Goal: Task Accomplishment & Management: Manage account settings

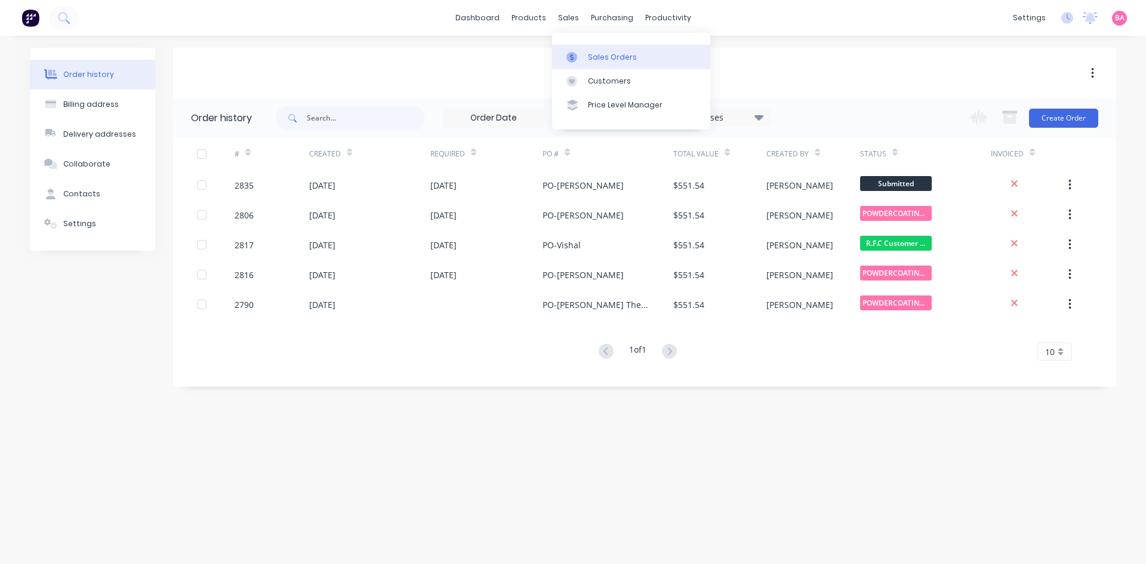
click at [611, 53] on div "Sales Orders" at bounding box center [612, 57] width 49 height 11
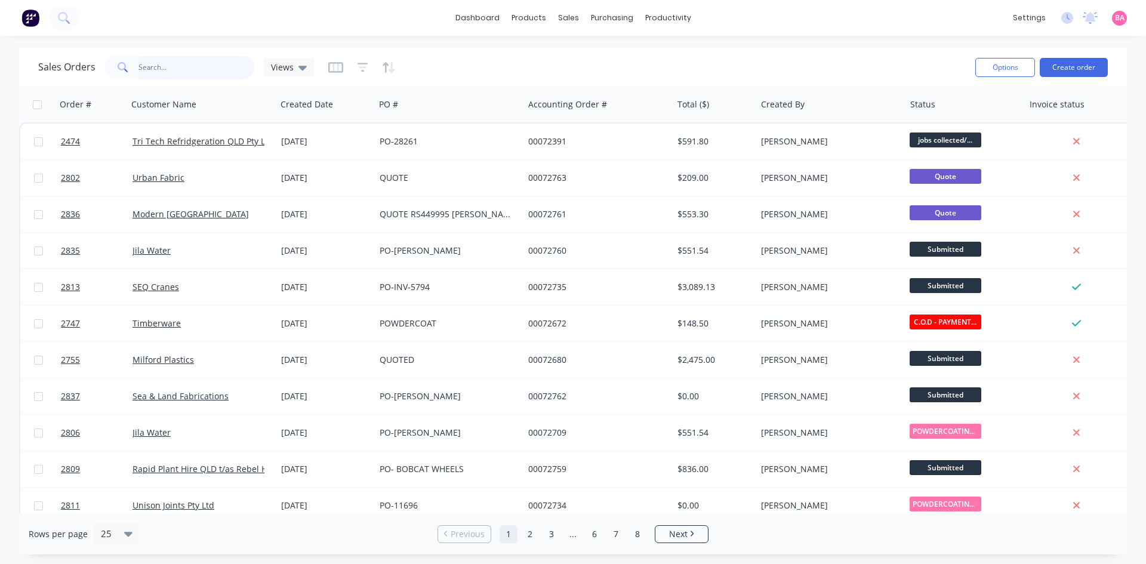
click at [164, 64] on input "text" at bounding box center [197, 68] width 116 height 24
click at [175, 69] on input "text" at bounding box center [197, 68] width 116 height 24
type input "2791"
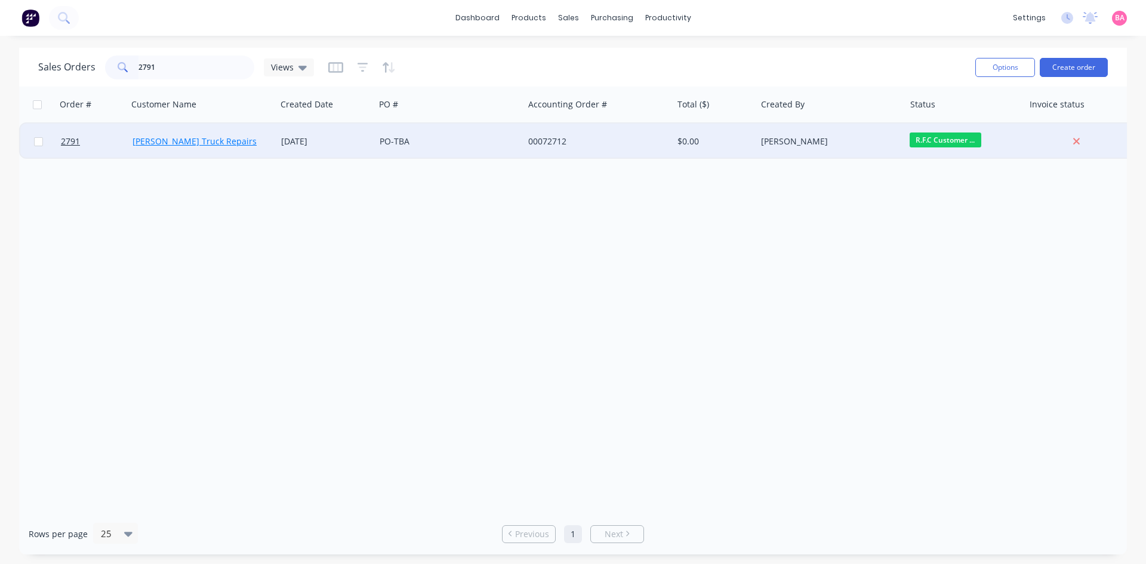
click at [164, 139] on link "Steve Walters Truck Repairs" at bounding box center [195, 141] width 124 height 11
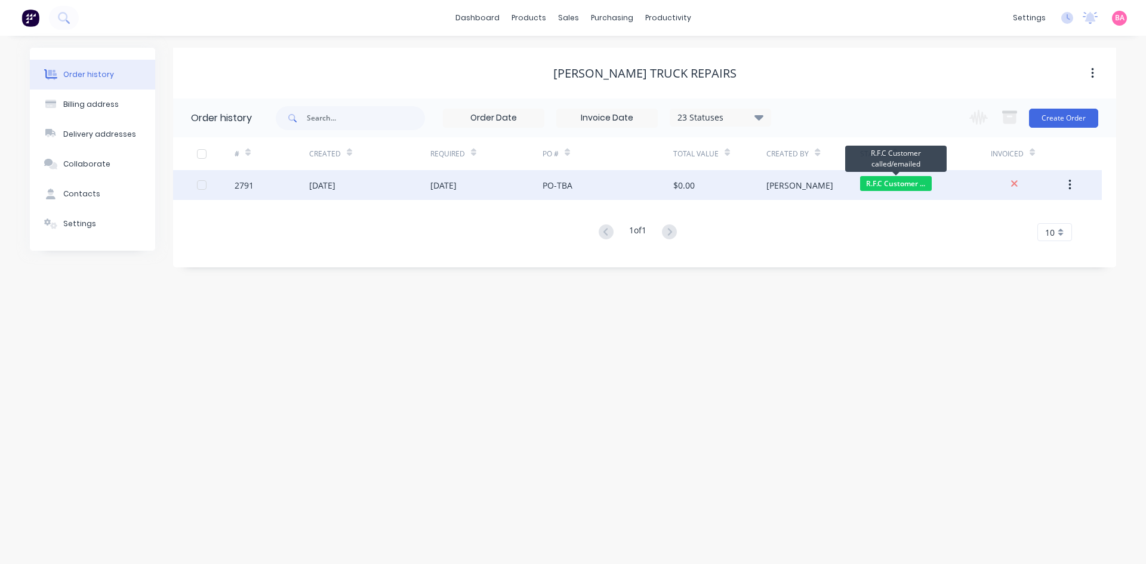
click at [902, 185] on span "R.F.C Customer ..." at bounding box center [896, 183] width 72 height 15
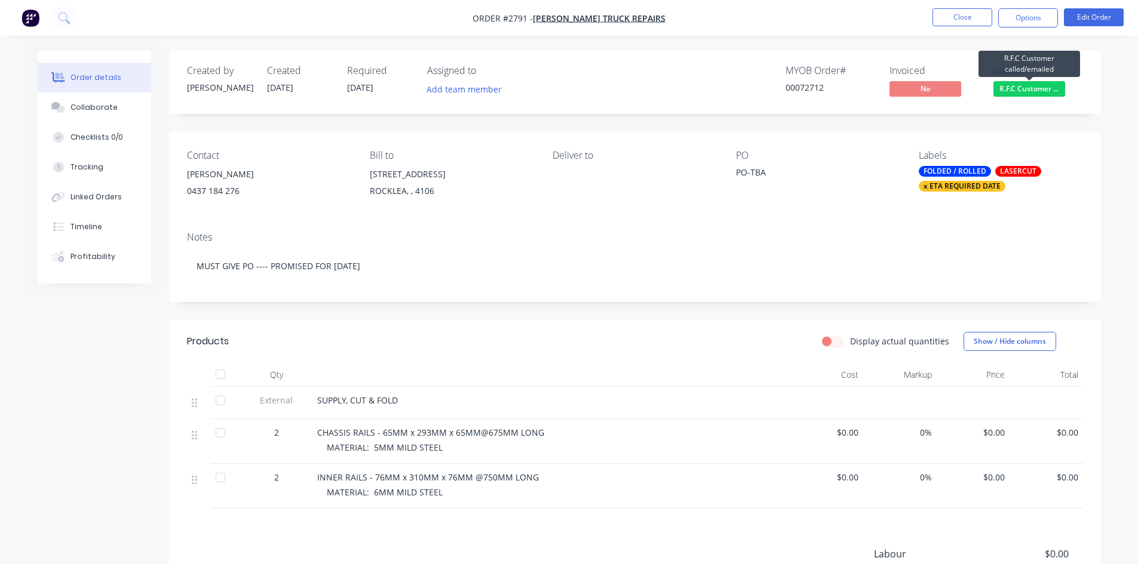
click at [1020, 88] on span "R.F.C Customer ..." at bounding box center [1029, 88] width 72 height 15
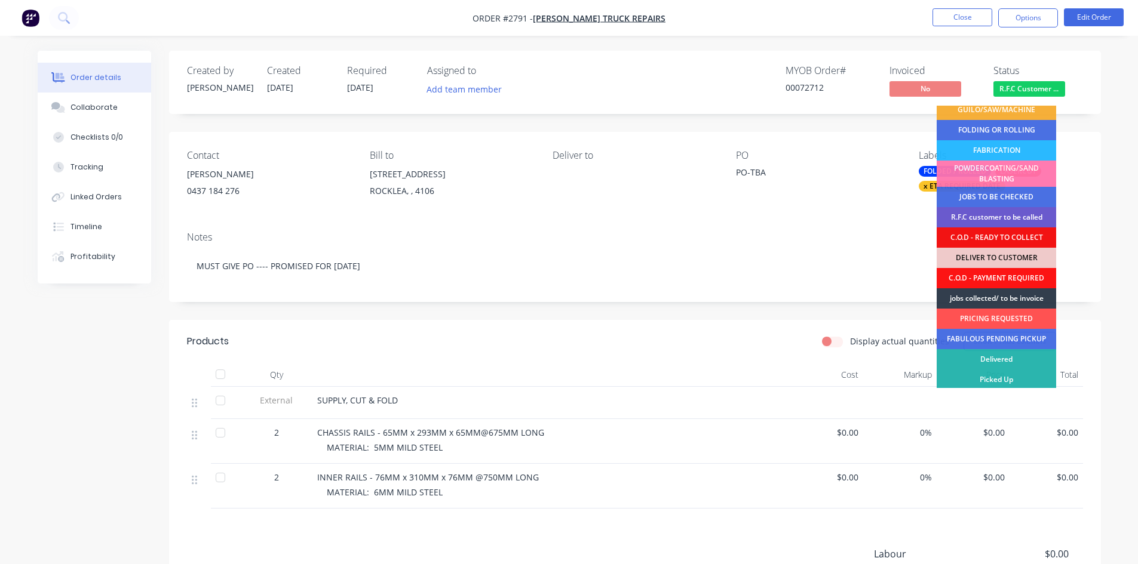
scroll to position [69, 0]
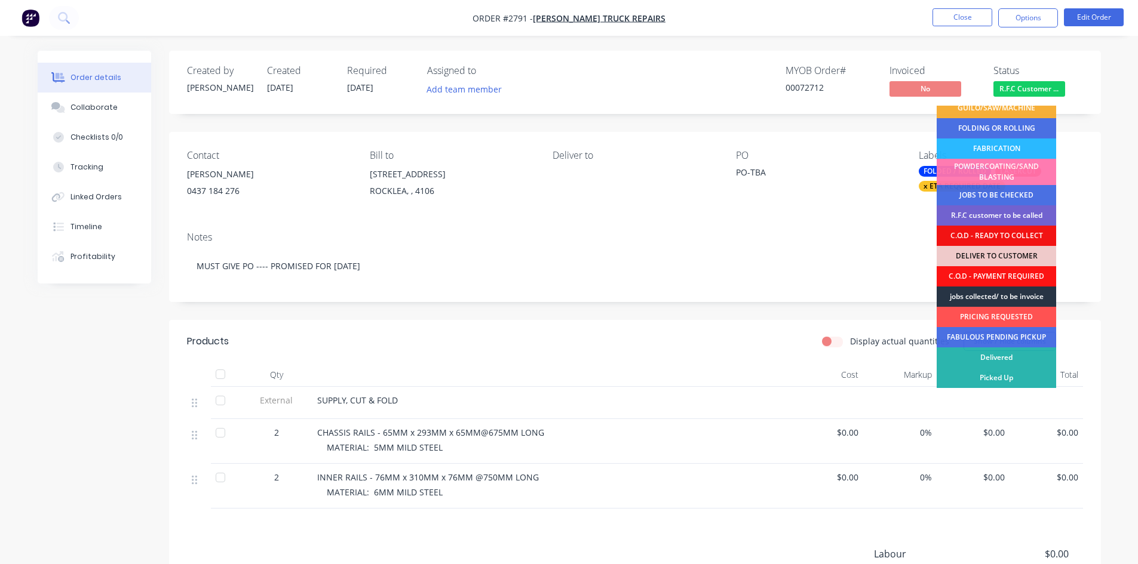
click at [1009, 295] on div "jobs collected/ to be invoice" at bounding box center [995, 297] width 119 height 20
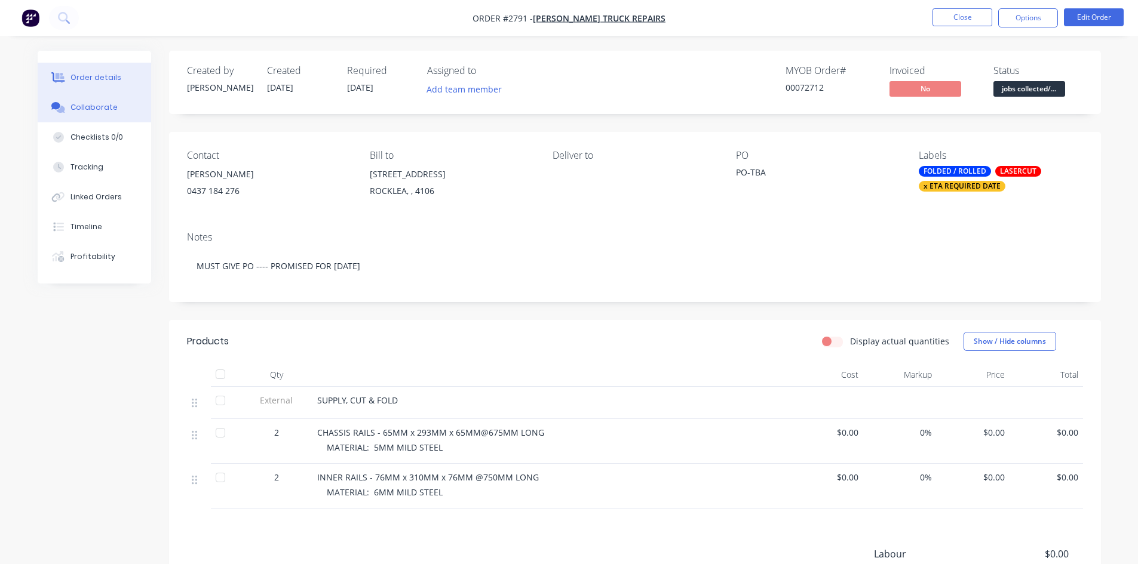
click at [100, 105] on div "Collaborate" at bounding box center [93, 107] width 47 height 11
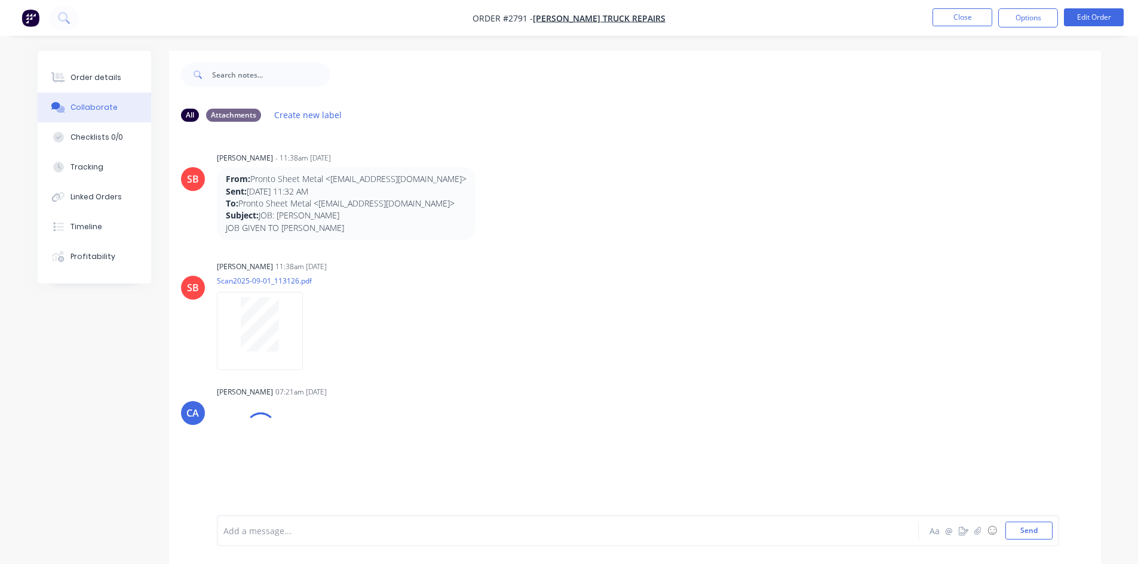
click at [283, 533] on div at bounding box center [534, 531] width 621 height 13
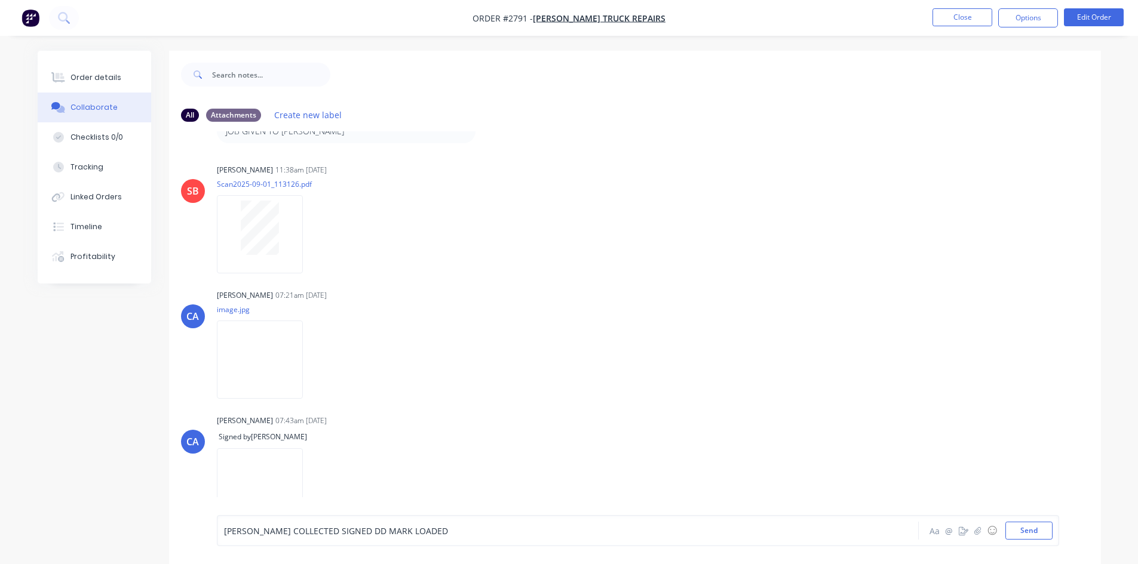
scroll to position [100, 0]
click at [1028, 533] on button "Send" at bounding box center [1028, 531] width 47 height 18
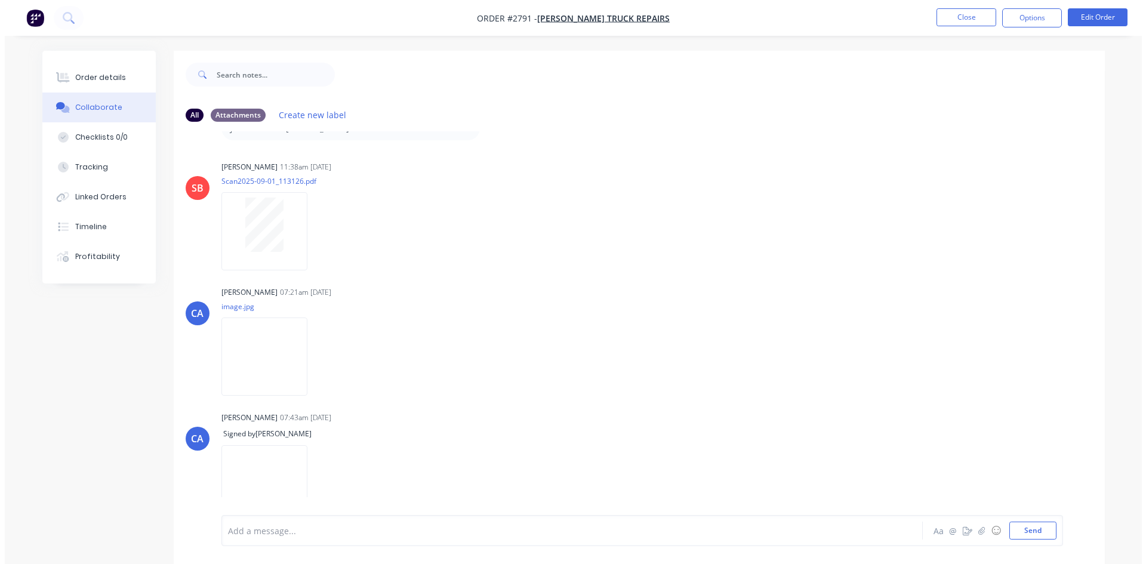
scroll to position [115, 0]
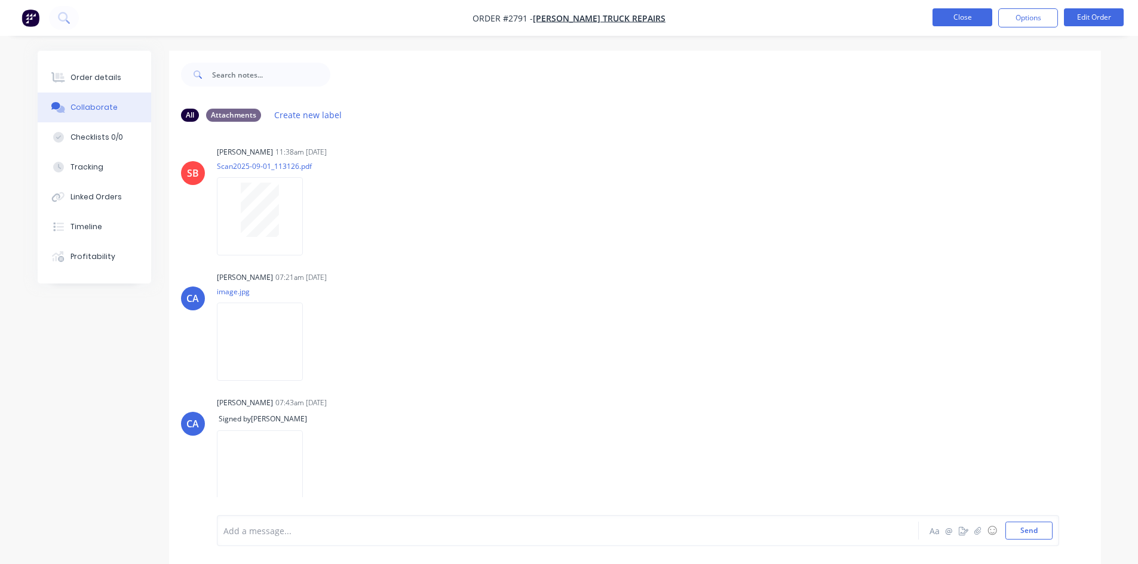
click at [959, 15] on button "Close" at bounding box center [962, 17] width 60 height 18
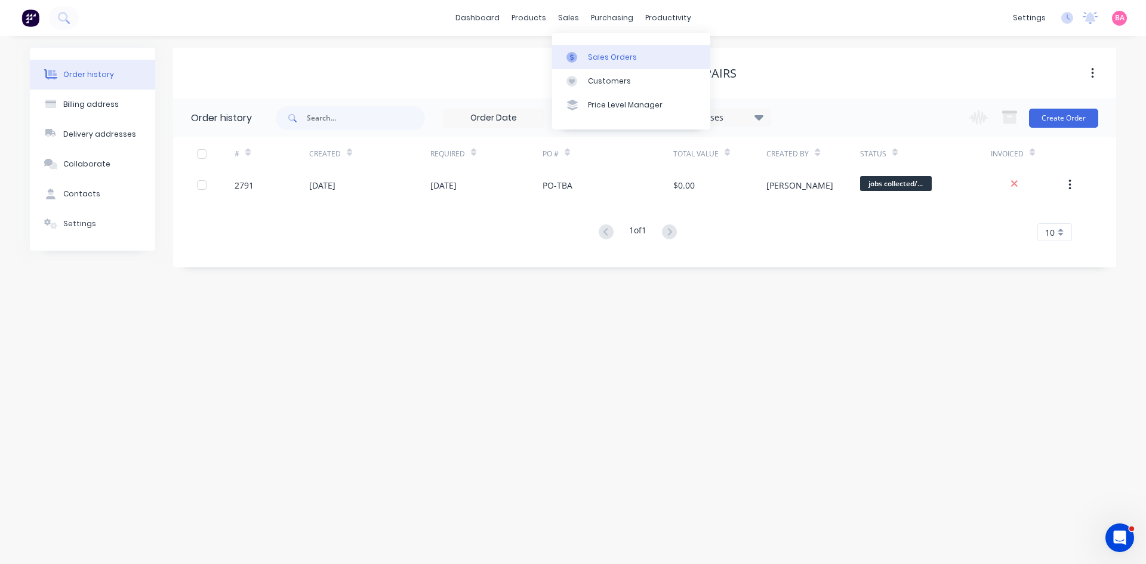
click at [600, 52] on div "Sales Orders" at bounding box center [612, 57] width 49 height 11
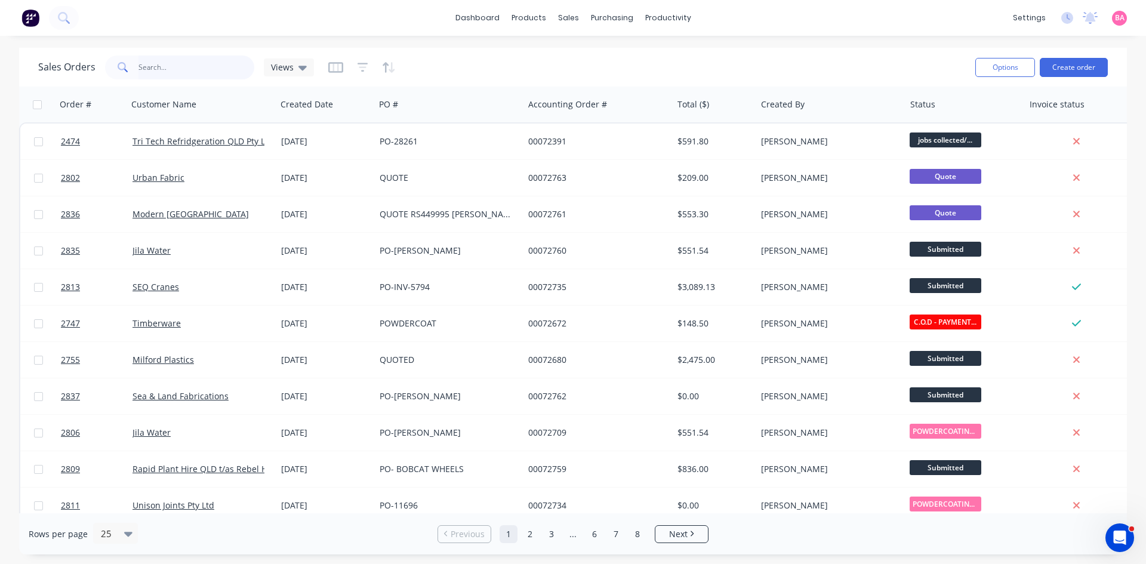
click at [173, 66] on input "text" at bounding box center [197, 68] width 116 height 24
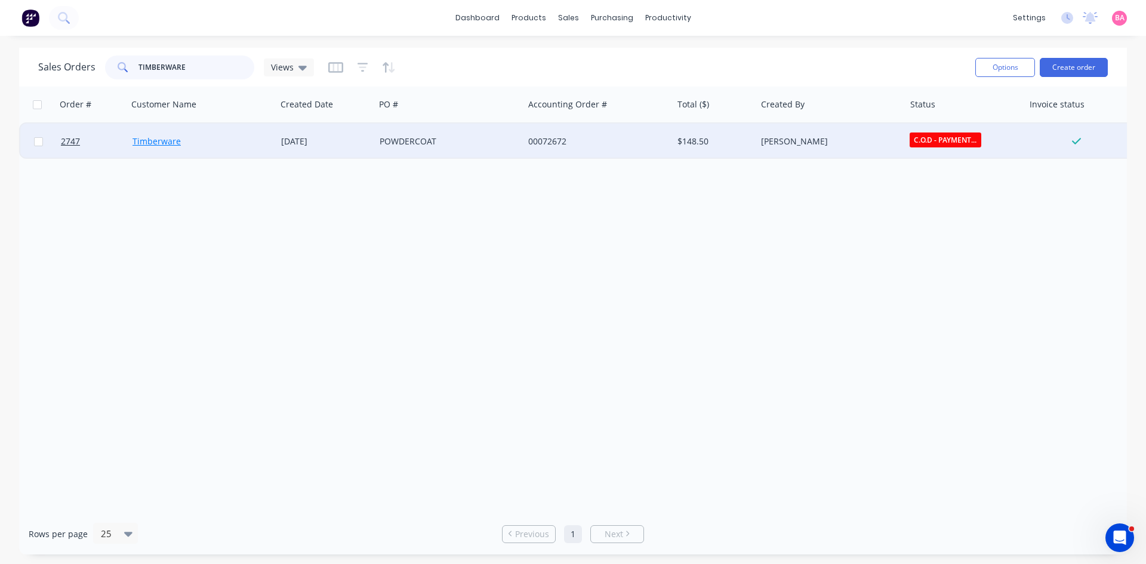
type input "TIMBERWARE"
click at [155, 141] on link "Timberware" at bounding box center [157, 141] width 48 height 11
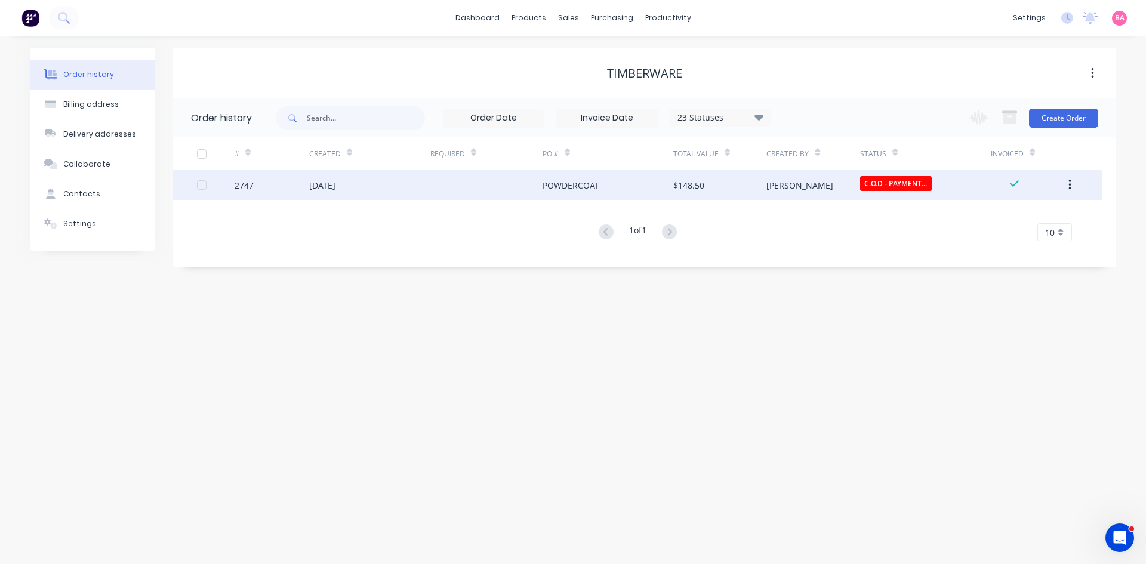
click at [238, 183] on div "2747" at bounding box center [244, 185] width 19 height 13
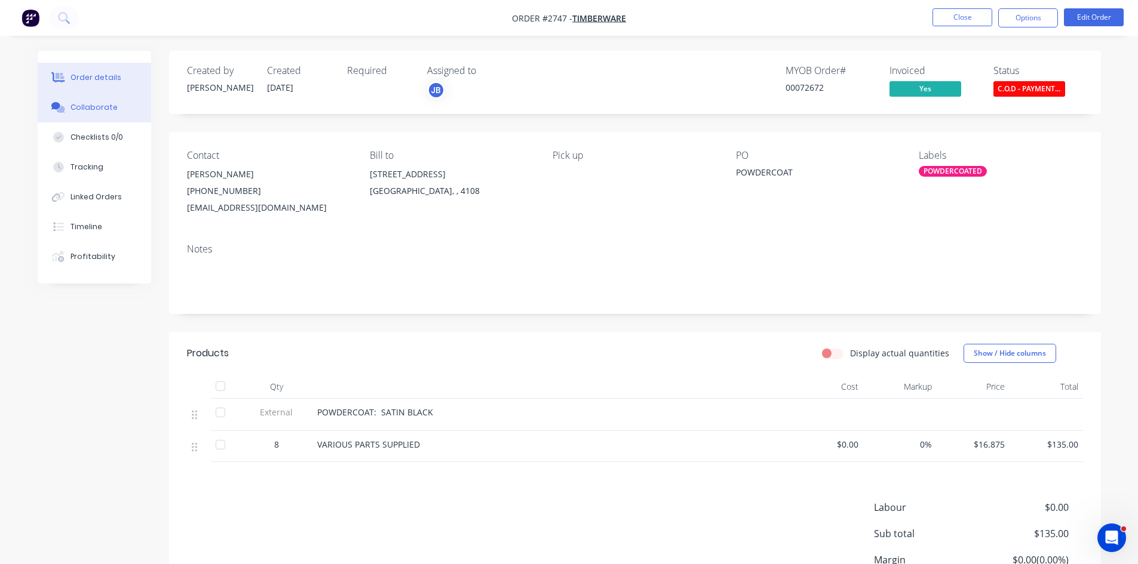
click at [86, 100] on button "Collaborate" at bounding box center [94, 108] width 113 height 30
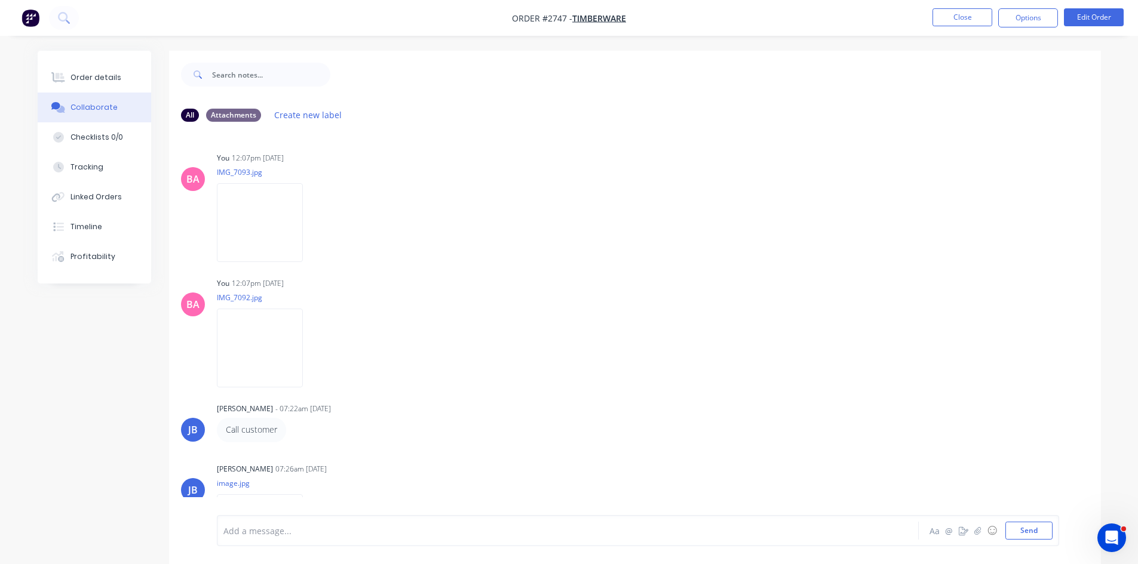
click at [276, 518] on div "Add a message... Aa @ ☺ Send" at bounding box center [638, 530] width 842 height 31
click at [279, 533] on div at bounding box center [534, 531] width 621 height 13
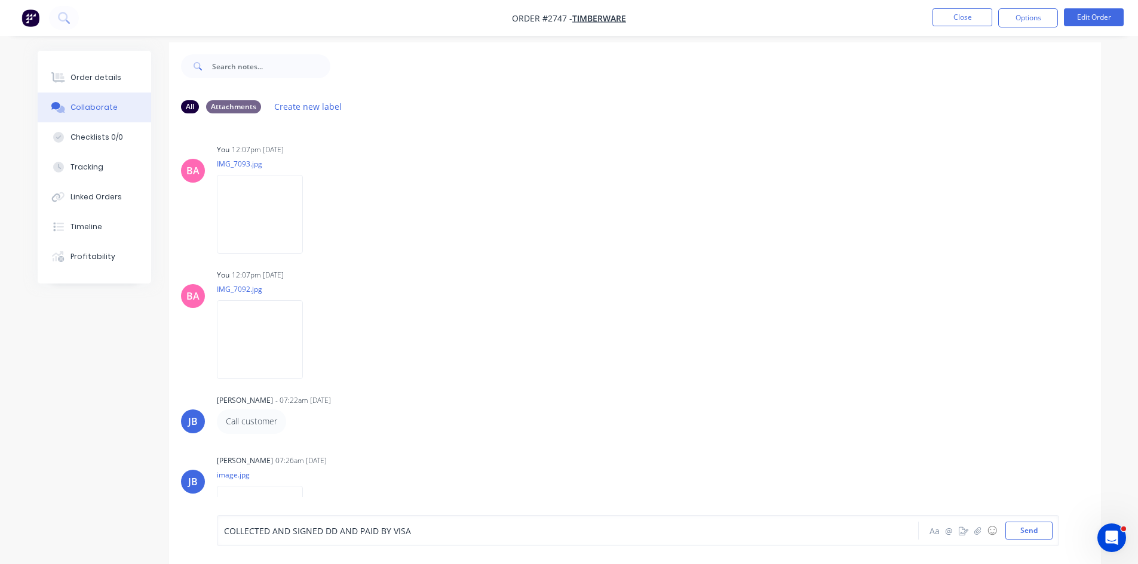
scroll to position [18, 0]
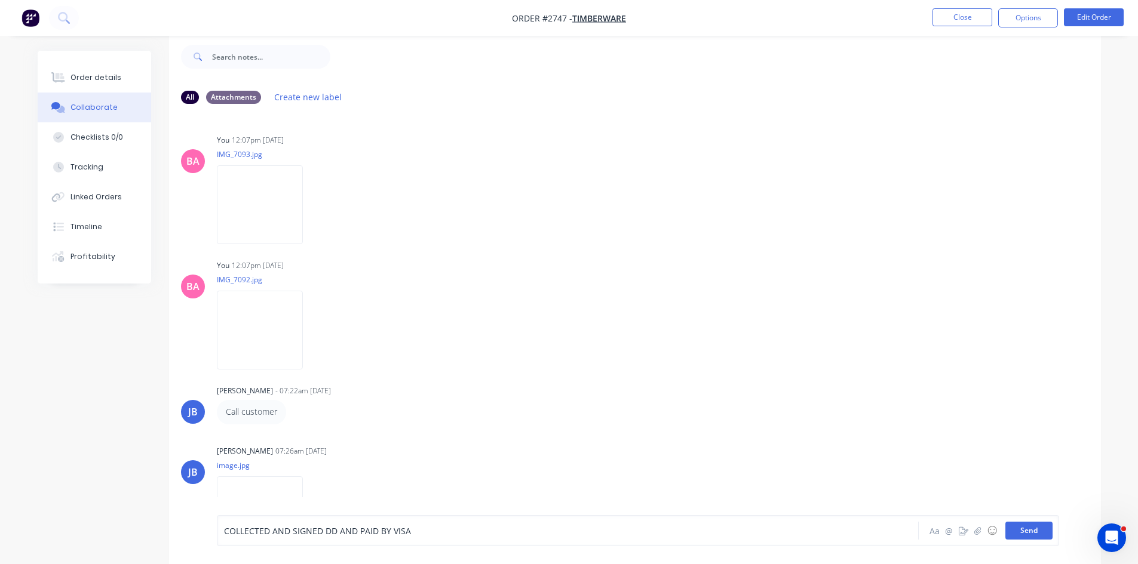
click at [1031, 530] on button "Send" at bounding box center [1028, 531] width 47 height 18
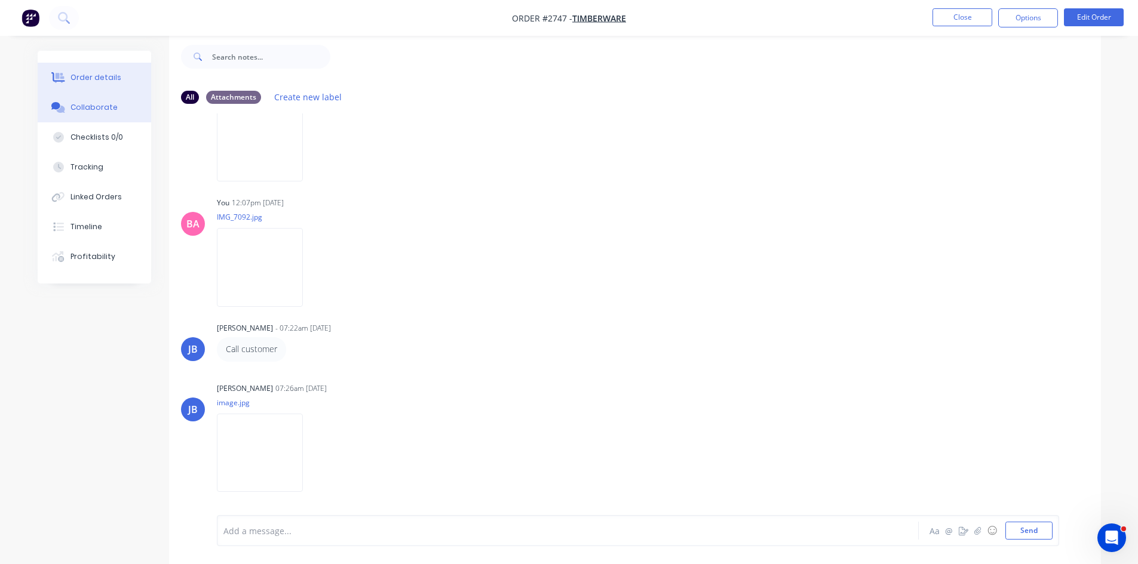
click at [97, 73] on div "Order details" at bounding box center [95, 77] width 51 height 11
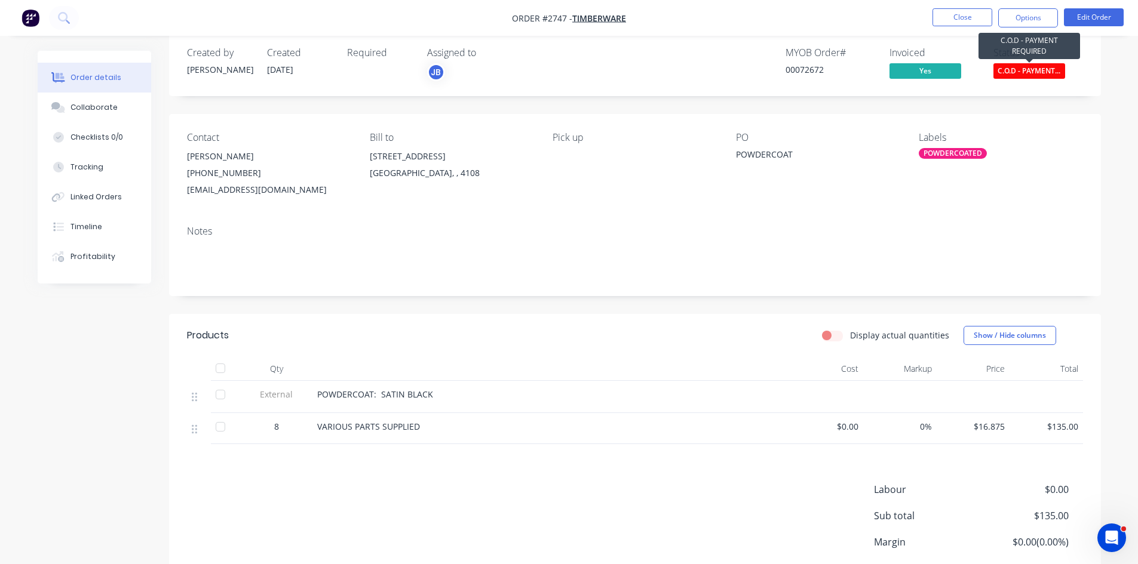
click at [1038, 69] on span "C.O.D - PAYMENT..." at bounding box center [1029, 70] width 72 height 15
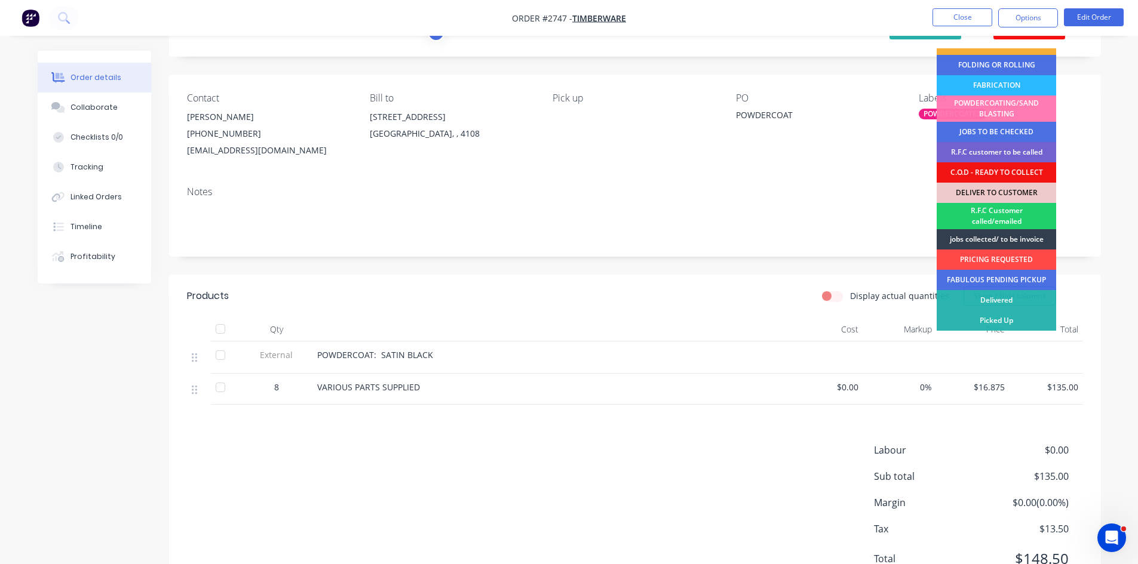
scroll to position [58, 0]
click at [989, 321] on div "Picked Up" at bounding box center [995, 320] width 119 height 20
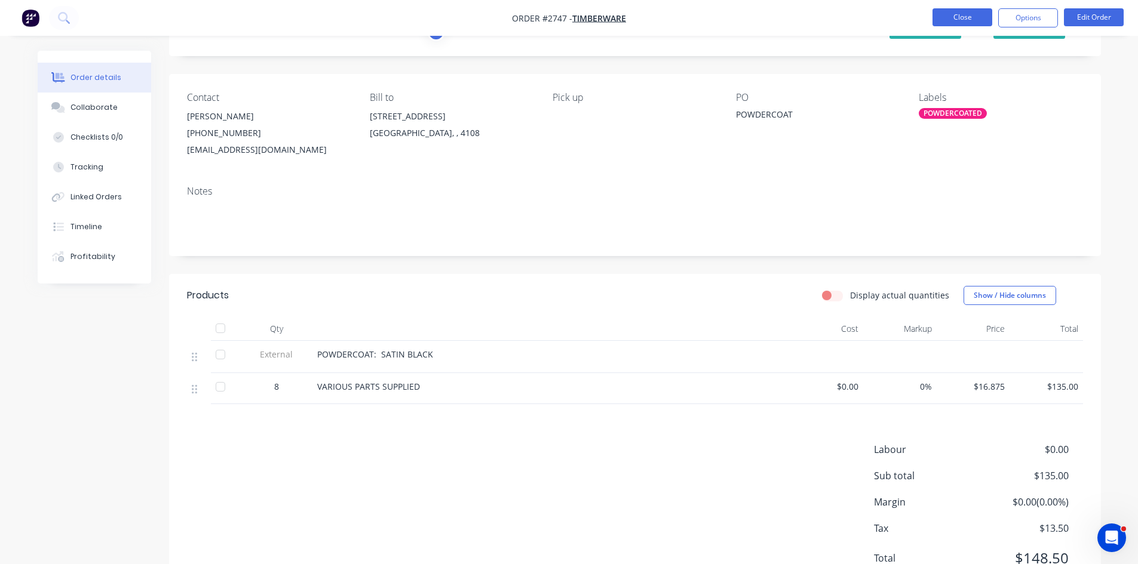
click at [964, 14] on button "Close" at bounding box center [962, 17] width 60 height 18
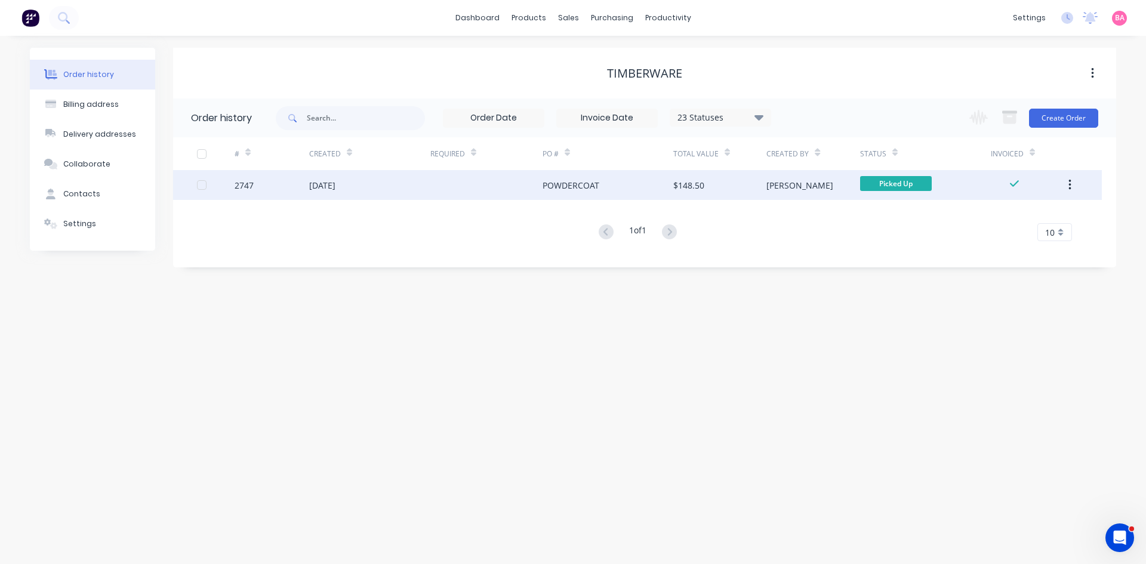
click at [692, 184] on div "$148.50" at bounding box center [689, 185] width 31 height 13
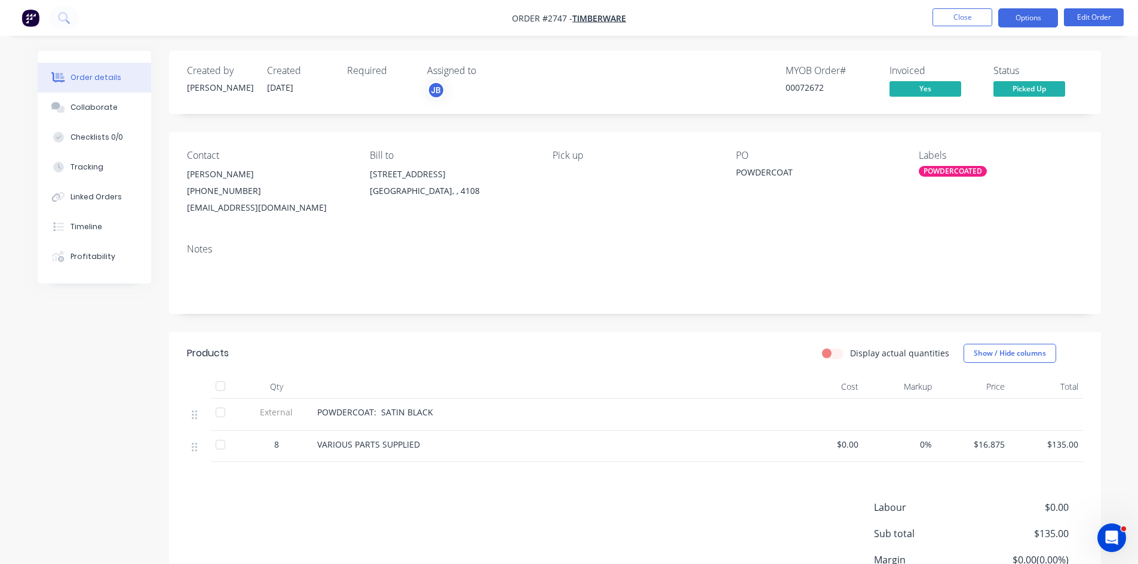
click at [1034, 17] on button "Options" at bounding box center [1028, 17] width 60 height 19
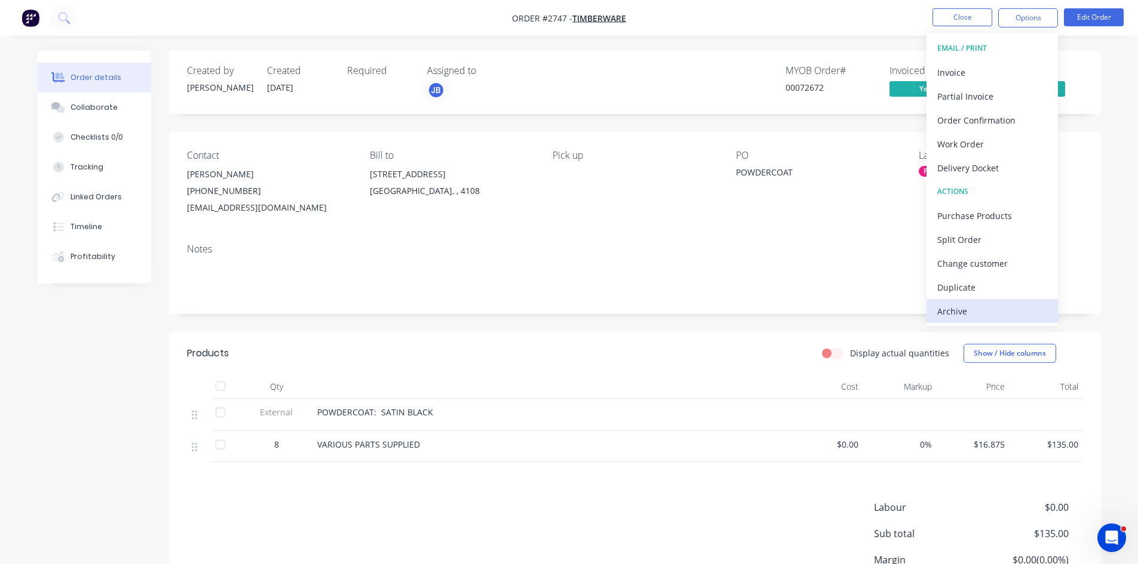
click at [955, 313] on div "Archive" at bounding box center [992, 311] width 110 height 17
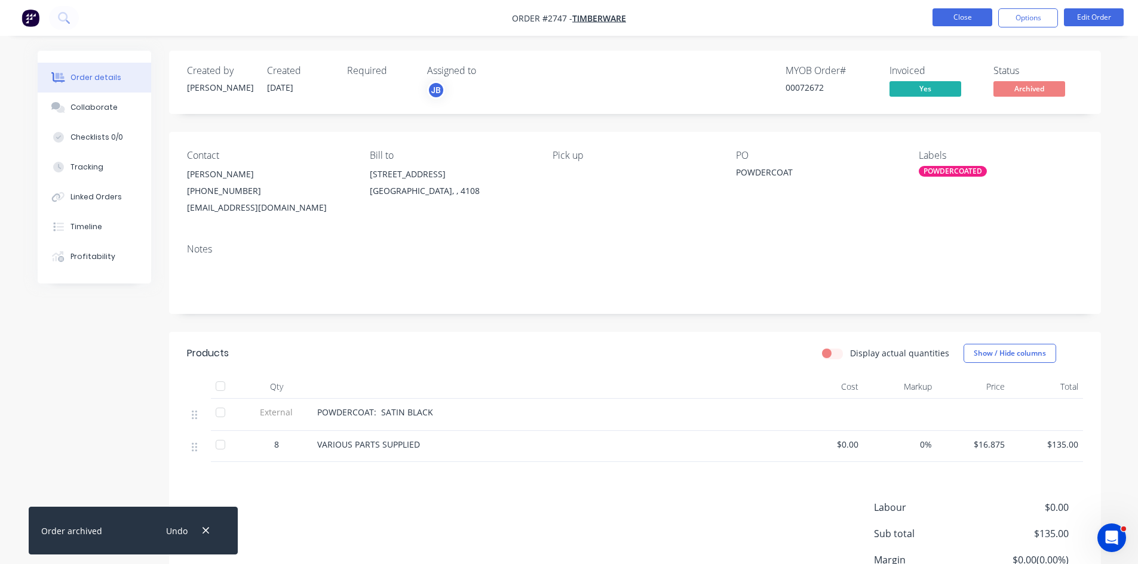
click at [965, 14] on button "Close" at bounding box center [962, 17] width 60 height 18
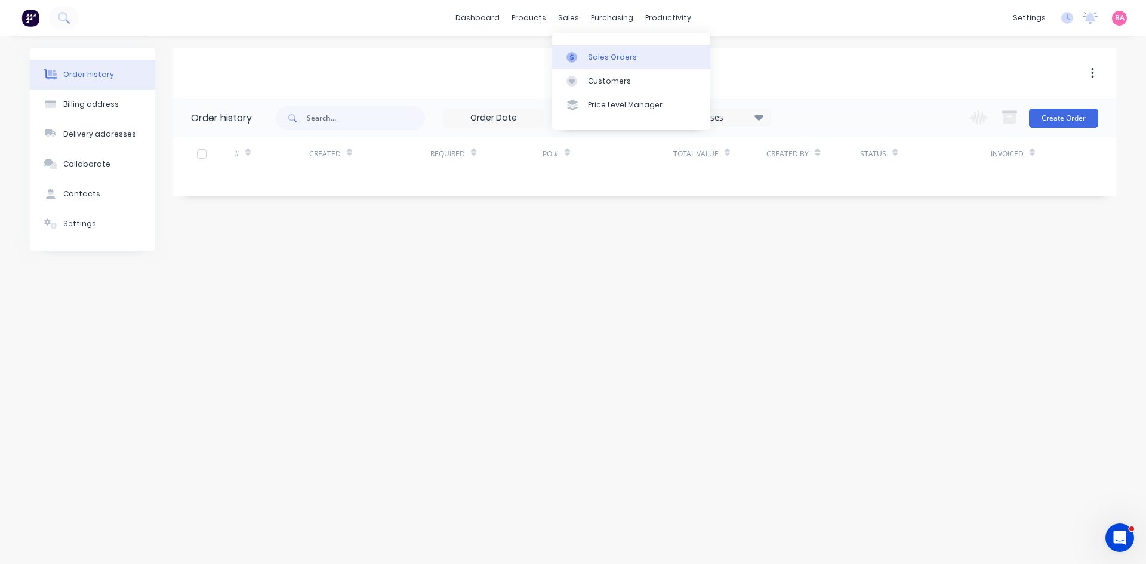
click at [605, 53] on div "Sales Orders" at bounding box center [612, 57] width 49 height 11
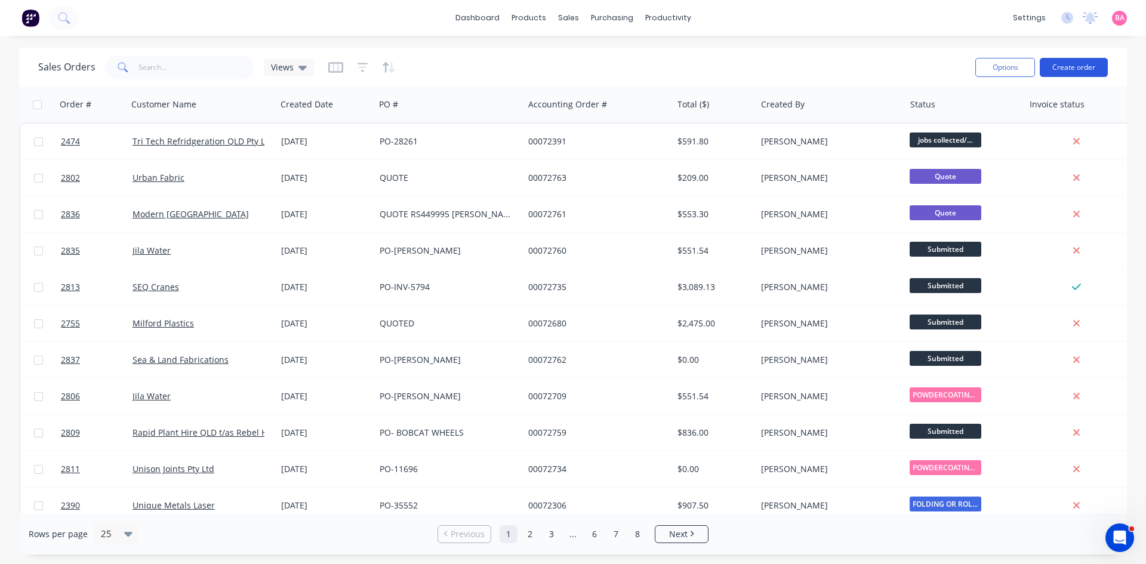
click at [1081, 67] on button "Create order" at bounding box center [1074, 67] width 68 height 19
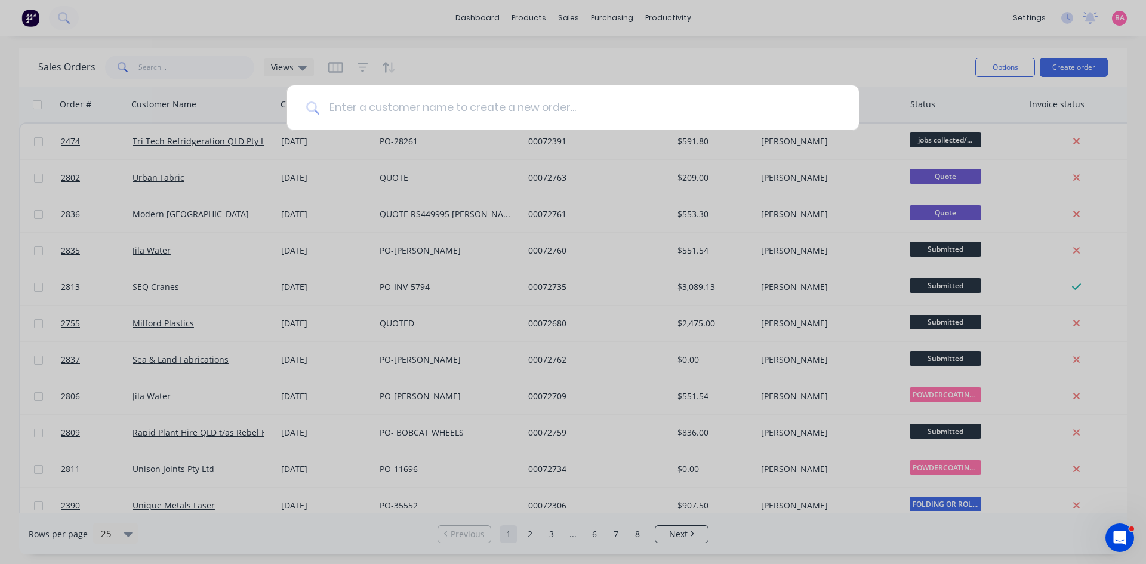
click at [409, 104] on input at bounding box center [579, 107] width 521 height 45
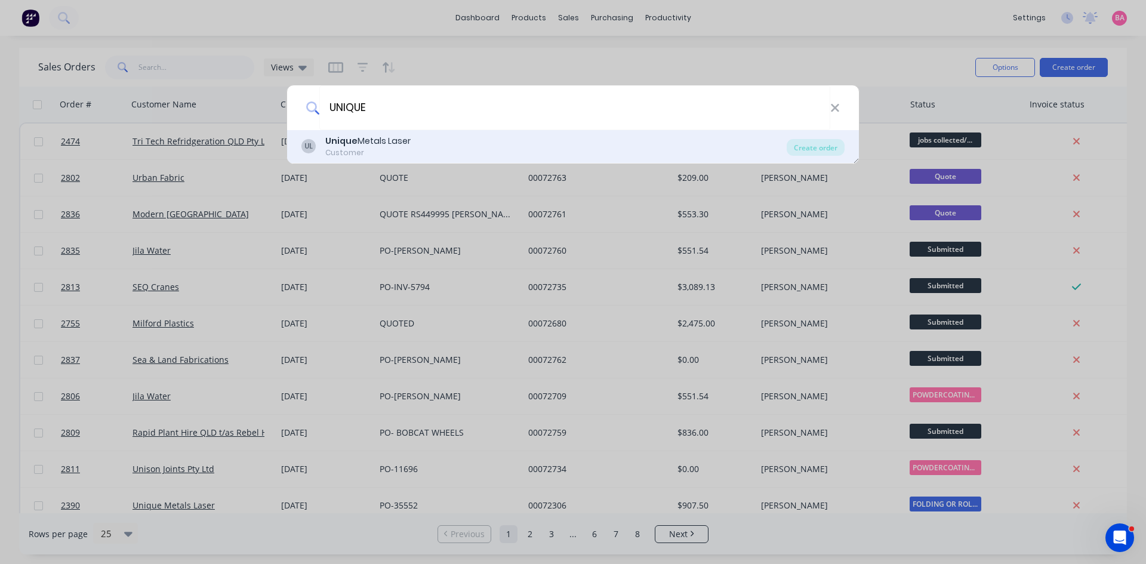
type input "UNIQUE"
click at [369, 149] on div "Customer" at bounding box center [367, 152] width 85 height 11
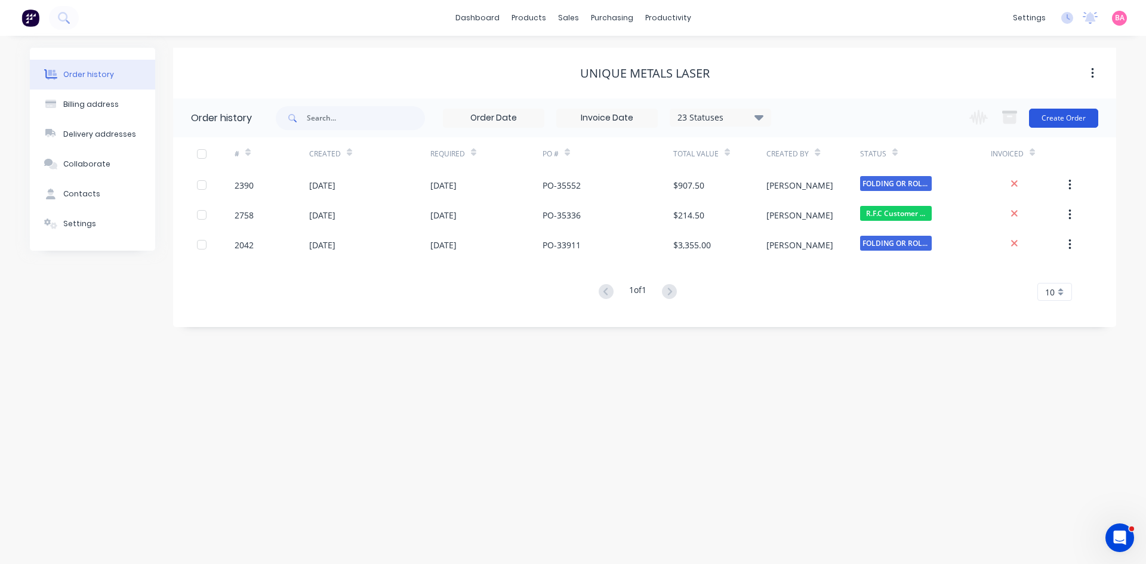
click at [1077, 117] on button "Create Order" at bounding box center [1063, 118] width 69 height 19
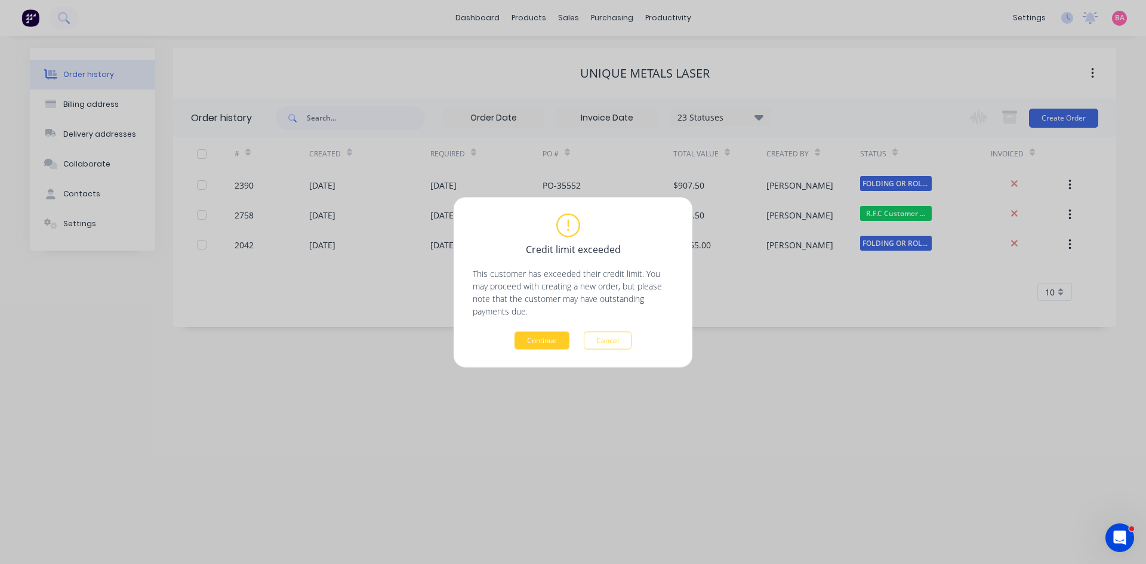
click at [554, 342] on button "Continue" at bounding box center [542, 340] width 55 height 18
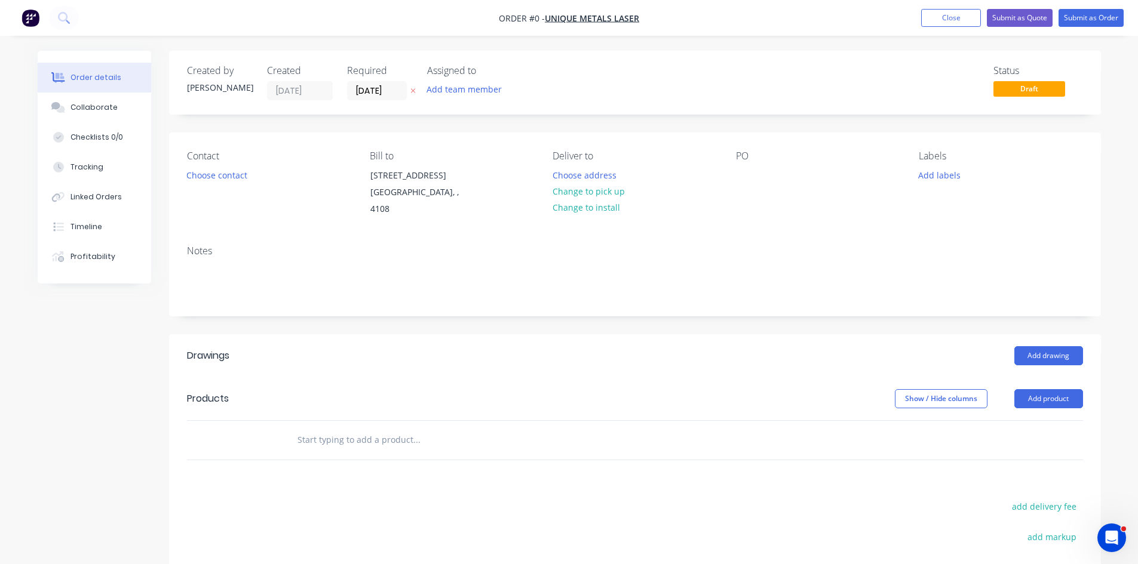
click at [410, 91] on icon at bounding box center [412, 90] width 5 height 7
click at [470, 94] on button "Add team member" at bounding box center [464, 89] width 88 height 16
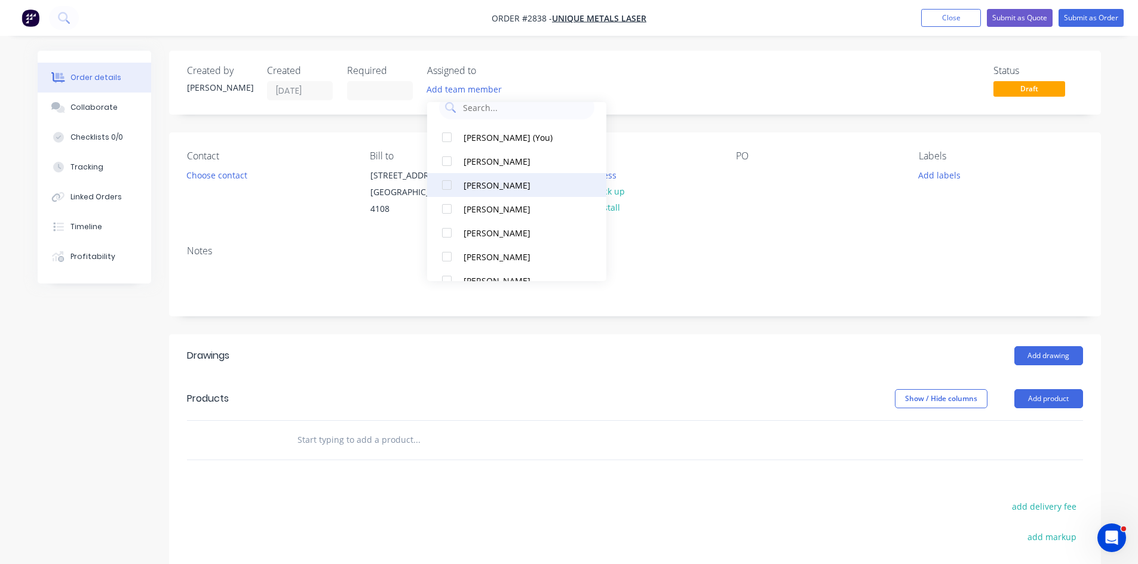
scroll to position [20, 0]
click at [444, 159] on div at bounding box center [447, 160] width 24 height 24
click at [218, 172] on button "Choose contact" at bounding box center [216, 175] width 73 height 16
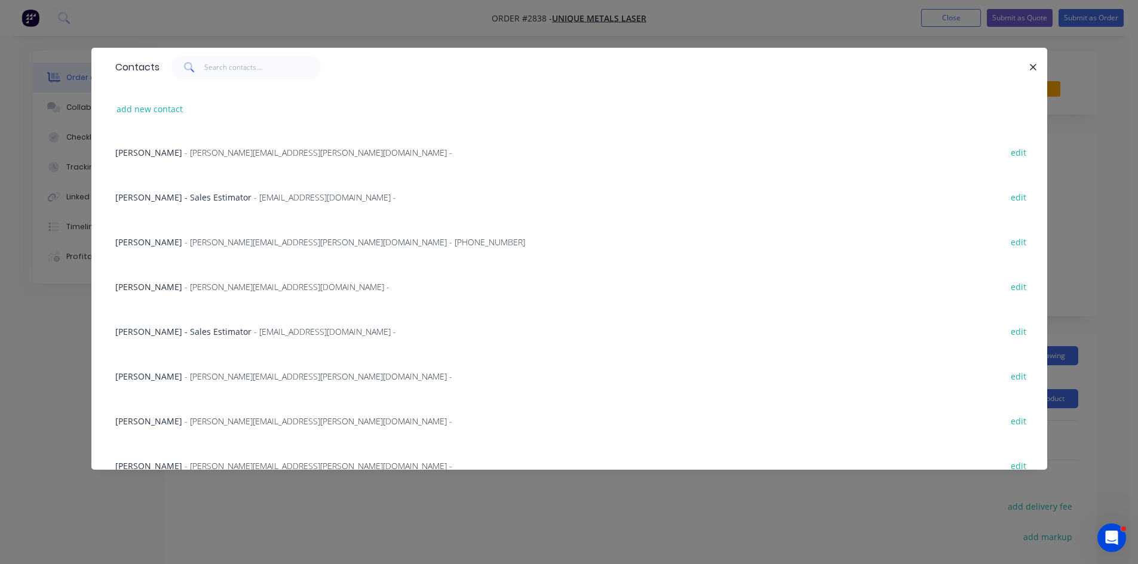
scroll to position [398, 0]
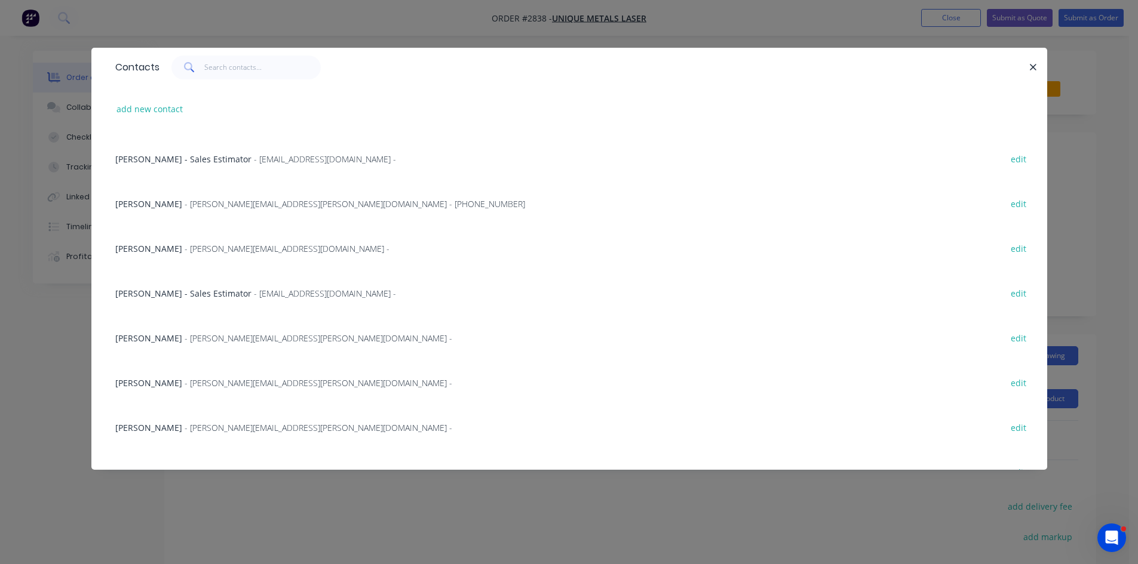
click at [250, 337] on span "- Benjamin.Sommerlad@uniquelaser.com.au -" at bounding box center [319, 338] width 268 height 11
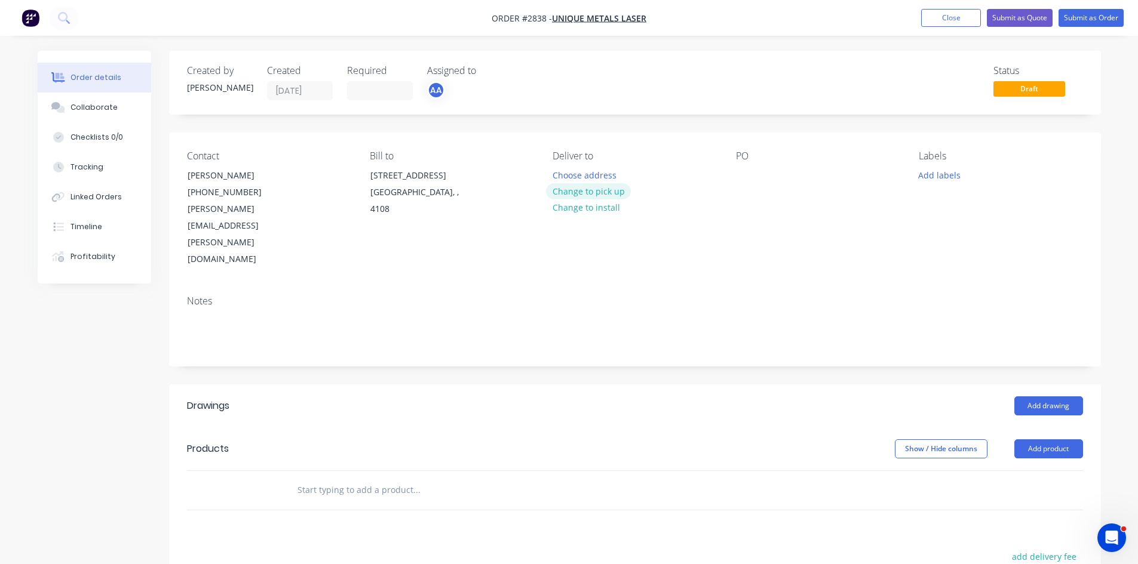
click at [588, 189] on button "Change to pick up" at bounding box center [588, 191] width 85 height 16
click at [743, 173] on div at bounding box center [745, 175] width 19 height 17
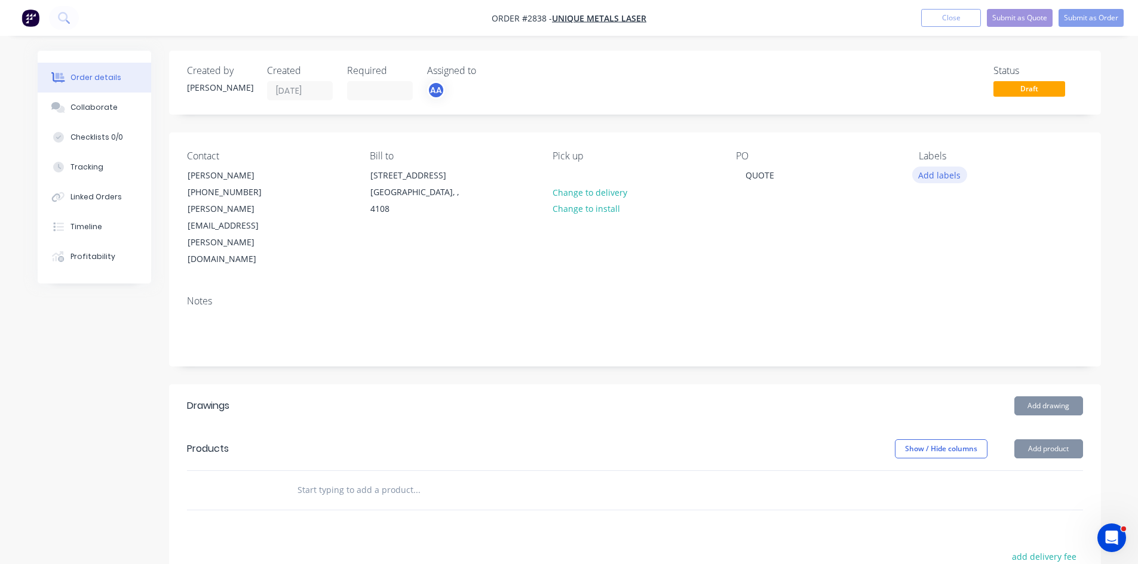
click at [944, 171] on button "Add labels" at bounding box center [939, 175] width 55 height 16
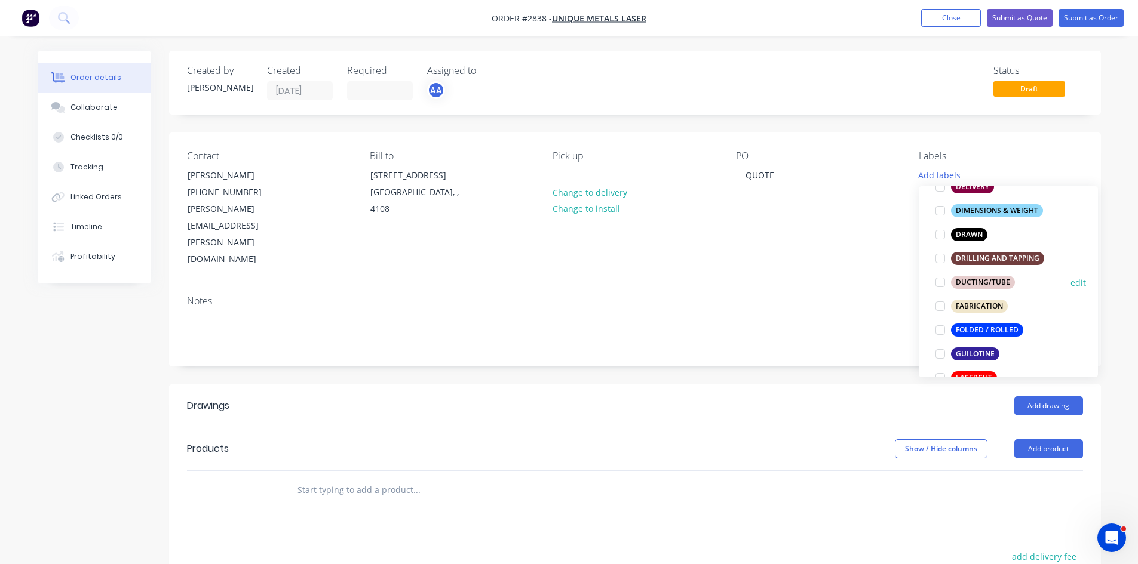
scroll to position [239, 0]
click at [939, 327] on div at bounding box center [940, 330] width 24 height 24
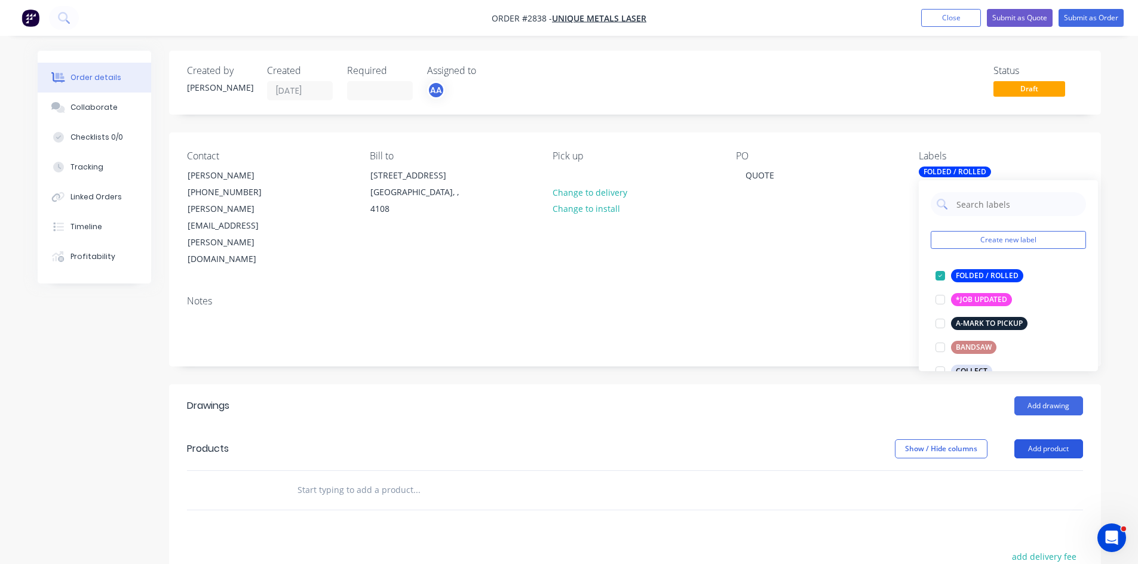
click at [1064, 439] on button "Add product" at bounding box center [1048, 448] width 69 height 19
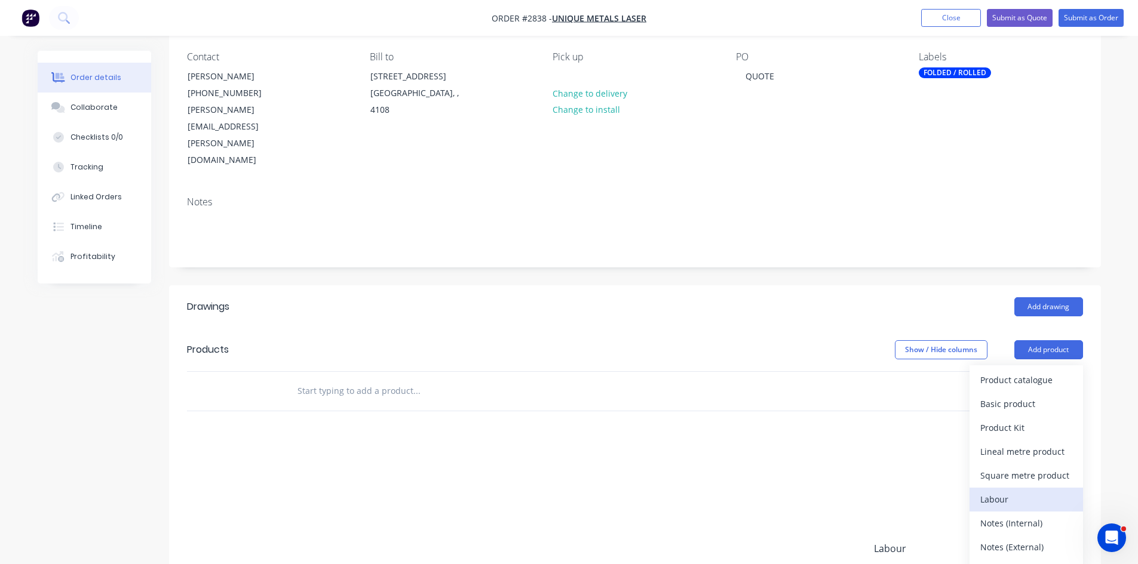
scroll to position [100, 0]
click at [1022, 538] on div "Notes (External)" at bounding box center [1026, 546] width 92 height 17
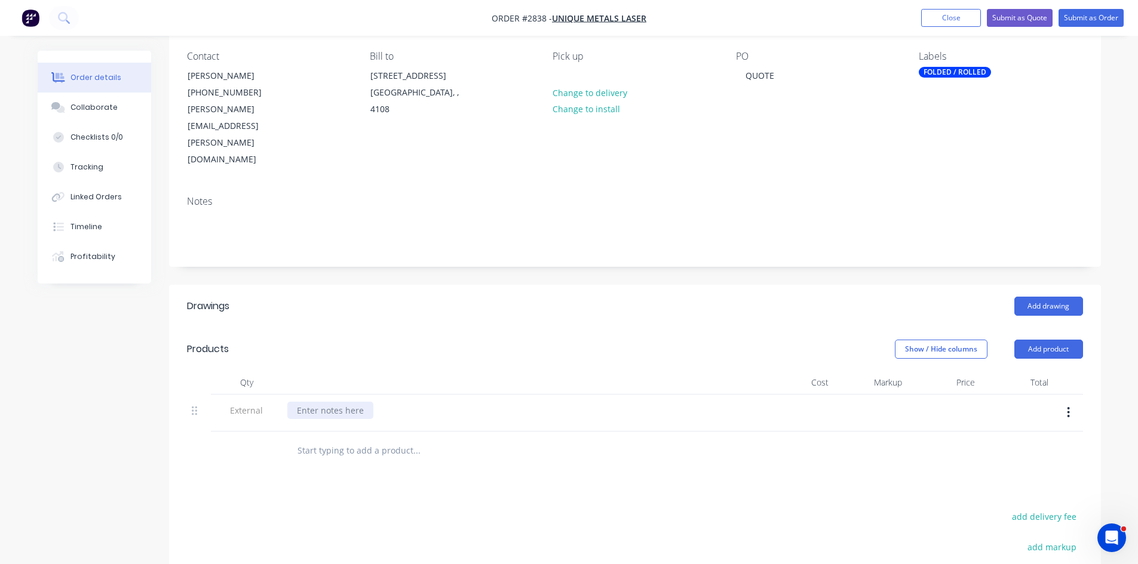
click at [345, 402] on div at bounding box center [330, 410] width 86 height 17
click at [344, 439] on input "text" at bounding box center [416, 451] width 239 height 24
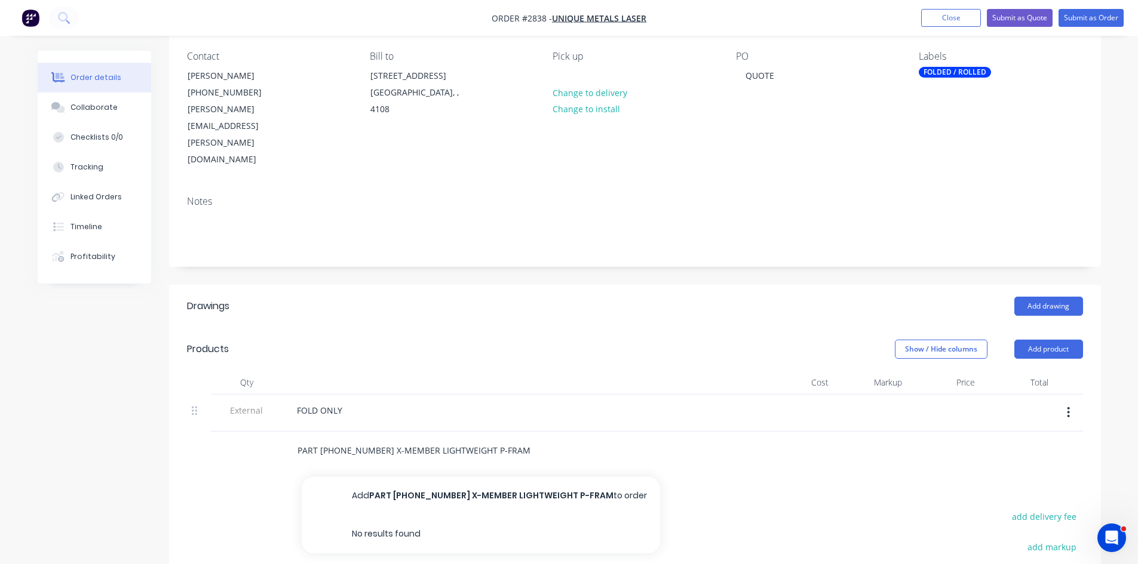
click at [396, 439] on input "PART 02-1059-66 X-MEMBER LIGHTWEIGHT P-FRAM" at bounding box center [416, 451] width 239 height 24
drag, startPoint x: 364, startPoint y: 400, endPoint x: 549, endPoint y: 399, distance: 184.5
click at [549, 439] on div "PART 02-1059-66 X-MEMBER LIGHTWEIGHT P-FRAM Add PART 02-1059-66 X-MEMBER LIGHTW…" at bounding box center [466, 451] width 358 height 24
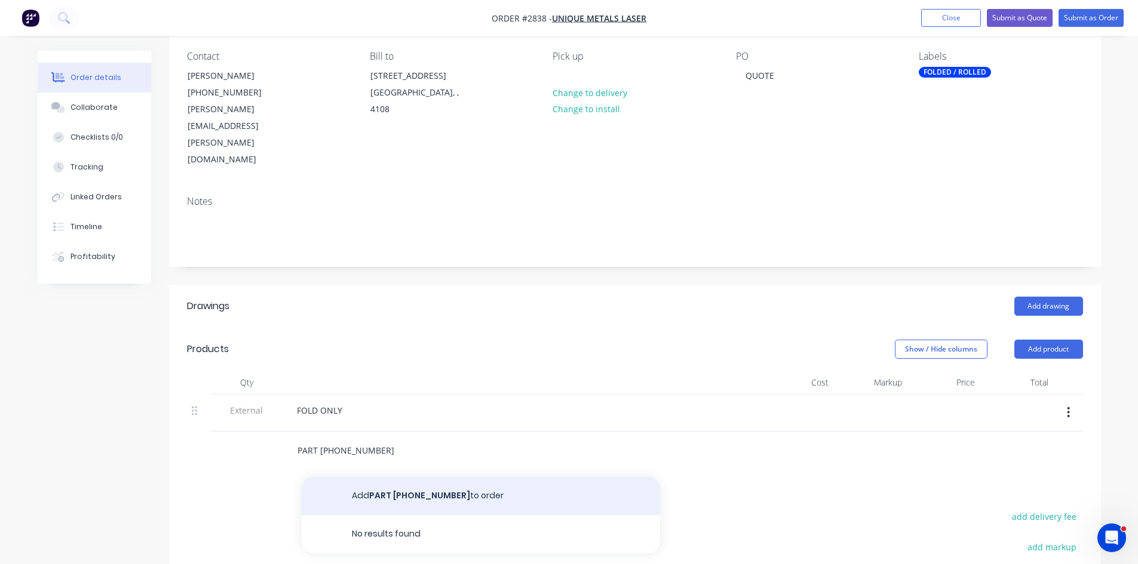
type input "PART 02-1059-66"
click at [413, 477] on button "Add PART 02-1059-66 to order" at bounding box center [481, 496] width 358 height 38
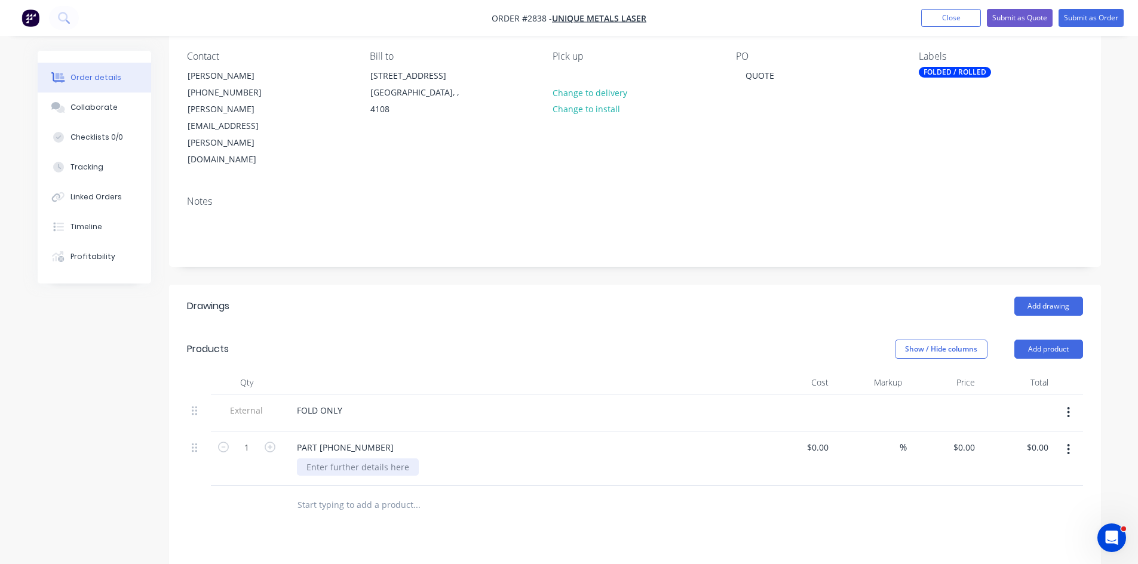
click at [334, 459] on div at bounding box center [358, 467] width 122 height 17
click at [972, 439] on input "0" at bounding box center [965, 447] width 27 height 17
type input "$100.00"
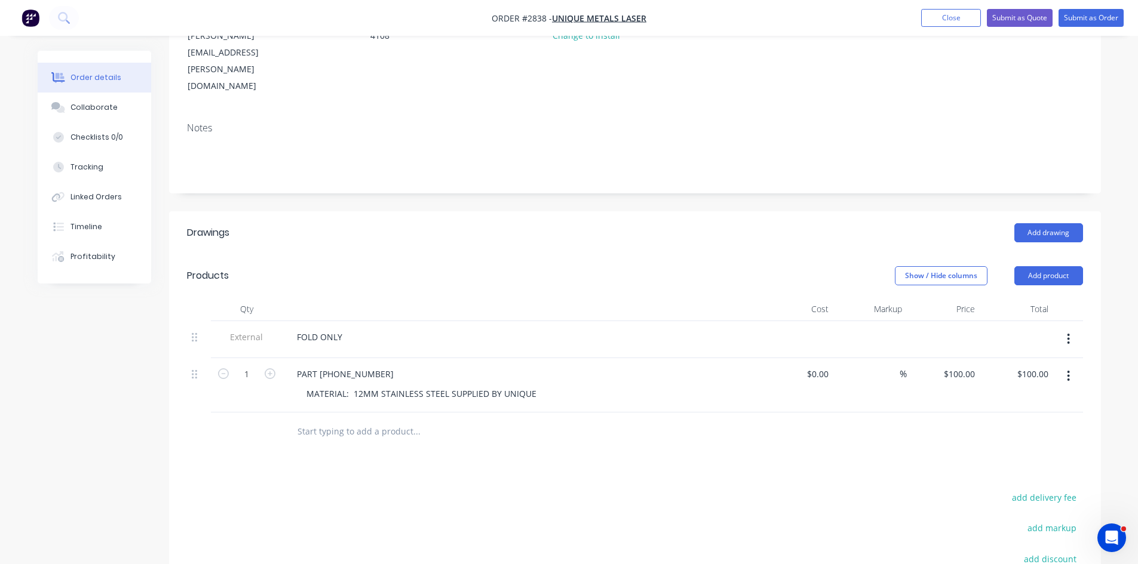
scroll to position [179, 0]
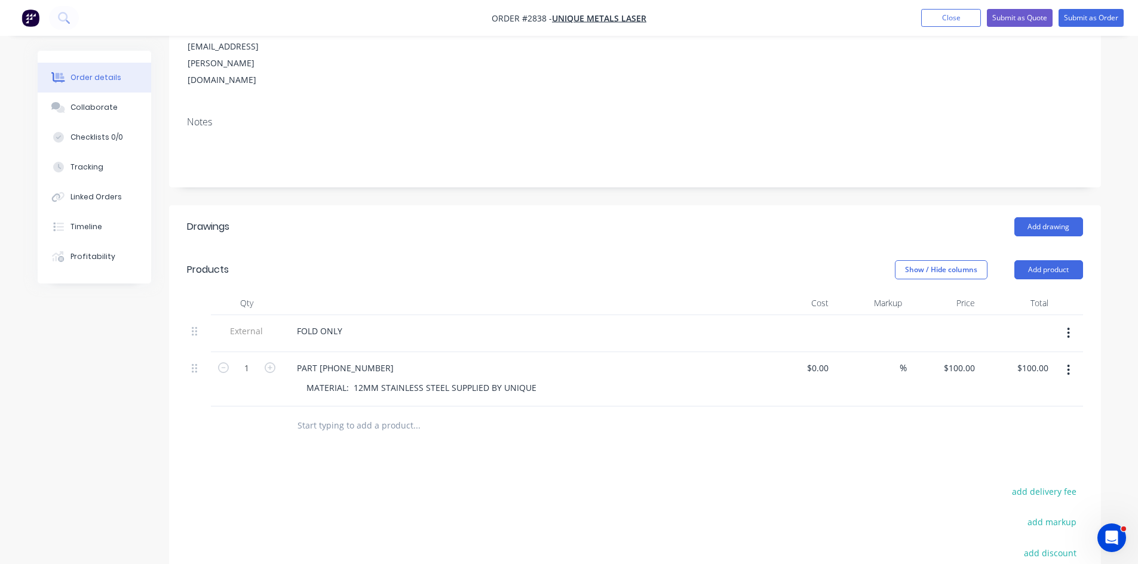
drag, startPoint x: 89, startPoint y: 100, endPoint x: 25, endPoint y: 110, distance: 64.7
click at [88, 100] on button "Collaborate" at bounding box center [94, 108] width 113 height 30
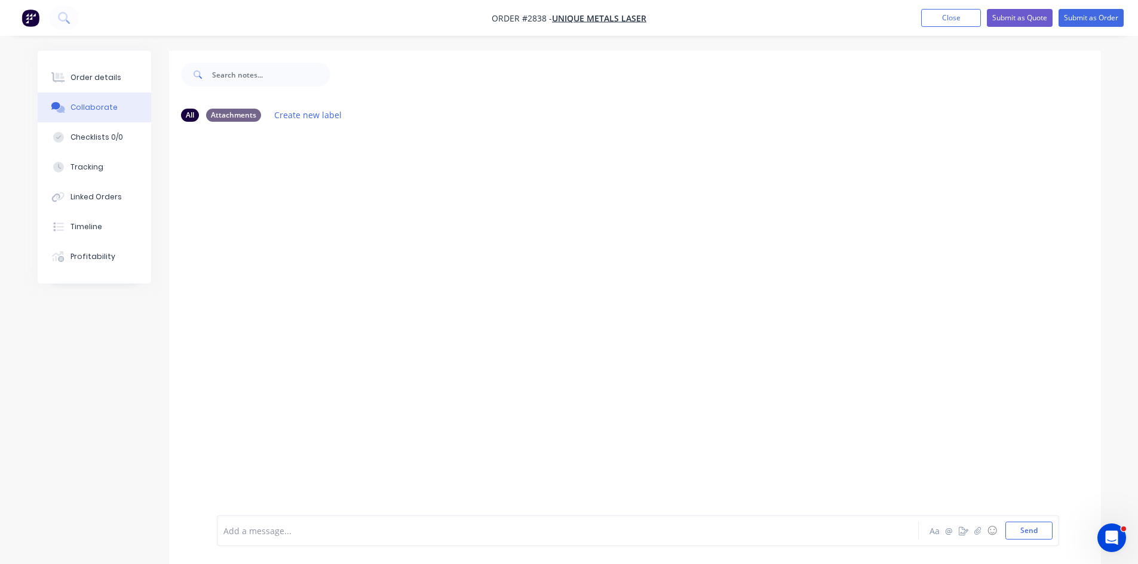
click at [84, 333] on div "All Attachments Create new label Add a message... Aa @ ☺ Send" at bounding box center [569, 316] width 1063 height 531
click at [99, 79] on div "Order details" at bounding box center [95, 77] width 51 height 11
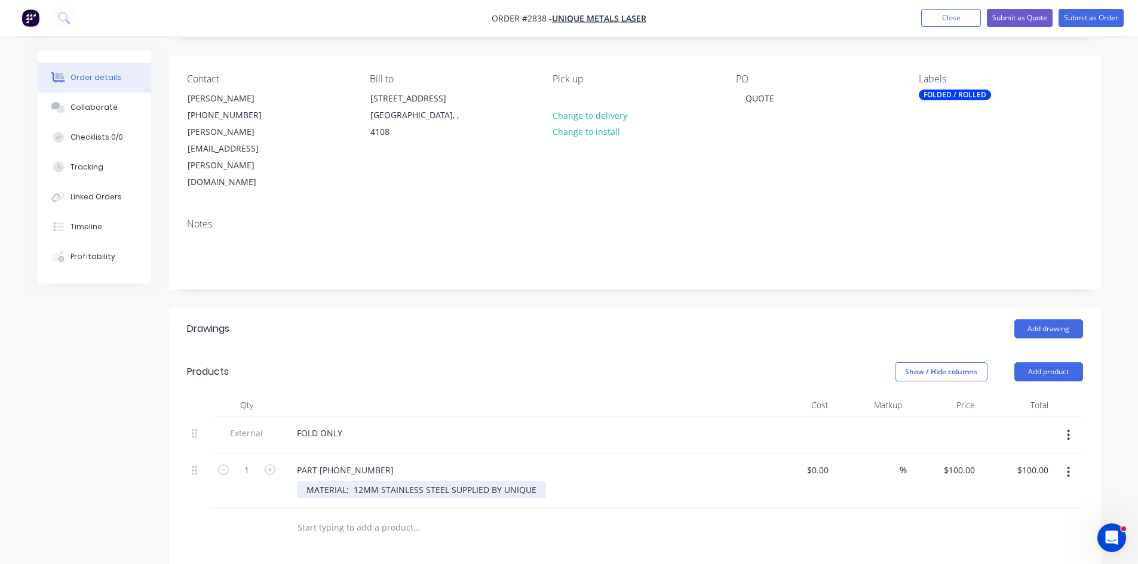
scroll to position [79, 0]
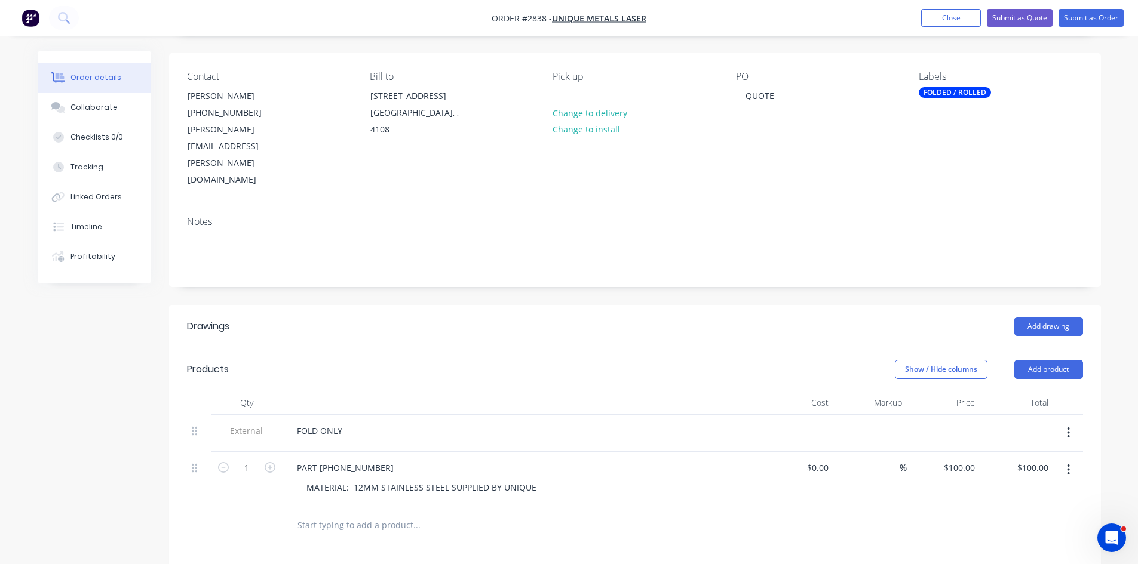
click at [275, 460] on button "button" at bounding box center [270, 466] width 16 height 13
type input "2"
type input "$200.00"
click at [275, 460] on button "button" at bounding box center [270, 466] width 16 height 13
type input "3"
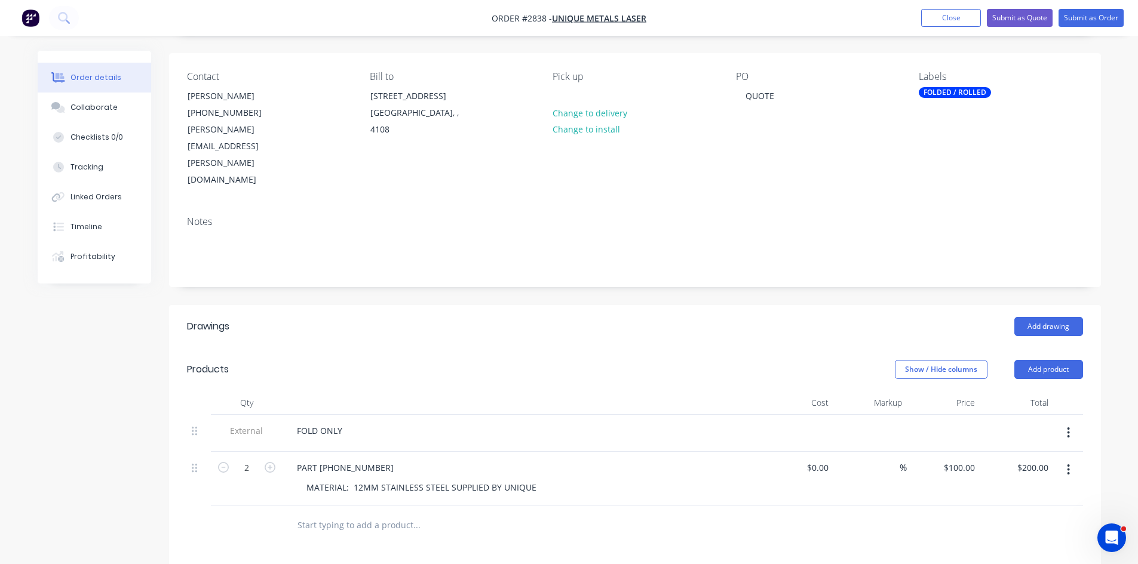
type input "$300.00"
click at [275, 460] on button "button" at bounding box center [270, 466] width 16 height 13
type input "4"
type input "$400.00"
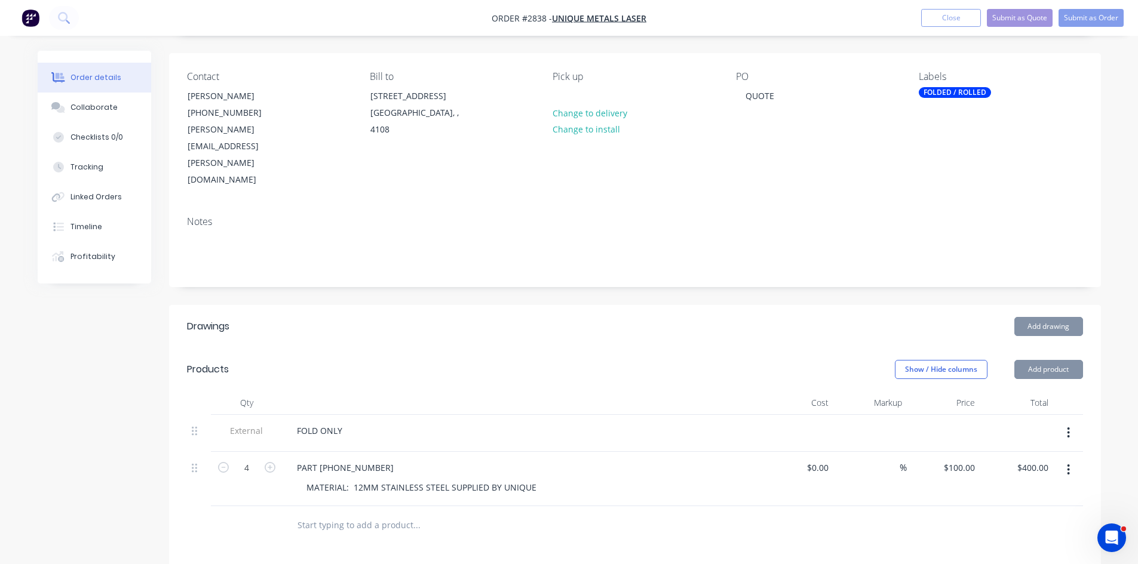
click at [275, 460] on button "button" at bounding box center [270, 466] width 16 height 13
type input "5"
type input "$500.00"
click at [275, 460] on button "button" at bounding box center [270, 466] width 16 height 13
type input "6"
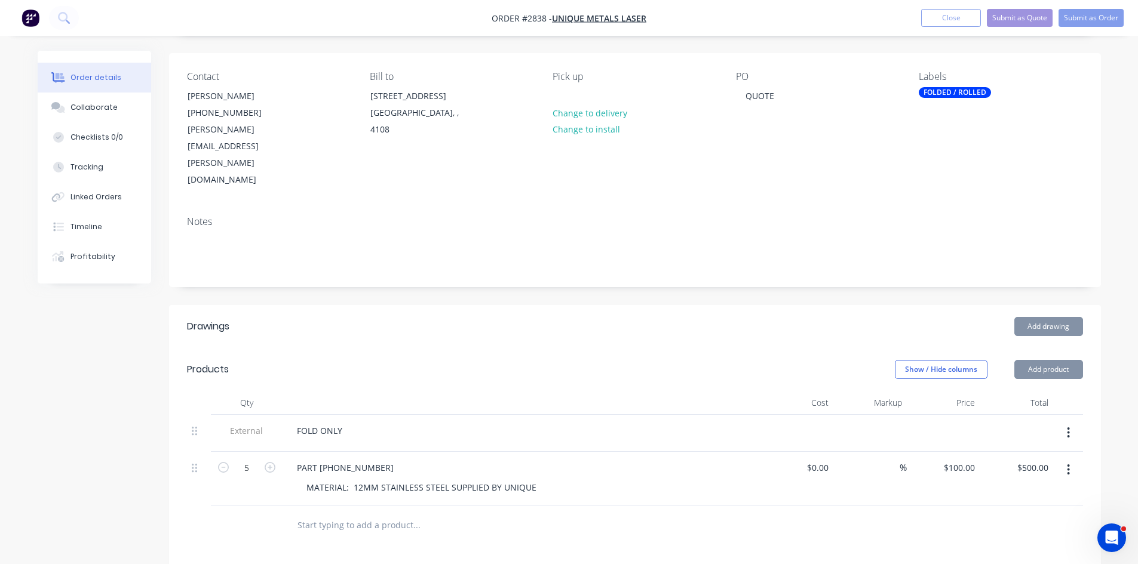
type input "$600.00"
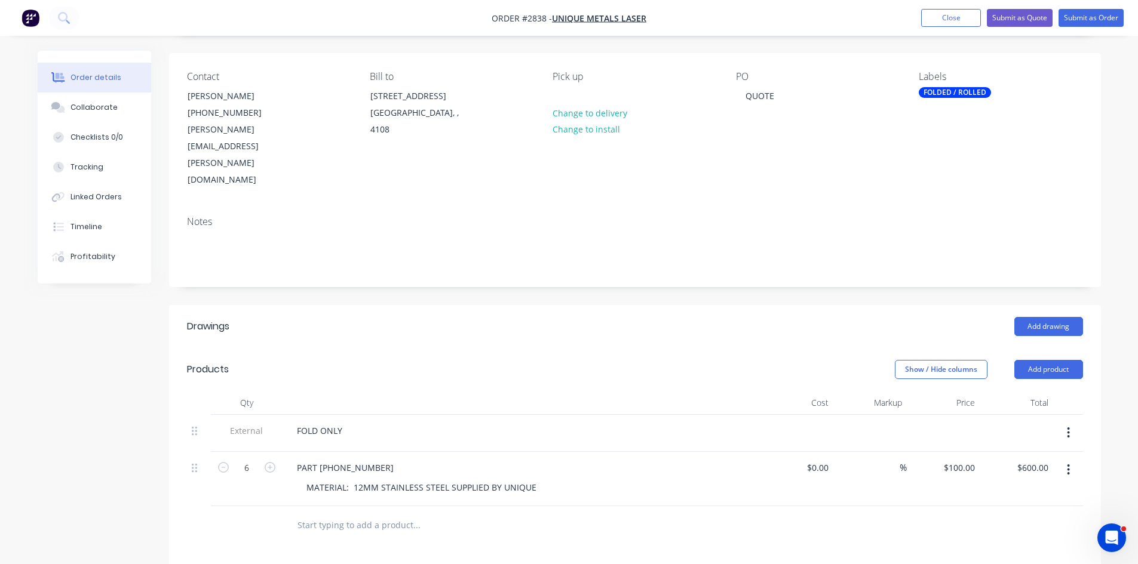
click at [303, 514] on input "text" at bounding box center [416, 526] width 239 height 24
type input "O"
type input "PART 02-1059-67"
click at [398, 552] on button "Add PART 02-1059-67 to order" at bounding box center [481, 571] width 358 height 38
click at [266, 517] on icon "button" at bounding box center [270, 522] width 11 height 11
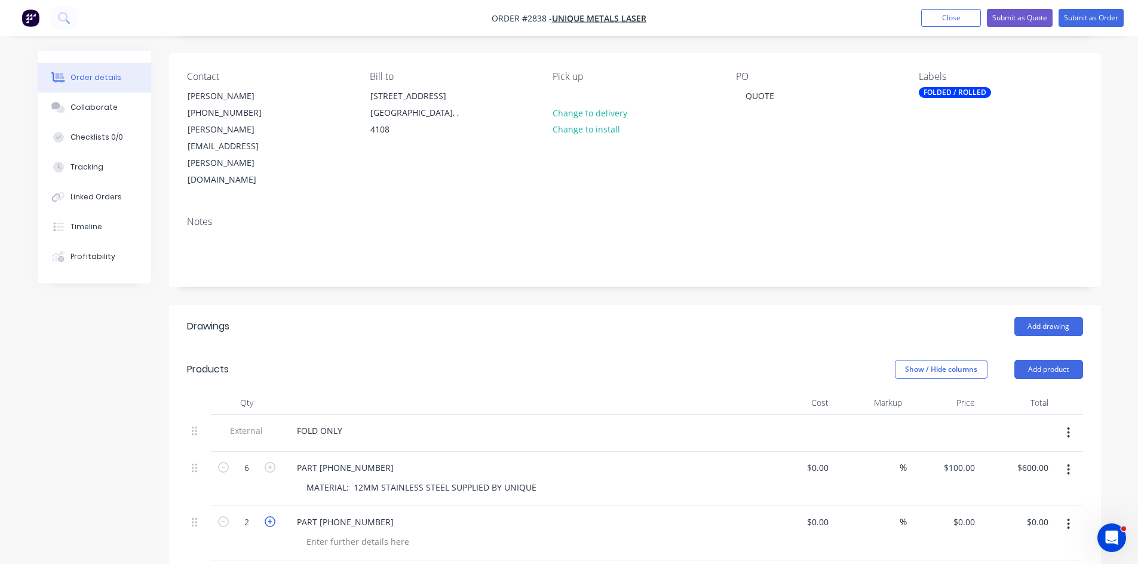
click at [266, 517] on icon "button" at bounding box center [270, 522] width 11 height 11
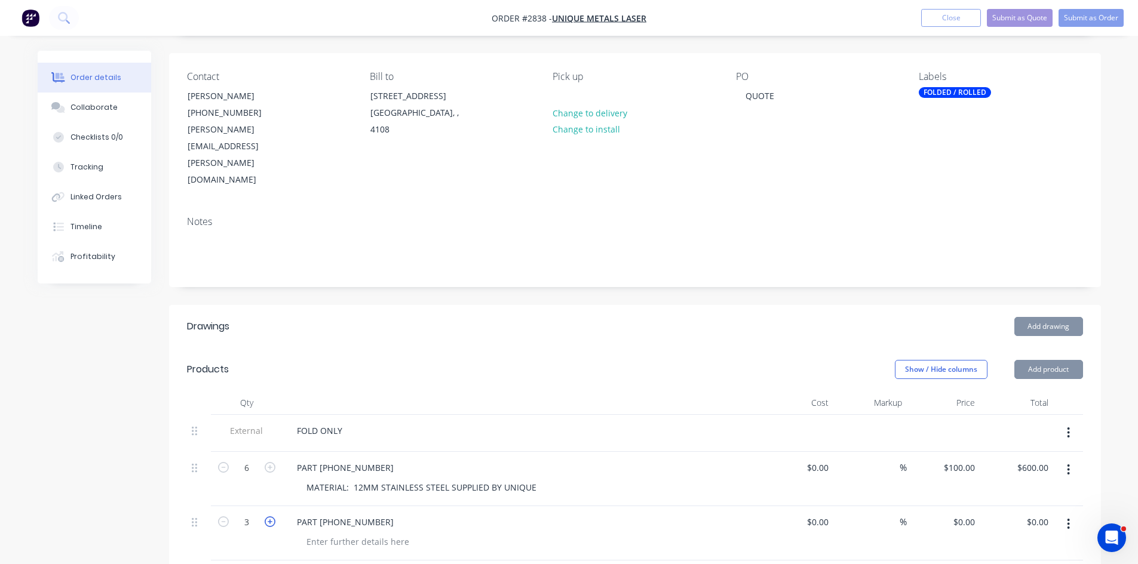
click at [266, 517] on icon "button" at bounding box center [270, 522] width 11 height 11
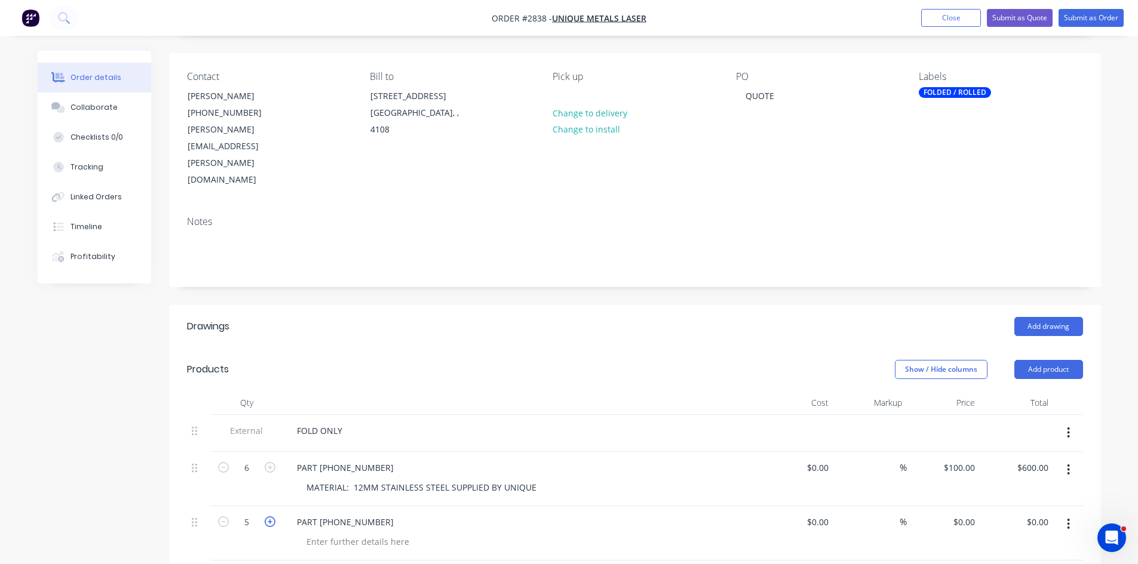
click at [266, 517] on icon "button" at bounding box center [270, 522] width 11 height 11
type input "6"
click at [306, 479] on div "MATERIAL: 12MM STAINLESS STEEL SUPPLIED BY UNIQUE" at bounding box center [421, 487] width 249 height 17
click at [447, 479] on div "MATERIAL: 12MM STAINLESS STEEL SUPPLIED BY UNIQUE" at bounding box center [421, 487] width 249 height 17
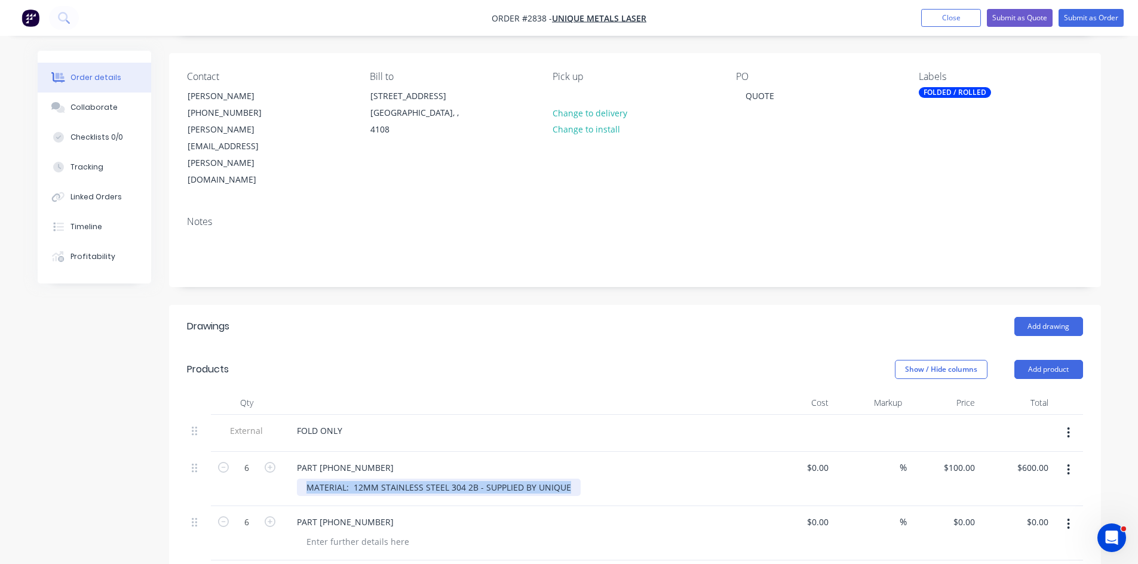
drag, startPoint x: 569, startPoint y: 439, endPoint x: 333, endPoint y: 440, distance: 235.9
click at [291, 452] on div "PART 02-1059-66 MATERIAL: 12MM STAINLESS STEEL 304 2B - SUPPLIED BY UNIQUE" at bounding box center [521, 479] width 478 height 54
copy div "MATERIAL: 12MM STAINLESS STEEL 304 2B - SUPPLIED BY UNIQUE"
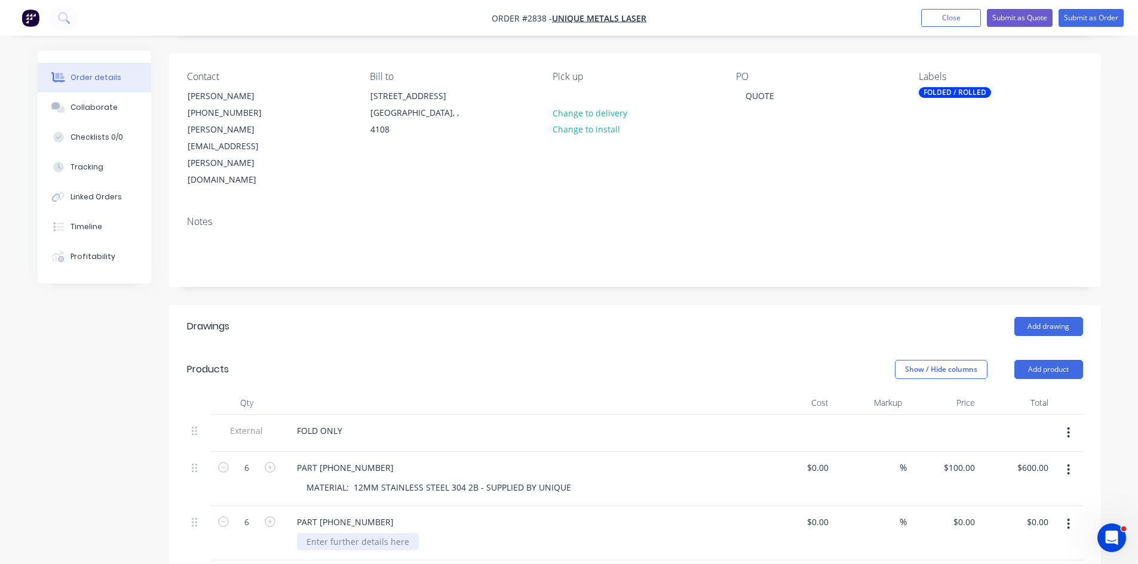
click at [359, 533] on div at bounding box center [358, 541] width 122 height 17
paste div
click at [967, 514] on input "0" at bounding box center [965, 522] width 27 height 17
type input "$35.00"
type input "$210.00"
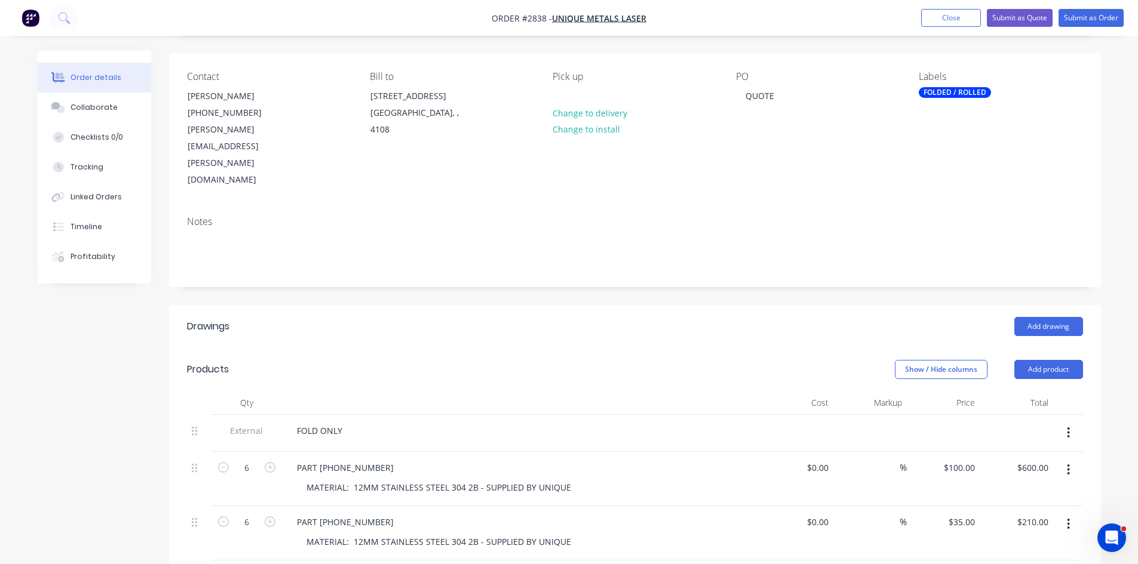
click at [949, 94] on div "FOLDED / ROLLED" at bounding box center [954, 92] width 72 height 11
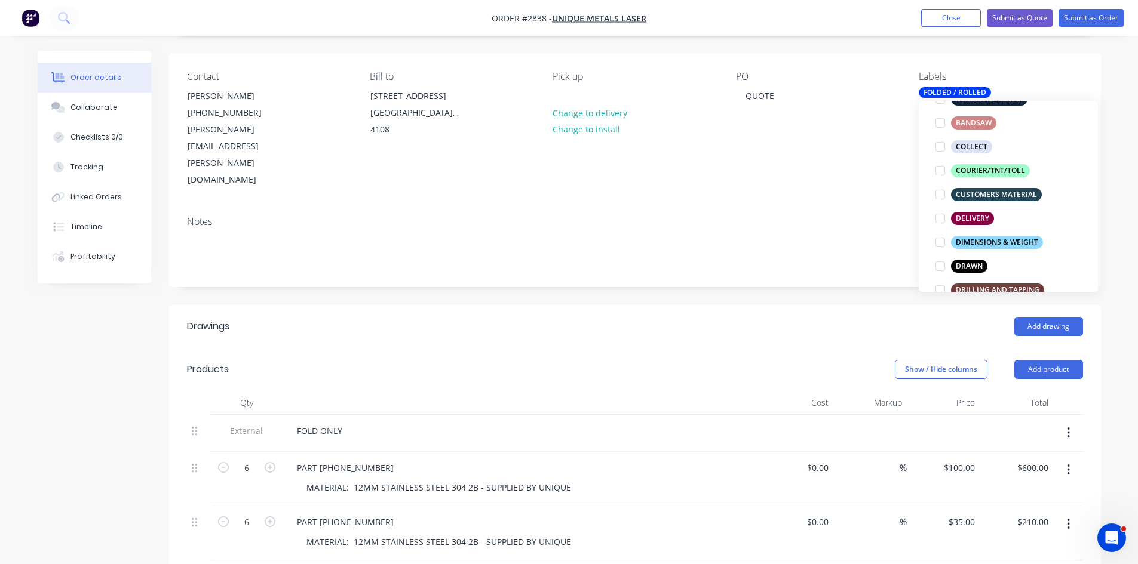
scroll to position [139, 0]
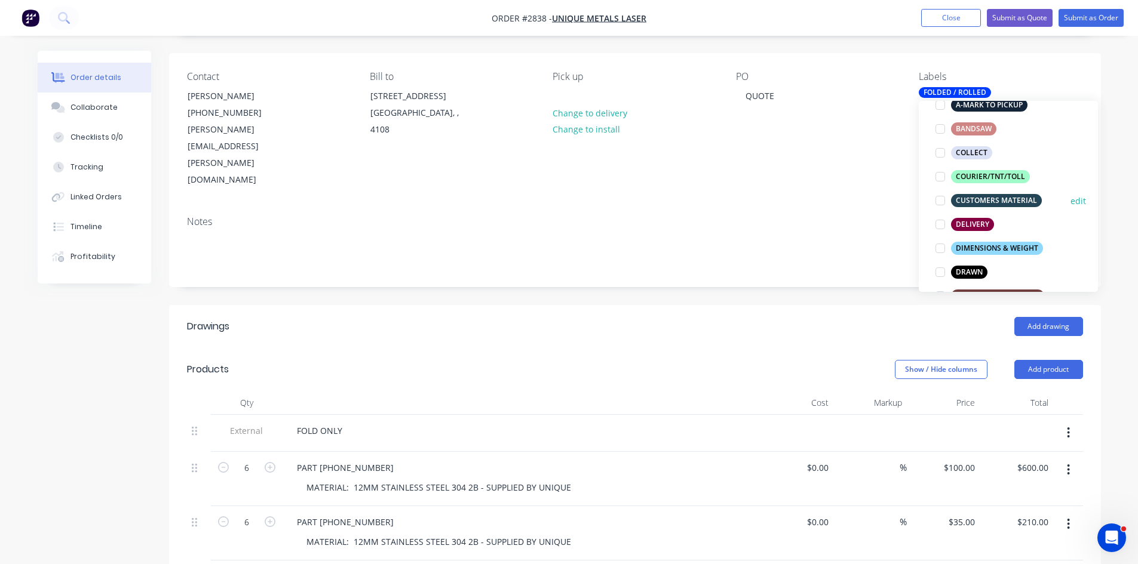
click at [937, 199] on div at bounding box center [940, 201] width 24 height 24
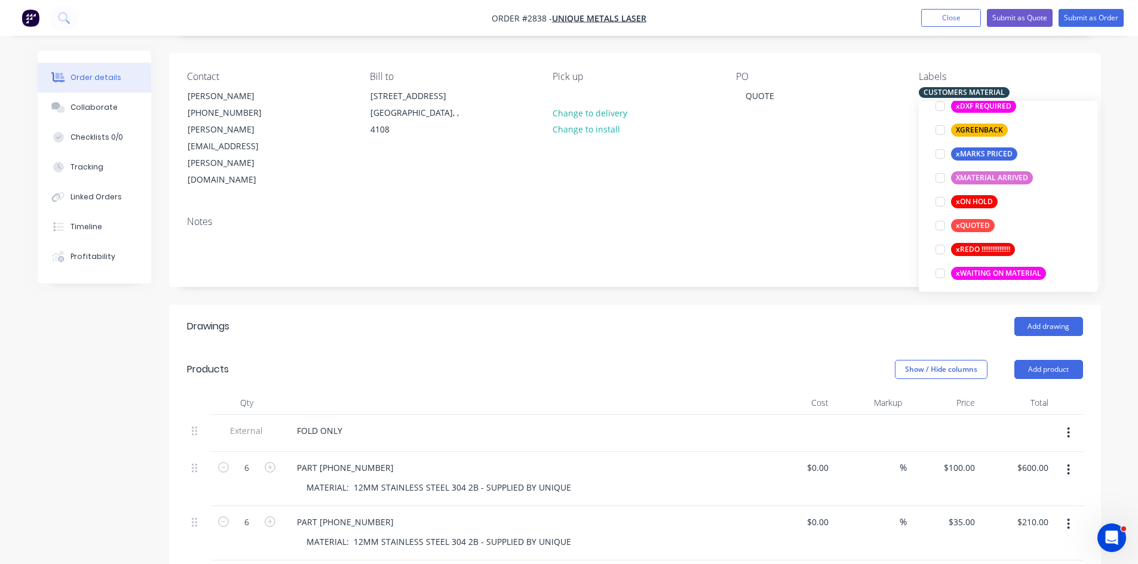
scroll to position [1027, 0]
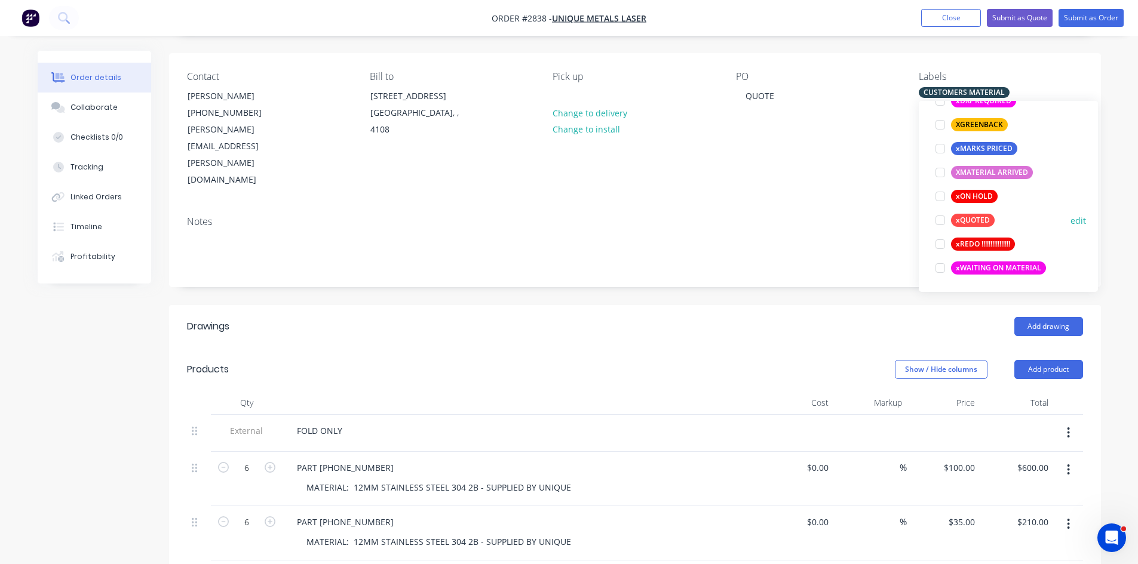
click at [943, 218] on div at bounding box center [940, 220] width 24 height 24
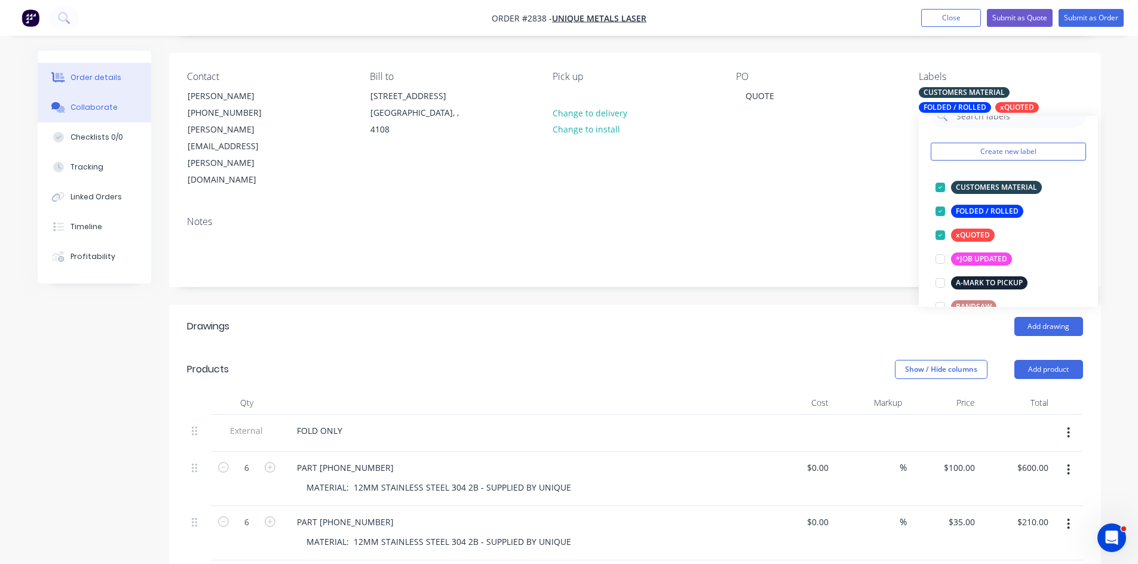
click at [85, 107] on div "Collaborate" at bounding box center [93, 107] width 47 height 11
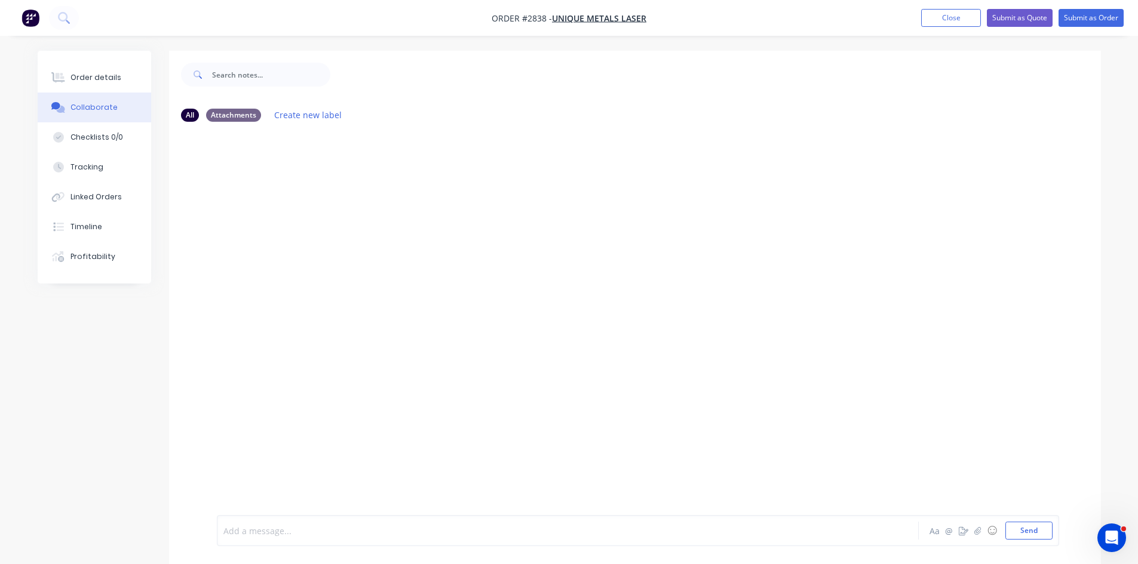
click at [381, 533] on div at bounding box center [534, 531] width 621 height 13
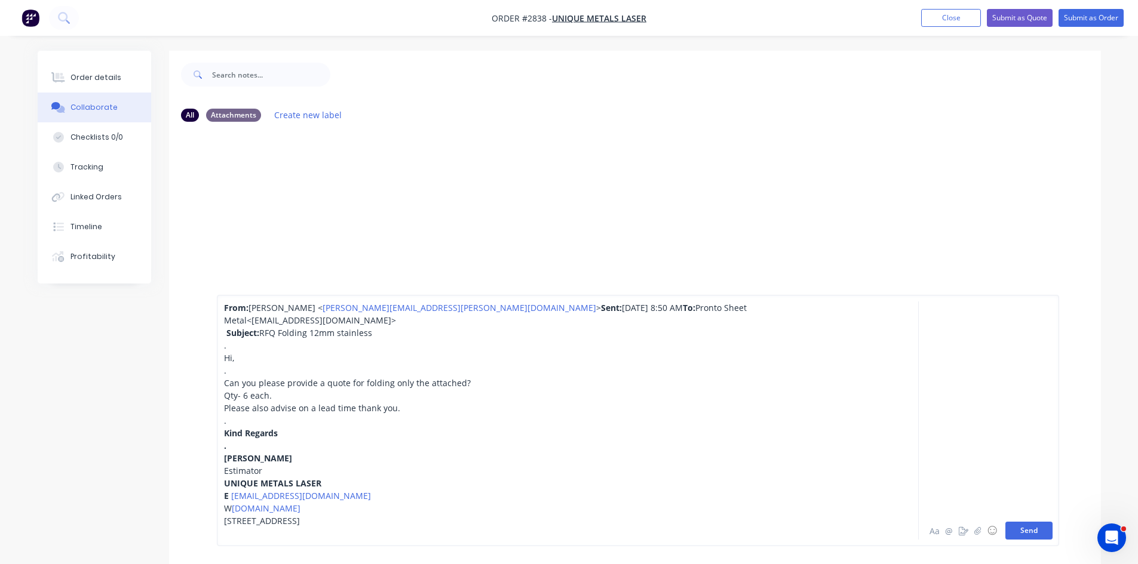
click at [1033, 528] on button "Send" at bounding box center [1028, 531] width 47 height 18
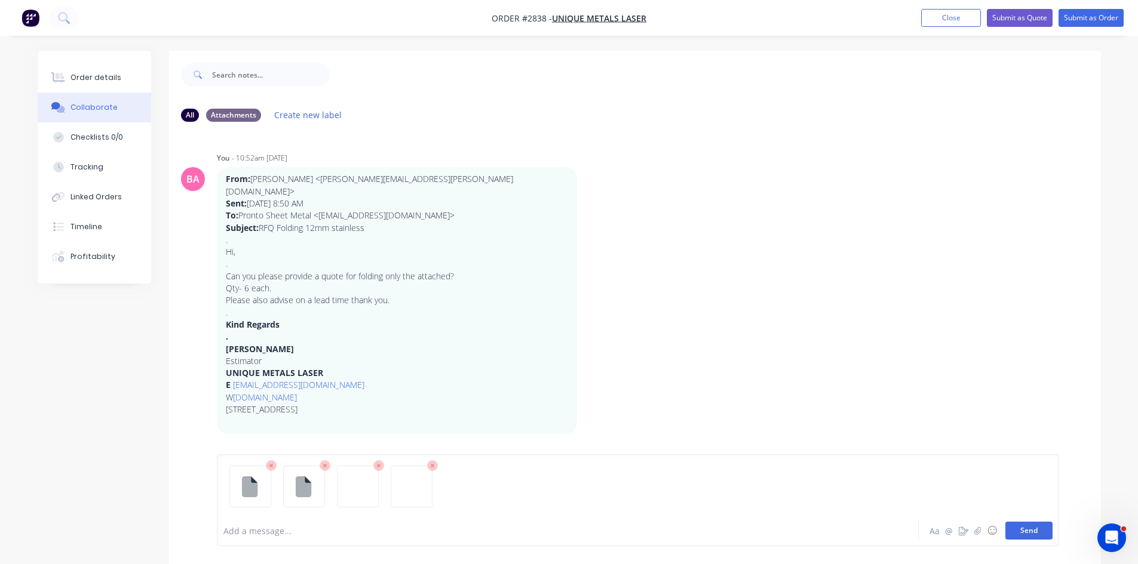
click at [1031, 526] on button "Send" at bounding box center [1028, 531] width 47 height 18
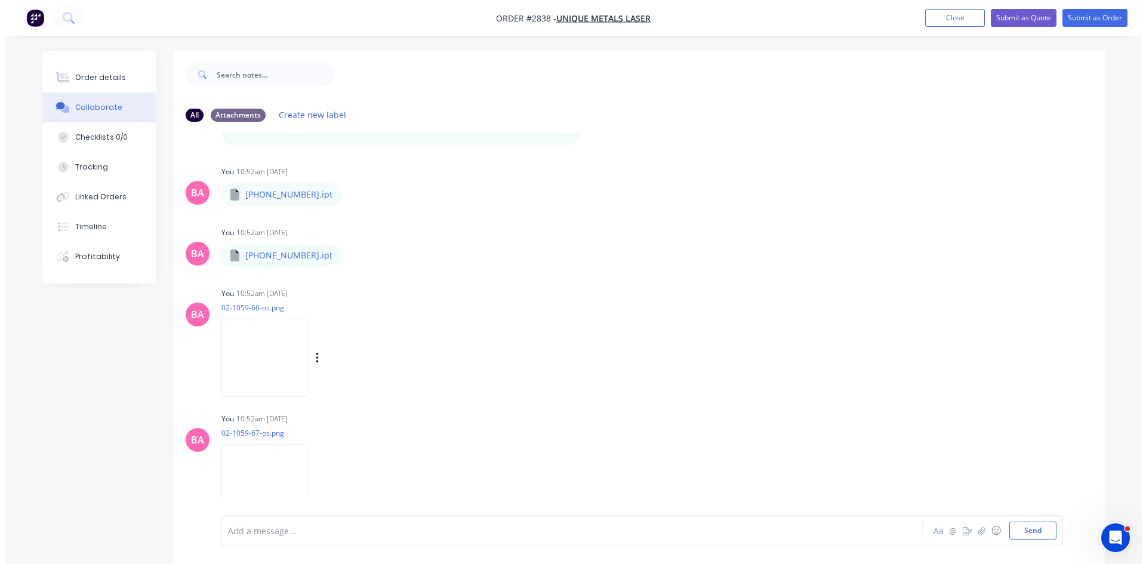
scroll to position [290, 0]
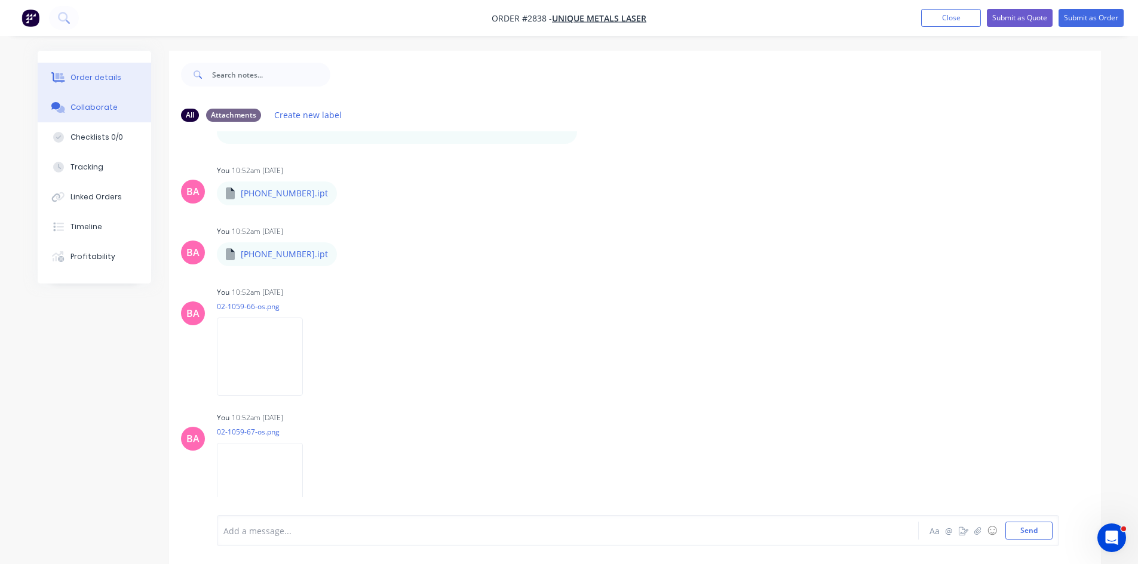
click at [104, 77] on div "Order details" at bounding box center [95, 77] width 51 height 11
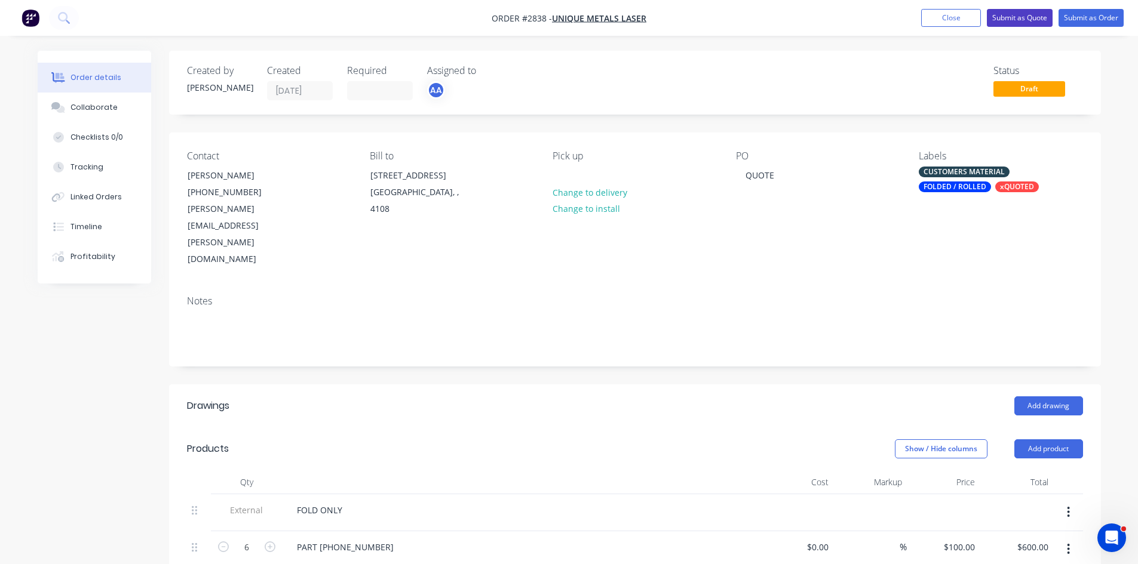
click at [1030, 16] on button "Submit as Quote" at bounding box center [1019, 18] width 66 height 18
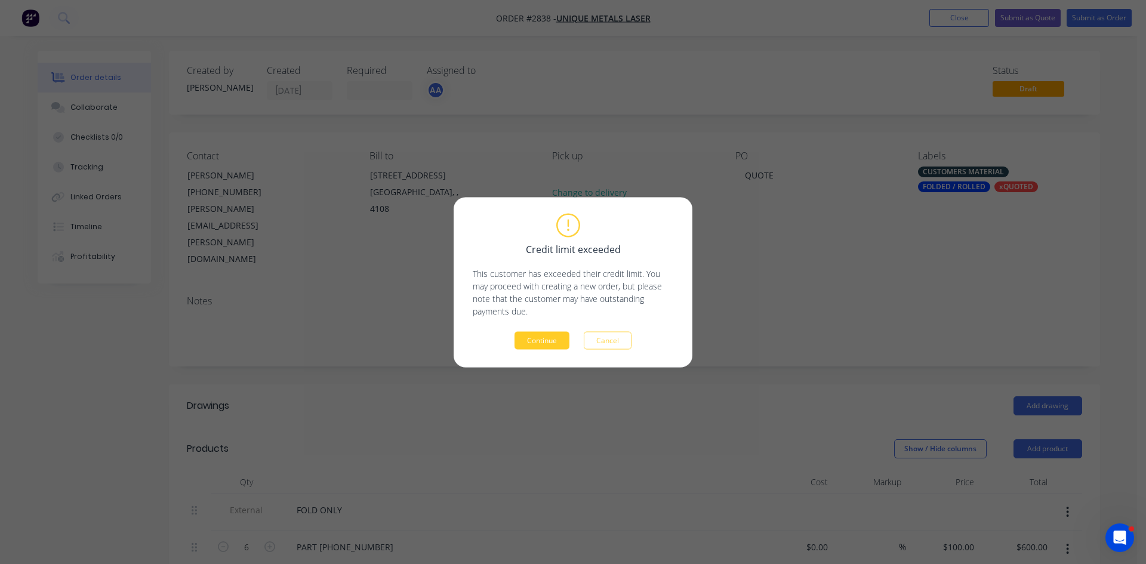
click at [533, 341] on button "Continue" at bounding box center [542, 340] width 55 height 18
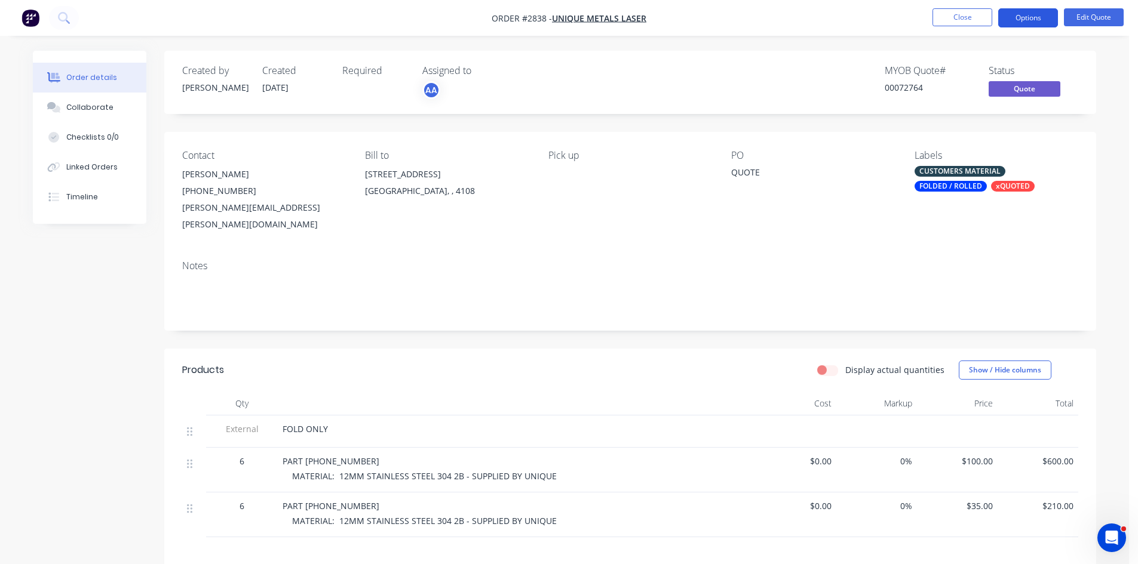
click at [1036, 14] on button "Options" at bounding box center [1028, 17] width 60 height 19
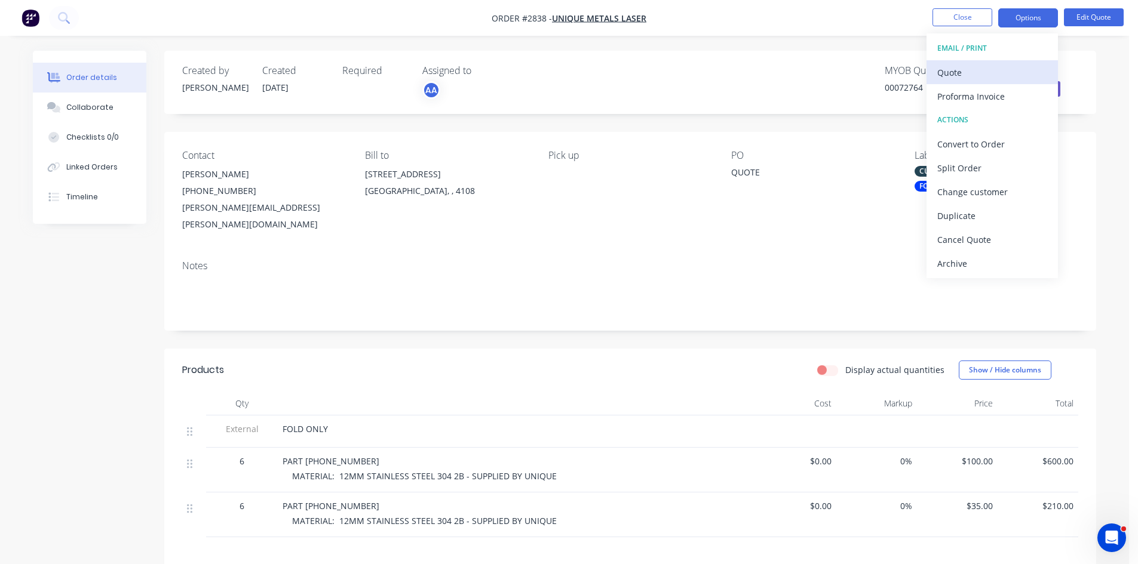
click at [960, 68] on div "Quote" at bounding box center [992, 72] width 110 height 17
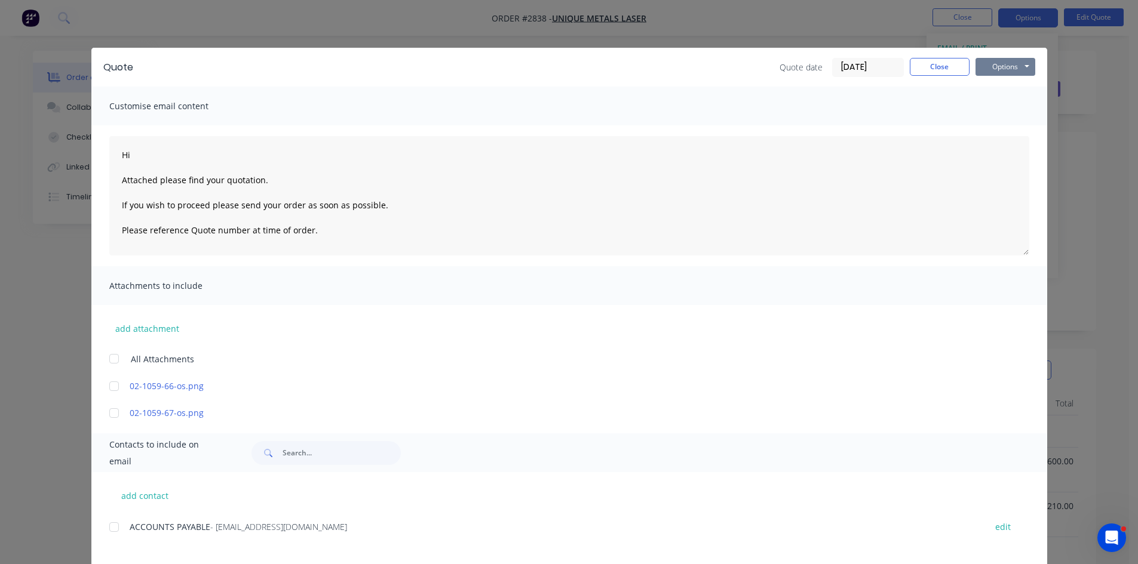
click at [1005, 70] on button "Options" at bounding box center [1005, 67] width 60 height 18
click at [1007, 109] on button "Print" at bounding box center [1013, 108] width 76 height 20
click at [946, 67] on button "Close" at bounding box center [939, 67] width 60 height 18
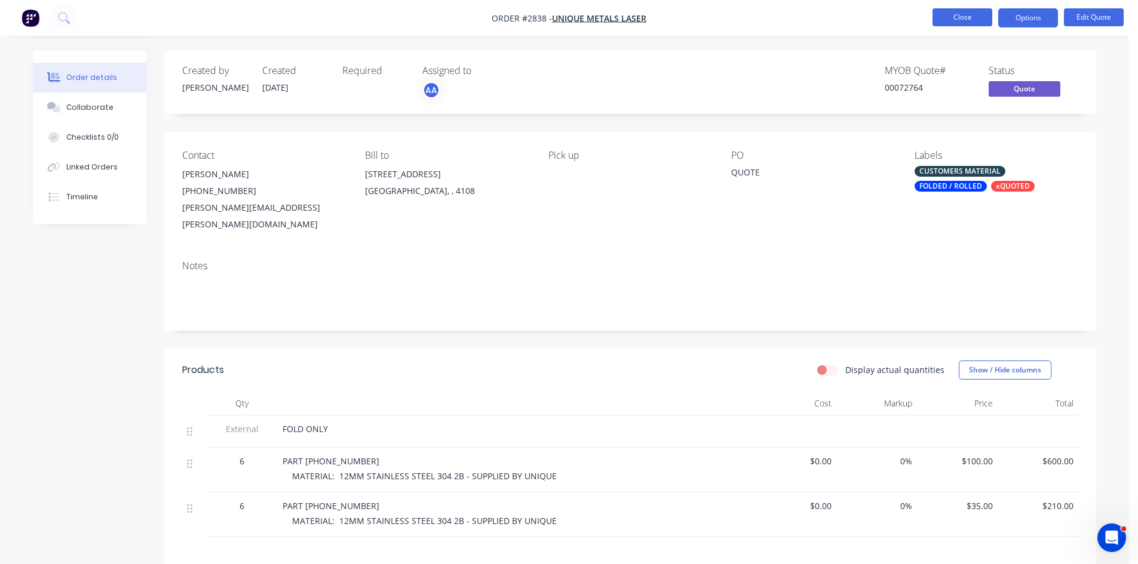
click at [970, 16] on button "Close" at bounding box center [962, 17] width 60 height 18
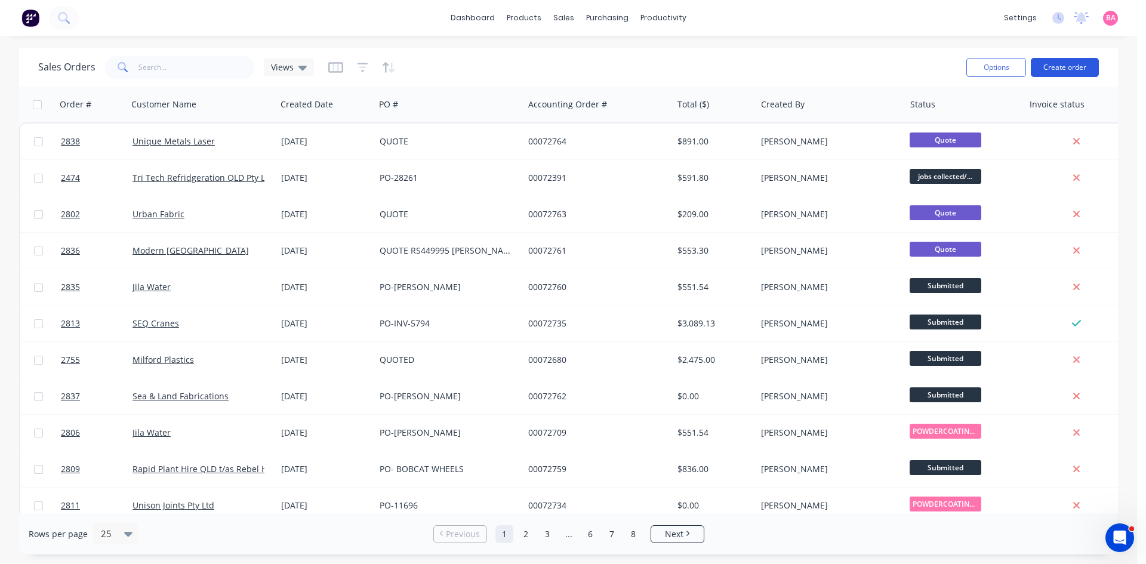
click at [1077, 63] on button "Create order" at bounding box center [1065, 67] width 68 height 19
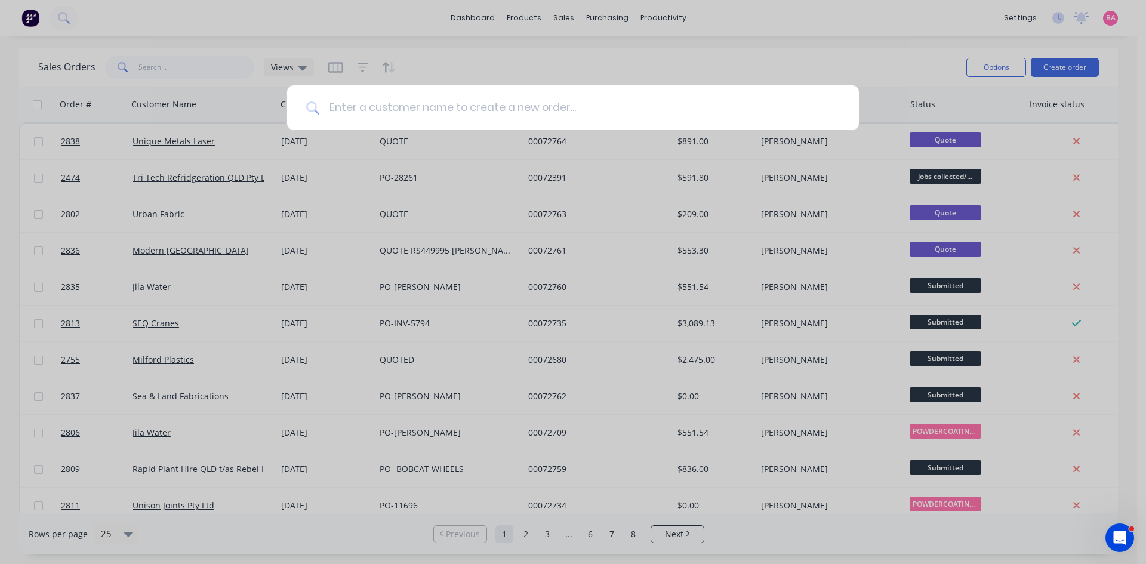
click at [433, 110] on input at bounding box center [579, 107] width 521 height 45
type input "C"
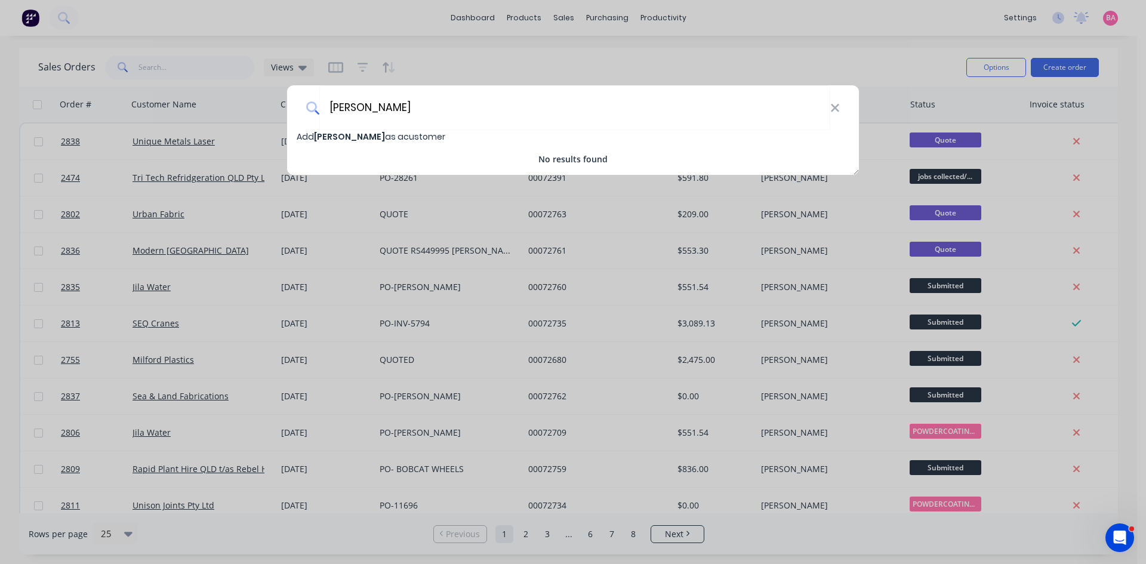
type input "[PERSON_NAME]"
click at [351, 137] on span "[PERSON_NAME]" at bounding box center [349, 137] width 71 height 12
select select "AU"
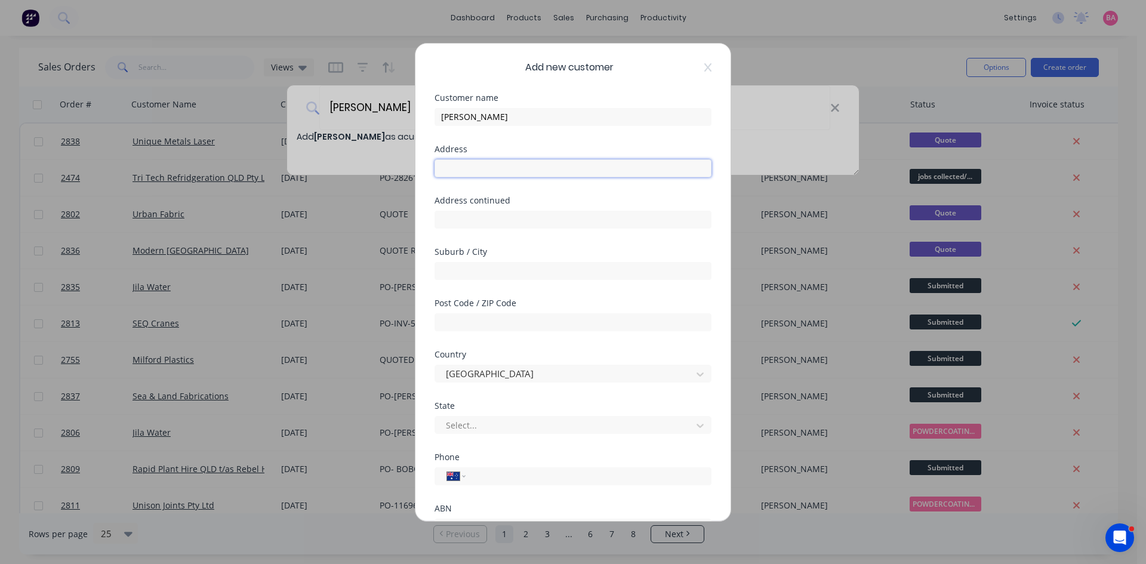
click at [471, 171] on input "text" at bounding box center [573, 168] width 277 height 18
click at [490, 478] on input "tel" at bounding box center [586, 476] width 225 height 14
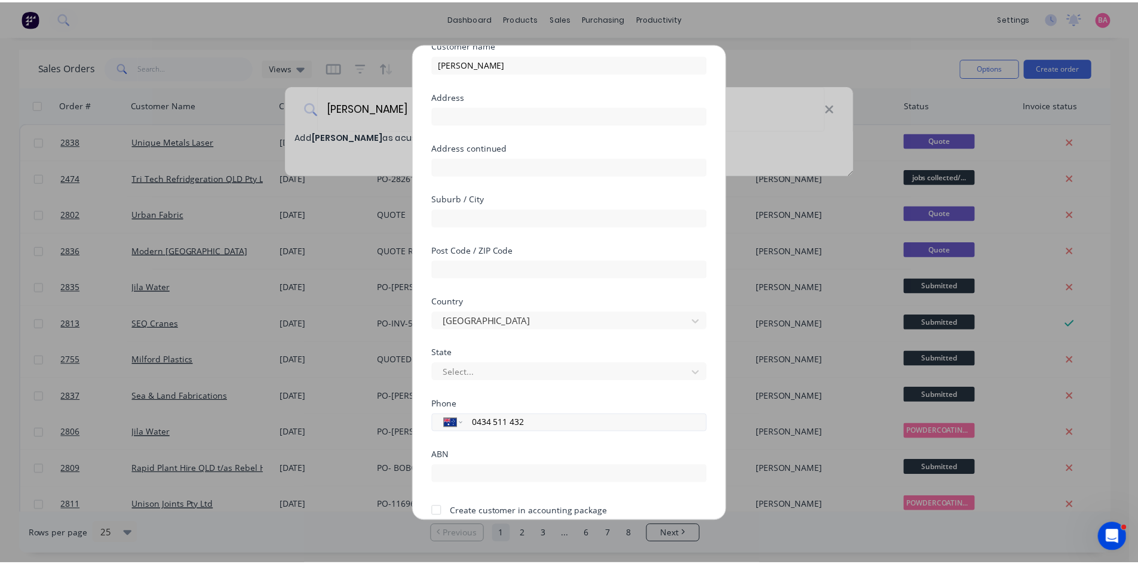
scroll to position [105, 0]
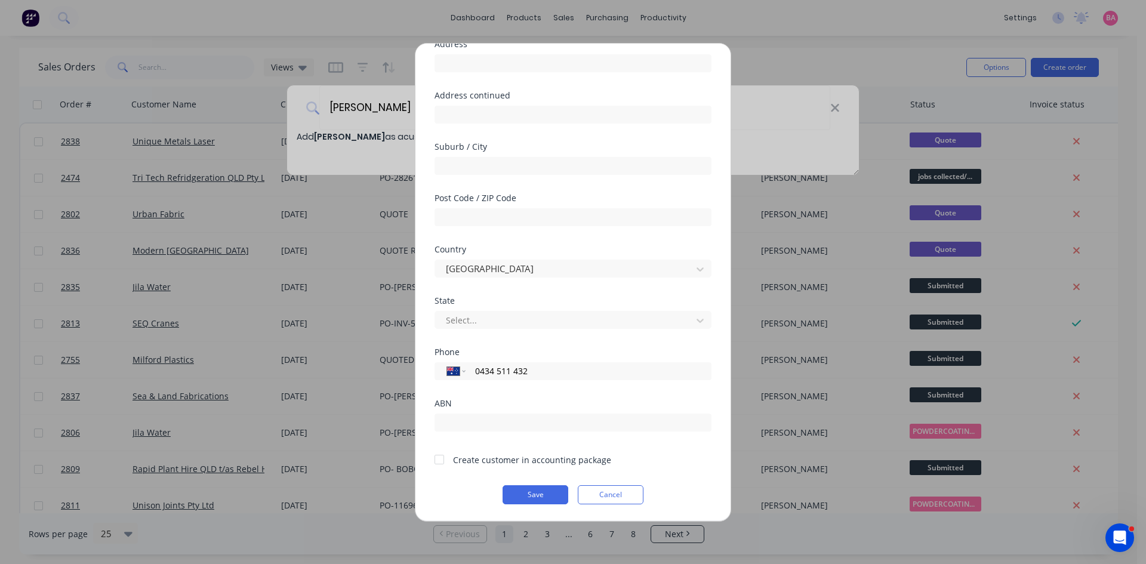
type input "0434 511 432"
click at [440, 462] on div at bounding box center [440, 460] width 24 height 24
click at [541, 493] on button "Save" at bounding box center [536, 494] width 66 height 19
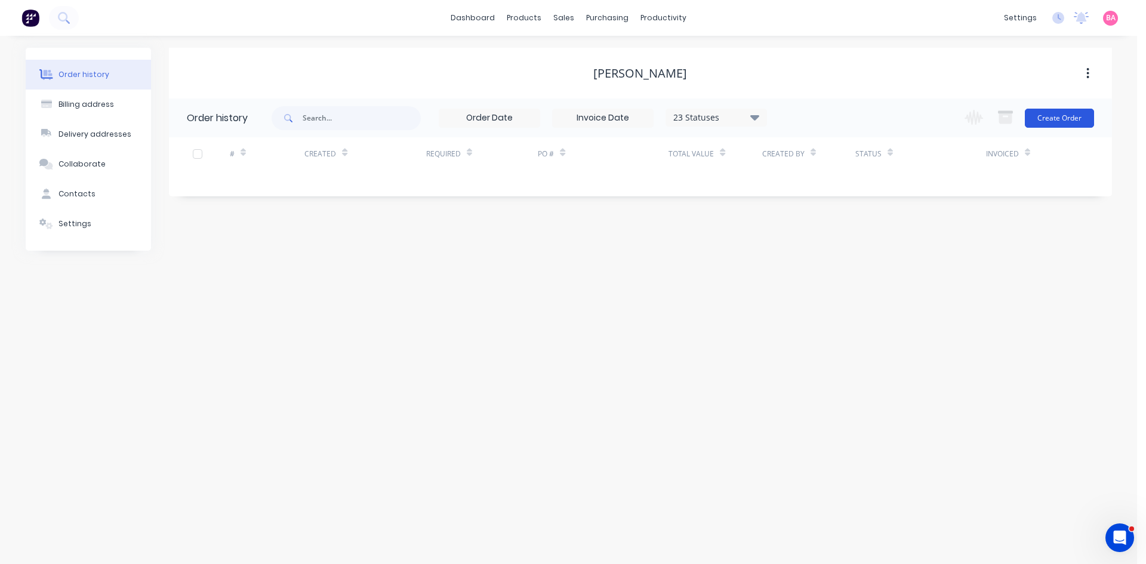
click at [1063, 118] on button "Create Order" at bounding box center [1059, 118] width 69 height 19
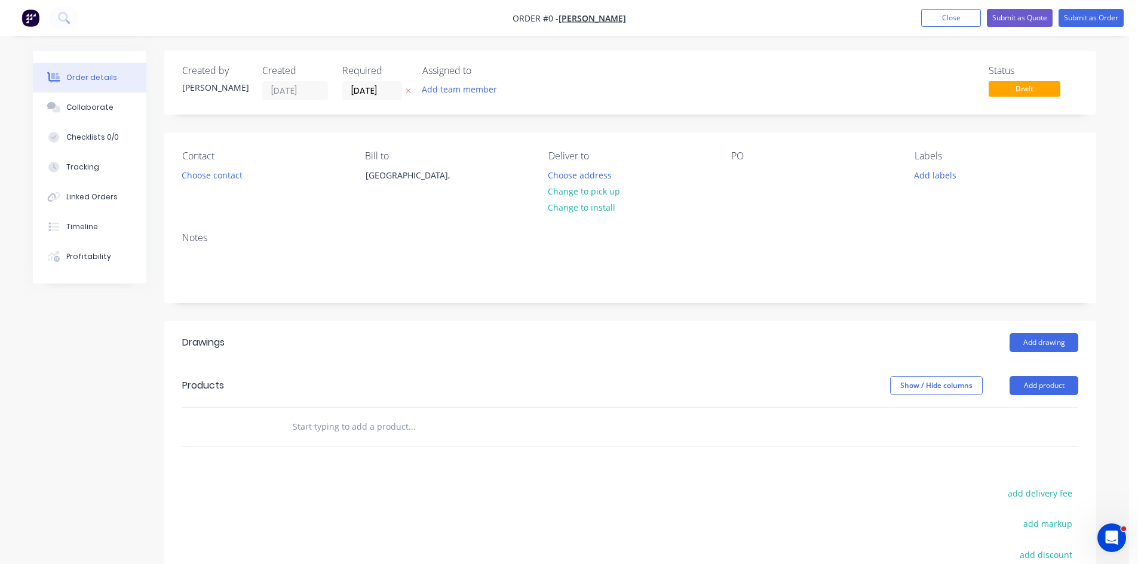
click at [408, 90] on icon at bounding box center [407, 90] width 5 height 7
click at [444, 88] on button "Add team member" at bounding box center [460, 89] width 88 height 16
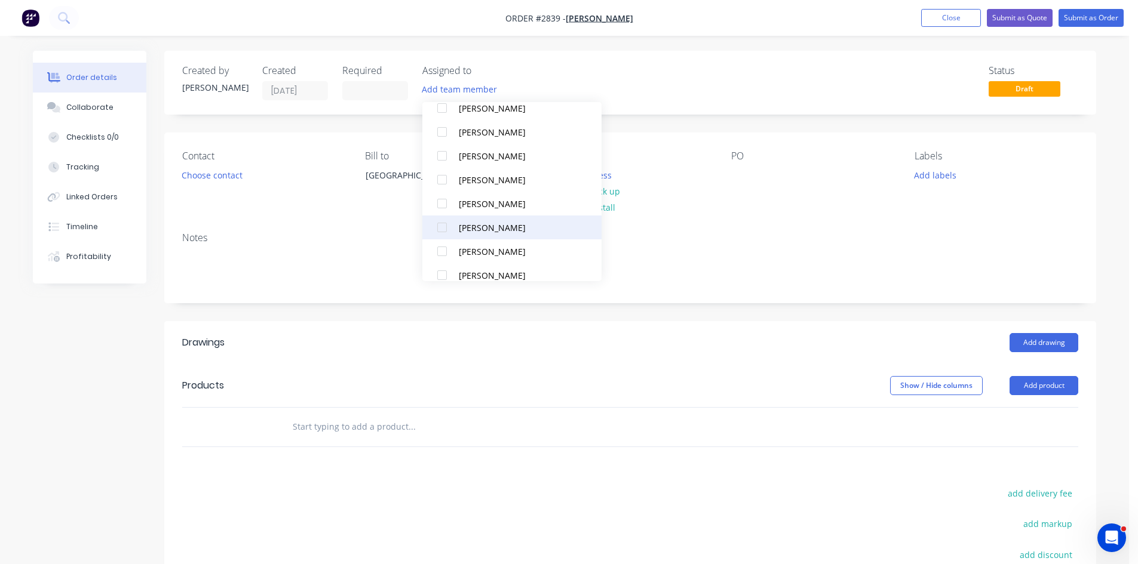
scroll to position [79, 0]
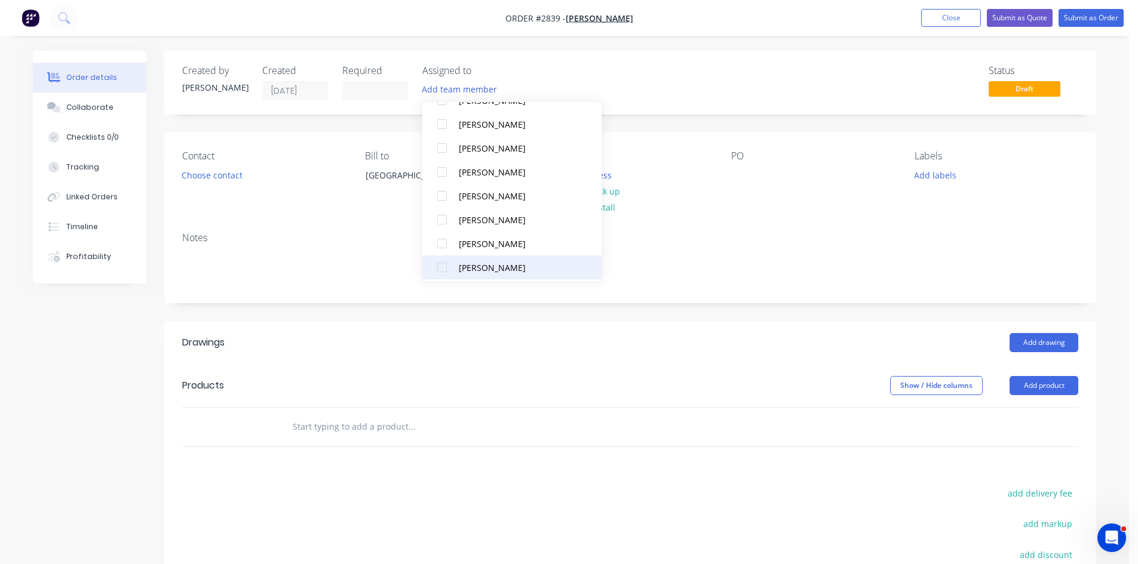
click at [445, 268] on div at bounding box center [442, 268] width 24 height 24
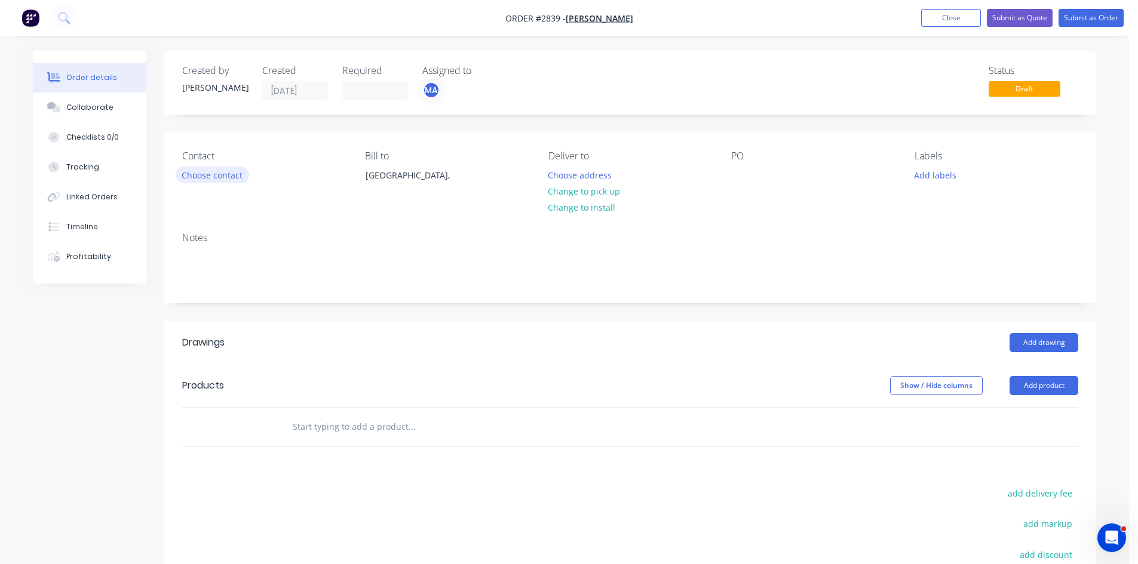
click at [218, 173] on button "Choose contact" at bounding box center [212, 175] width 73 height 16
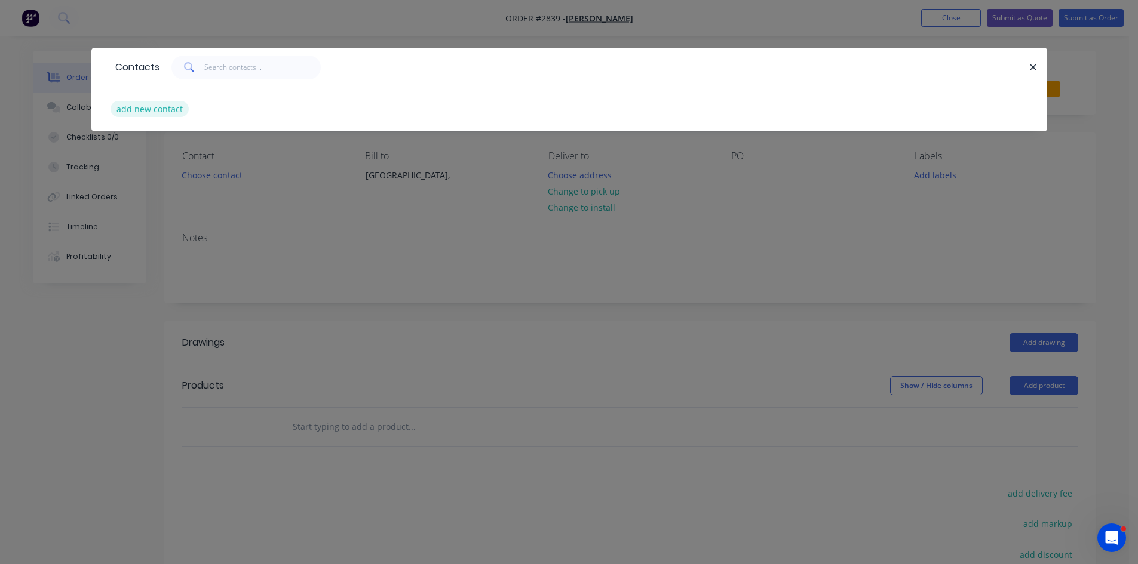
click at [160, 104] on button "add new contact" at bounding box center [149, 109] width 79 height 16
select select "AU"
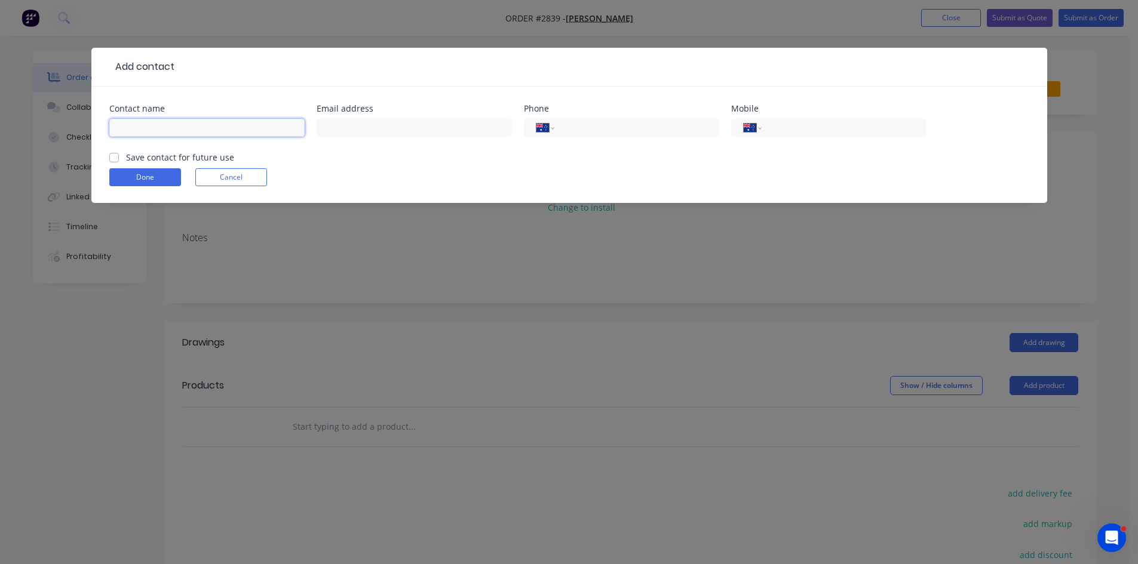
click at [183, 125] on input "text" at bounding box center [206, 128] width 195 height 18
type input "c"
type input "[PERSON_NAME]"
click at [392, 128] on input "text" at bounding box center [413, 128] width 195 height 18
type input "[EMAIL_ADDRESS][DOMAIN_NAME]"
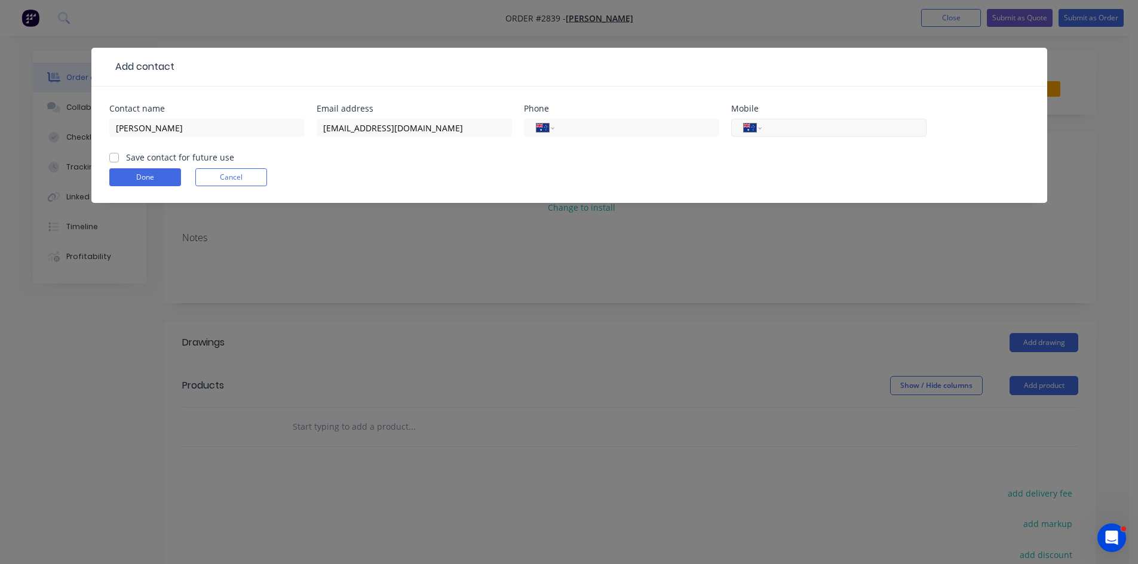
click at [783, 125] on input "tel" at bounding box center [841, 128] width 143 height 14
type input "0434 511 432"
click at [126, 159] on label "Save contact for future use" at bounding box center [180, 157] width 108 height 13
click at [110, 159] on input "Save contact for future use" at bounding box center [114, 156] width 10 height 11
checkbox input "true"
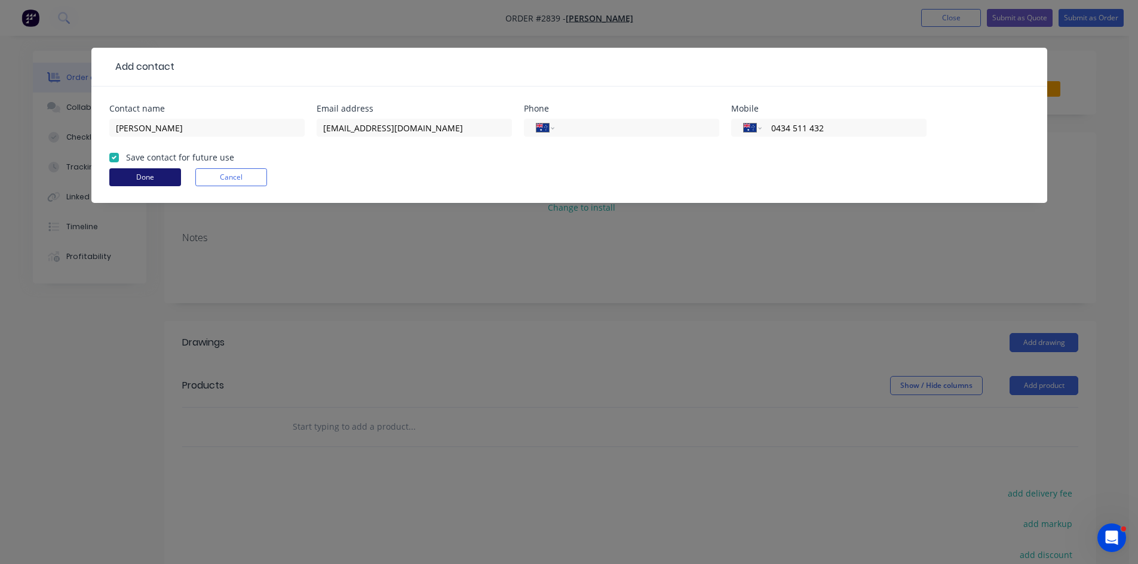
click at [143, 176] on button "Done" at bounding box center [145, 177] width 72 height 18
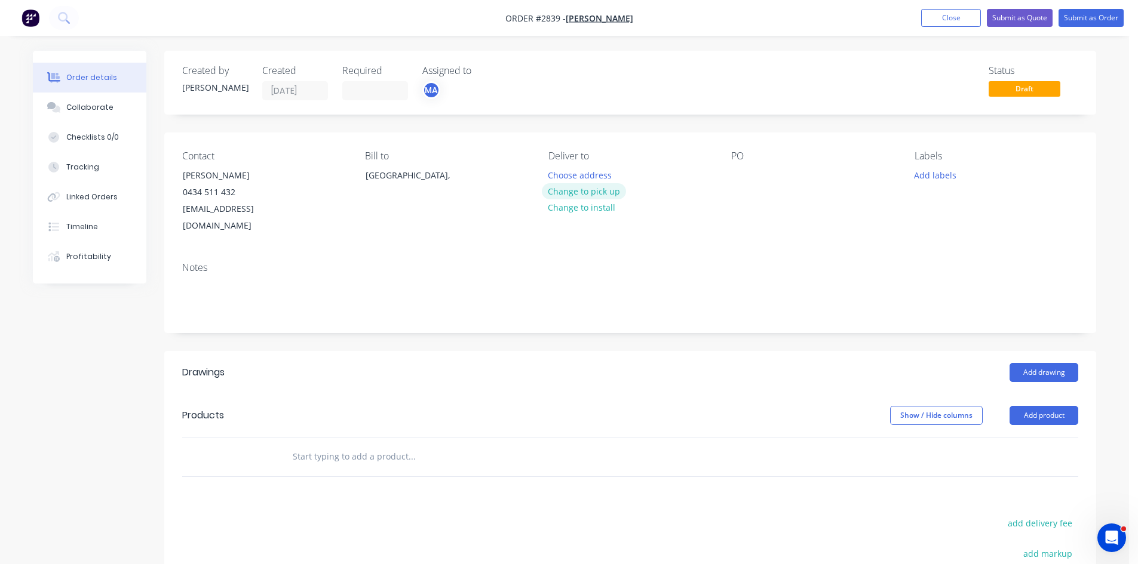
click at [586, 191] on button "Change to pick up" at bounding box center [584, 191] width 85 height 16
click at [741, 172] on div at bounding box center [740, 175] width 19 height 17
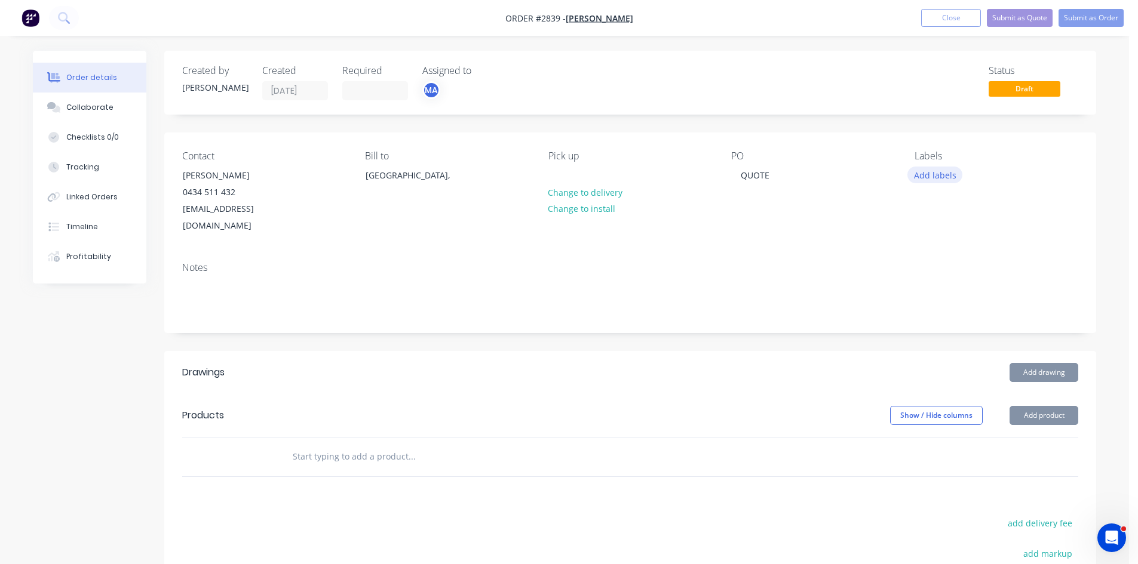
click at [928, 174] on button "Add labels" at bounding box center [934, 175] width 55 height 16
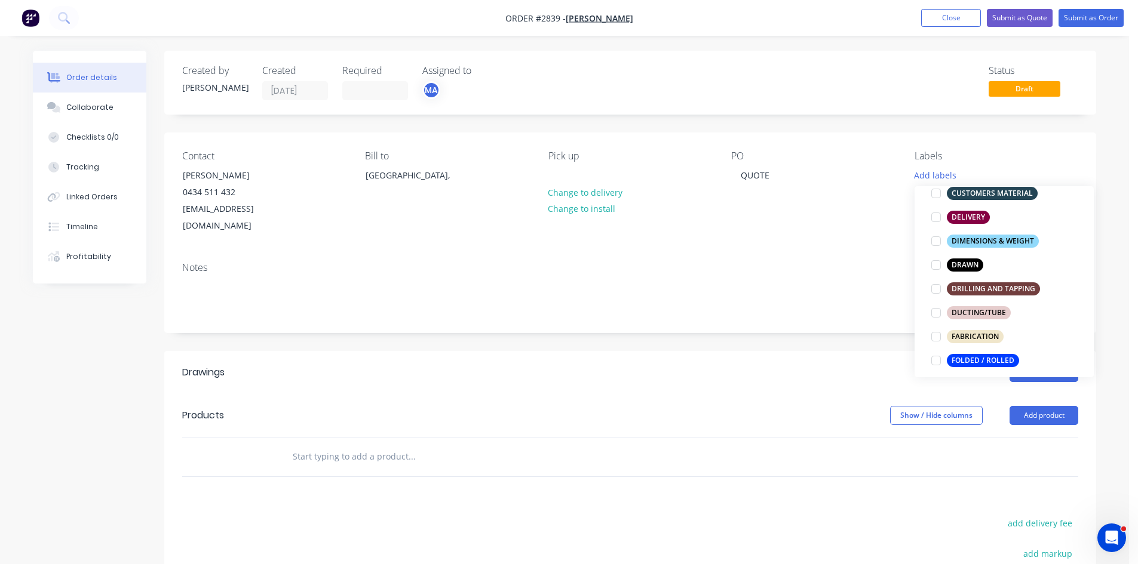
scroll to position [199, 0]
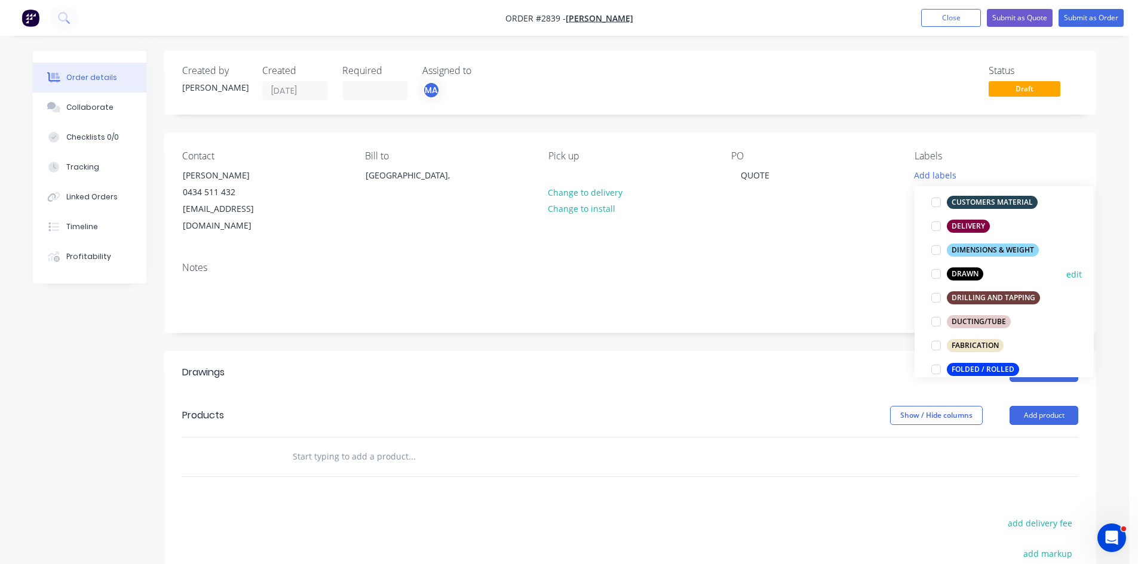
click at [936, 273] on div at bounding box center [936, 274] width 24 height 24
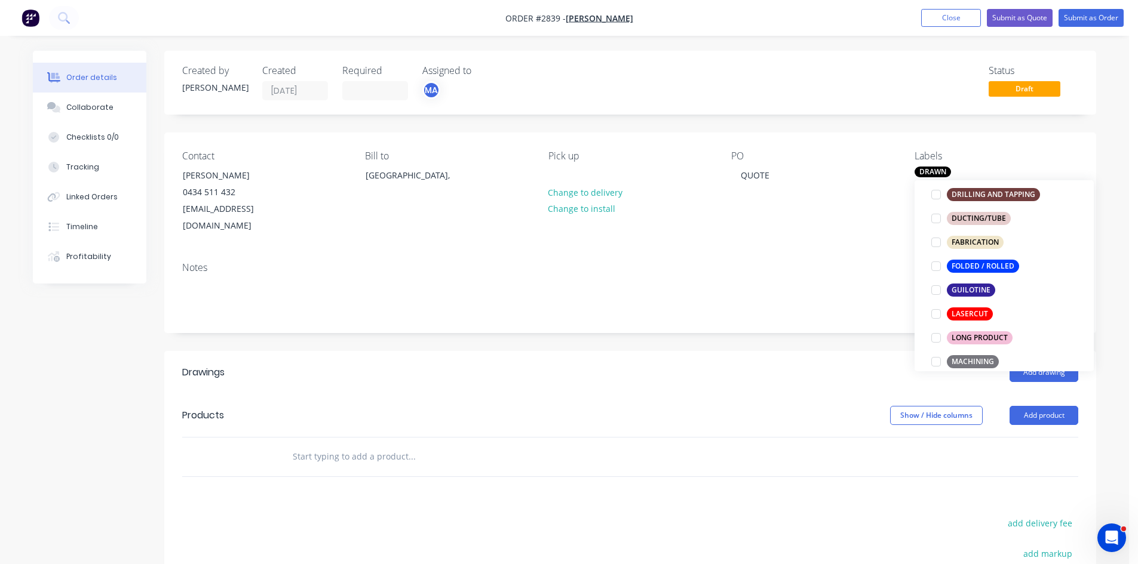
scroll to position [306, 0]
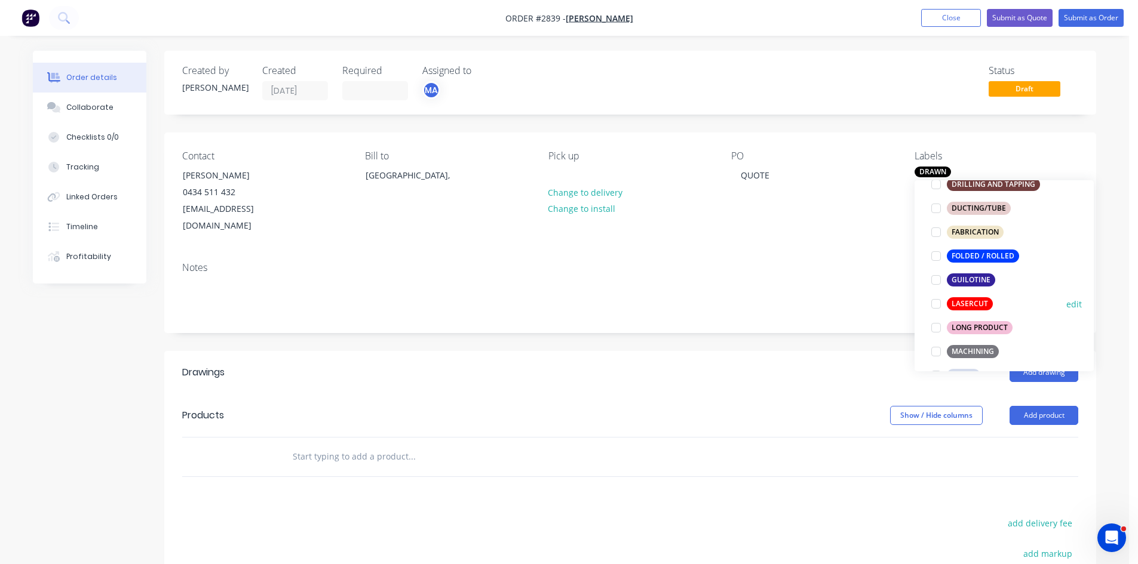
click at [934, 303] on div at bounding box center [936, 304] width 24 height 24
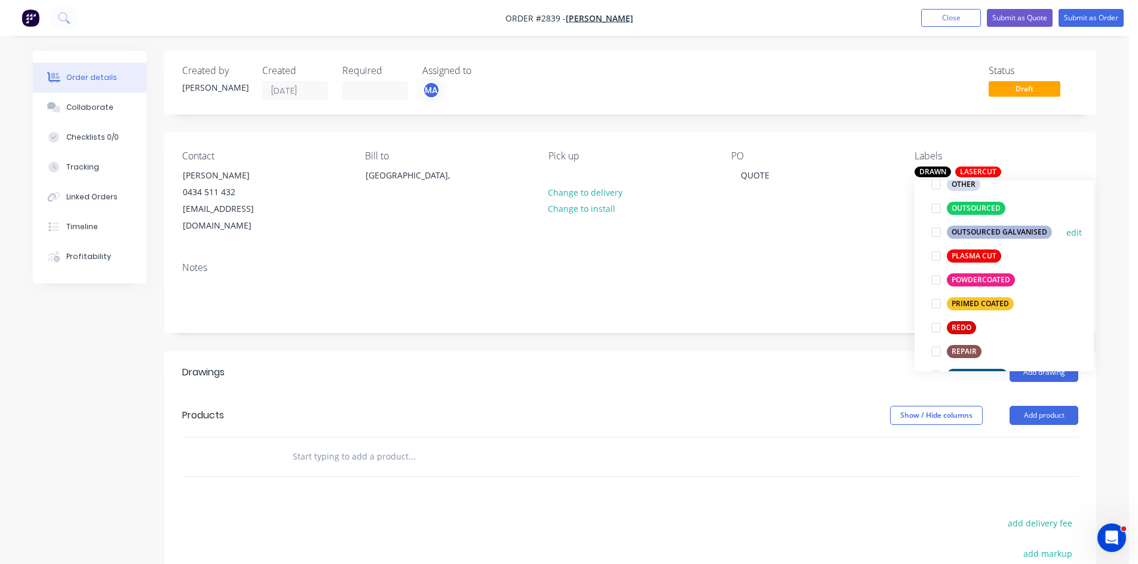
scroll to position [498, 0]
click at [939, 208] on div at bounding box center [936, 208] width 24 height 24
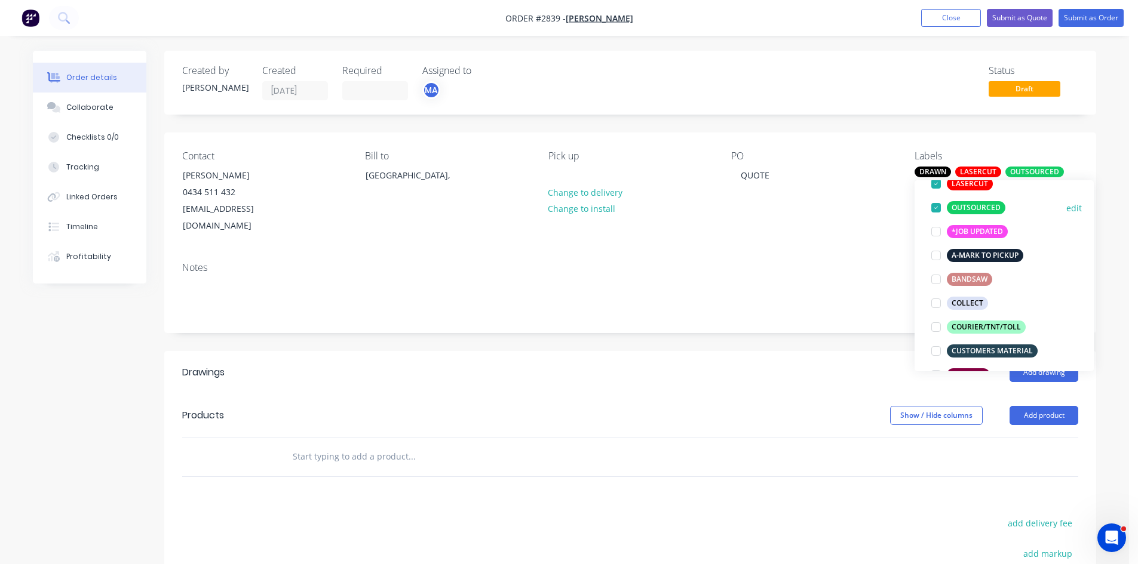
click at [939, 208] on div at bounding box center [936, 208] width 24 height 24
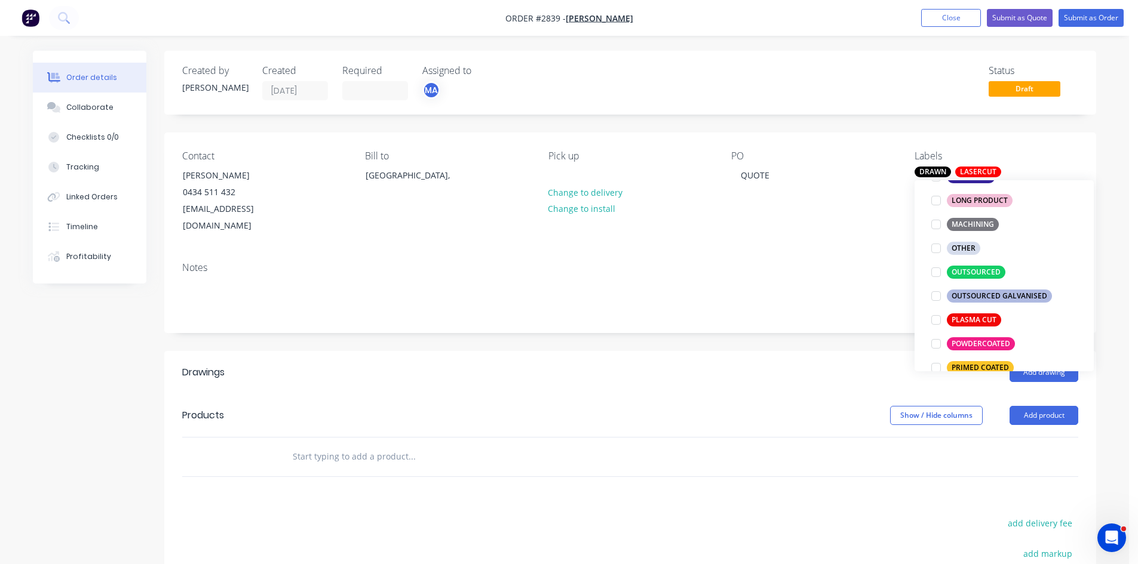
scroll to position [434, 0]
click at [936, 270] on div at bounding box center [936, 272] width 24 height 24
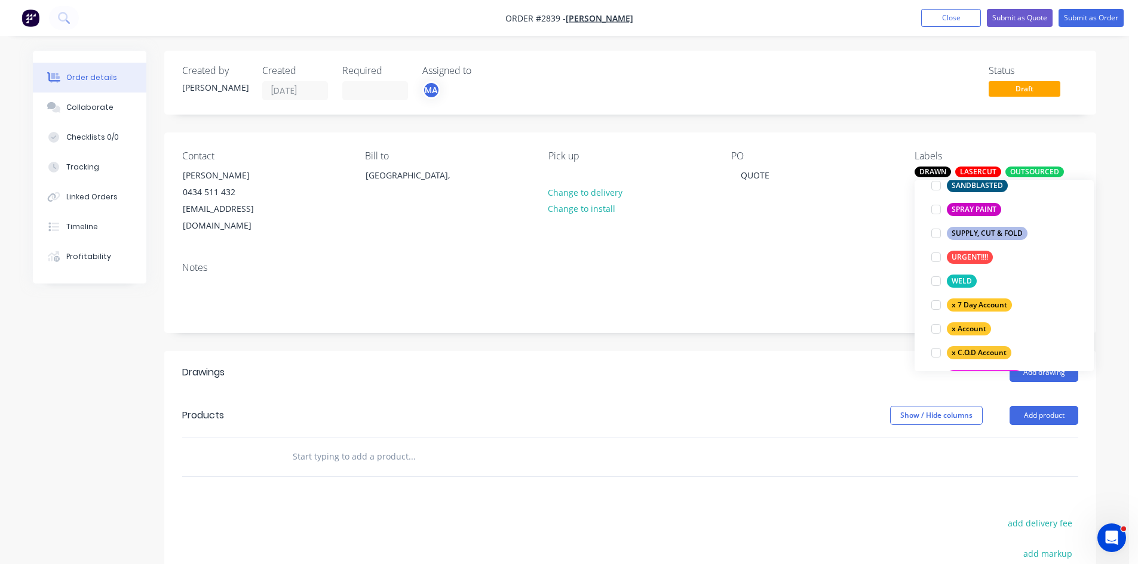
scroll to position [689, 0]
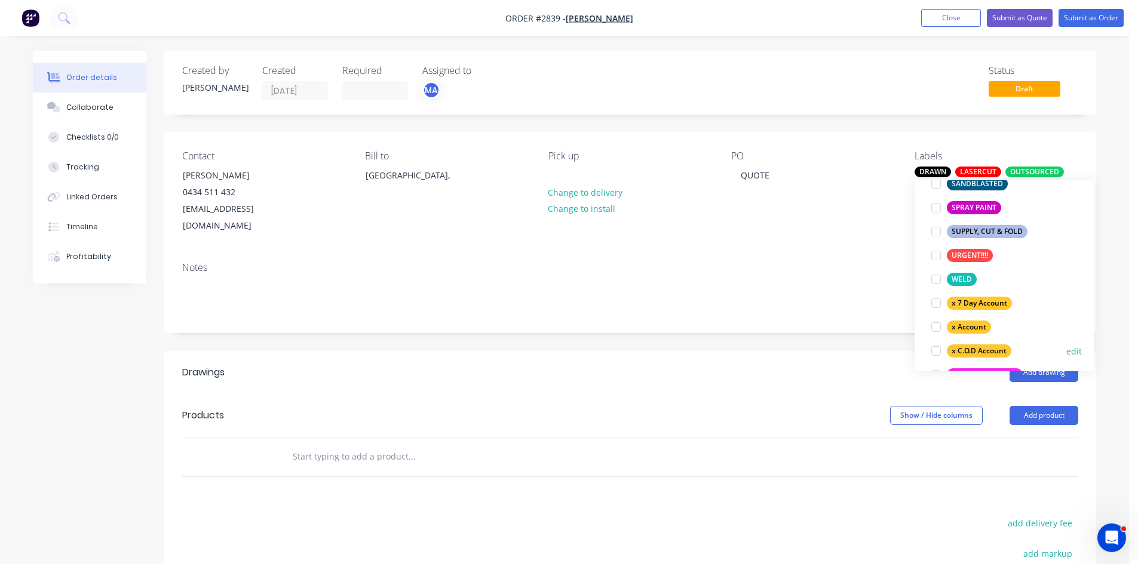
click at [938, 350] on div at bounding box center [936, 351] width 24 height 24
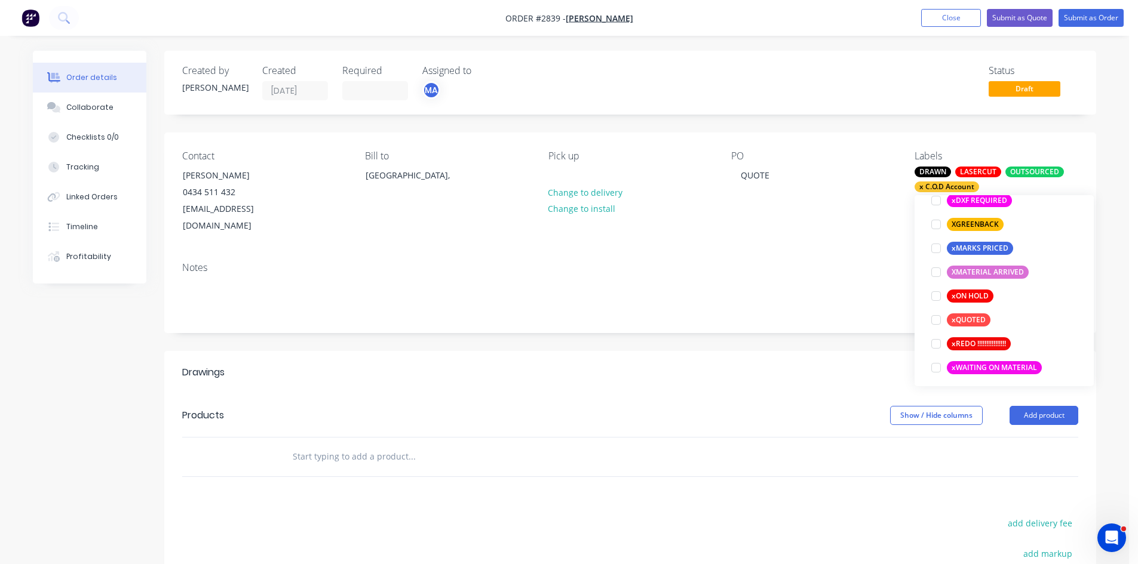
scroll to position [1027, 0]
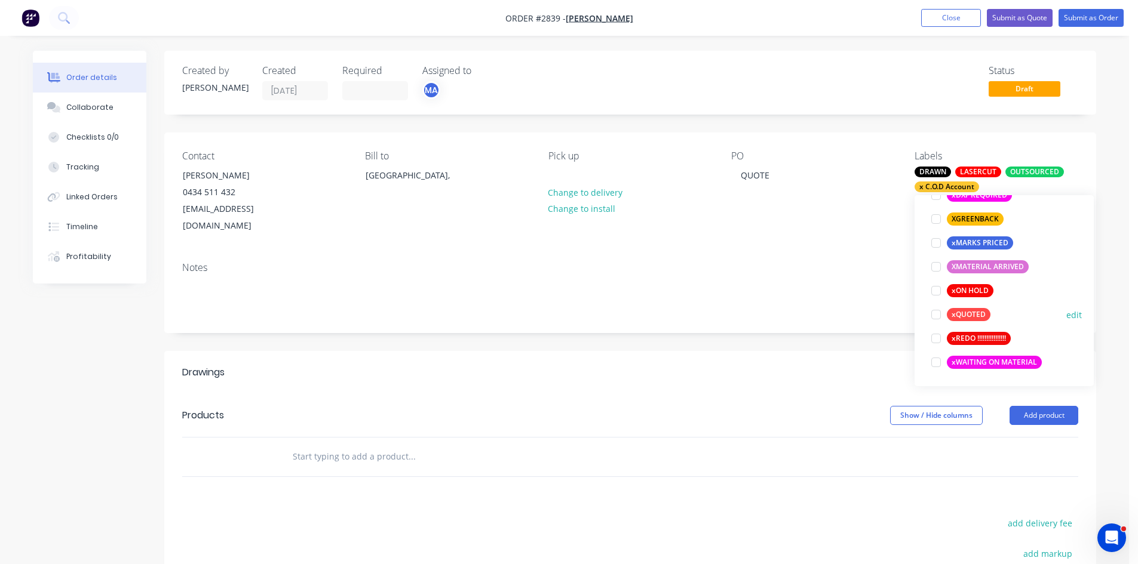
click at [936, 314] on div at bounding box center [936, 315] width 24 height 24
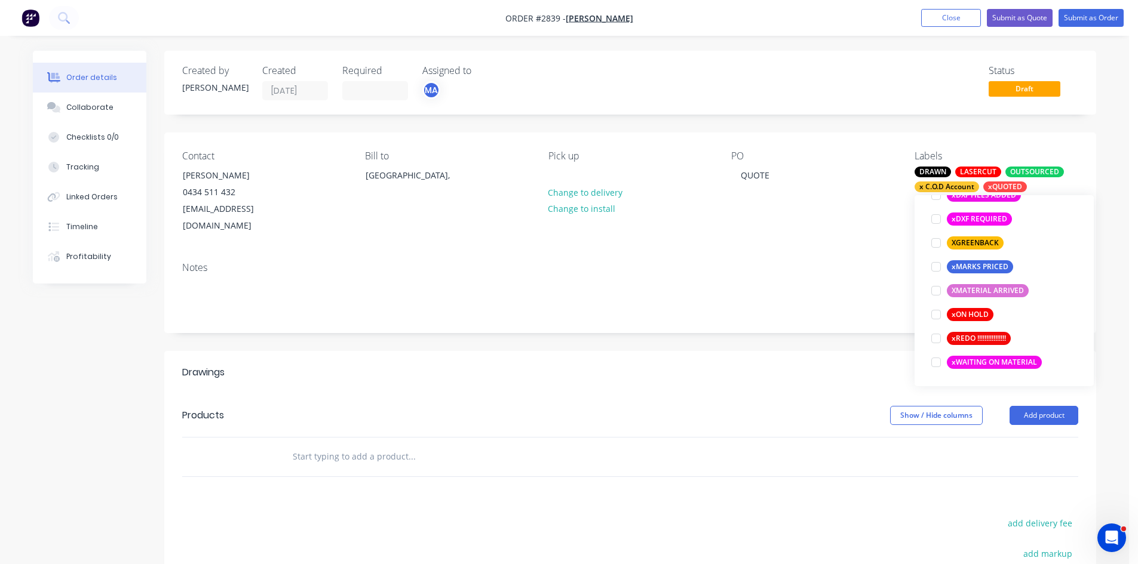
scroll to position [72, 0]
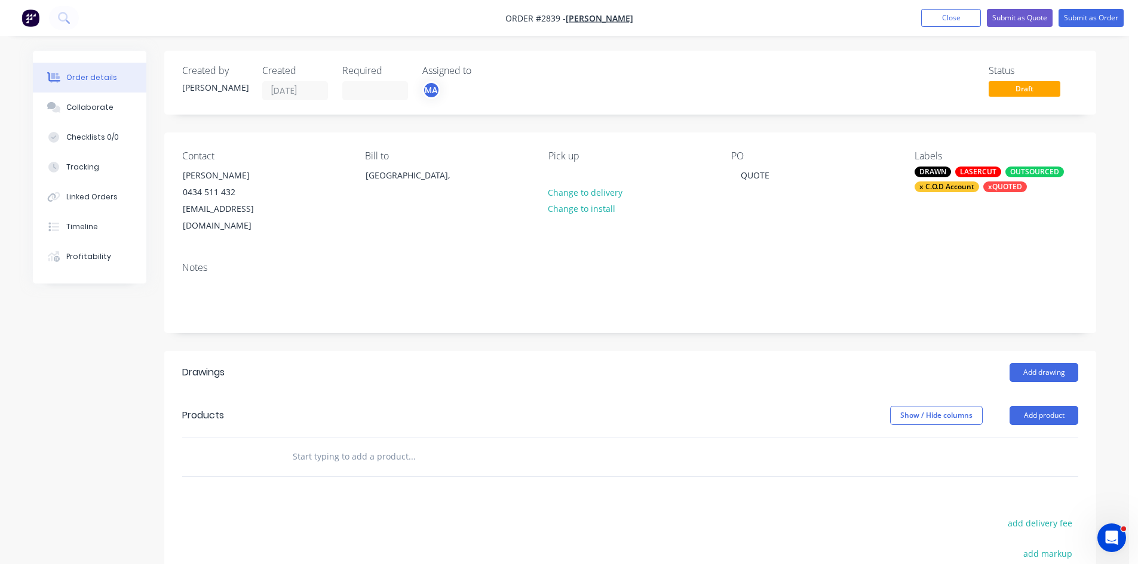
click at [388, 445] on input "text" at bounding box center [411, 457] width 239 height 24
type input "SUPPLY & LAS"
click at [1050, 406] on button "Add product" at bounding box center [1043, 415] width 69 height 19
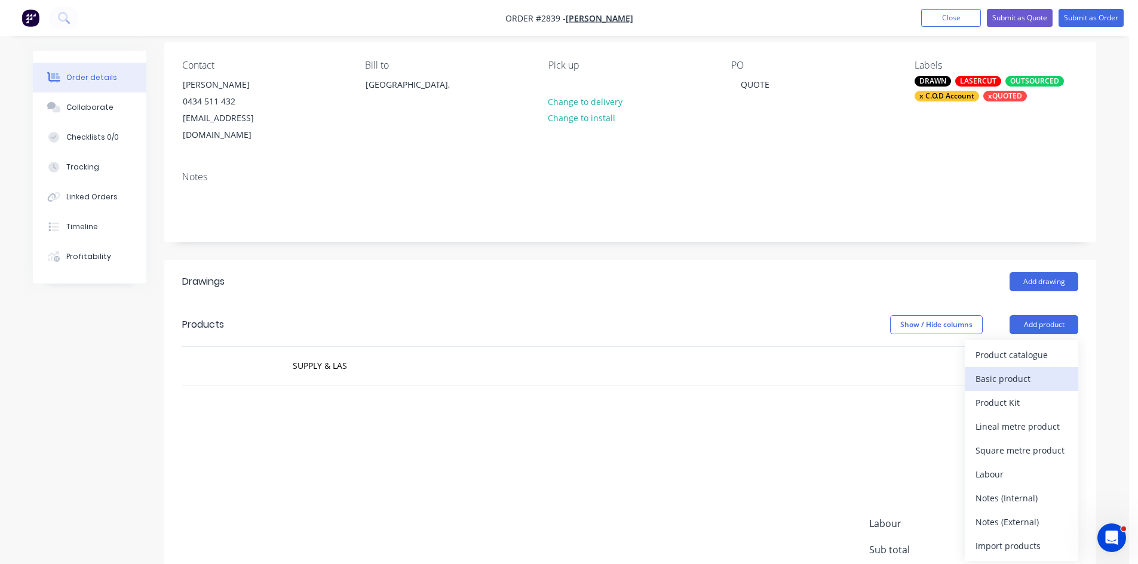
scroll to position [100, 0]
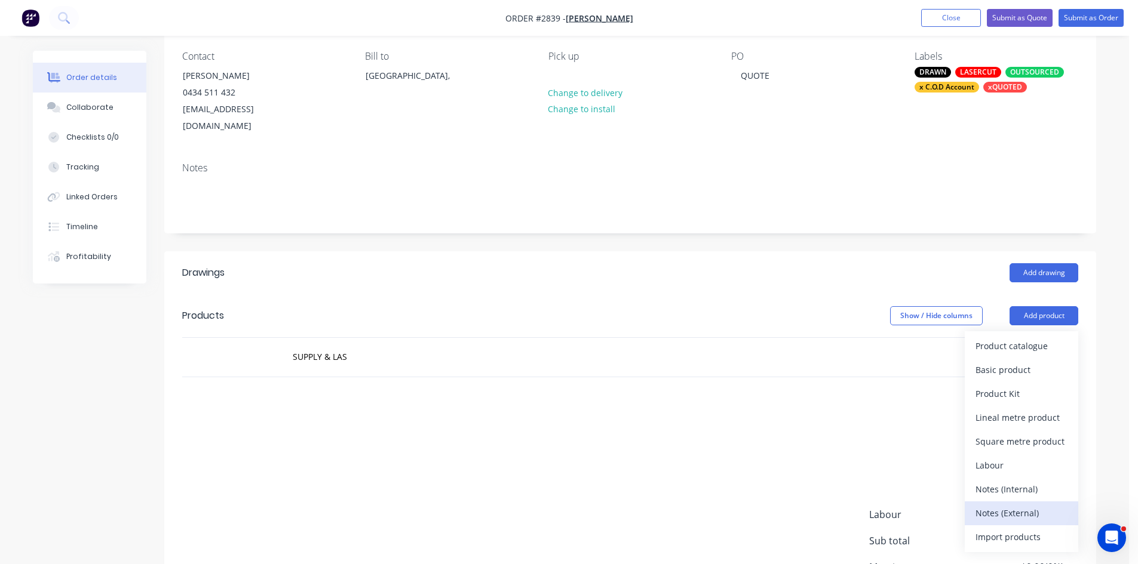
click at [1016, 505] on div "Notes (External)" at bounding box center [1021, 513] width 92 height 17
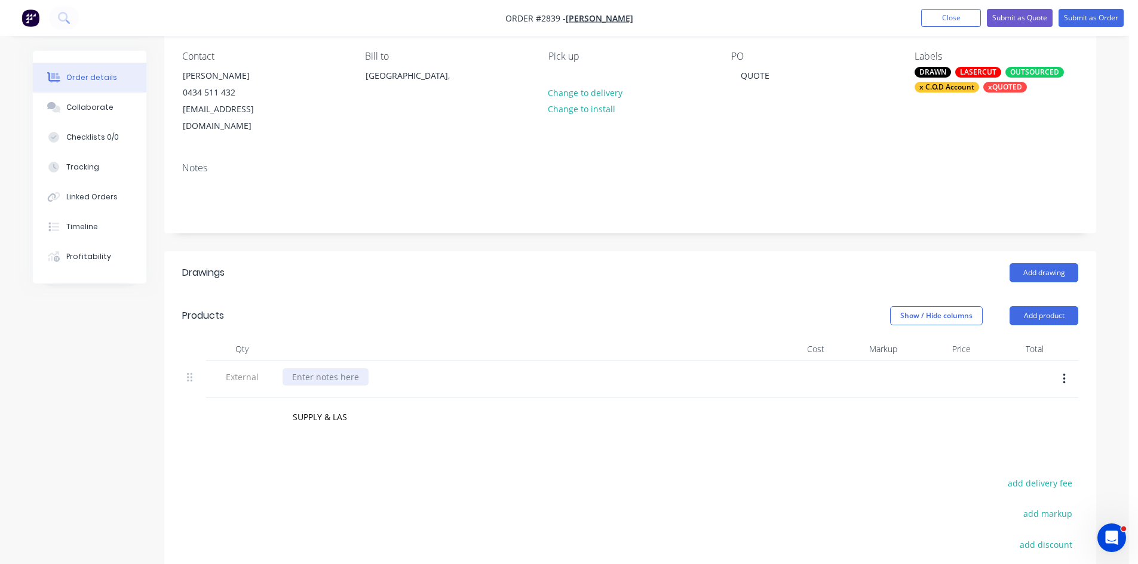
click at [335, 368] on div at bounding box center [325, 376] width 86 height 17
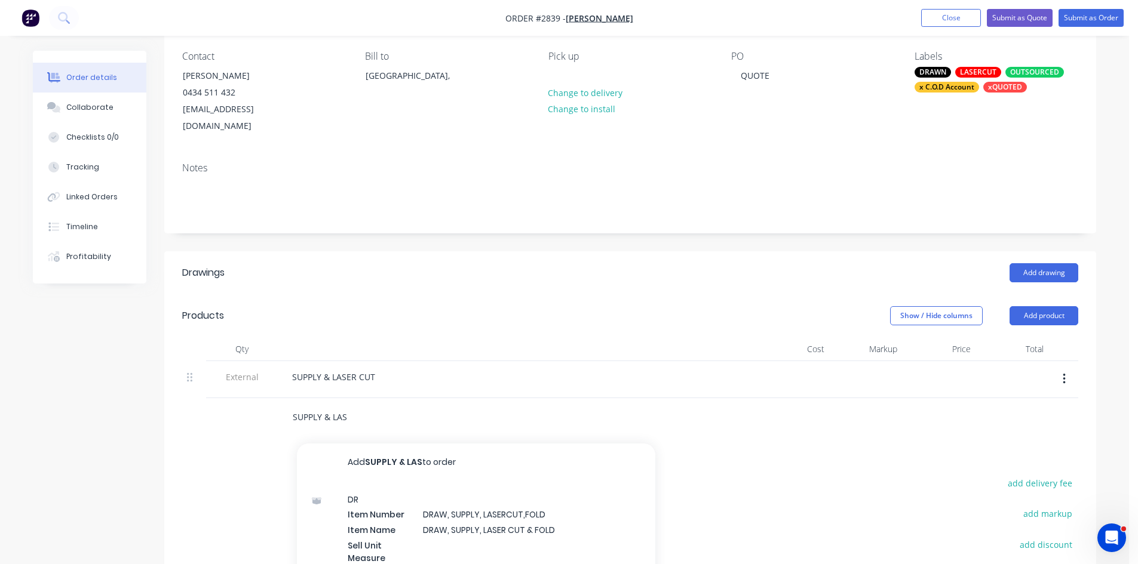
click at [312, 405] on input "SUPPLY & LAS" at bounding box center [411, 417] width 239 height 24
drag, startPoint x: 293, startPoint y: 405, endPoint x: 468, endPoint y: 404, distance: 174.4
click at [468, 405] on input "SUPPLY & LAS" at bounding box center [411, 417] width 239 height 24
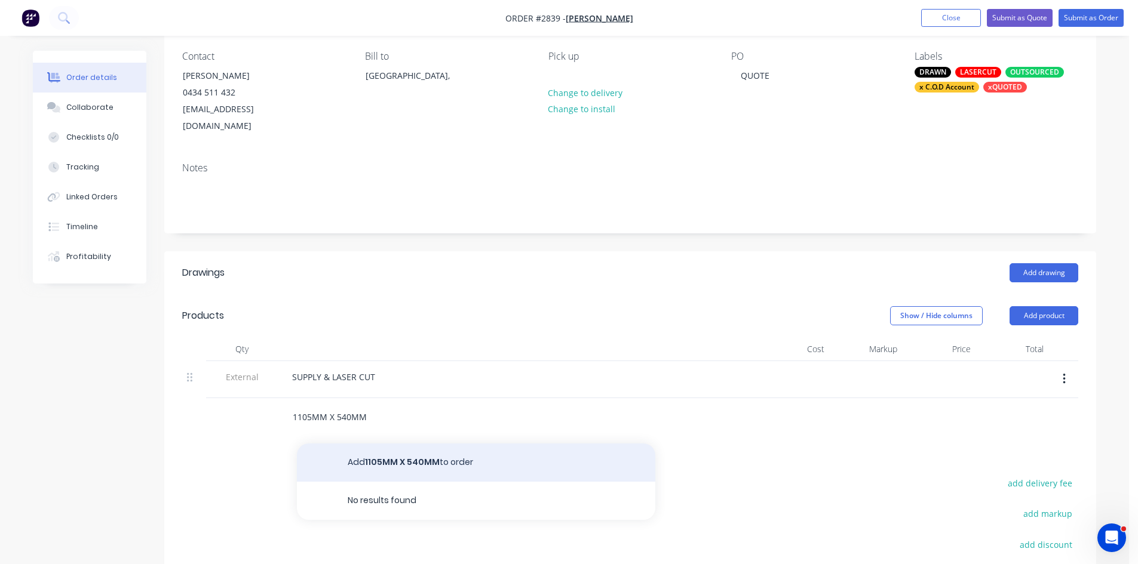
type input "1105MM X 540MM"
click at [404, 444] on button "Add 1105MM X 540MM to order" at bounding box center [476, 463] width 358 height 38
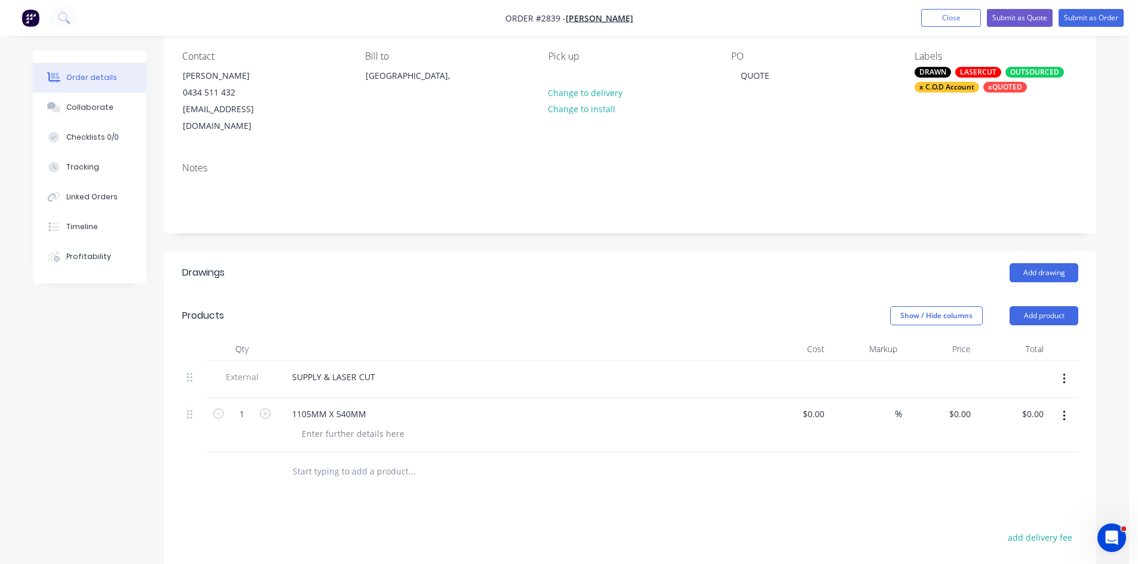
click at [326, 460] on input "text" at bounding box center [411, 472] width 239 height 24
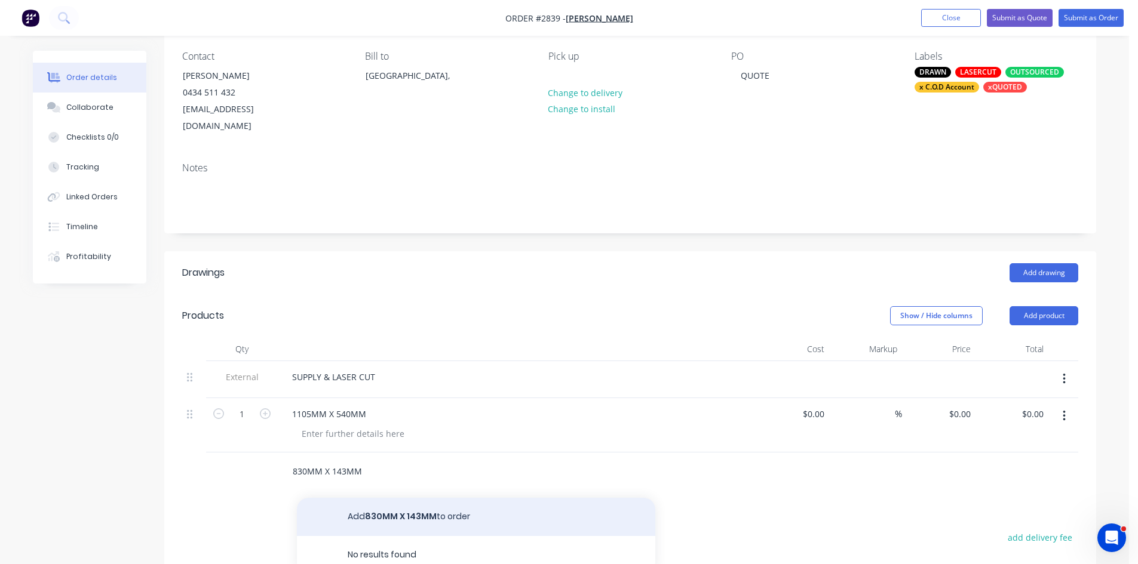
type input "830MM X 143MM"
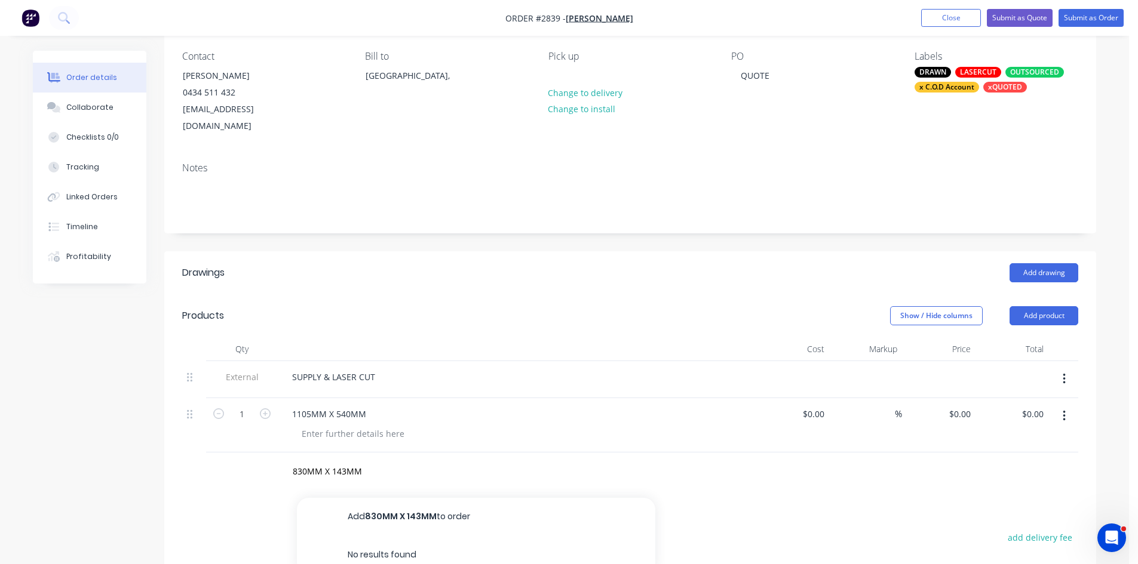
click at [395, 498] on button "Add 830MM X 143MM to order" at bounding box center [476, 517] width 358 height 38
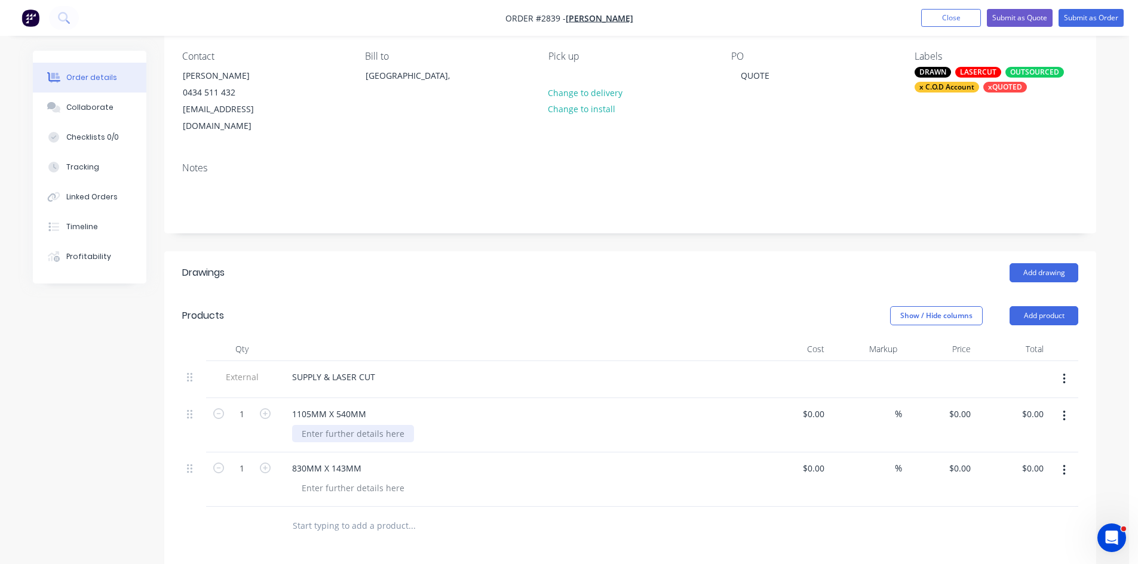
click at [341, 425] on div at bounding box center [353, 433] width 122 height 17
drag, startPoint x: 484, startPoint y: 419, endPoint x: 276, endPoint y: 424, distance: 208.5
click at [276, 424] on div "1 1105MM X 540MM MATERIAL: 0.9MM 304 NO.4 STAINLESS STEEL $0.00 $0.00 % $0.00 $…" at bounding box center [630, 425] width 896 height 54
copy div "MATERIAL: 0.9MM 304 NO.4 STAINLESS STEEL"
click at [385, 479] on div at bounding box center [353, 487] width 122 height 17
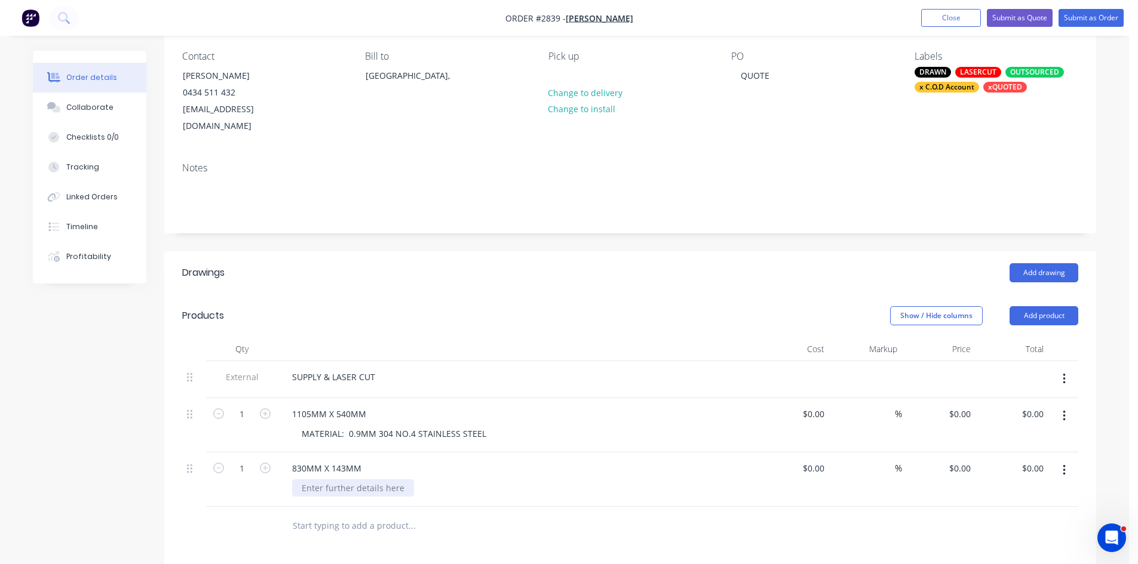
paste div
click at [387, 514] on input "text" at bounding box center [411, 526] width 239 height 24
type input "TOTAL"
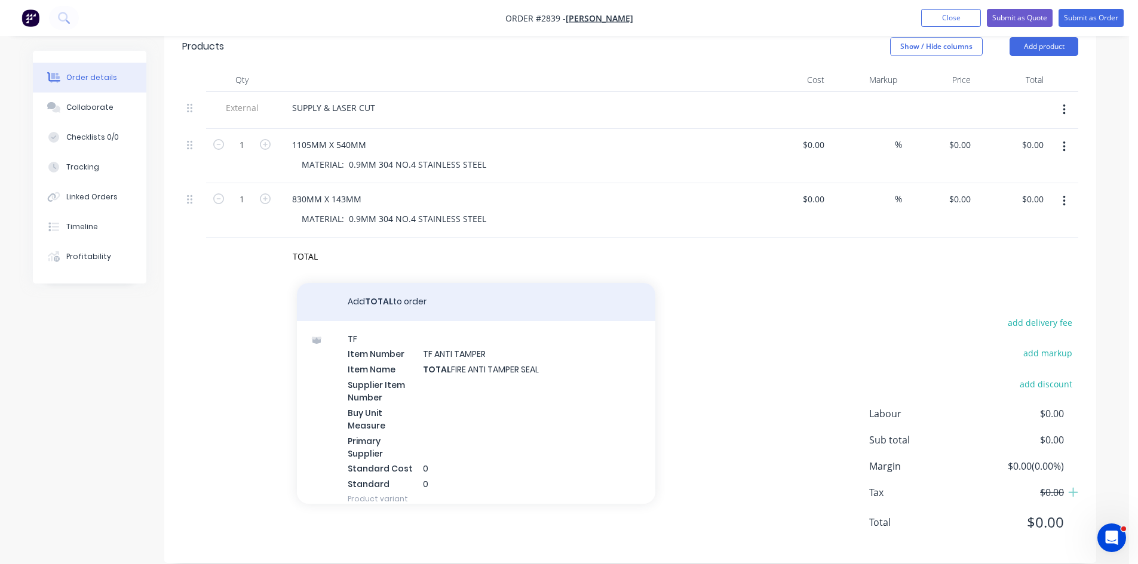
click at [388, 286] on button "Add TOTAL to order" at bounding box center [476, 302] width 358 height 38
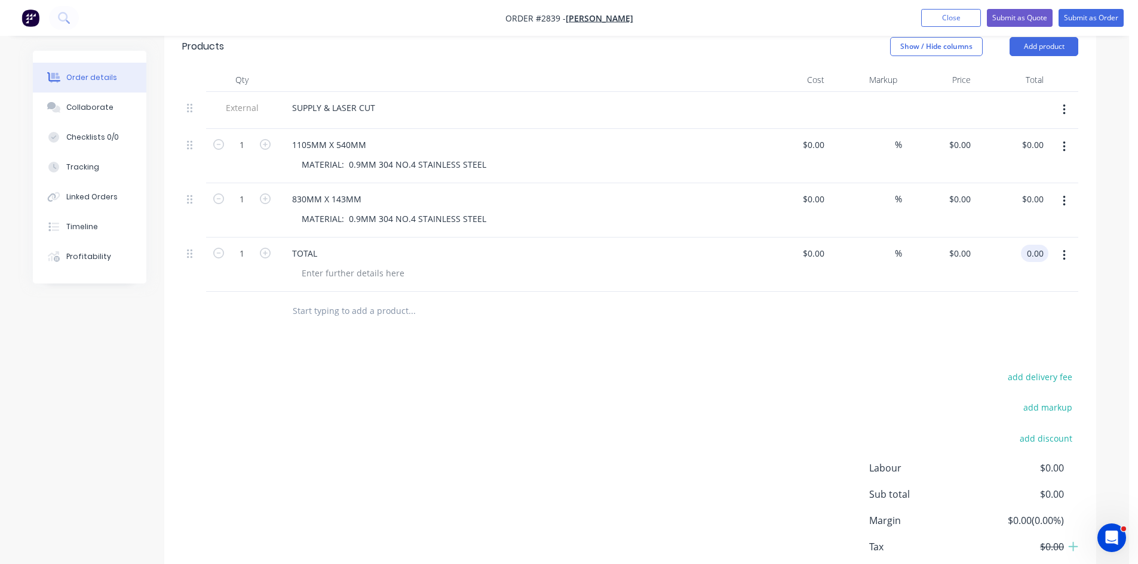
click at [1041, 245] on input "0.00" at bounding box center [1036, 253] width 23 height 17
type input "117.00"
type input "$117.00"
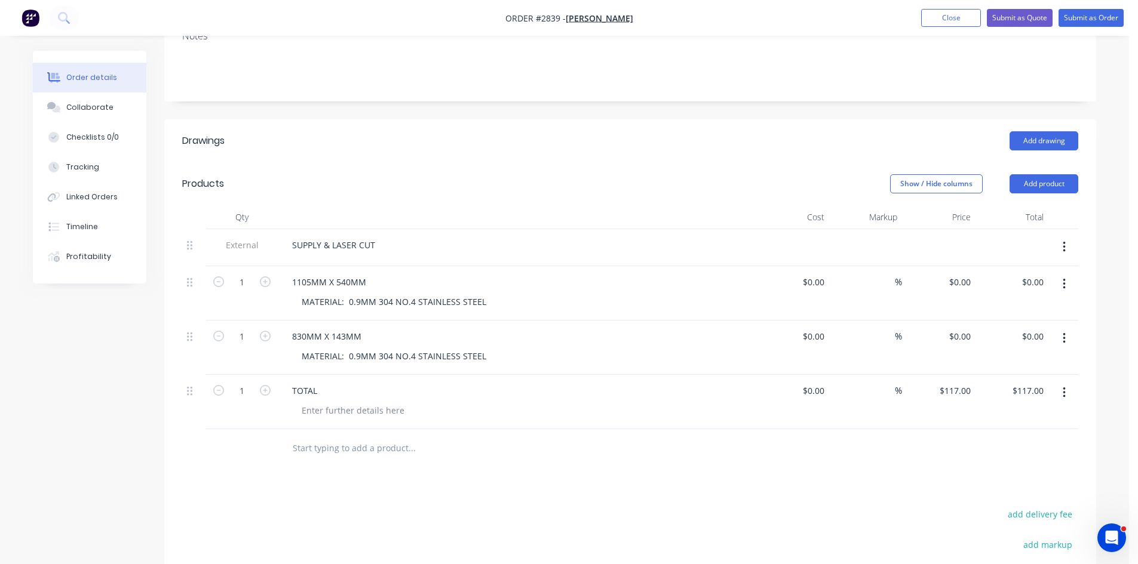
scroll to position [190, 0]
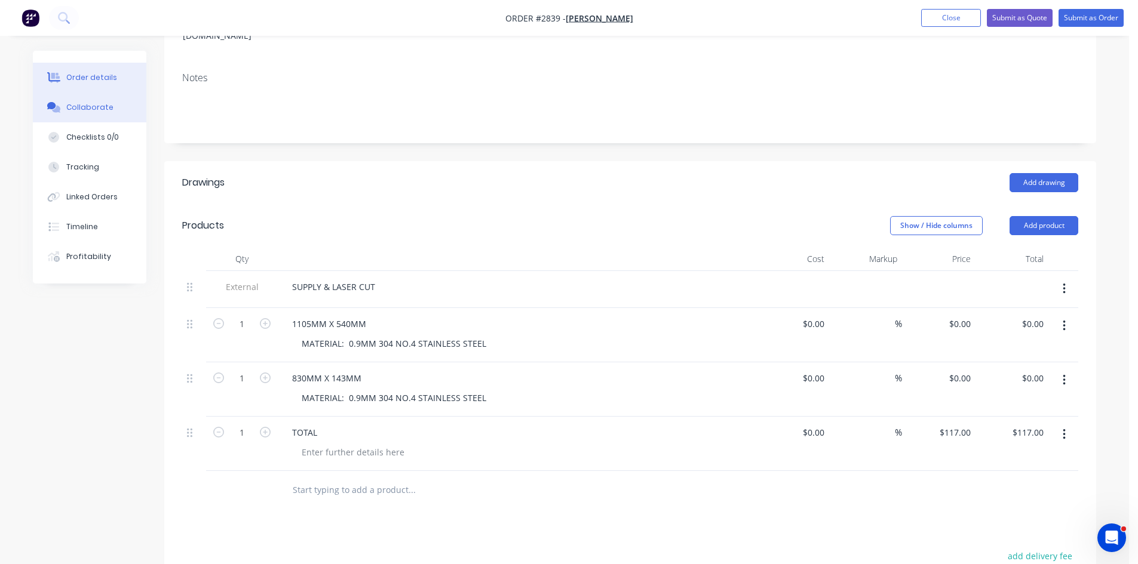
click at [83, 105] on div "Collaborate" at bounding box center [89, 107] width 47 height 11
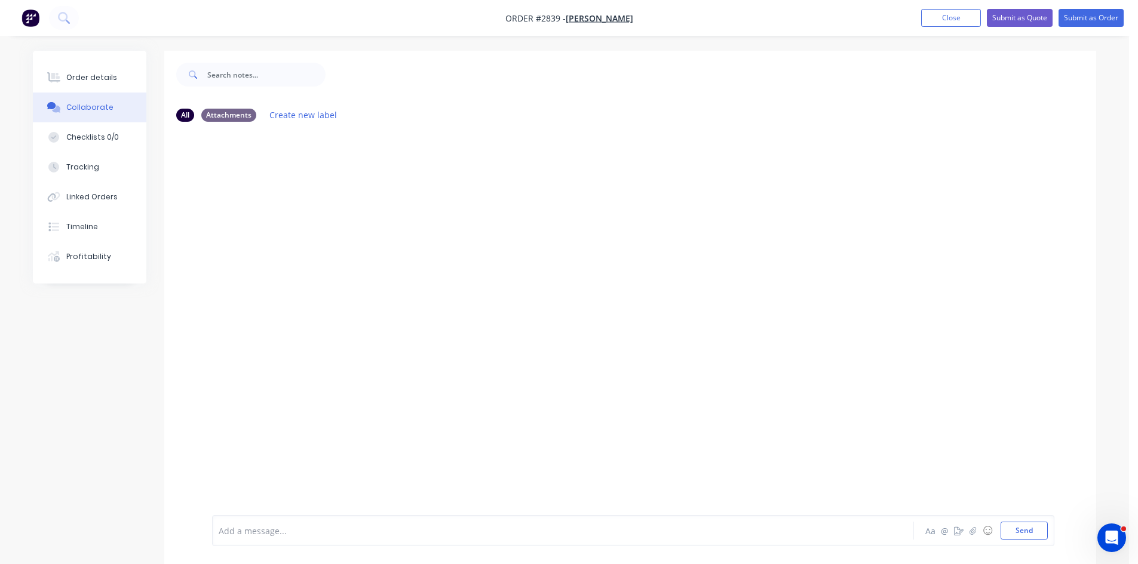
click at [285, 534] on div at bounding box center [529, 531] width 621 height 13
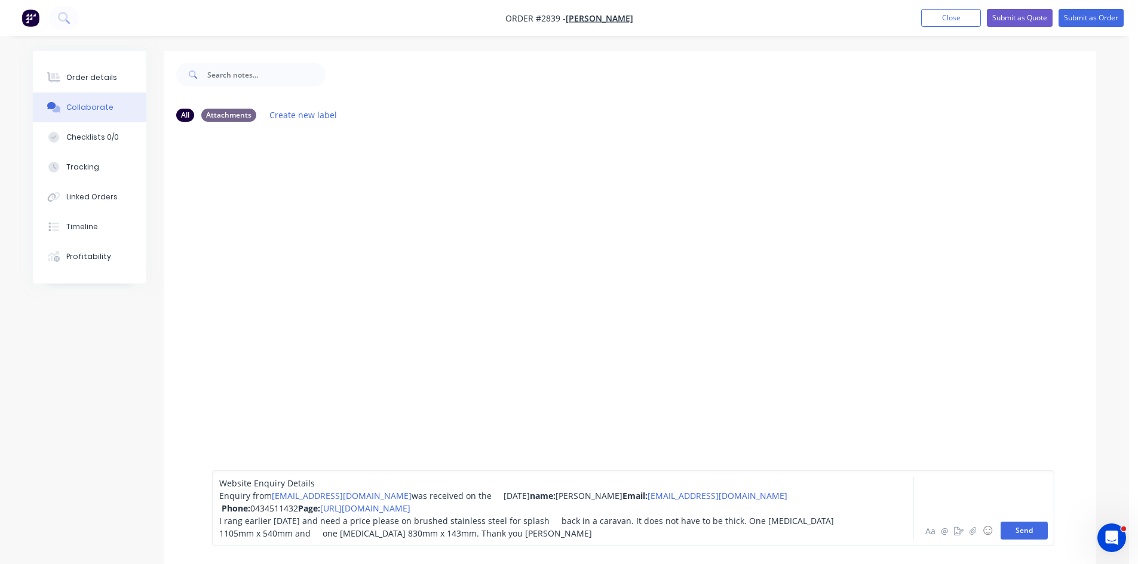
click at [1018, 533] on button "Send" at bounding box center [1023, 531] width 47 height 18
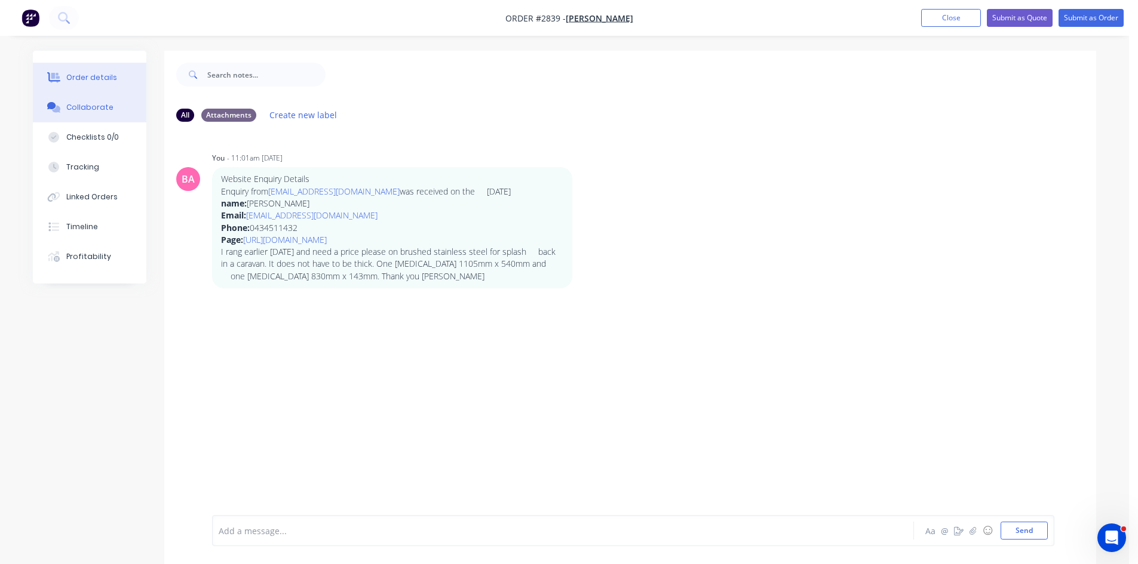
click at [95, 78] on div "Order details" at bounding box center [91, 77] width 51 height 11
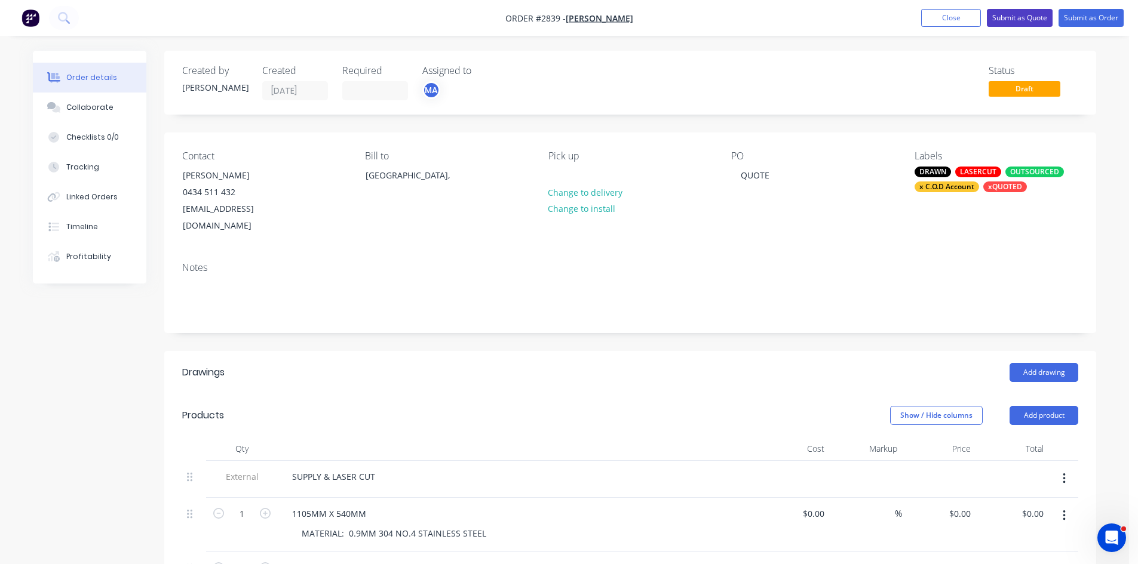
click at [1024, 18] on button "Submit as Quote" at bounding box center [1019, 18] width 66 height 18
type input "$117.00"
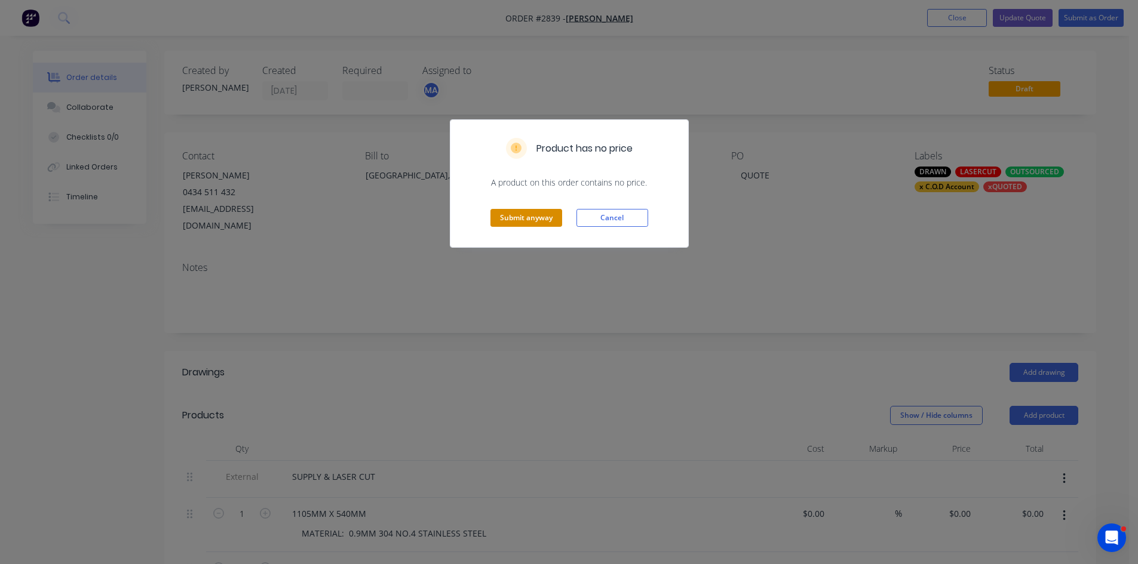
click at [542, 219] on button "Submit anyway" at bounding box center [526, 218] width 72 height 18
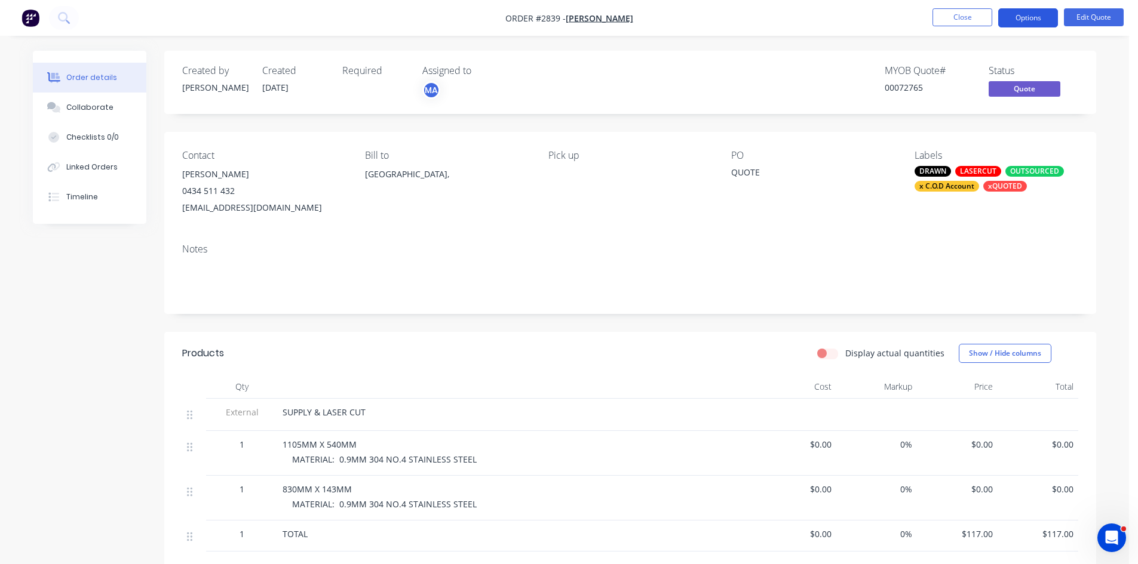
click at [1034, 16] on button "Options" at bounding box center [1028, 17] width 60 height 19
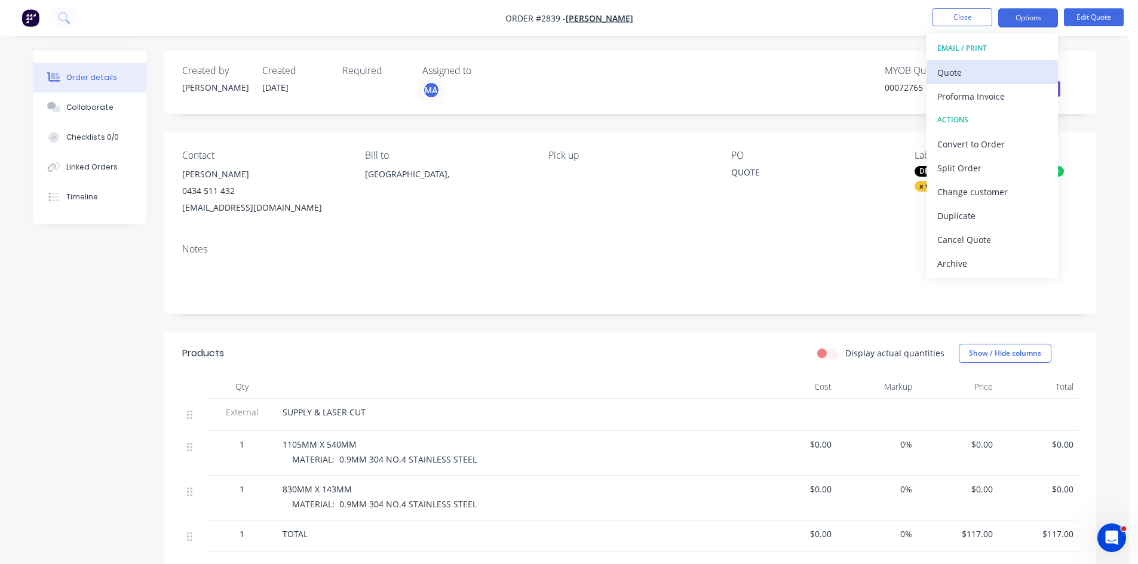
click at [951, 65] on div "Quote" at bounding box center [992, 72] width 110 height 17
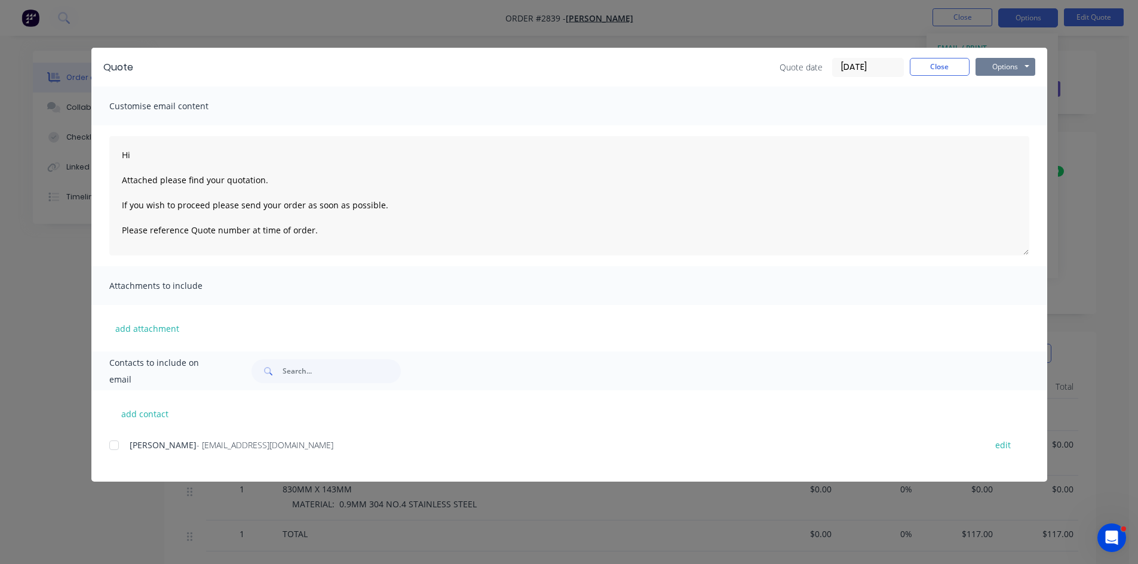
click at [1019, 70] on button "Options" at bounding box center [1005, 67] width 60 height 18
click at [1007, 103] on button "Print" at bounding box center [1013, 108] width 76 height 20
click at [948, 70] on button "Close" at bounding box center [939, 67] width 60 height 18
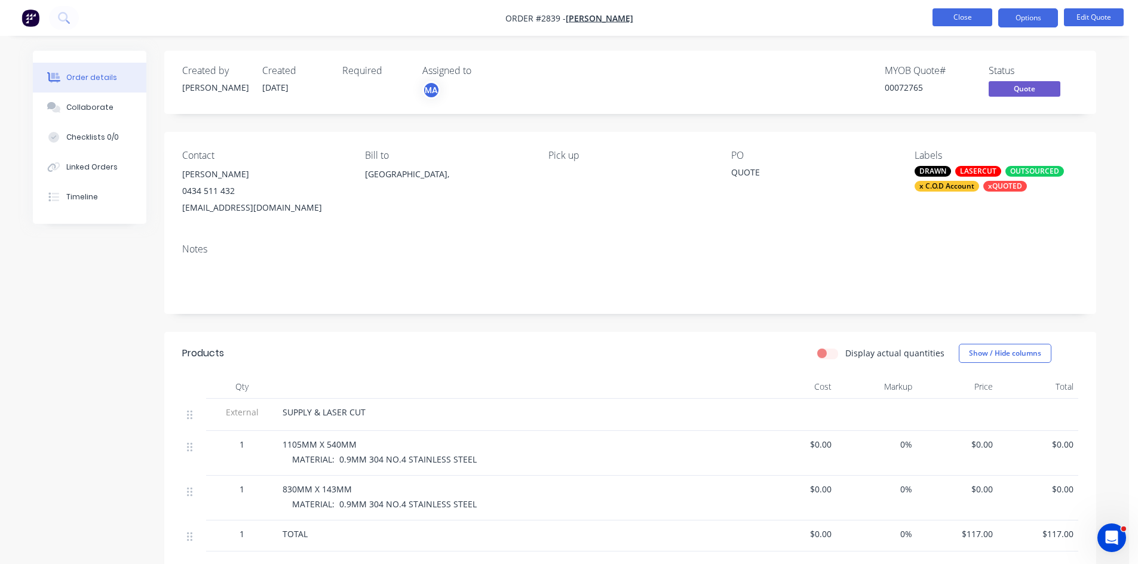
click at [976, 14] on button "Close" at bounding box center [962, 17] width 60 height 18
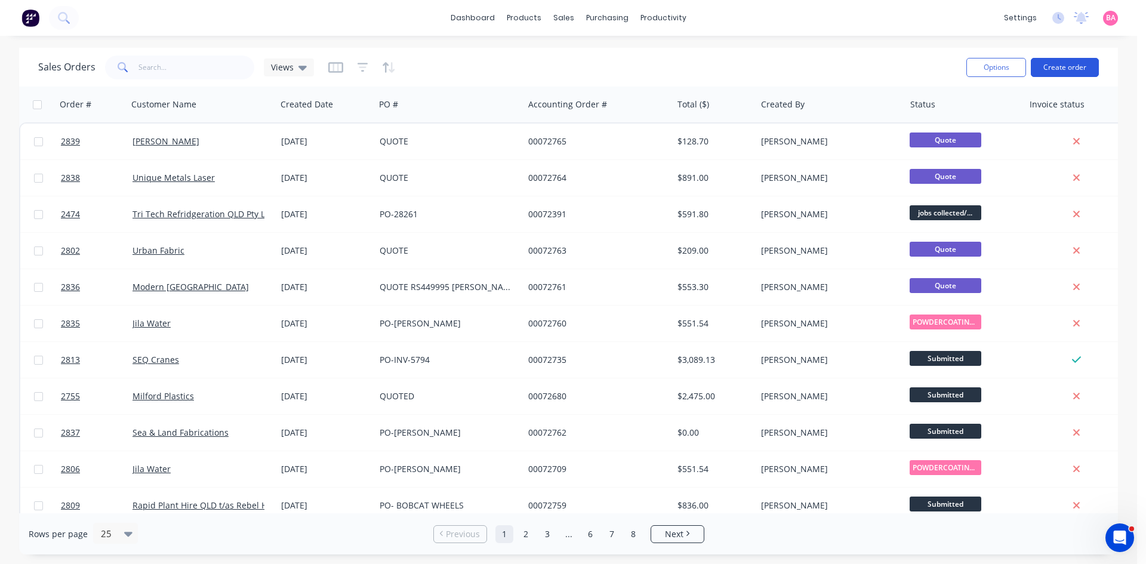
click at [1062, 66] on button "Create order" at bounding box center [1065, 67] width 68 height 19
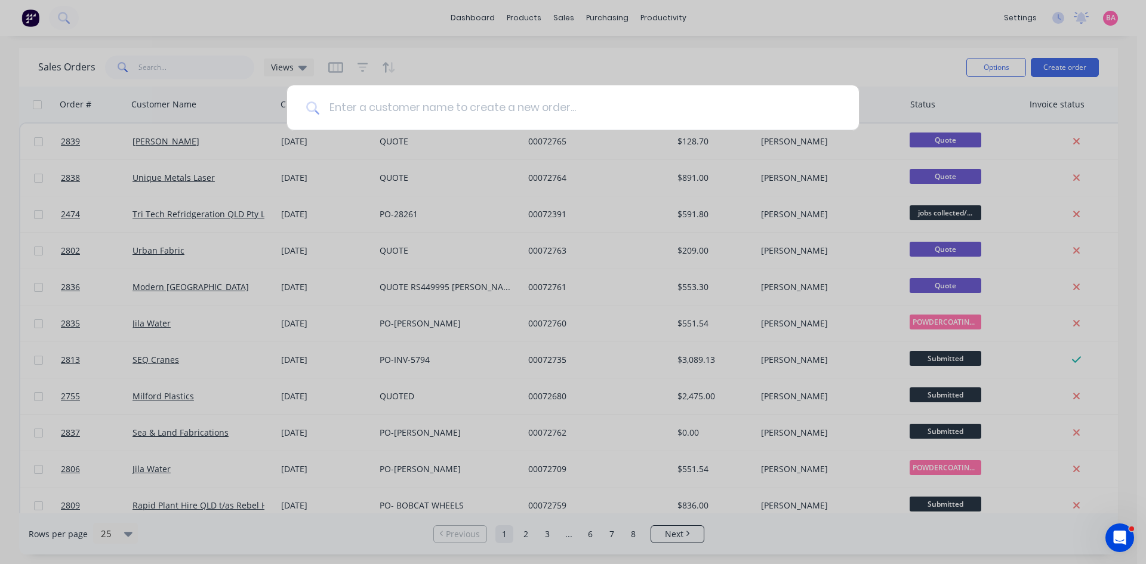
click at [365, 106] on input at bounding box center [579, 107] width 521 height 45
click at [385, 94] on input at bounding box center [579, 107] width 521 height 45
type input "b"
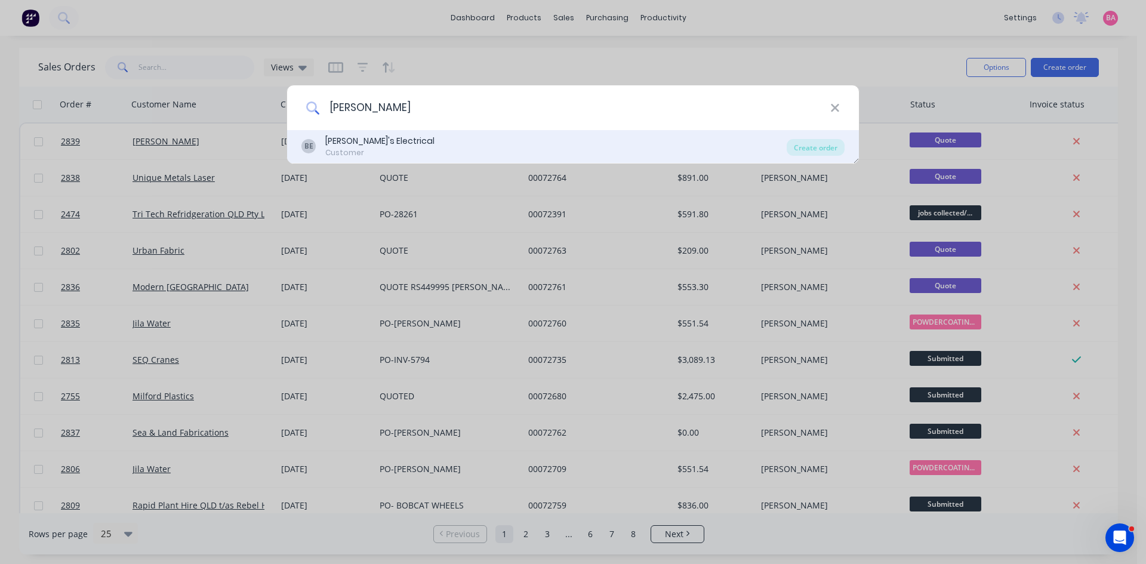
type input "BRANDONS"
click at [357, 147] on div "Customer" at bounding box center [379, 152] width 109 height 11
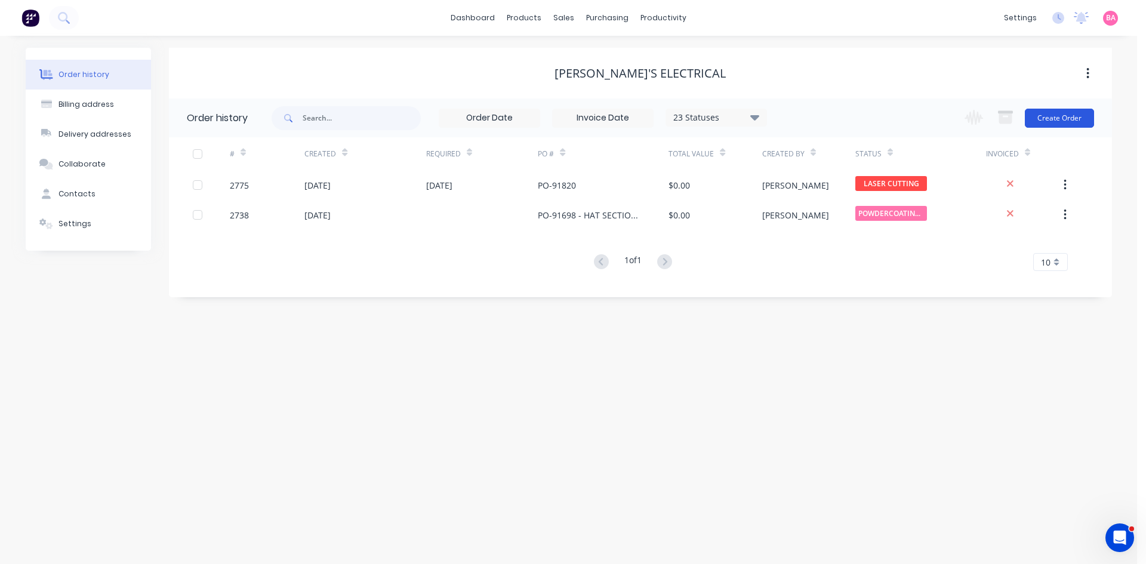
click at [1070, 115] on button "Create Order" at bounding box center [1059, 118] width 69 height 19
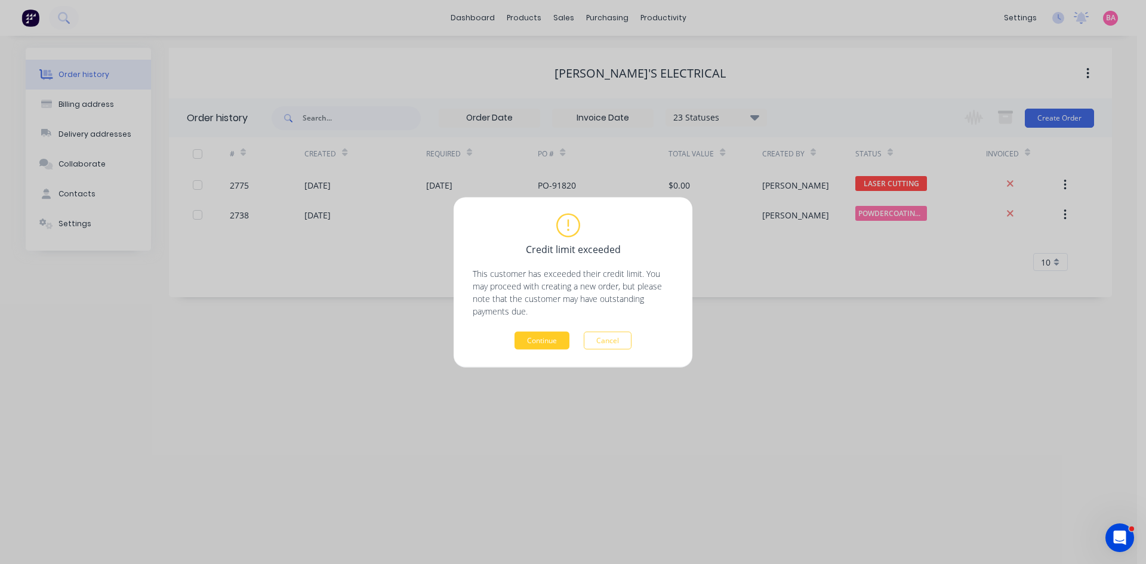
click at [538, 336] on button "Continue" at bounding box center [542, 340] width 55 height 18
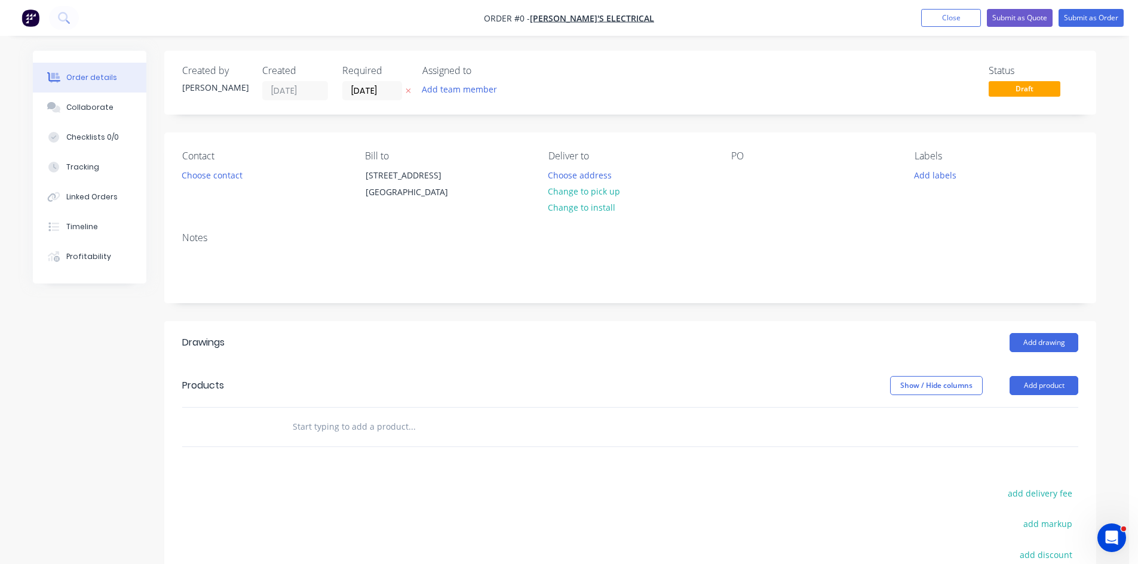
click at [408, 88] on icon at bounding box center [407, 90] width 5 height 7
click at [457, 90] on button "Add team member" at bounding box center [460, 89] width 88 height 16
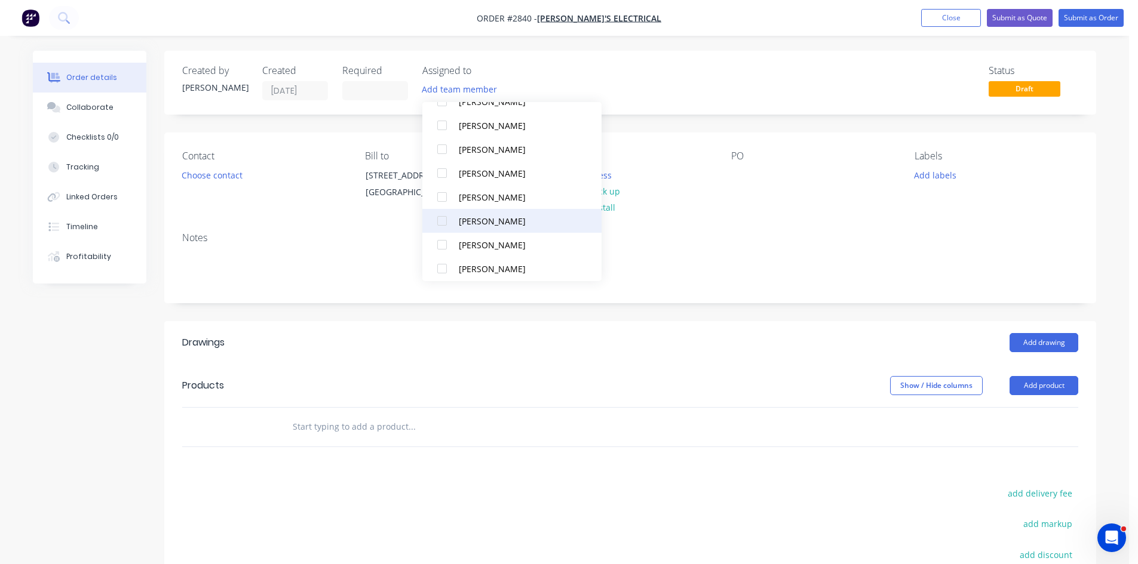
scroll to position [79, 0]
click at [439, 266] on div at bounding box center [442, 268] width 24 height 24
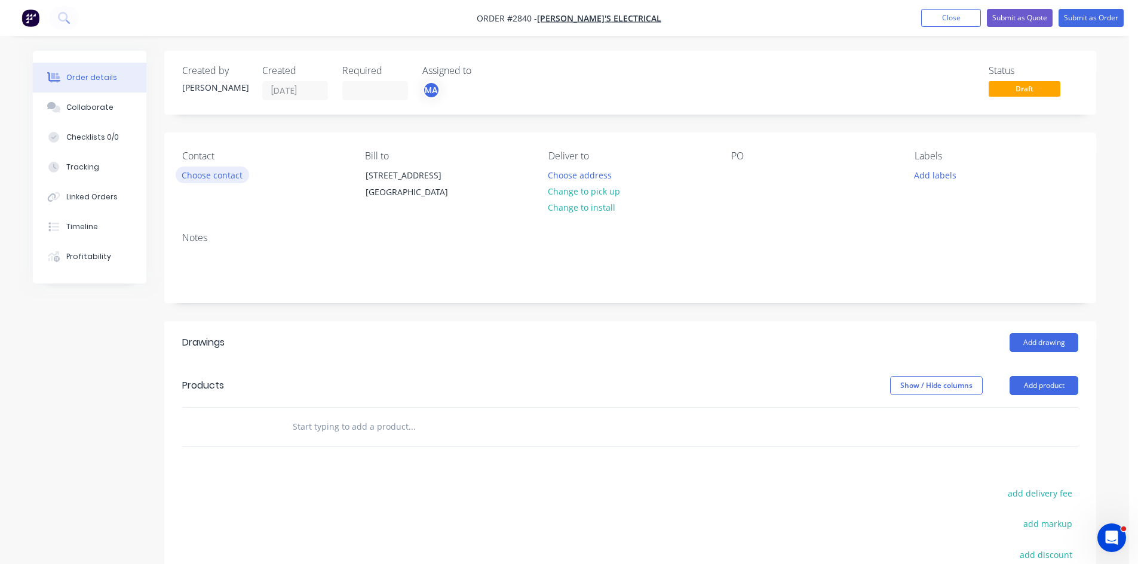
click at [217, 172] on button "Choose contact" at bounding box center [212, 175] width 73 height 16
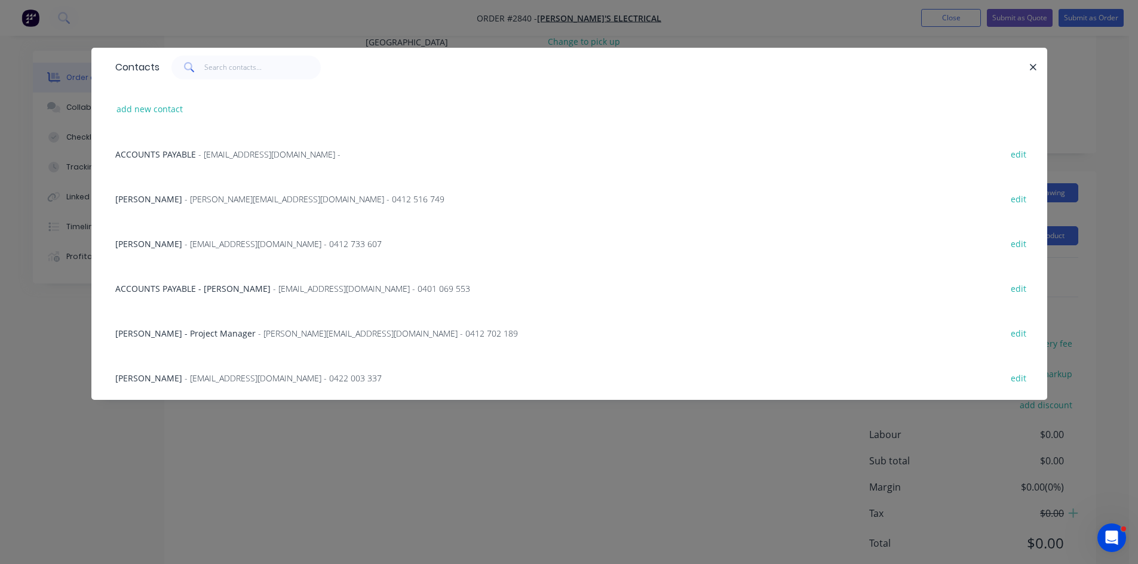
scroll to position [159, 0]
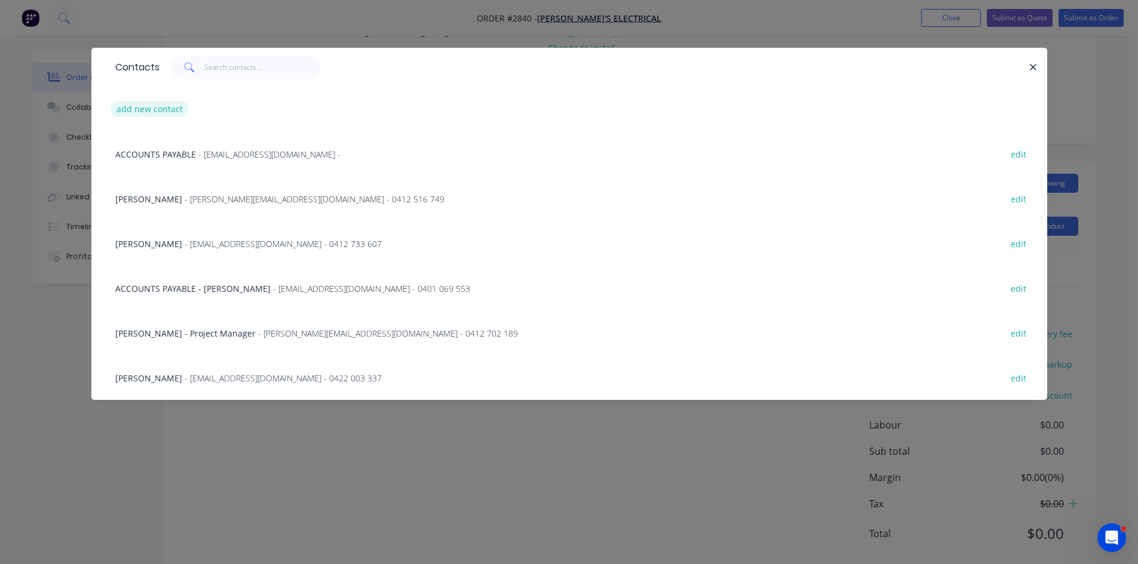
click at [159, 107] on button "add new contact" at bounding box center [149, 109] width 79 height 16
select select "AU"
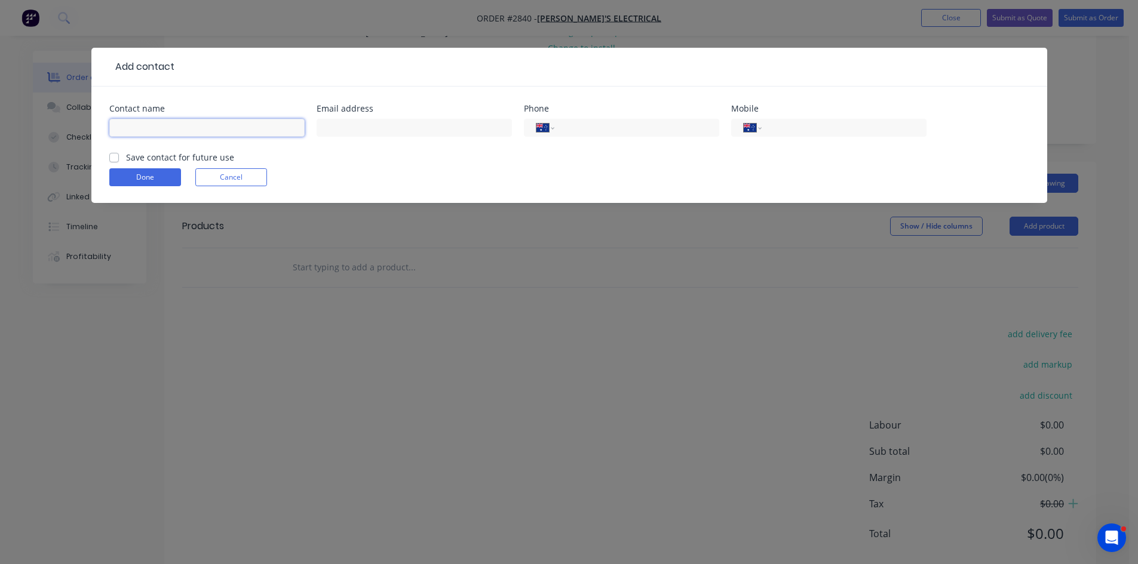
click at [167, 132] on input "text" at bounding box center [206, 128] width 195 height 18
type input "Brett Hollonds"
click at [370, 124] on input "text" at bounding box center [413, 128] width 195 height 18
type input "bretth@brandons.com.au"
click at [815, 122] on input "tel" at bounding box center [841, 128] width 143 height 14
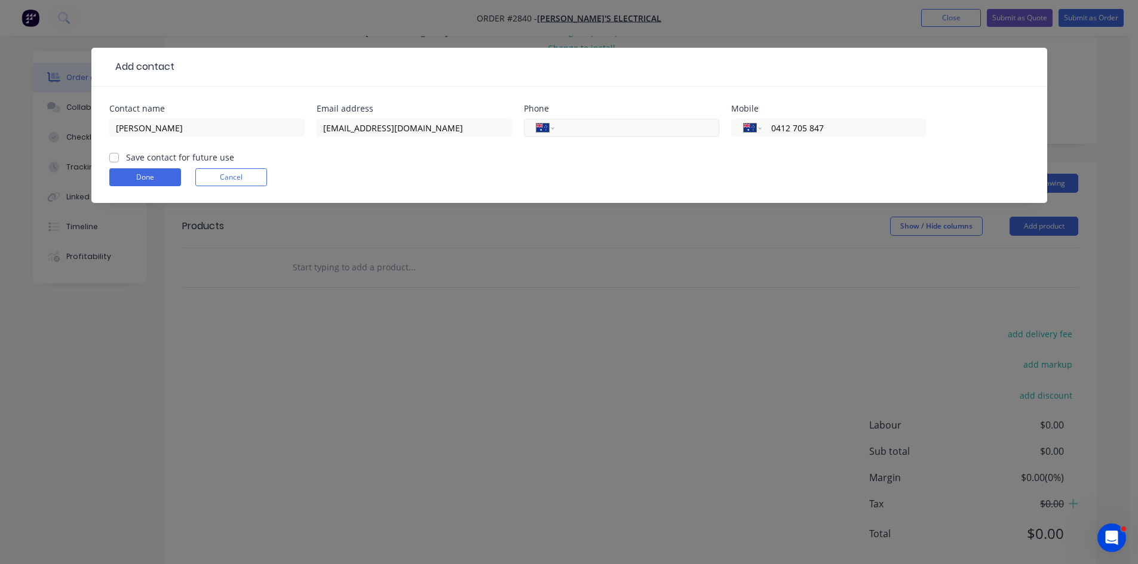
type input "0412 705 847"
click at [586, 128] on input "tel" at bounding box center [633, 128] width 143 height 14
click at [595, 125] on input "(07)" at bounding box center [633, 128] width 143 height 14
type input "(07) 3277 4700"
click at [126, 160] on label "Save contact for future use" at bounding box center [180, 157] width 108 height 13
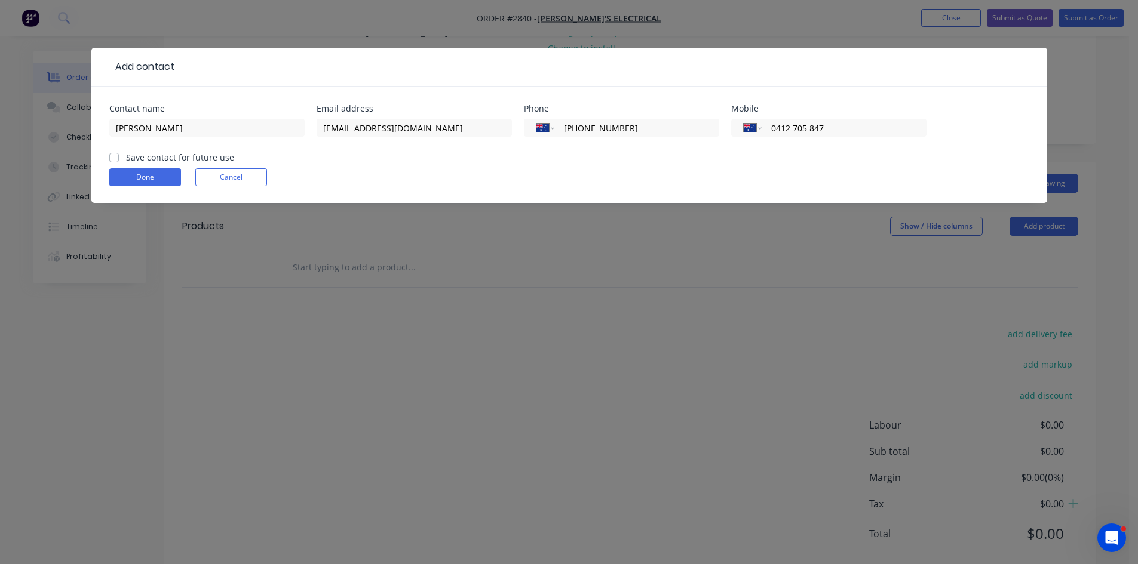
click at [113, 160] on input "Save contact for future use" at bounding box center [114, 156] width 10 height 11
checkbox input "true"
click at [155, 176] on button "Done" at bounding box center [145, 177] width 72 height 18
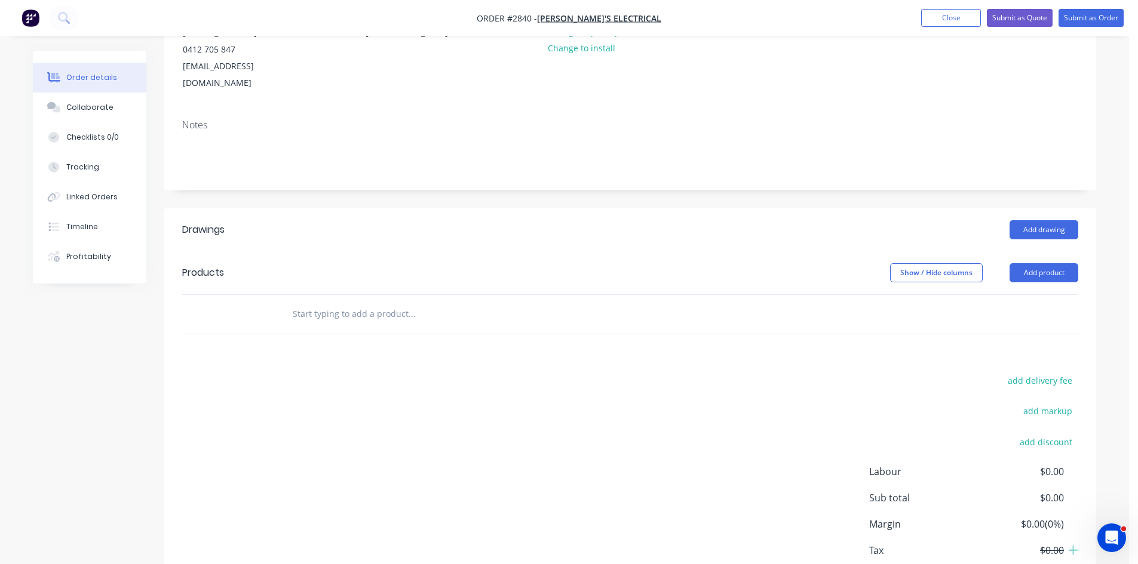
click at [365, 302] on input "text" at bounding box center [411, 314] width 239 height 24
click at [635, 110] on div "Notes" at bounding box center [630, 150] width 932 height 80
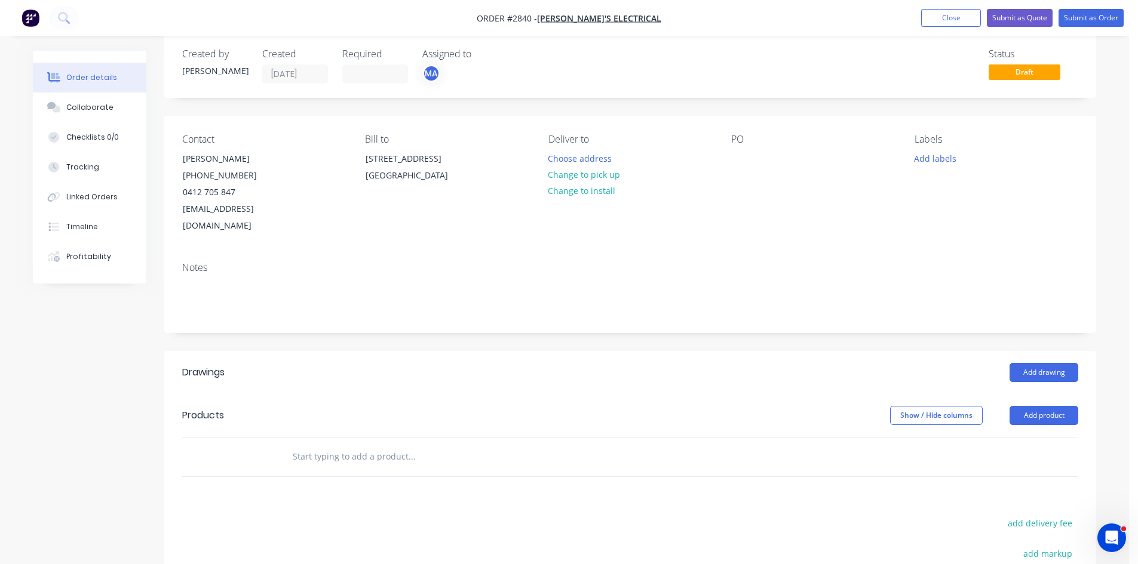
scroll to position [0, 0]
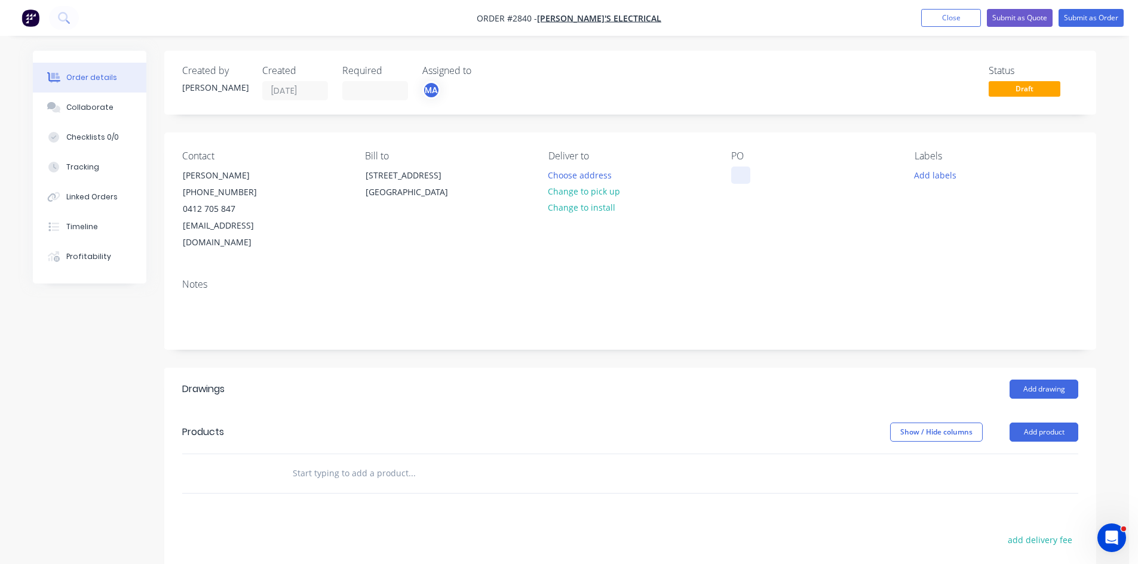
click at [739, 173] on div at bounding box center [740, 175] width 19 height 17
click at [935, 171] on button "Add labels" at bounding box center [934, 175] width 55 height 16
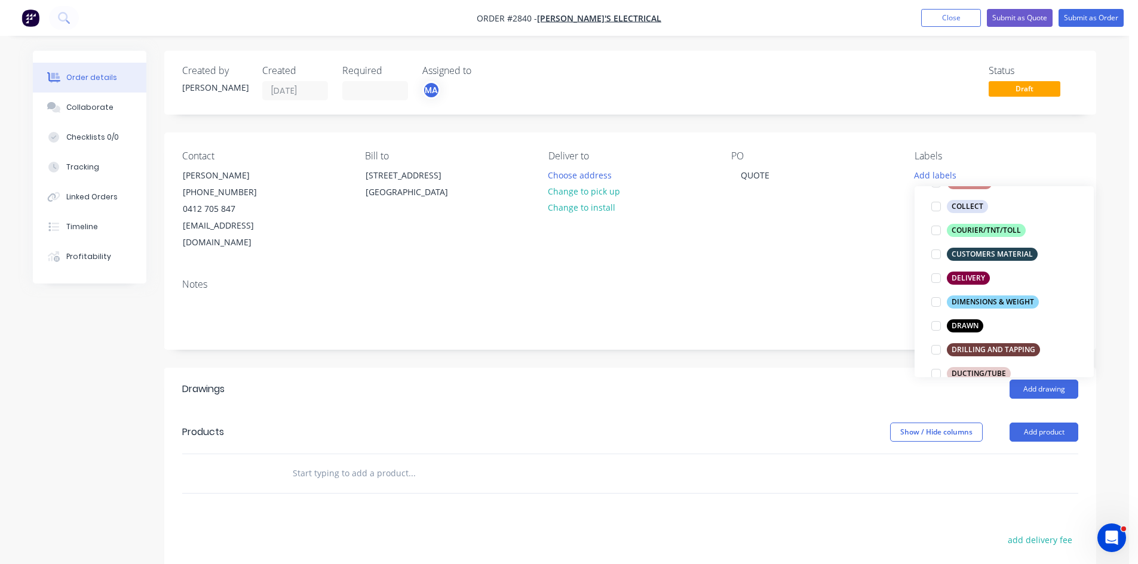
scroll to position [179, 0]
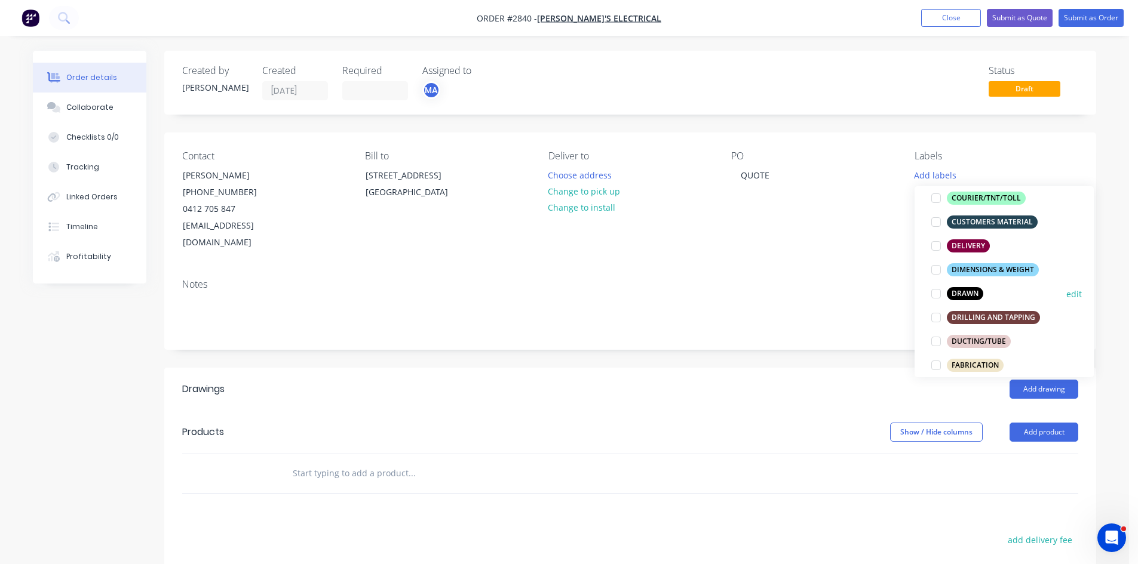
click at [937, 292] on div at bounding box center [936, 294] width 24 height 24
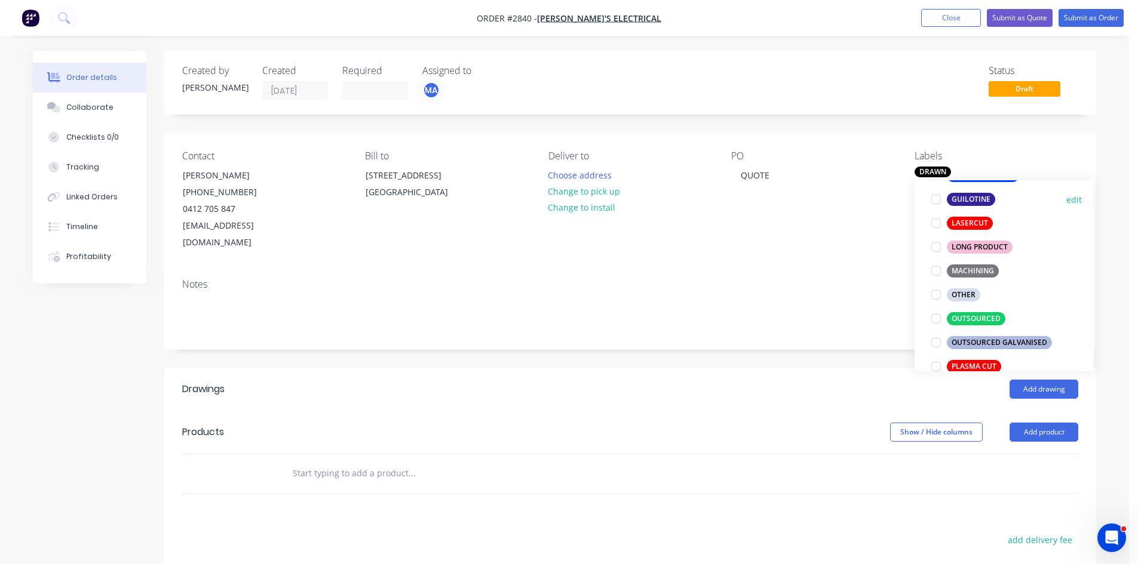
scroll to position [398, 0]
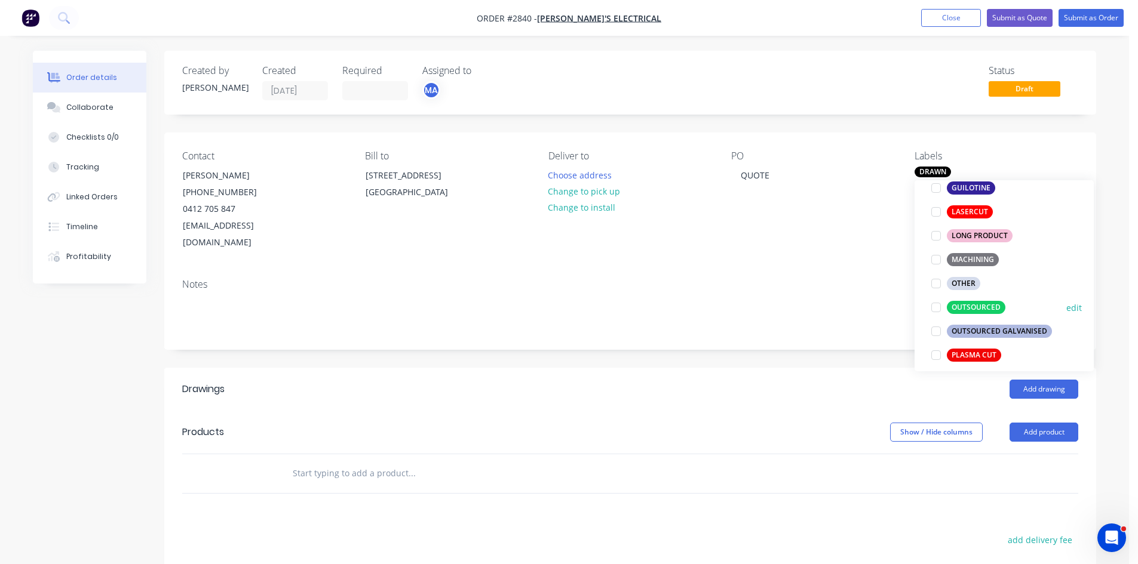
click at [970, 304] on div "OUTSOURCED" at bounding box center [975, 307] width 59 height 13
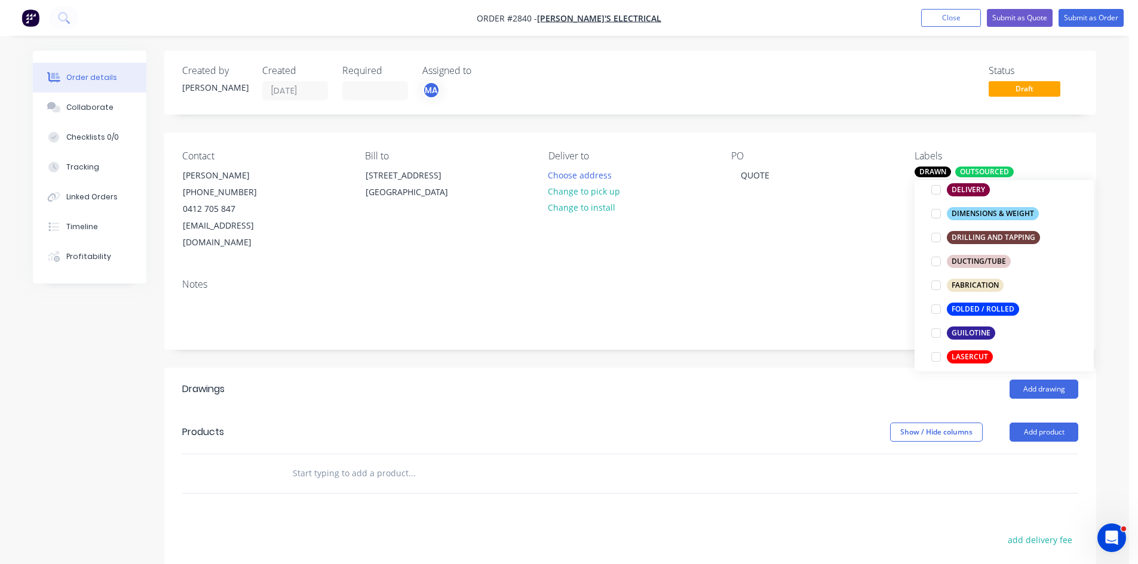
scroll to position [278, 0]
click at [936, 308] on div at bounding box center [936, 308] width 24 height 24
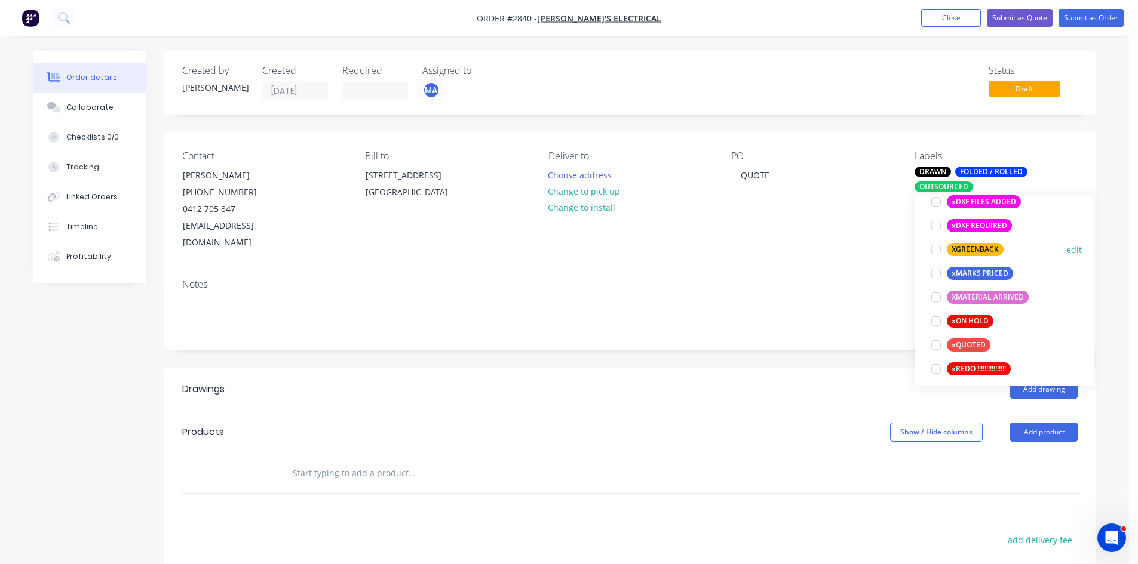
scroll to position [1027, 0]
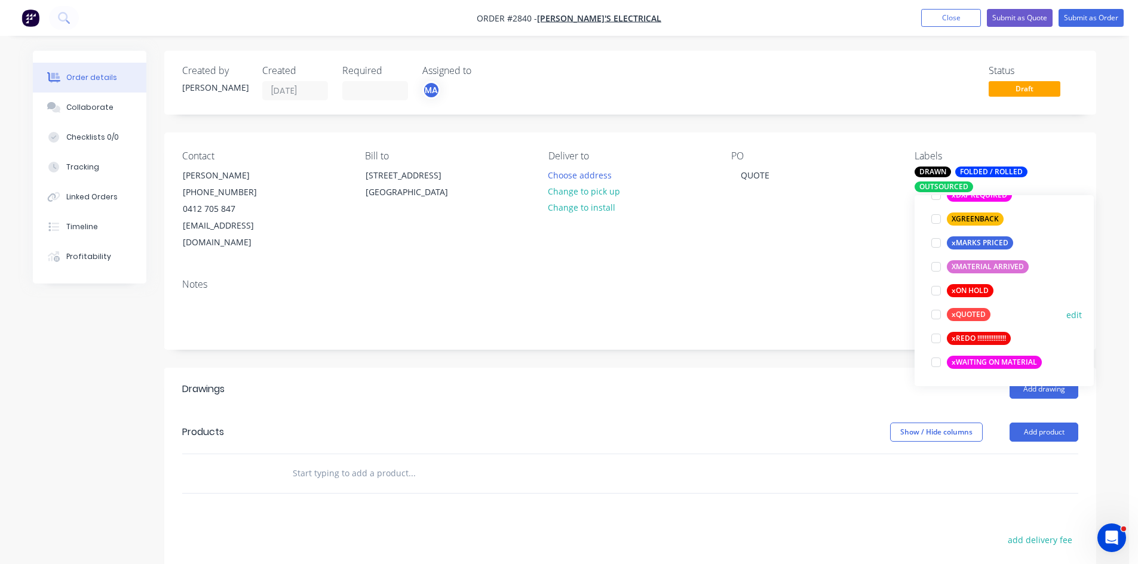
click at [935, 313] on div at bounding box center [936, 315] width 24 height 24
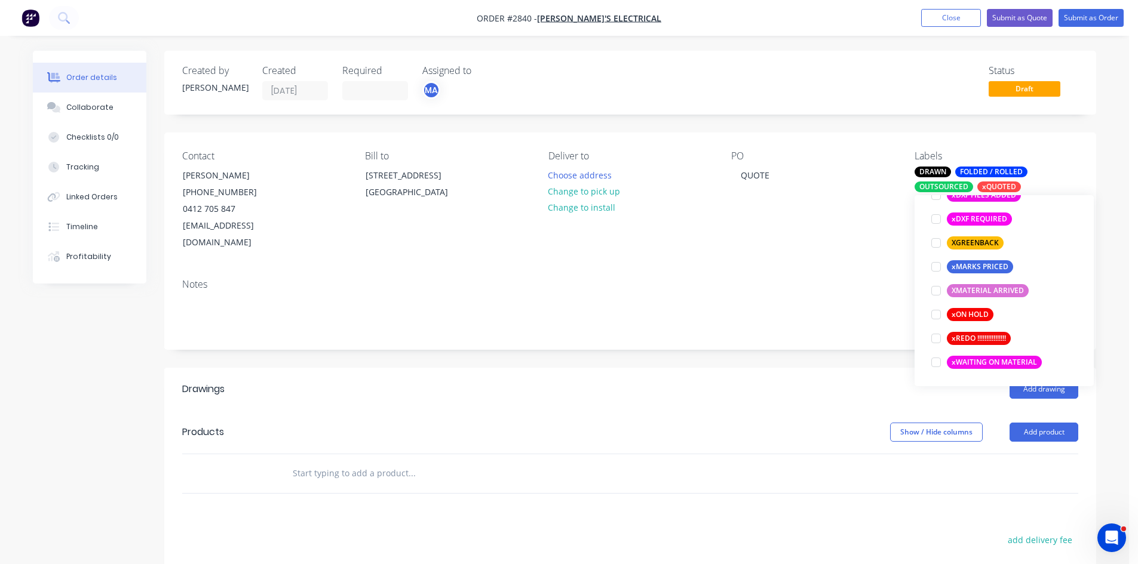
scroll to position [48, 0]
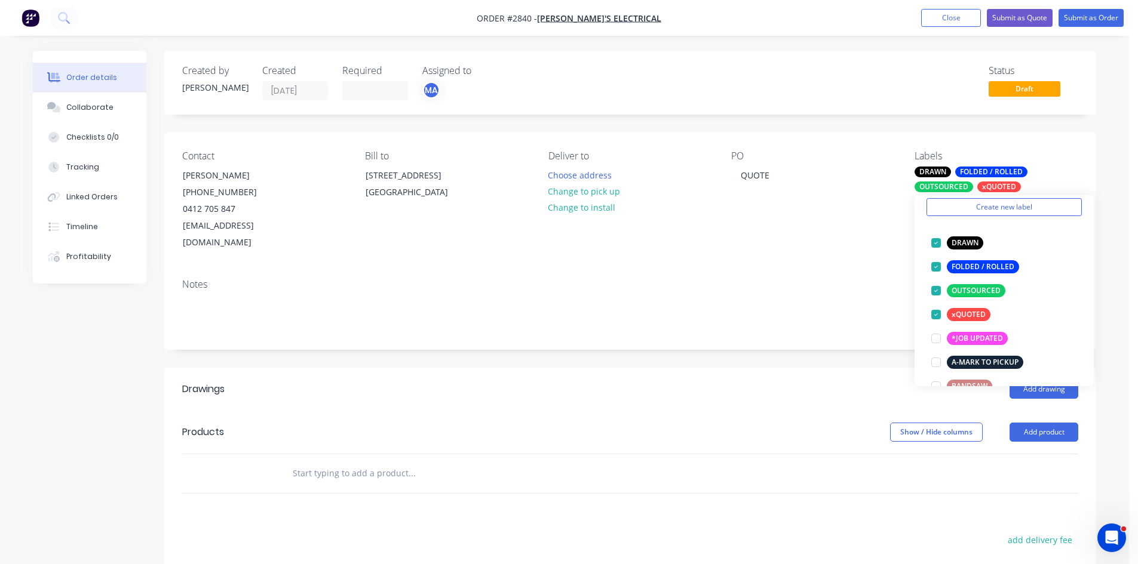
click at [337, 463] on input "text" at bounding box center [411, 474] width 239 height 24
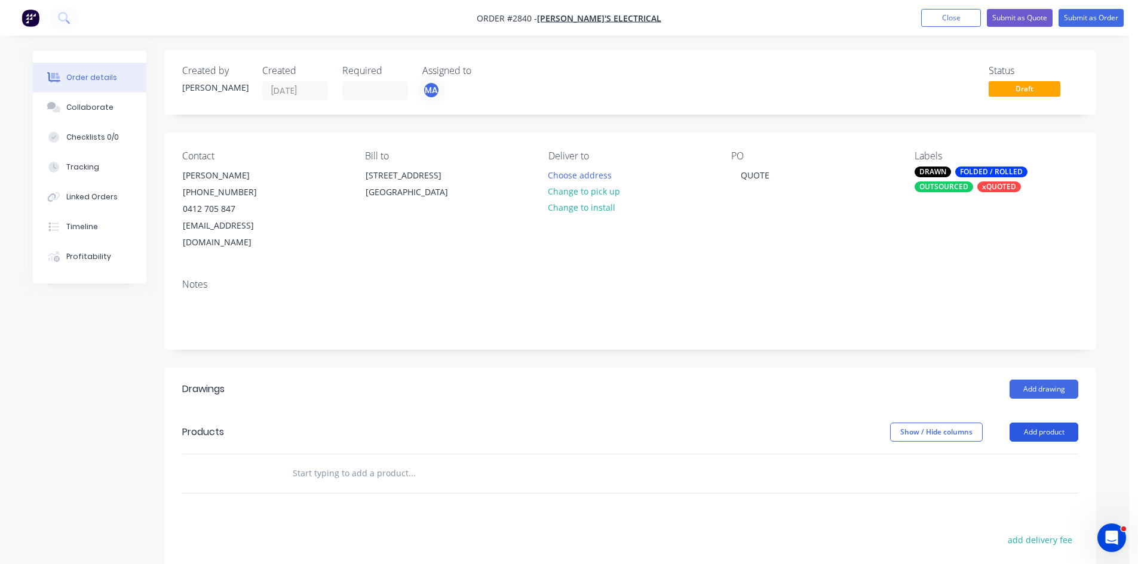
click at [1052, 423] on button "Add product" at bounding box center [1043, 432] width 69 height 19
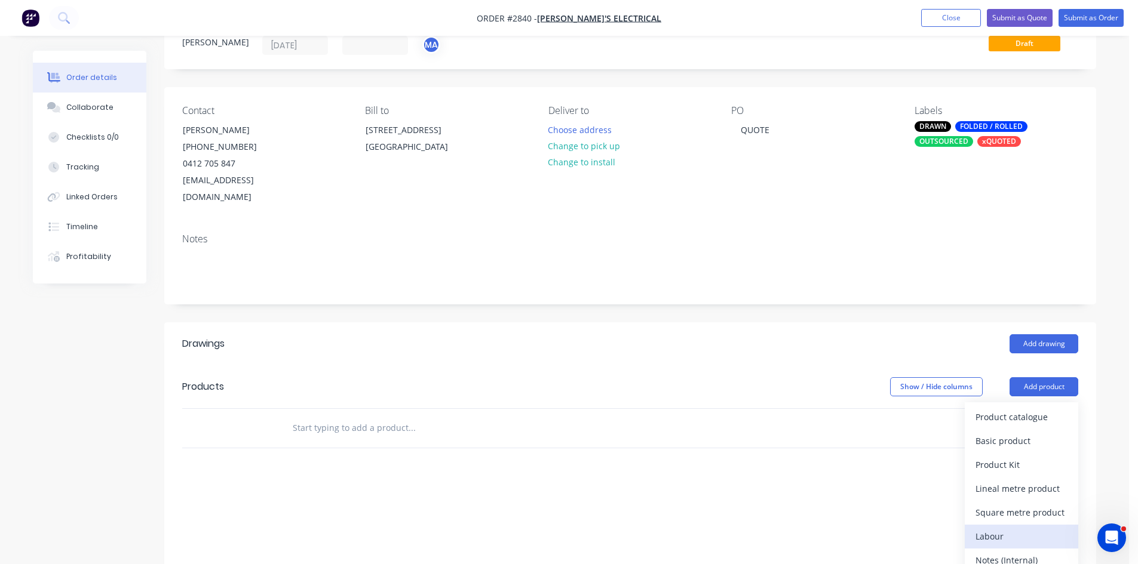
scroll to position [79, 0]
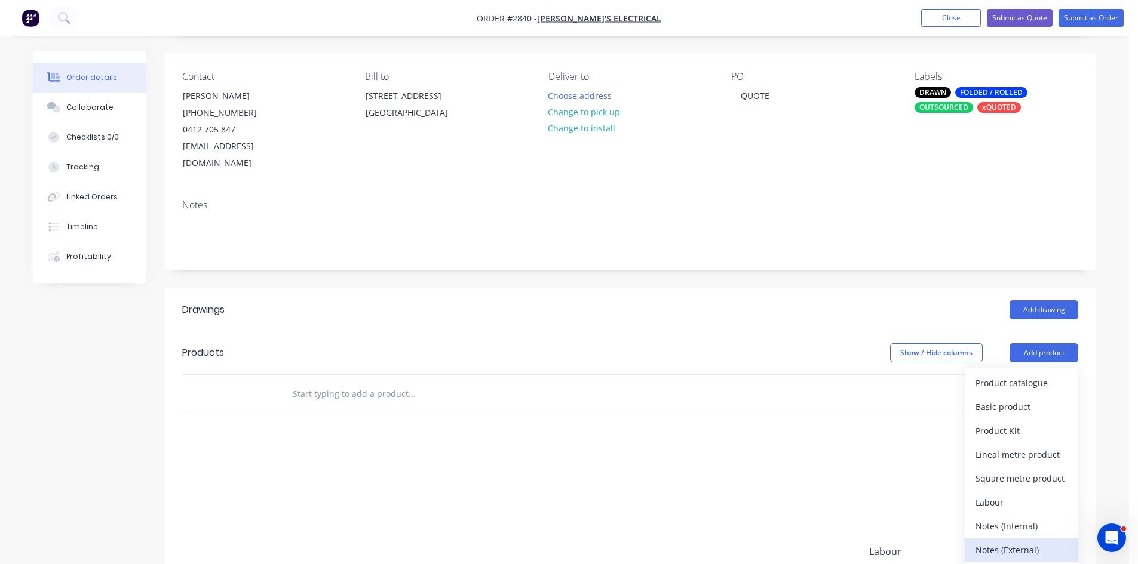
click at [1022, 542] on div "Notes (External)" at bounding box center [1021, 550] width 92 height 17
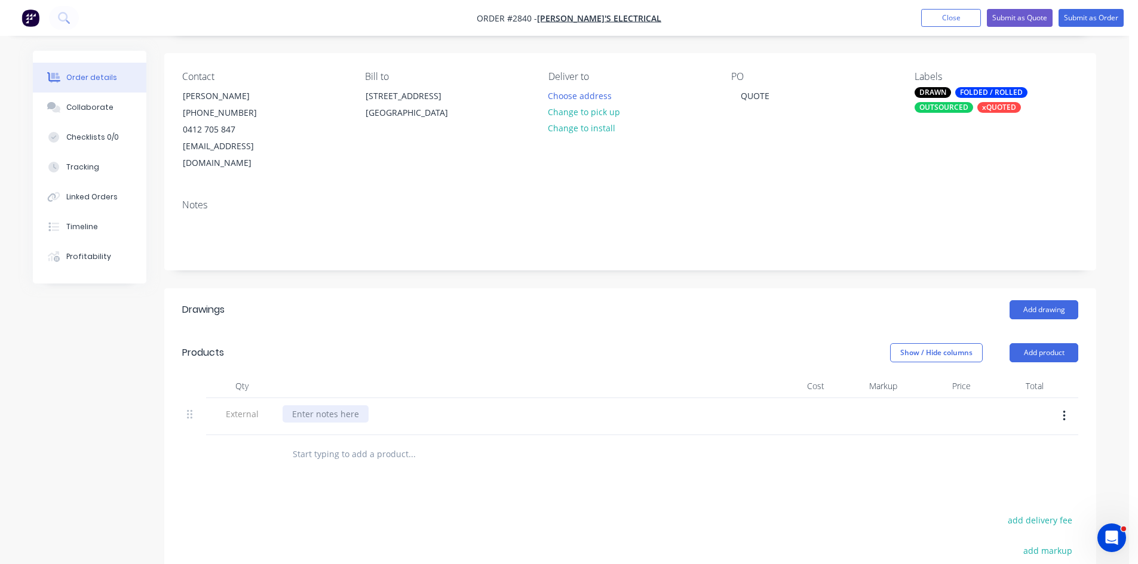
click at [331, 405] on div at bounding box center [325, 413] width 86 height 17
click at [336, 442] on input "text" at bounding box center [411, 454] width 239 height 24
type input "G"
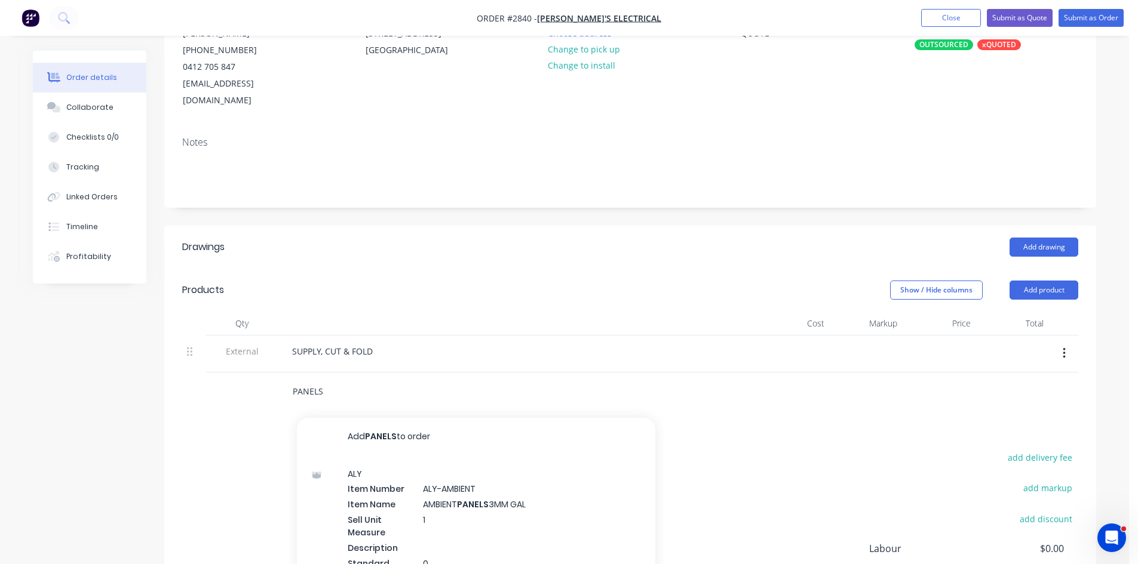
scroll to position [159, 0]
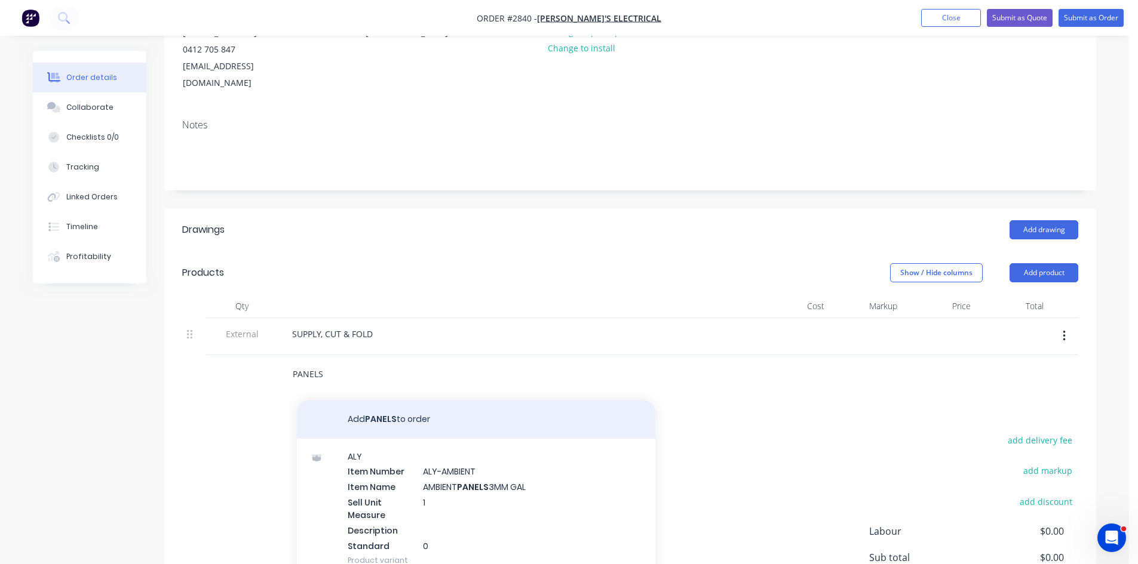
type input "PANELS"
click at [392, 401] on button "Add PANELS to order" at bounding box center [476, 420] width 358 height 38
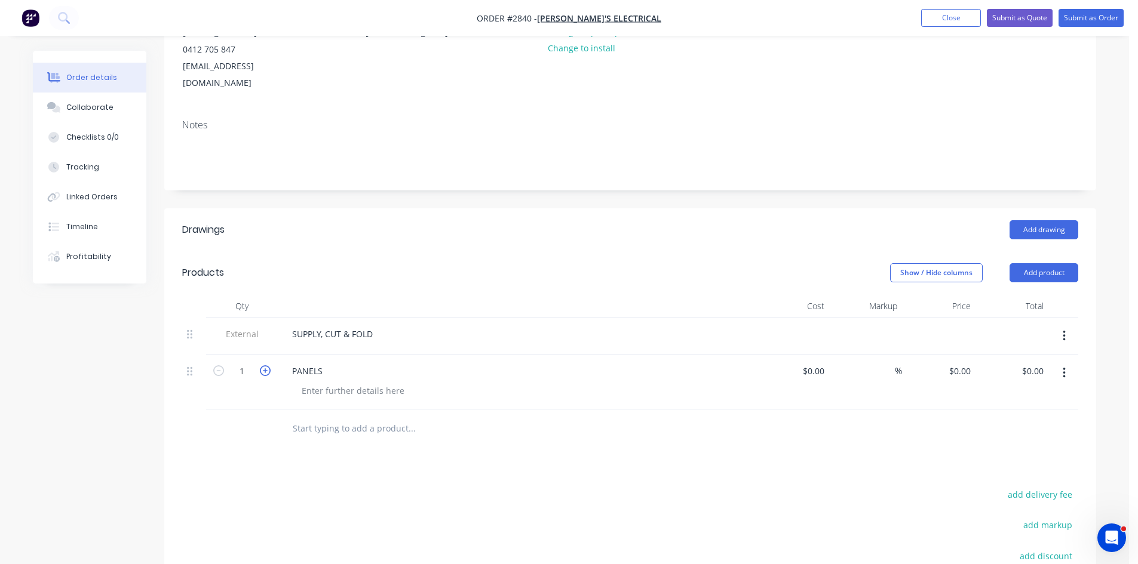
click at [266, 365] on icon "button" at bounding box center [265, 370] width 11 height 11
type input "2"
click at [327, 382] on div at bounding box center [353, 390] width 122 height 17
click at [1028, 362] on input "0.00" at bounding box center [1036, 370] width 23 height 17
type input "402.00"
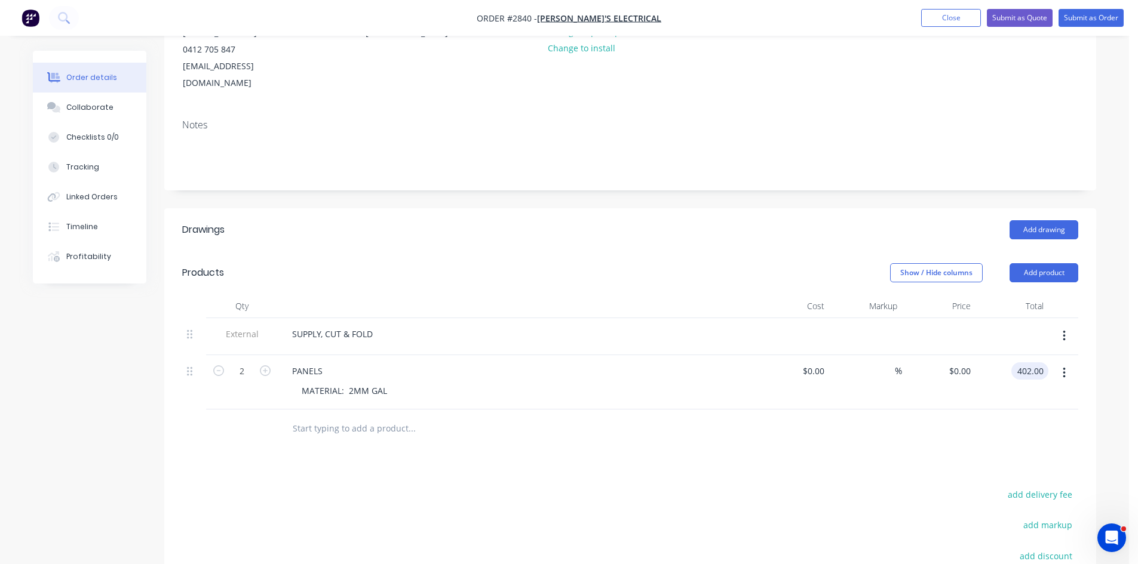
type input "$201.00"
type input "$402.00"
click at [219, 365] on icon "button" at bounding box center [218, 370] width 11 height 11
type input "1"
type input "$201.00"
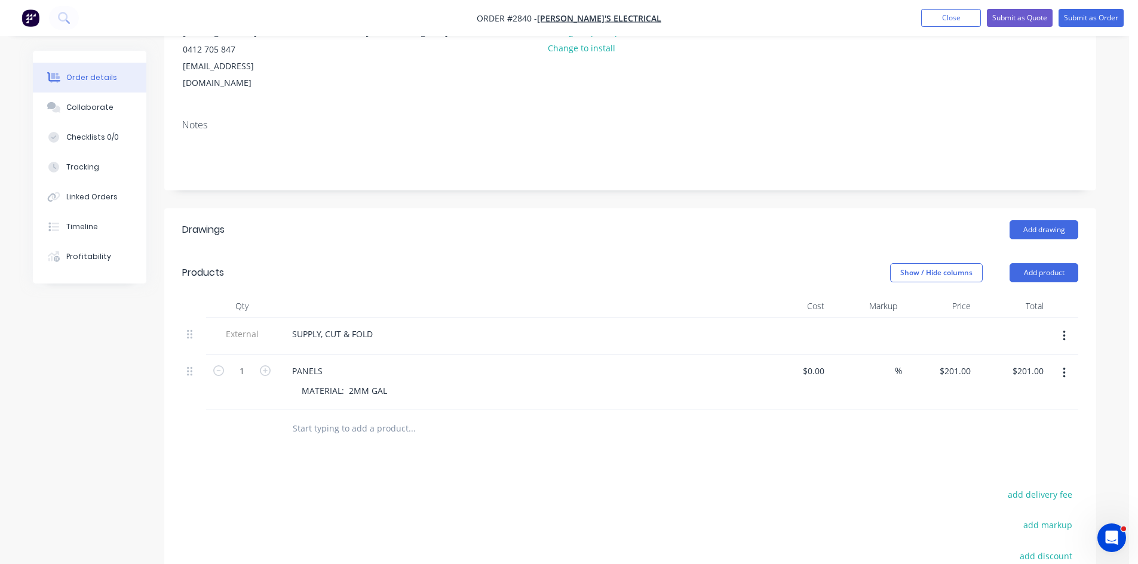
click at [380, 417] on input "text" at bounding box center [411, 429] width 239 height 24
click at [953, 362] on div "201 $201.00" at bounding box center [954, 370] width 42 height 17
type input "$402.00"
click at [321, 417] on input "text" at bounding box center [411, 429] width 239 height 24
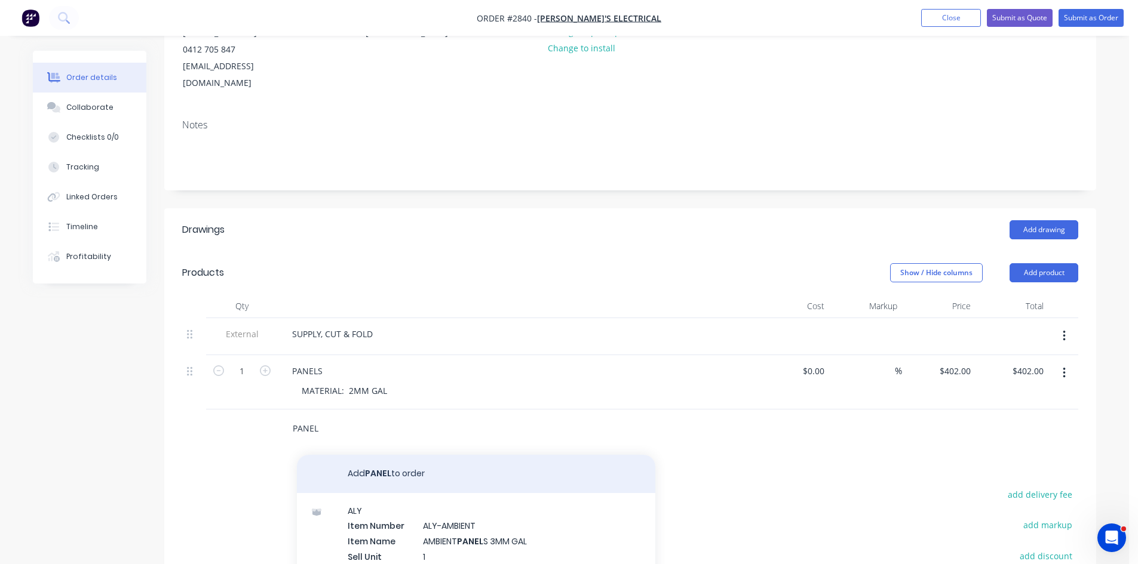
type input "PANEL"
click at [411, 455] on button "Add PANEL to order" at bounding box center [476, 474] width 358 height 38
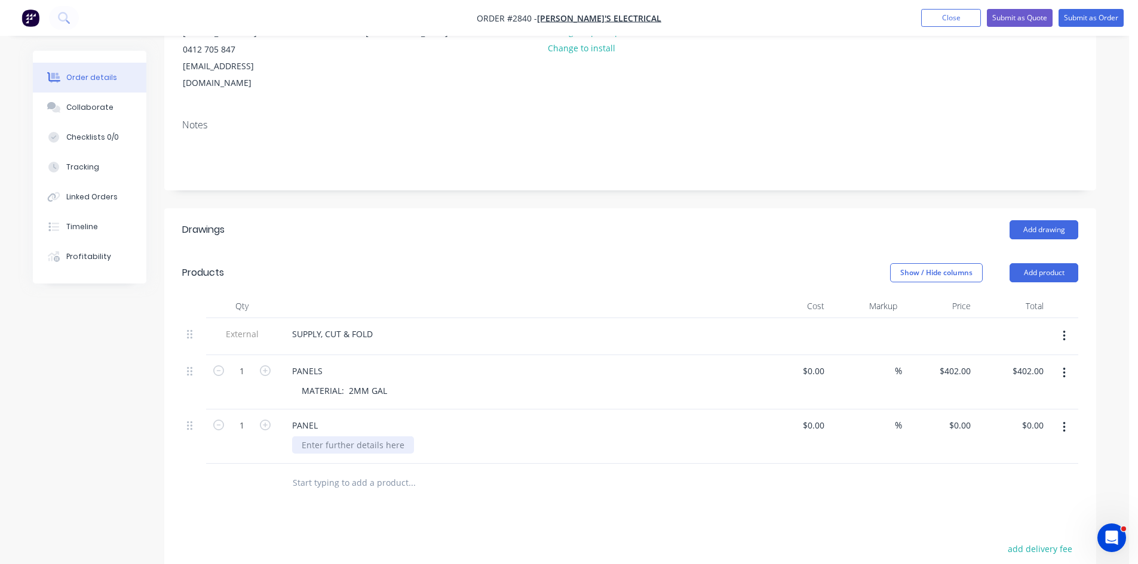
click at [322, 436] on div at bounding box center [353, 444] width 122 height 17
drag, startPoint x: 385, startPoint y: 370, endPoint x: 292, endPoint y: 370, distance: 93.2
click at [292, 382] on div "MATERIAL: 2MM GAL" at bounding box center [344, 390] width 104 height 17
copy div "MATERIAL: 2MM GAL"
click at [330, 436] on div at bounding box center [353, 444] width 122 height 17
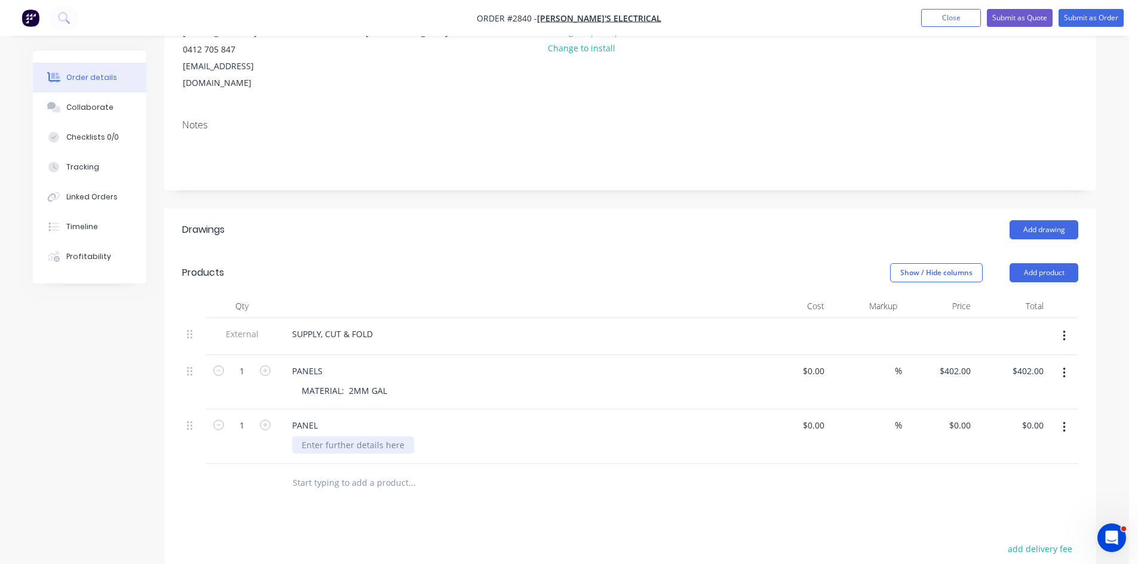
paste div
click at [333, 362] on div "PANELS" at bounding box center [516, 370] width 468 height 17
click at [322, 362] on div "PANELS" at bounding box center [307, 370] width 50 height 17
click at [327, 417] on div "PANEL" at bounding box center [516, 425] width 468 height 17
click at [325, 417] on div "PANEL" at bounding box center [304, 425] width 45 height 17
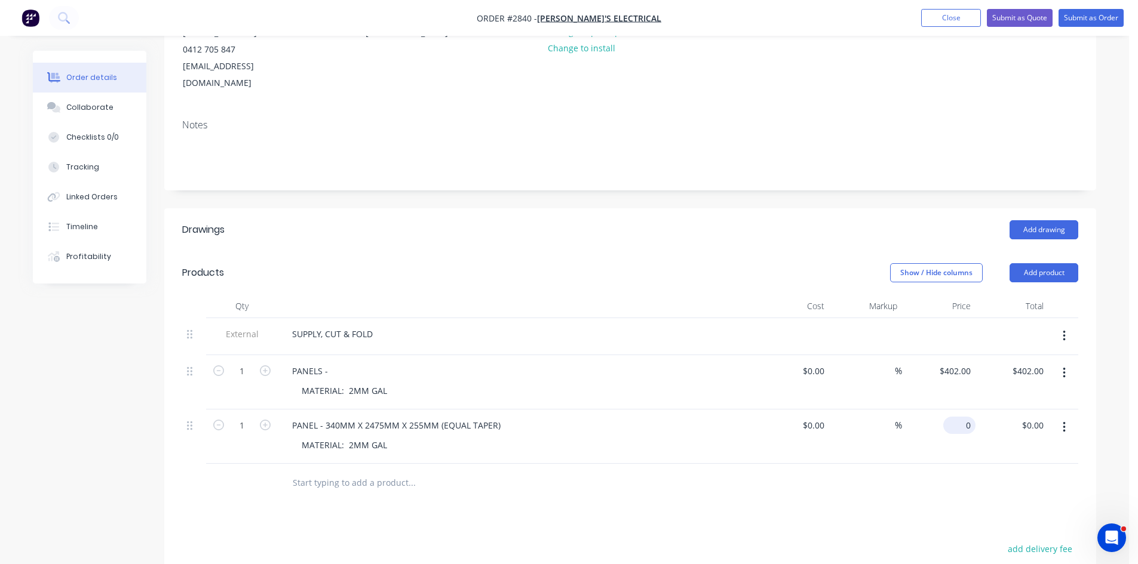
click at [958, 417] on div "0 $0.00" at bounding box center [959, 425] width 32 height 17
type input "$143.00"
click at [1049, 263] on button "Add product" at bounding box center [1043, 272] width 69 height 19
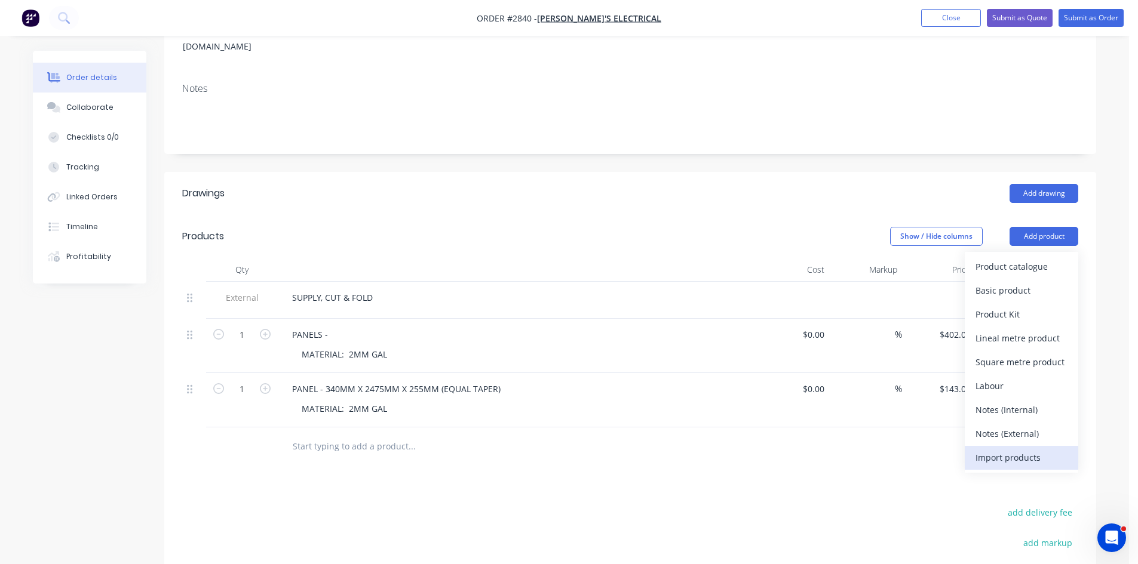
scroll to position [199, 0]
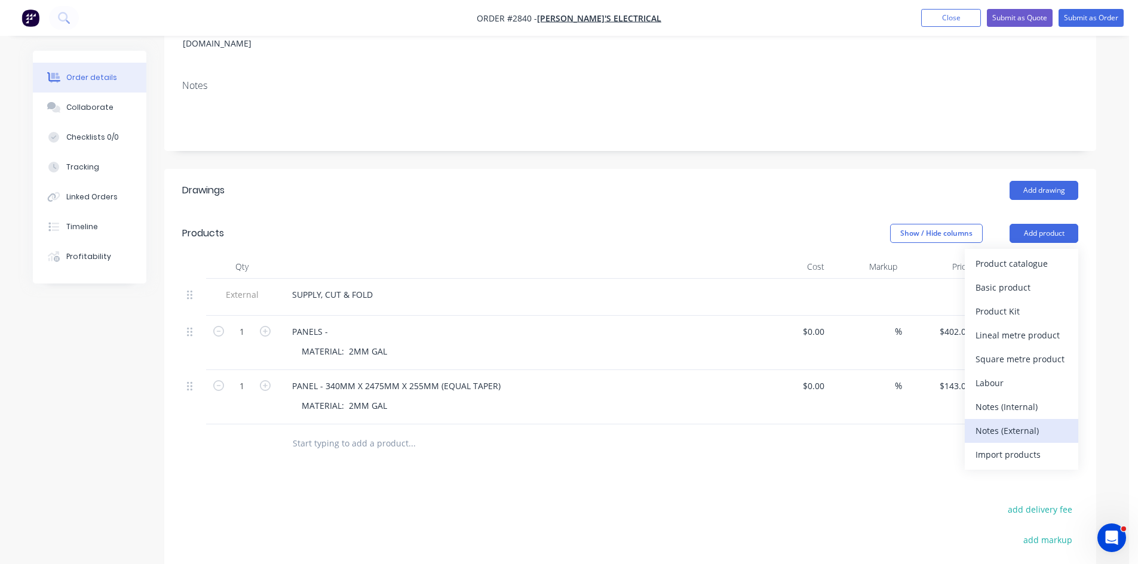
click at [1016, 422] on div "Notes (External)" at bounding box center [1021, 430] width 92 height 17
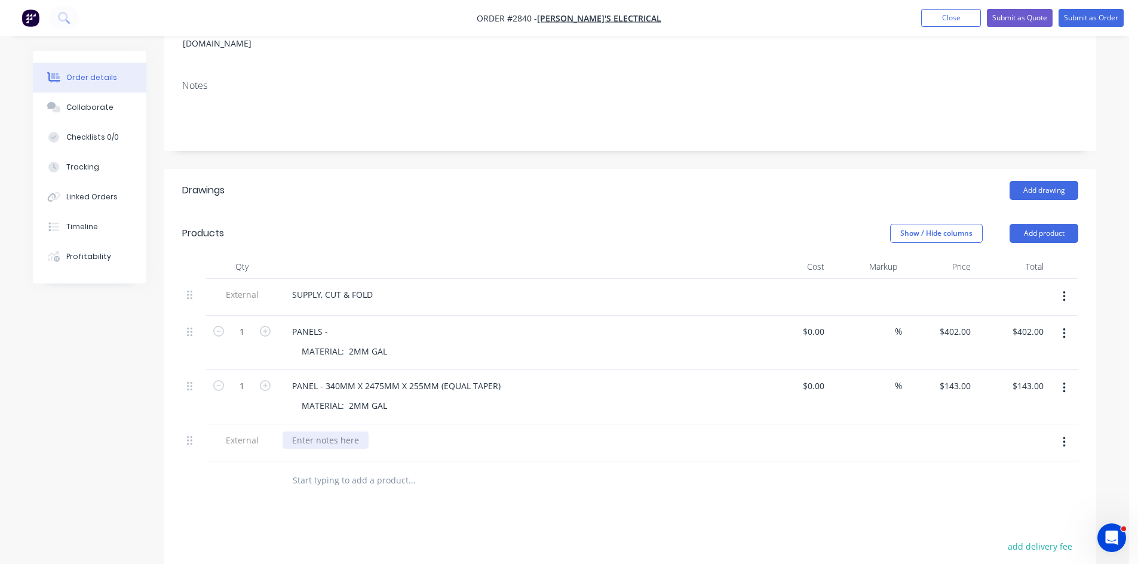
click at [330, 432] on div at bounding box center [325, 440] width 86 height 17
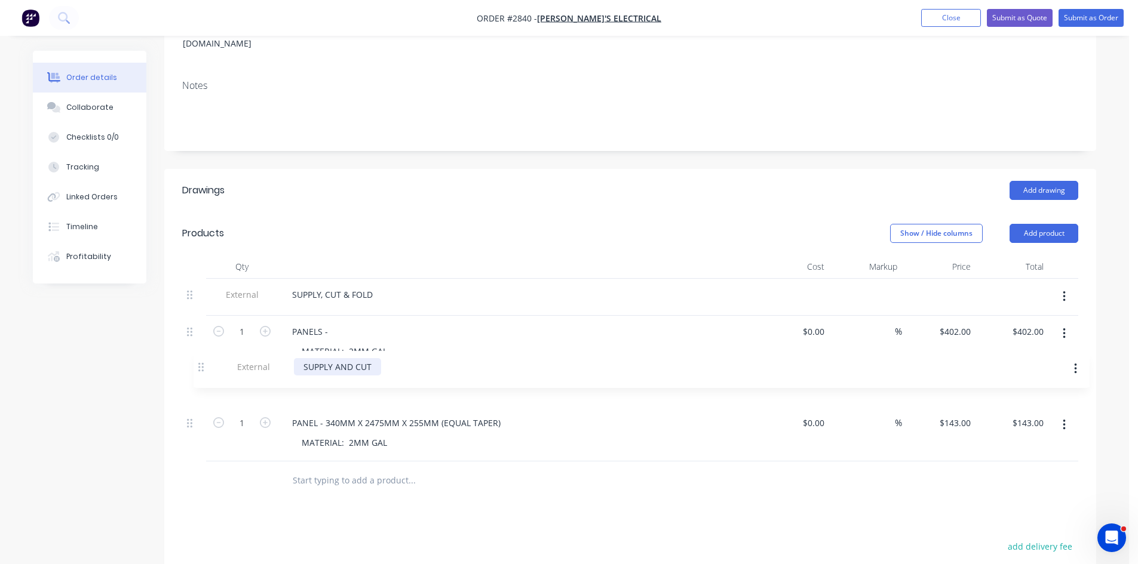
drag, startPoint x: 195, startPoint y: 422, endPoint x: 204, endPoint y: 362, distance: 61.1
click at [205, 362] on div "External SUPPLY, CUT & FOLD 1 PANELS - MATERIAL: 2MM GAL $0.00 $0.00 % $402.00 …" at bounding box center [630, 370] width 896 height 183
click at [337, 323] on div "PANELS -" at bounding box center [516, 331] width 468 height 17
click at [333, 323] on div "PANELS -" at bounding box center [309, 331] width 55 height 17
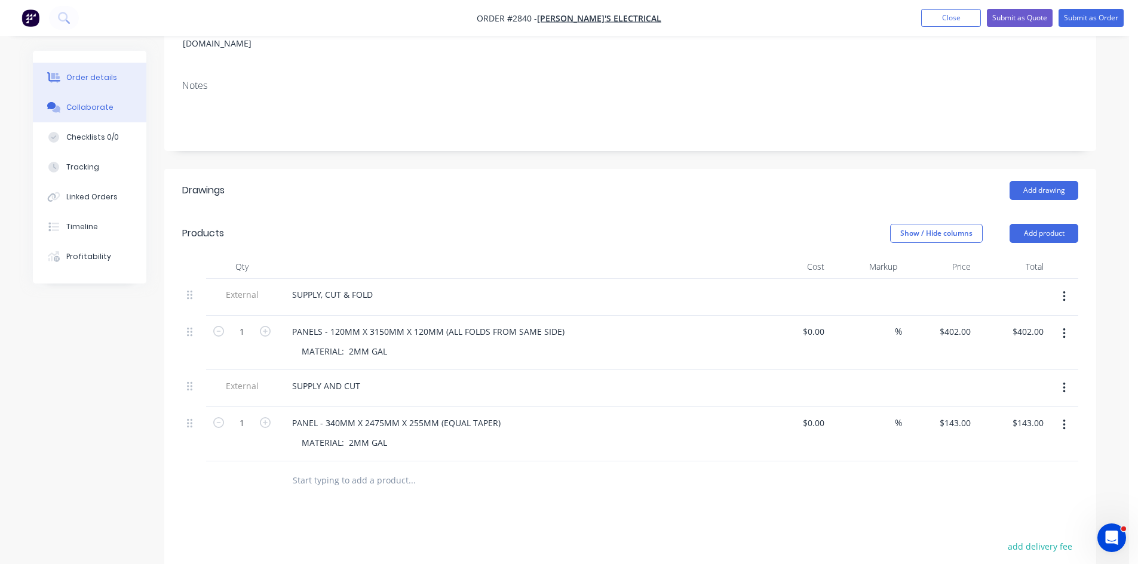
click at [96, 103] on div "Collaborate" at bounding box center [89, 107] width 47 height 11
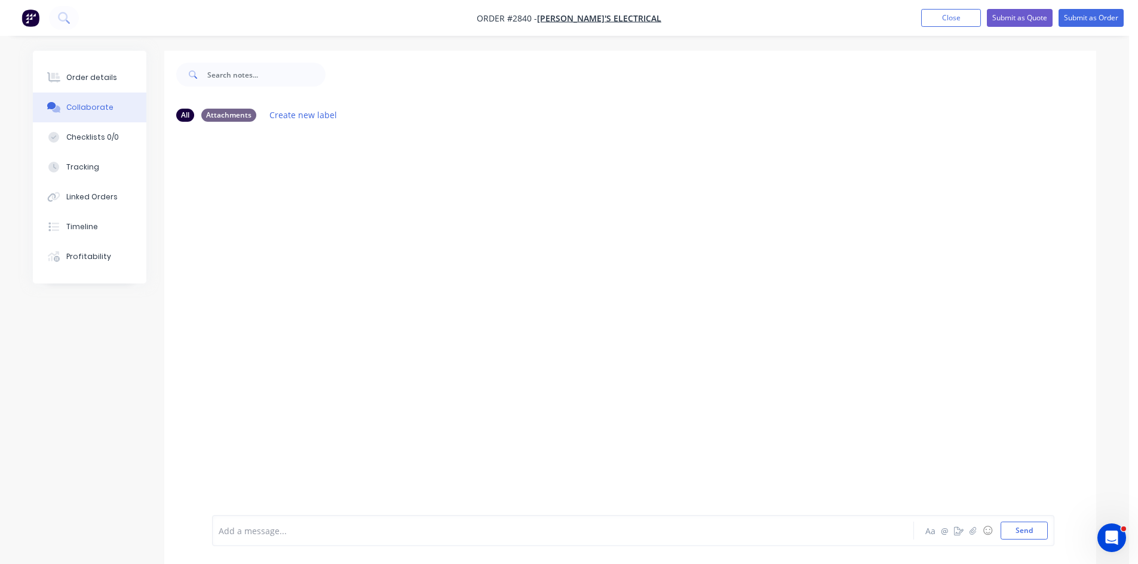
click at [259, 538] on div "Add a message..." at bounding box center [530, 531] width 622 height 18
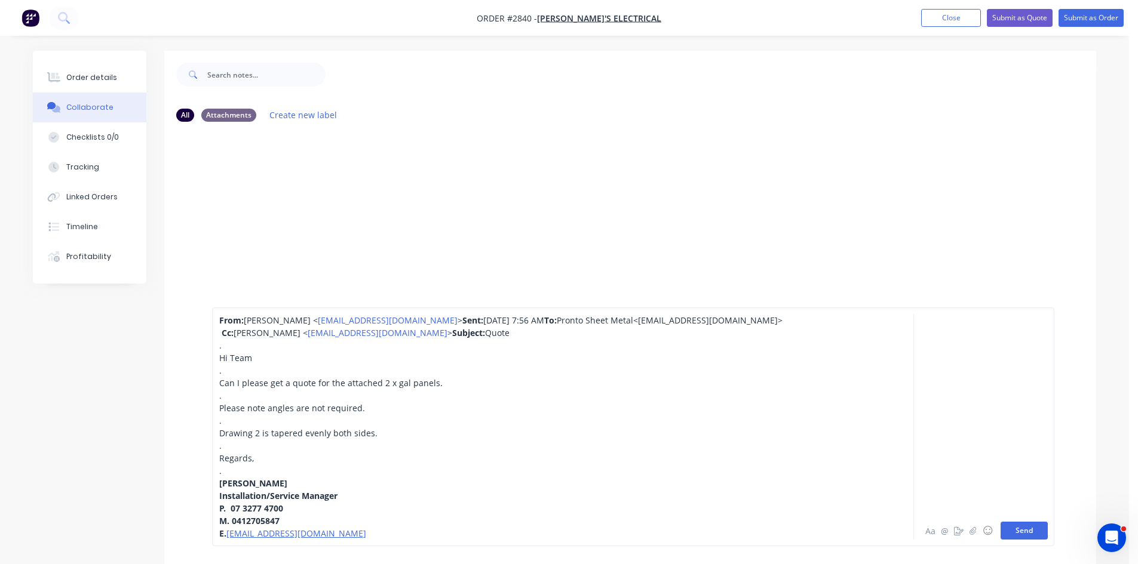
click at [1023, 524] on button "Send" at bounding box center [1023, 531] width 47 height 18
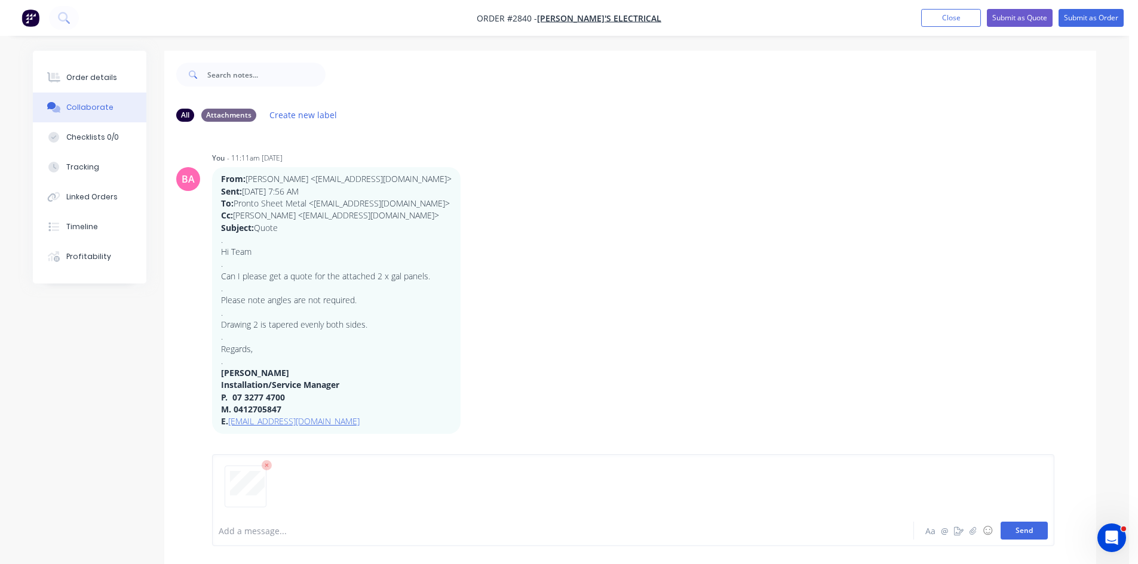
click at [1023, 532] on button "Send" at bounding box center [1023, 531] width 47 height 18
click at [296, 534] on div at bounding box center [529, 531] width 621 height 13
click at [1034, 531] on button "Send" at bounding box center [1023, 531] width 47 height 18
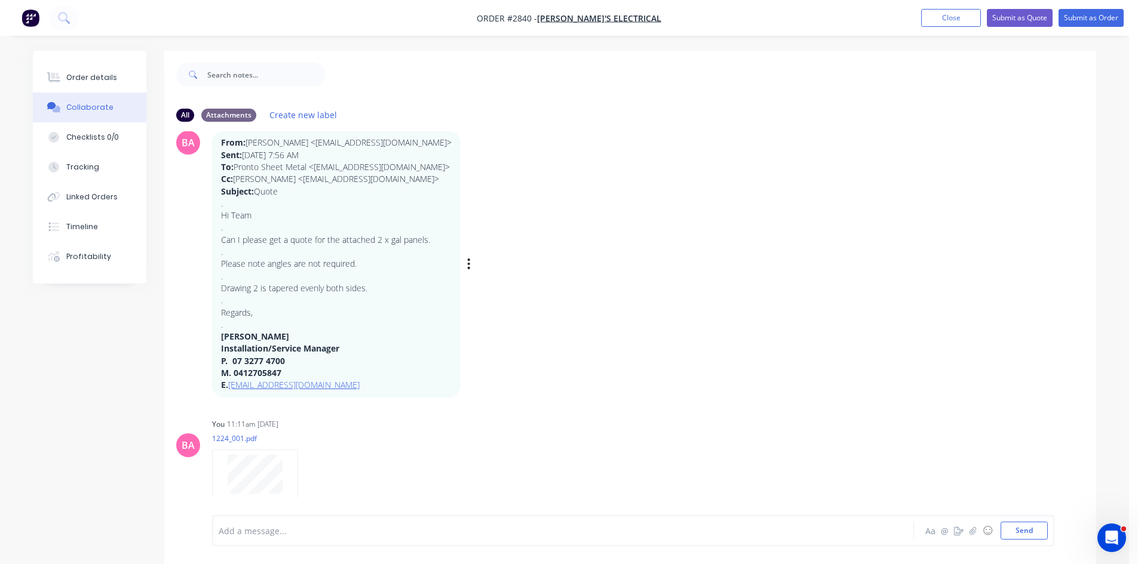
scroll to position [54, 0]
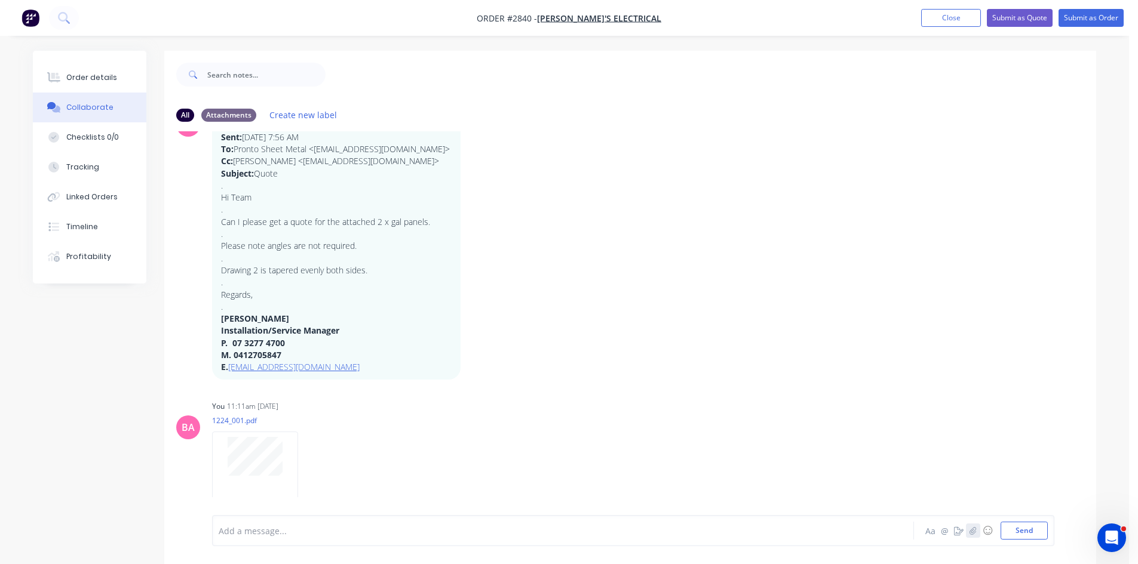
click at [971, 529] on icon "button" at bounding box center [972, 531] width 7 height 8
click at [82, 72] on div "Order details" at bounding box center [91, 77] width 51 height 11
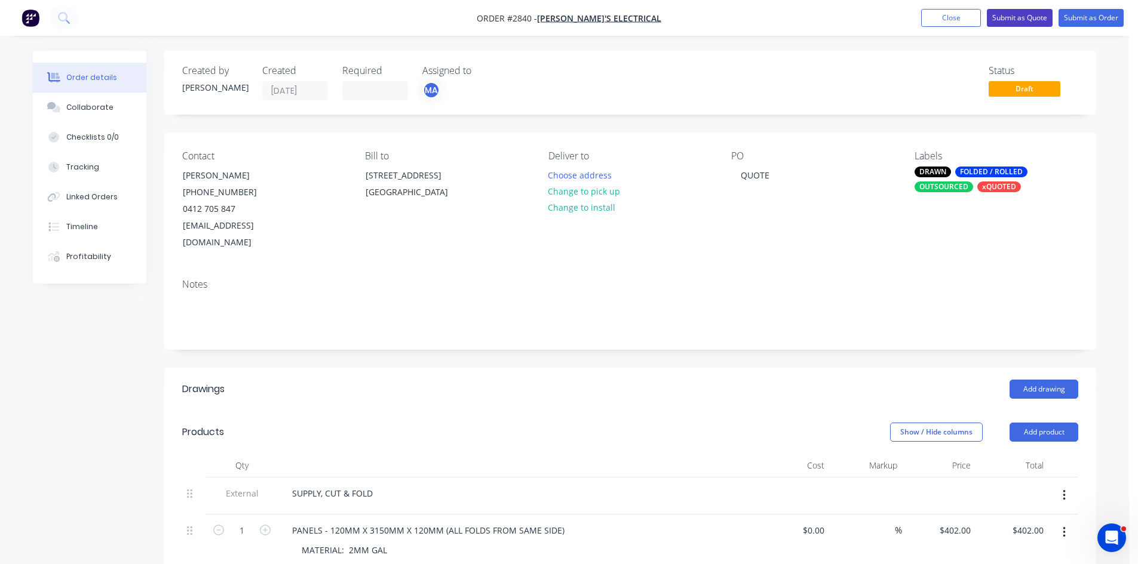
click at [1024, 17] on button "Submit as Quote" at bounding box center [1019, 18] width 66 height 18
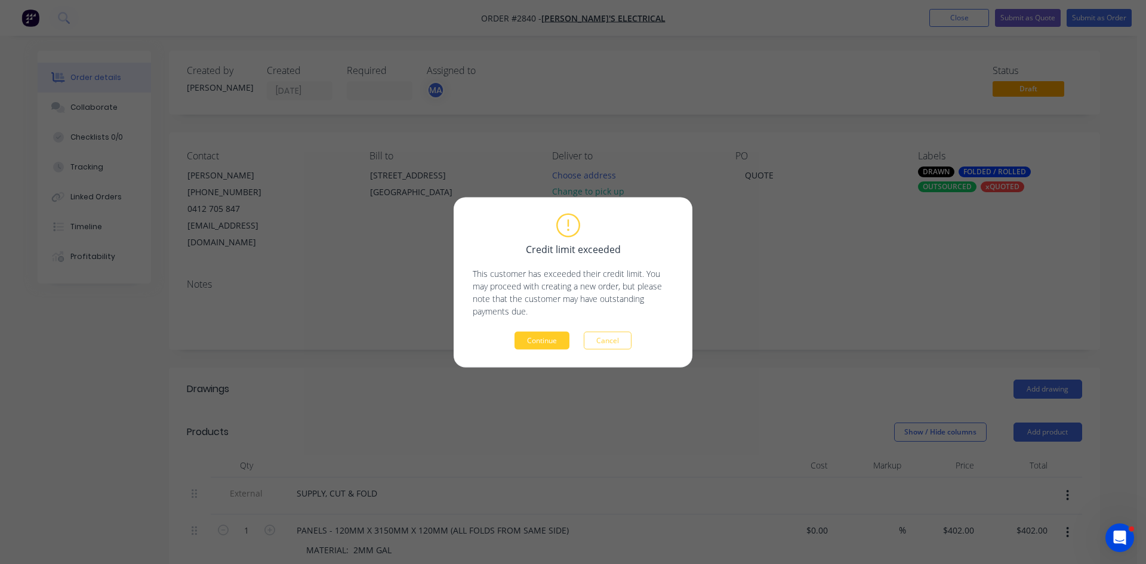
click at [550, 339] on button "Continue" at bounding box center [542, 340] width 55 height 18
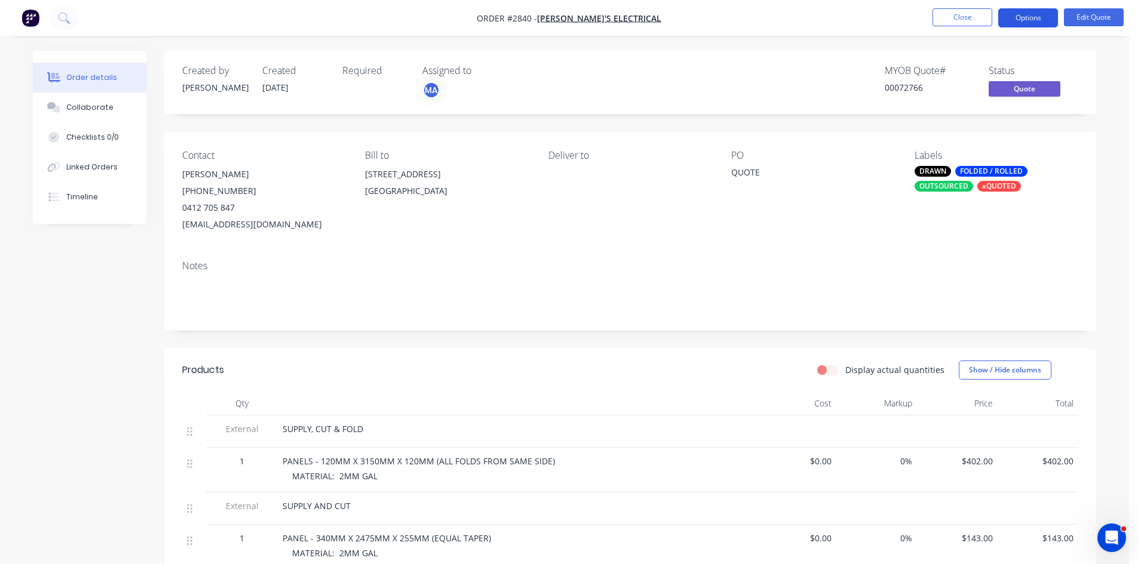
click at [1037, 20] on button "Options" at bounding box center [1028, 17] width 60 height 19
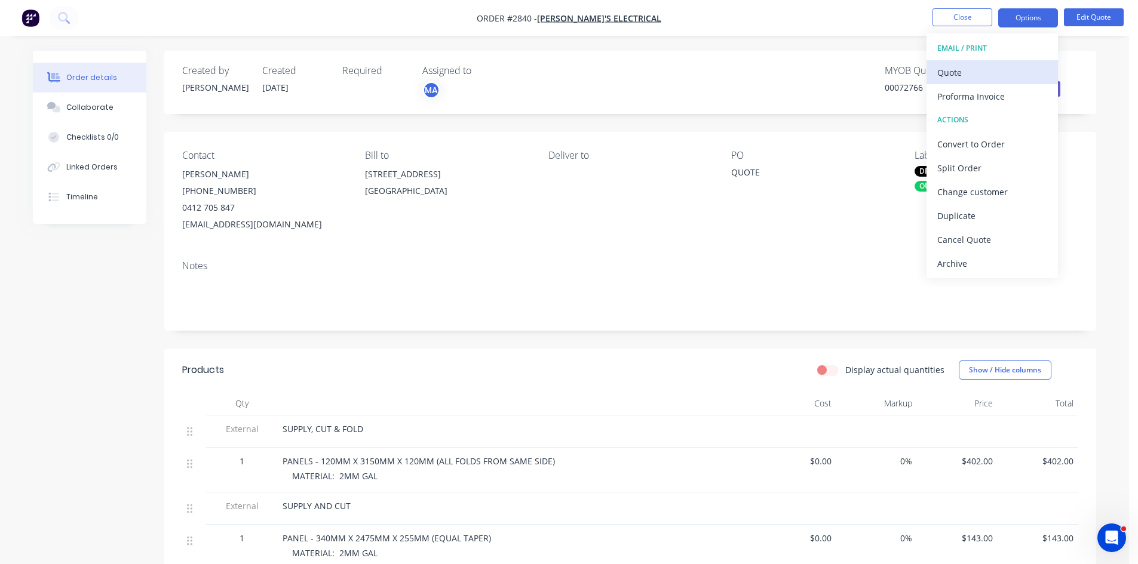
click at [958, 68] on div "Quote" at bounding box center [992, 72] width 110 height 17
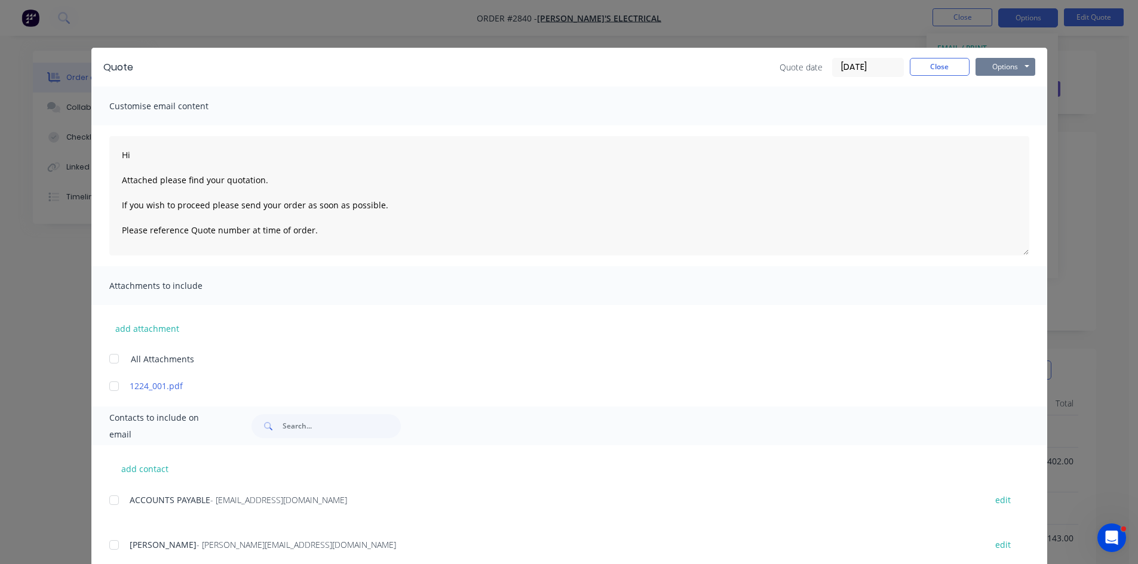
click at [1009, 63] on button "Options" at bounding box center [1005, 67] width 60 height 18
click at [996, 107] on button "Print" at bounding box center [1013, 108] width 76 height 20
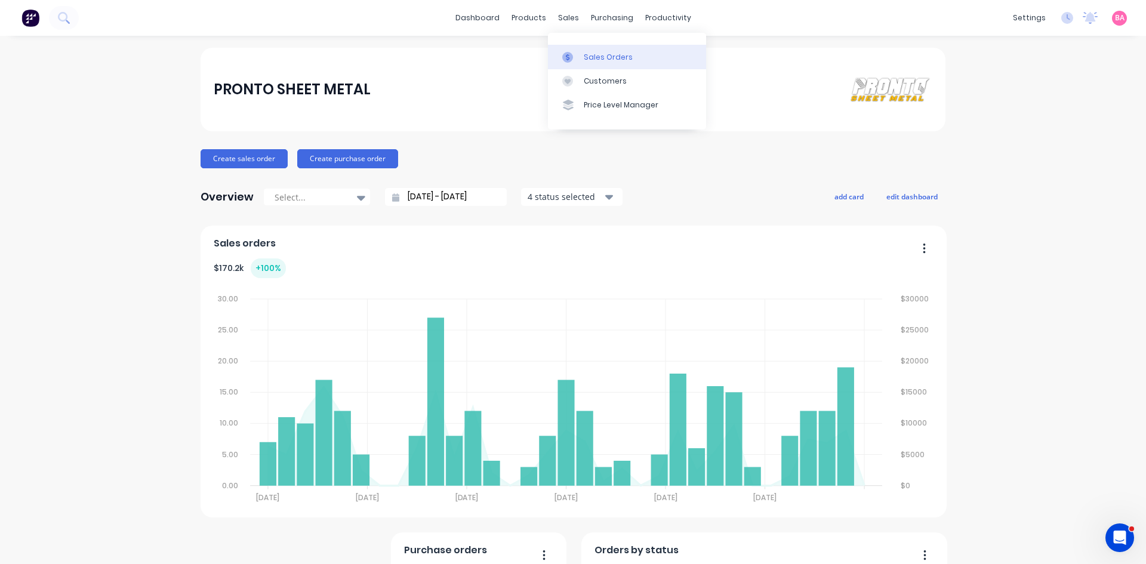
click at [595, 57] on div "Sales Orders" at bounding box center [608, 57] width 49 height 11
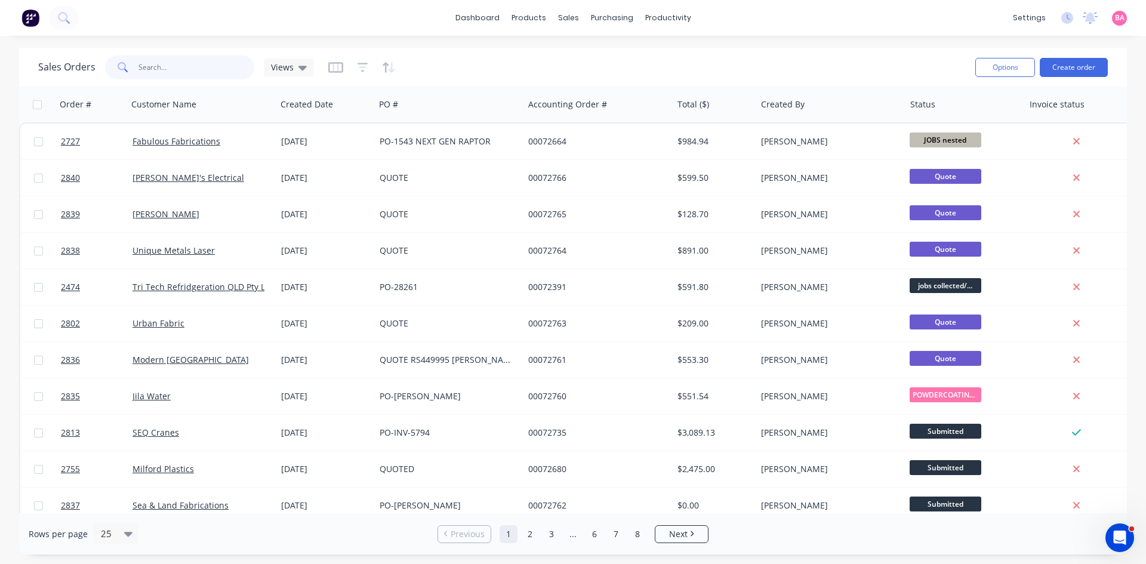
click at [160, 64] on input "text" at bounding box center [197, 68] width 116 height 24
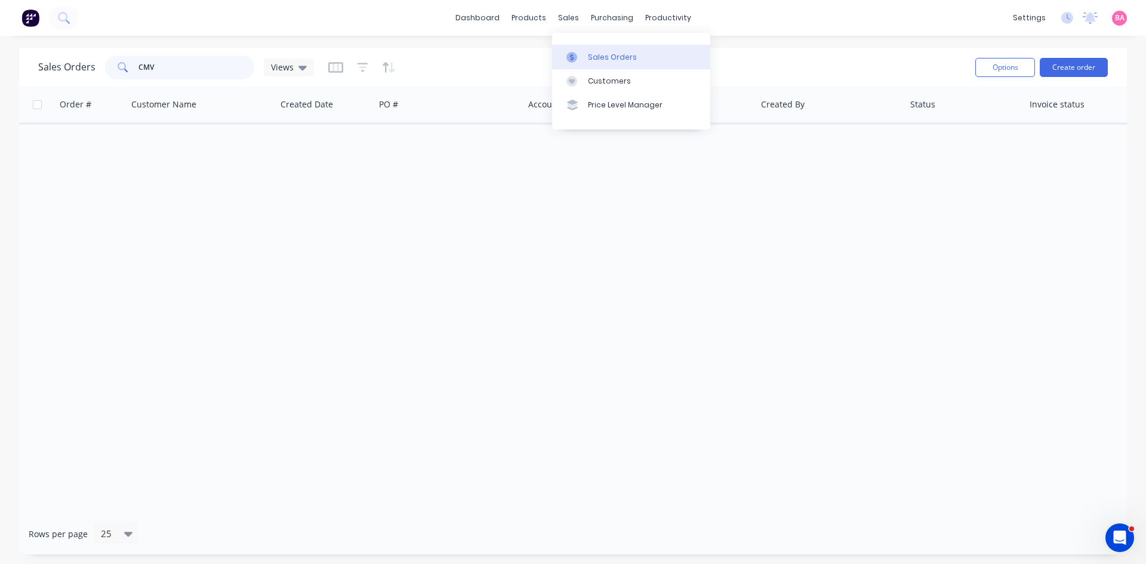
type input "CMV"
click at [604, 56] on div "Sales Orders" at bounding box center [612, 57] width 49 height 11
click at [358, 69] on icon "button" at bounding box center [363, 68] width 11 height 12
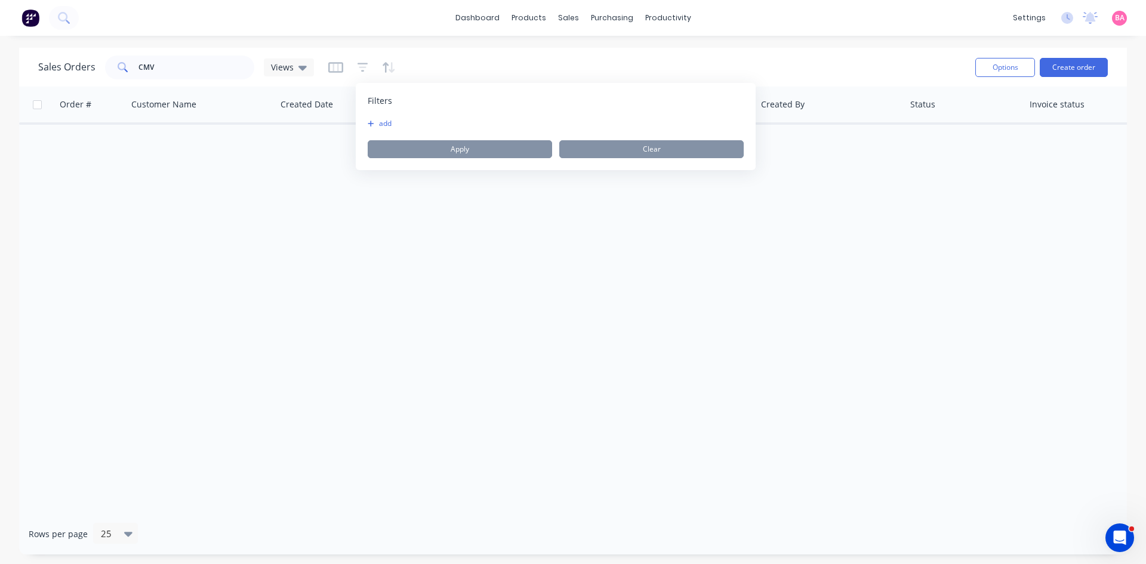
click at [381, 122] on button "add" at bounding box center [383, 124] width 30 height 10
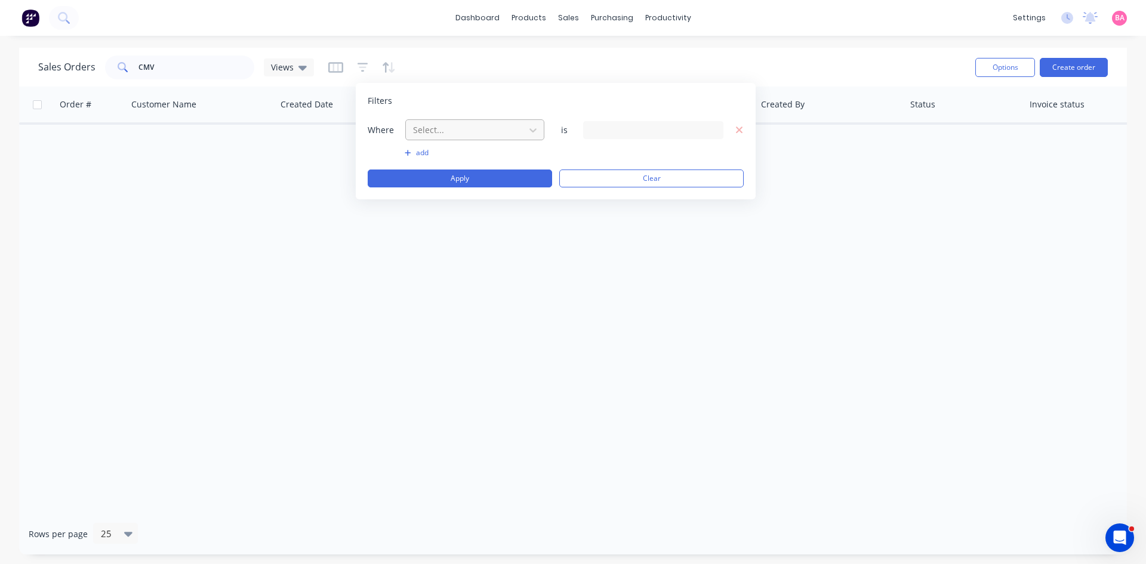
click at [458, 131] on div at bounding box center [465, 129] width 107 height 15
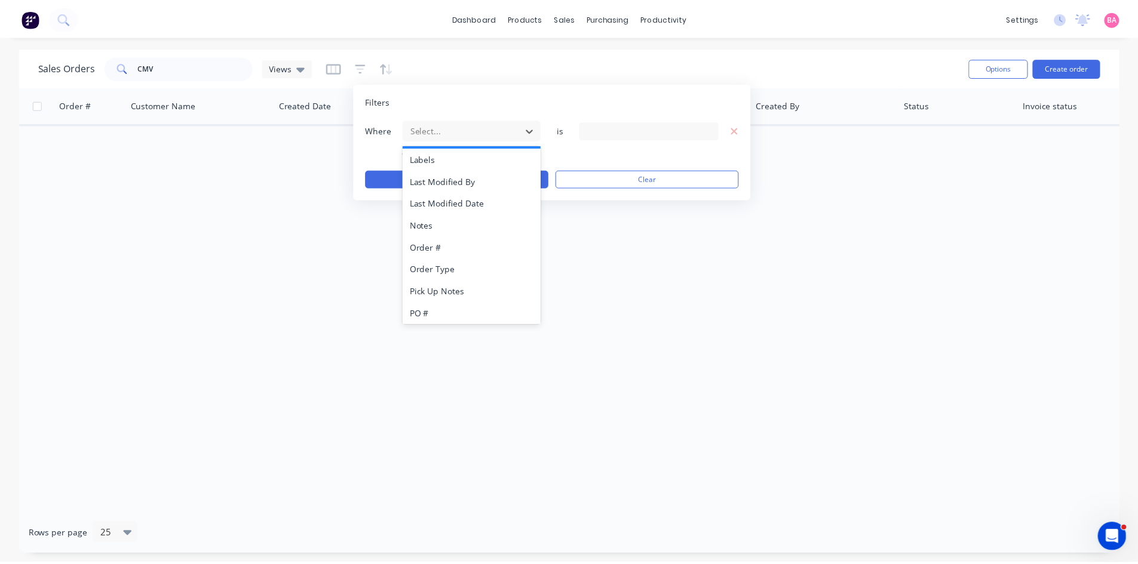
scroll to position [312, 0]
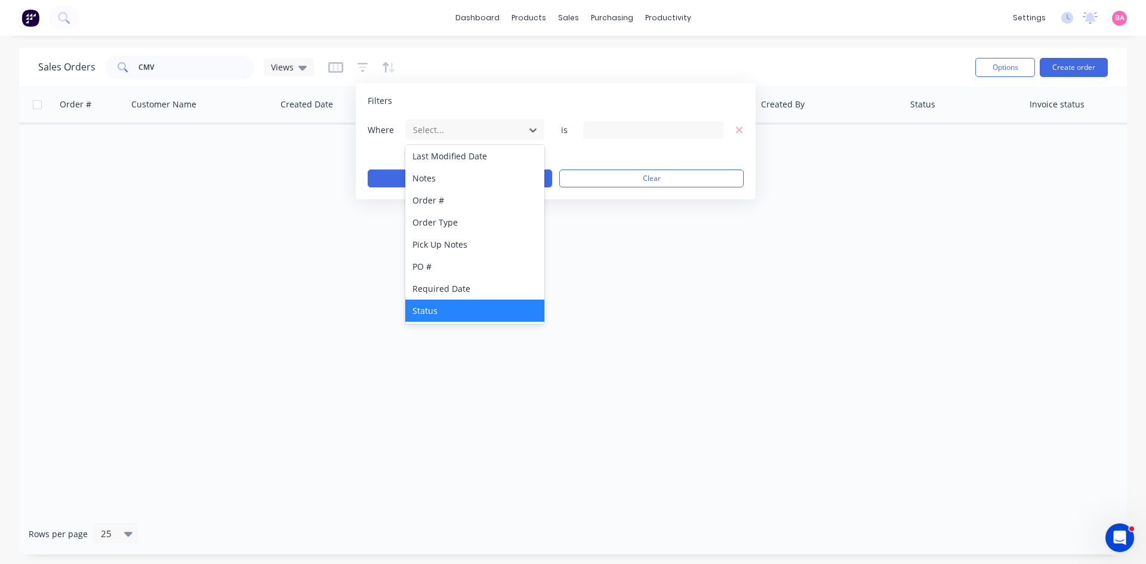
click at [429, 311] on div "Status" at bounding box center [474, 311] width 139 height 22
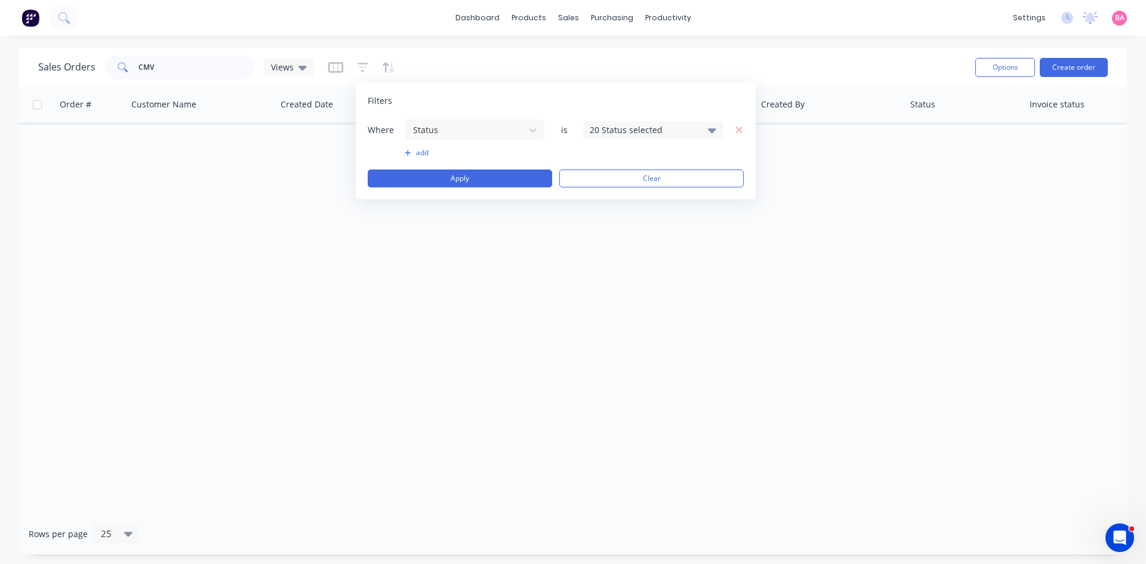
click at [716, 126] on icon at bounding box center [712, 130] width 8 height 13
click at [604, 198] on div at bounding box center [603, 196] width 24 height 24
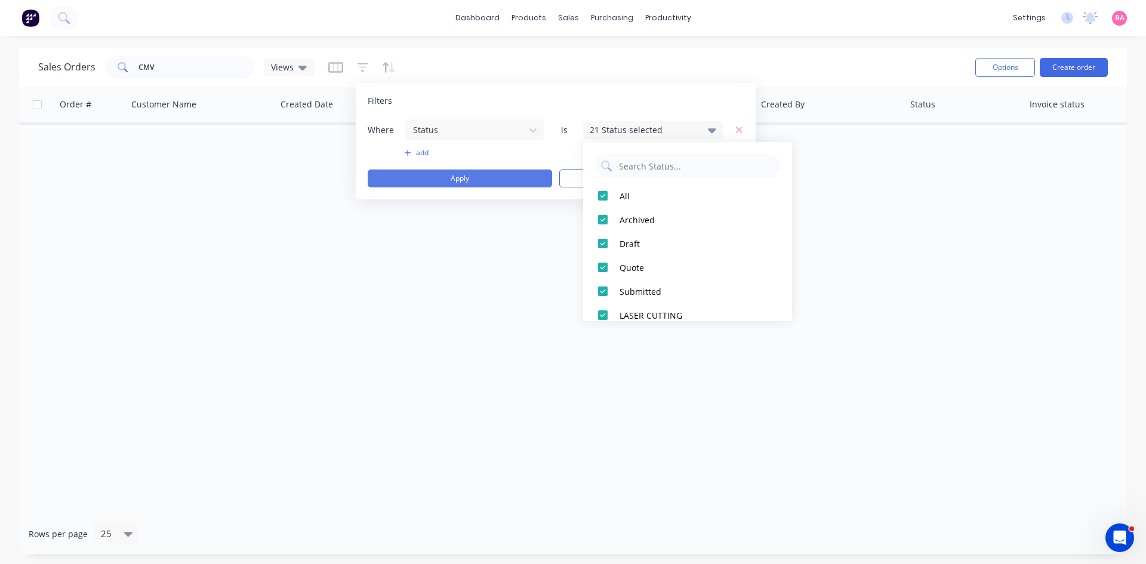
click at [469, 179] on button "Apply" at bounding box center [460, 179] width 185 height 18
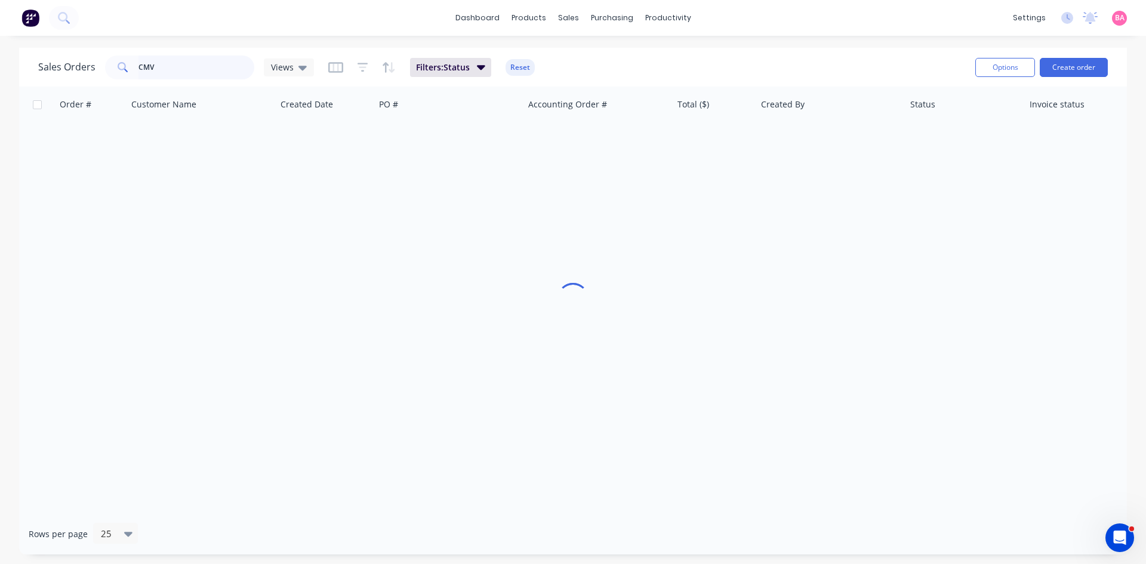
click at [186, 66] on input "CMV" at bounding box center [197, 68] width 116 height 24
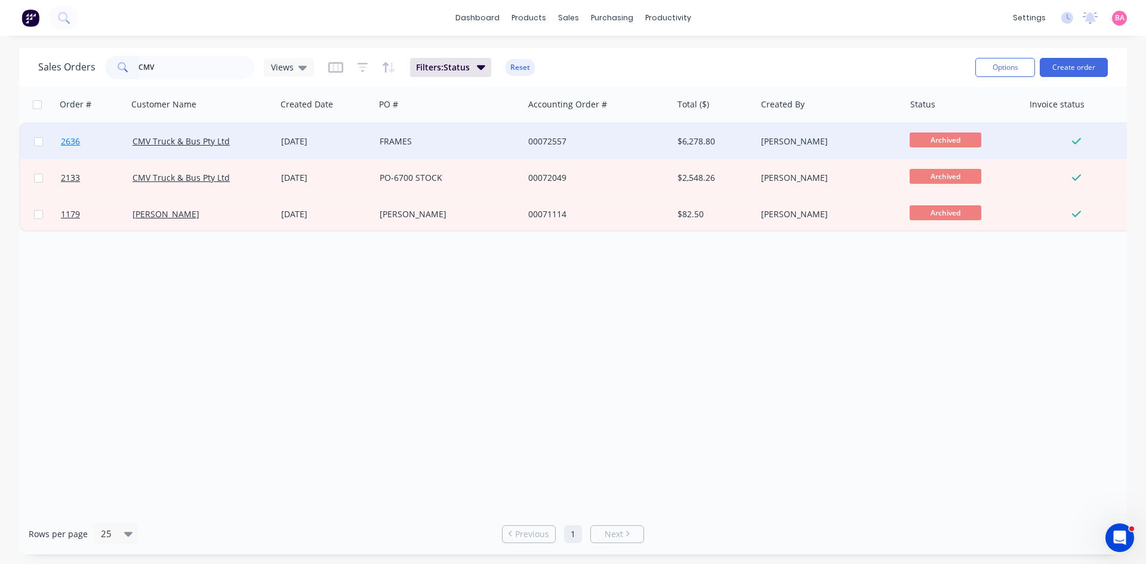
click at [64, 139] on span "2636" at bounding box center [70, 142] width 19 height 12
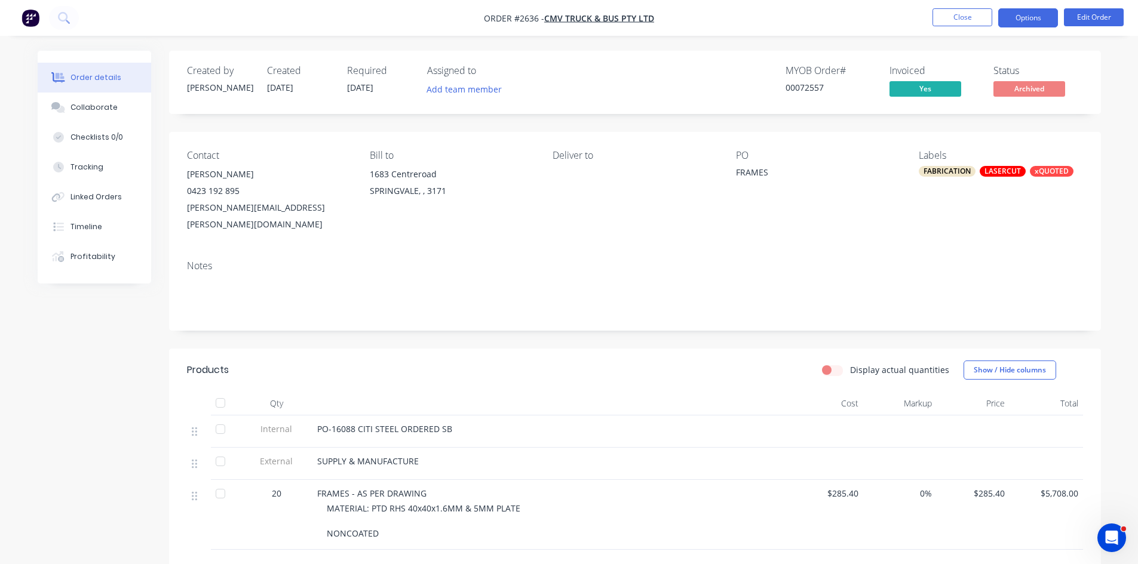
click at [1035, 19] on button "Options" at bounding box center [1028, 17] width 60 height 19
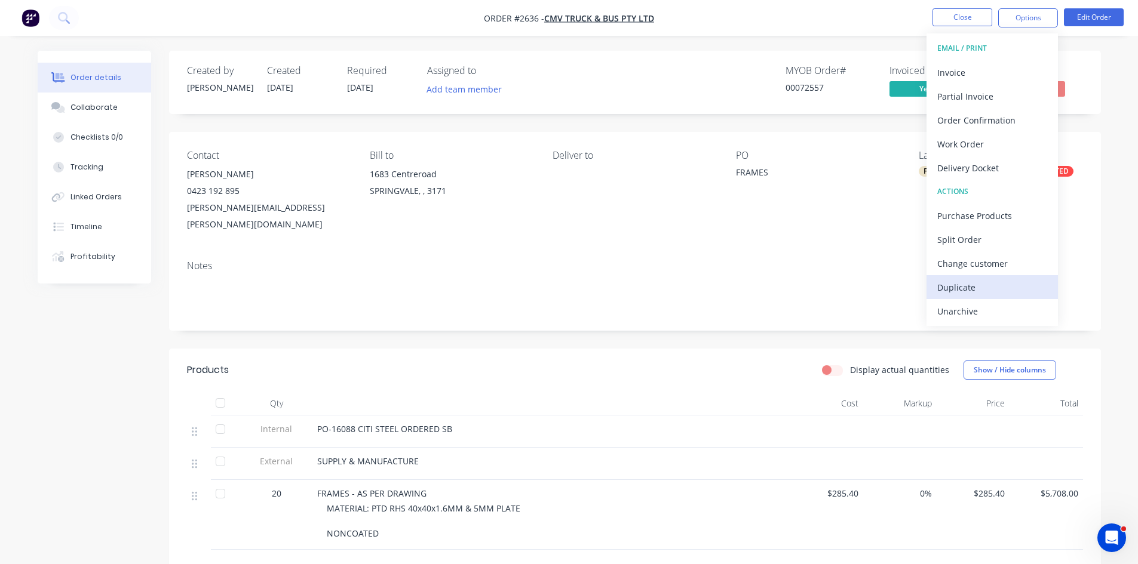
click at [961, 287] on div "Duplicate" at bounding box center [992, 287] width 110 height 17
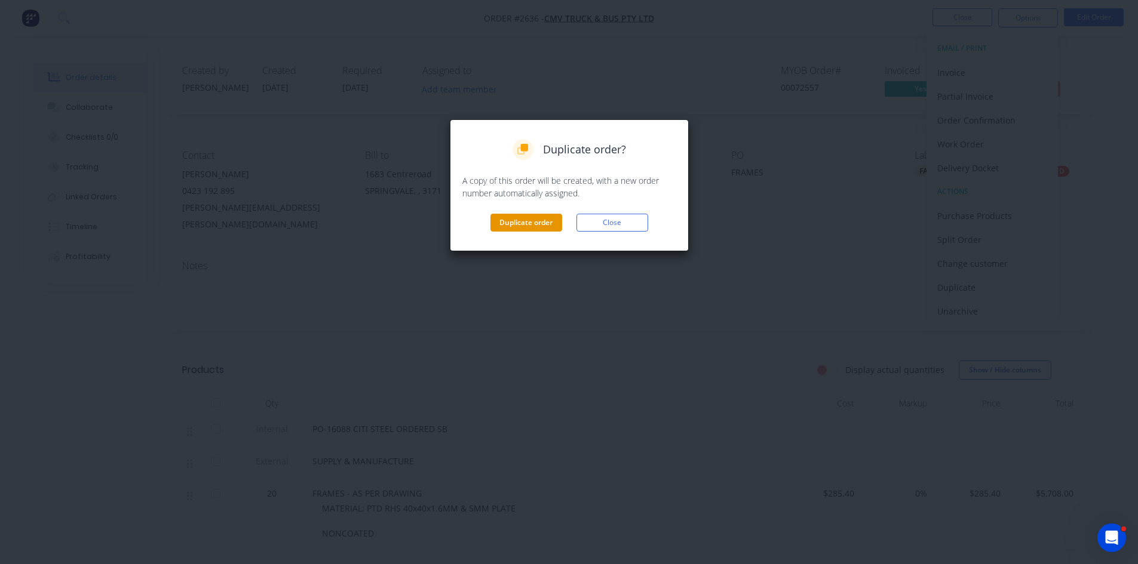
click at [537, 217] on button "Duplicate order" at bounding box center [526, 223] width 72 height 18
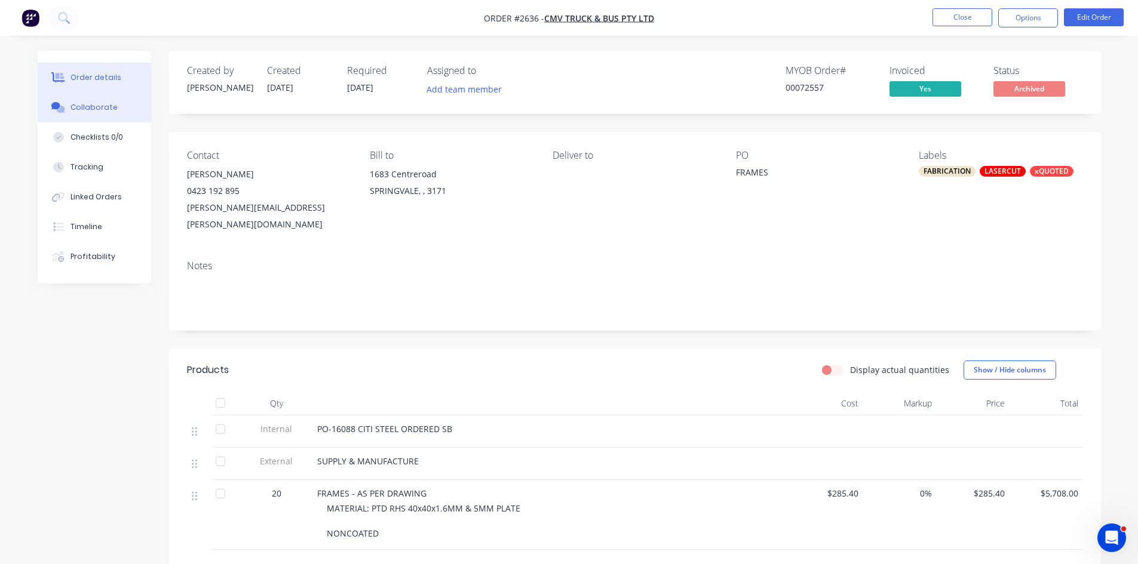
click at [96, 108] on div "Collaborate" at bounding box center [93, 107] width 47 height 11
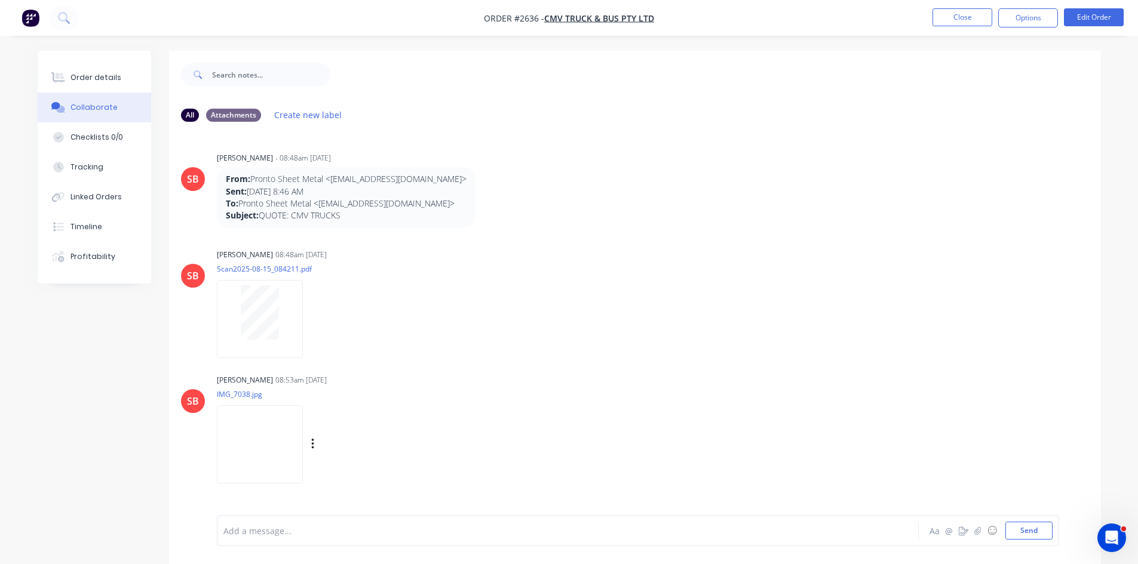
click at [261, 441] on img at bounding box center [260, 444] width 86 height 78
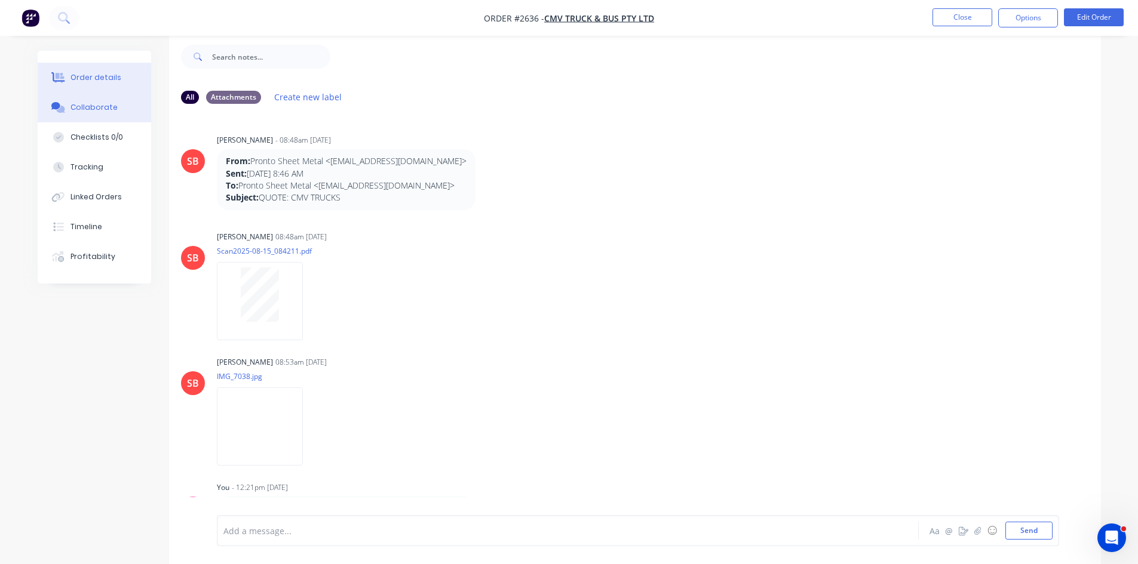
click at [94, 74] on div "Order details" at bounding box center [95, 77] width 51 height 11
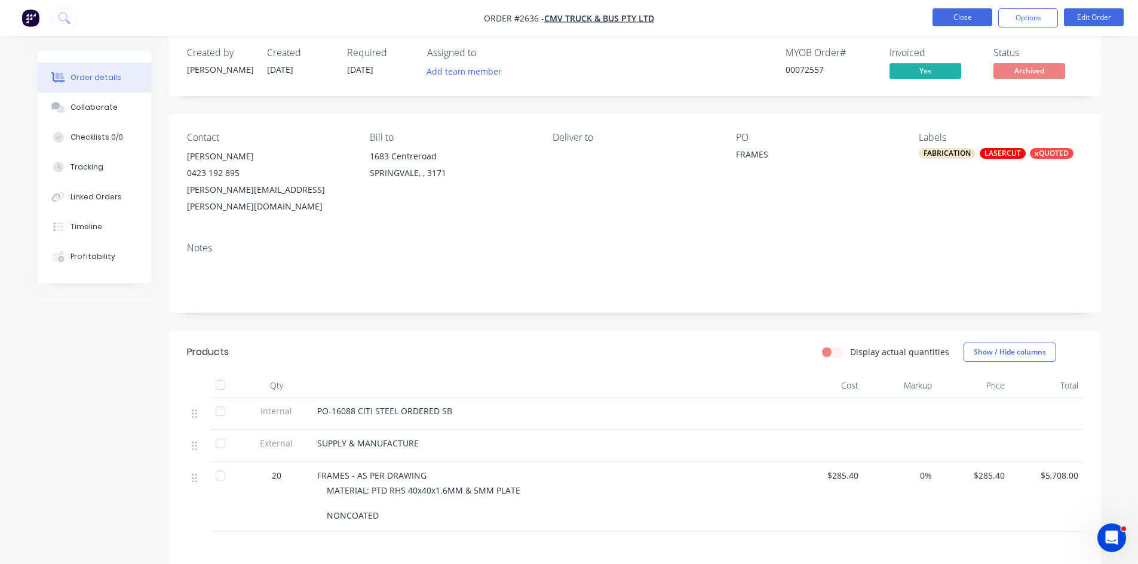
click at [972, 17] on button "Close" at bounding box center [962, 17] width 60 height 18
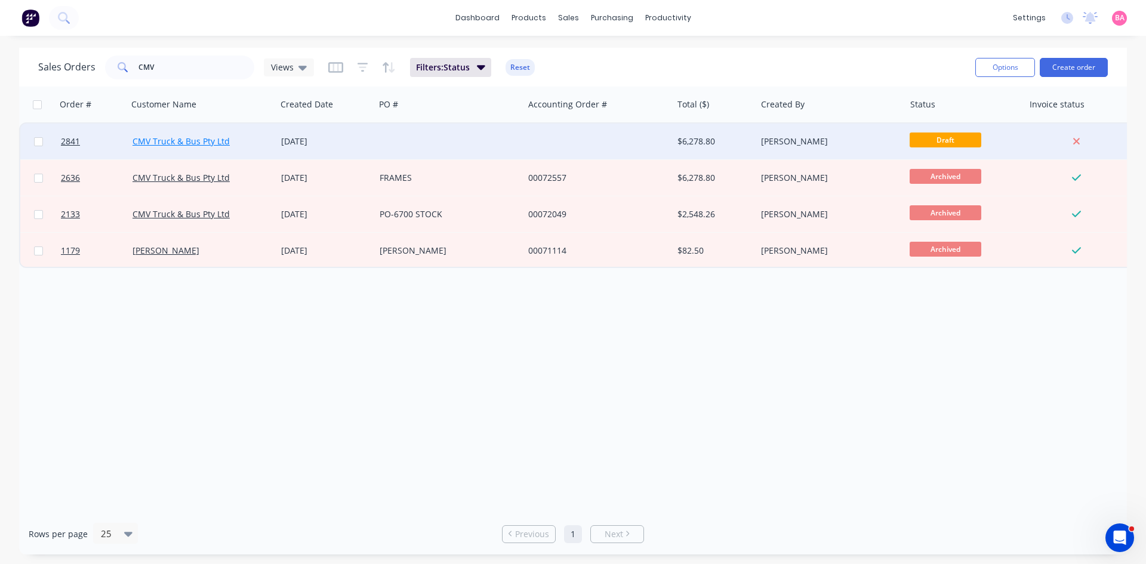
click at [170, 139] on link "CMV Truck & Bus Pty Ltd" at bounding box center [181, 141] width 97 height 11
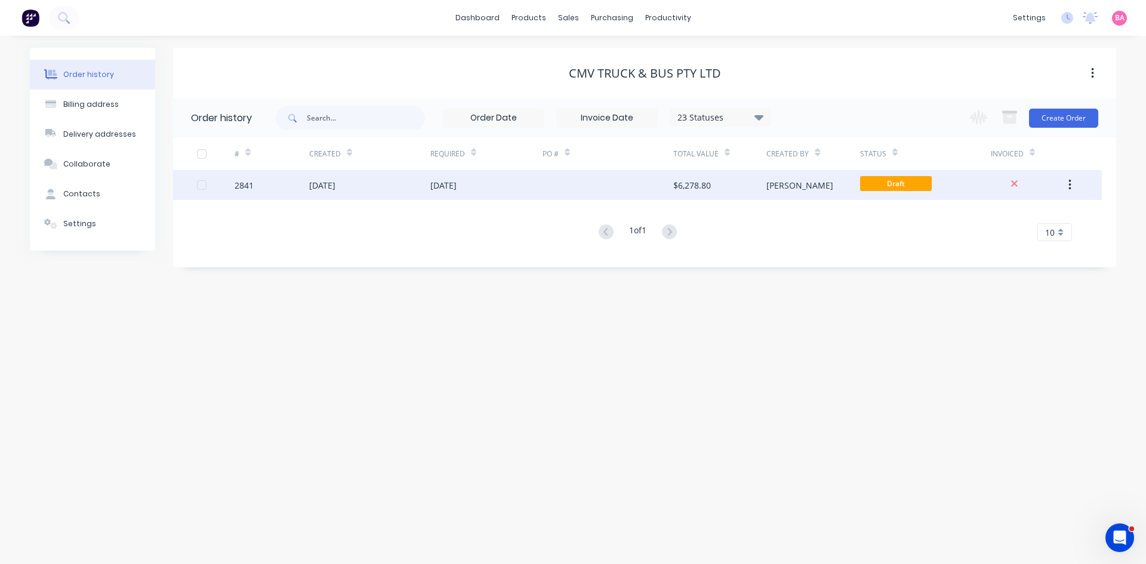
click at [328, 182] on div "[DATE]" at bounding box center [322, 185] width 26 height 13
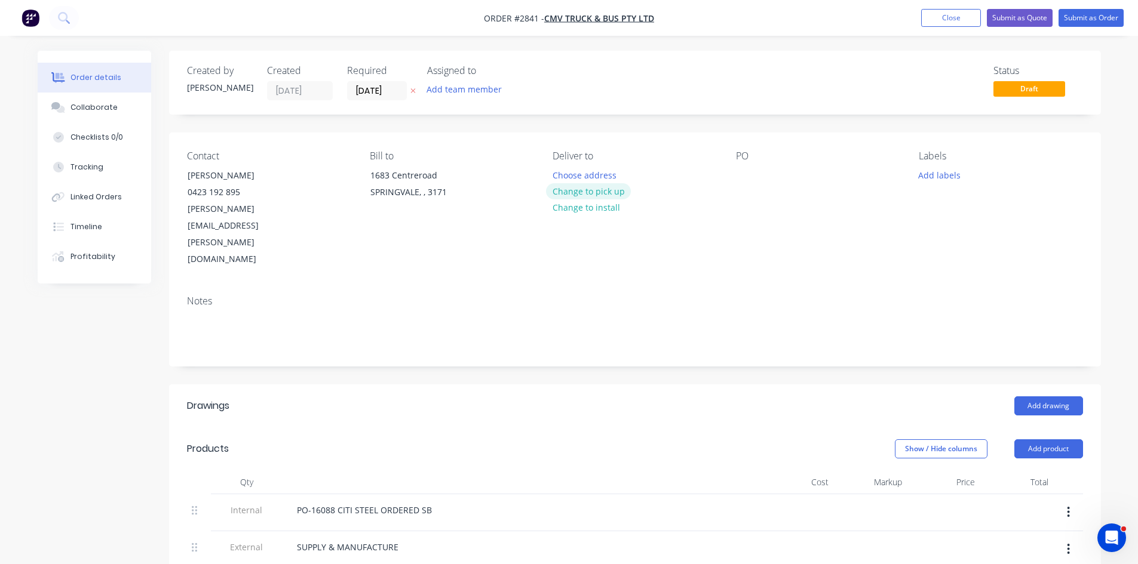
click at [607, 188] on button "Change to pick up" at bounding box center [588, 191] width 85 height 16
click at [394, 87] on input "[DATE]" at bounding box center [377, 91] width 59 height 18
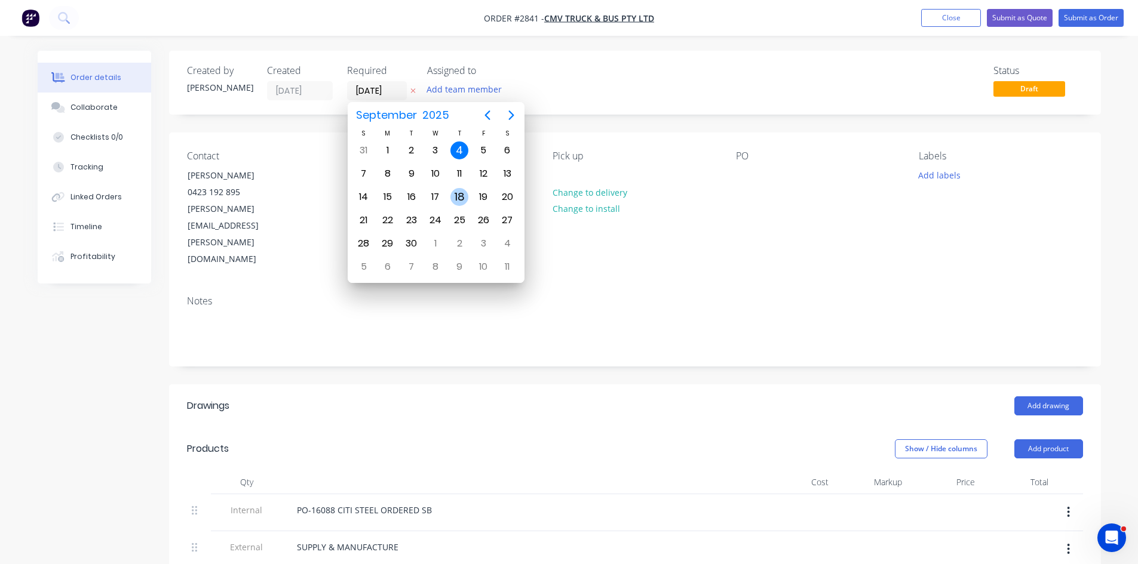
click at [462, 193] on div "18" at bounding box center [459, 197] width 18 height 18
type input "18/09/25"
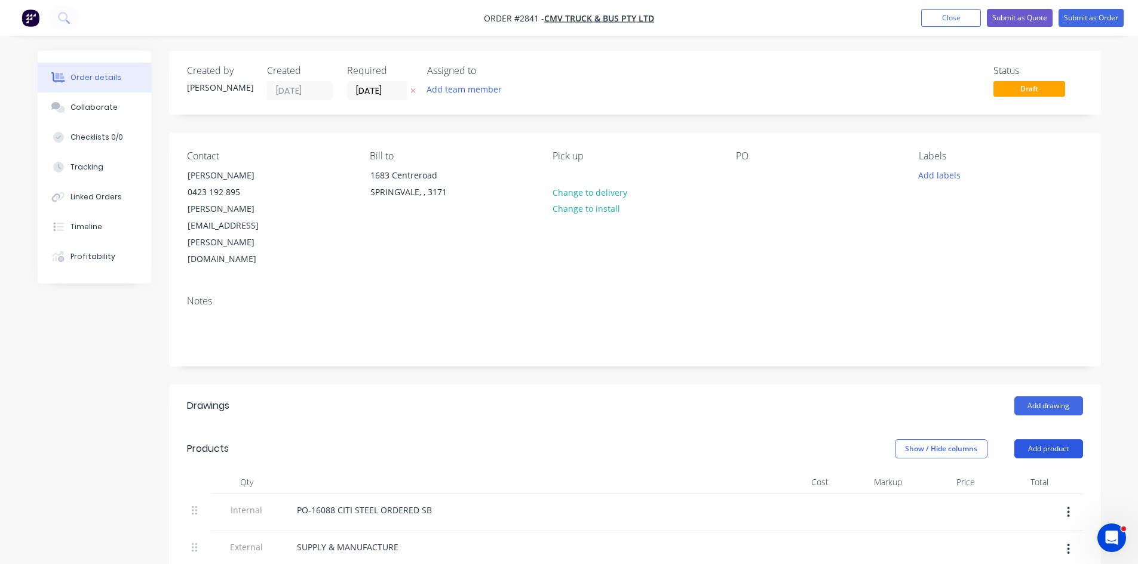
click at [1057, 439] on button "Add product" at bounding box center [1048, 448] width 69 height 19
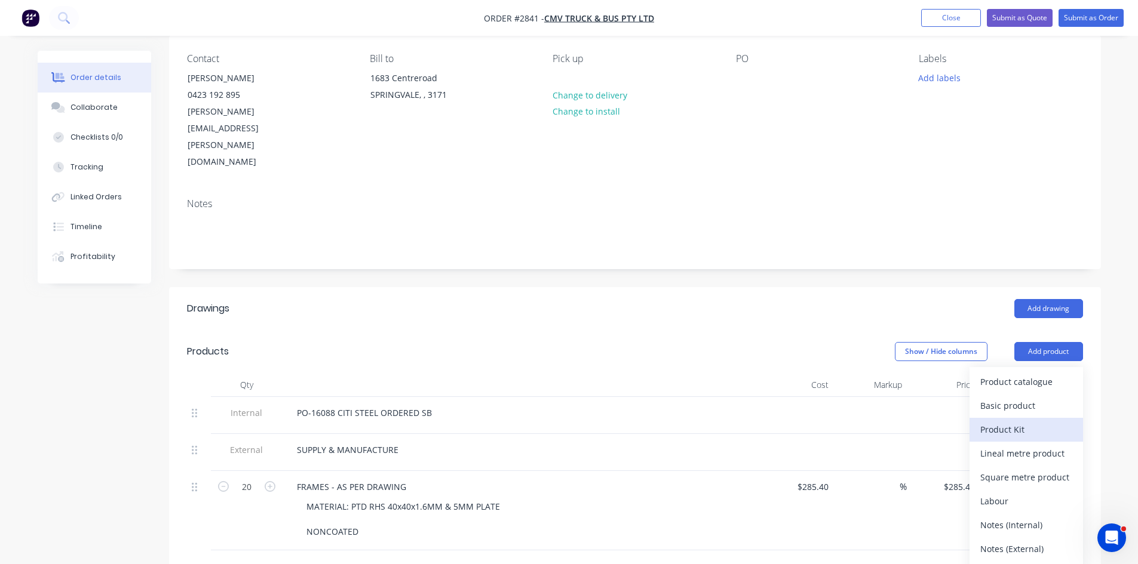
scroll to position [119, 0]
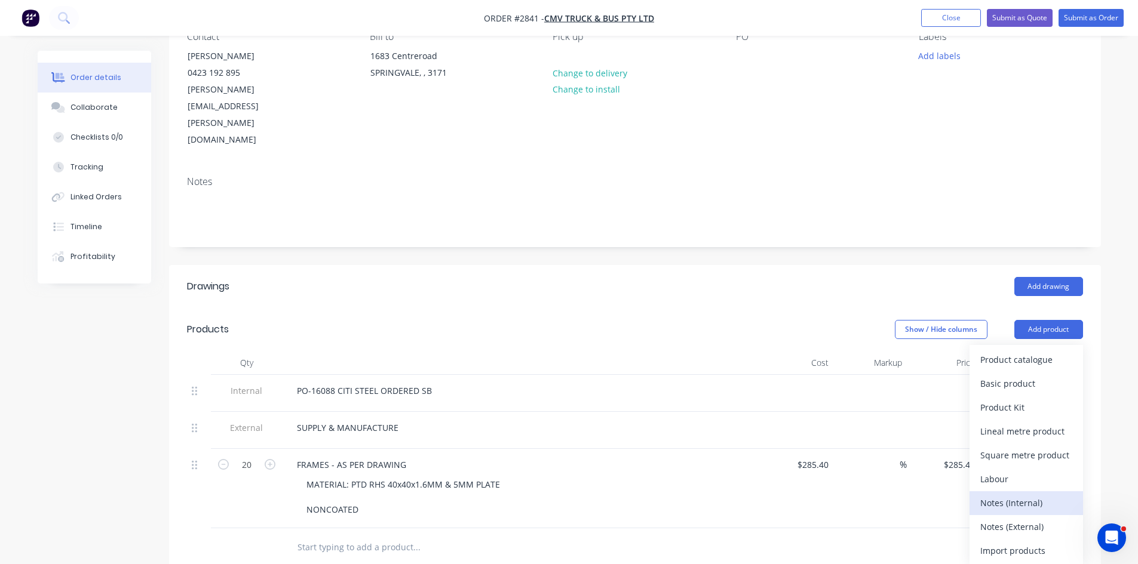
click at [1020, 494] on div "Notes (Internal)" at bounding box center [1026, 502] width 92 height 17
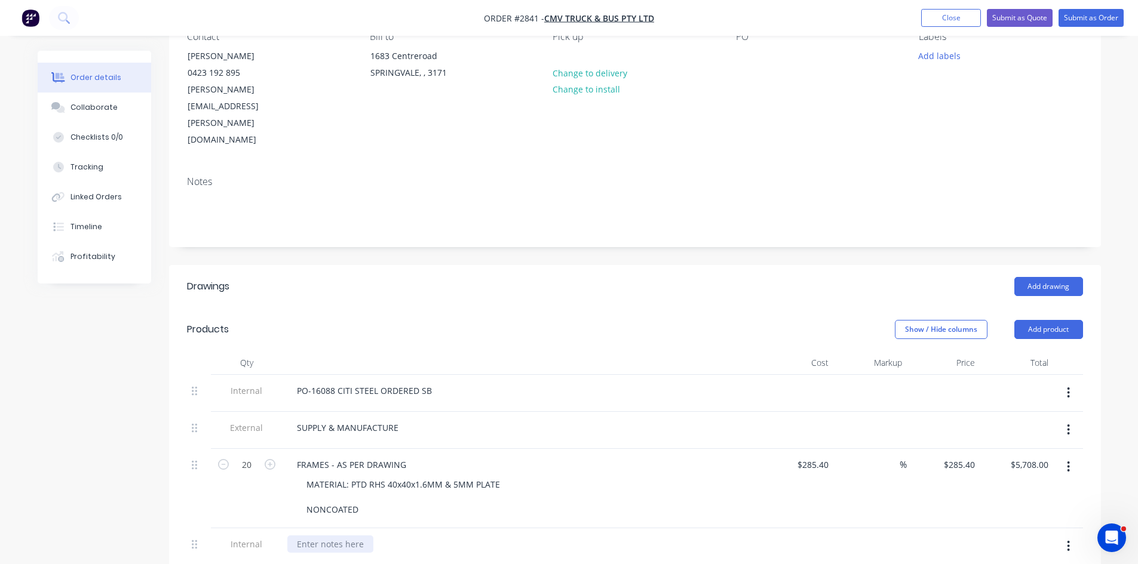
click at [321, 536] on div at bounding box center [330, 544] width 86 height 17
click at [377, 536] on div "DUE IN 2 WEEKS -" at bounding box center [521, 544] width 468 height 17
click at [357, 536] on div "DUE IN 2 WEEKS -" at bounding box center [322, 544] width 70 height 17
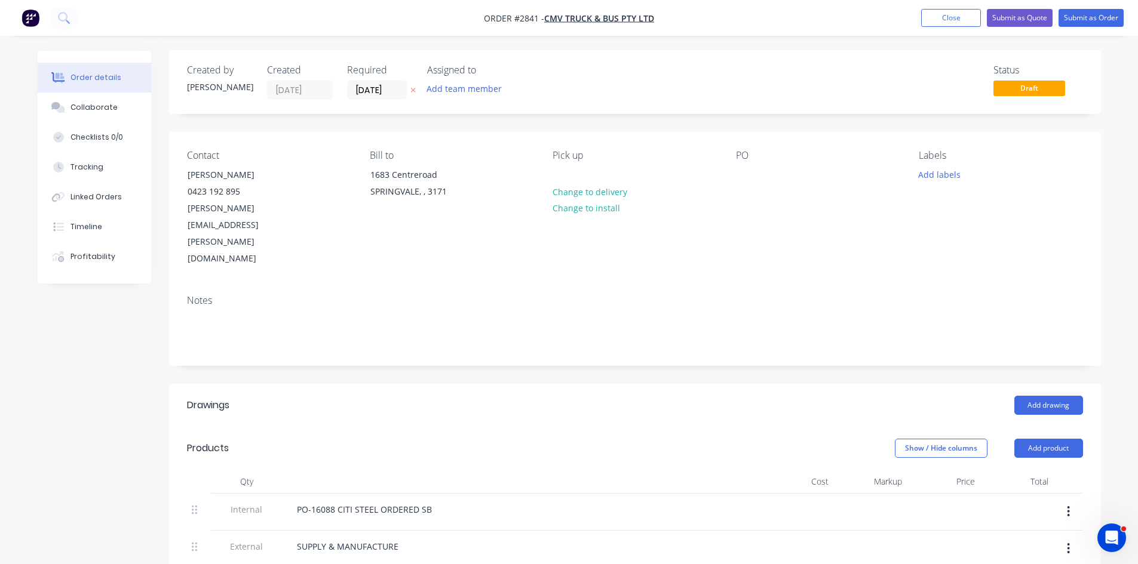
scroll to position [0, 0]
click at [415, 91] on icon at bounding box center [412, 90] width 5 height 7
click at [386, 85] on input at bounding box center [380, 91] width 64 height 18
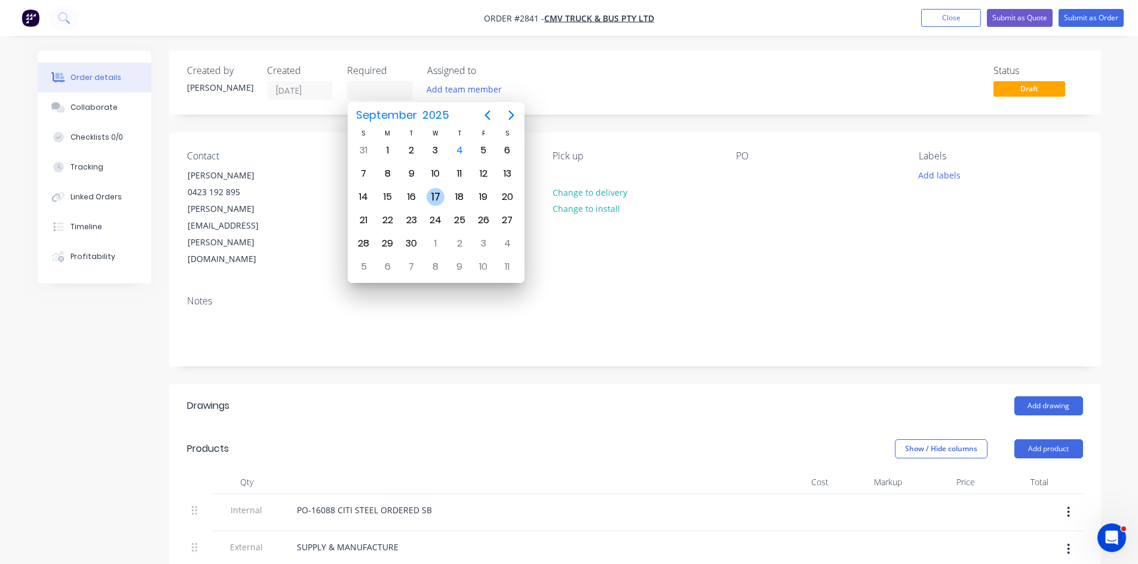
click at [432, 195] on div "17" at bounding box center [435, 197] width 18 height 18
type input "[DATE]"
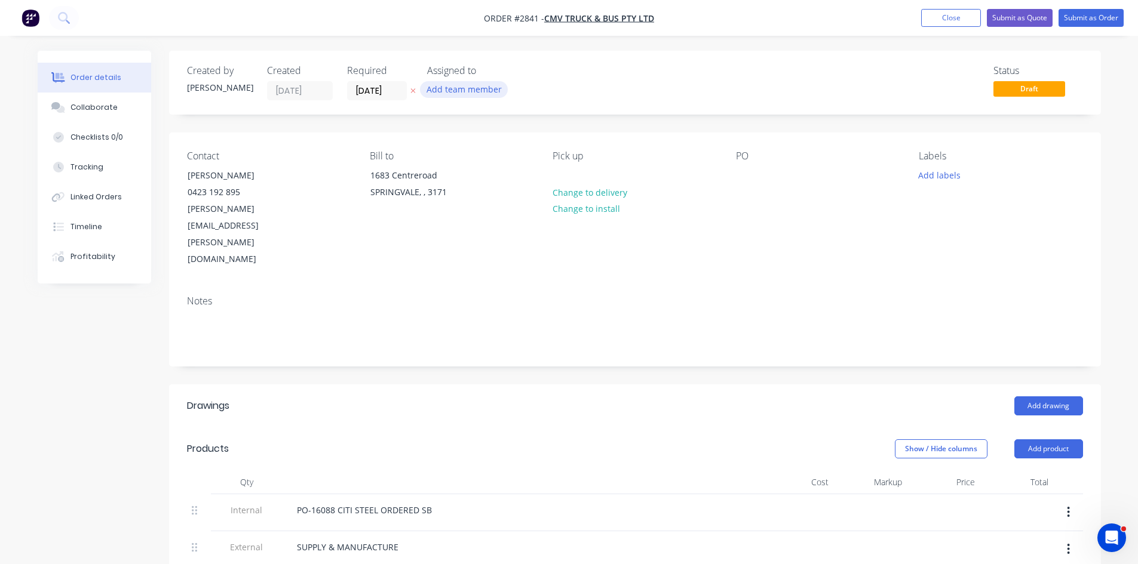
click at [458, 87] on button "Add team member" at bounding box center [464, 89] width 88 height 16
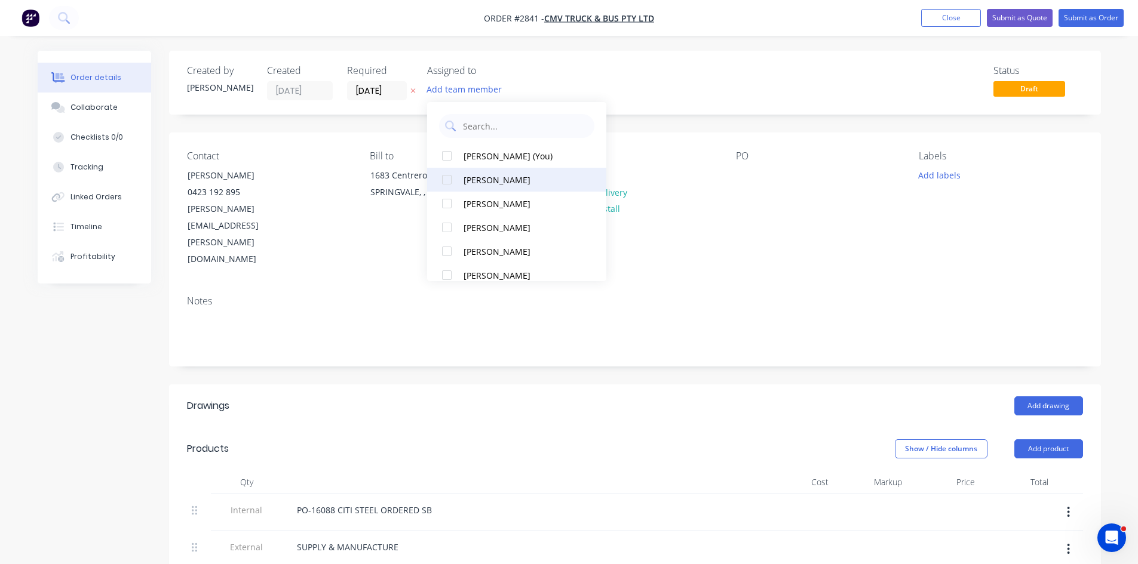
click at [441, 182] on div at bounding box center [447, 180] width 24 height 24
click at [701, 233] on div "Contact MICHAEL 0423 192 895 michael.warner@cmv.com.au Bill to 1683 Centreroad …" at bounding box center [635, 209] width 932 height 153
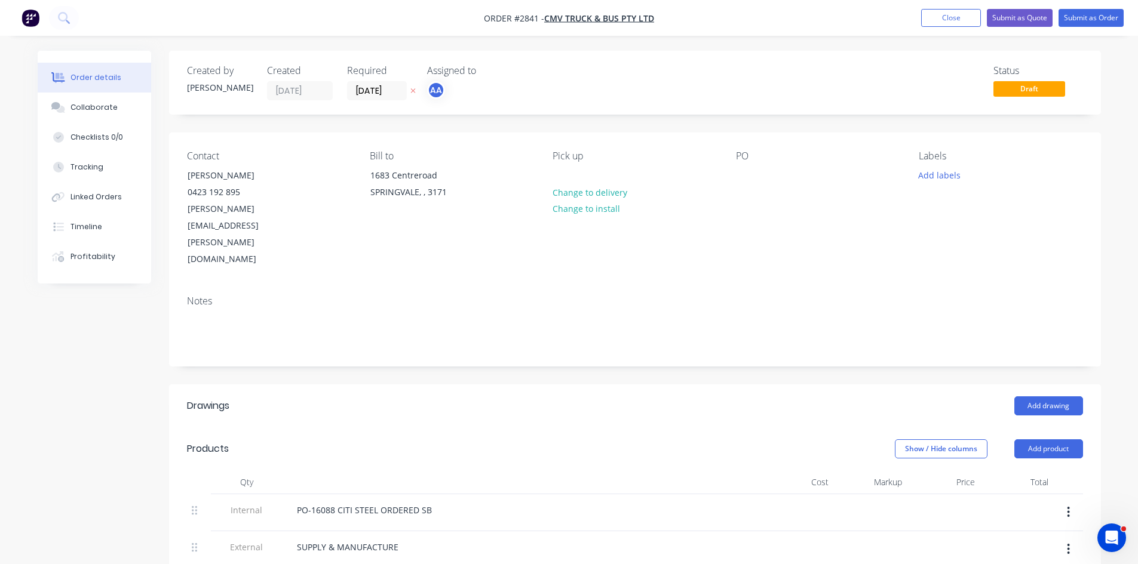
click at [734, 174] on div "Contact MICHAEL 0423 192 895 michael.warner@cmv.com.au Bill to 1683 Centreroad …" at bounding box center [635, 209] width 932 height 153
click at [739, 171] on div at bounding box center [745, 175] width 19 height 17
click at [946, 171] on button "Add labels" at bounding box center [939, 175] width 55 height 16
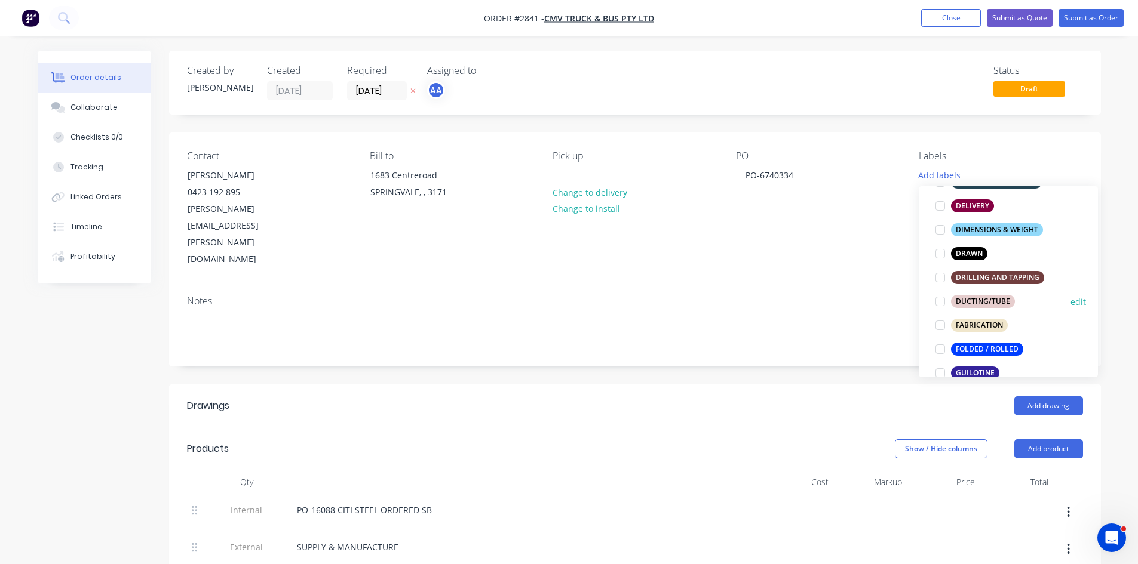
scroll to position [239, 0]
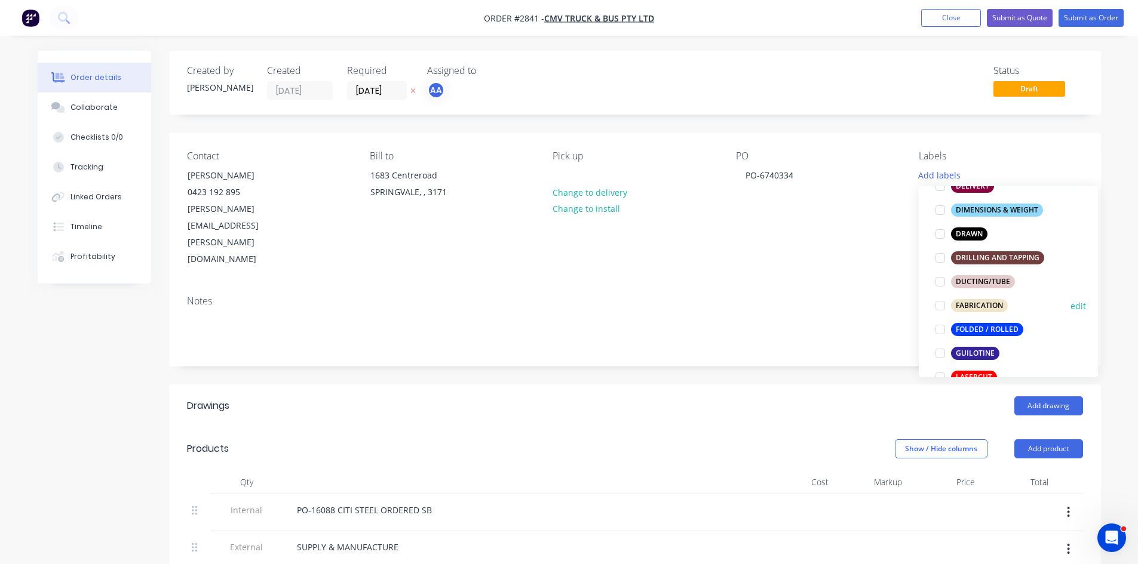
click at [936, 302] on div at bounding box center [940, 306] width 24 height 24
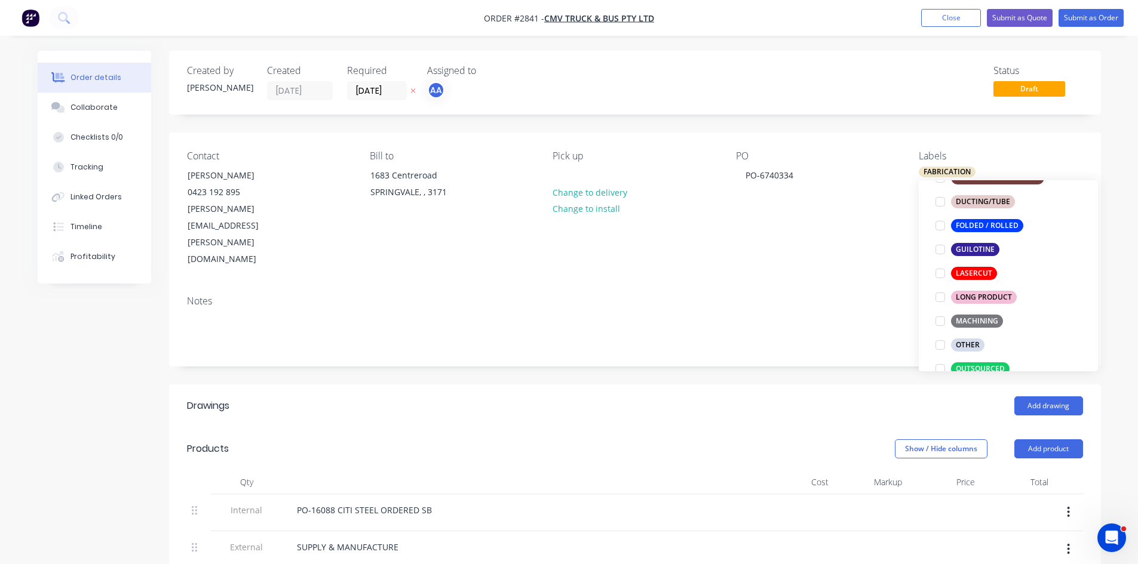
scroll to position [339, 0]
click at [936, 271] on div at bounding box center [940, 272] width 24 height 24
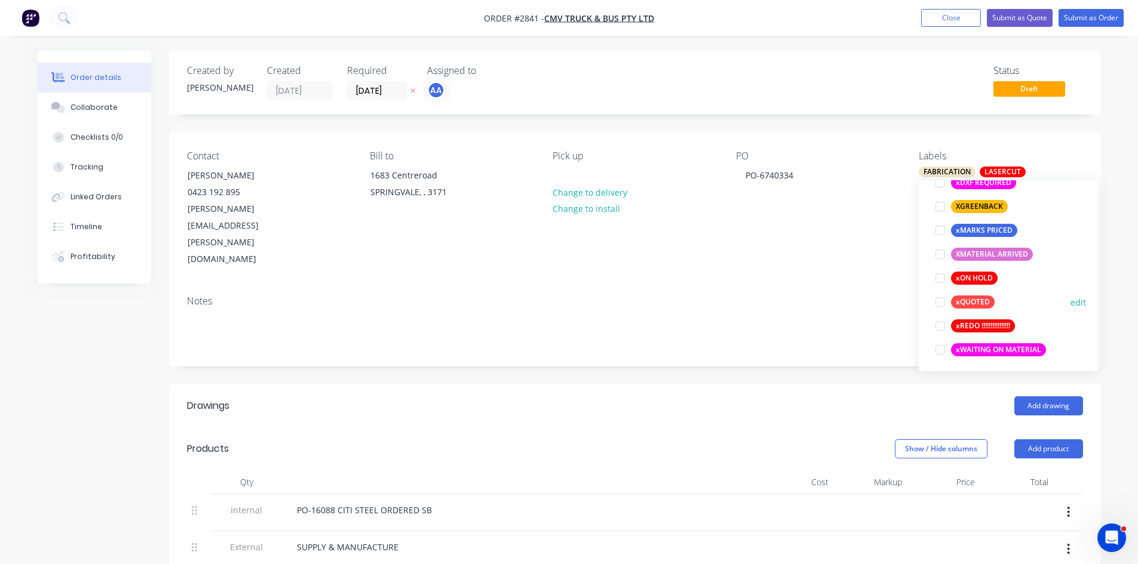
scroll to position [1027, 0]
click at [942, 348] on div at bounding box center [940, 348] width 24 height 24
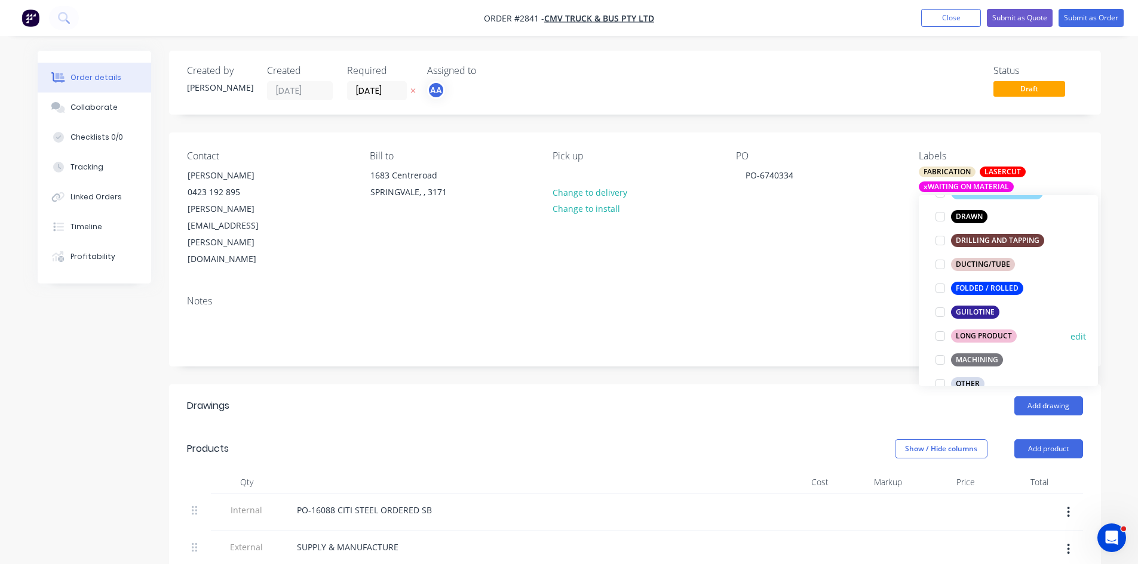
scroll to position [339, 0]
click at [940, 335] on div at bounding box center [940, 334] width 24 height 24
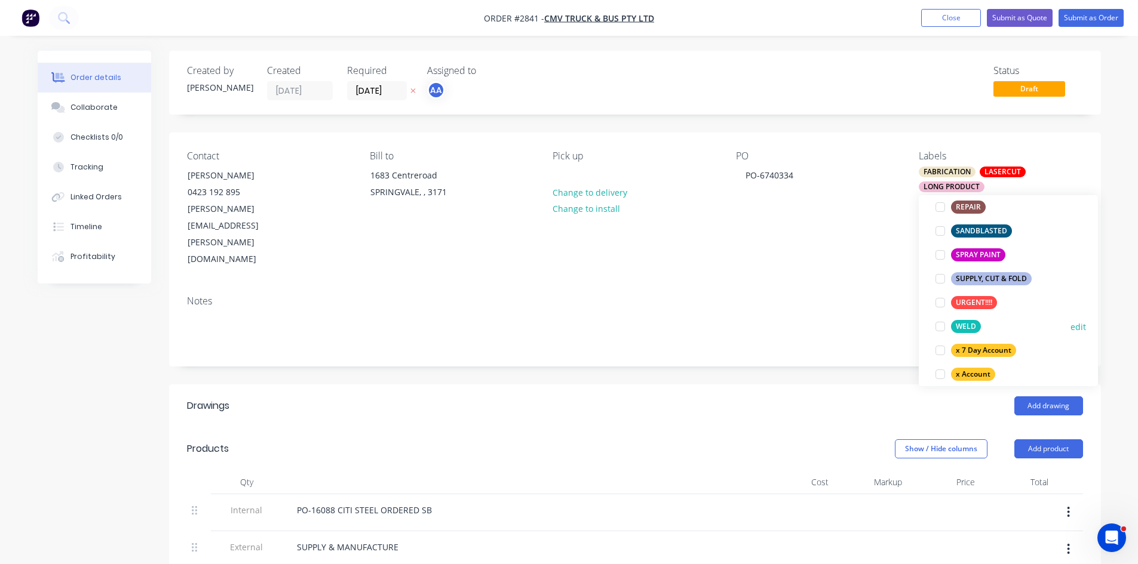
click at [940, 325] on div at bounding box center [940, 327] width 24 height 24
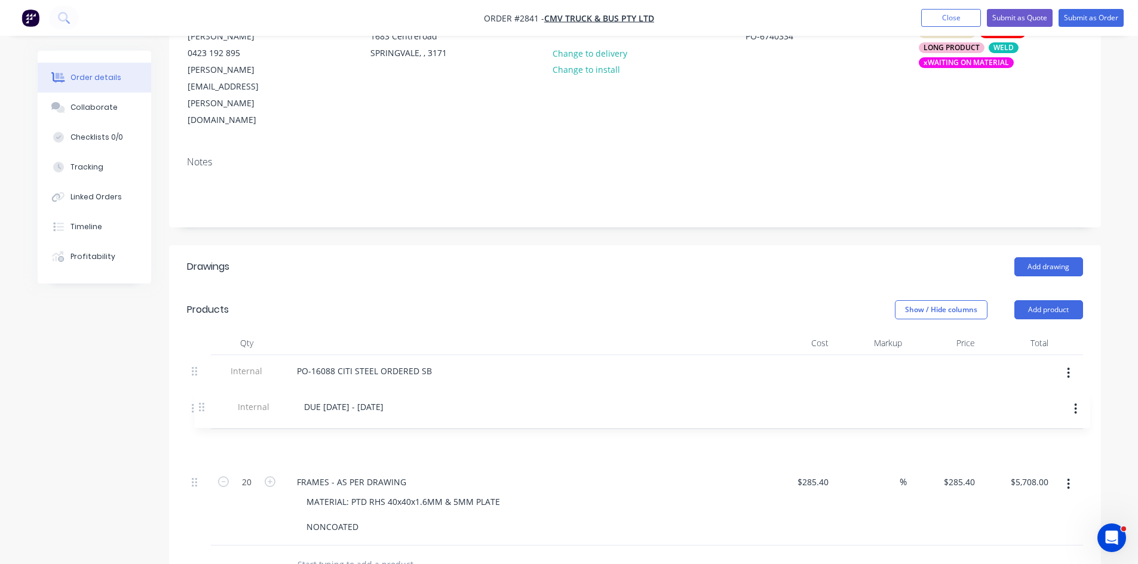
scroll to position [146, 0]
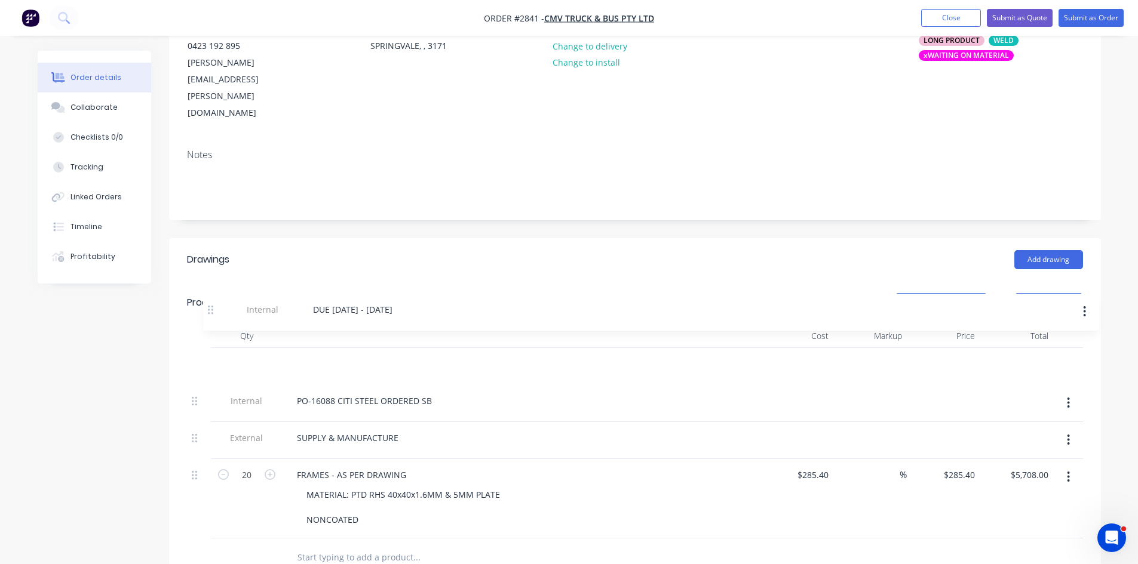
drag, startPoint x: 197, startPoint y: 477, endPoint x: 208, endPoint y: 305, distance: 172.9
click at [211, 348] on div "Internal PO-16088 CITI STEEL ORDERED SB External SUPPLY & MANUFACTURE 20 FRAMES…" at bounding box center [635, 443] width 896 height 190
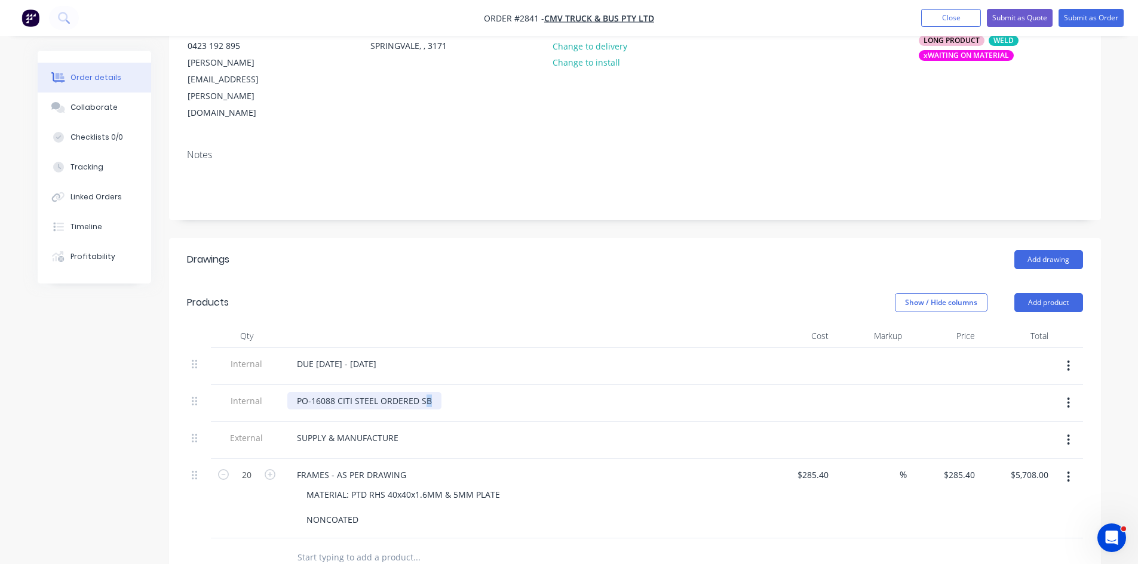
drag, startPoint x: 422, startPoint y: 349, endPoint x: 436, endPoint y: 351, distance: 14.4
click at [436, 392] on div "PO-16088 CITI STEEL ORDERED SB" at bounding box center [364, 400] width 154 height 17
click at [336, 392] on div "PO-16088 CITI STEEL ORDERED" at bounding box center [358, 400] width 142 height 17
click at [100, 103] on div "Collaborate" at bounding box center [93, 107] width 47 height 11
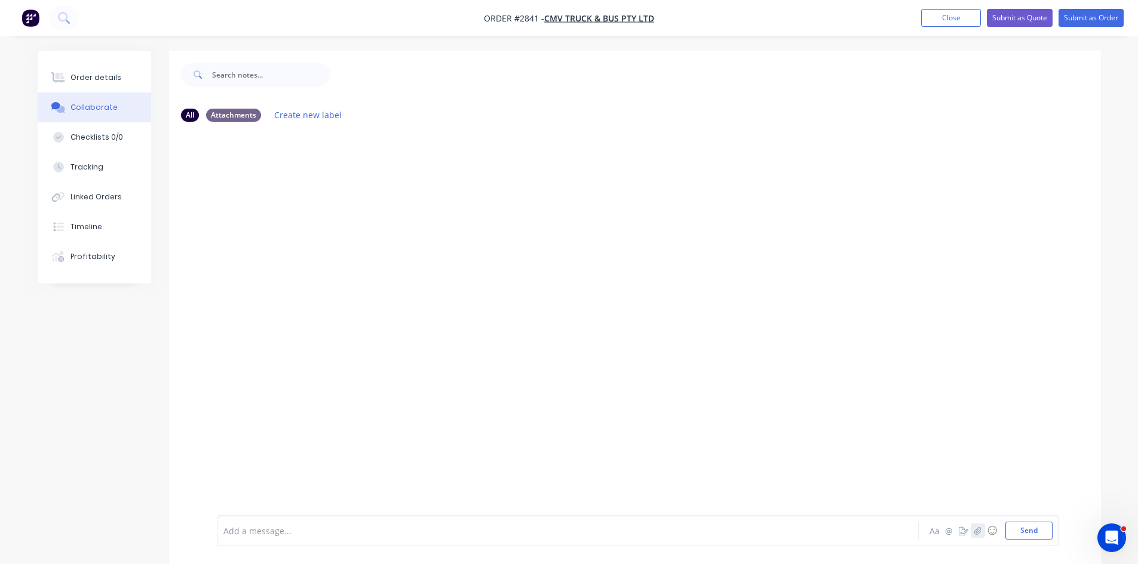
click at [977, 529] on icon "button" at bounding box center [976, 531] width 7 height 8
click at [1038, 533] on button "Send" at bounding box center [1028, 531] width 47 height 18
click at [979, 531] on icon "button" at bounding box center [976, 531] width 7 height 8
click at [1039, 531] on button "Send" at bounding box center [1028, 531] width 47 height 18
click at [267, 179] on p "CMV SAMPLE FRAME.html" at bounding box center [292, 181] width 103 height 12
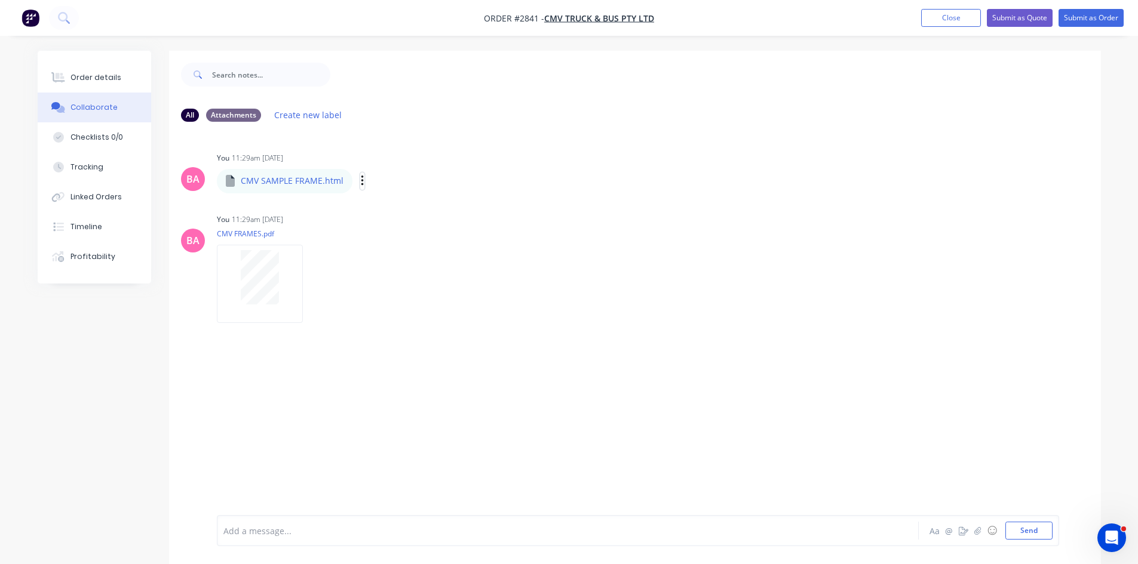
click at [361, 182] on icon "button" at bounding box center [363, 181] width 4 height 14
click at [393, 211] on button "Download" at bounding box center [440, 212] width 134 height 27
click at [97, 78] on div "Order details" at bounding box center [95, 77] width 51 height 11
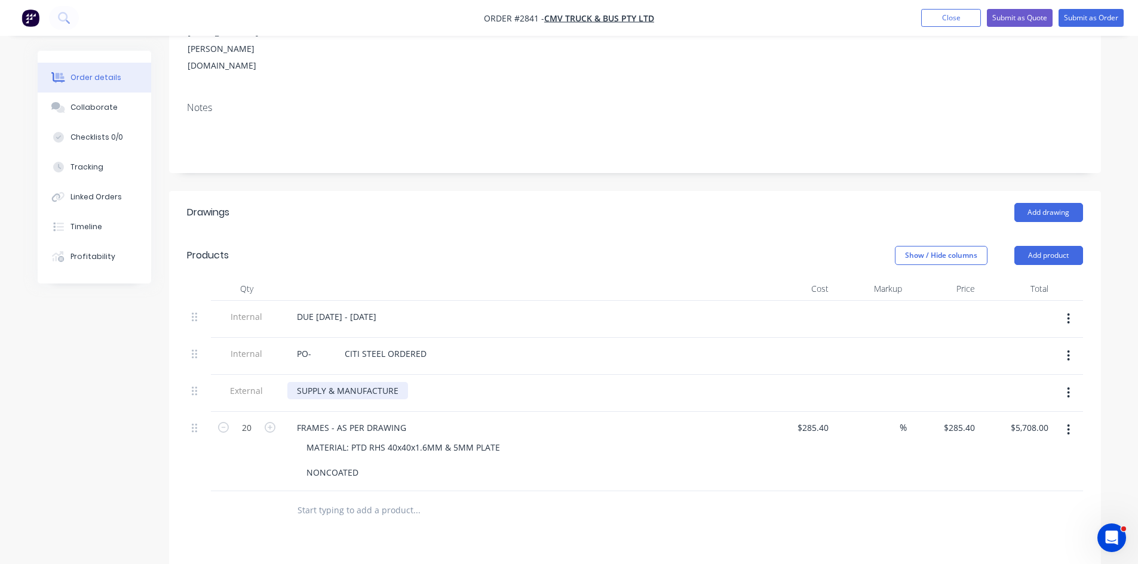
scroll to position [199, 0]
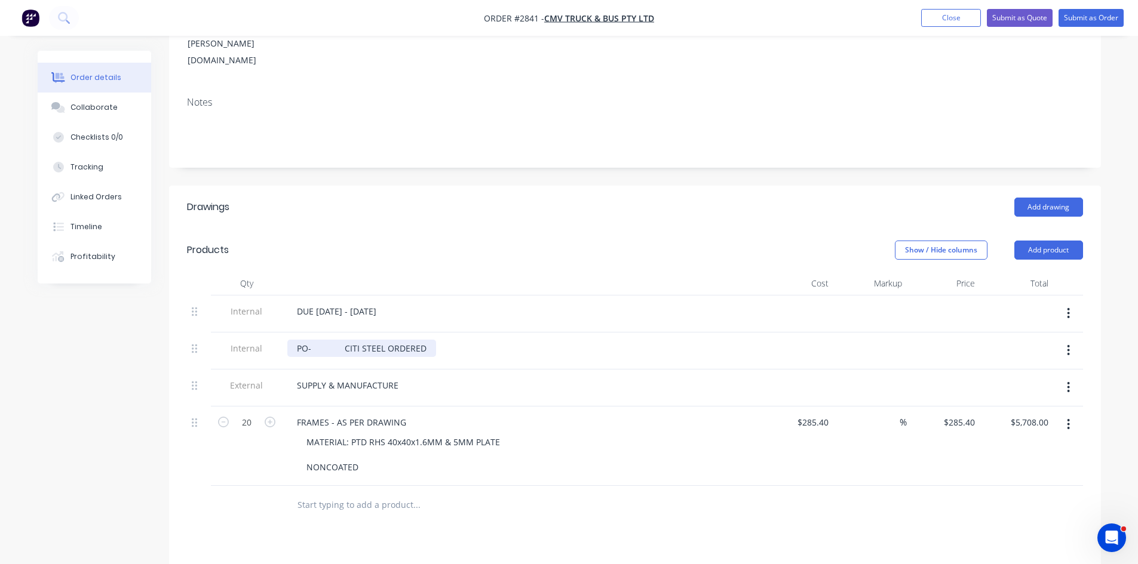
click at [313, 340] on div "PO- CITI STEEL ORDERED" at bounding box center [361, 348] width 149 height 17
click at [424, 340] on div "PO- 16106-CITI STEEL ORDERED" at bounding box center [359, 348] width 145 height 17
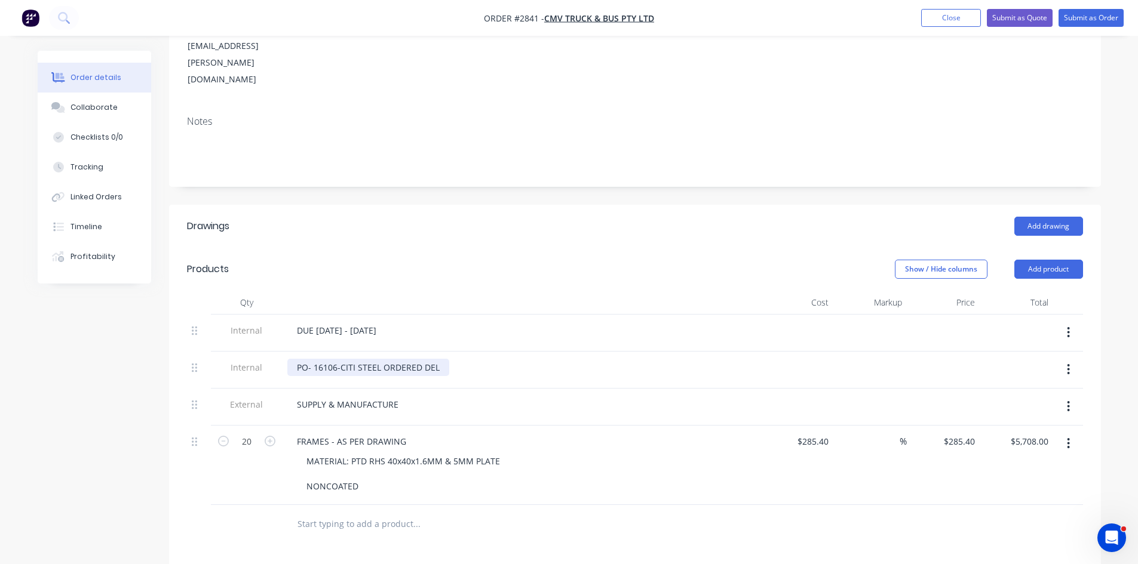
scroll to position [179, 0]
drag, startPoint x: 445, startPoint y: 315, endPoint x: 334, endPoint y: 315, distance: 111.1
click at [290, 359] on div "PO- 16106-CITI STEEL ORDERED DEL" at bounding box center [368, 367] width 162 height 17
copy div "PO- 16106-CITI STEEL ORDERED DEL"
click at [94, 107] on div "Collaborate" at bounding box center [93, 107] width 47 height 11
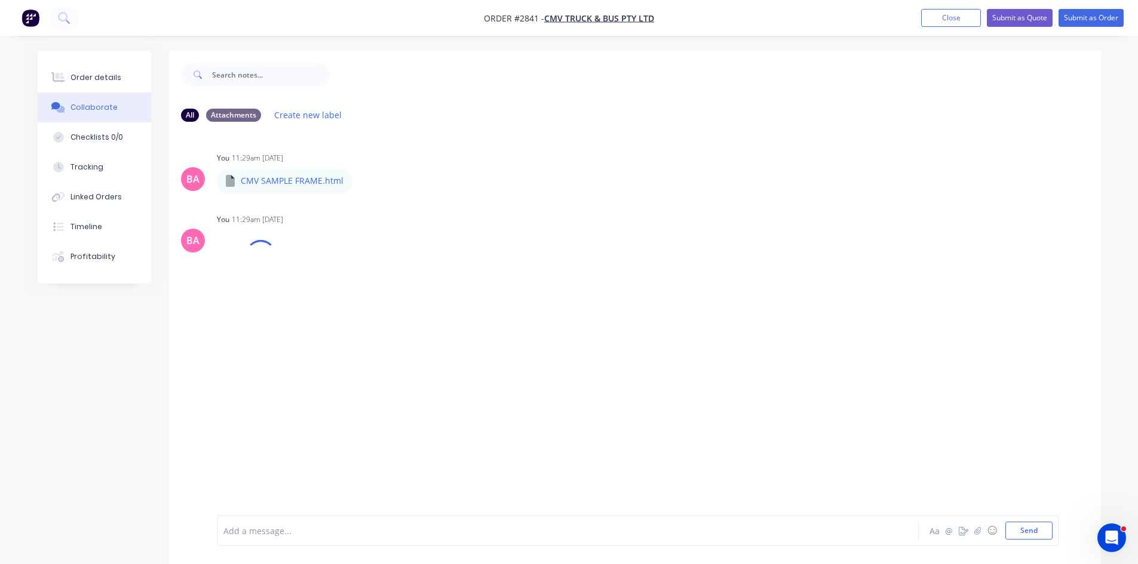
click at [304, 533] on div at bounding box center [534, 531] width 621 height 13
click at [1033, 531] on button "Send" at bounding box center [1028, 531] width 47 height 18
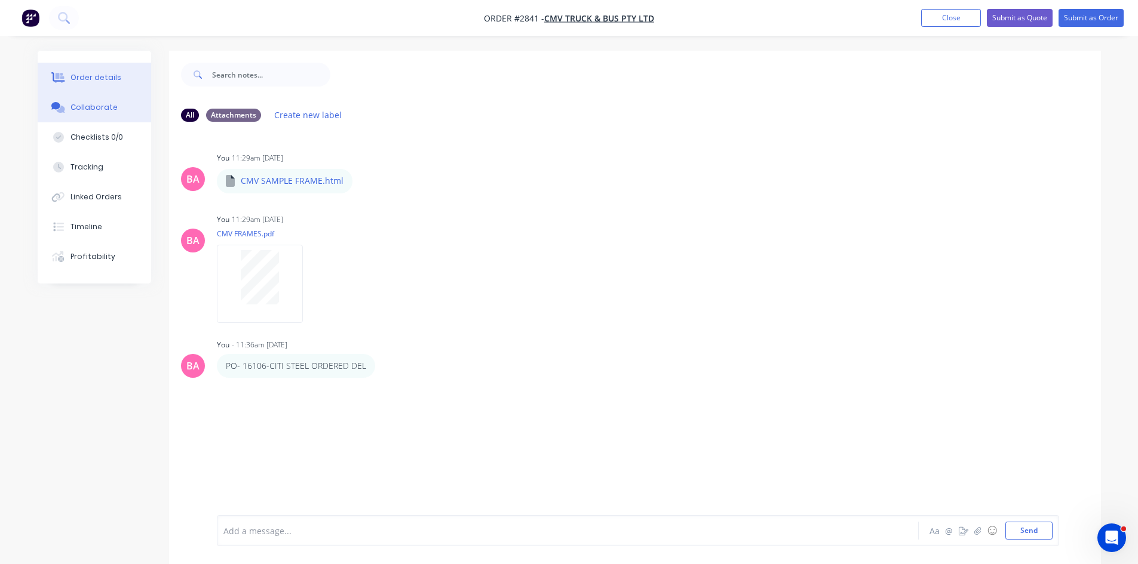
click at [86, 75] on div "Order details" at bounding box center [95, 77] width 51 height 11
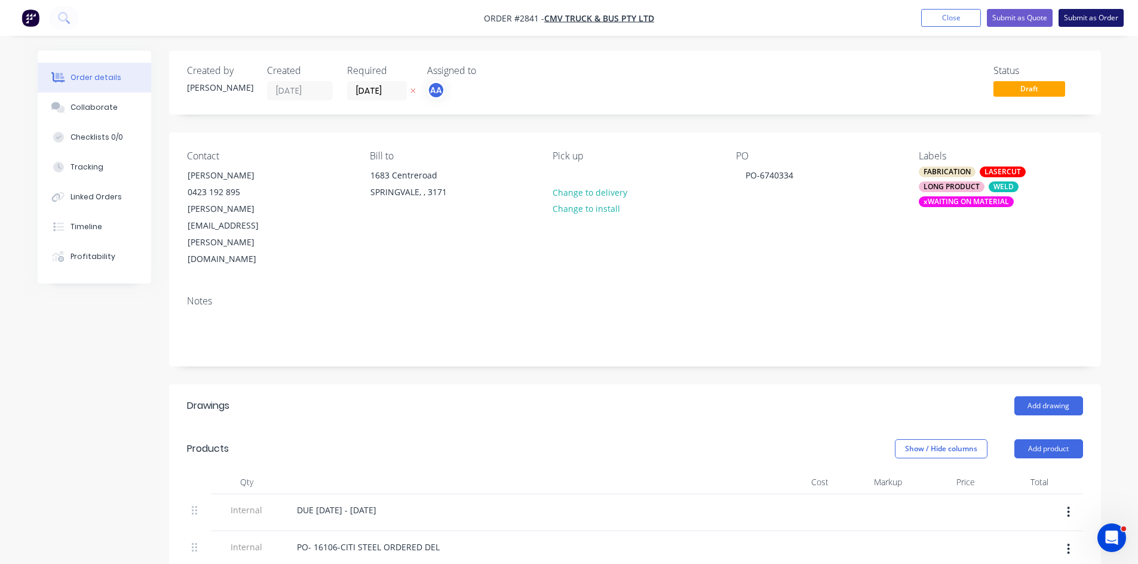
click at [1097, 18] on button "Submit as Order" at bounding box center [1090, 18] width 65 height 18
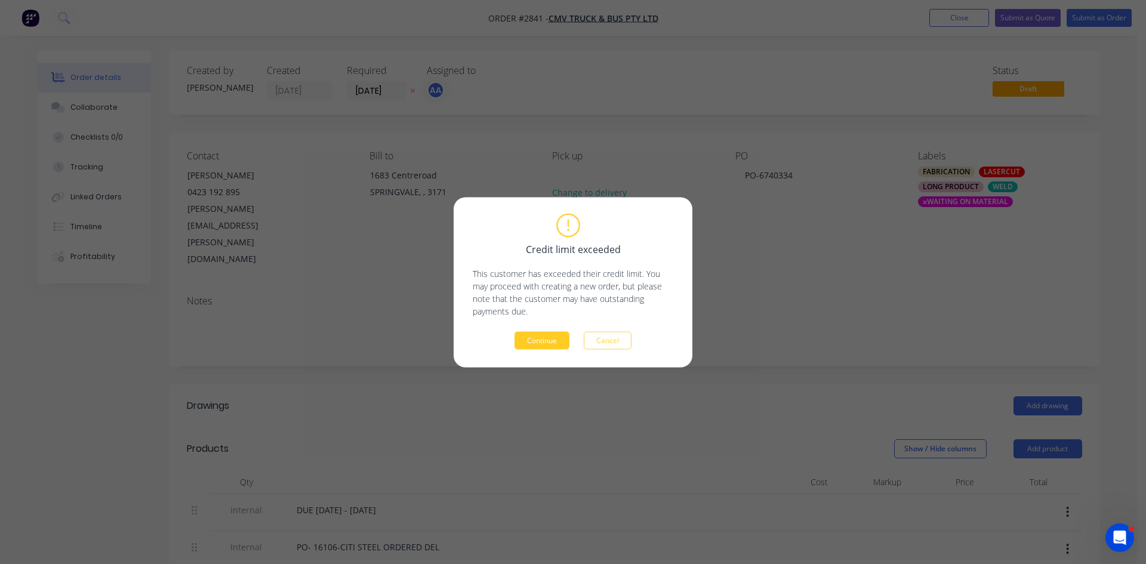
click at [550, 340] on button "Continue" at bounding box center [542, 340] width 55 height 18
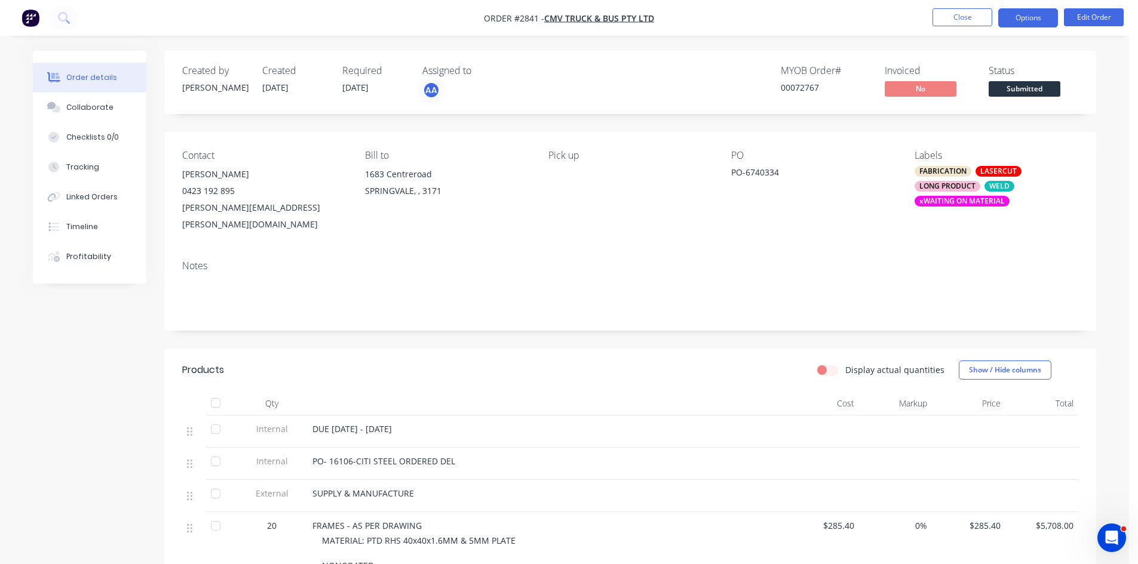
click at [1033, 14] on button "Options" at bounding box center [1028, 17] width 60 height 19
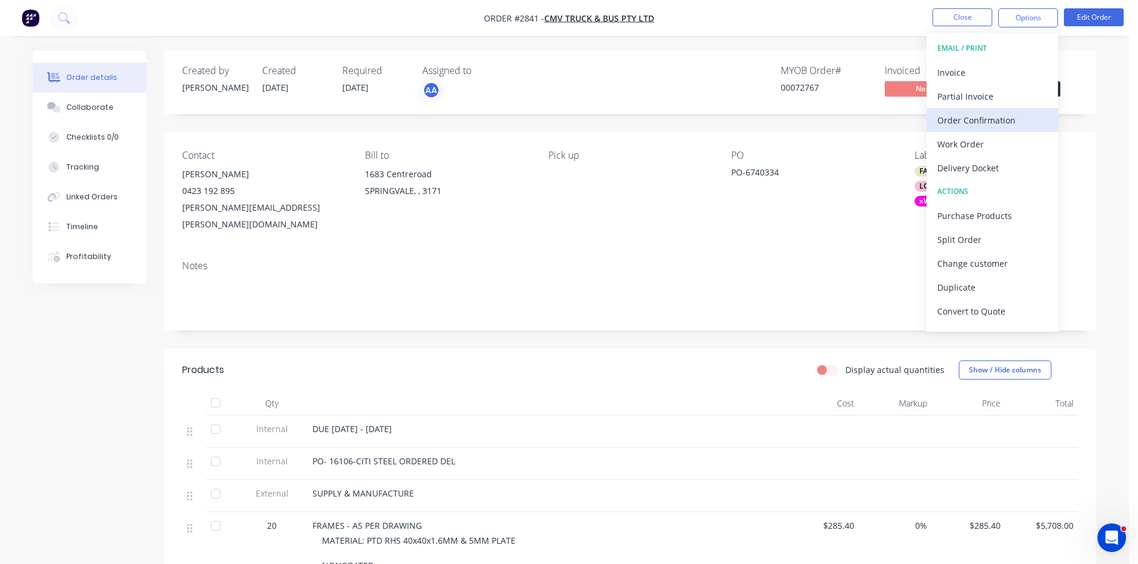
click at [973, 123] on div "Order Confirmation" at bounding box center [992, 120] width 110 height 17
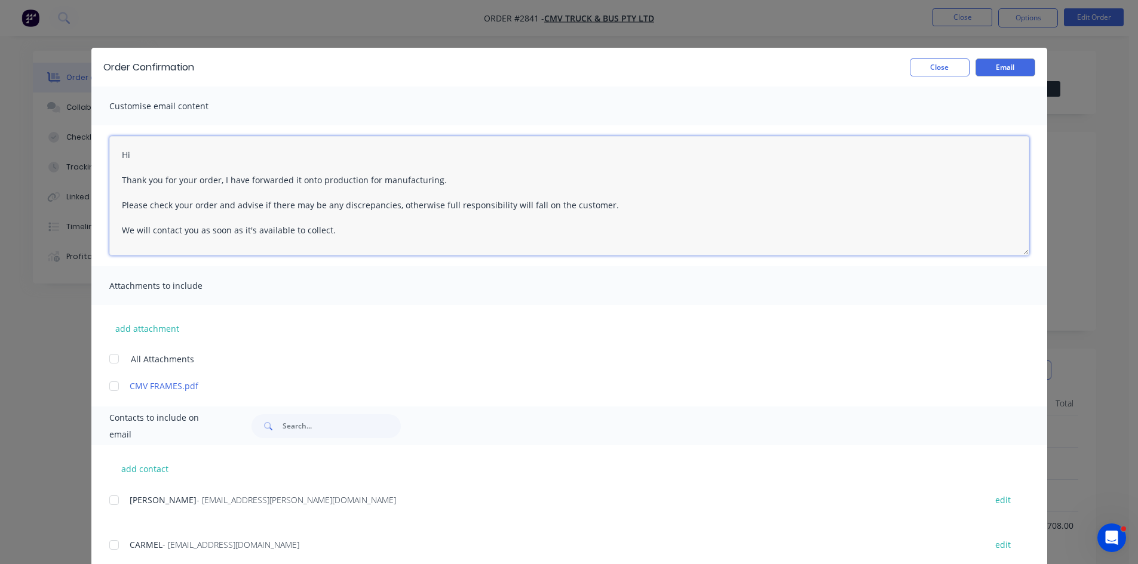
click at [147, 155] on textarea "Hi Thank you for your order, I have forwarded it onto production for manufactur…" at bounding box center [569, 195] width 920 height 119
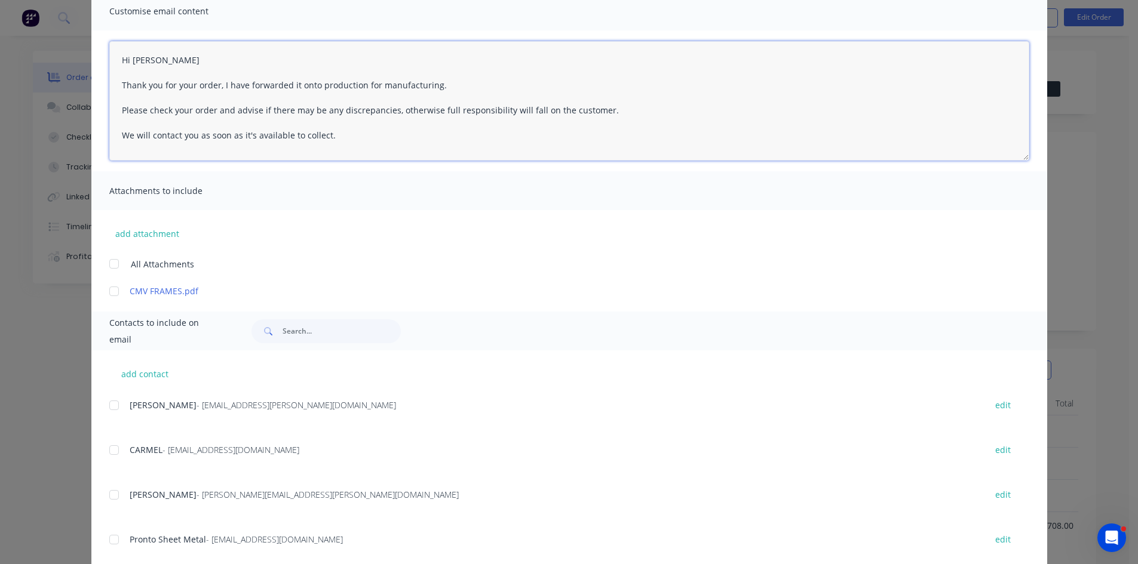
scroll to position [124, 0]
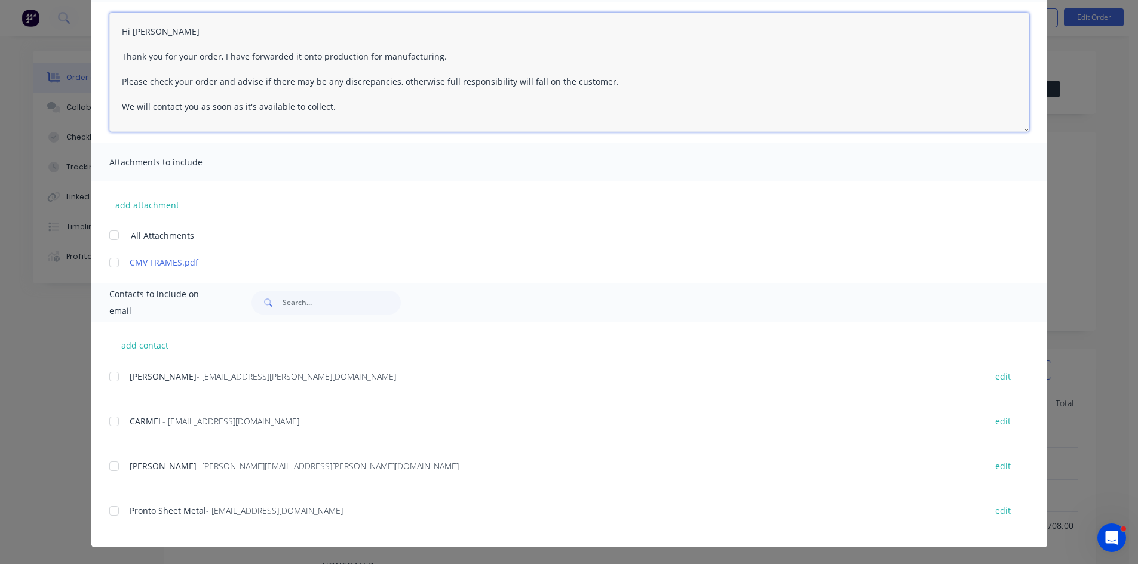
click at [112, 467] on div at bounding box center [114, 466] width 24 height 24
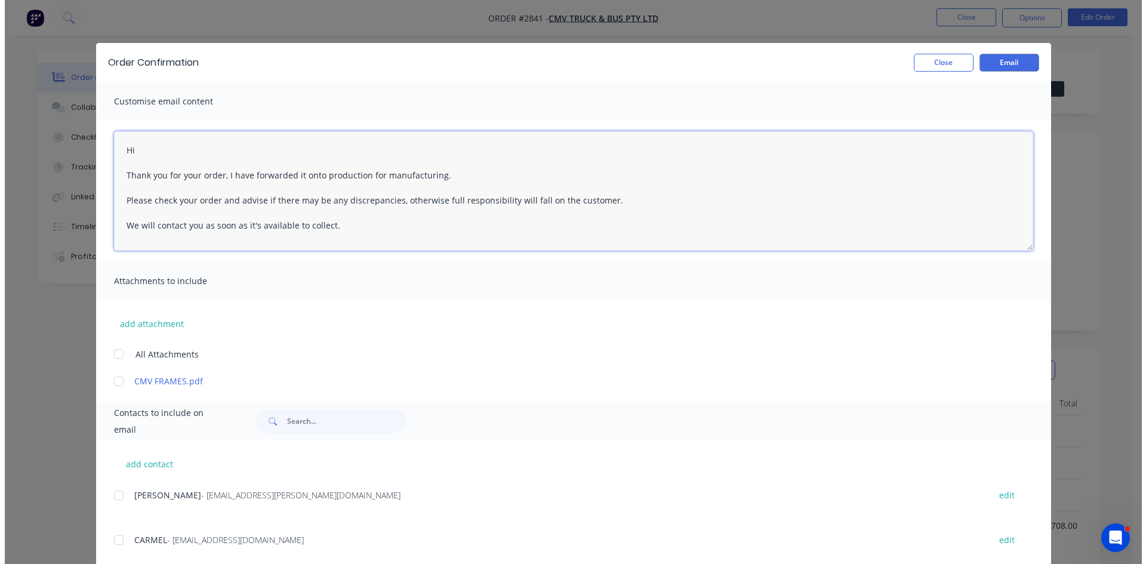
scroll to position [0, 0]
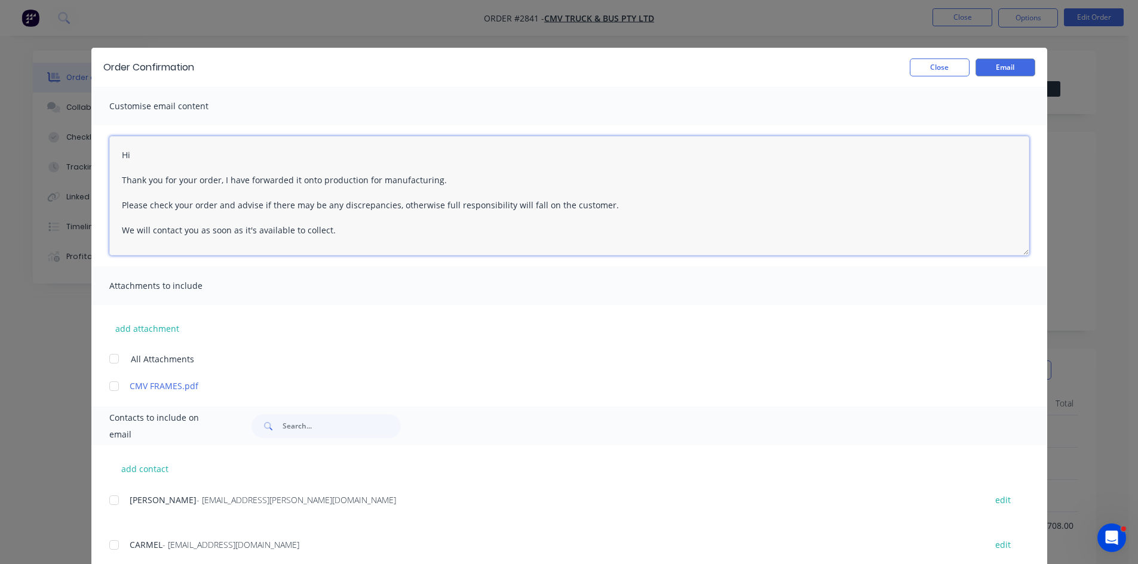
click at [166, 152] on textarea "Hi Thank you for your order, I have forwarded it onto production for manufactur…" at bounding box center [569, 195] width 920 height 119
type textarea "Hi Michael Thank you for your order, I have forwarded it onto production for ma…"
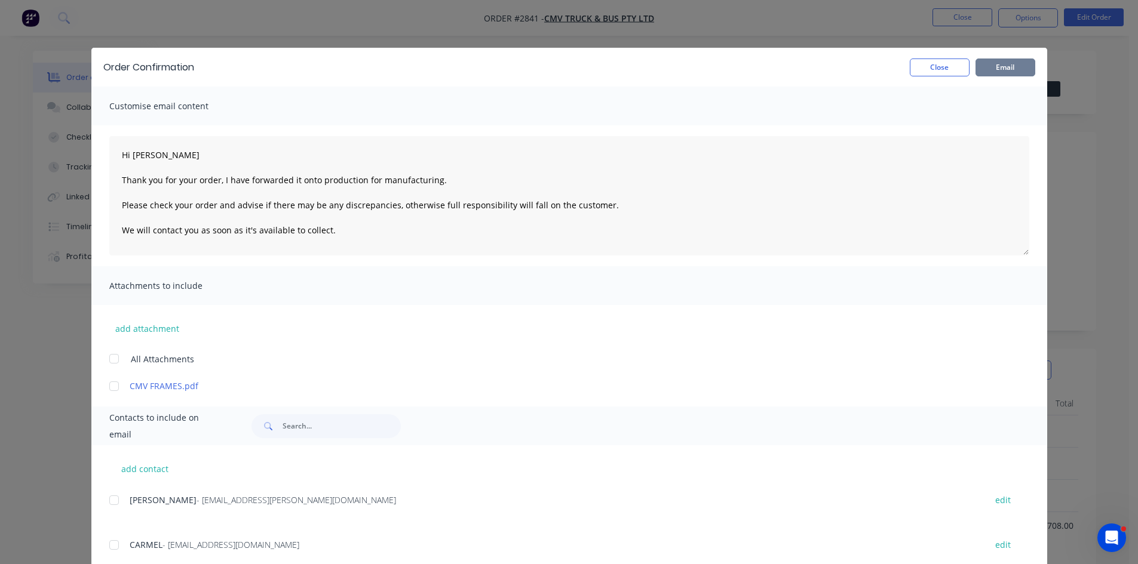
click at [1001, 64] on button "Email" at bounding box center [1005, 68] width 60 height 18
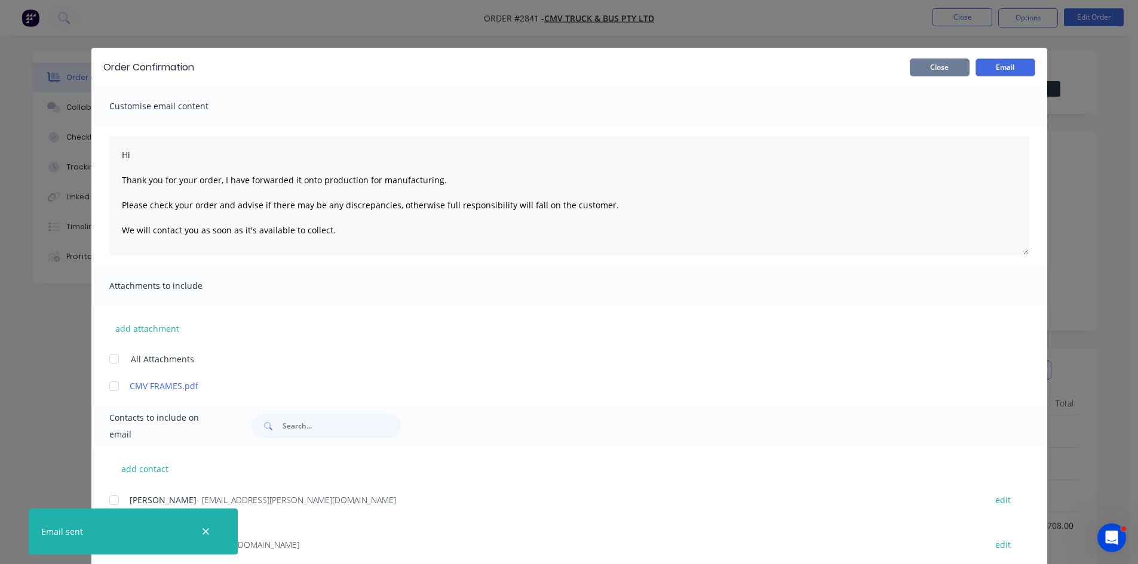
click at [940, 70] on button "Close" at bounding box center [939, 68] width 60 height 18
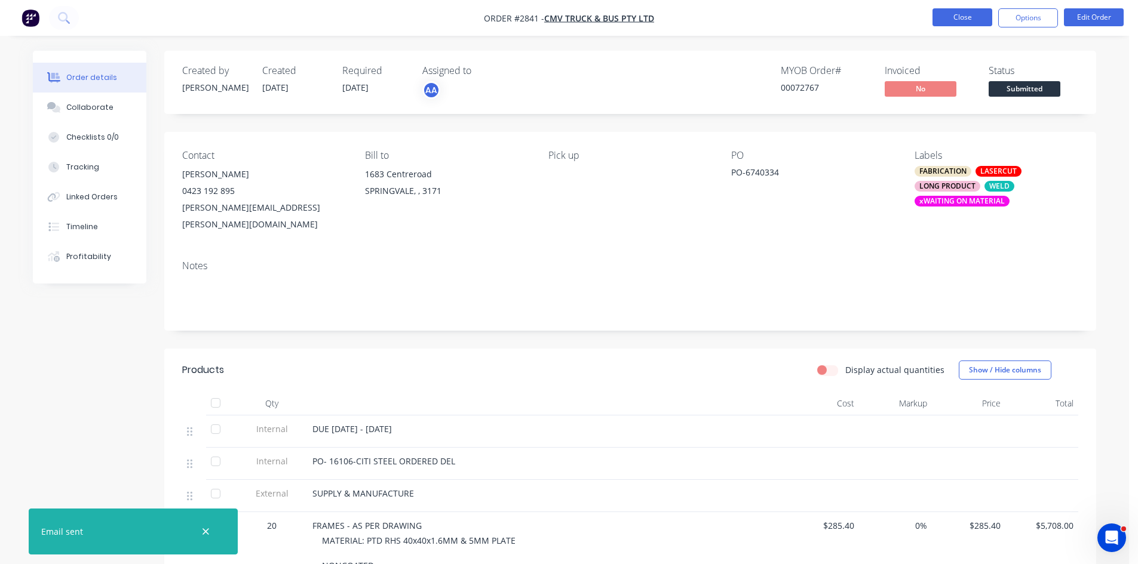
click at [952, 19] on button "Close" at bounding box center [962, 17] width 60 height 18
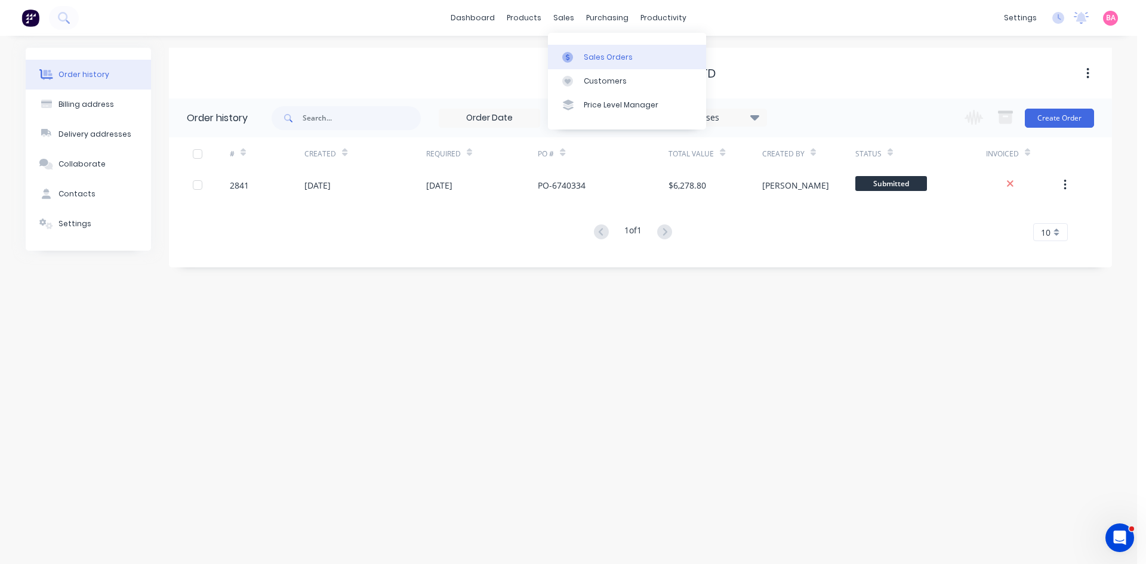
click at [598, 50] on link "Sales Orders" at bounding box center [627, 57] width 158 height 24
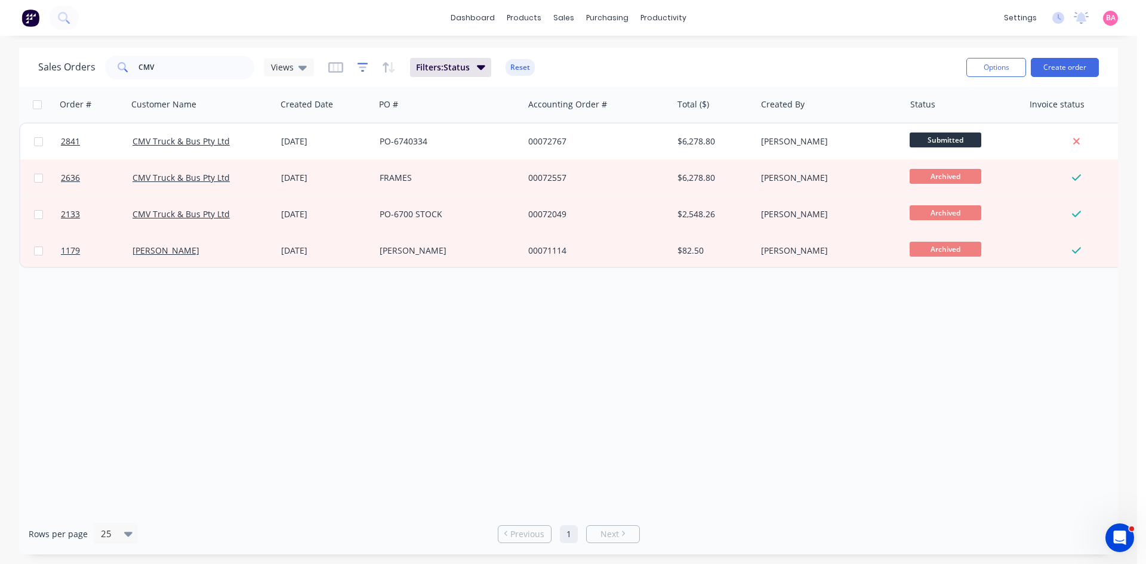
click at [364, 66] on icon "button" at bounding box center [363, 68] width 11 height 12
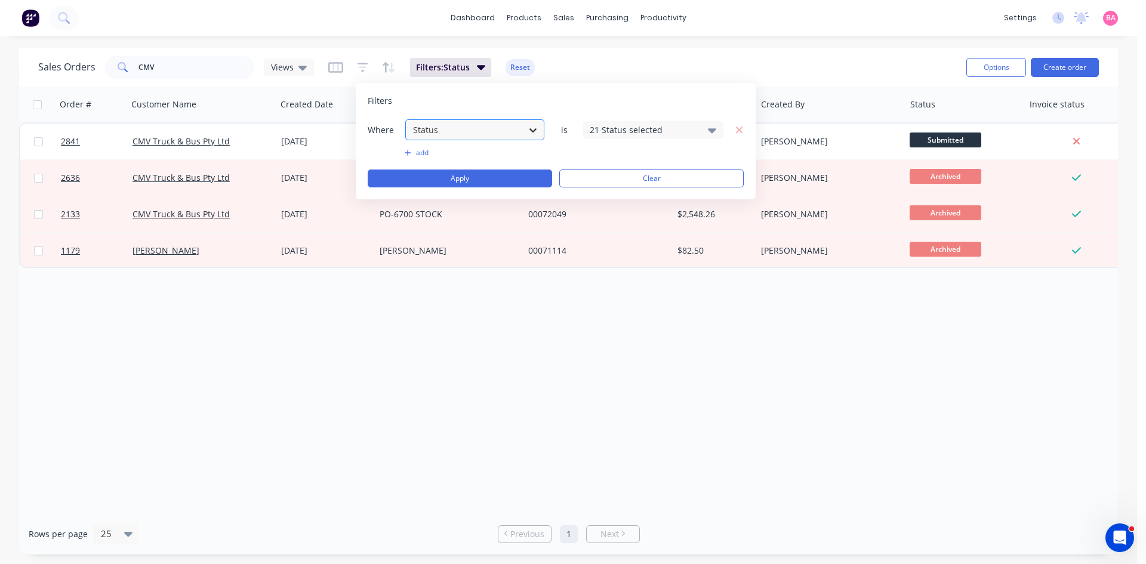
click at [537, 130] on icon at bounding box center [533, 130] width 12 height 12
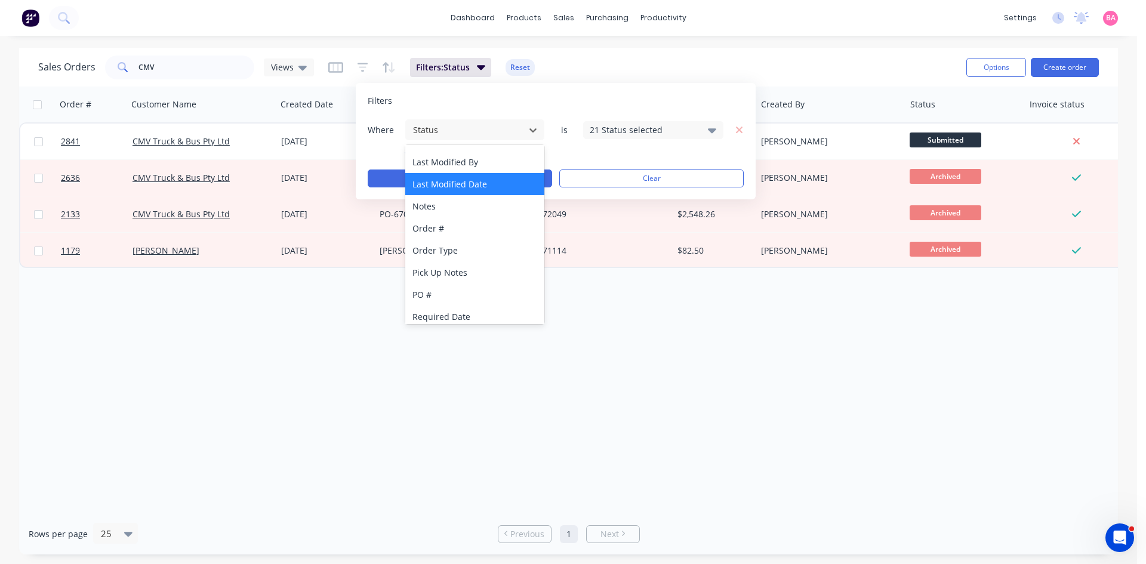
scroll to position [312, 0]
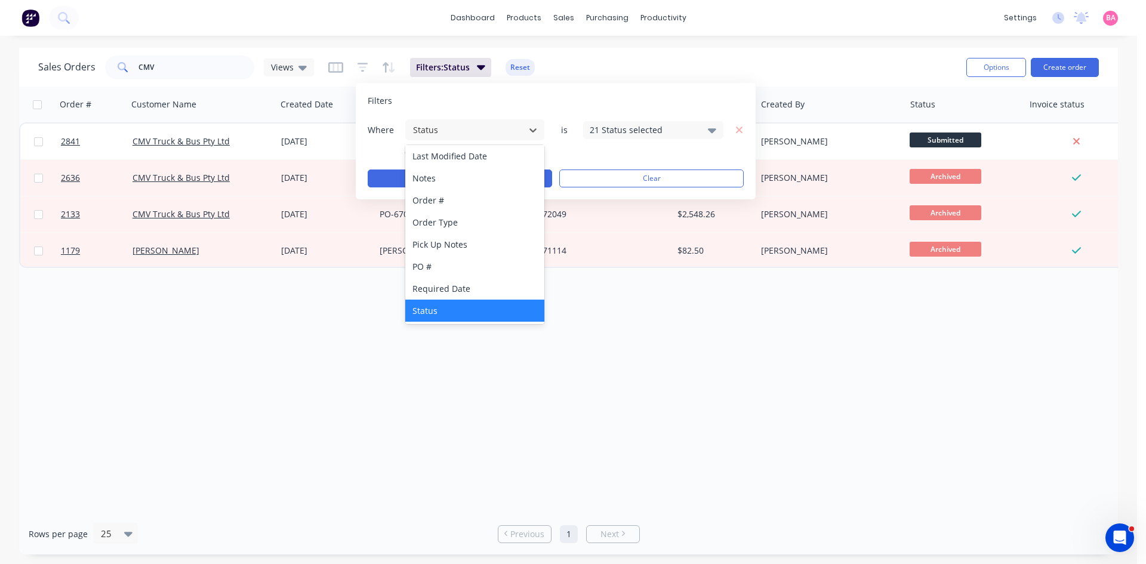
click at [435, 315] on div "Status" at bounding box center [474, 311] width 139 height 22
click at [426, 313] on div "Status" at bounding box center [474, 311] width 139 height 22
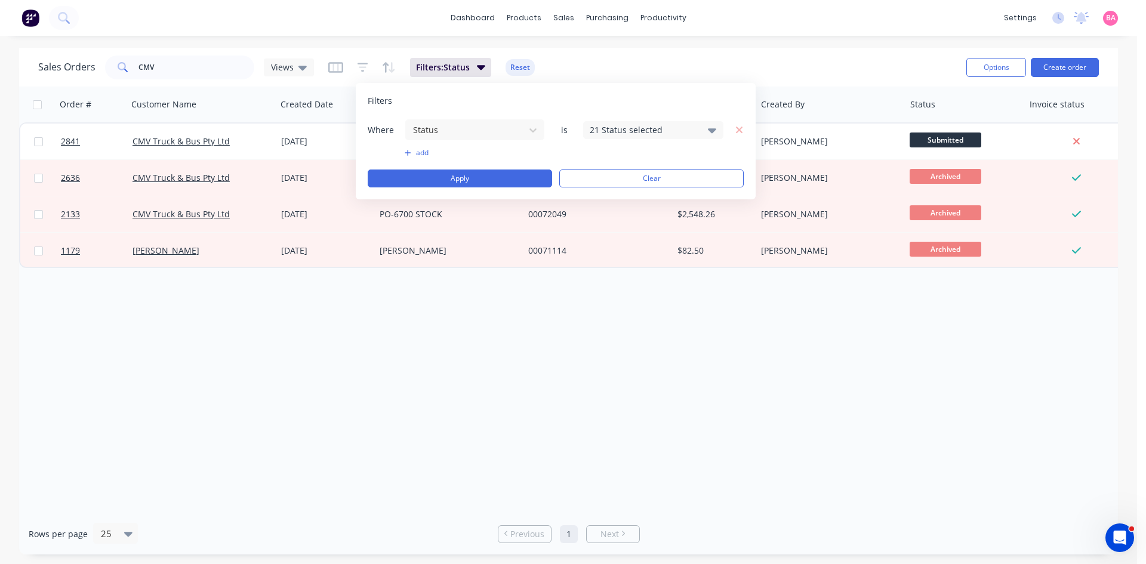
click at [712, 125] on icon at bounding box center [712, 130] width 8 height 13
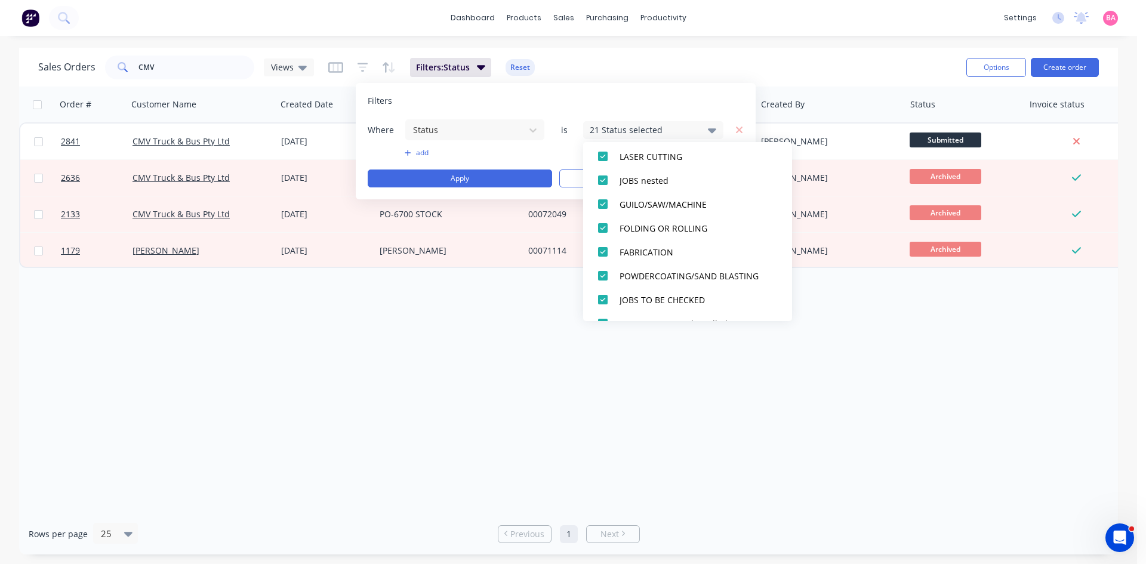
scroll to position [159, 0]
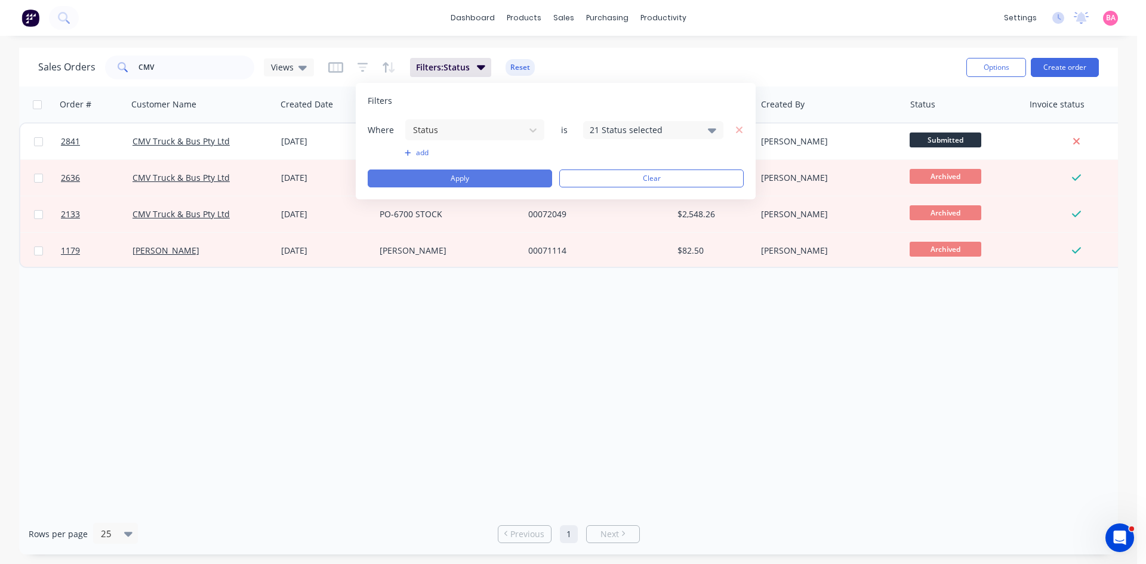
drag, startPoint x: 460, startPoint y: 180, endPoint x: 204, endPoint y: 134, distance: 260.4
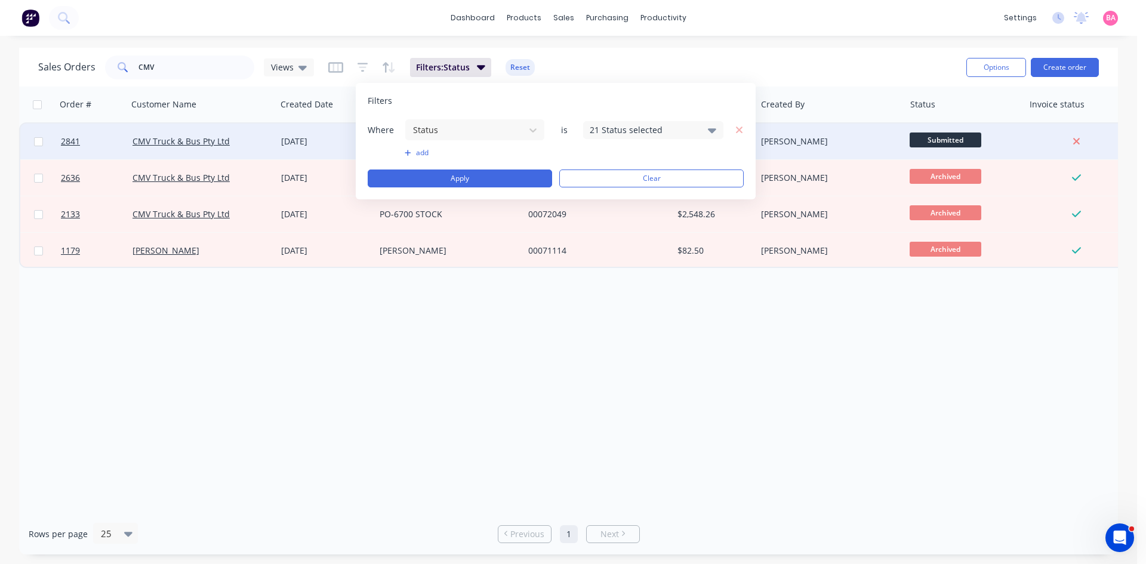
click at [459, 180] on button "Apply" at bounding box center [460, 179] width 185 height 18
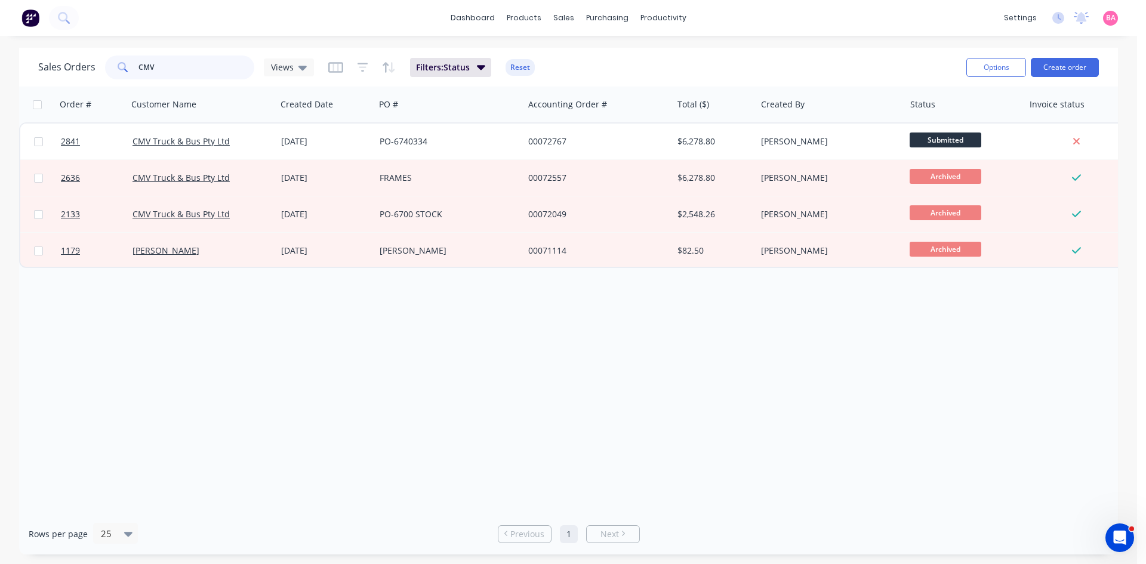
drag, startPoint x: 162, startPoint y: 66, endPoint x: 15, endPoint y: 56, distance: 147.2
click at [53, 62] on div "Sales Orders CMV Views" at bounding box center [176, 68] width 276 height 24
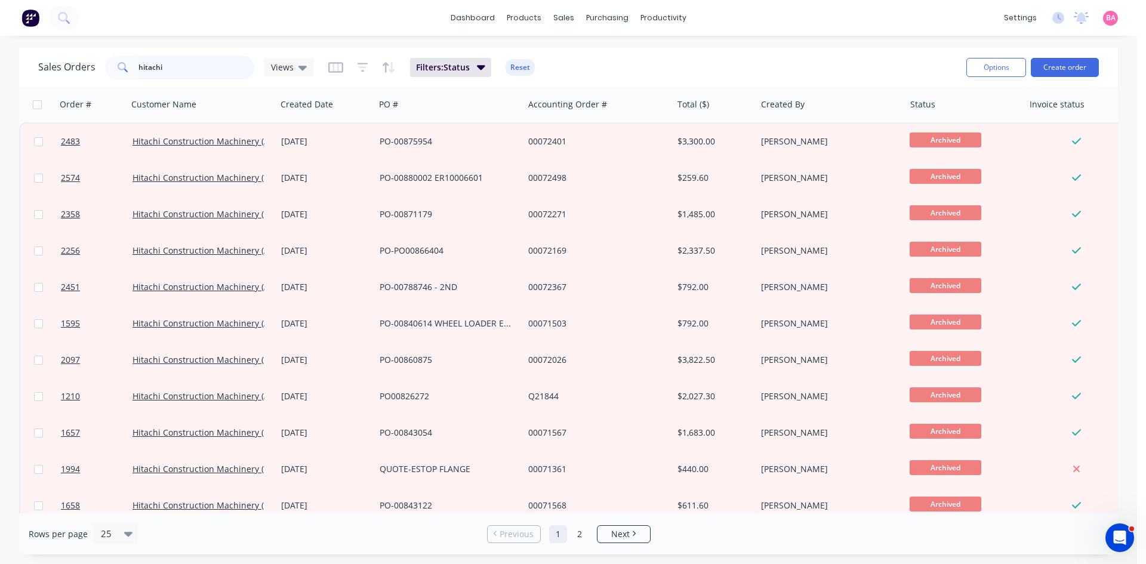
click at [167, 69] on input "hitachi" at bounding box center [197, 68] width 116 height 24
drag, startPoint x: 167, startPoint y: 69, endPoint x: 121, endPoint y: 69, distance: 46.0
click at [121, 69] on div "hitachi" at bounding box center [179, 68] width 149 height 24
paste input "MINI UHF PLATE"
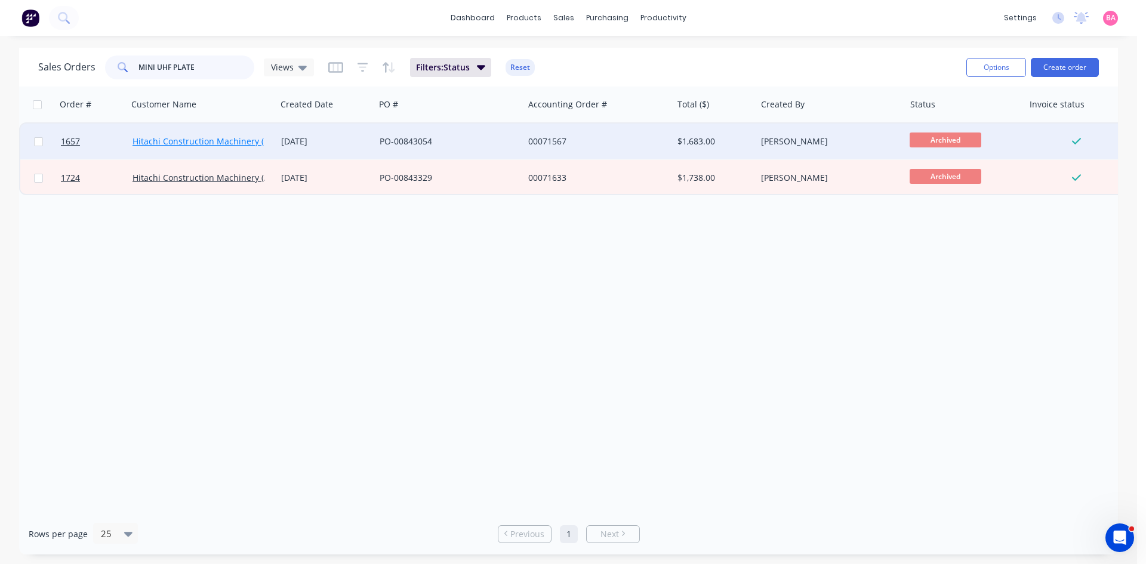
type input "MINI UHF PLATE"
click at [189, 142] on link "Hitachi Construction Machinery ([GEOGRAPHIC_DATA]) Pty Ltd" at bounding box center [255, 141] width 245 height 11
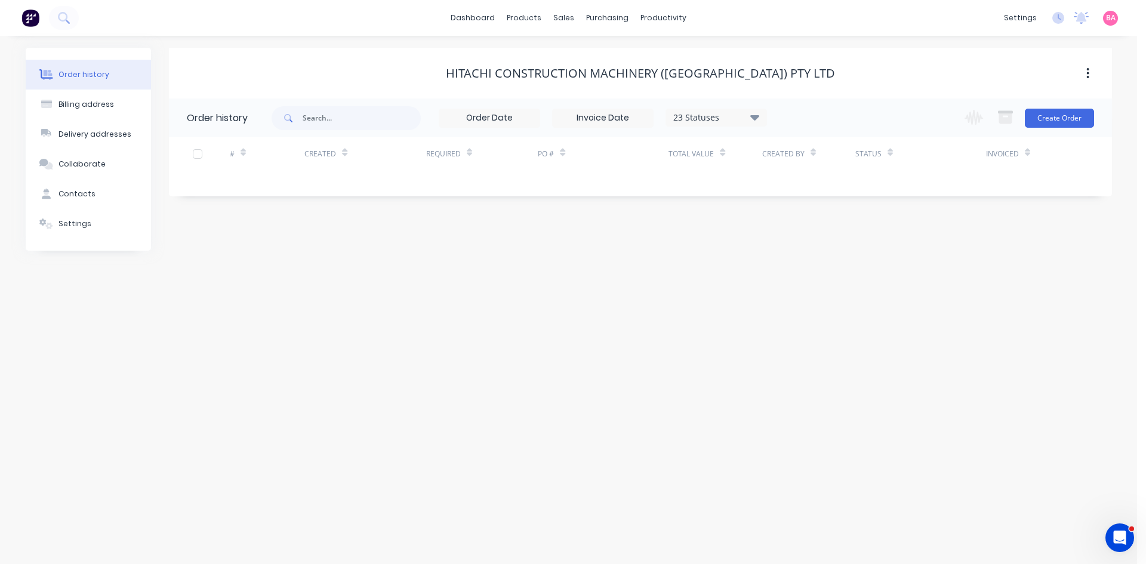
click at [869, 335] on div "Order history Billing address Delivery addresses Collaborate Contacts Settings …" at bounding box center [569, 300] width 1138 height 528
click at [337, 112] on input "text" at bounding box center [362, 118] width 118 height 24
type input "mini uhf"
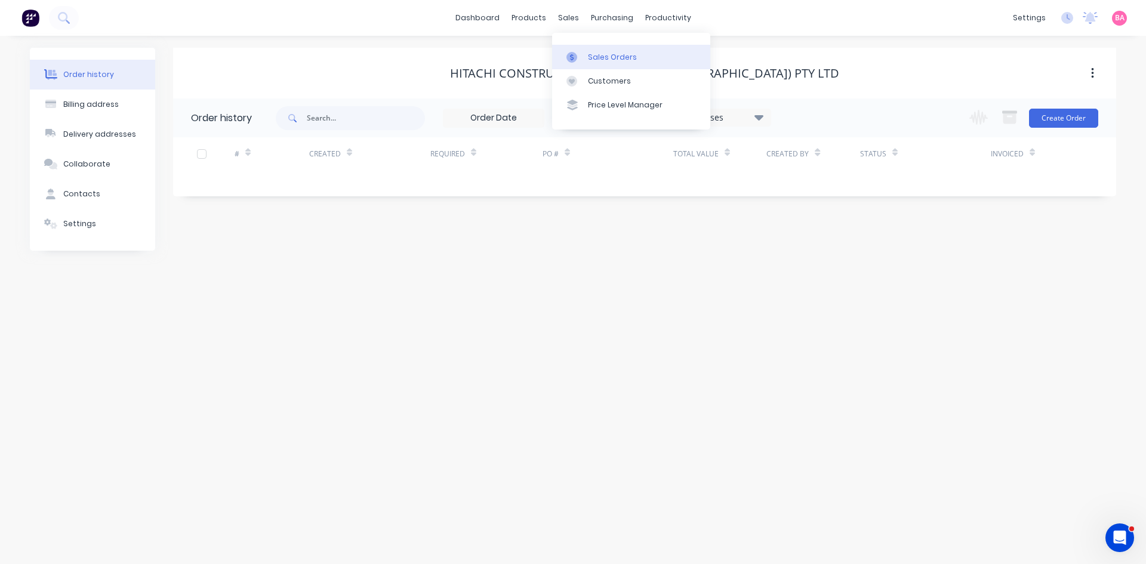
click at [614, 56] on div "Sales Orders" at bounding box center [612, 57] width 49 height 11
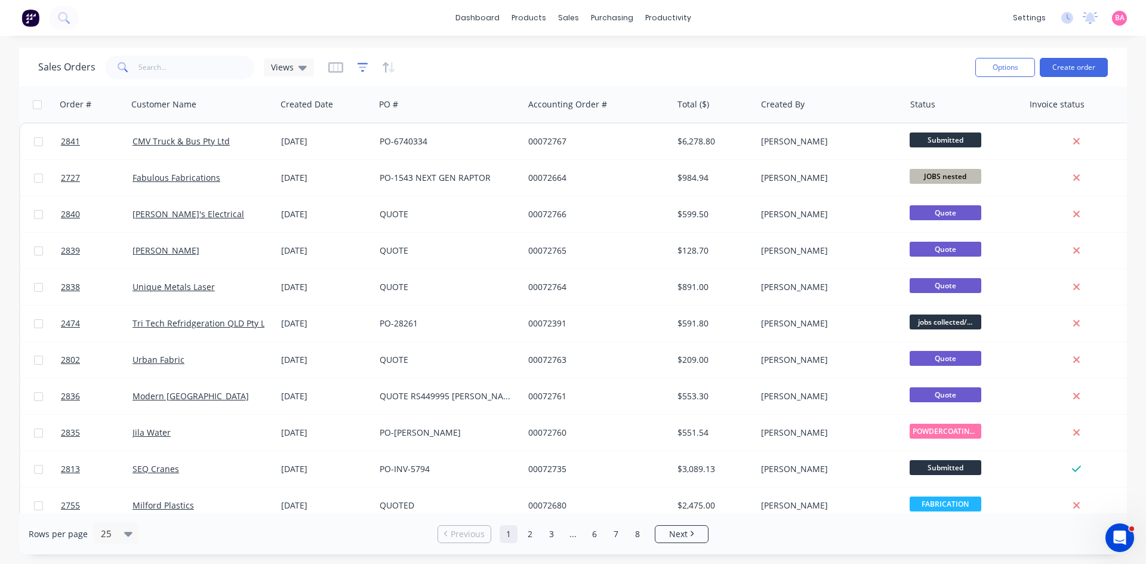
click at [362, 67] on icon "button" at bounding box center [363, 67] width 8 height 2
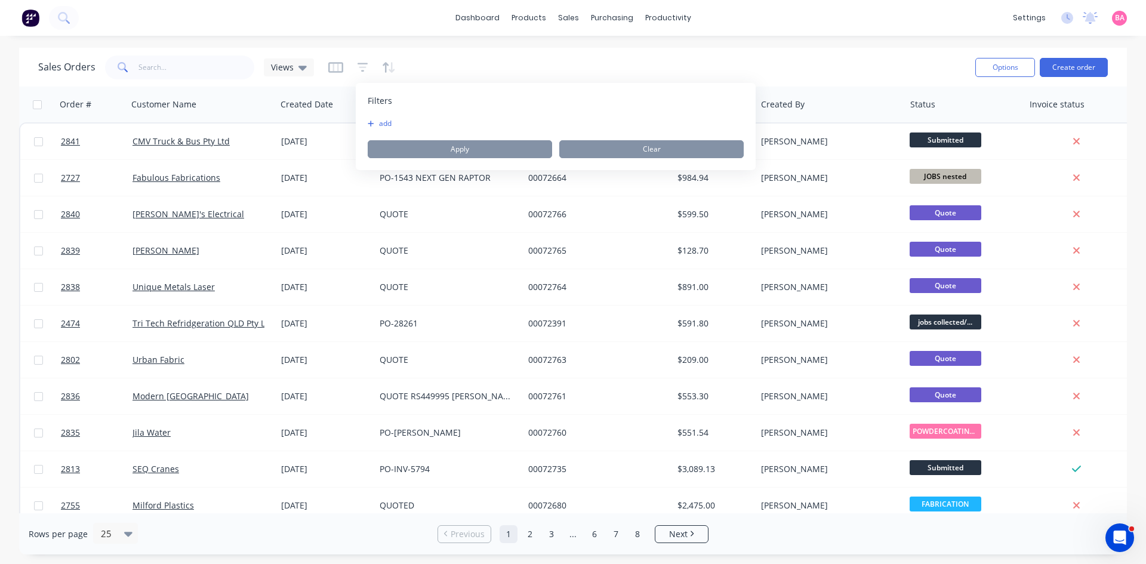
click at [388, 122] on button "add" at bounding box center [383, 124] width 30 height 10
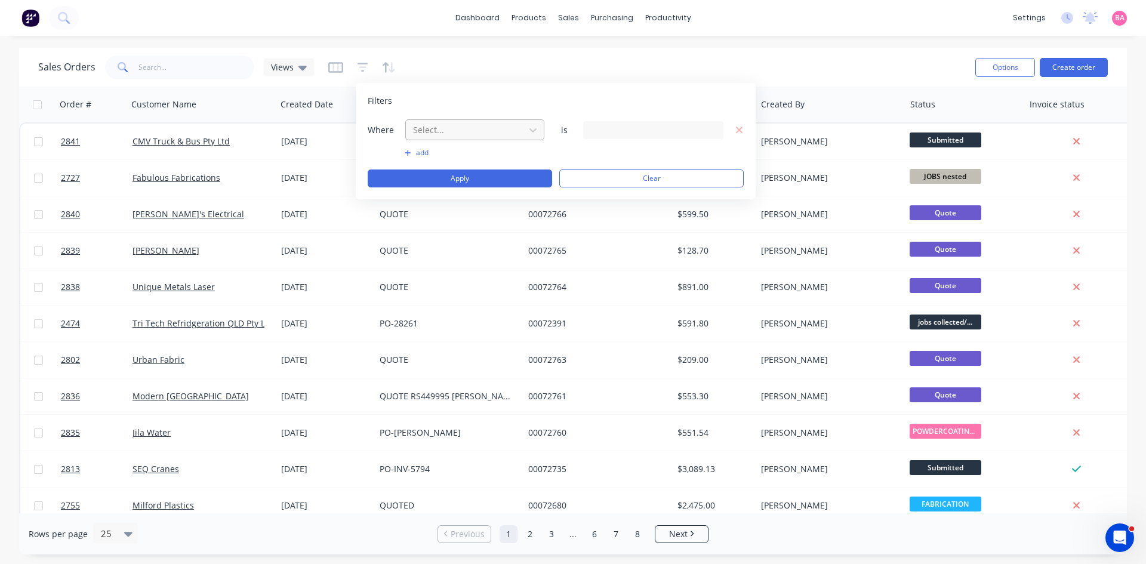
click at [505, 125] on div at bounding box center [465, 129] width 107 height 15
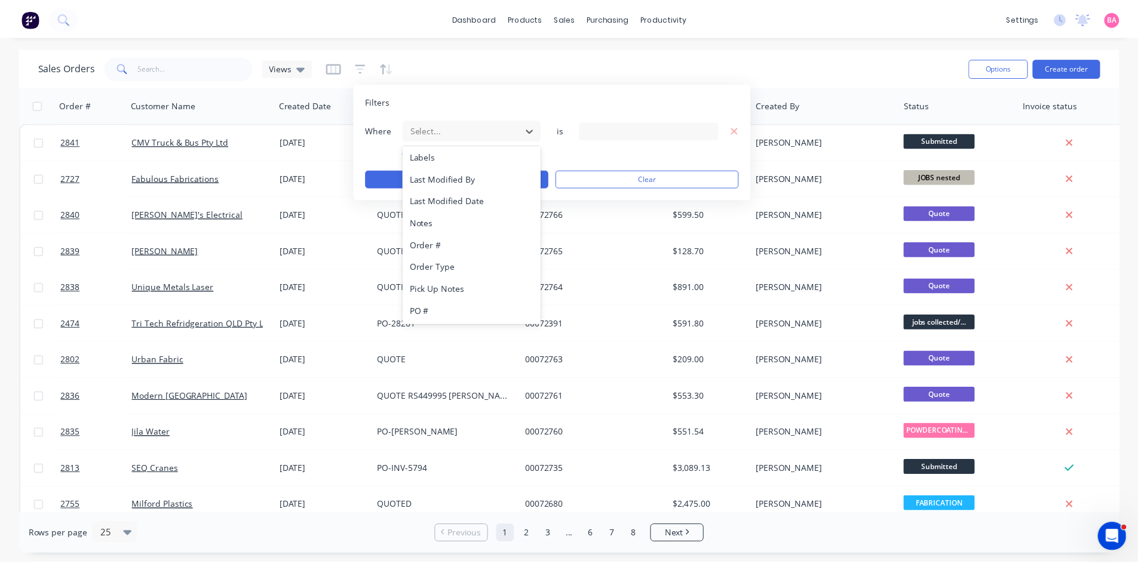
scroll to position [312, 0]
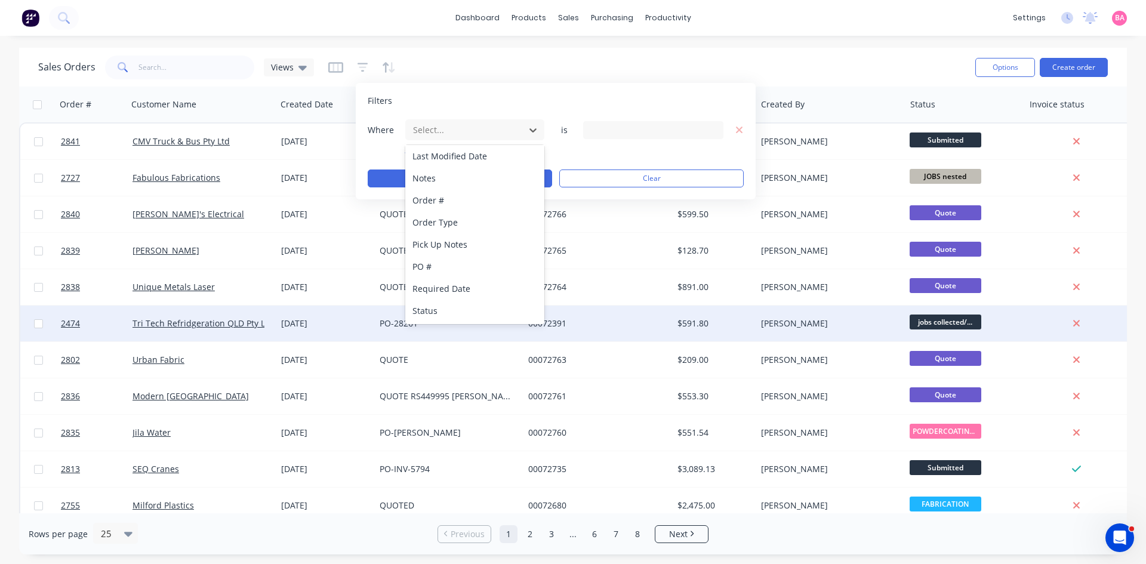
click at [426, 309] on div "Status" at bounding box center [474, 311] width 139 height 22
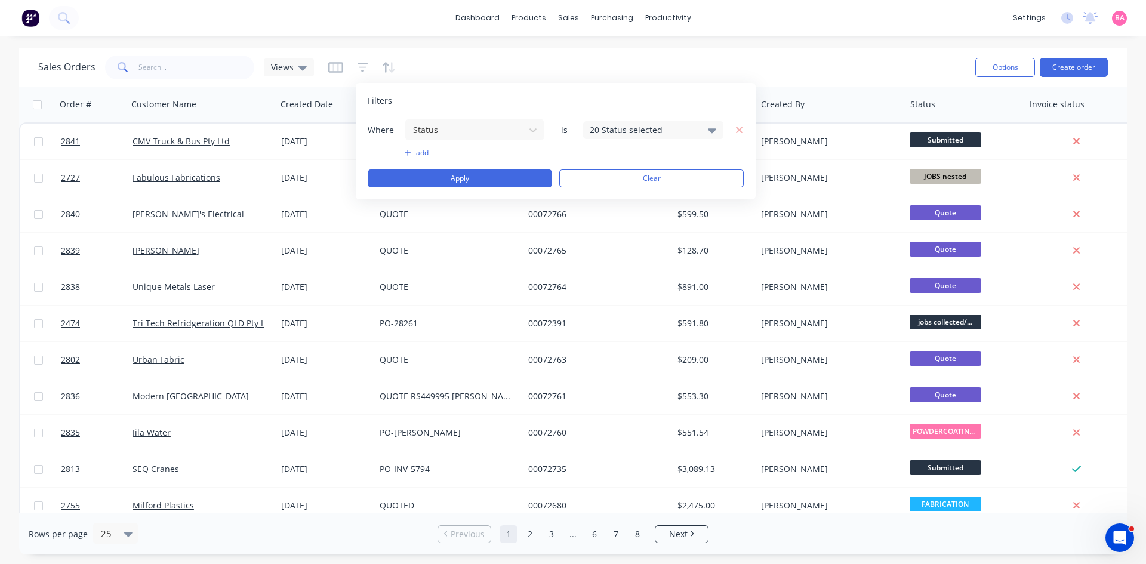
click at [714, 132] on icon at bounding box center [712, 130] width 8 height 13
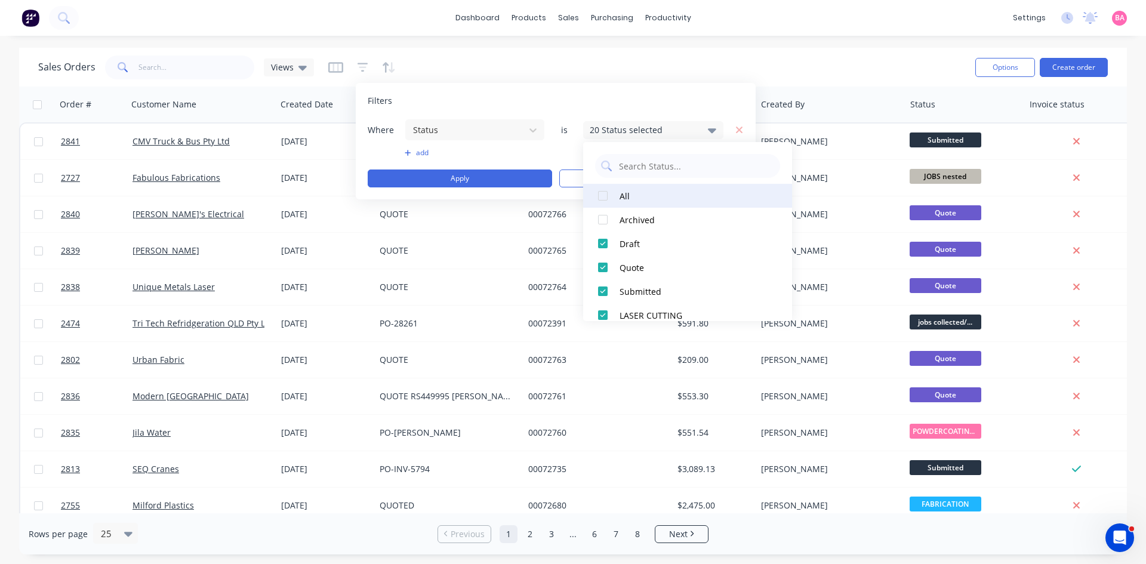
click at [609, 195] on div at bounding box center [603, 196] width 24 height 24
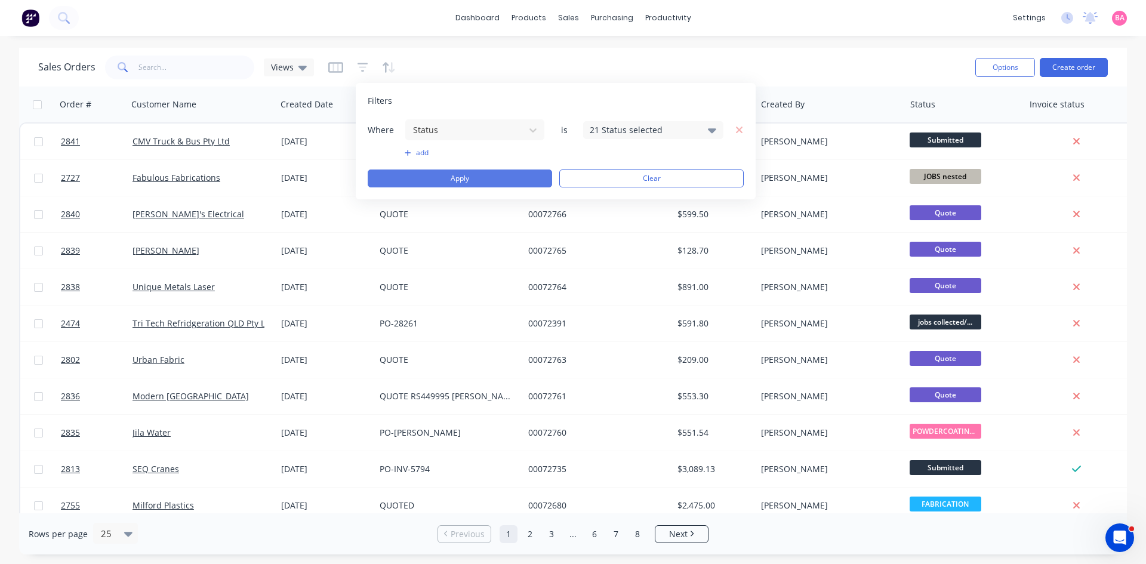
click at [491, 181] on button "Apply" at bounding box center [460, 179] width 185 height 18
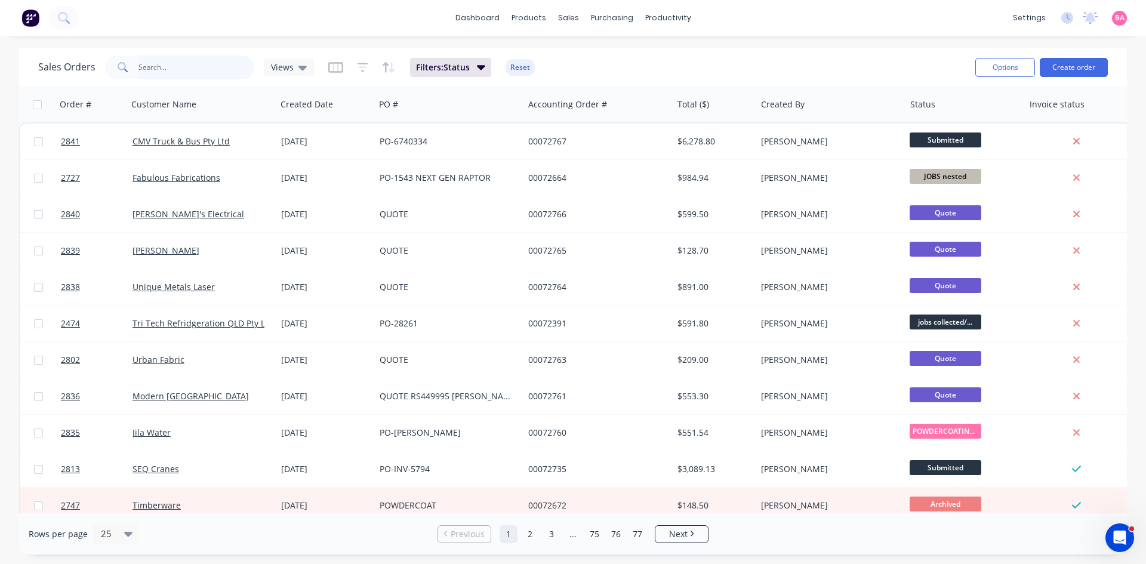
click at [164, 69] on input "text" at bounding box center [197, 68] width 116 height 24
type input "mini uhf plate"
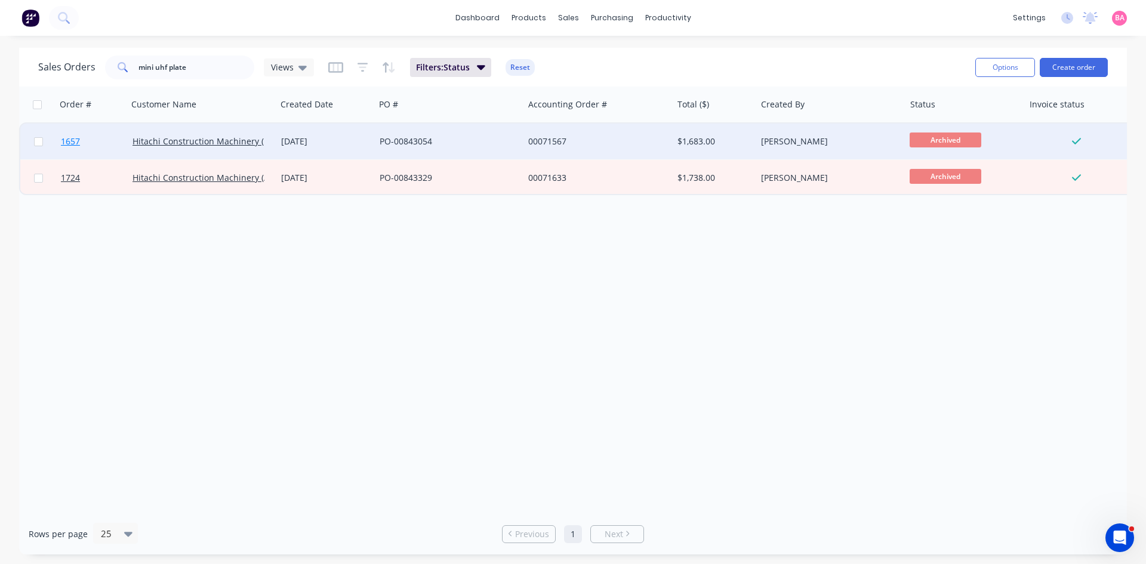
click at [69, 140] on span "1657" at bounding box center [70, 142] width 19 height 12
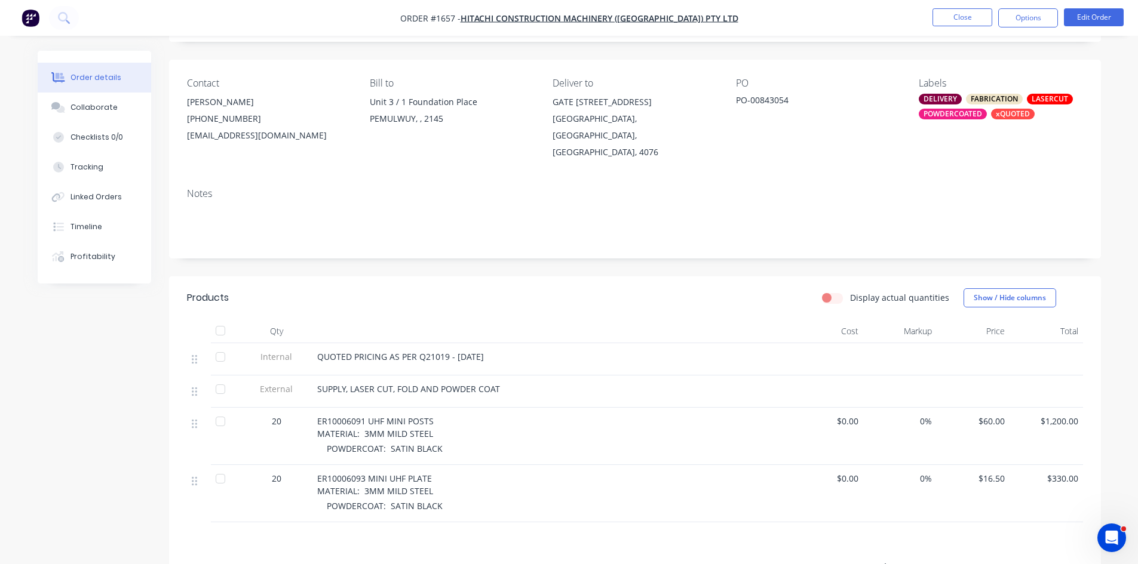
scroll to position [79, 0]
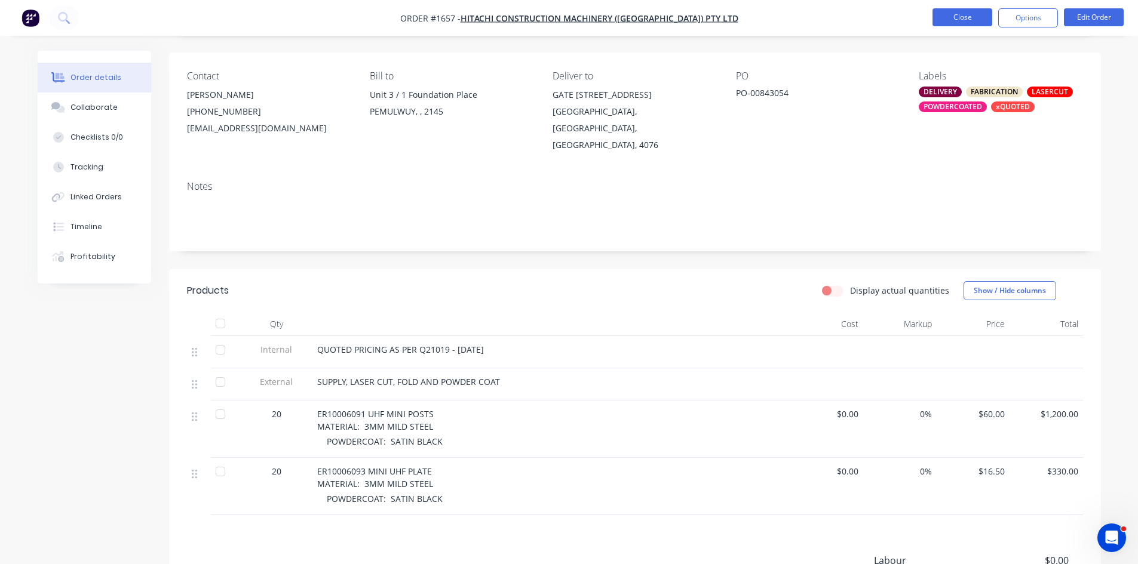
click at [957, 14] on button "Close" at bounding box center [962, 17] width 60 height 18
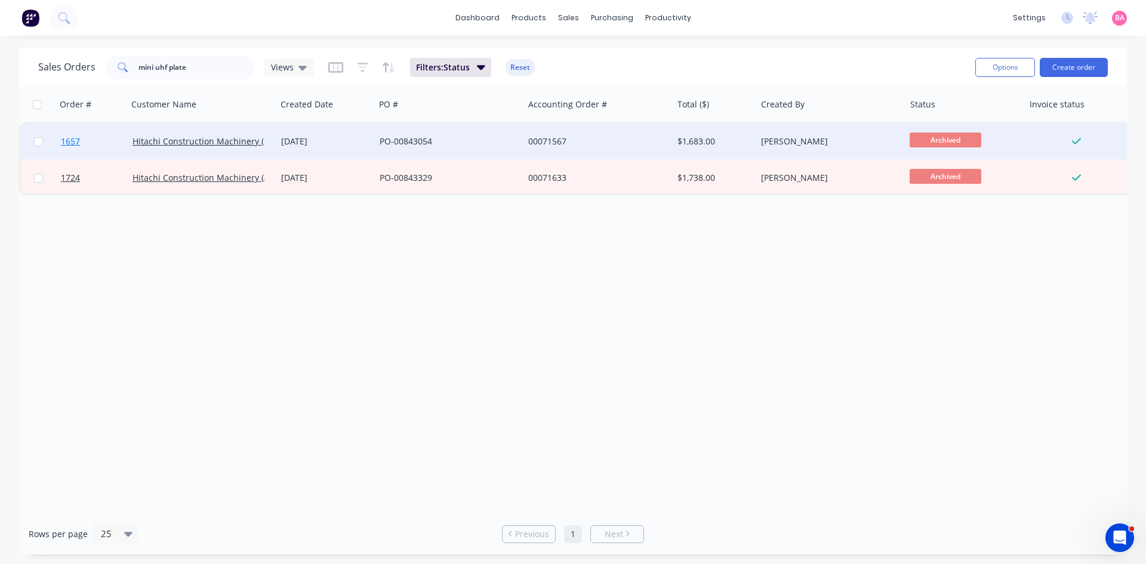
click at [69, 140] on span "1657" at bounding box center [70, 142] width 19 height 12
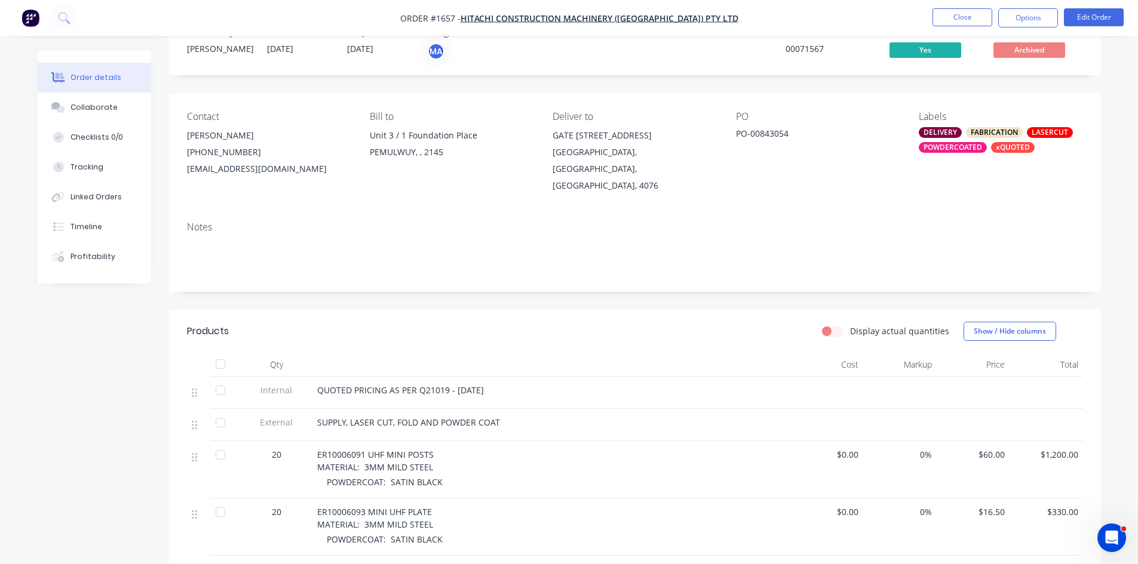
scroll to position [79, 0]
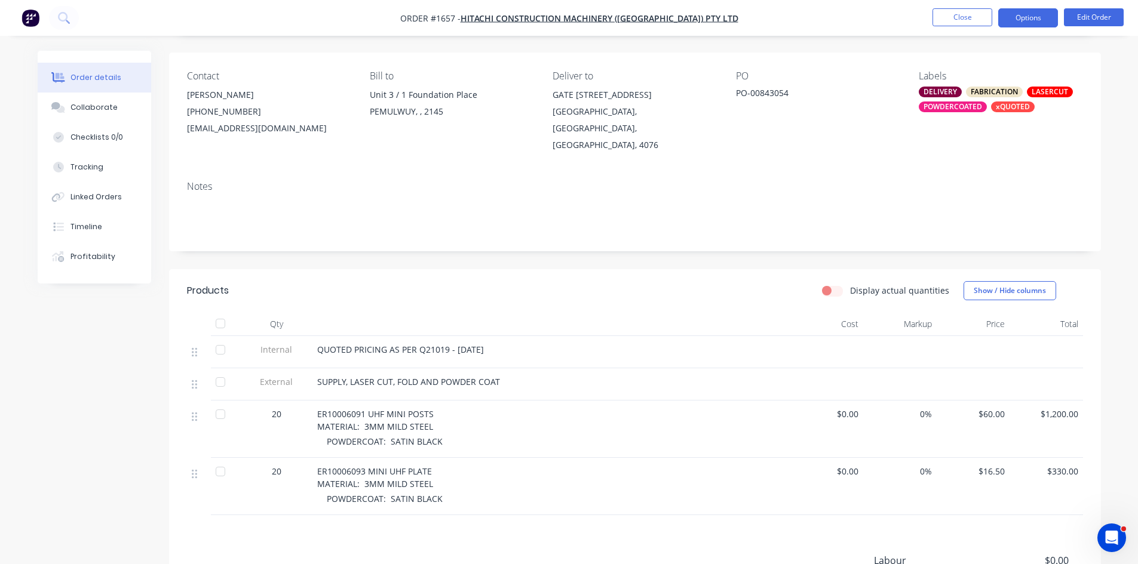
click at [1029, 17] on button "Options" at bounding box center [1028, 17] width 60 height 19
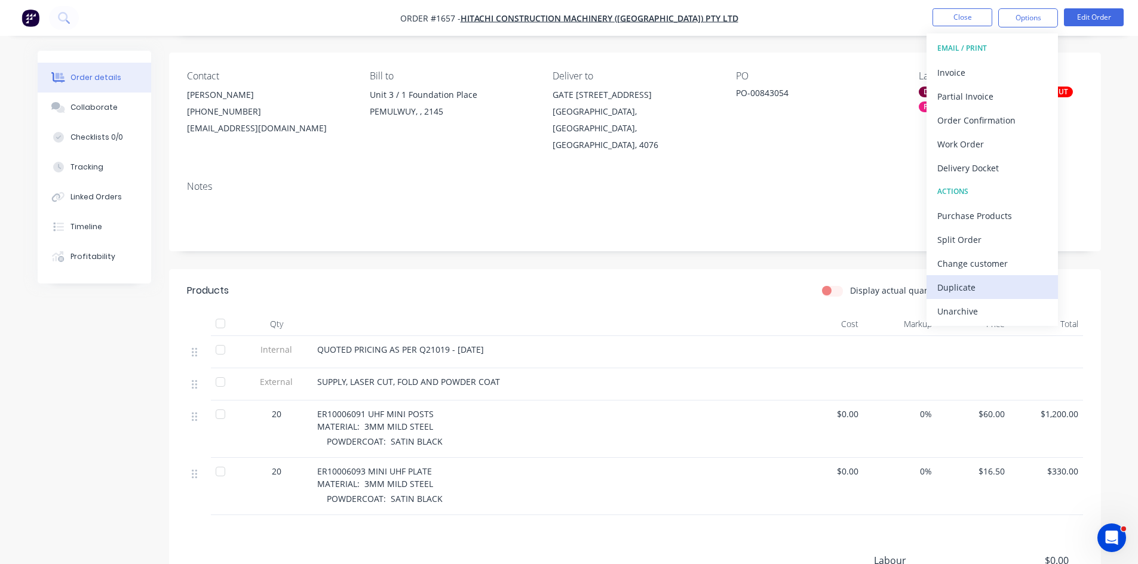
click at [956, 290] on div "Duplicate" at bounding box center [992, 287] width 110 height 17
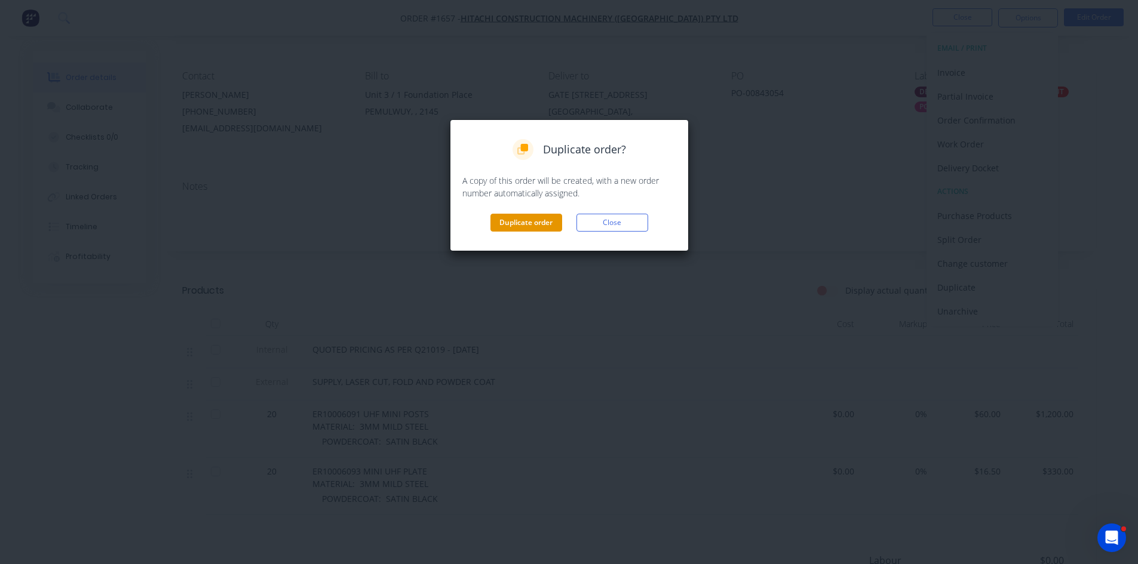
click at [524, 217] on button "Duplicate order" at bounding box center [526, 223] width 72 height 18
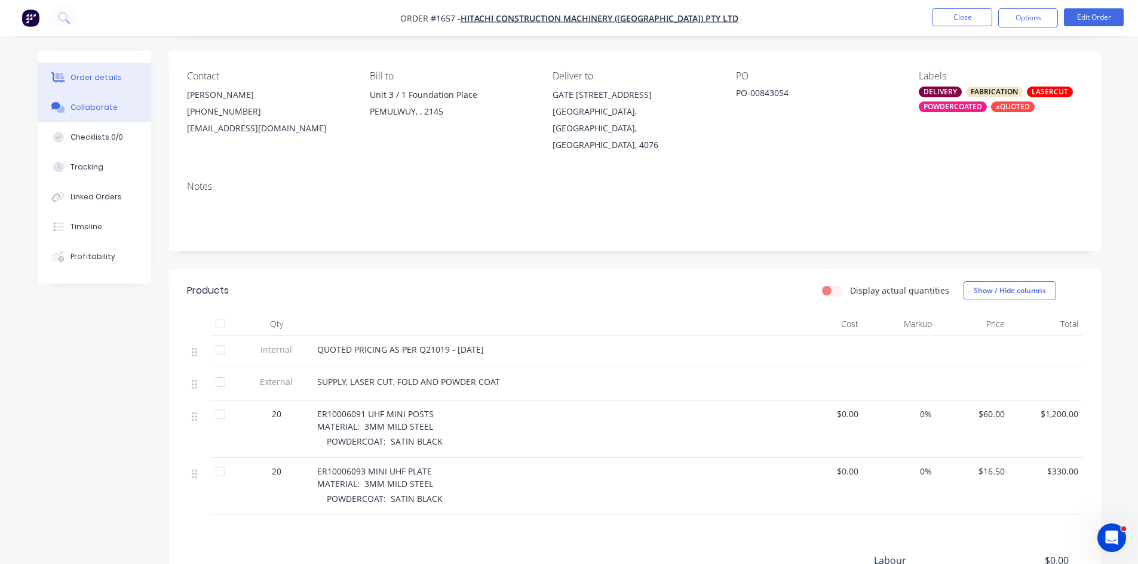
click at [90, 107] on div "Collaborate" at bounding box center [93, 107] width 47 height 11
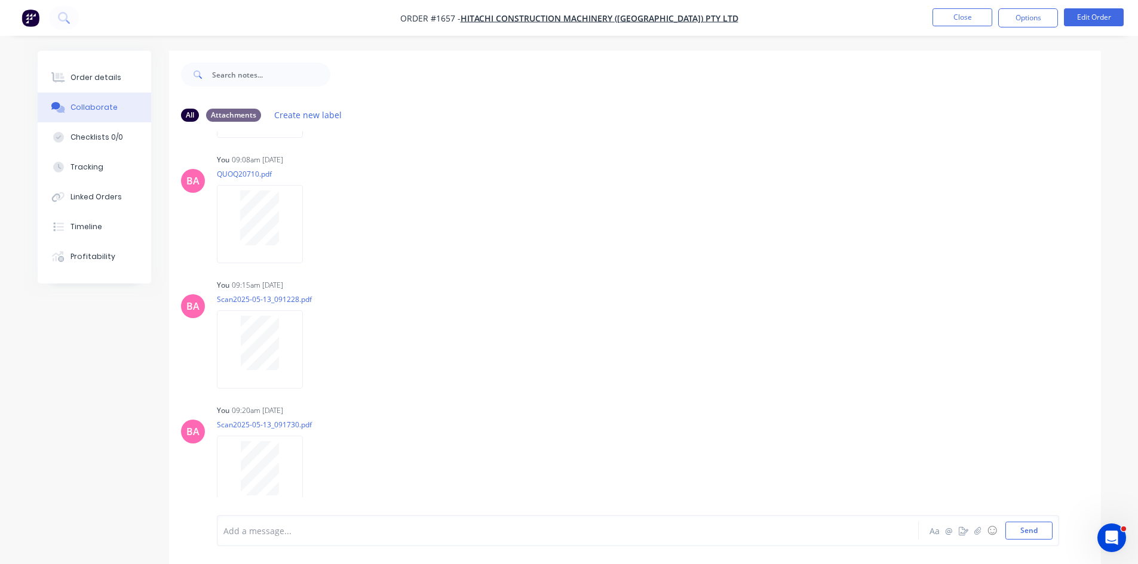
scroll to position [483, 0]
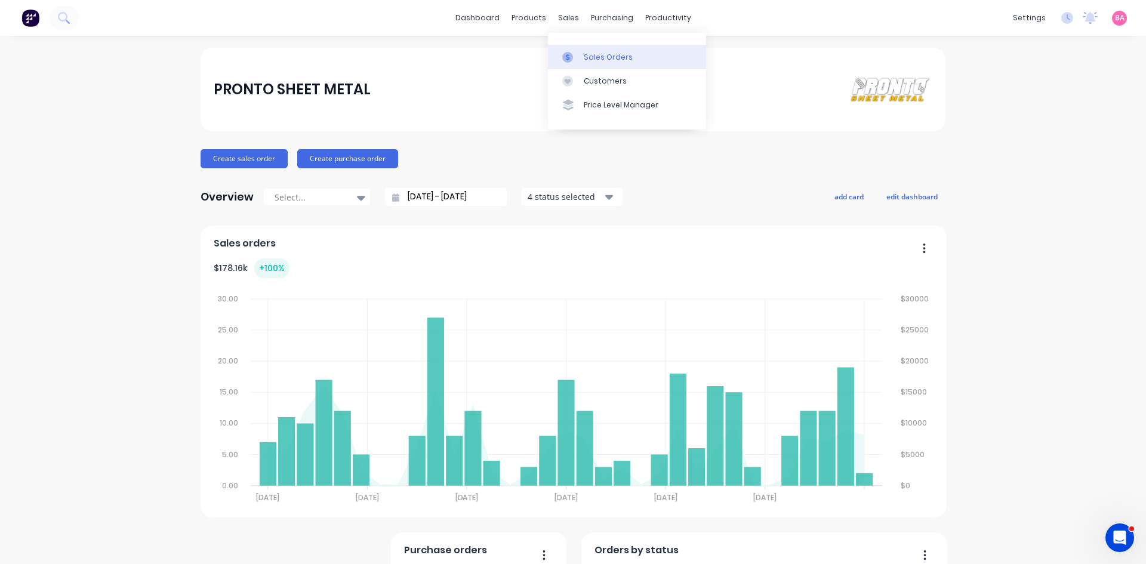
click at [607, 56] on div "Sales Orders" at bounding box center [608, 57] width 49 height 11
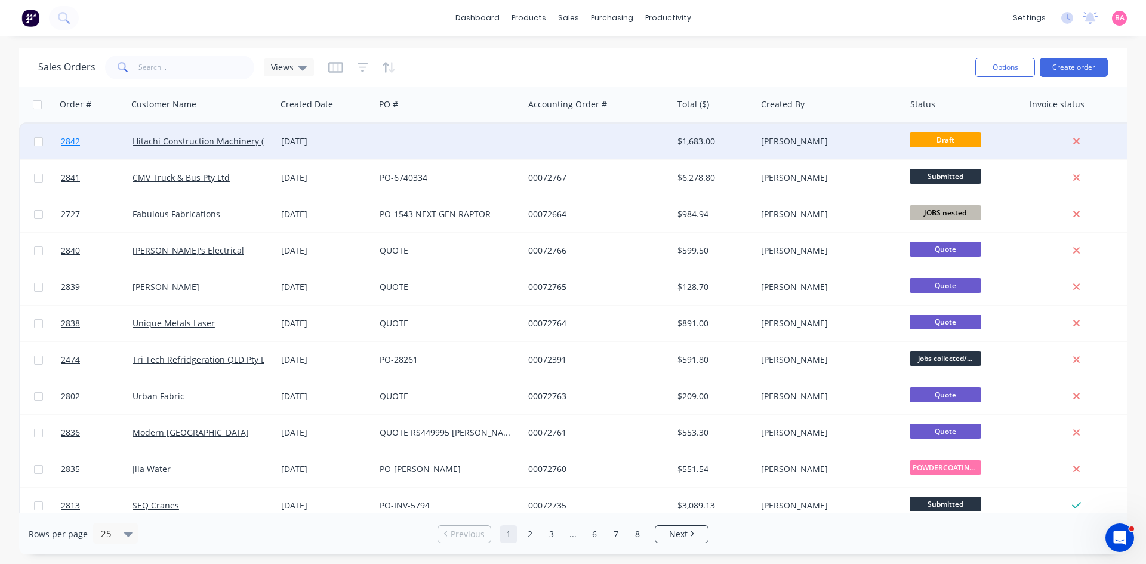
click at [70, 141] on span "2842" at bounding box center [70, 142] width 19 height 12
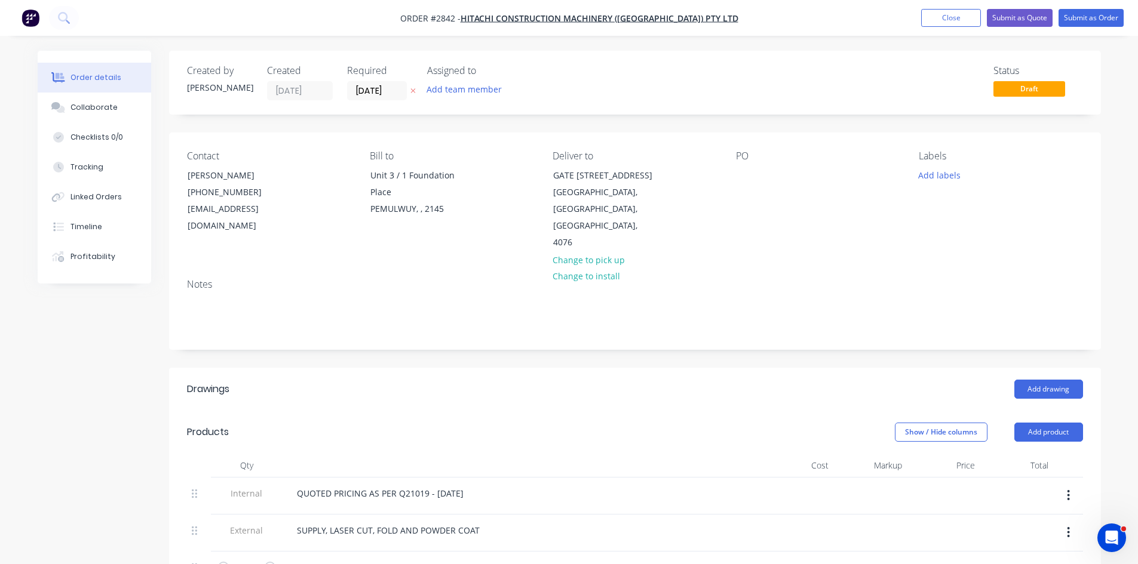
click at [413, 88] on icon at bounding box center [412, 90] width 5 height 7
click at [448, 90] on button "Add team member" at bounding box center [464, 89] width 88 height 16
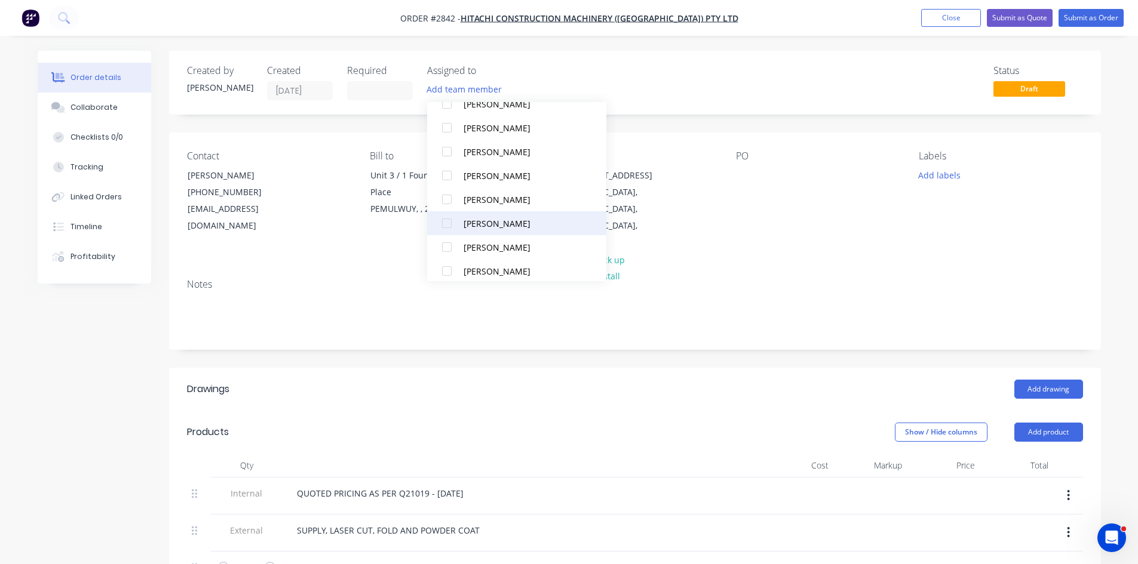
scroll to position [107, 0]
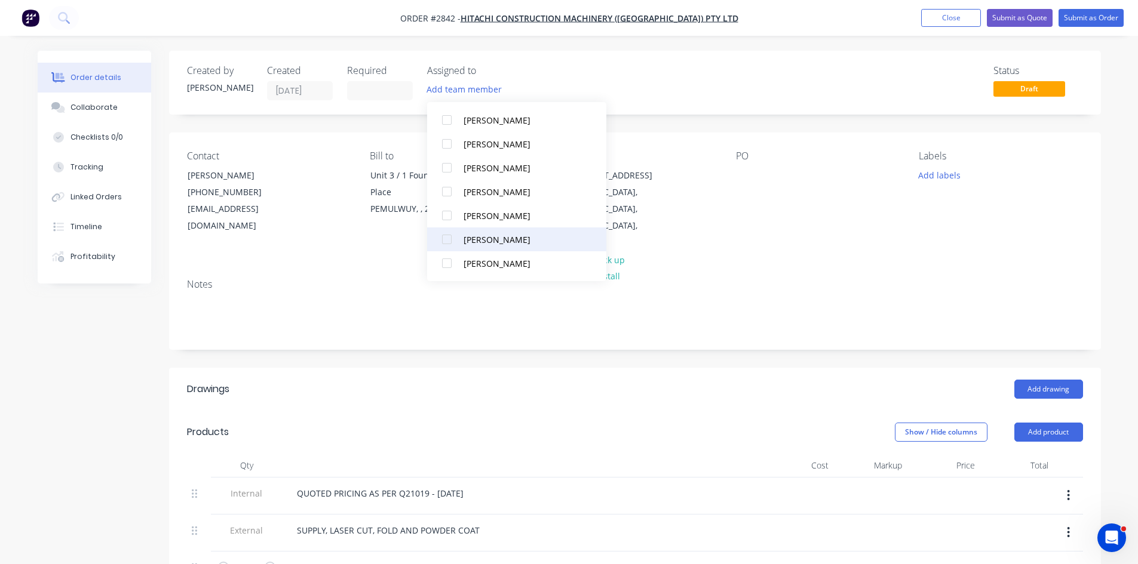
click at [445, 241] on div at bounding box center [447, 240] width 24 height 24
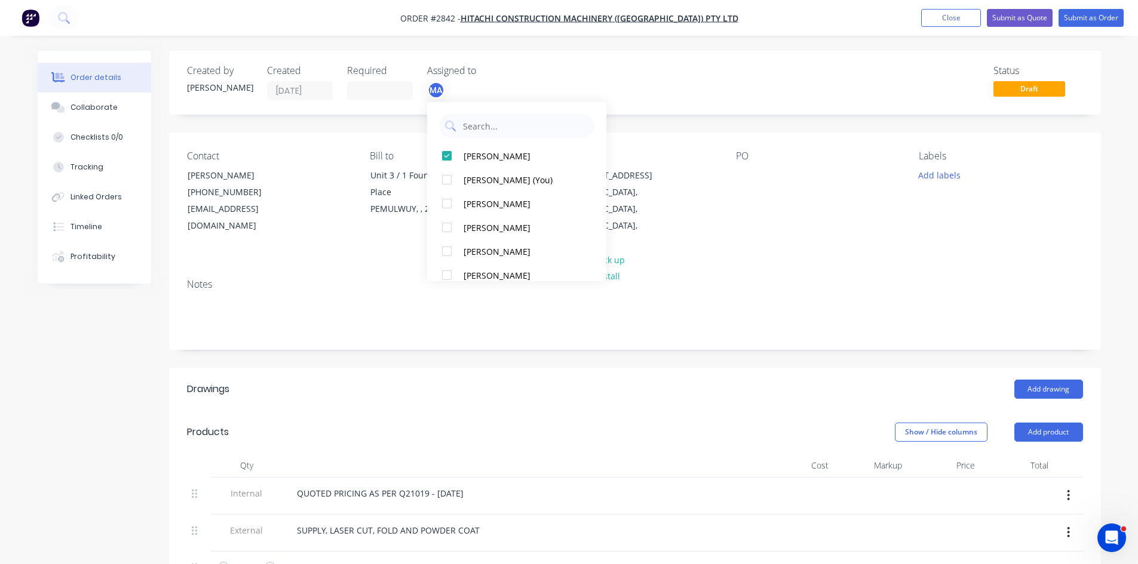
click at [355, 269] on div "Notes" at bounding box center [635, 309] width 932 height 80
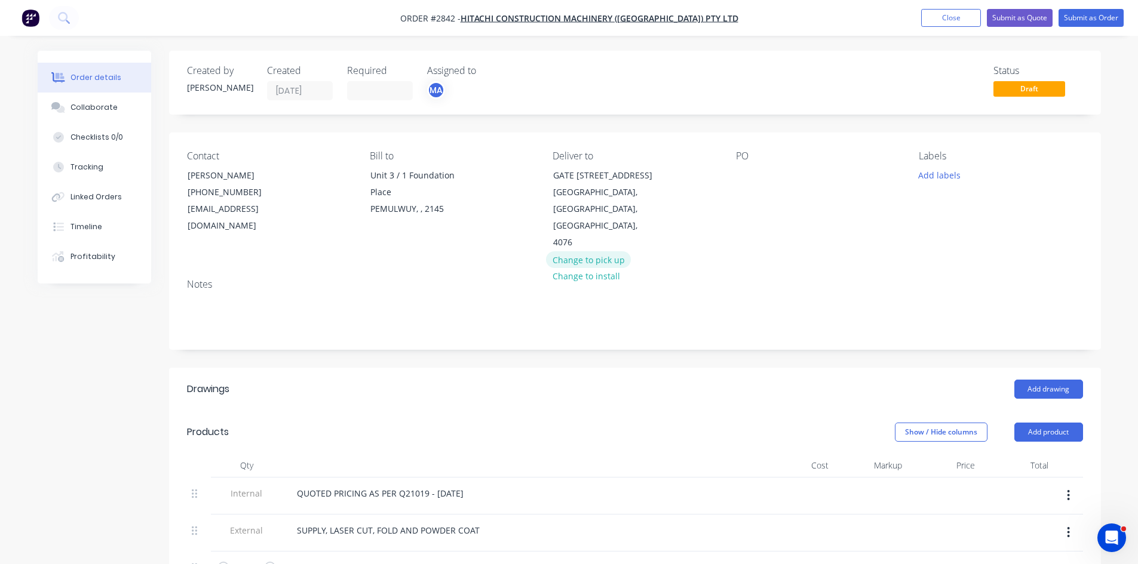
click at [597, 251] on button "Change to pick up" at bounding box center [588, 259] width 85 height 16
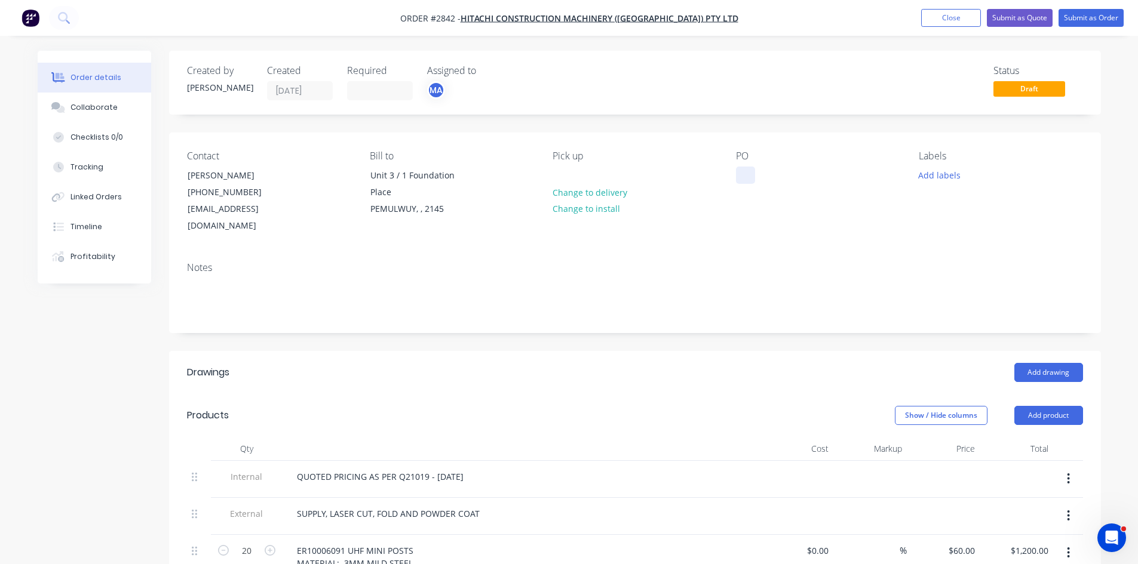
click at [740, 174] on div at bounding box center [745, 175] width 19 height 17
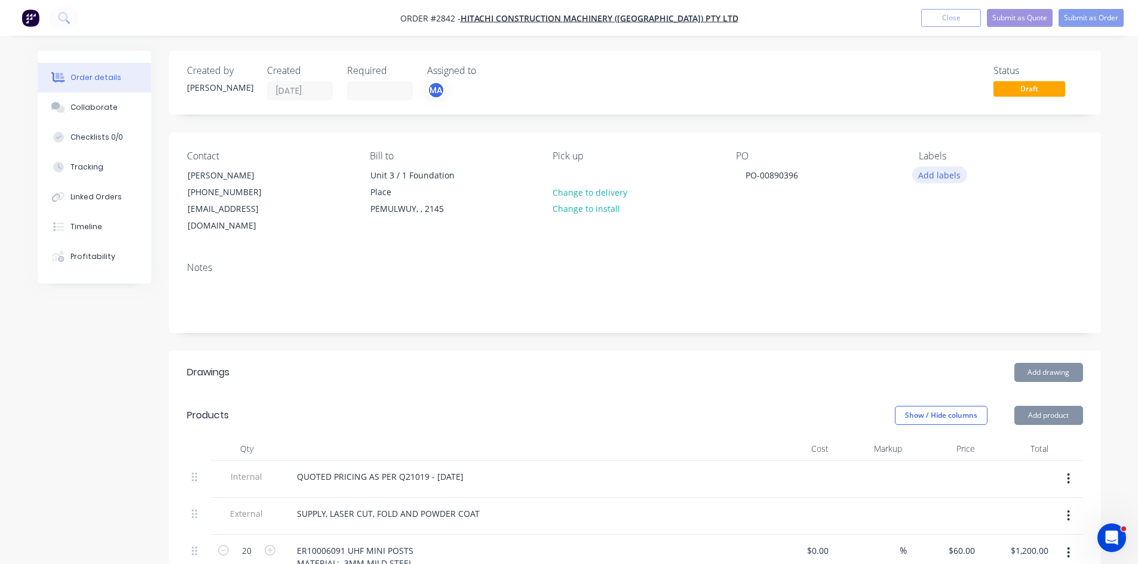
click at [942, 174] on button "Add labels" at bounding box center [939, 175] width 55 height 16
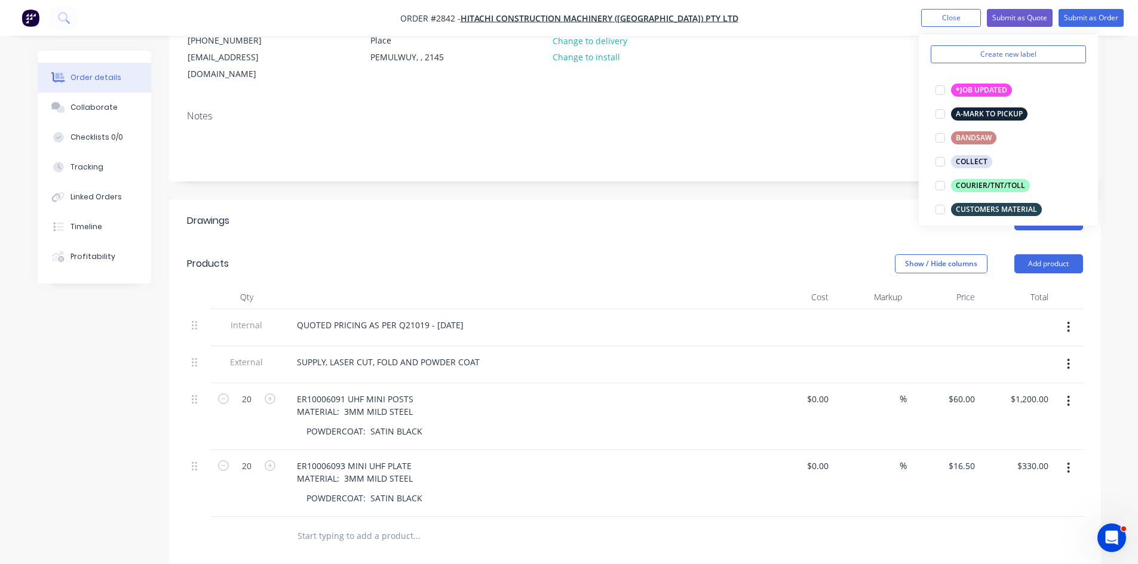
scroll to position [159, 0]
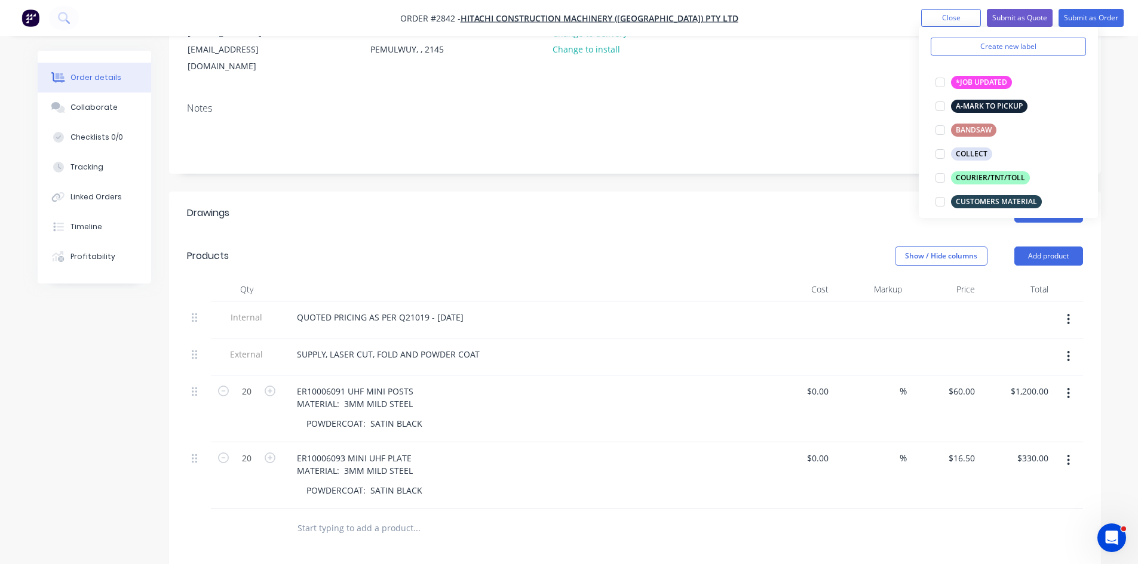
click at [1068, 388] on icon "button" at bounding box center [1068, 393] width 2 height 11
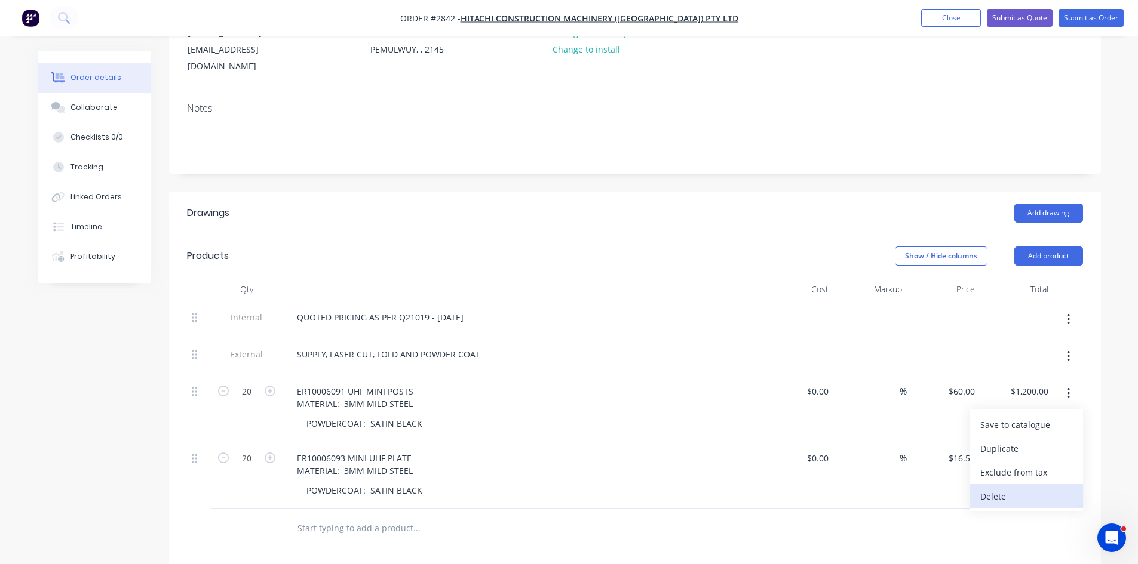
click at [995, 488] on div "Delete" at bounding box center [1026, 496] width 92 height 17
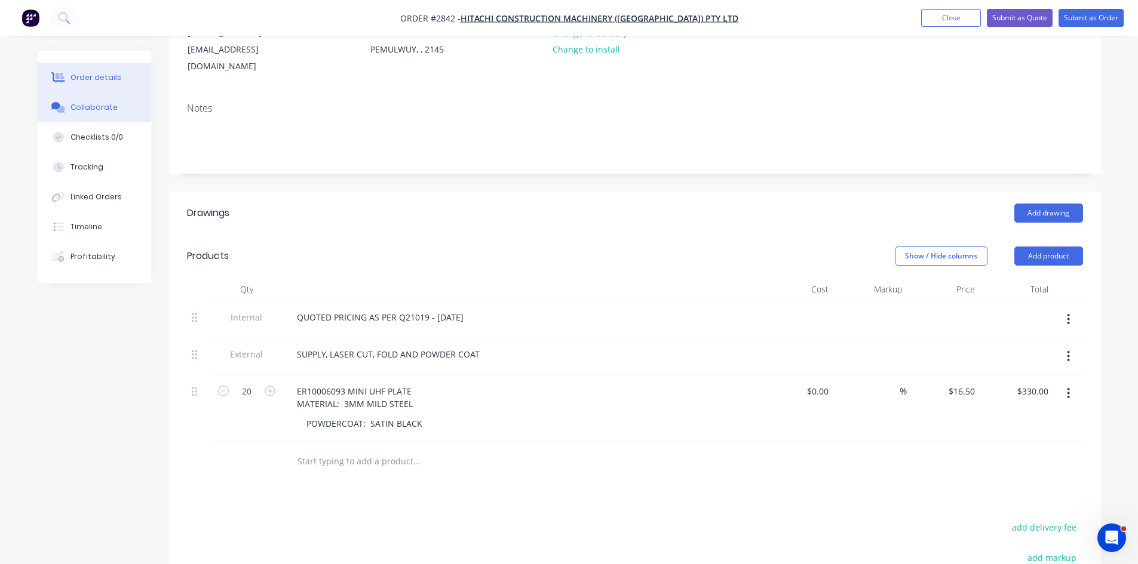
click at [93, 105] on div "Collaborate" at bounding box center [93, 107] width 47 height 11
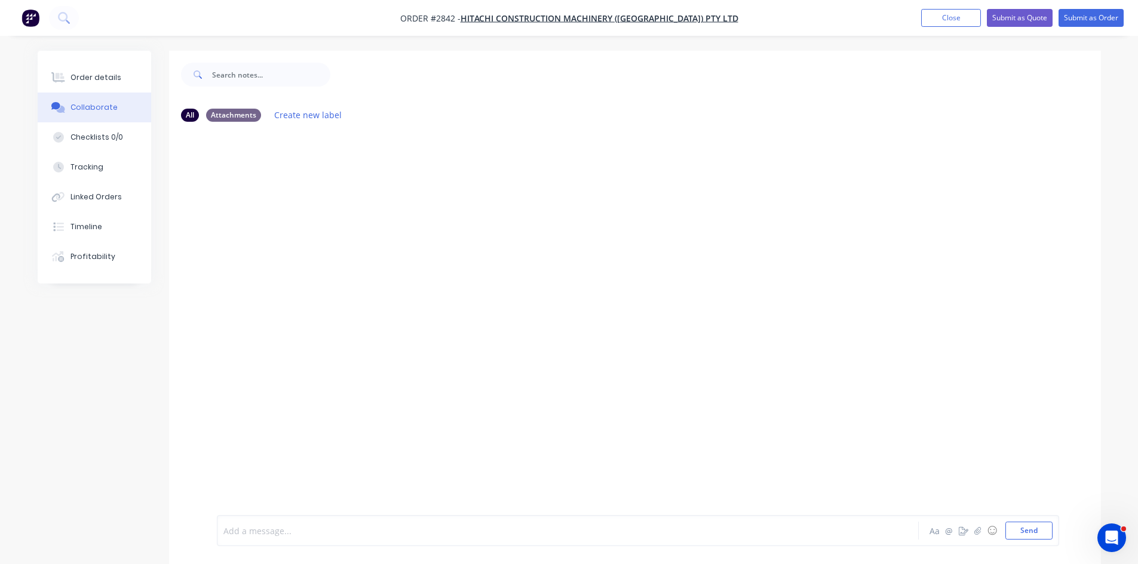
click at [298, 530] on div at bounding box center [534, 531] width 621 height 13
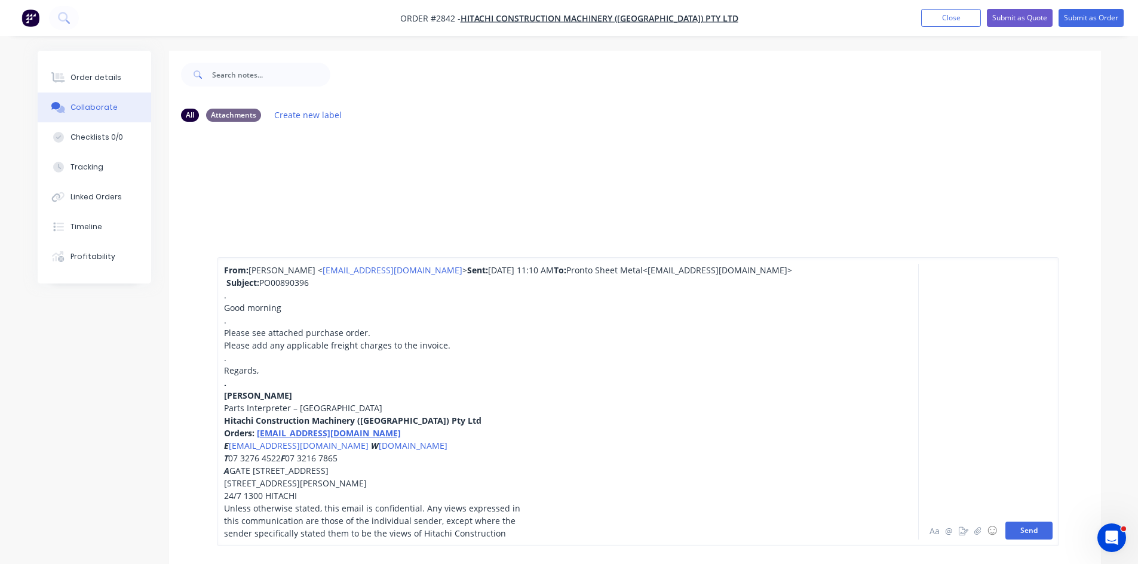
click at [1038, 536] on button "Send" at bounding box center [1028, 531] width 47 height 18
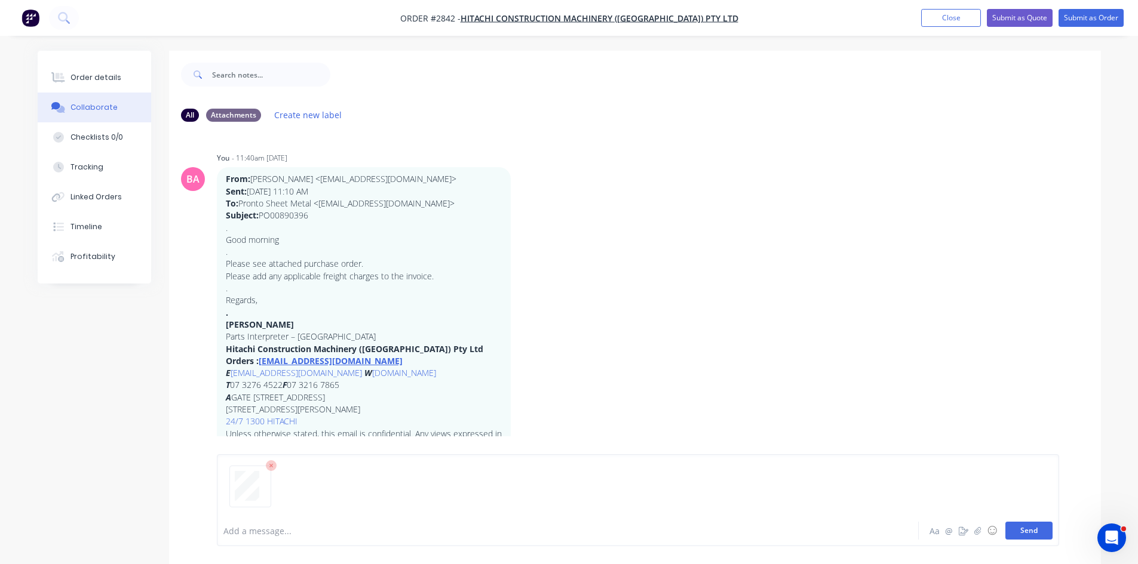
click at [1031, 530] on button "Send" at bounding box center [1028, 531] width 47 height 18
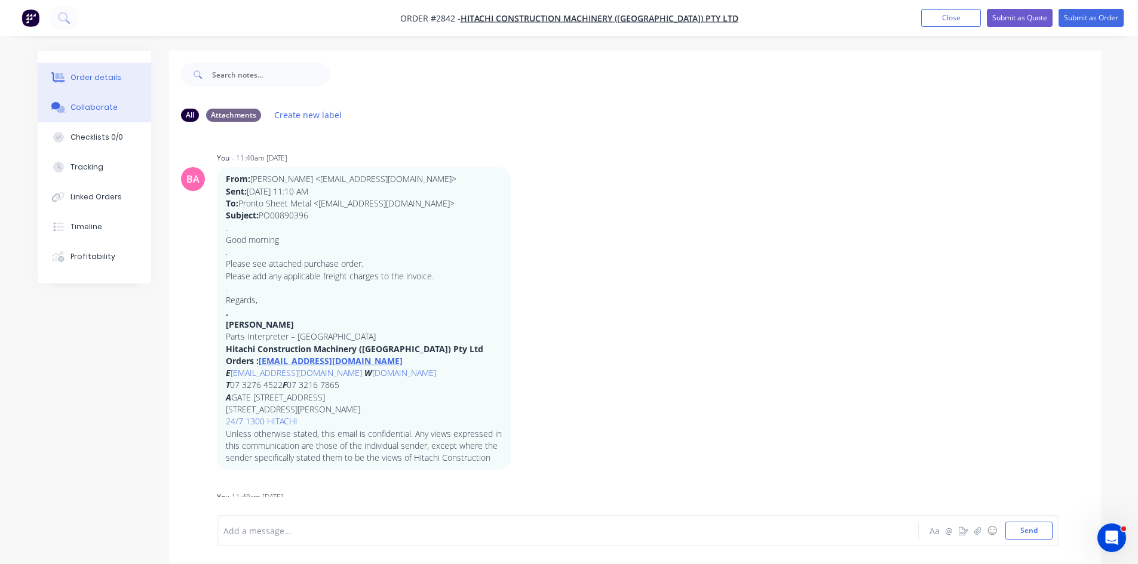
click at [92, 76] on div "Order details" at bounding box center [95, 77] width 51 height 11
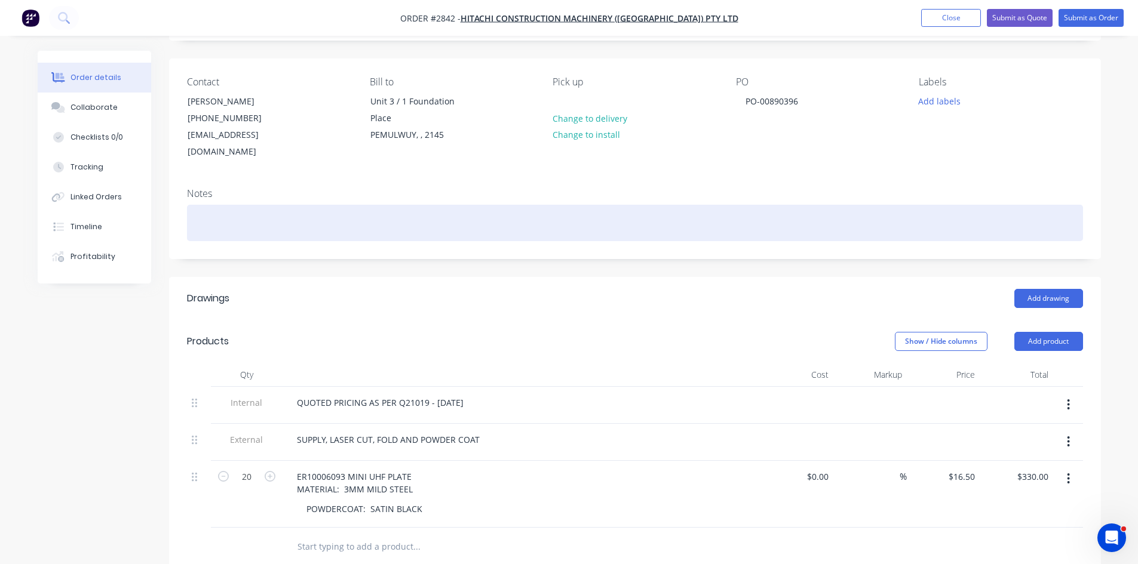
scroll to position [79, 0]
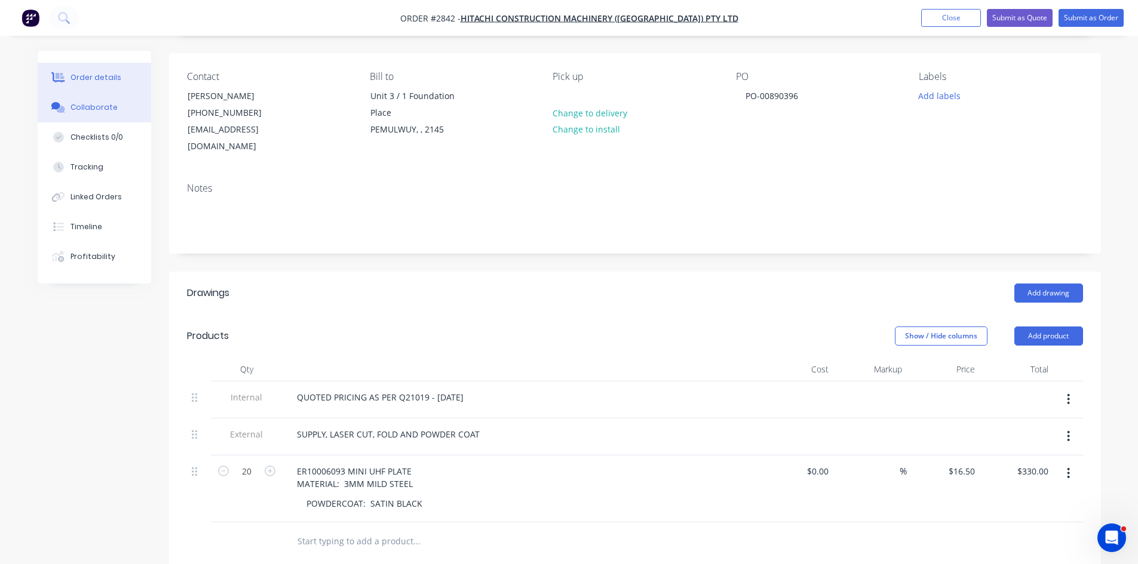
click at [89, 103] on div "Collaborate" at bounding box center [93, 107] width 47 height 11
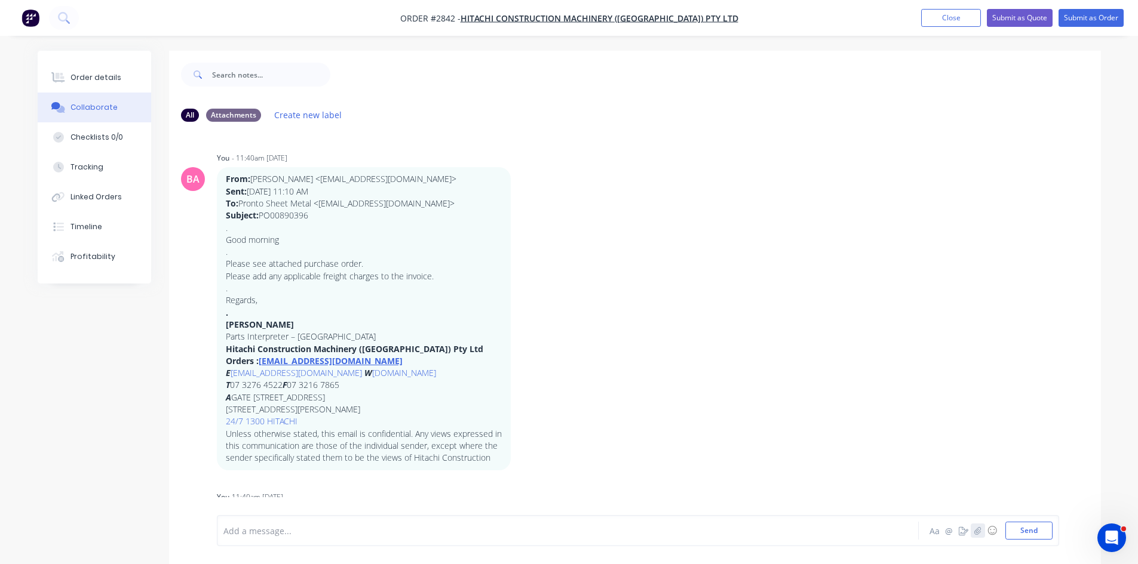
click at [974, 532] on icon "button" at bounding box center [977, 531] width 7 height 8
click at [93, 78] on div "Order details" at bounding box center [95, 77] width 51 height 11
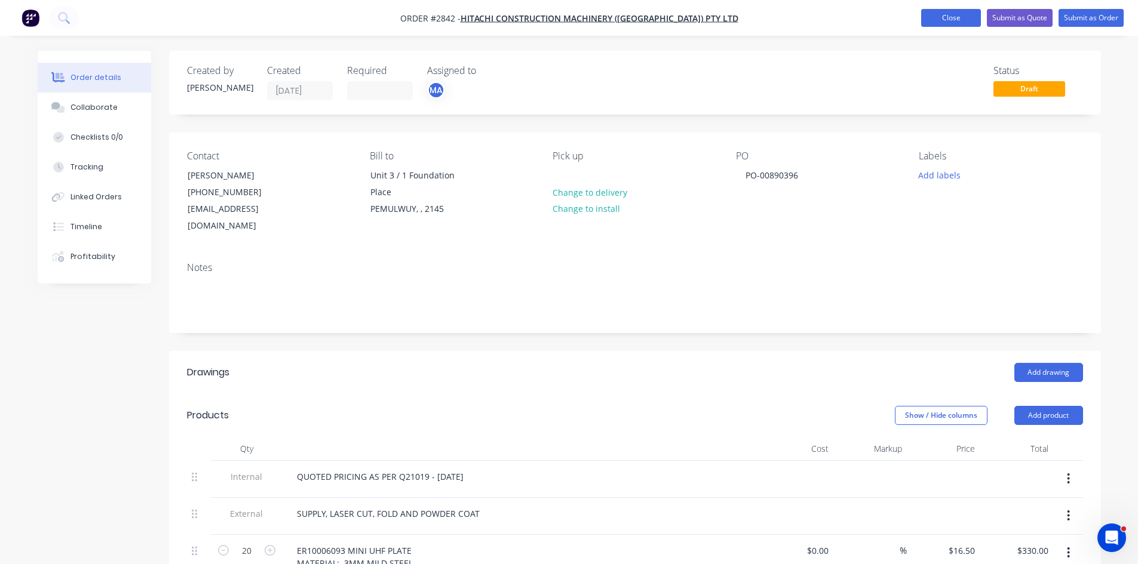
click at [953, 17] on button "Close" at bounding box center [951, 18] width 60 height 18
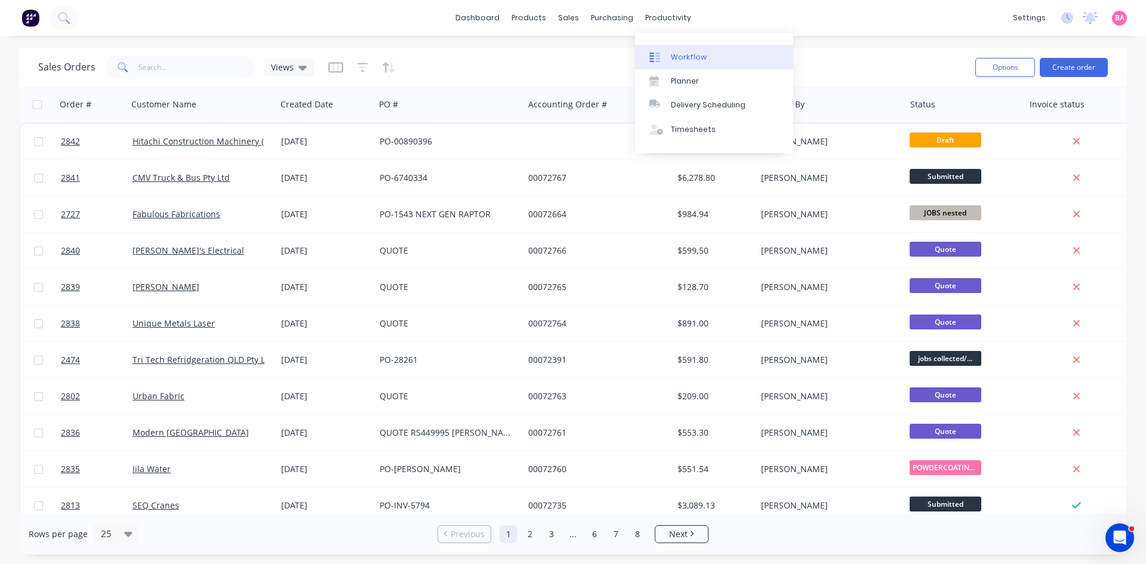
click at [687, 55] on div "Workflow" at bounding box center [689, 57] width 36 height 11
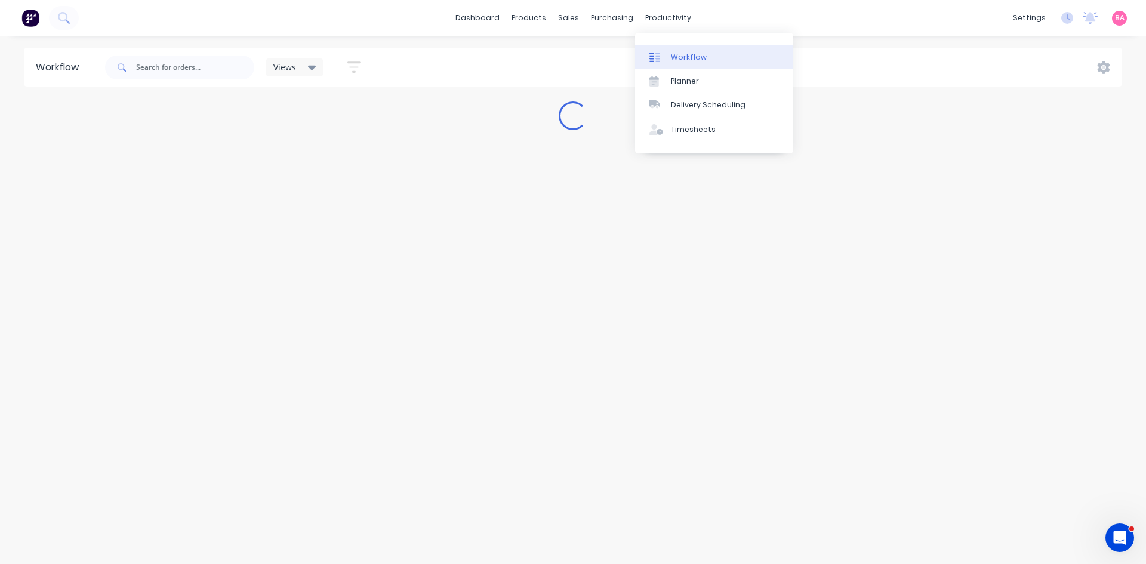
click at [693, 59] on div "Workflow" at bounding box center [689, 57] width 36 height 11
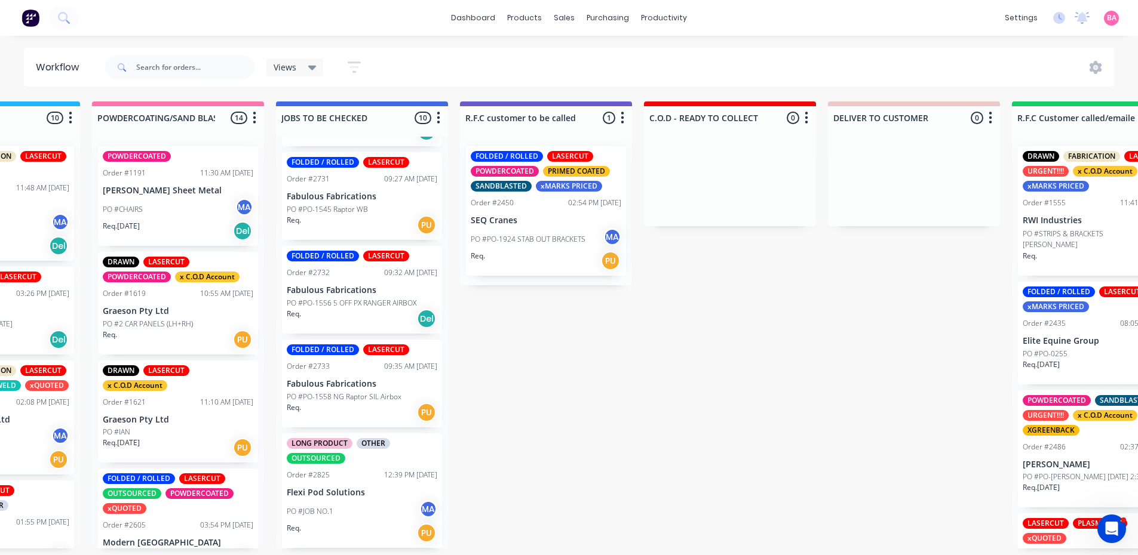
scroll to position [0, 1037]
click at [792, 379] on div "Submitted 26 Status colour #273444 hex #273444 Save Cancel Summaries Total orde…" at bounding box center [556, 325] width 3204 height 447
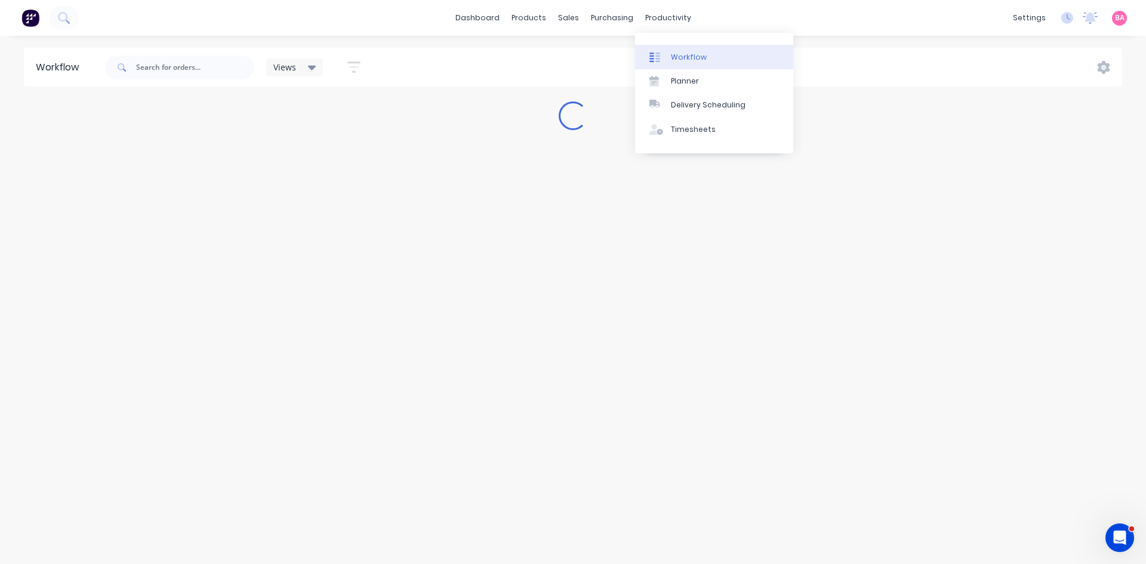
click at [691, 54] on div "Workflow" at bounding box center [689, 57] width 36 height 11
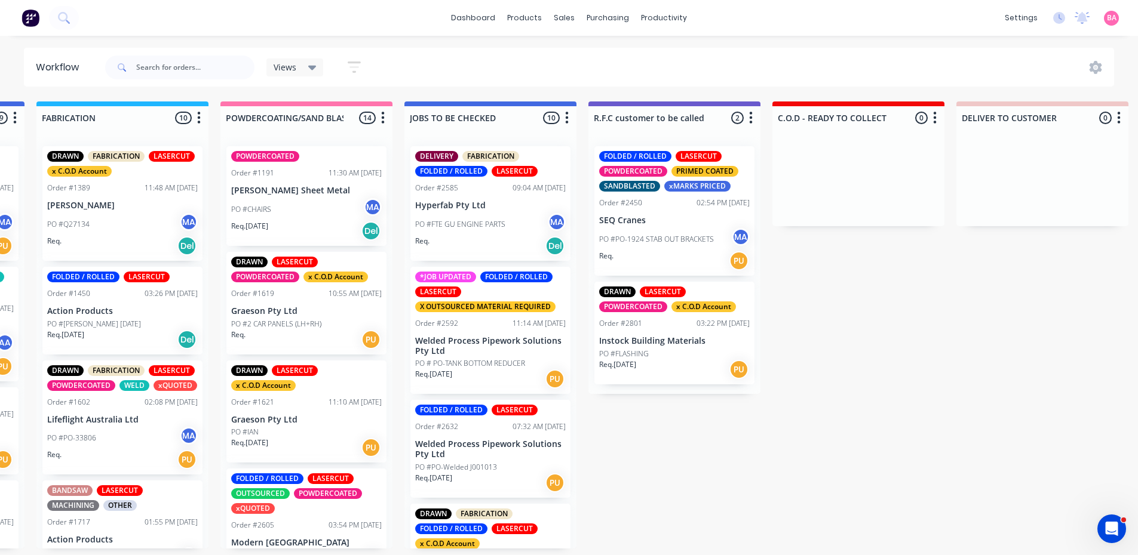
scroll to position [0, 976]
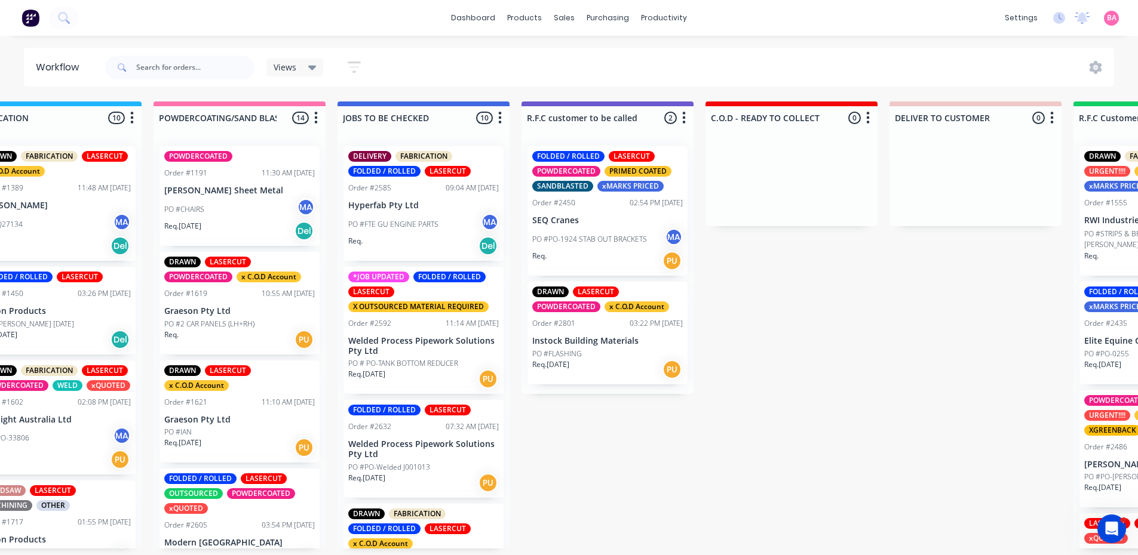
click at [592, 331] on div "DRAWN LASERCUT POWDERCOATED x C.O.D Account Order #2801 03:22 PM [DATE] Instock…" at bounding box center [607, 333] width 160 height 103
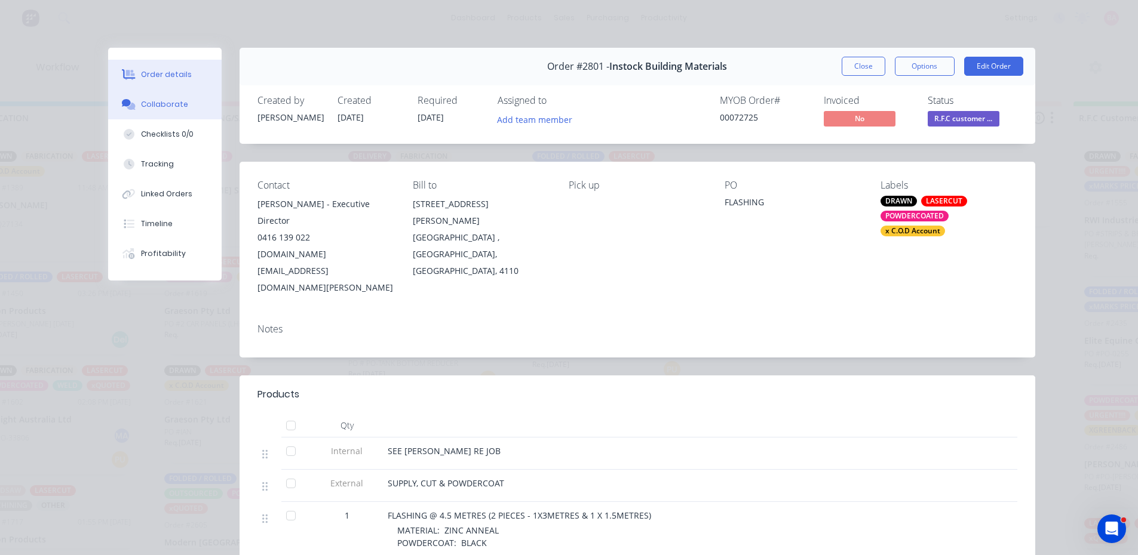
click at [166, 101] on div "Collaborate" at bounding box center [164, 104] width 47 height 11
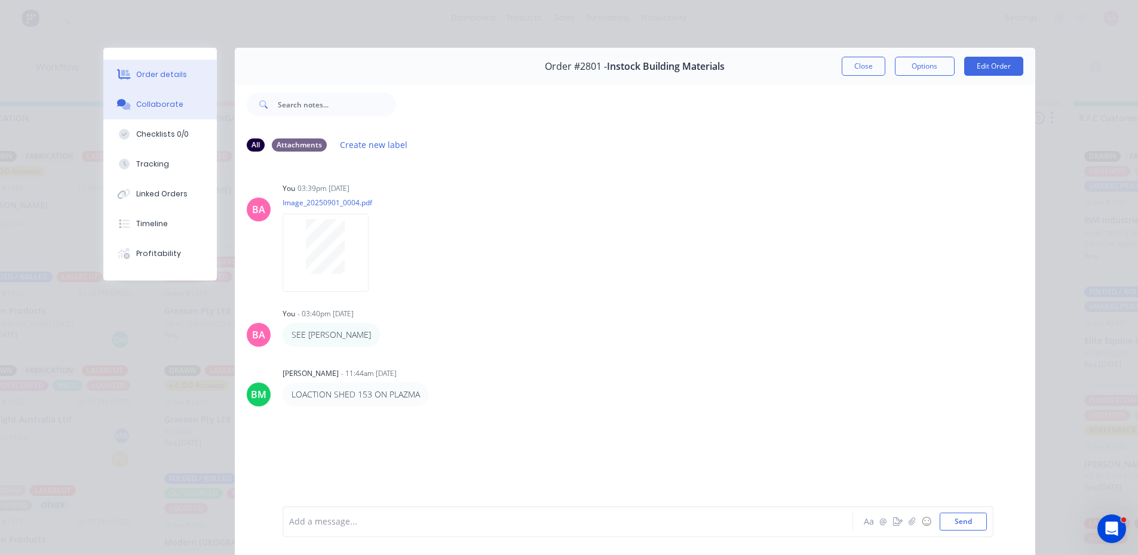
click at [146, 77] on div "Order details" at bounding box center [161, 74] width 51 height 11
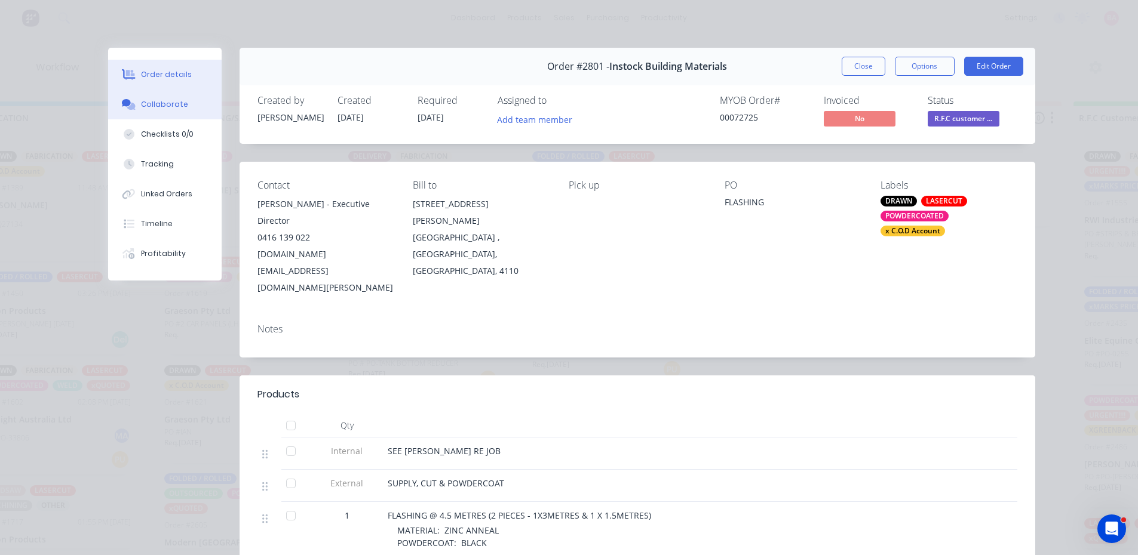
click at [163, 105] on div "Collaborate" at bounding box center [164, 104] width 47 height 11
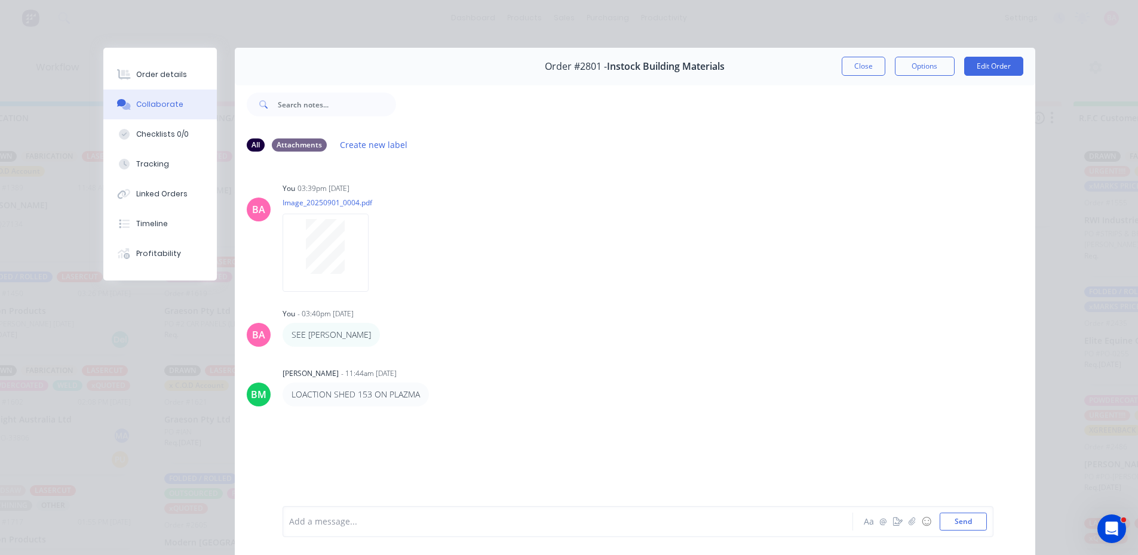
click at [362, 516] on div at bounding box center [551, 522] width 522 height 13
click at [961, 521] on button "Send" at bounding box center [962, 522] width 47 height 18
click at [145, 68] on button "Order details" at bounding box center [159, 75] width 113 height 30
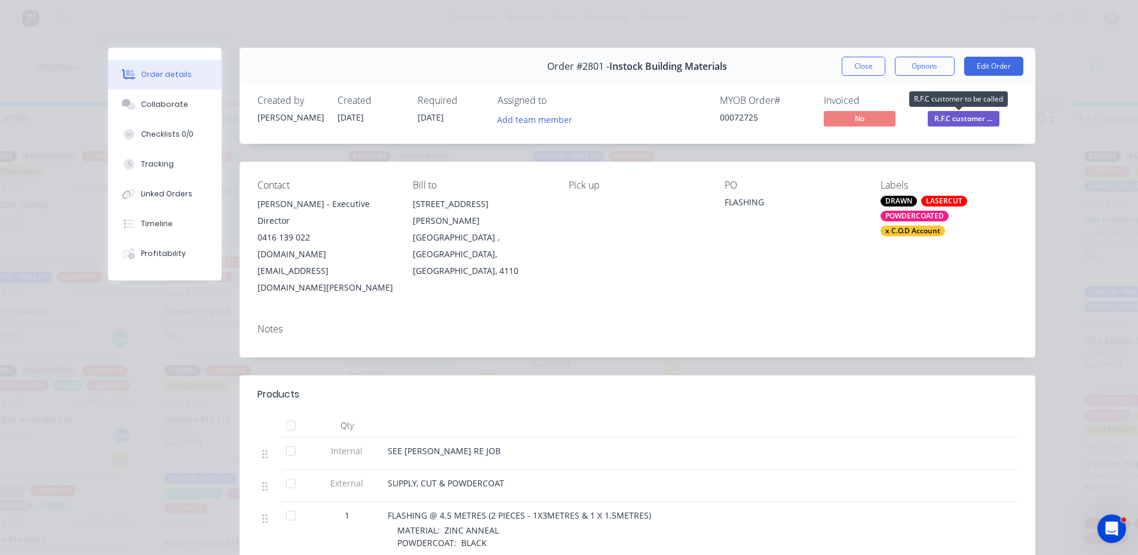
click at [951, 116] on span "R.F.C customer ..." at bounding box center [963, 118] width 72 height 15
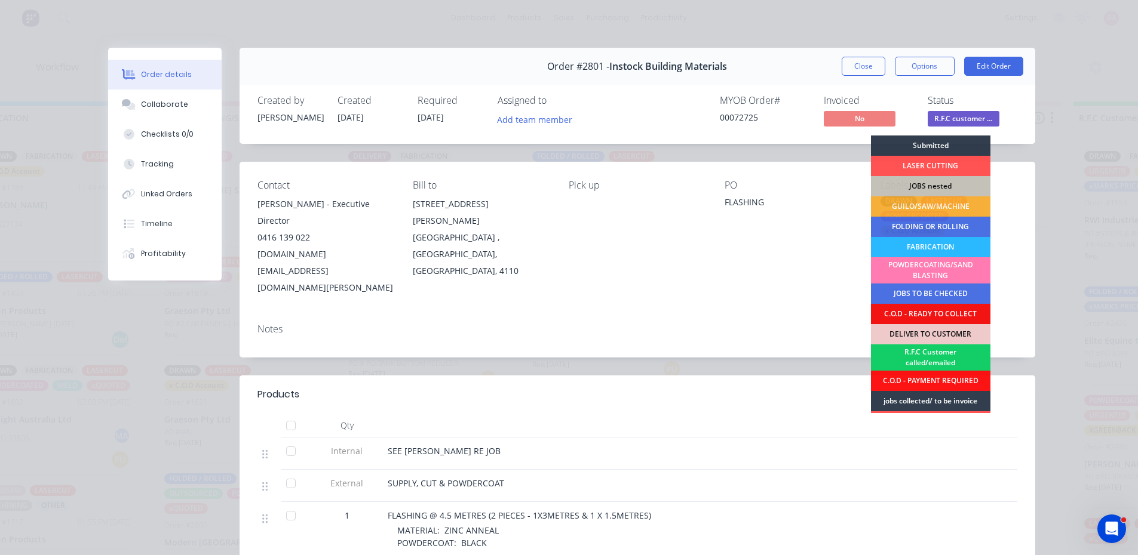
click at [926, 353] on div "R.F.C Customer called/emailed" at bounding box center [930, 358] width 119 height 26
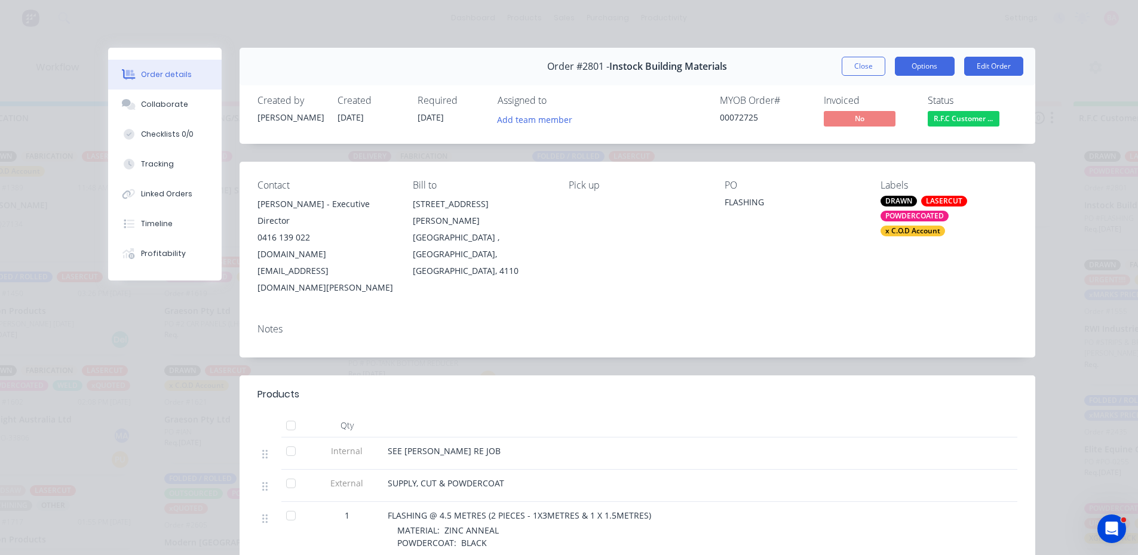
click at [923, 62] on button "Options" at bounding box center [924, 66] width 60 height 19
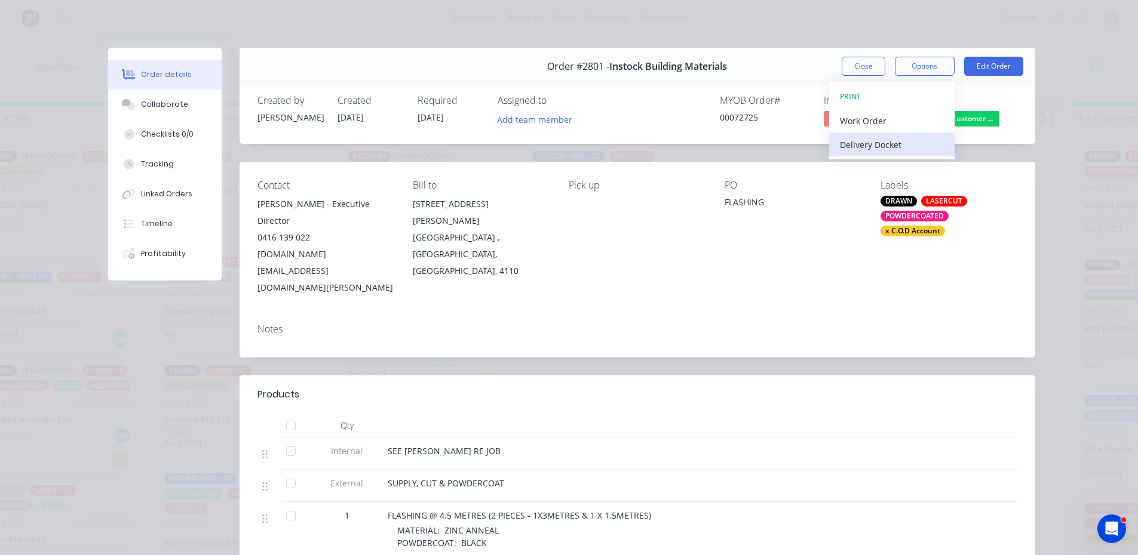
click at [865, 146] on div "Delivery Docket" at bounding box center [892, 144] width 104 height 17
click at [856, 144] on div "Standard" at bounding box center [892, 144] width 104 height 17
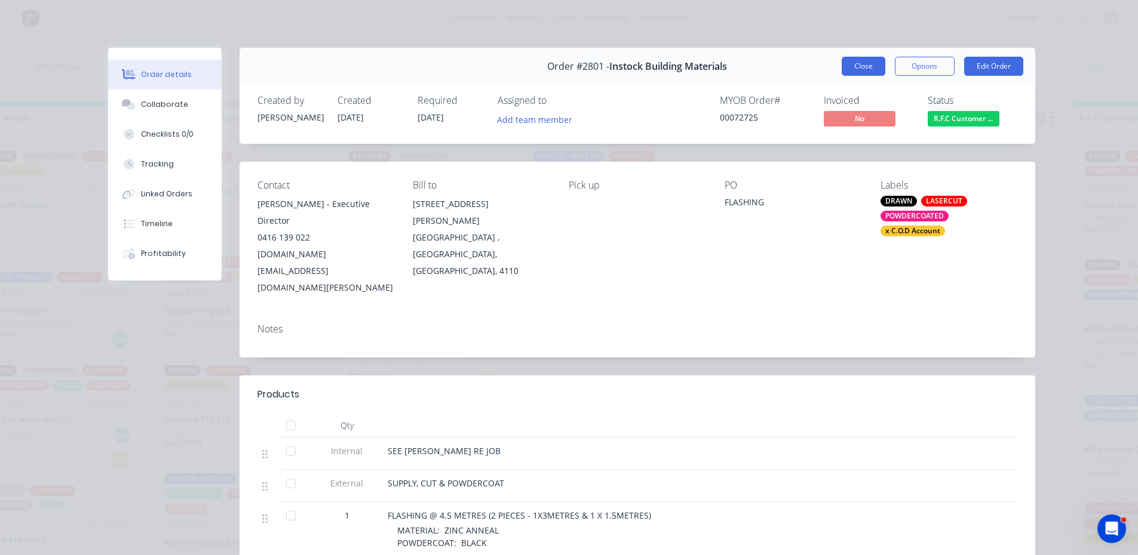
click at [841, 68] on button "Close" at bounding box center [863, 66] width 44 height 19
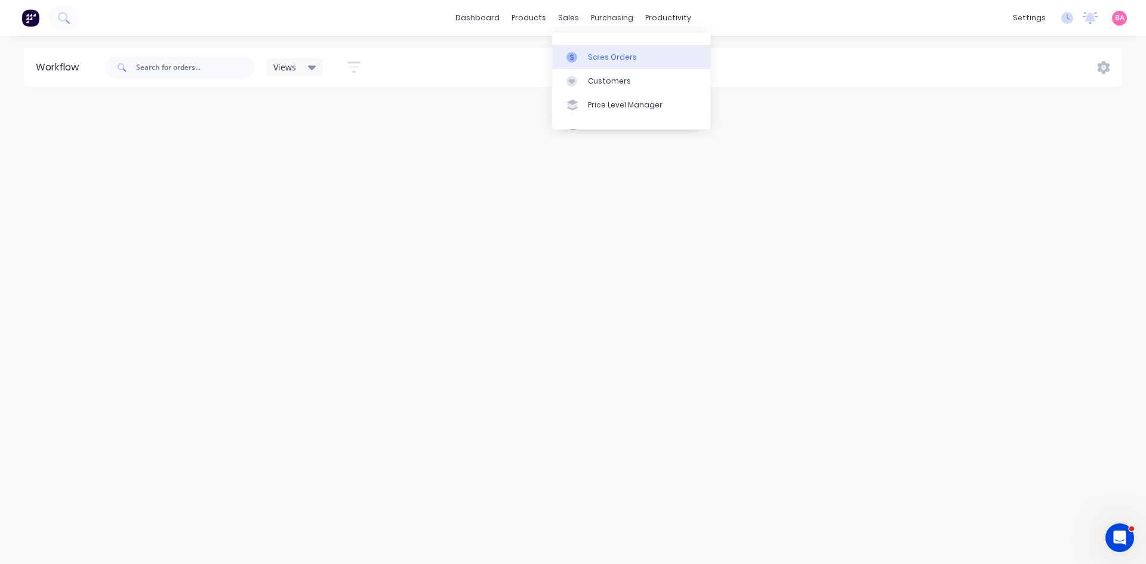
click at [608, 58] on div "Sales Orders" at bounding box center [612, 57] width 49 height 11
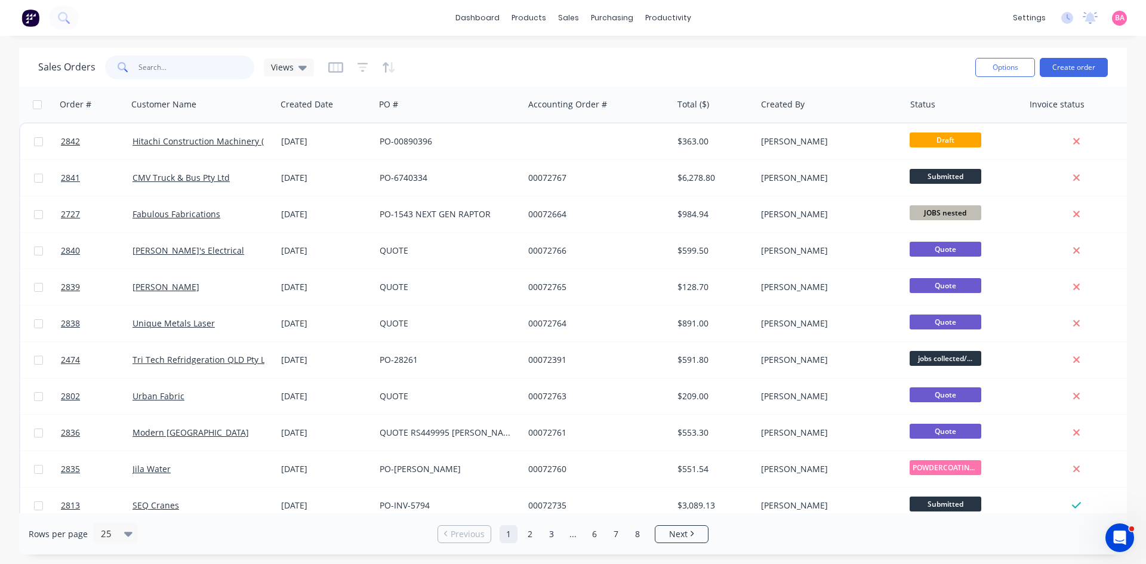
click at [183, 68] on input "text" at bounding box center [197, 68] width 116 height 24
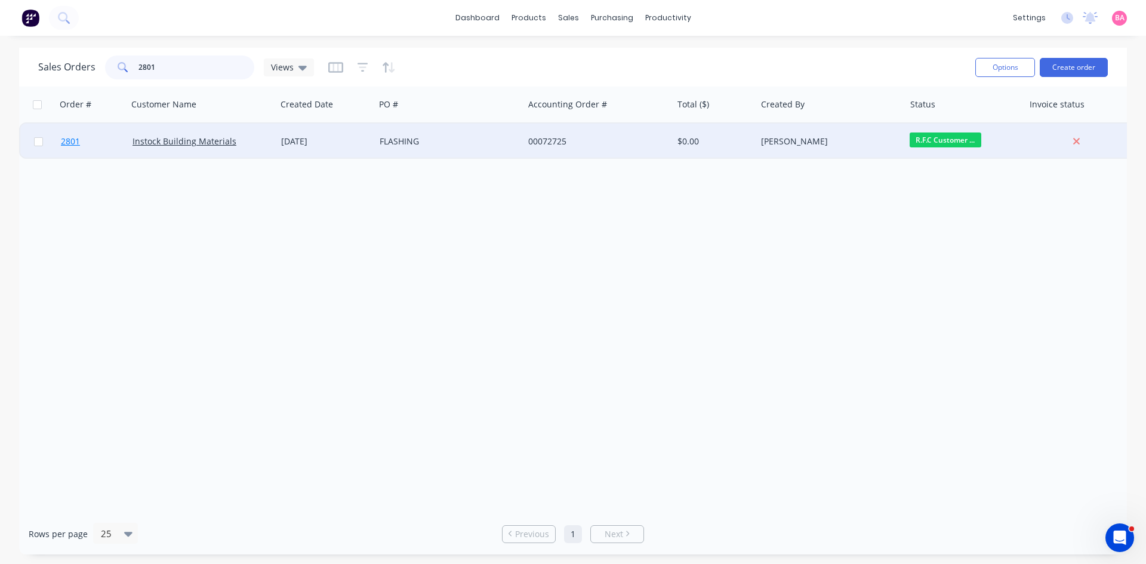
type input "2801"
click at [67, 140] on span "2801" at bounding box center [70, 142] width 19 height 12
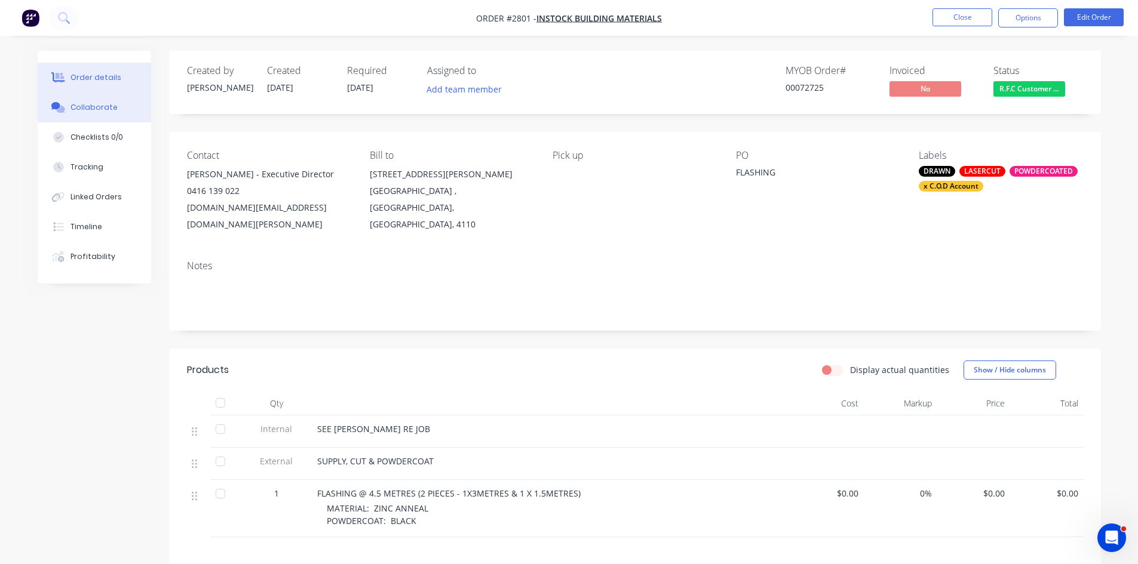
click at [89, 107] on div "Collaborate" at bounding box center [93, 107] width 47 height 11
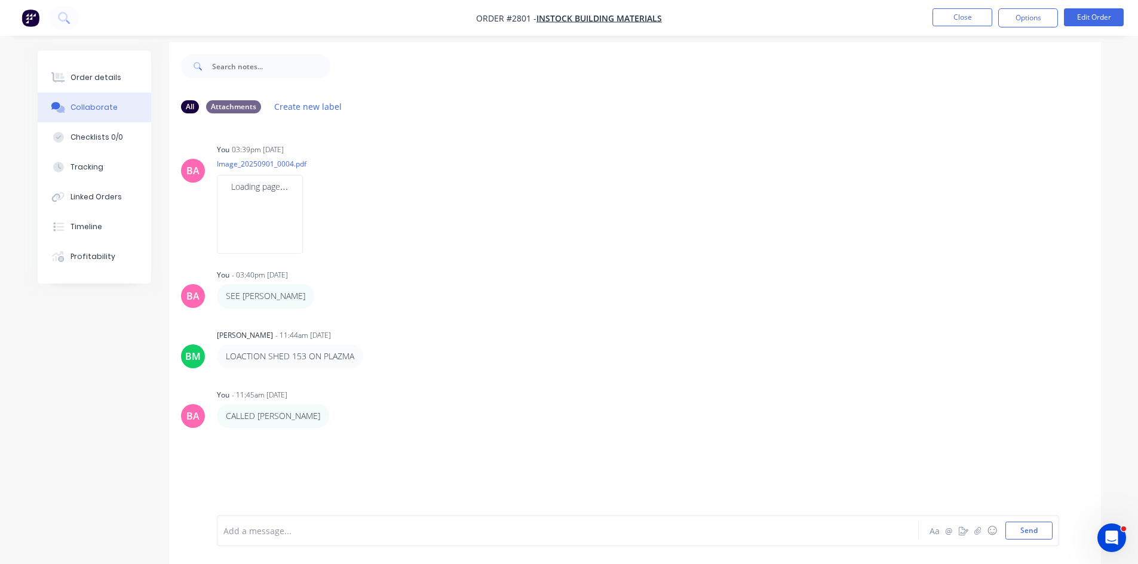
scroll to position [18, 0]
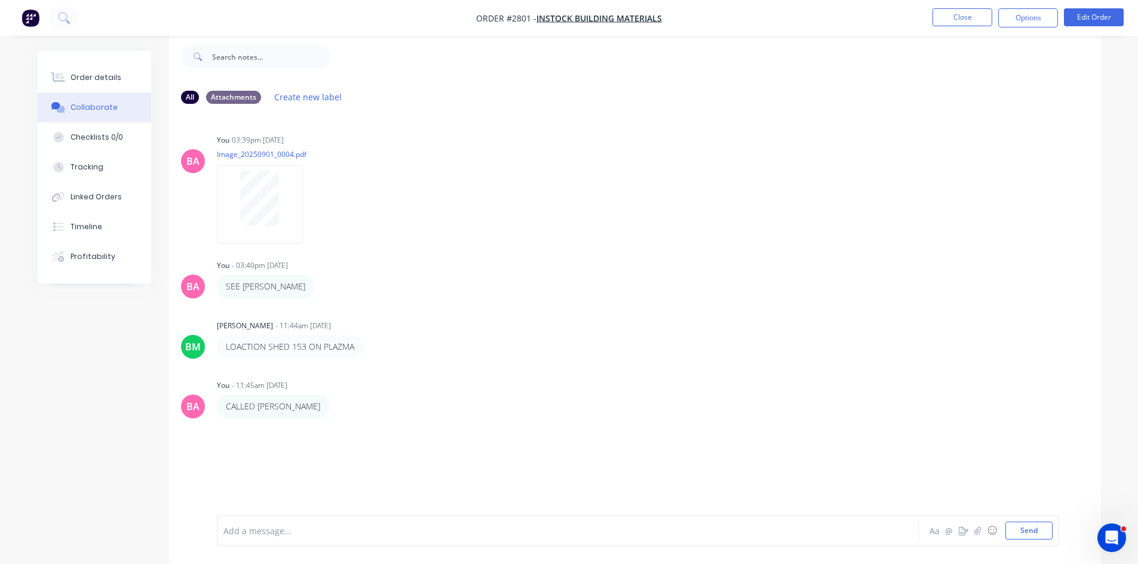
click at [299, 534] on div at bounding box center [534, 531] width 621 height 13
click at [1032, 531] on button "Send" at bounding box center [1028, 531] width 47 height 18
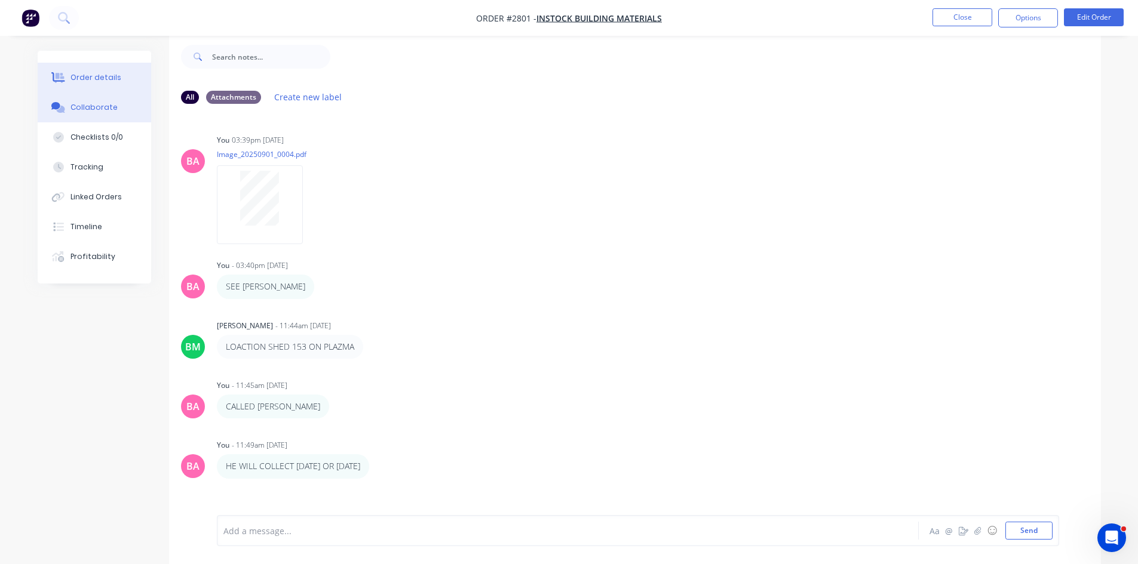
click at [93, 72] on button "Order details" at bounding box center [94, 78] width 113 height 30
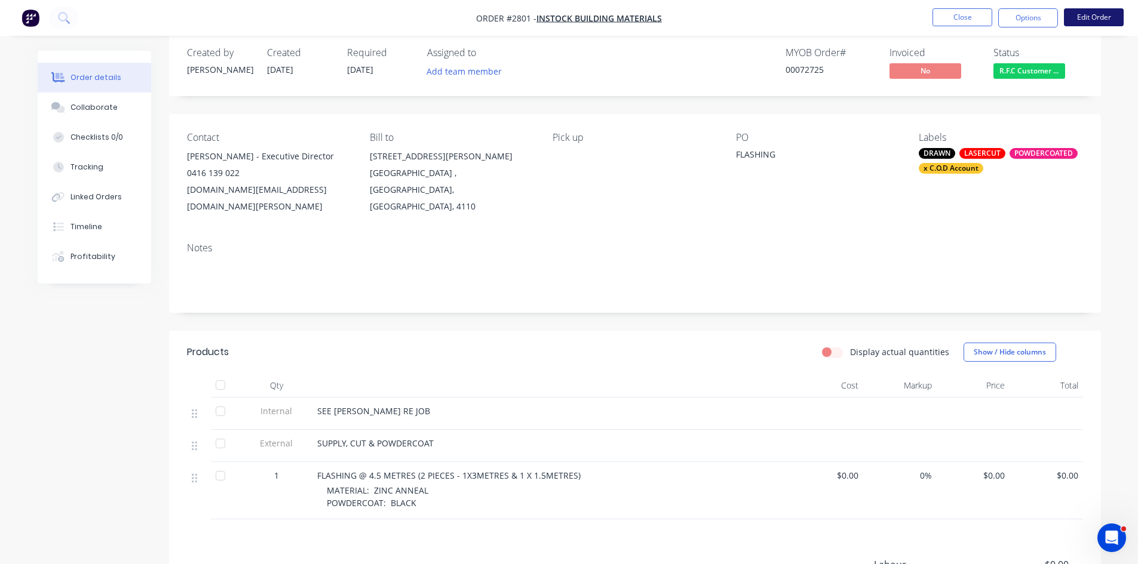
click at [1105, 18] on button "Edit Order" at bounding box center [1093, 17] width 60 height 18
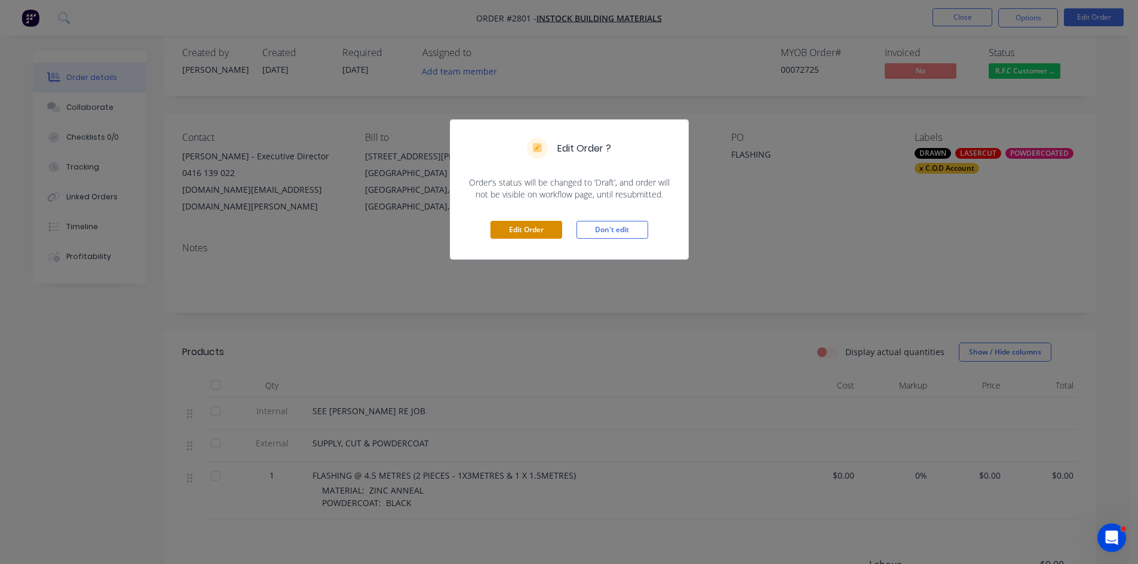
click at [530, 232] on button "Edit Order" at bounding box center [526, 230] width 72 height 18
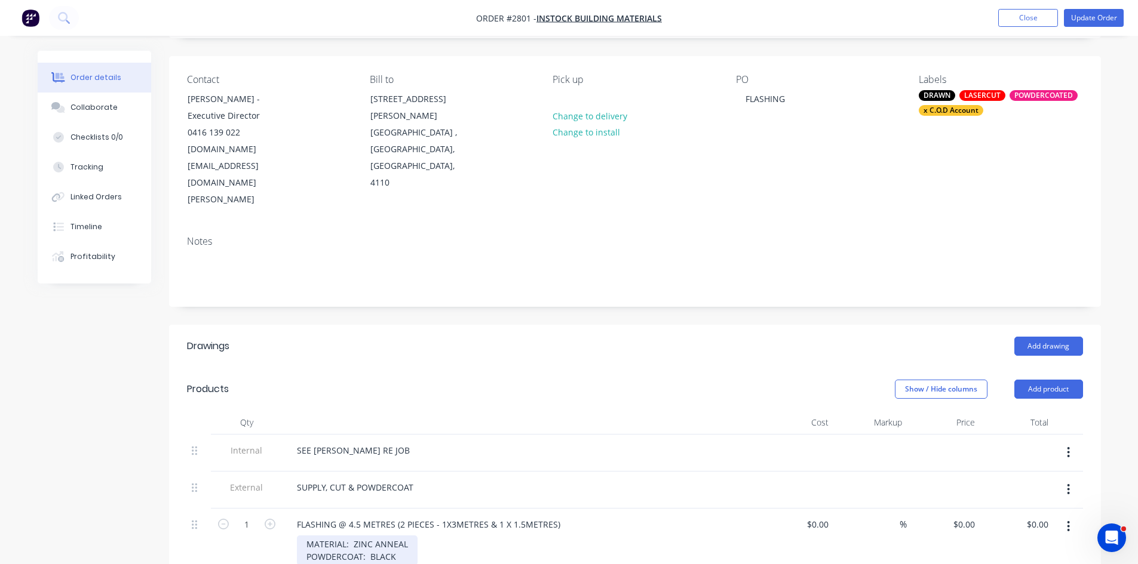
scroll to position [79, 0]
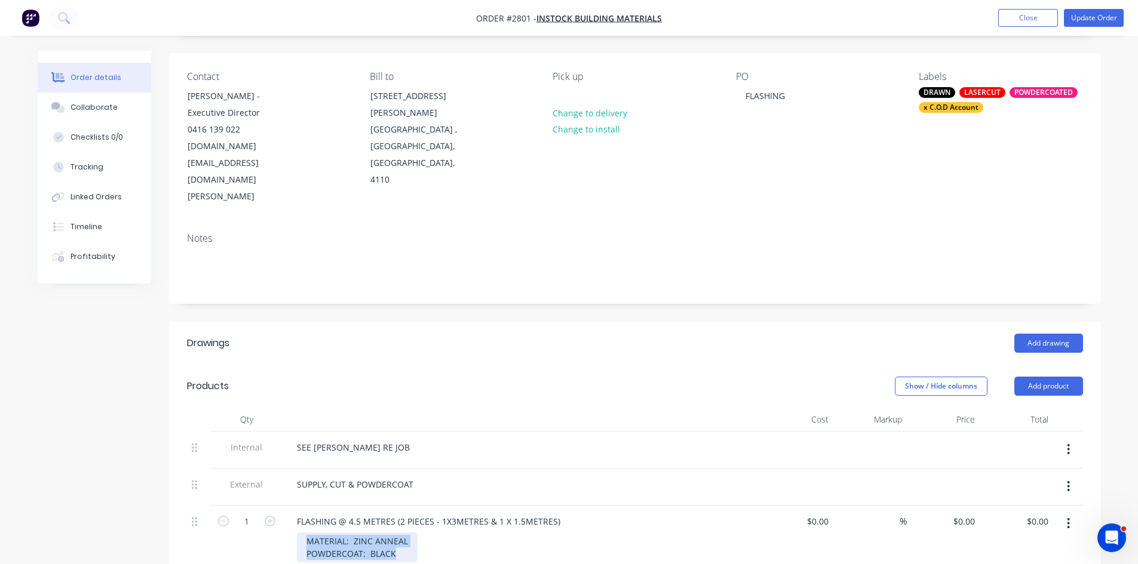
drag, startPoint x: 413, startPoint y: 511, endPoint x: 284, endPoint y: 481, distance: 133.0
click at [284, 506] on div "FLASHING @ 4.5 METRES (2 PIECES - 1X3METRES & 1 X 1.5METRES) MATERIAL: ZINC ANN…" at bounding box center [521, 539] width 478 height 67
click at [343, 533] on div "MATERIAL: ZINC ANNEAL POWDERCOAT: BLACK" at bounding box center [357, 548] width 121 height 30
click at [431, 533] on div "MATERIAL: ZINC ANNEAL POWDERCOAT: BLACK" at bounding box center [526, 548] width 459 height 30
drag, startPoint x: 352, startPoint y: 489, endPoint x: 428, endPoint y: 499, distance: 76.4
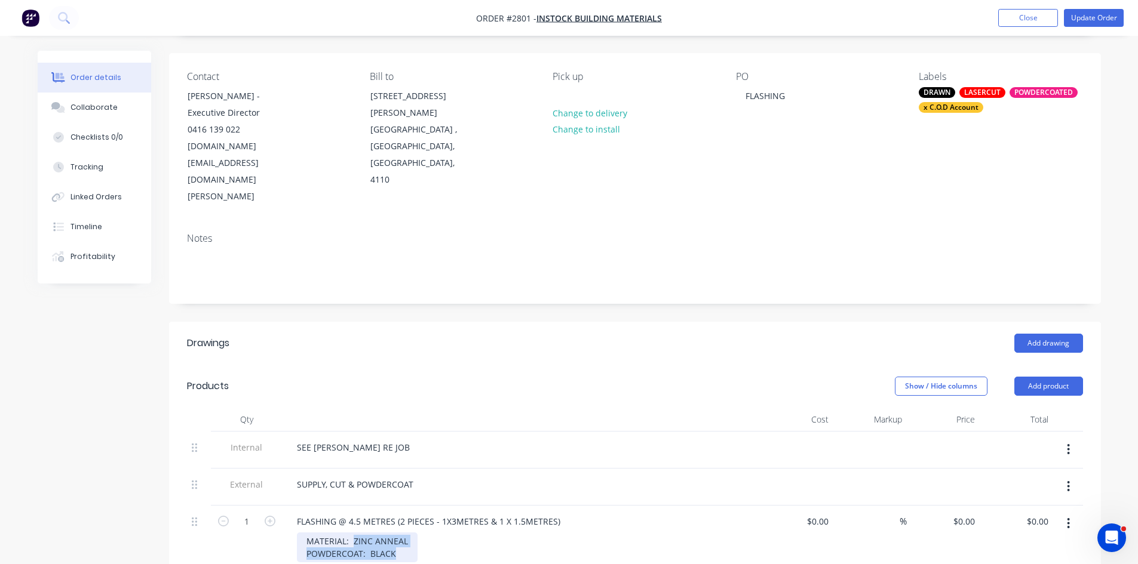
click at [428, 533] on div "MATERIAL: ZINC ANNEAL POWDERCOAT: BLACK" at bounding box center [526, 548] width 459 height 30
click at [1096, 16] on button "Update Order" at bounding box center [1093, 18] width 60 height 18
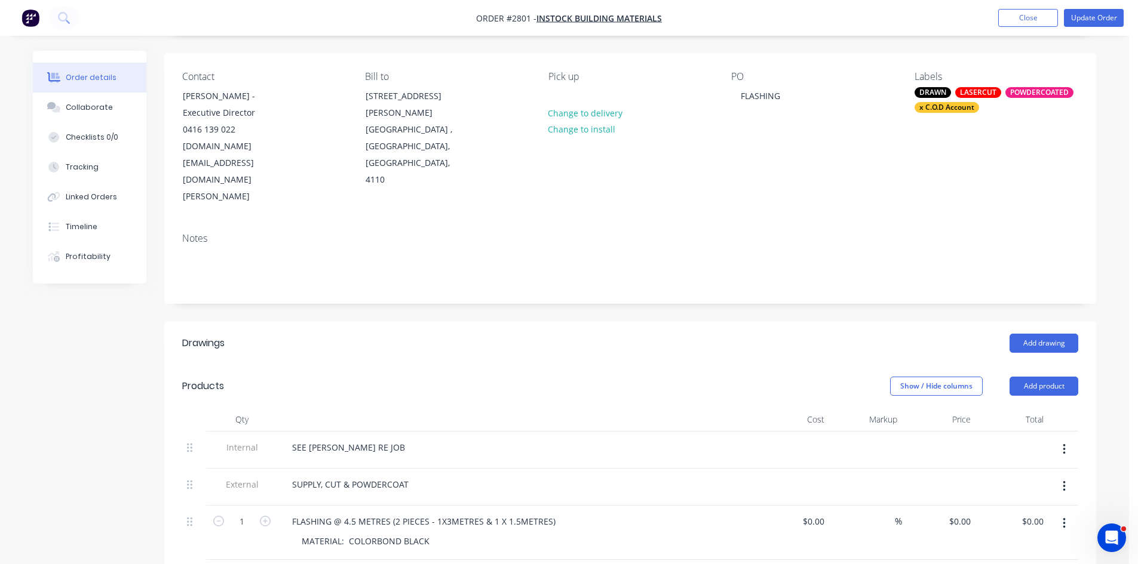
scroll to position [0, 0]
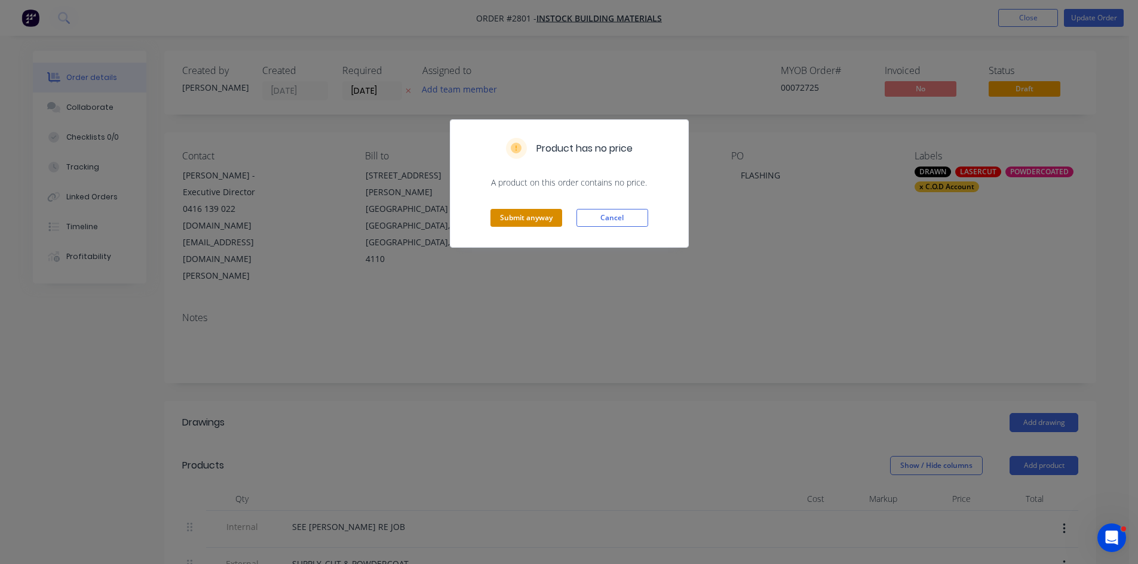
click at [527, 217] on button "Submit anyway" at bounding box center [526, 218] width 72 height 18
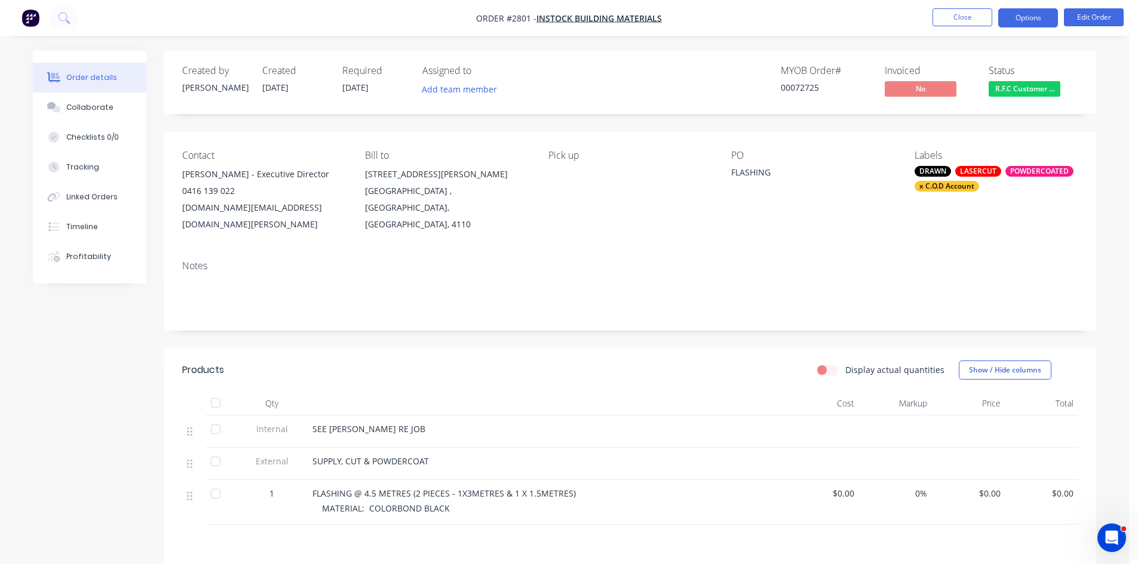
click at [1027, 12] on button "Options" at bounding box center [1028, 17] width 60 height 19
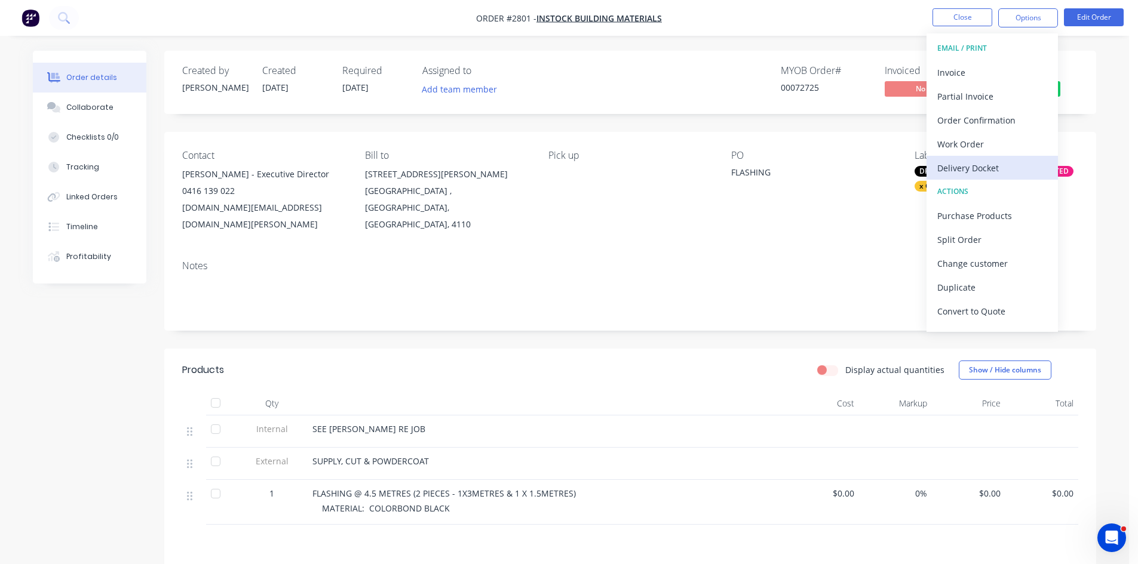
click at [974, 167] on div "Delivery Docket" at bounding box center [992, 167] width 110 height 17
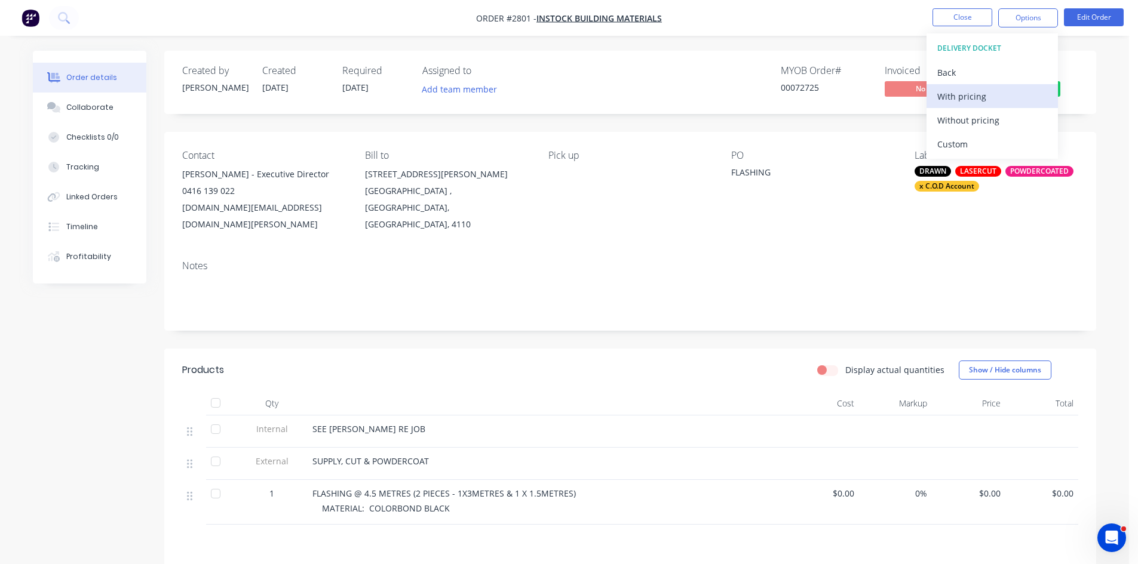
click at [967, 94] on div "With pricing" at bounding box center [992, 96] width 110 height 17
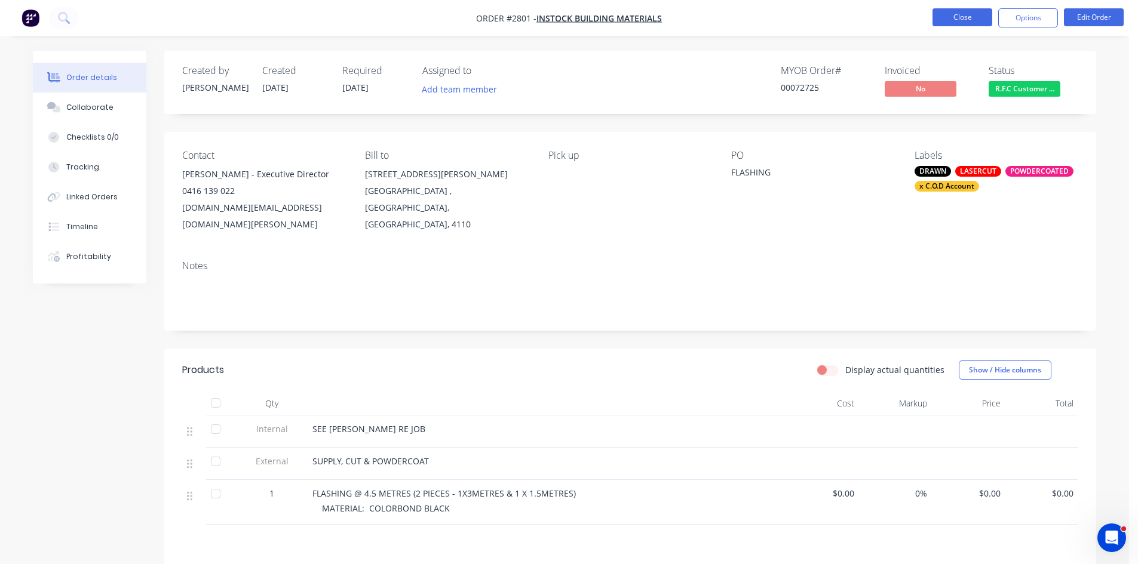
click at [971, 15] on button "Close" at bounding box center [962, 17] width 60 height 18
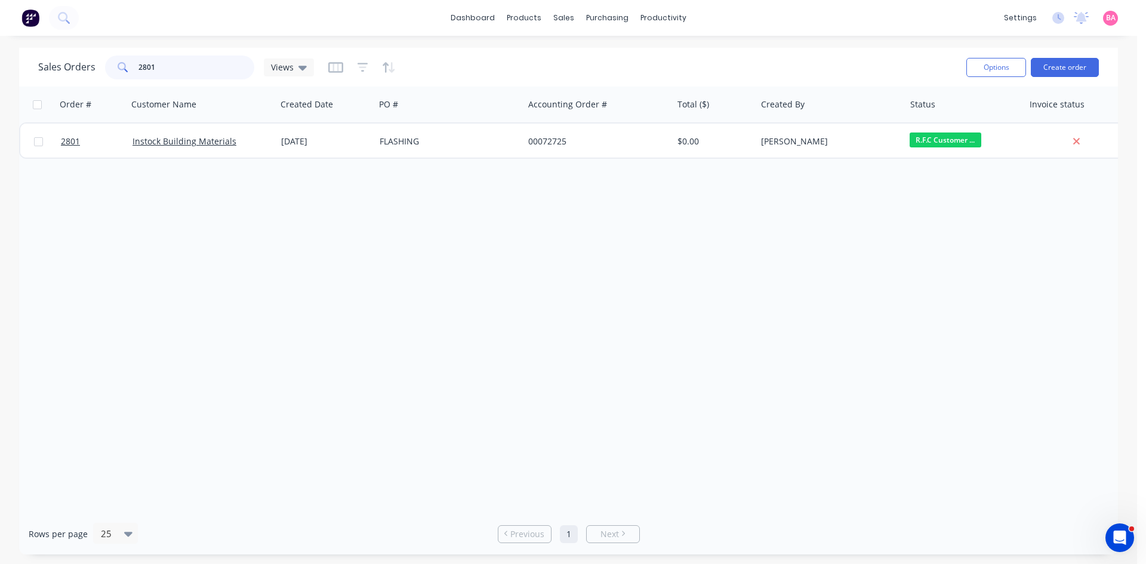
drag, startPoint x: 159, startPoint y: 66, endPoint x: 73, endPoint y: 70, distance: 86.7
click at [73, 70] on div "Sales Orders 2801 Views" at bounding box center [176, 68] width 276 height 24
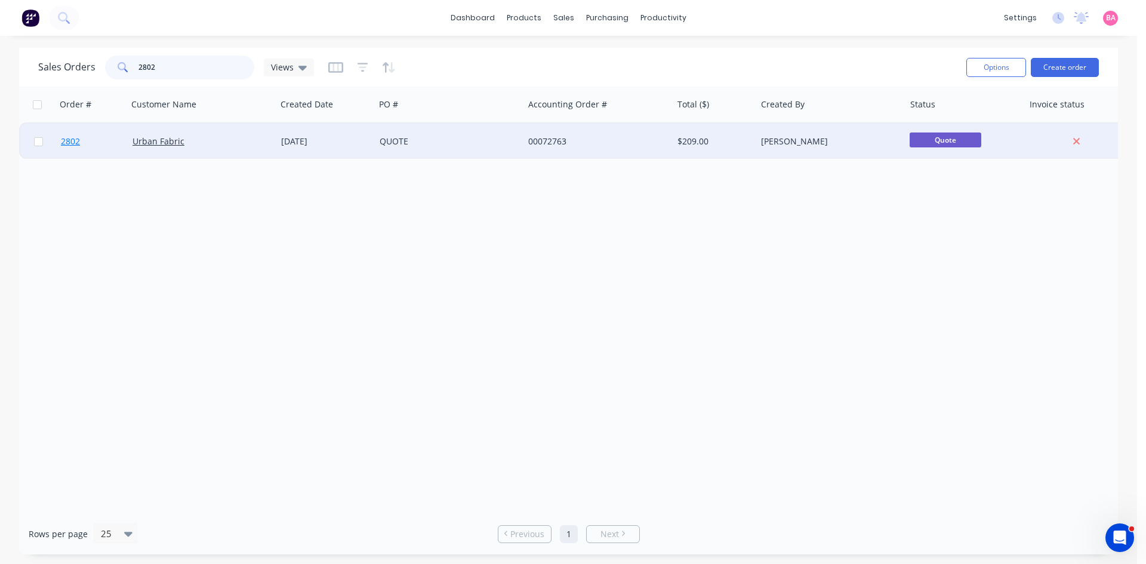
type input "2802"
click at [69, 140] on span "2802" at bounding box center [70, 142] width 19 height 12
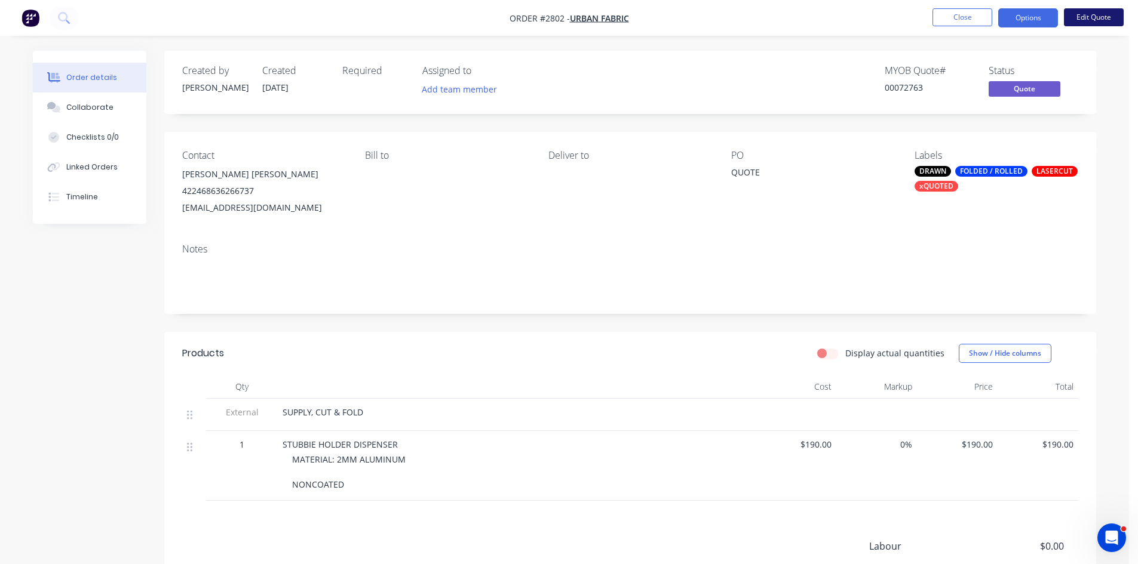
click at [1097, 16] on button "Edit Quote" at bounding box center [1093, 17] width 60 height 18
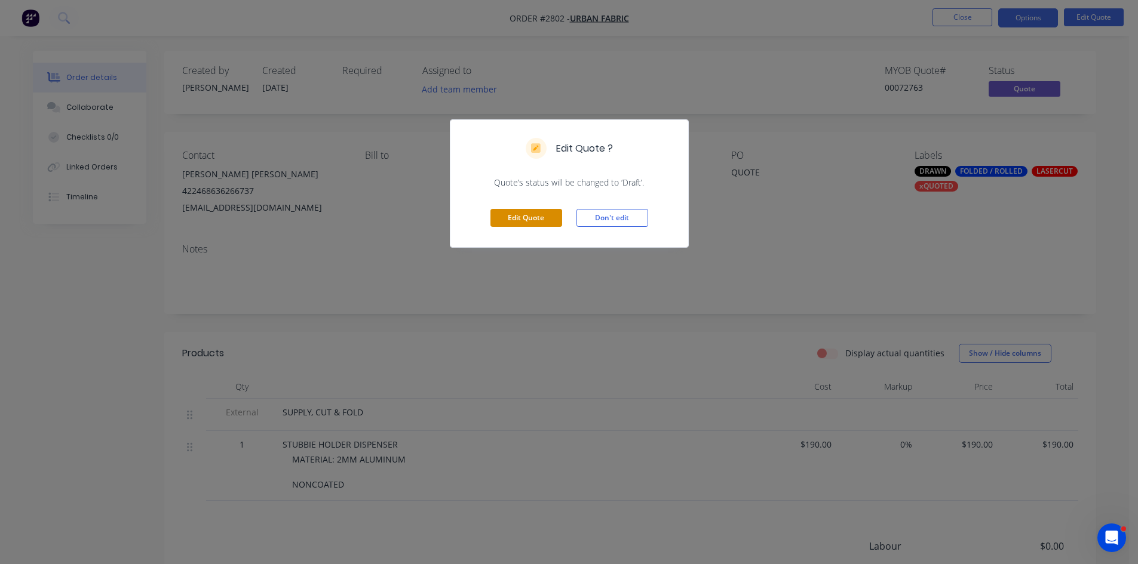
click at [524, 222] on button "Edit Quote" at bounding box center [526, 218] width 72 height 18
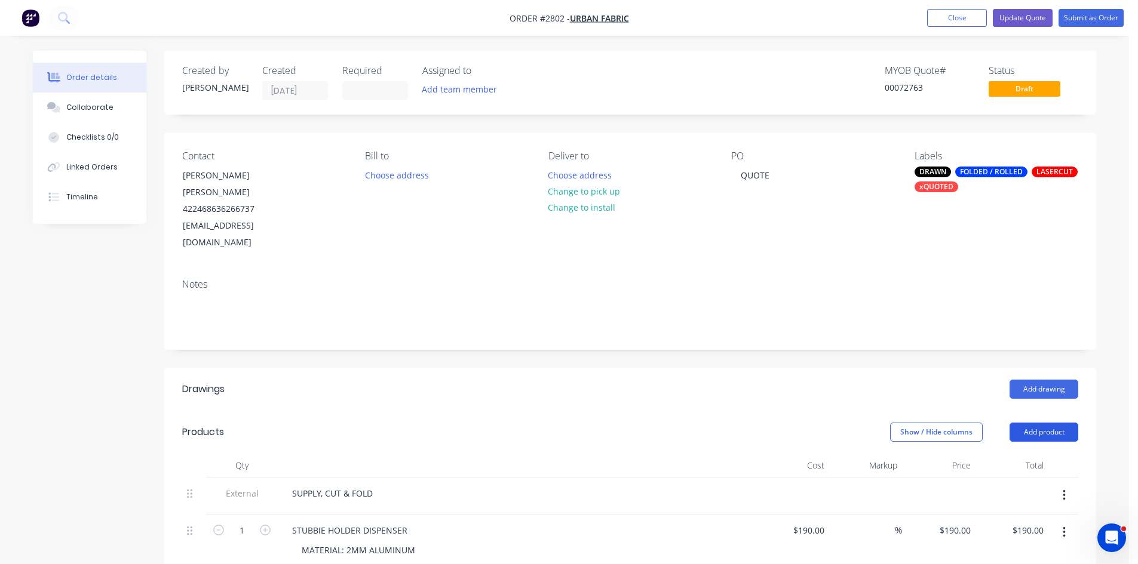
click at [1037, 423] on button "Add product" at bounding box center [1043, 432] width 69 height 19
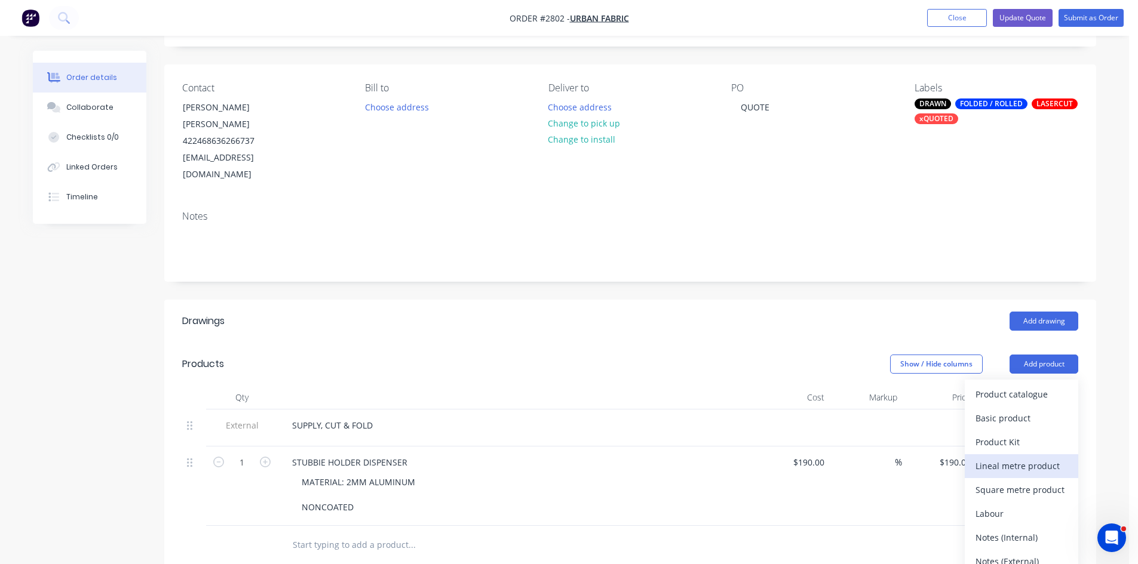
scroll to position [79, 0]
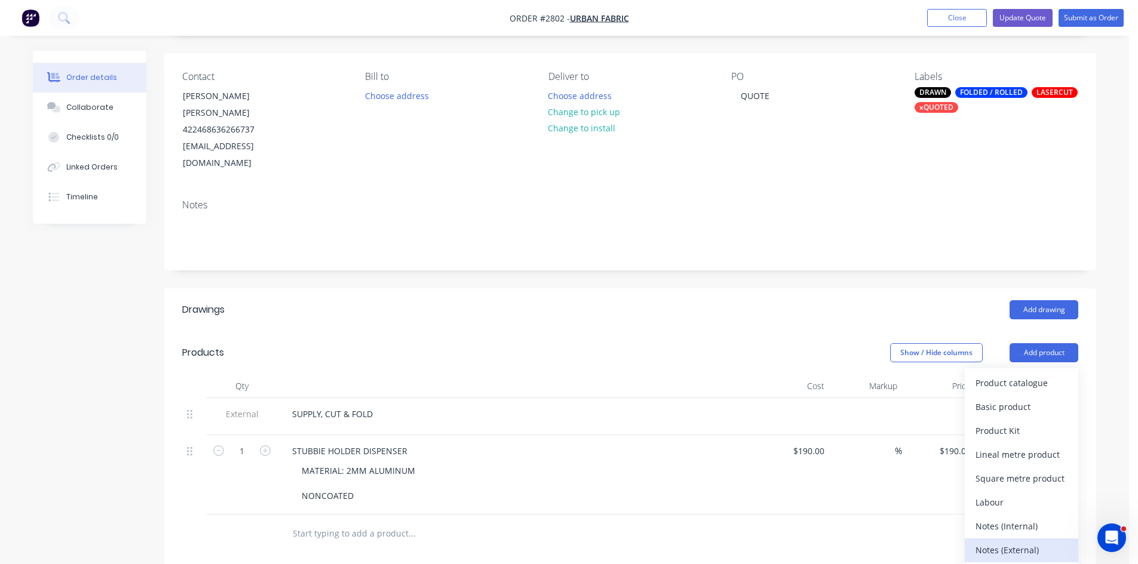
click at [1017, 542] on div "Notes (External)" at bounding box center [1021, 550] width 92 height 17
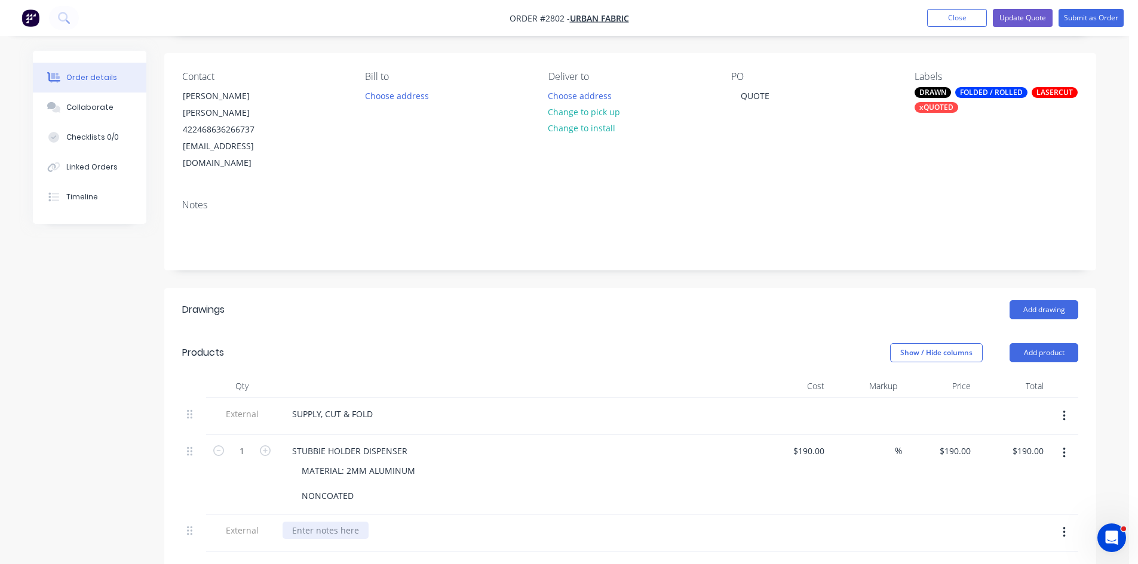
click at [327, 522] on div at bounding box center [325, 530] width 86 height 17
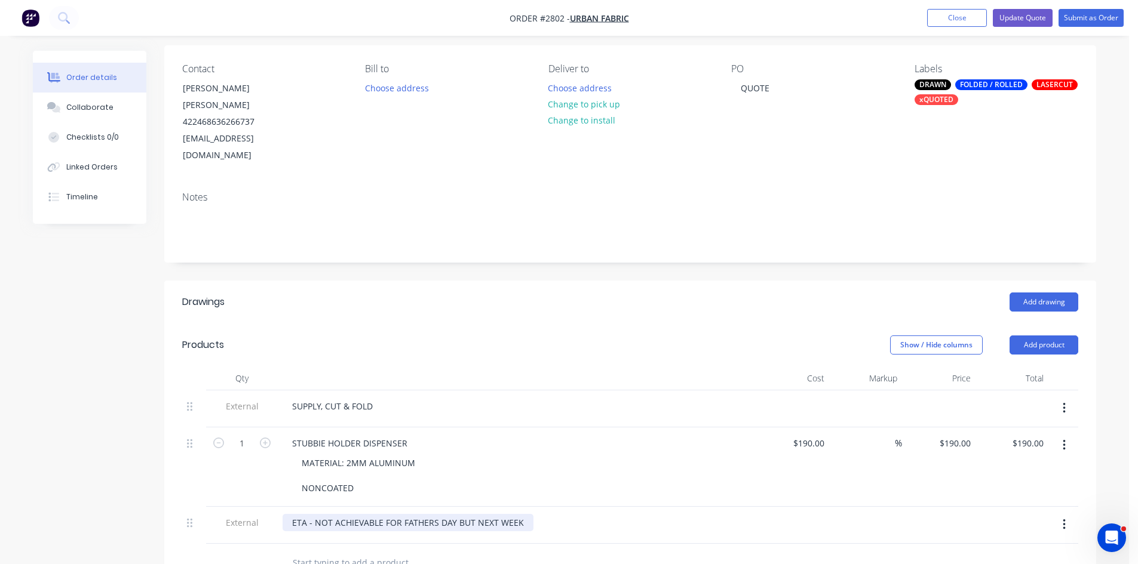
scroll to position [89, 0]
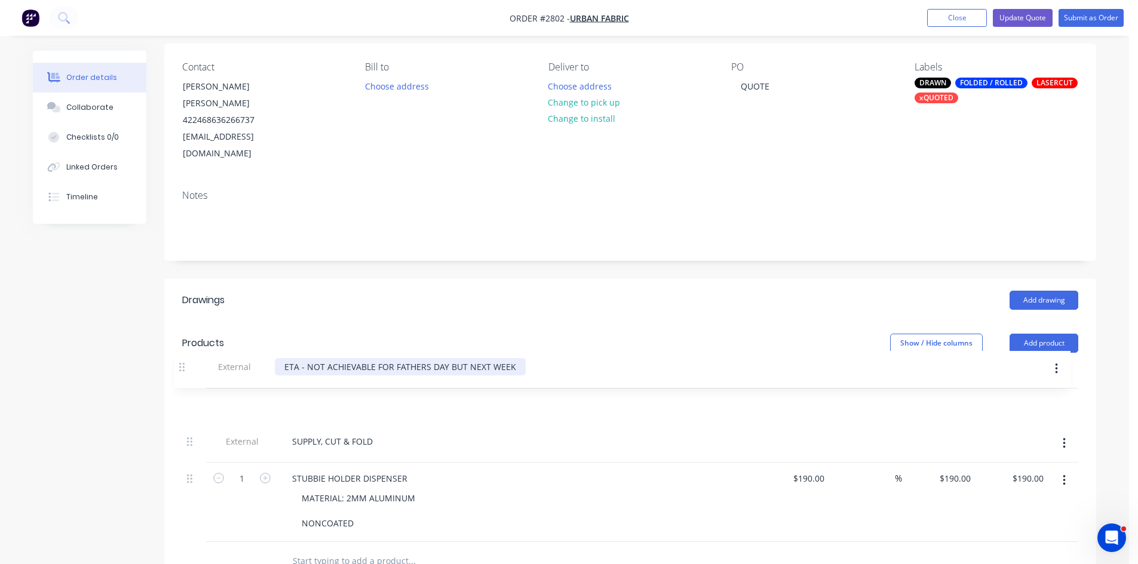
drag, startPoint x: 193, startPoint y: 500, endPoint x: 186, endPoint y: 365, distance: 135.2
click at [186, 389] on div "External SUPPLY, CUT & FOLD 1 STUBBIE HOLDER DISPENSER MATERIAL: 2MM ALUMINUM N…" at bounding box center [630, 465] width 896 height 153
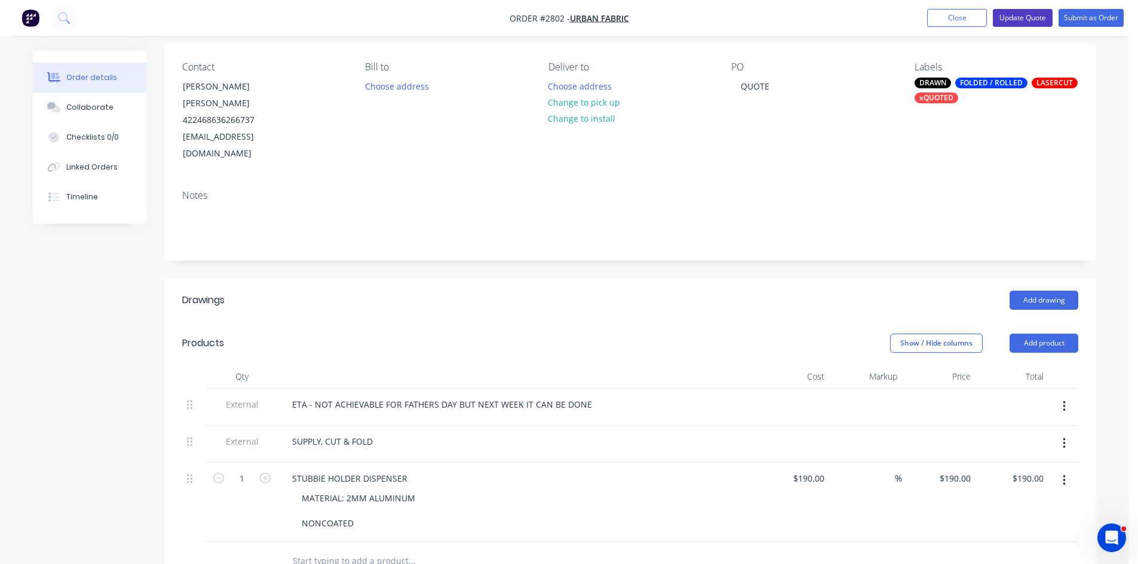
click at [1033, 15] on button "Update Quote" at bounding box center [1022, 18] width 60 height 18
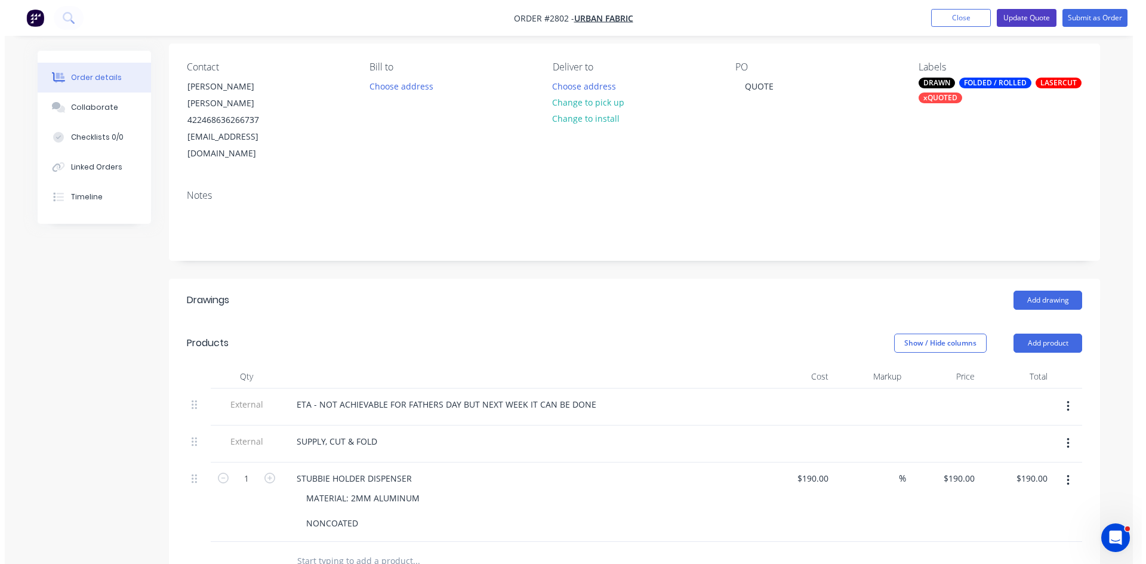
scroll to position [0, 0]
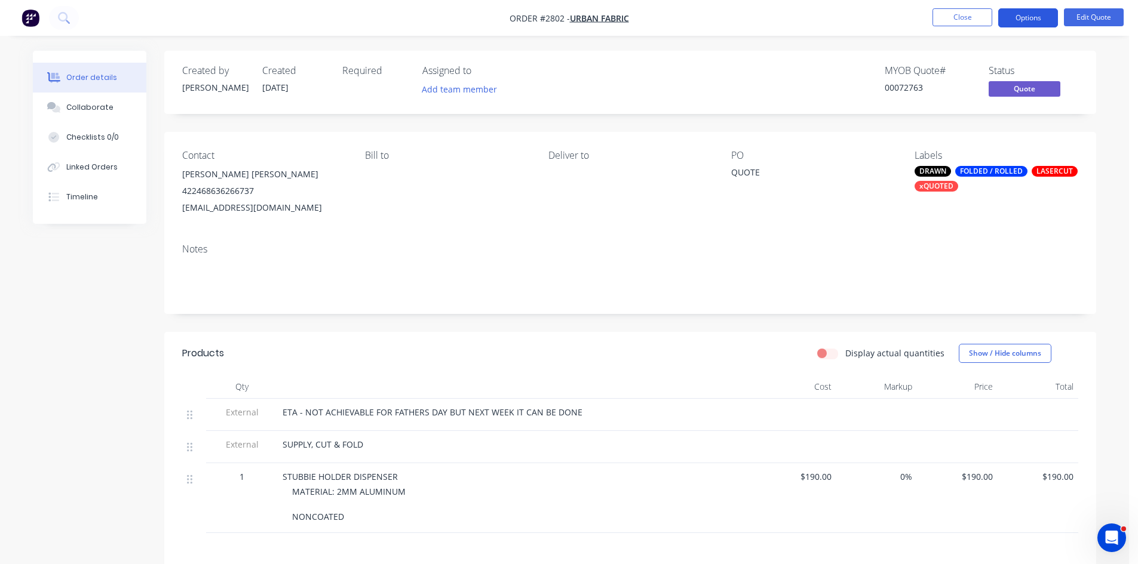
click at [1033, 16] on button "Options" at bounding box center [1028, 17] width 60 height 19
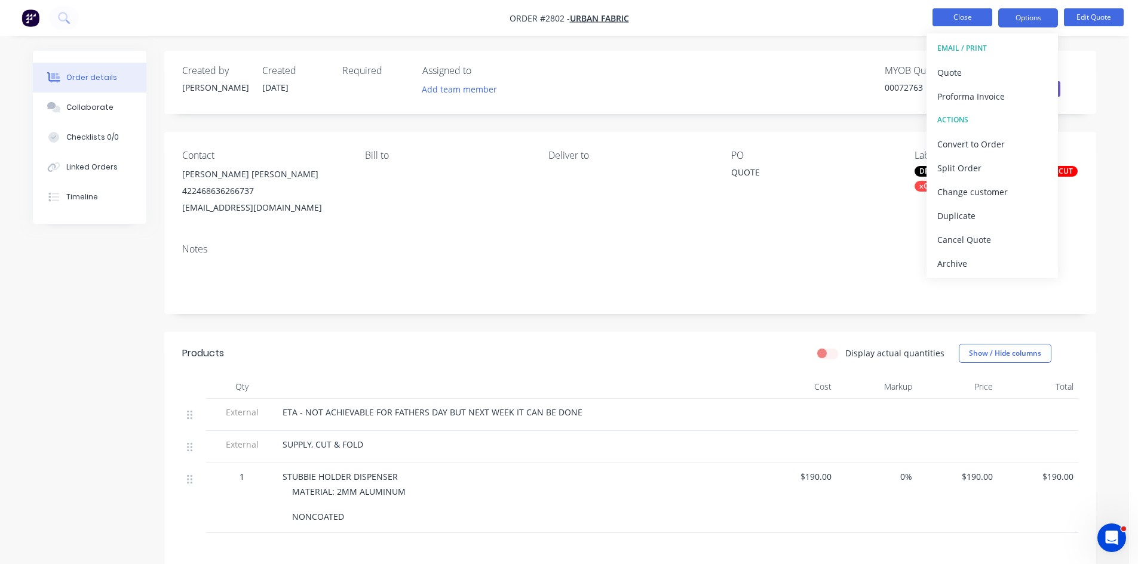
click at [978, 21] on button "Close" at bounding box center [962, 17] width 60 height 18
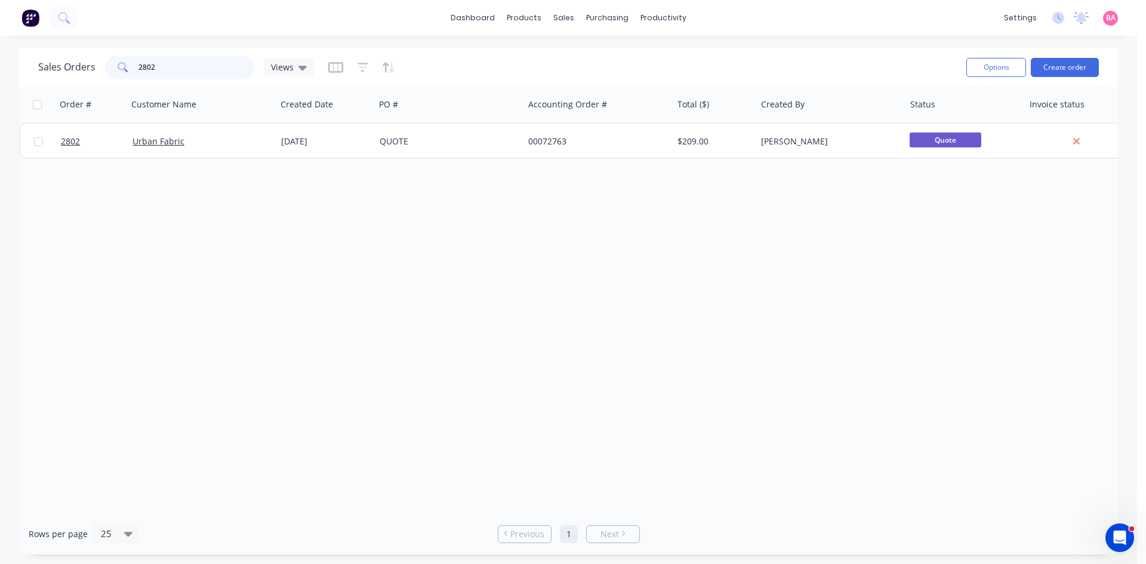
drag, startPoint x: 171, startPoint y: 65, endPoint x: 45, endPoint y: 53, distance: 126.6
click at [45, 53] on div "Sales Orders 2802 Views" at bounding box center [497, 67] width 919 height 29
click at [361, 71] on icon "button" at bounding box center [363, 67] width 11 height 9
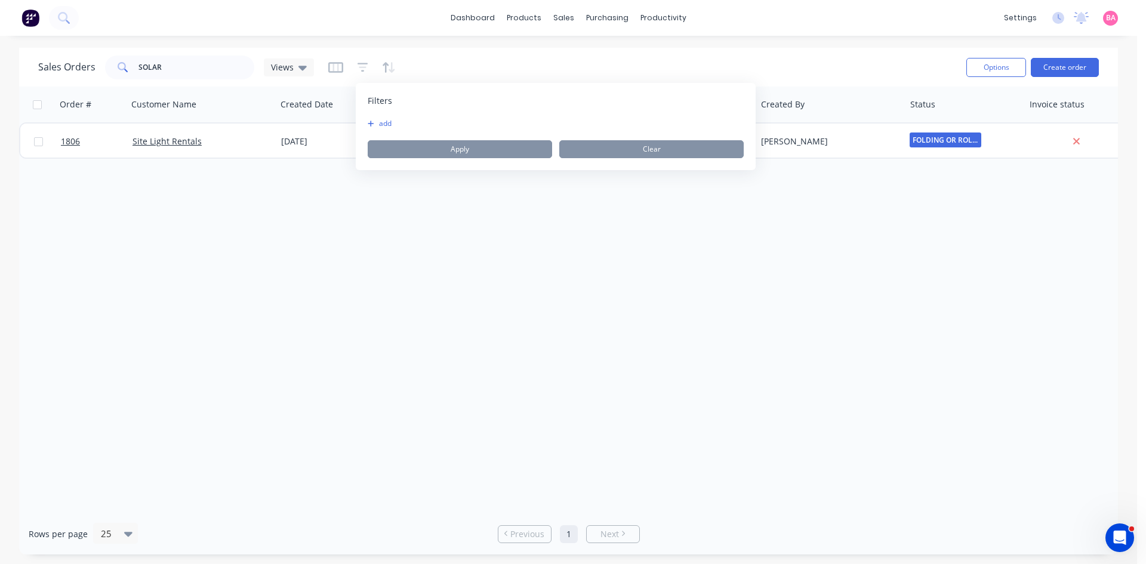
click at [383, 123] on button "add" at bounding box center [383, 124] width 30 height 10
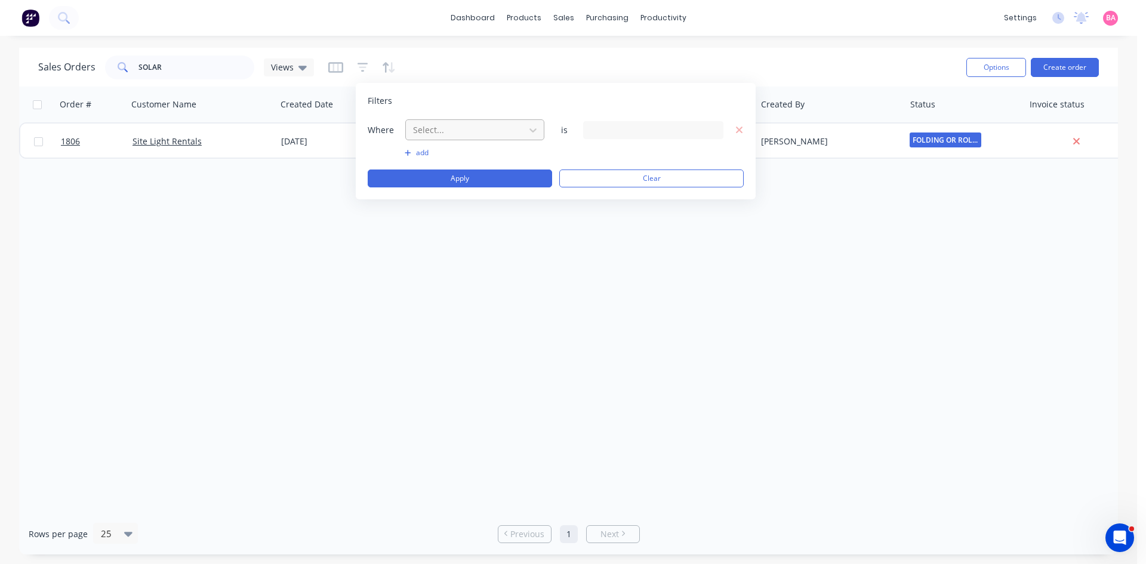
click at [474, 131] on div at bounding box center [465, 129] width 107 height 15
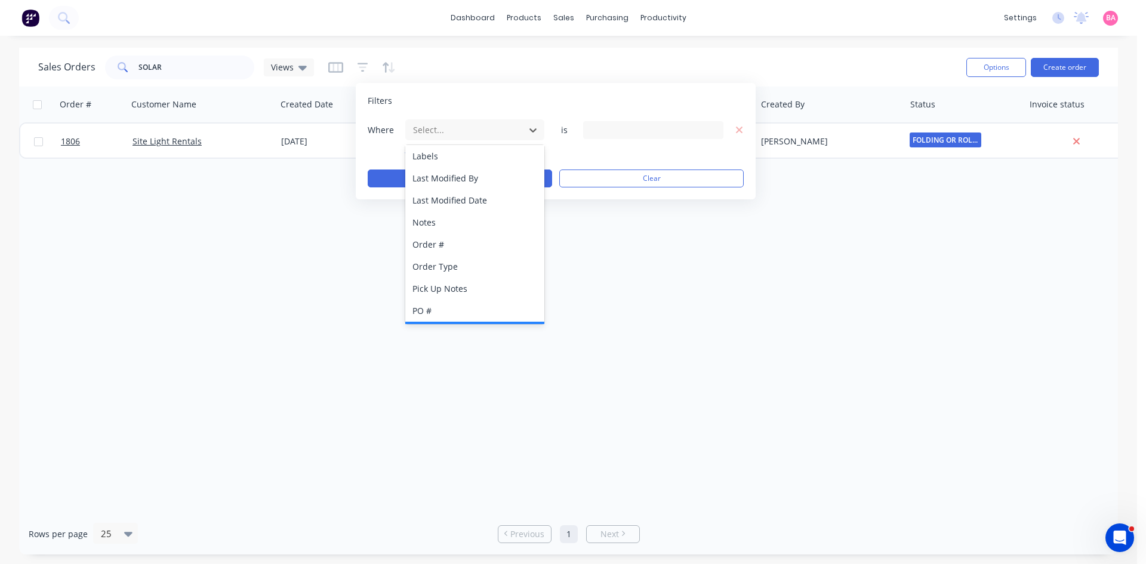
scroll to position [312, 0]
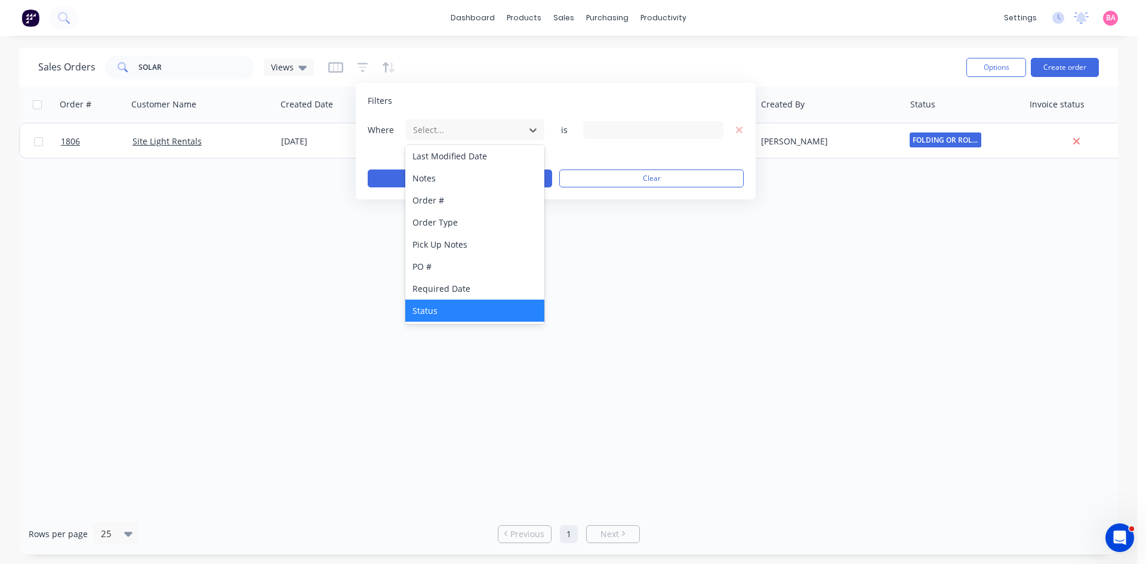
click at [437, 309] on div "Status" at bounding box center [474, 311] width 139 height 22
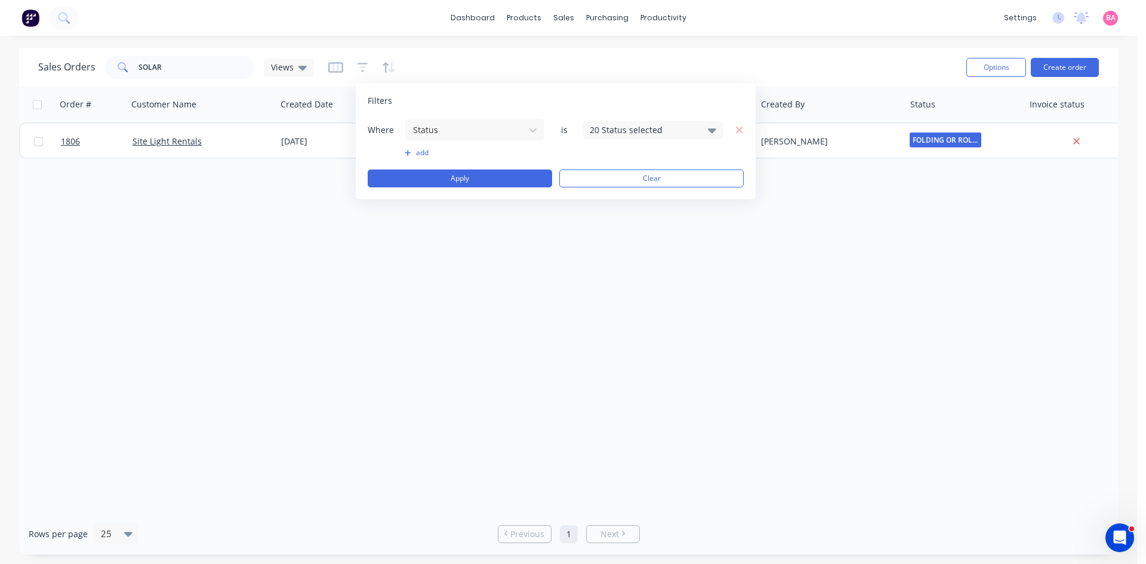
click at [710, 130] on icon at bounding box center [712, 130] width 8 height 5
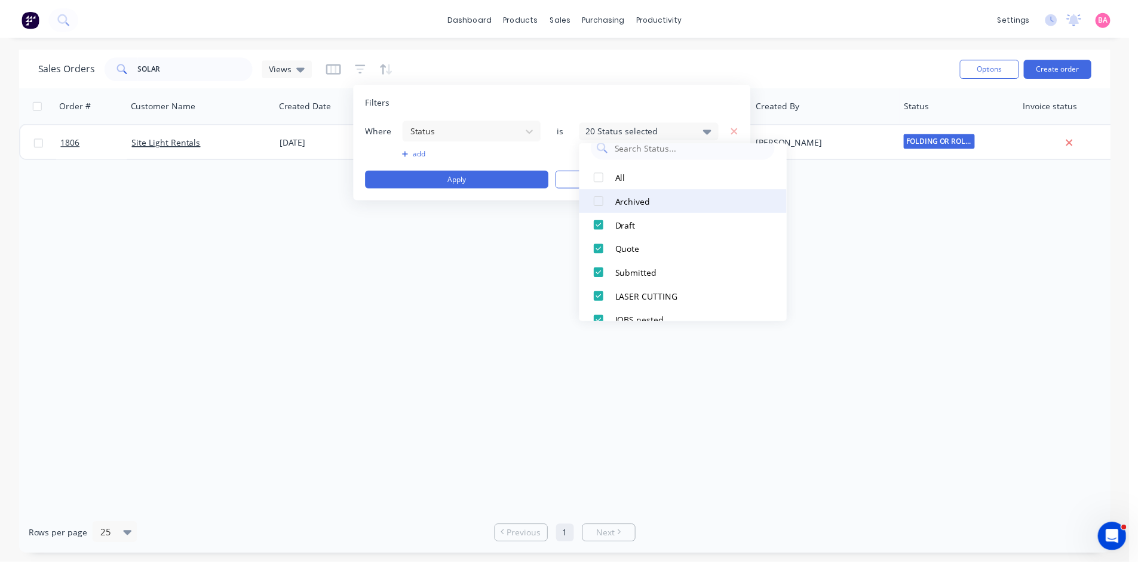
scroll to position [0, 0]
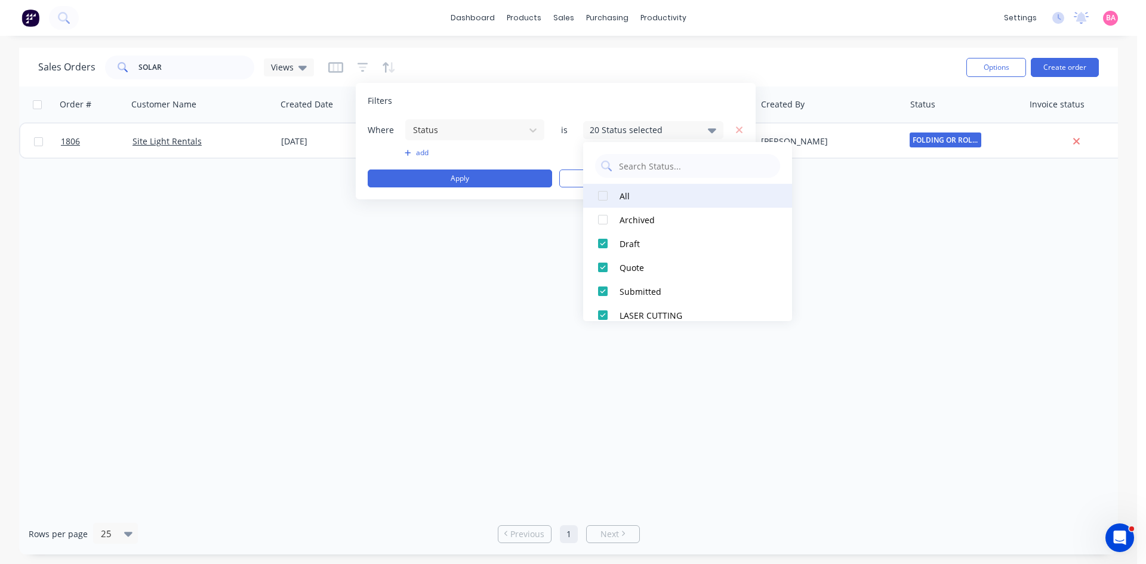
click at [600, 192] on div at bounding box center [603, 196] width 24 height 24
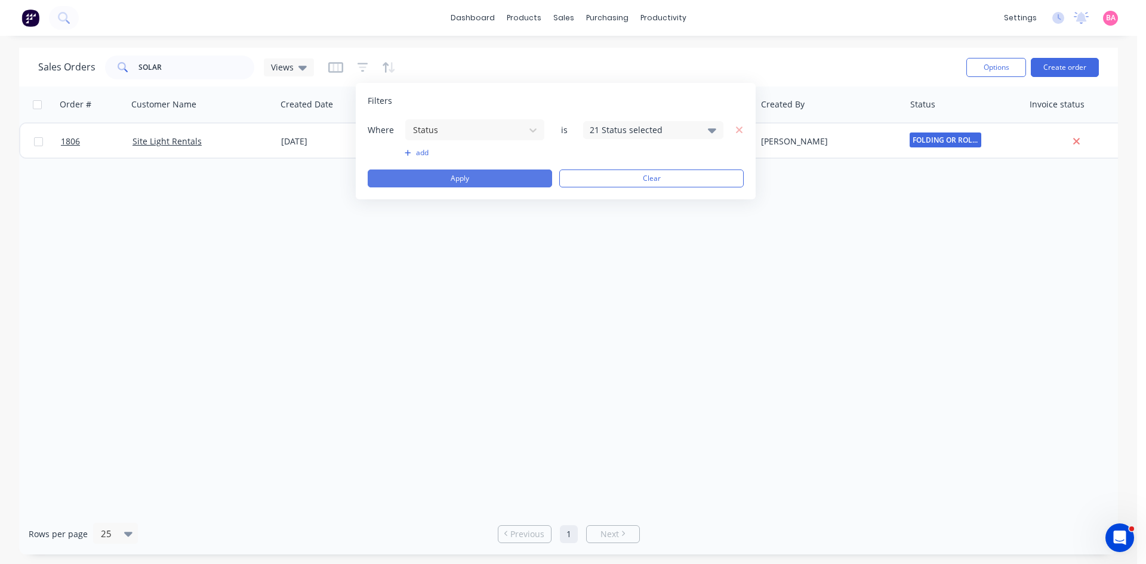
click at [450, 175] on button "Apply" at bounding box center [460, 179] width 185 height 18
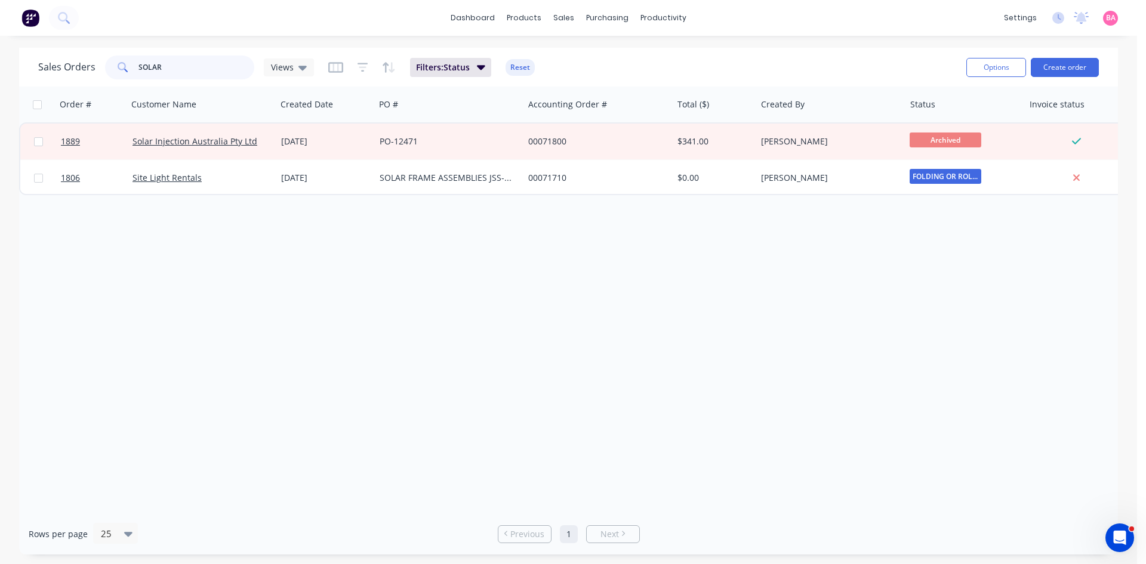
drag, startPoint x: 168, startPoint y: 67, endPoint x: 72, endPoint y: 56, distance: 96.8
click at [72, 56] on div "Sales Orders SOLAR Views" at bounding box center [176, 68] width 276 height 24
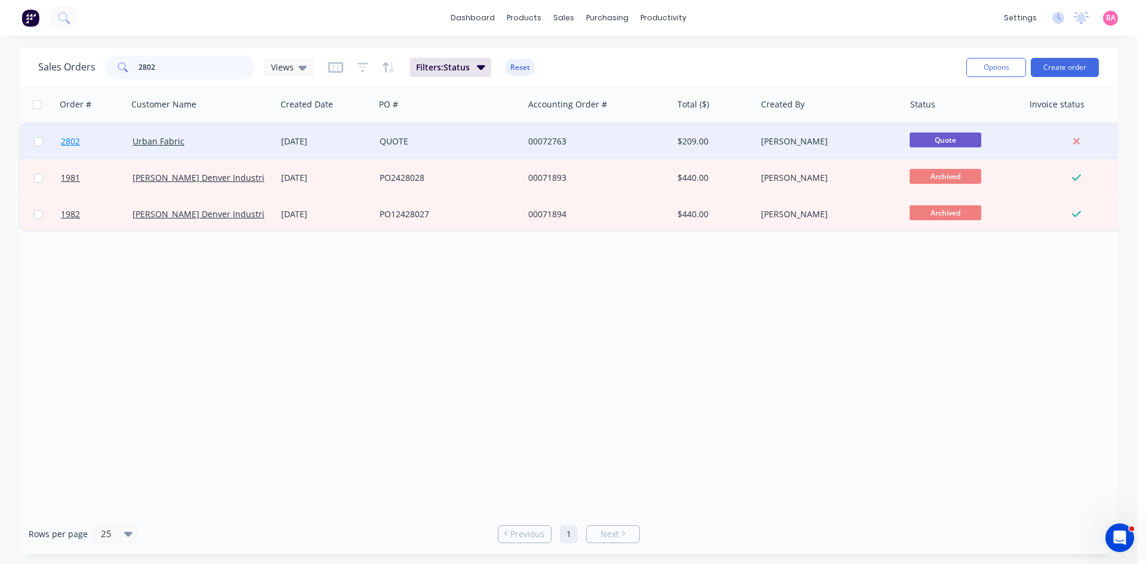
type input "2802"
click at [69, 142] on span "2802" at bounding box center [70, 142] width 19 height 12
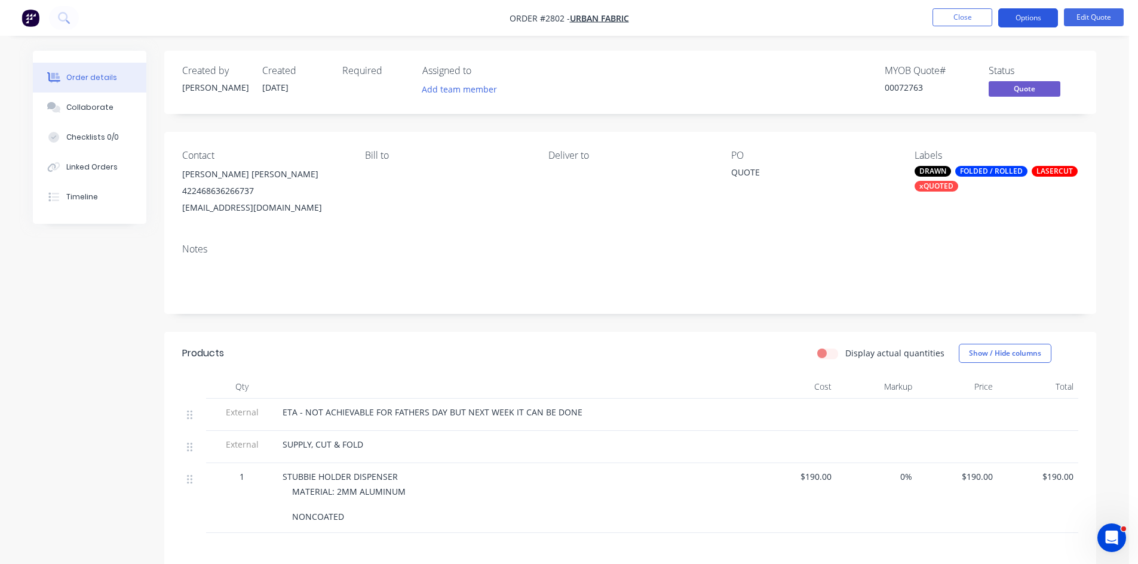
click at [1033, 20] on button "Options" at bounding box center [1028, 17] width 60 height 19
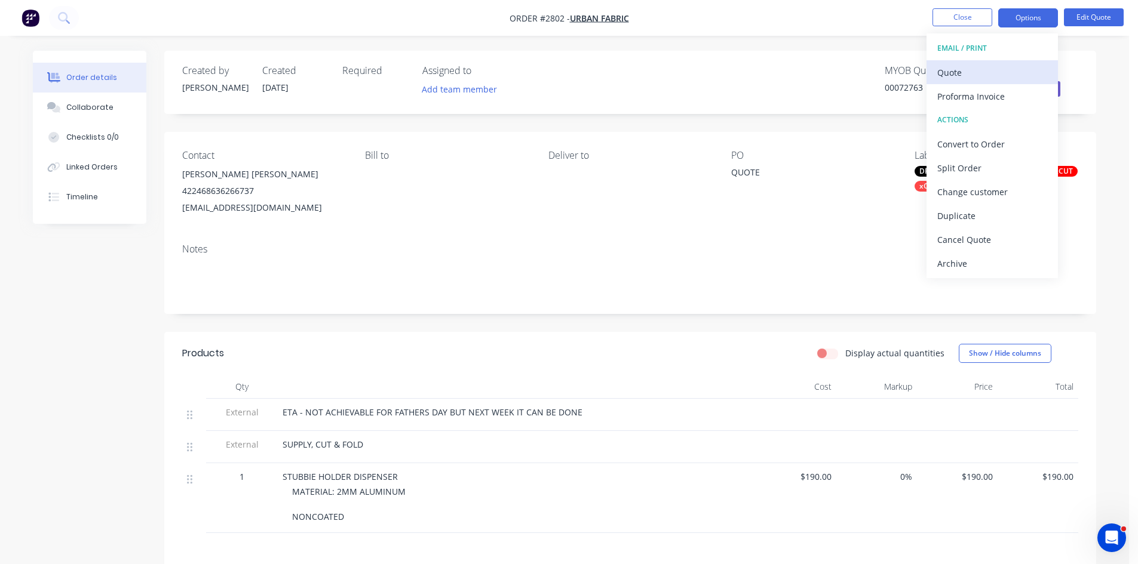
click at [958, 66] on div "Quote" at bounding box center [992, 72] width 110 height 17
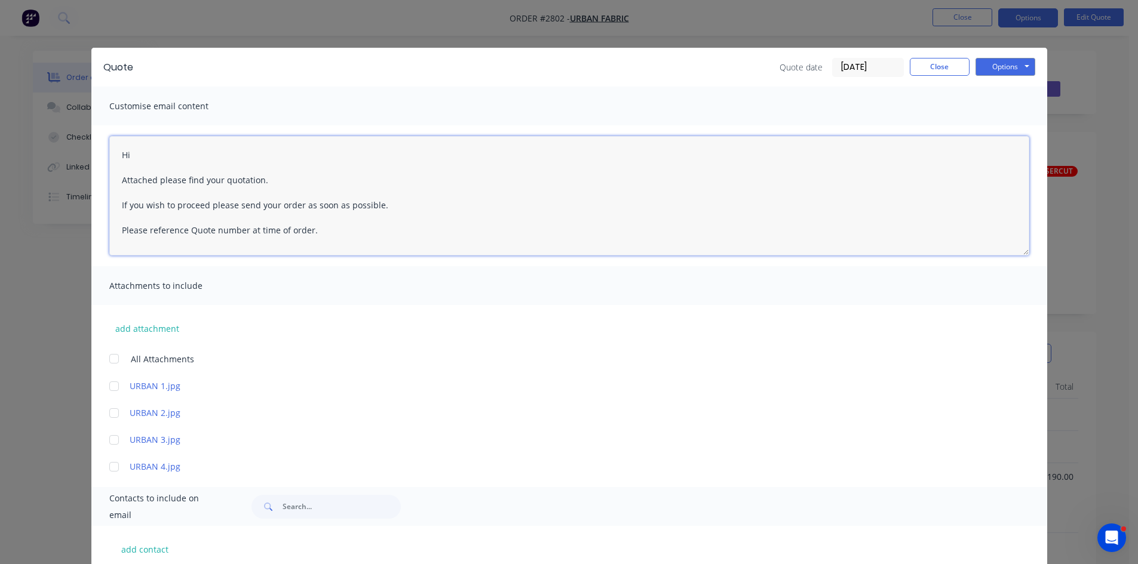
click at [143, 155] on textarea "Hi Attached please find your quotation. If you wish to proceed please send your…" at bounding box center [569, 195] width 920 height 119
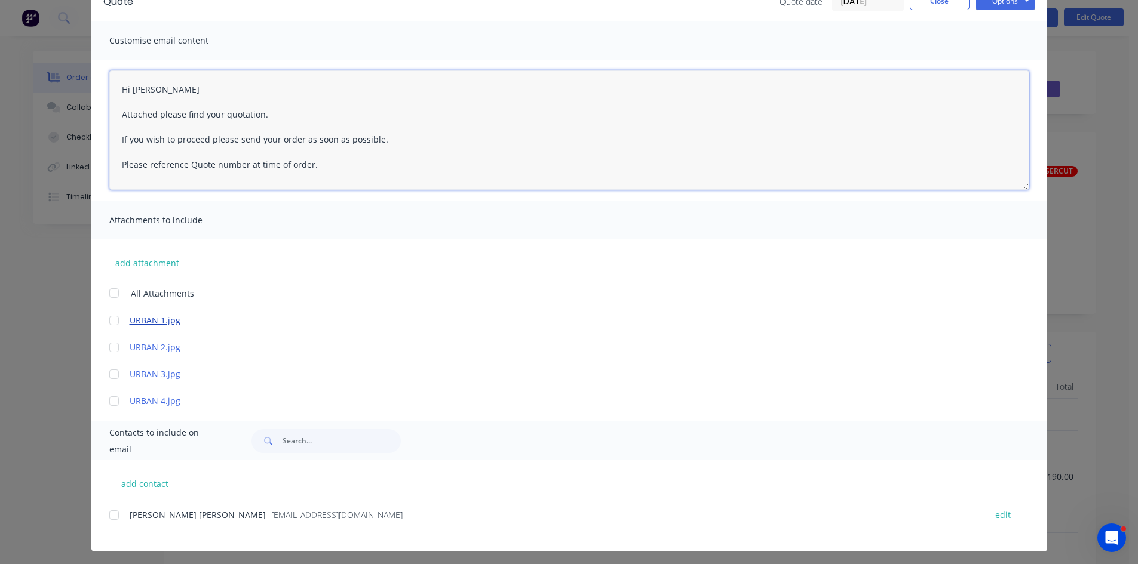
scroll to position [70, 0]
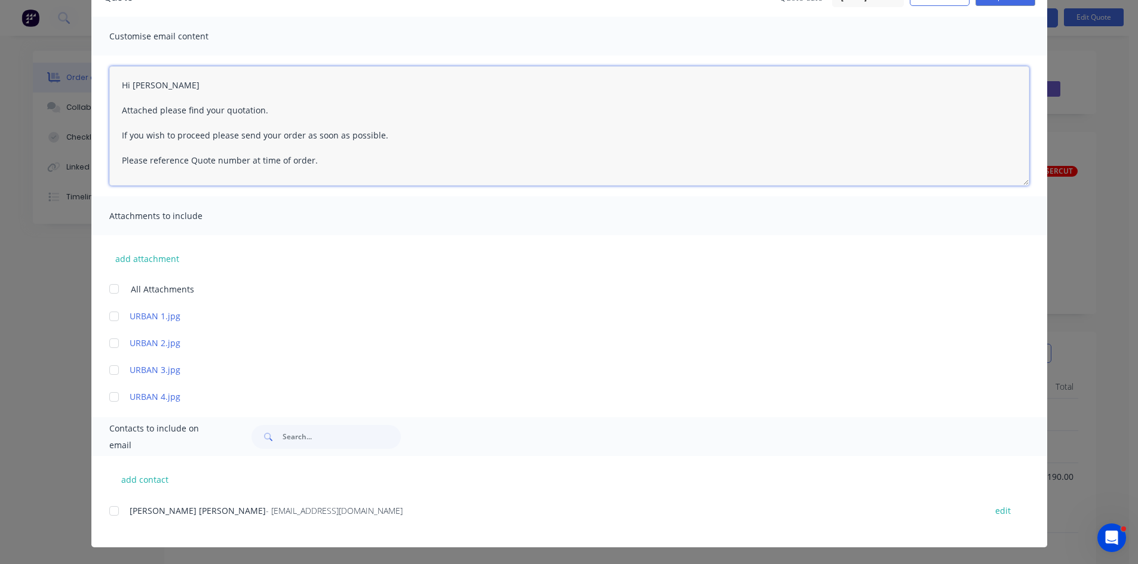
click at [110, 511] on div at bounding box center [114, 511] width 24 height 24
type textarea "Hi Attached please find your quotation. If you wish to proceed please send your…"
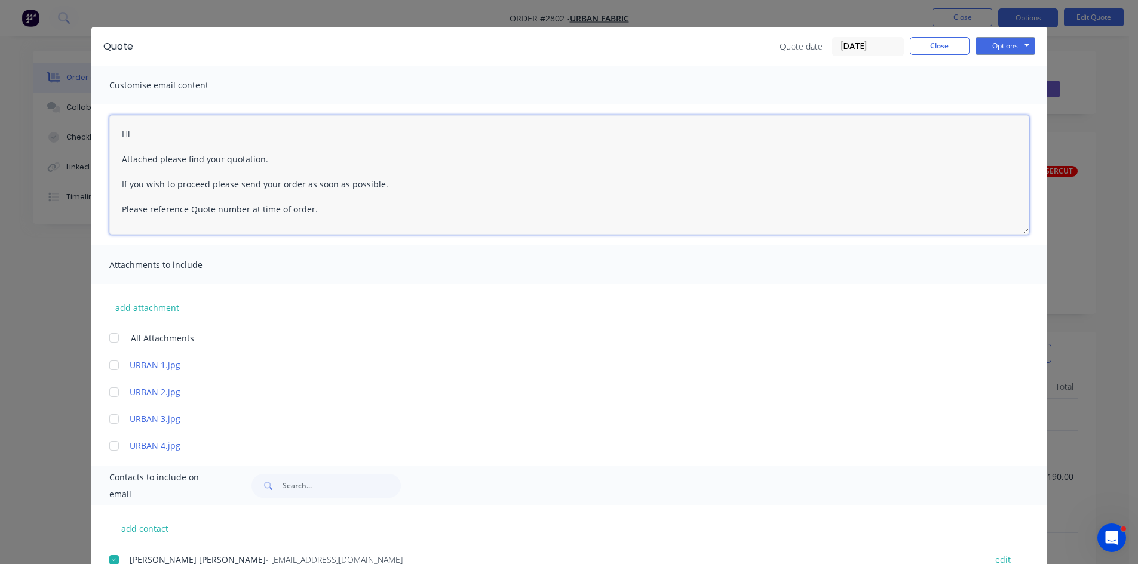
scroll to position [0, 0]
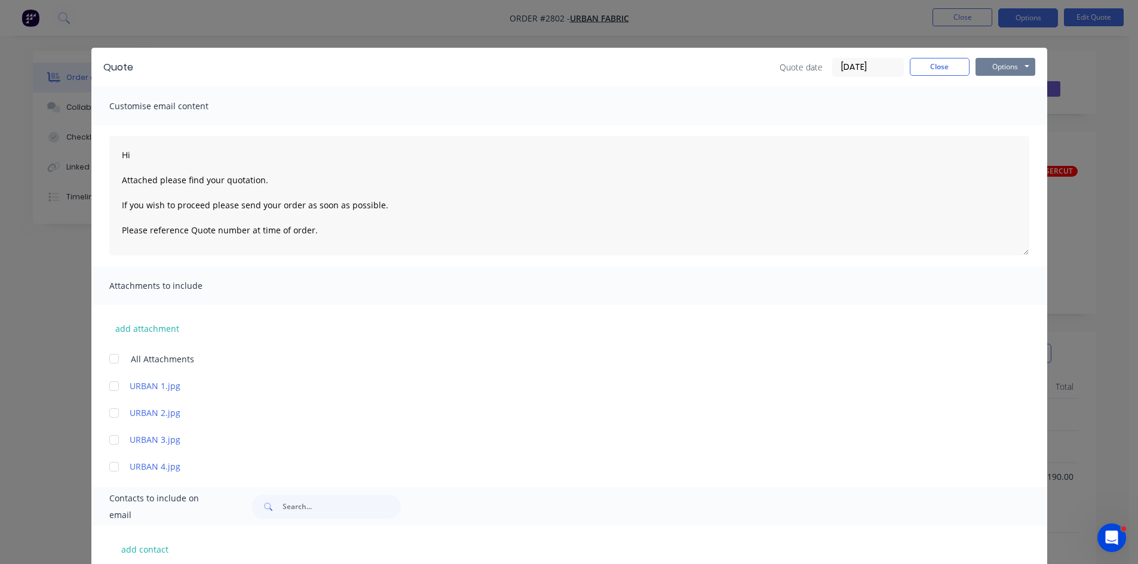
click at [994, 67] on button "Options" at bounding box center [1005, 67] width 60 height 18
click at [1000, 128] on button "Email" at bounding box center [1013, 128] width 76 height 20
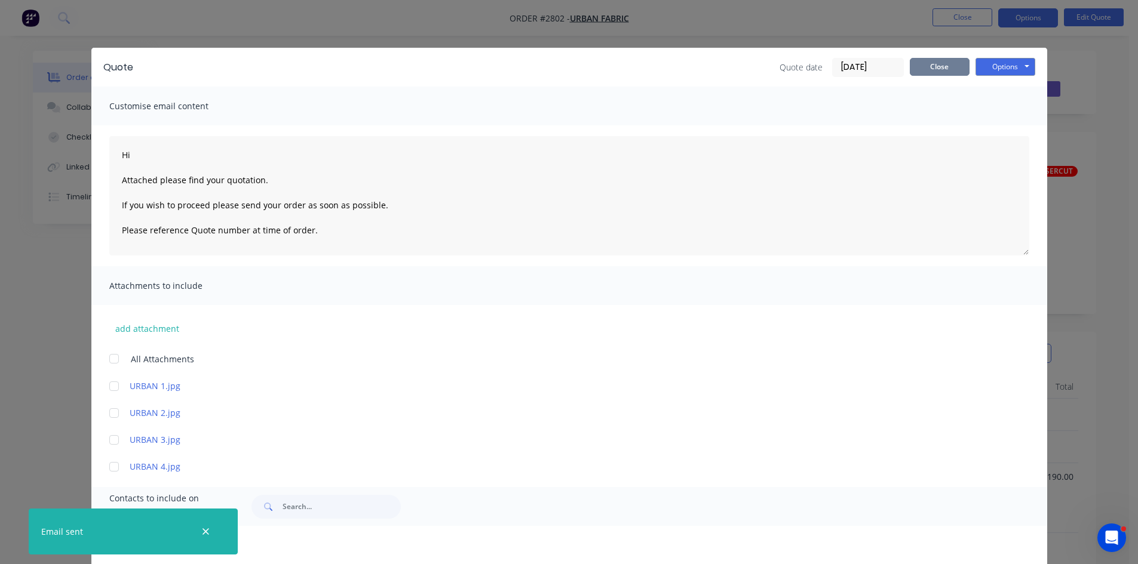
click at [926, 69] on button "Close" at bounding box center [939, 67] width 60 height 18
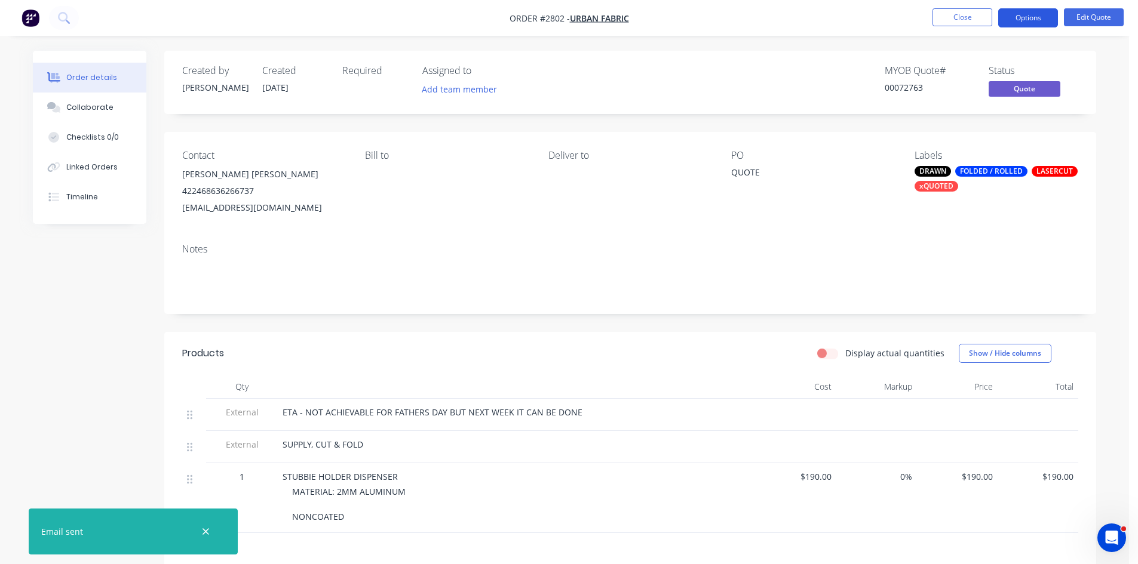
click at [1027, 17] on button "Options" at bounding box center [1028, 17] width 60 height 19
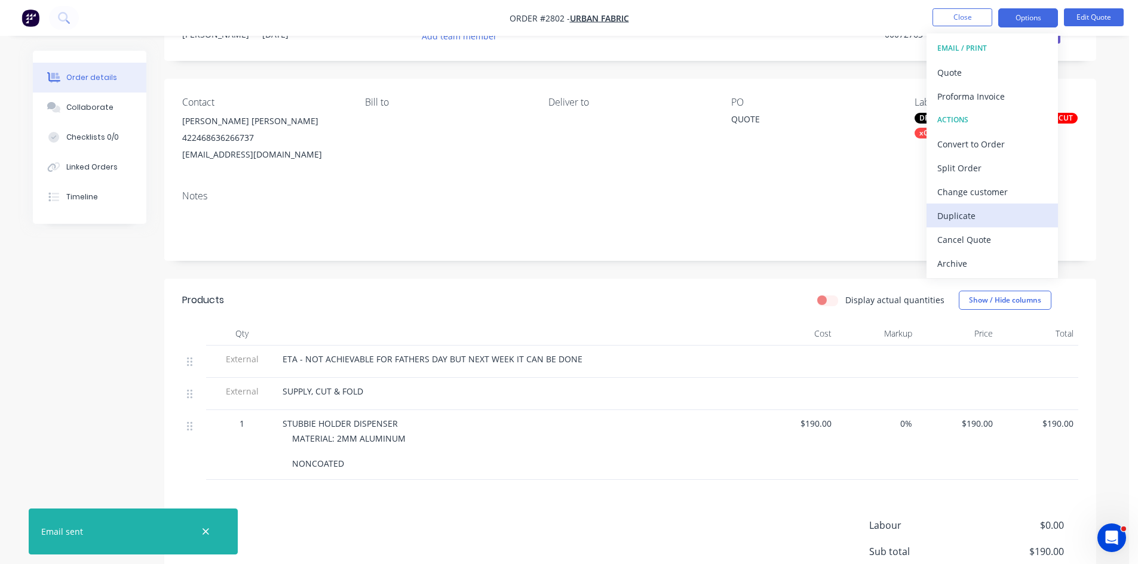
scroll to position [60, 0]
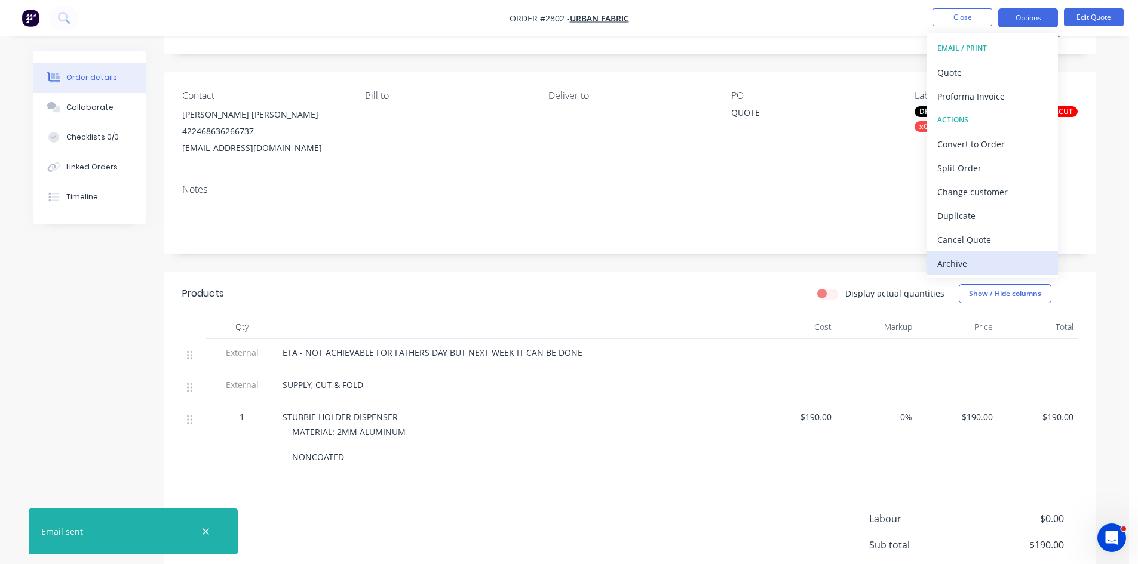
click at [967, 260] on div "Archive" at bounding box center [992, 263] width 110 height 17
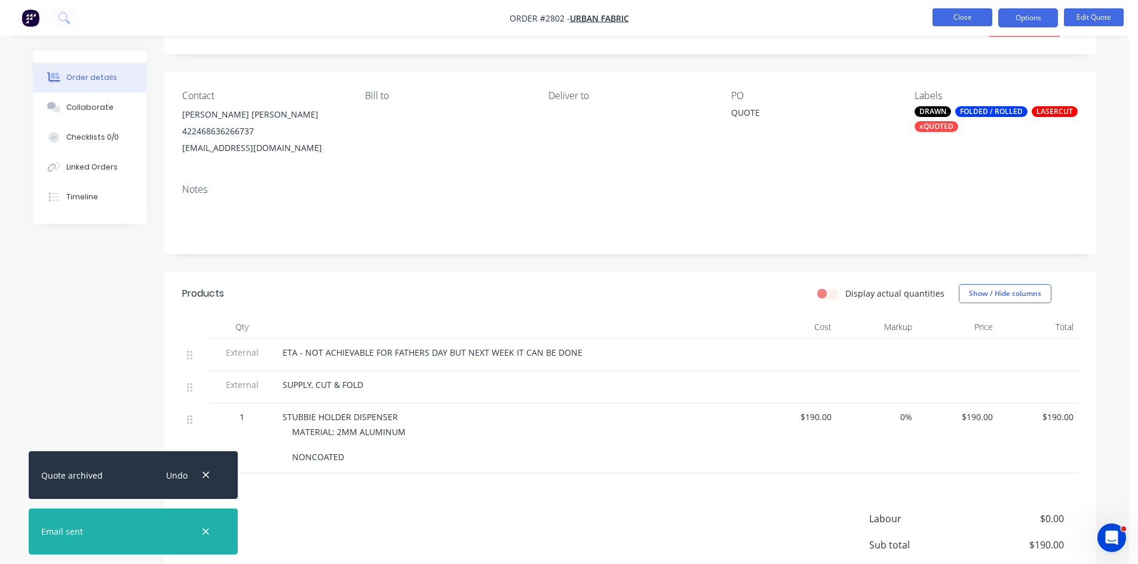
click at [966, 18] on button "Close" at bounding box center [962, 17] width 60 height 18
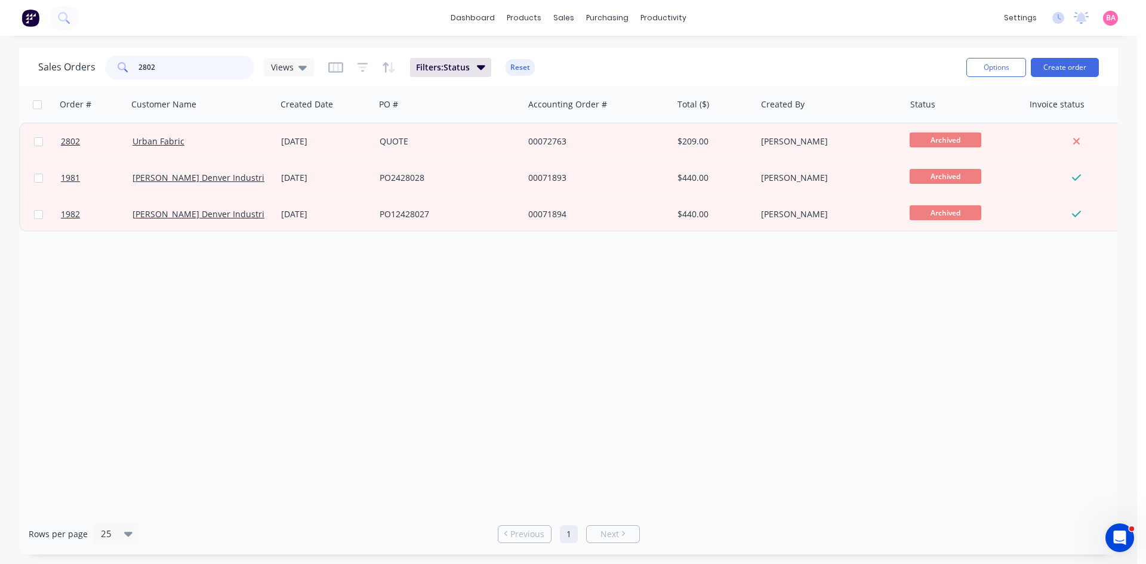
drag, startPoint x: 161, startPoint y: 64, endPoint x: 91, endPoint y: 55, distance: 70.5
click at [91, 56] on div "Sales Orders 2802 Views" at bounding box center [176, 68] width 276 height 24
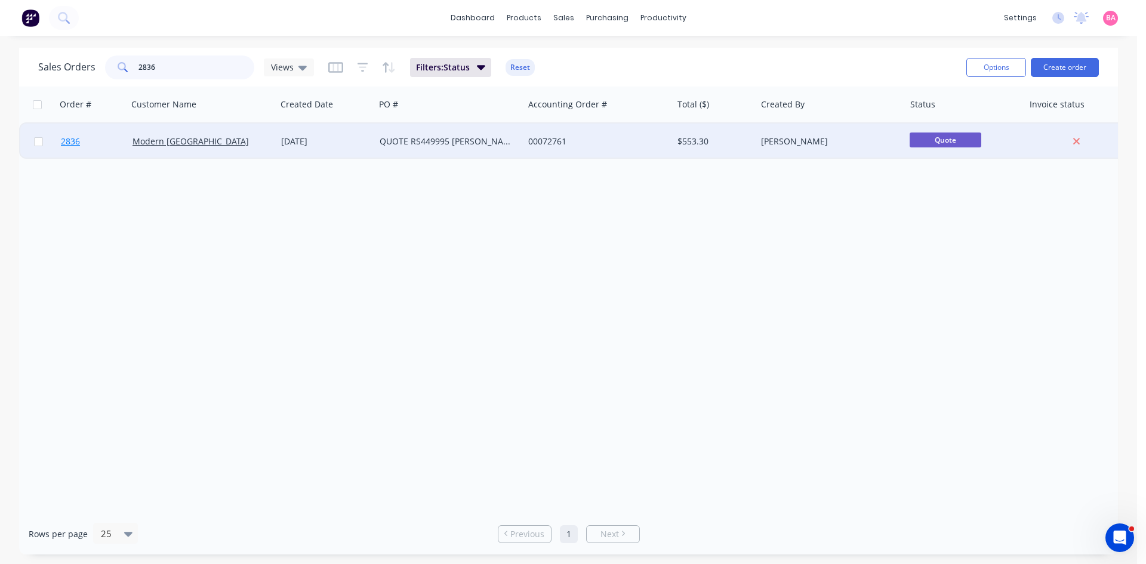
type input "2836"
click at [67, 141] on span "2836" at bounding box center [70, 142] width 19 height 12
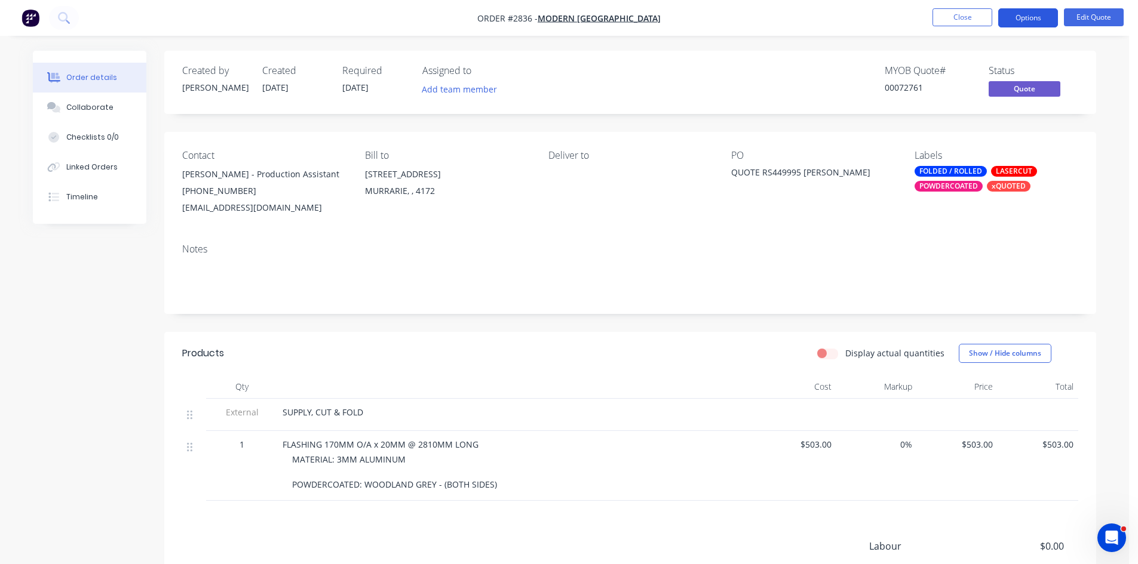
click at [1029, 16] on button "Options" at bounding box center [1028, 17] width 60 height 19
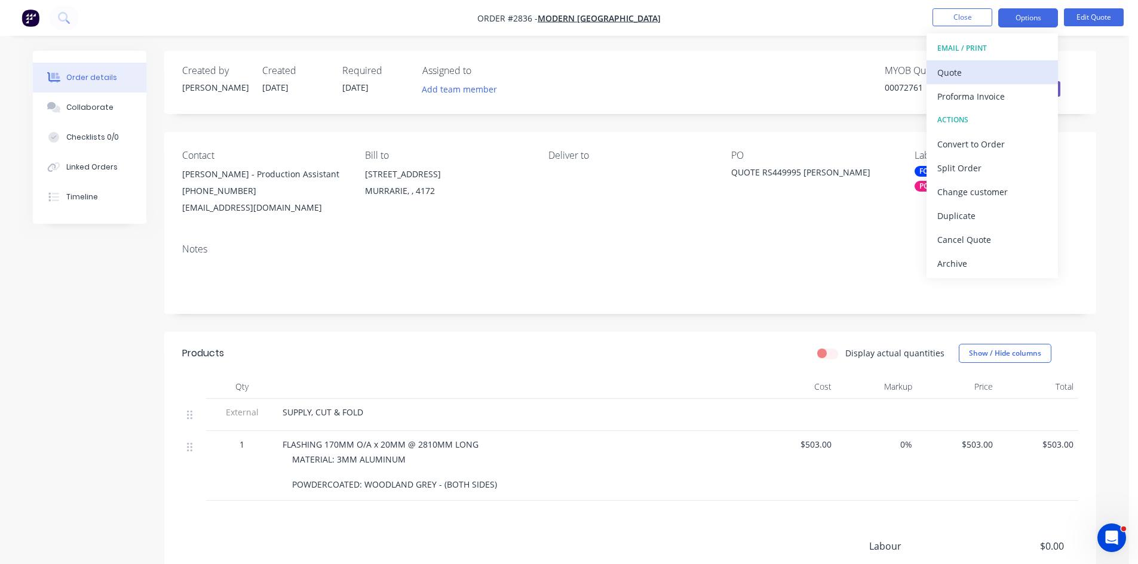
click at [967, 72] on div "Quote" at bounding box center [992, 72] width 110 height 17
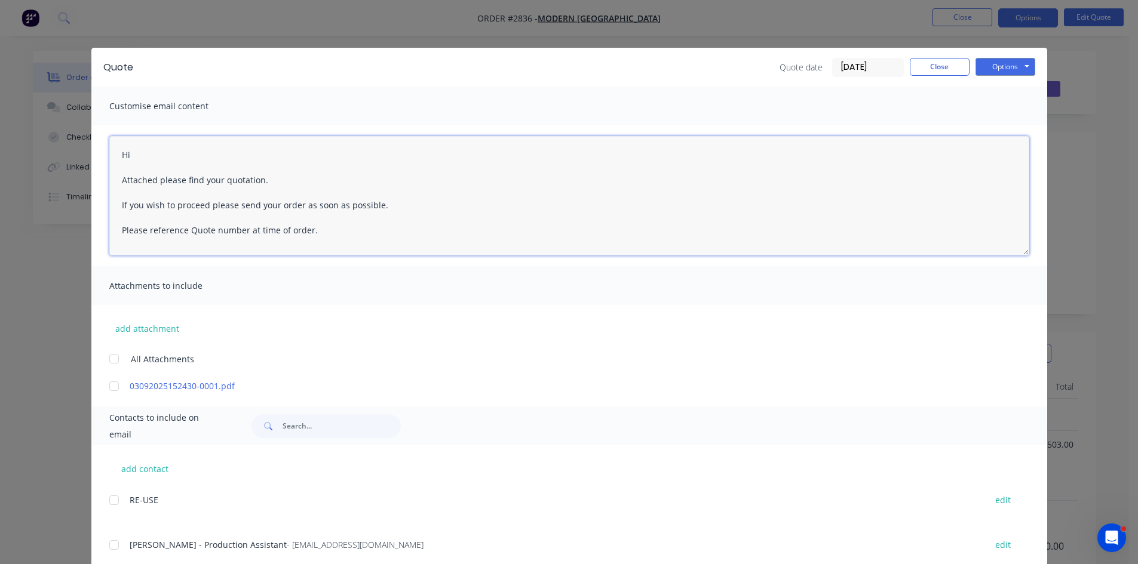
click at [153, 150] on textarea "Hi Attached please find your quotation. If you wish to proceed please send your…" at bounding box center [569, 195] width 920 height 119
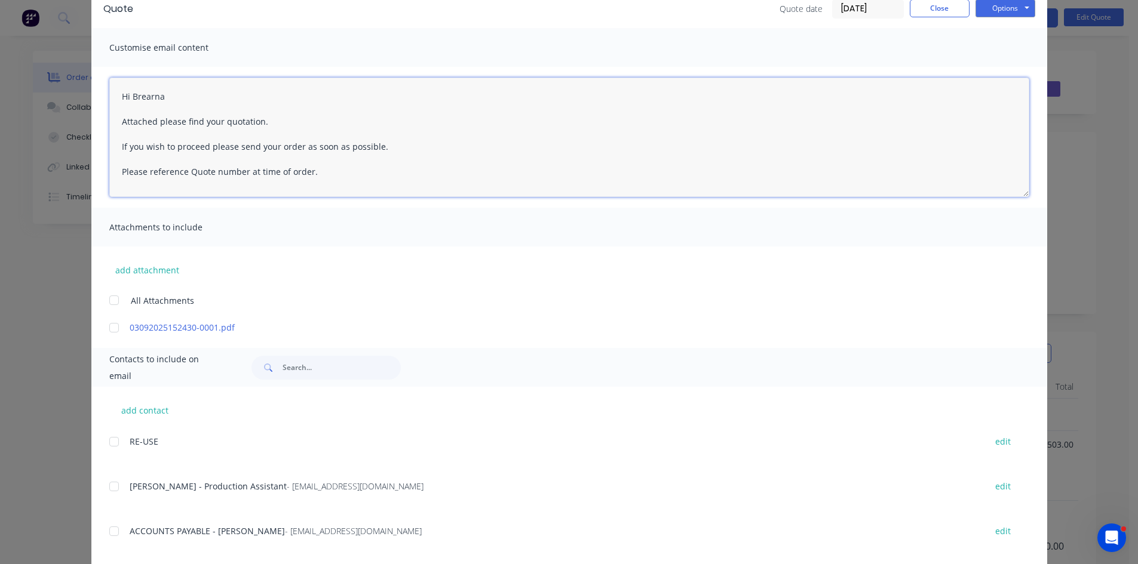
scroll to position [60, 0]
click at [108, 487] on div at bounding box center [114, 486] width 24 height 24
type textarea "Hi Attached please find your quotation. If you wish to proceed please send your…"
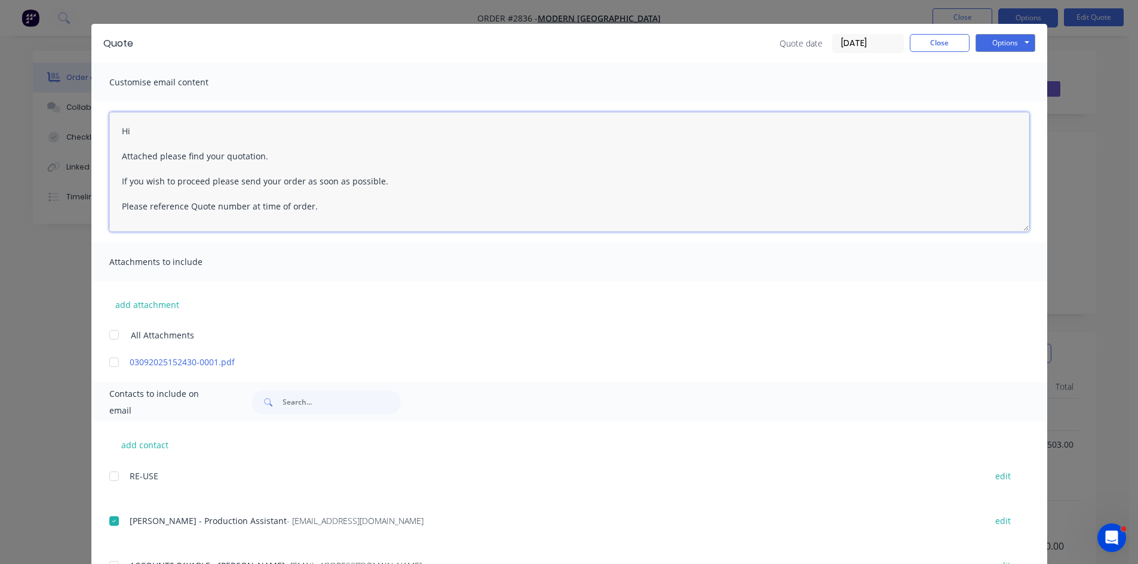
scroll to position [0, 0]
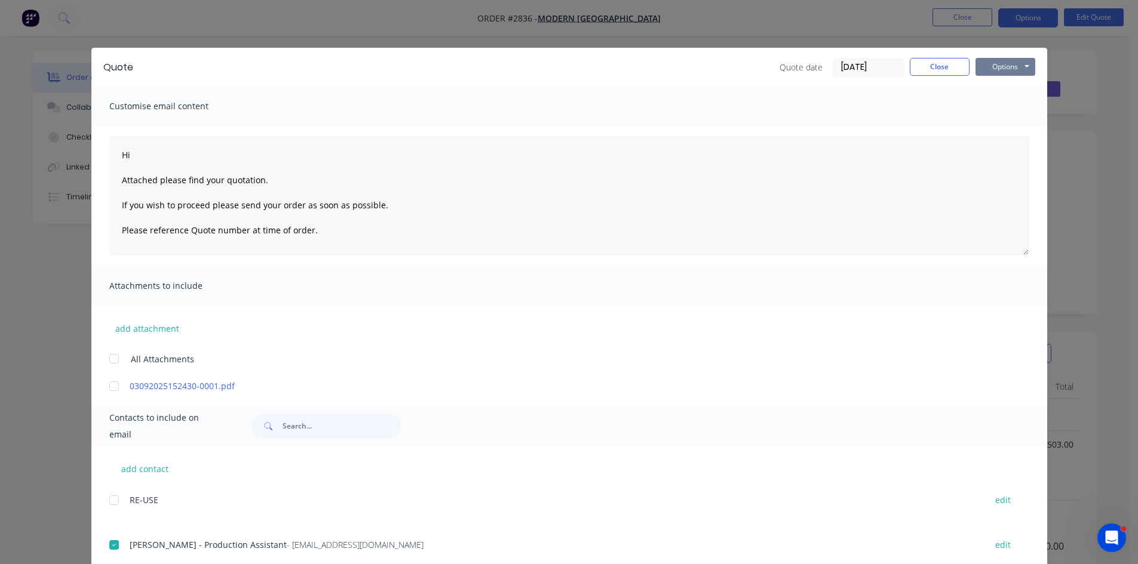
click at [1001, 62] on button "Options" at bounding box center [1005, 67] width 60 height 18
click at [997, 127] on button "Email" at bounding box center [1013, 128] width 76 height 20
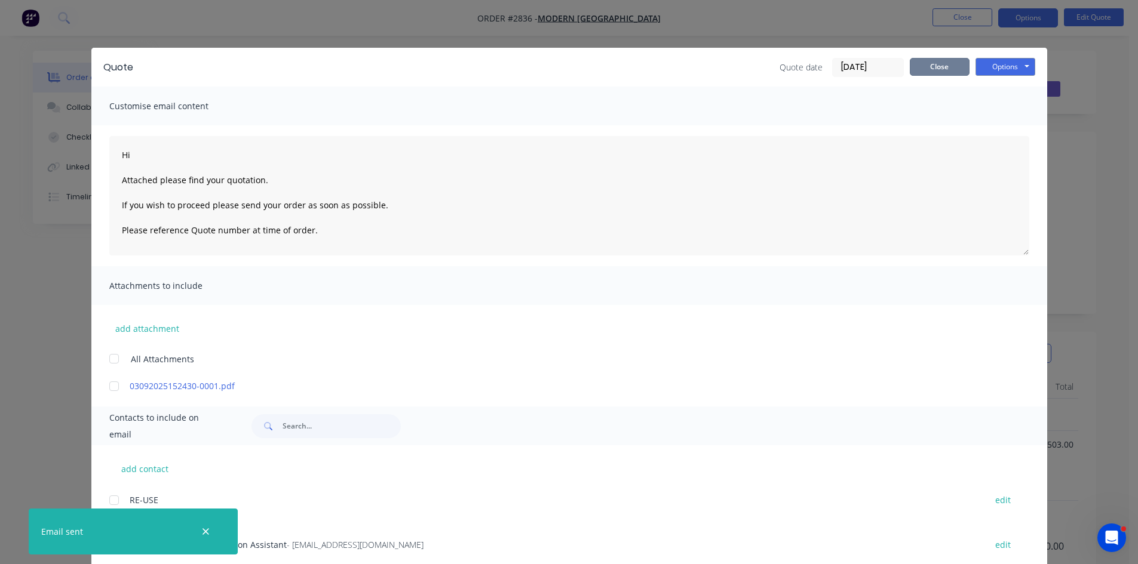
click at [936, 63] on button "Close" at bounding box center [939, 67] width 60 height 18
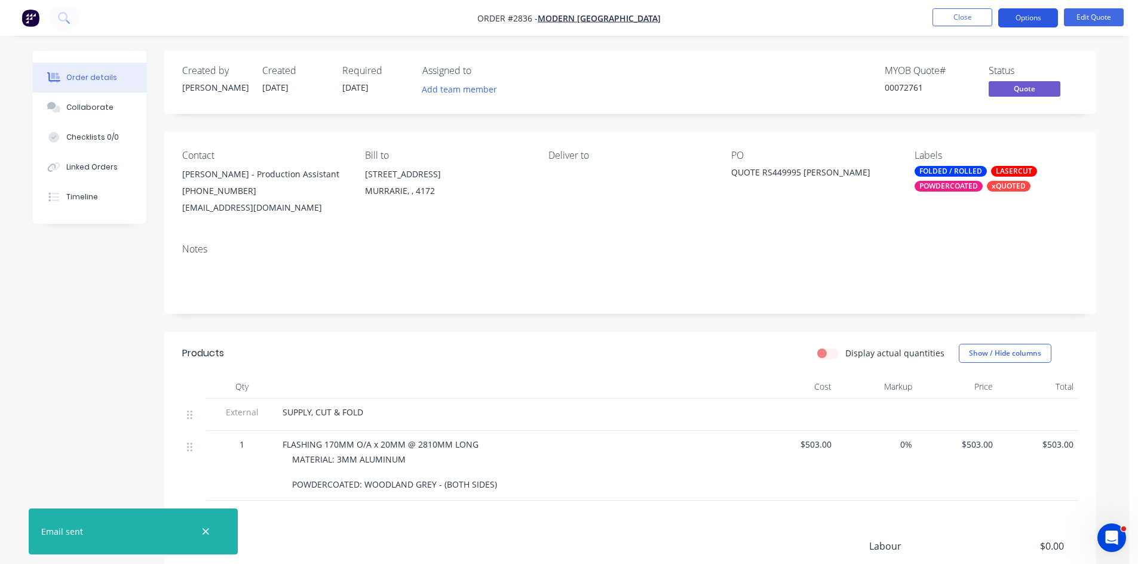
click at [1020, 20] on button "Options" at bounding box center [1028, 17] width 60 height 19
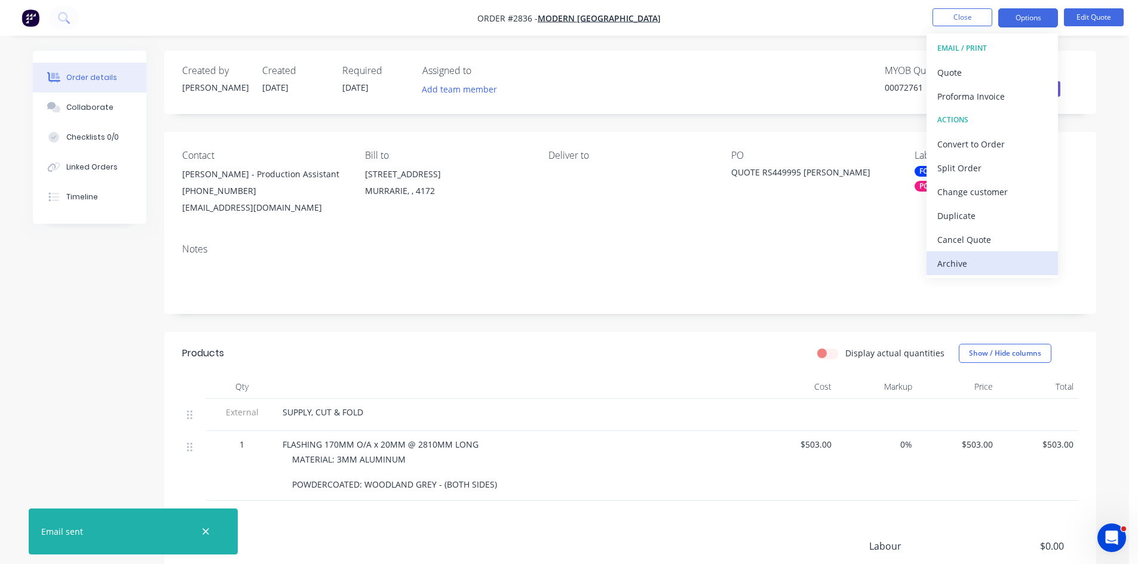
click at [959, 259] on div "Archive" at bounding box center [992, 263] width 110 height 17
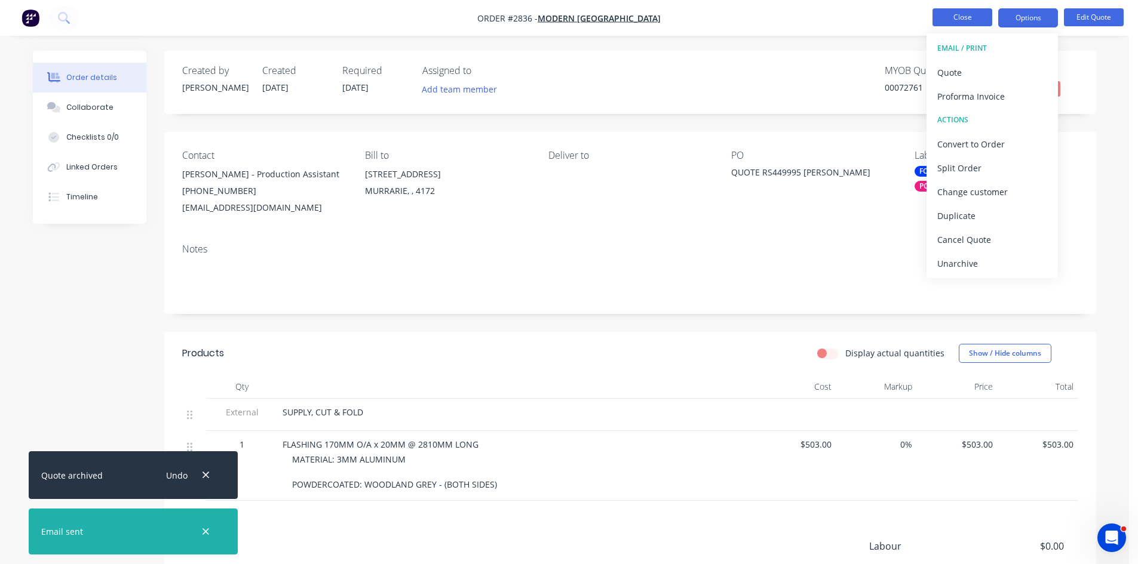
click at [962, 17] on button "Close" at bounding box center [962, 17] width 60 height 18
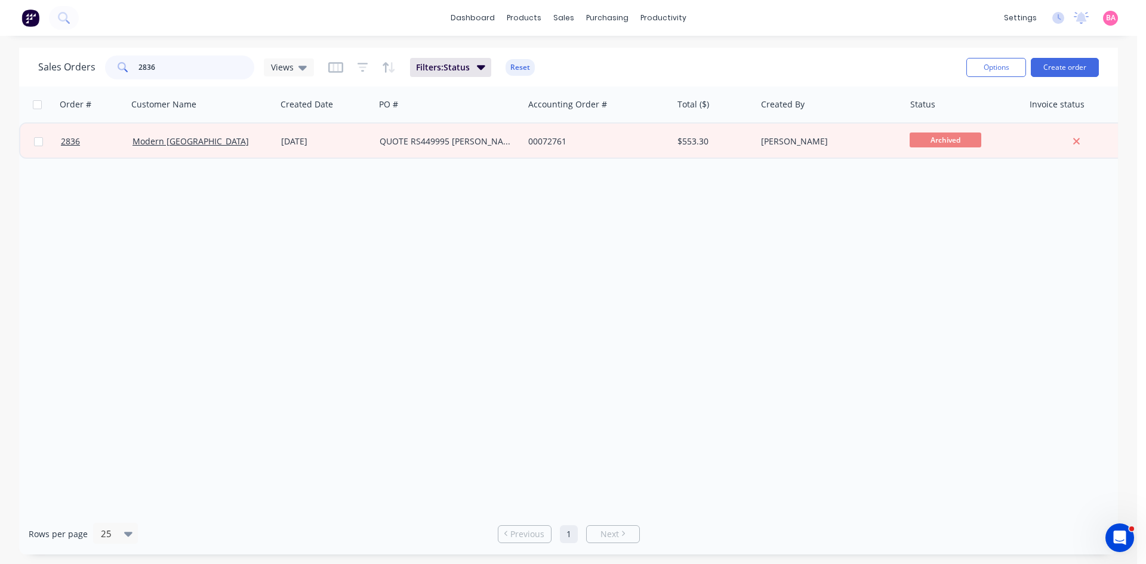
drag, startPoint x: 158, startPoint y: 65, endPoint x: 106, endPoint y: 58, distance: 51.8
click at [106, 58] on div "2836" at bounding box center [179, 68] width 149 height 24
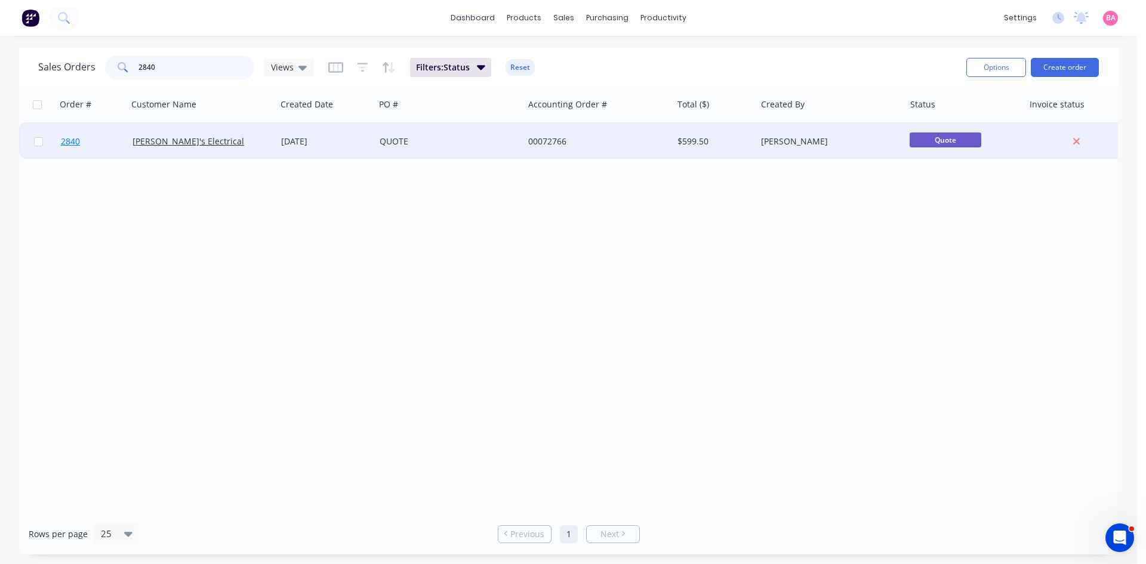
type input "2840"
click at [74, 140] on span "2840" at bounding box center [70, 142] width 19 height 12
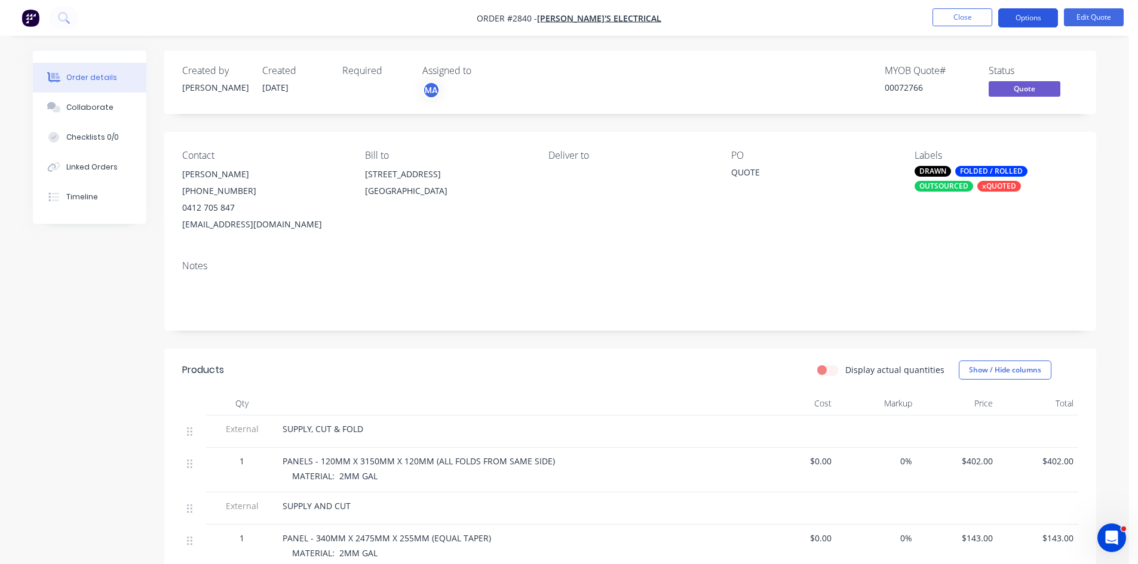
click at [1032, 18] on button "Options" at bounding box center [1028, 17] width 60 height 19
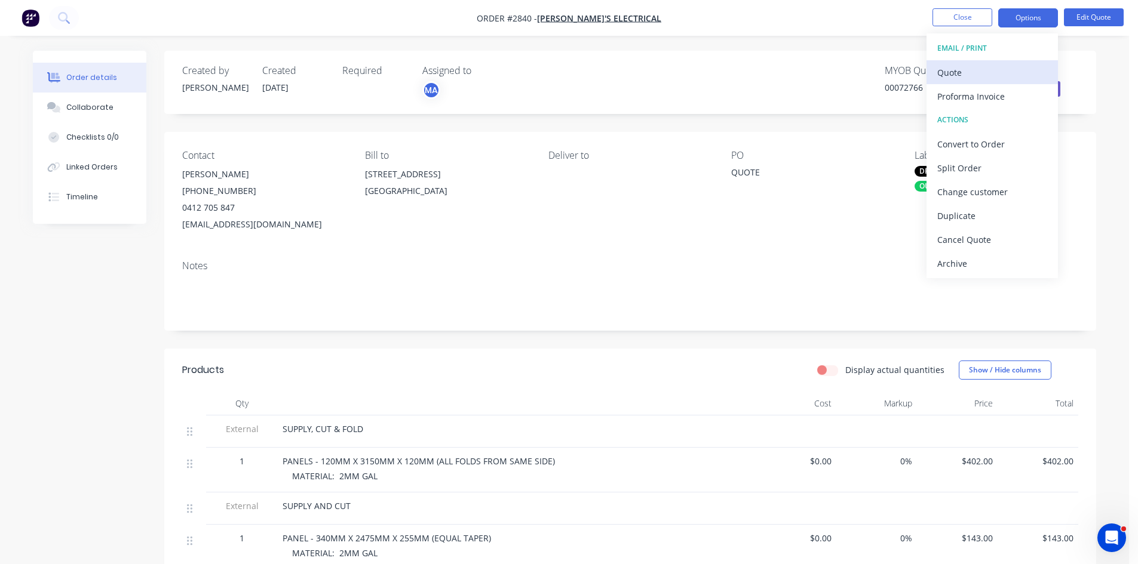
click at [958, 69] on div "Quote" at bounding box center [992, 72] width 110 height 17
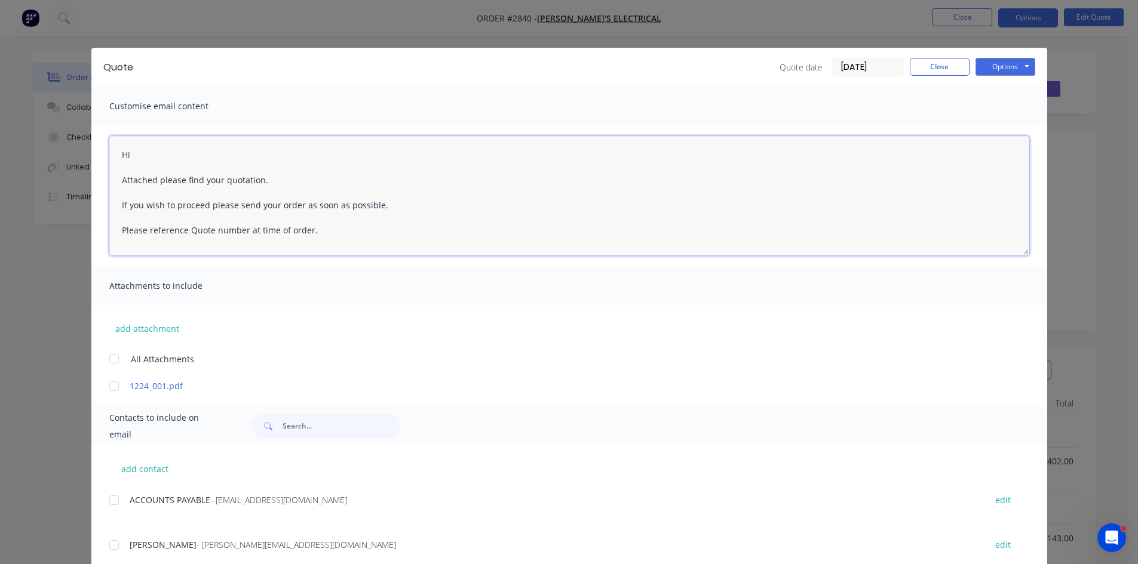
click at [129, 156] on textarea "Hi Attached please find your quotation. If you wish to proceed please send your…" at bounding box center [569, 195] width 920 height 119
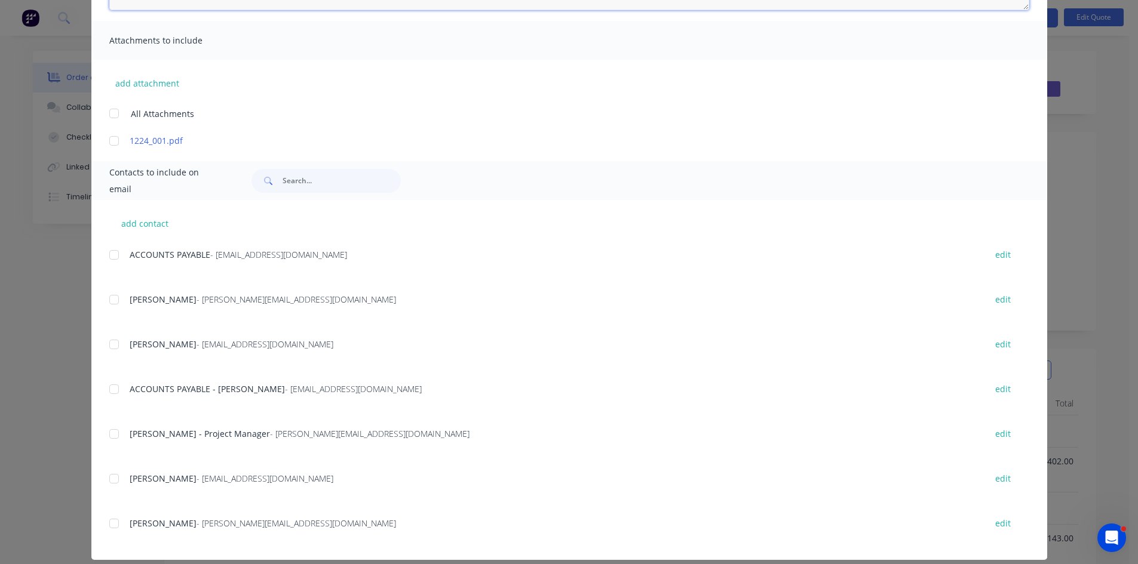
scroll to position [258, 0]
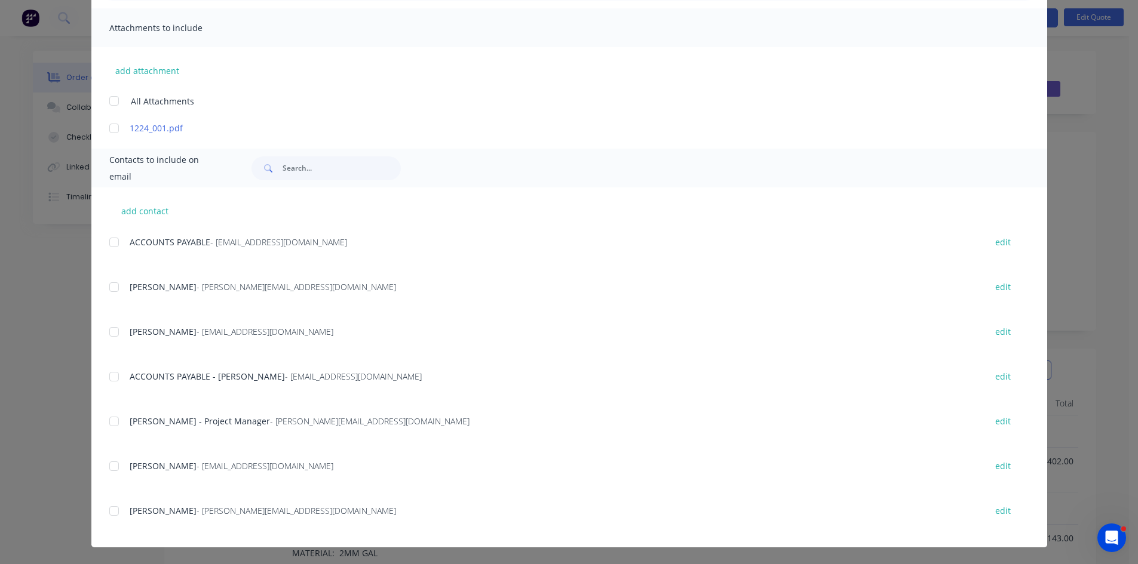
click at [115, 514] on div at bounding box center [114, 511] width 24 height 24
type textarea "Hi Attached please find your quotation. If you wish to proceed please send your…"
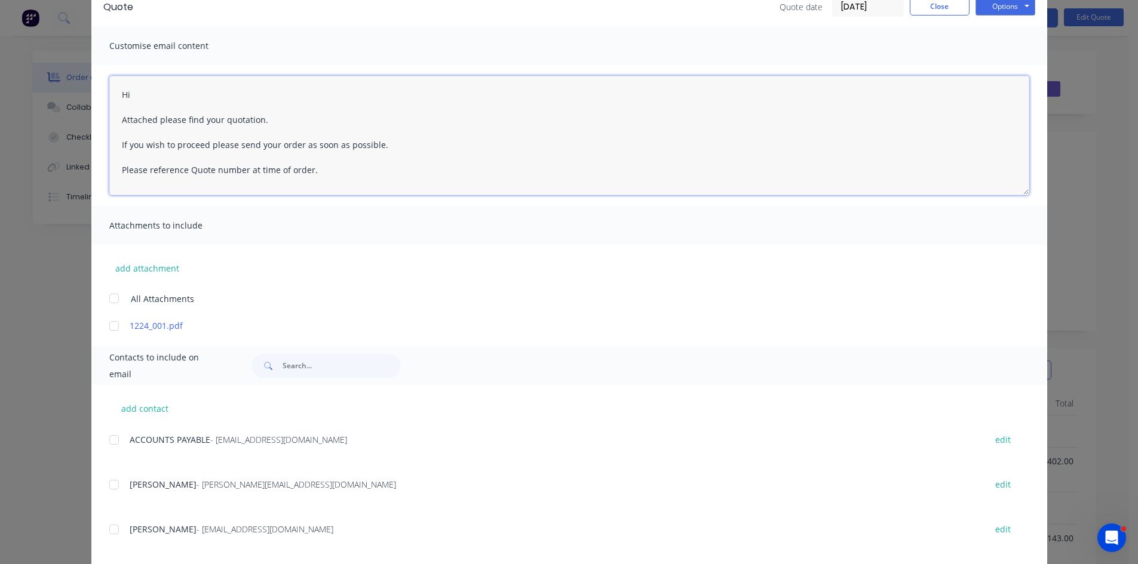
scroll to position [59, 0]
click at [1002, 9] on button "Options" at bounding box center [1005, 8] width 60 height 18
click at [1001, 69] on button "Email" at bounding box center [1013, 69] width 76 height 20
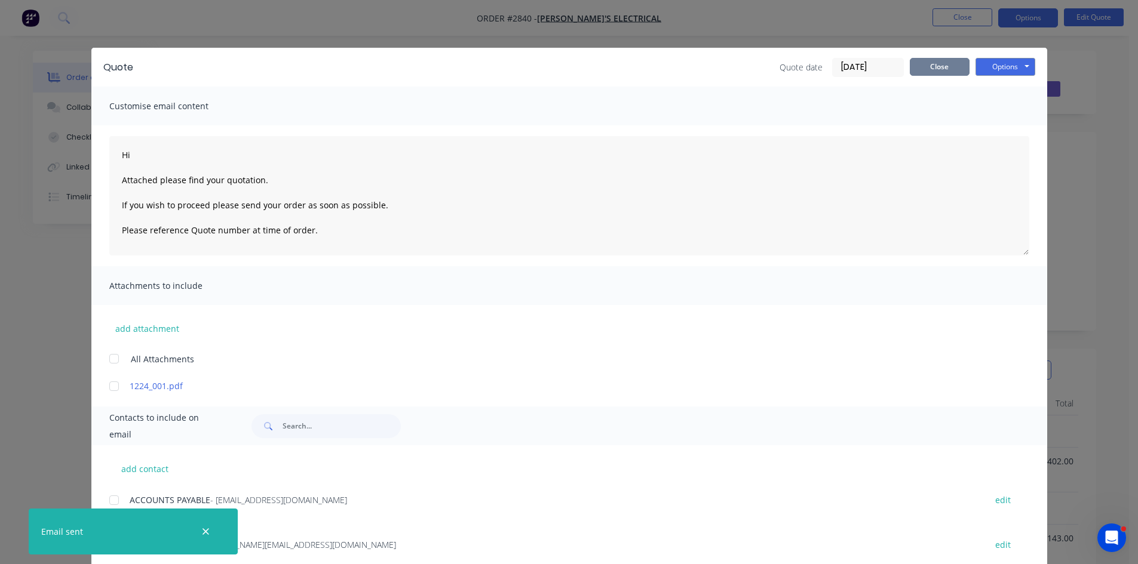
click at [938, 61] on button "Close" at bounding box center [939, 67] width 60 height 18
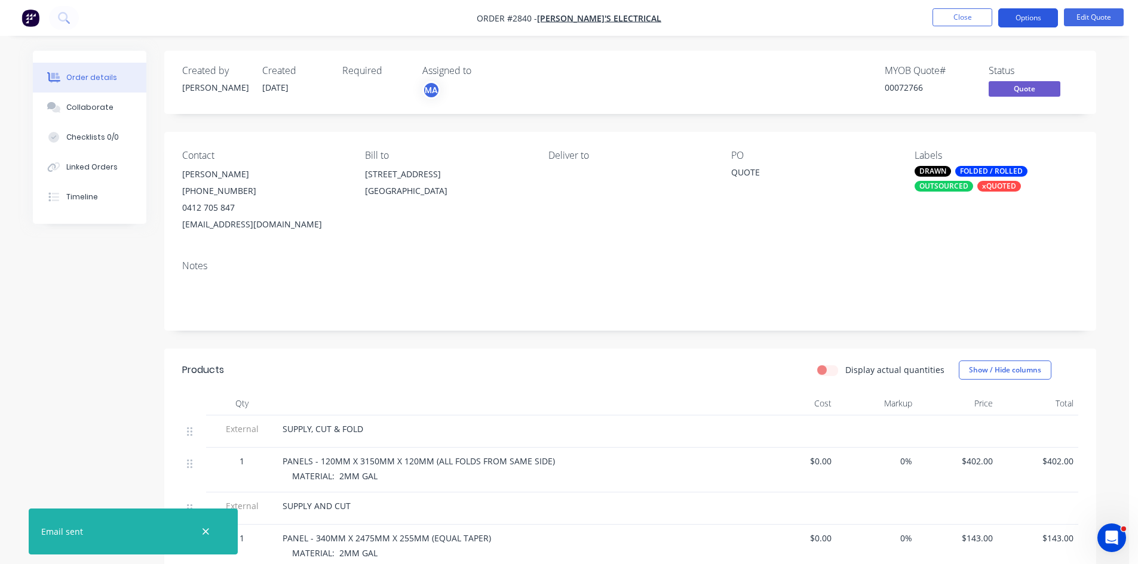
click at [1037, 21] on button "Options" at bounding box center [1028, 17] width 60 height 19
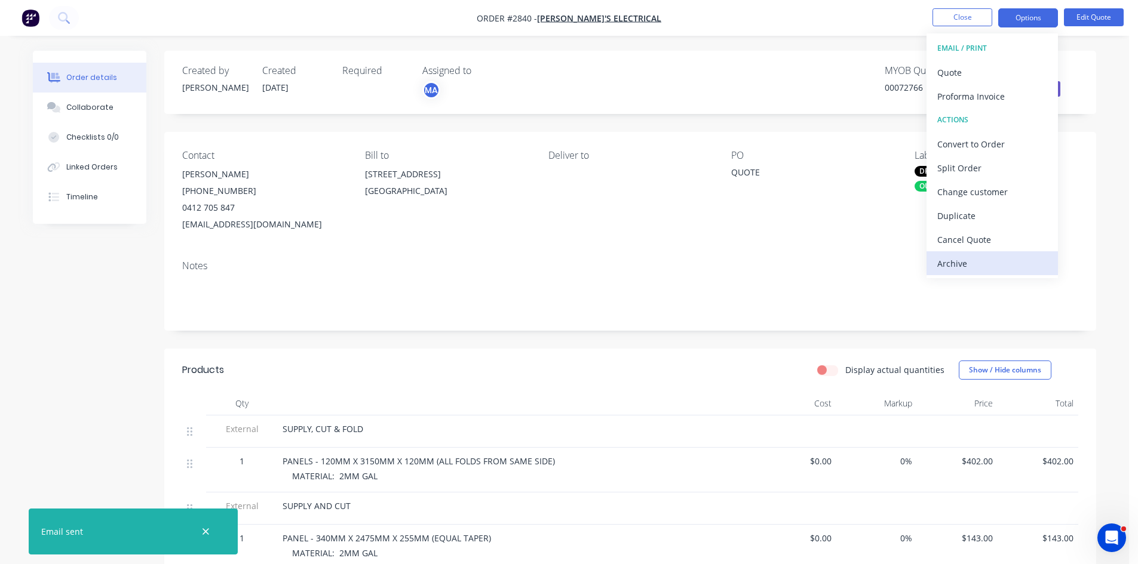
click at [958, 259] on div "Archive" at bounding box center [992, 263] width 110 height 17
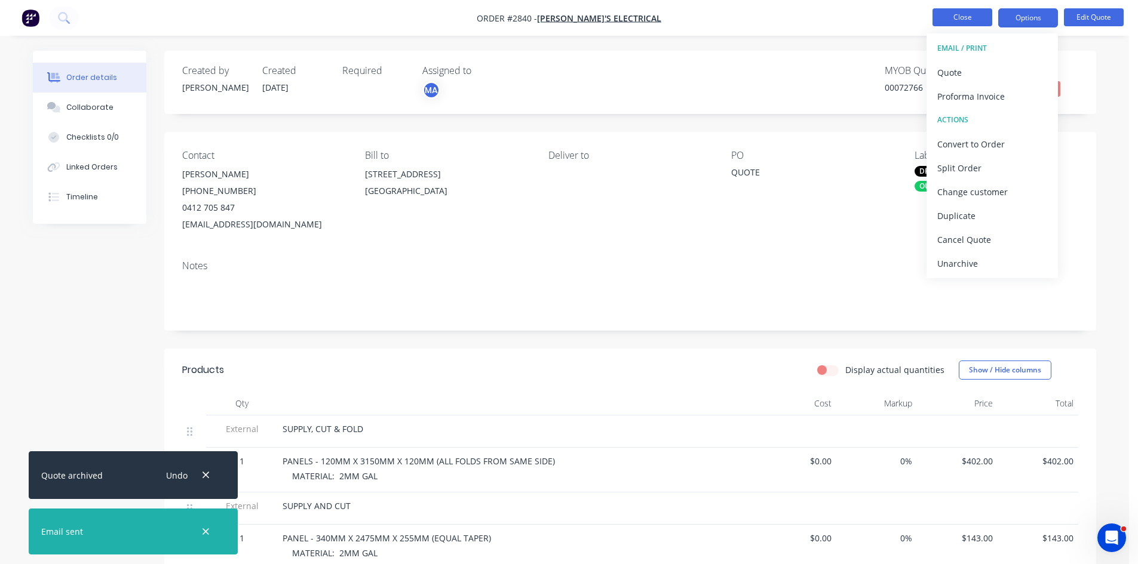
click at [966, 17] on button "Close" at bounding box center [962, 17] width 60 height 18
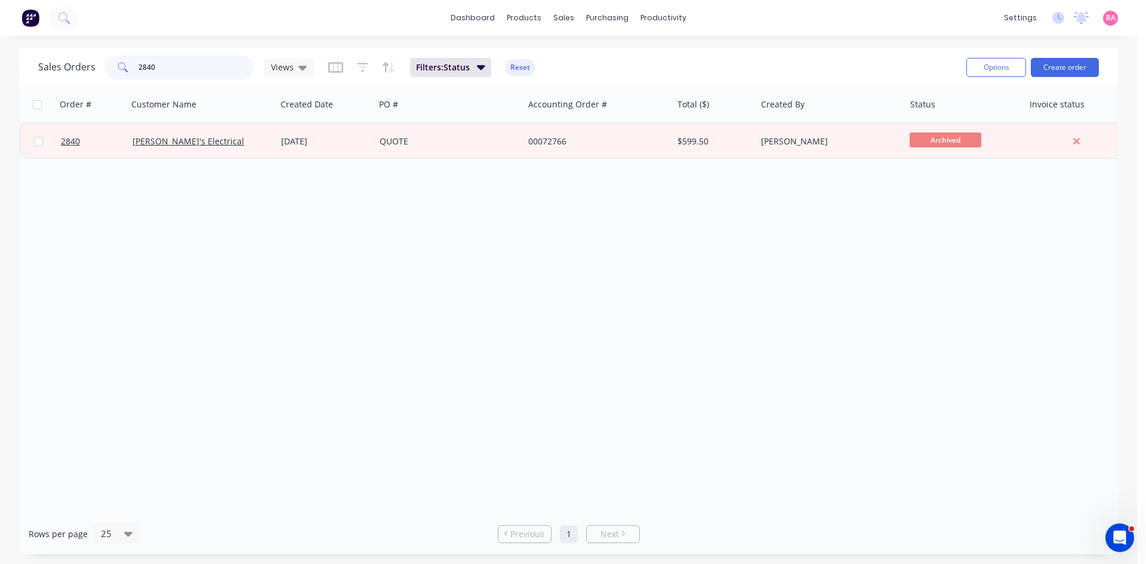
drag, startPoint x: 167, startPoint y: 69, endPoint x: 112, endPoint y: 61, distance: 54.9
click at [112, 61] on div "2840" at bounding box center [179, 68] width 149 height 24
type input "2839"
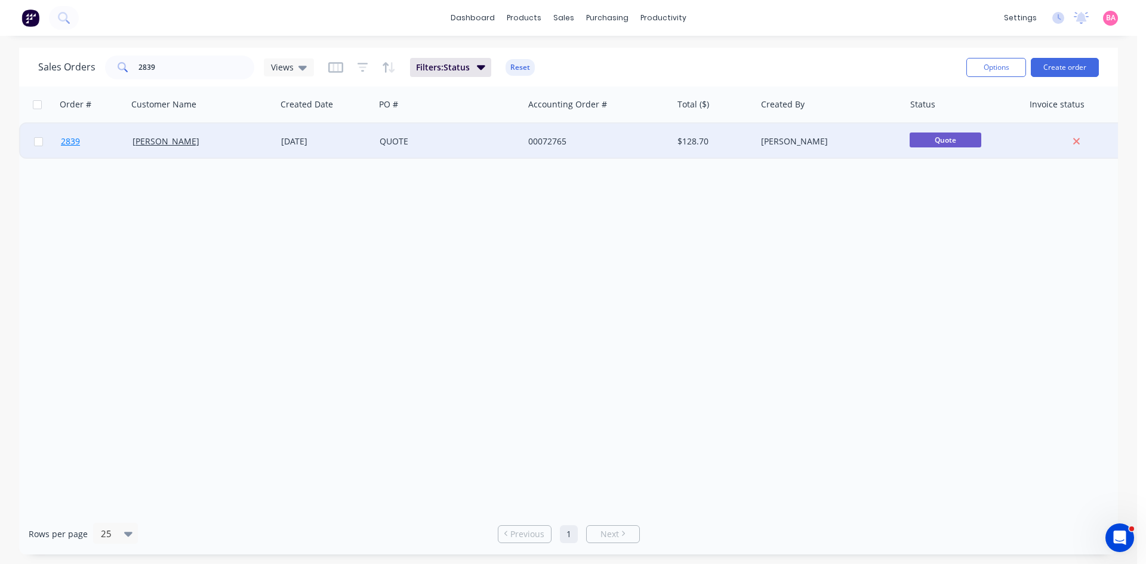
click at [64, 142] on span "2839" at bounding box center [70, 142] width 19 height 12
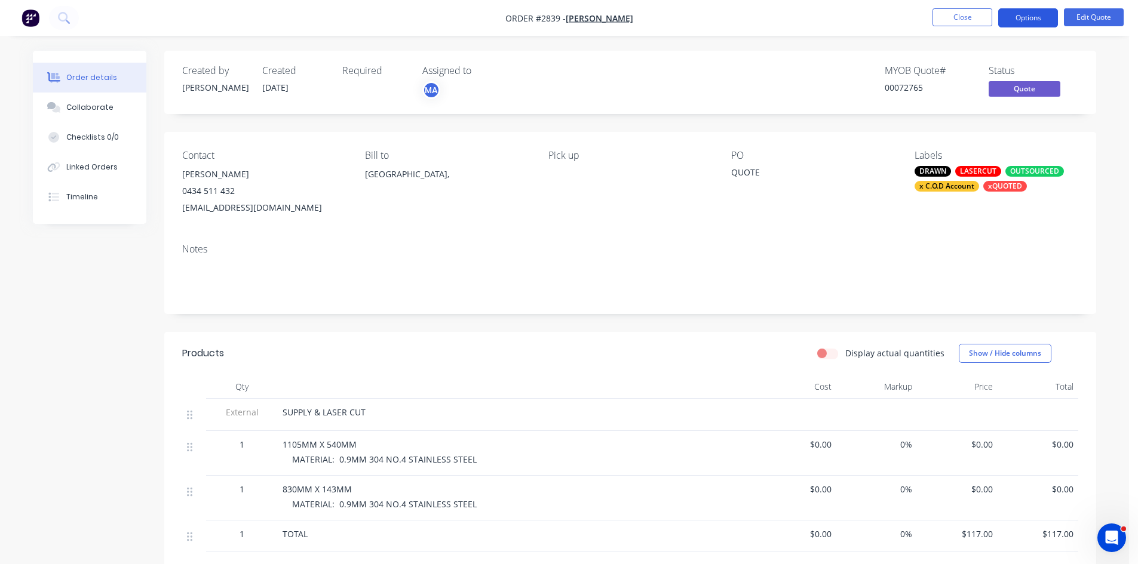
click at [1026, 16] on button "Options" at bounding box center [1028, 17] width 60 height 19
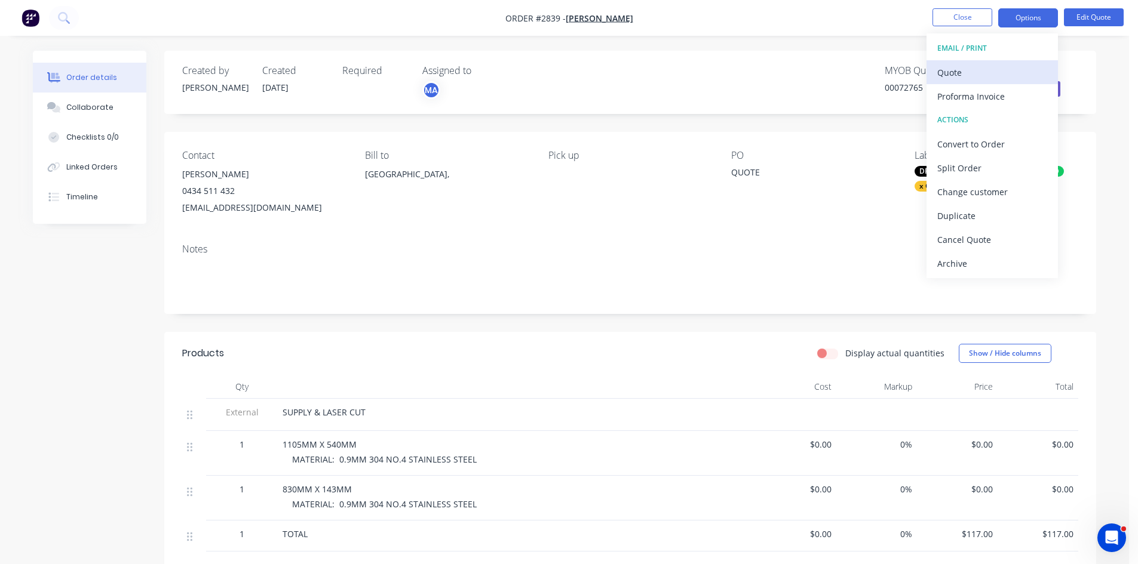
click at [953, 71] on div "Quote" at bounding box center [992, 72] width 110 height 17
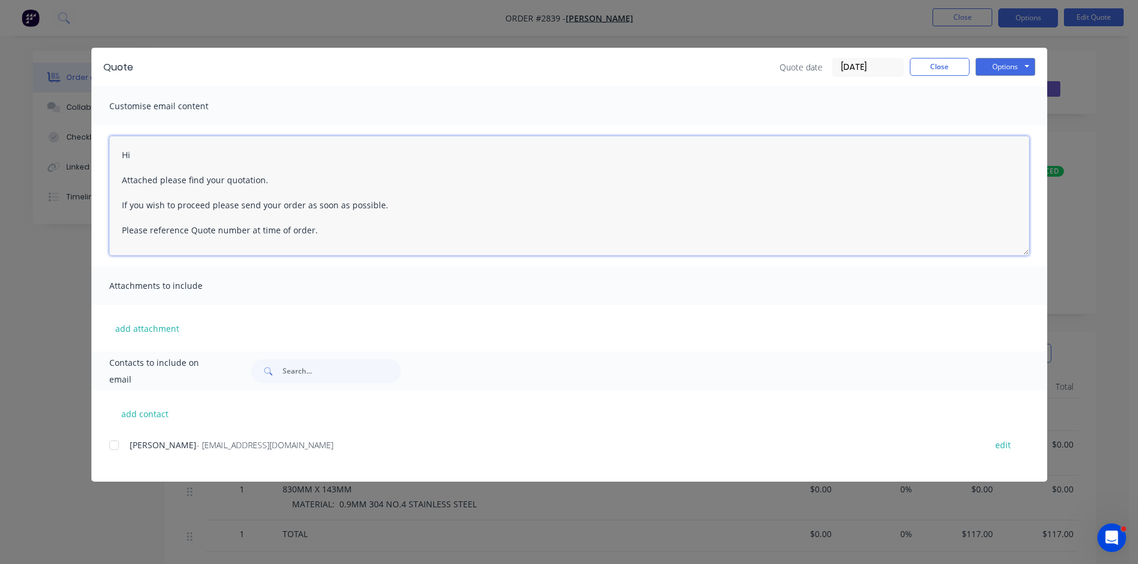
click at [158, 151] on textarea "Hi Attached please find your quotation. If you wish to proceed please send your…" at bounding box center [569, 195] width 920 height 119
click at [115, 446] on div at bounding box center [114, 446] width 24 height 24
type textarea "Hi Attached please find your quotation. If you wish to proceed please send your…"
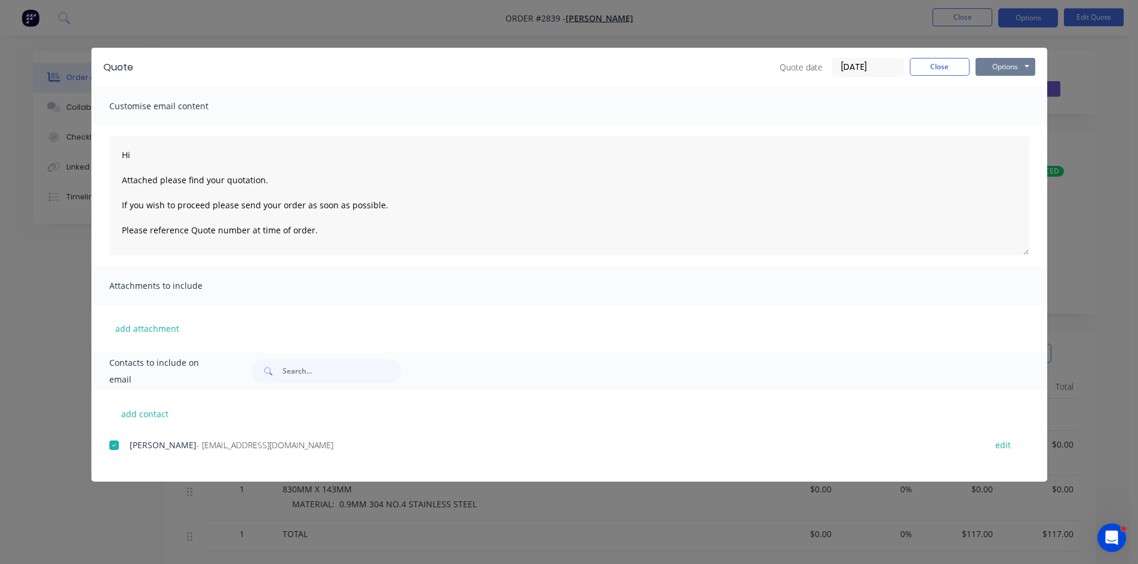
click at [1007, 67] on button "Options" at bounding box center [1005, 67] width 60 height 18
click at [1004, 127] on button "Email" at bounding box center [1013, 128] width 76 height 20
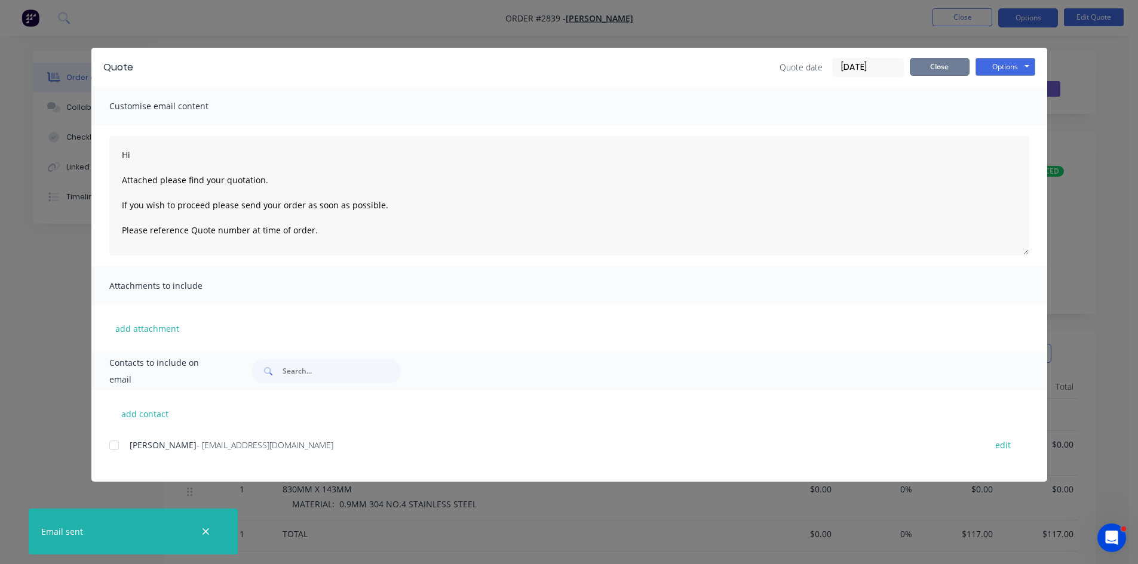
click at [939, 69] on button "Close" at bounding box center [939, 67] width 60 height 18
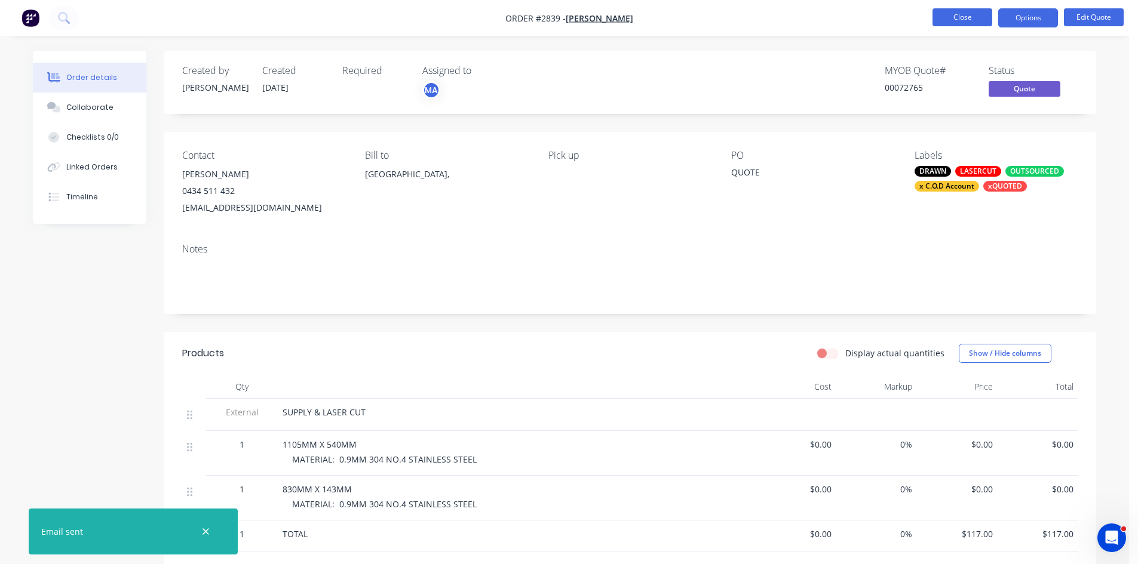
click at [960, 20] on button "Close" at bounding box center [962, 17] width 60 height 18
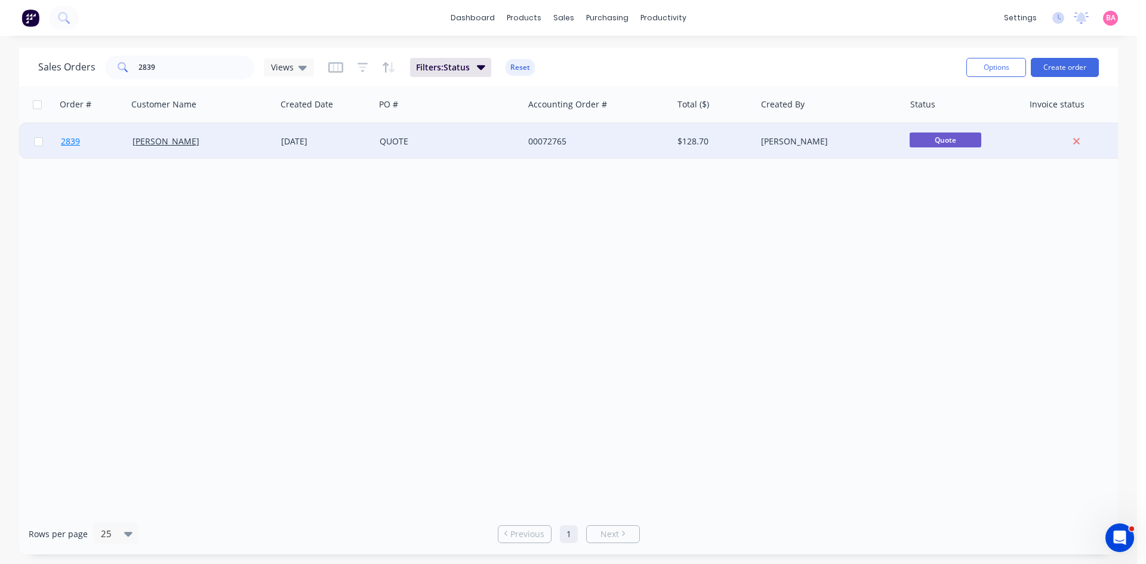
click at [63, 138] on span "2839" at bounding box center [70, 142] width 19 height 12
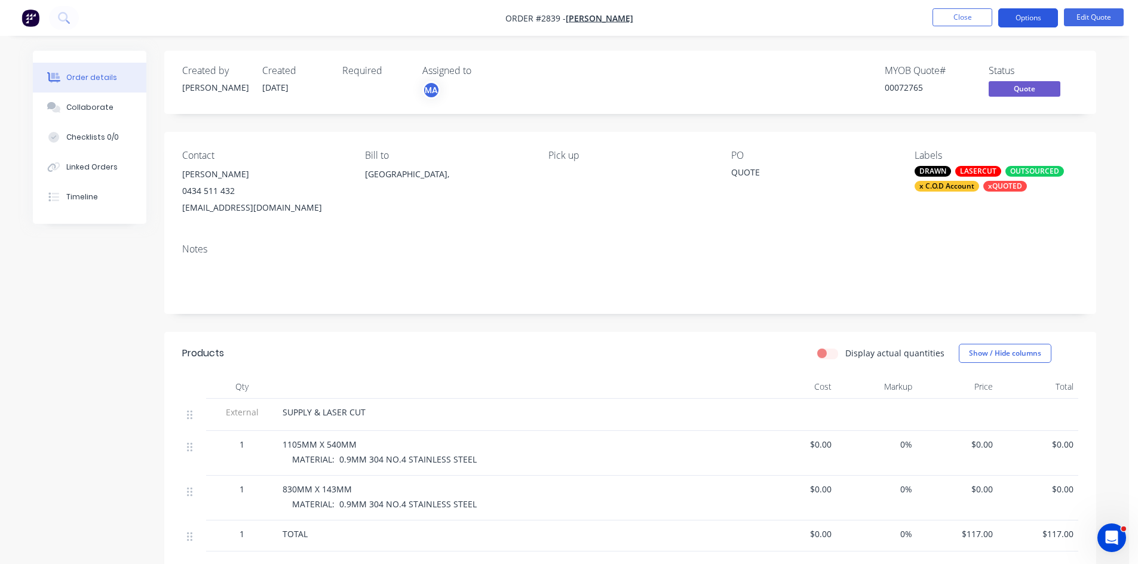
click at [1028, 16] on button "Options" at bounding box center [1028, 17] width 60 height 19
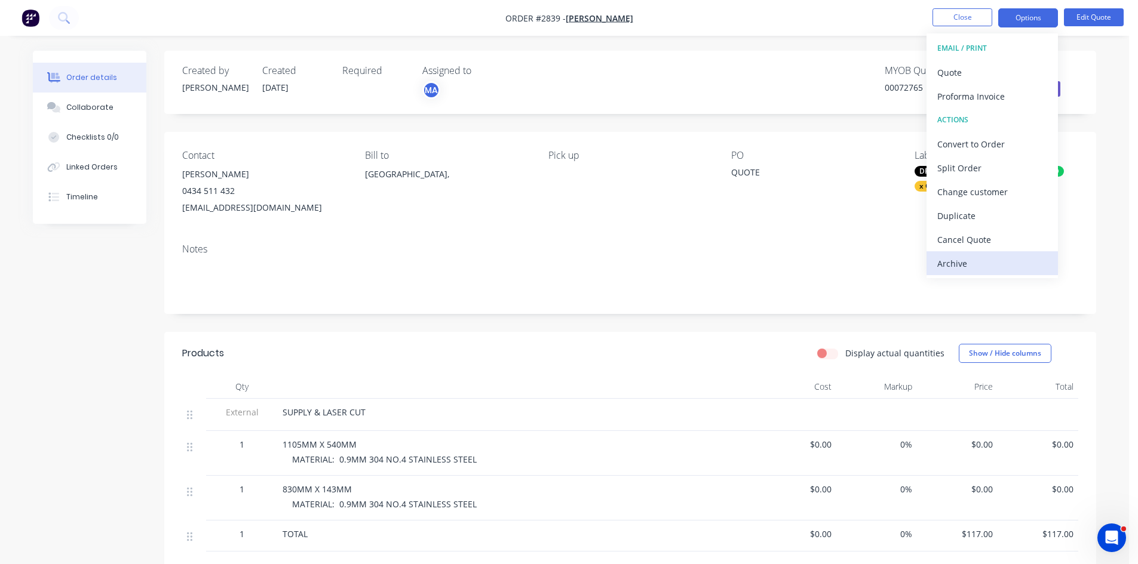
click at [951, 262] on div "Archive" at bounding box center [992, 263] width 110 height 17
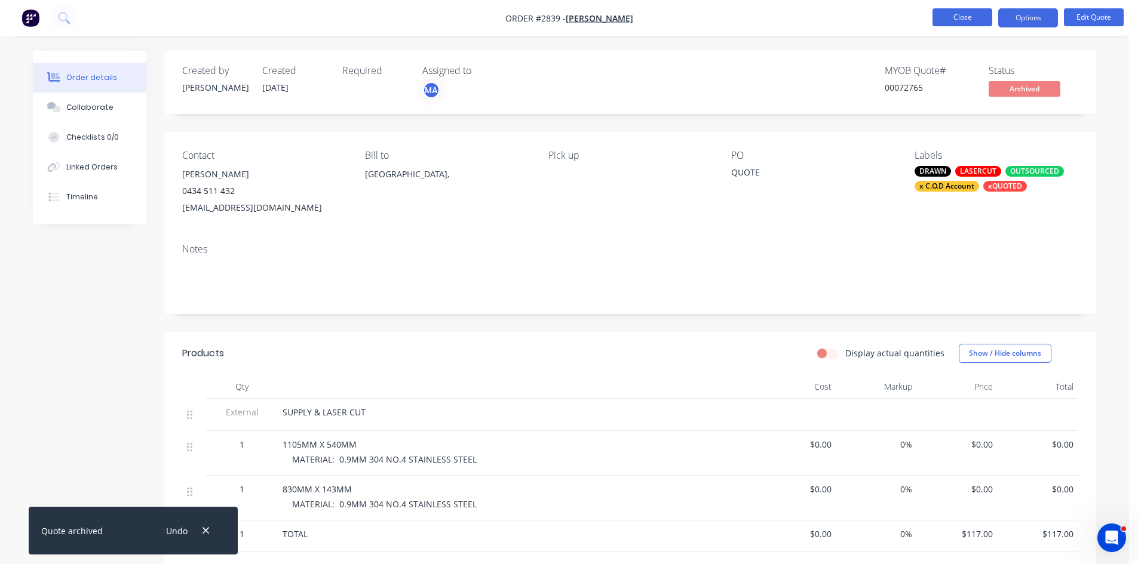
click at [969, 17] on button "Close" at bounding box center [962, 17] width 60 height 18
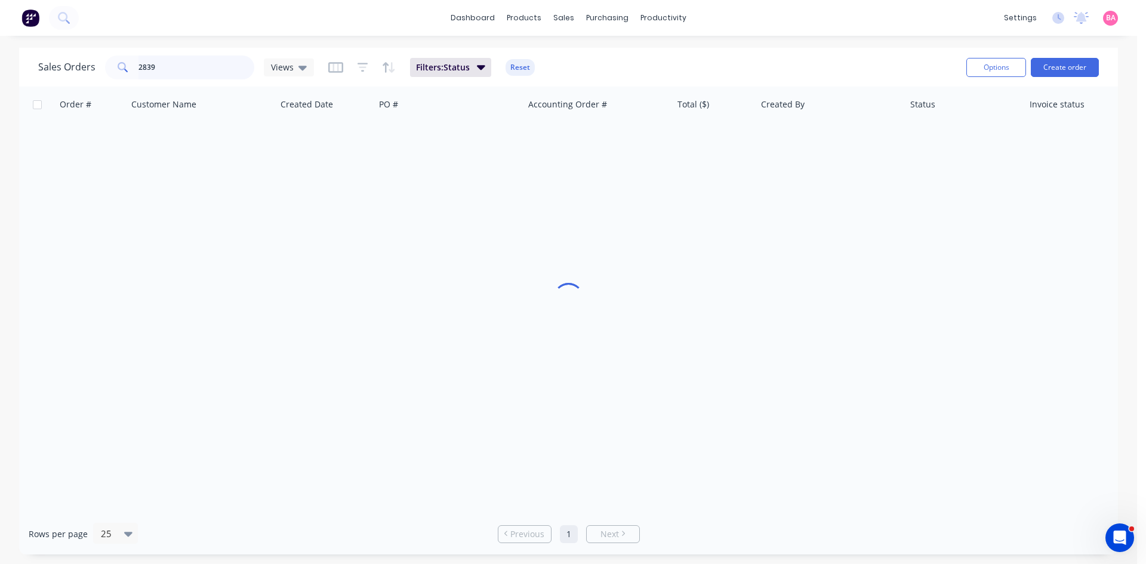
drag, startPoint x: 156, startPoint y: 65, endPoint x: 79, endPoint y: 53, distance: 77.9
click at [79, 53] on div "Sales Orders 2839 Views Filters: Status Reset" at bounding box center [497, 67] width 919 height 29
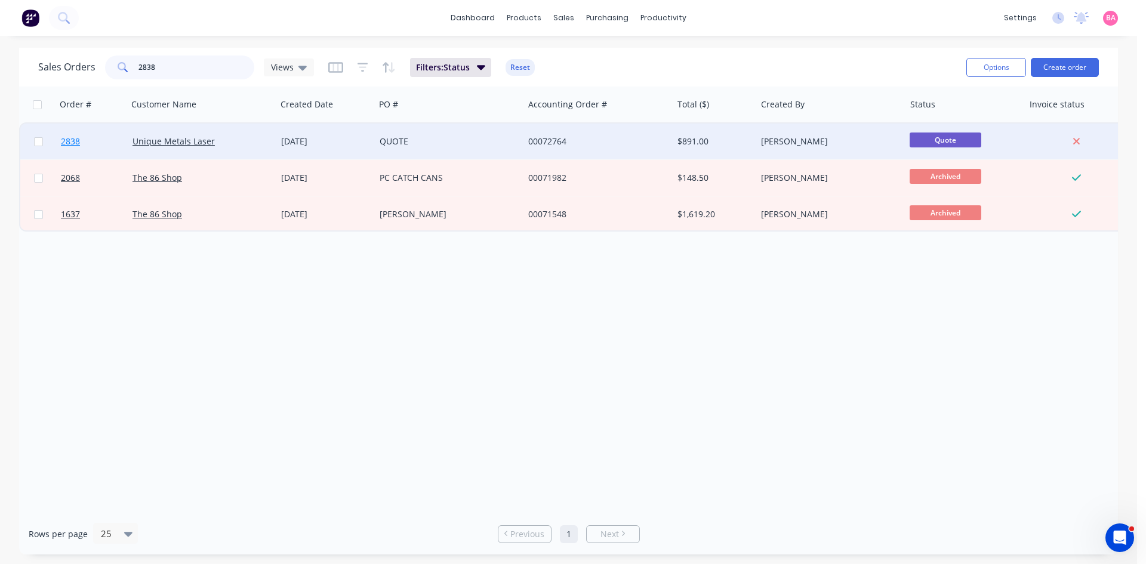
type input "2838"
click at [67, 142] on span "2838" at bounding box center [70, 142] width 19 height 12
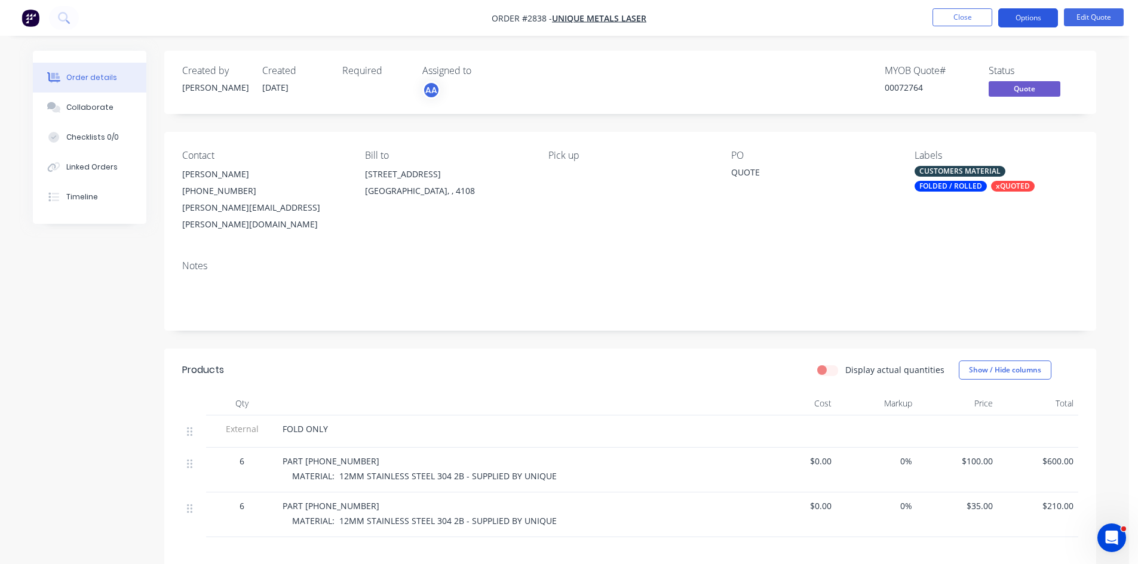
click at [1035, 17] on button "Options" at bounding box center [1028, 17] width 60 height 19
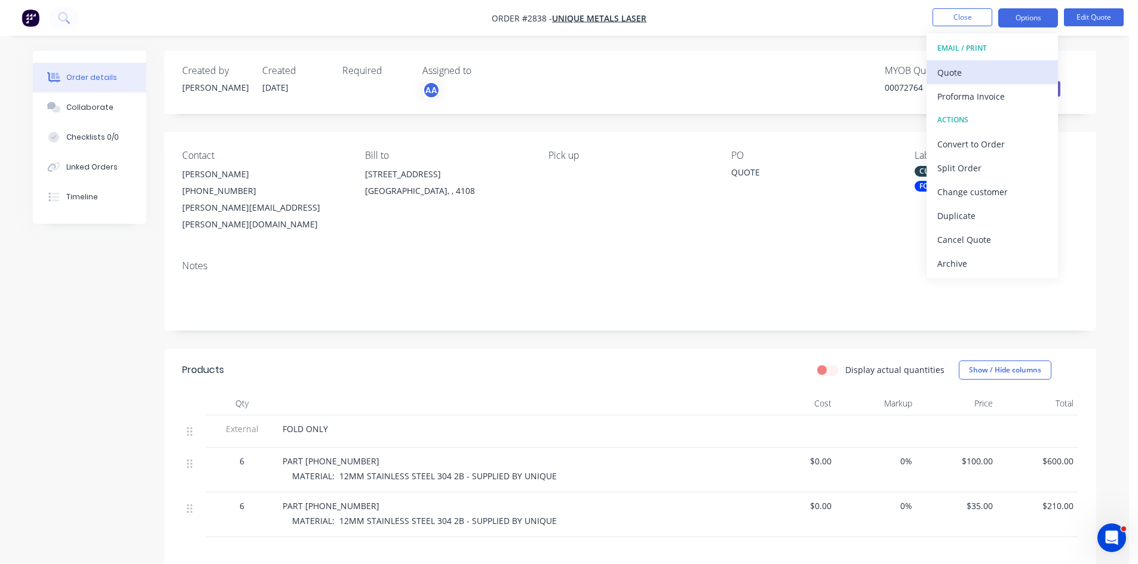
click at [955, 71] on div "Quote" at bounding box center [992, 72] width 110 height 17
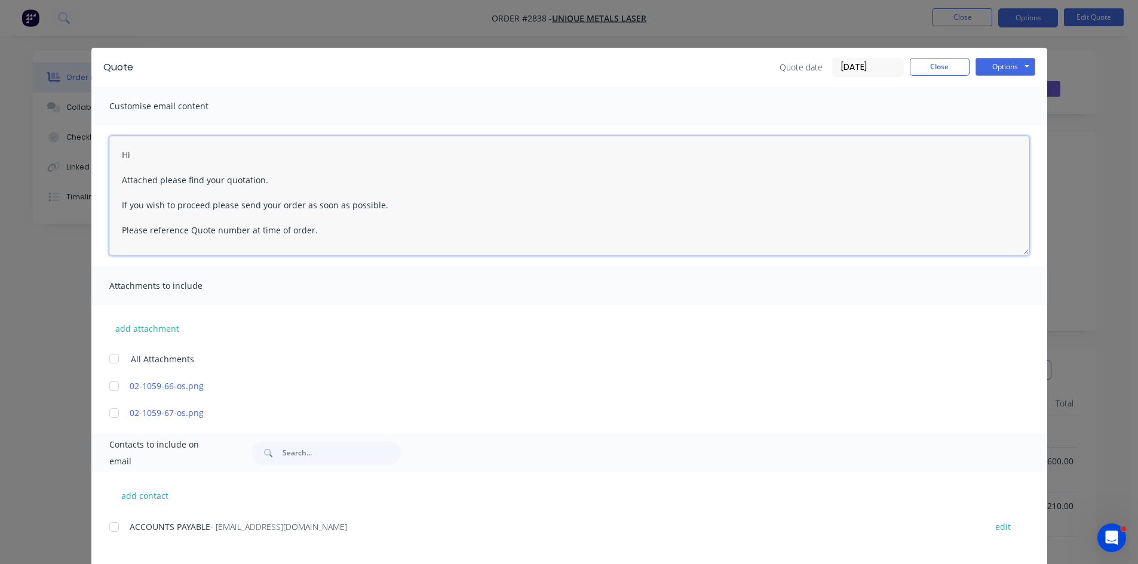
click at [139, 151] on textarea "Hi Attached please find your quotation. If you wish to proceed please send your…" at bounding box center [569, 195] width 920 height 119
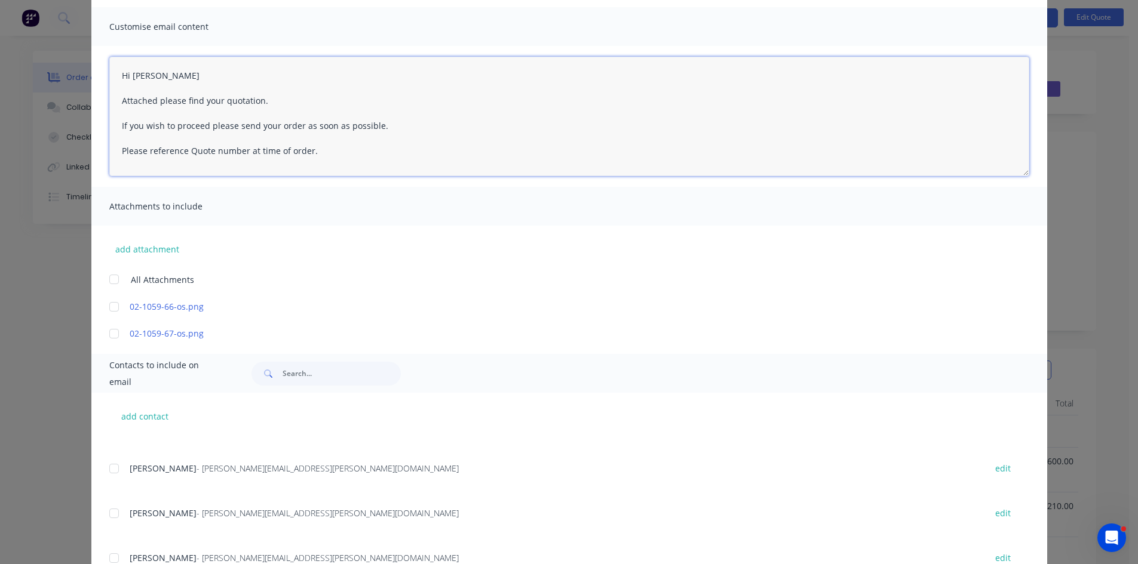
scroll to position [568, 0]
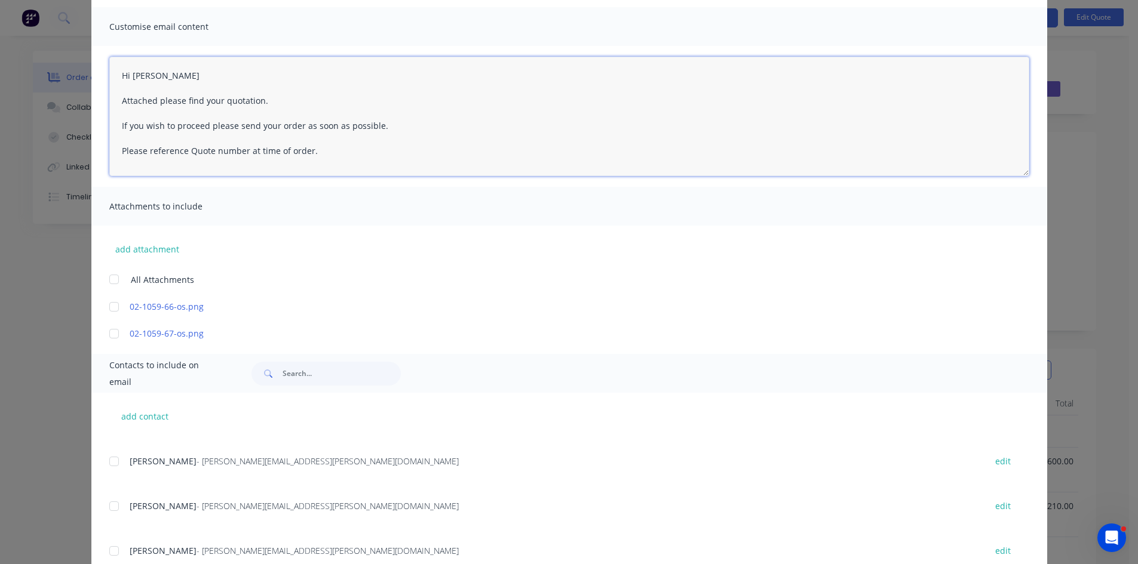
click at [110, 461] on div at bounding box center [114, 462] width 24 height 24
type textarea "Hi Attached please find your quotation. If you wish to proceed please send your…"
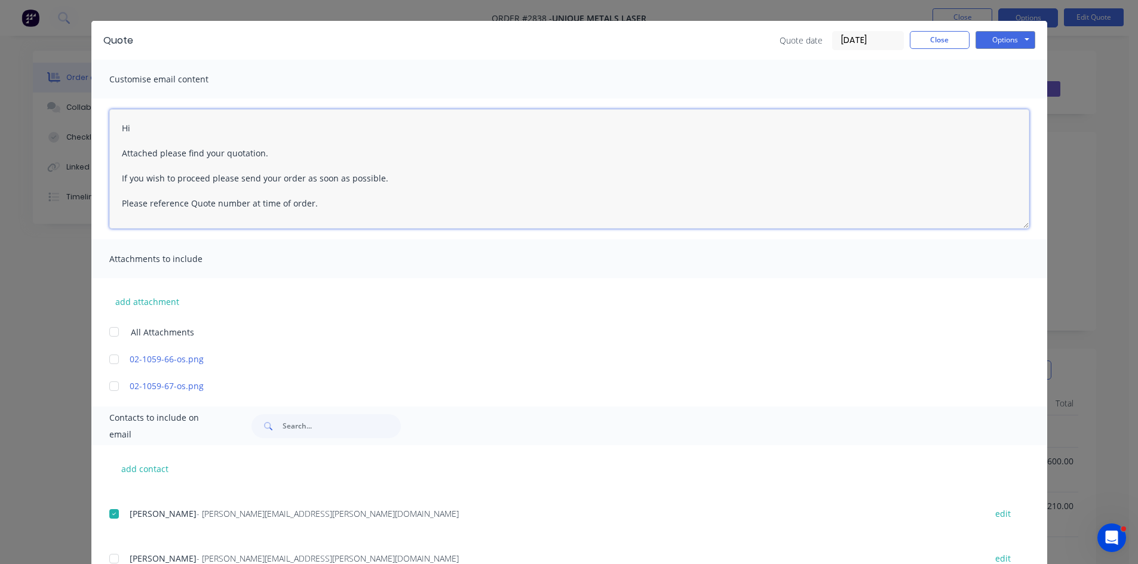
scroll to position [0, 0]
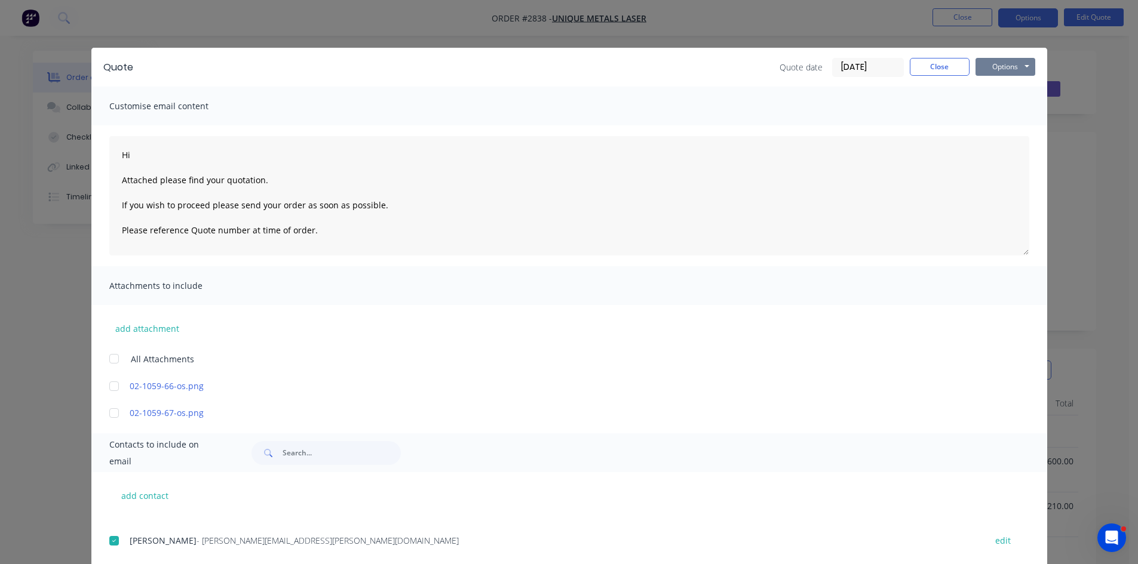
click at [1003, 70] on button "Options" at bounding box center [1005, 67] width 60 height 18
click at [997, 130] on button "Email" at bounding box center [1013, 128] width 76 height 20
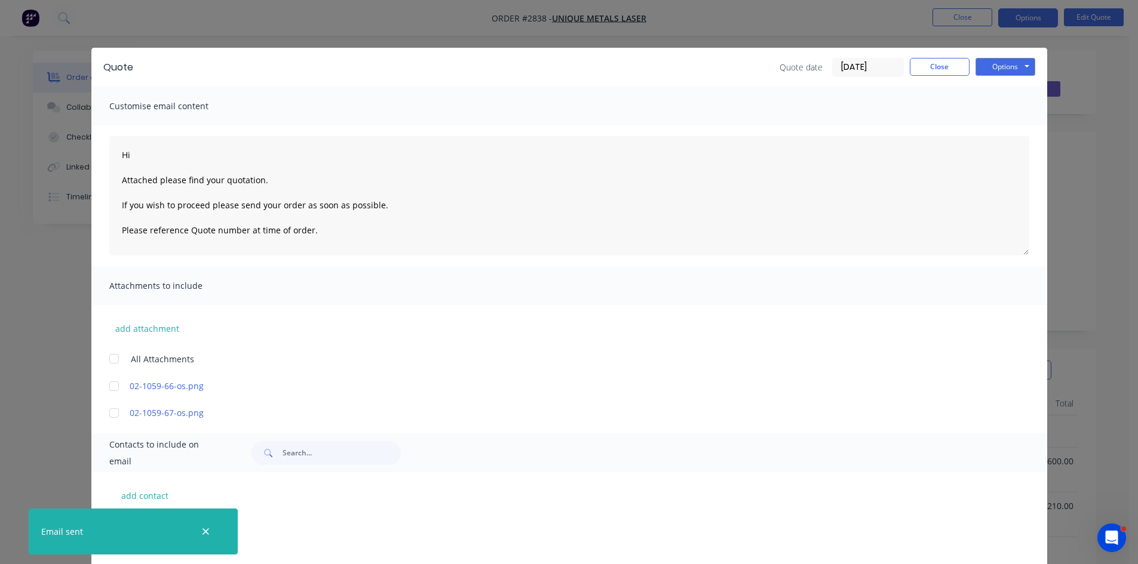
scroll to position [568, 0]
click at [946, 64] on button "Close" at bounding box center [939, 67] width 60 height 18
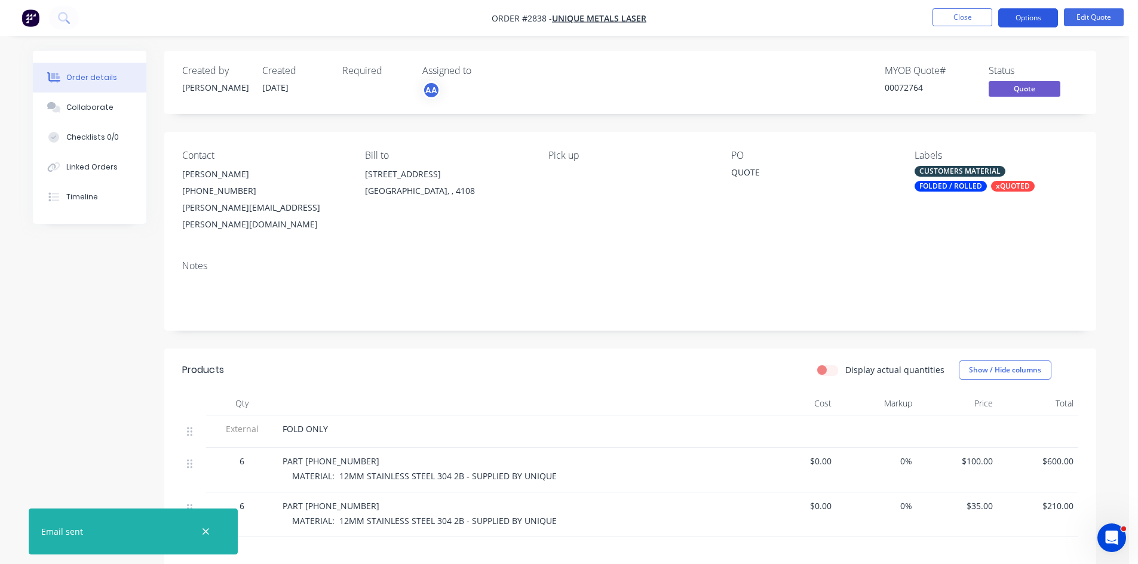
click at [1024, 14] on button "Options" at bounding box center [1028, 17] width 60 height 19
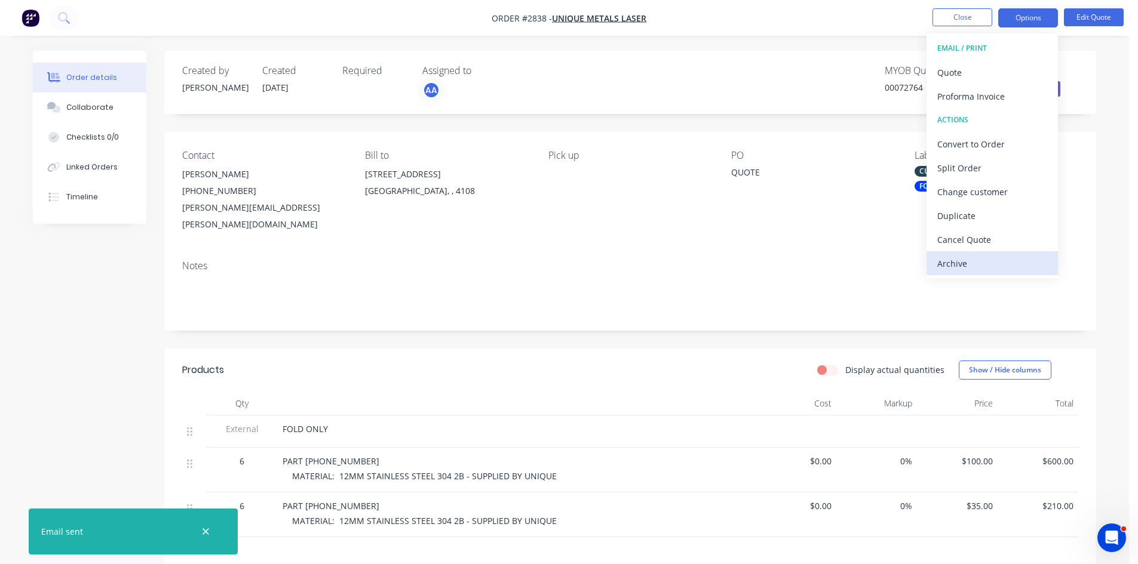
click at [963, 265] on div "Archive" at bounding box center [992, 263] width 110 height 17
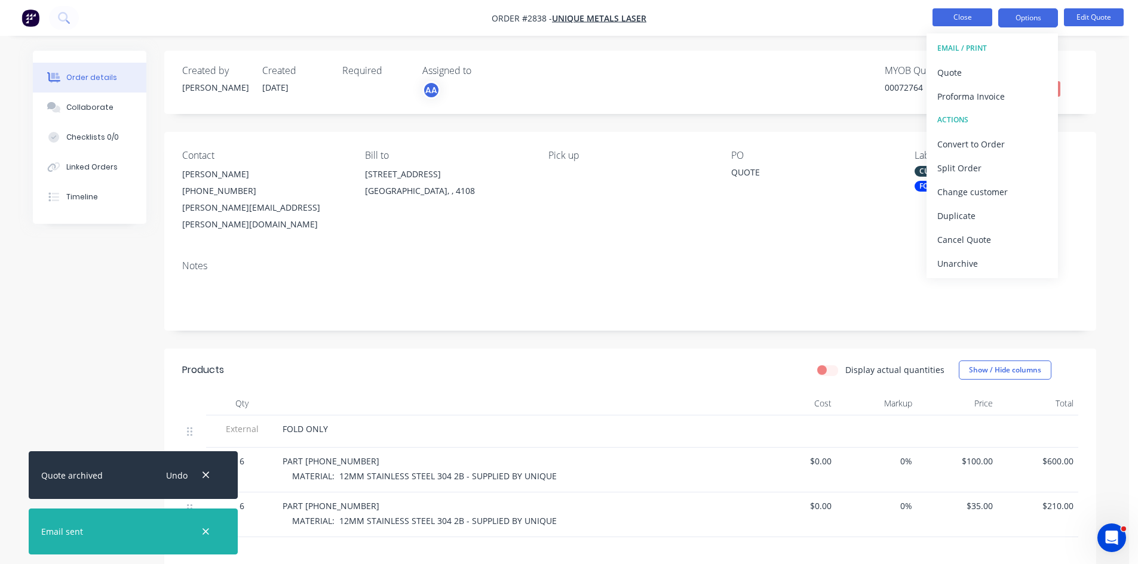
click at [963, 16] on button "Close" at bounding box center [962, 17] width 60 height 18
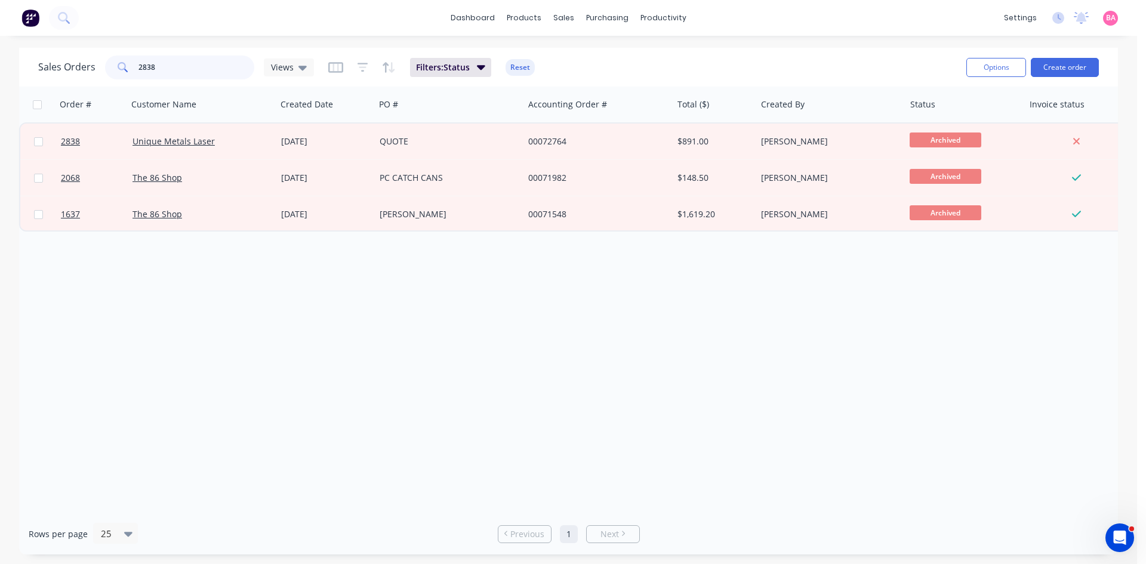
drag, startPoint x: 162, startPoint y: 65, endPoint x: 117, endPoint y: 60, distance: 45.1
click at [117, 60] on div "2838" at bounding box center [179, 68] width 149 height 24
type input "seq"
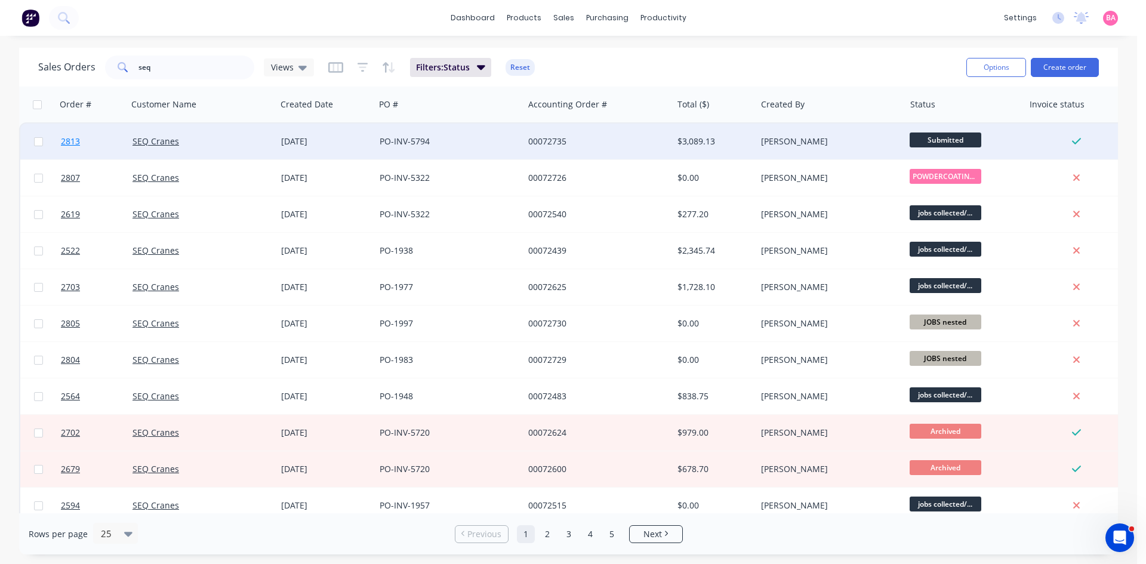
click at [72, 140] on span "2813" at bounding box center [70, 142] width 19 height 12
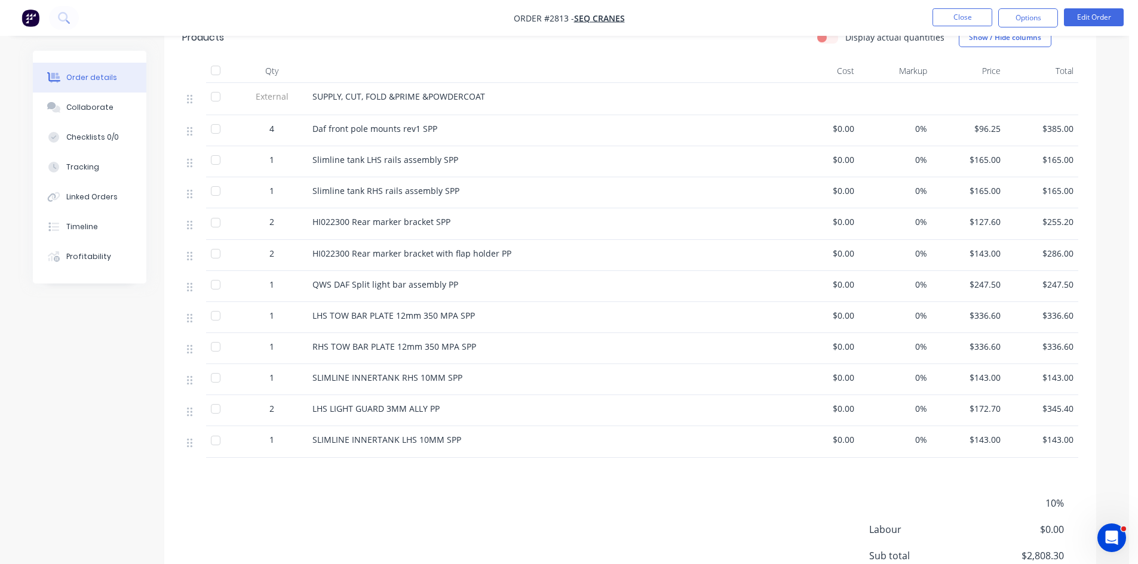
scroll to position [318, 0]
click at [96, 105] on div "Collaborate" at bounding box center [89, 107] width 47 height 11
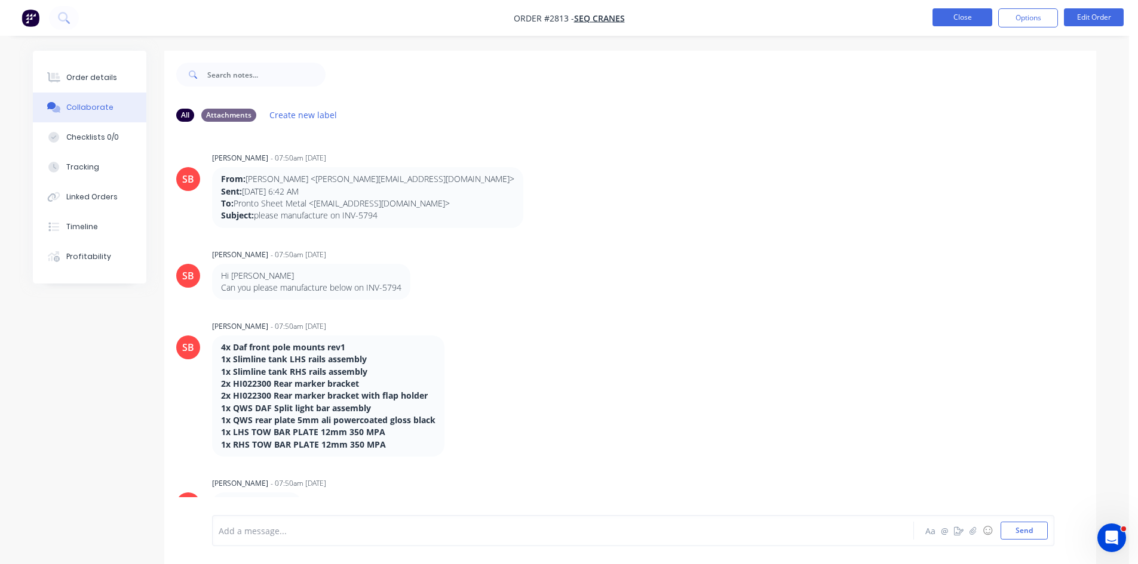
click at [962, 13] on button "Close" at bounding box center [962, 17] width 60 height 18
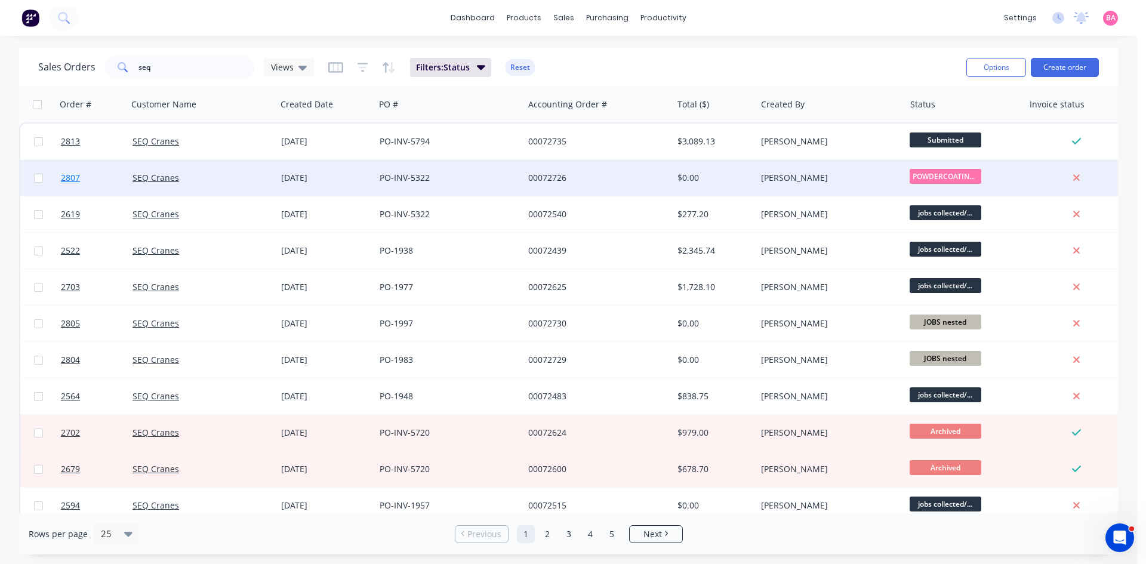
click at [70, 177] on span "2807" at bounding box center [70, 178] width 19 height 12
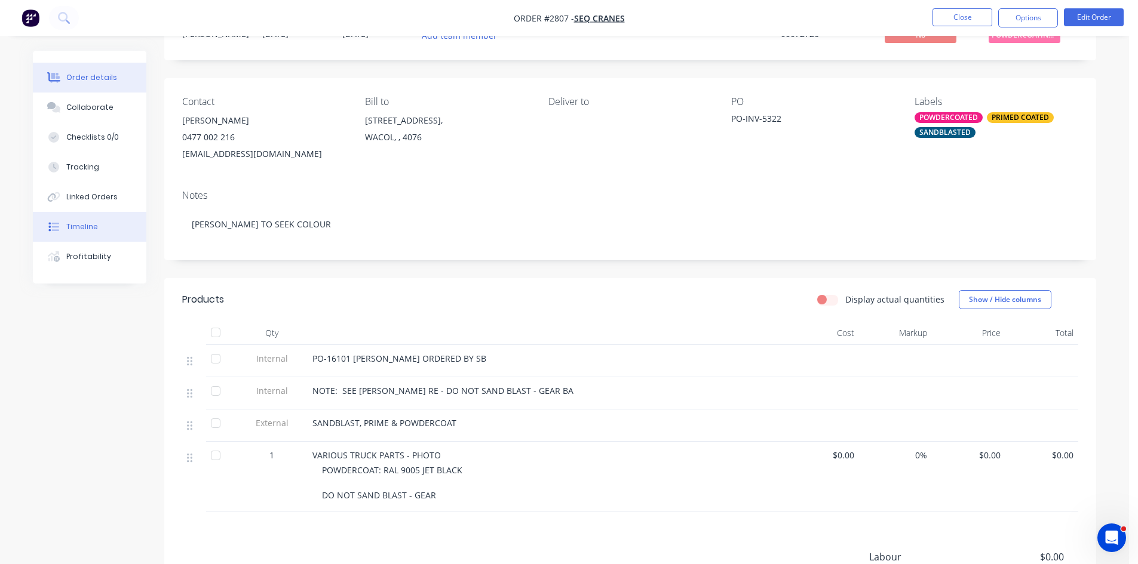
scroll to position [60, 0]
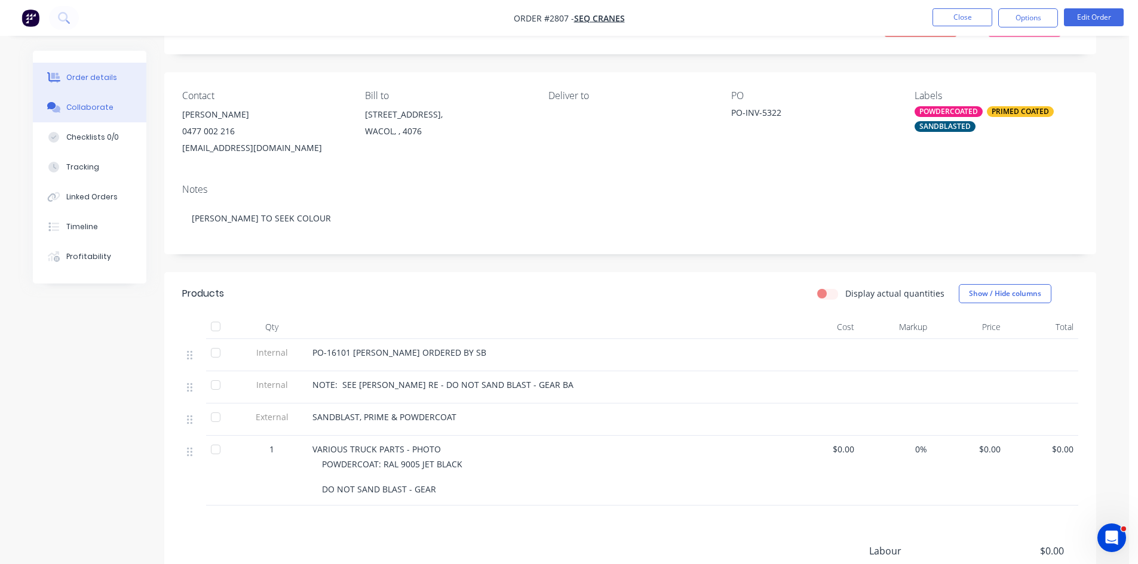
click at [94, 100] on button "Collaborate" at bounding box center [89, 108] width 113 height 30
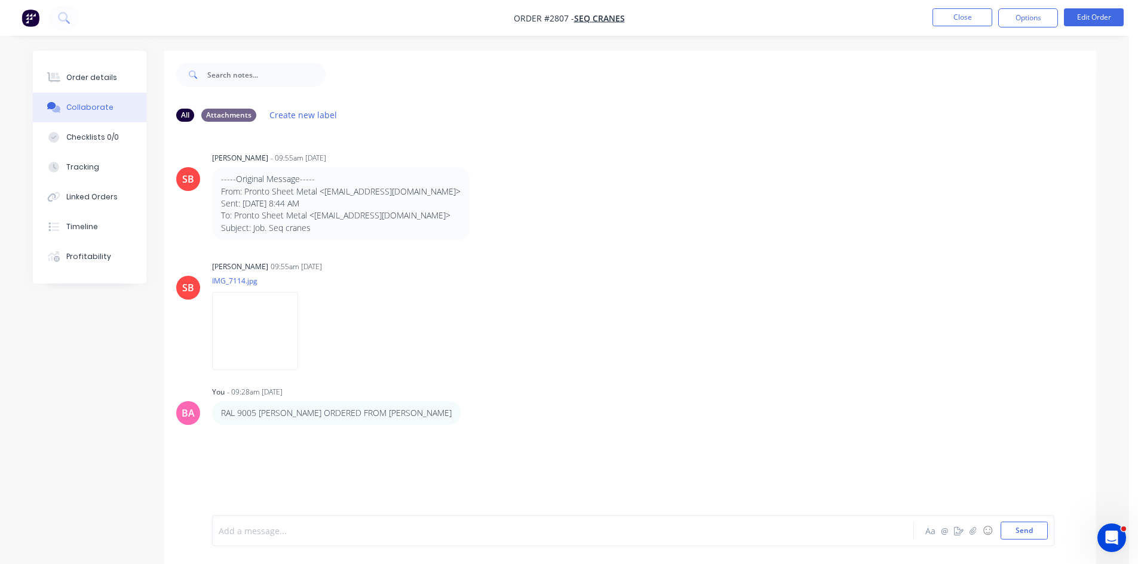
click at [262, 530] on div at bounding box center [529, 531] width 621 height 13
click at [1022, 529] on button "Send" at bounding box center [1023, 531] width 47 height 18
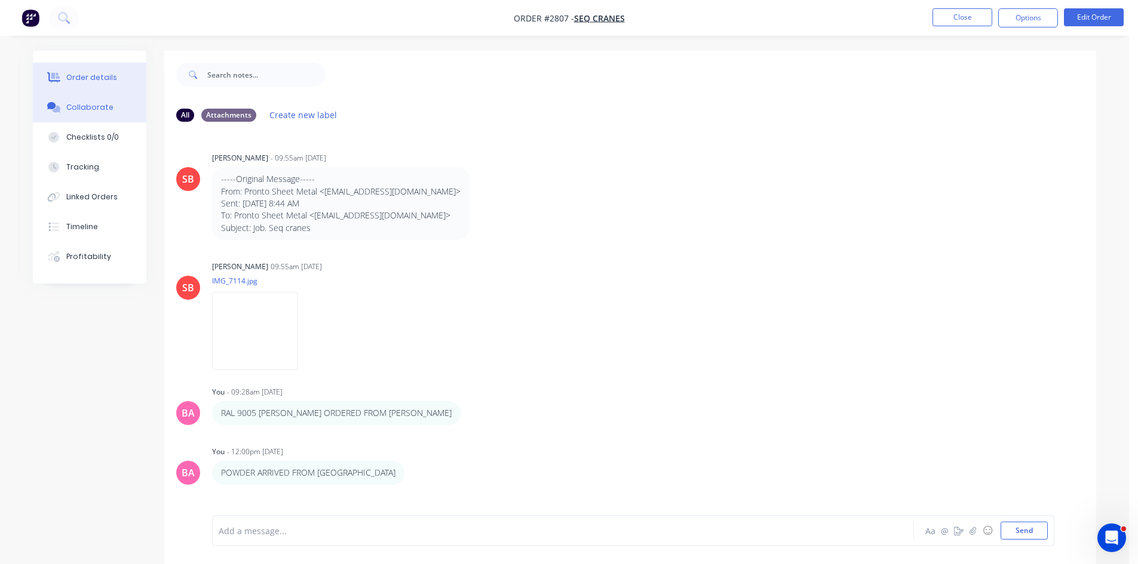
click at [86, 79] on div "Order details" at bounding box center [91, 77] width 51 height 11
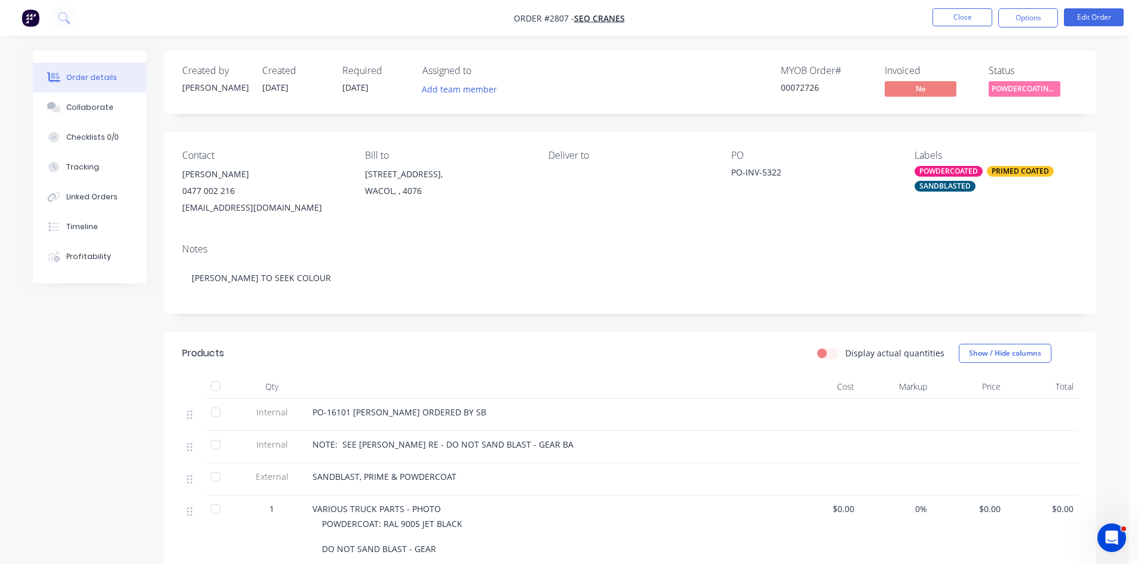
click at [353, 408] on span "PO-16101 YATES ORDERED BY SB" at bounding box center [399, 412] width 174 height 11
click at [445, 412] on div "PO-16101 YATES ORDERED BY SB" at bounding box center [546, 412] width 468 height 13
click at [441, 412] on div "PO-16101 YATES ORDERED BY SB" at bounding box center [546, 412] width 468 height 13
click at [1086, 19] on button "Edit Order" at bounding box center [1093, 17] width 60 height 18
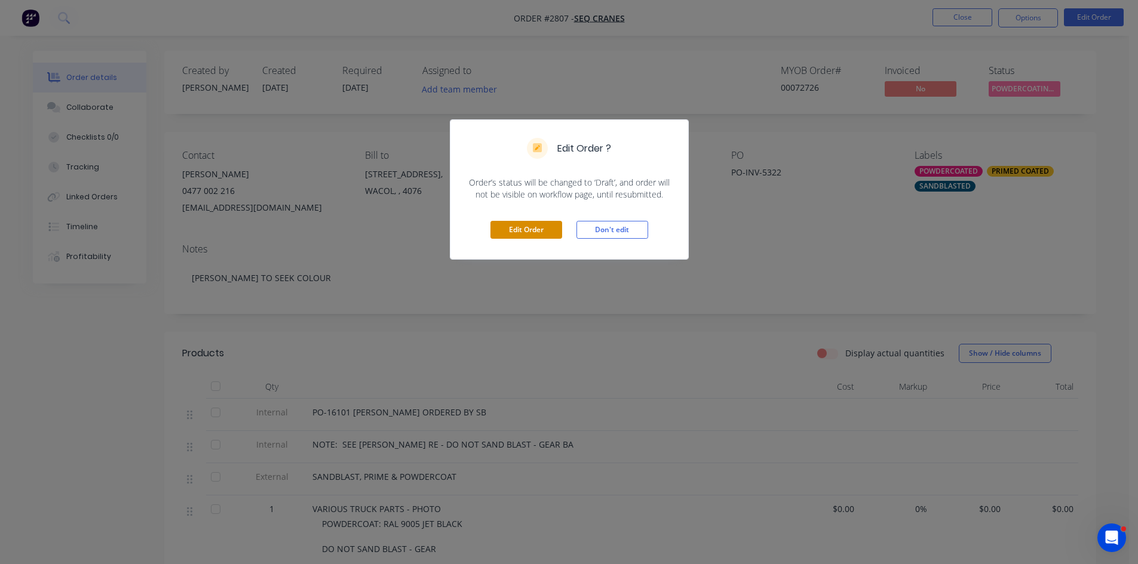
click at [540, 229] on button "Edit Order" at bounding box center [526, 230] width 72 height 18
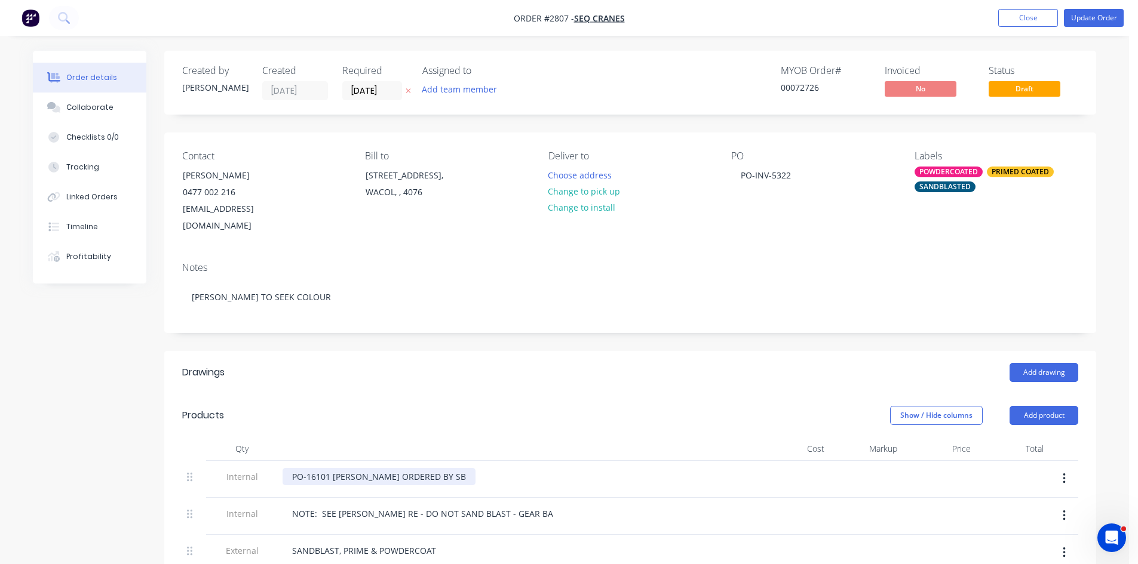
click at [428, 468] on div "PO-16101 YATES ORDERED BY SB" at bounding box center [378, 476] width 193 height 17
click at [465, 468] on div "PO-16101 YATES ORDERED BY SB - $120.00 + $25.00 UBER" at bounding box center [427, 476] width 291 height 17
click at [559, 468] on div "PO-16101 YATES ORDERED BY SB - $120.00 + GST AND $25.00 UBER" at bounding box center [447, 476] width 330 height 17
click at [1095, 16] on button "Update Order" at bounding box center [1093, 18] width 60 height 18
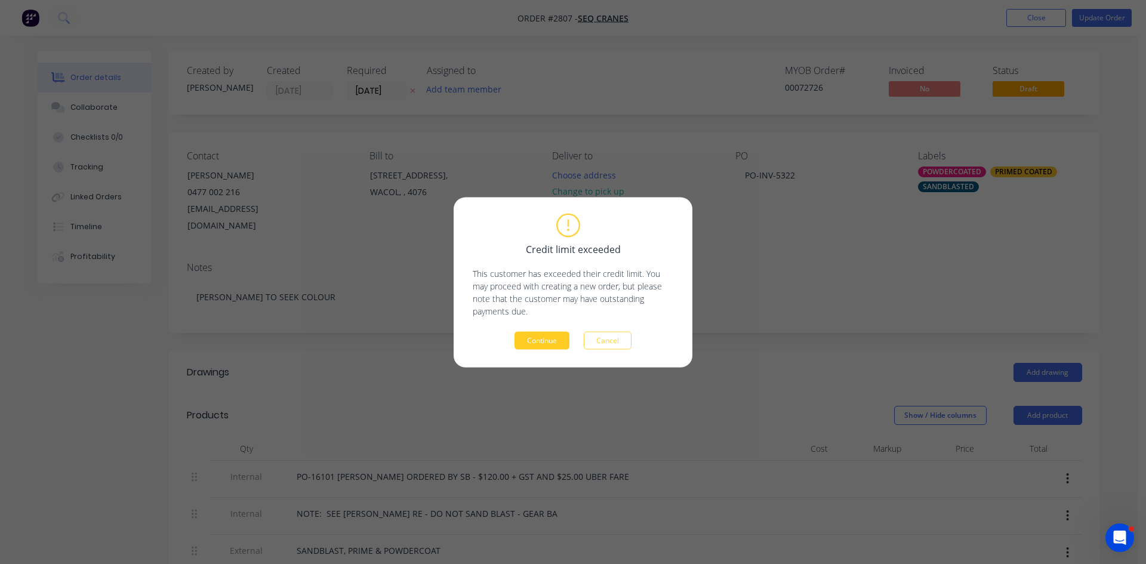
click at [533, 340] on button "Continue" at bounding box center [542, 340] width 55 height 18
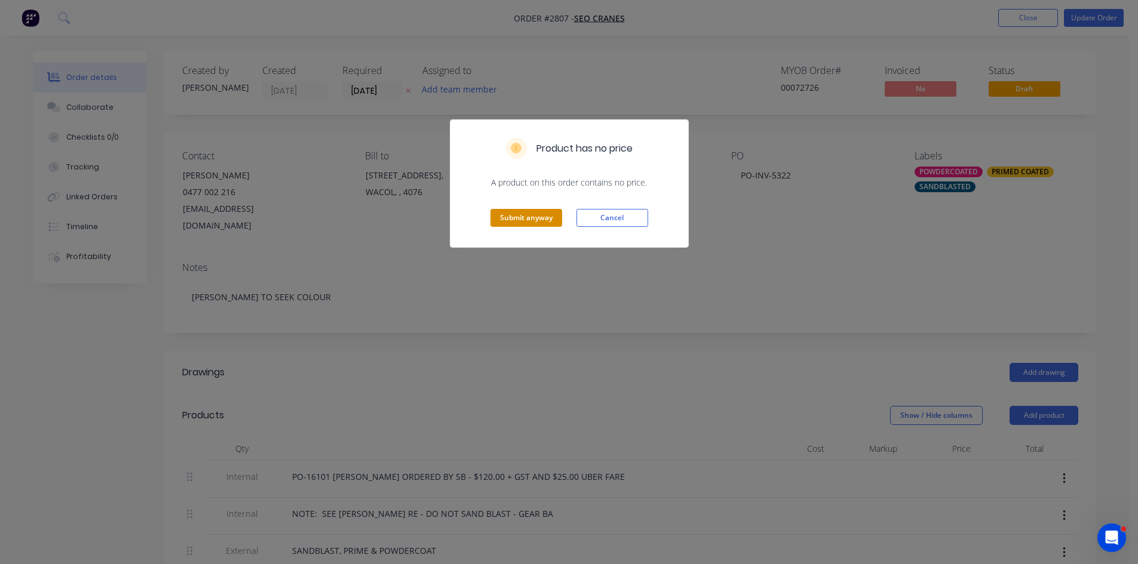
click at [527, 214] on button "Submit anyway" at bounding box center [526, 218] width 72 height 18
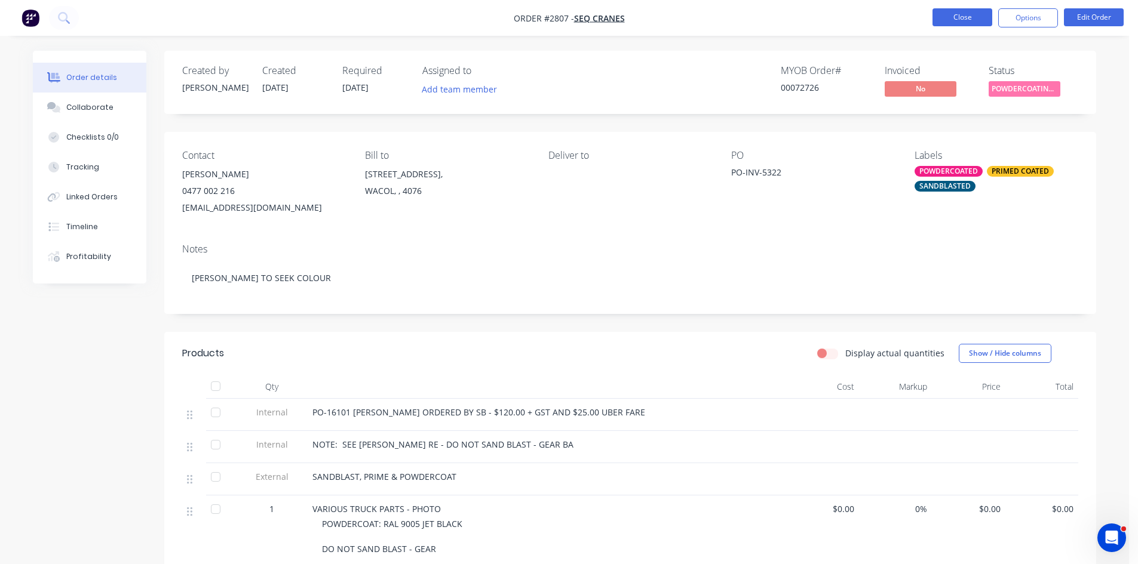
click at [961, 13] on button "Close" at bounding box center [962, 17] width 60 height 18
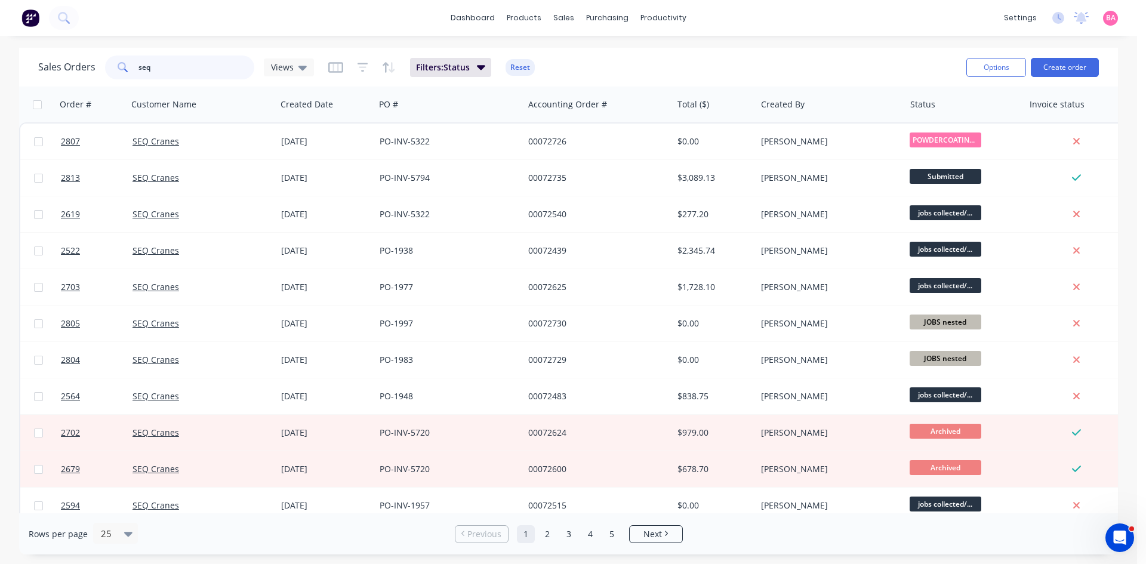
drag, startPoint x: 155, startPoint y: 68, endPoint x: 106, endPoint y: 66, distance: 49.6
click at [106, 66] on div "seq" at bounding box center [179, 68] width 149 height 24
type input "UNISON"
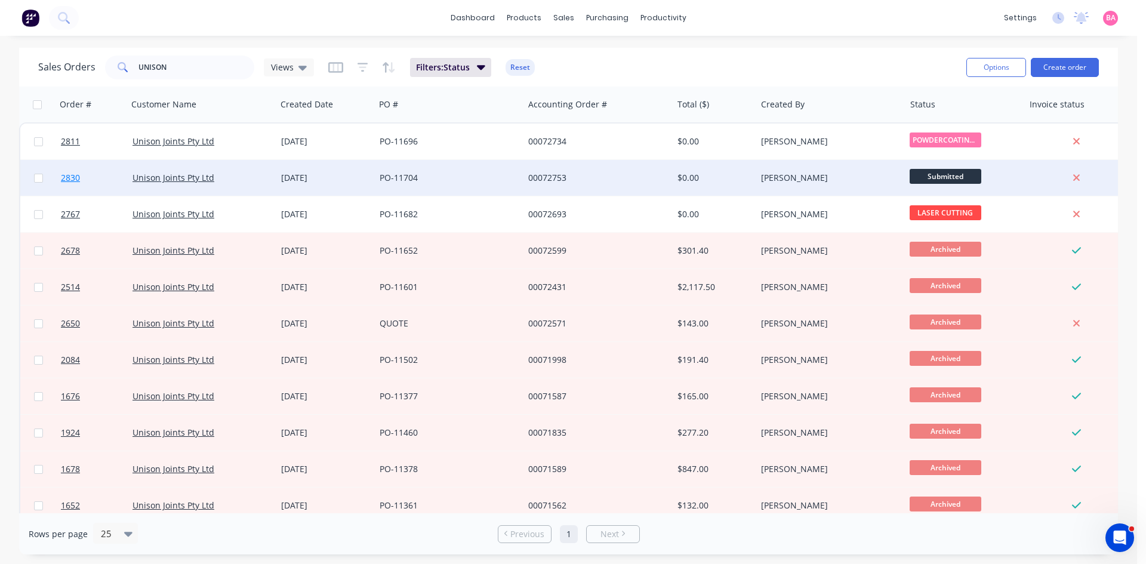
click at [69, 177] on span "2830" at bounding box center [70, 178] width 19 height 12
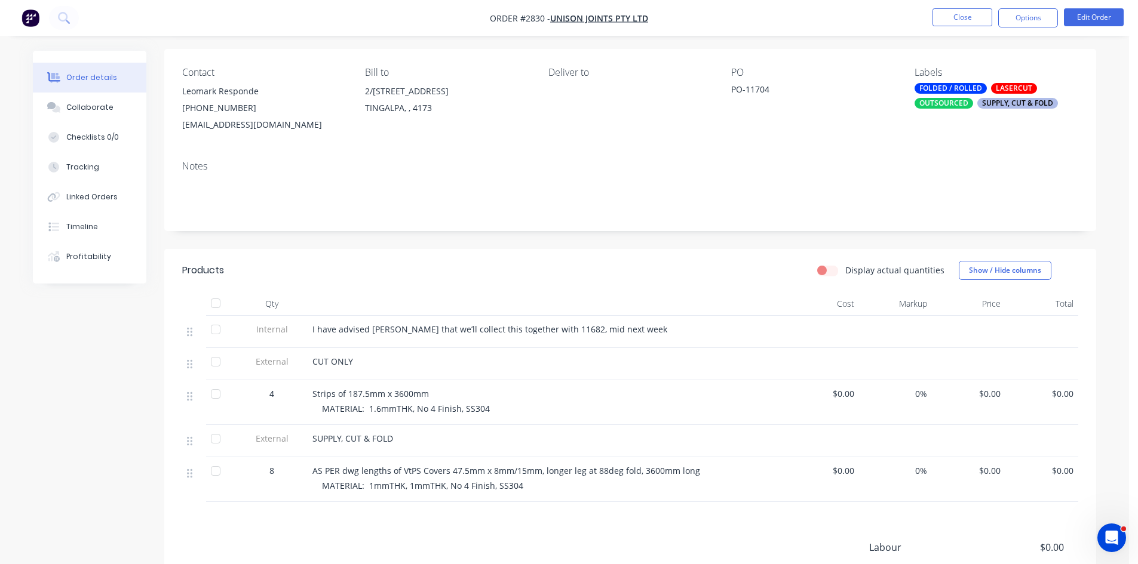
scroll to position [100, 0]
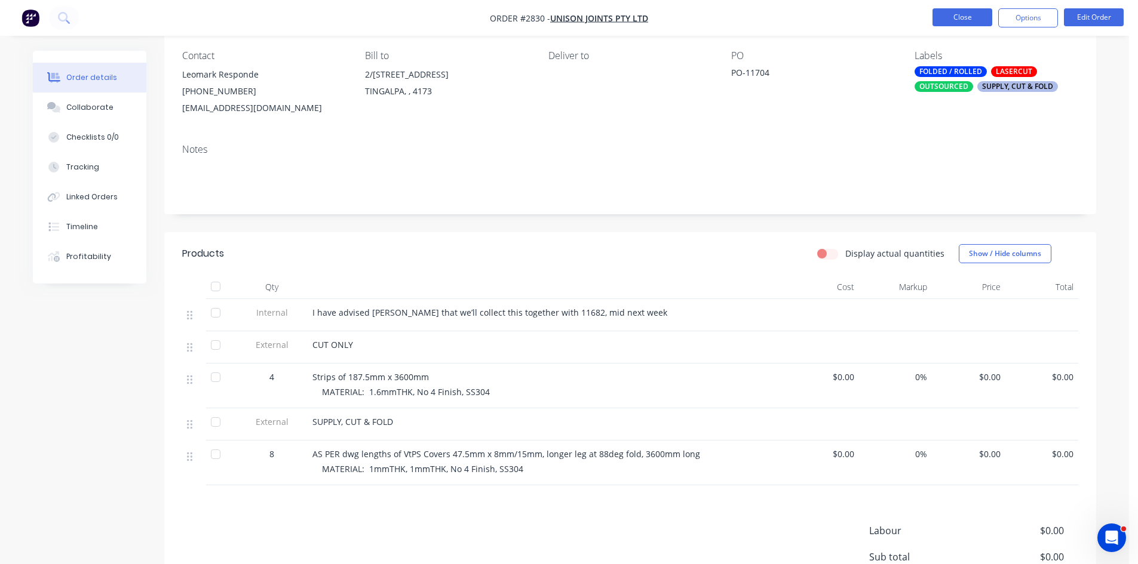
click at [967, 17] on button "Close" at bounding box center [962, 17] width 60 height 18
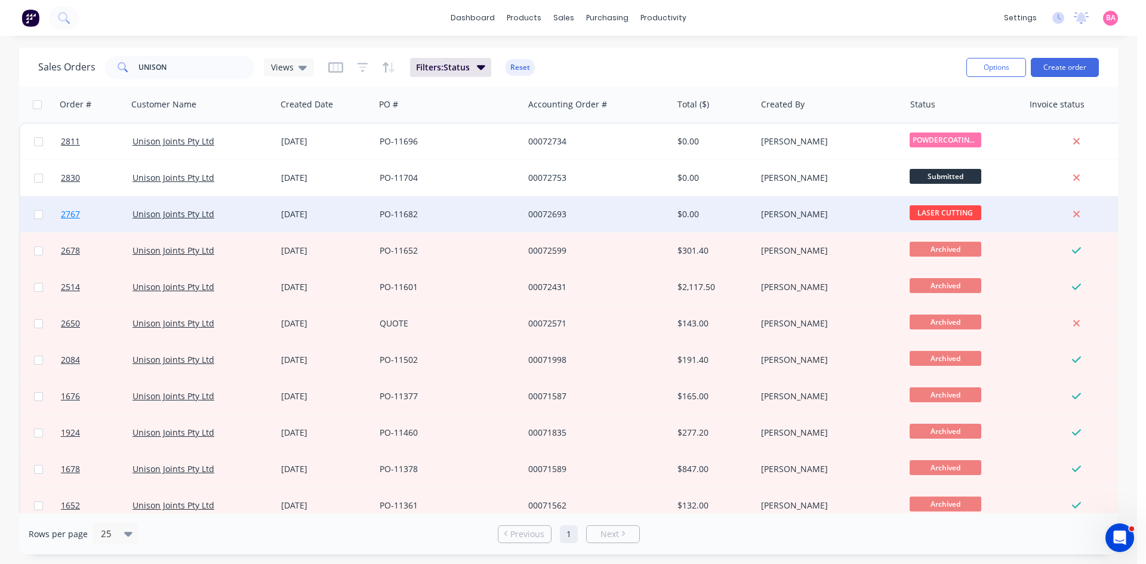
click at [68, 214] on span "2767" at bounding box center [70, 214] width 19 height 12
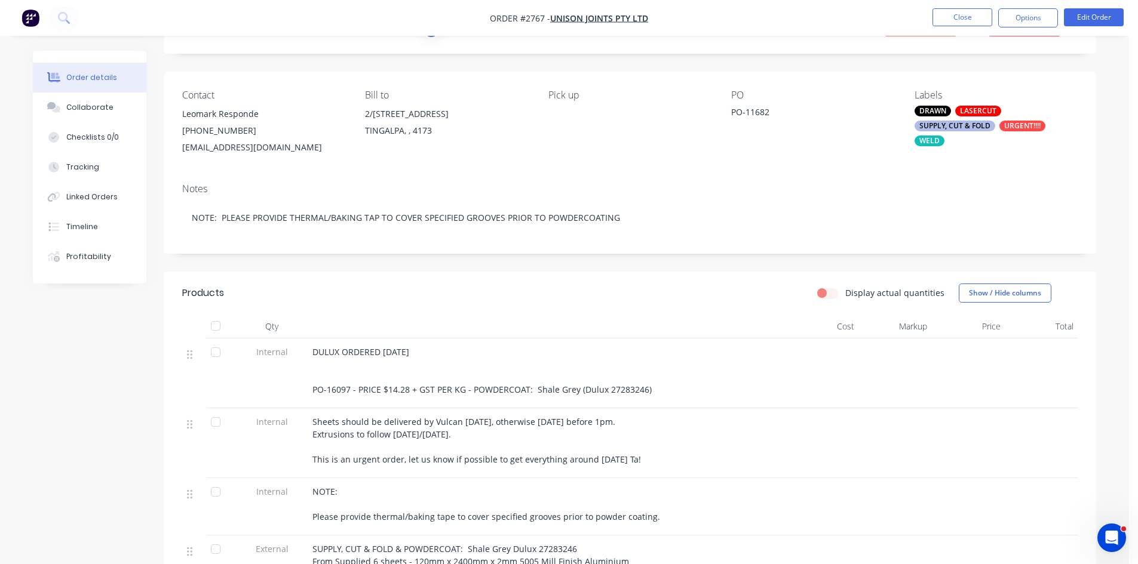
scroll to position [79, 0]
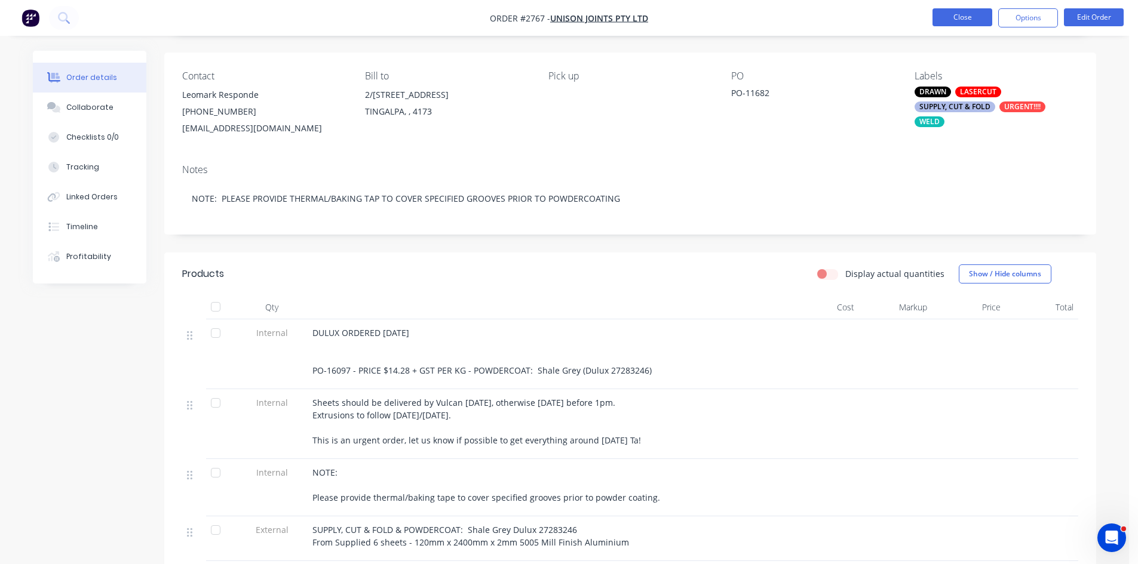
click at [976, 12] on button "Close" at bounding box center [962, 17] width 60 height 18
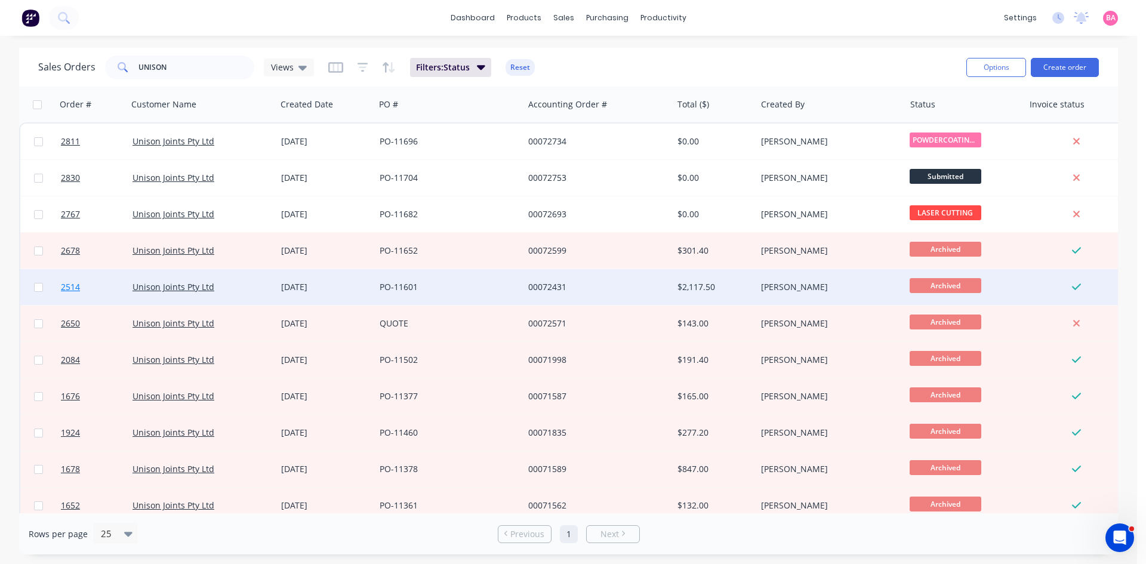
click at [63, 288] on span "2514" at bounding box center [70, 287] width 19 height 12
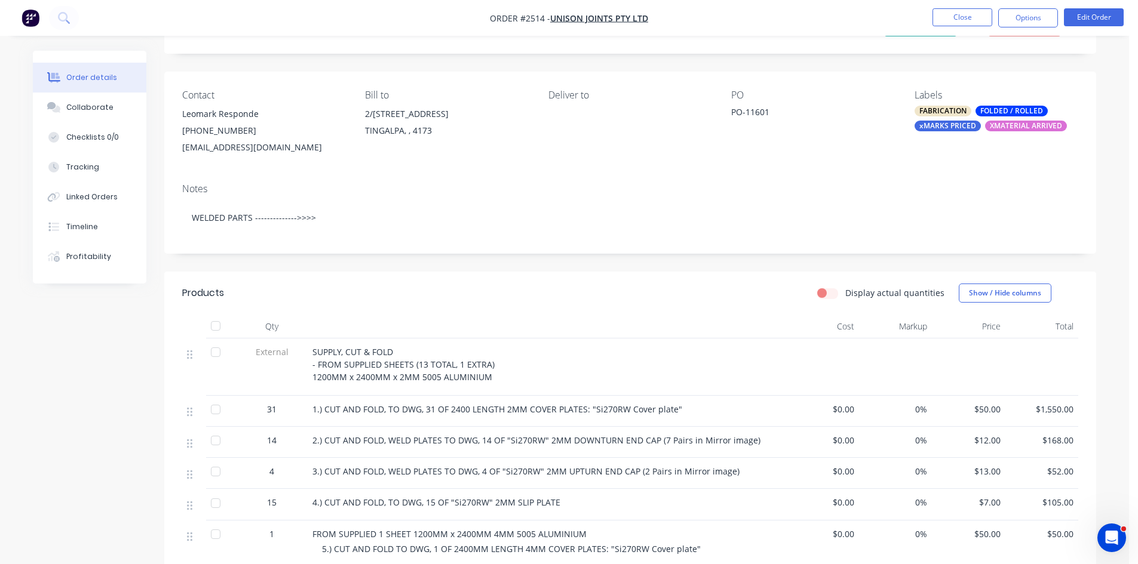
scroll to position [79, 0]
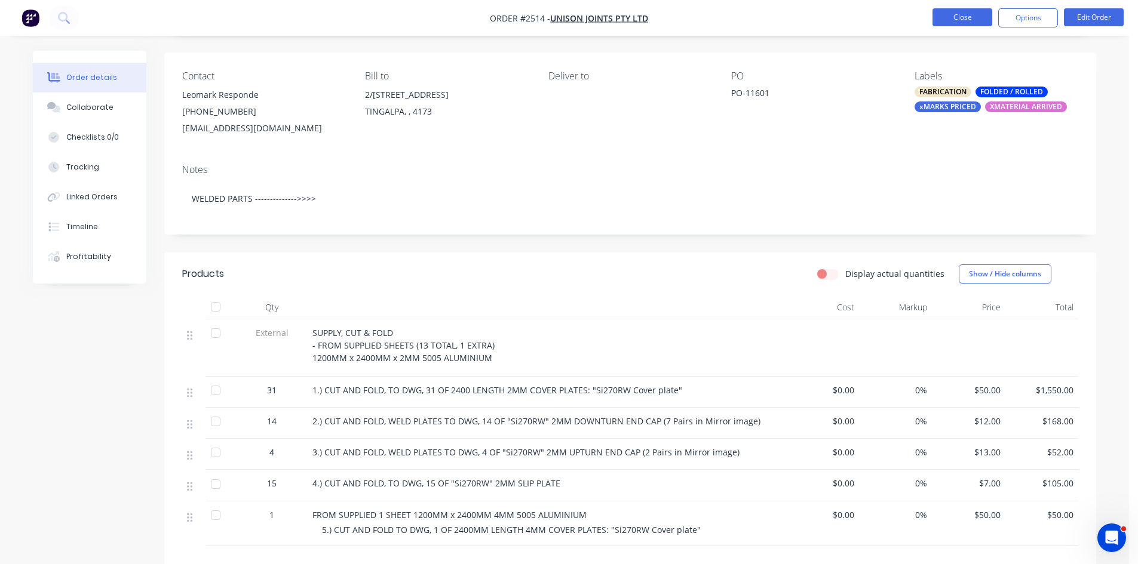
click at [969, 17] on button "Close" at bounding box center [962, 17] width 60 height 18
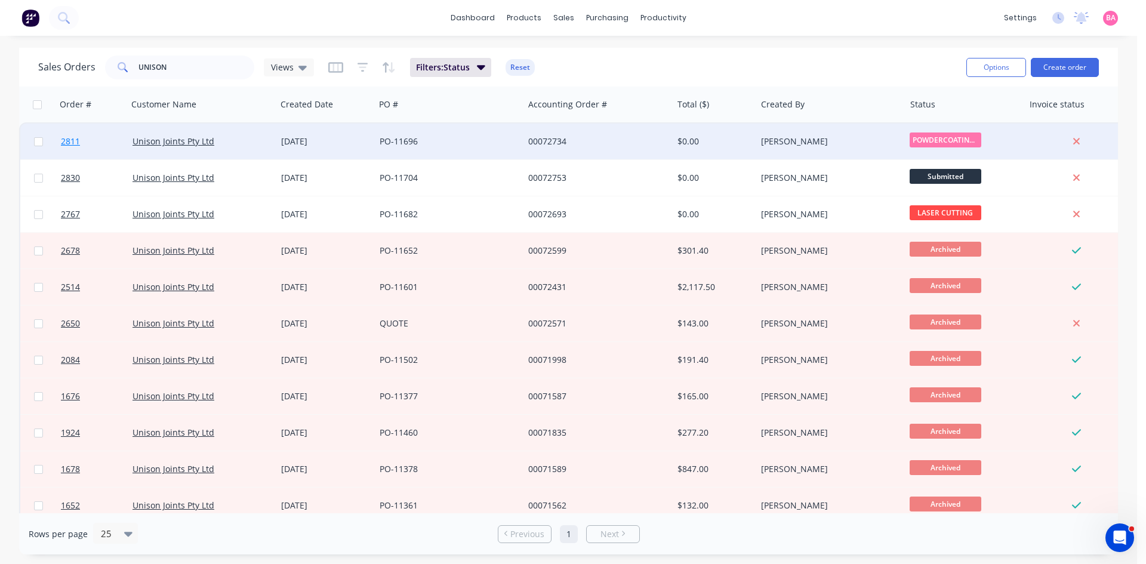
click at [65, 140] on span "2811" at bounding box center [70, 142] width 19 height 12
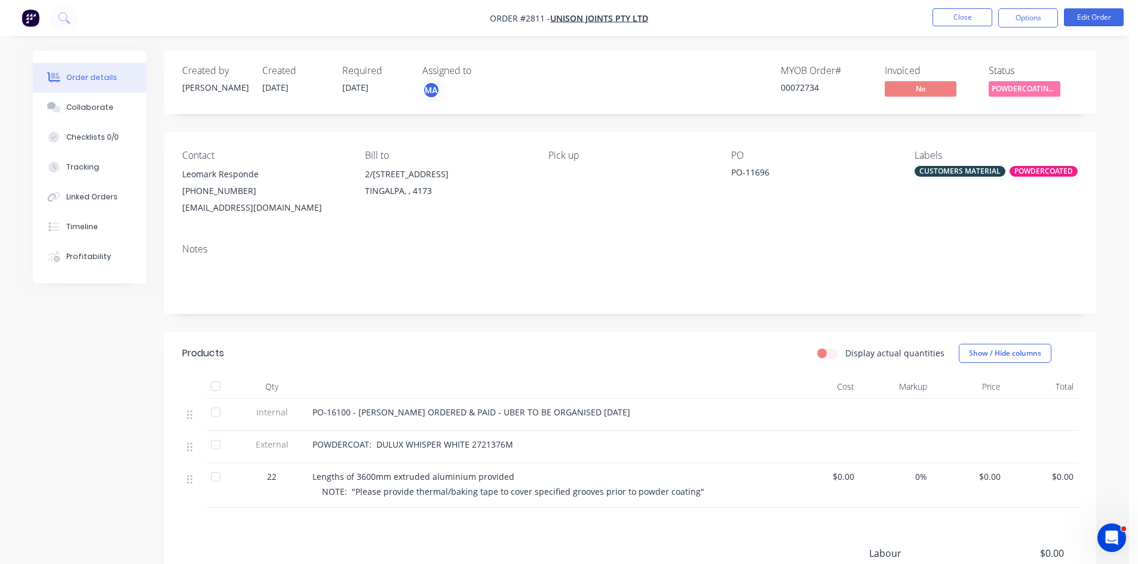
click at [450, 412] on span "PO-16100 - YATES ORDERED & PAID - UBER TO BE ORGANISED 4.9.2025" at bounding box center [471, 412] width 318 height 11
click at [1092, 12] on button "Edit Order" at bounding box center [1093, 17] width 60 height 18
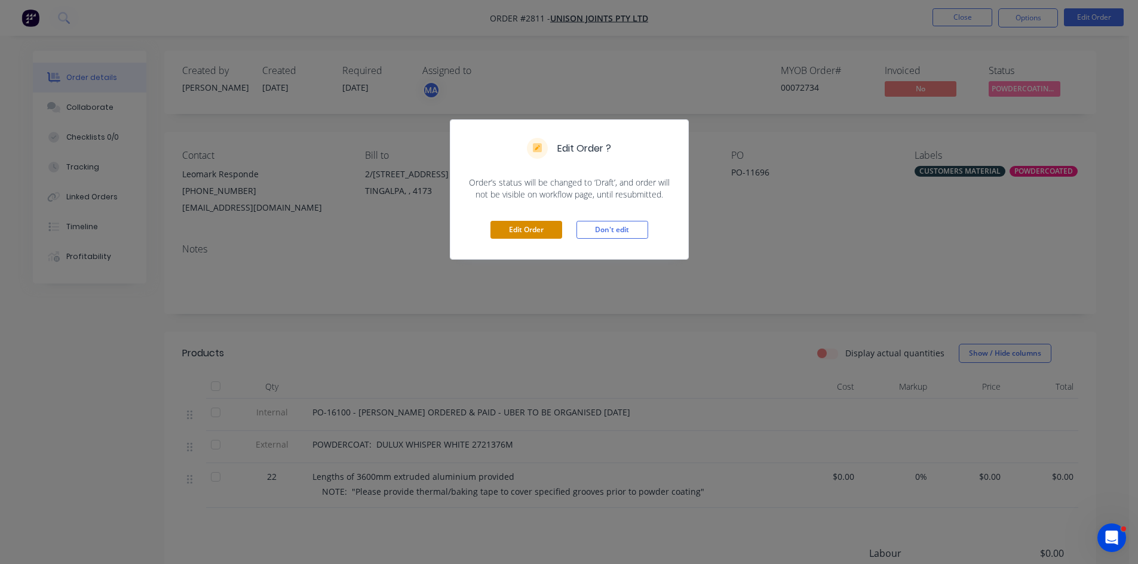
click at [531, 229] on button "Edit Order" at bounding box center [526, 230] width 72 height 18
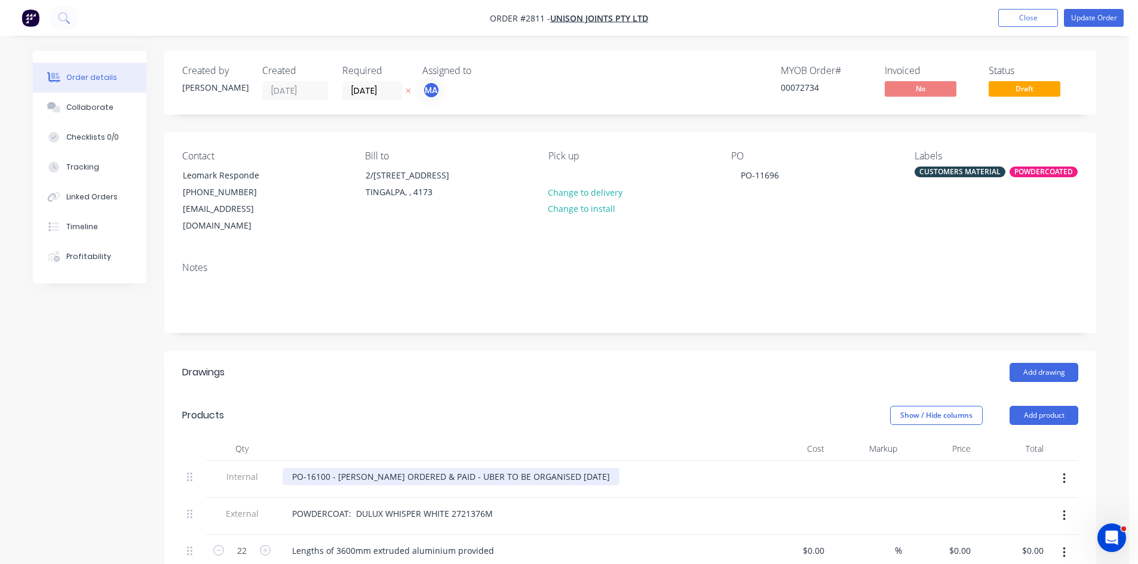
click at [434, 468] on div "PO-16100 - YATES ORDERED & PAID - UBER TO BE ORGANISED 4.9.2025" at bounding box center [450, 476] width 337 height 17
click at [432, 468] on div "PO-16100 - YATES ORDERED & PAID - UBER TO BE ORGANISED 4.9.2025" at bounding box center [450, 476] width 337 height 17
drag, startPoint x: 526, startPoint y: 457, endPoint x: 729, endPoint y: 457, distance: 203.0
click at [729, 468] on div "PO-16100 - YATES ORDERED & PAID $106.15 INC GST - UBER TO BE ORGANISED 4.9.2025" at bounding box center [516, 476] width 468 height 17
click at [505, 468] on div "PO-16100 - YATES ORDERED & PAID $106.15 INC GST - UBER $25.00" at bounding box center [446, 476] width 328 height 17
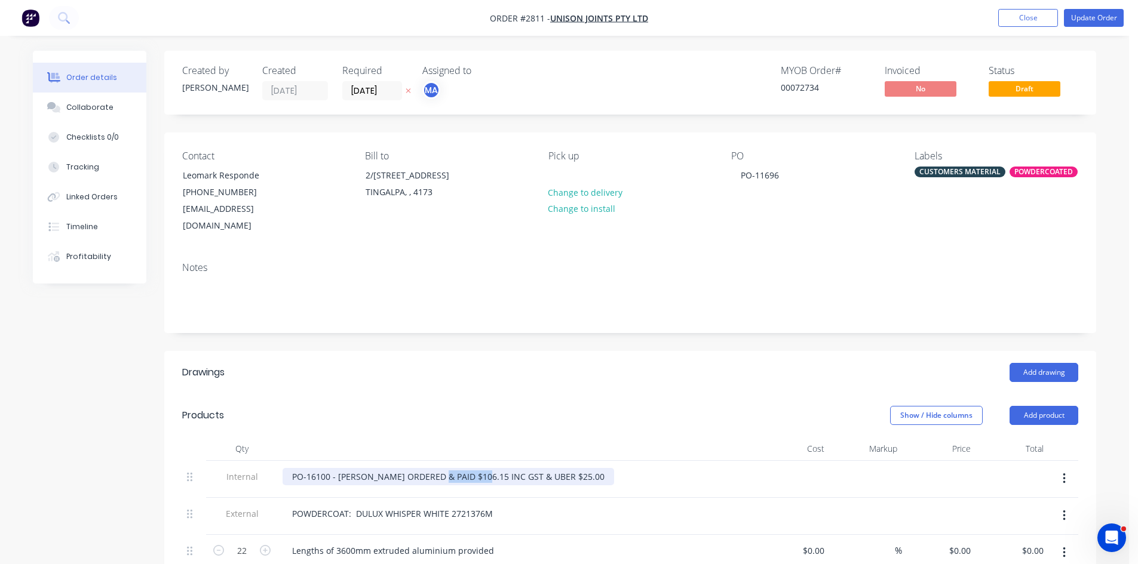
drag, startPoint x: 478, startPoint y: 460, endPoint x: 436, endPoint y: 454, distance: 42.9
click at [436, 468] on div "PO-16100 - YATES ORDERED & PAID $106.15 INC GST & UBER $25.00" at bounding box center [447, 476] width 331 height 17
click at [90, 99] on button "Collaborate" at bounding box center [89, 108] width 113 height 30
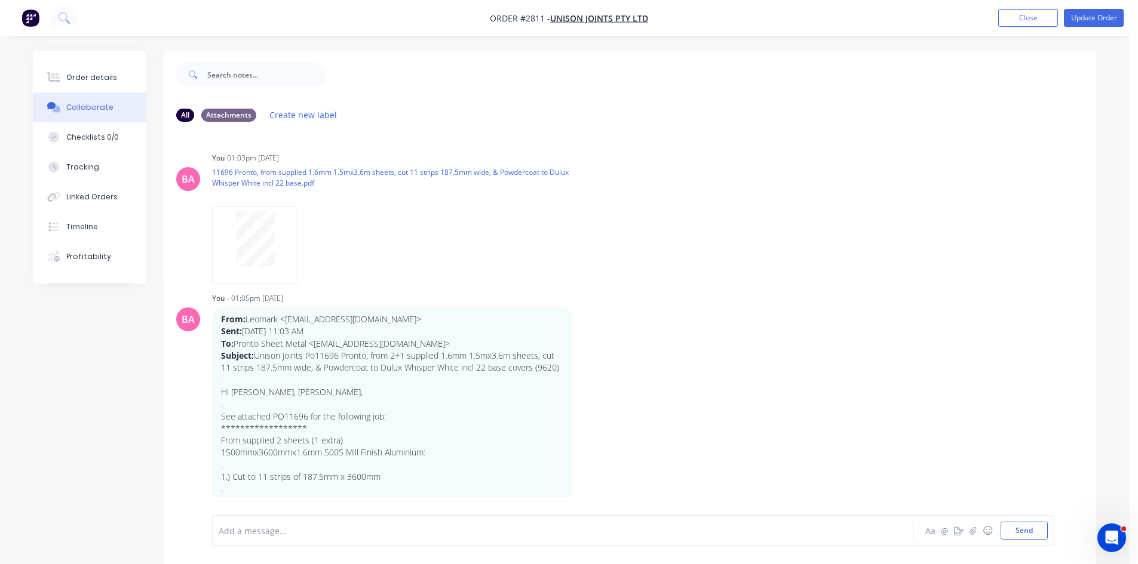
click at [285, 532] on div at bounding box center [529, 531] width 621 height 13
click at [1020, 530] on button "Send" at bounding box center [1023, 531] width 47 height 18
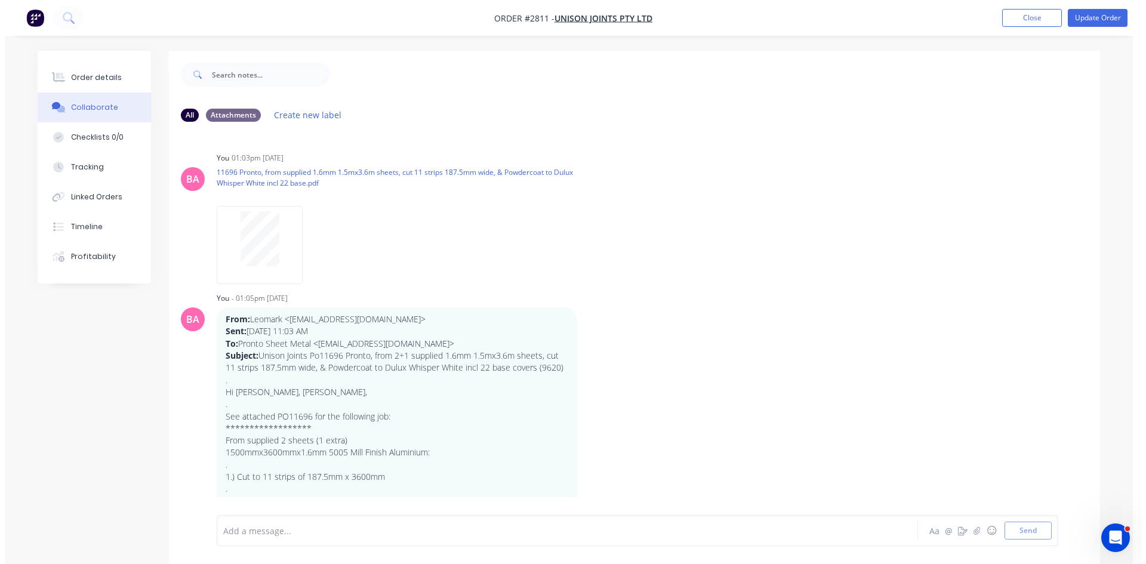
scroll to position [610, 0]
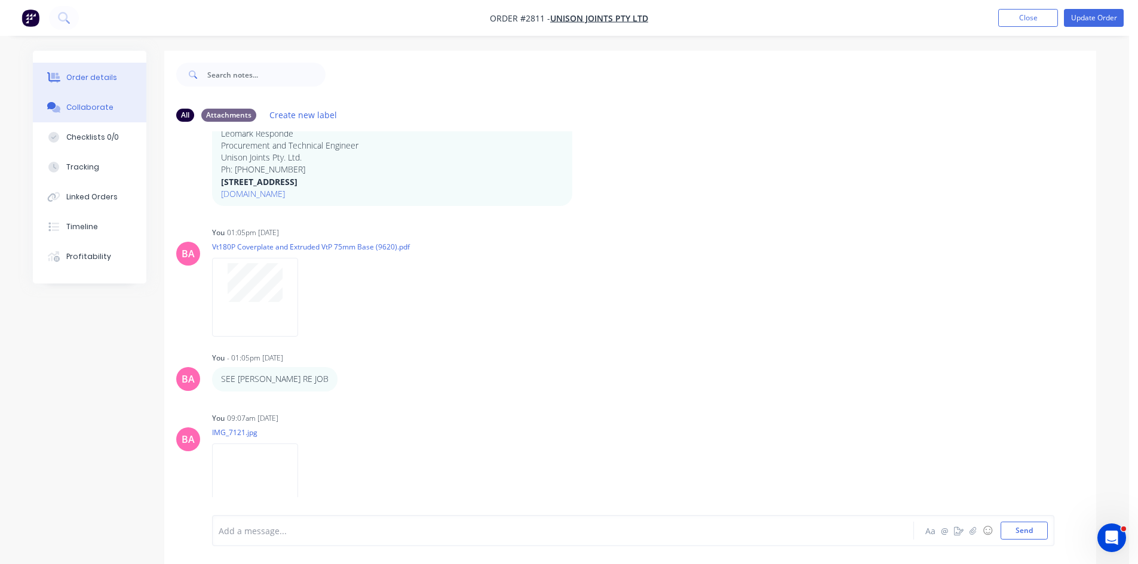
click at [84, 75] on div "Order details" at bounding box center [91, 77] width 51 height 11
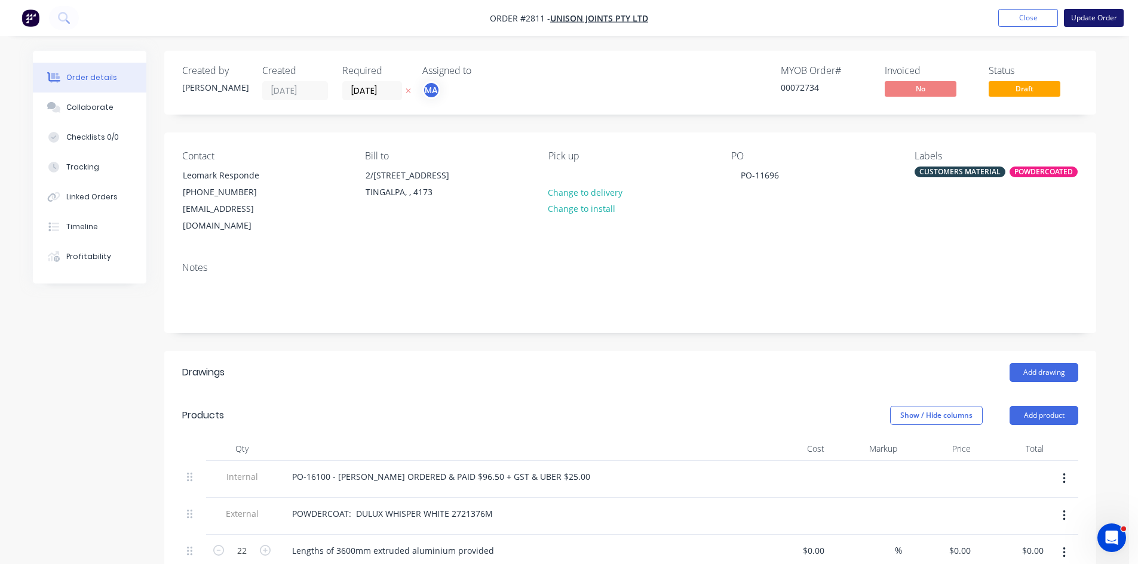
click at [1088, 16] on button "Update Order" at bounding box center [1093, 18] width 60 height 18
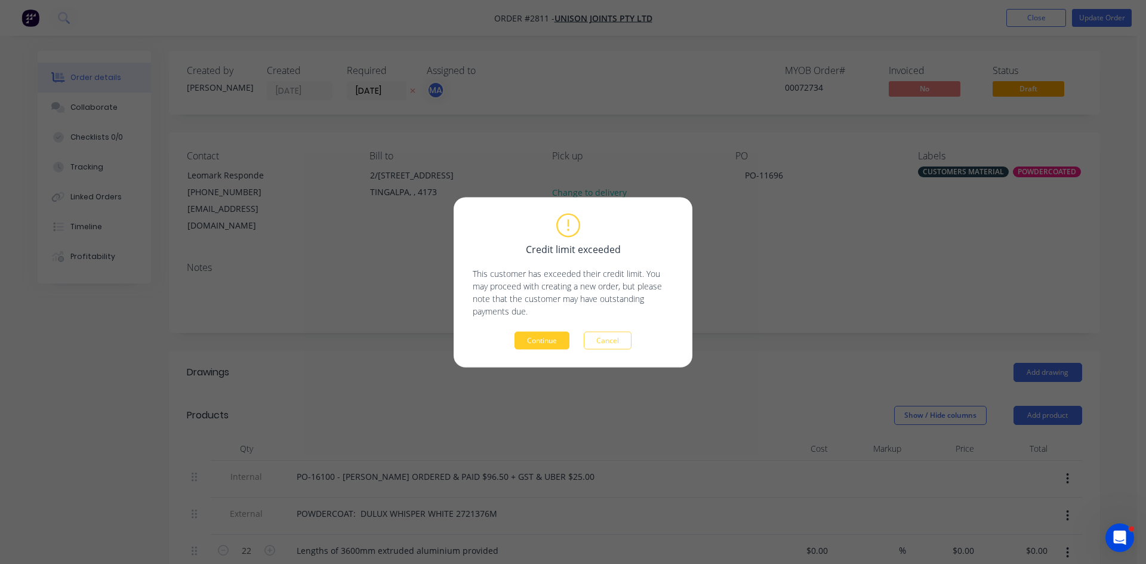
click at [555, 339] on button "Continue" at bounding box center [542, 340] width 55 height 18
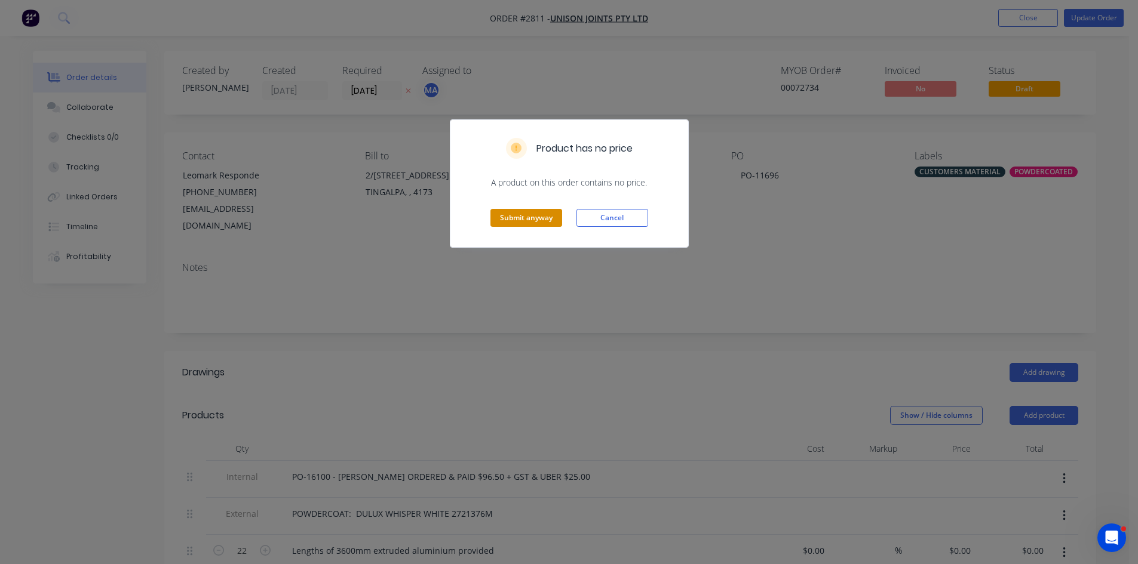
click at [517, 217] on button "Submit anyway" at bounding box center [526, 218] width 72 height 18
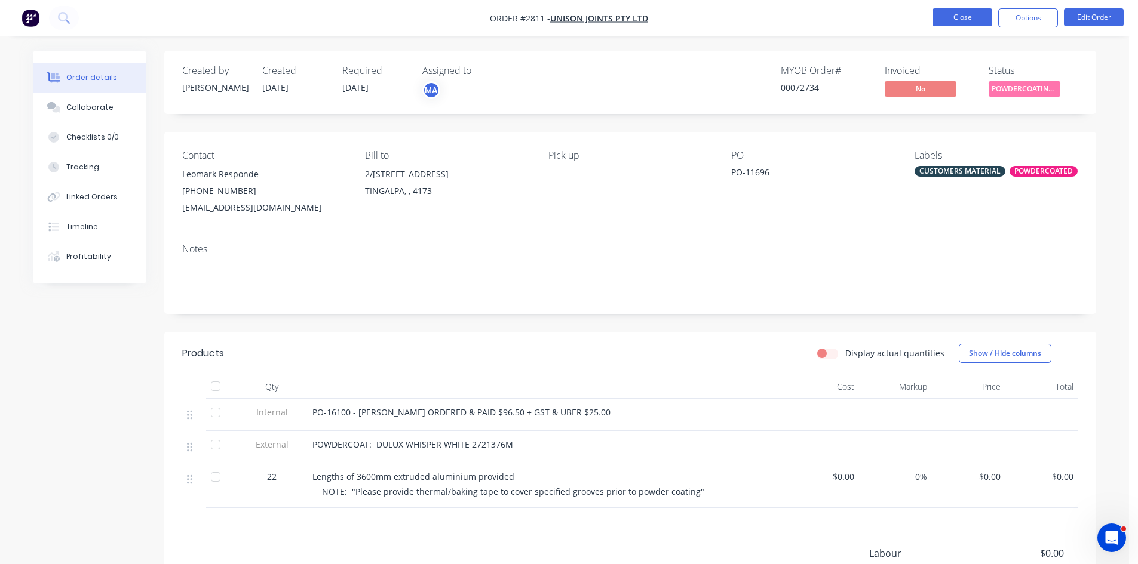
click at [965, 21] on button "Close" at bounding box center [962, 17] width 60 height 18
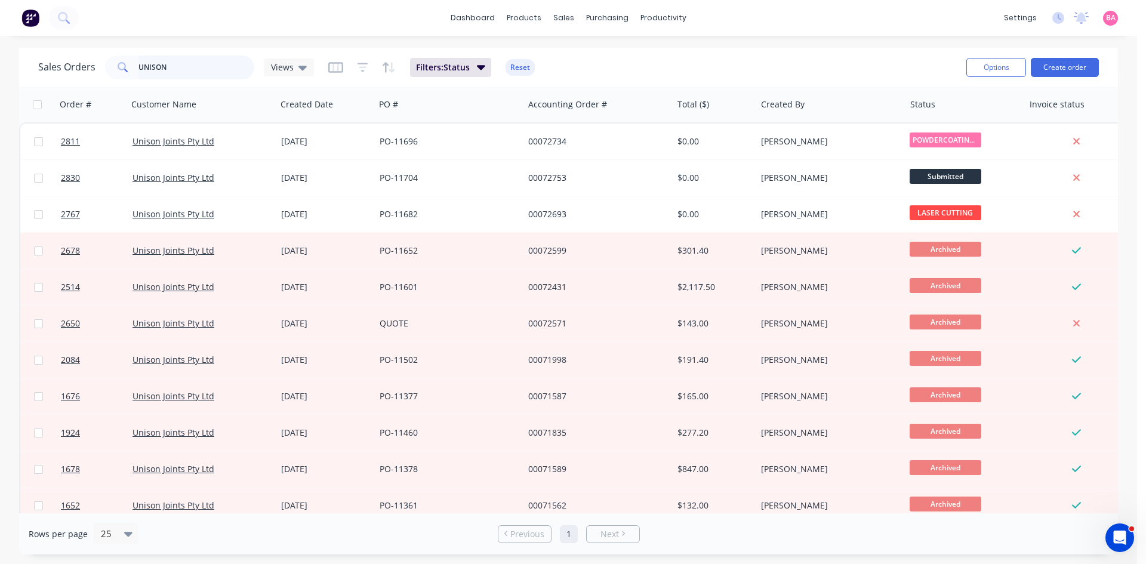
click at [64, 56] on div "Sales Orders UNISON Views" at bounding box center [176, 68] width 276 height 24
click at [619, 58] on div "Sales Orders" at bounding box center [608, 57] width 49 height 11
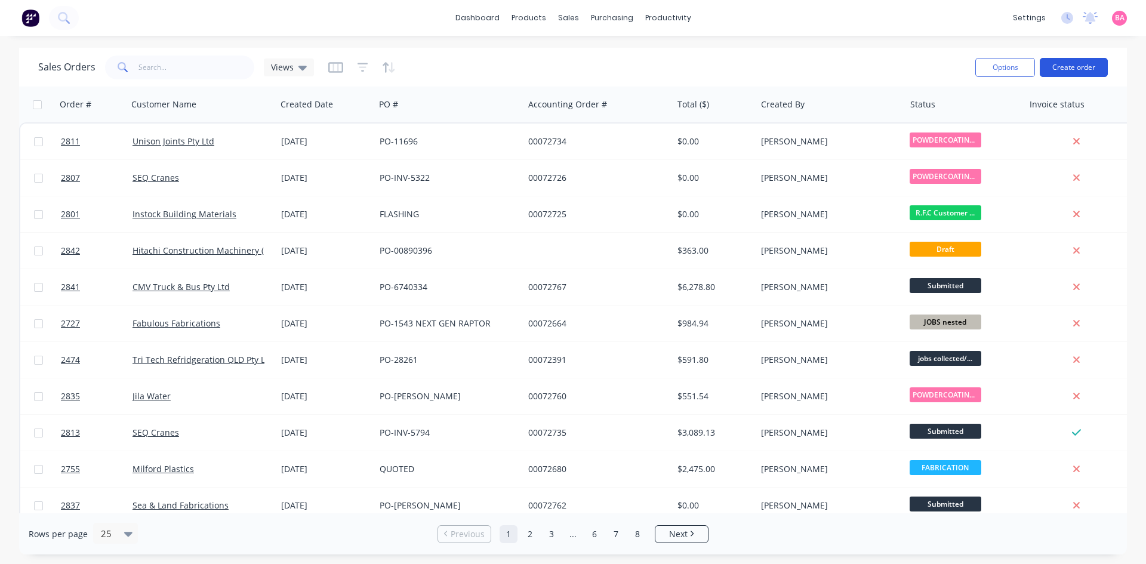
click at [1072, 65] on button "Create order" at bounding box center [1074, 67] width 68 height 19
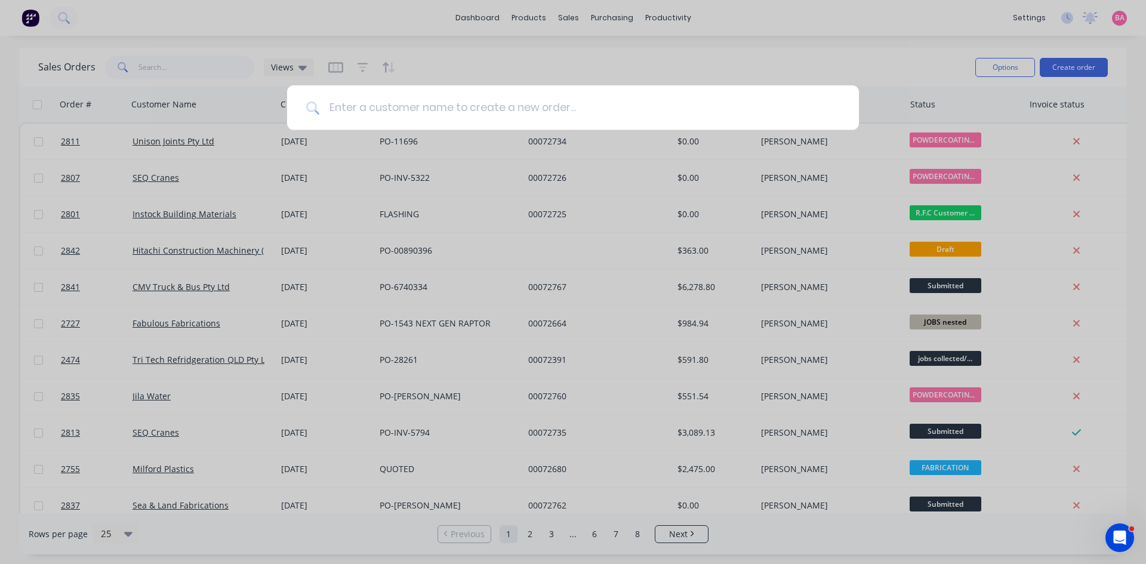
click at [350, 101] on input at bounding box center [579, 107] width 521 height 45
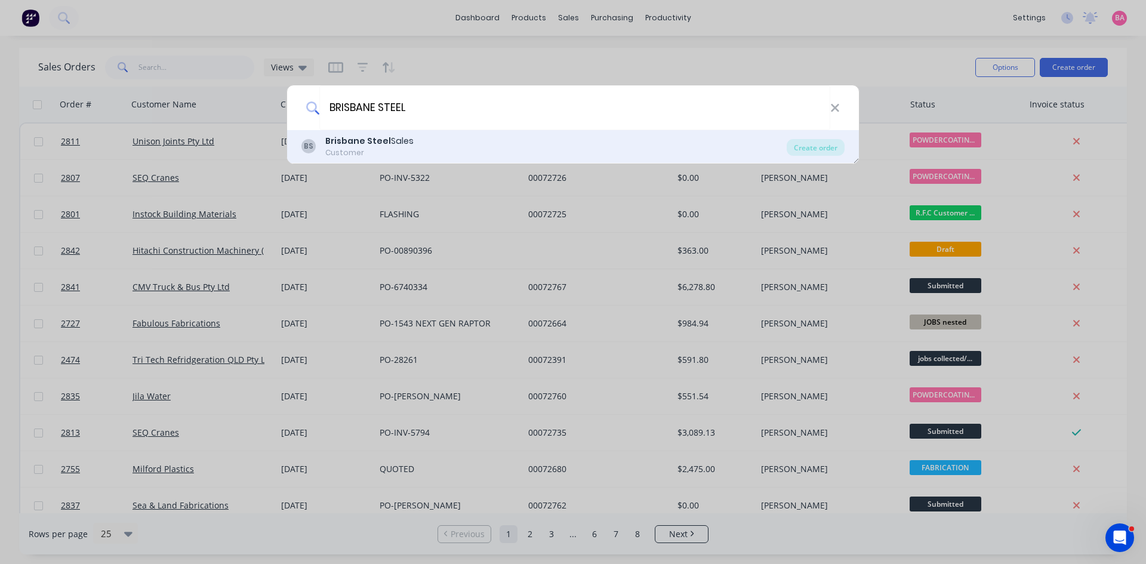
type input "BRISBANE STEEL"
click at [358, 145] on b "Brisbane Steel" at bounding box center [358, 141] width 66 height 12
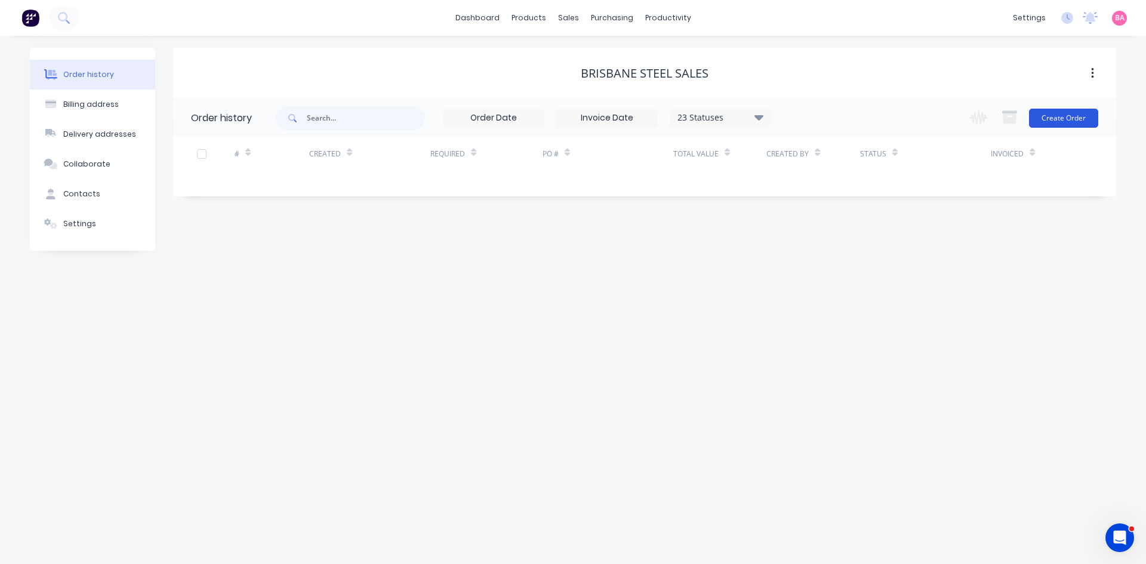
click at [1056, 116] on button "Create Order" at bounding box center [1063, 118] width 69 height 19
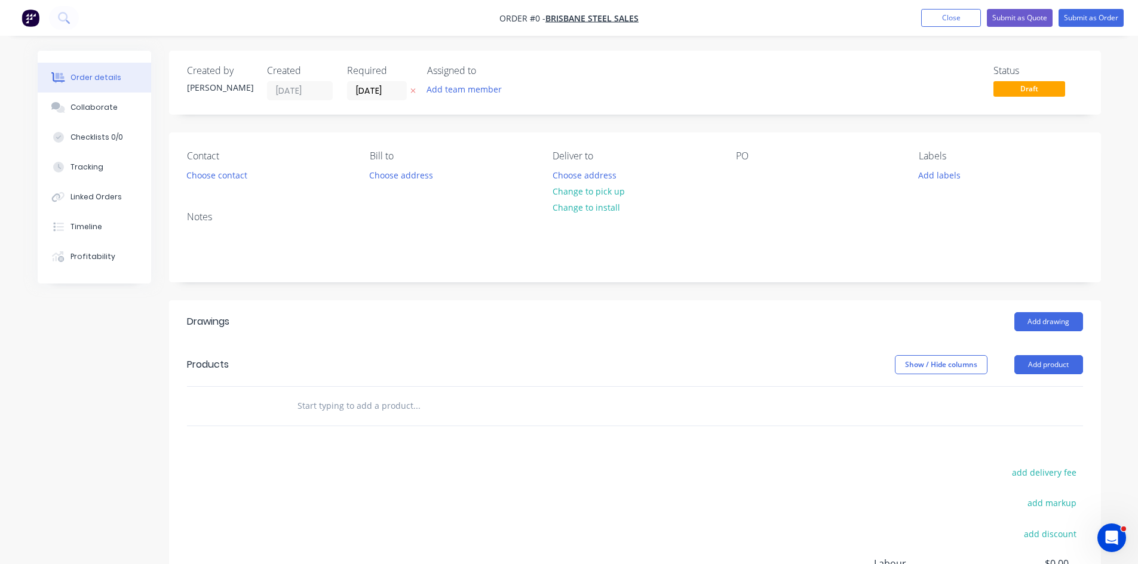
click at [415, 90] on icon at bounding box center [412, 90] width 5 height 7
click at [454, 92] on button "Add team member" at bounding box center [464, 89] width 88 height 16
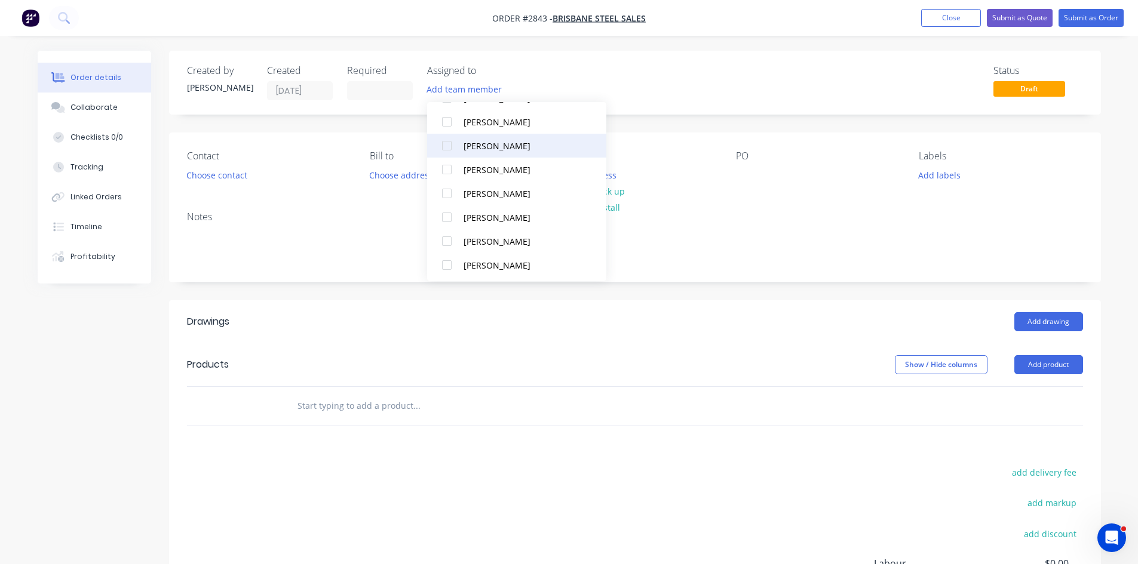
scroll to position [107, 0]
click at [448, 243] on div at bounding box center [447, 240] width 24 height 24
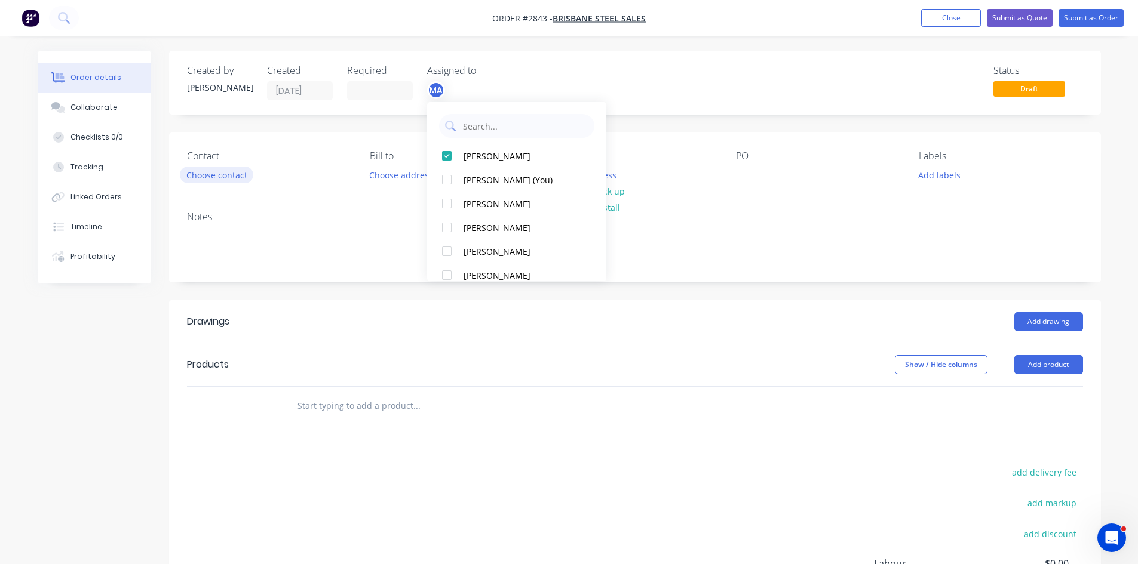
click at [233, 174] on button "Choose contact" at bounding box center [216, 175] width 73 height 16
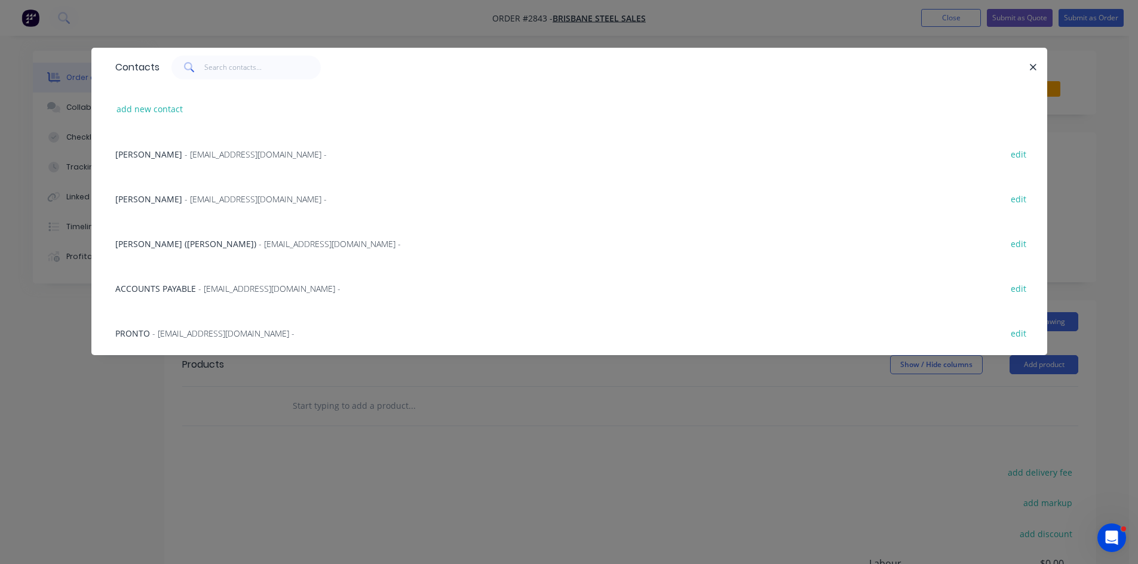
click at [189, 194] on span "- [EMAIL_ADDRESS][DOMAIN_NAME] -" at bounding box center [256, 198] width 142 height 11
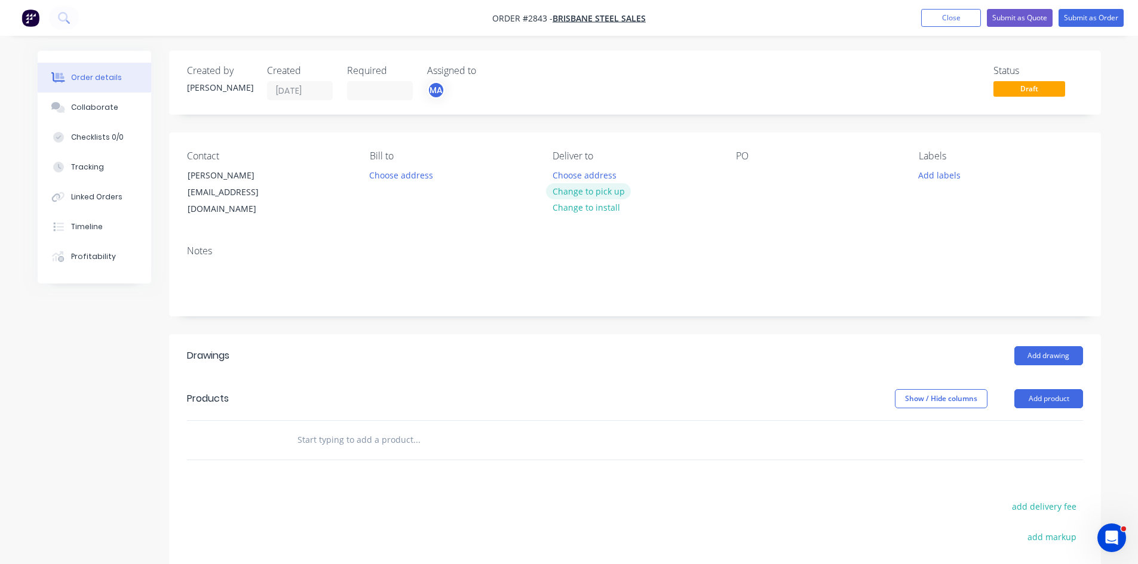
click at [593, 193] on button "Change to pick up" at bounding box center [588, 191] width 85 height 16
click at [743, 171] on div at bounding box center [745, 175] width 19 height 17
click at [926, 178] on button "Add labels" at bounding box center [939, 175] width 55 height 16
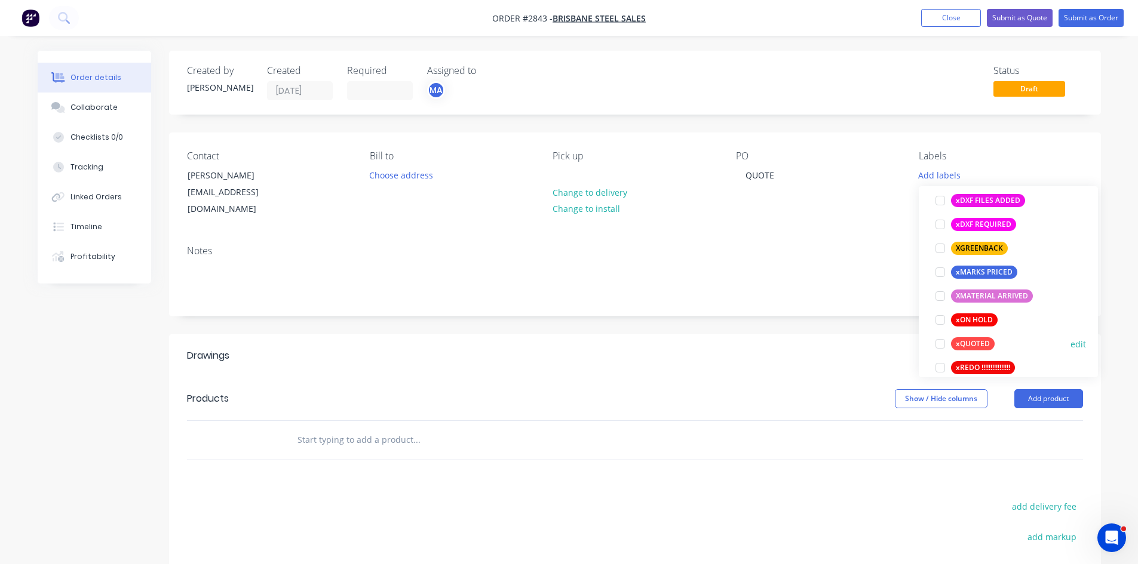
scroll to position [1015, 0]
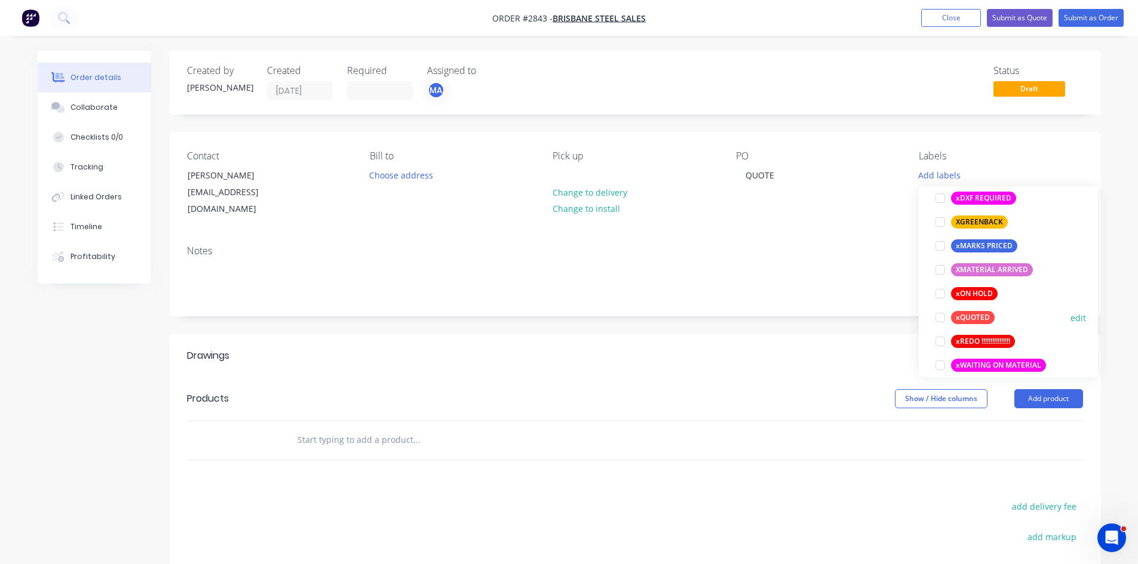
click at [940, 316] on div at bounding box center [940, 318] width 24 height 24
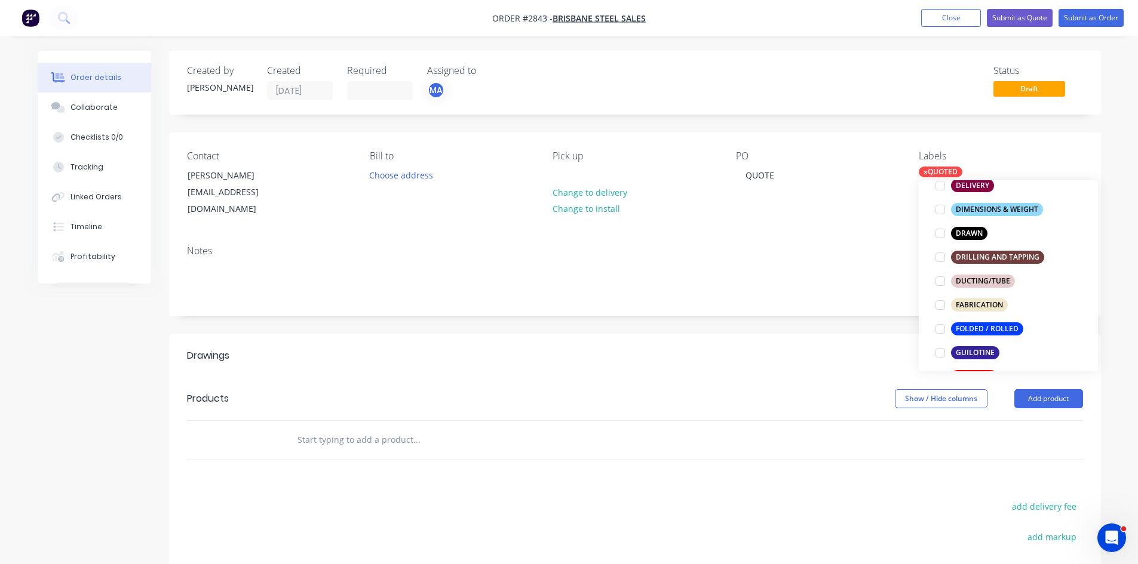
scroll to position [259, 0]
click at [941, 353] on div at bounding box center [940, 352] width 24 height 24
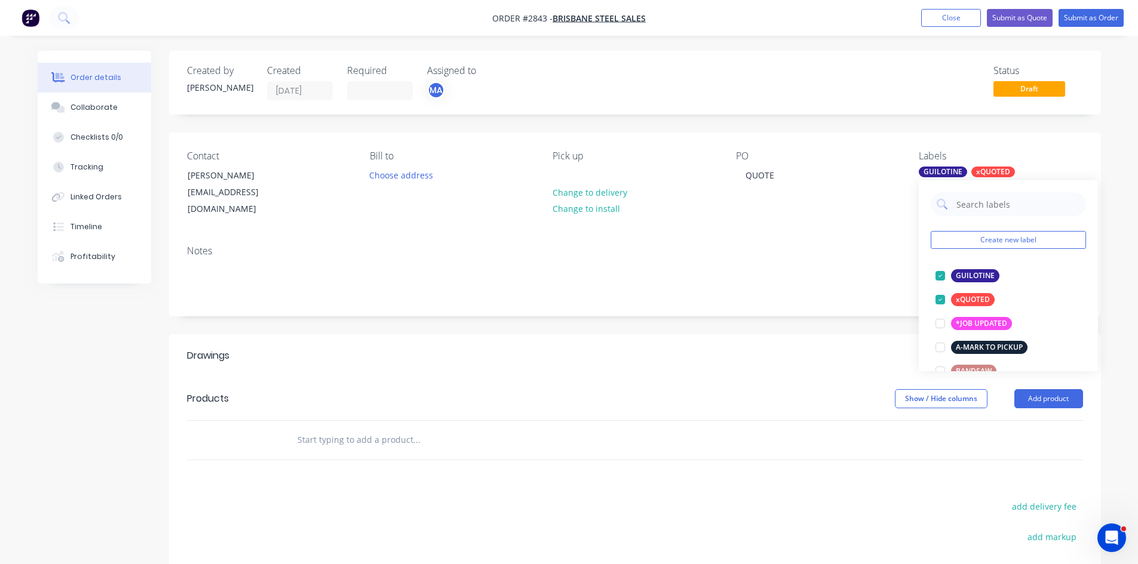
click at [362, 429] on input "text" at bounding box center [416, 440] width 239 height 24
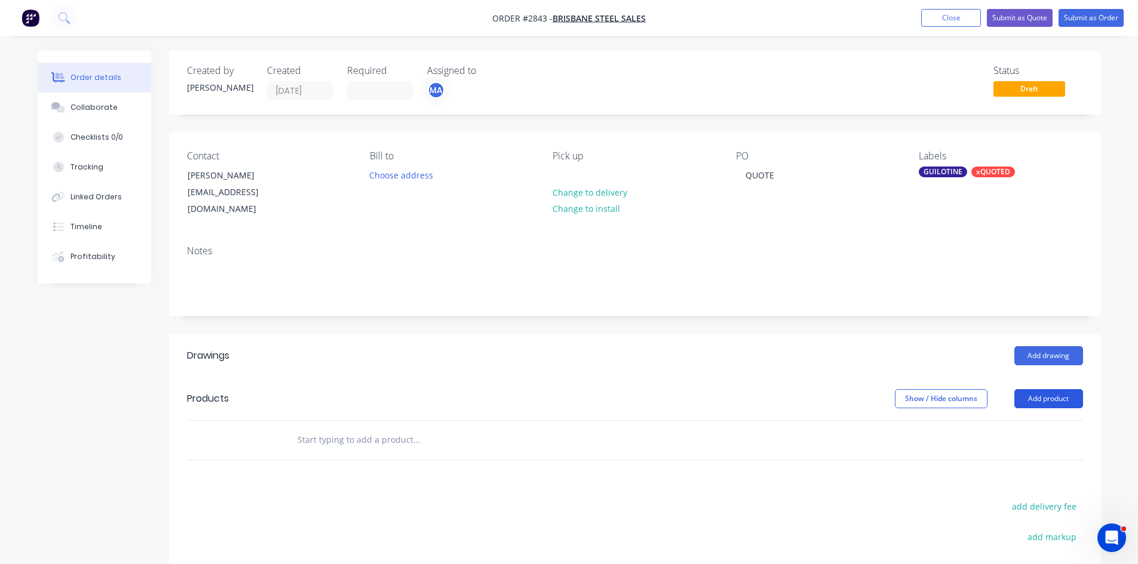
click at [1070, 389] on button "Add product" at bounding box center [1048, 398] width 69 height 19
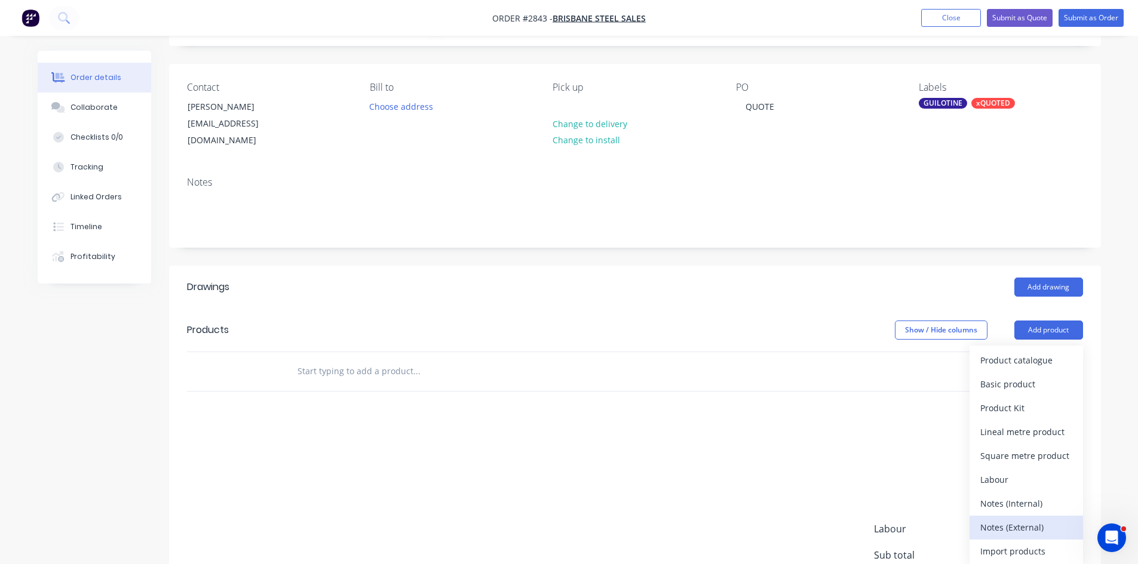
scroll to position [79, 0]
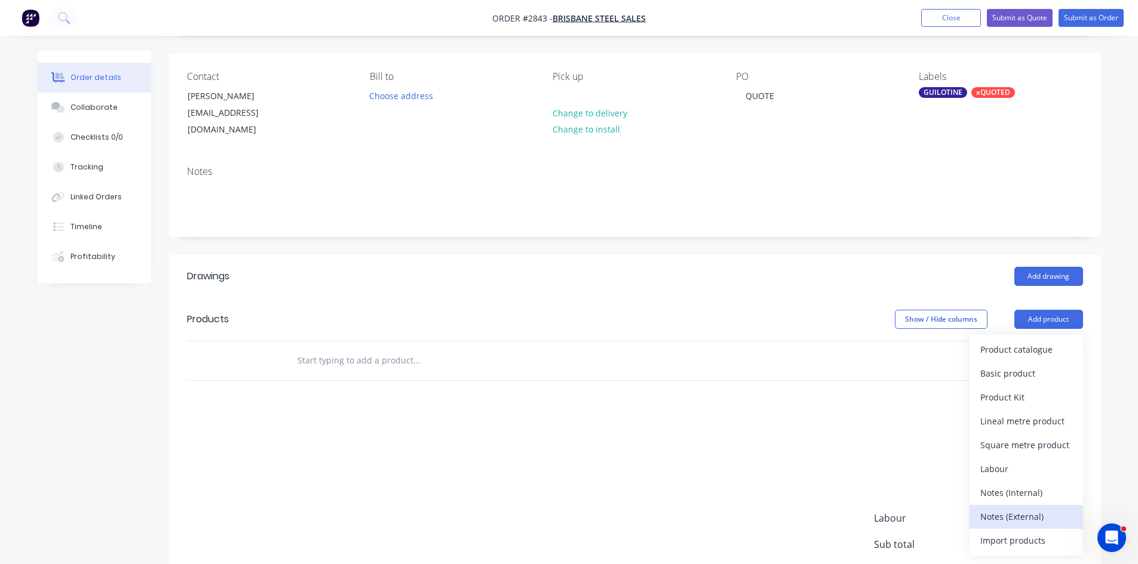
click at [1032, 508] on div "Notes (External)" at bounding box center [1026, 516] width 92 height 17
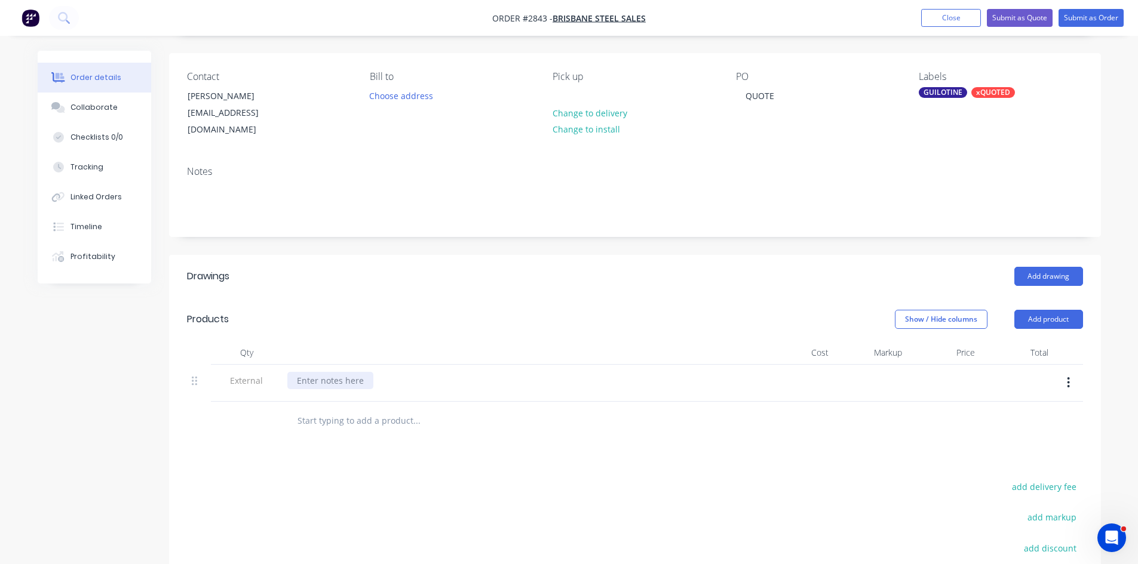
click at [349, 373] on div at bounding box center [330, 380] width 86 height 17
click at [350, 411] on input "text" at bounding box center [416, 421] width 239 height 24
click at [311, 409] on input "150 X 150" at bounding box center [416, 421] width 239 height 24
click at [358, 409] on input "150MM X 150" at bounding box center [416, 421] width 239 height 24
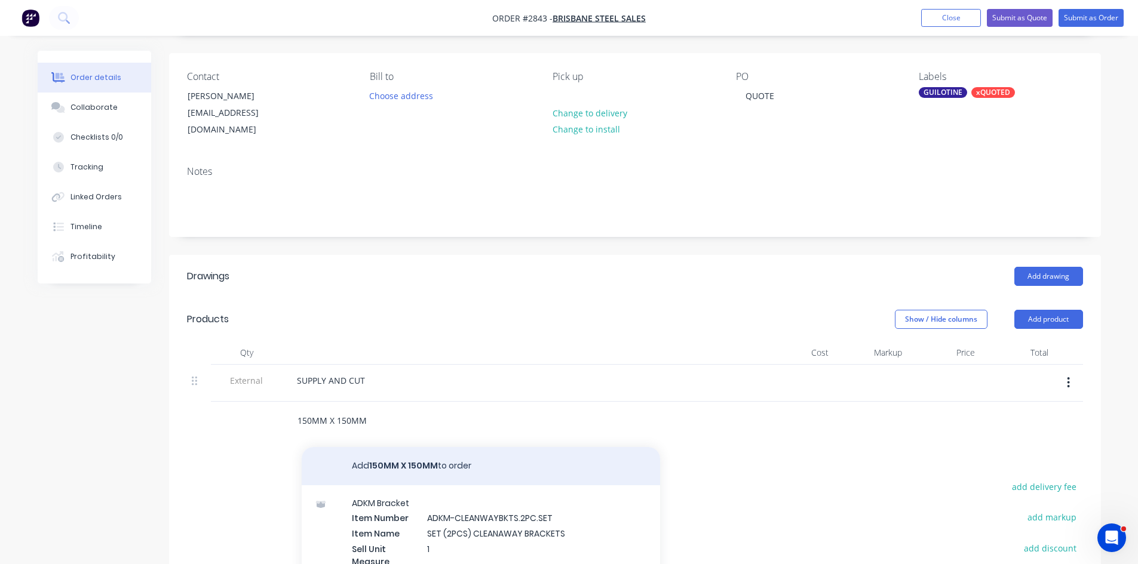
type input "150MM X 150MM"
click at [407, 450] on button "Add 150MM X 150MM to order" at bounding box center [481, 466] width 358 height 38
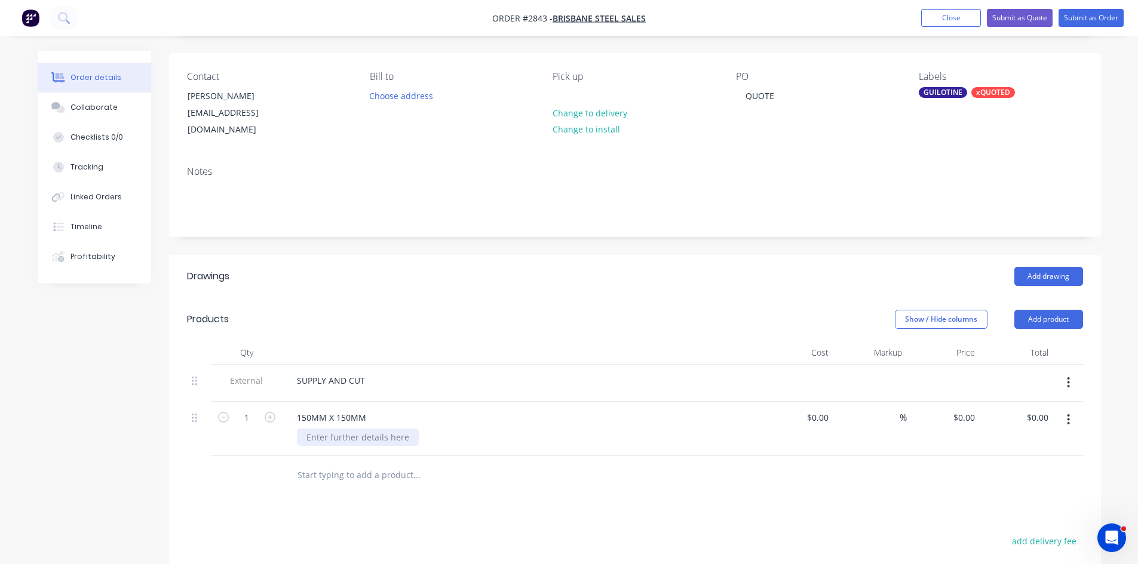
click at [345, 429] on div at bounding box center [358, 437] width 122 height 17
click at [271, 412] on icon "button" at bounding box center [270, 417] width 11 height 11
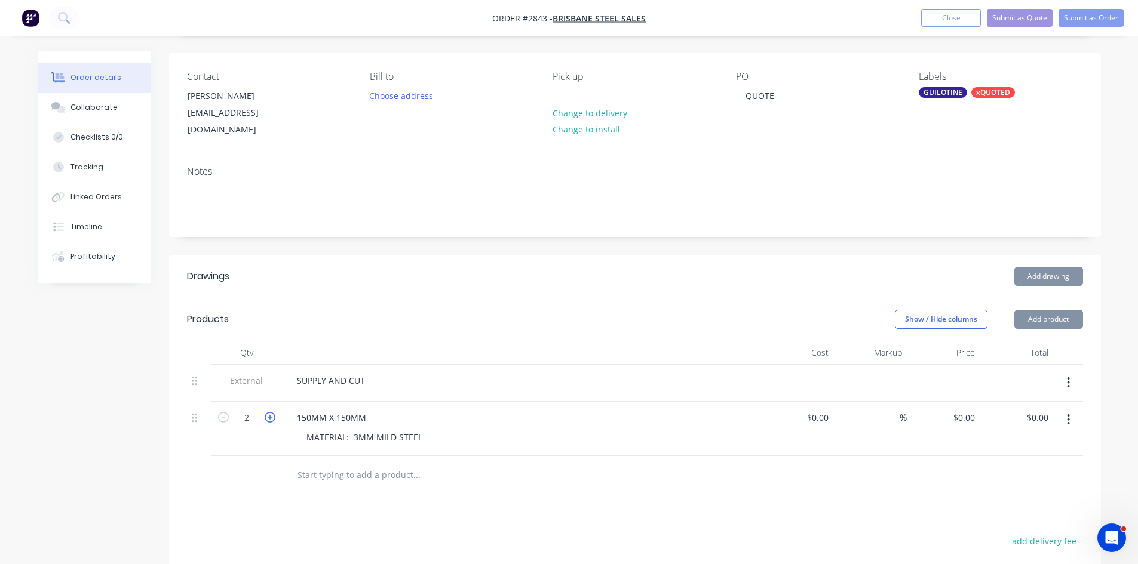
click at [271, 412] on icon "button" at bounding box center [270, 417] width 11 height 11
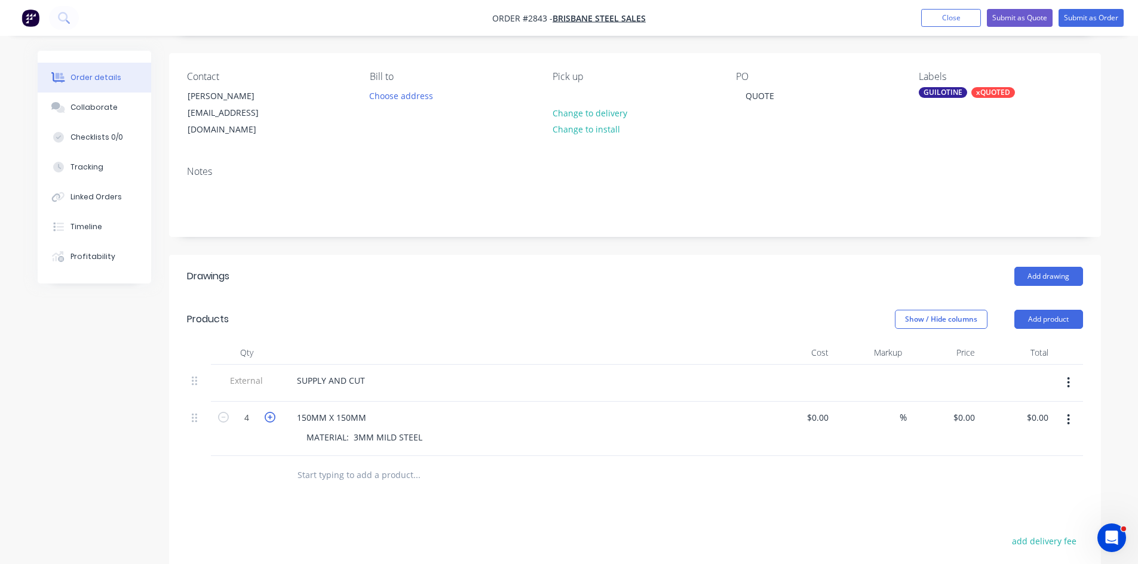
click at [271, 412] on icon "button" at bounding box center [270, 417] width 11 height 11
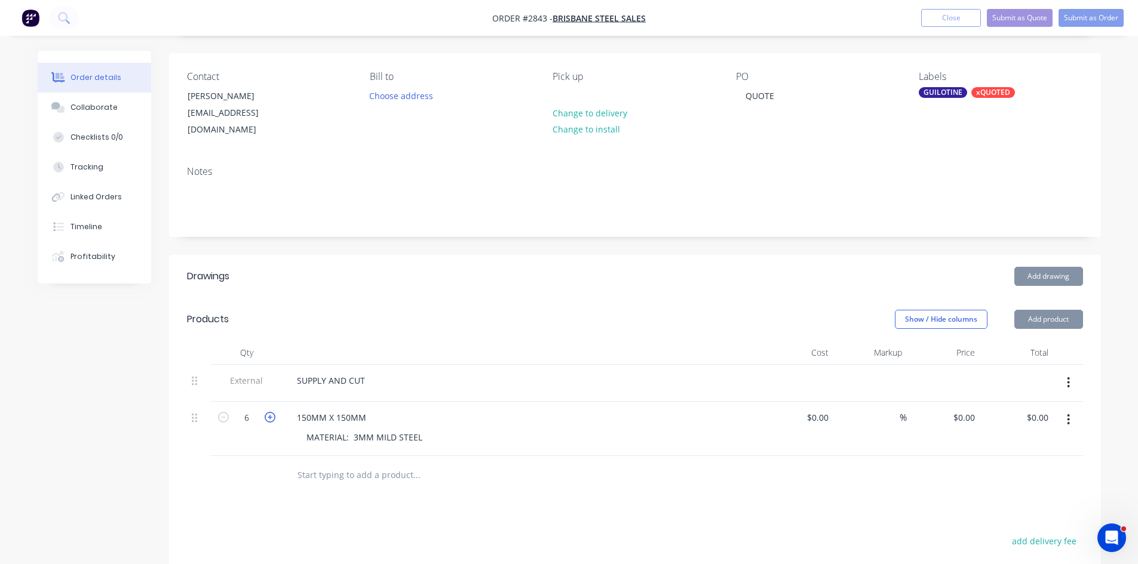
click at [271, 412] on icon "button" at bounding box center [270, 417] width 11 height 11
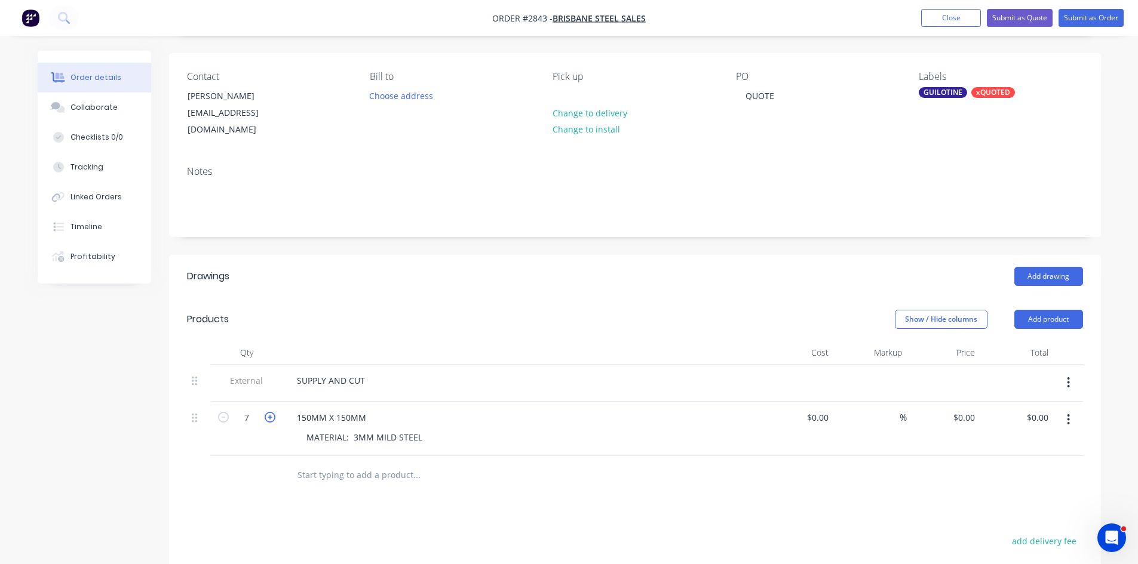
click at [271, 412] on icon "button" at bounding box center [270, 417] width 11 height 11
type input "8"
click at [1046, 409] on input "0.00" at bounding box center [1038, 417] width 27 height 17
type input "74.00"
type input "$9.25"
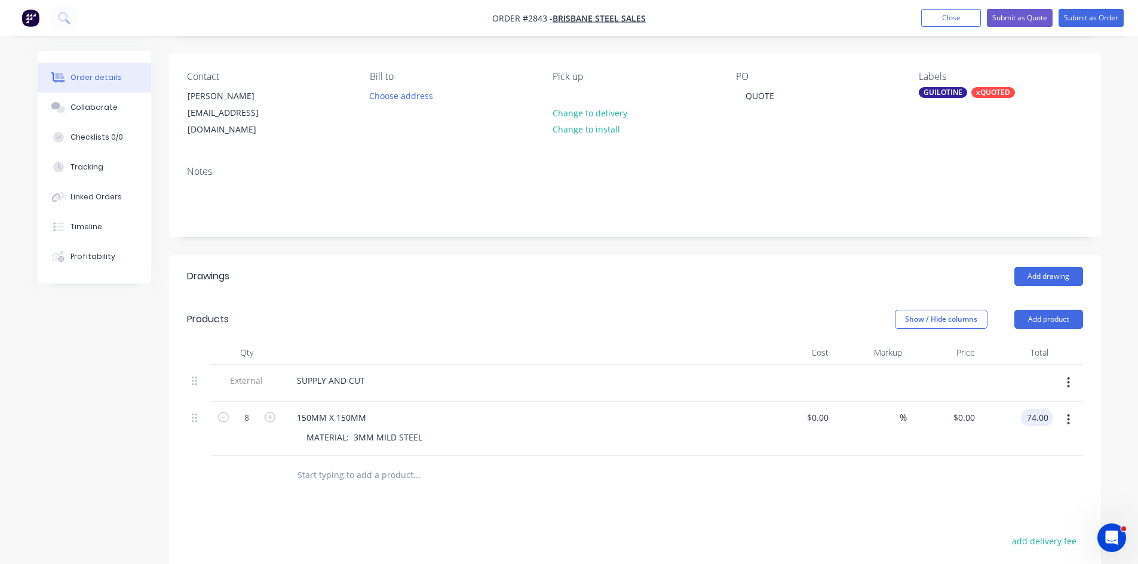
type input "$74.00"
click at [354, 467] on input "text" at bounding box center [416, 475] width 239 height 24
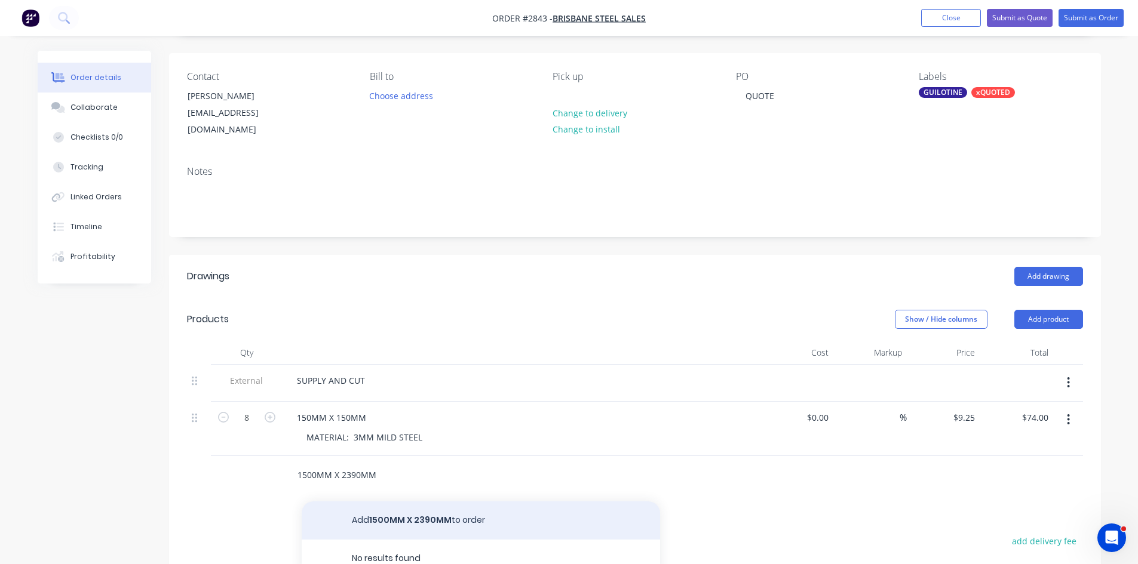
type input "1500MM X 2390MM"
click at [425, 504] on button "Add 1500MM X 2390MM to order" at bounding box center [481, 521] width 358 height 38
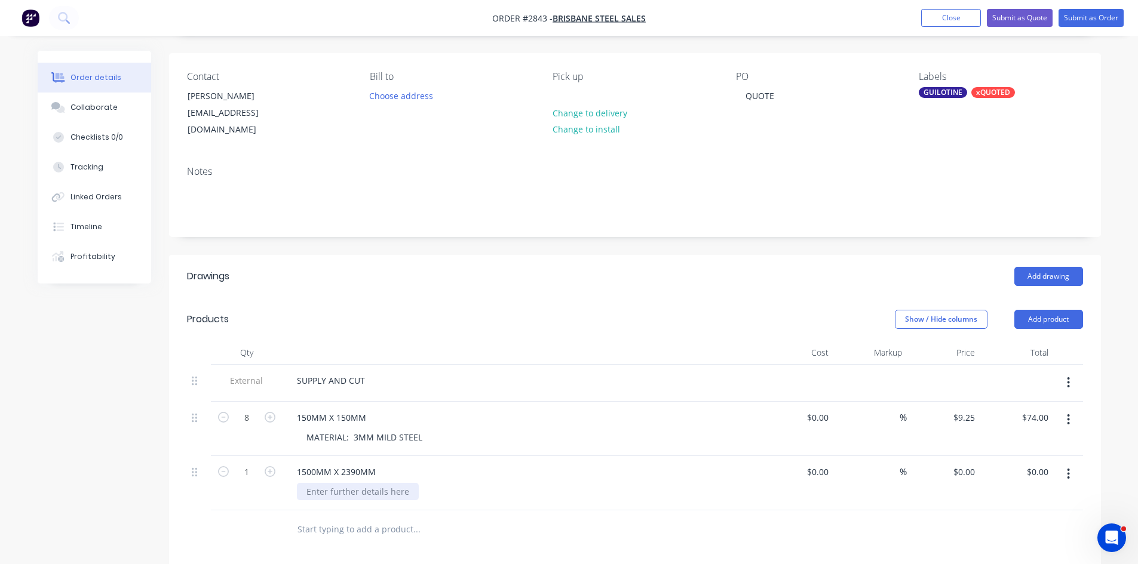
click at [346, 484] on div at bounding box center [358, 491] width 122 height 17
type input "$0.00"
click at [1037, 463] on input "0.00" at bounding box center [1041, 471] width 23 height 17
type input "407.00"
type input "$407.00"
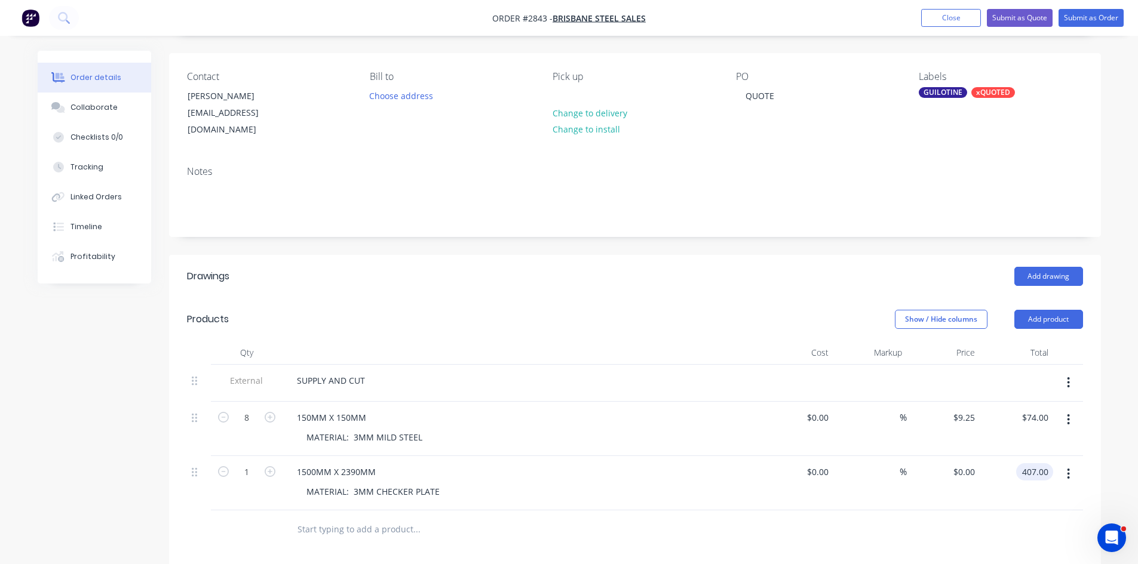
type input "$407.00"
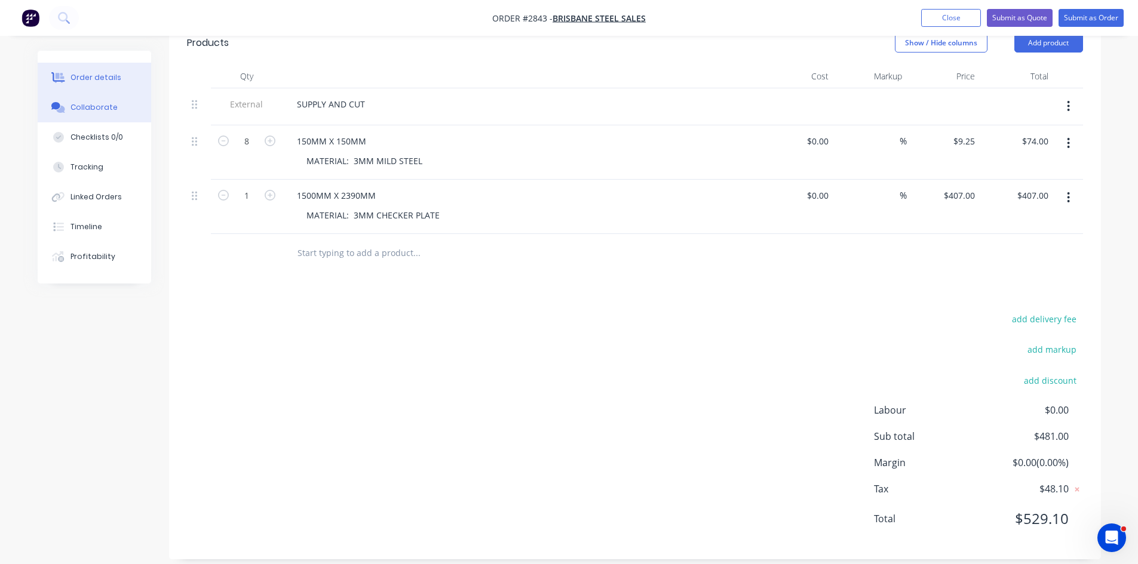
click at [94, 108] on div "Collaborate" at bounding box center [93, 107] width 47 height 11
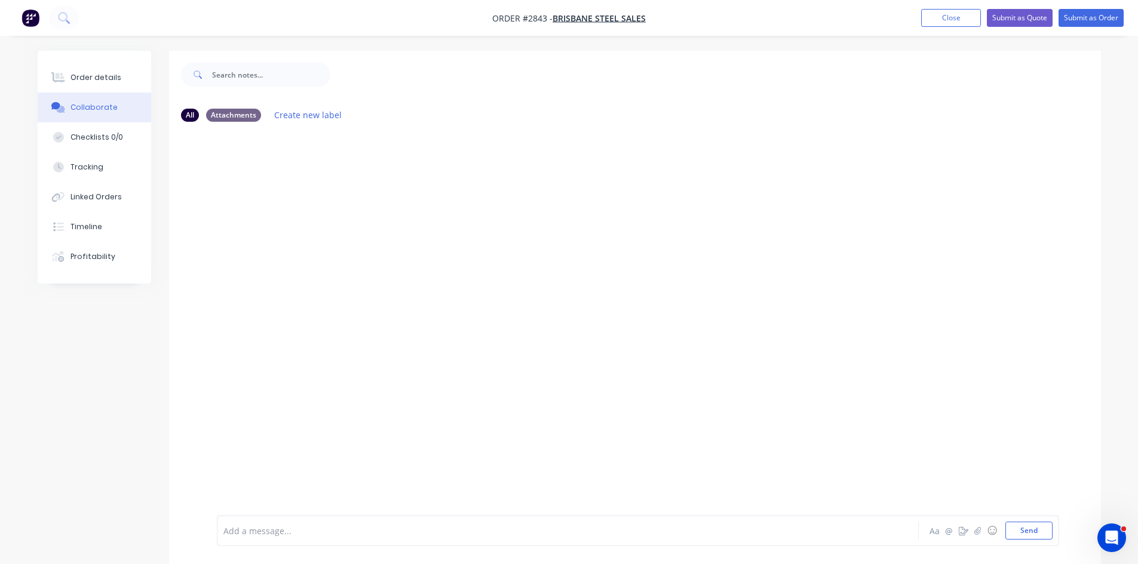
click at [286, 537] on div at bounding box center [534, 531] width 621 height 13
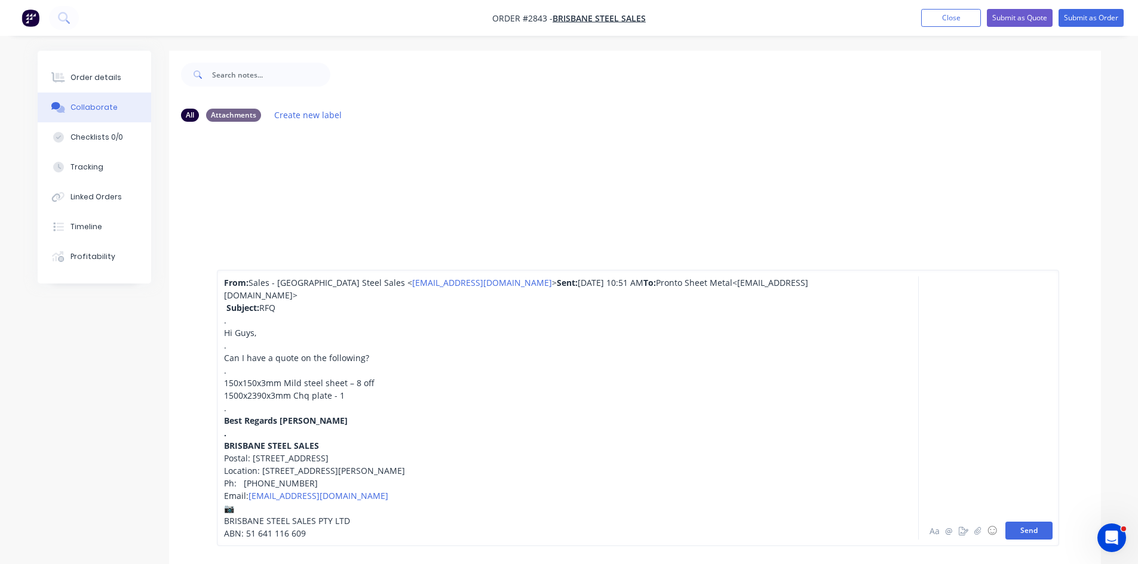
click at [1036, 530] on button "Send" at bounding box center [1028, 531] width 47 height 18
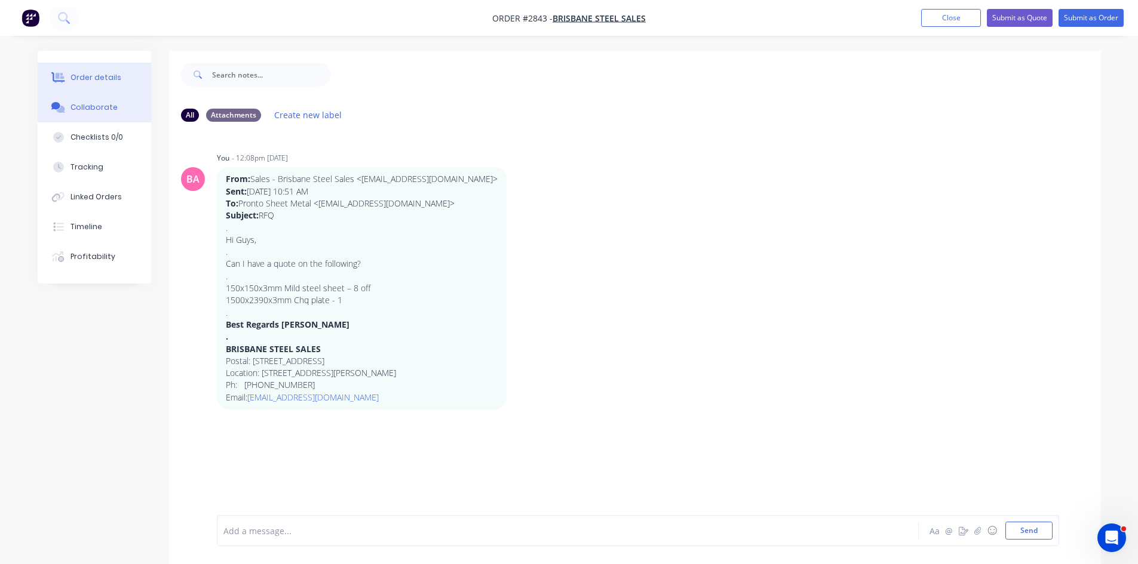
click at [99, 76] on div "Order details" at bounding box center [95, 77] width 51 height 11
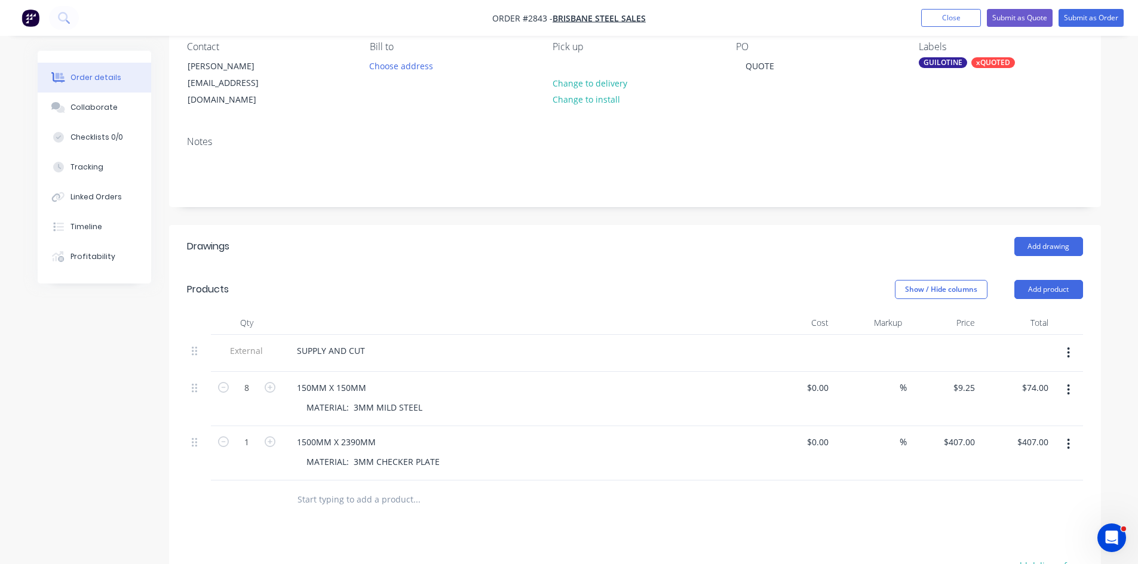
scroll to position [100, 0]
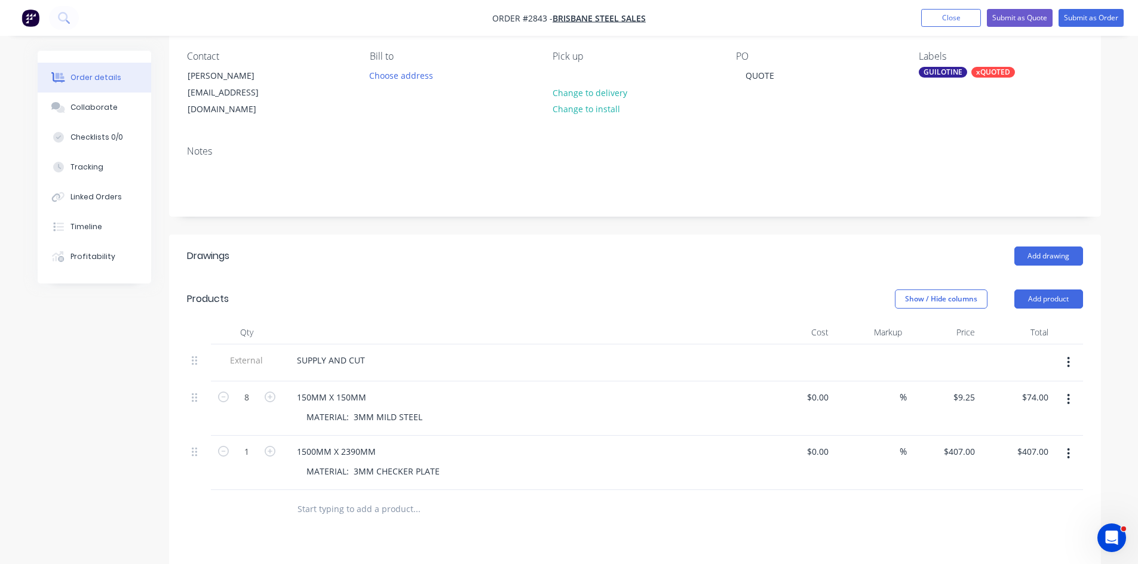
click at [740, 120] on div "Contact Liam sales@brisbanesteelsales.com.au Bill to Choose address Pick up Cha…" at bounding box center [635, 84] width 932 height 103
click at [1022, 15] on button "Submit as Quote" at bounding box center [1019, 18] width 66 height 18
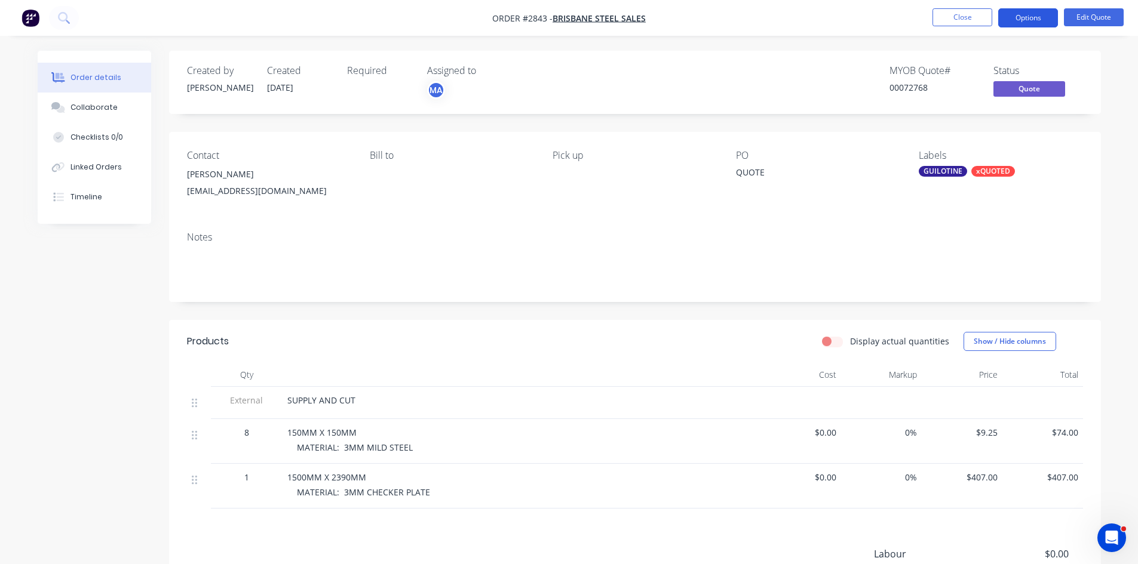
click at [1031, 16] on button "Options" at bounding box center [1028, 17] width 60 height 19
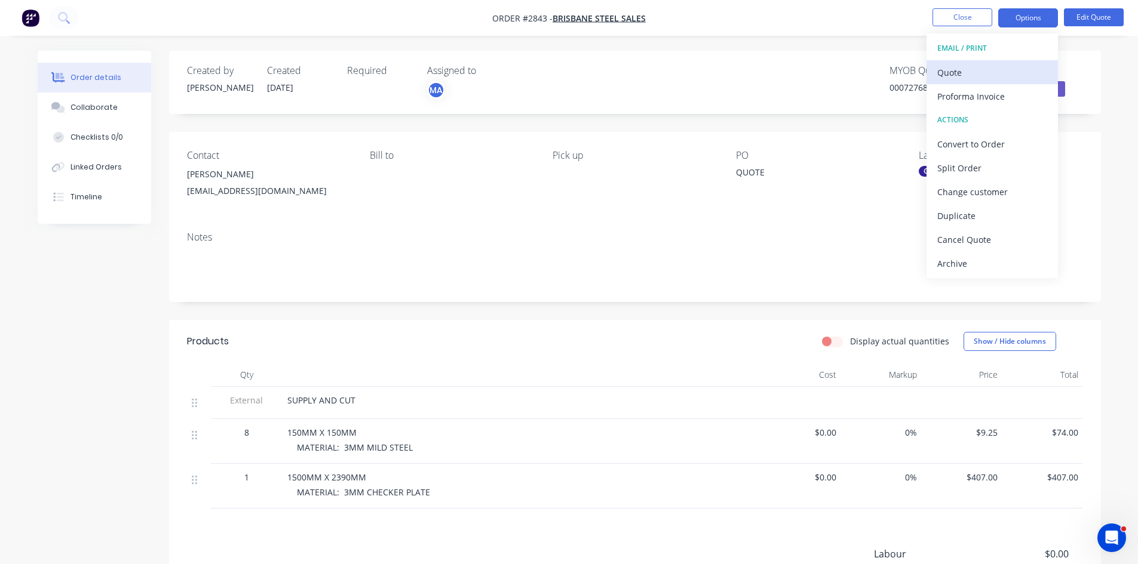
click at [953, 69] on div "Quote" at bounding box center [992, 72] width 110 height 17
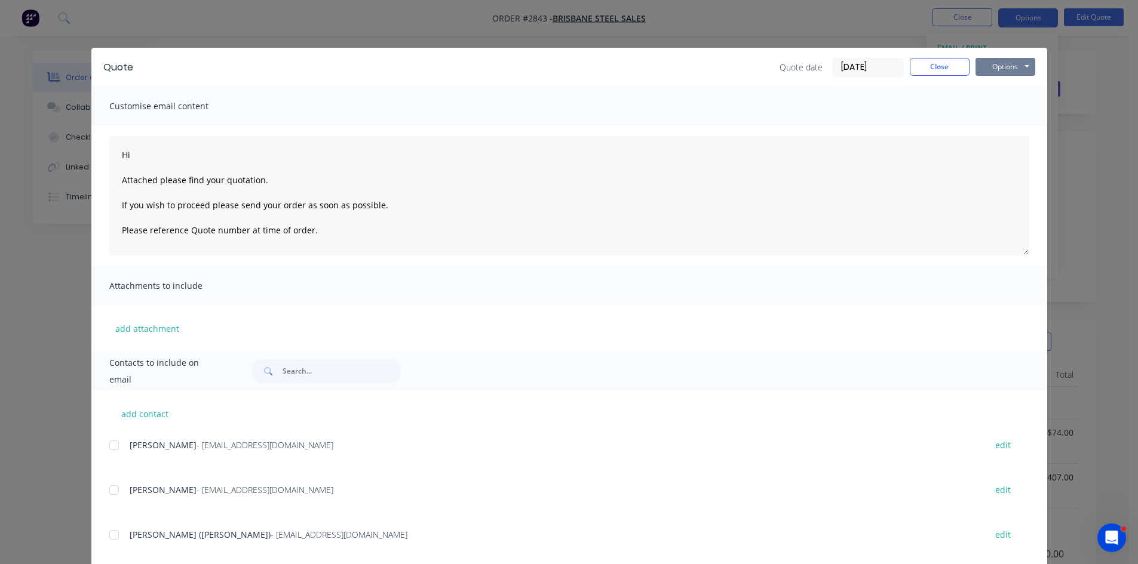
click at [1004, 62] on button "Options" at bounding box center [1005, 67] width 60 height 18
click at [1000, 110] on button "Print" at bounding box center [1013, 108] width 76 height 20
click at [948, 64] on button "Close" at bounding box center [939, 67] width 60 height 18
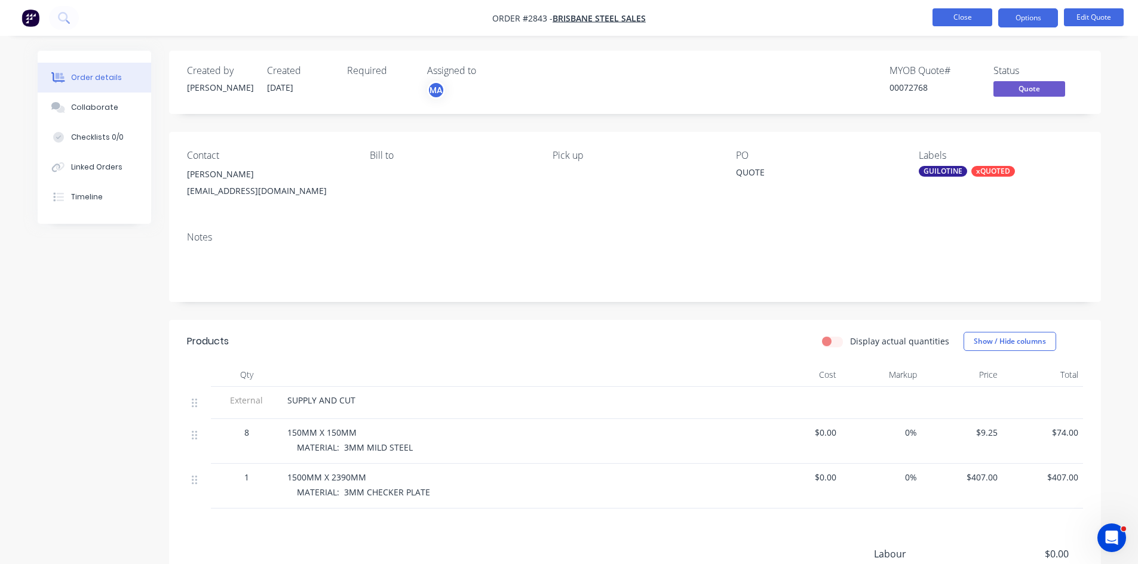
click at [972, 15] on button "Close" at bounding box center [962, 17] width 60 height 18
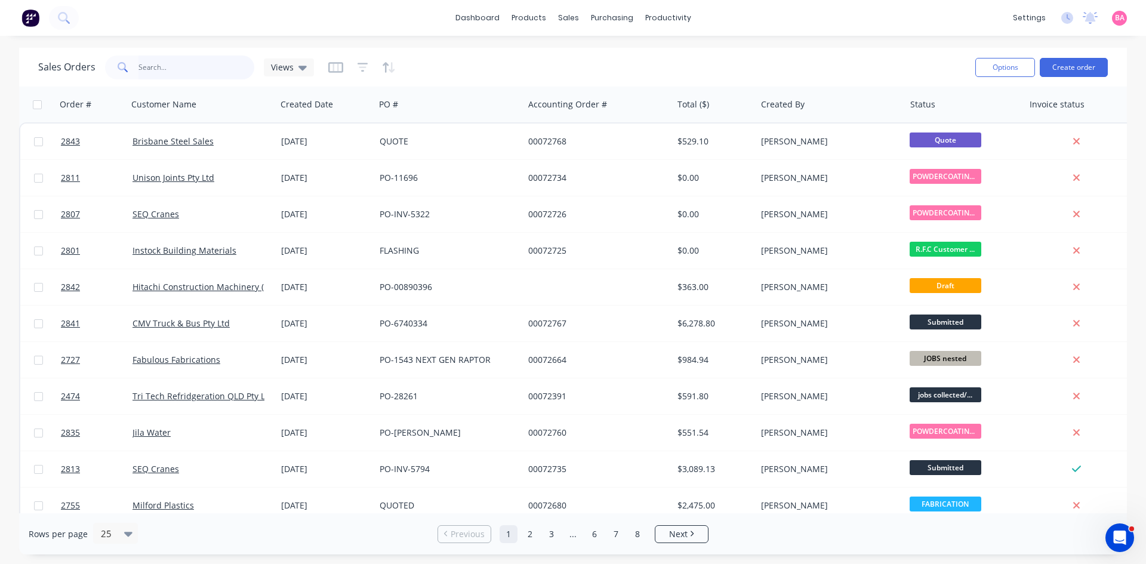
click at [179, 62] on input "text" at bounding box center [197, 68] width 116 height 24
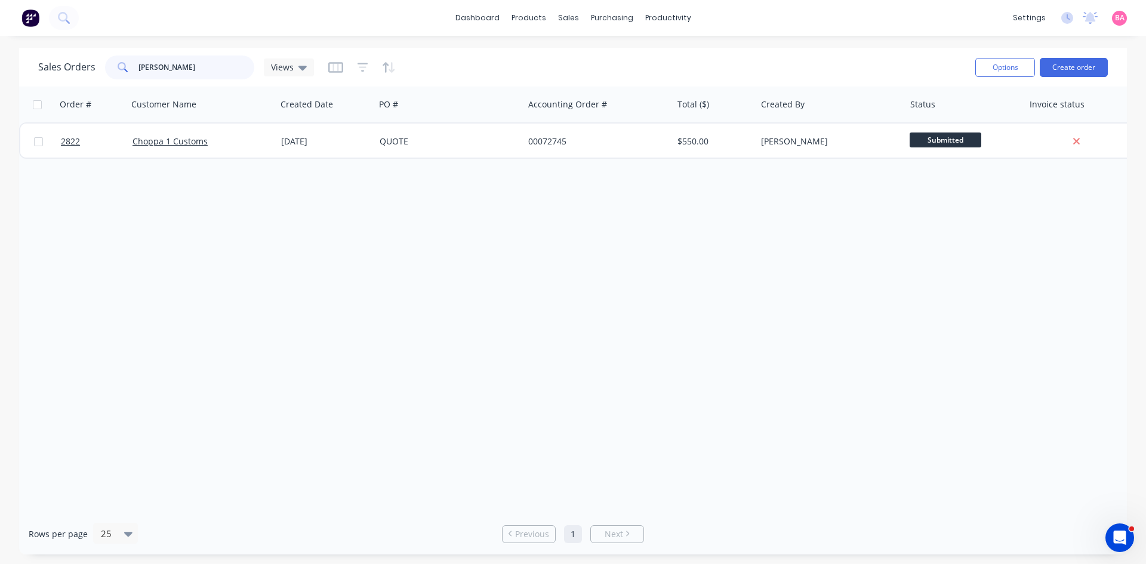
type input "CHOPP"
drag, startPoint x: 180, startPoint y: 71, endPoint x: 104, endPoint y: 62, distance: 75.8
click at [110, 64] on div "CHOPP" at bounding box center [179, 68] width 149 height 24
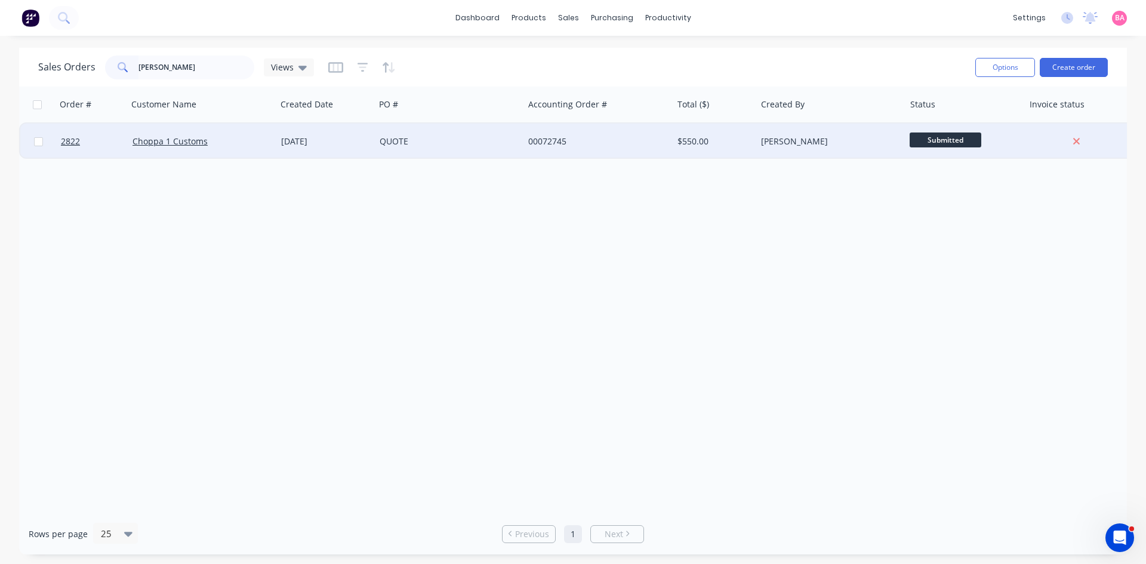
click at [786, 140] on div "[PERSON_NAME]" at bounding box center [827, 142] width 133 height 12
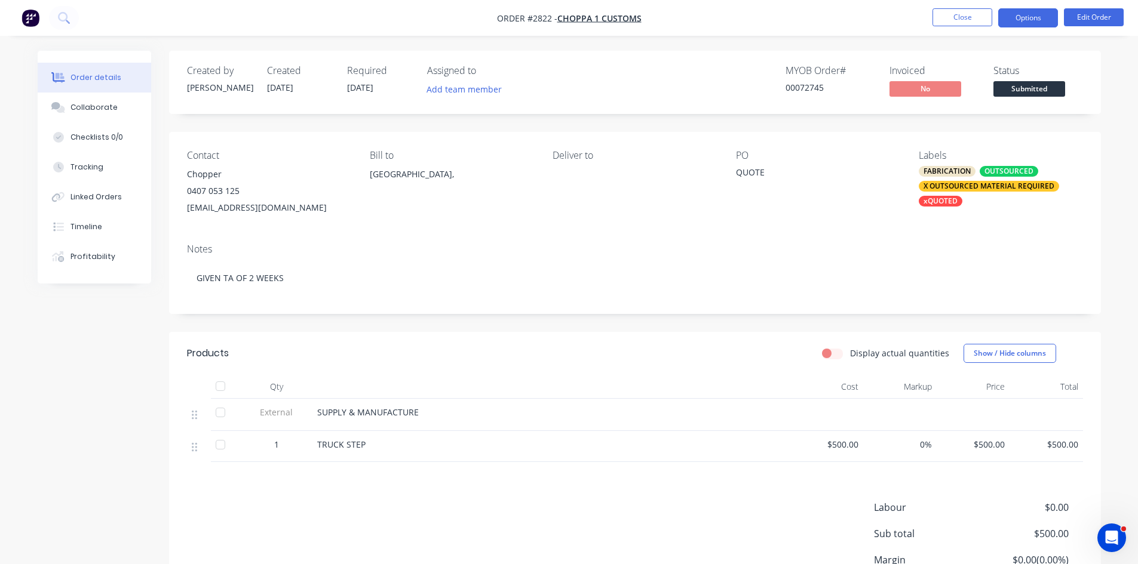
click at [1029, 19] on button "Options" at bounding box center [1028, 17] width 60 height 19
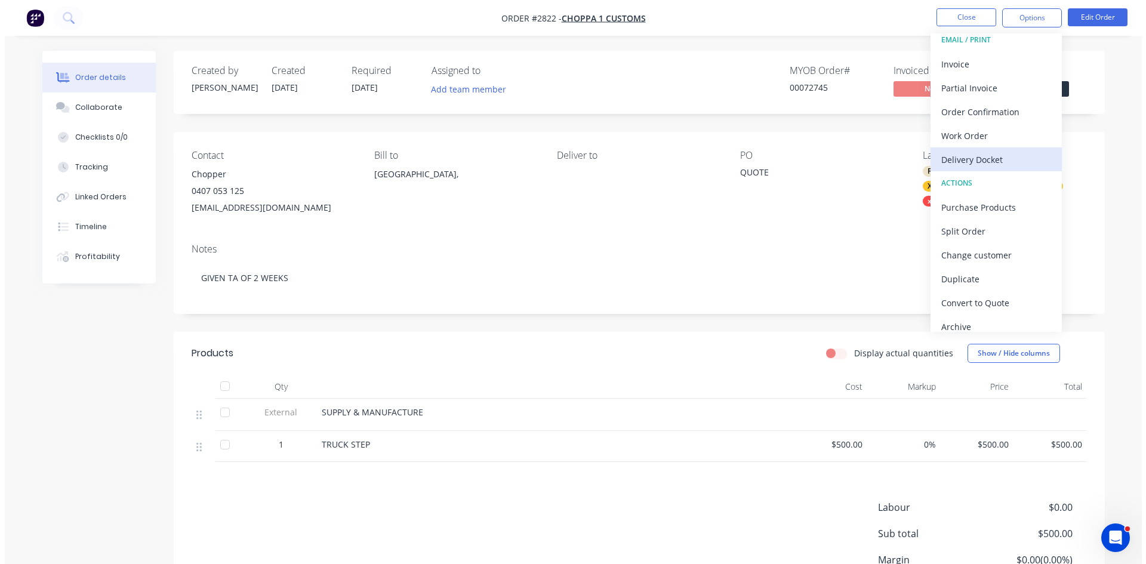
scroll to position [18, 0]
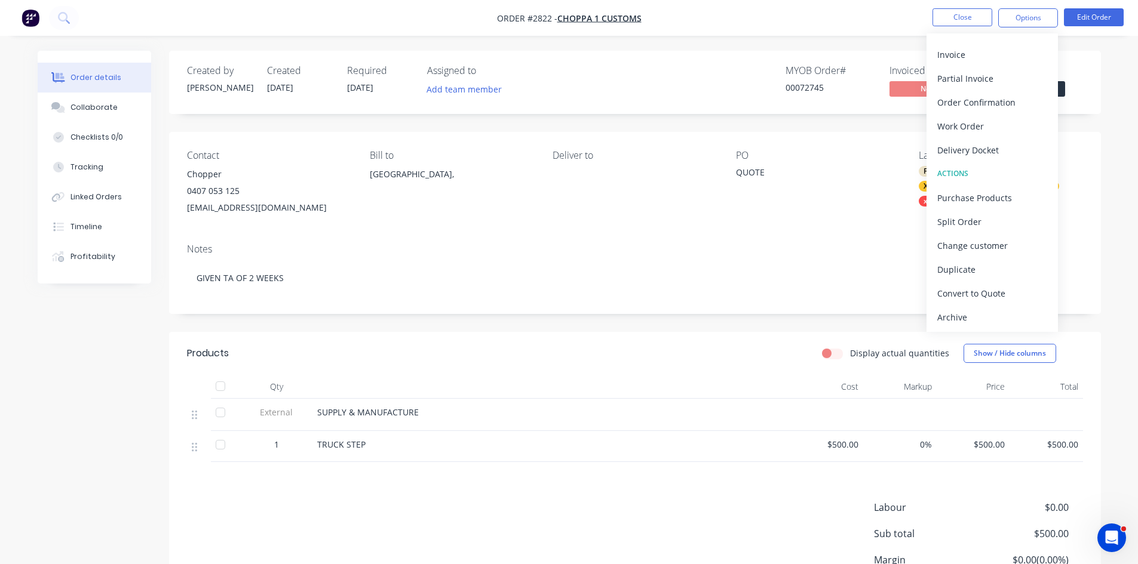
click at [693, 227] on div "Contact Chopper 0407 053 125 bwmchopper700@outlook.com Bill to Australia, Deliv…" at bounding box center [635, 183] width 932 height 102
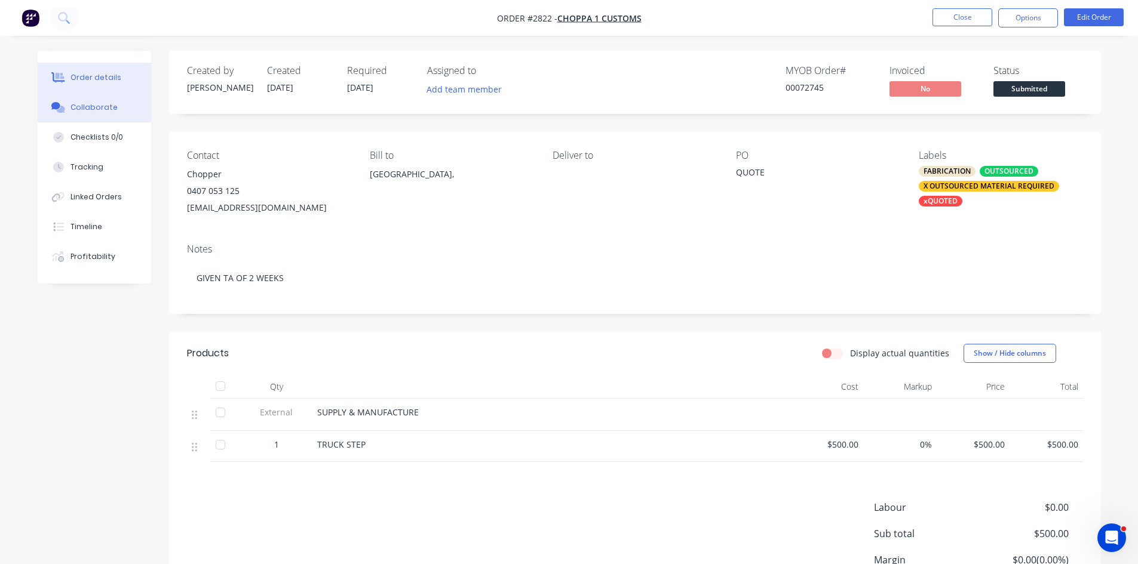
click at [98, 107] on div "Collaborate" at bounding box center [93, 107] width 47 height 11
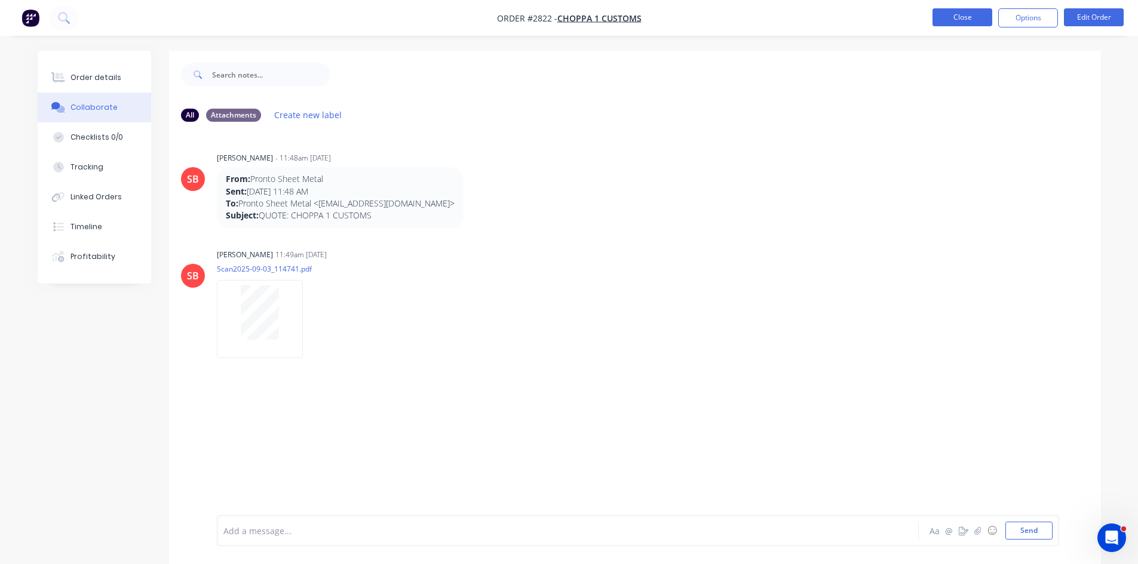
click at [977, 16] on button "Close" at bounding box center [962, 17] width 60 height 18
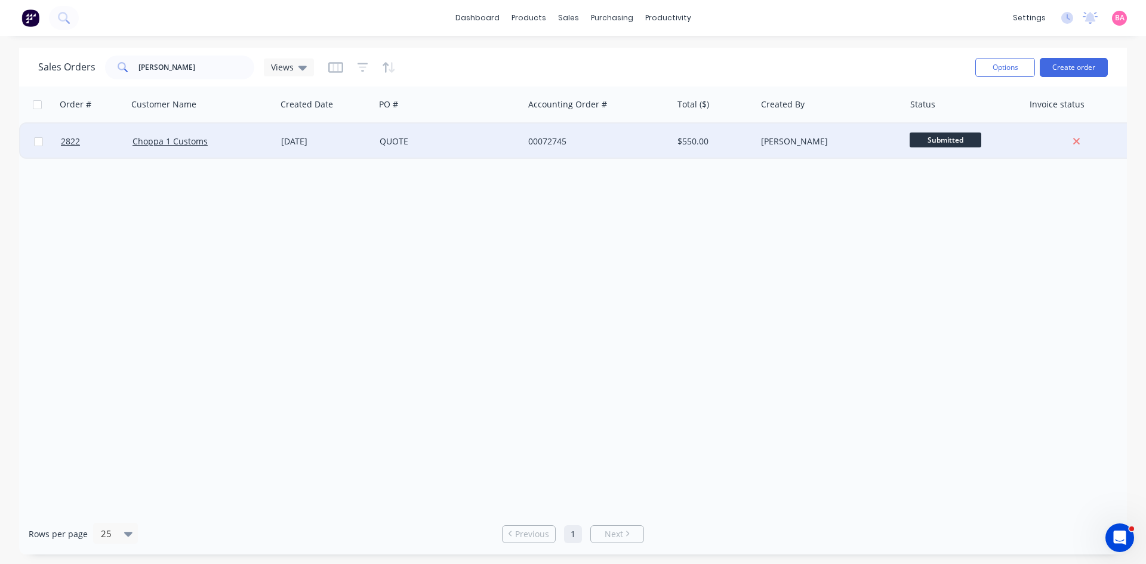
click at [300, 139] on div "[DATE]" at bounding box center [325, 142] width 89 height 12
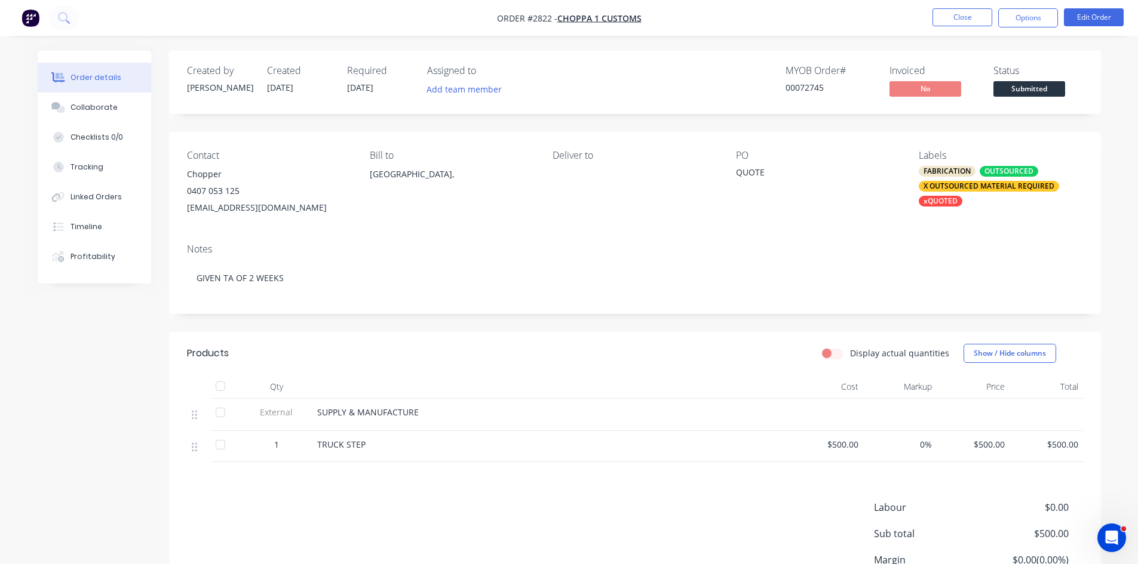
click at [760, 176] on div "QUOTE" at bounding box center [810, 174] width 149 height 17
click at [1107, 13] on button "Edit Order" at bounding box center [1093, 17] width 60 height 18
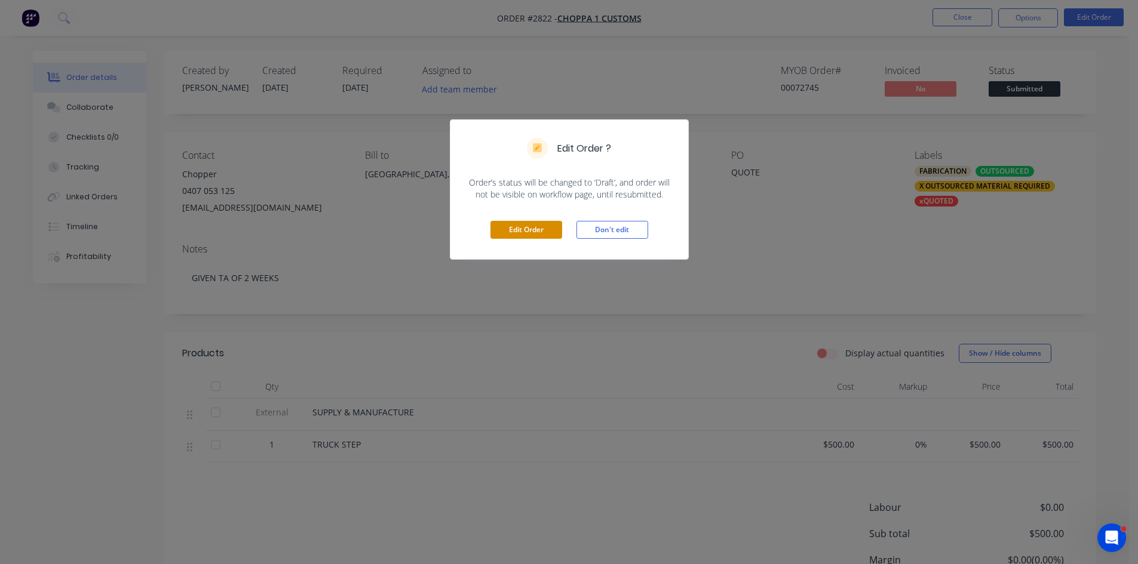
drag, startPoint x: 525, startPoint y: 228, endPoint x: 548, endPoint y: 226, distance: 22.7
click at [525, 228] on button "Edit Order" at bounding box center [526, 230] width 72 height 18
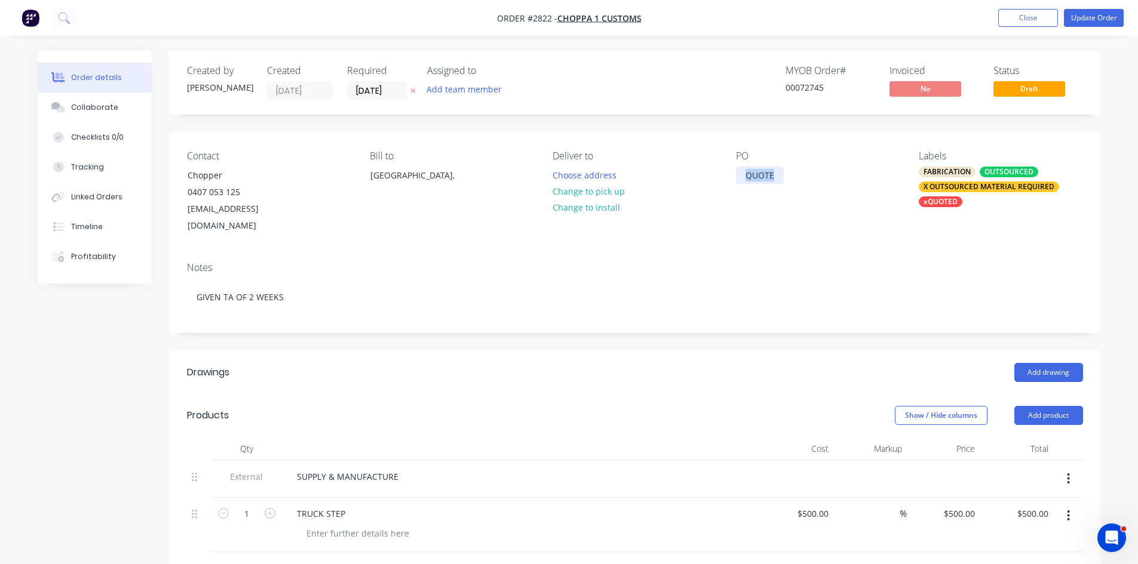
drag, startPoint x: 780, startPoint y: 173, endPoint x: 596, endPoint y: 161, distance: 184.9
click at [627, 162] on div "Contact Chopper 0407 053 125 bwmchopper700@outlook.com Bill to Australia, Deliv…" at bounding box center [635, 193] width 932 height 120
click at [1090, 15] on button "Update Order" at bounding box center [1093, 18] width 60 height 18
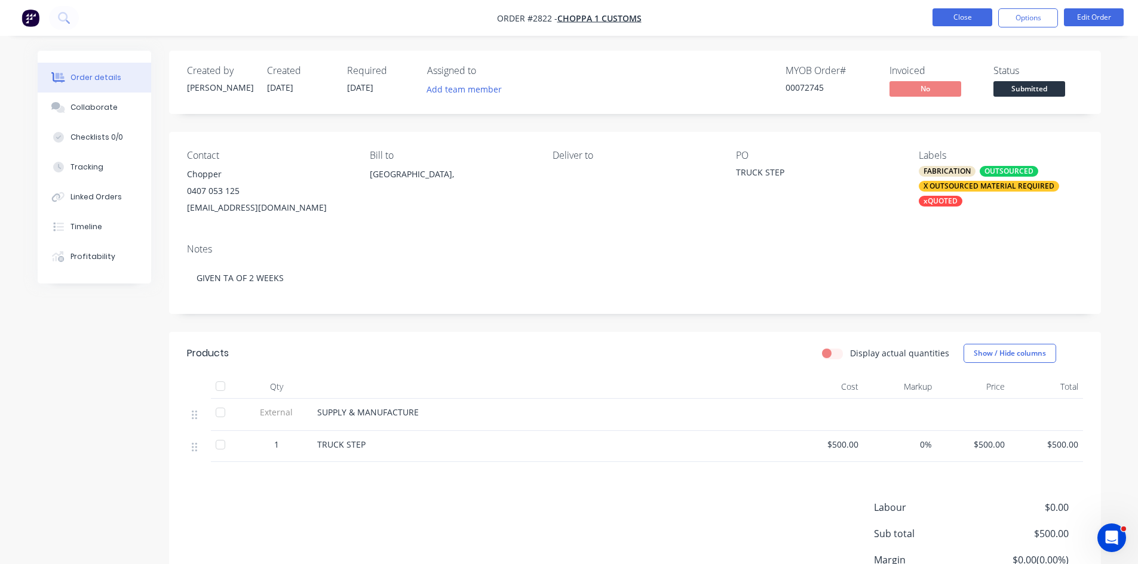
click at [958, 14] on button "Close" at bounding box center [962, 17] width 60 height 18
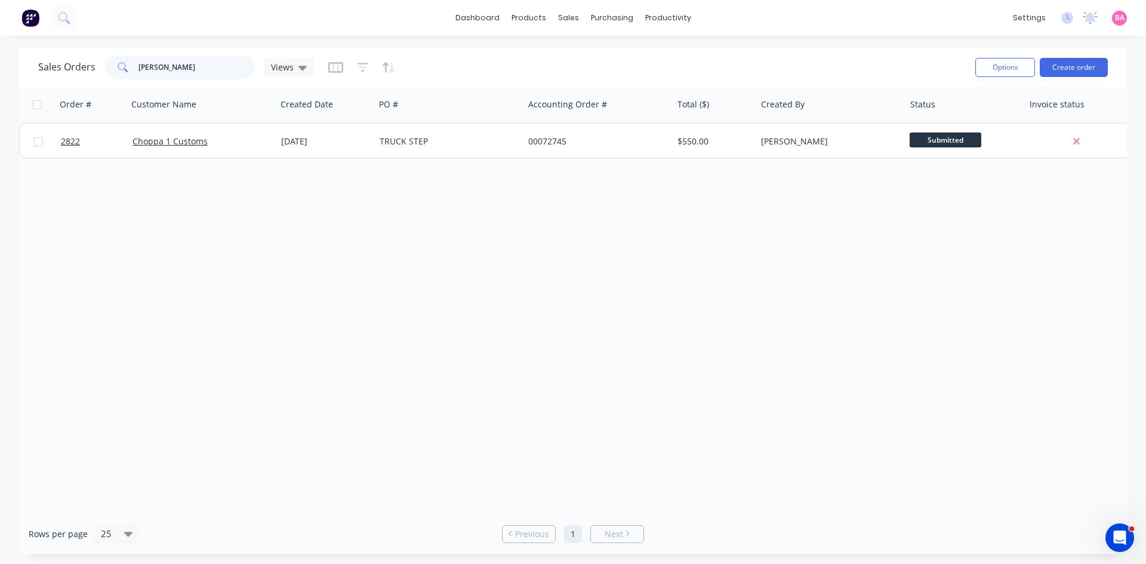
drag, startPoint x: 188, startPoint y: 69, endPoint x: 107, endPoint y: 66, distance: 81.3
click at [115, 64] on div "CHOPP" at bounding box center [179, 68] width 149 height 24
type input "hitachi"
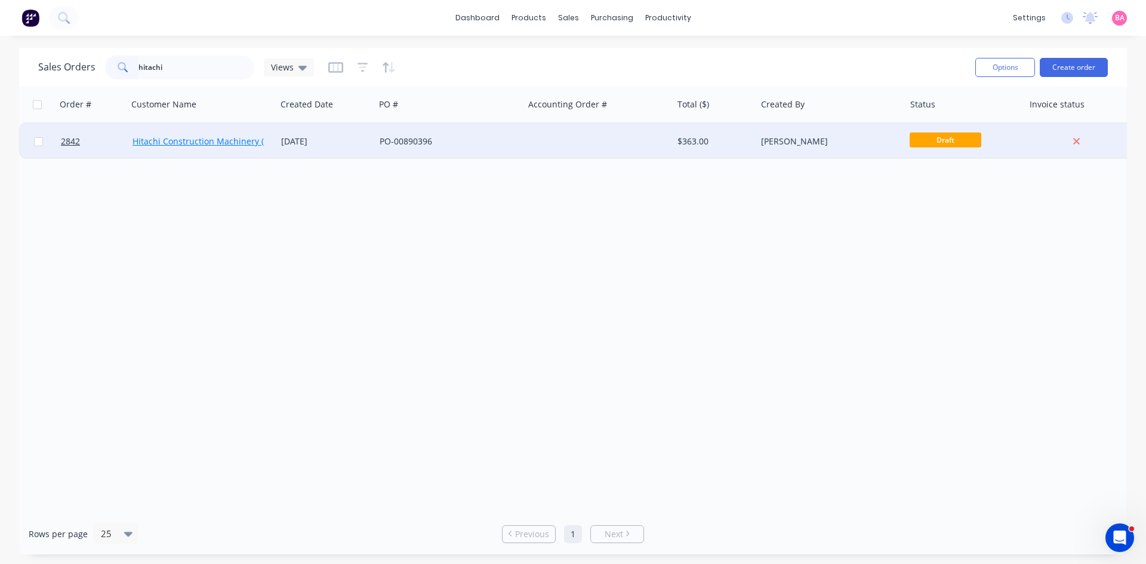
click at [173, 143] on link "Hitachi Construction Machinery ([GEOGRAPHIC_DATA]) Pty Ltd" at bounding box center [255, 141] width 245 height 11
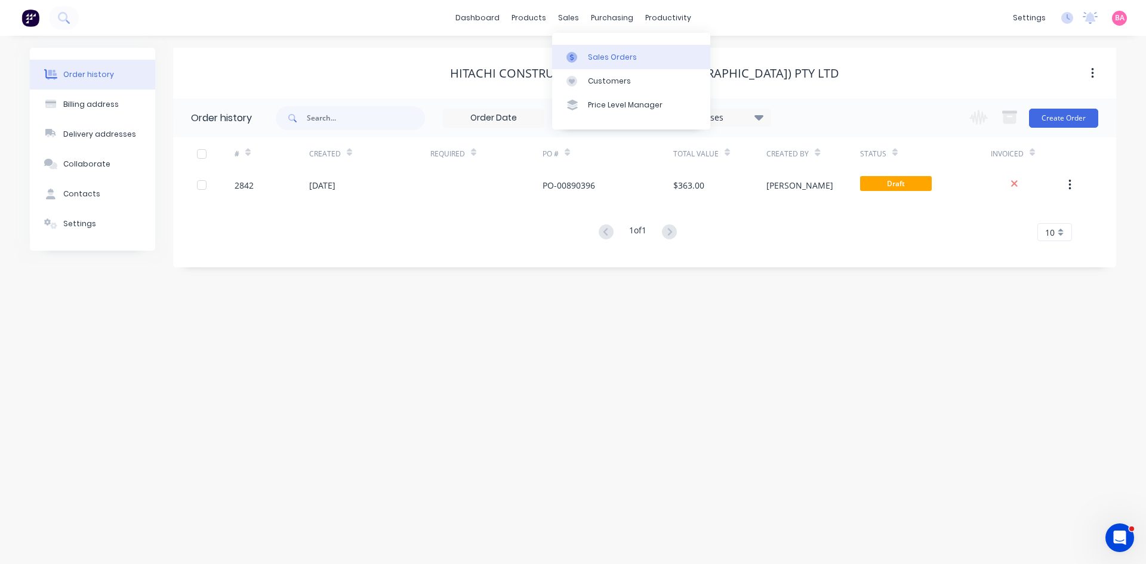
click at [616, 60] on div "Sales Orders" at bounding box center [612, 57] width 49 height 11
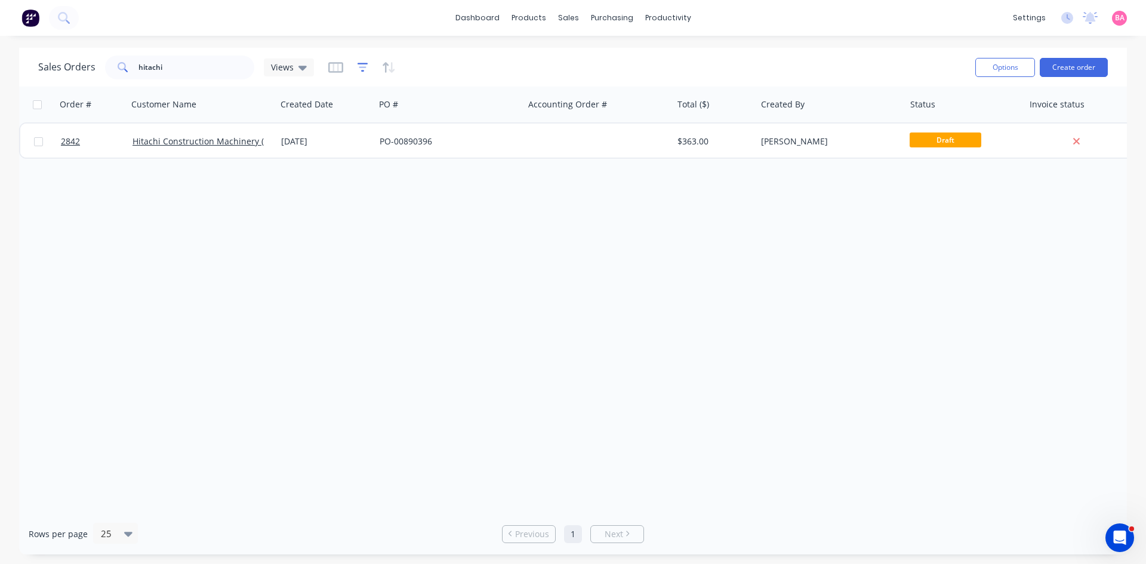
click at [364, 68] on icon "button" at bounding box center [363, 68] width 11 height 12
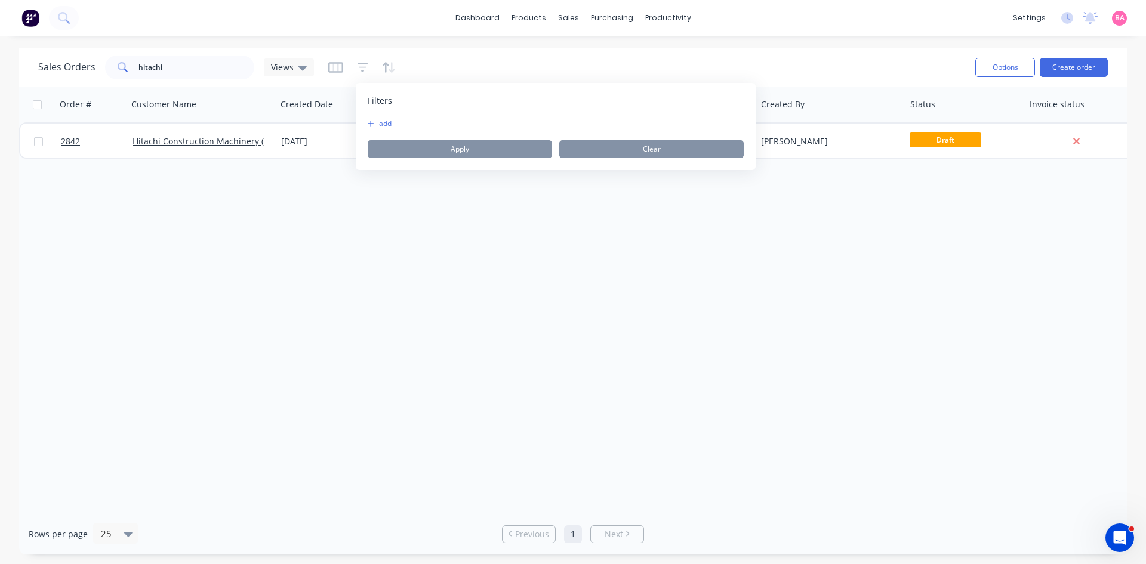
click at [388, 122] on button "add" at bounding box center [383, 124] width 30 height 10
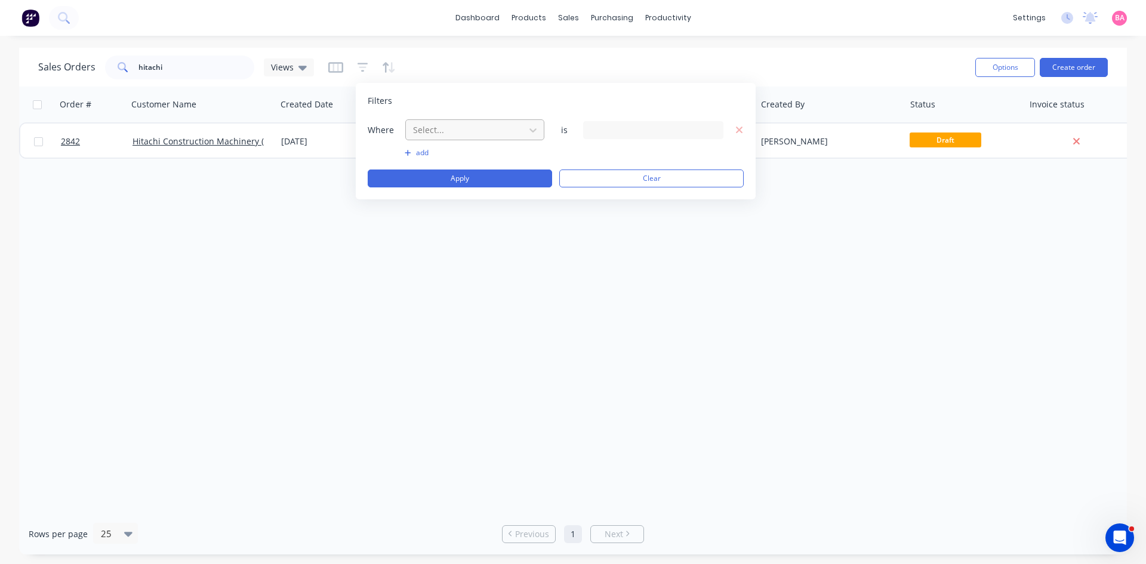
click at [472, 131] on div at bounding box center [465, 129] width 107 height 15
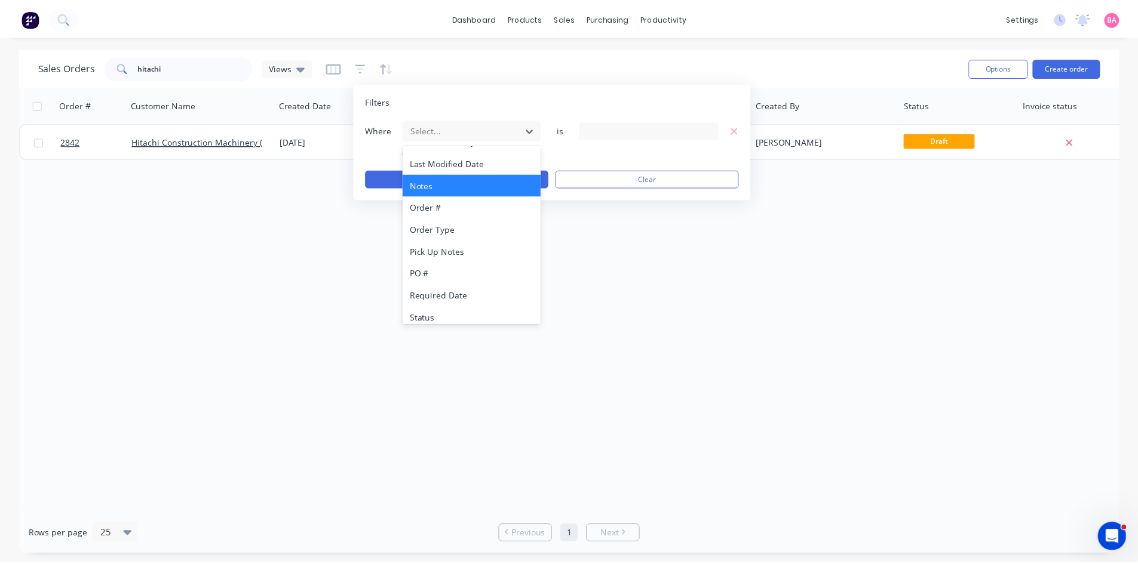
scroll to position [312, 0]
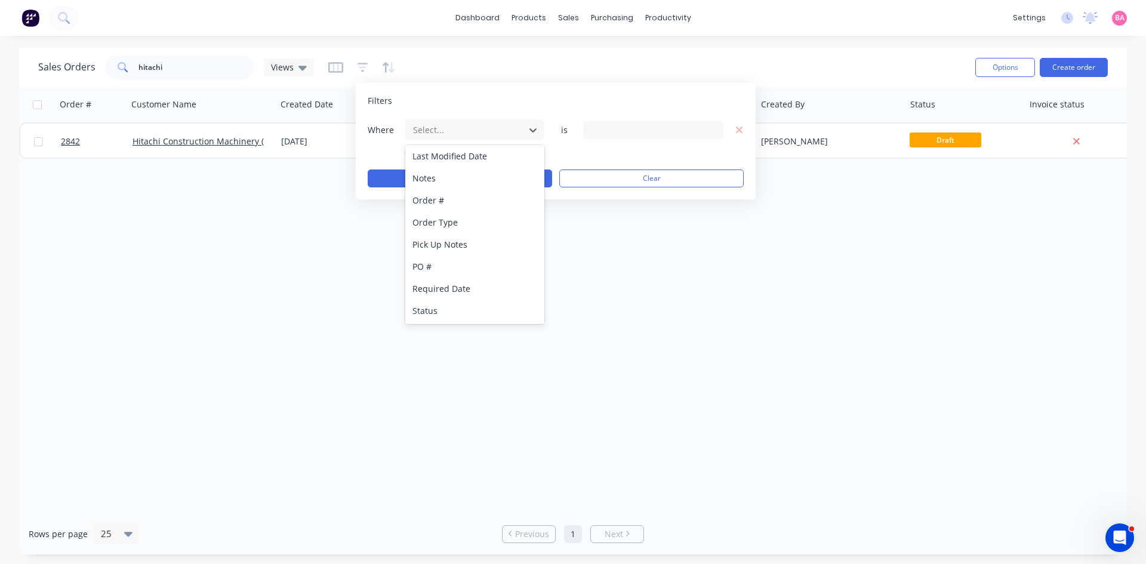
click at [440, 311] on div "Status" at bounding box center [474, 311] width 139 height 22
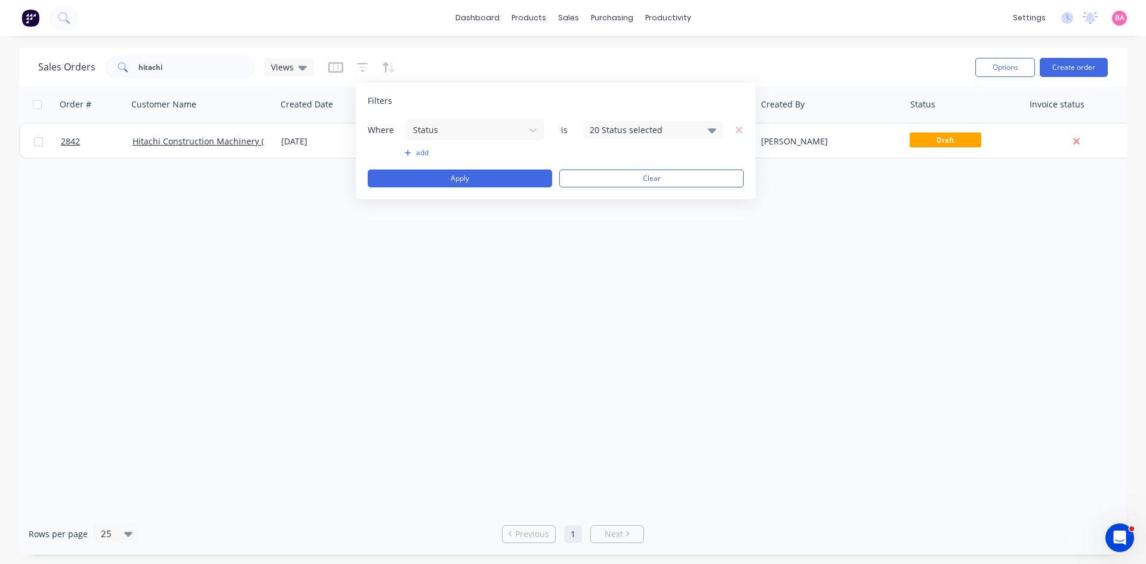
click at [720, 128] on div "20 Status selected" at bounding box center [653, 130] width 140 height 18
click at [607, 199] on div at bounding box center [603, 196] width 24 height 24
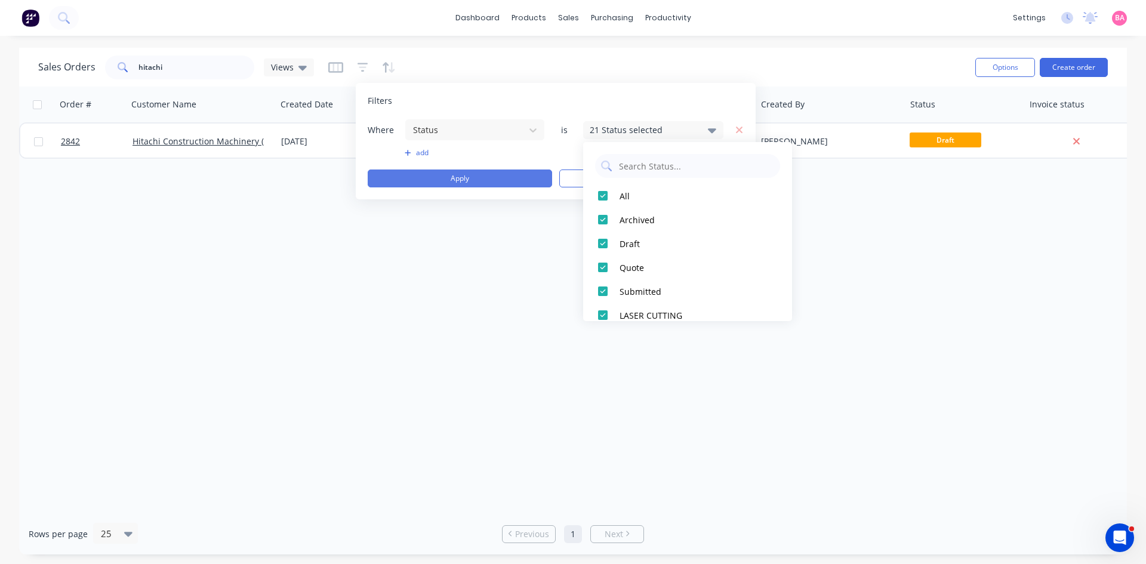
click at [469, 179] on button "Apply" at bounding box center [460, 179] width 185 height 18
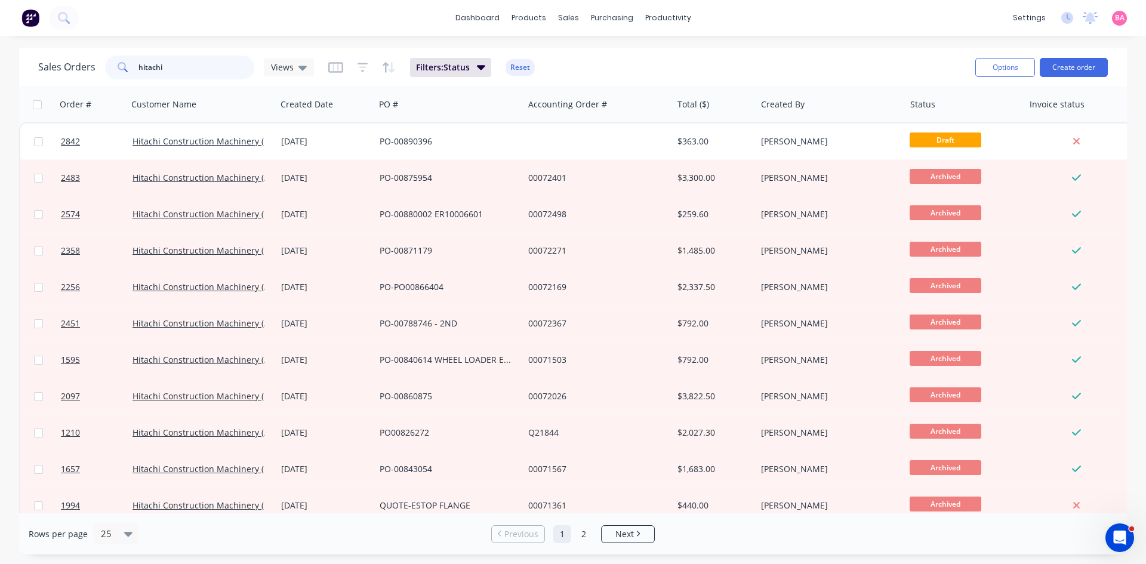
drag, startPoint x: 174, startPoint y: 69, endPoint x: 133, endPoint y: 62, distance: 41.7
click at [133, 62] on div "hitachi" at bounding box center [179, 68] width 149 height 24
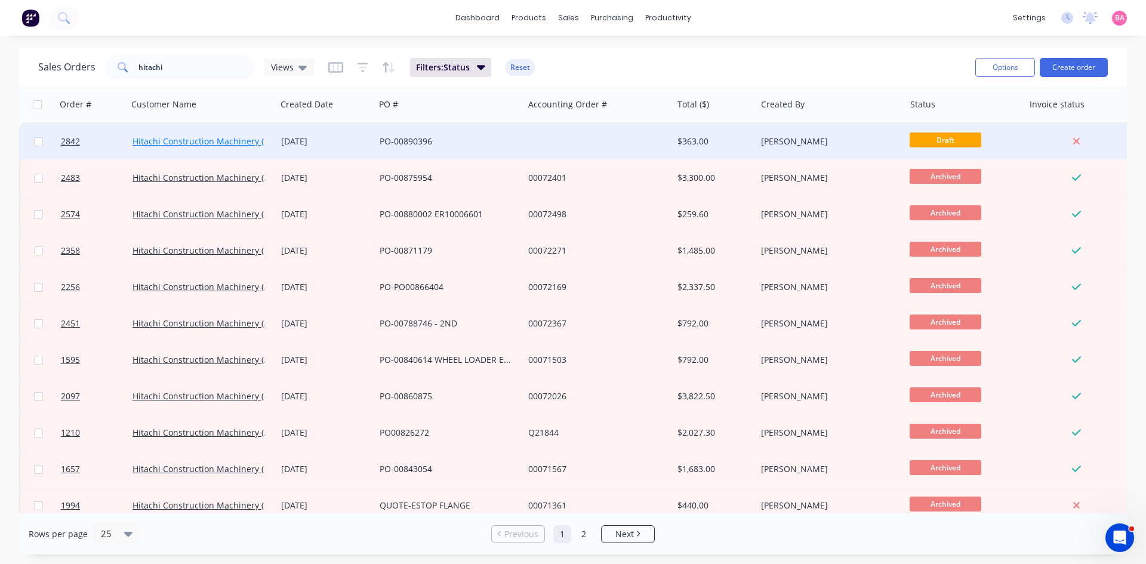
click at [153, 142] on link "Hitachi Construction Machinery ([GEOGRAPHIC_DATA]) Pty Ltd" at bounding box center [255, 141] width 245 height 11
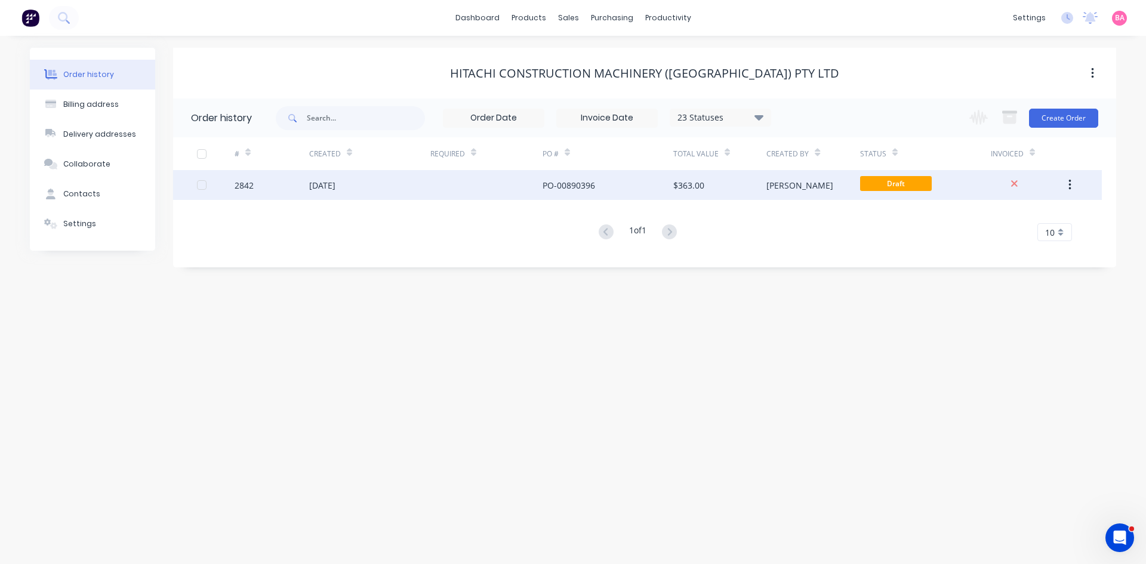
click at [336, 187] on div "[DATE]" at bounding box center [322, 185] width 26 height 13
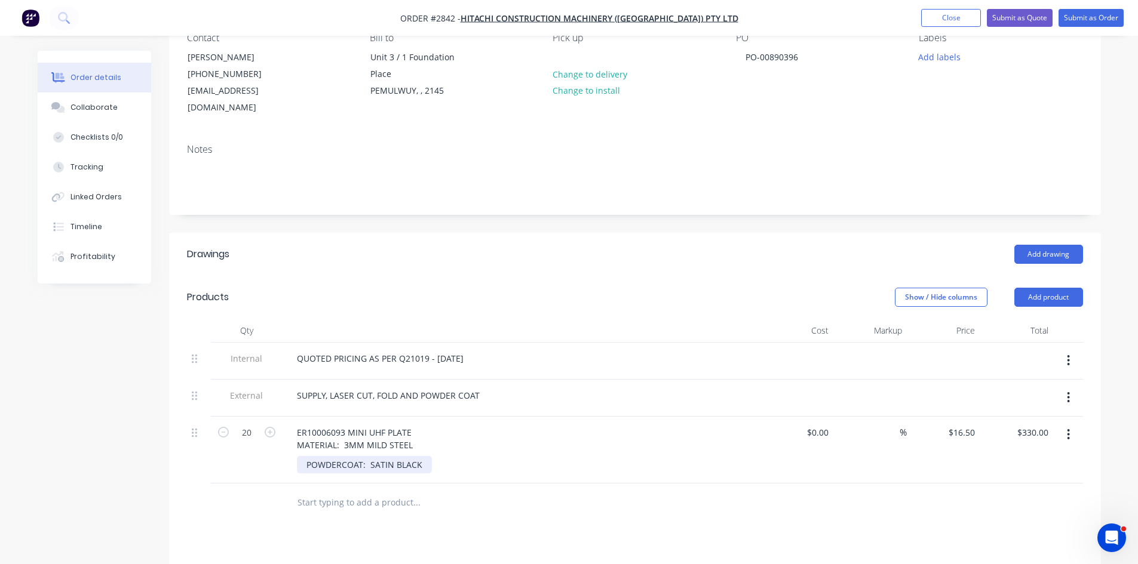
scroll to position [119, 0]
drag, startPoint x: 413, startPoint y: 416, endPoint x: 286, endPoint y: 411, distance: 126.7
click at [286, 416] on div "ER10006093 MINI UHF PLATE MATERIAL: 3MM MILD STEEL POWDERCOAT: SATIN BLACK" at bounding box center [521, 449] width 478 height 67
copy div "ER10006093 MINI UHF PLATE"
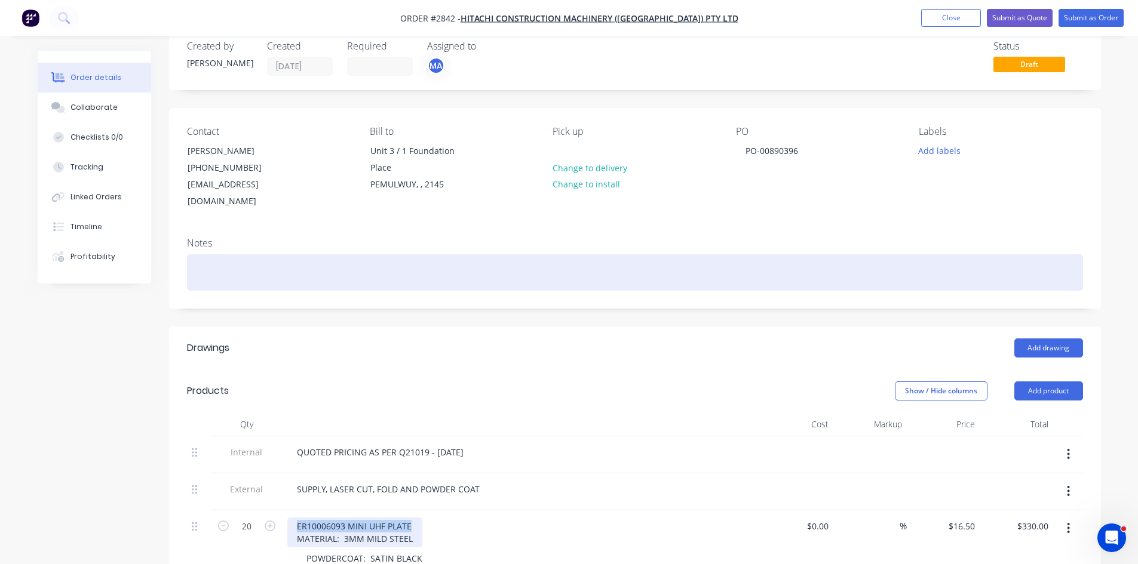
scroll to position [0, 0]
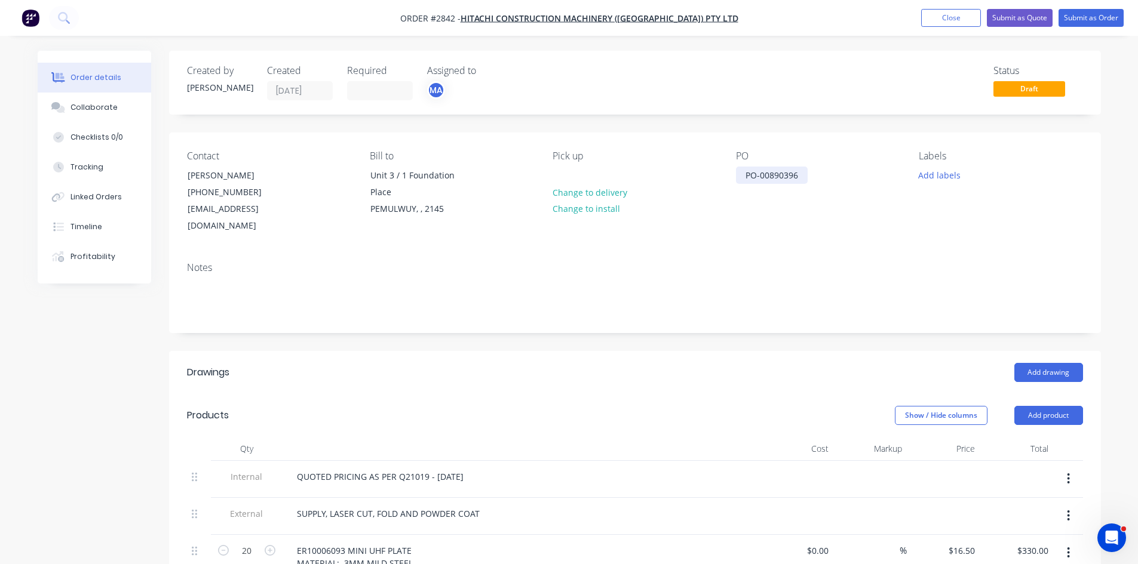
click at [804, 177] on div "PO-00890396" at bounding box center [772, 175] width 72 height 17
drag, startPoint x: 795, startPoint y: 185, endPoint x: 709, endPoint y: 187, distance: 86.0
click at [709, 187] on div "Contact Glenn Stephenson (07) 3216 4500 stephensong@hcma.com.au Bill to Unit 3 …" at bounding box center [635, 193] width 932 height 120
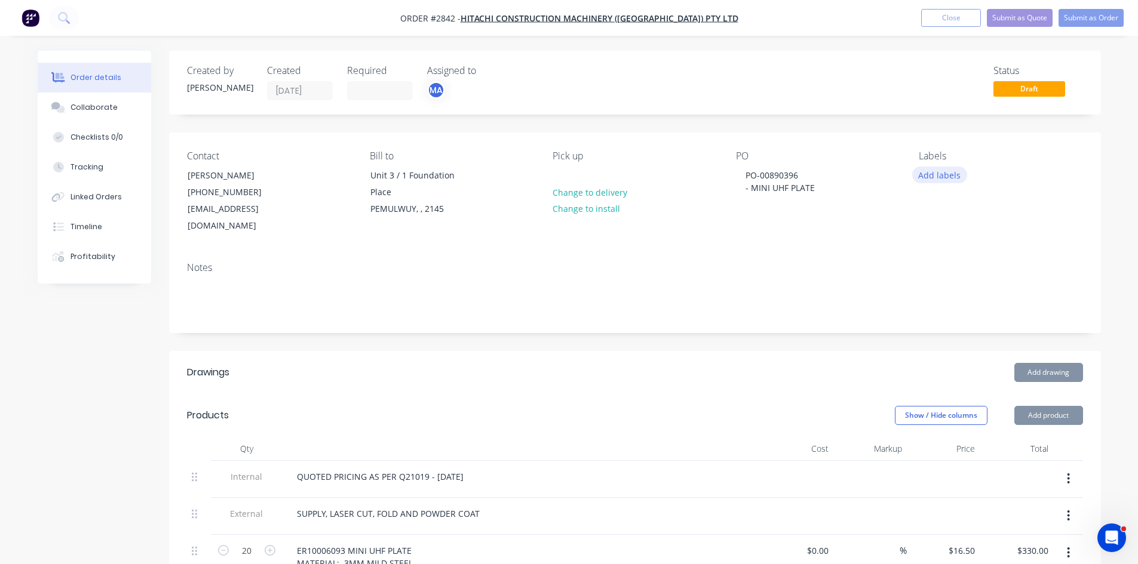
click at [935, 171] on button "Add labels" at bounding box center [939, 175] width 55 height 16
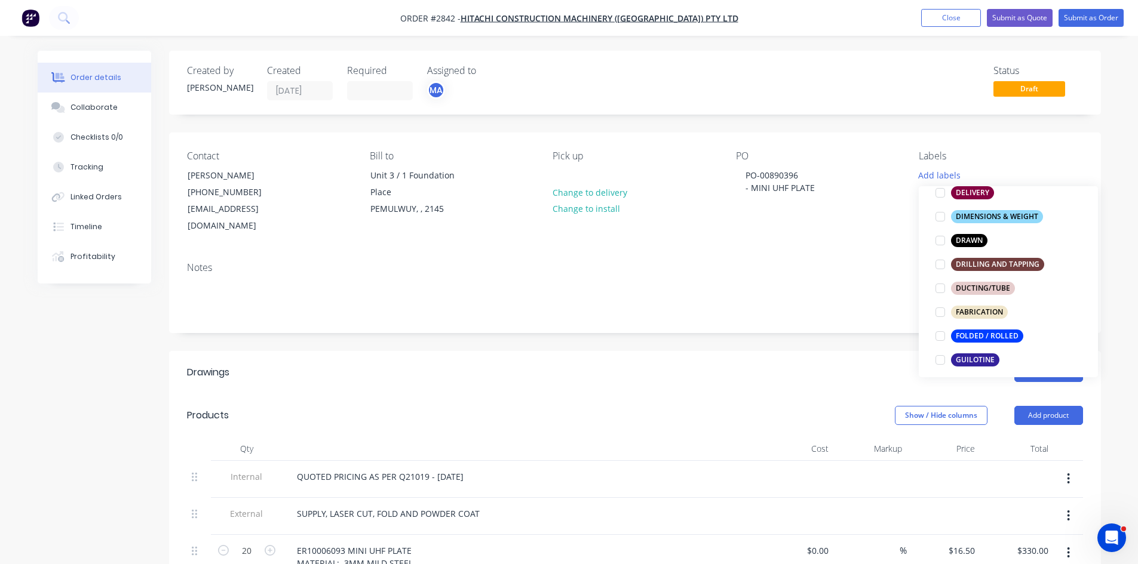
scroll to position [259, 0]
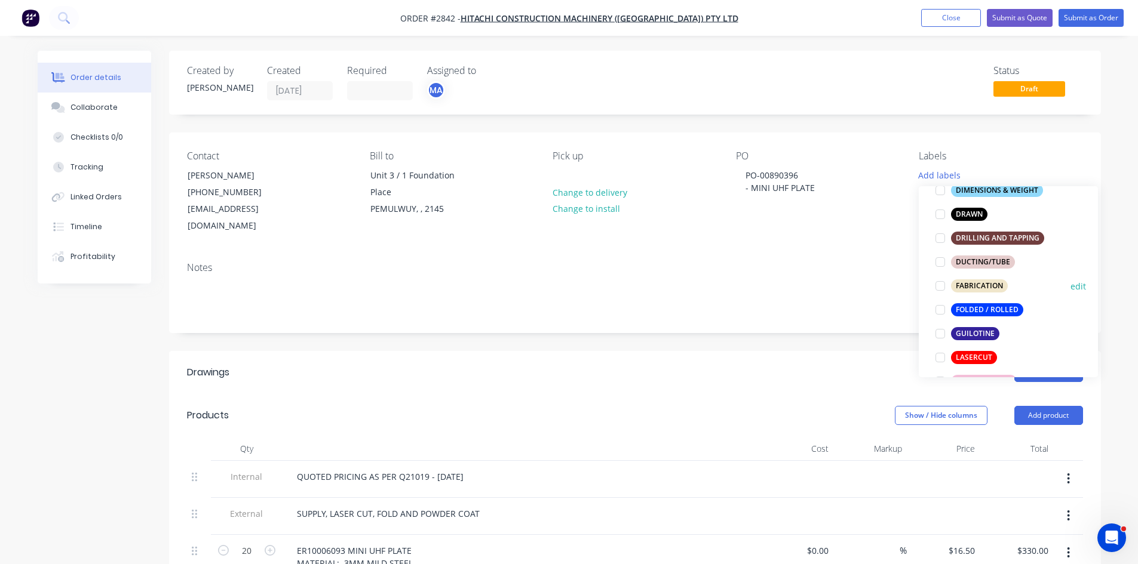
click at [939, 284] on div at bounding box center [940, 286] width 24 height 24
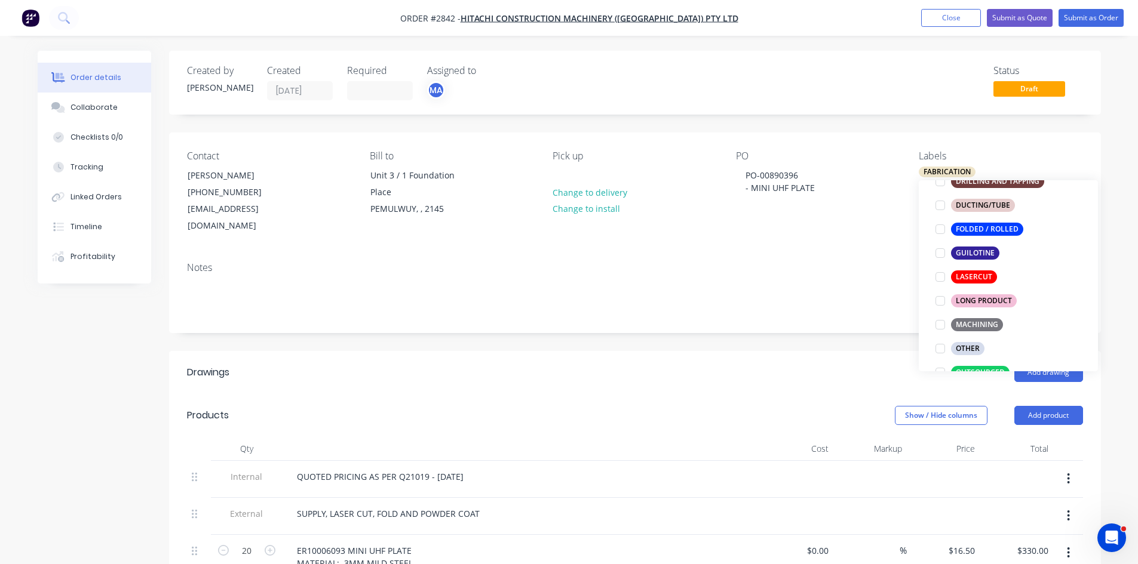
scroll to position [339, 0]
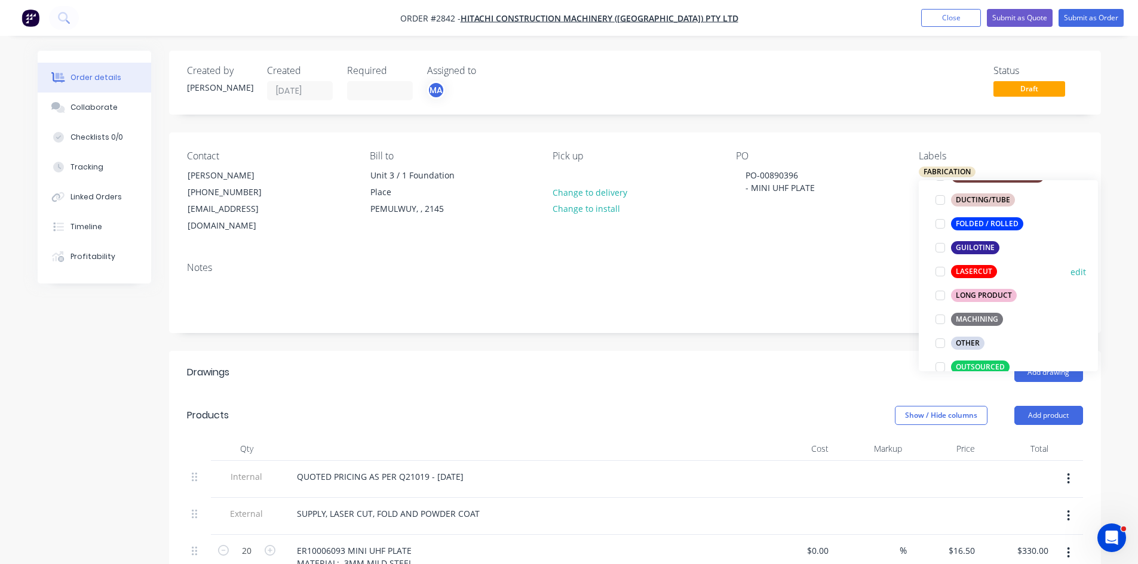
click at [943, 275] on div at bounding box center [940, 272] width 24 height 24
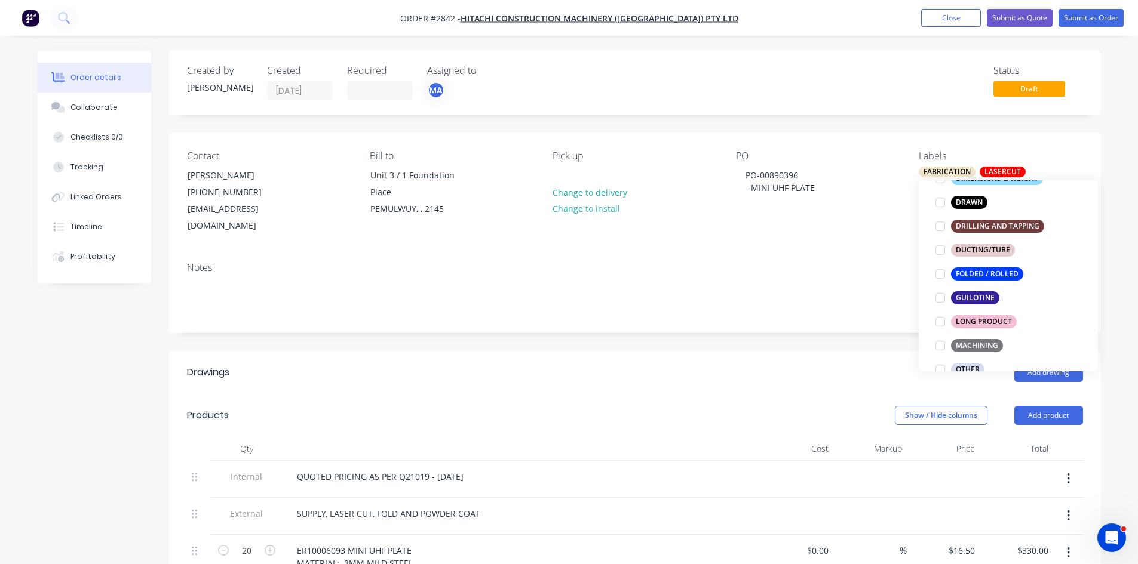
scroll to position [327, 0]
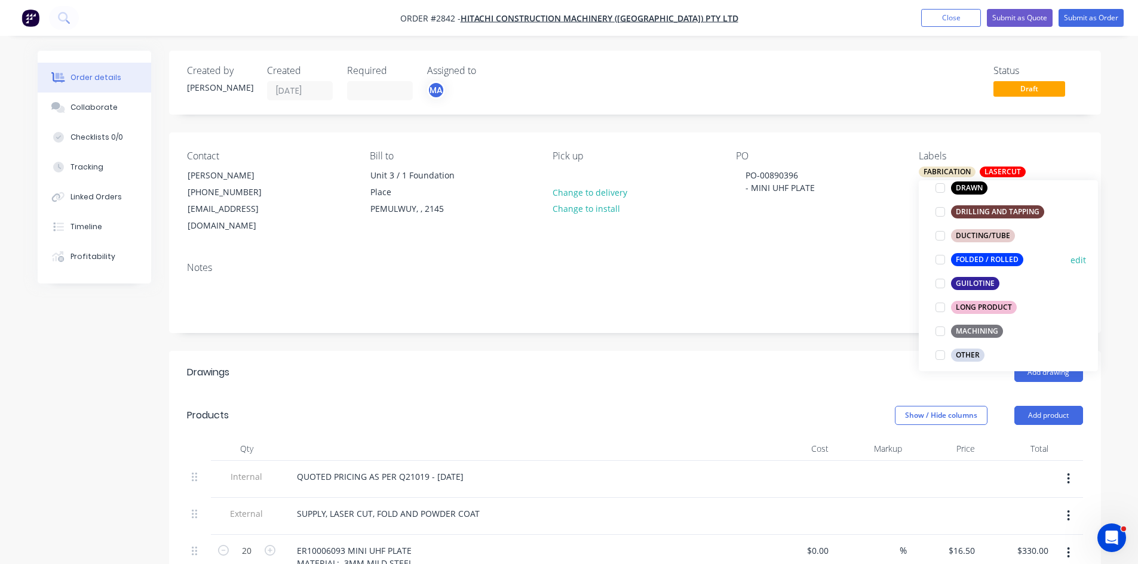
click at [945, 259] on div at bounding box center [940, 260] width 24 height 24
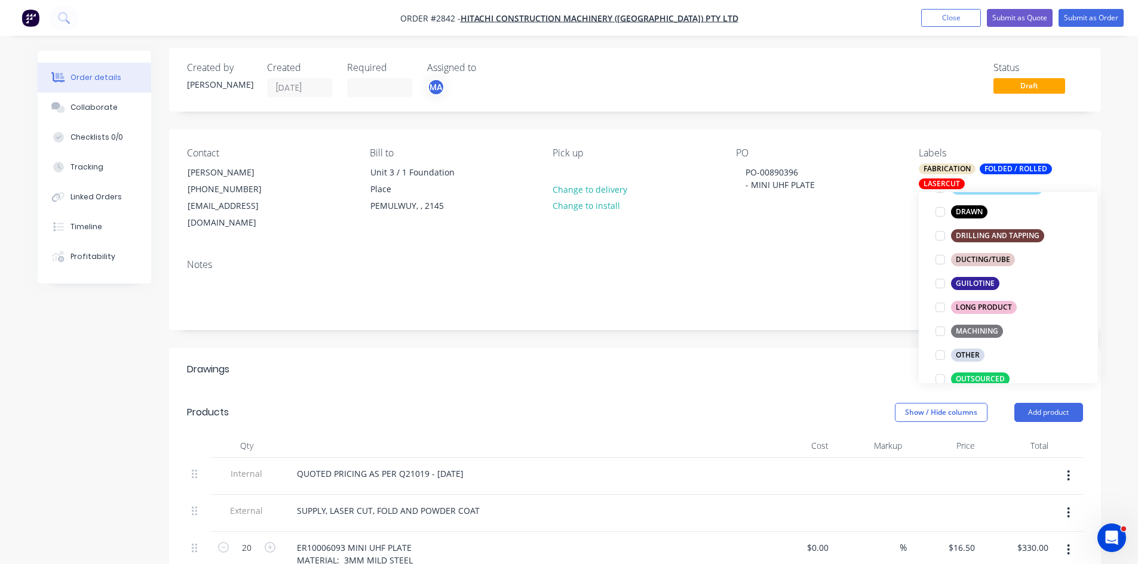
scroll to position [0, 0]
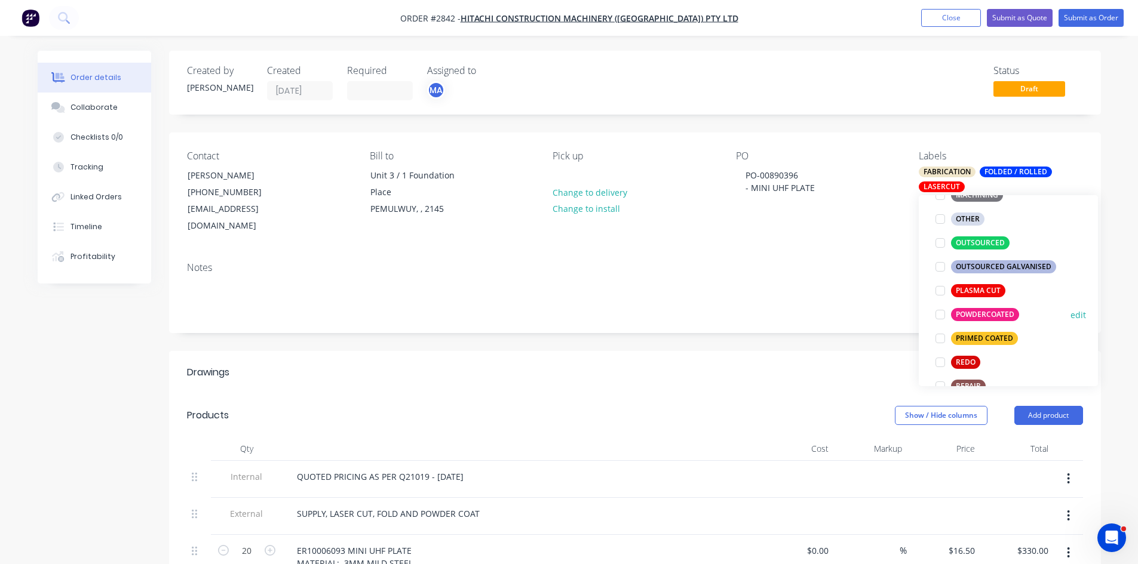
click at [938, 315] on div at bounding box center [940, 315] width 24 height 24
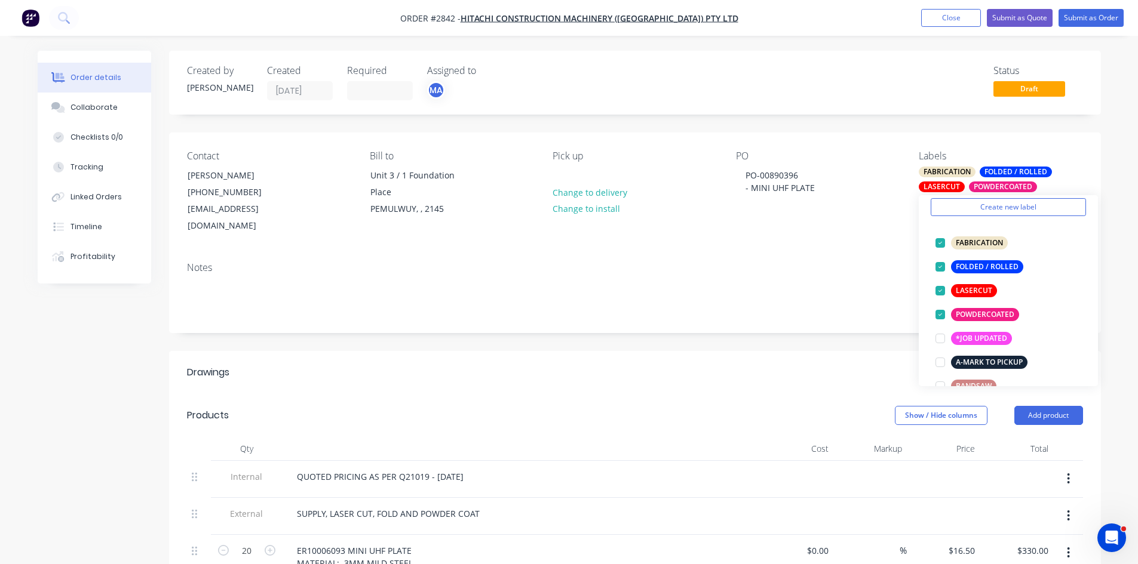
click at [699, 505] on div "SUPPLY, LASER CUT, FOLD AND POWDER COAT" at bounding box center [521, 513] width 468 height 17
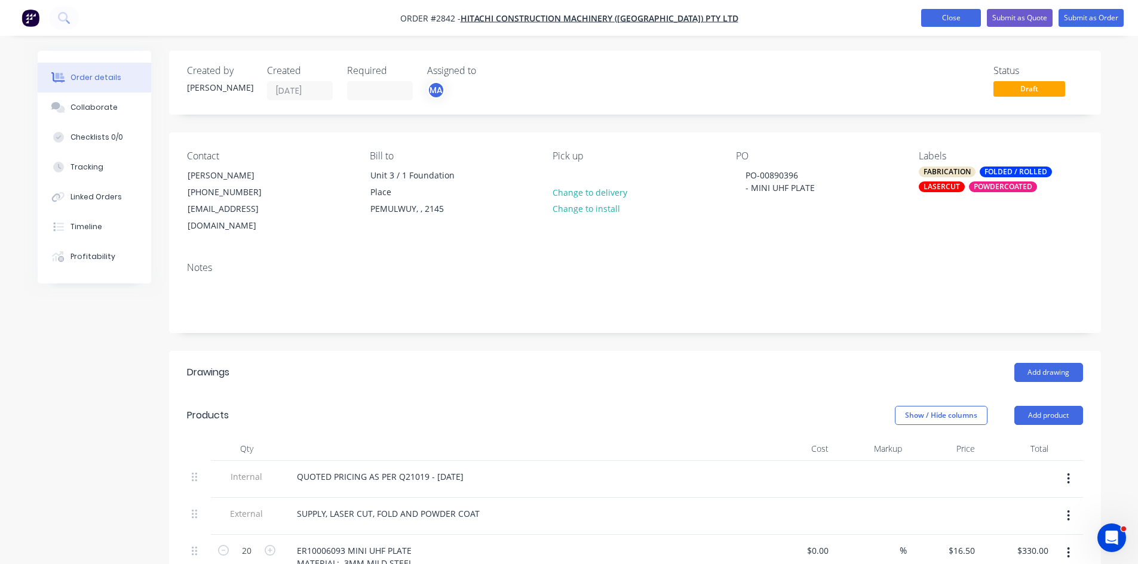
click at [942, 17] on button "Close" at bounding box center [951, 18] width 60 height 18
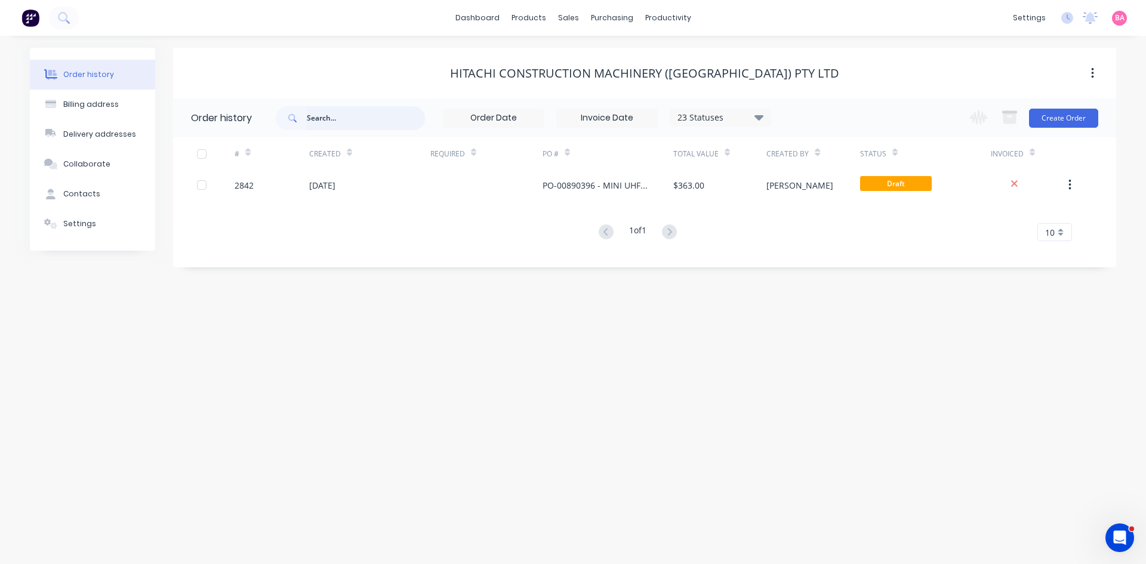
click at [352, 118] on input "text" at bounding box center [366, 118] width 118 height 24
type input "mini"
click at [598, 54] on div "Sales Orders" at bounding box center [612, 57] width 49 height 11
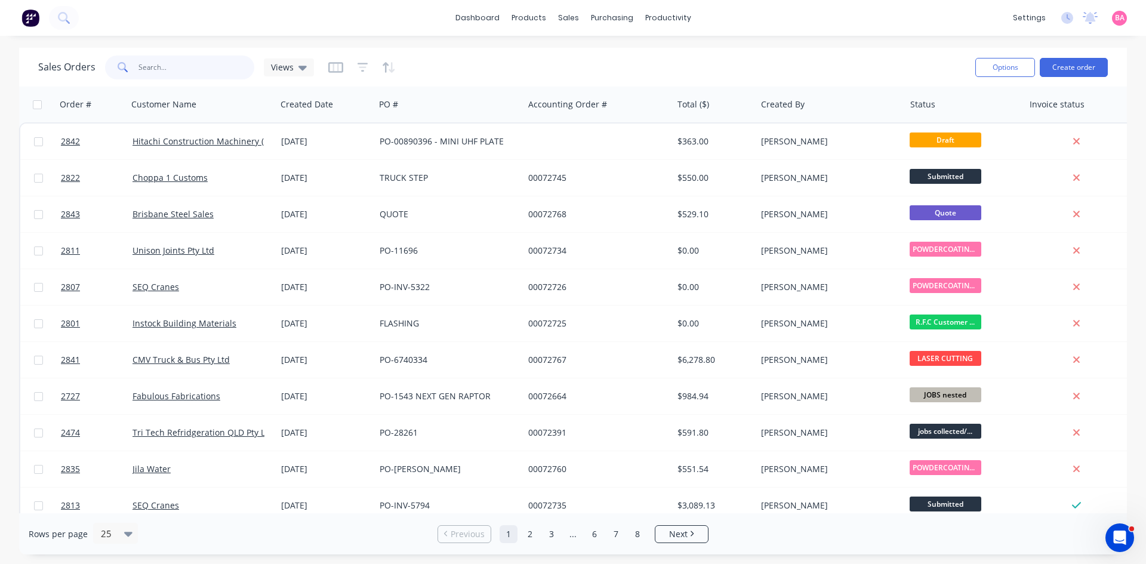
click at [186, 63] on input "text" at bounding box center [197, 68] width 116 height 24
type input "mini uhf"
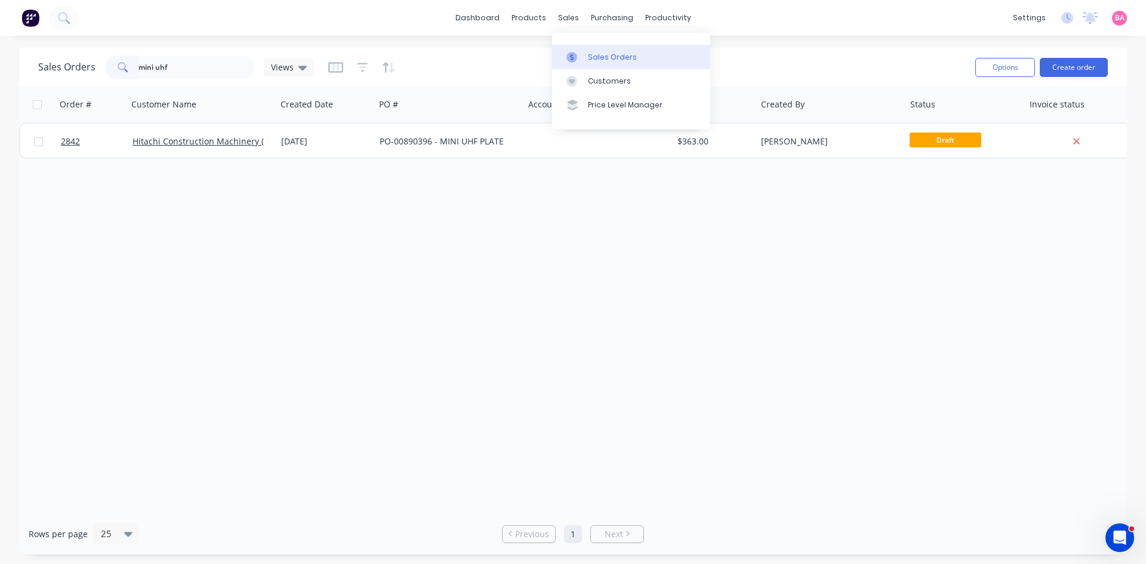
click at [606, 51] on link "Sales Orders" at bounding box center [631, 57] width 158 height 24
click at [352, 64] on div at bounding box center [361, 67] width 67 height 19
click at [362, 63] on icon "button" at bounding box center [363, 67] width 11 height 9
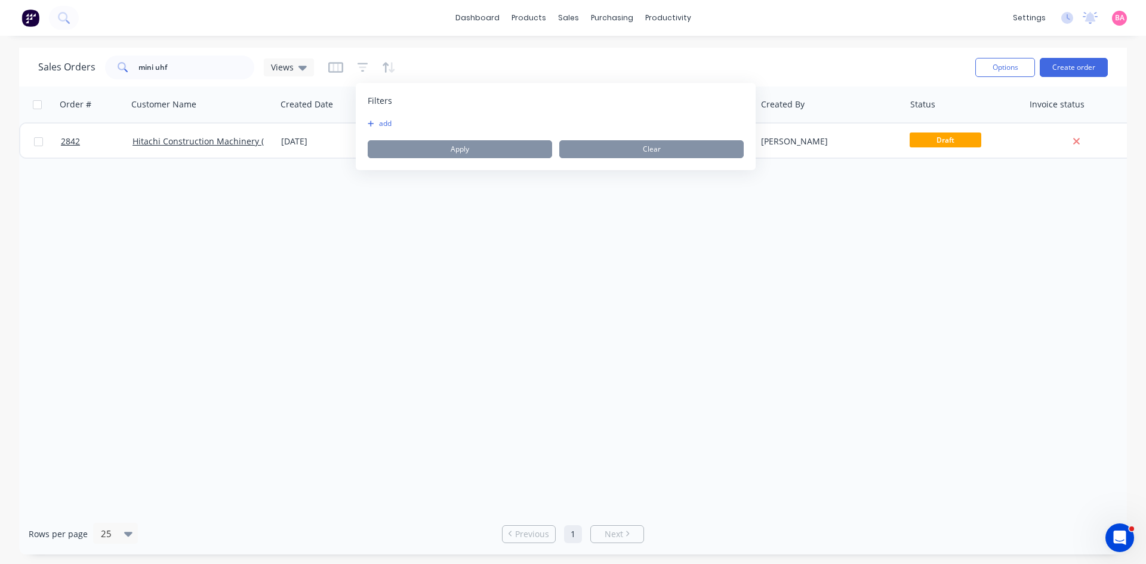
click at [373, 124] on icon "button" at bounding box center [371, 123] width 7 height 7
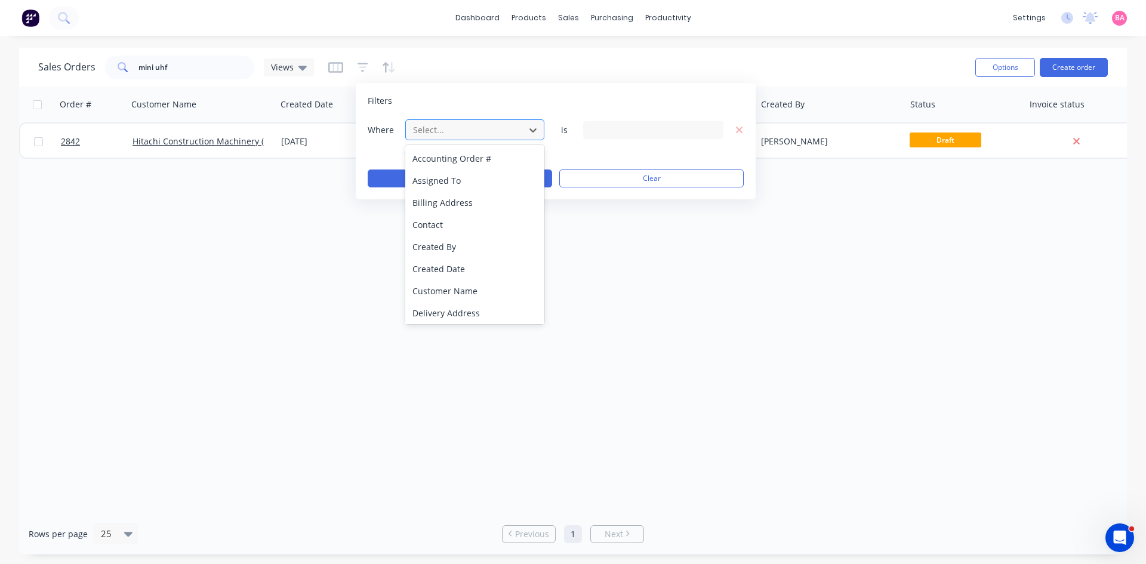
click at [494, 125] on div at bounding box center [465, 129] width 107 height 15
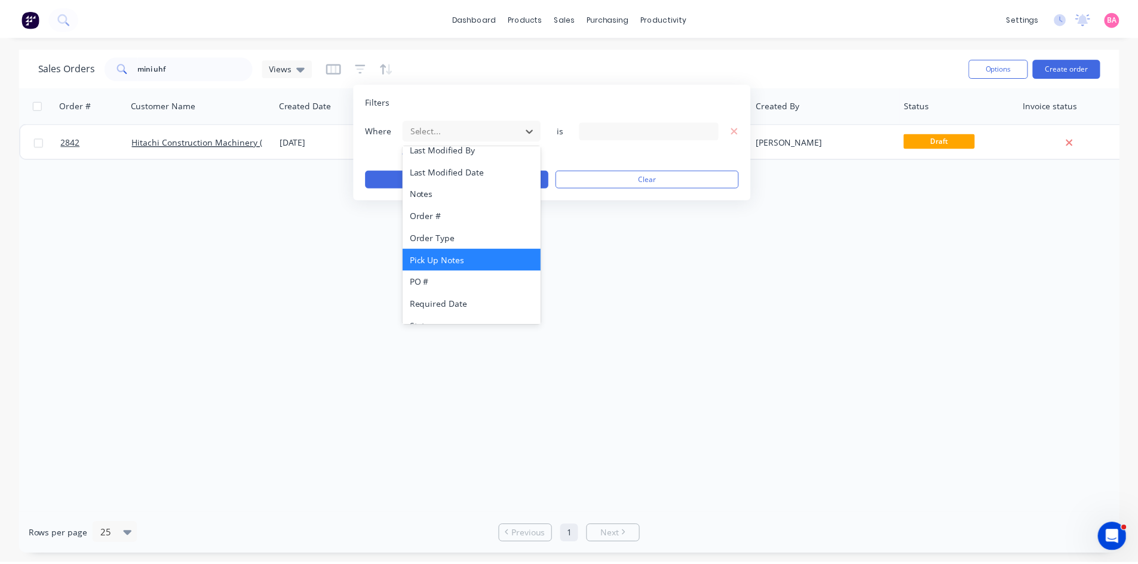
scroll to position [312, 0]
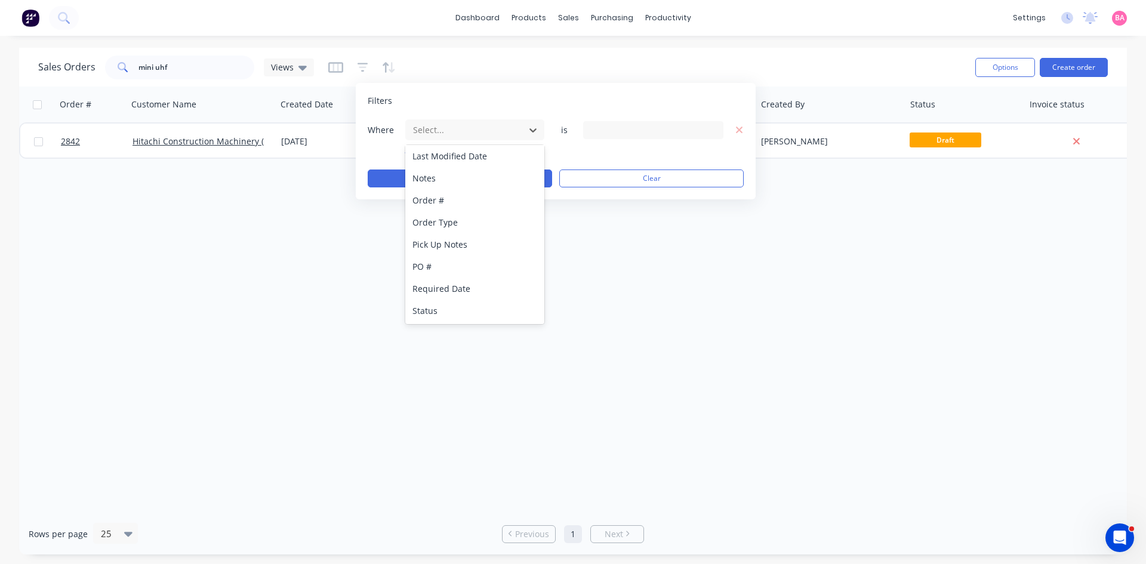
click at [430, 310] on div "Status" at bounding box center [474, 311] width 139 height 22
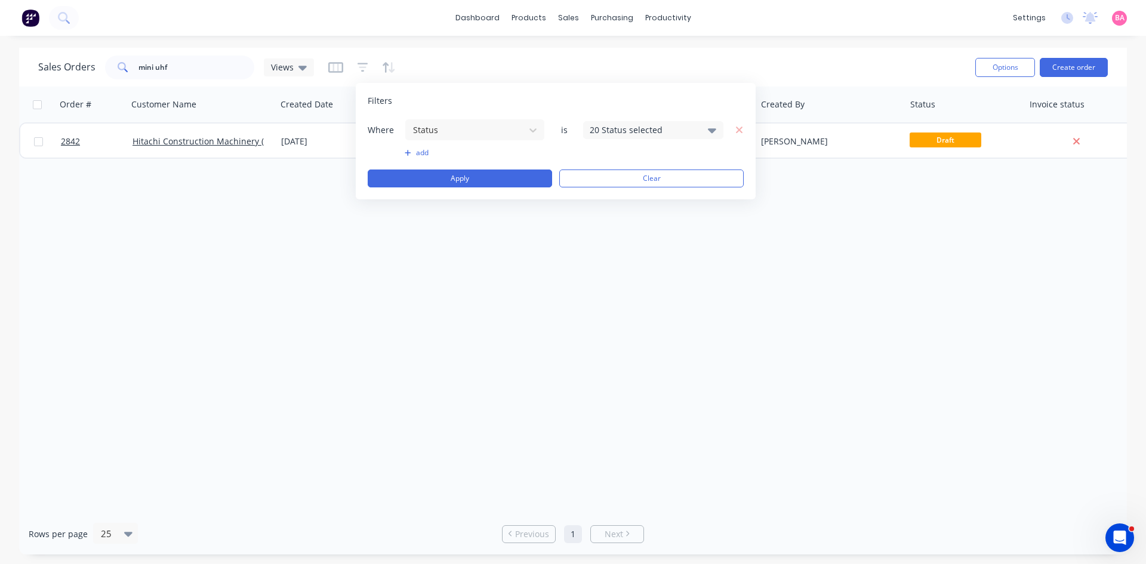
click at [718, 131] on div "20 Status selected" at bounding box center [653, 130] width 140 height 18
click at [600, 201] on div at bounding box center [603, 196] width 24 height 24
click at [456, 175] on button "Apply" at bounding box center [460, 179] width 185 height 18
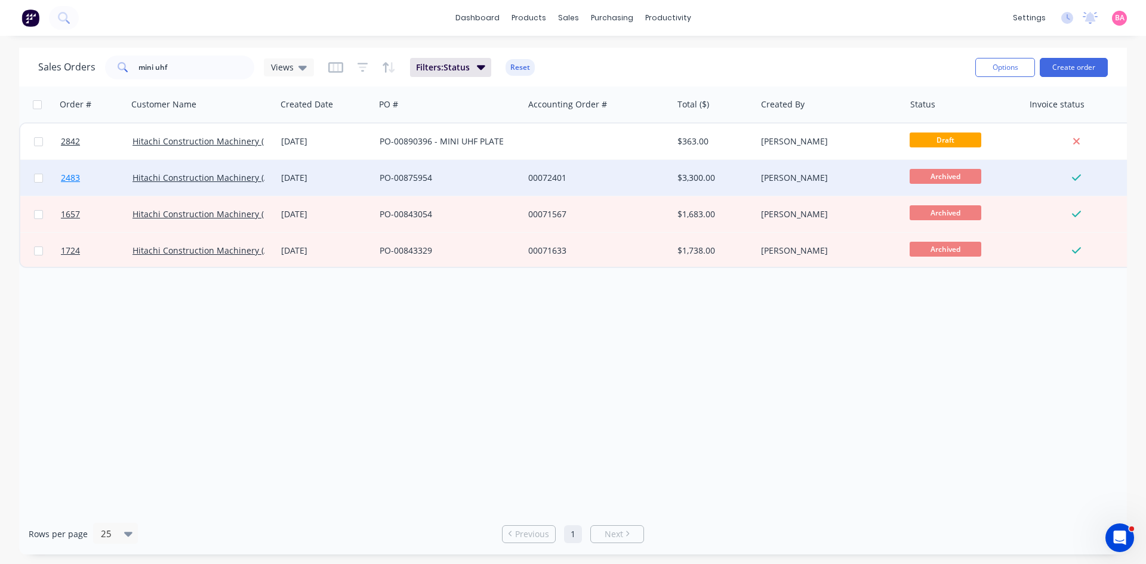
click at [68, 178] on span "2483" at bounding box center [70, 178] width 19 height 12
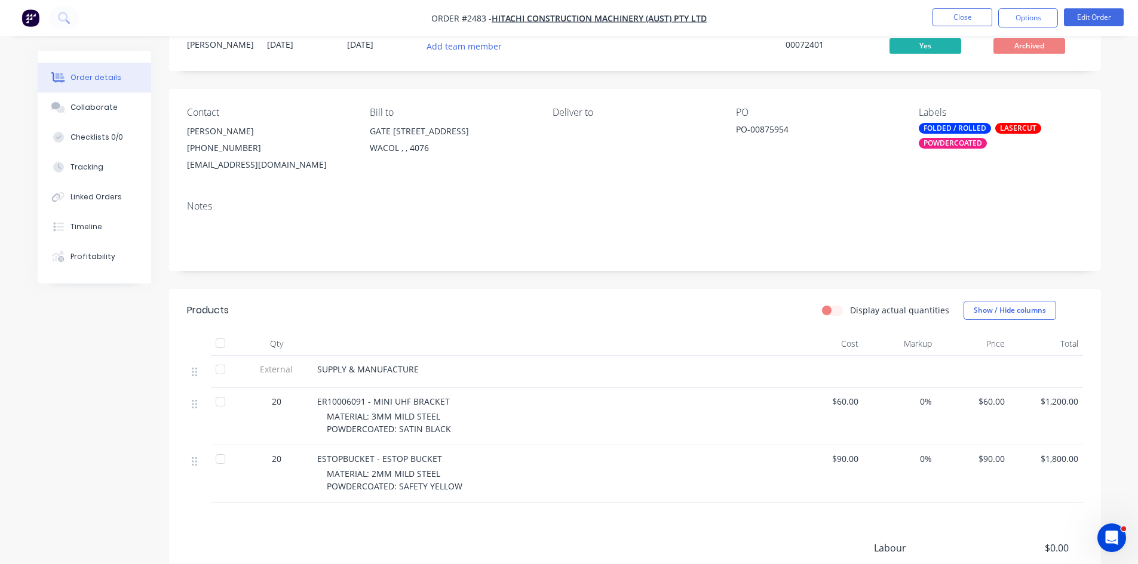
scroll to position [60, 0]
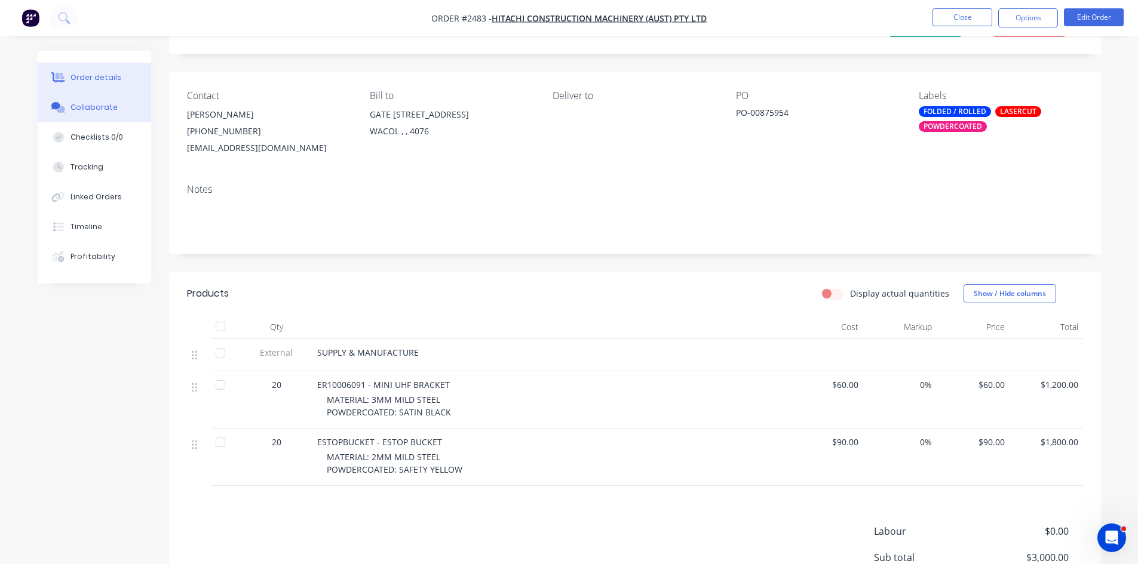
click at [89, 109] on div "Collaborate" at bounding box center [93, 107] width 47 height 11
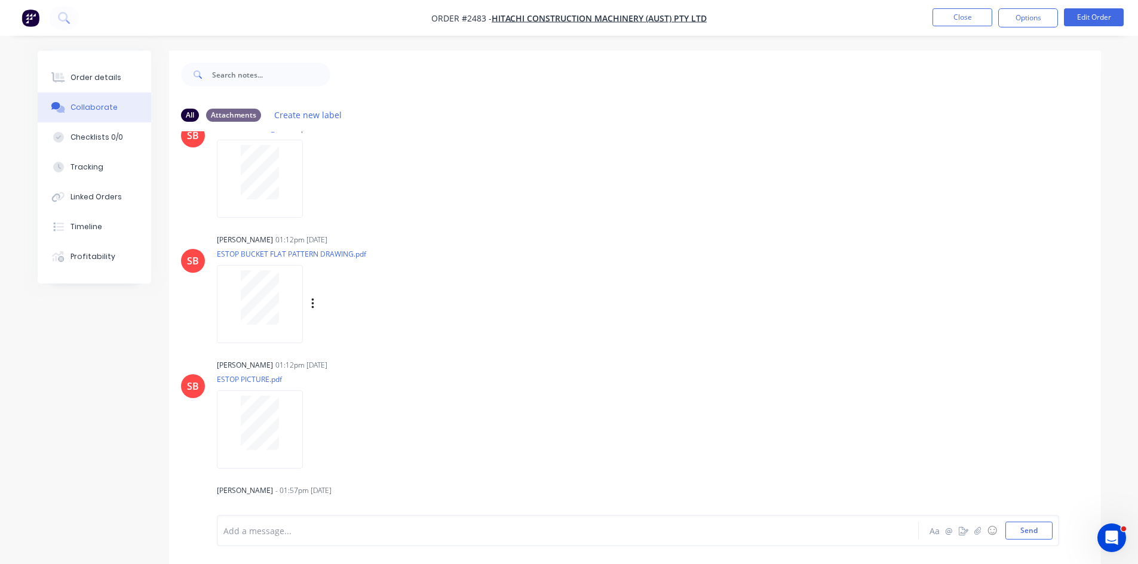
scroll to position [407, 0]
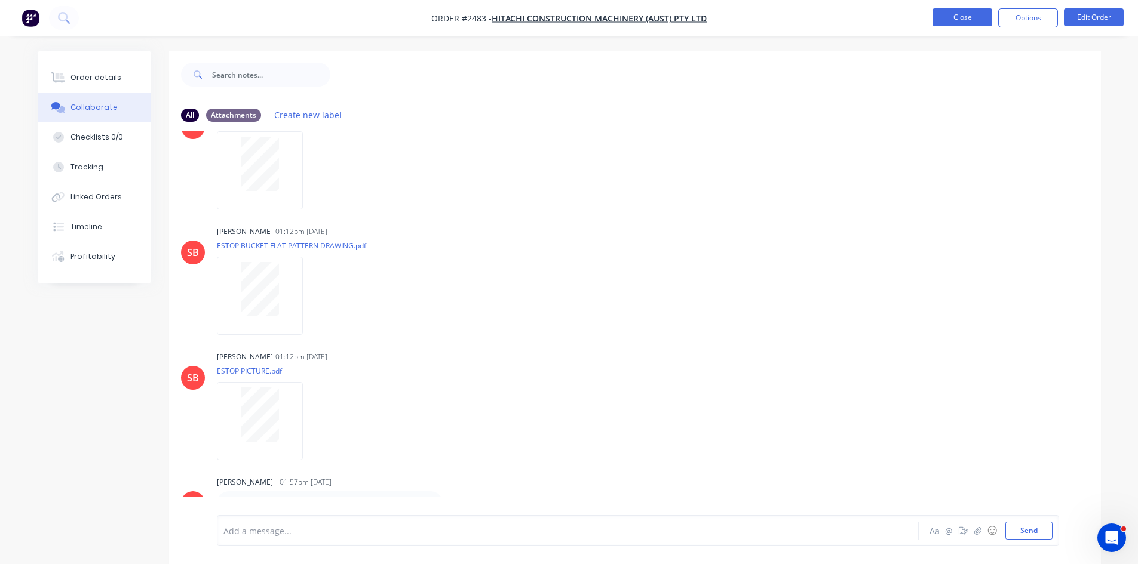
click at [957, 13] on button "Close" at bounding box center [962, 17] width 60 height 18
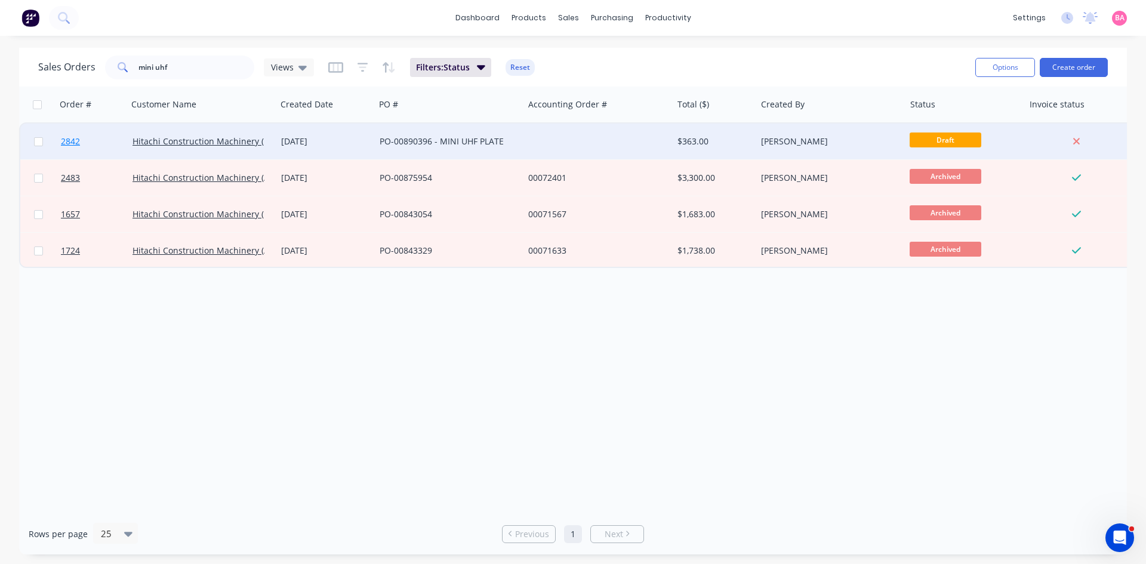
click at [66, 140] on span "2842" at bounding box center [70, 142] width 19 height 12
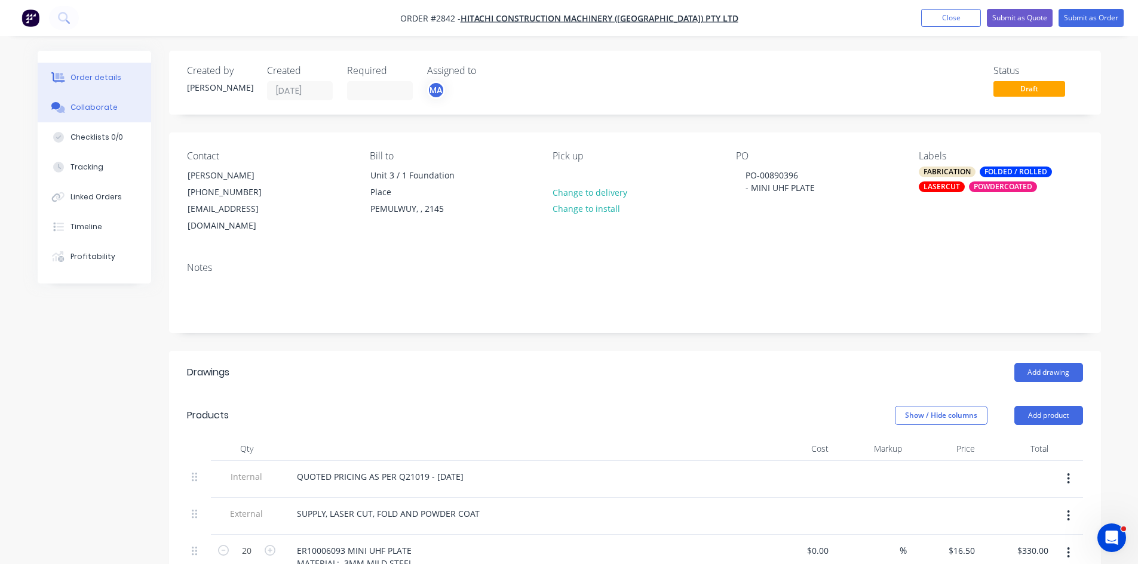
click at [97, 105] on div "Collaborate" at bounding box center [93, 107] width 47 height 11
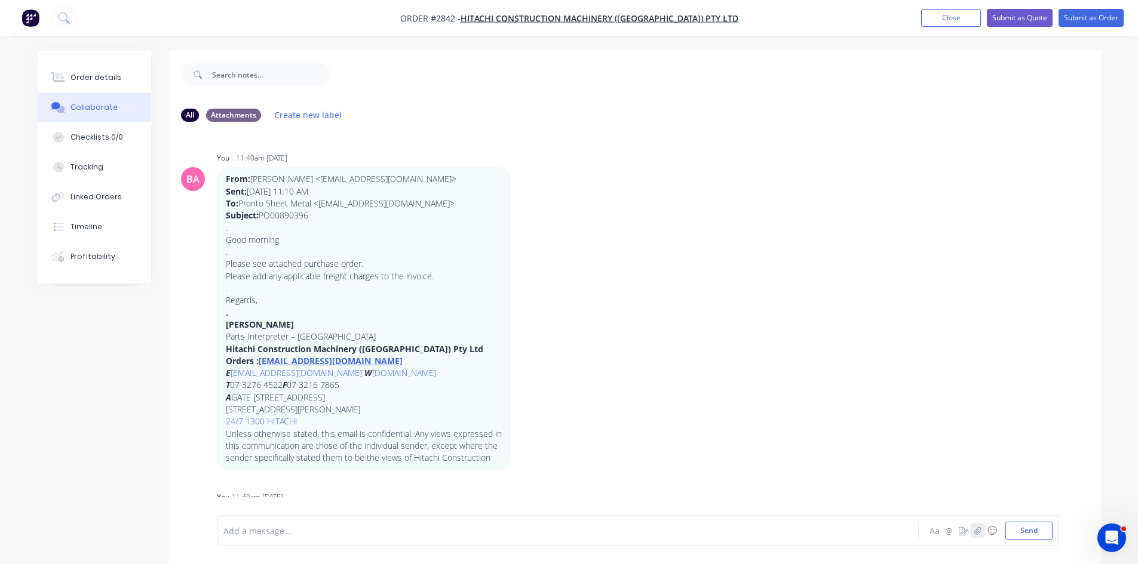
click at [979, 534] on icon "button" at bounding box center [976, 531] width 7 height 8
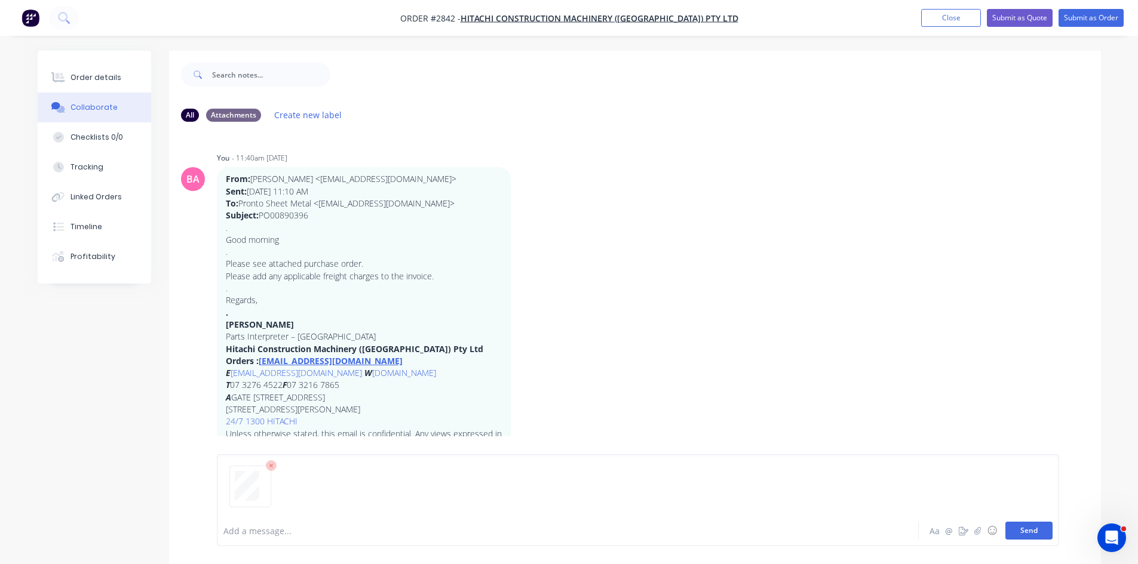
click at [1031, 529] on button "Send" at bounding box center [1028, 531] width 47 height 18
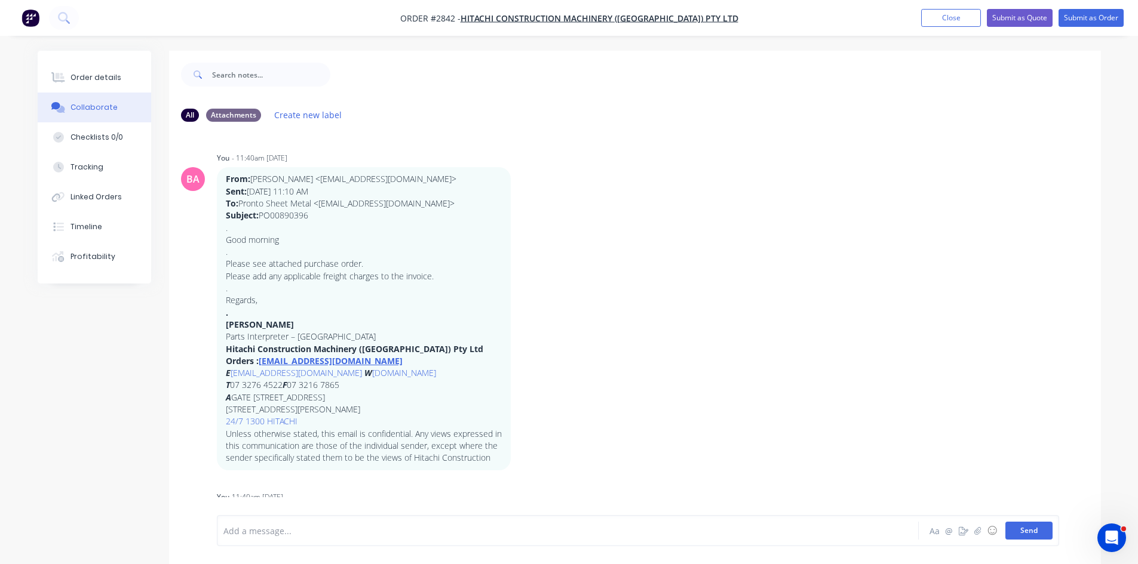
scroll to position [91, 0]
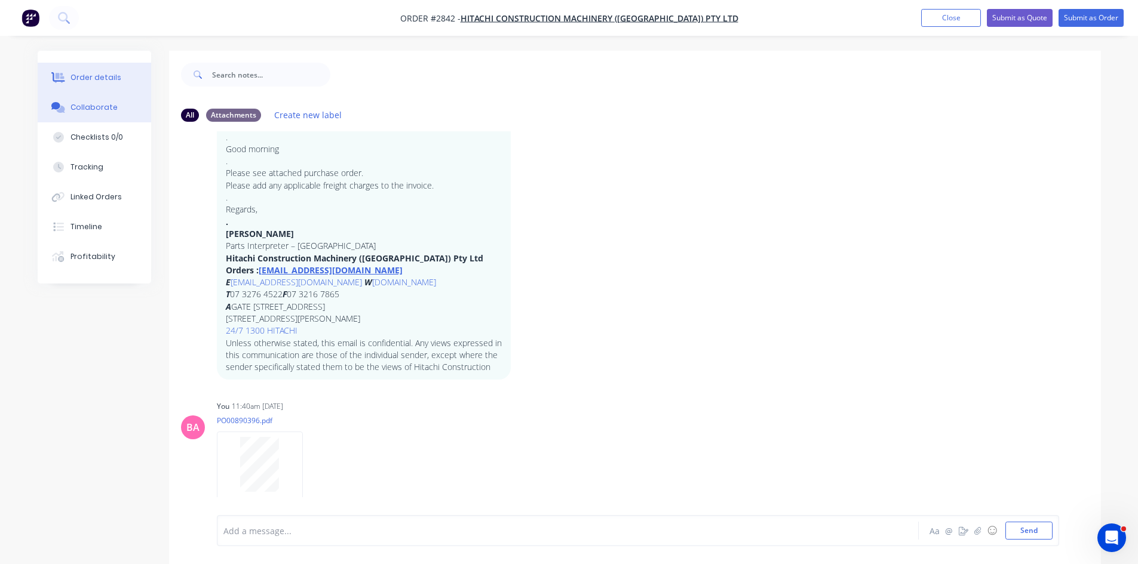
click at [85, 79] on div "Order details" at bounding box center [95, 77] width 51 height 11
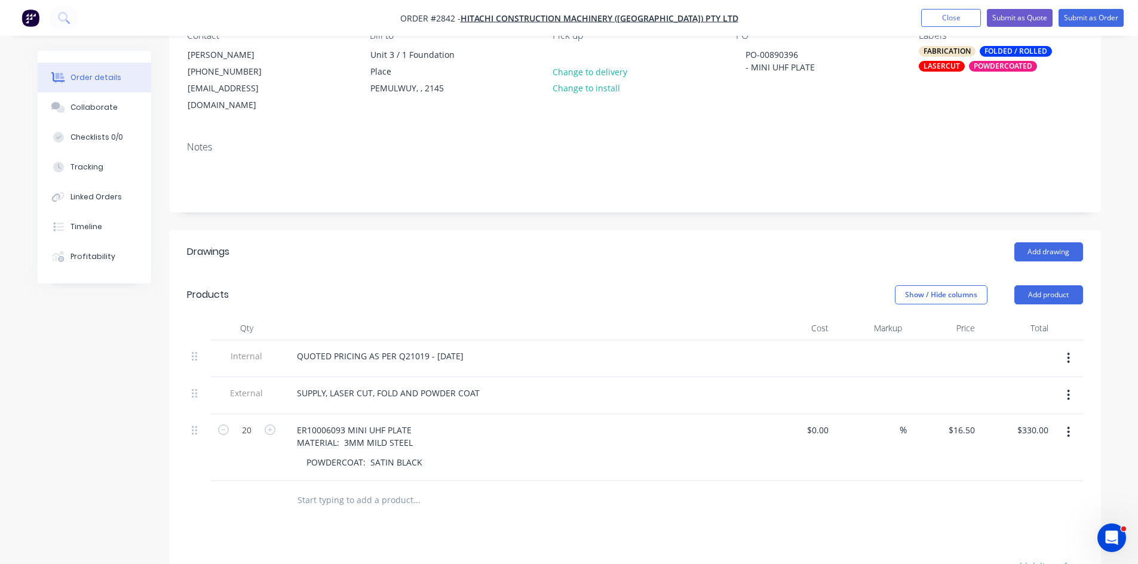
scroll to position [139, 0]
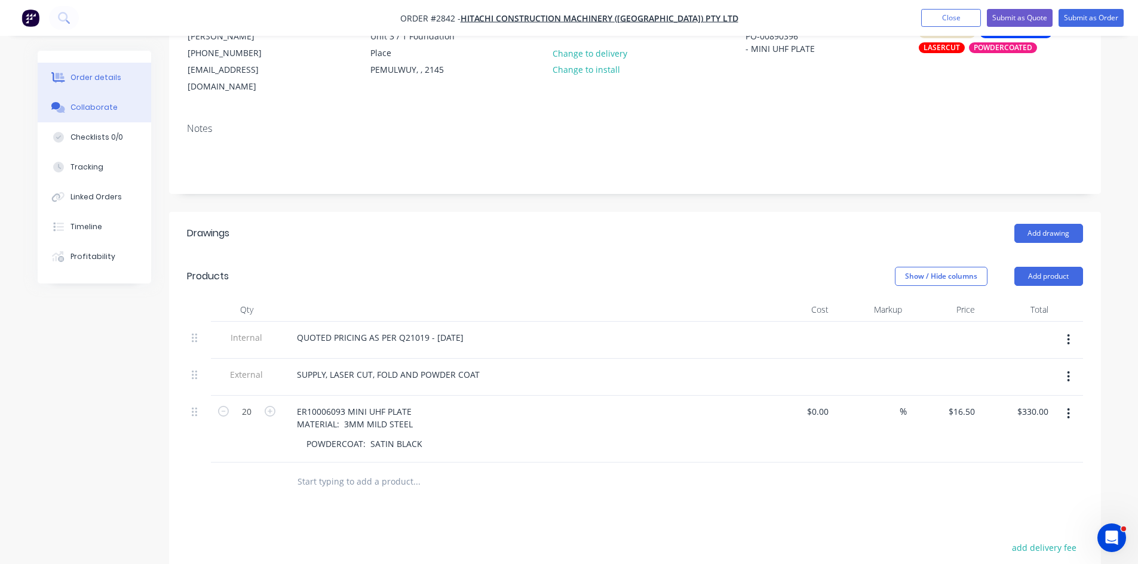
click at [93, 104] on div "Collaborate" at bounding box center [93, 107] width 47 height 11
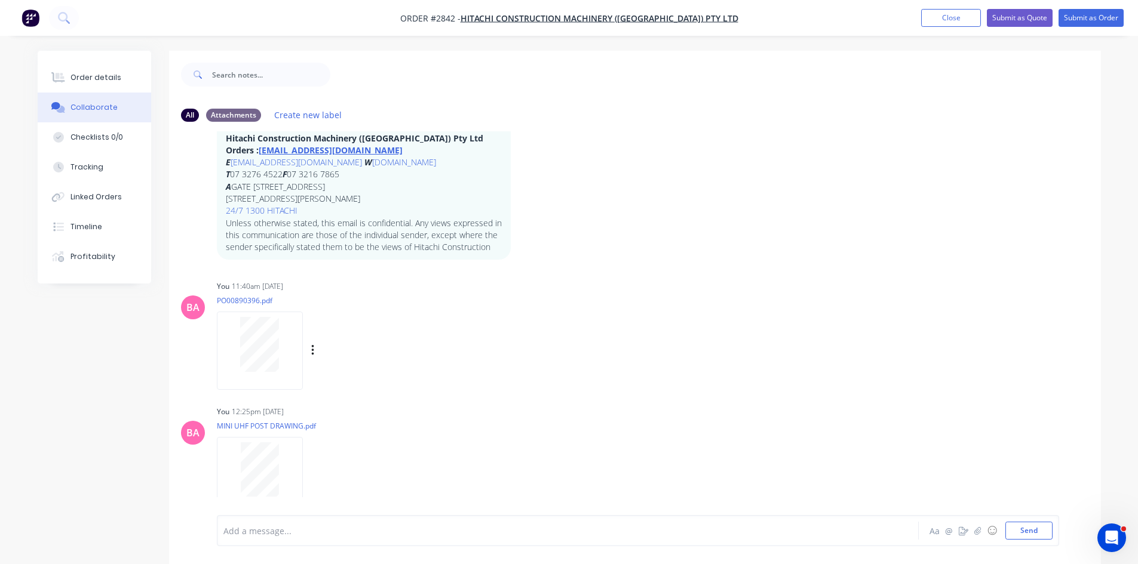
scroll to position [216, 0]
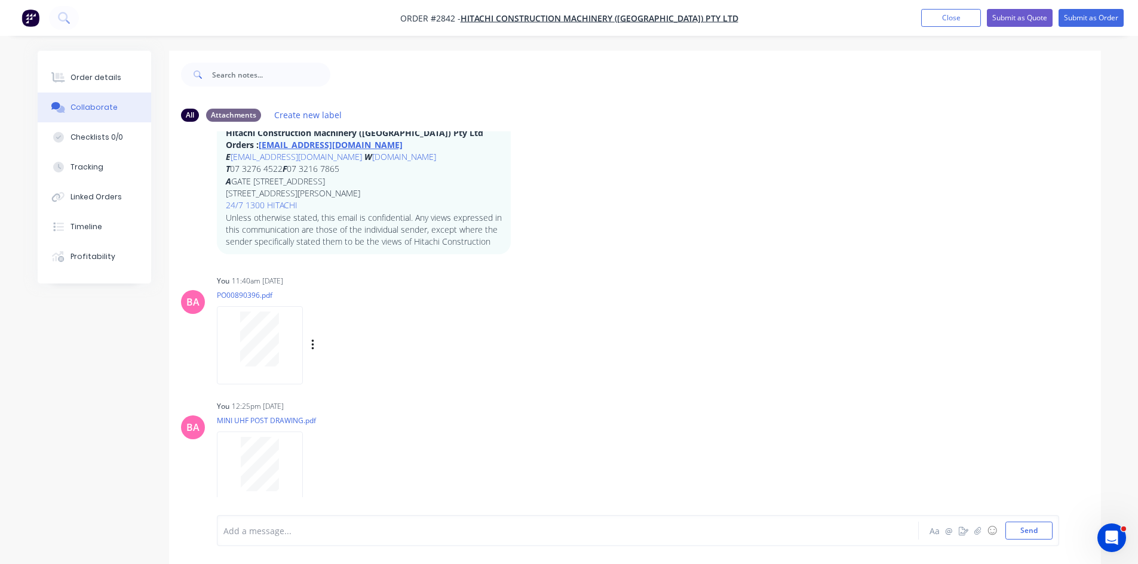
click at [281, 342] on div at bounding box center [259, 339] width 75 height 55
click at [99, 81] on div "Order details" at bounding box center [95, 77] width 51 height 11
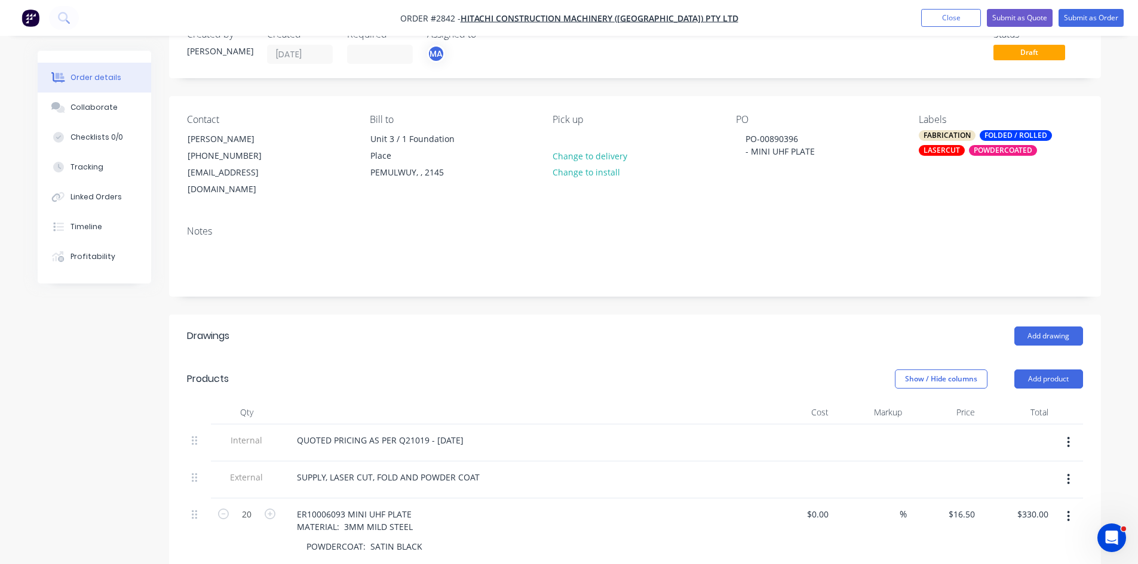
scroll to position [60, 0]
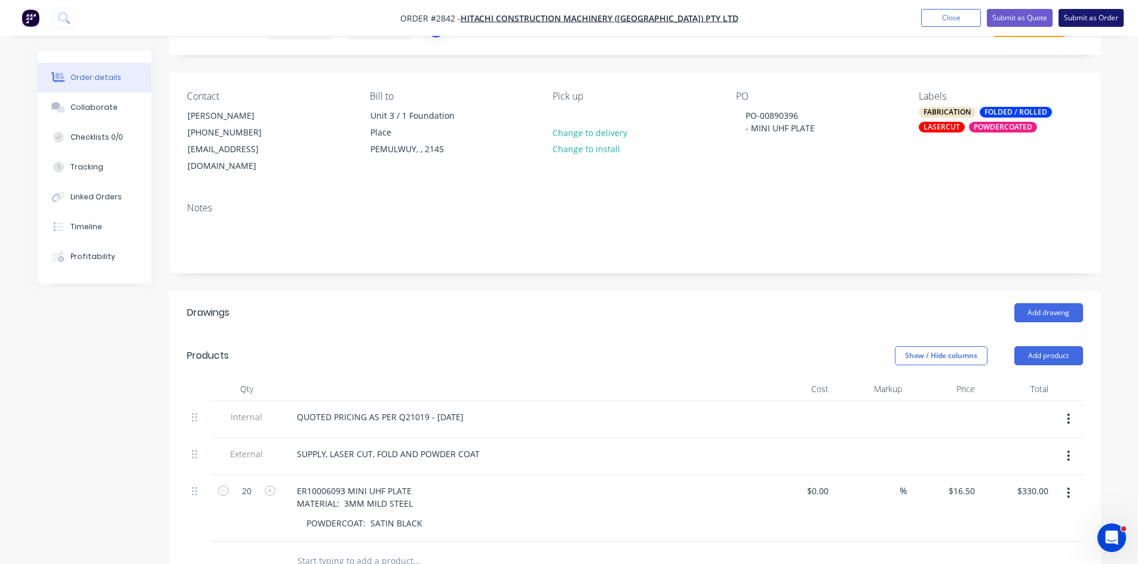
click at [1112, 18] on button "Submit as Order" at bounding box center [1090, 18] width 65 height 18
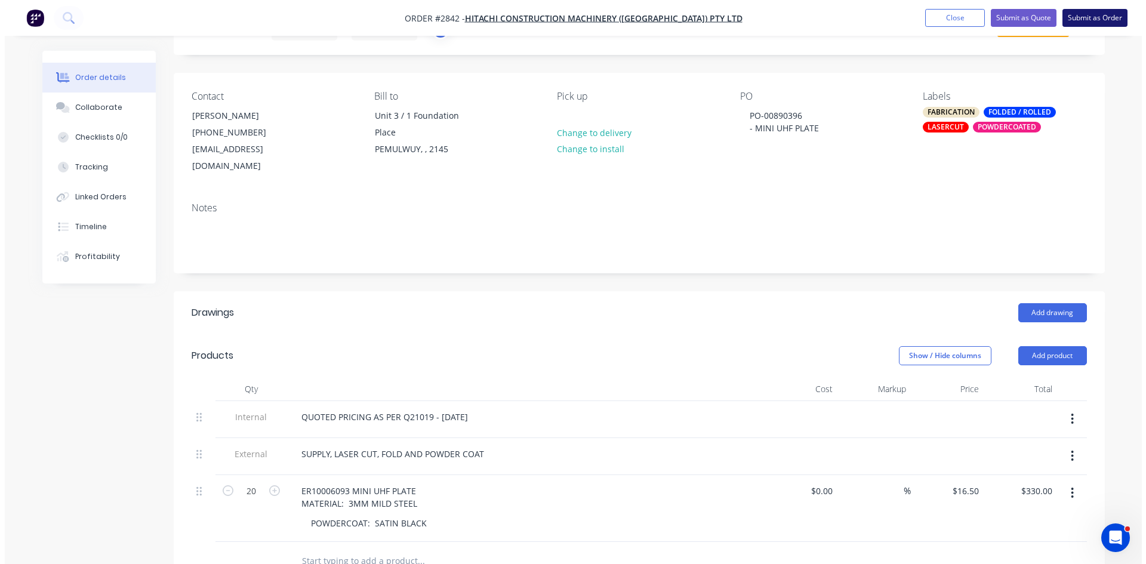
scroll to position [0, 0]
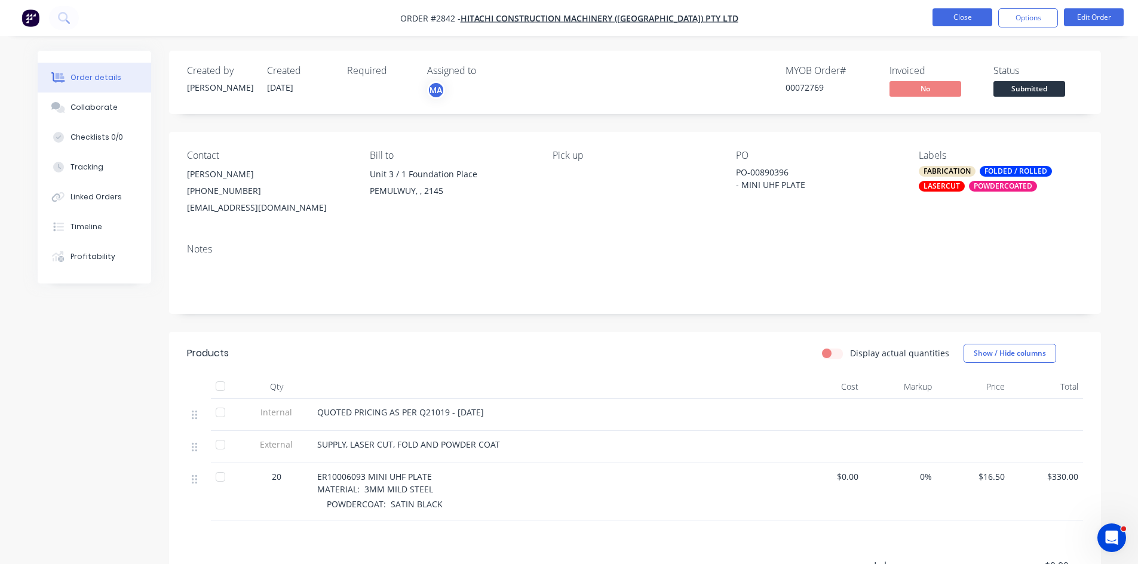
click at [966, 16] on button "Close" at bounding box center [962, 17] width 60 height 18
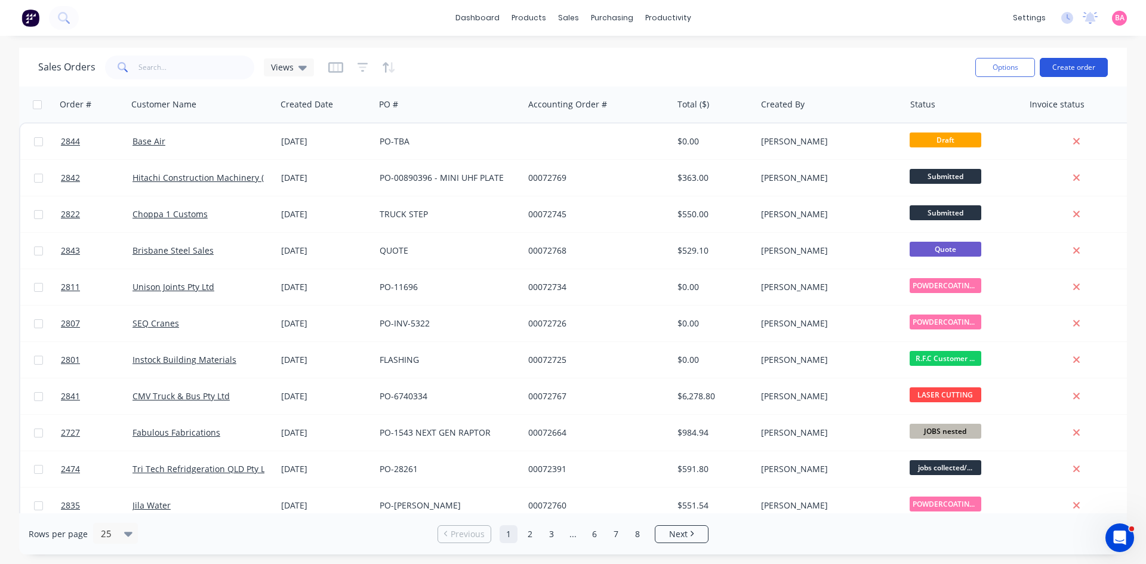
click at [1078, 62] on button "Create order" at bounding box center [1074, 67] width 68 height 19
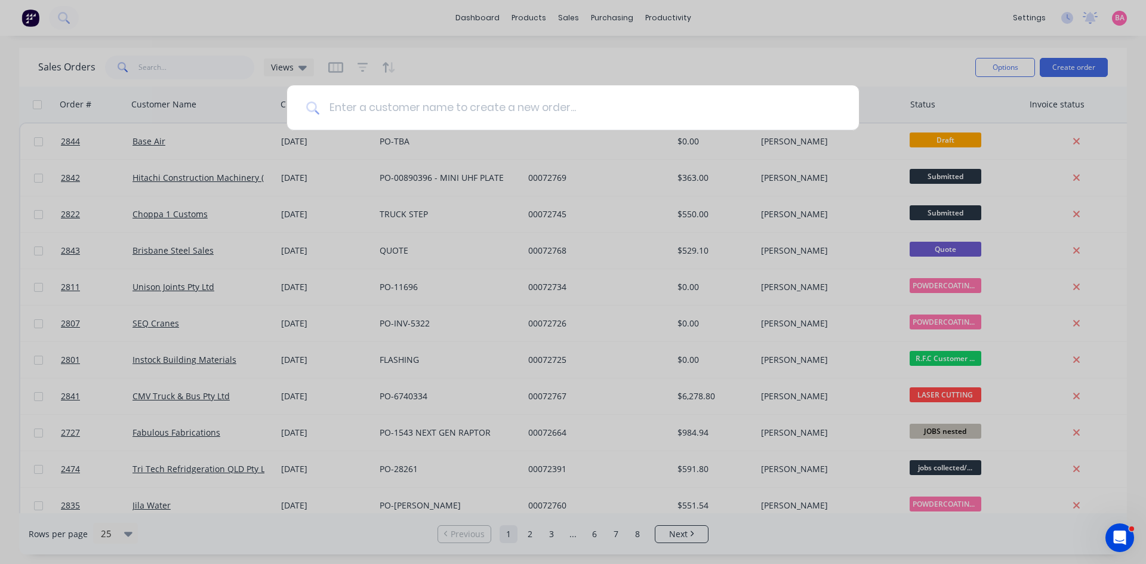
click at [353, 108] on input at bounding box center [579, 107] width 521 height 45
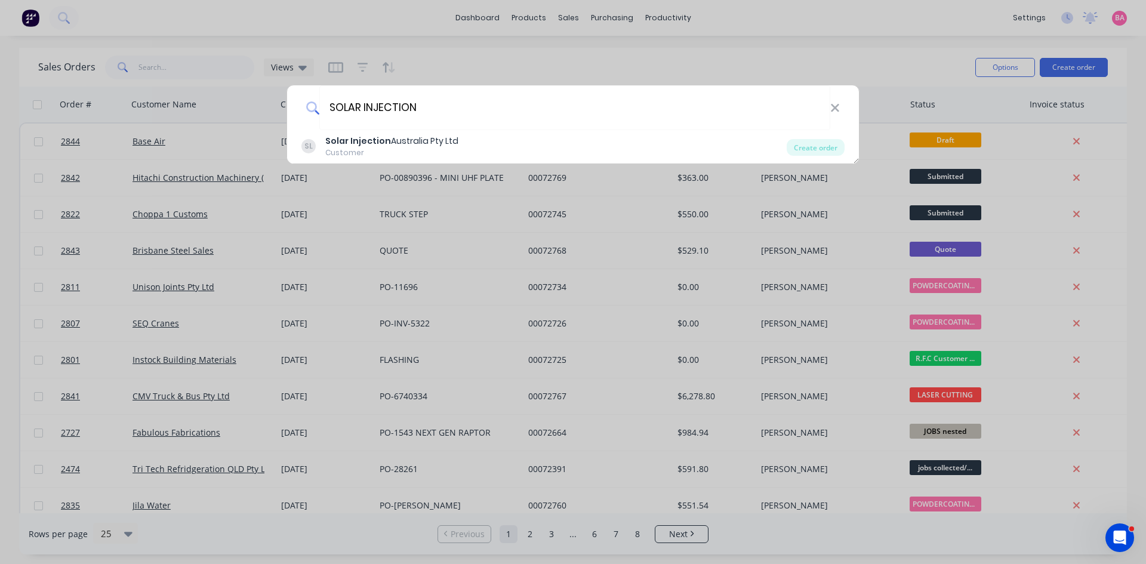
type input "SOLAR INJECTION"
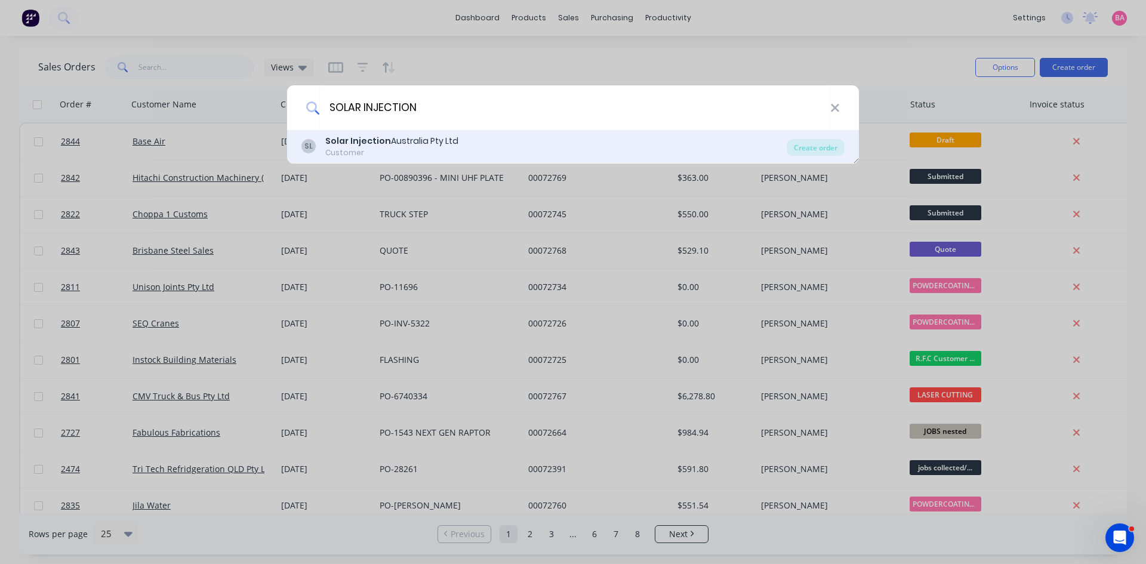
click at [369, 143] on b "Solar Injection" at bounding box center [358, 141] width 66 height 12
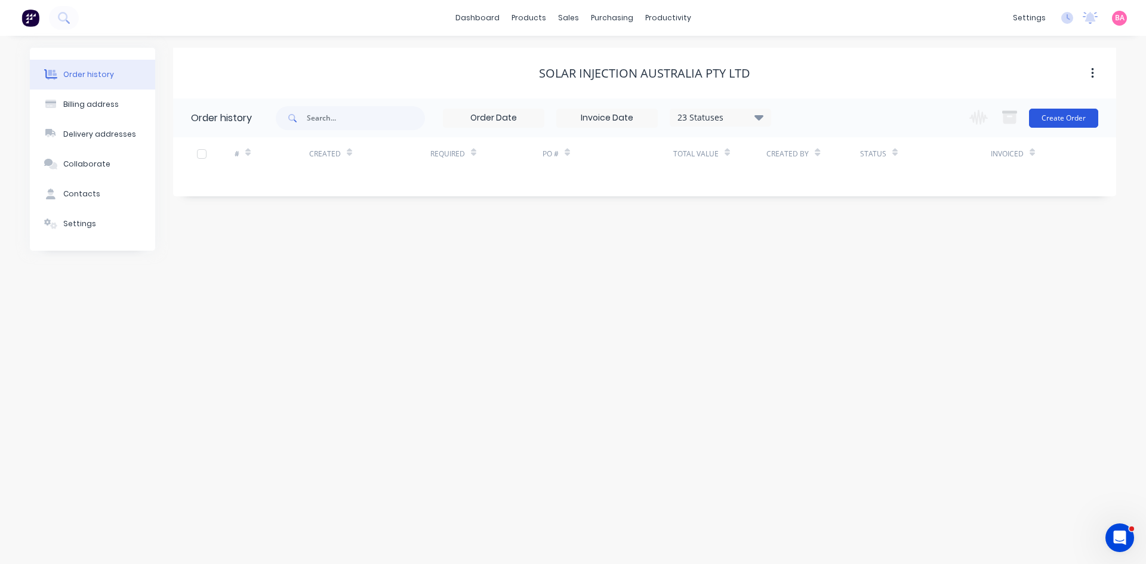
click at [1073, 116] on button "Create Order" at bounding box center [1063, 118] width 69 height 19
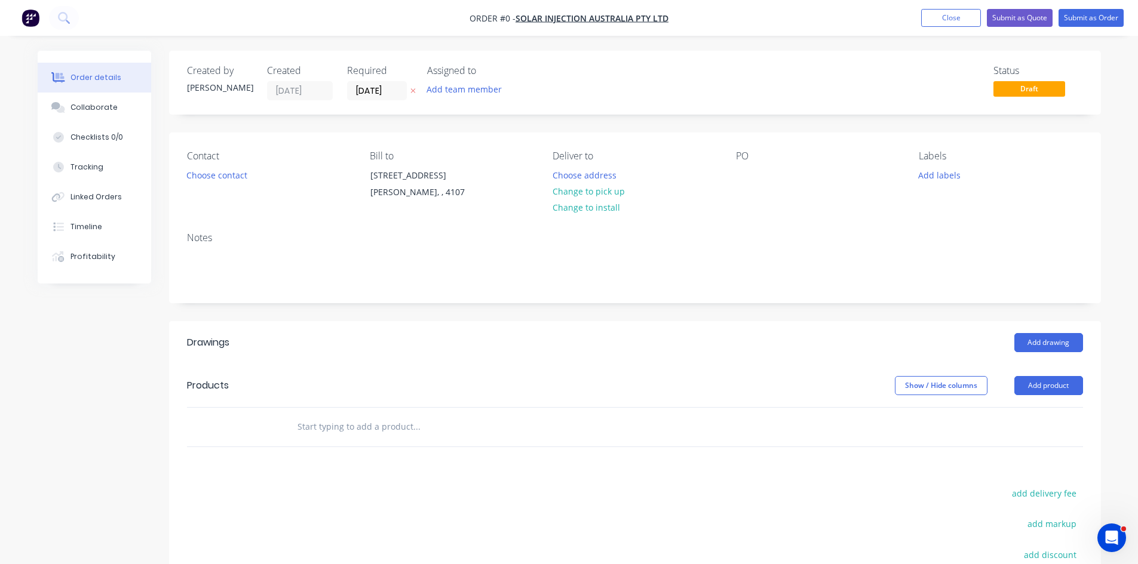
click at [417, 92] on button at bounding box center [413, 91] width 13 height 14
click at [600, 190] on button "Change to pick up" at bounding box center [588, 191] width 85 height 16
click at [213, 177] on button "Choose contact" at bounding box center [216, 175] width 73 height 16
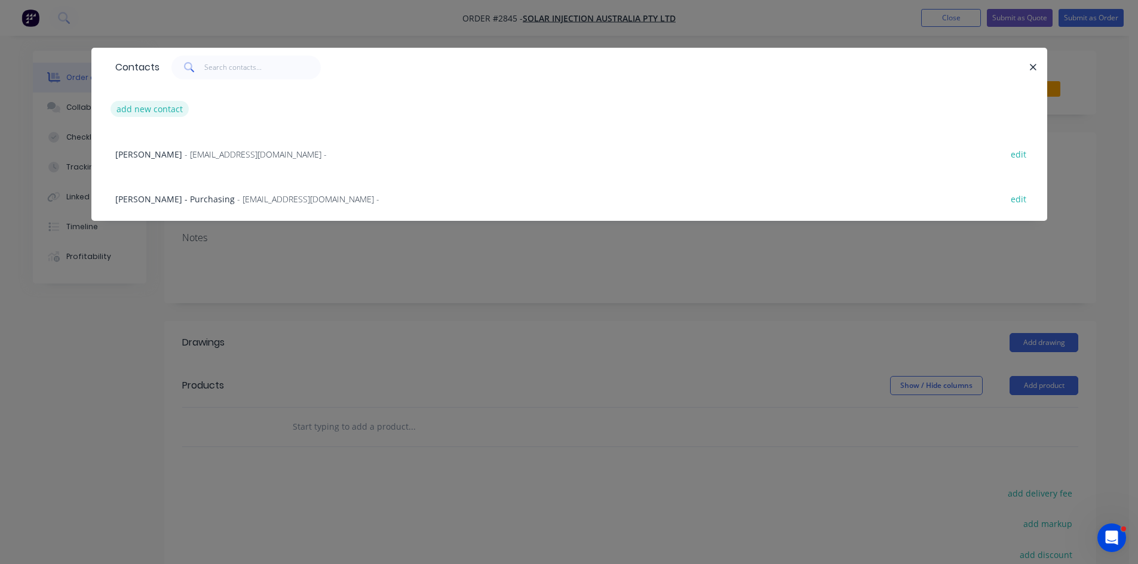
click at [152, 102] on button "add new contact" at bounding box center [149, 109] width 79 height 16
select select "AU"
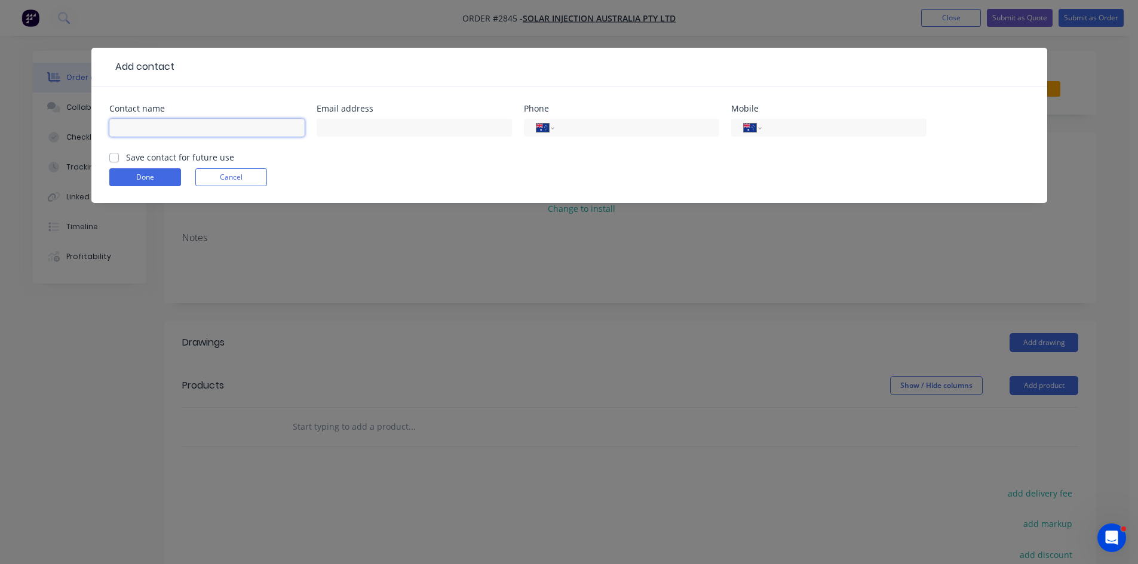
click at [140, 128] on input "text" at bounding box center [206, 128] width 195 height 18
type input "[PERSON_NAME]"
type input "[PERSON_NAME][EMAIL_ADDRESS][DOMAIN_NAME]"
click at [807, 123] on input "tel" at bounding box center [841, 128] width 143 height 14
type input "0438 512 861"
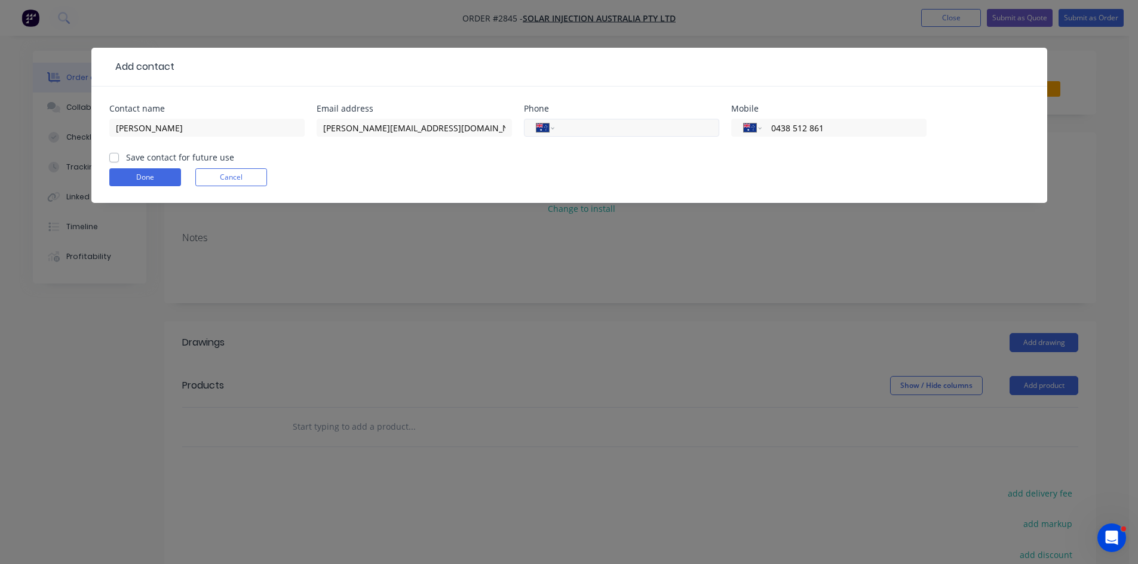
click at [615, 129] on input "tel" at bounding box center [633, 128] width 143 height 14
type input "[PHONE_NUMBER]"
click at [126, 159] on label "Save contact for future use" at bounding box center [180, 157] width 108 height 13
click at [112, 159] on input "Save contact for future use" at bounding box center [114, 156] width 10 height 11
checkbox input "true"
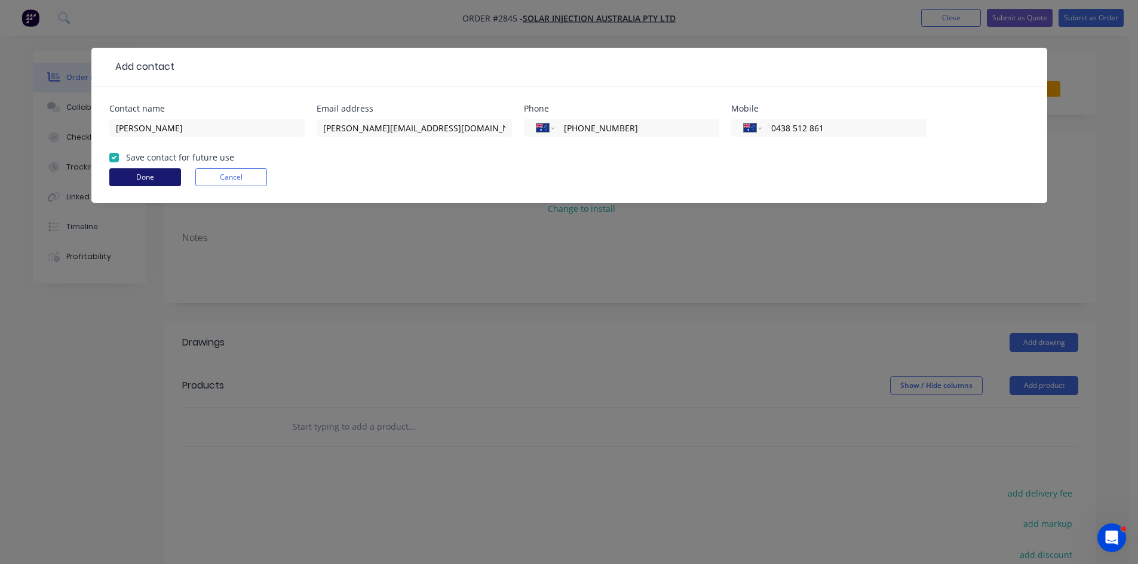
click at [146, 175] on button "Done" at bounding box center [145, 177] width 72 height 18
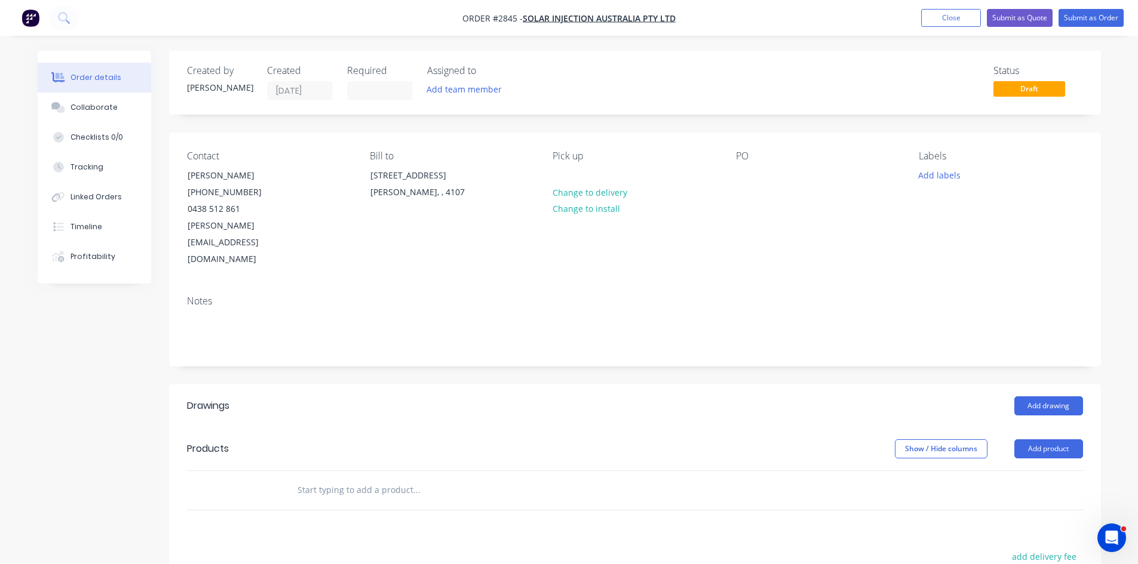
click at [758, 183] on div "PO" at bounding box center [818, 209] width 164 height 118
click at [741, 179] on div at bounding box center [745, 175] width 19 height 17
click at [953, 174] on button "Add labels" at bounding box center [939, 175] width 55 height 16
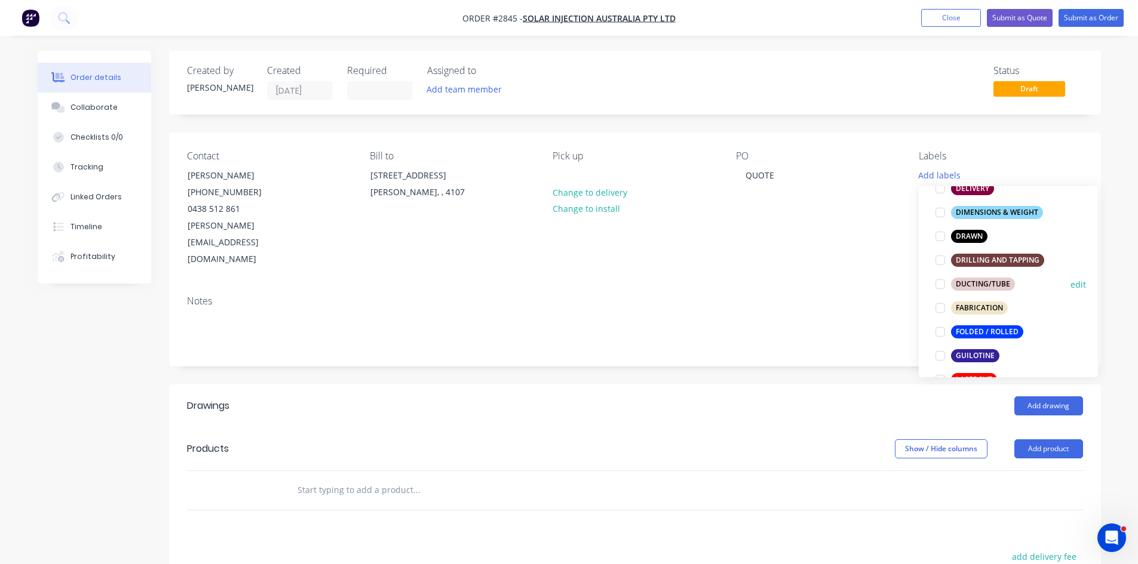
scroll to position [239, 0]
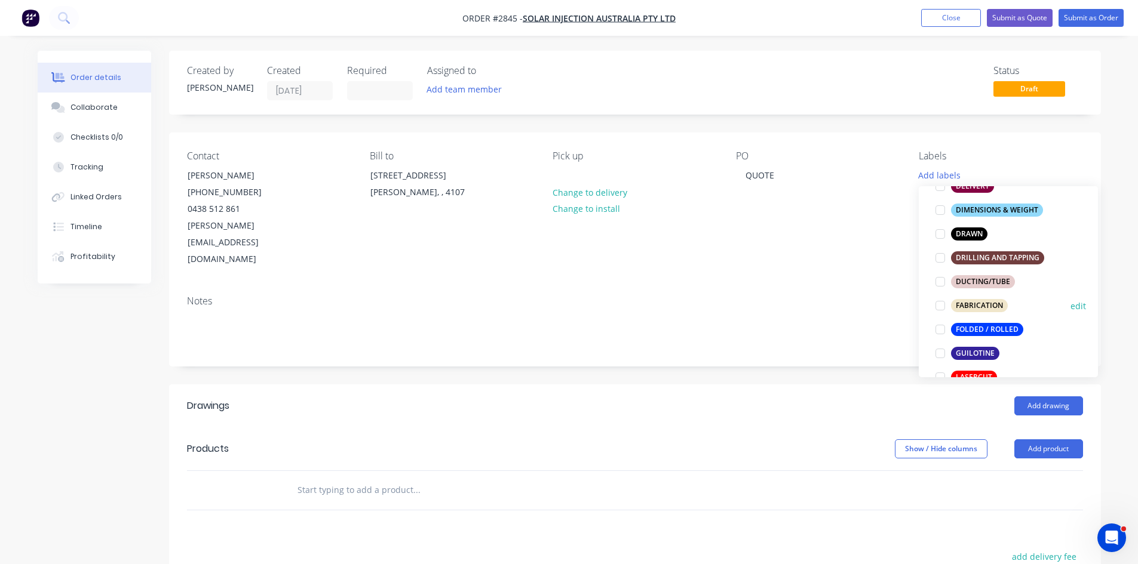
click at [940, 308] on div at bounding box center [940, 306] width 24 height 24
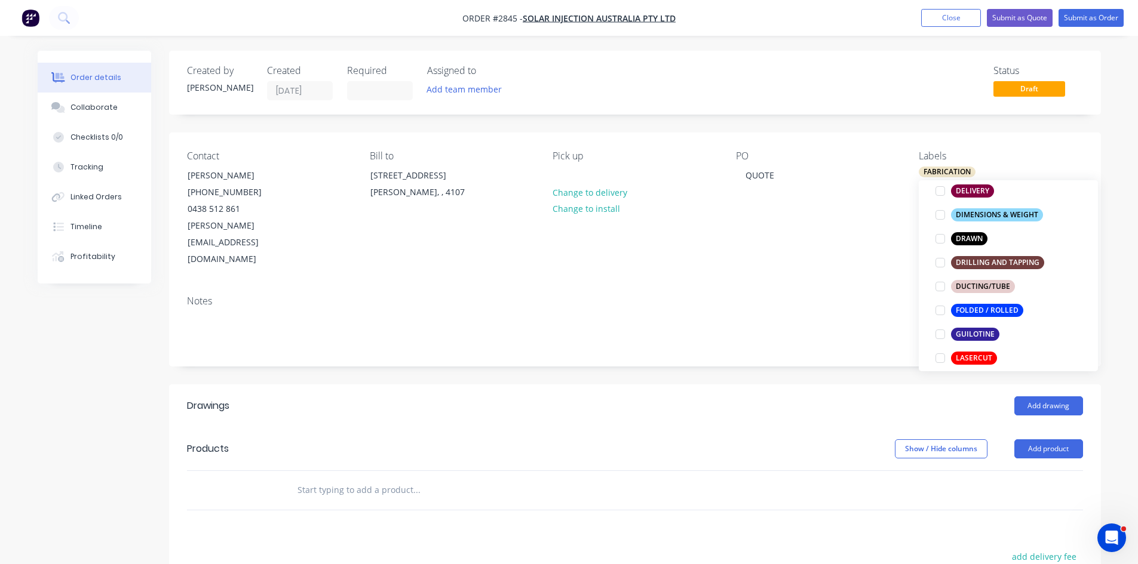
scroll to position [259, 0]
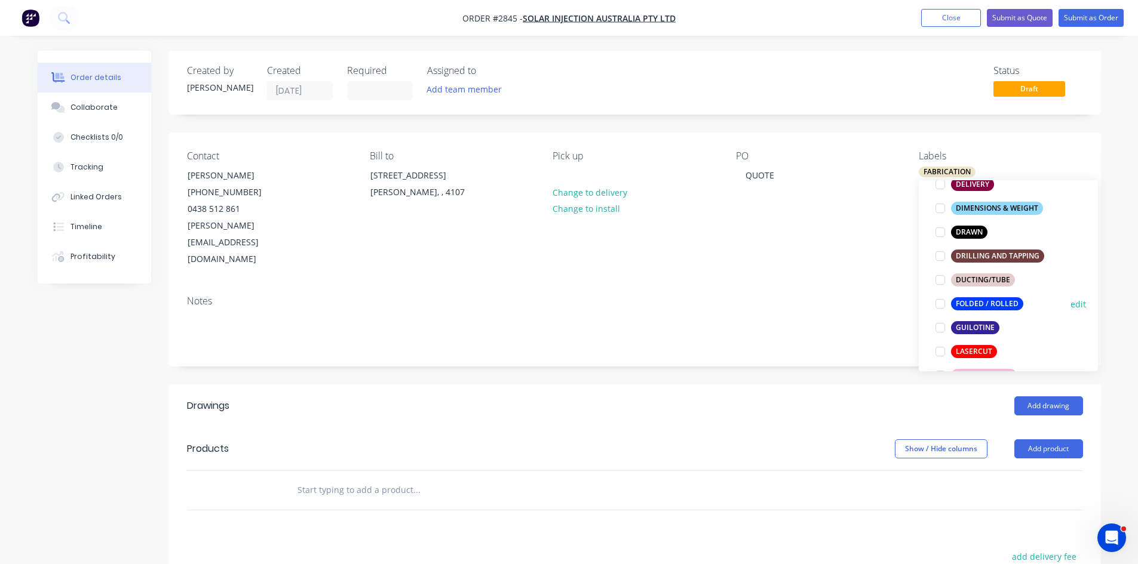
click at [940, 303] on div at bounding box center [940, 304] width 24 height 24
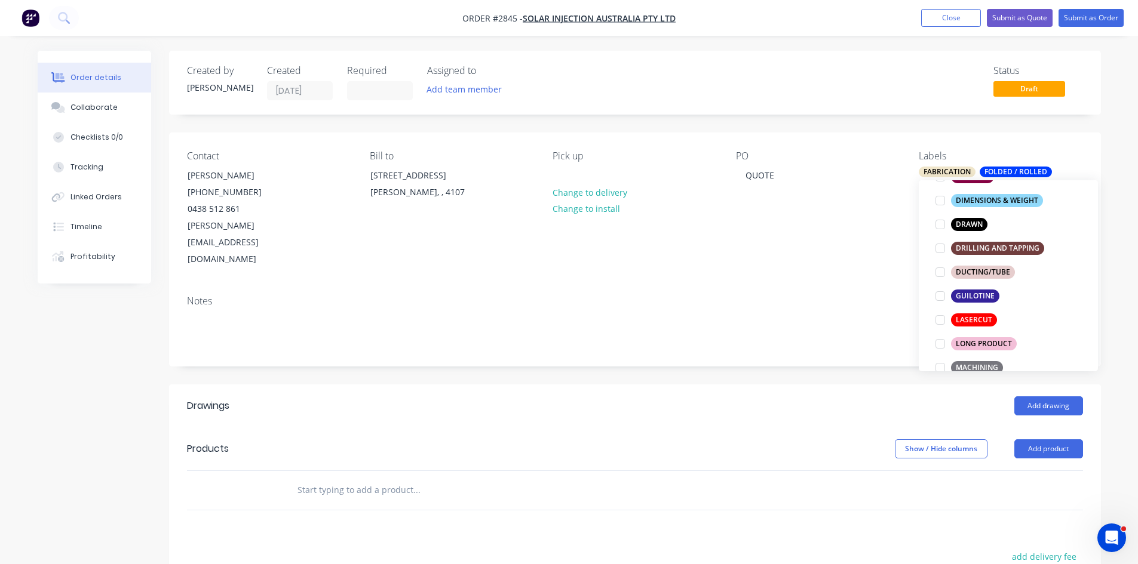
scroll to position [339, 0]
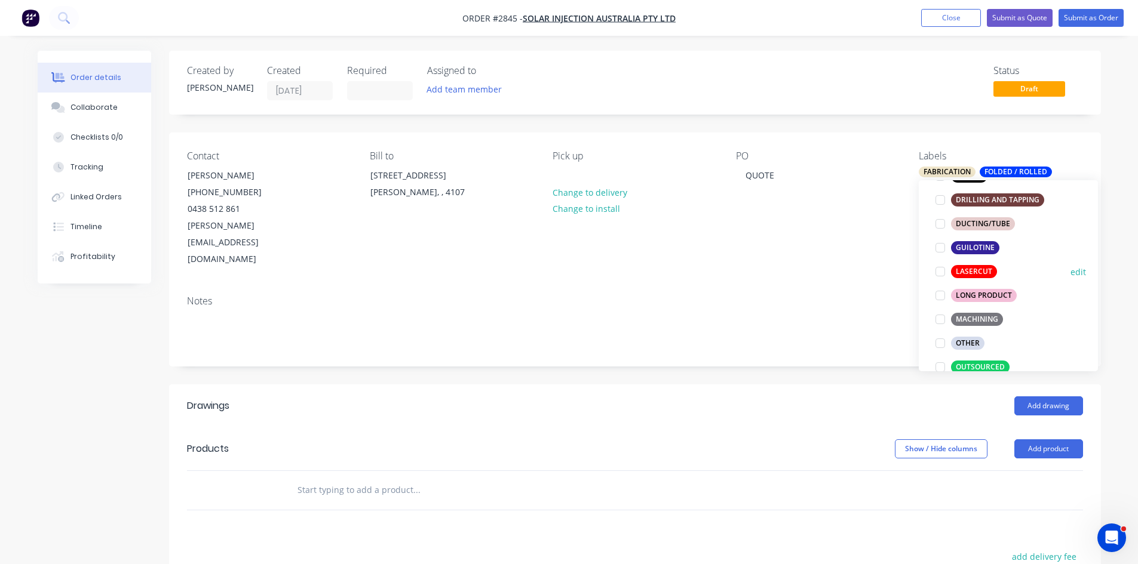
click at [938, 270] on div at bounding box center [940, 272] width 24 height 24
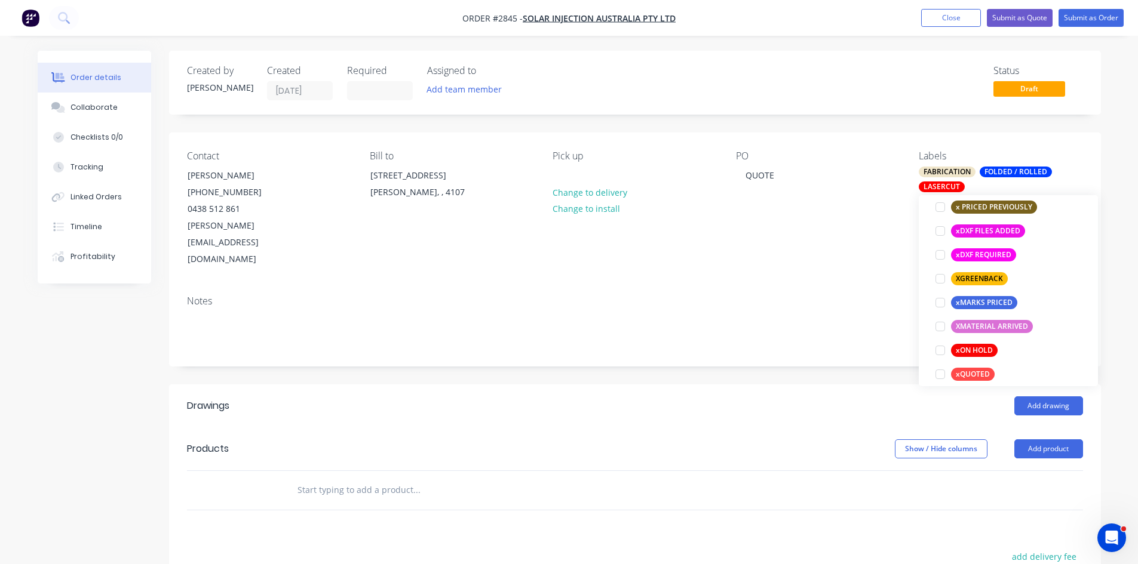
scroll to position [1027, 0]
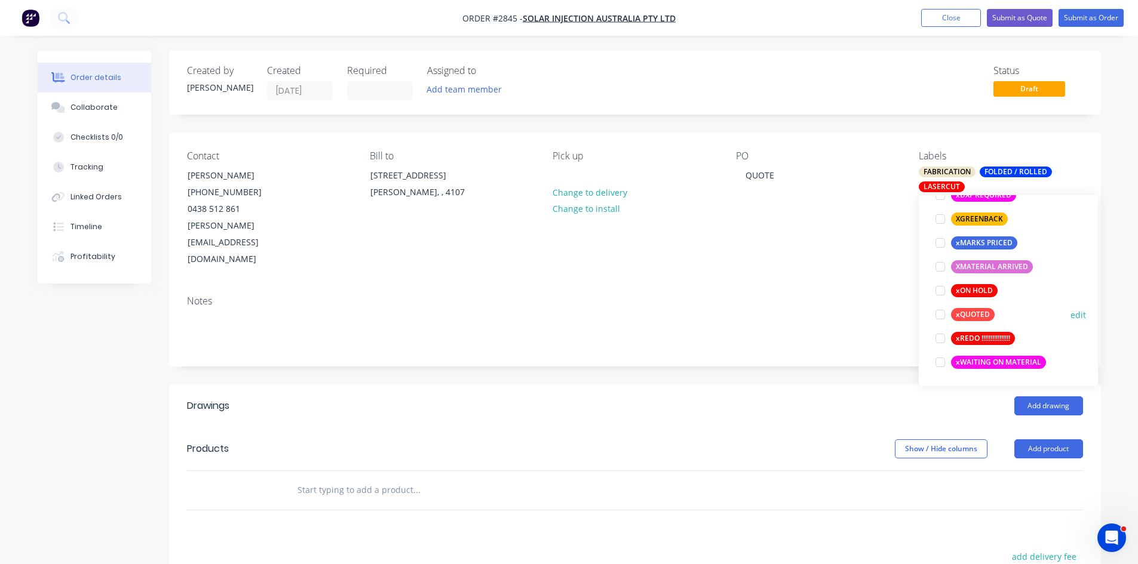
click at [940, 312] on div at bounding box center [940, 315] width 24 height 24
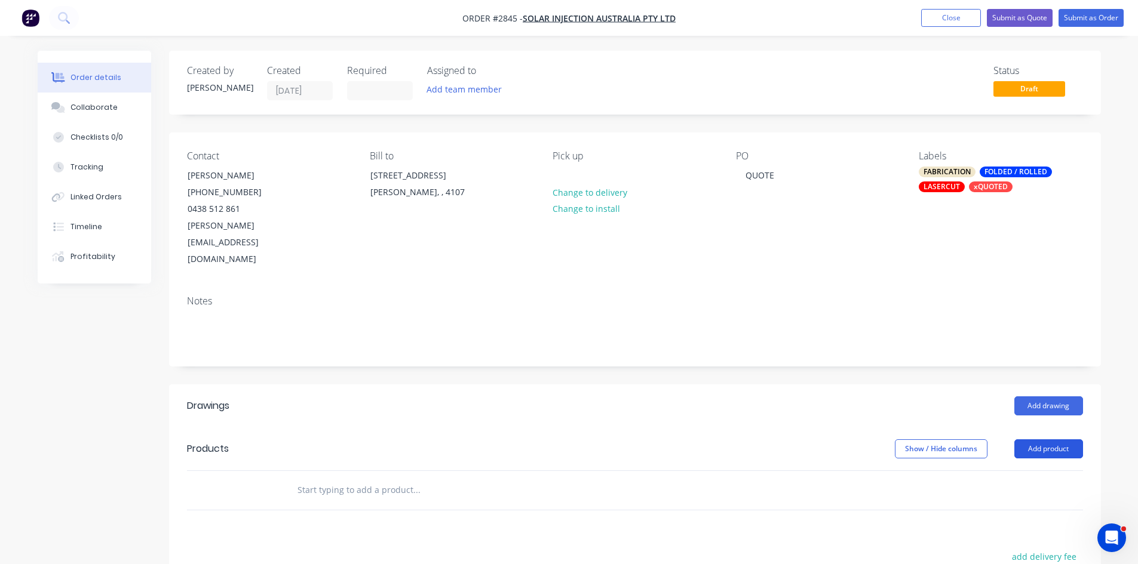
click at [1040, 439] on button "Add product" at bounding box center [1048, 448] width 69 height 19
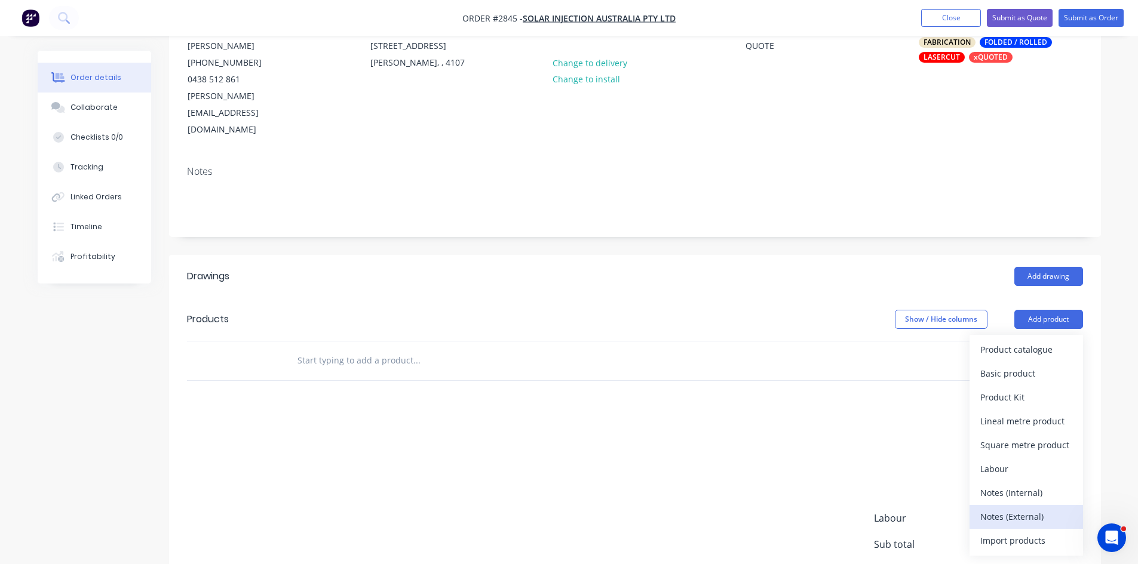
scroll to position [139, 0]
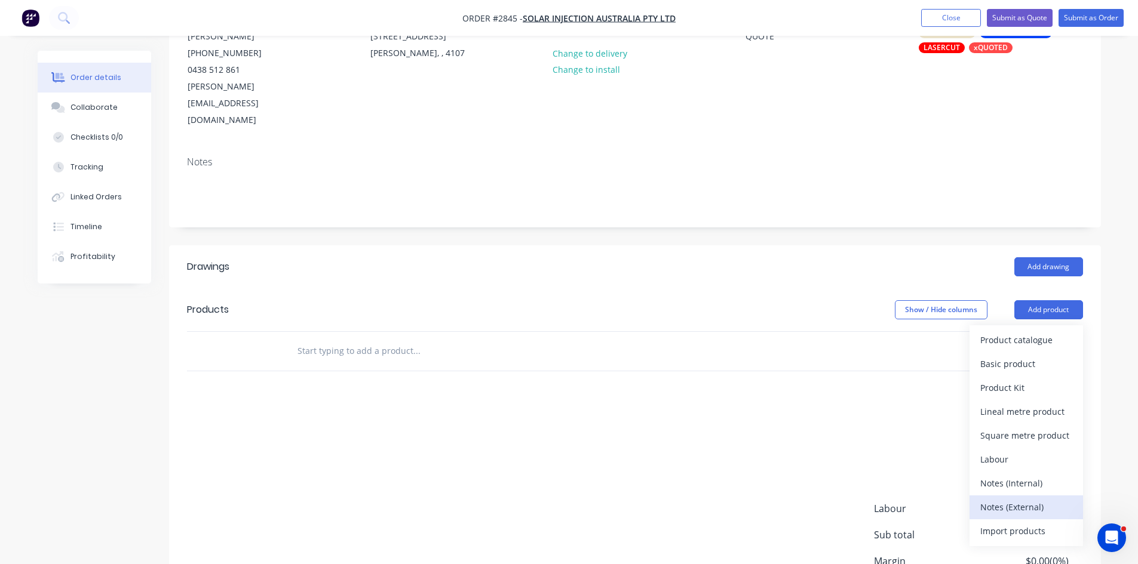
click at [1023, 499] on div "Notes (External)" at bounding box center [1026, 507] width 92 height 17
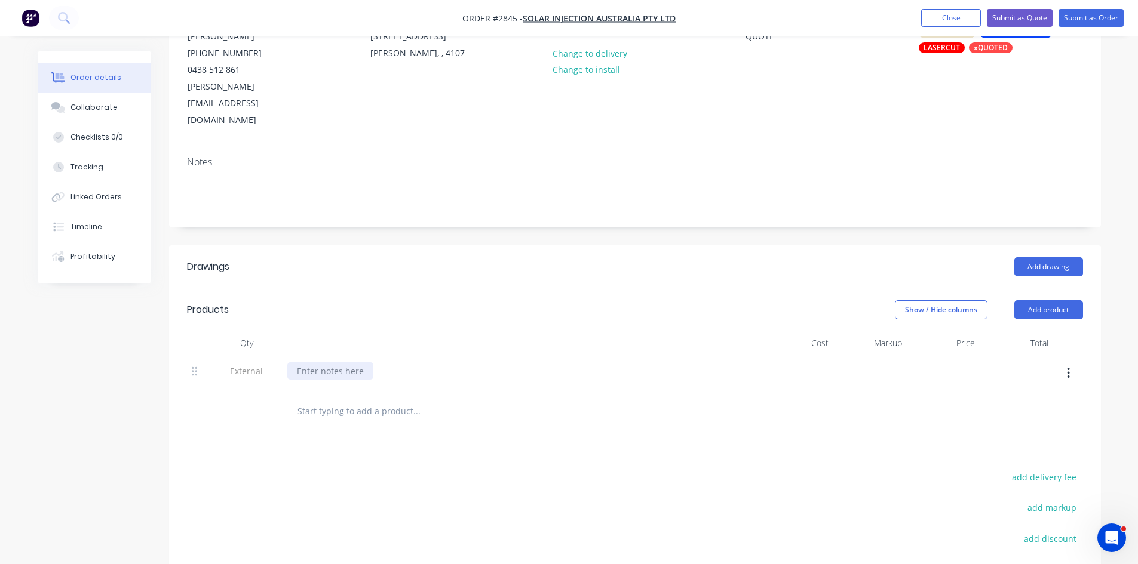
click at [306, 362] on div at bounding box center [330, 370] width 86 height 17
click at [364, 399] on input "text" at bounding box center [416, 411] width 239 height 24
type input "2"
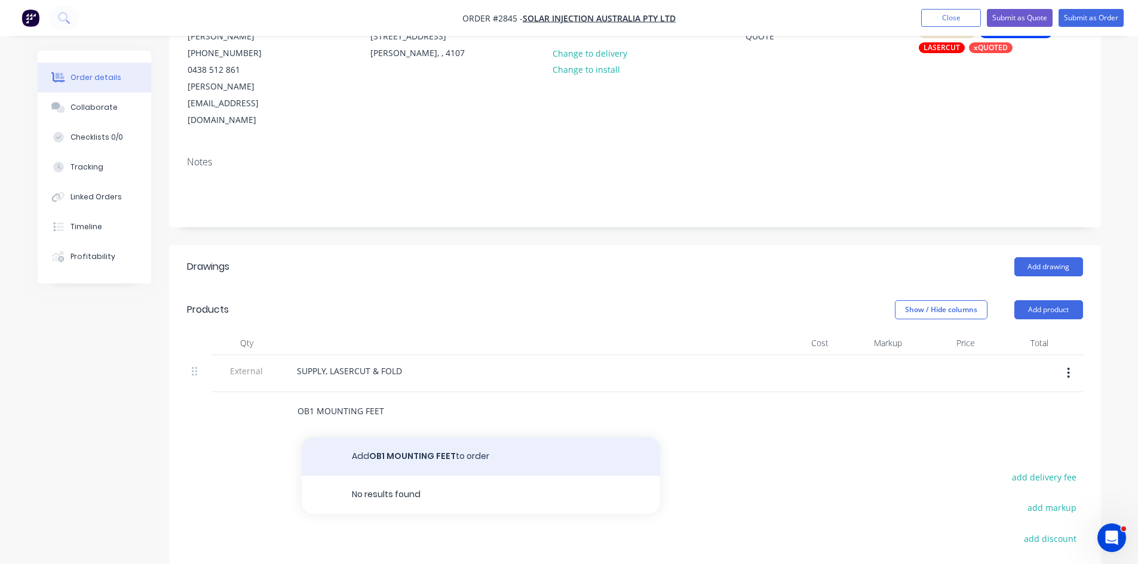
type input "OB1 MOUNTING FEET"
click at [407, 438] on button "Add OB1 MOUNTING FEET to order" at bounding box center [481, 457] width 358 height 38
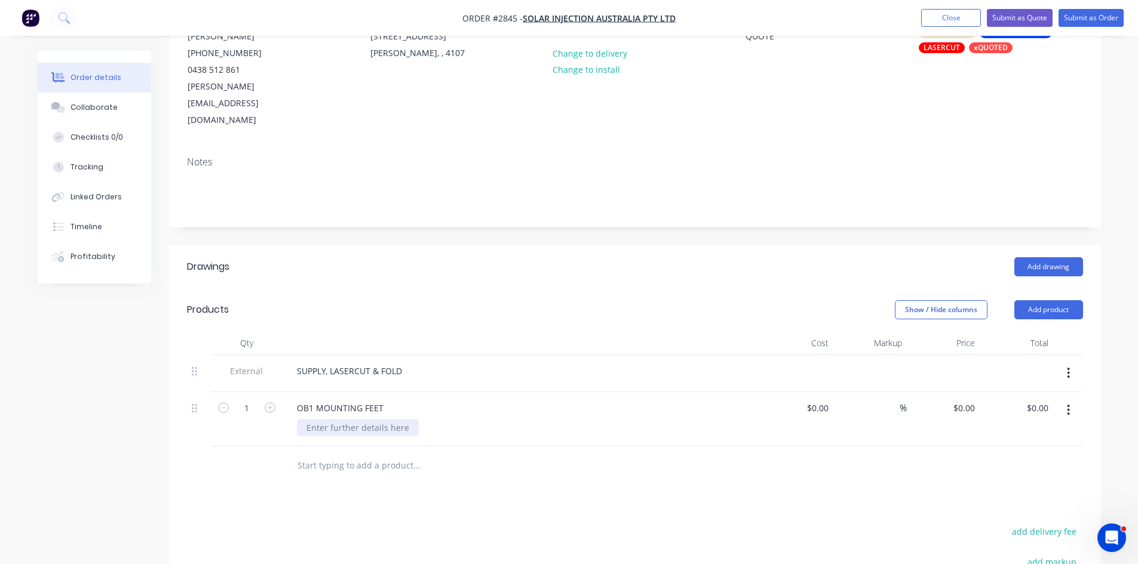
click at [345, 419] on div at bounding box center [358, 427] width 122 height 17
click at [257, 399] on input "1" at bounding box center [246, 408] width 31 height 18
type input "250"
click at [962, 399] on div "0 $0.00" at bounding box center [963, 407] width 32 height 17
type input "$17.50"
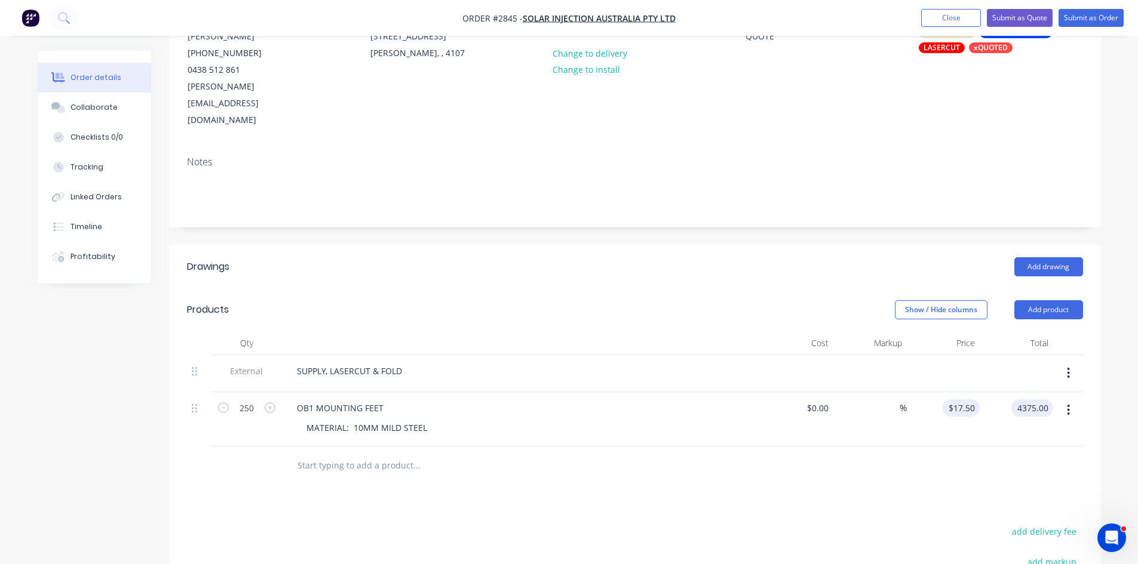
type input "$4,375.00"
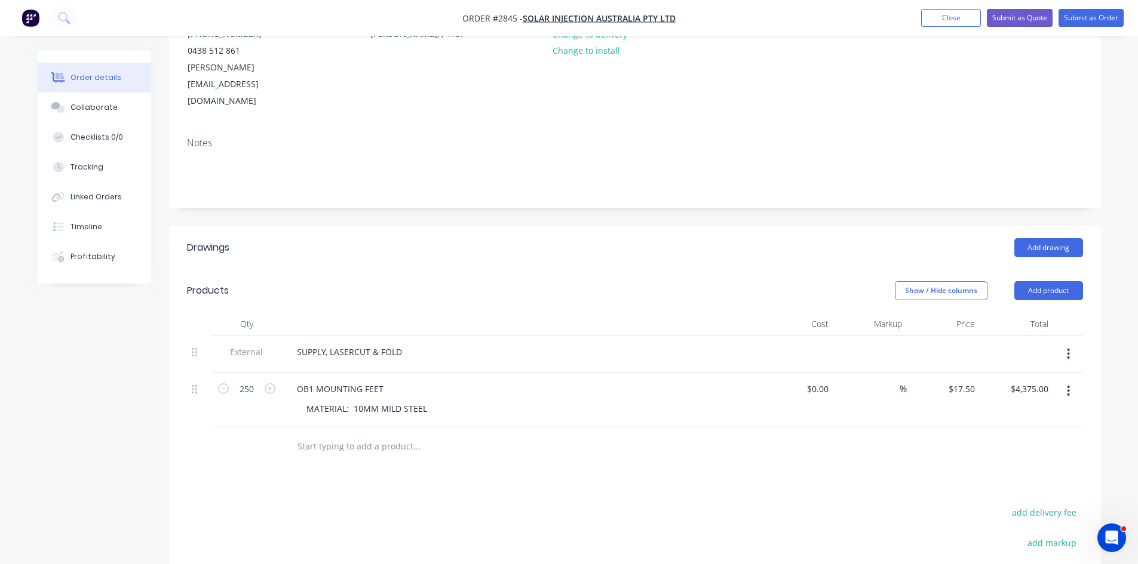
scroll to position [159, 0]
click at [86, 106] on div "Collaborate" at bounding box center [93, 107] width 47 height 11
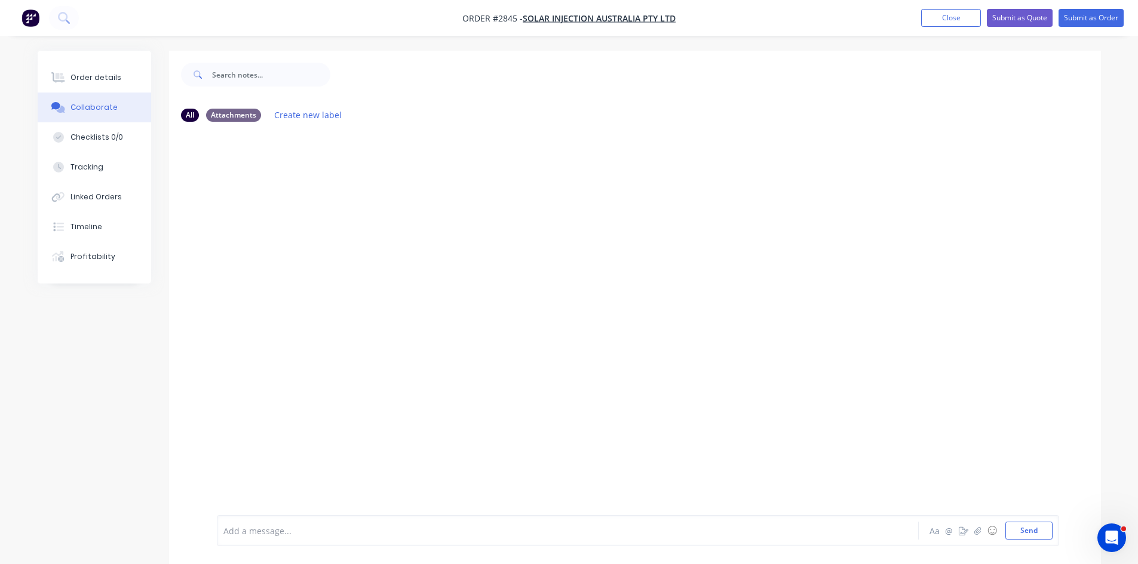
click at [368, 522] on div "Add a message..." at bounding box center [534, 531] width 622 height 18
drag, startPoint x: 369, startPoint y: 524, endPoint x: 291, endPoint y: 530, distance: 77.9
click at [292, 530] on div at bounding box center [534, 531] width 621 height 13
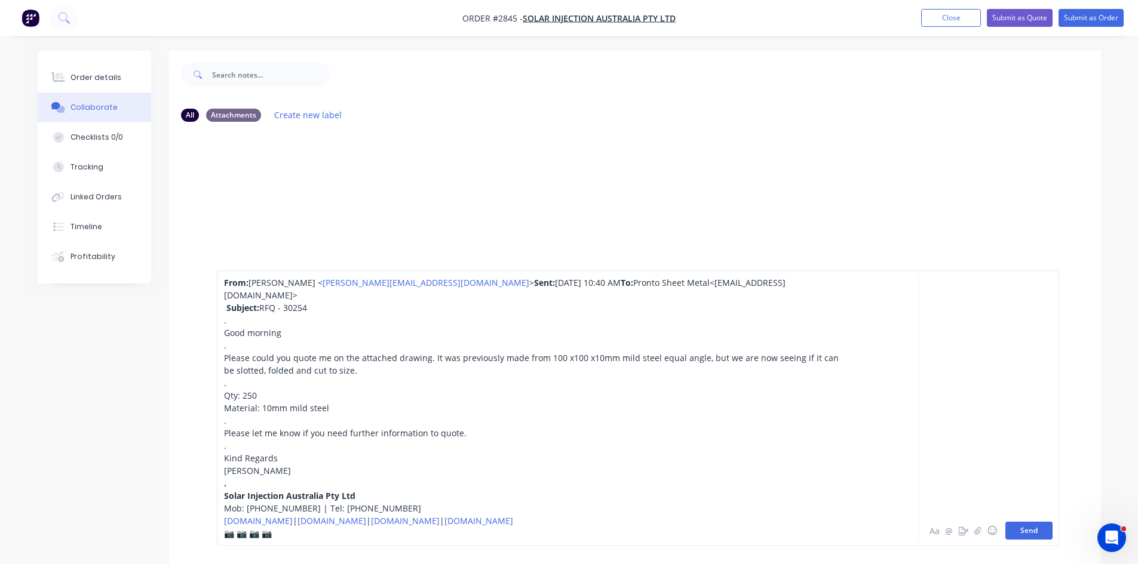
click at [1020, 530] on button "Send" at bounding box center [1028, 531] width 47 height 18
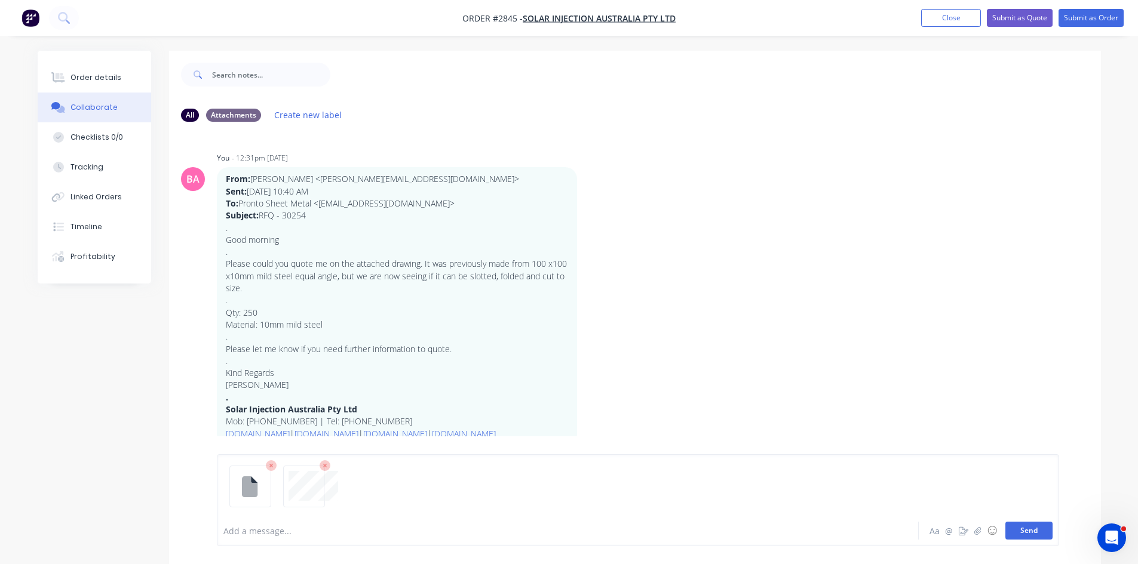
click at [1028, 526] on button "Send" at bounding box center [1028, 531] width 47 height 18
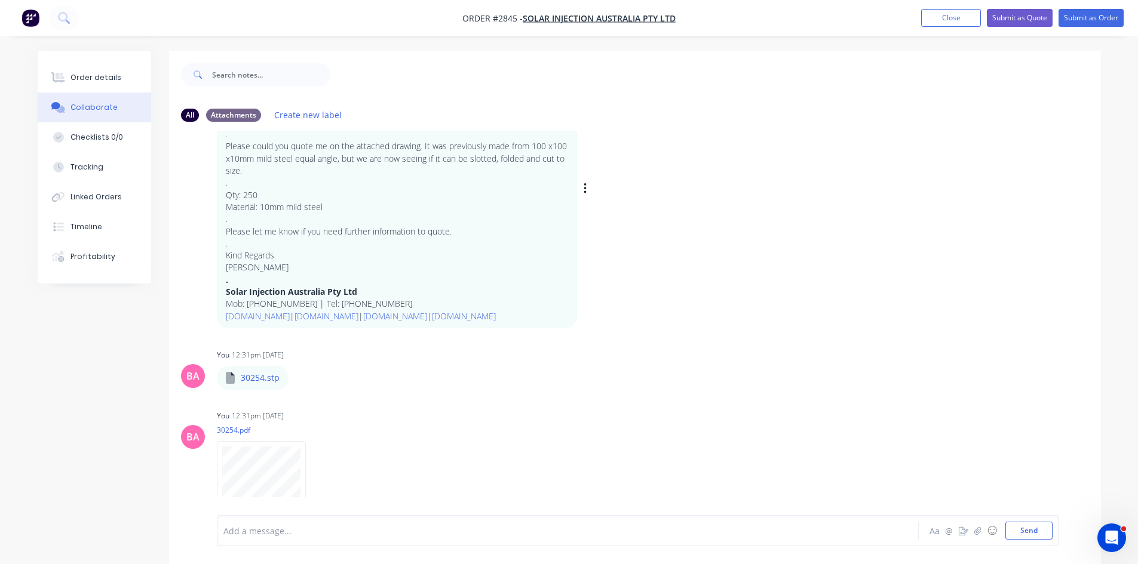
scroll to position [128, 0]
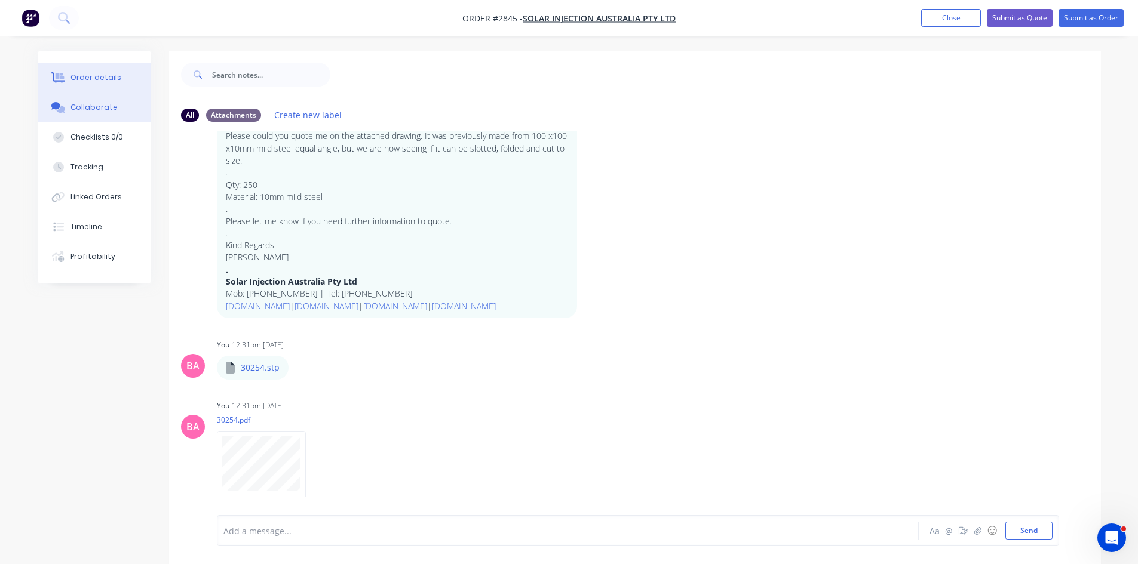
click at [118, 76] on button "Order details" at bounding box center [94, 78] width 113 height 30
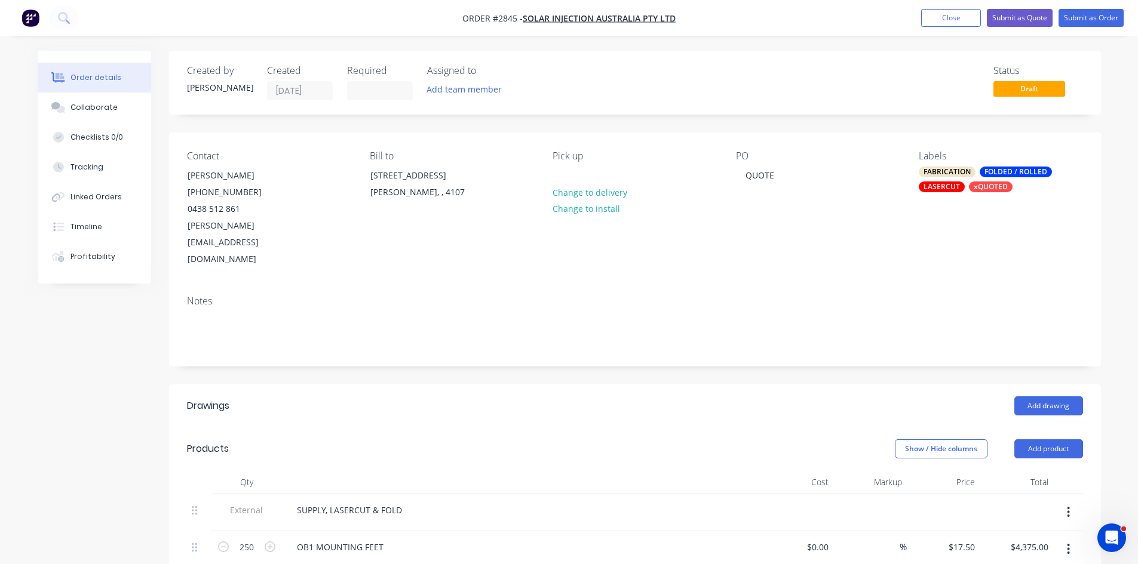
click at [723, 248] on div "Contact Rebecca Sparrow (07) 3277 8822 0438 512 861 rebecca@solarinjection.com.…" at bounding box center [635, 209] width 932 height 153
click at [1021, 18] on button "Submit as Quote" at bounding box center [1019, 18] width 66 height 18
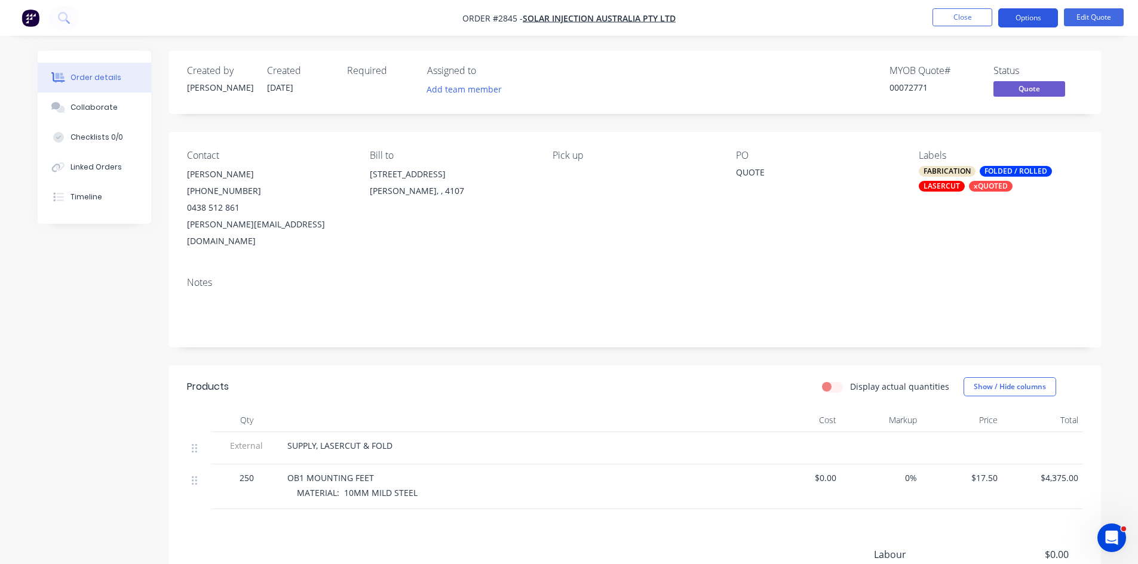
click at [1032, 16] on button "Options" at bounding box center [1028, 17] width 60 height 19
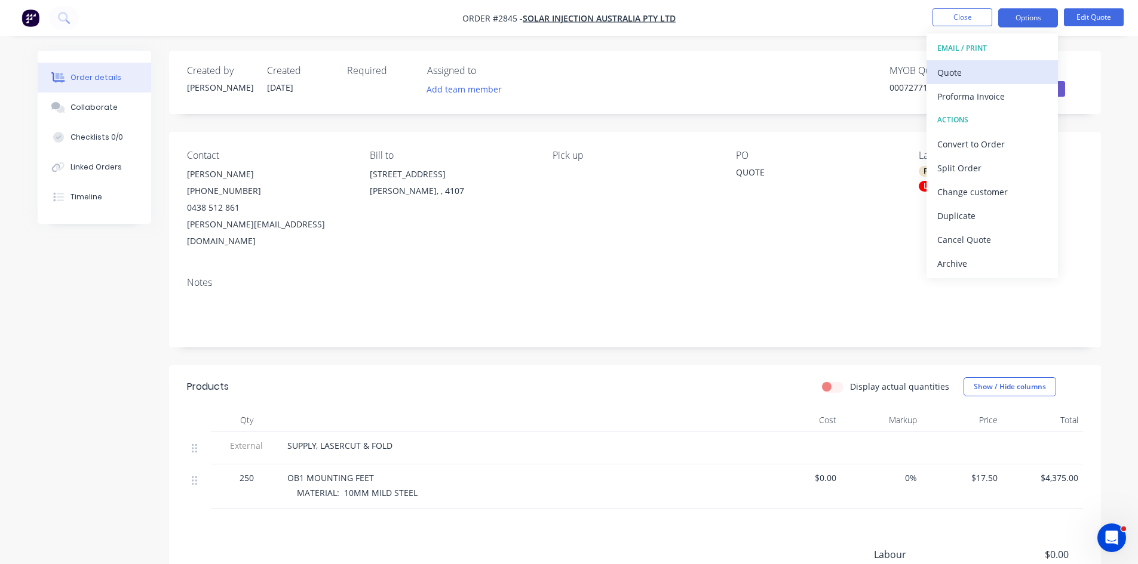
click at [958, 70] on div "Quote" at bounding box center [992, 72] width 110 height 17
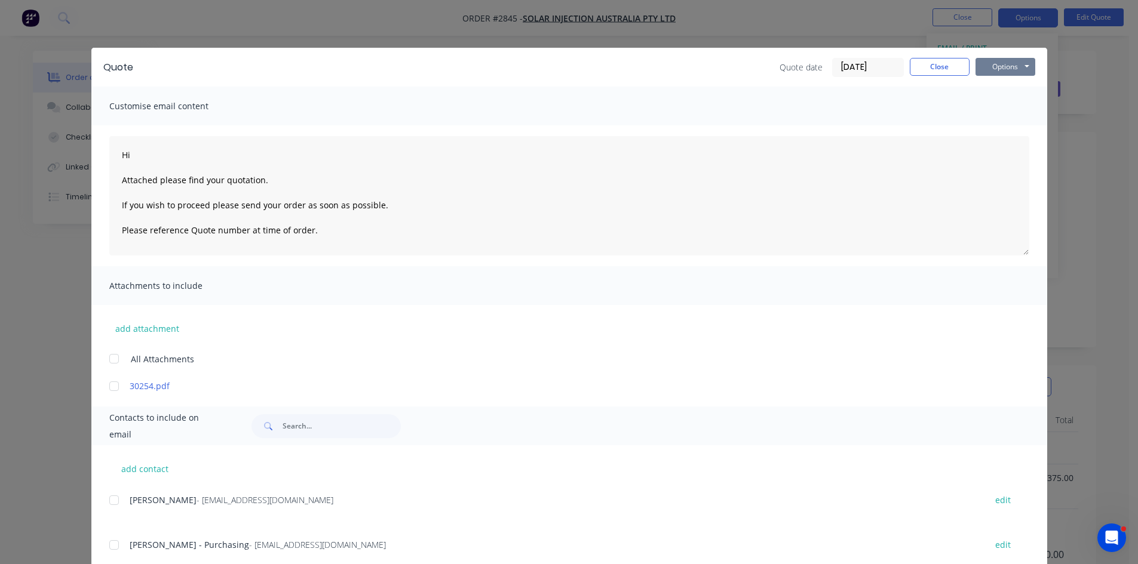
click at [987, 64] on button "Options" at bounding box center [1005, 67] width 60 height 18
click at [998, 109] on button "Print" at bounding box center [1013, 108] width 76 height 20
click at [934, 69] on button "Close" at bounding box center [939, 67] width 60 height 18
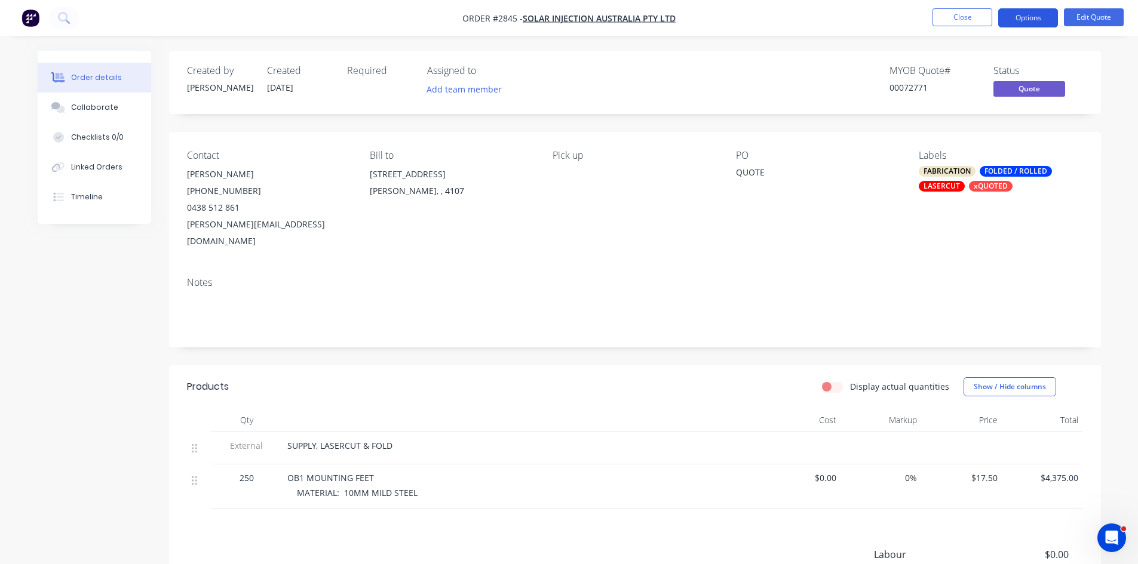
click at [1029, 19] on button "Options" at bounding box center [1028, 17] width 60 height 19
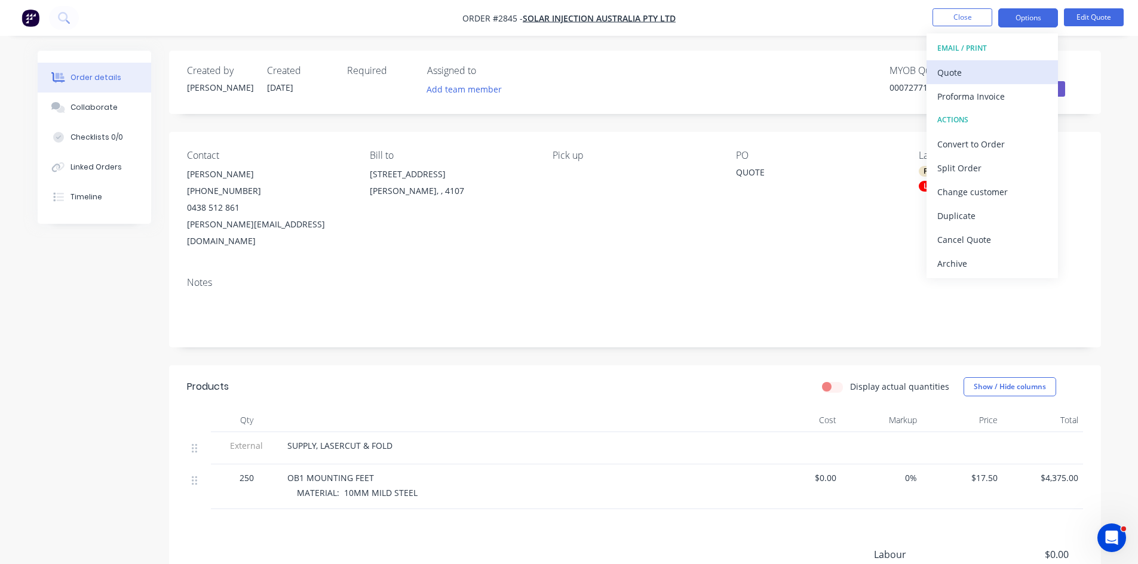
click at [954, 69] on div "Quote" at bounding box center [992, 72] width 110 height 17
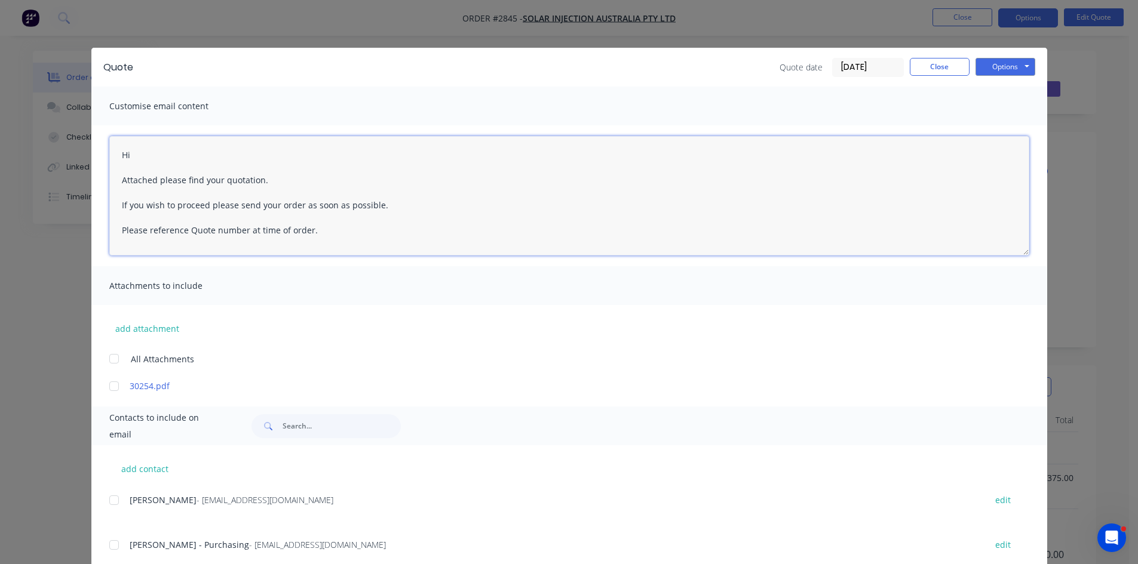
click at [143, 153] on textarea "Hi Attached please find your quotation. If you wish to proceed please send your…" at bounding box center [569, 195] width 920 height 119
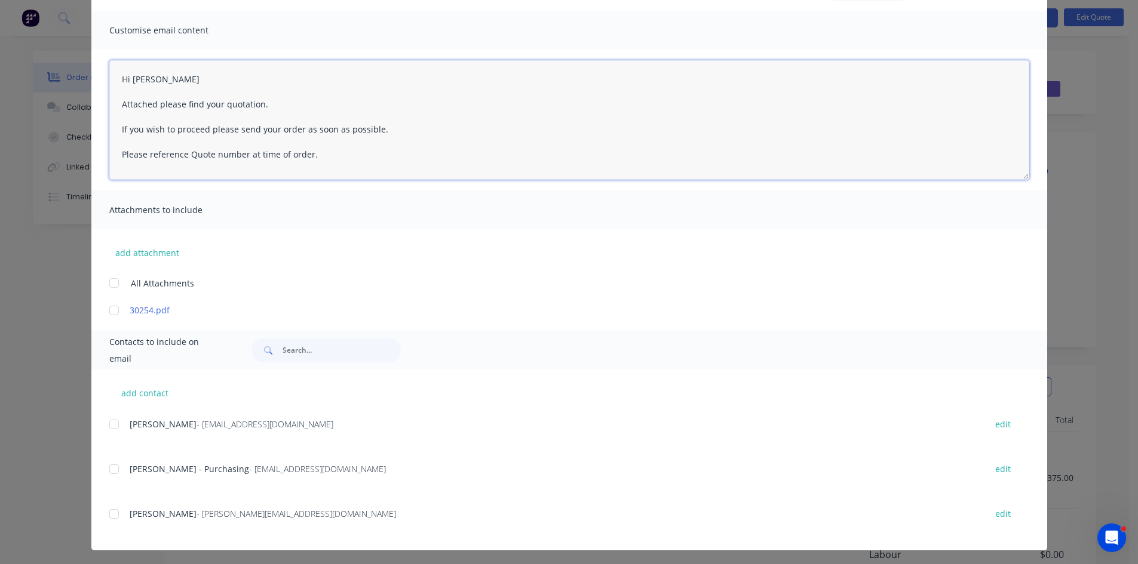
scroll to position [79, 0]
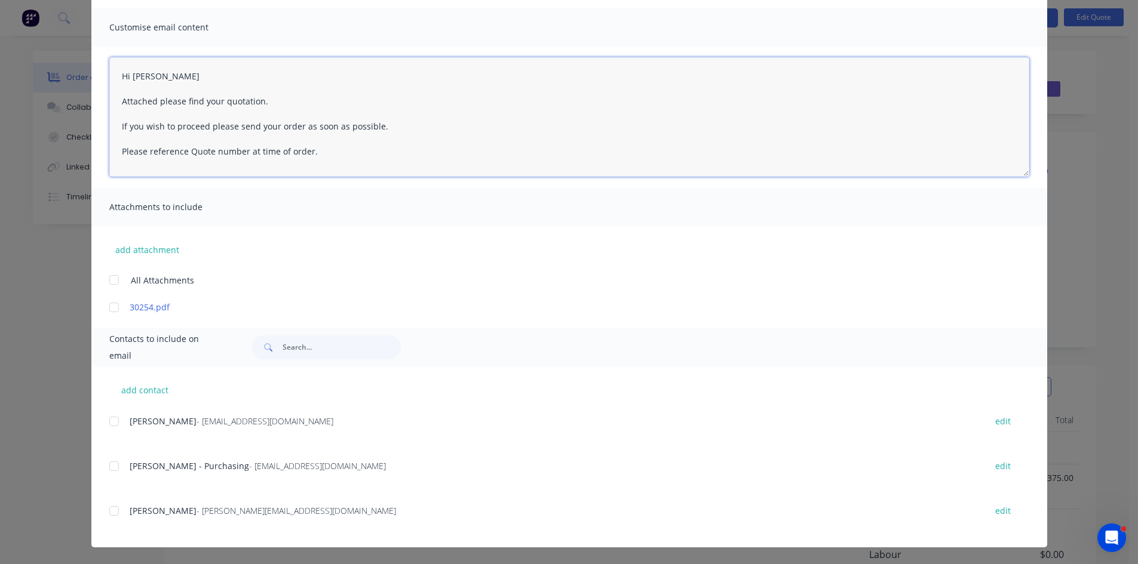
click at [107, 511] on div at bounding box center [114, 511] width 24 height 24
type textarea "Hi Attached please find your quotation. If you wish to proceed please send your…"
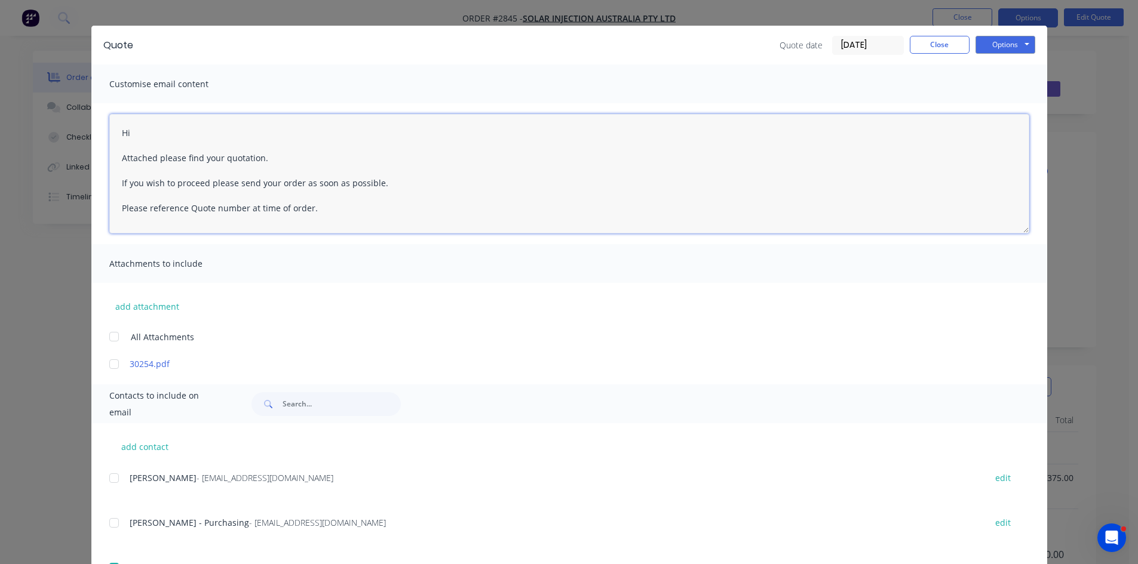
scroll to position [0, 0]
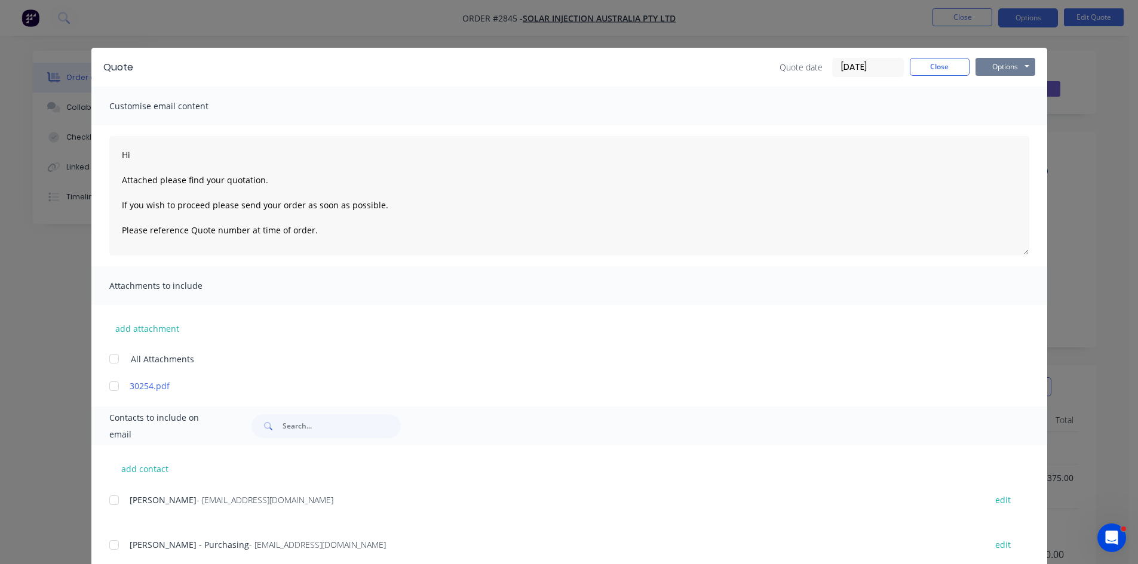
click at [997, 59] on button "Options" at bounding box center [1005, 67] width 60 height 18
click at [1004, 128] on button "Email" at bounding box center [1013, 128] width 76 height 20
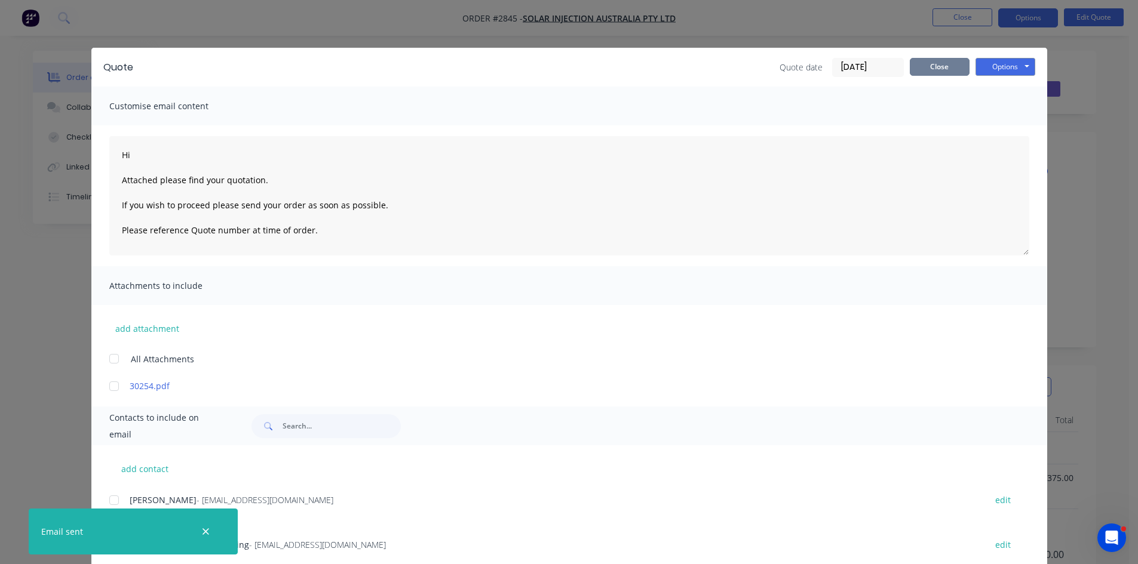
click at [941, 66] on button "Close" at bounding box center [939, 67] width 60 height 18
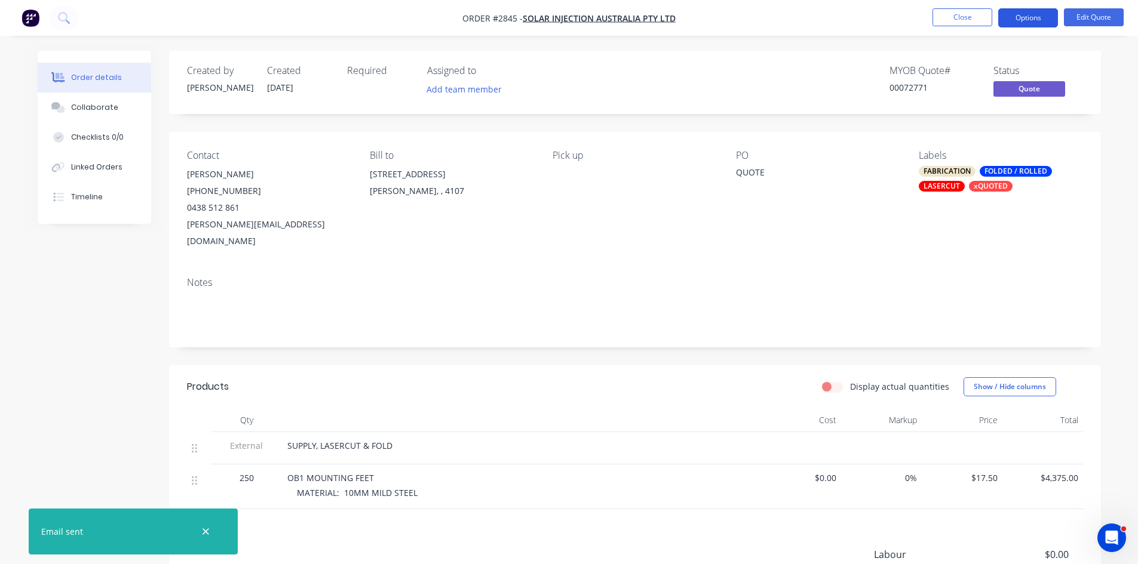
click at [1033, 17] on button "Options" at bounding box center [1028, 17] width 60 height 19
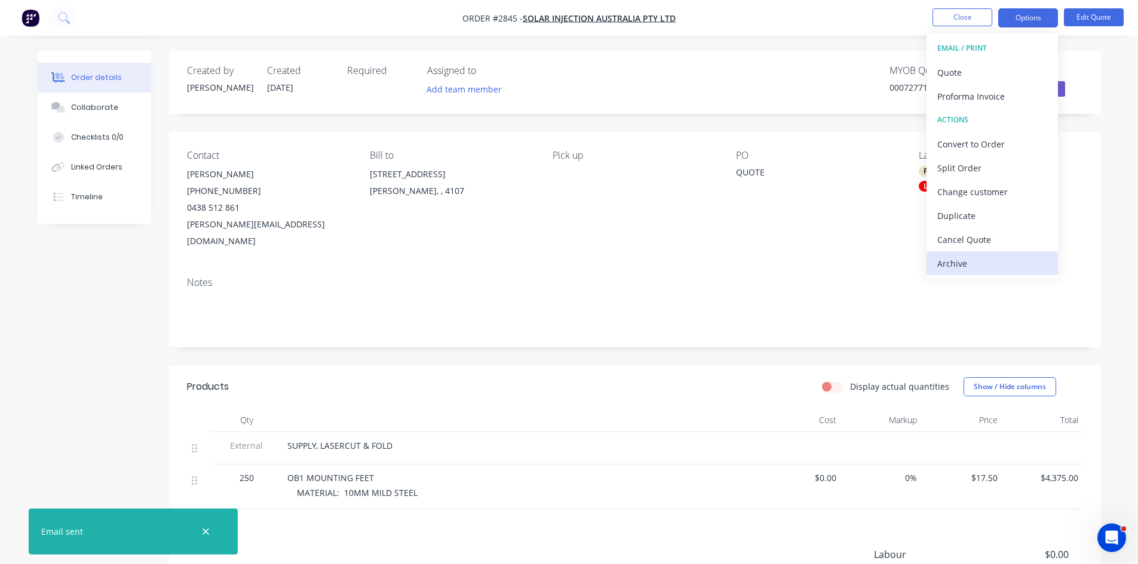
click at [959, 269] on div "Archive" at bounding box center [992, 263] width 110 height 17
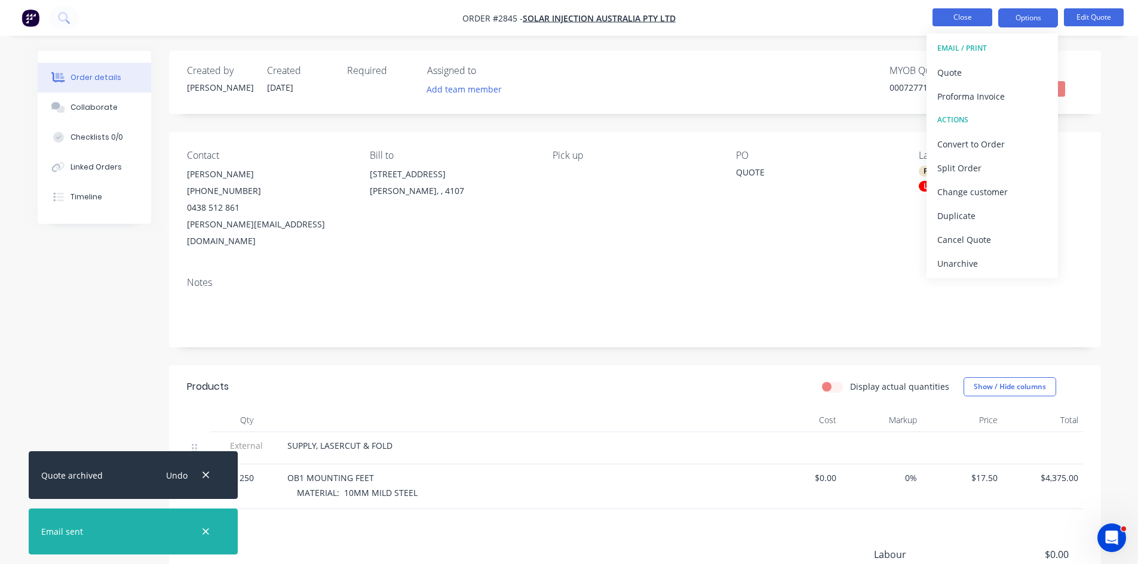
click at [965, 15] on button "Close" at bounding box center [962, 17] width 60 height 18
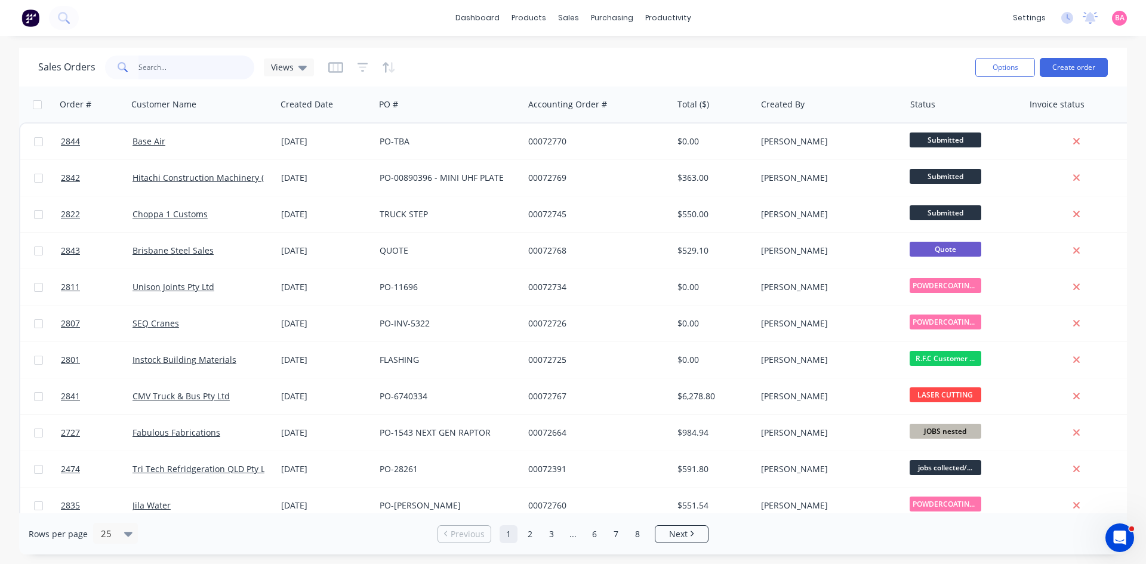
click at [175, 64] on input "text" at bounding box center [197, 68] width 116 height 24
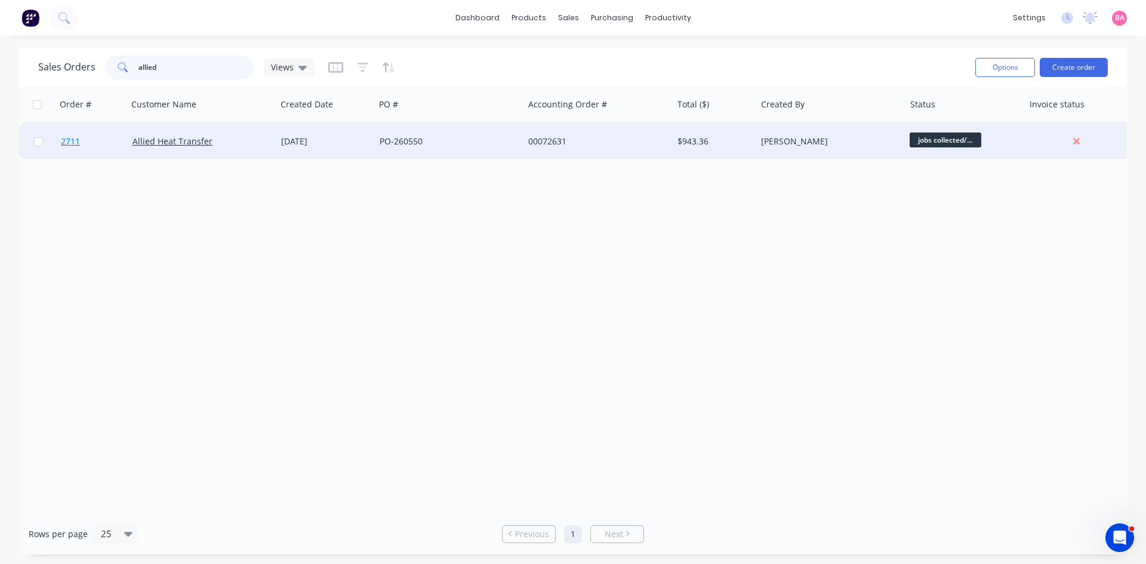
type input "allied"
click at [65, 137] on span "2711" at bounding box center [70, 142] width 19 height 12
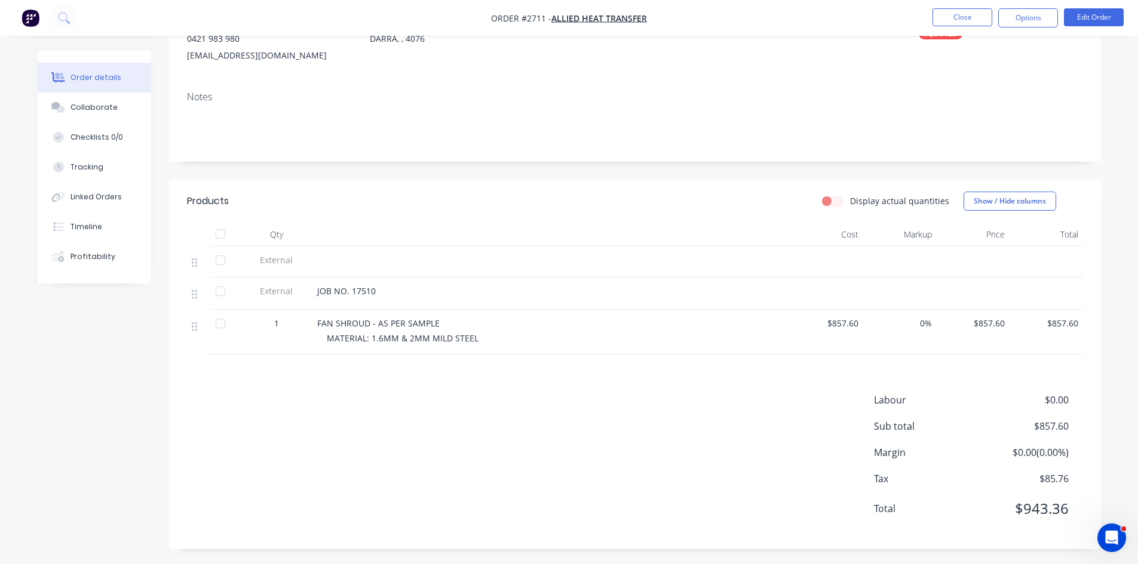
scroll to position [155, 0]
click at [78, 103] on div "Collaborate" at bounding box center [93, 107] width 47 height 11
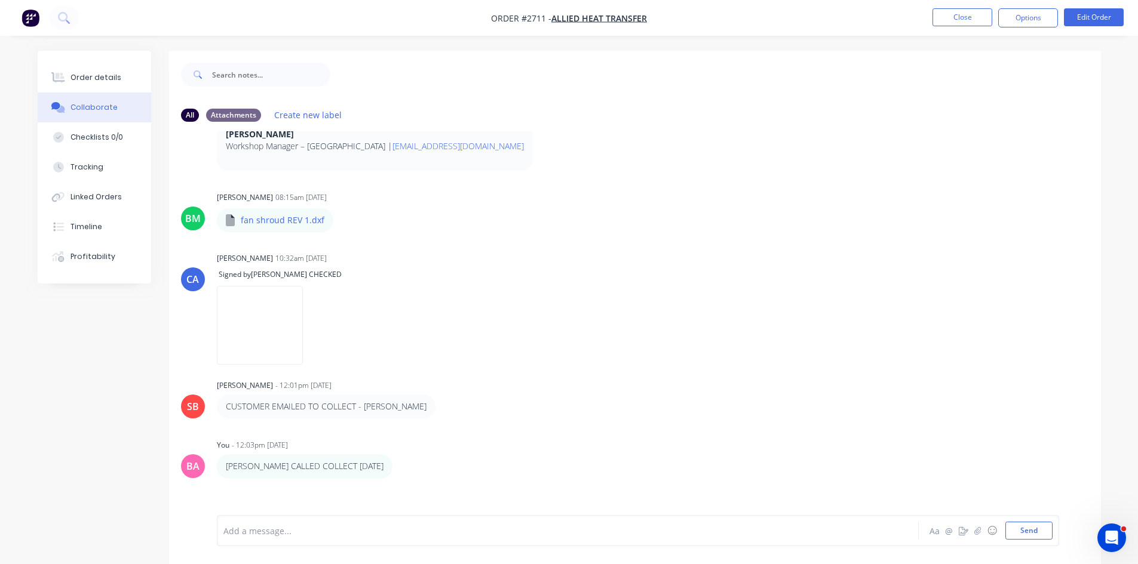
scroll to position [511, 0]
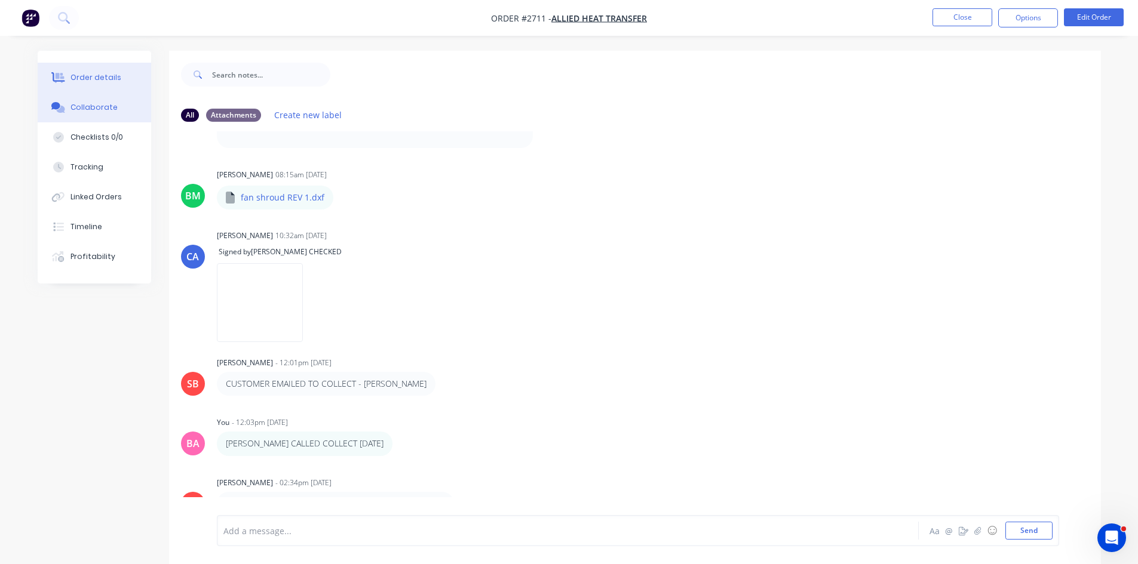
click at [99, 73] on div "Order details" at bounding box center [95, 77] width 51 height 11
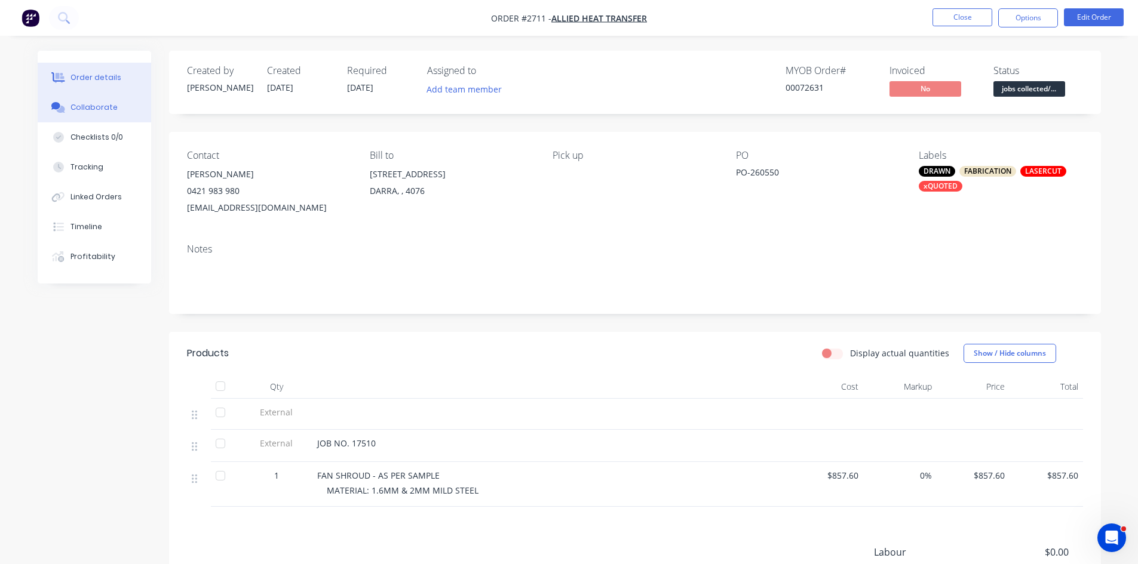
click at [92, 107] on div "Collaborate" at bounding box center [93, 107] width 47 height 11
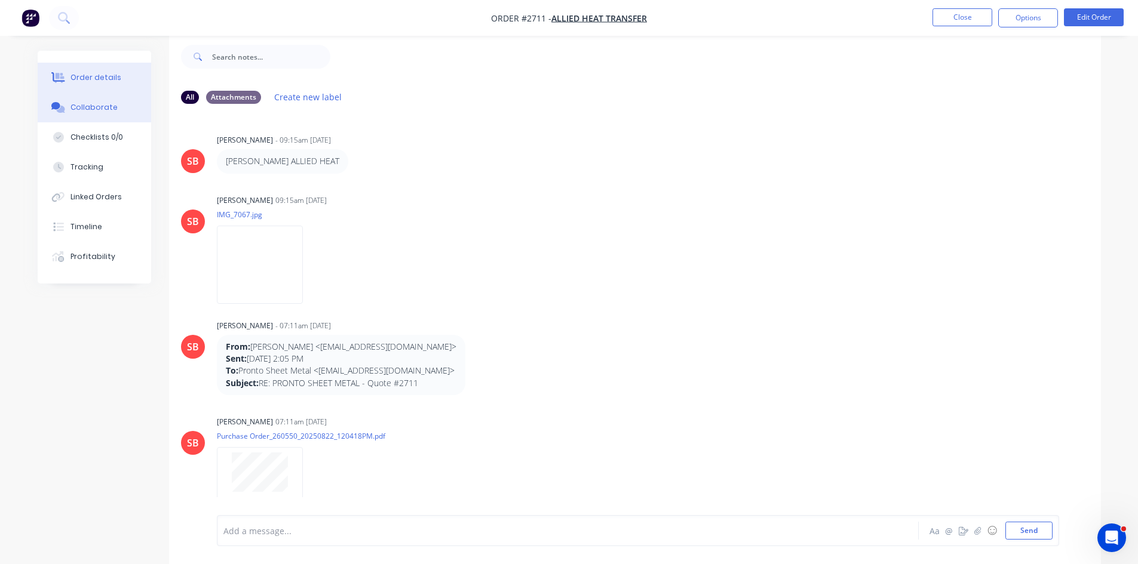
click at [93, 75] on div "Order details" at bounding box center [95, 77] width 51 height 11
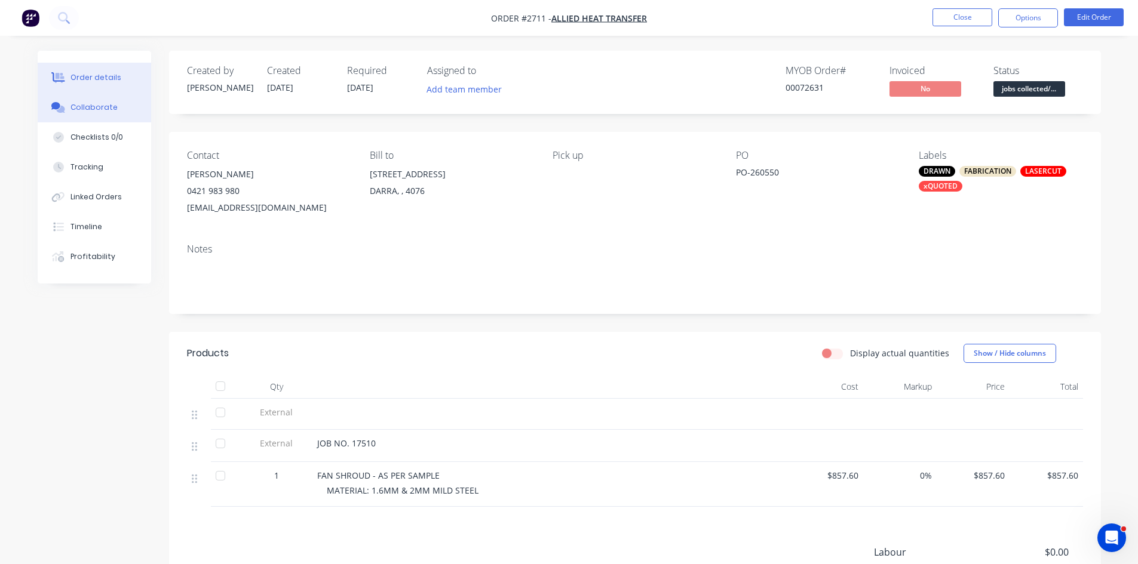
click at [96, 105] on div "Collaborate" at bounding box center [93, 107] width 47 height 11
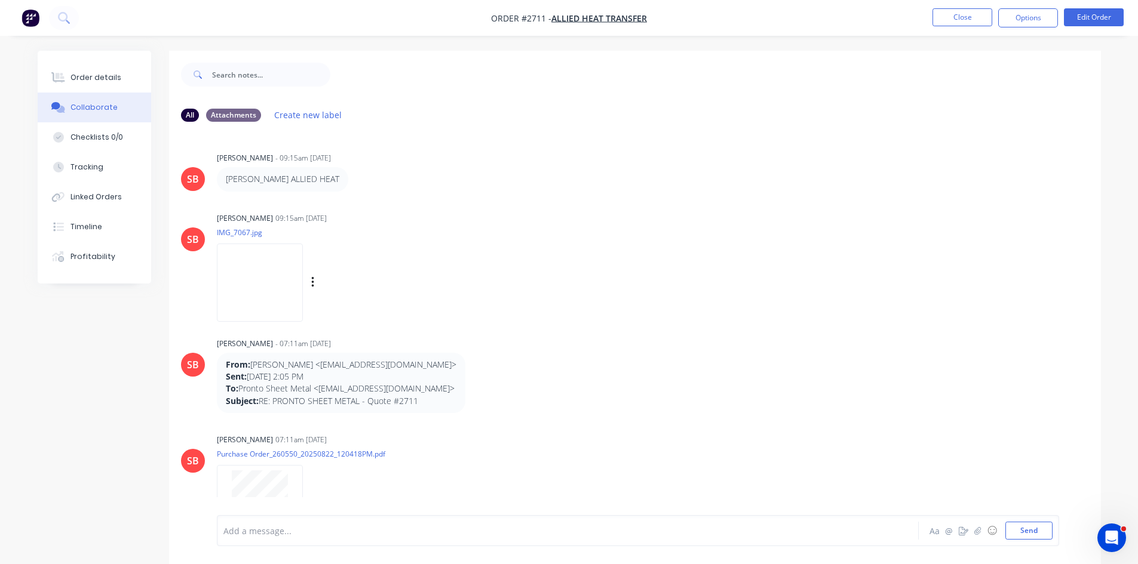
click at [607, 308] on div "SB Sandra Booker 09:15am 22/08/25 IMG_7067.jpg Labels Download Delete" at bounding box center [635, 263] width 932 height 107
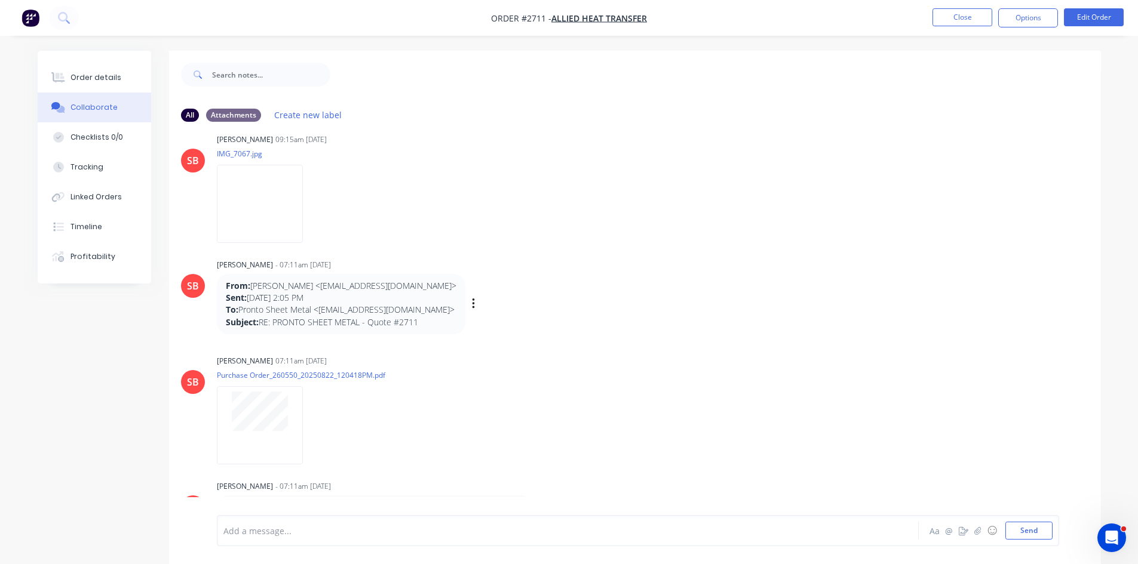
scroll to position [79, 0]
click at [101, 78] on div "Order details" at bounding box center [95, 77] width 51 height 11
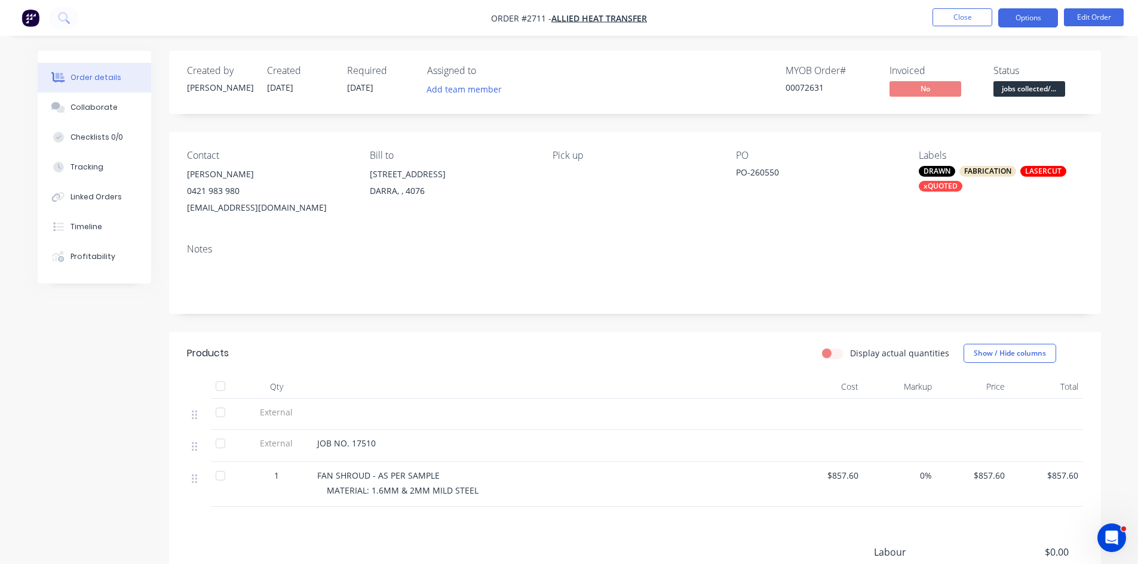
click at [1026, 18] on button "Options" at bounding box center [1028, 17] width 60 height 19
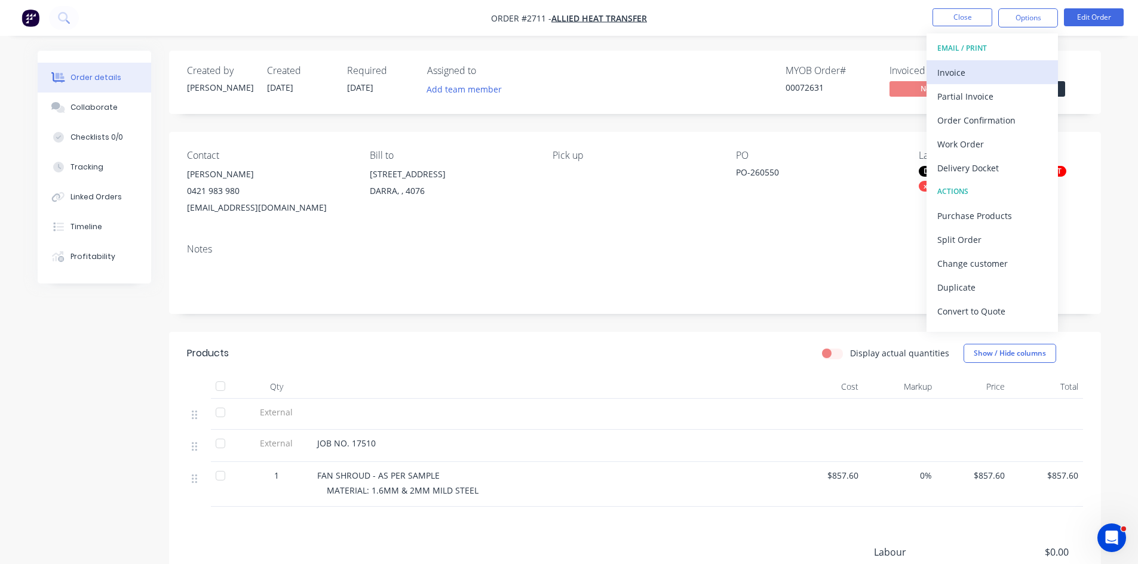
click at [969, 74] on div "Invoice" at bounding box center [992, 72] width 110 height 17
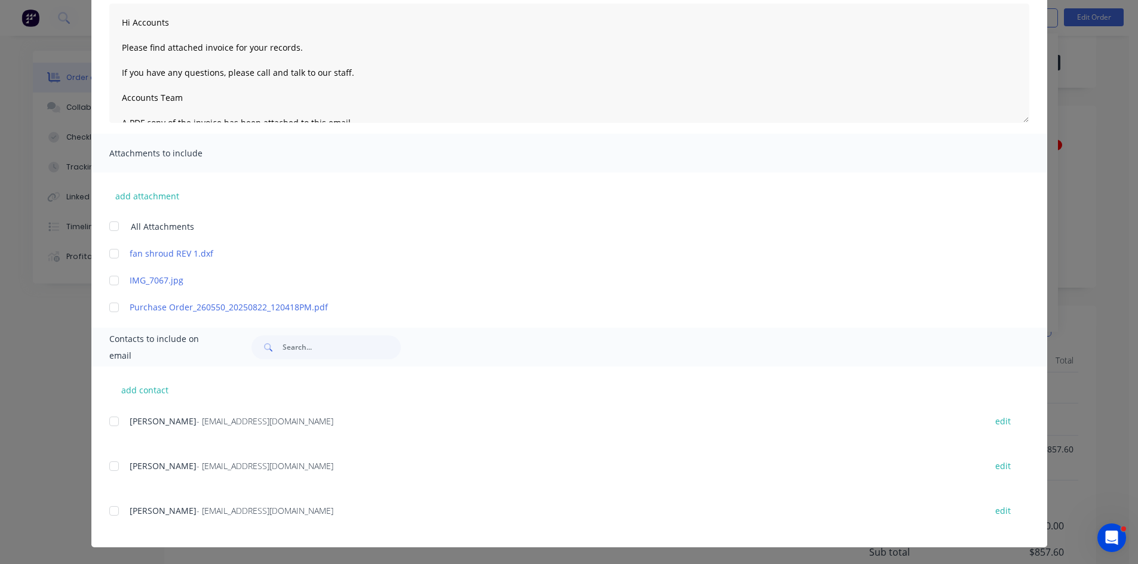
scroll to position [40, 0]
click at [108, 467] on div at bounding box center [114, 466] width 24 height 24
click at [110, 421] on div at bounding box center [114, 422] width 24 height 24
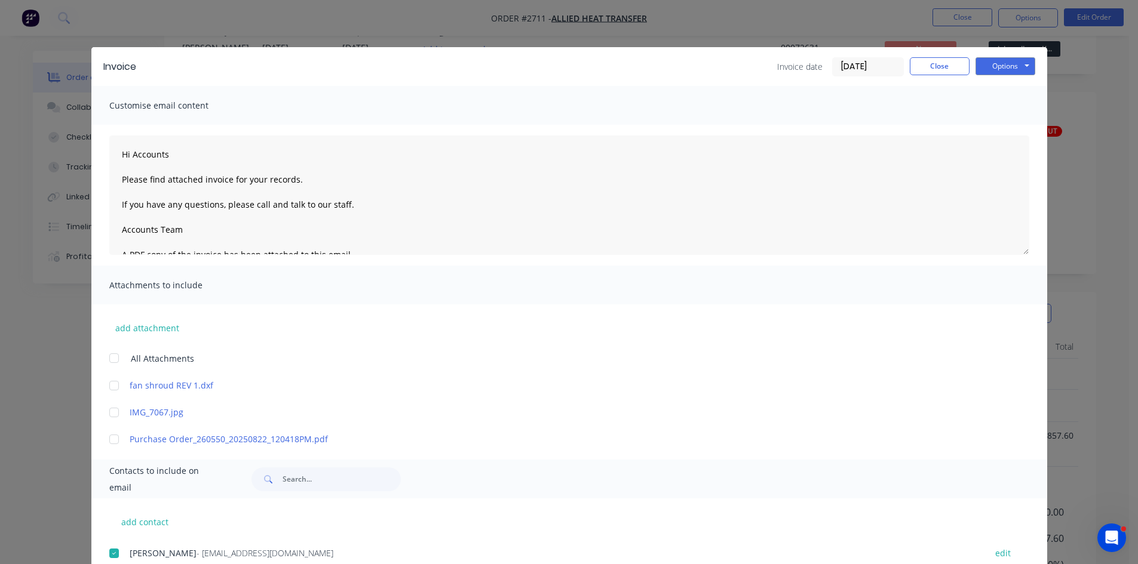
scroll to position [0, 0]
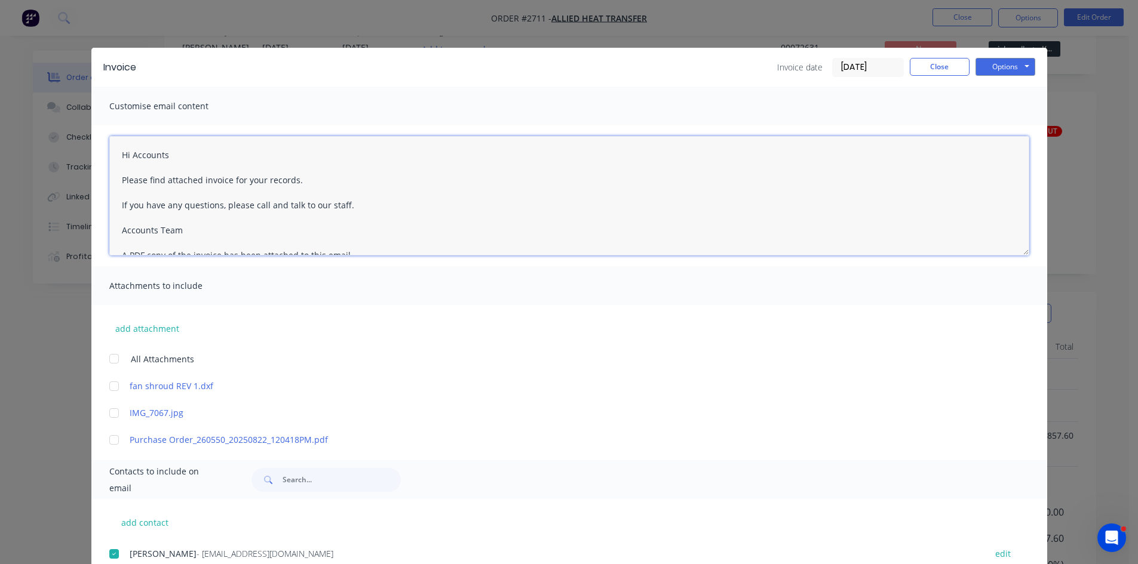
drag, startPoint x: 129, startPoint y: 155, endPoint x: 255, endPoint y: 153, distance: 126.0
click at [255, 153] on textarea "Hi Accounts Please find attached invoice for your records. If you have any ques…" at bounding box center [569, 195] width 920 height 119
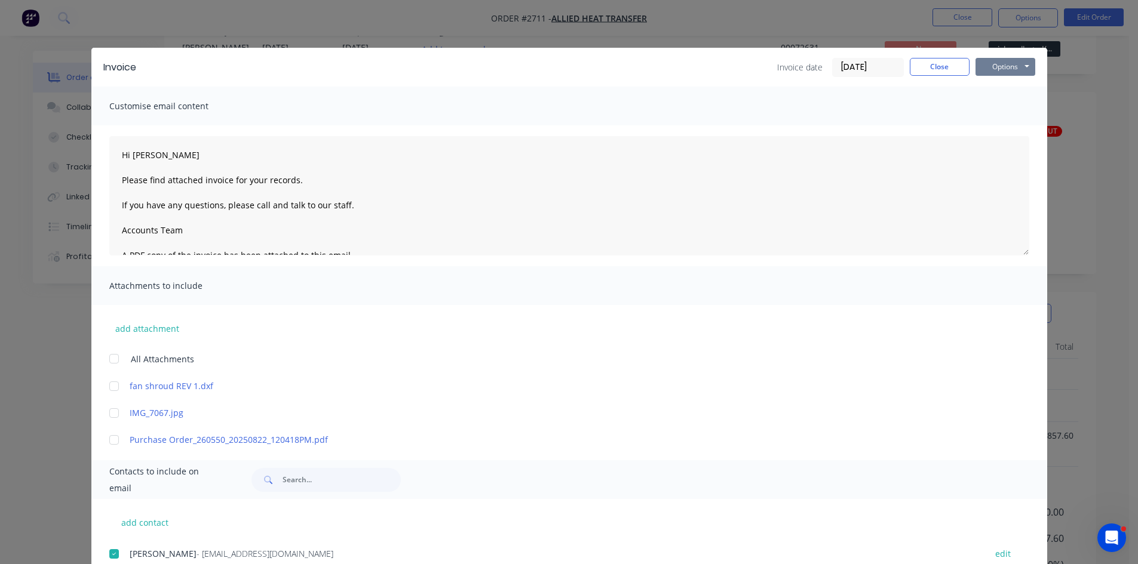
click at [1005, 68] on button "Options" at bounding box center [1005, 67] width 60 height 18
click at [1010, 129] on button "Email" at bounding box center [1013, 128] width 76 height 20
type textarea "Hi Accounts Please find attached invoice for your records. If you have any ques…"
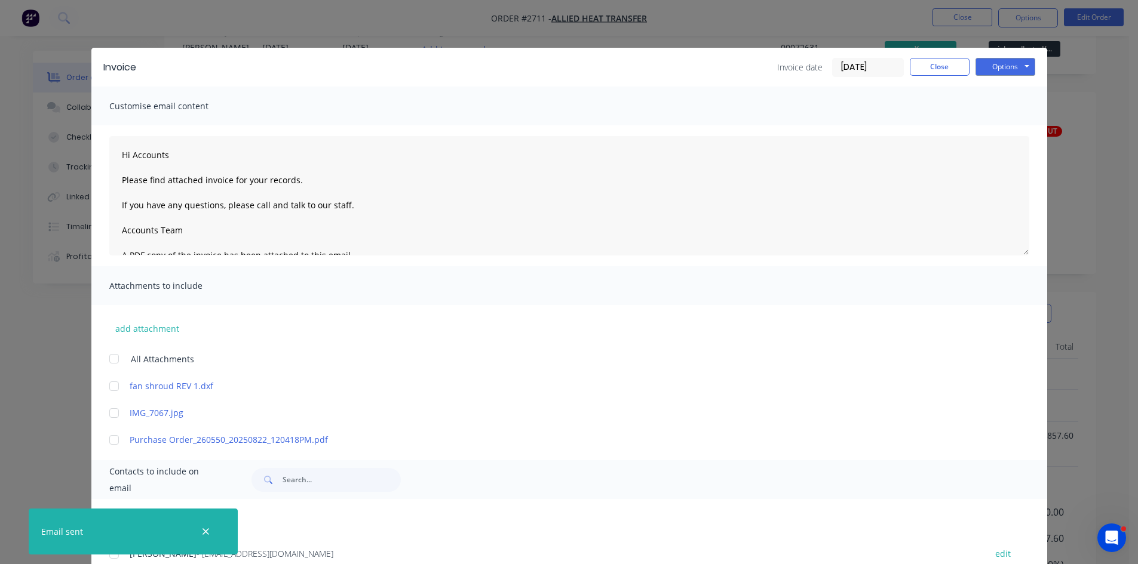
click at [913, 56] on div "Invoice Invoice date 04/09/25 Close Options Preview Print Email" at bounding box center [568, 67] width 955 height 39
click at [918, 64] on button "Close" at bounding box center [939, 67] width 60 height 18
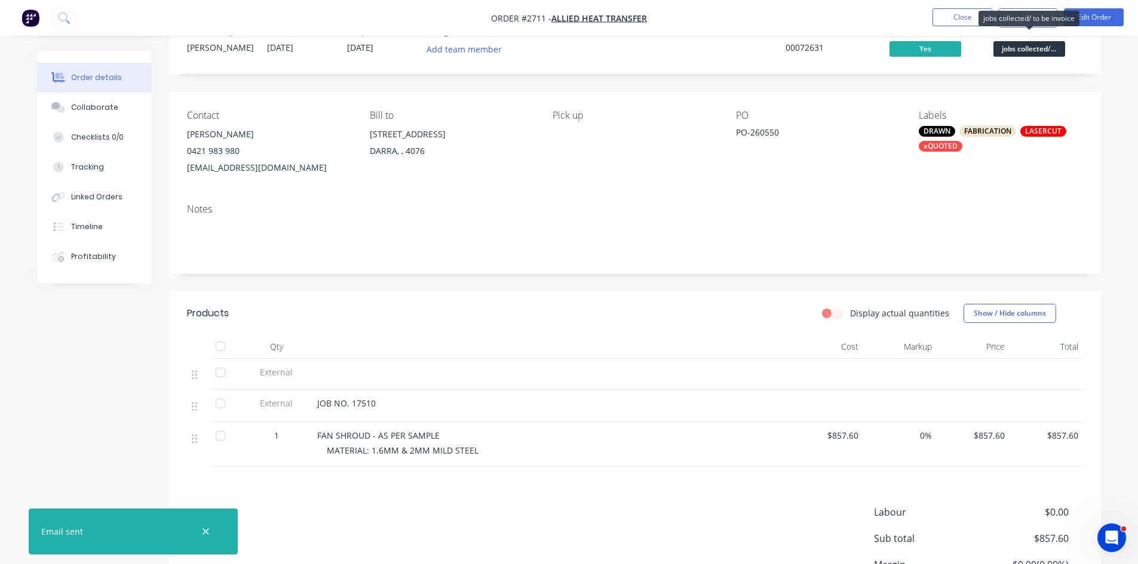
click at [1010, 46] on span "jobs collected/..." at bounding box center [1029, 48] width 72 height 15
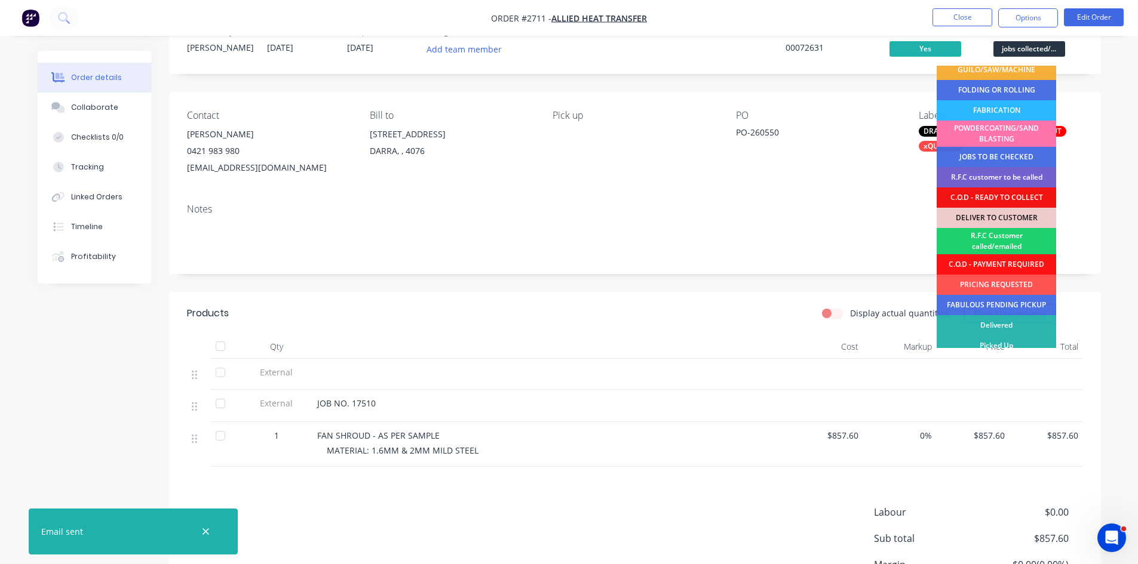
scroll to position [75, 0]
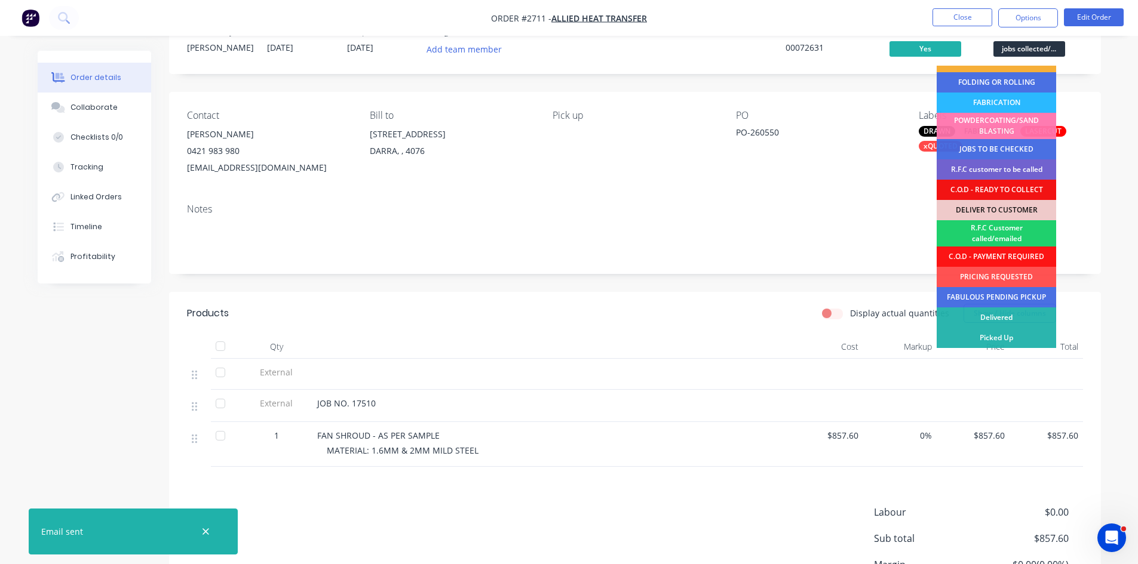
click at [1010, 336] on div "Picked Up" at bounding box center [995, 338] width 119 height 20
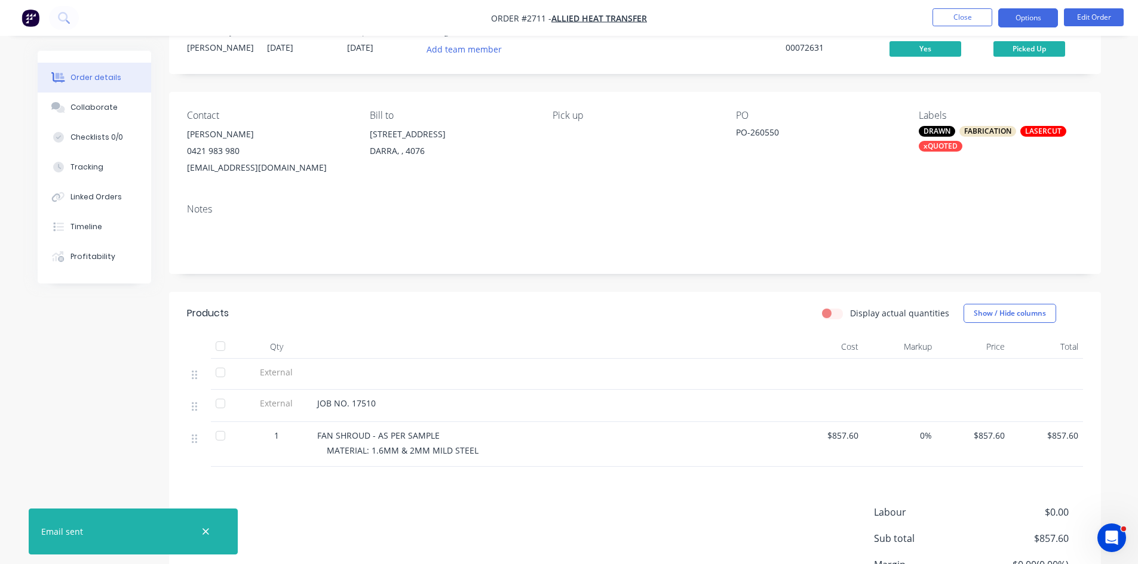
click at [1028, 17] on button "Options" at bounding box center [1028, 17] width 60 height 19
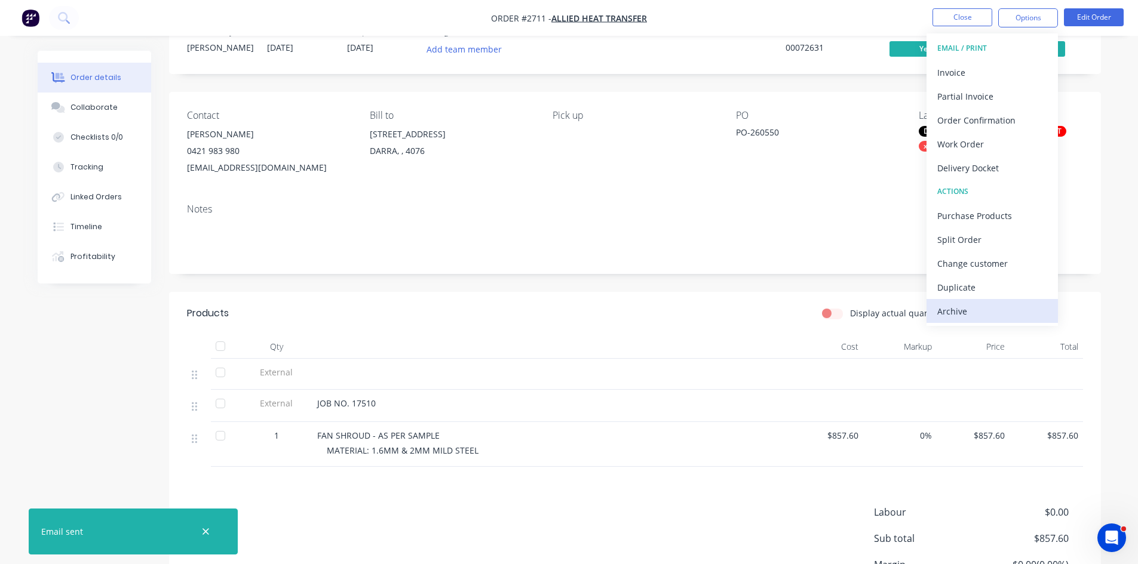
click at [958, 309] on div "Archive" at bounding box center [992, 311] width 110 height 17
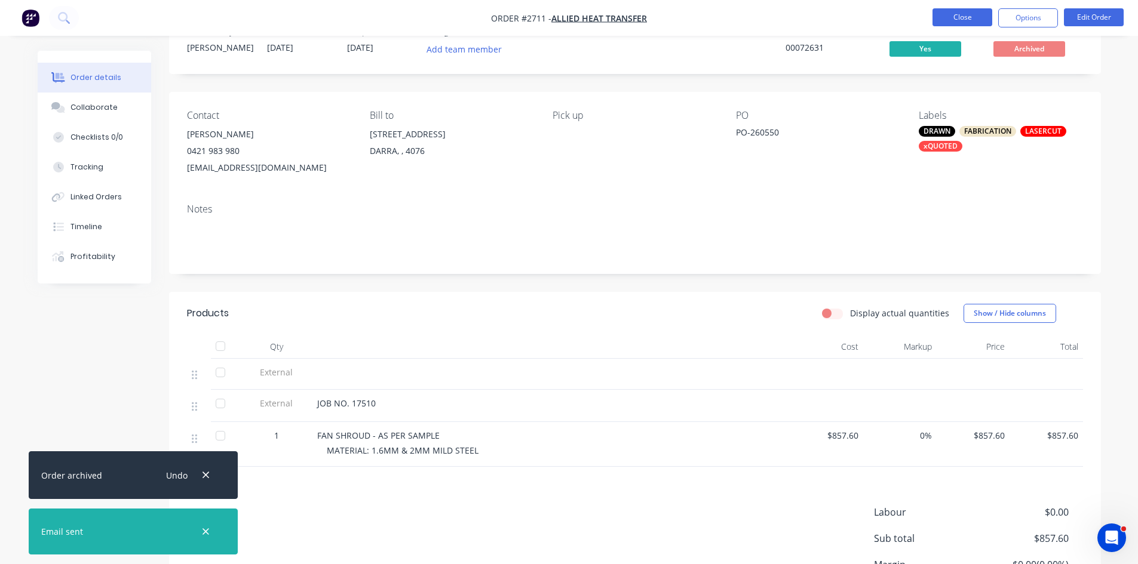
click at [967, 16] on button "Close" at bounding box center [962, 17] width 60 height 18
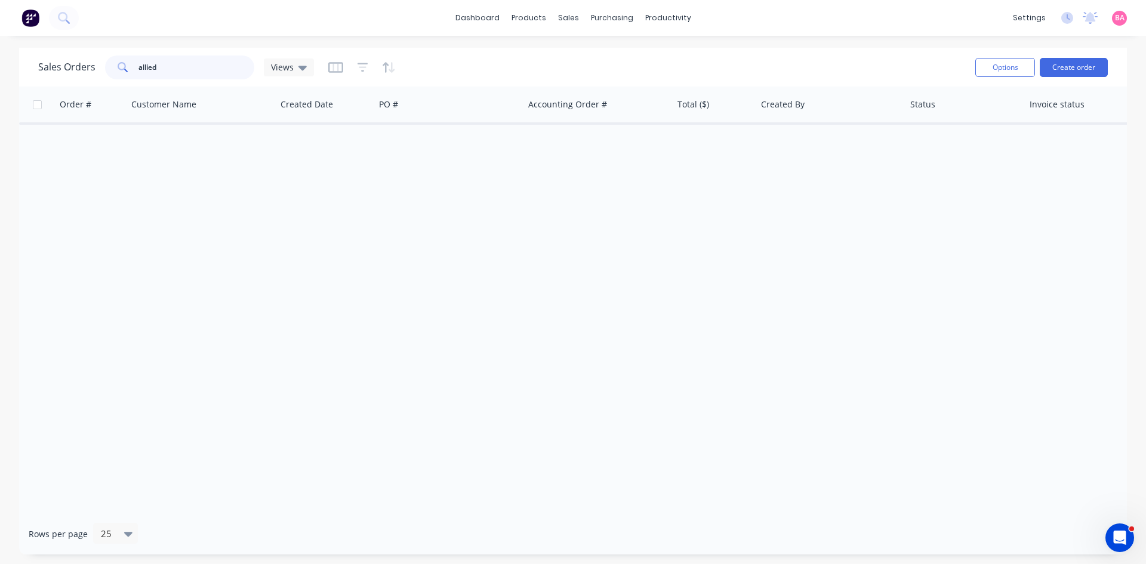
drag, startPoint x: 168, startPoint y: 62, endPoint x: 6, endPoint y: 51, distance: 162.8
click at [56, 60] on div "Sales Orders allied Views" at bounding box center [176, 68] width 276 height 24
type input "base air"
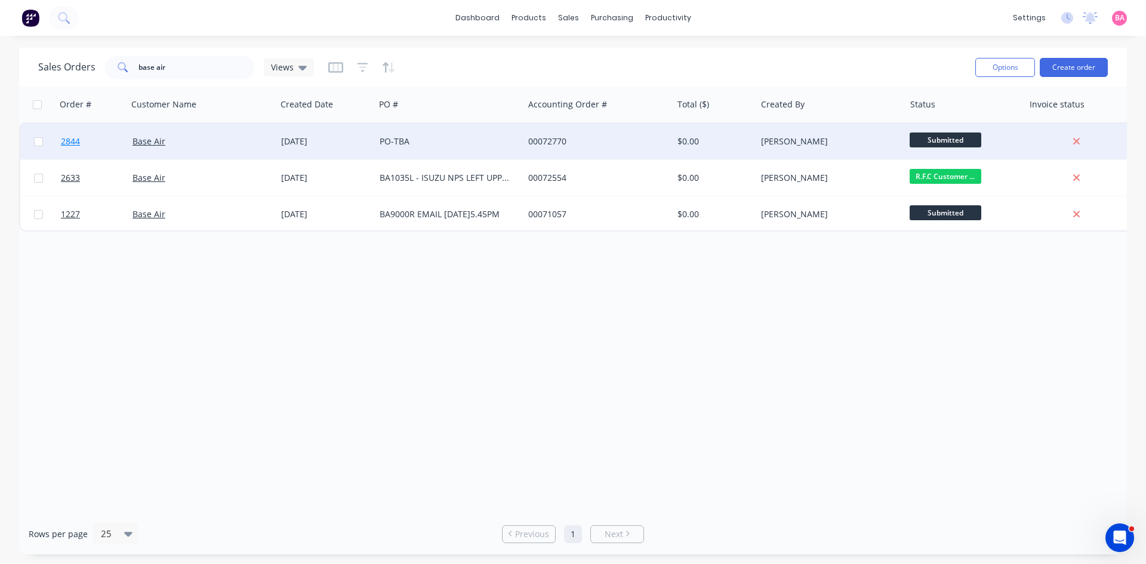
click at [72, 140] on span "2844" at bounding box center [70, 142] width 19 height 12
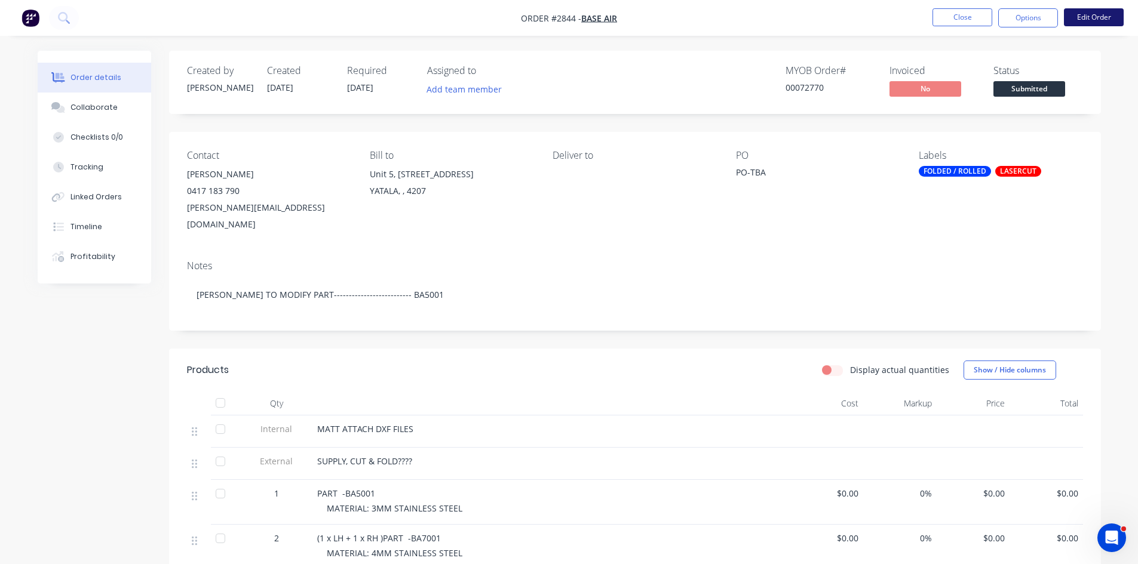
click at [1091, 16] on button "Edit Order" at bounding box center [1093, 17] width 60 height 18
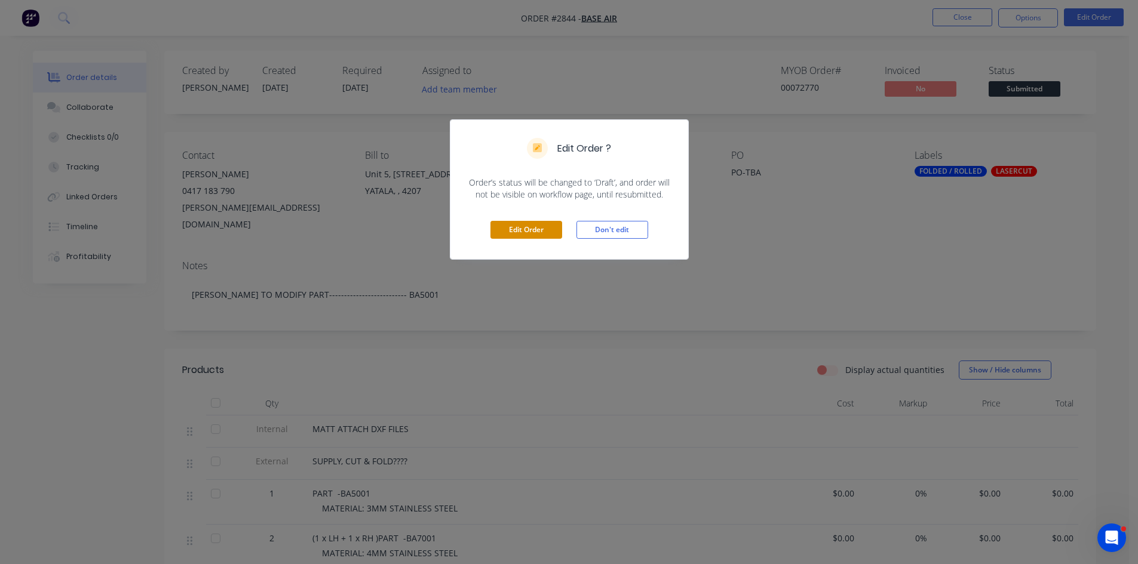
click at [533, 225] on button "Edit Order" at bounding box center [526, 230] width 72 height 18
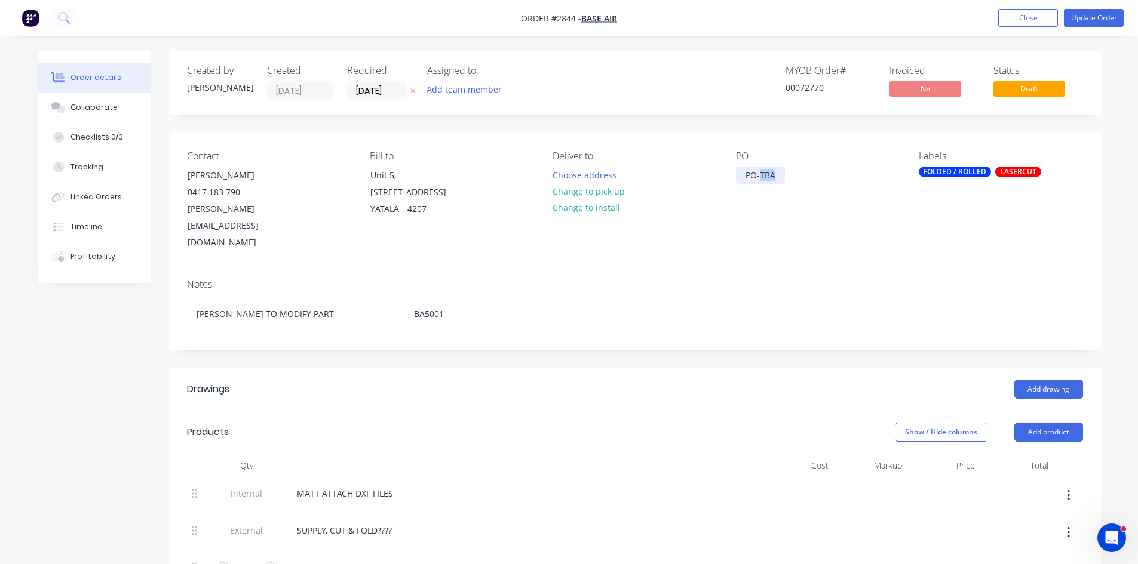
drag, startPoint x: 761, startPoint y: 174, endPoint x: 800, endPoint y: 174, distance: 38.8
click at [800, 174] on div "PO PO-TBA" at bounding box center [818, 200] width 164 height 101
click at [762, 177] on div "PO-TBA" at bounding box center [760, 175] width 49 height 17
click at [103, 100] on button "Collaborate" at bounding box center [94, 108] width 113 height 30
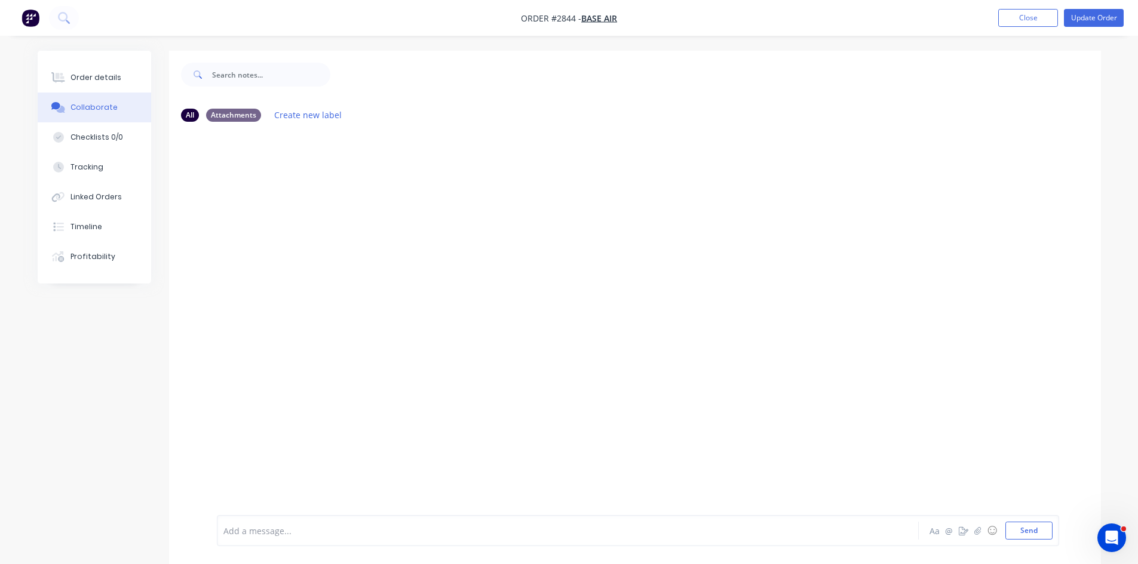
click at [313, 529] on div at bounding box center [534, 531] width 621 height 13
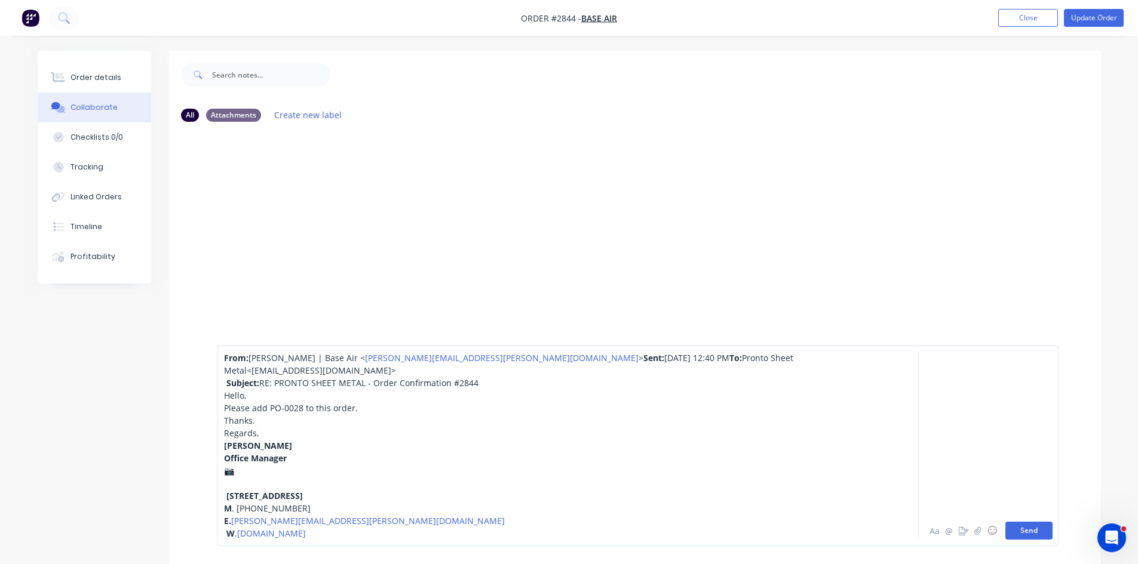
click at [1042, 533] on button "Send" at bounding box center [1028, 531] width 47 height 18
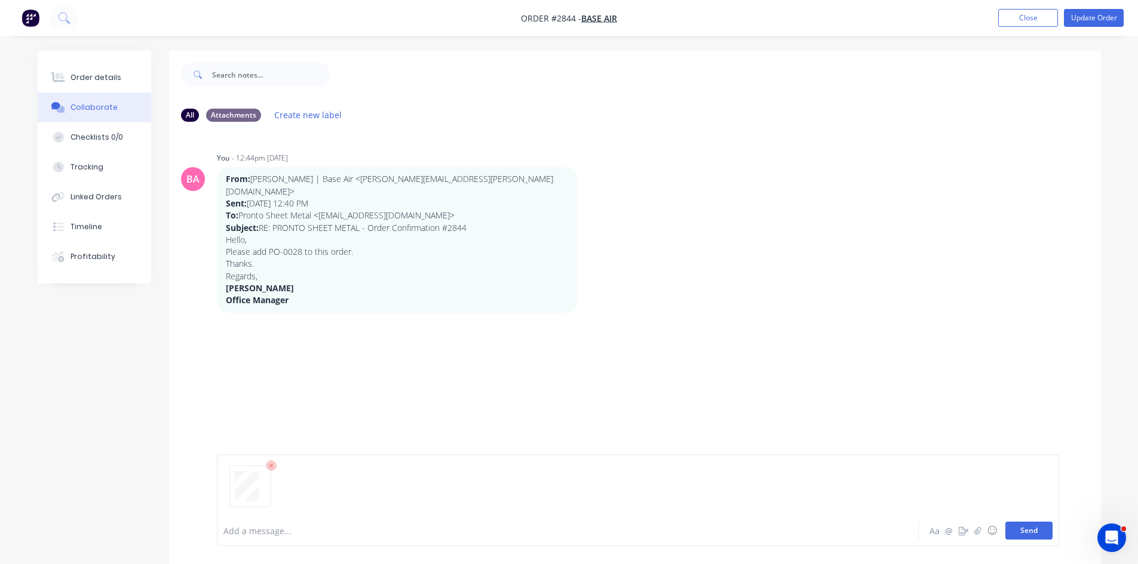
click at [1024, 528] on button "Send" at bounding box center [1028, 531] width 47 height 18
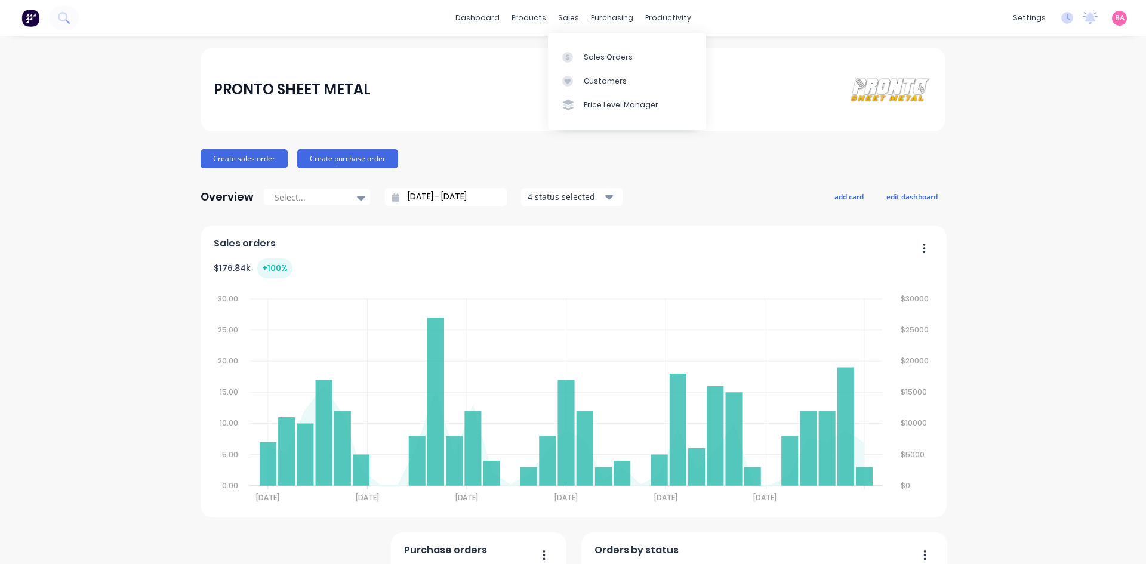
click at [631, 59] on link "Sales Orders" at bounding box center [627, 57] width 158 height 24
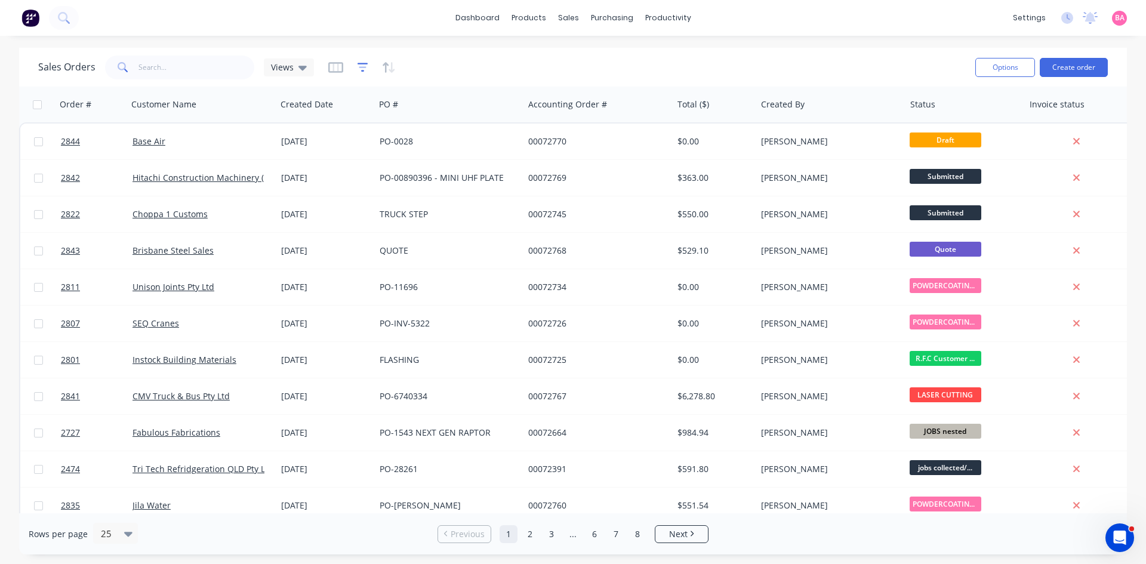
click at [365, 65] on icon "button" at bounding box center [363, 68] width 11 height 12
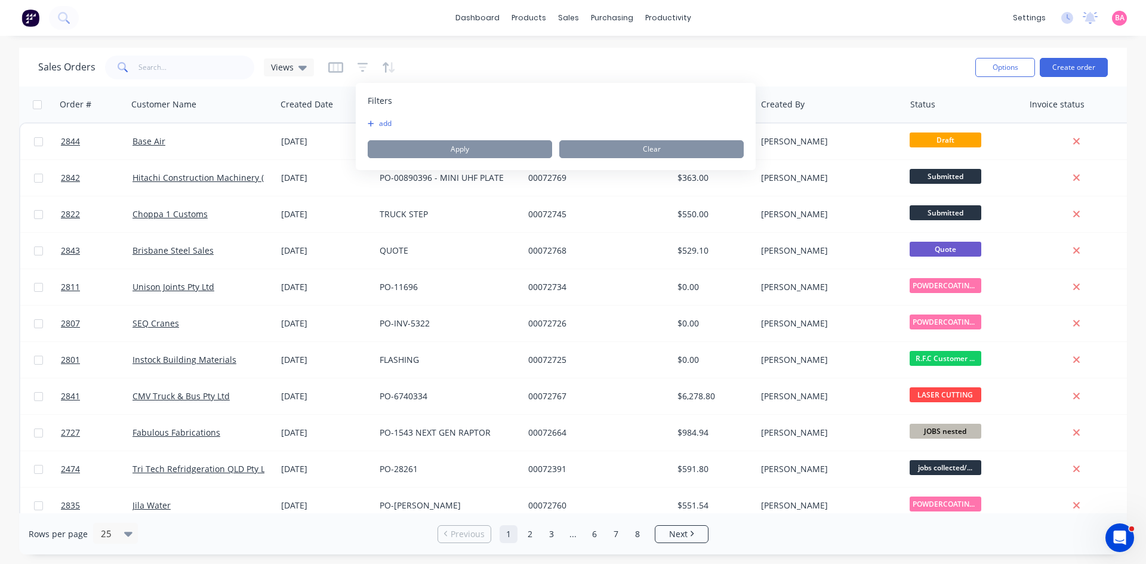
click at [382, 124] on button "add" at bounding box center [383, 124] width 30 height 10
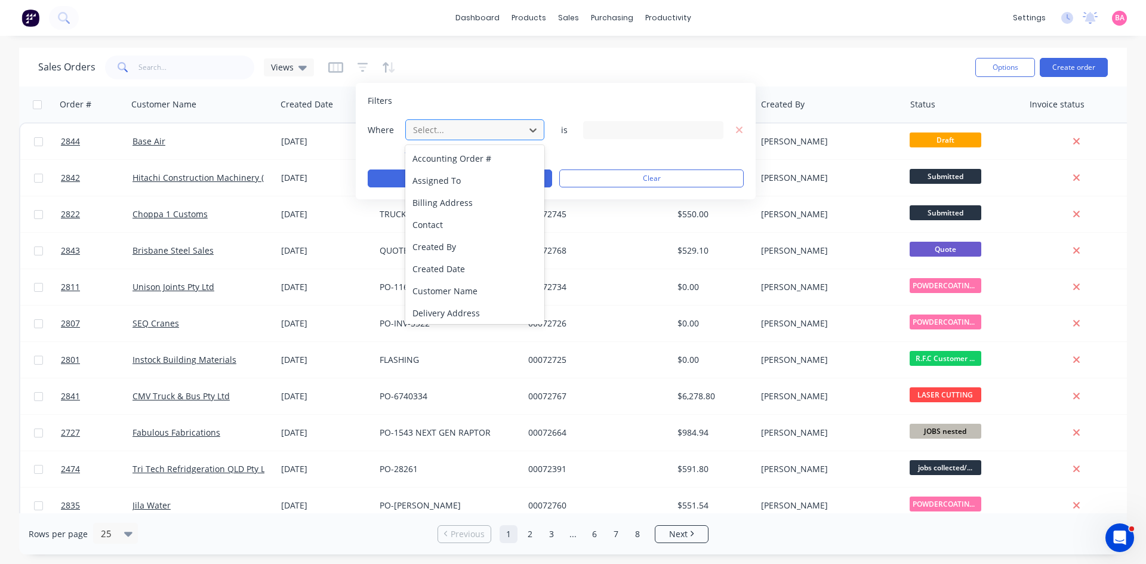
click at [509, 131] on div at bounding box center [465, 129] width 107 height 15
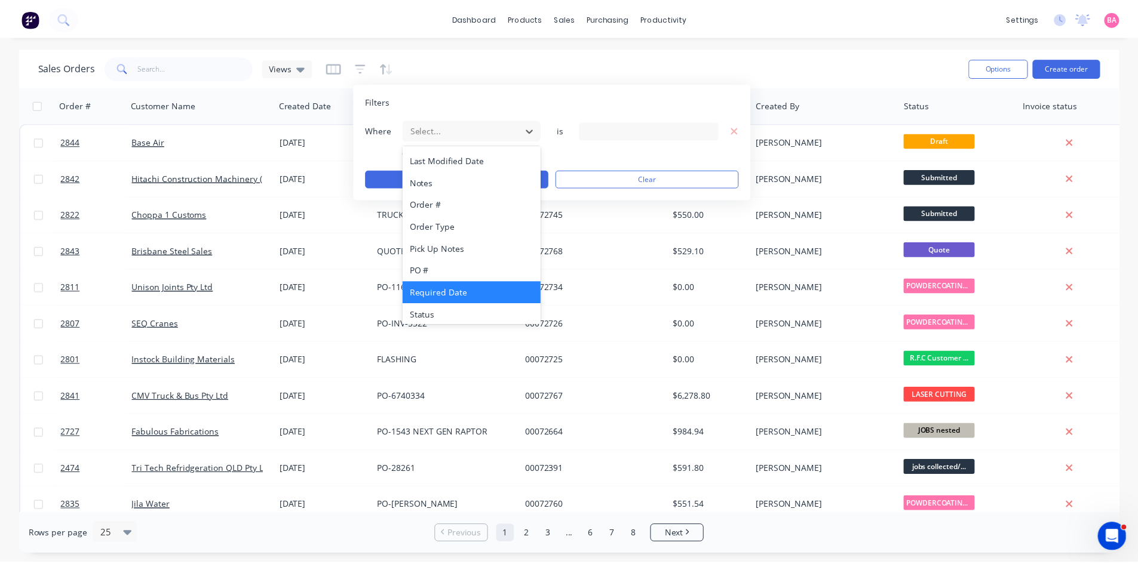
scroll to position [312, 0]
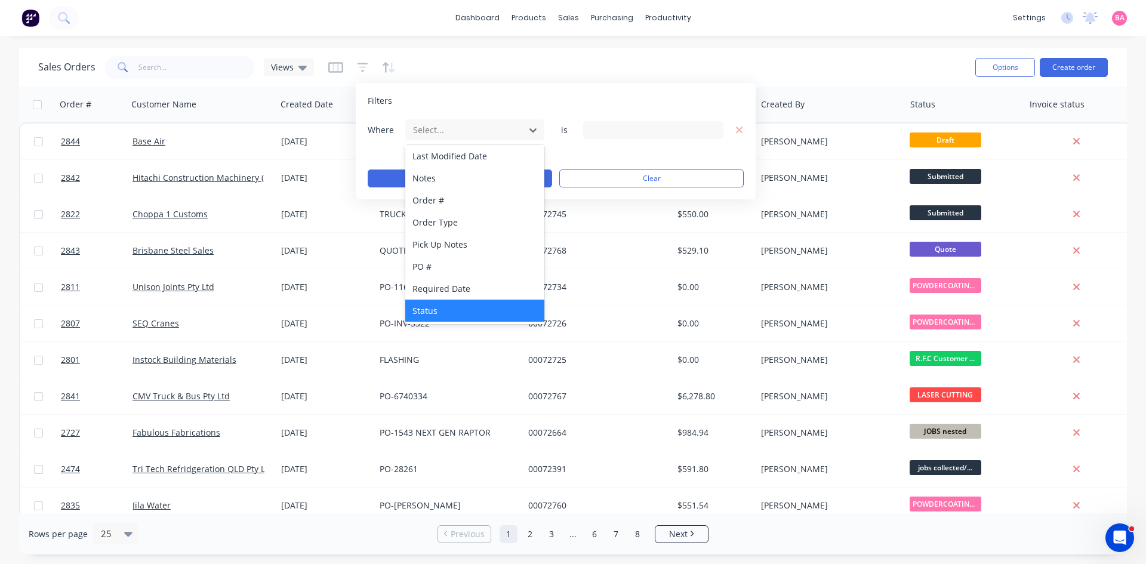
click at [430, 308] on div "Status" at bounding box center [474, 311] width 139 height 22
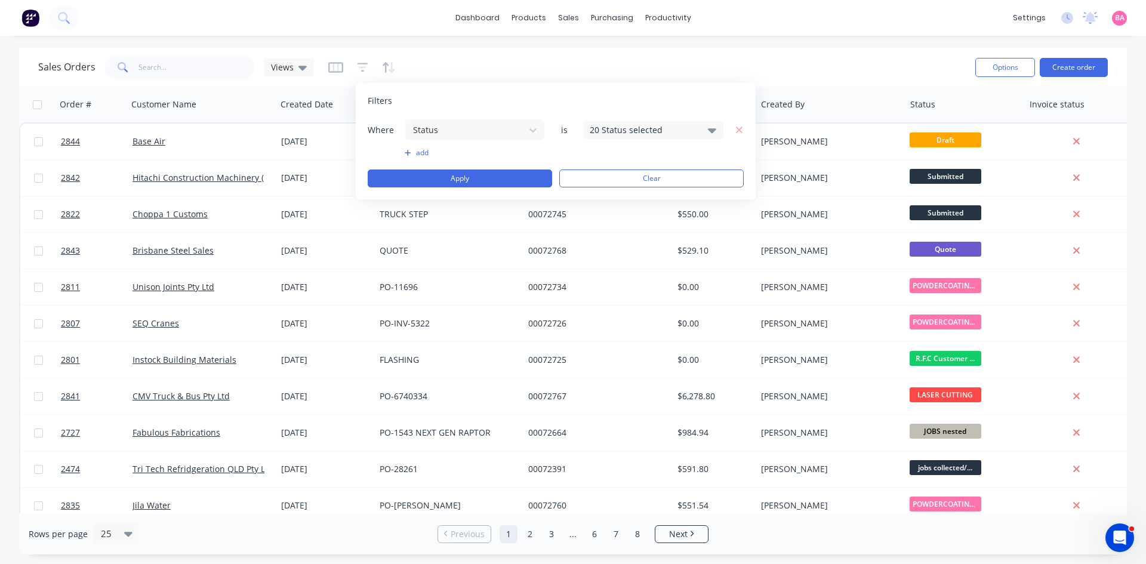
click at [712, 131] on icon at bounding box center [712, 130] width 8 height 5
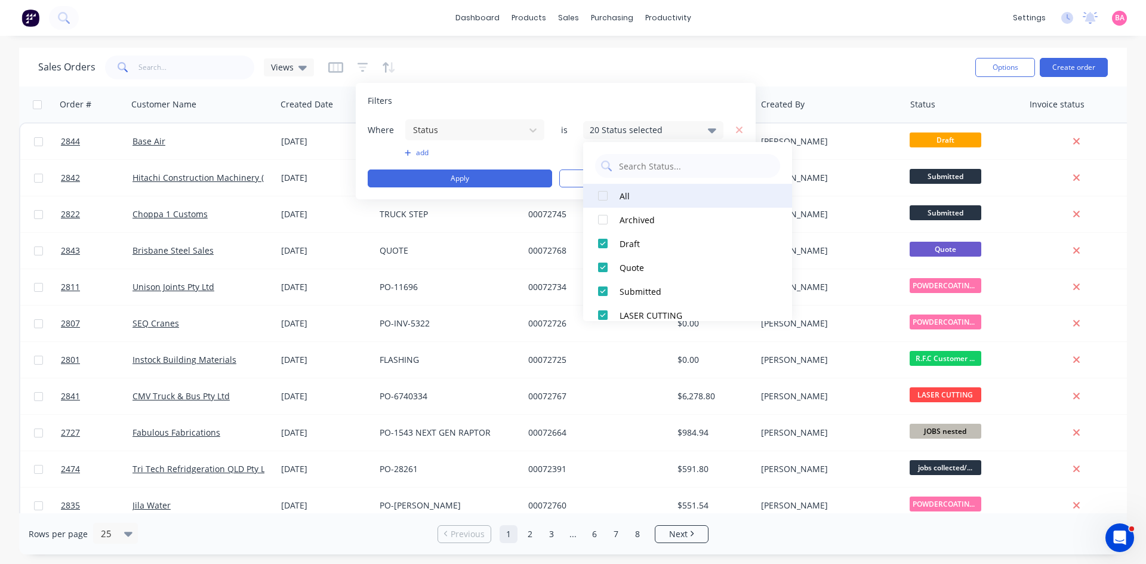
click at [605, 199] on div at bounding box center [603, 196] width 24 height 24
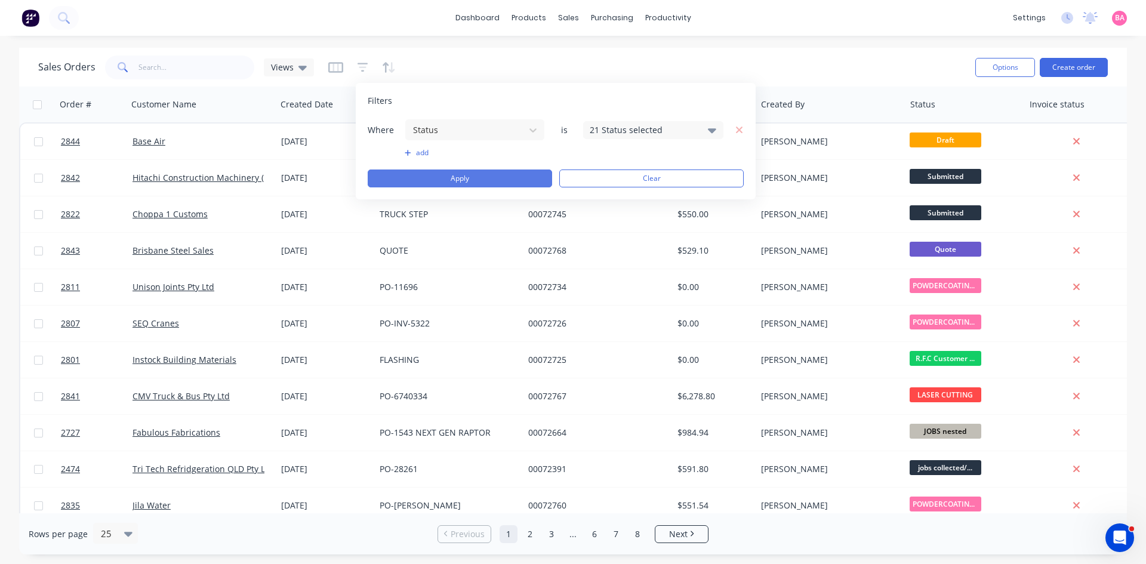
click at [471, 178] on button "Apply" at bounding box center [460, 179] width 185 height 18
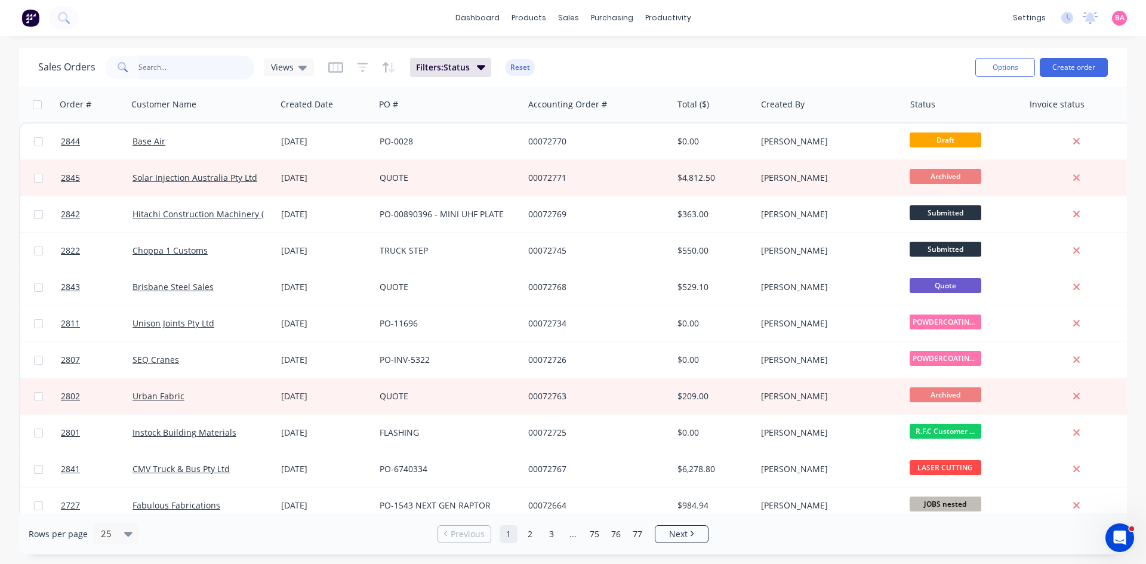
click at [171, 69] on input "text" at bounding box center [197, 68] width 116 height 24
type input "b"
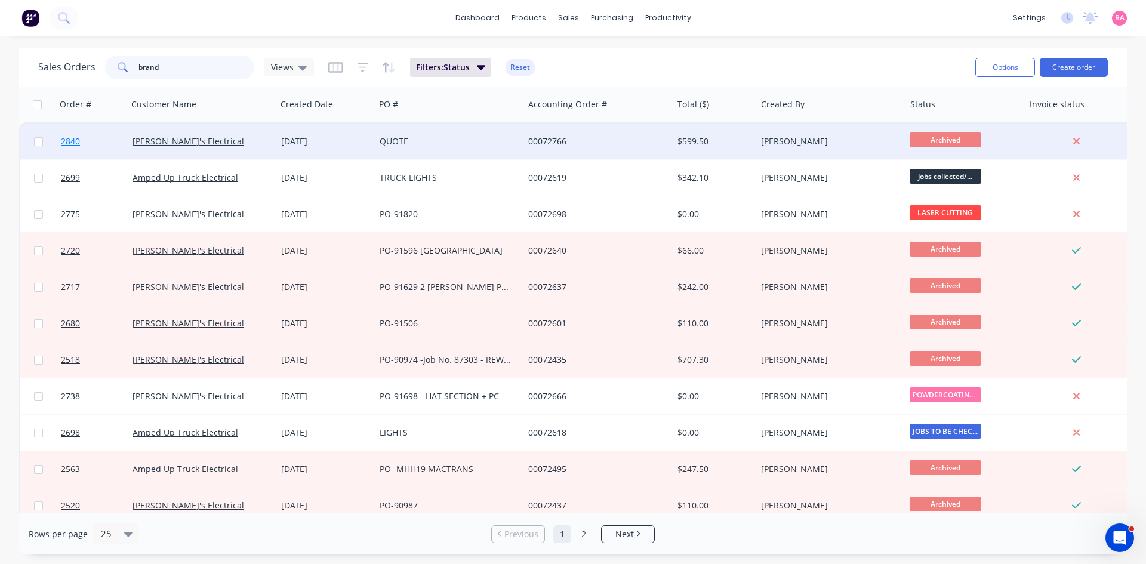
type input "brand"
click at [67, 140] on span "2840" at bounding box center [70, 142] width 19 height 12
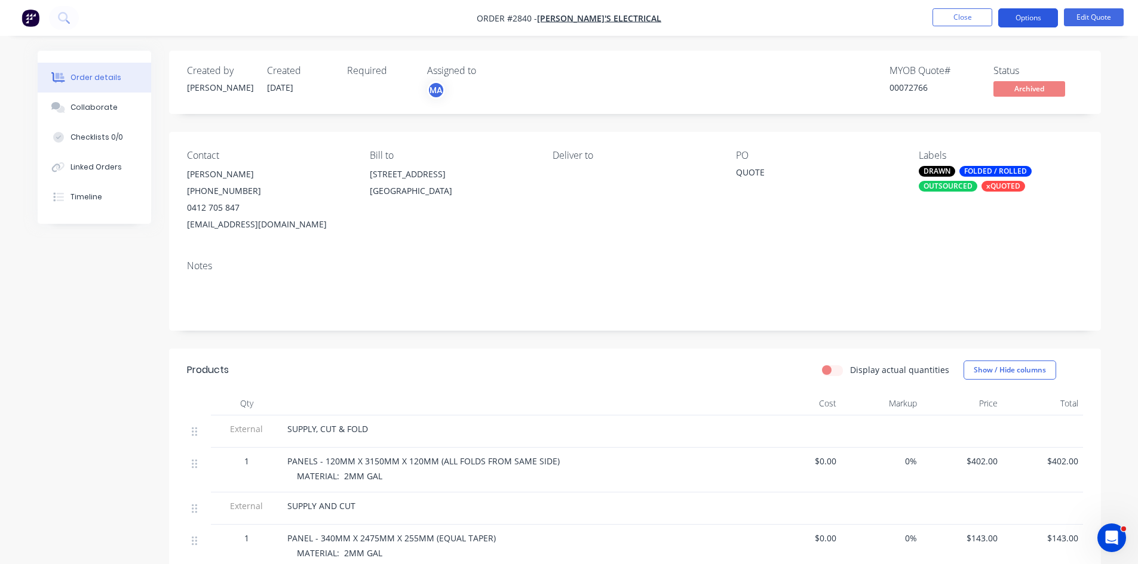
click at [1027, 14] on button "Options" at bounding box center [1028, 17] width 60 height 19
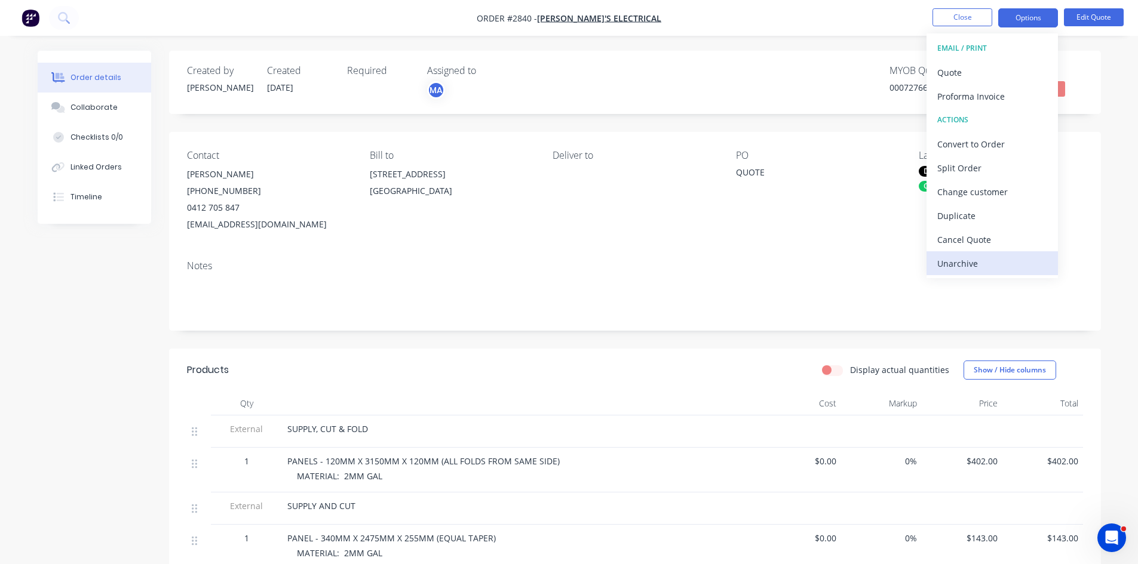
click at [953, 262] on div "Unarchive" at bounding box center [992, 263] width 110 height 17
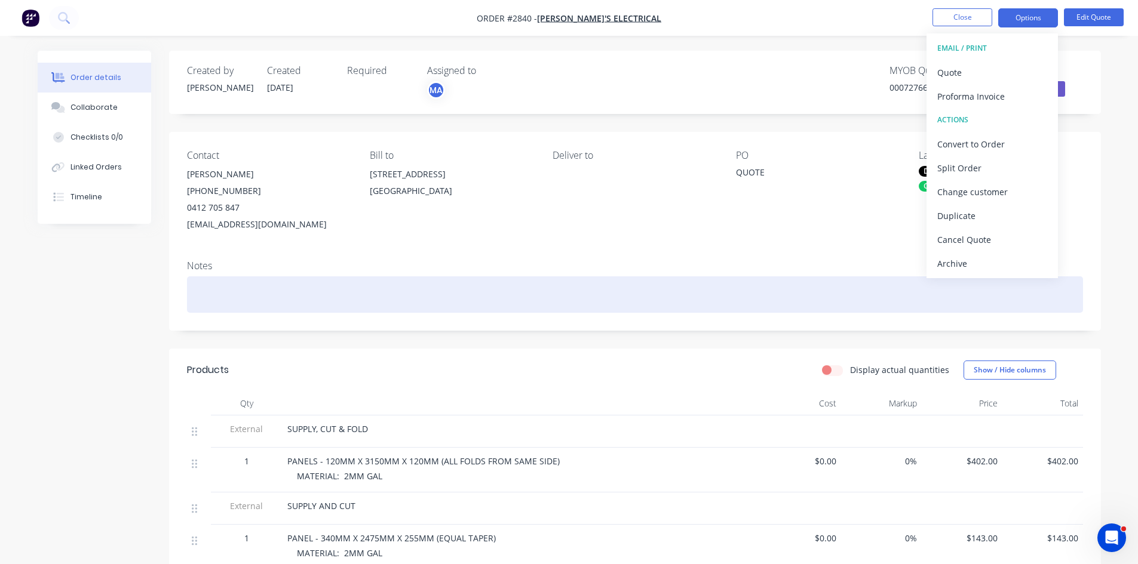
click at [763, 298] on div at bounding box center [635, 294] width 896 height 36
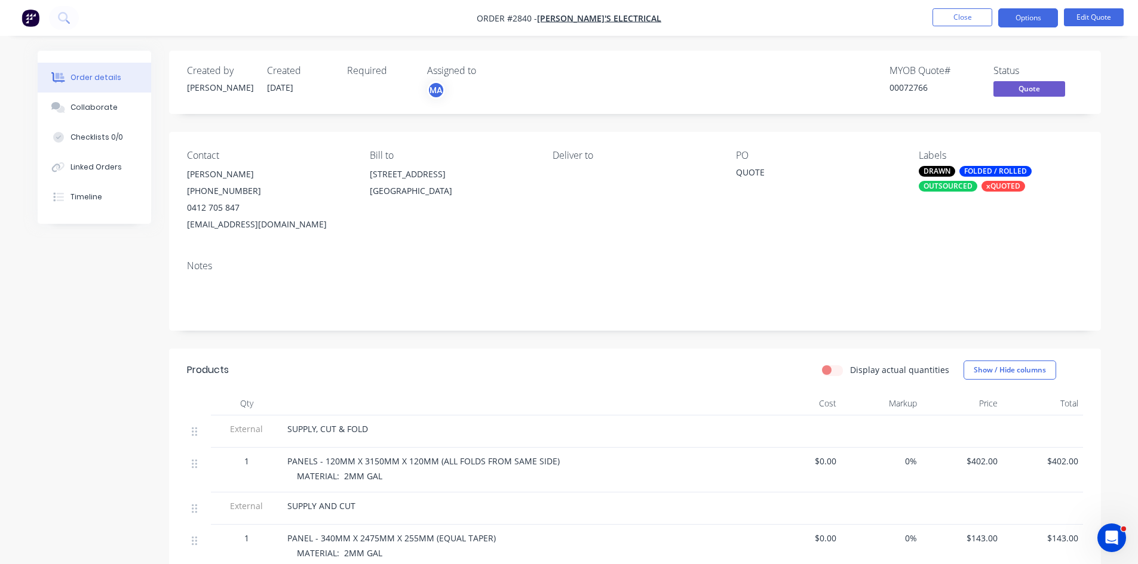
click at [745, 173] on div "QUOTE" at bounding box center [810, 174] width 149 height 17
drag, startPoint x: 730, startPoint y: 174, endPoint x: 825, endPoint y: 168, distance: 95.1
click at [825, 168] on div "Contact [PERSON_NAME] [PHONE_NUMBER] [EMAIL_ADDRESS][DOMAIN_NAME] Bill to [STRE…" at bounding box center [635, 191] width 932 height 119
click at [1087, 13] on button "Edit Quote" at bounding box center [1093, 17] width 60 height 18
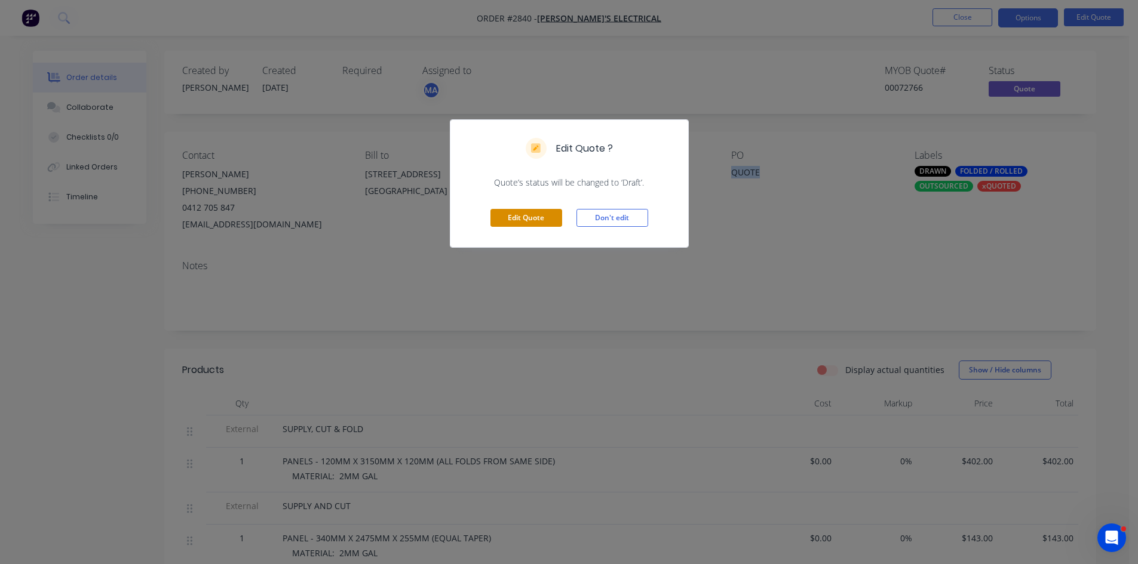
click at [518, 216] on button "Edit Quote" at bounding box center [526, 218] width 72 height 18
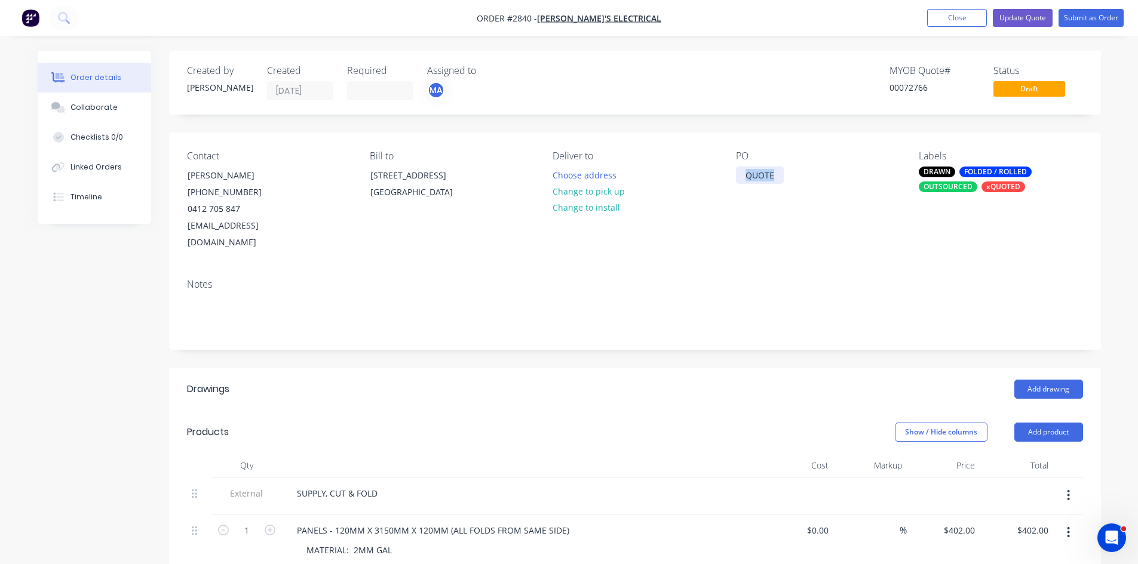
drag, startPoint x: 708, startPoint y: 170, endPoint x: 565, endPoint y: 142, distance: 145.6
click at [573, 145] on div "Contact [PERSON_NAME] [PHONE_NUMBER] [EMAIL_ADDRESS][DOMAIN_NAME] Bill to [STRE…" at bounding box center [635, 201] width 932 height 137
drag, startPoint x: 757, startPoint y: 176, endPoint x: 717, endPoint y: 176, distance: 39.4
click at [717, 176] on div "Contact [PERSON_NAME] [PHONE_NUMBER] [EMAIL_ADDRESS][DOMAIN_NAME] Bill to [STRE…" at bounding box center [635, 201] width 932 height 137
click at [94, 107] on div "Collaborate" at bounding box center [93, 107] width 47 height 11
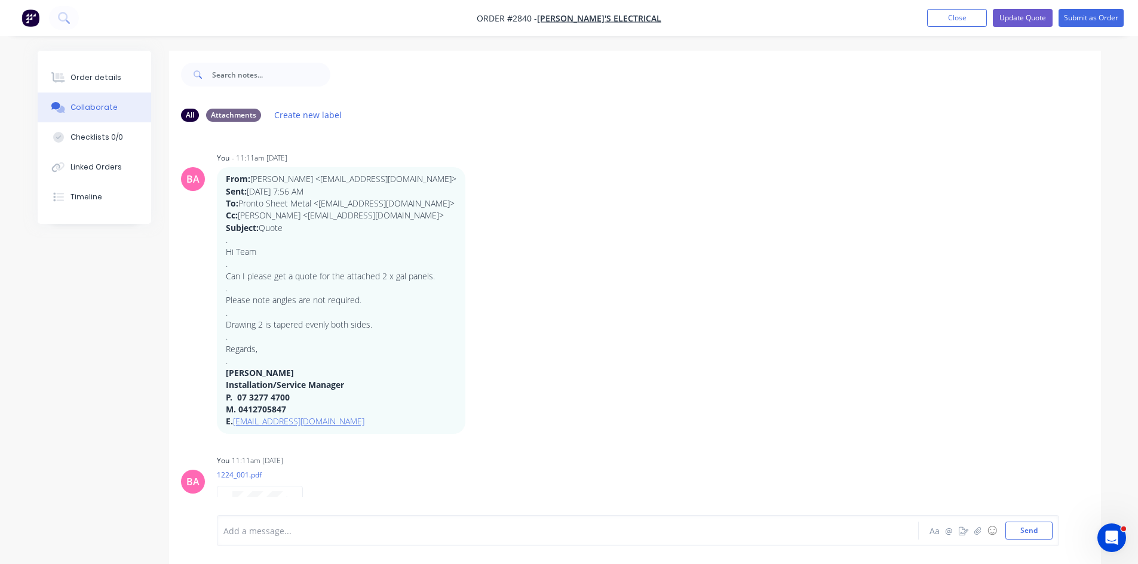
click at [337, 540] on div "Add a message... Aa @ ☺ Send" at bounding box center [638, 530] width 842 height 31
drag, startPoint x: 339, startPoint y: 540, endPoint x: 245, endPoint y: 532, distance: 94.1
click at [247, 532] on div at bounding box center [534, 531] width 621 height 13
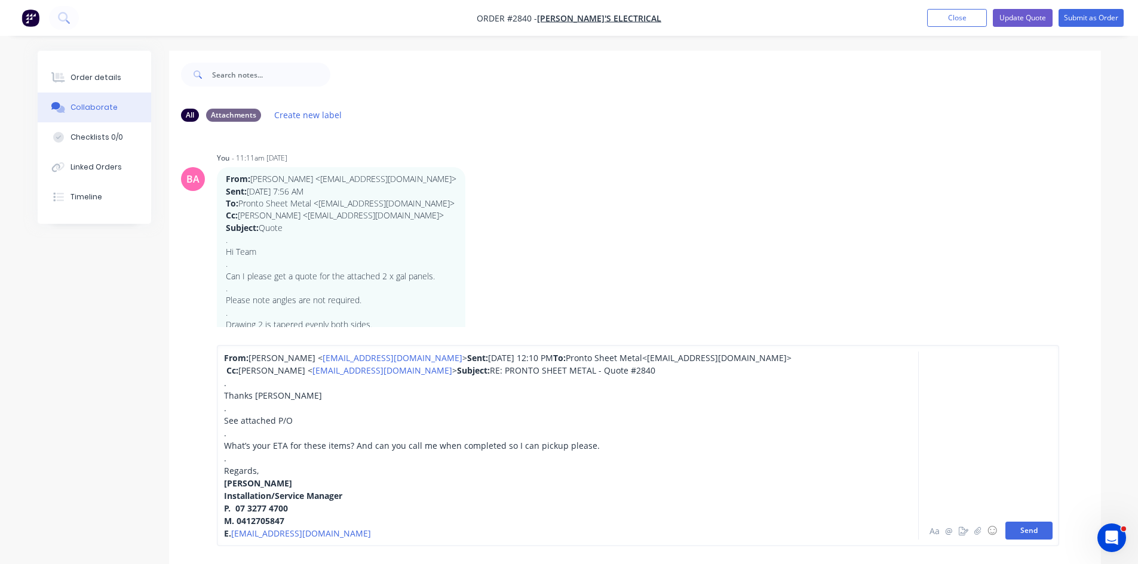
click at [1026, 531] on button "Send" at bounding box center [1028, 531] width 47 height 18
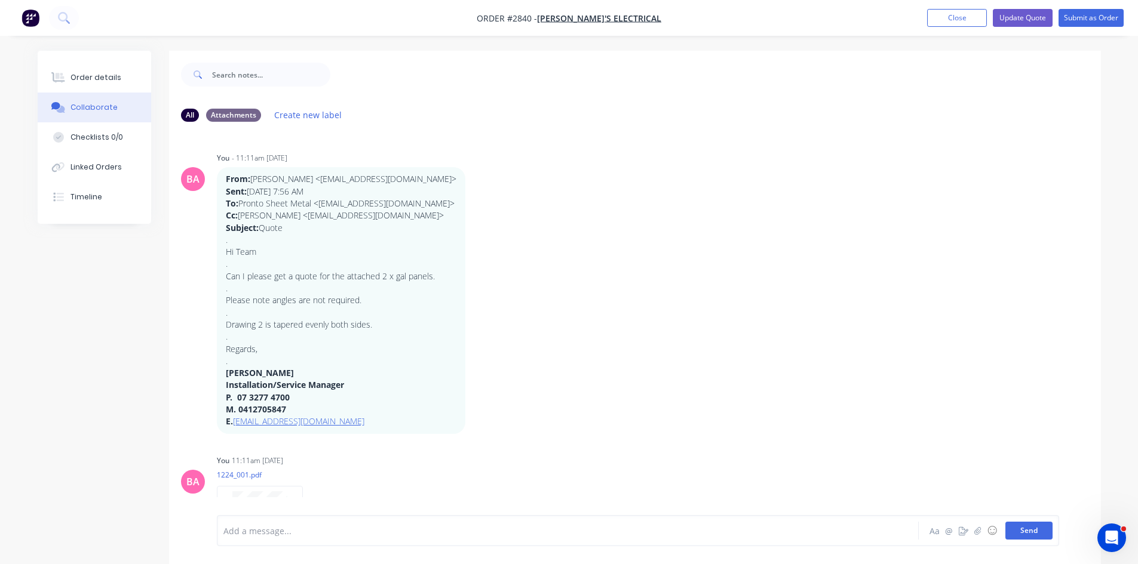
scroll to position [54, 0]
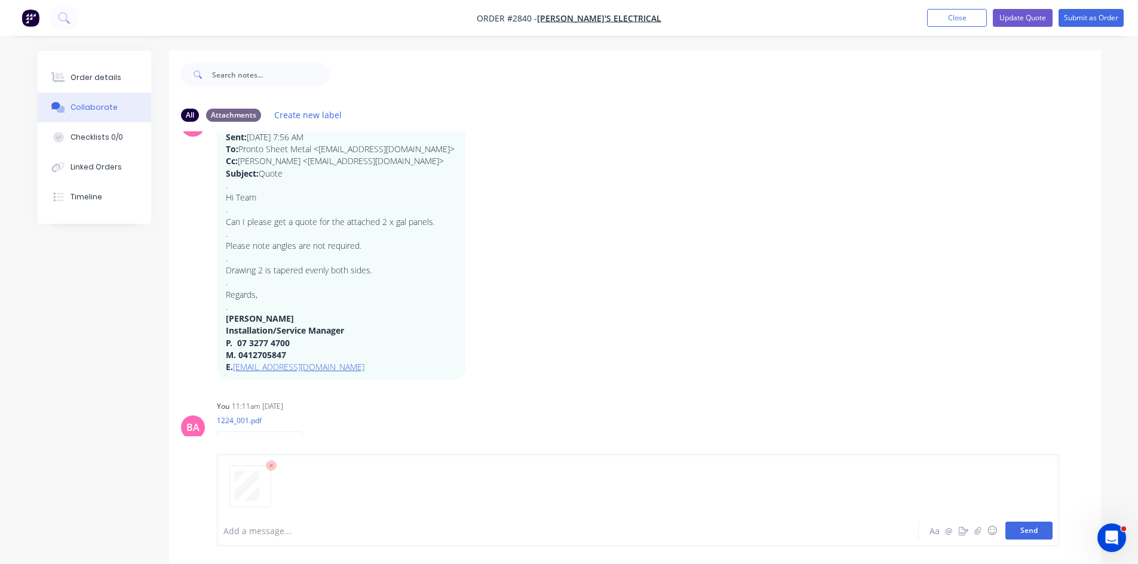
click at [1026, 531] on button "Send" at bounding box center [1028, 531] width 47 height 18
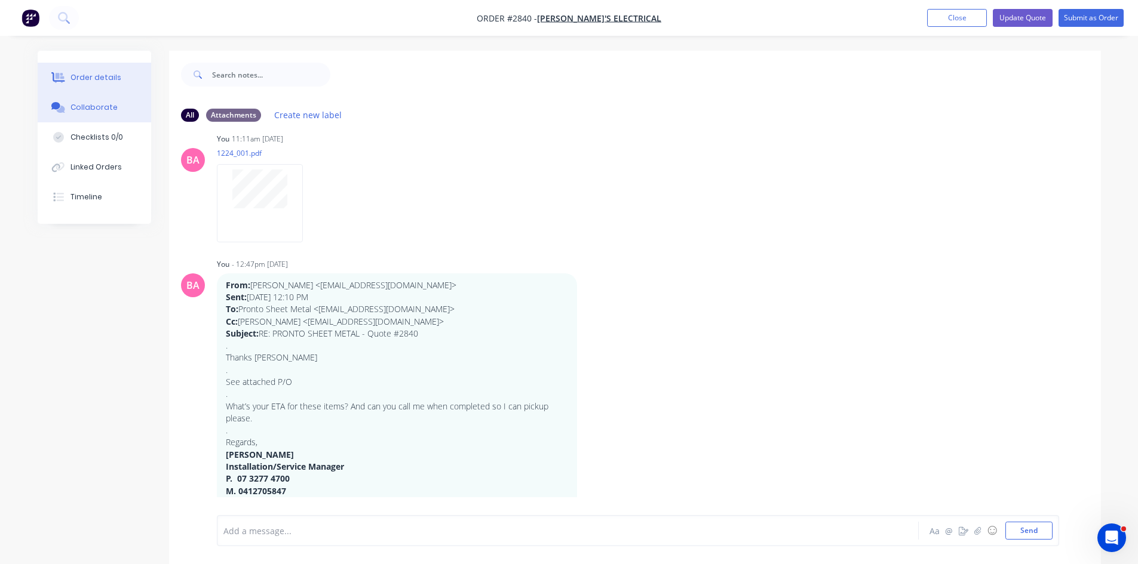
click at [91, 77] on div "Order details" at bounding box center [95, 77] width 51 height 11
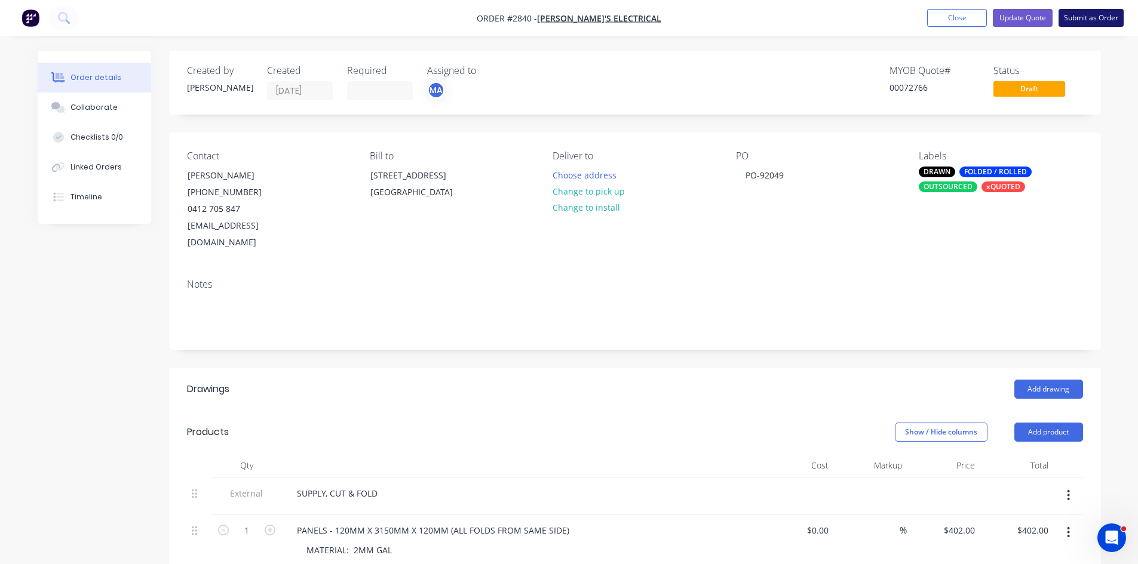
click at [1080, 15] on button "Submit as Order" at bounding box center [1090, 18] width 65 height 18
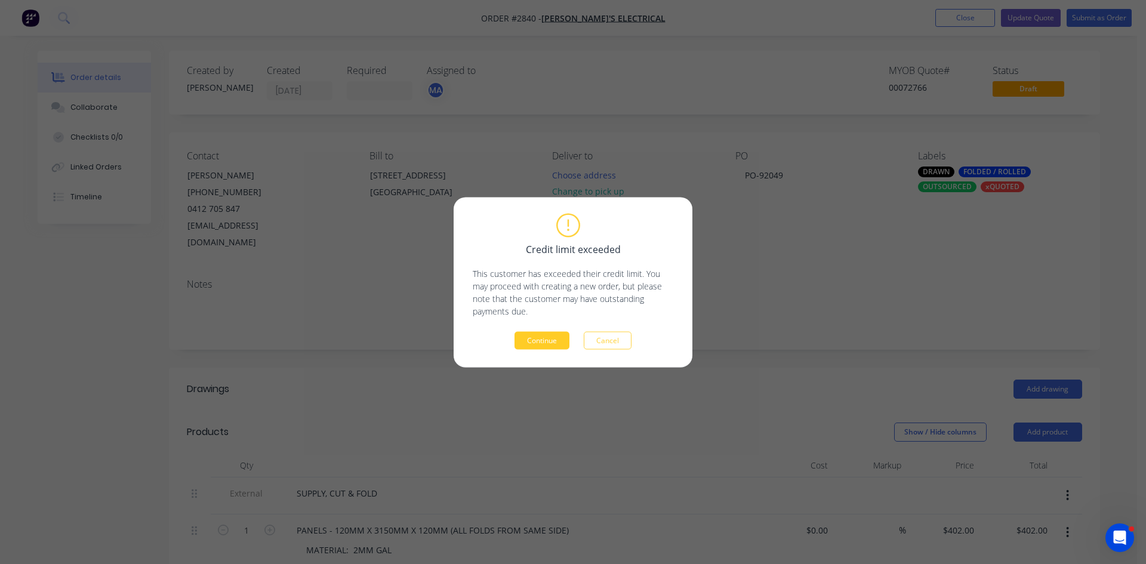
click at [536, 339] on button "Continue" at bounding box center [542, 340] width 55 height 18
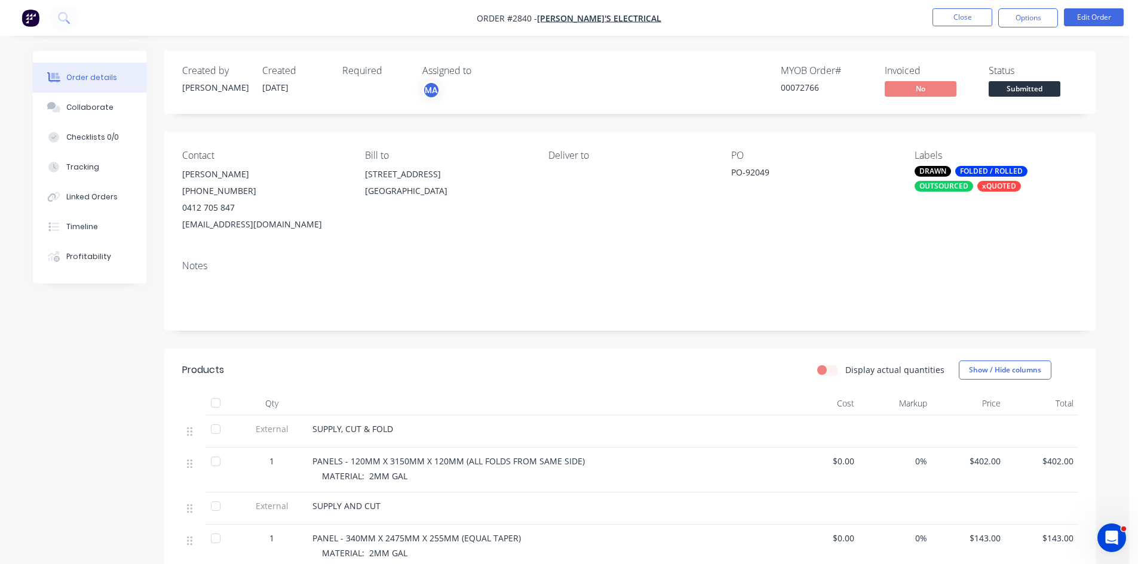
click at [644, 466] on div "PANELS - 120MM X 3150MM X 120MM (ALL FOLDS FROM SAME SIDE)" at bounding box center [546, 461] width 468 height 13
click at [1031, 15] on button "Options" at bounding box center [1028, 17] width 60 height 19
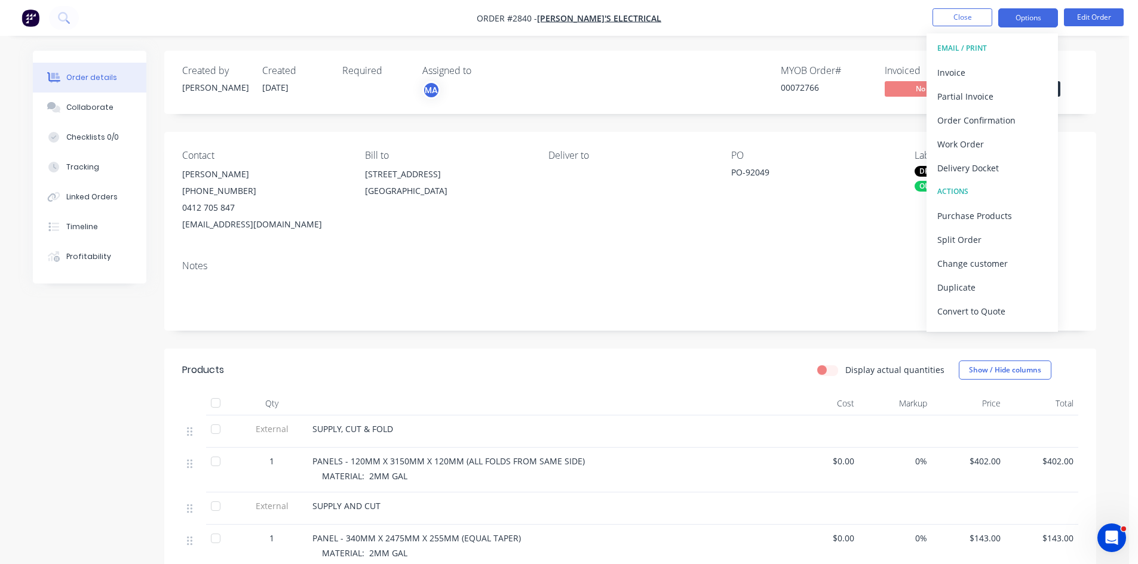
click at [1031, 15] on button "Options" at bounding box center [1028, 17] width 60 height 19
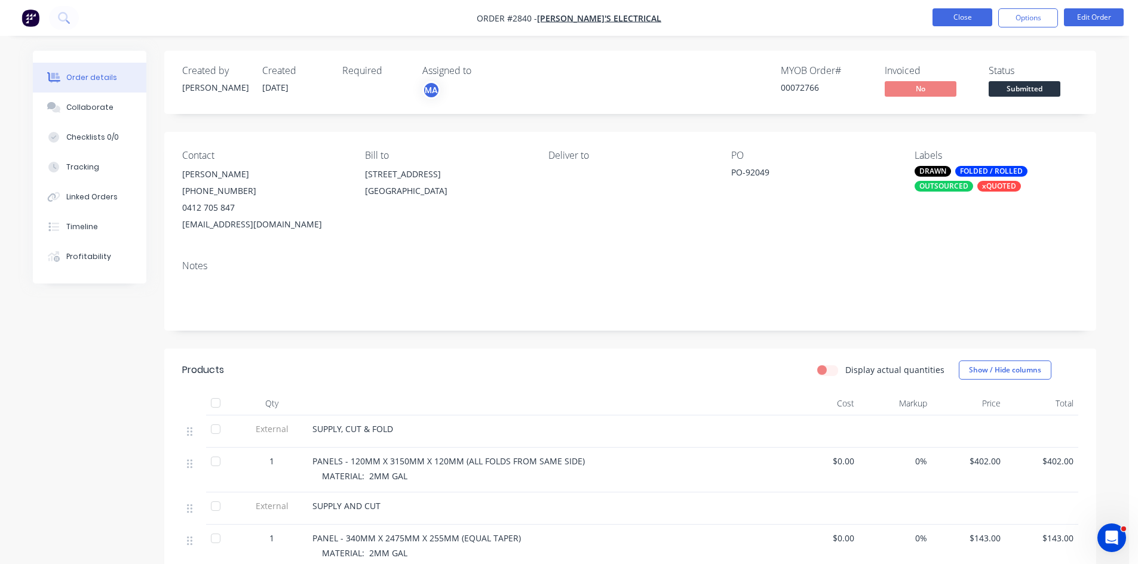
click at [982, 15] on button "Close" at bounding box center [962, 17] width 60 height 18
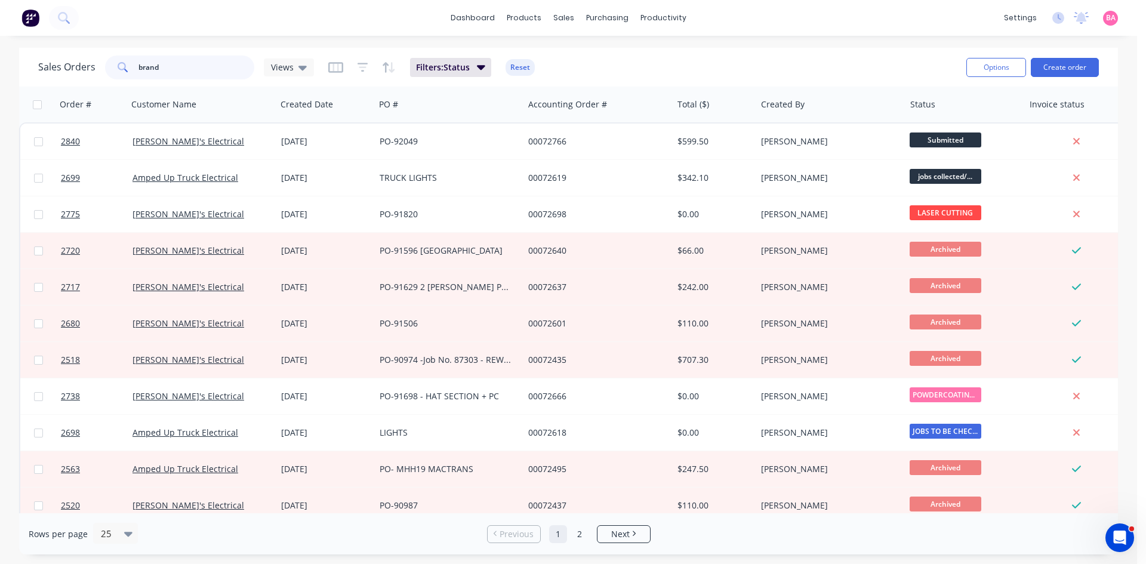
drag, startPoint x: 168, startPoint y: 64, endPoint x: 60, endPoint y: 56, distance: 108.4
click at [60, 56] on div "Sales Orders brand Views" at bounding box center [176, 68] width 276 height 24
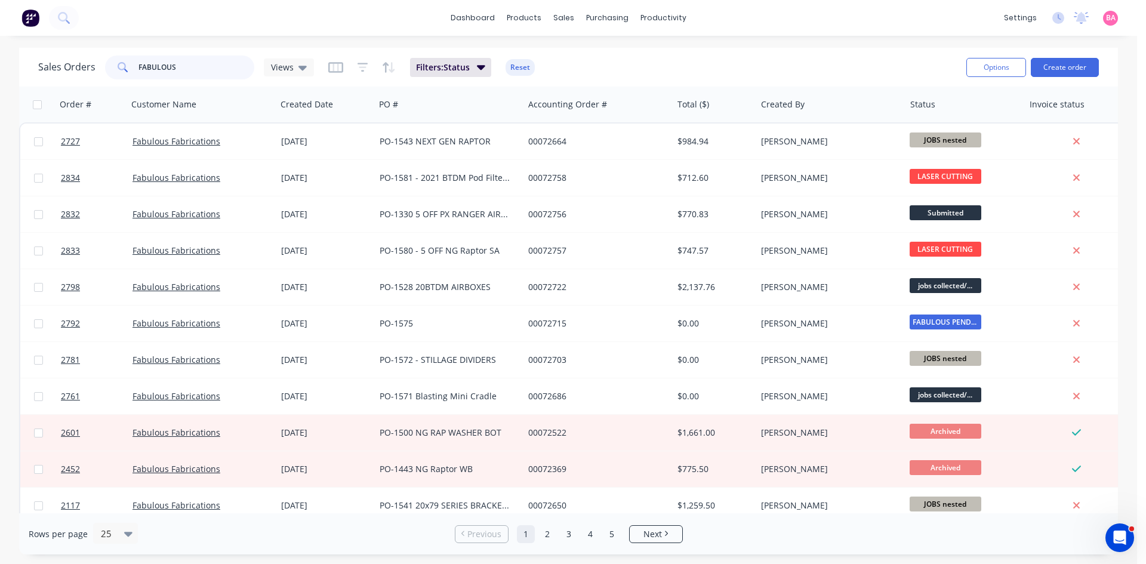
drag, startPoint x: 194, startPoint y: 68, endPoint x: -5, endPoint y: 54, distance: 199.9
click at [0, 54] on html "dashboard products sales purchasing productivity dashboard products Product Cat…" at bounding box center [573, 282] width 1146 height 564
type input "END CAPS"
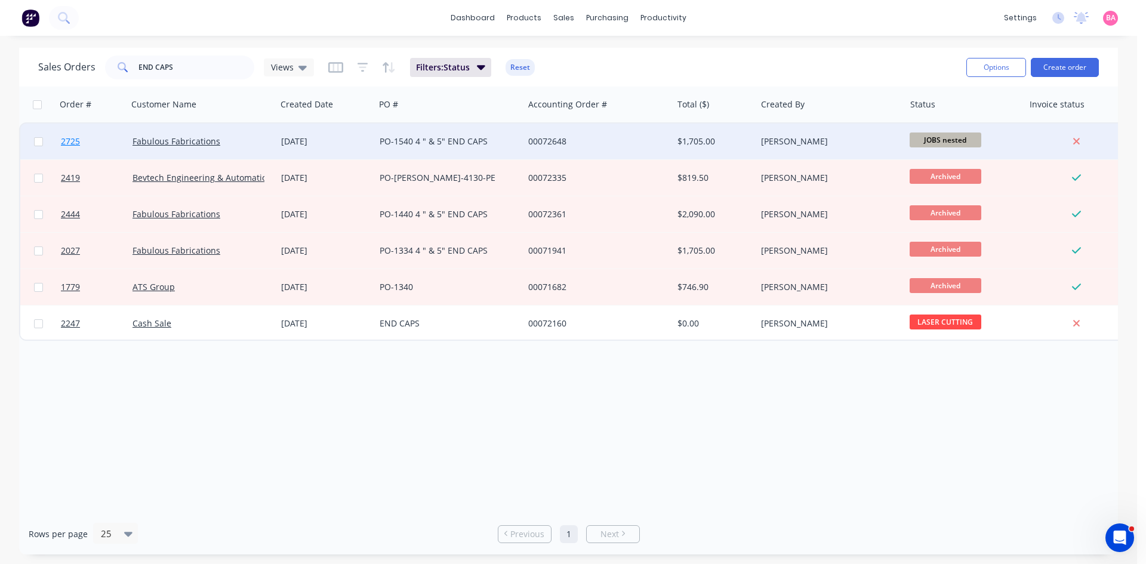
click at [66, 140] on span "2725" at bounding box center [70, 142] width 19 height 12
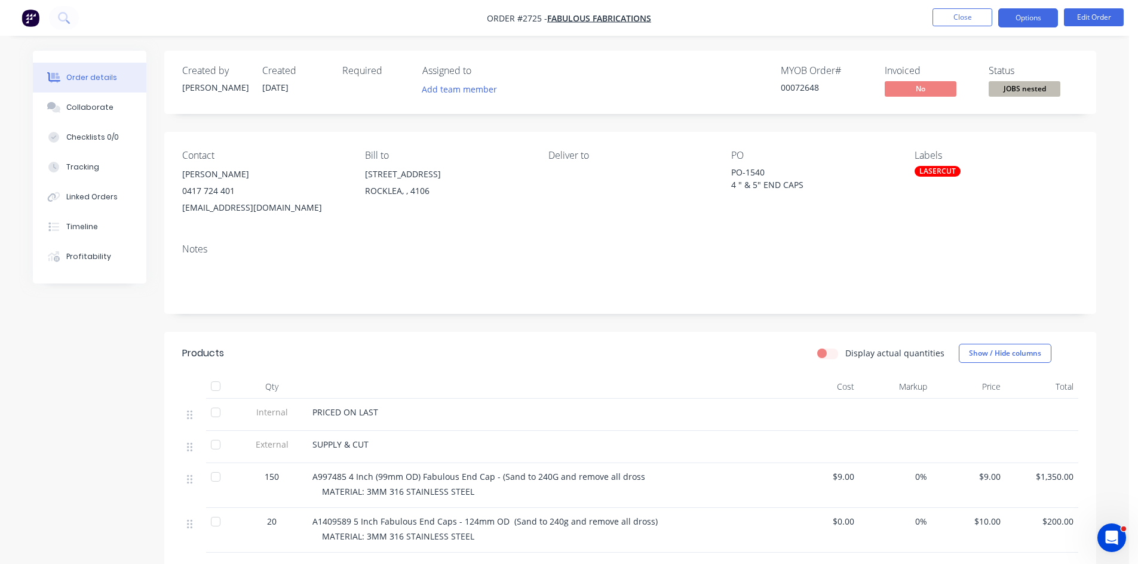
click at [1023, 15] on button "Options" at bounding box center [1028, 17] width 60 height 19
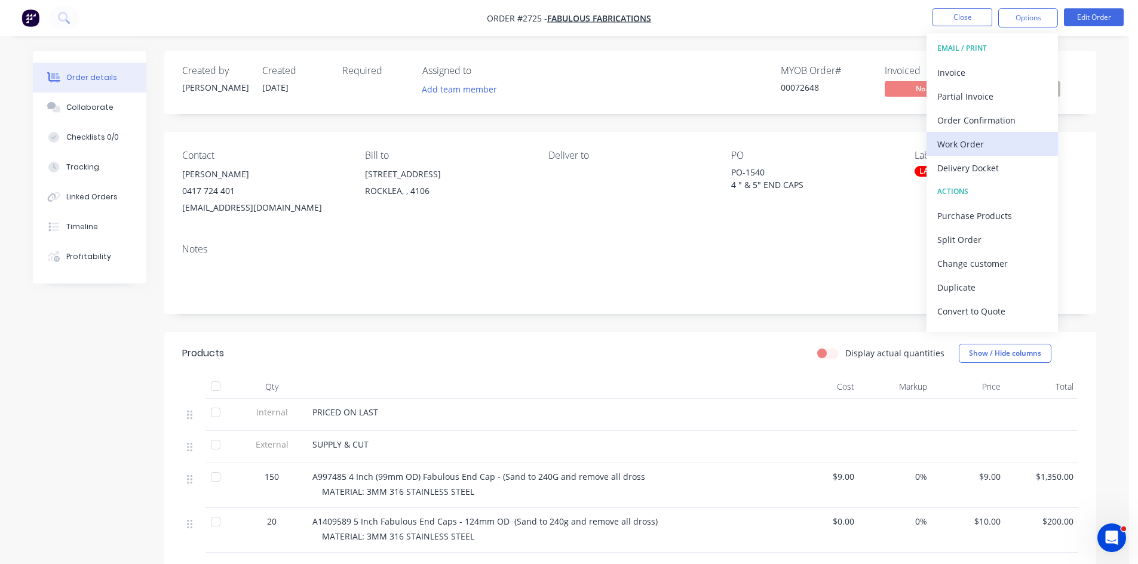
click at [957, 143] on div "Work Order" at bounding box center [992, 144] width 110 height 17
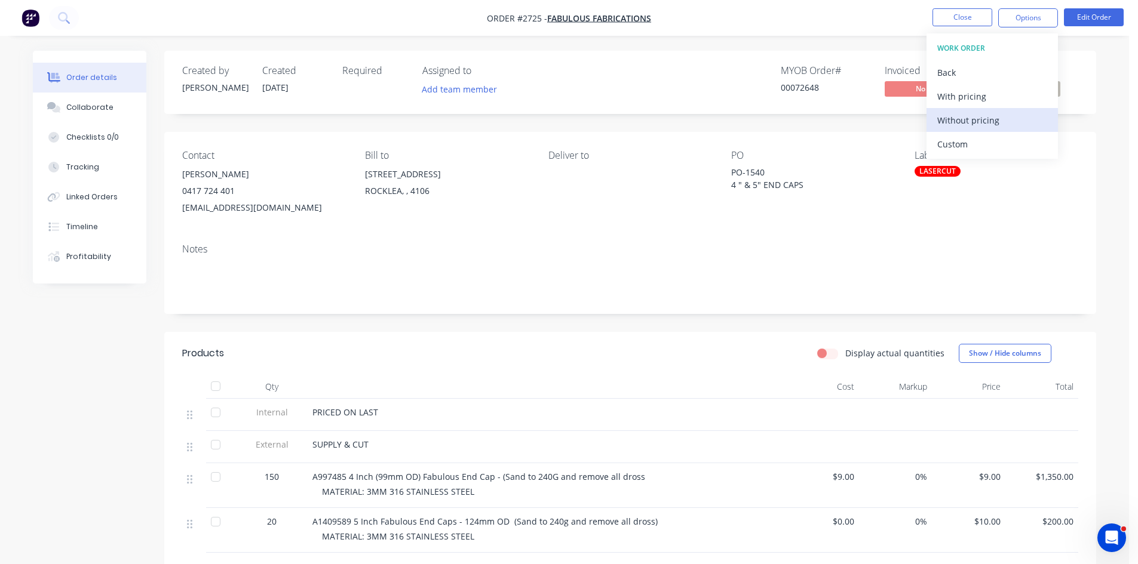
click at [963, 121] on div "Without pricing" at bounding box center [992, 120] width 110 height 17
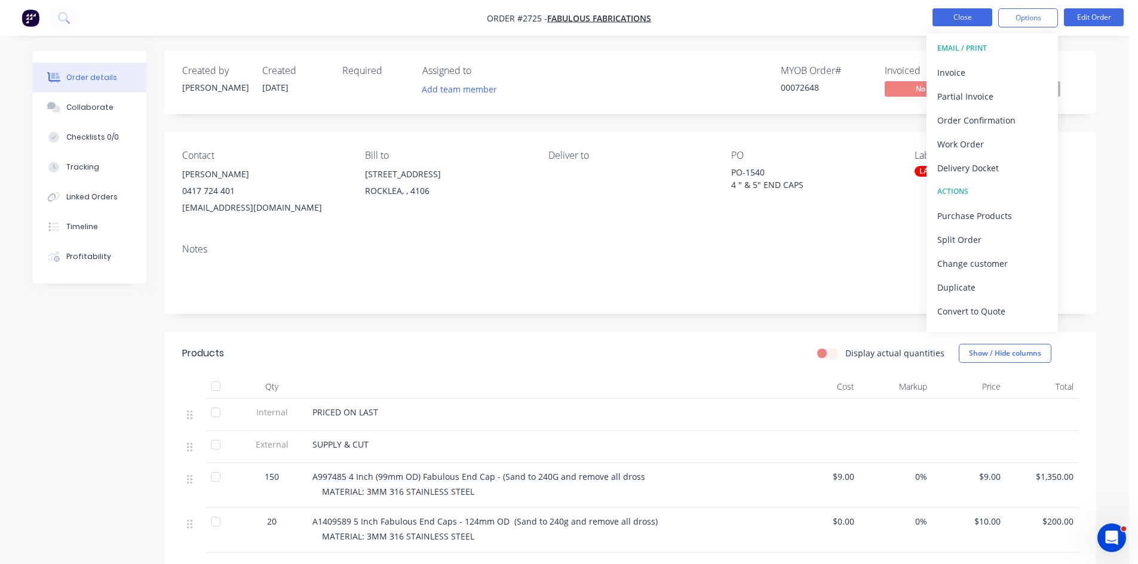
click at [965, 16] on button "Close" at bounding box center [962, 17] width 60 height 18
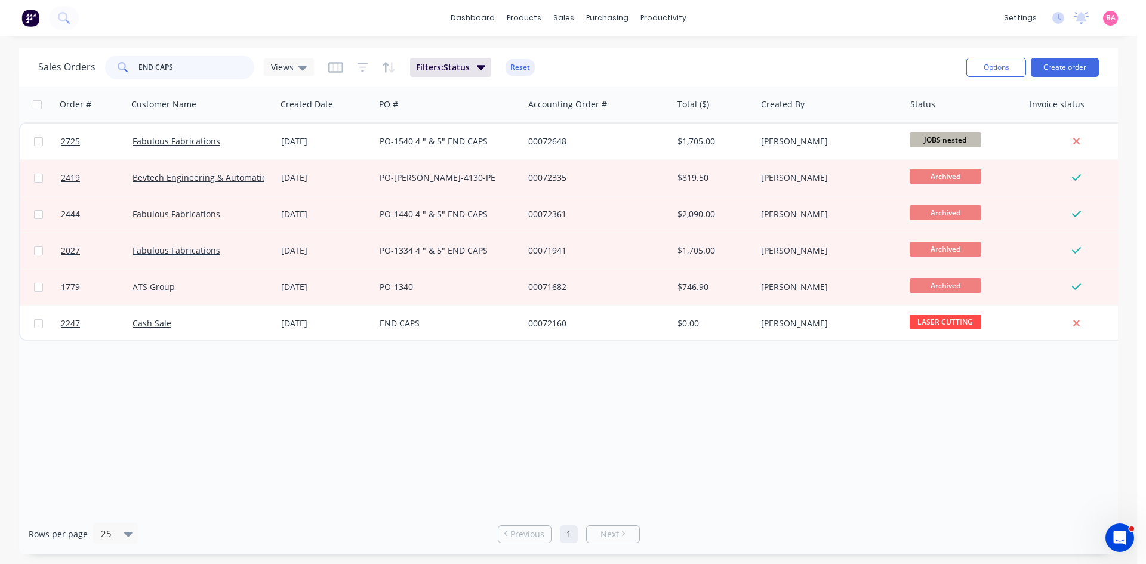
drag, startPoint x: 187, startPoint y: 69, endPoint x: 70, endPoint y: 47, distance: 119.2
click at [70, 47] on div "dashboard products sales purchasing productivity dashboard products Product Cat…" at bounding box center [569, 282] width 1138 height 564
type input "2730"
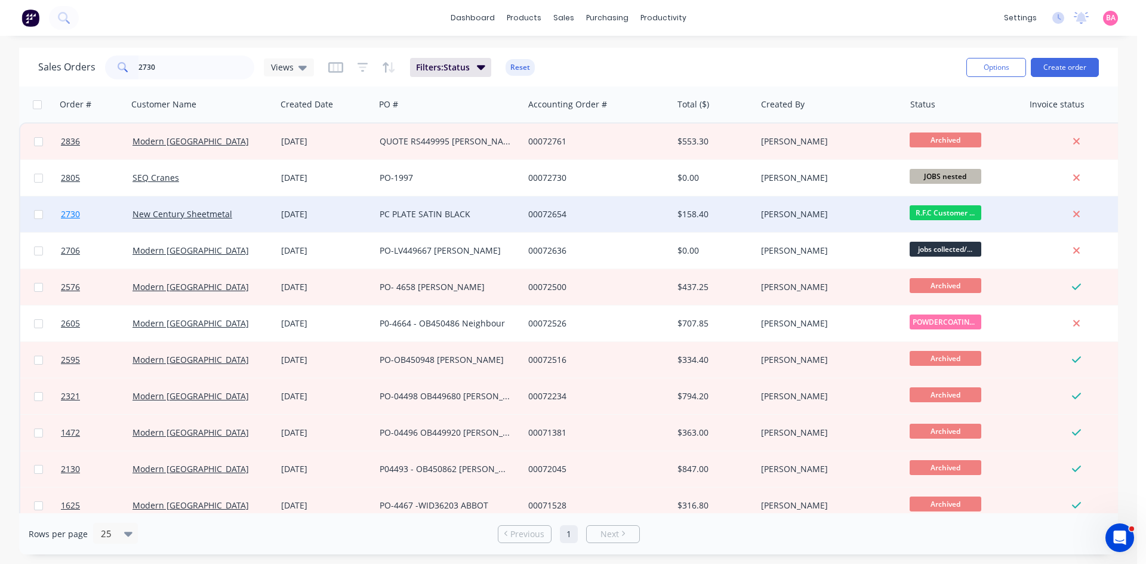
click at [61, 214] on span "2730" at bounding box center [70, 214] width 19 height 12
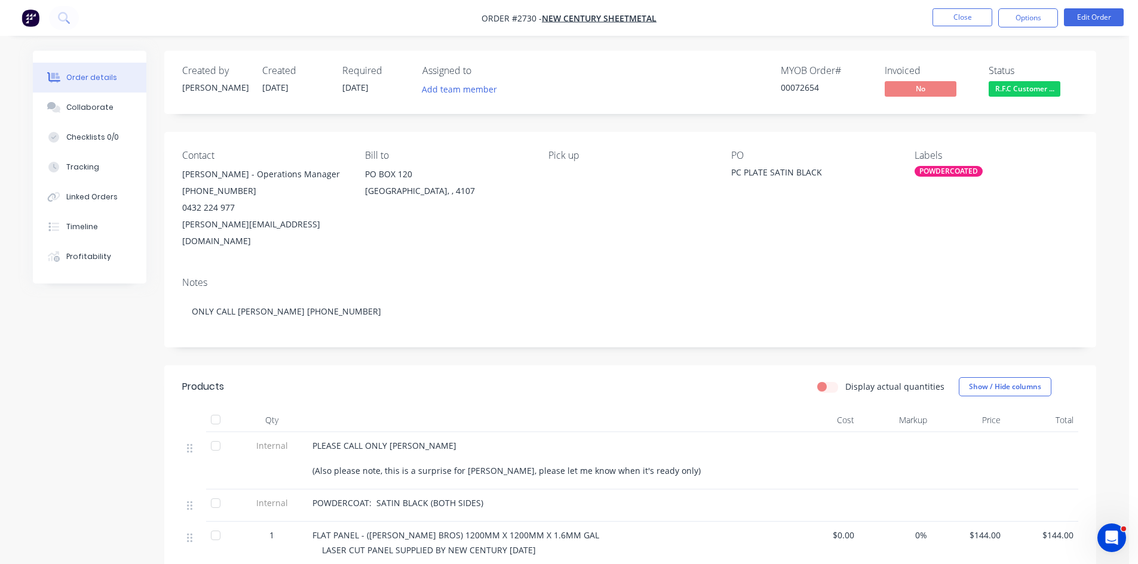
click at [1023, 85] on span "R.F.C Customer ..." at bounding box center [1024, 88] width 72 height 15
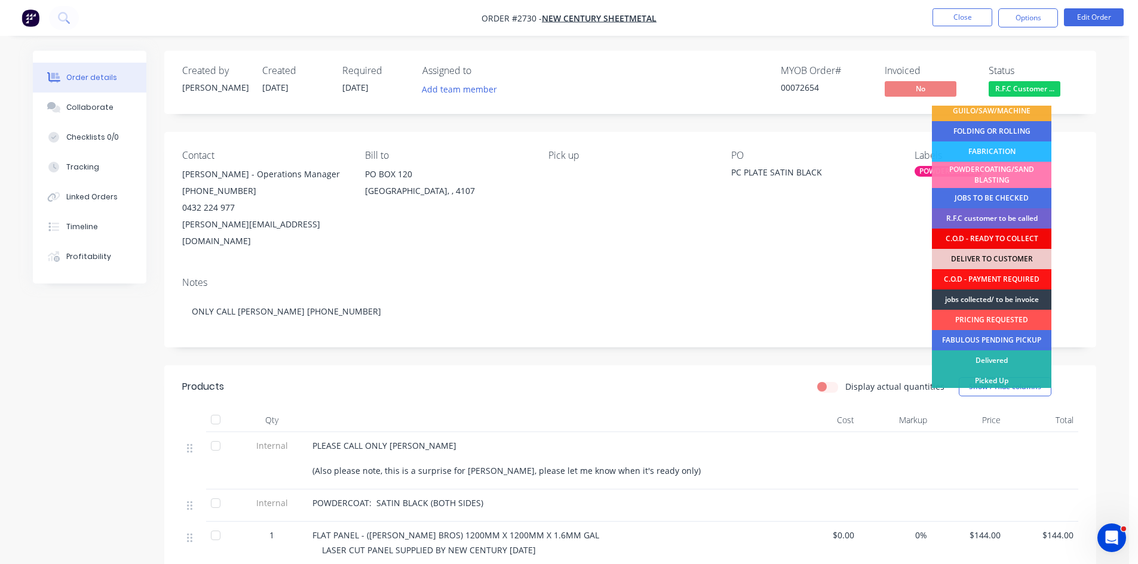
scroll to position [69, 0]
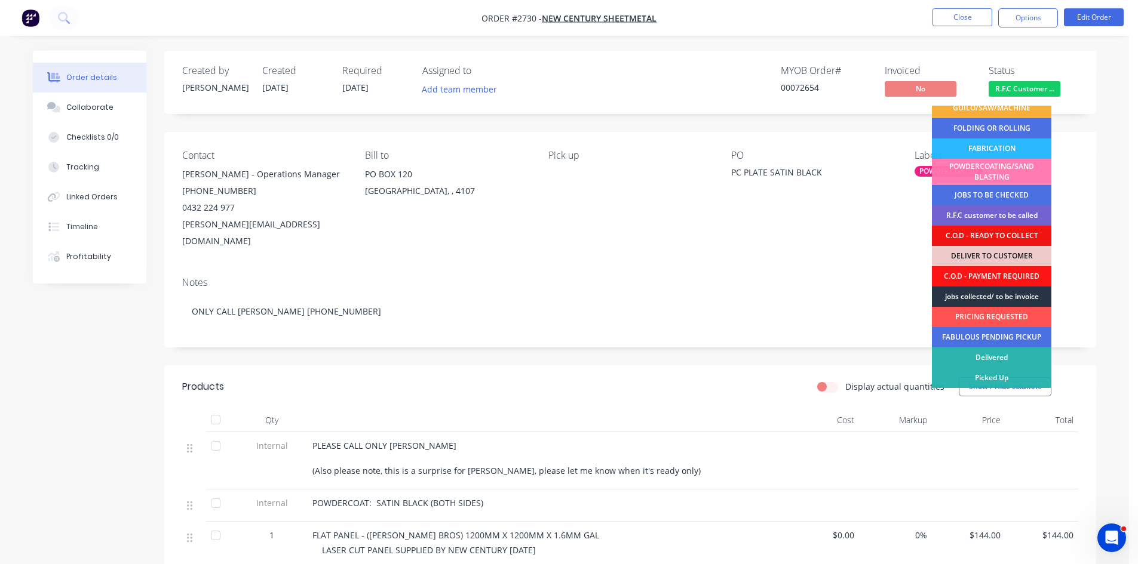
click at [1009, 292] on div "jobs collected/ to be invoice" at bounding box center [991, 297] width 119 height 20
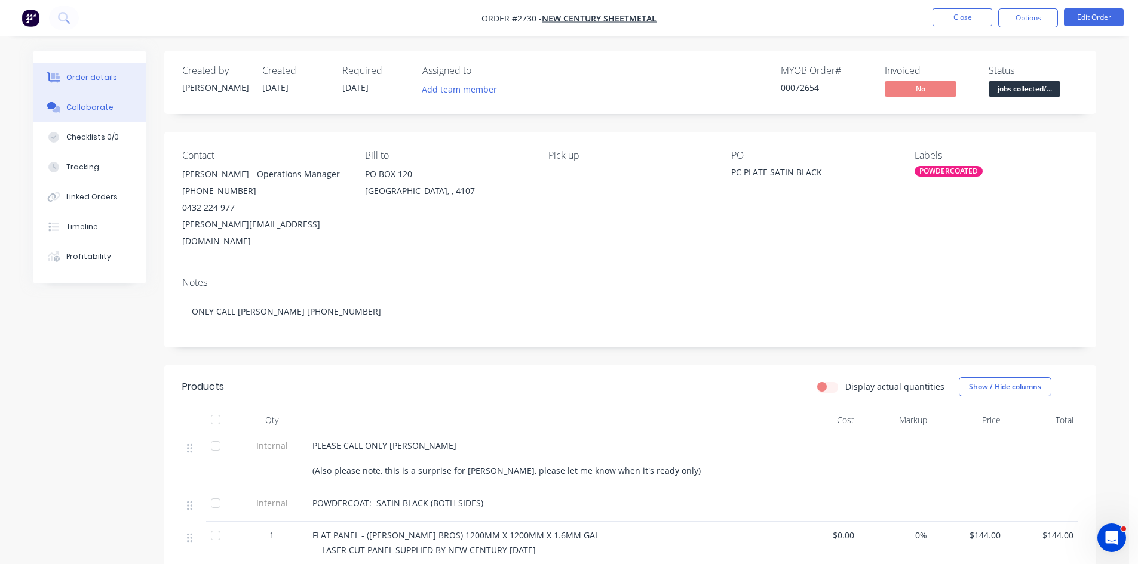
click at [72, 108] on div "Collaborate" at bounding box center [89, 107] width 47 height 11
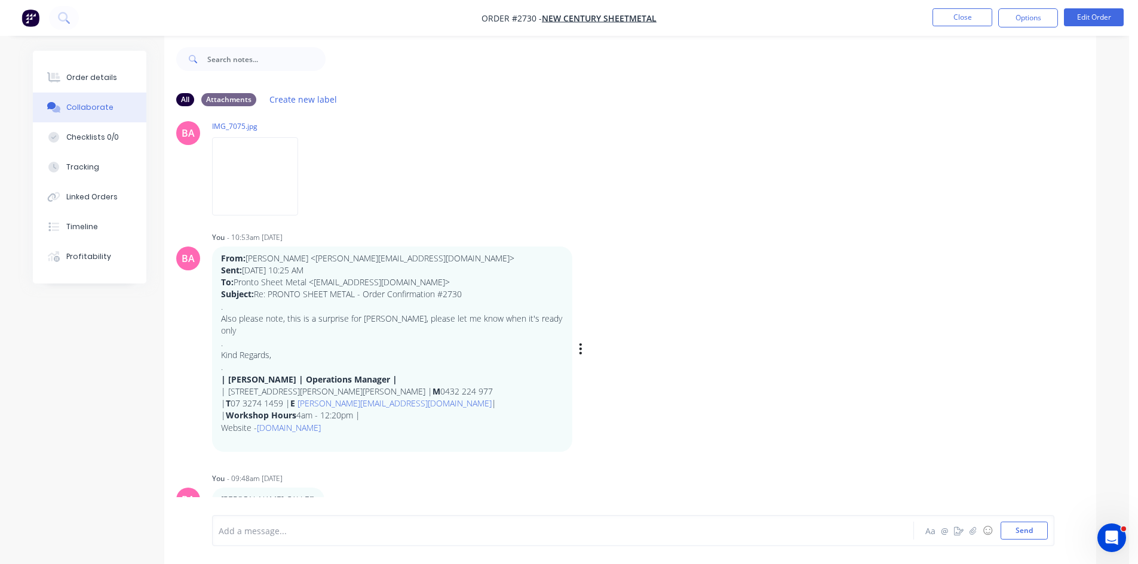
scroll to position [18, 0]
click at [297, 535] on div at bounding box center [529, 531] width 621 height 13
click at [1027, 527] on button "Send" at bounding box center [1023, 531] width 47 height 18
click at [86, 73] on div "Order details" at bounding box center [91, 77] width 51 height 11
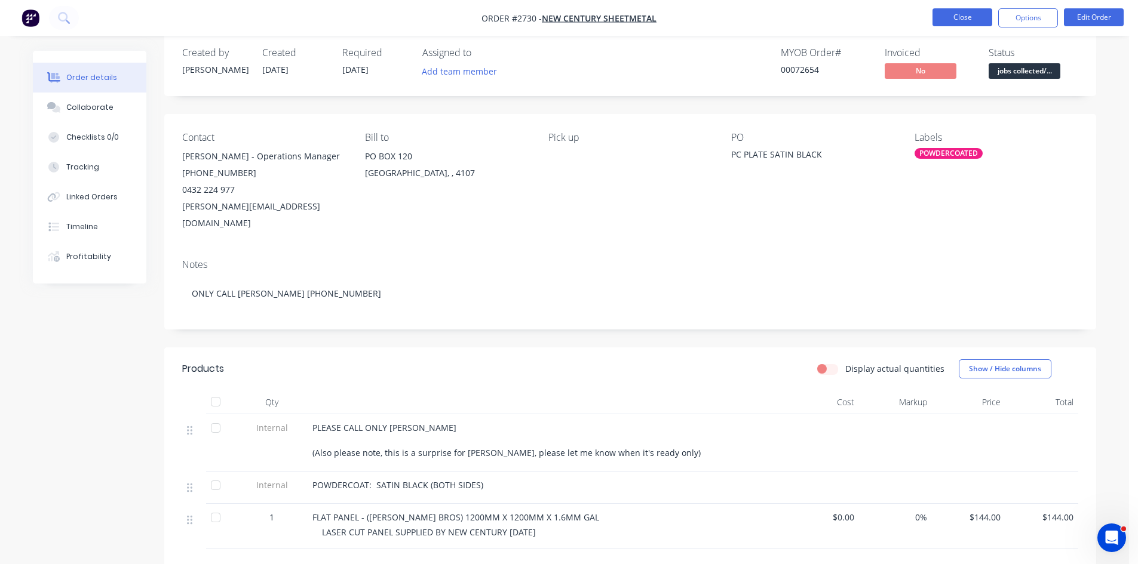
click at [961, 21] on button "Close" at bounding box center [962, 17] width 60 height 18
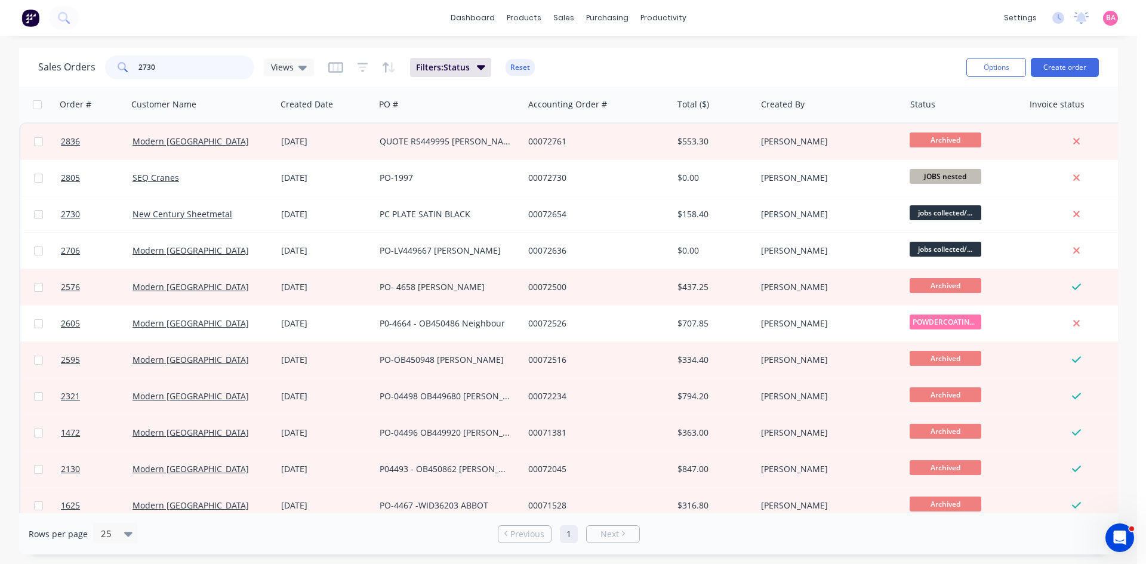
drag, startPoint x: 116, startPoint y: 63, endPoint x: 34, endPoint y: 51, distance: 83.2
click at [61, 58] on div "Sales Orders 2730 Views" at bounding box center [176, 68] width 276 height 24
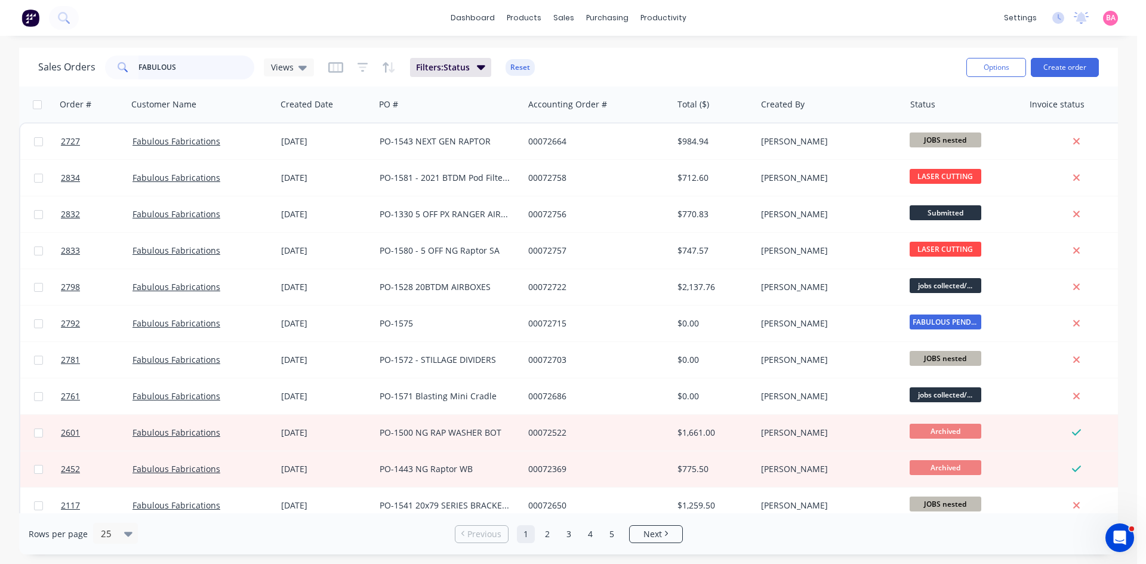
drag, startPoint x: 177, startPoint y: 65, endPoint x: -54, endPoint y: 44, distance: 232.7
click at [0, 44] on html "dashboard products sales purchasing productivity dashboard products Product Cat…" at bounding box center [573, 282] width 1146 height 564
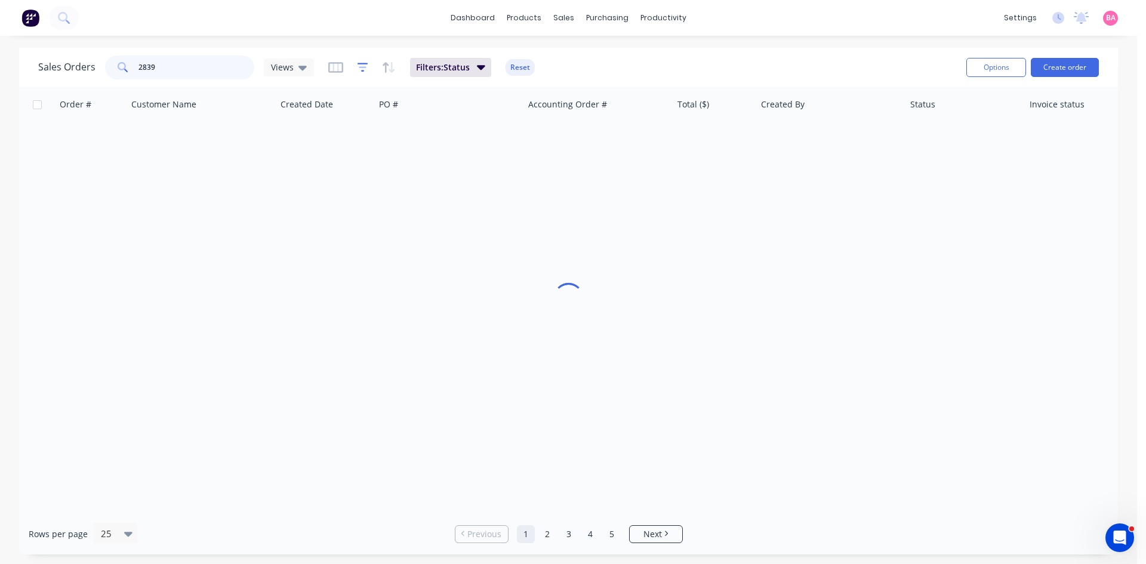
type input "2839"
click at [364, 67] on icon "button" at bounding box center [363, 67] width 8 height 2
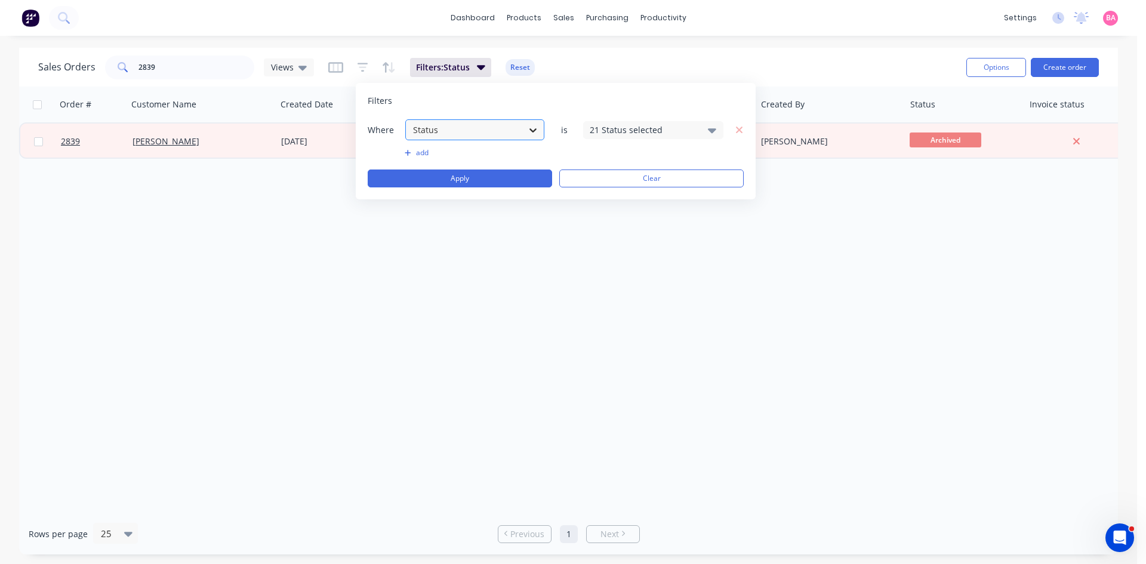
click at [531, 128] on icon at bounding box center [533, 130] width 12 height 12
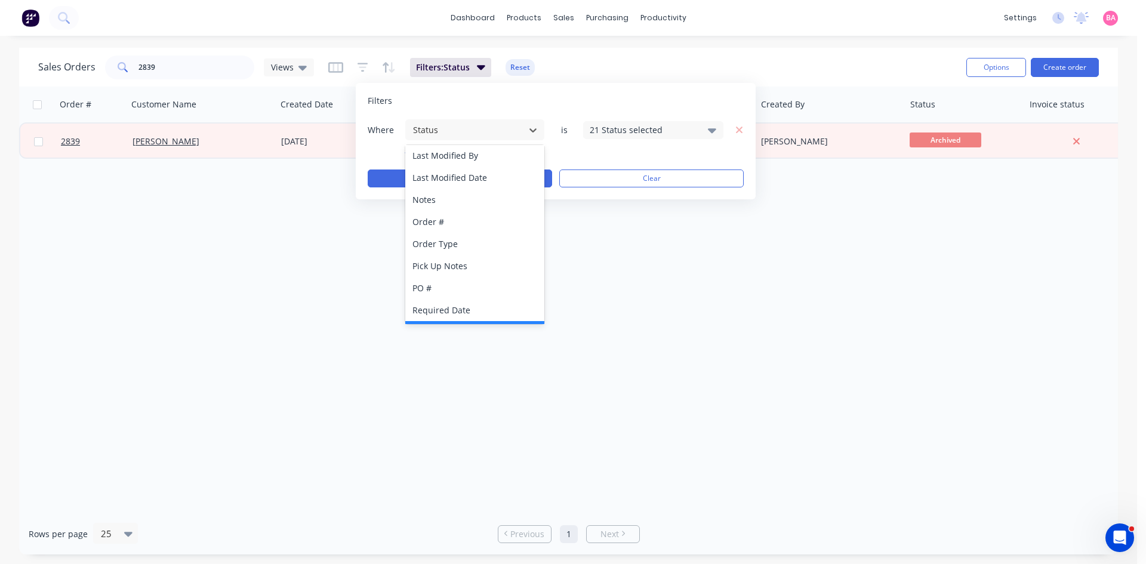
scroll to position [312, 0]
click at [431, 309] on div "Status" at bounding box center [474, 311] width 139 height 22
click at [715, 126] on icon at bounding box center [712, 130] width 8 height 13
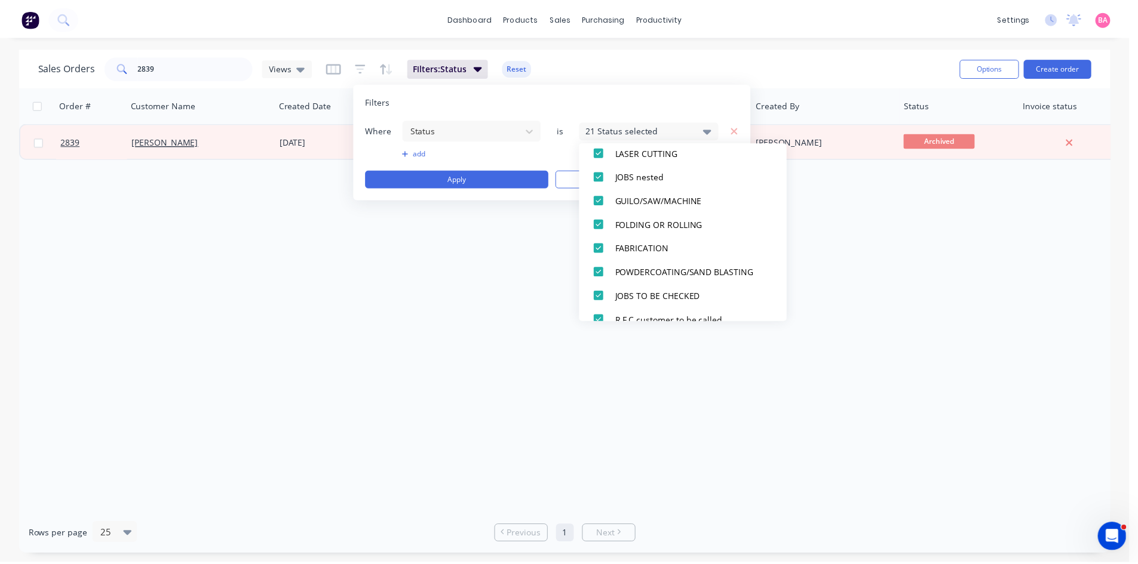
scroll to position [199, 0]
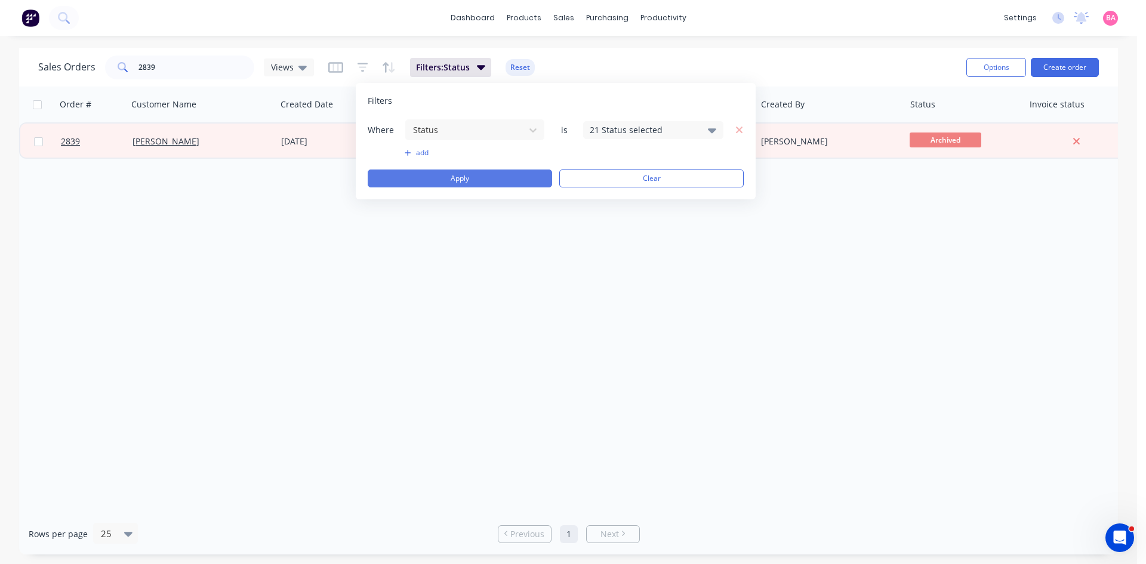
click at [460, 177] on button "Apply" at bounding box center [460, 179] width 185 height 18
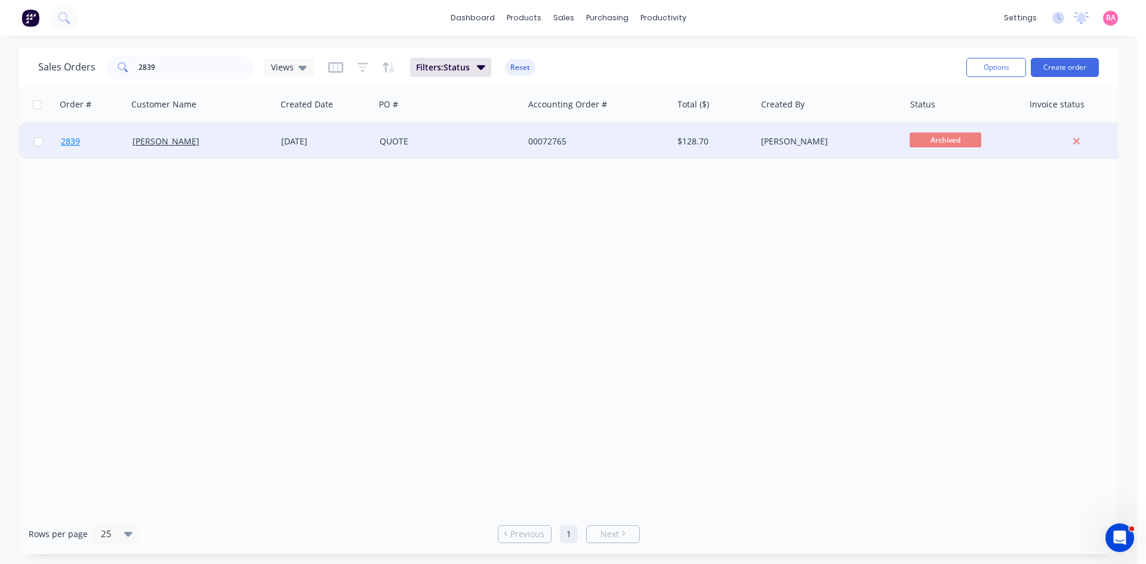
click at [75, 139] on span "2839" at bounding box center [70, 142] width 19 height 12
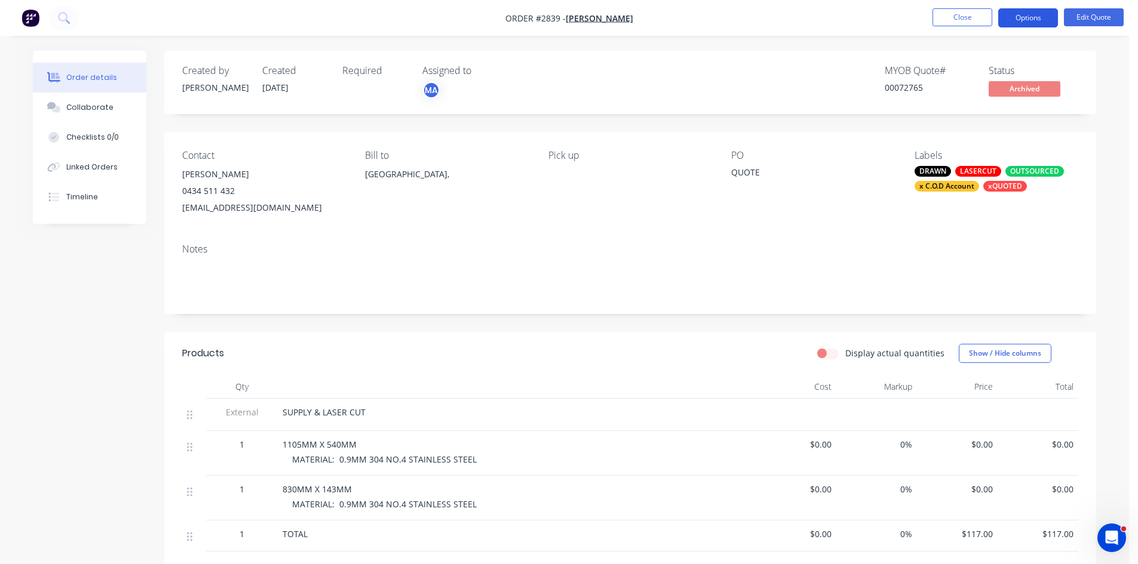
click at [1034, 19] on button "Options" at bounding box center [1028, 17] width 60 height 19
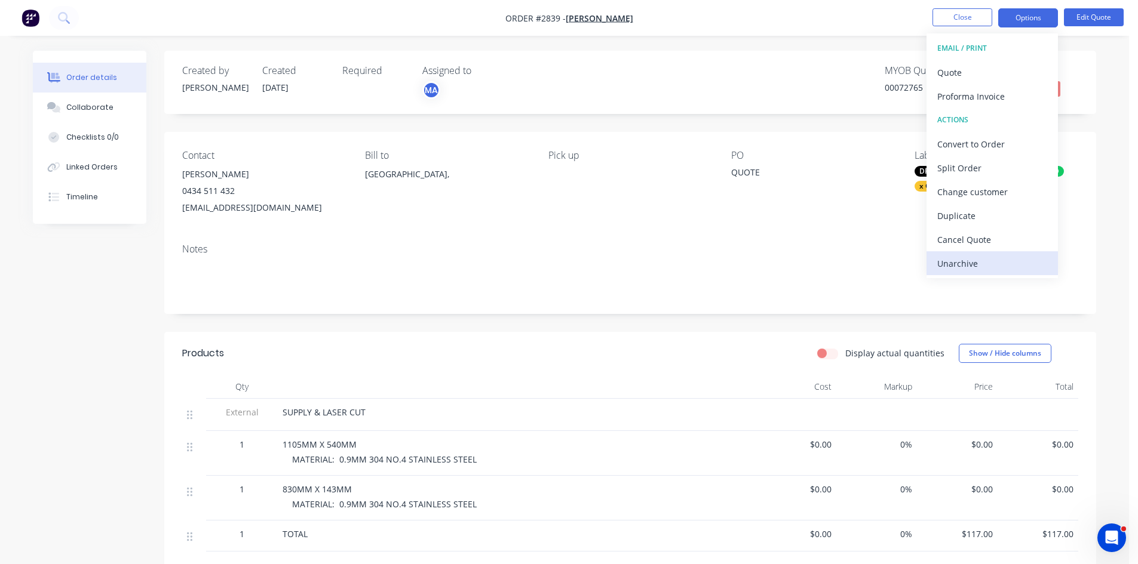
click at [961, 266] on div "Unarchive" at bounding box center [992, 263] width 110 height 17
click at [851, 136] on div "Contact Chris Gillman 0434 511 432 c50tbovd@gmail.com Bill to Australia, Pick u…" at bounding box center [630, 183] width 932 height 102
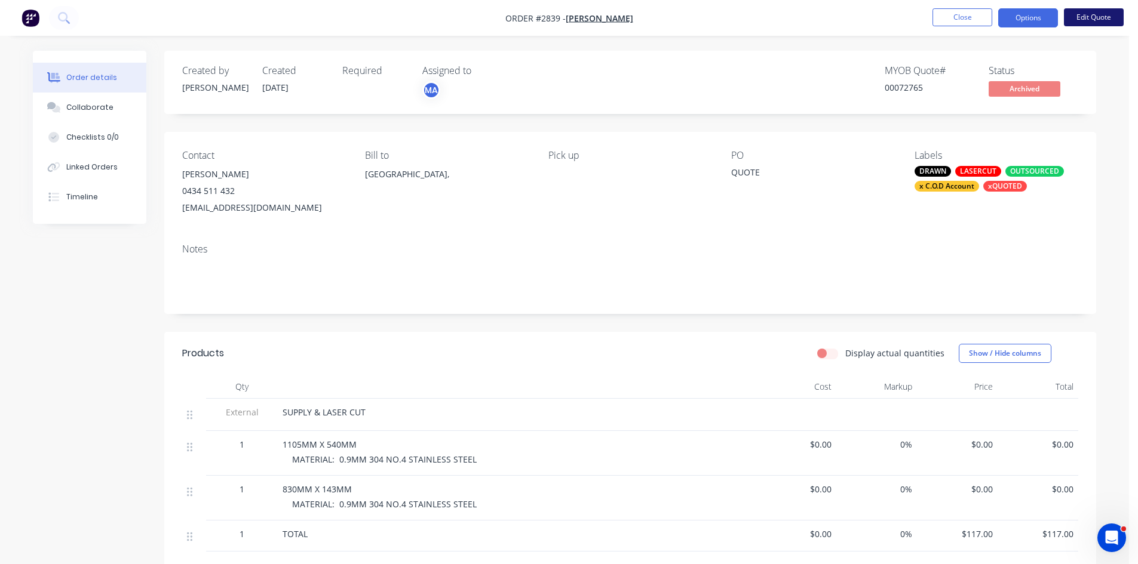
click at [1099, 17] on button "Edit Quote" at bounding box center [1093, 17] width 60 height 18
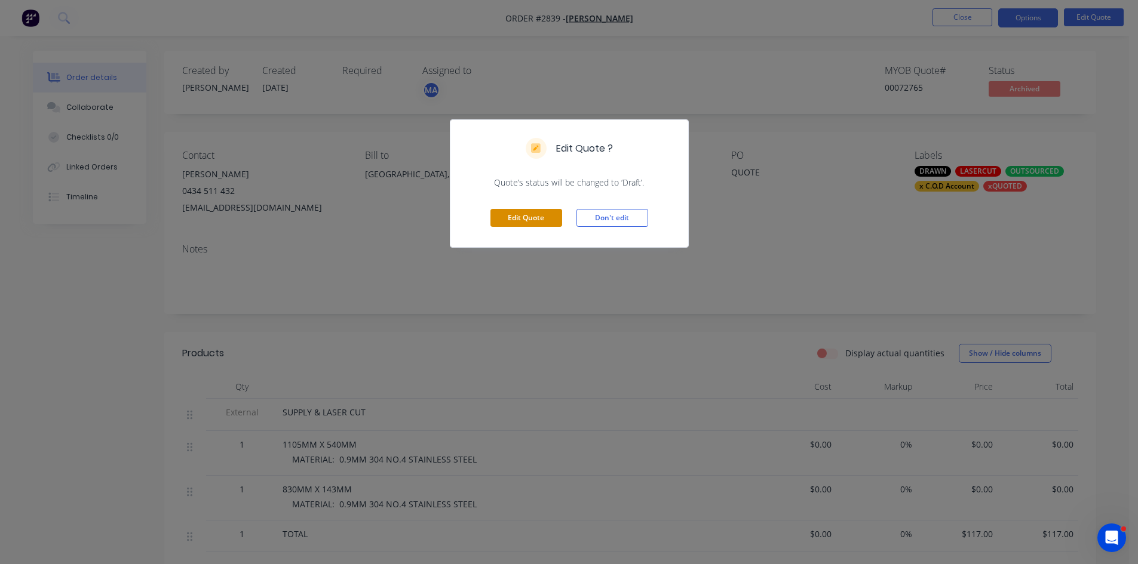
click at [505, 221] on button "Edit Quote" at bounding box center [526, 218] width 72 height 18
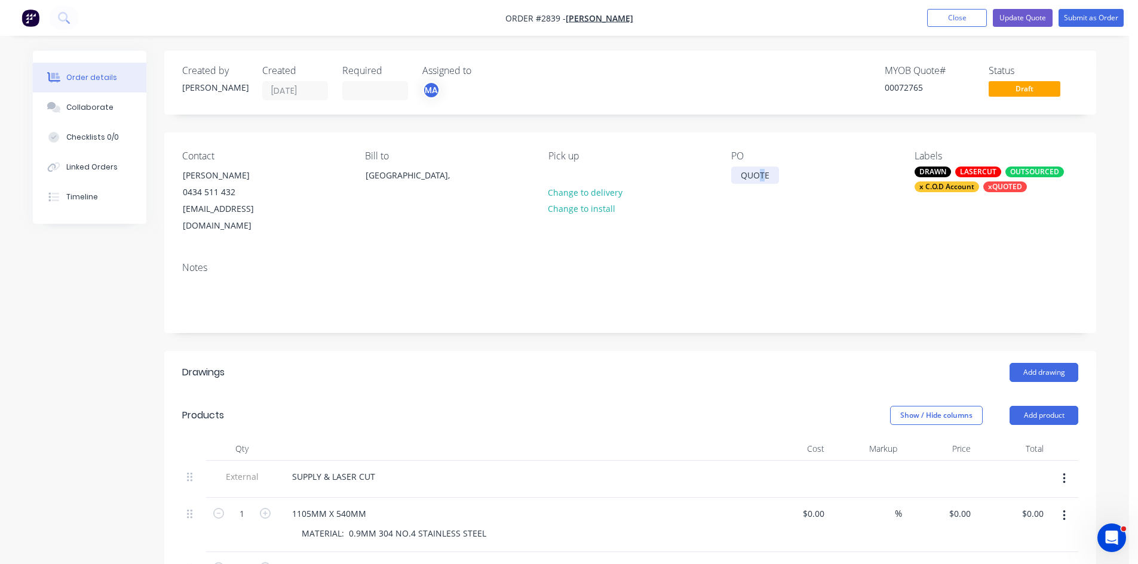
click at [762, 174] on div "QUOTE" at bounding box center [755, 175] width 48 height 17
drag, startPoint x: 771, startPoint y: 172, endPoint x: 618, endPoint y: 158, distance: 154.1
click at [638, 165] on div "Contact Chris Gillman 0434 511 432 c50tbovd@gmail.com Bill to Australia, Pick u…" at bounding box center [630, 193] width 932 height 120
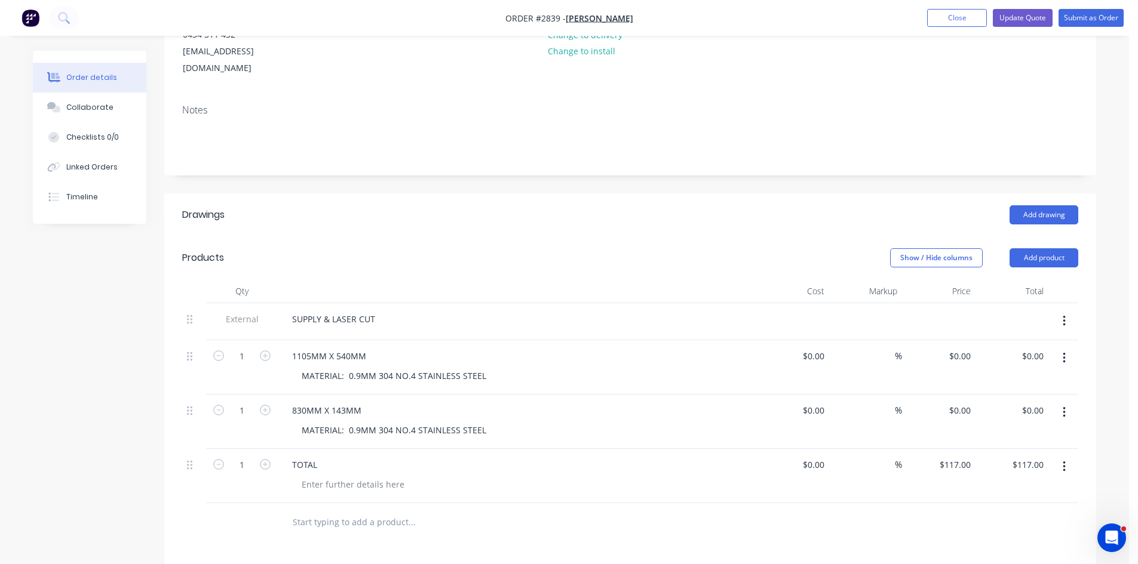
scroll to position [199, 0]
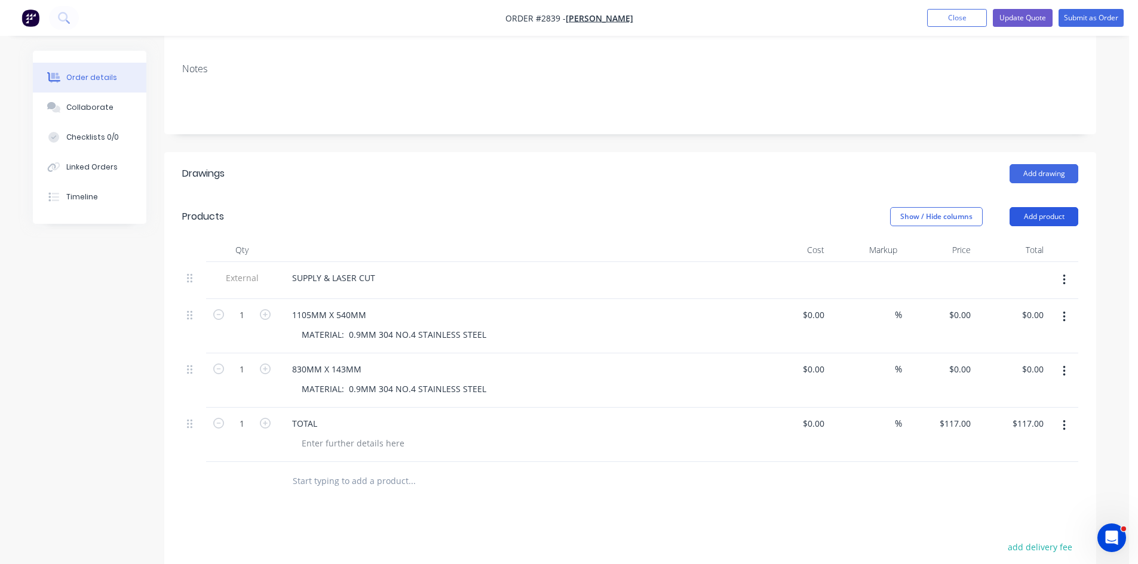
click at [1066, 207] on button "Add product" at bounding box center [1043, 216] width 69 height 19
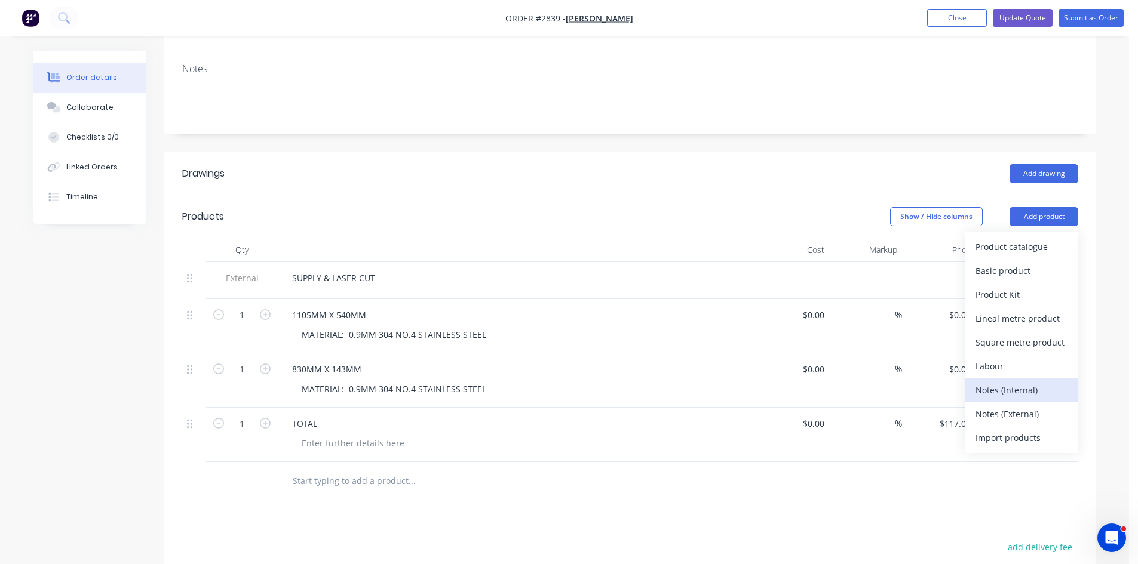
click at [1019, 382] on div "Notes (Internal)" at bounding box center [1021, 390] width 92 height 17
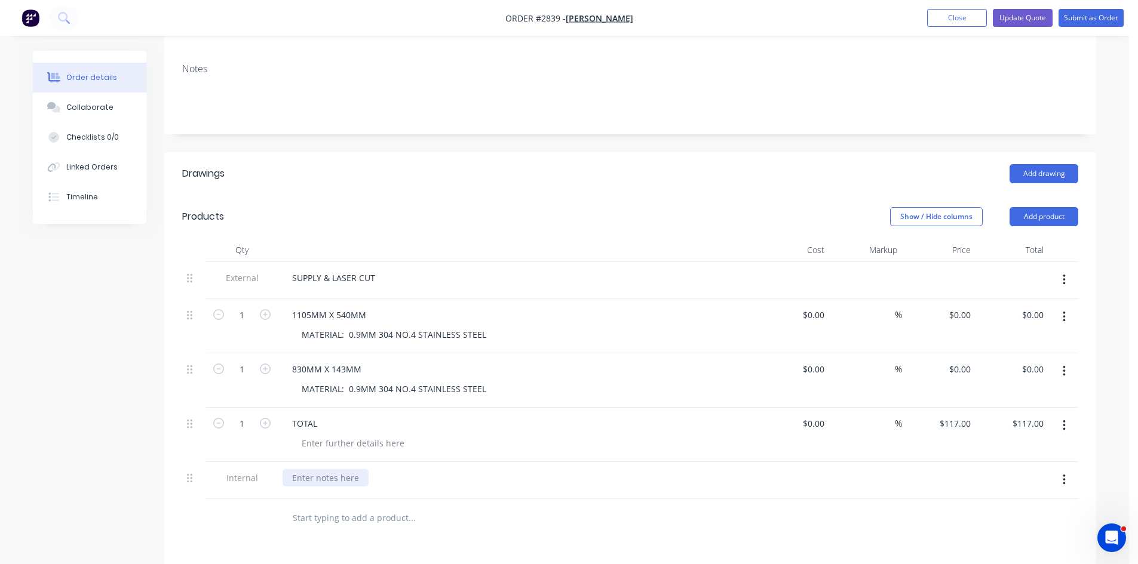
click at [330, 469] on div at bounding box center [325, 477] width 86 height 17
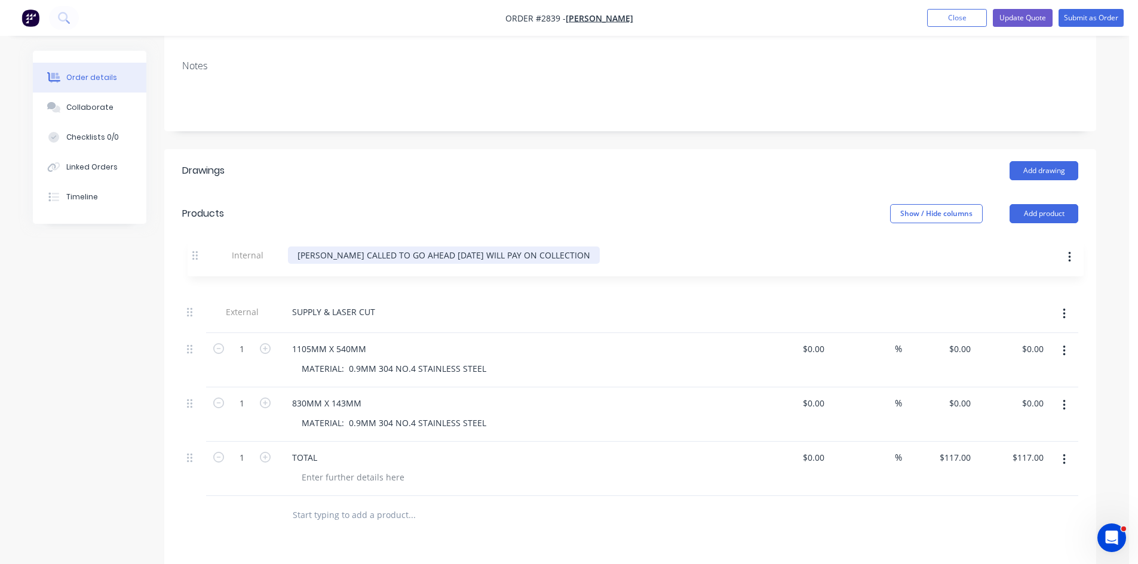
drag, startPoint x: 190, startPoint y: 465, endPoint x: 193, endPoint y: 248, distance: 216.8
click at [194, 259] on div "External SUPPLY & LASER CUT 1 1105MM X 540MM MATERIAL: 0.9MM 304 NO.4 STAINLESS…" at bounding box center [630, 377] width 896 height 237
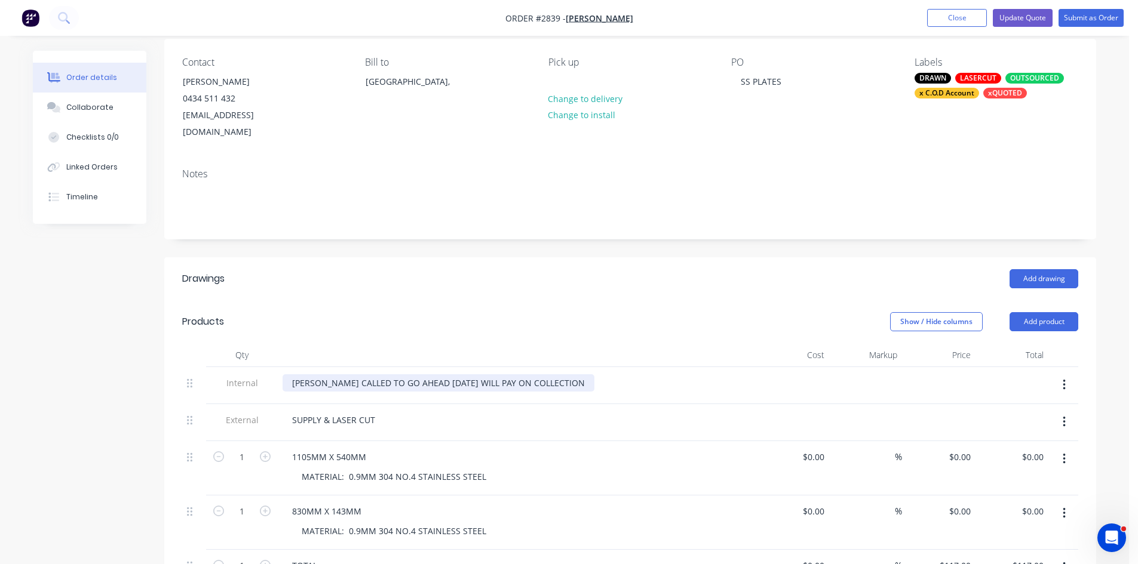
scroll to position [82, 0]
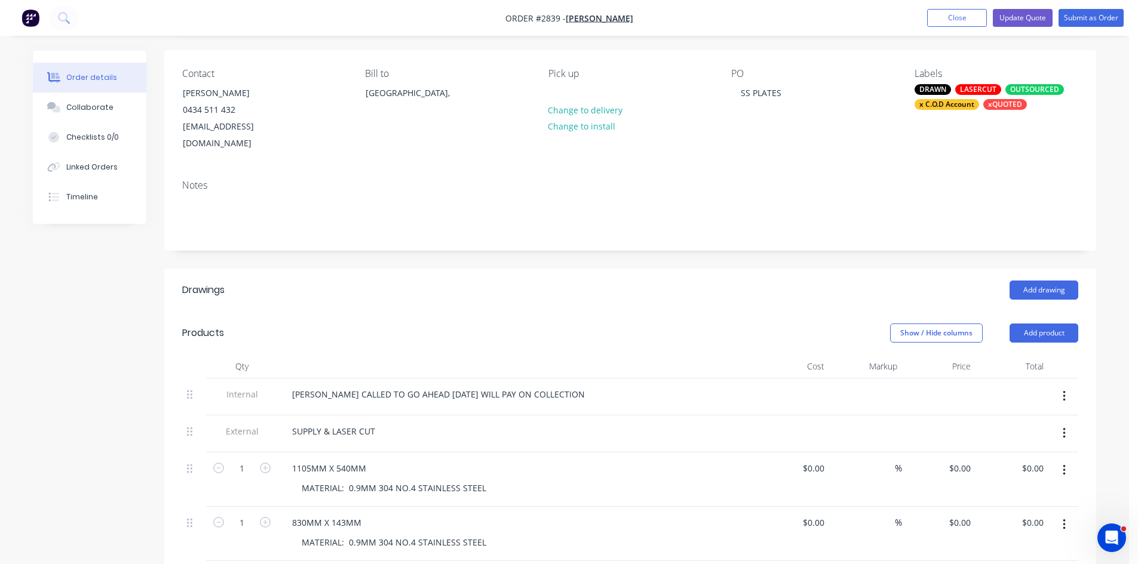
click at [965, 103] on div "x C.O.D Account" at bounding box center [946, 104] width 64 height 11
click at [803, 140] on div "Contact Chris Gillman 0434 511 432 c50tbovd@gmail.com Bill to Australia, Pick u…" at bounding box center [630, 110] width 932 height 120
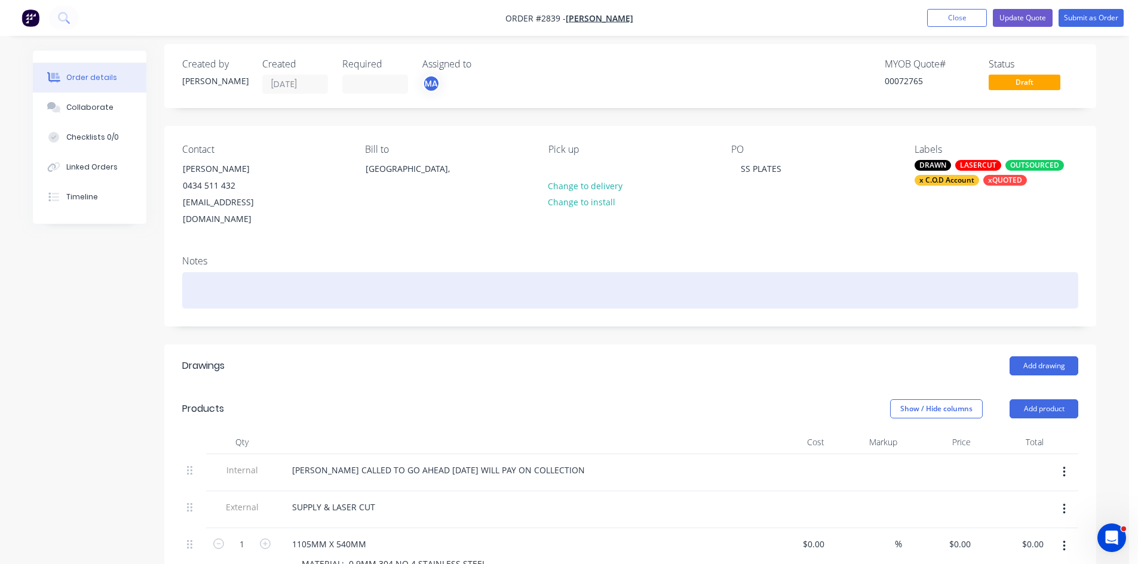
scroll to position [0, 0]
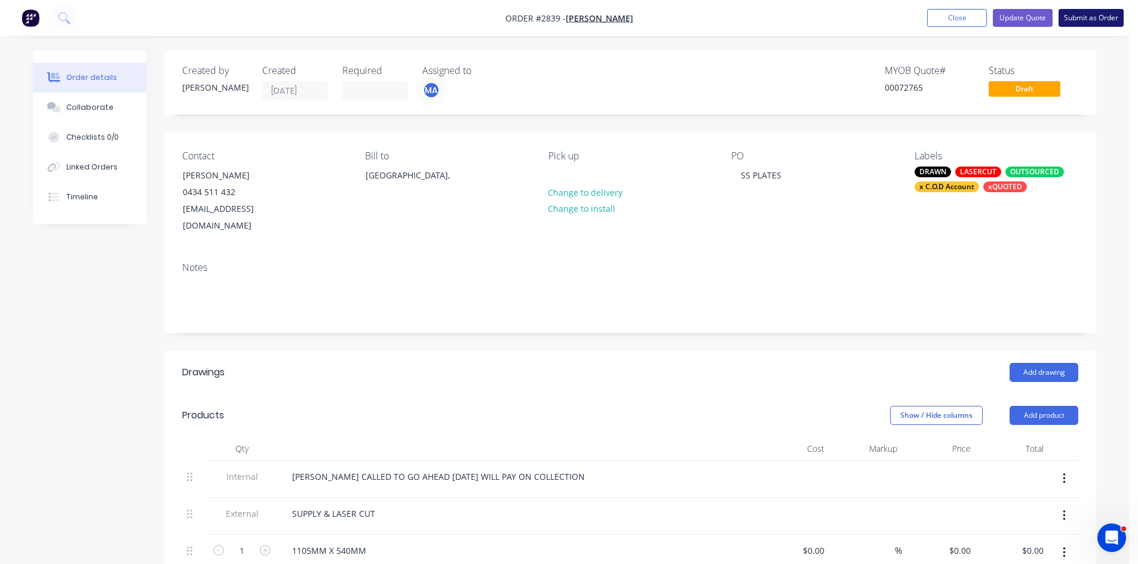
click at [1089, 13] on button "Submit as Order" at bounding box center [1090, 18] width 65 height 18
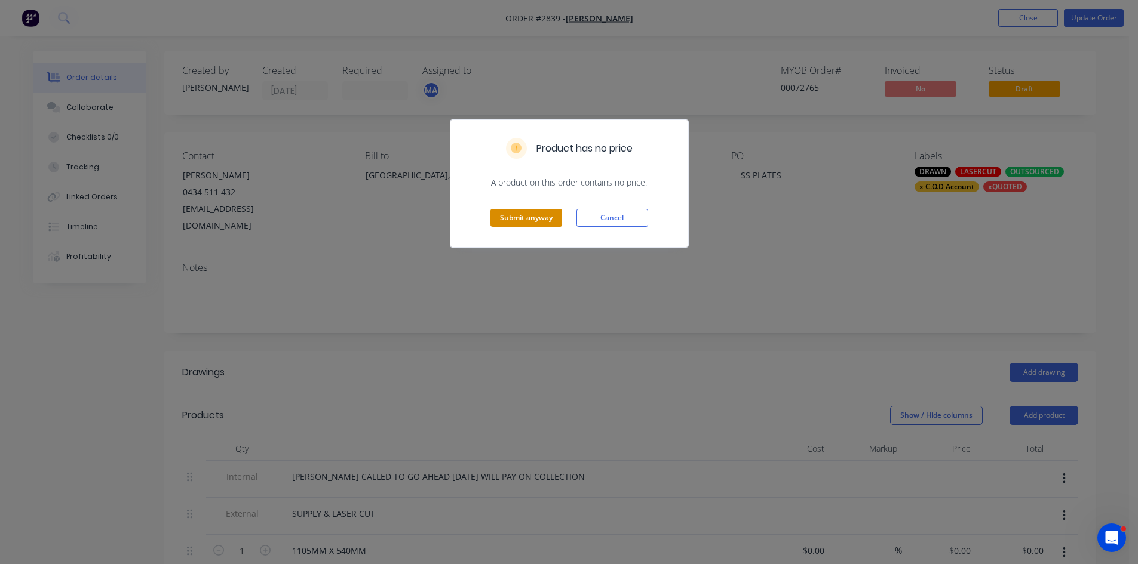
click at [532, 214] on button "Submit anyway" at bounding box center [526, 218] width 72 height 18
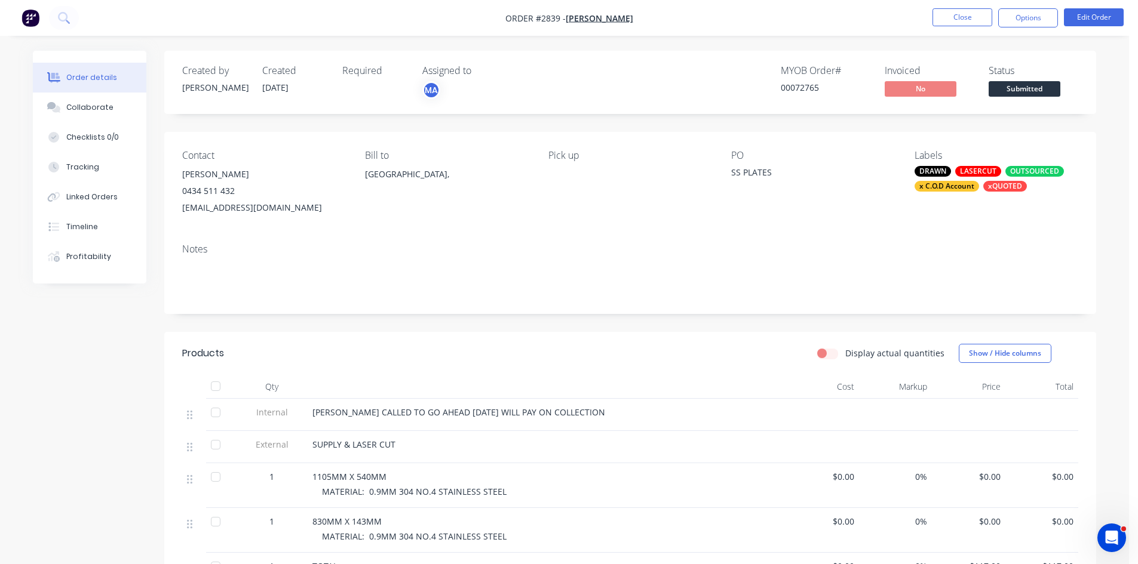
click at [624, 521] on div "830MM X 143MM" at bounding box center [546, 521] width 468 height 13
click at [960, 17] on button "Close" at bounding box center [962, 17] width 60 height 18
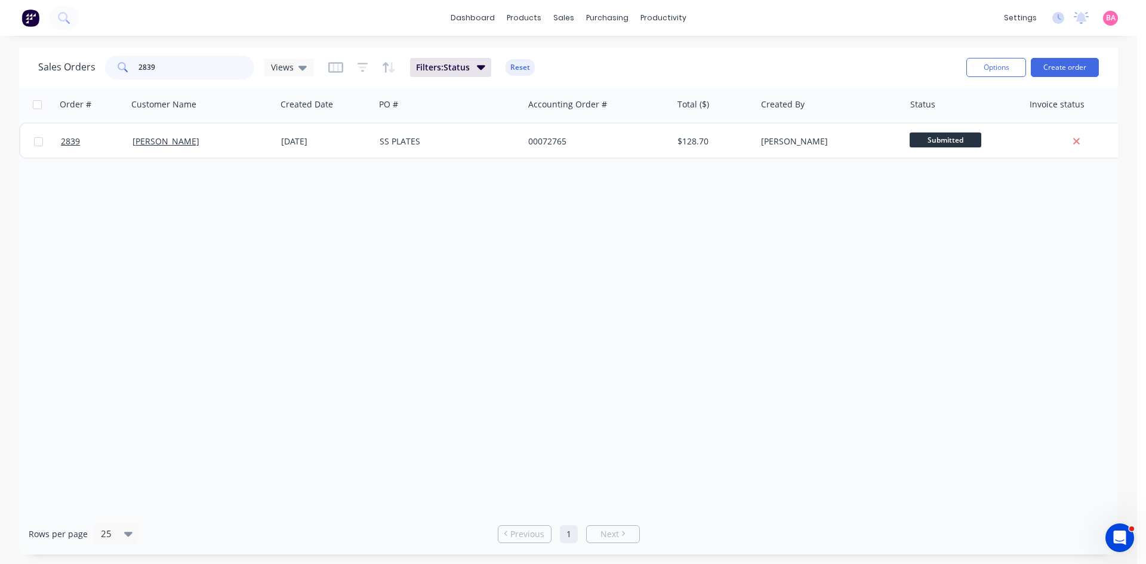
drag, startPoint x: 186, startPoint y: 63, endPoint x: 36, endPoint y: 61, distance: 149.3
click at [36, 61] on div "Sales Orders 2839 Views Filters: Status Reset Options Create order" at bounding box center [568, 67] width 1099 height 39
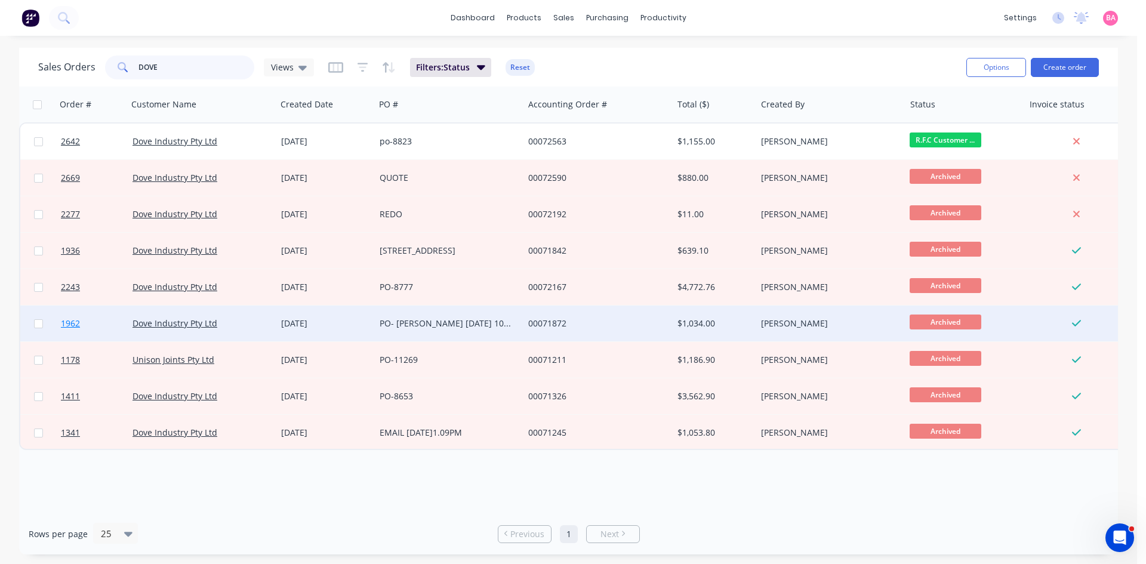
type input "DOVE"
click at [69, 323] on span "1962" at bounding box center [70, 324] width 19 height 12
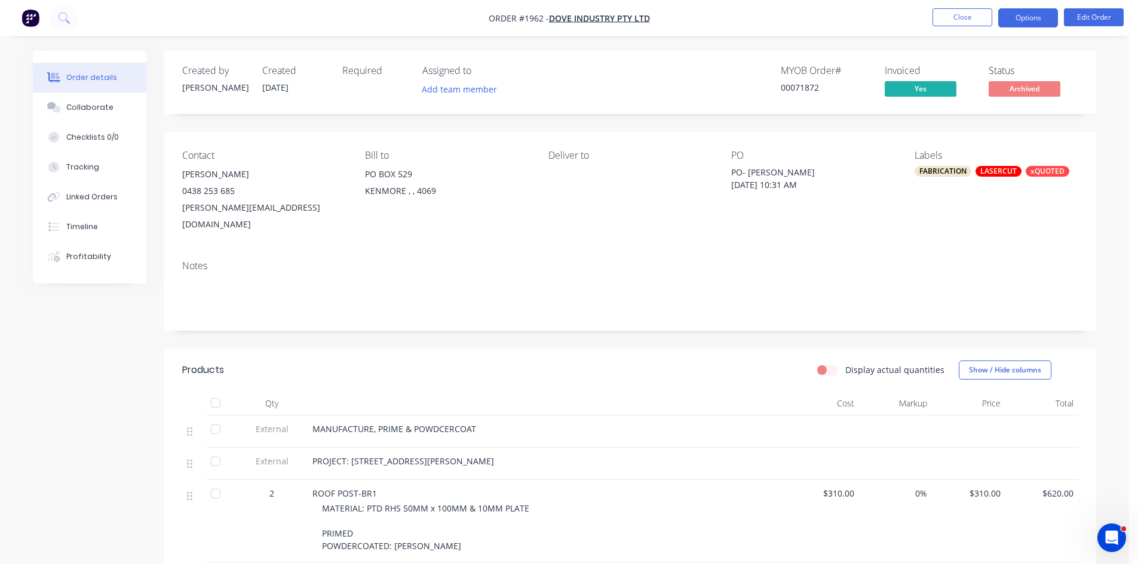
click at [1027, 14] on button "Options" at bounding box center [1028, 17] width 60 height 19
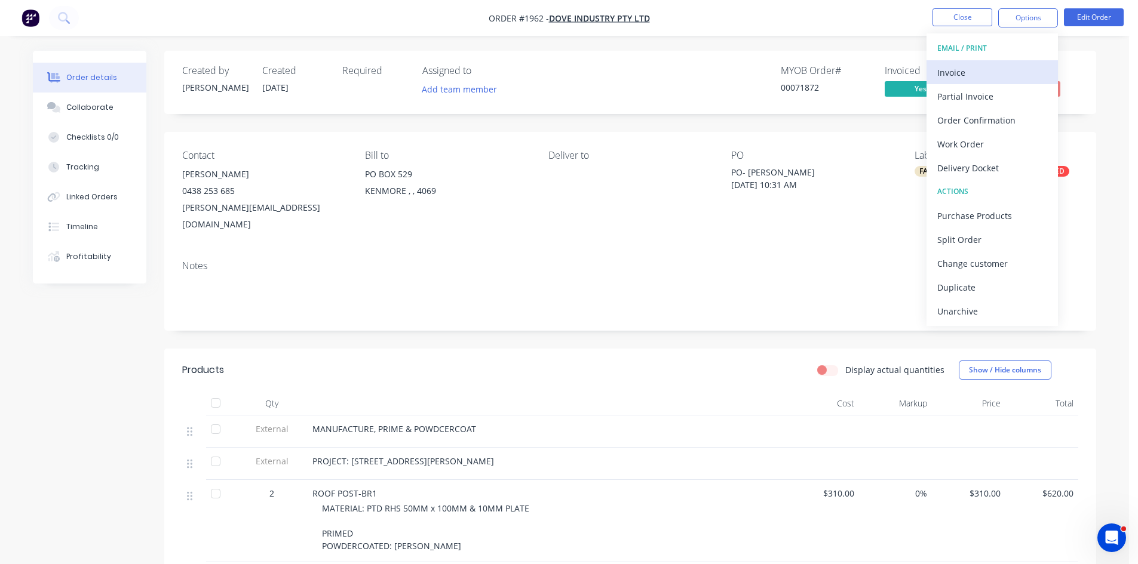
click at [946, 71] on div "Invoice" at bounding box center [992, 72] width 110 height 17
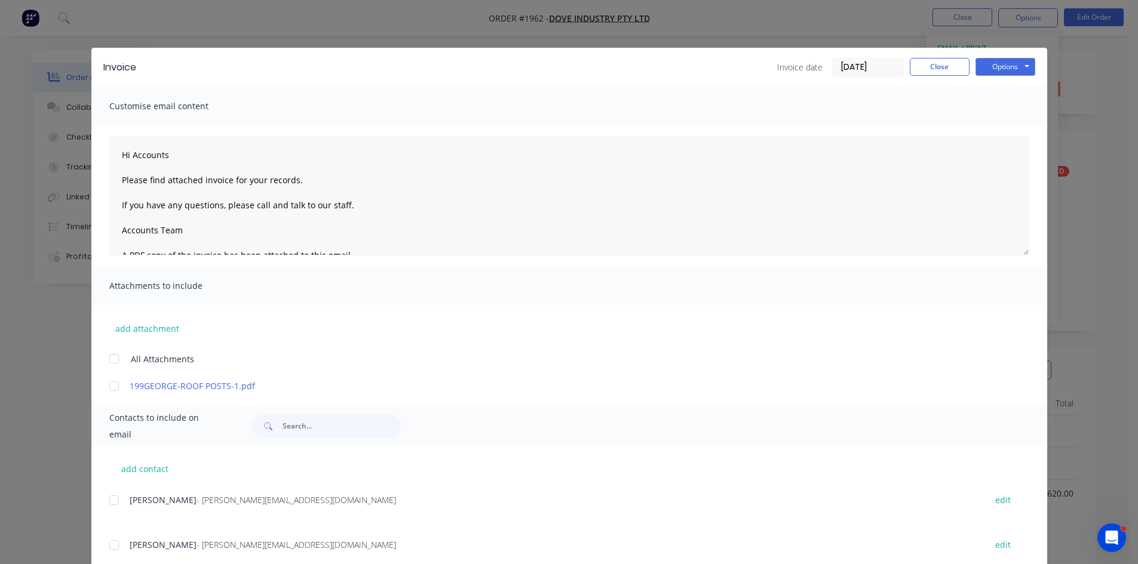
click at [110, 501] on div at bounding box center [114, 500] width 24 height 24
click at [999, 63] on button "Options" at bounding box center [1005, 67] width 60 height 18
click at [997, 128] on button "Email" at bounding box center [1013, 128] width 76 height 20
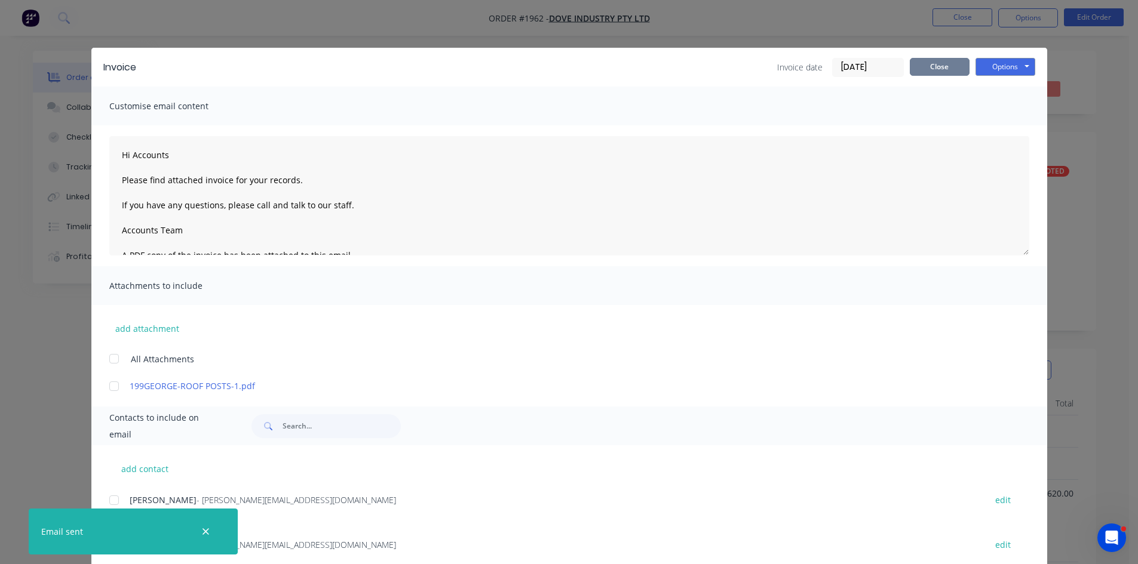
click at [937, 63] on button "Close" at bounding box center [939, 67] width 60 height 18
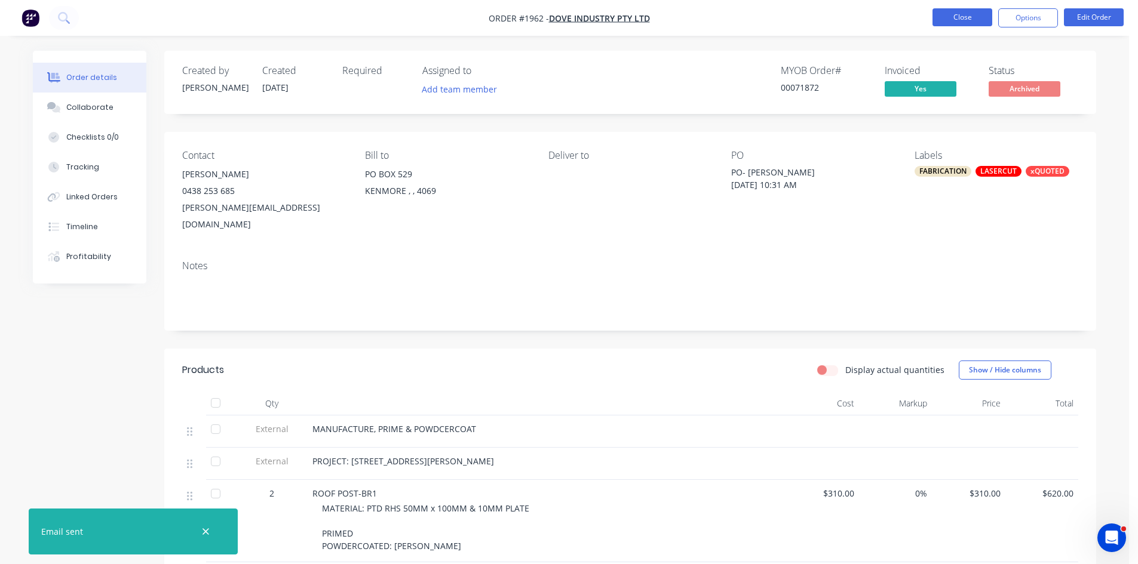
click at [960, 17] on button "Close" at bounding box center [962, 17] width 60 height 18
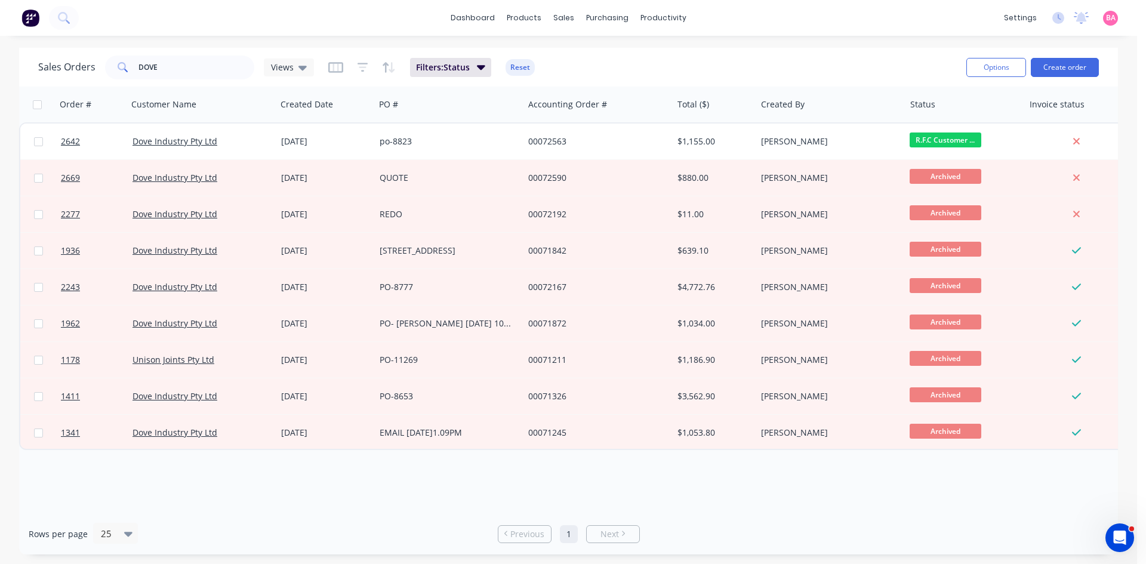
click at [751, 17] on div "dashboard products sales purchasing productivity dashboard products Product Cat…" at bounding box center [569, 18] width 1138 height 36
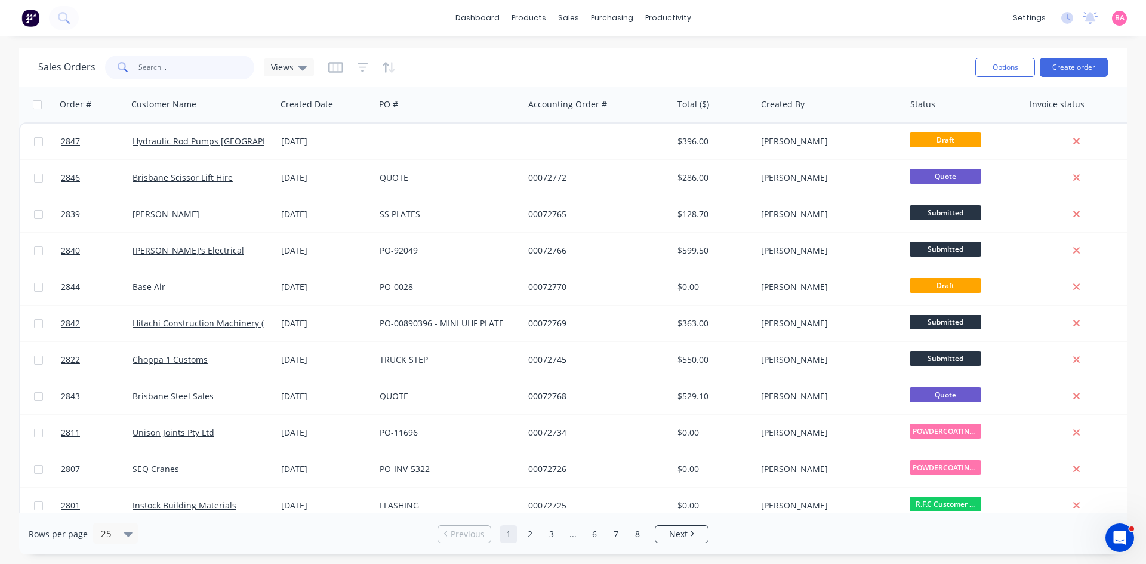
click at [194, 64] on input "text" at bounding box center [197, 68] width 116 height 24
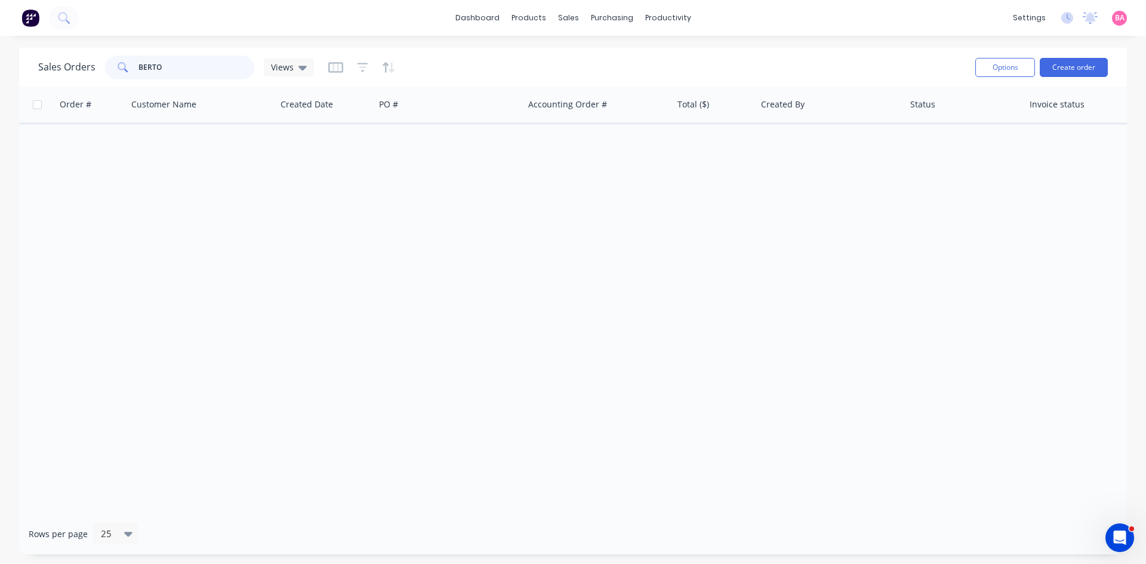
type input "BERTO"
click at [199, 69] on input "BERTO" at bounding box center [197, 68] width 116 height 24
drag, startPoint x: 183, startPoint y: 70, endPoint x: 138, endPoint y: 69, distance: 44.8
click at [139, 69] on input "BERTO" at bounding box center [197, 68] width 116 height 24
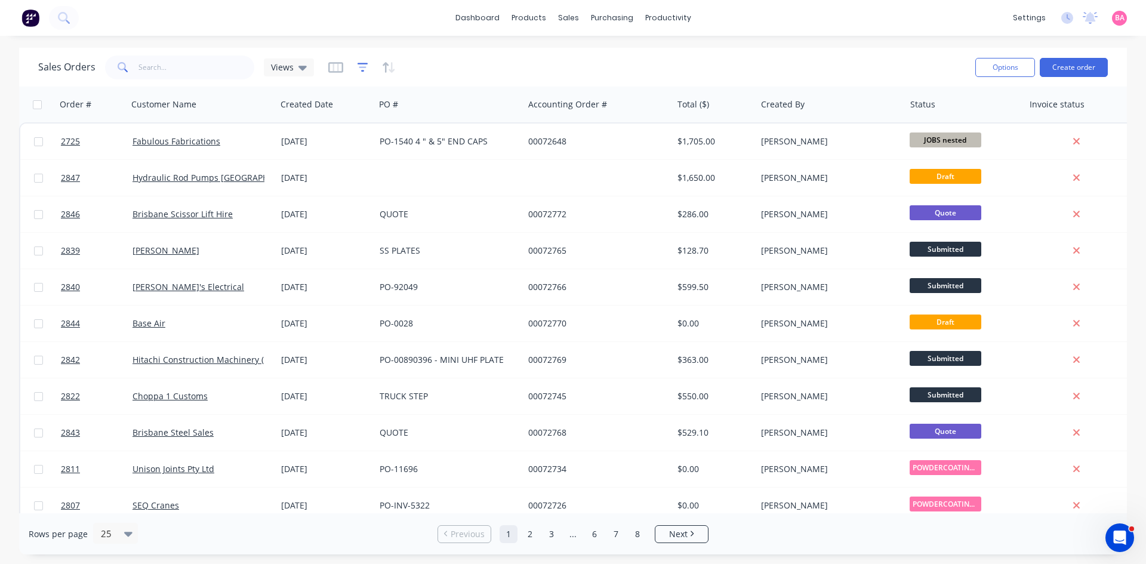
click at [358, 69] on icon "button" at bounding box center [363, 68] width 11 height 12
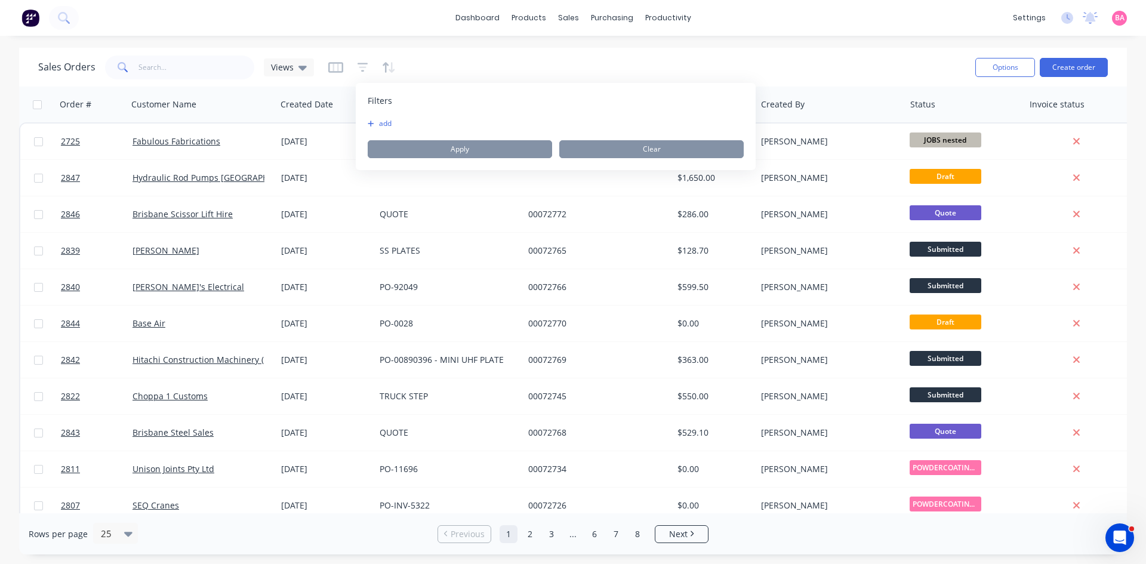
click at [385, 125] on button "add" at bounding box center [383, 124] width 30 height 10
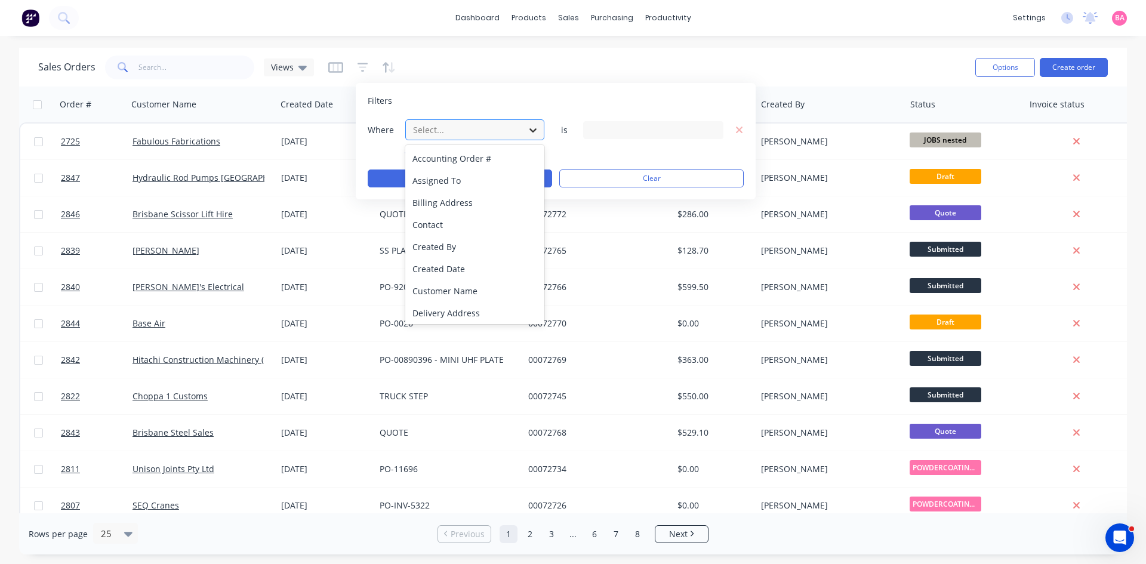
click at [531, 131] on icon at bounding box center [533, 130] width 12 height 12
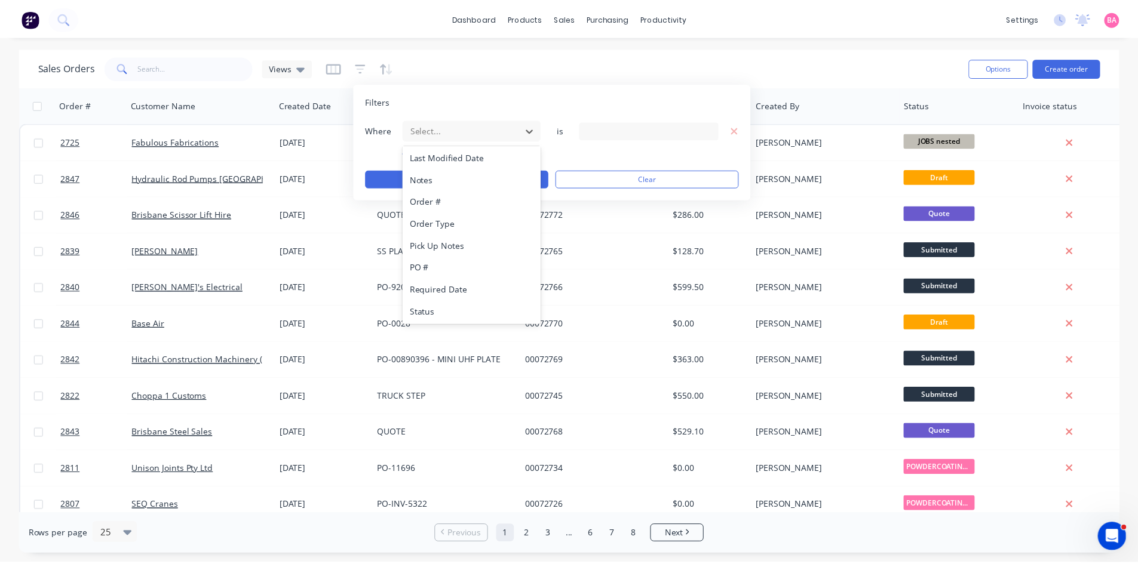
scroll to position [312, 0]
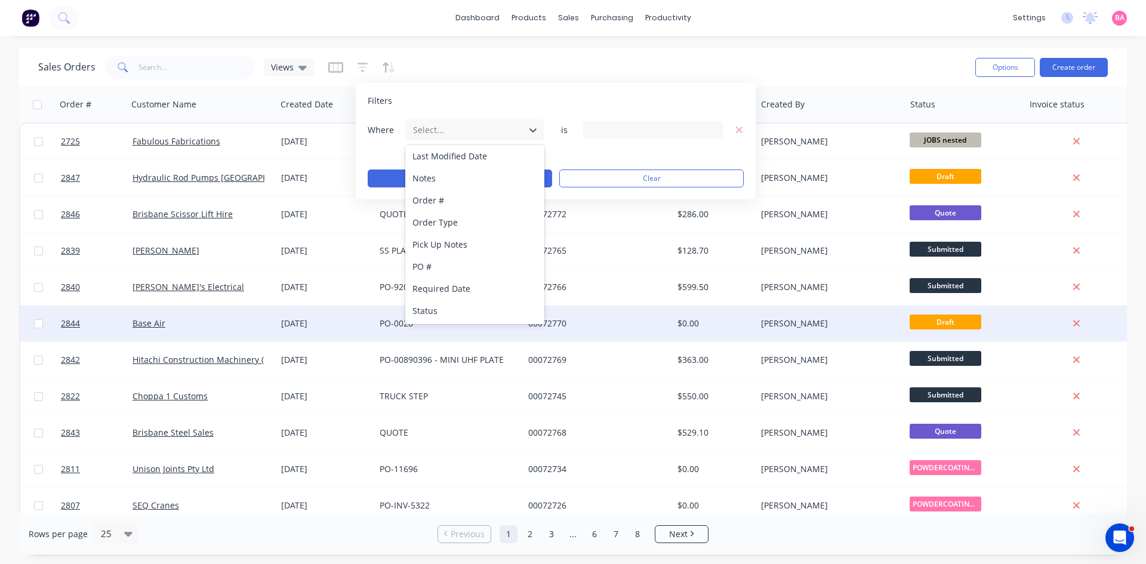
click at [433, 309] on div "Status" at bounding box center [474, 311] width 139 height 22
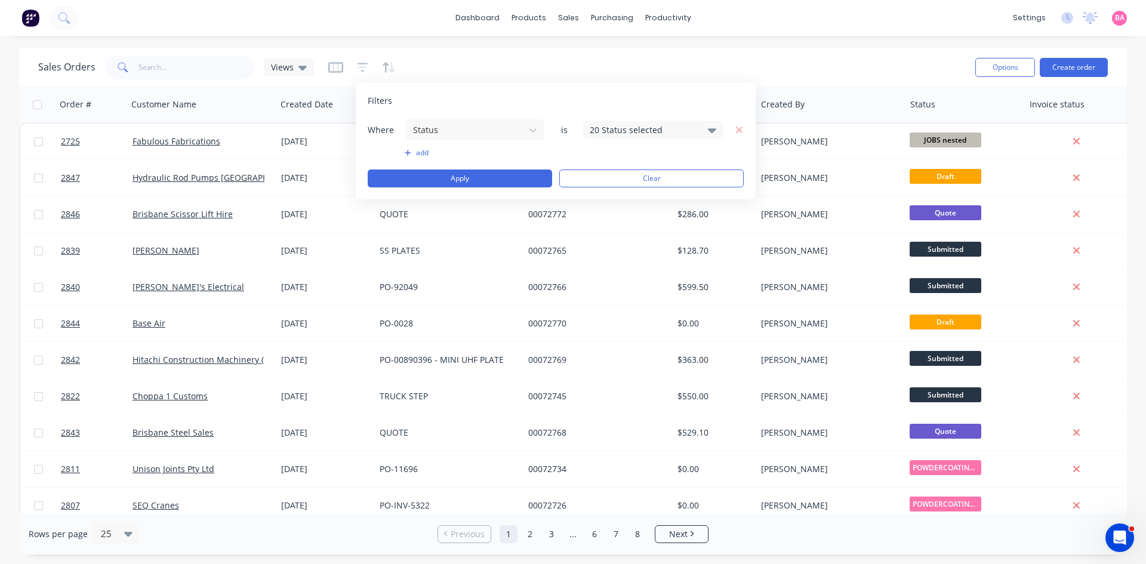
click at [720, 128] on div "20 Status selected" at bounding box center [653, 130] width 140 height 18
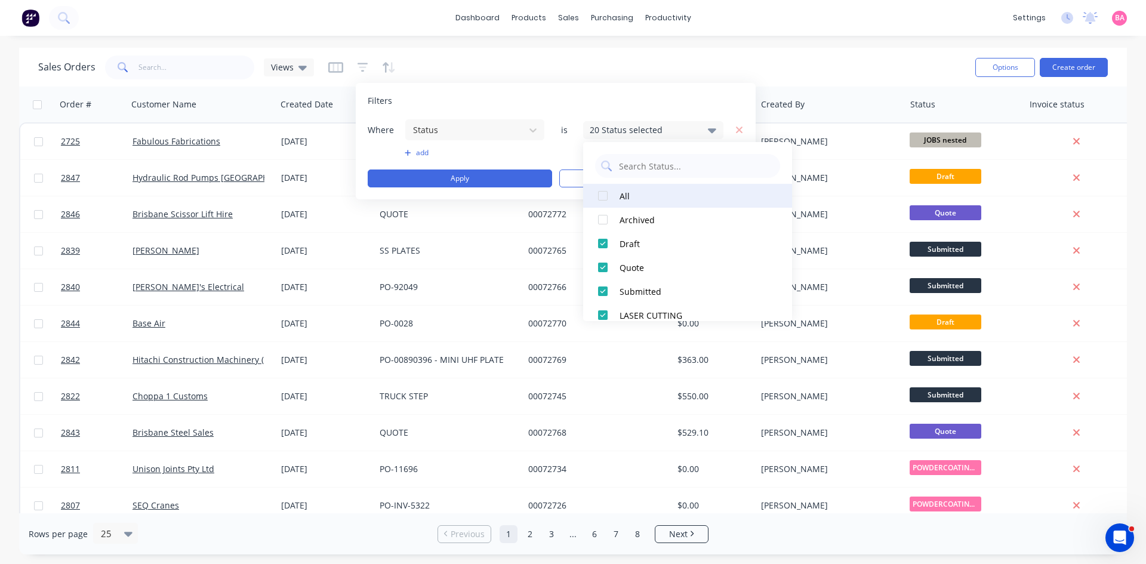
click at [611, 196] on div at bounding box center [603, 196] width 24 height 24
click at [453, 179] on button "Apply" at bounding box center [460, 179] width 185 height 18
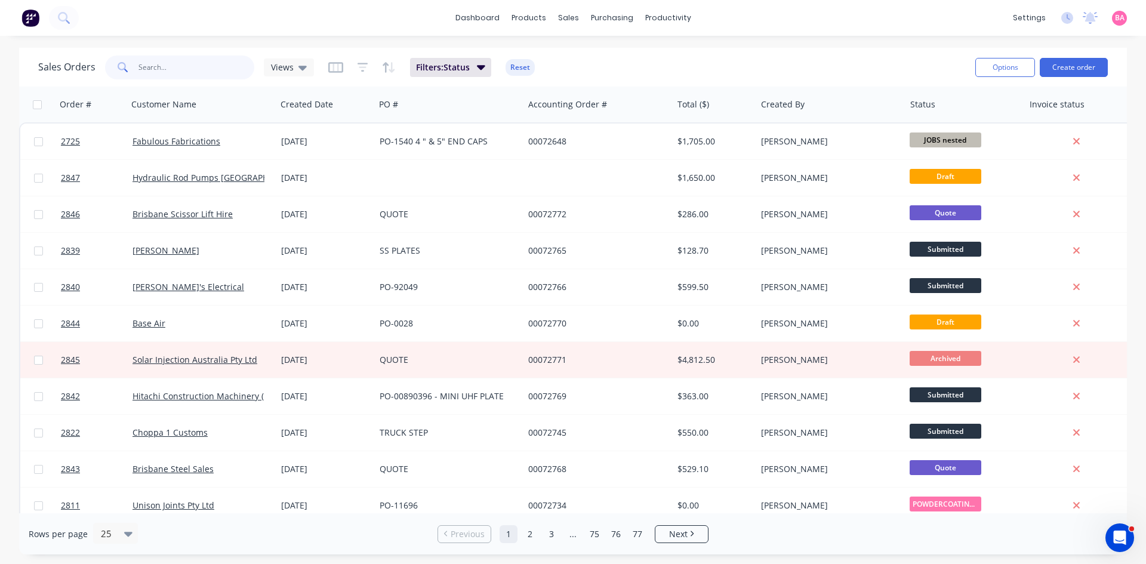
click at [160, 65] on input "text" at bounding box center [197, 68] width 116 height 24
type input "N"
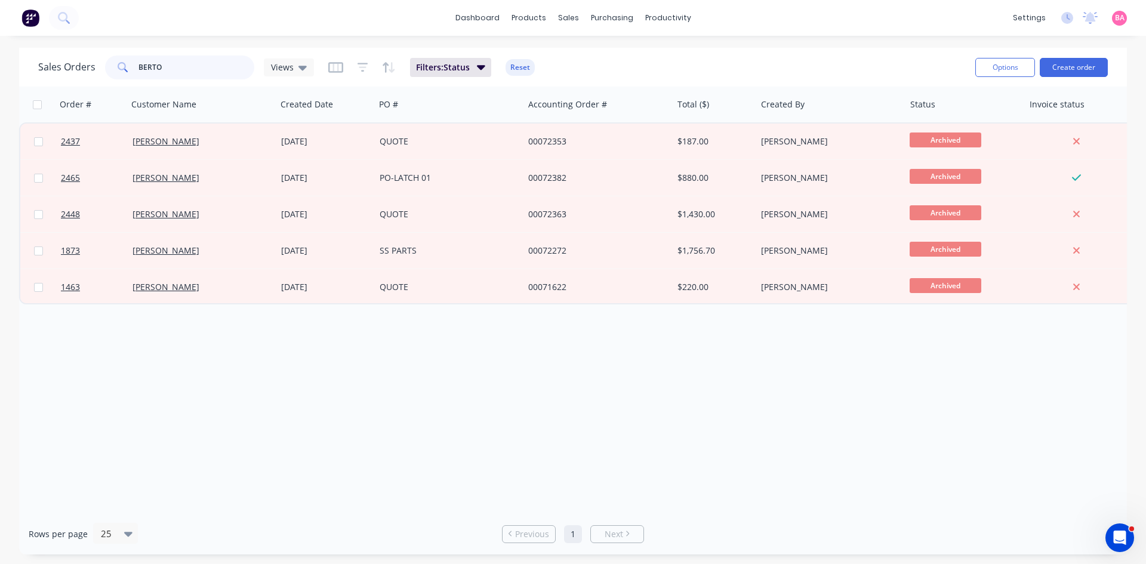
drag, startPoint x: 186, startPoint y: 66, endPoint x: 41, endPoint y: 36, distance: 147.6
click at [56, 36] on div "dashboard products sales purchasing productivity dashboard products Product Cat…" at bounding box center [573, 282] width 1146 height 564
type input "2843"
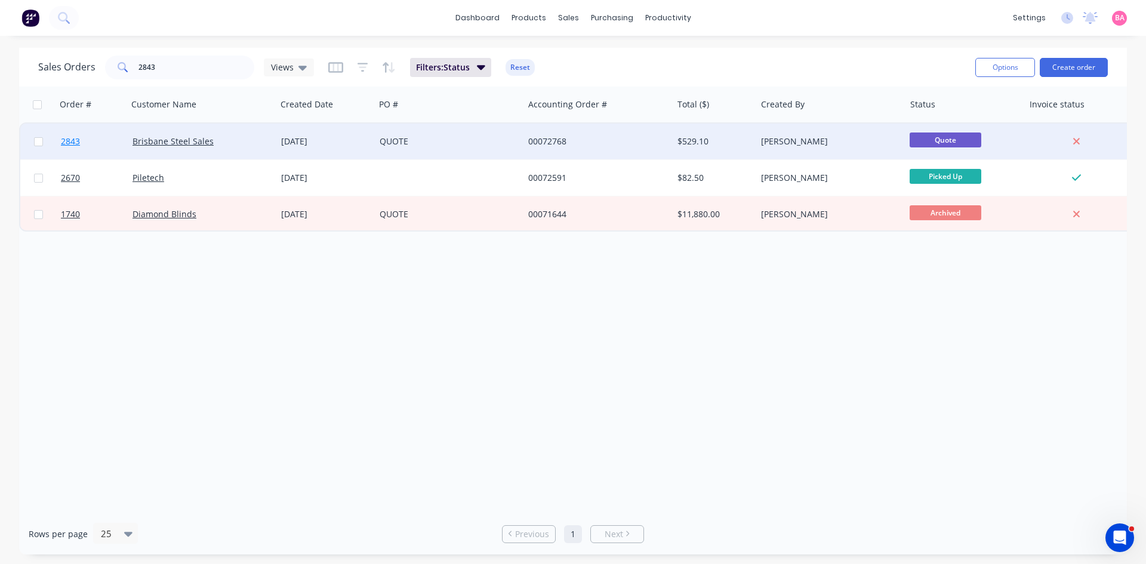
click at [74, 142] on span "2843" at bounding box center [70, 142] width 19 height 12
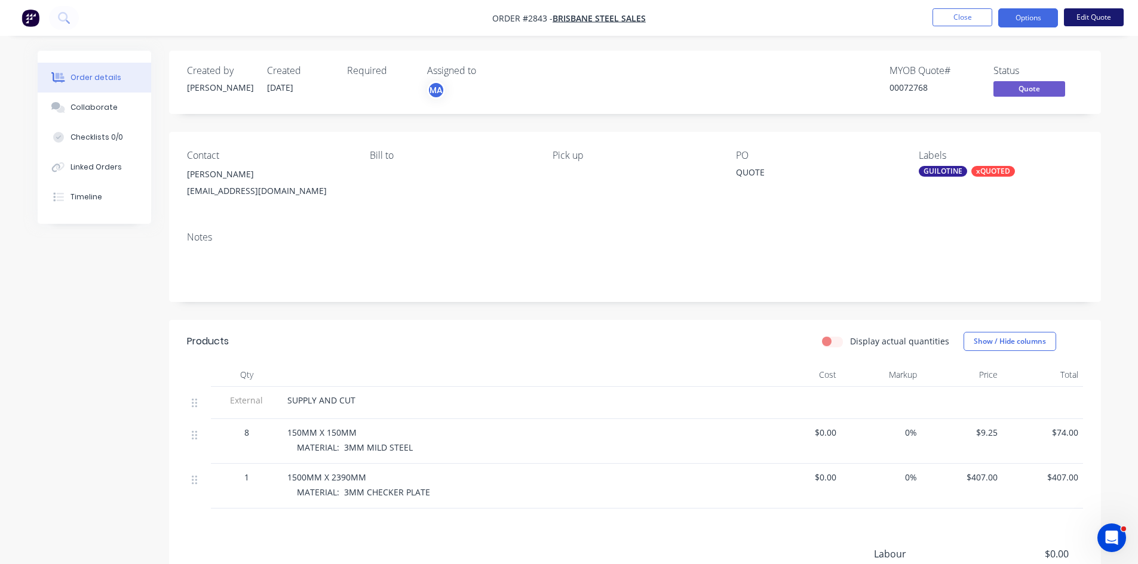
click at [1088, 15] on button "Edit Quote" at bounding box center [1093, 17] width 60 height 18
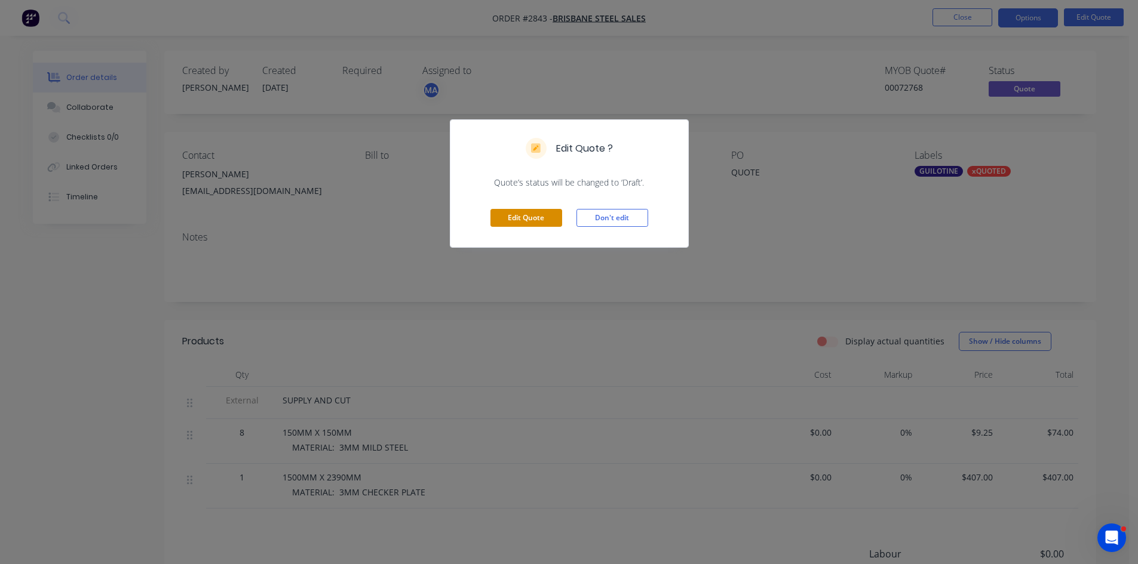
click at [539, 216] on button "Edit Quote" at bounding box center [526, 218] width 72 height 18
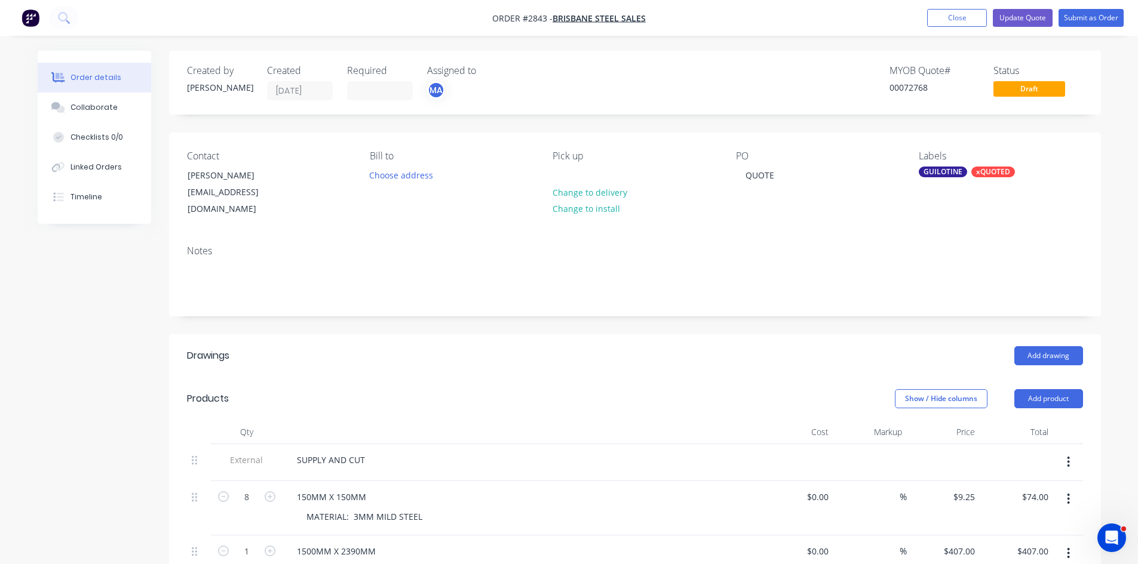
scroll to position [60, 0]
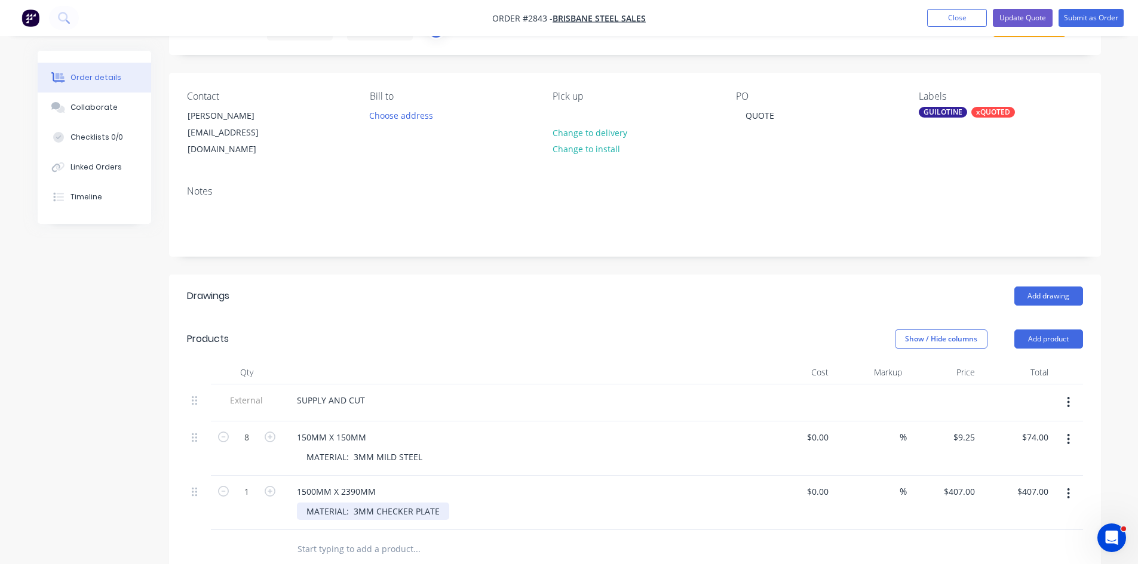
click at [374, 503] on div "MATERIAL: 3MM CHECKER PLATE" at bounding box center [373, 511] width 152 height 17
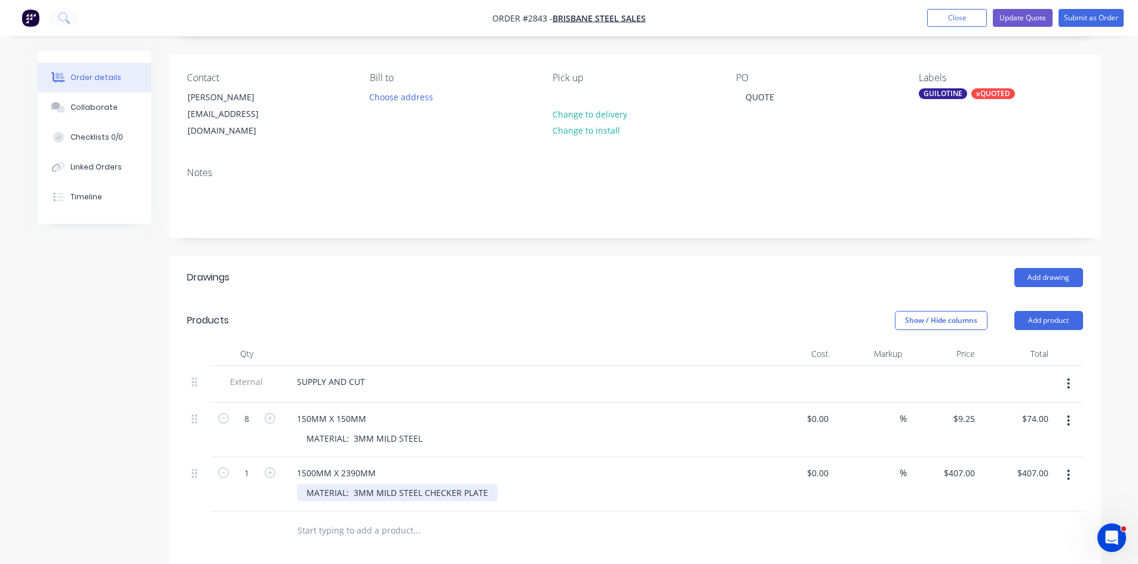
scroll to position [79, 0]
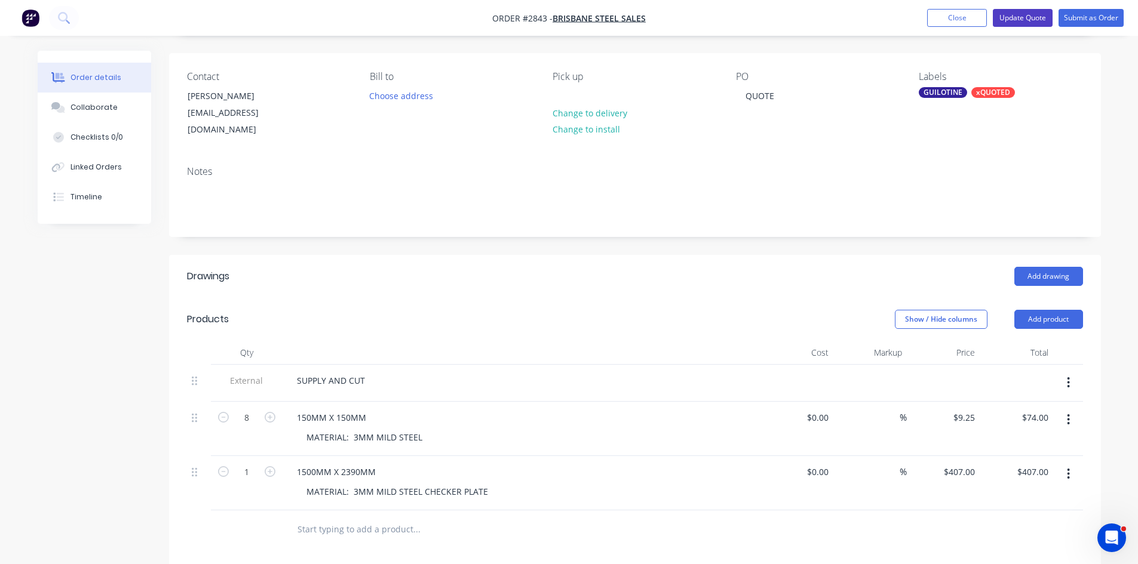
click at [1023, 13] on button "Update Quote" at bounding box center [1022, 18] width 60 height 18
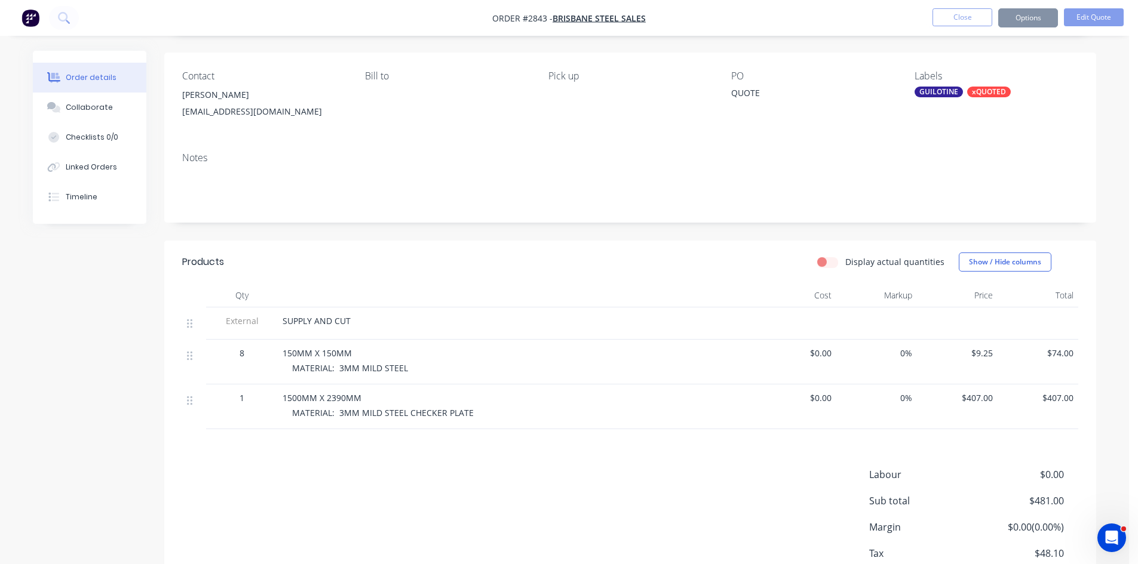
scroll to position [0, 0]
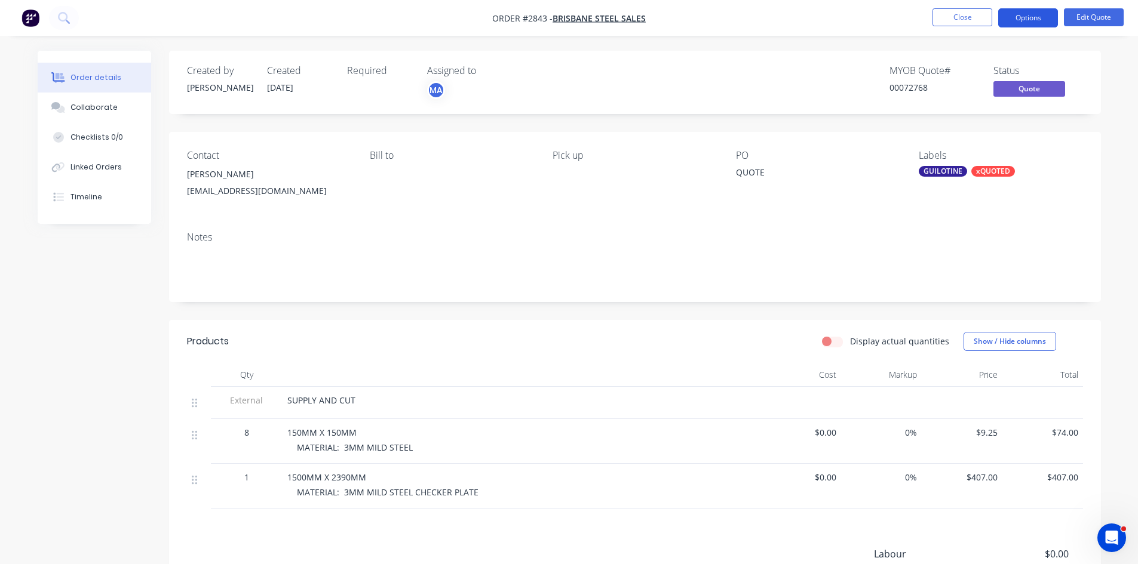
click at [1032, 15] on button "Options" at bounding box center [1028, 17] width 60 height 19
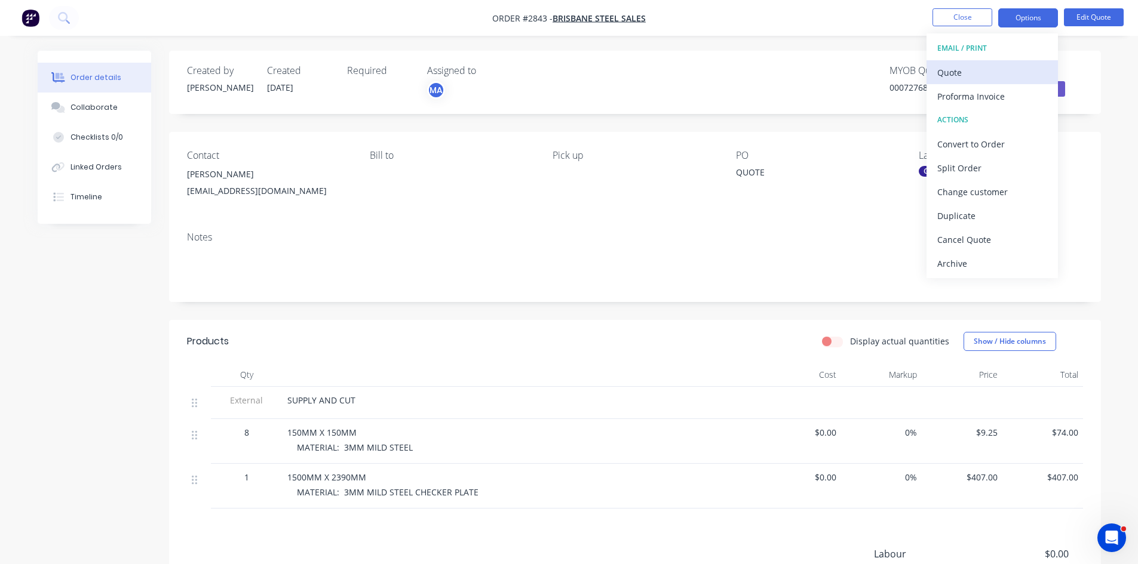
click at [950, 69] on div "Quote" at bounding box center [992, 72] width 110 height 17
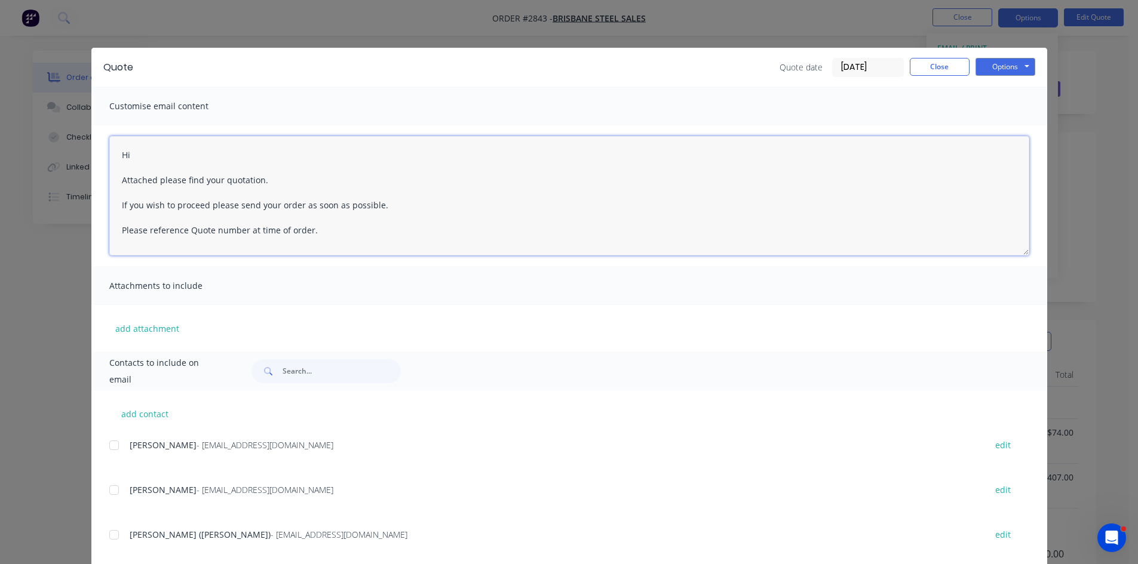
click at [148, 153] on textarea "Hi Attached please find your quotation. If you wish to proceed please send your…" at bounding box center [569, 195] width 920 height 119
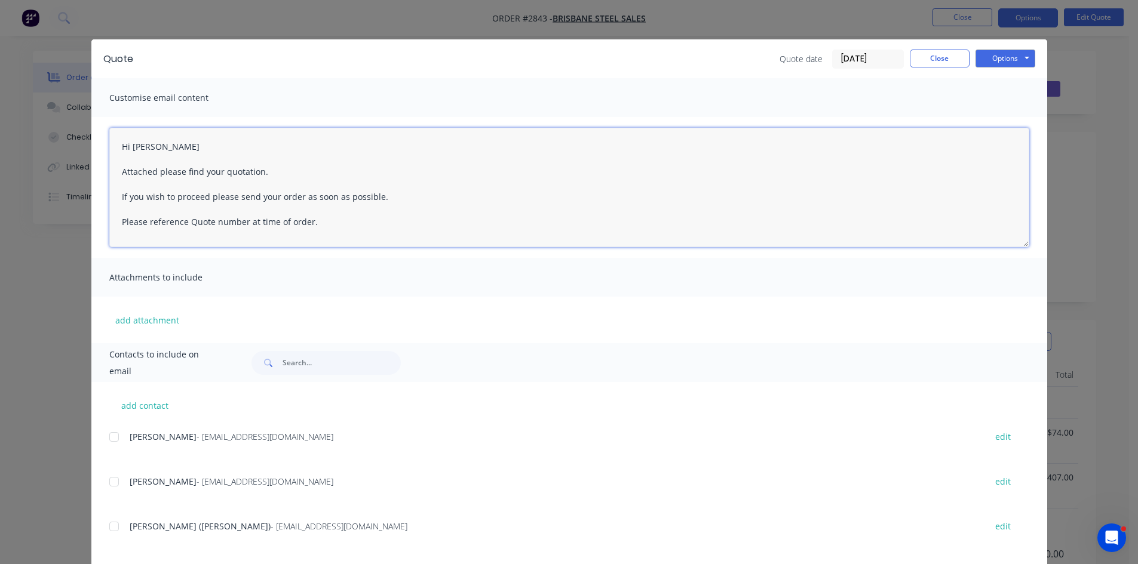
scroll to position [40, 0]
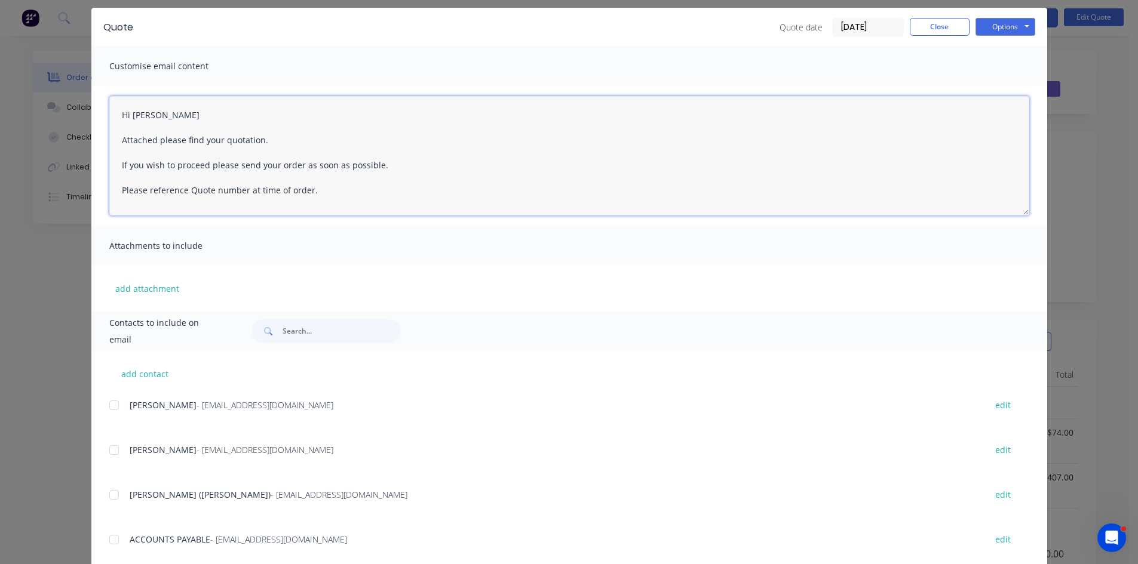
click at [109, 451] on div at bounding box center [114, 450] width 24 height 24
type textarea "Hi Attached please find your quotation. If you wish to proceed please send your…"
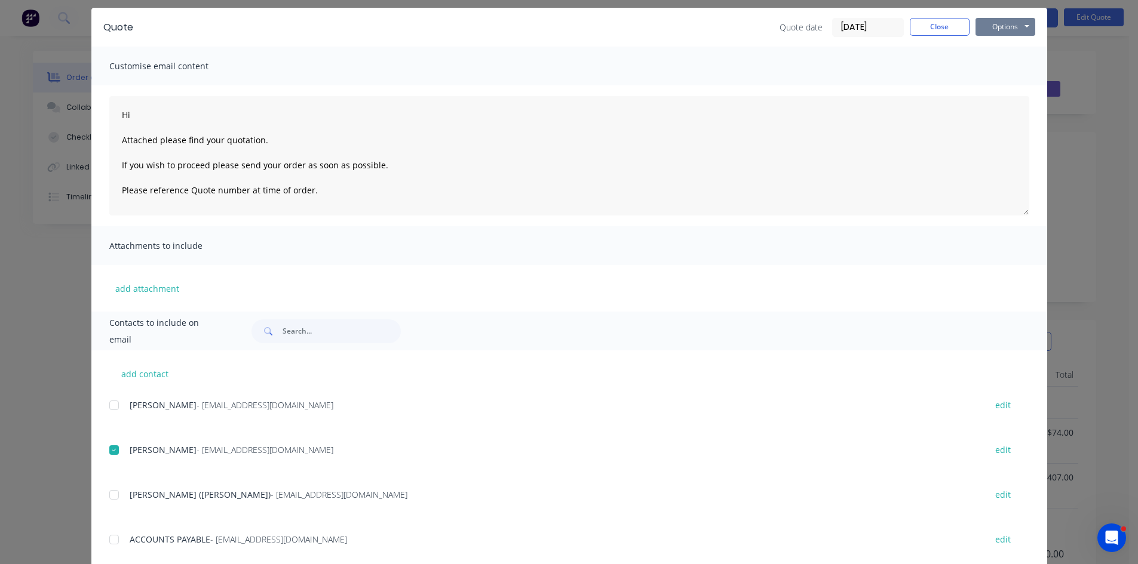
click at [995, 26] on button "Options" at bounding box center [1005, 27] width 60 height 18
click at [994, 88] on button "Email" at bounding box center [1013, 88] width 76 height 20
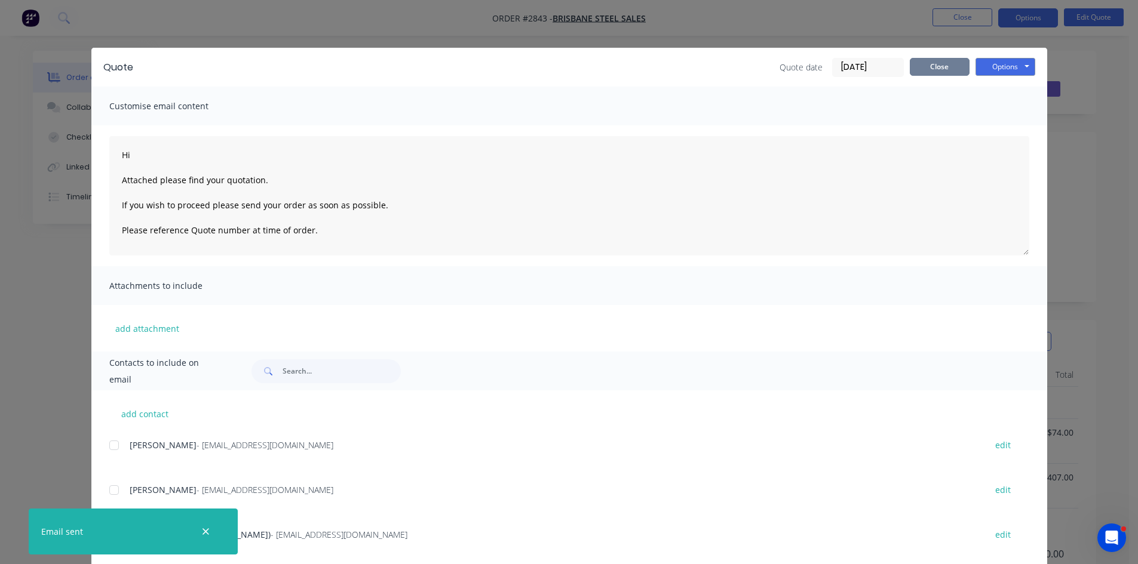
click at [945, 63] on button "Close" at bounding box center [939, 67] width 60 height 18
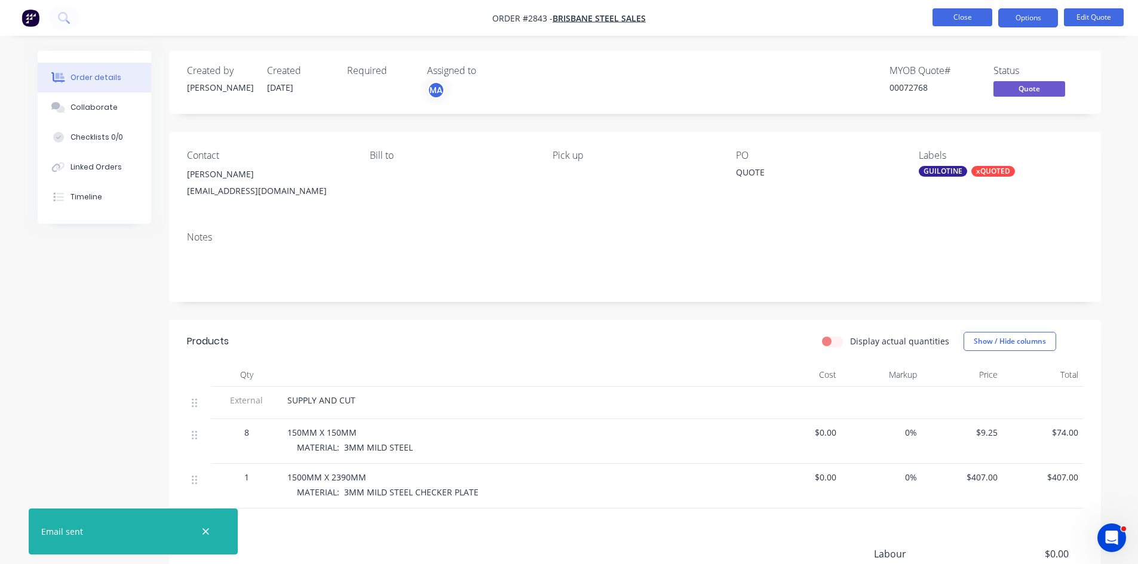
click at [960, 13] on button "Close" at bounding box center [962, 17] width 60 height 18
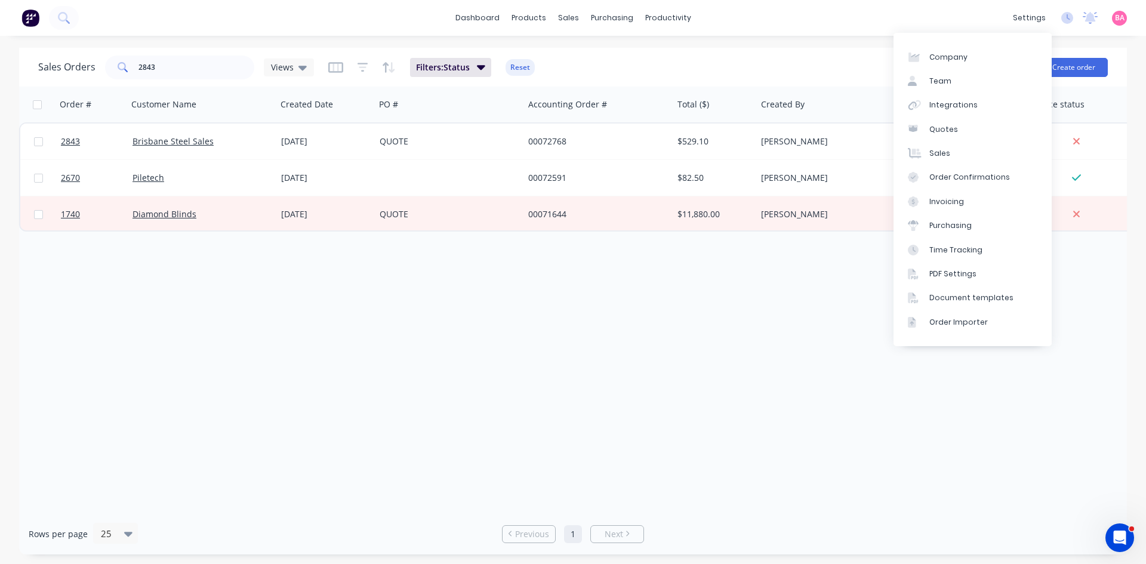
click at [571, 464] on div "Order # Customer Name Created Date PO # Accounting Order # Total ($) Created By…" at bounding box center [573, 300] width 1108 height 427
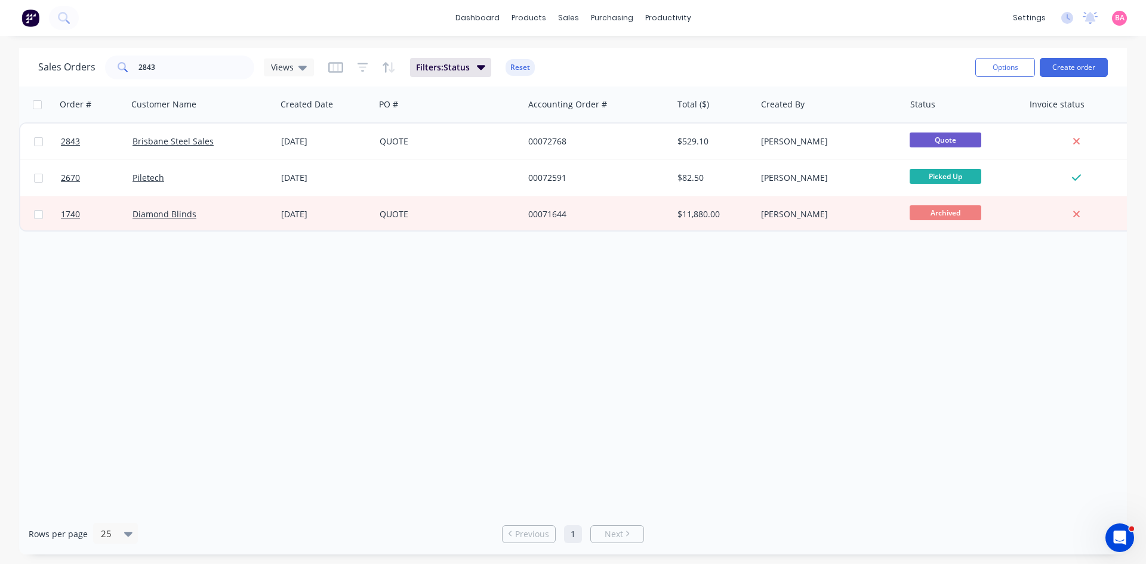
drag, startPoint x: 187, startPoint y: 52, endPoint x: 167, endPoint y: 67, distance: 25.6
click at [139, 65] on div "Sales Orders 2843 Views Filters: Status Reset Options Create order" at bounding box center [573, 67] width 1108 height 39
drag, startPoint x: 173, startPoint y: 65, endPoint x: 128, endPoint y: 64, distance: 44.2
click at [128, 64] on div "2843" at bounding box center [179, 68] width 149 height 24
type input "2791"
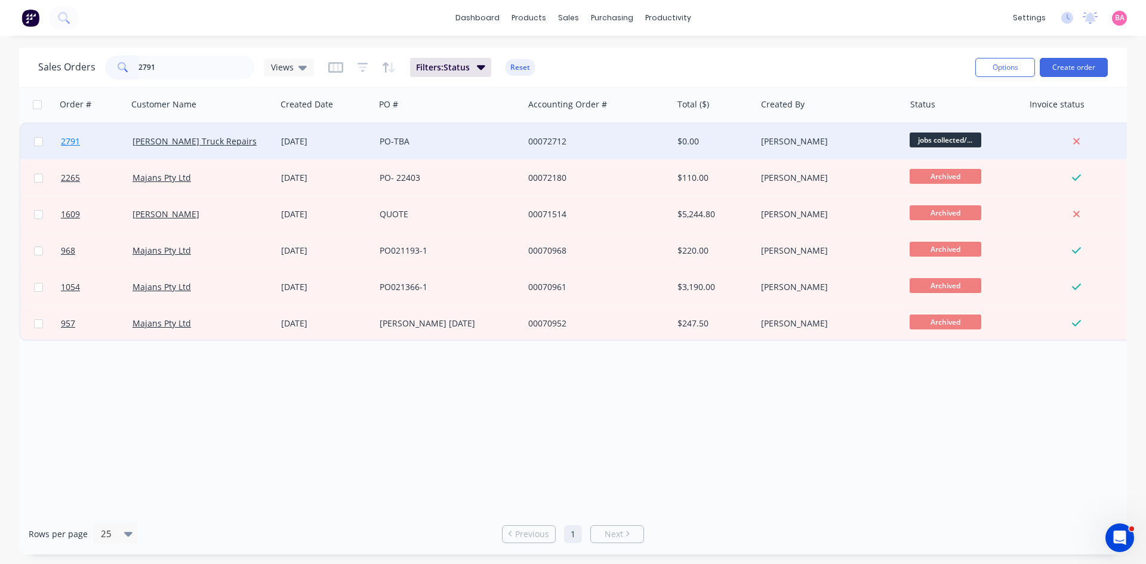
click at [68, 142] on span "2791" at bounding box center [70, 142] width 19 height 12
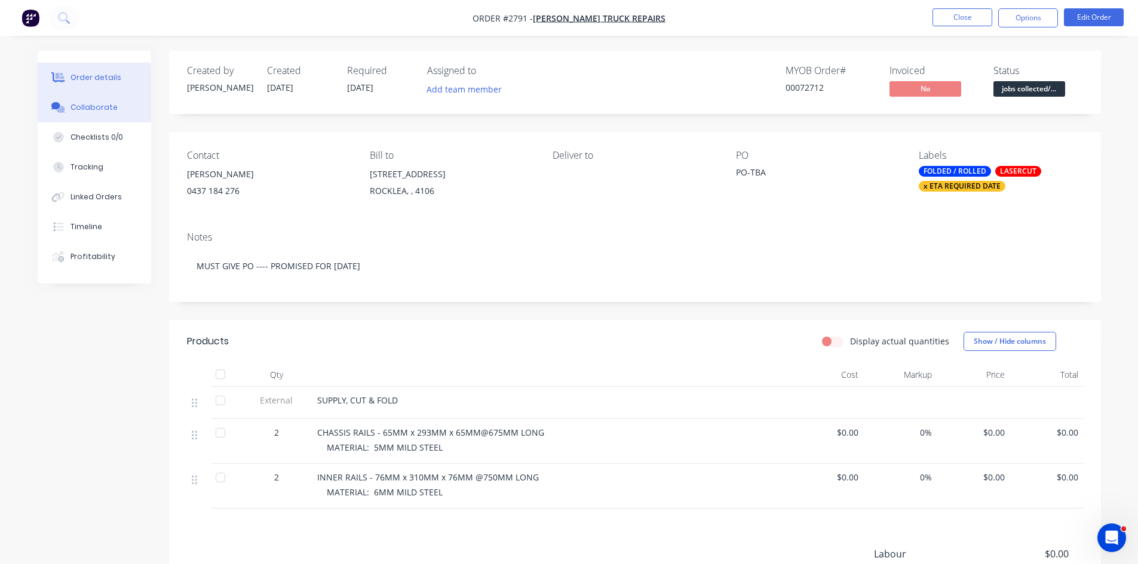
click at [97, 104] on div "Collaborate" at bounding box center [93, 107] width 47 height 11
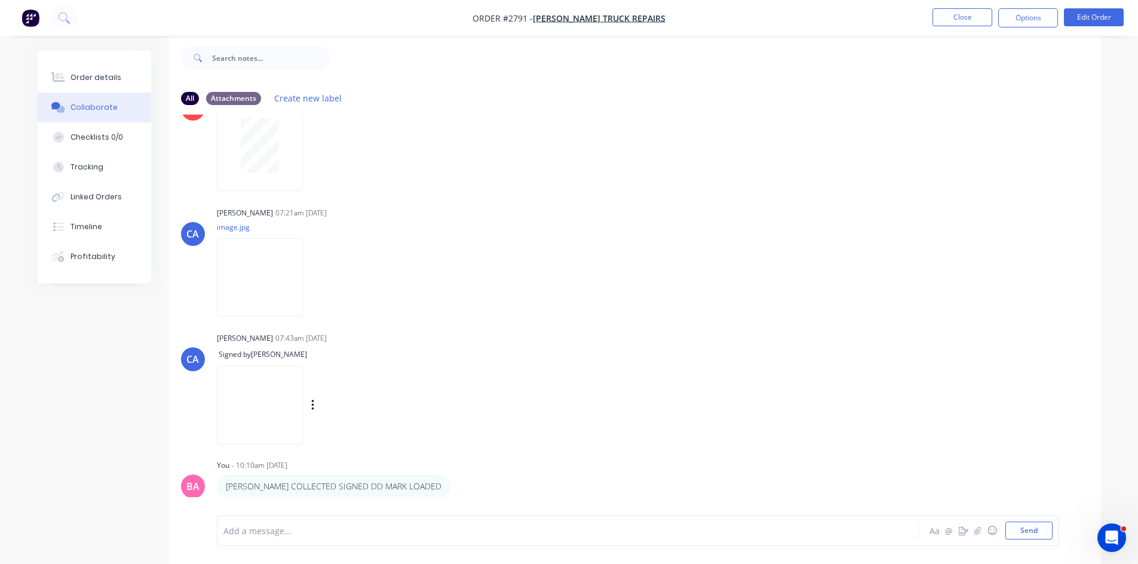
scroll to position [18, 0]
click at [964, 19] on button "Close" at bounding box center [962, 17] width 60 height 18
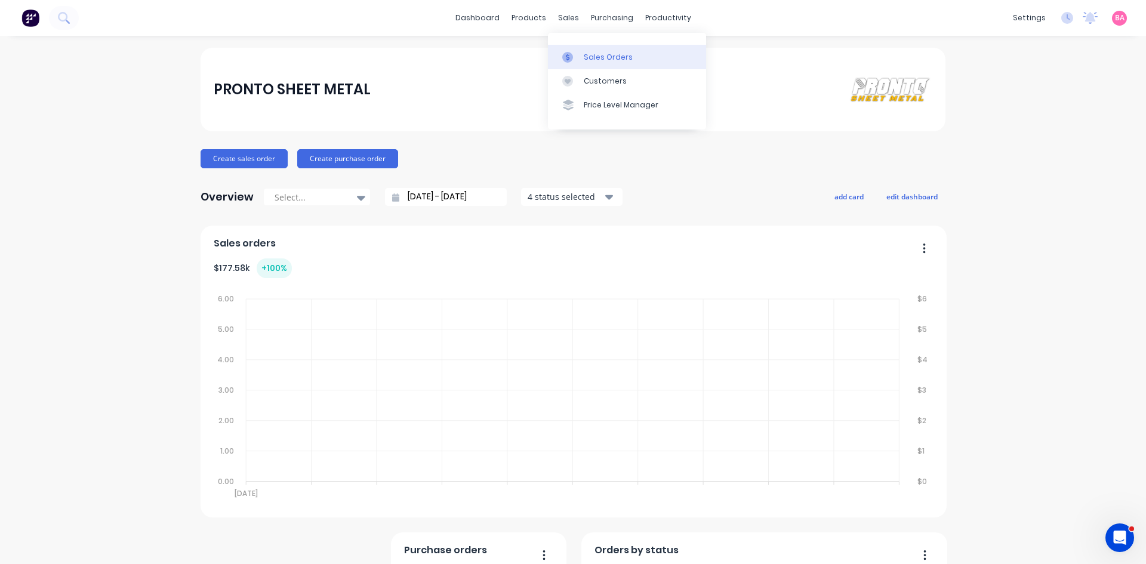
click at [597, 57] on div "Sales Orders" at bounding box center [608, 57] width 49 height 11
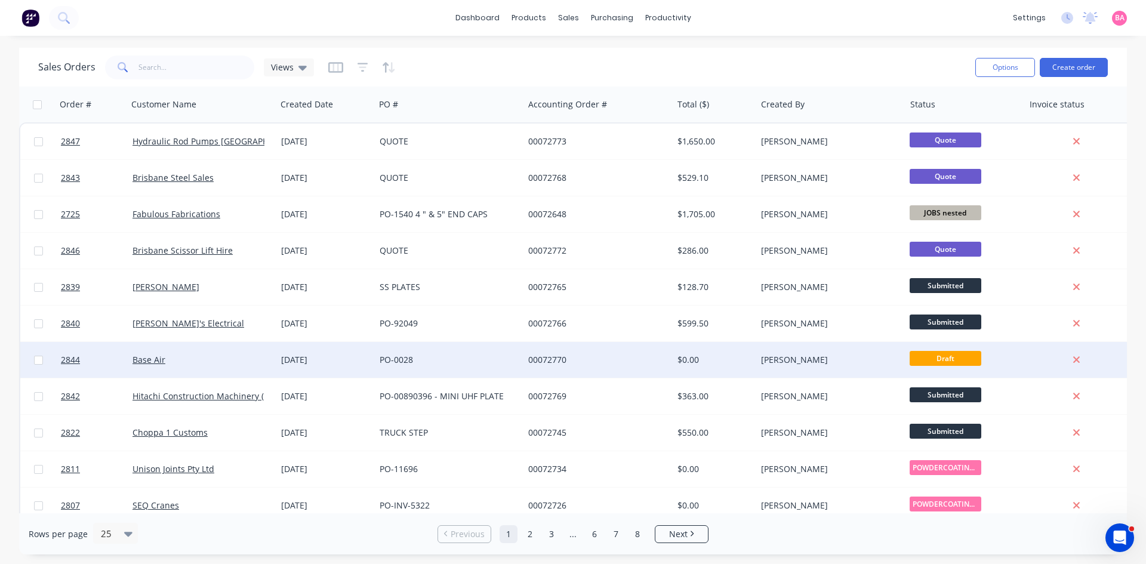
click at [402, 361] on div "PO-0028" at bounding box center [446, 360] width 133 height 12
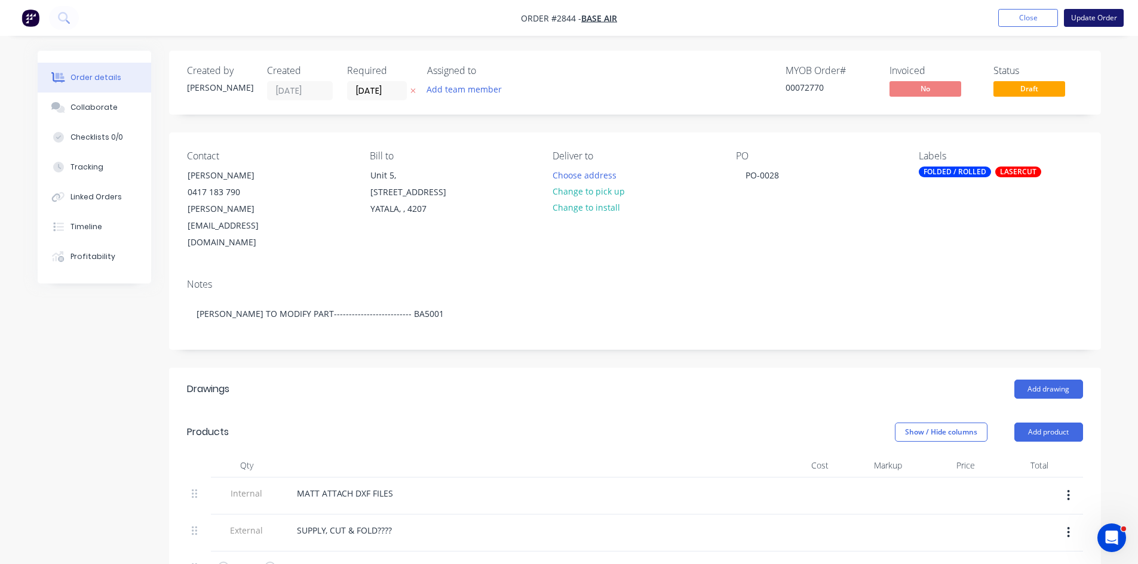
click at [1090, 14] on button "Update Order" at bounding box center [1093, 18] width 60 height 18
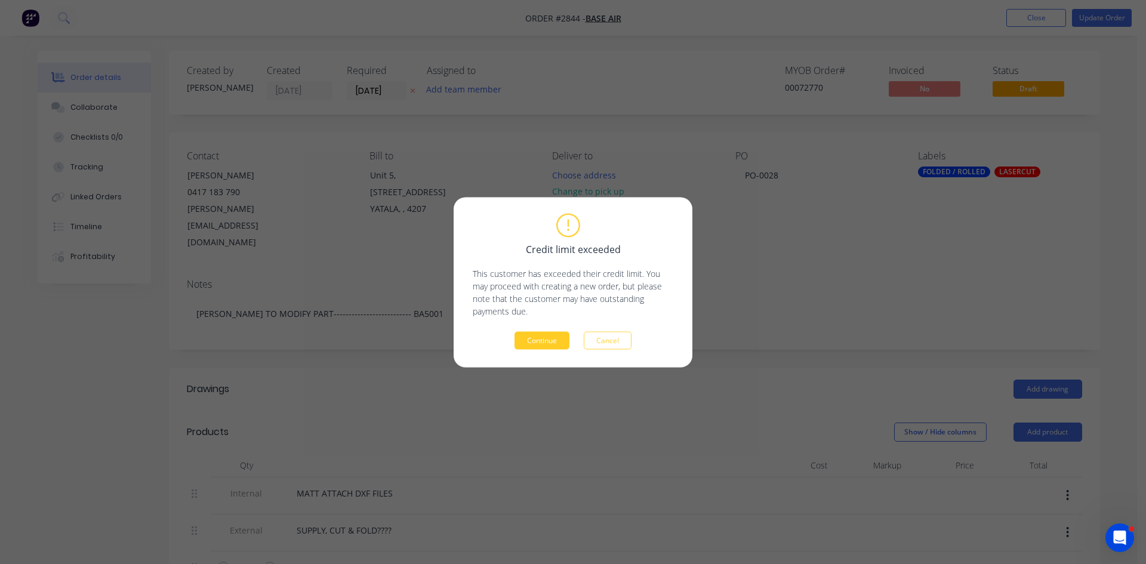
click at [558, 340] on button "Continue" at bounding box center [542, 340] width 55 height 18
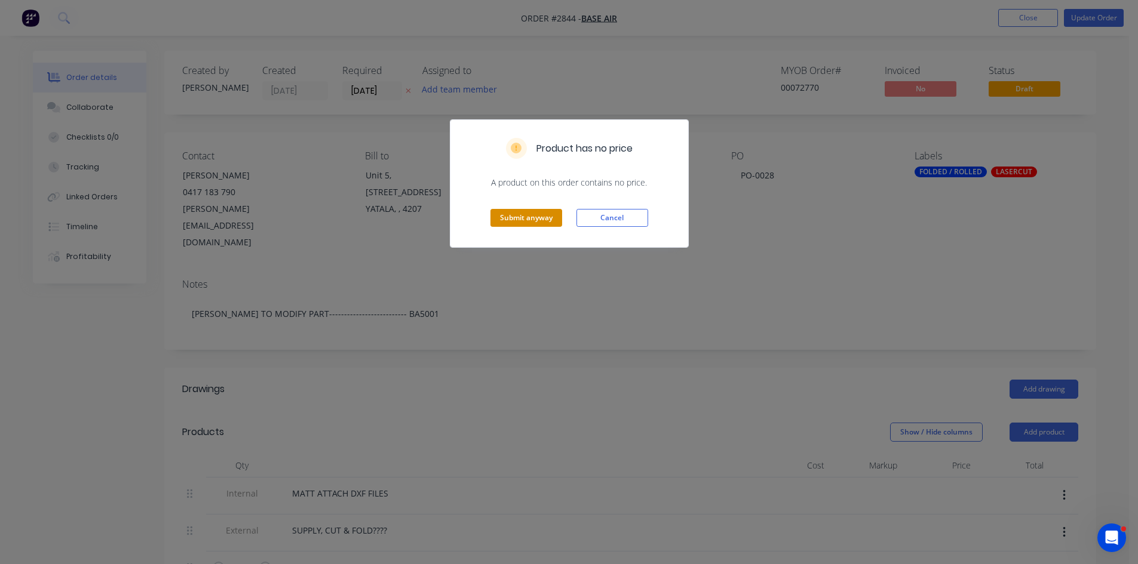
click at [548, 217] on button "Submit anyway" at bounding box center [526, 218] width 72 height 18
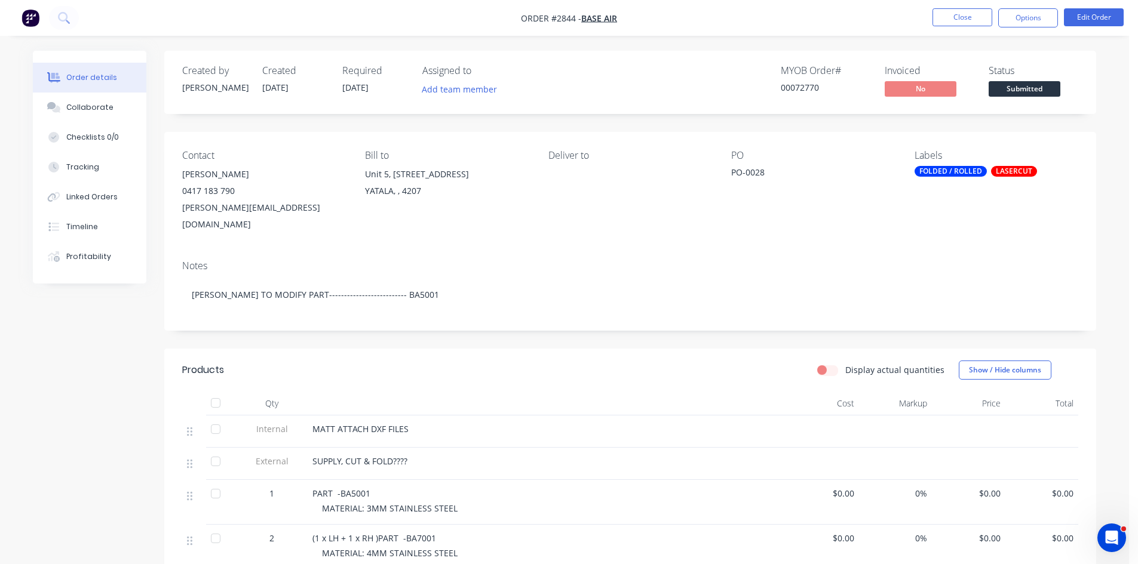
click at [958, 19] on button "Close" at bounding box center [962, 17] width 60 height 18
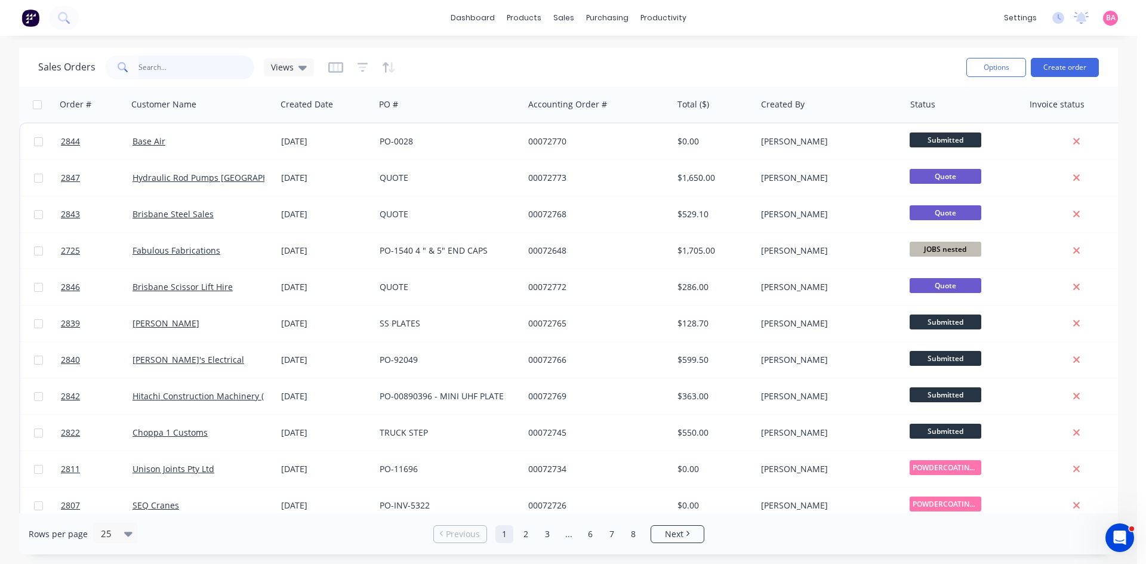
click at [165, 66] on input "text" at bounding box center [197, 68] width 116 height 24
type input "2847"
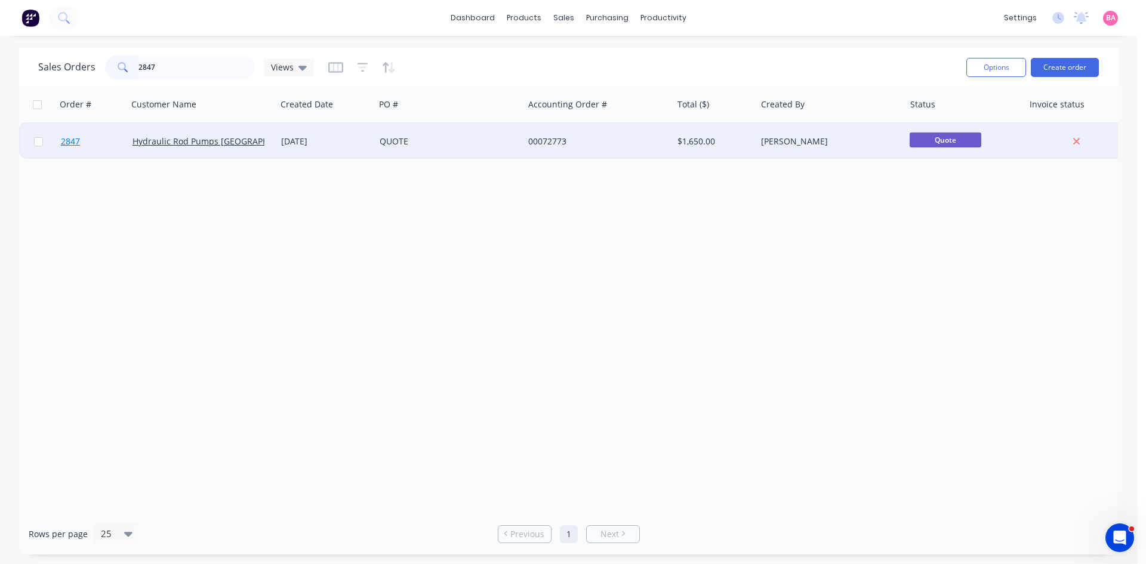
click at [61, 141] on span "2847" at bounding box center [70, 142] width 19 height 12
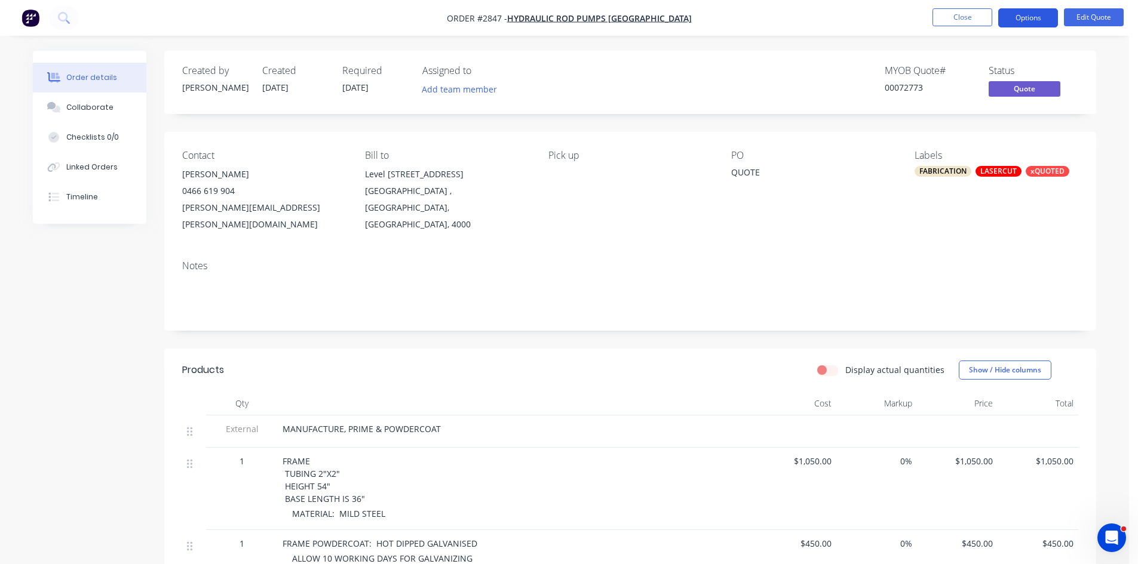
click at [1024, 13] on button "Options" at bounding box center [1028, 17] width 60 height 19
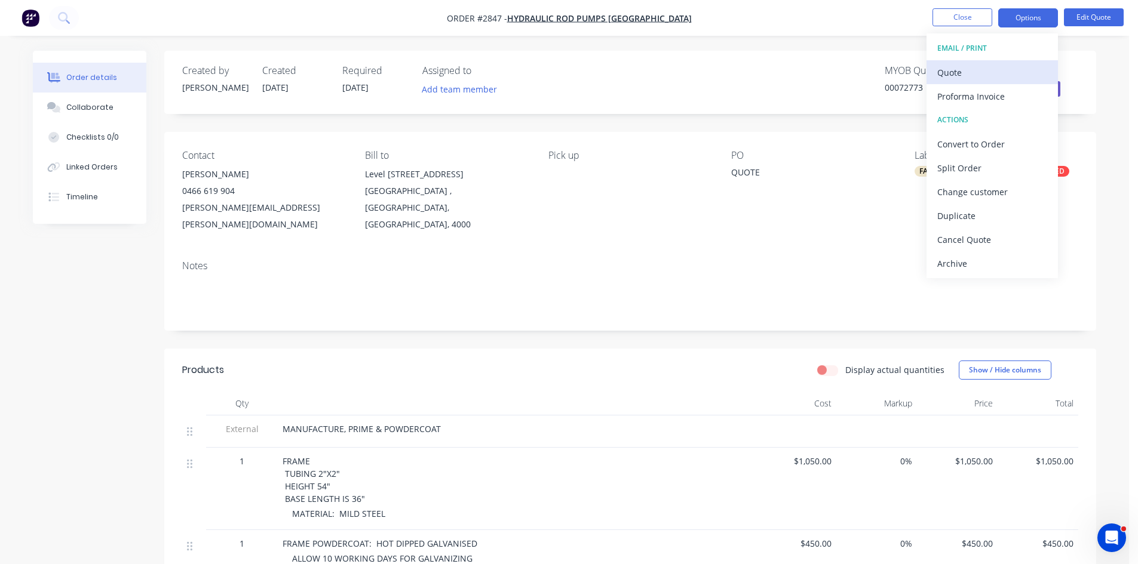
click at [954, 73] on div "Quote" at bounding box center [992, 72] width 110 height 17
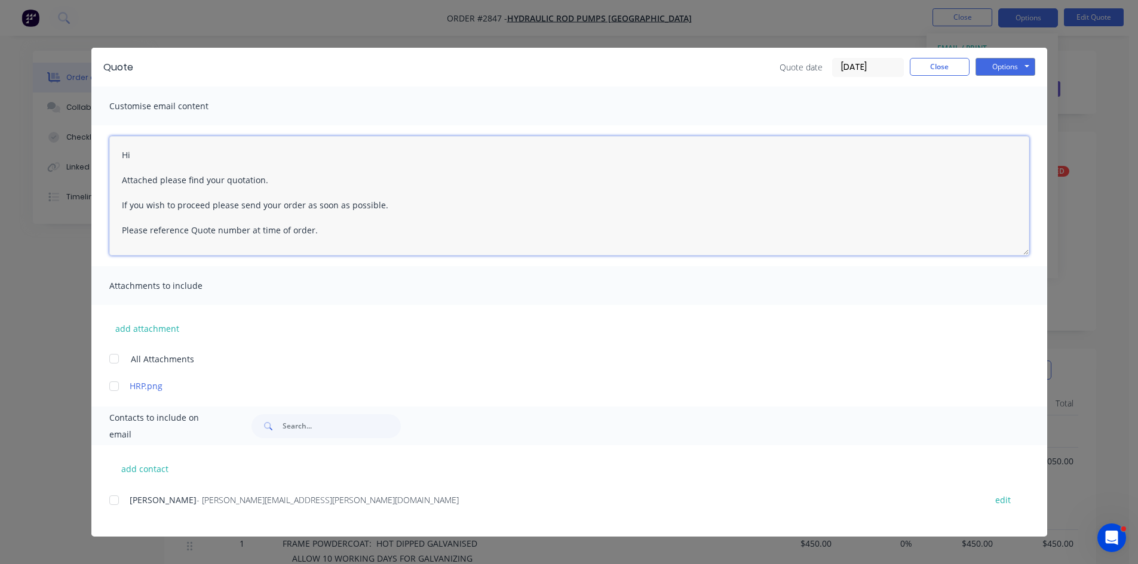
click at [171, 153] on textarea "Hi Attached please find your quotation. If you wish to proceed please send your…" at bounding box center [569, 195] width 920 height 119
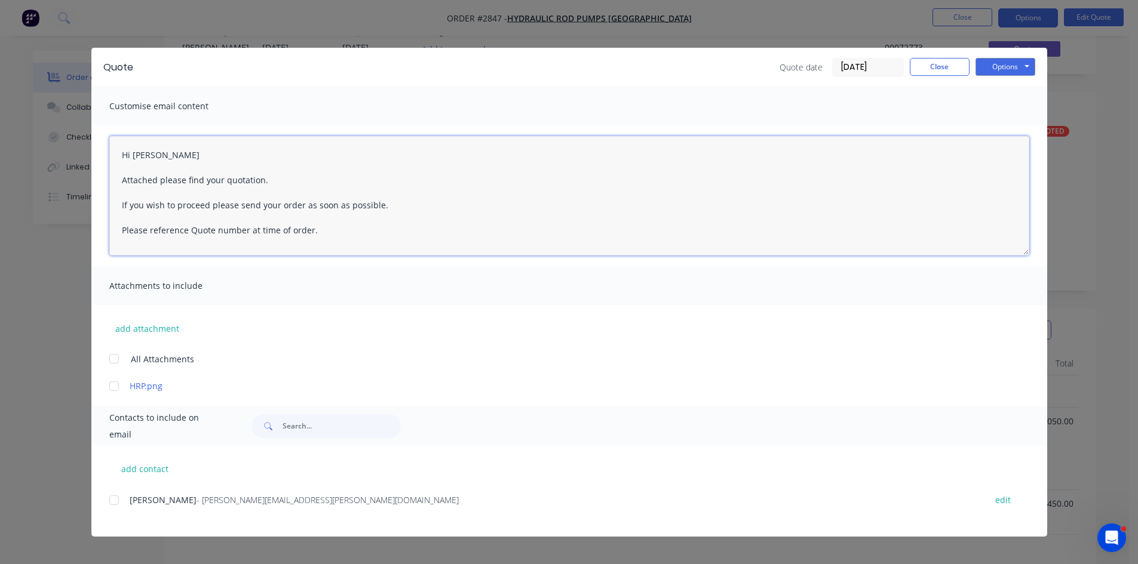
click at [115, 503] on div at bounding box center [114, 500] width 24 height 24
click at [159, 157] on textarea "Hi Attached please find your quotation. If you wish to proceed please send your…" at bounding box center [569, 195] width 920 height 119
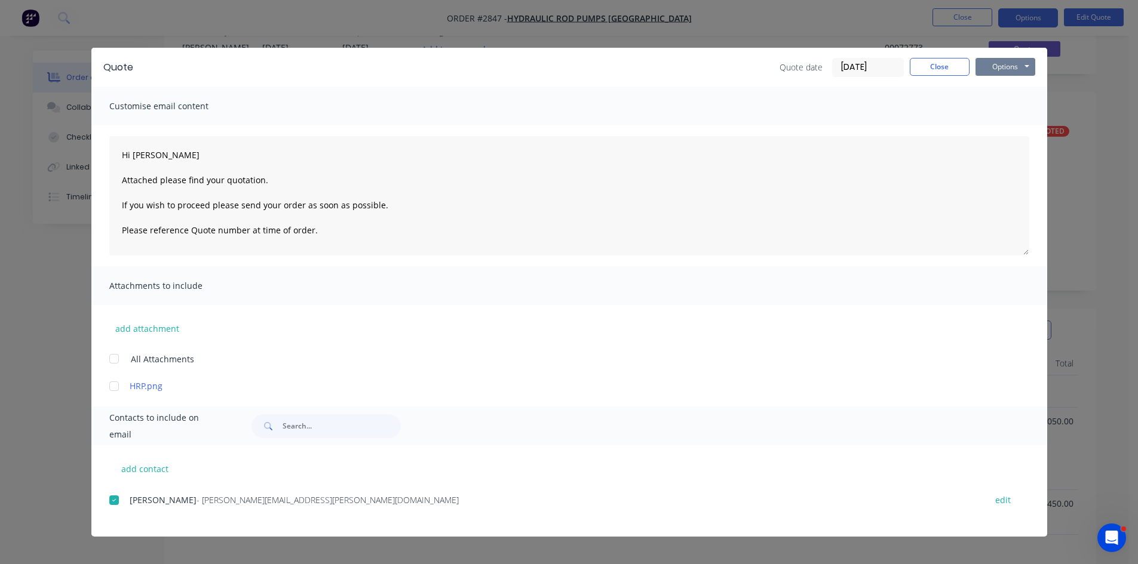
click at [1009, 64] on button "Options" at bounding box center [1005, 67] width 60 height 18
click at [1012, 128] on button "Email" at bounding box center [1013, 128] width 76 height 20
type textarea "Hi Attached please find your quotation. If you wish to proceed please send your…"
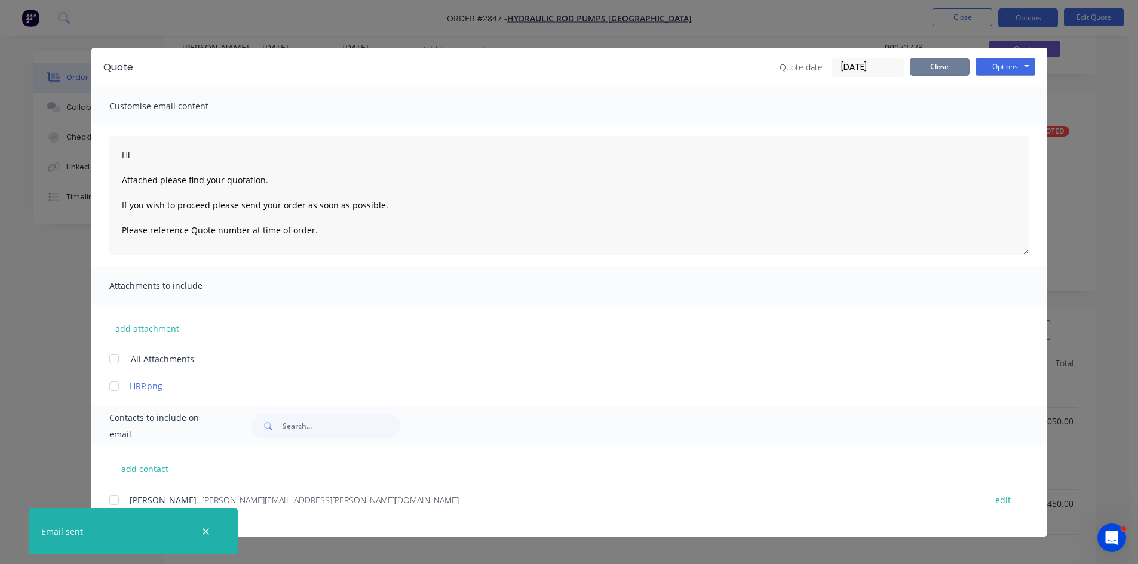
click at [941, 68] on button "Close" at bounding box center [939, 67] width 60 height 18
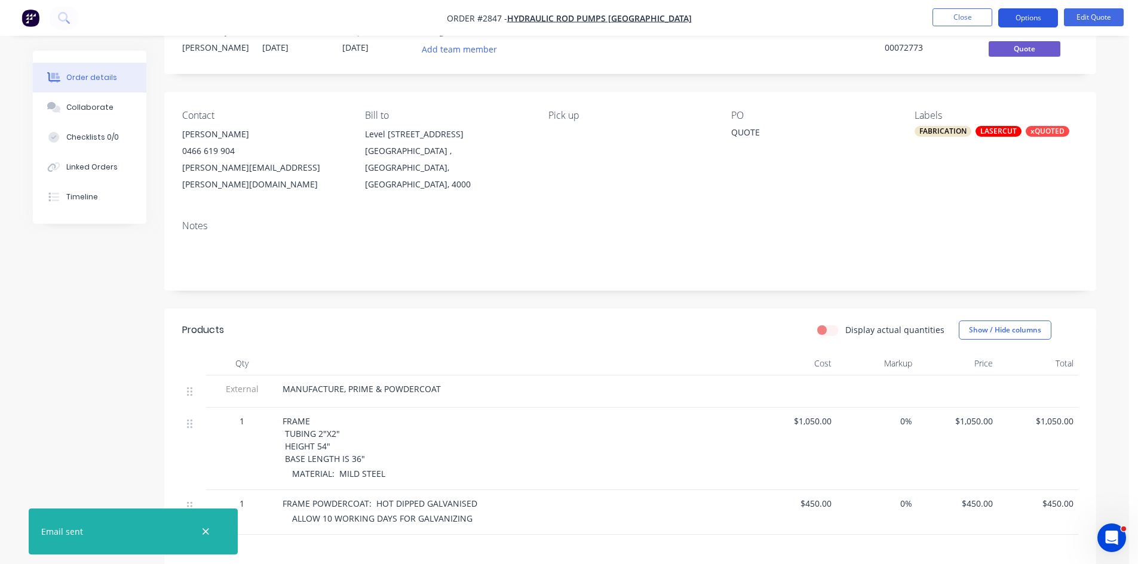
click at [1035, 14] on button "Options" at bounding box center [1028, 17] width 60 height 19
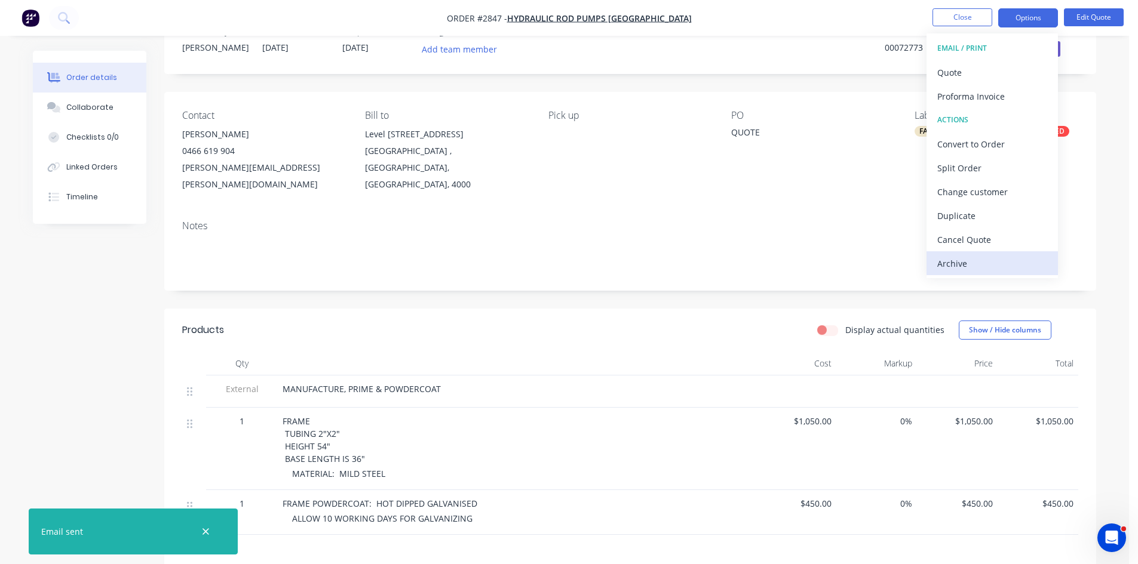
click at [951, 263] on div "Archive" at bounding box center [992, 263] width 110 height 17
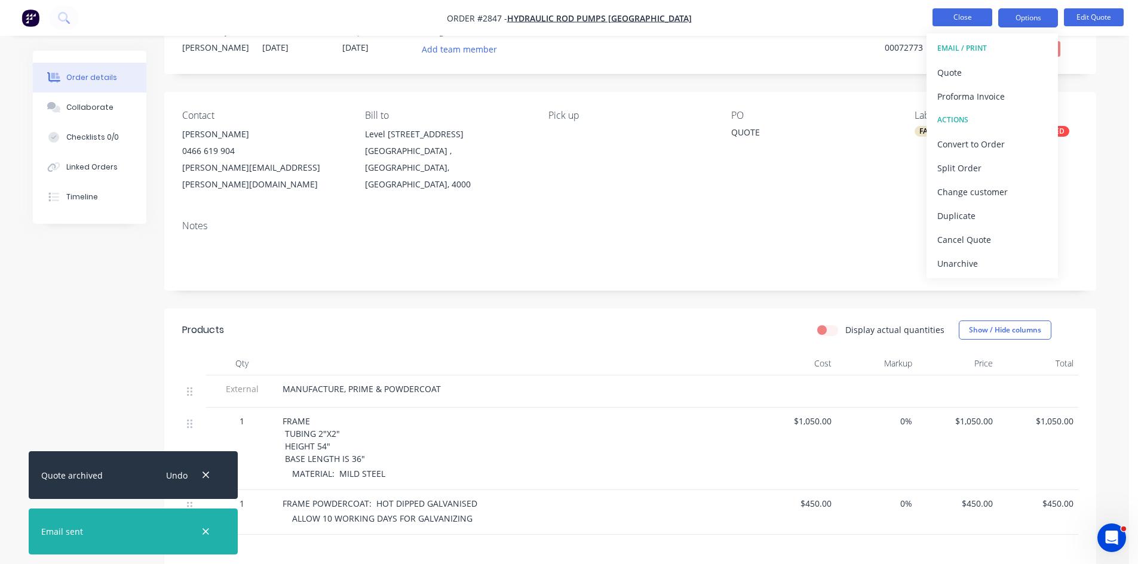
click at [958, 13] on button "Close" at bounding box center [962, 17] width 60 height 18
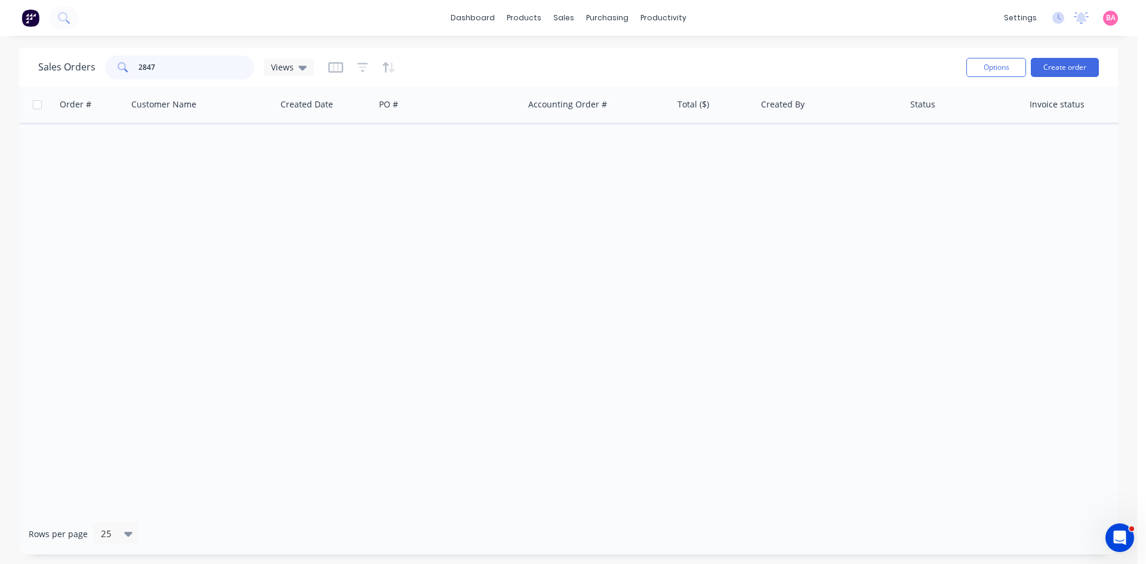
drag, startPoint x: 139, startPoint y: 70, endPoint x: 100, endPoint y: 76, distance: 39.3
click at [100, 76] on div "Sales Orders 2847 Views" at bounding box center [176, 68] width 276 height 24
type input "7"
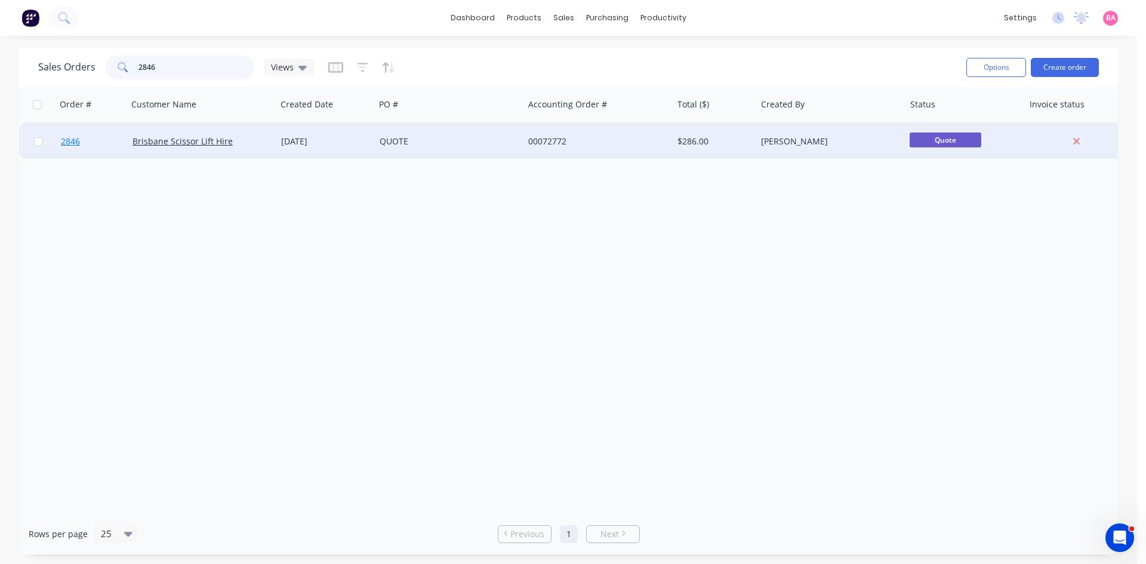
type input "2846"
click at [67, 143] on span "2846" at bounding box center [70, 142] width 19 height 12
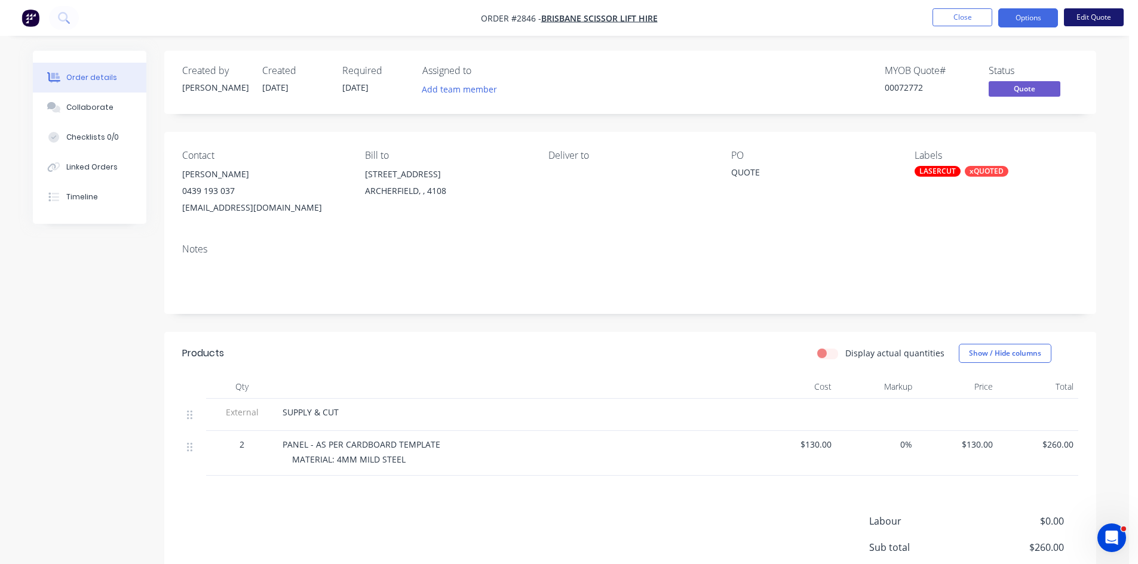
click at [1098, 16] on button "Edit Quote" at bounding box center [1093, 17] width 60 height 18
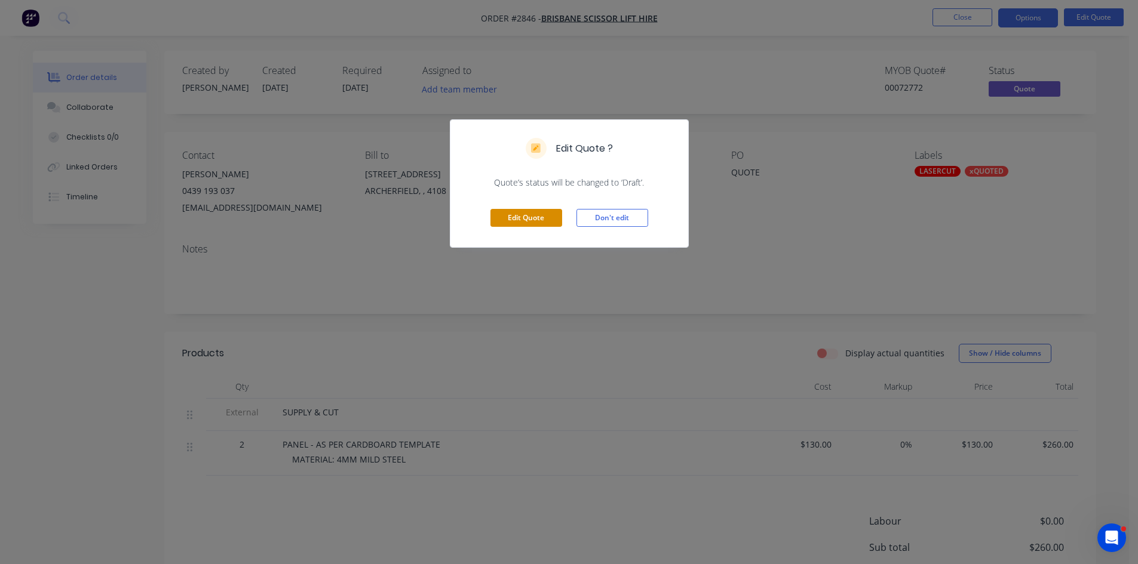
click at [539, 222] on button "Edit Quote" at bounding box center [526, 218] width 72 height 18
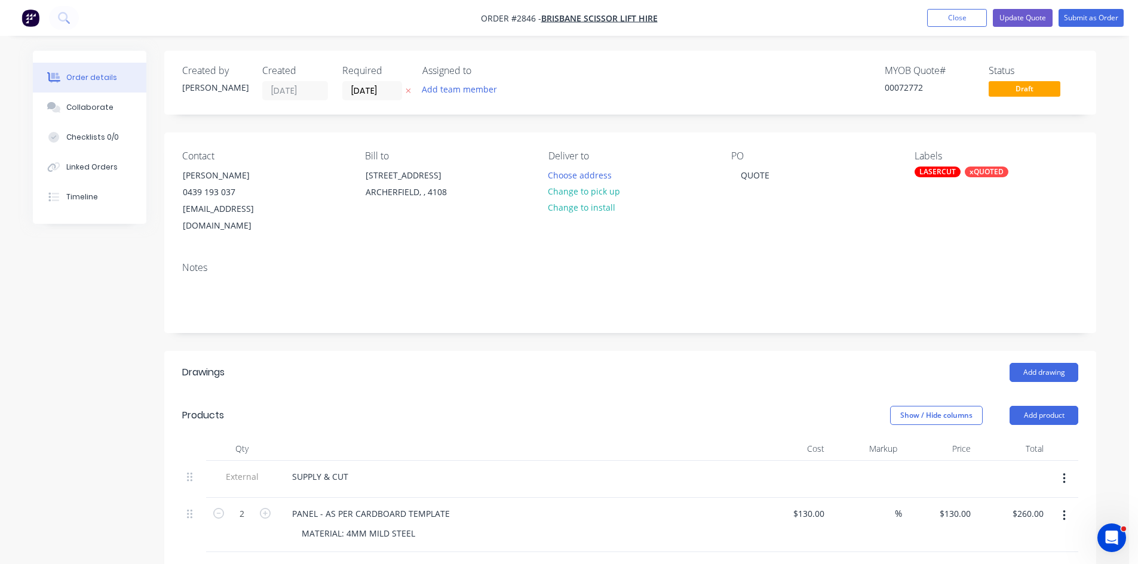
click at [410, 90] on icon at bounding box center [408, 91] width 5 height 5
click at [586, 192] on button "Change to pick up" at bounding box center [584, 191] width 85 height 16
click at [1011, 16] on button "Update Quote" at bounding box center [1022, 18] width 60 height 18
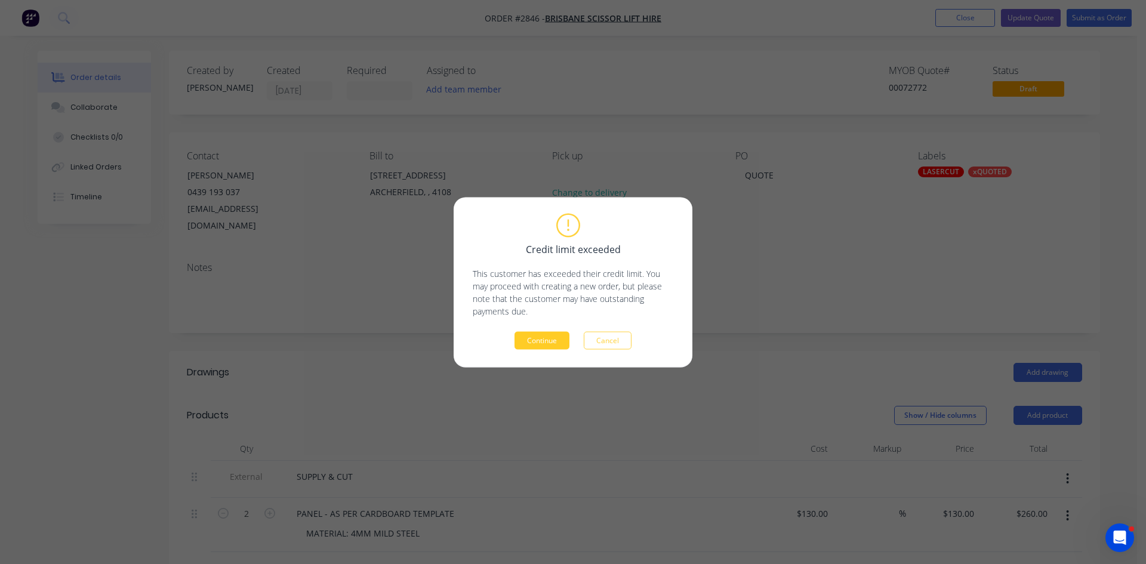
click at [542, 342] on button "Continue" at bounding box center [542, 340] width 55 height 18
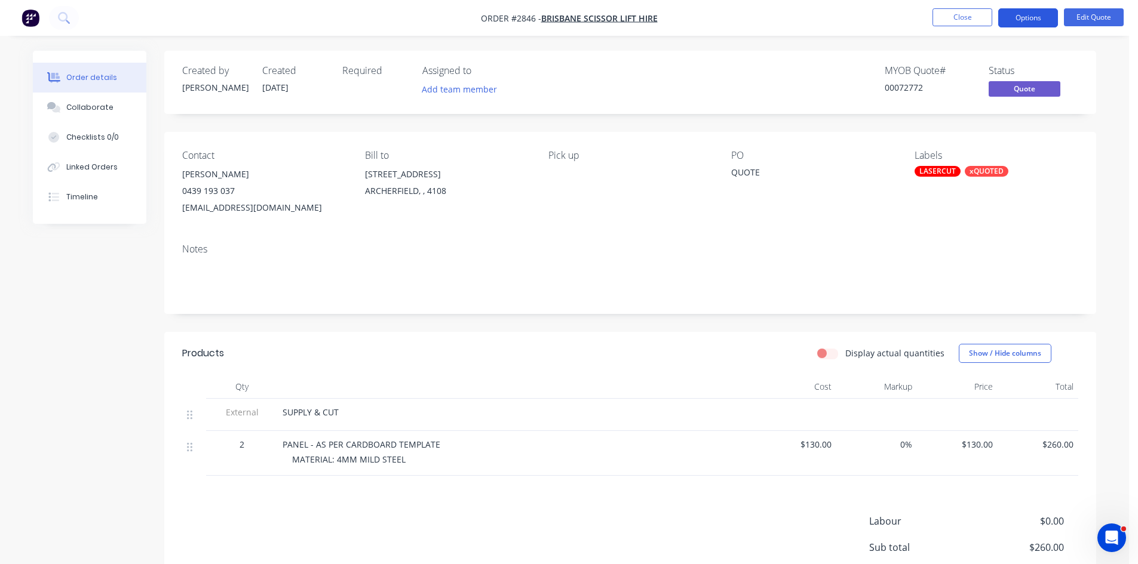
click at [1021, 17] on button "Options" at bounding box center [1028, 17] width 60 height 19
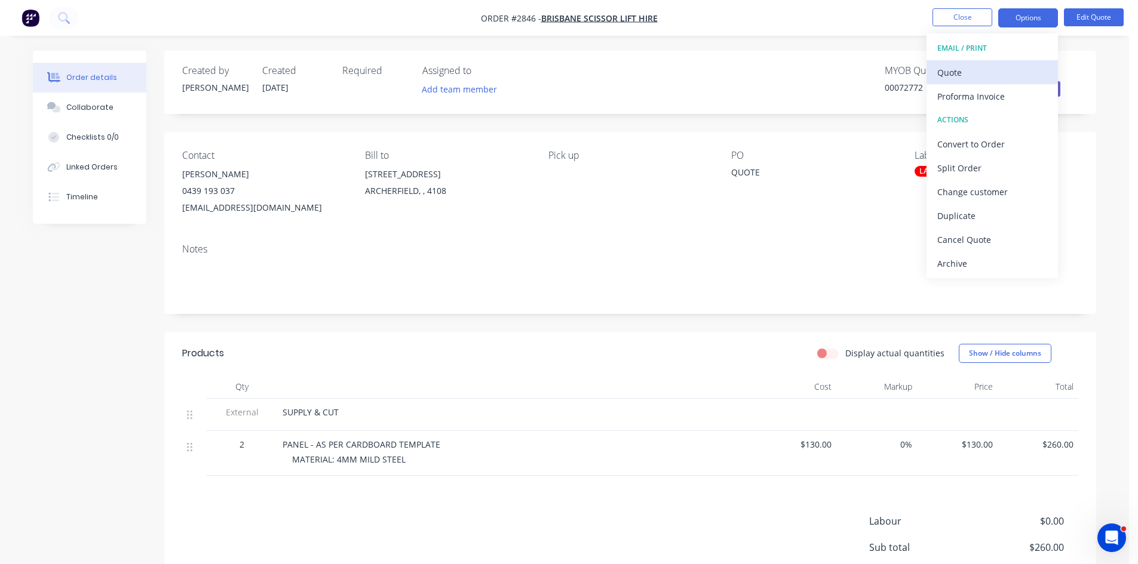
click at [961, 72] on div "Quote" at bounding box center [992, 72] width 110 height 17
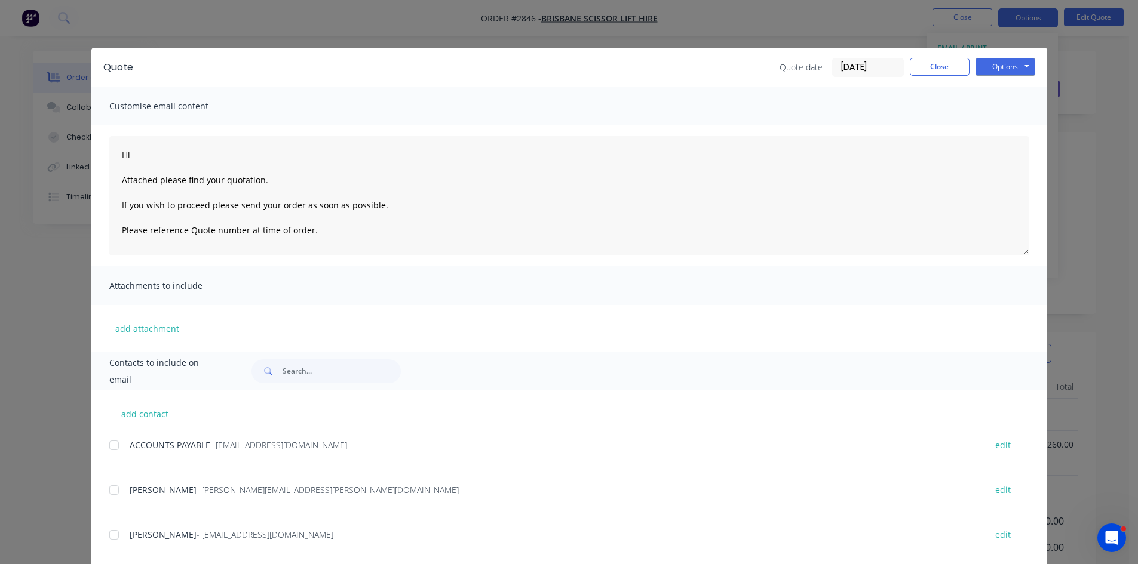
click at [107, 537] on div at bounding box center [114, 535] width 24 height 24
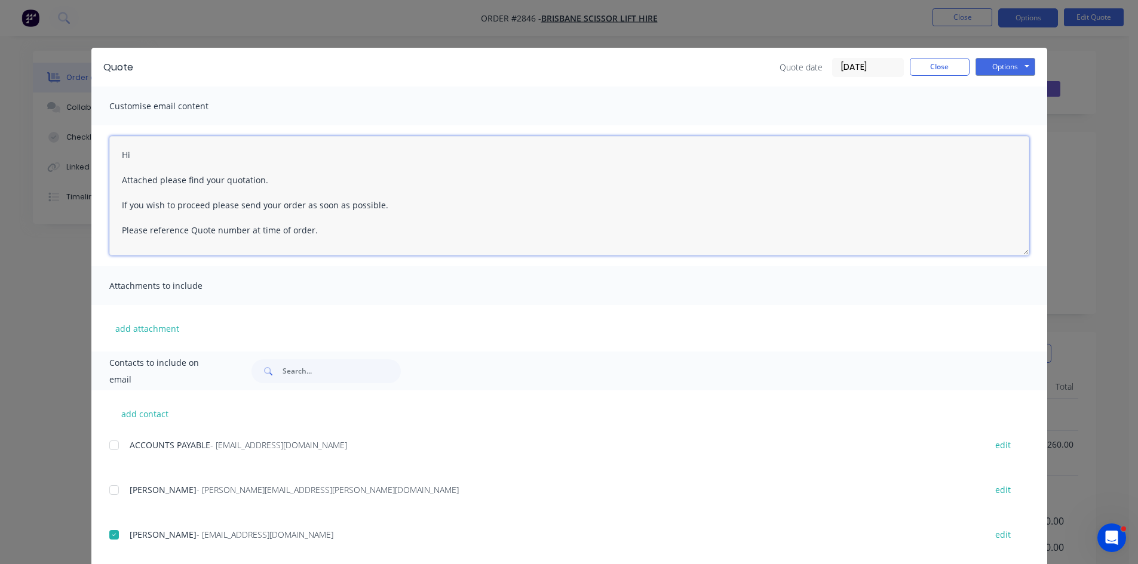
click at [199, 157] on textarea "Hi Attached please find your quotation. If you wish to proceed please send your…" at bounding box center [569, 195] width 920 height 119
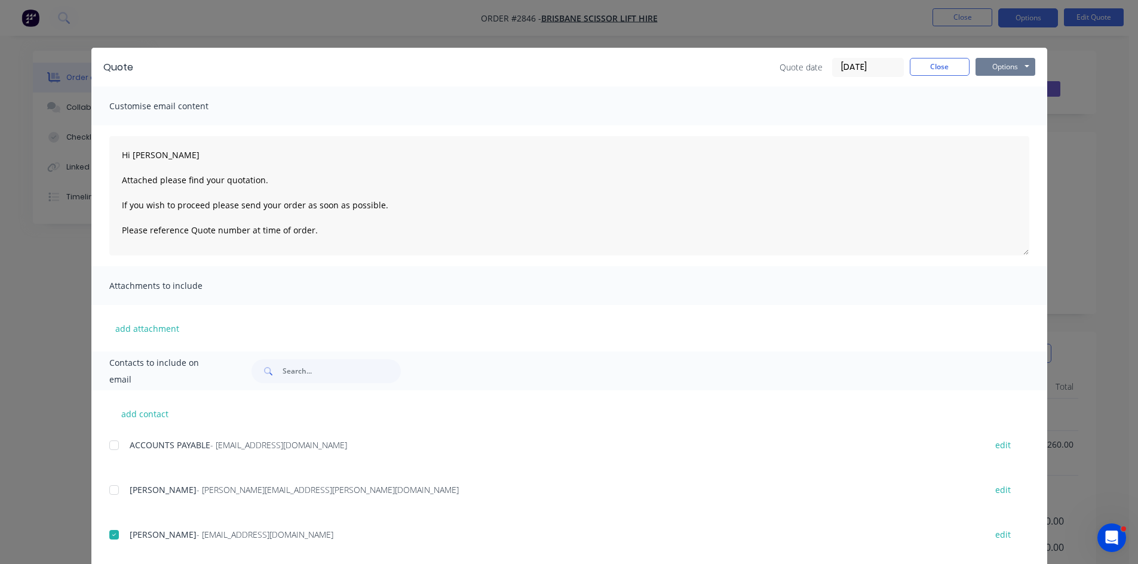
click at [994, 66] on button "Options" at bounding box center [1005, 67] width 60 height 18
click at [997, 130] on button "Email" at bounding box center [1013, 128] width 76 height 20
type textarea "Hi Attached please find your quotation. If you wish to proceed please send your…"
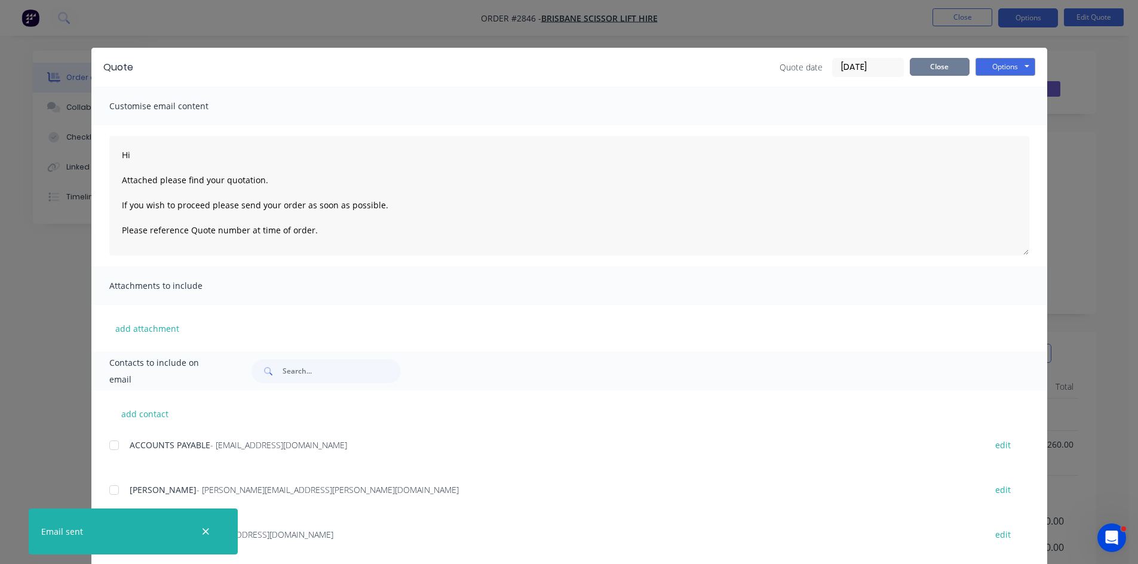
click at [948, 67] on button "Close" at bounding box center [939, 67] width 60 height 18
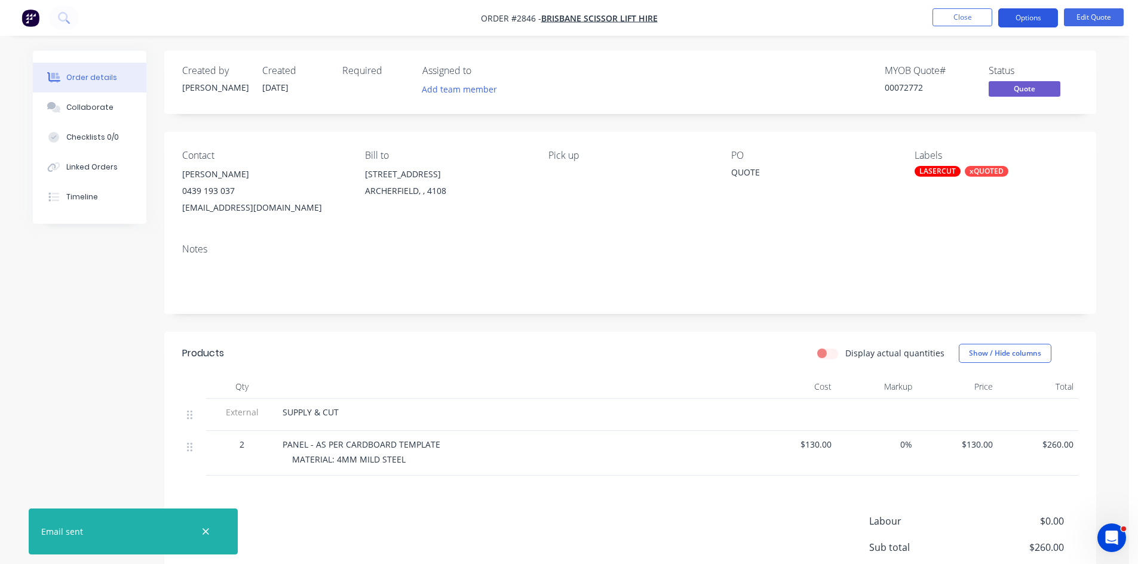
click at [1048, 17] on button "Options" at bounding box center [1028, 17] width 60 height 19
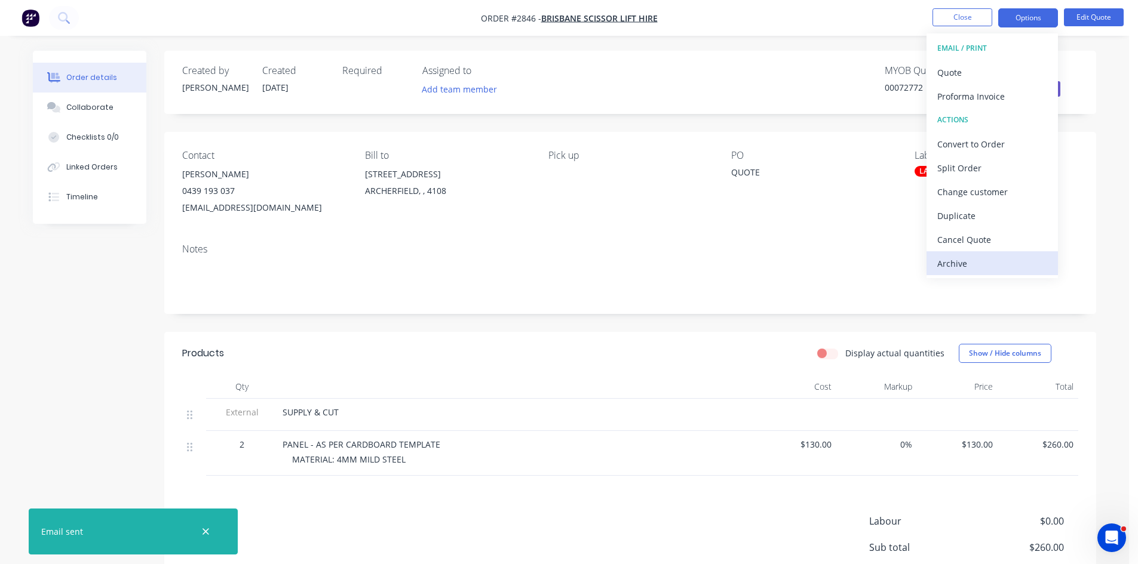
click at [957, 262] on div "Archive" at bounding box center [992, 263] width 110 height 17
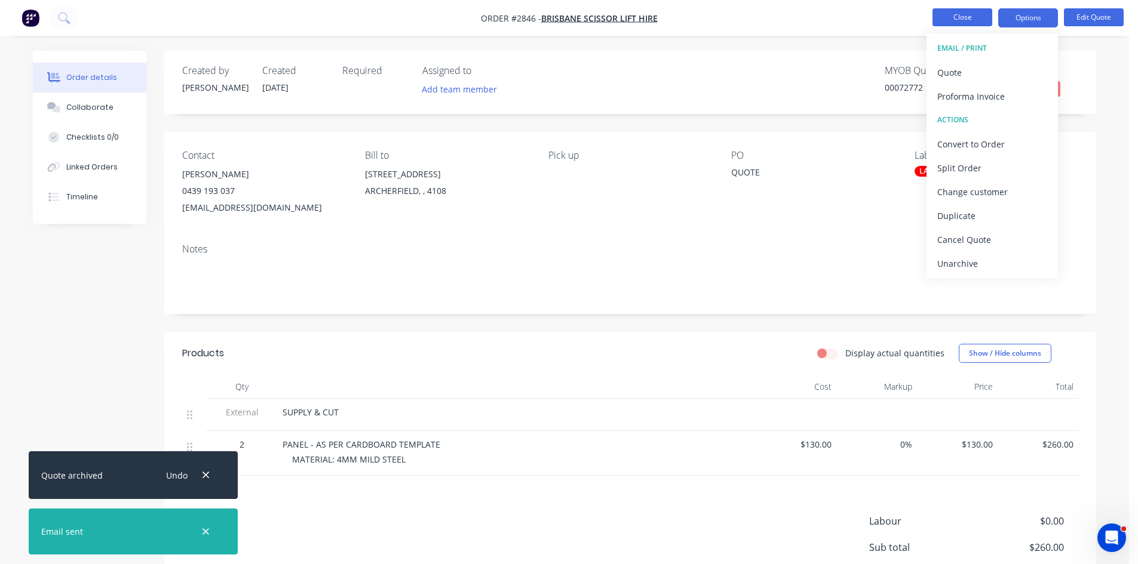
click at [960, 16] on button "Close" at bounding box center [962, 17] width 60 height 18
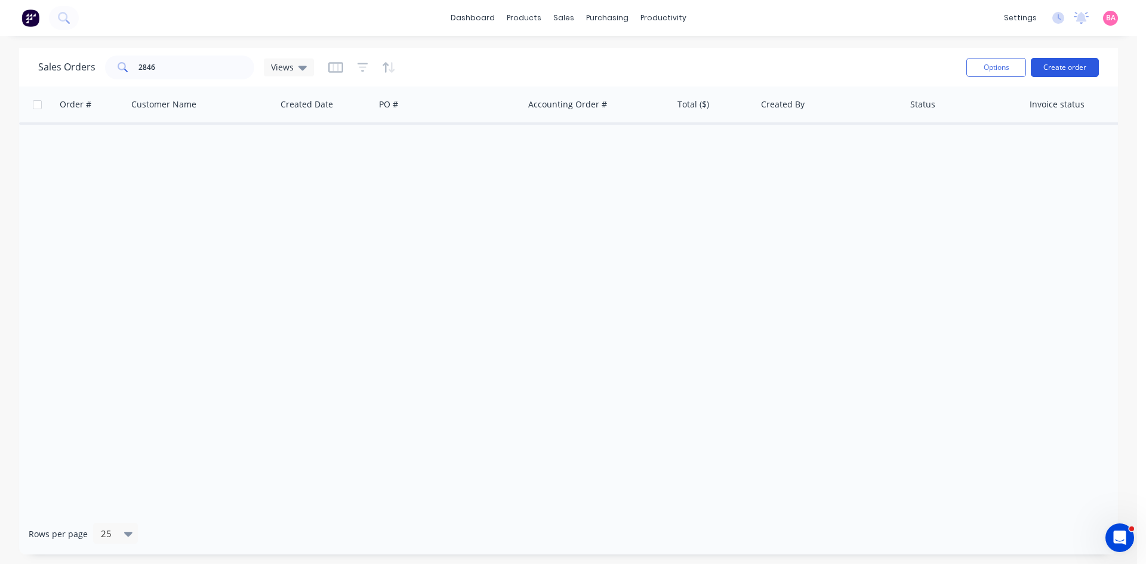
click at [1076, 66] on button "Create order" at bounding box center [1065, 67] width 68 height 19
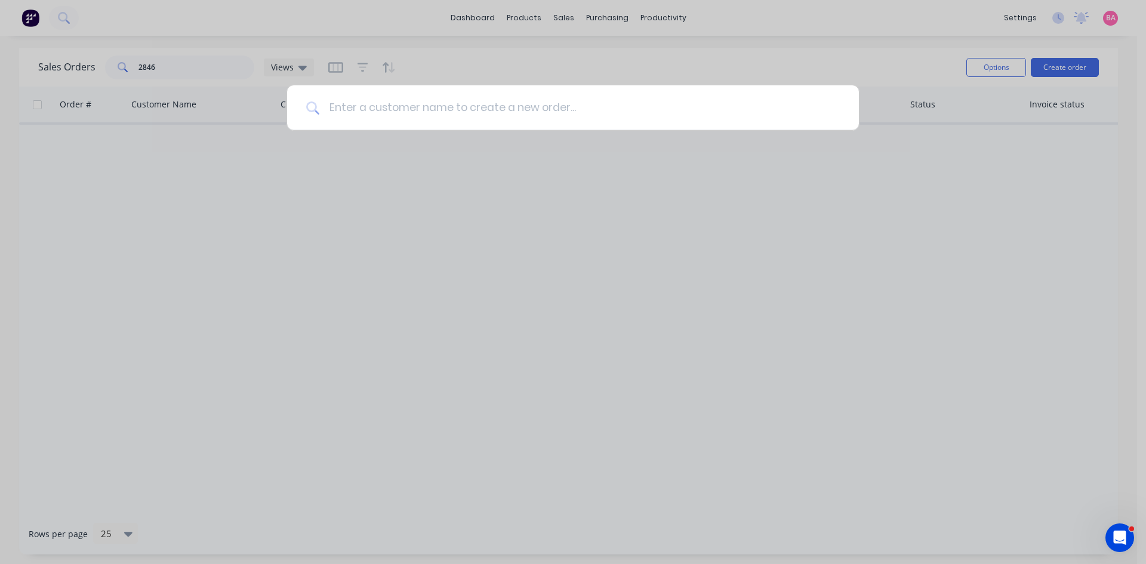
click at [389, 103] on input at bounding box center [579, 107] width 521 height 45
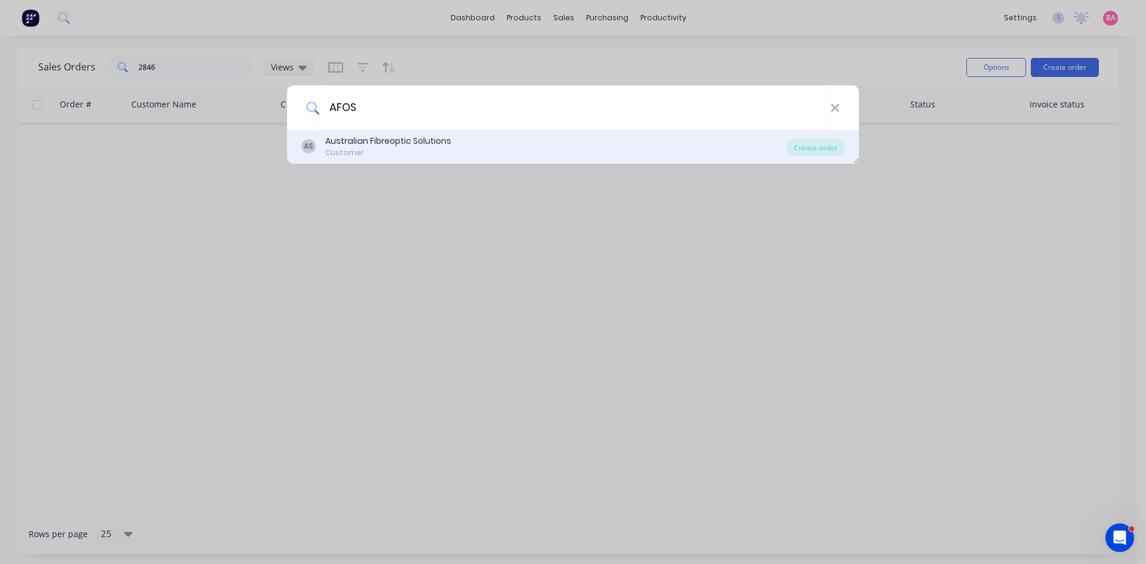
type input "AFOS"
click at [367, 151] on div "Customer" at bounding box center [388, 152] width 126 height 11
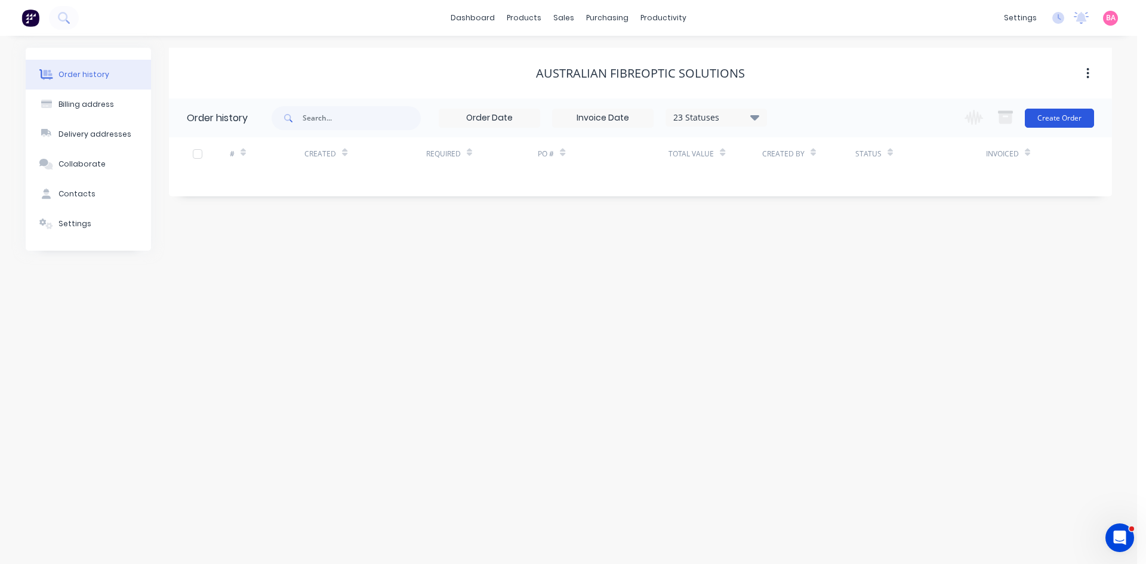
click at [1062, 121] on button "Create Order" at bounding box center [1059, 118] width 69 height 19
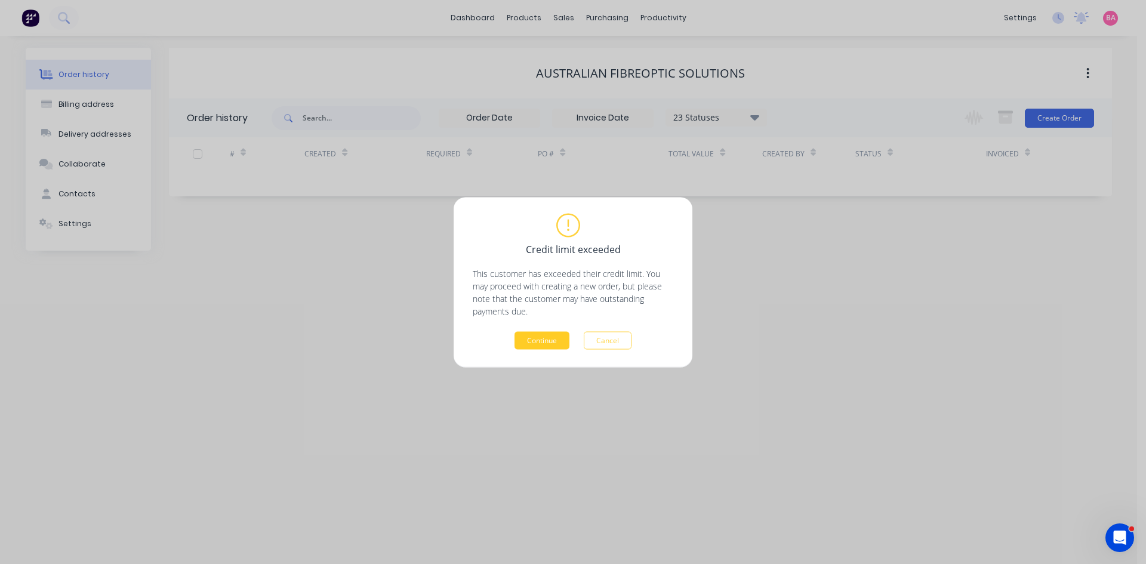
click at [548, 343] on button "Continue" at bounding box center [542, 340] width 55 height 18
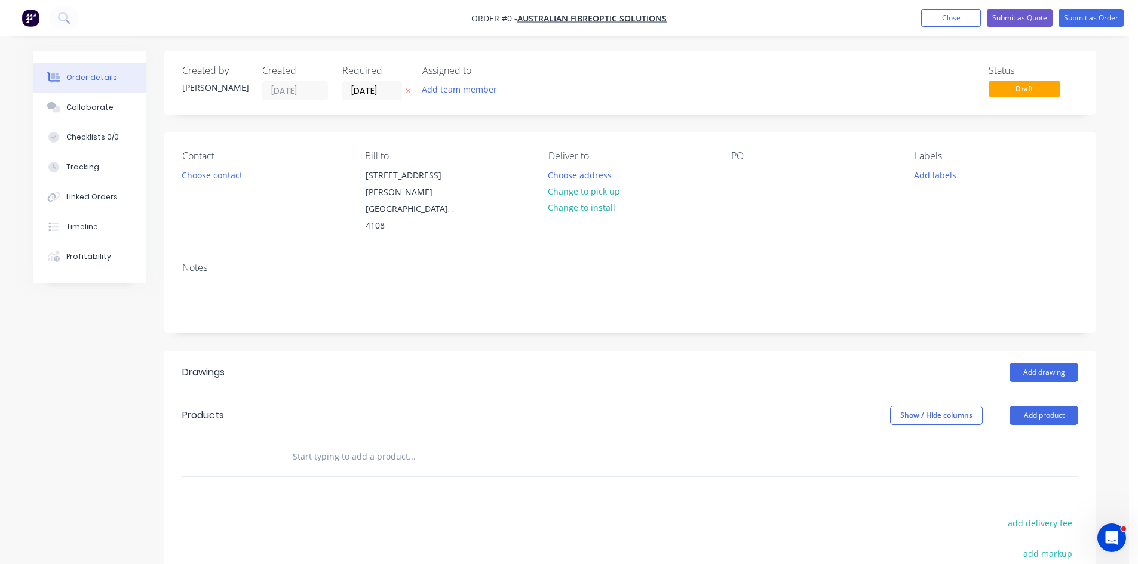
click at [407, 91] on icon at bounding box center [407, 90] width 5 height 7
click at [459, 93] on button "Add team member" at bounding box center [460, 89] width 88 height 16
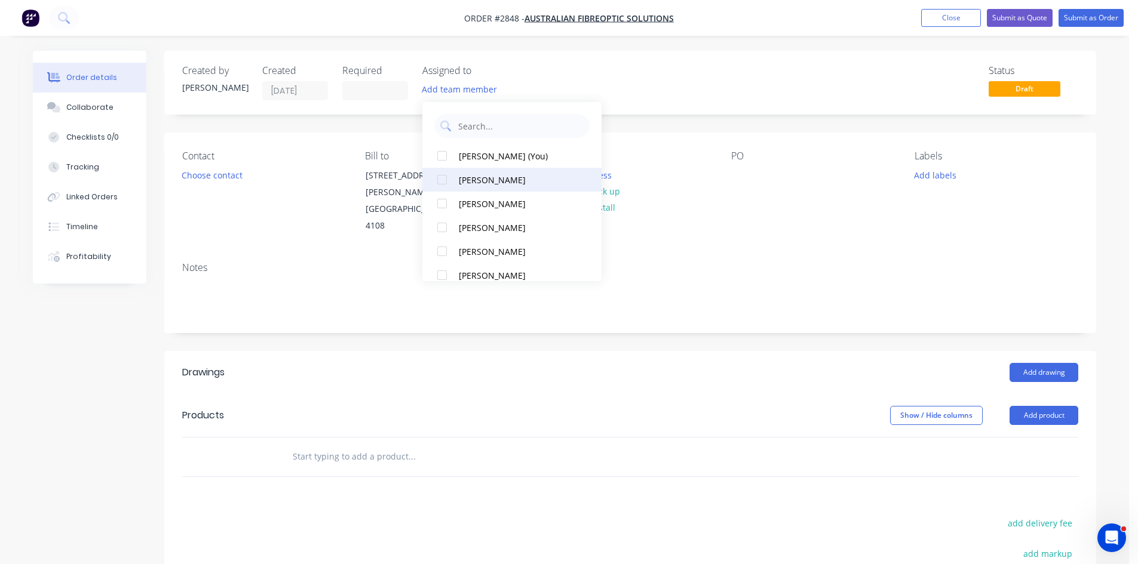
click at [470, 180] on div "[PERSON_NAME]" at bounding box center [518, 180] width 119 height 13
click at [214, 175] on button "Choose contact" at bounding box center [212, 175] width 73 height 16
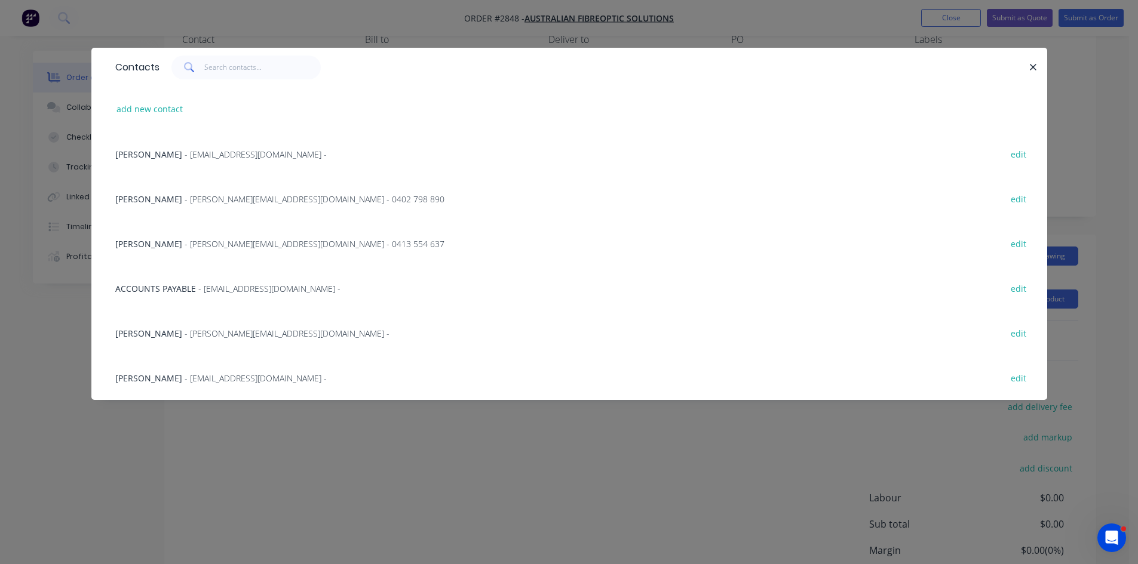
scroll to position [119, 0]
click at [146, 109] on button "add new contact" at bounding box center [149, 109] width 79 height 16
select select "AU"
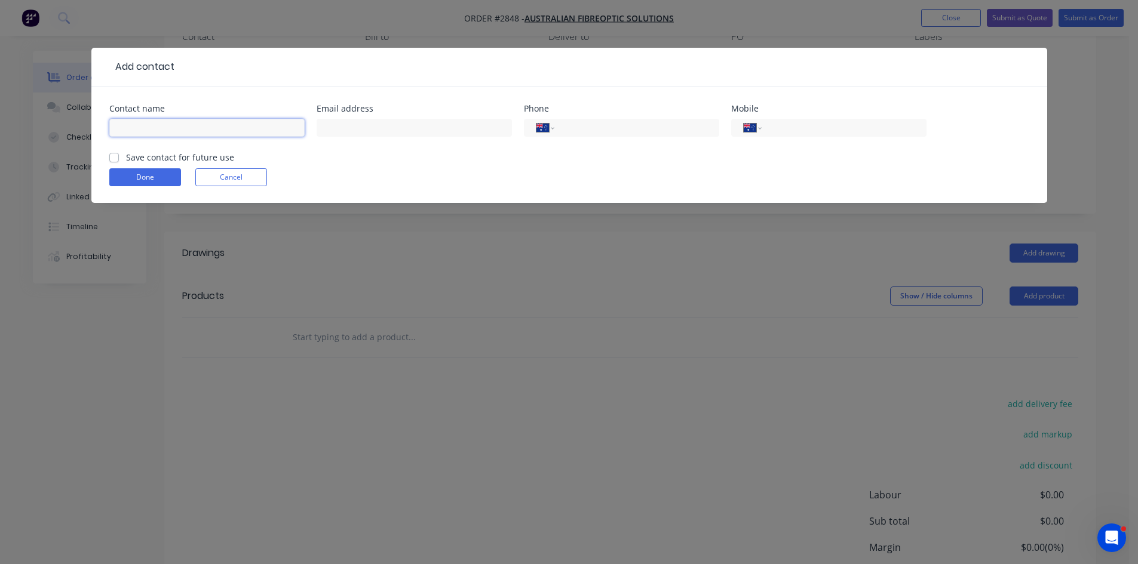
click at [156, 119] on input "text" at bounding box center [206, 128] width 195 height 18
type input "James Schrader"
click at [384, 121] on input "text" at bounding box center [413, 128] width 195 height 18
type input "j"
type input "J.Schrader@afos.com.au"
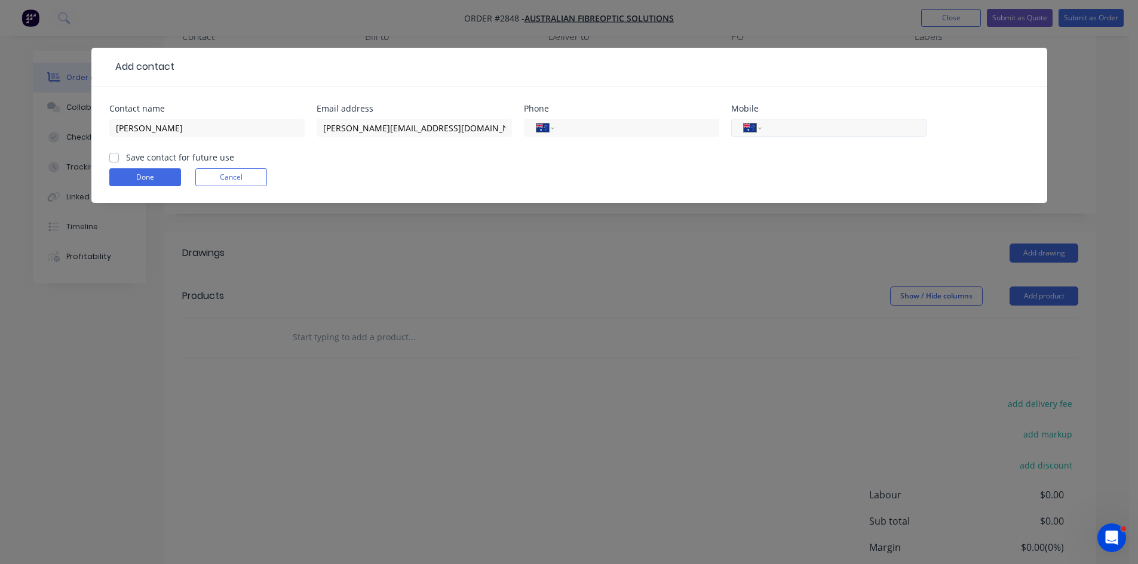
click at [790, 127] on input "tel" at bounding box center [841, 128] width 143 height 14
type input "0420 772 579"
click at [592, 129] on input "tel" at bounding box center [633, 128] width 143 height 14
click at [126, 159] on label "Save contact for future use" at bounding box center [180, 157] width 108 height 13
click at [114, 159] on input "Save contact for future use" at bounding box center [114, 156] width 10 height 11
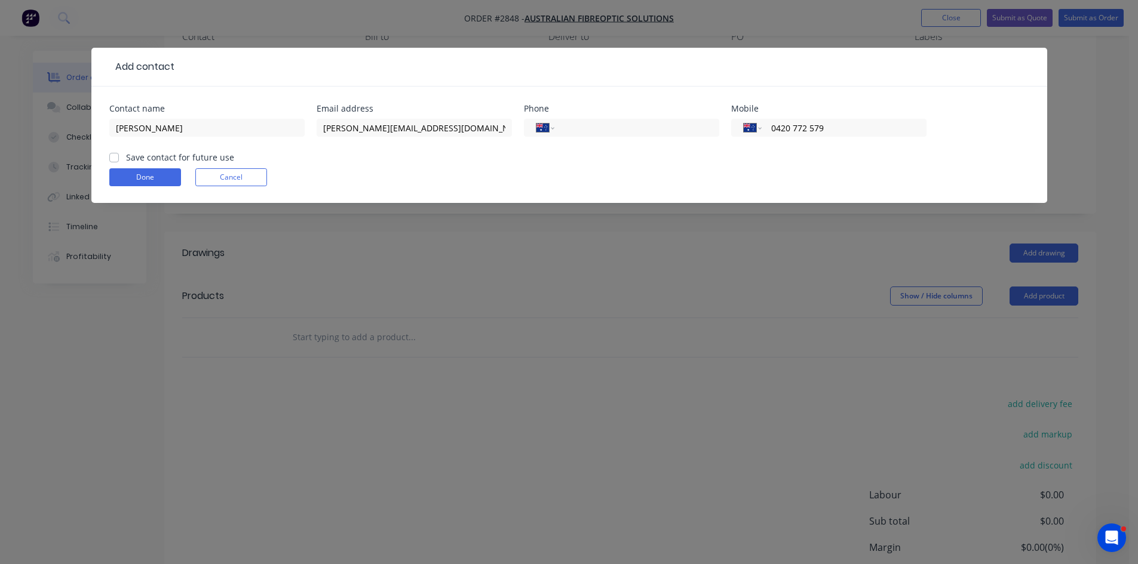
checkbox input "true"
click at [147, 175] on button "Done" at bounding box center [145, 177] width 72 height 18
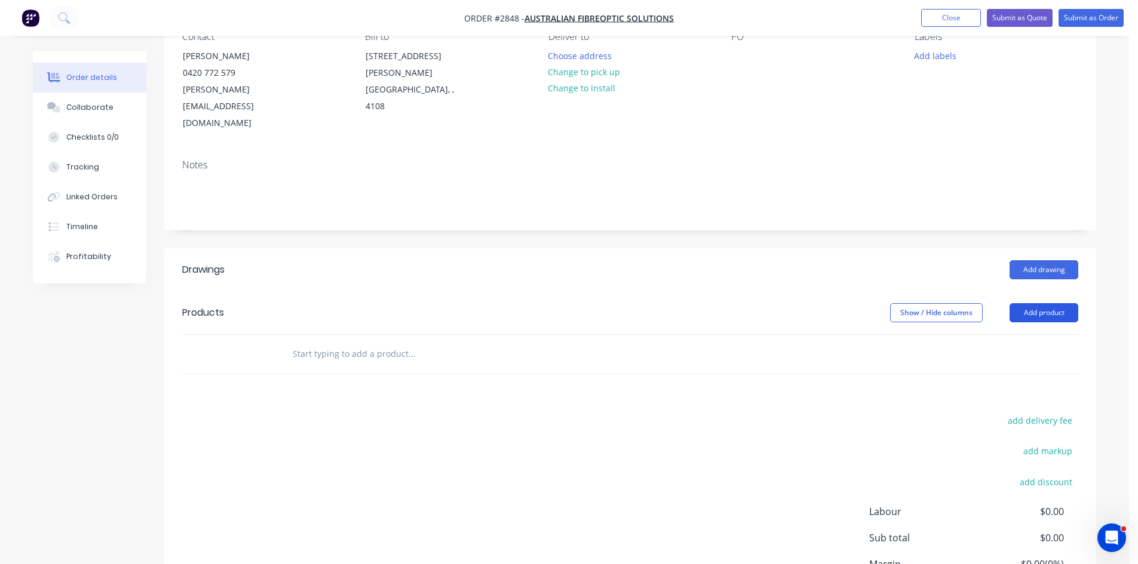
click at [1055, 303] on button "Add product" at bounding box center [1043, 312] width 69 height 19
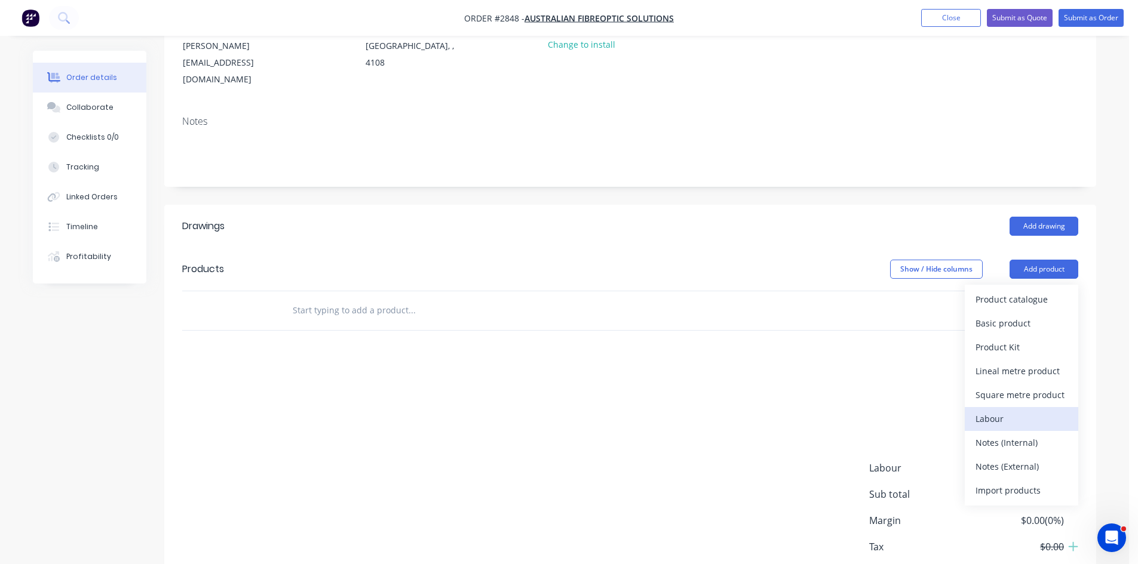
scroll to position [199, 0]
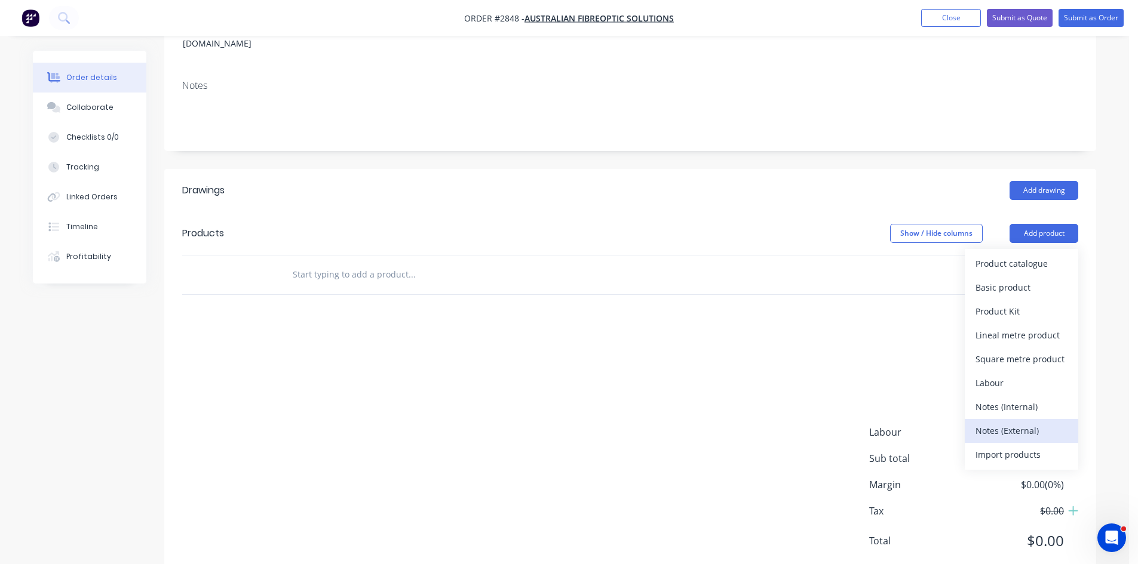
click at [1026, 422] on div "Notes (External)" at bounding box center [1021, 430] width 92 height 17
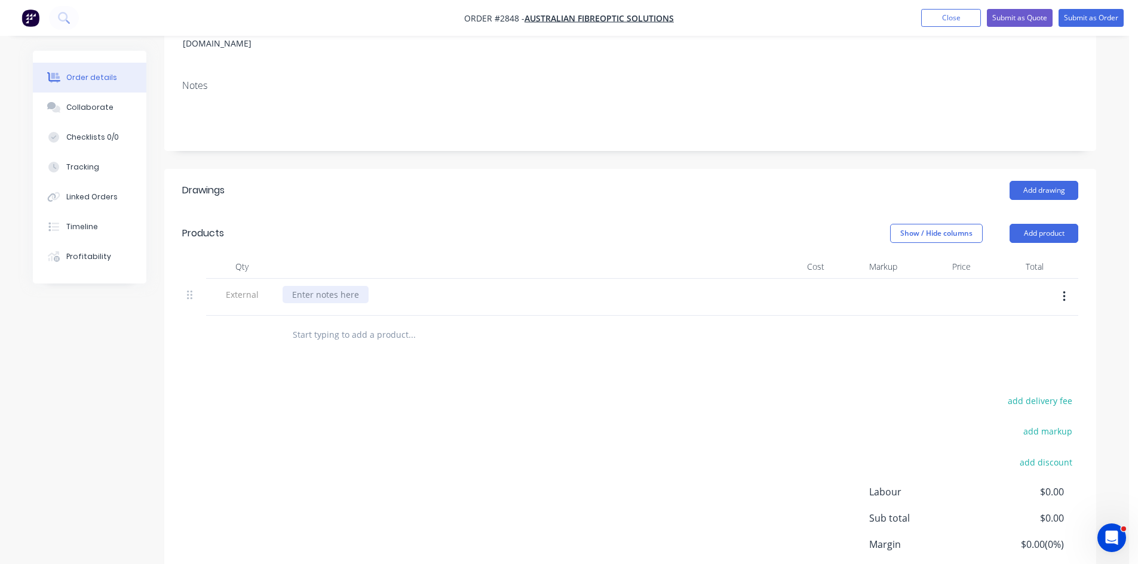
click at [313, 286] on div at bounding box center [325, 294] width 86 height 17
click at [333, 323] on input "text" at bounding box center [411, 335] width 239 height 24
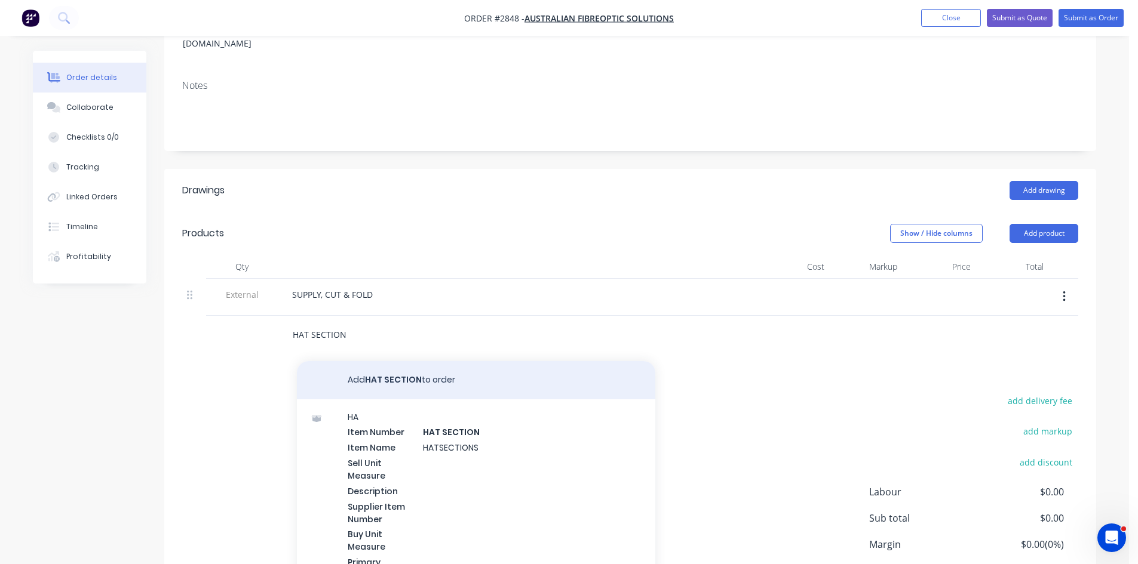
type input "HAT SECTION"
click at [398, 361] on button "Add HAT SECTION to order" at bounding box center [476, 380] width 358 height 38
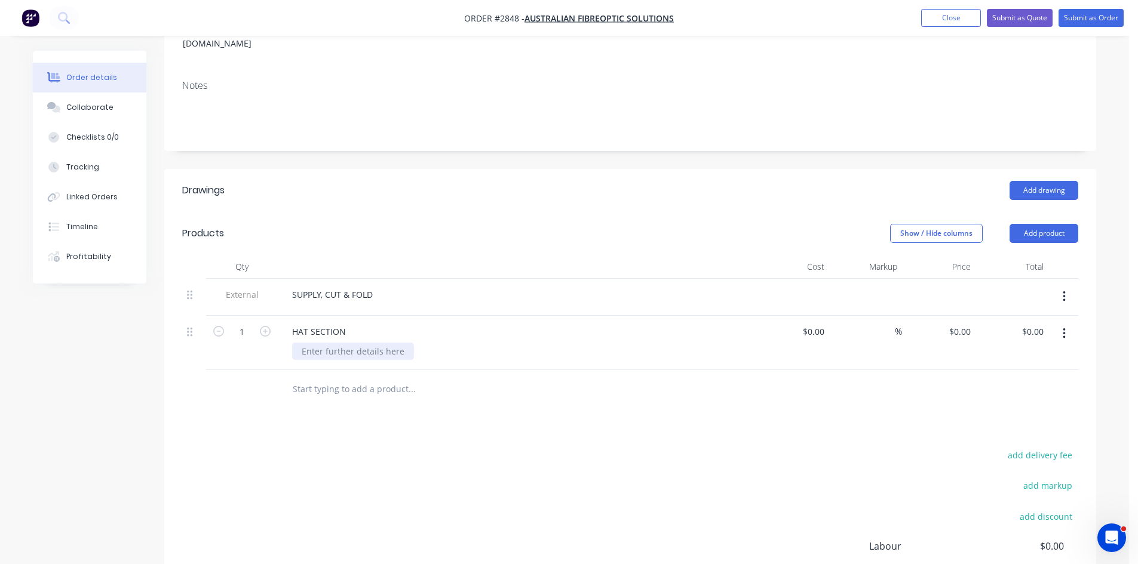
click at [323, 343] on div at bounding box center [353, 351] width 122 height 17
click at [1037, 323] on input "0.00" at bounding box center [1036, 331] width 23 height 17
type input "98.00"
type input "$98.00"
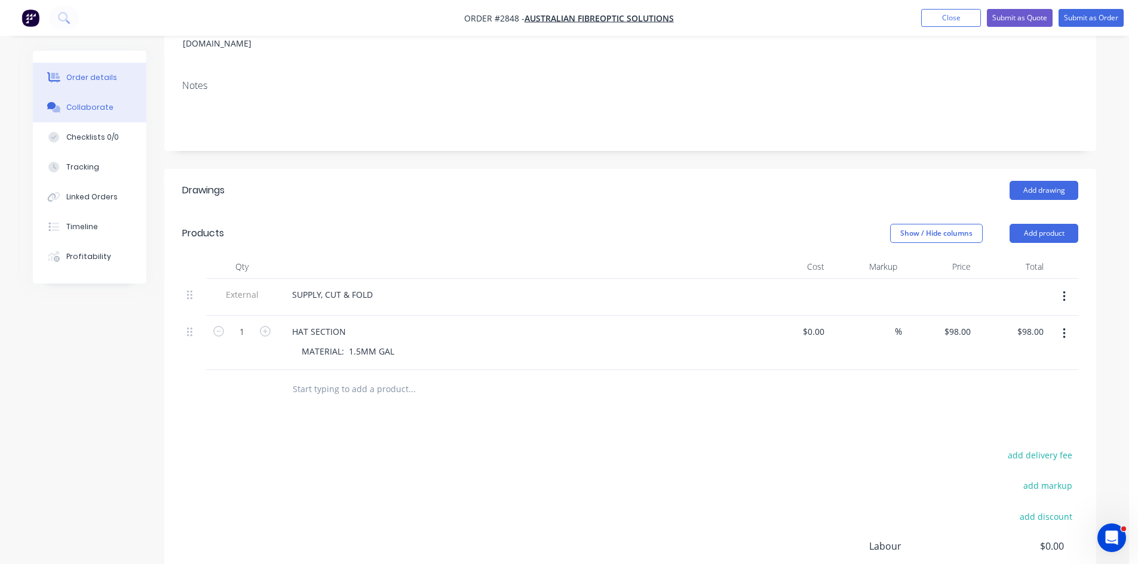
click at [95, 107] on div "Collaborate" at bounding box center [89, 107] width 47 height 11
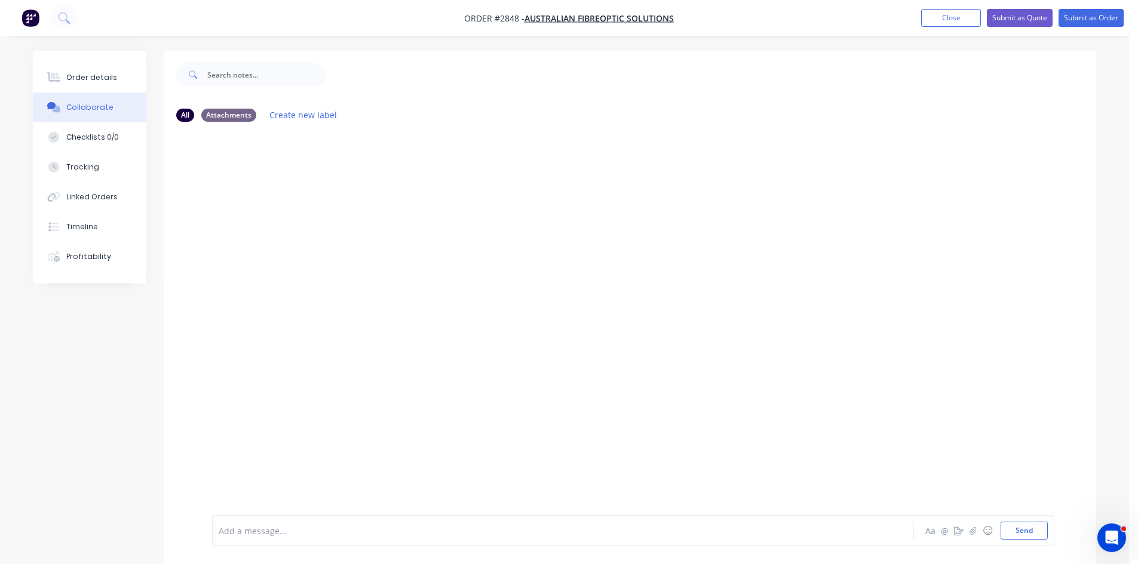
click at [350, 527] on div at bounding box center [529, 531] width 621 height 13
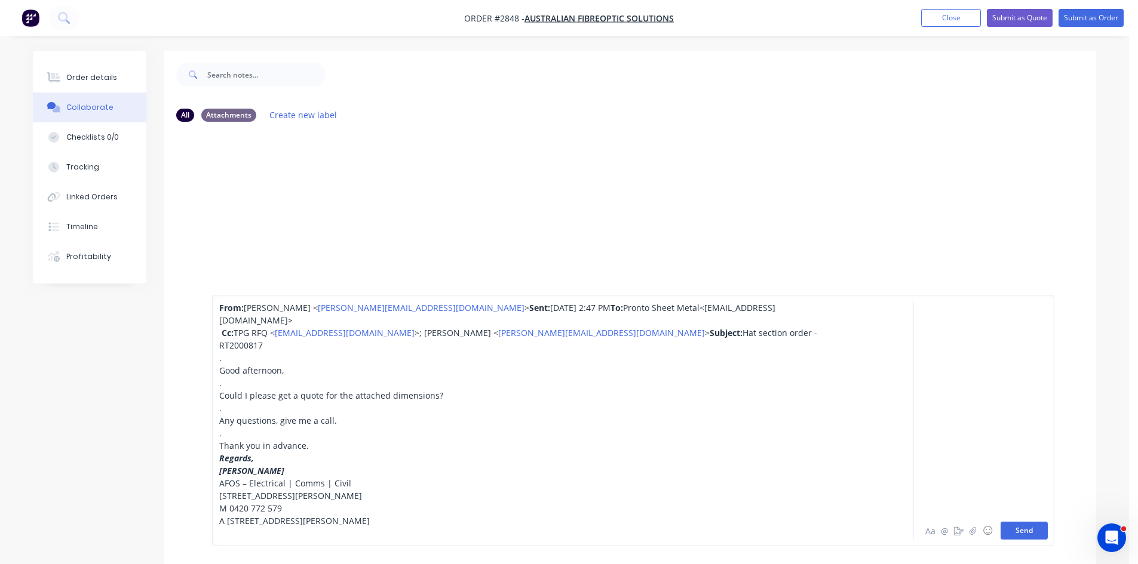
click at [1032, 532] on button "Send" at bounding box center [1023, 531] width 47 height 18
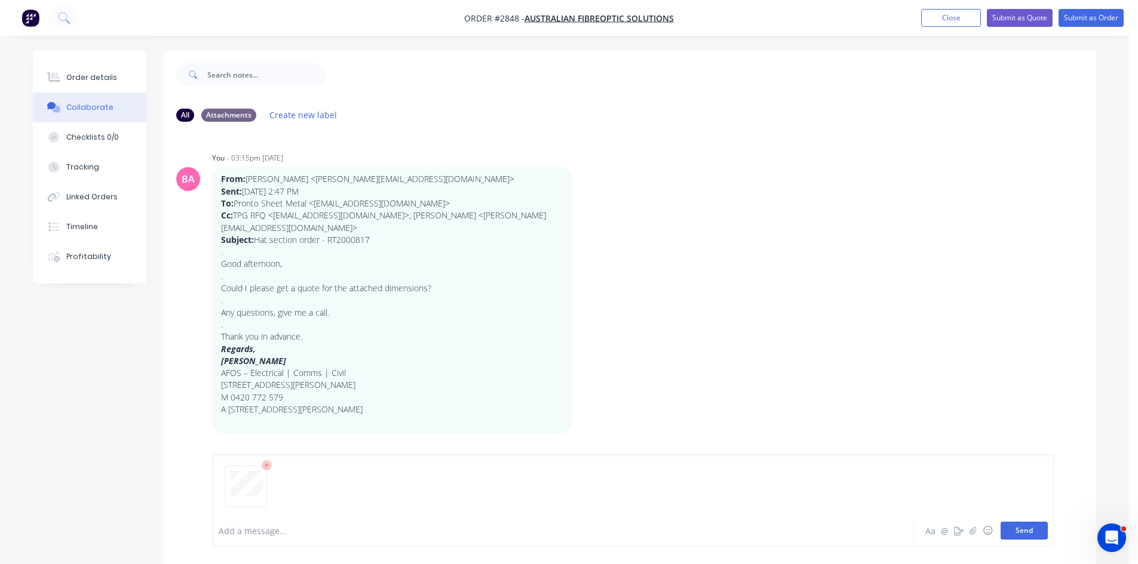
click at [1023, 532] on button "Send" at bounding box center [1023, 531] width 47 height 18
click at [93, 79] on div "Order details" at bounding box center [91, 77] width 51 height 11
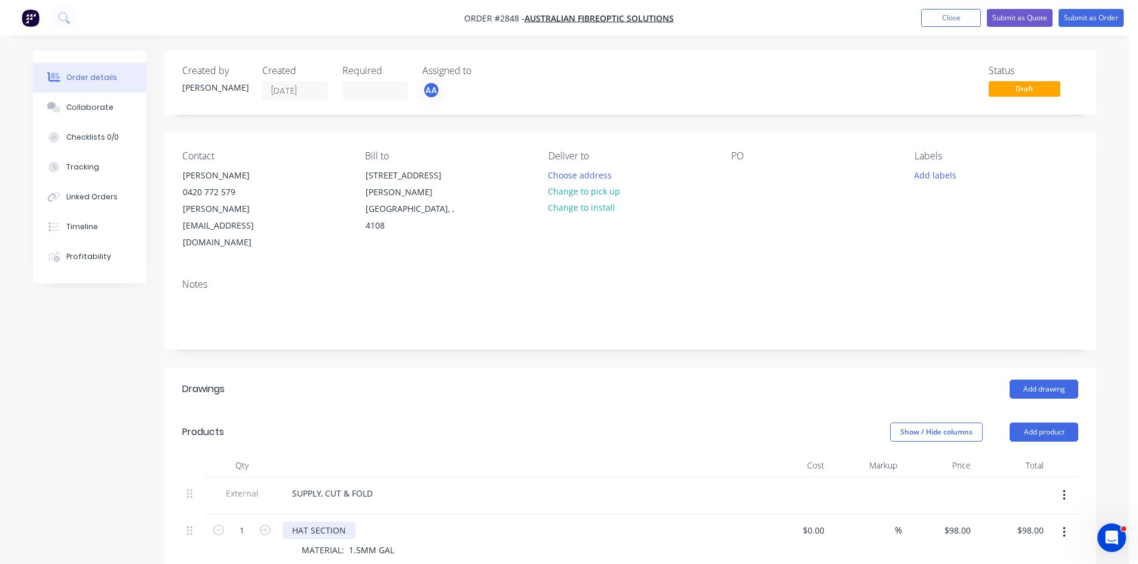
click at [293, 522] on div "HAT SECTION" at bounding box center [318, 530] width 73 height 17
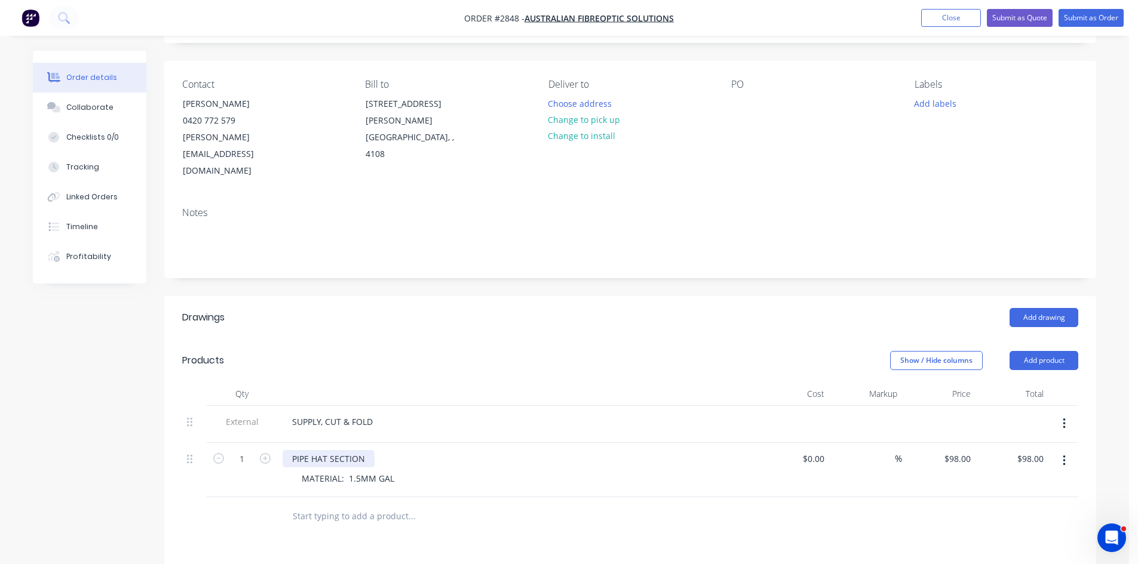
scroll to position [79, 0]
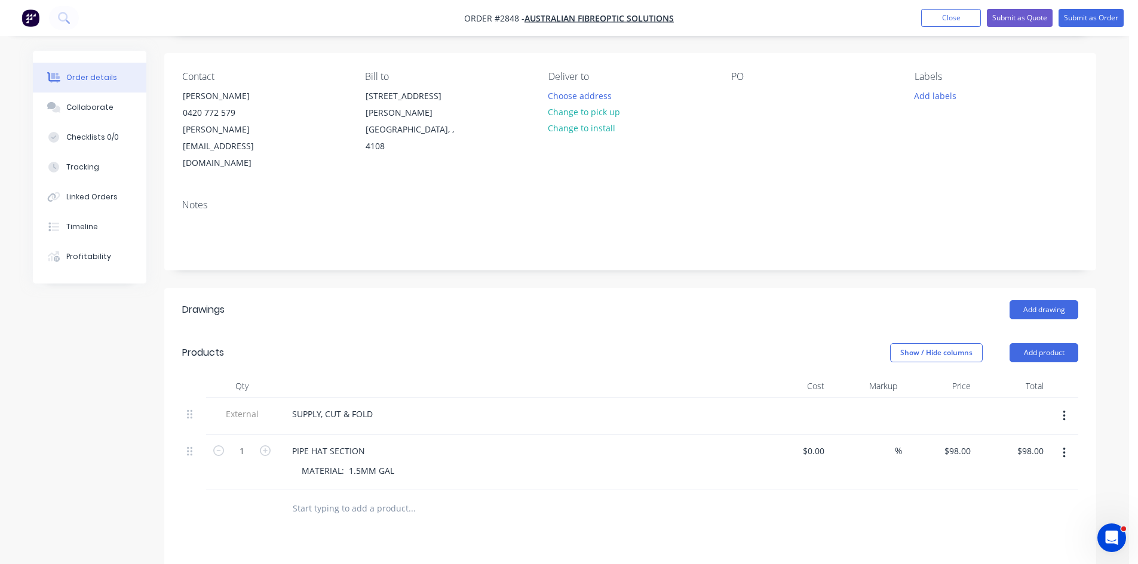
click at [734, 84] on div "PO" at bounding box center [813, 121] width 164 height 101
click at [745, 93] on div at bounding box center [740, 95] width 19 height 17
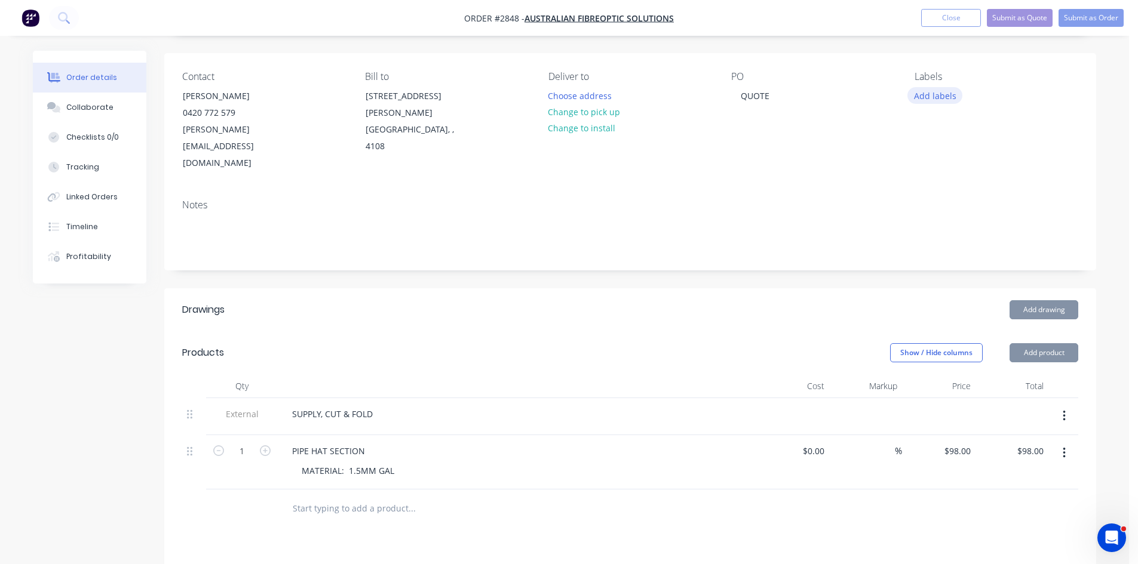
click at [944, 96] on button "Add labels" at bounding box center [934, 95] width 55 height 16
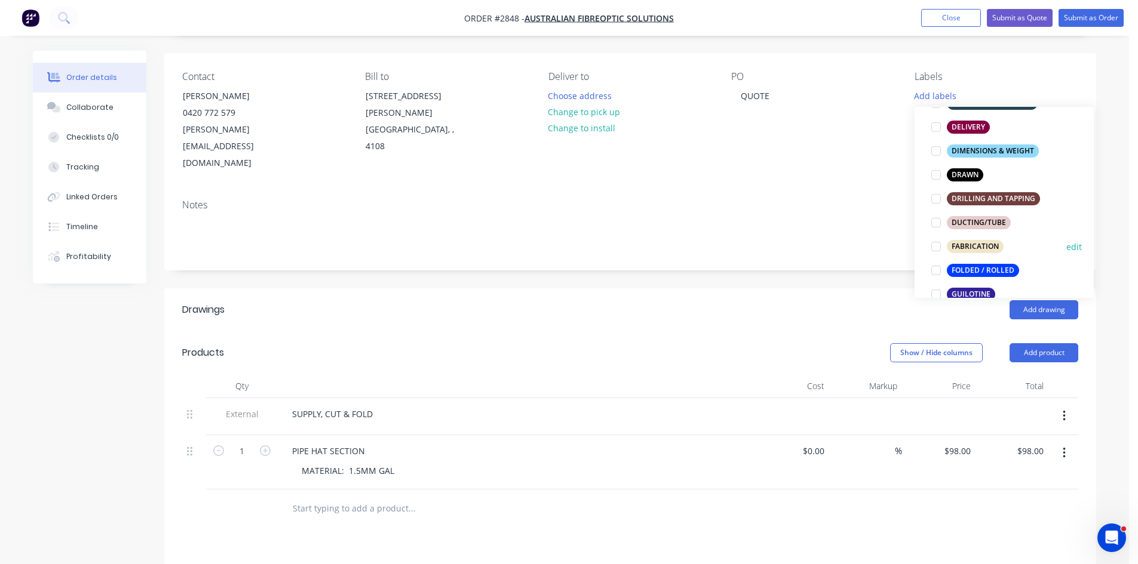
scroll to position [219, 0]
click at [932, 244] on div at bounding box center [936, 246] width 24 height 24
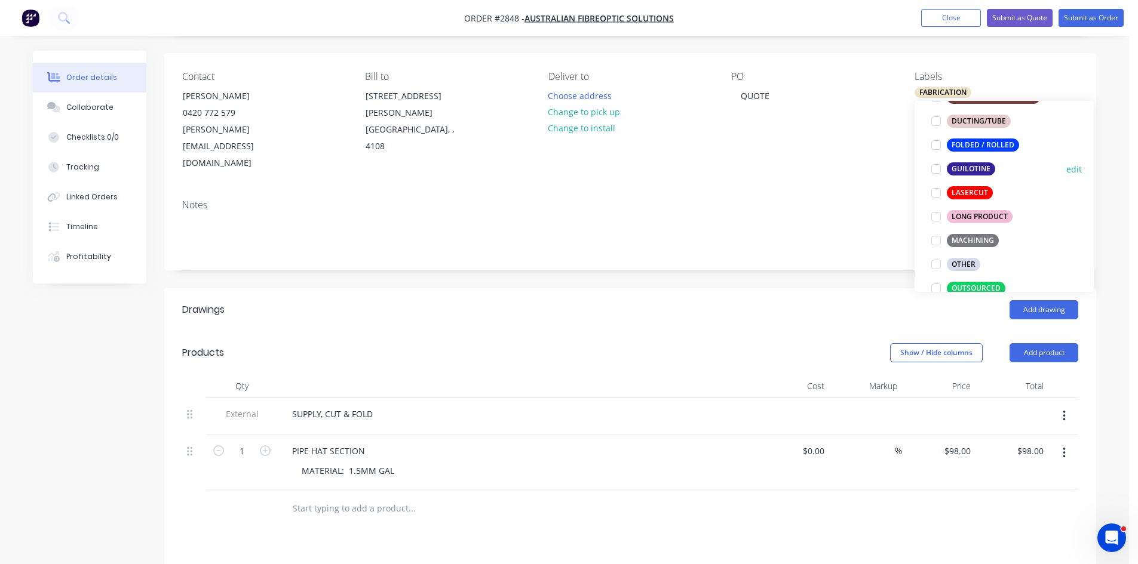
click at [935, 167] on div at bounding box center [936, 169] width 24 height 24
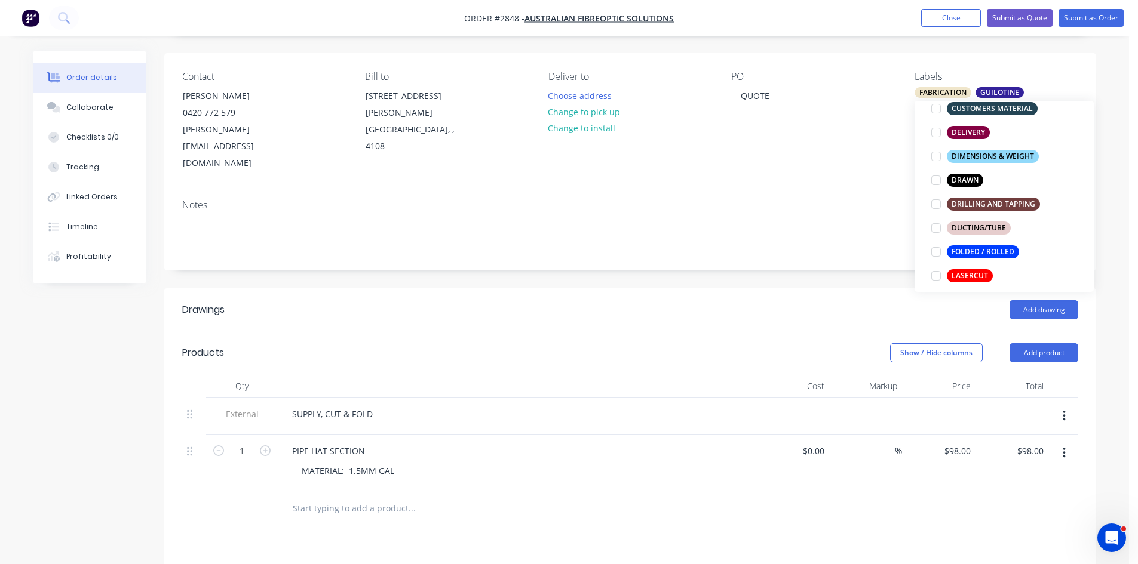
scroll to position [270, 0]
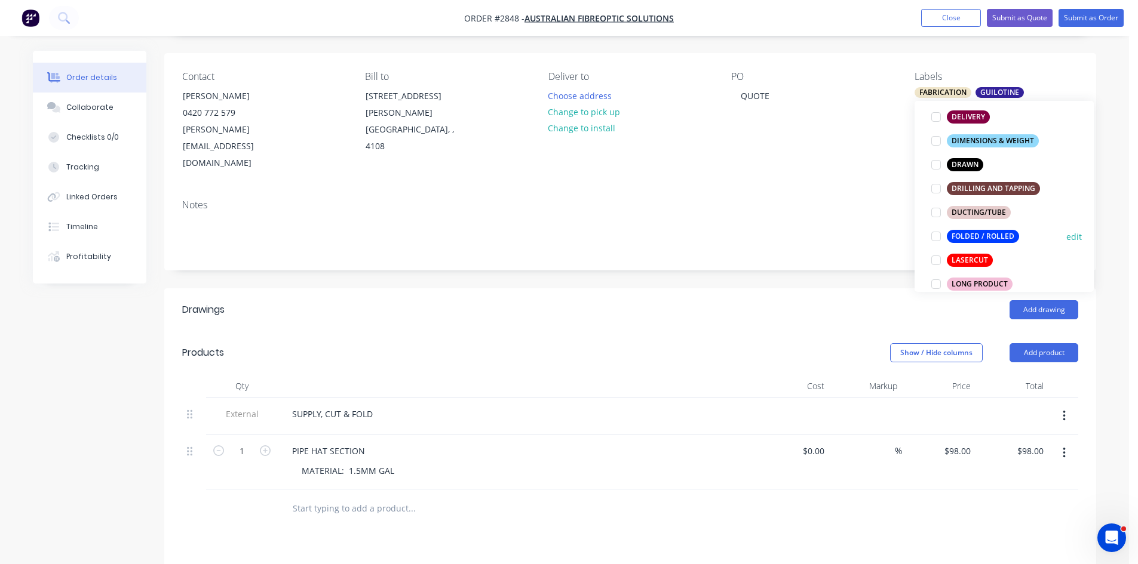
click at [951, 236] on div "FOLDED / ROLLED" at bounding box center [982, 236] width 72 height 13
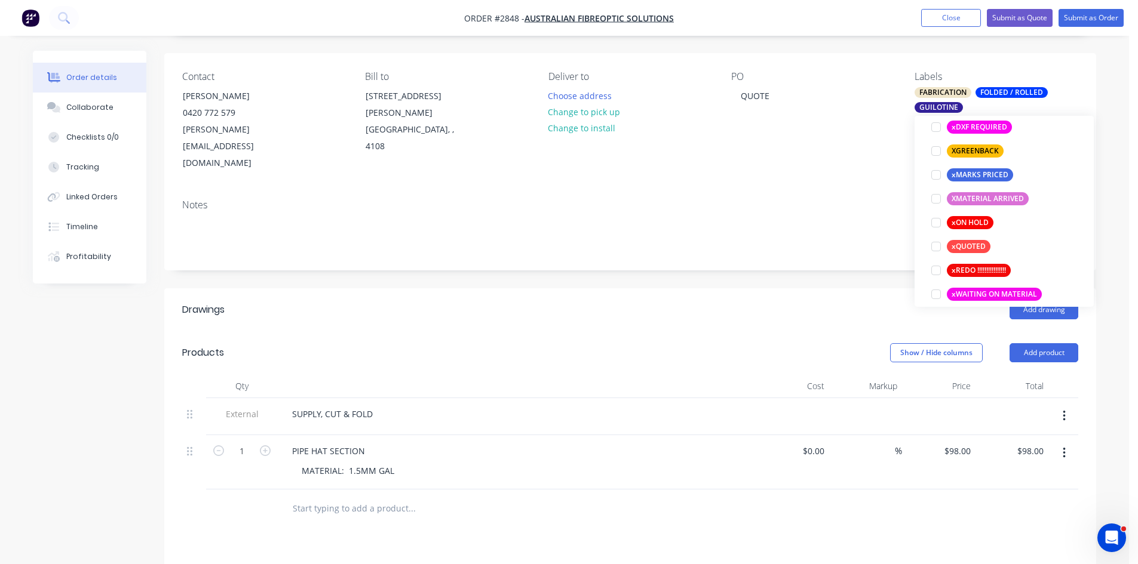
scroll to position [1027, 0]
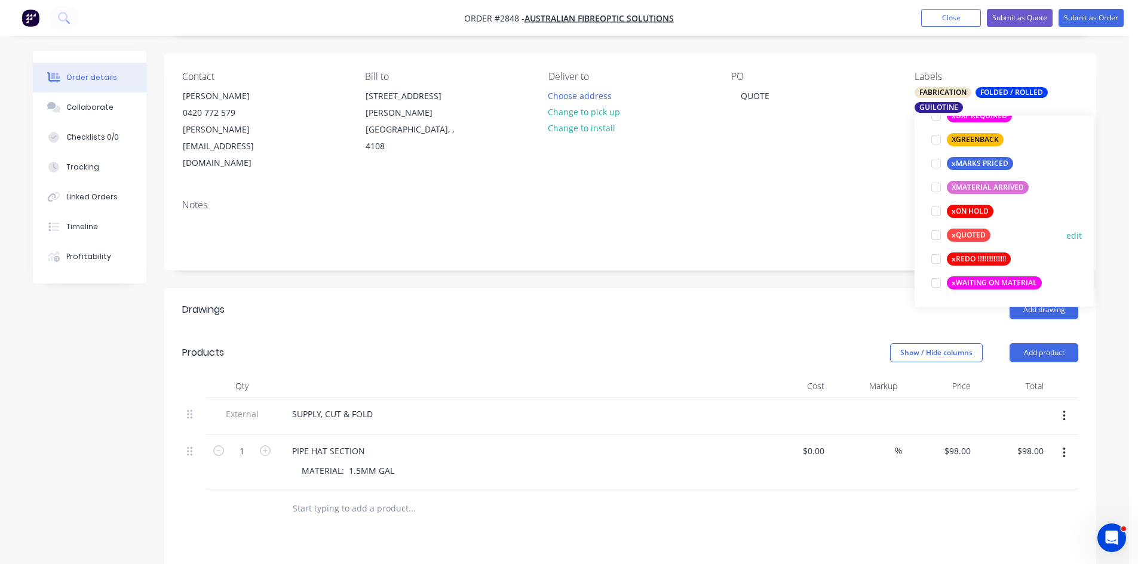
click at [933, 236] on div at bounding box center [936, 235] width 24 height 24
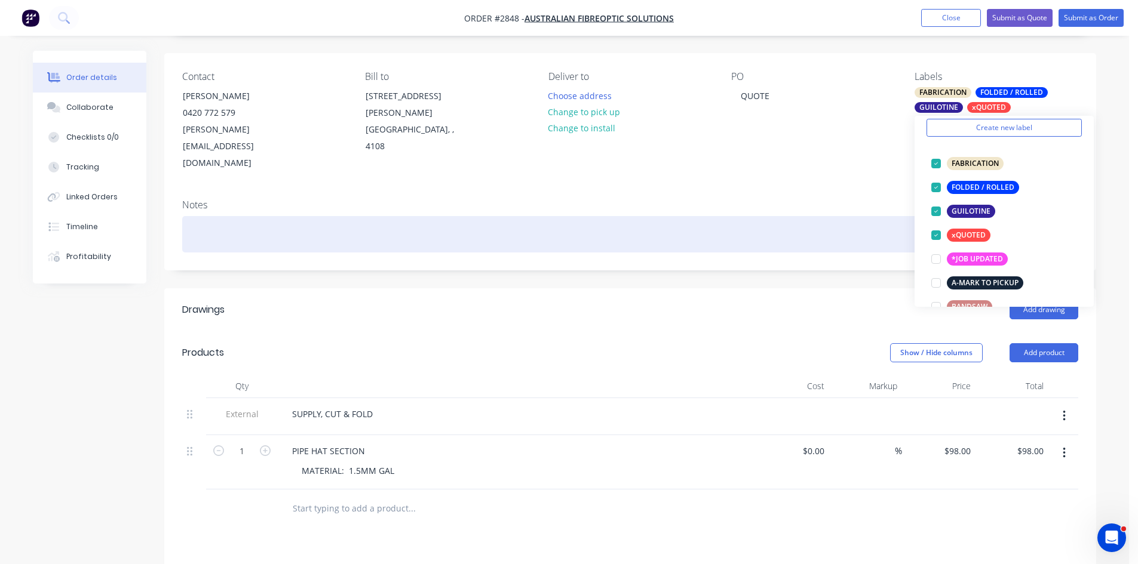
click at [768, 216] on div at bounding box center [630, 234] width 896 height 36
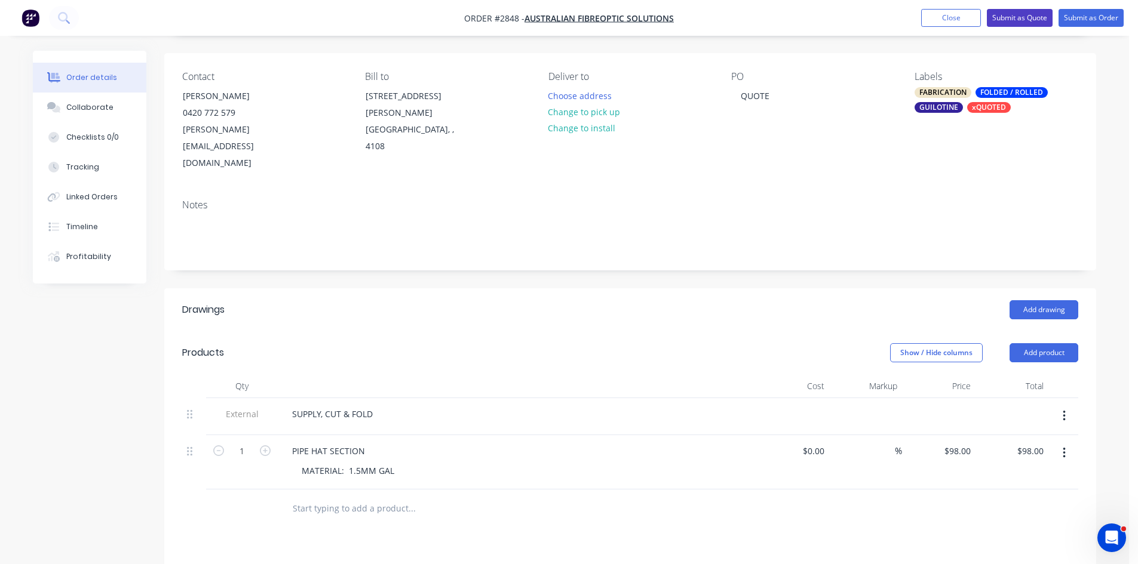
click at [1025, 14] on button "Submit as Quote" at bounding box center [1019, 18] width 66 height 18
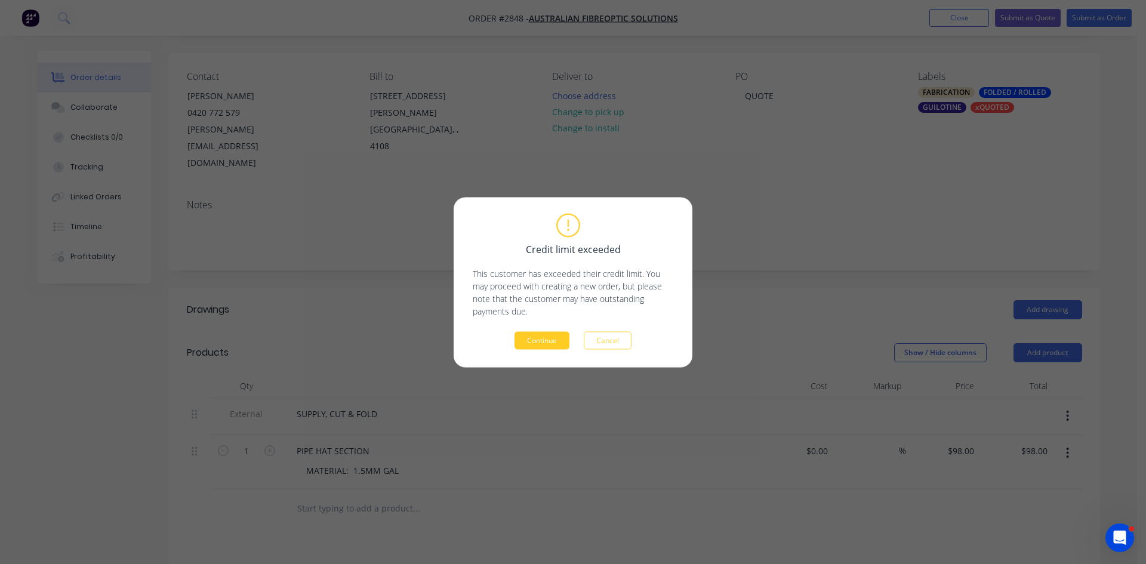
click at [540, 340] on button "Continue" at bounding box center [542, 340] width 55 height 18
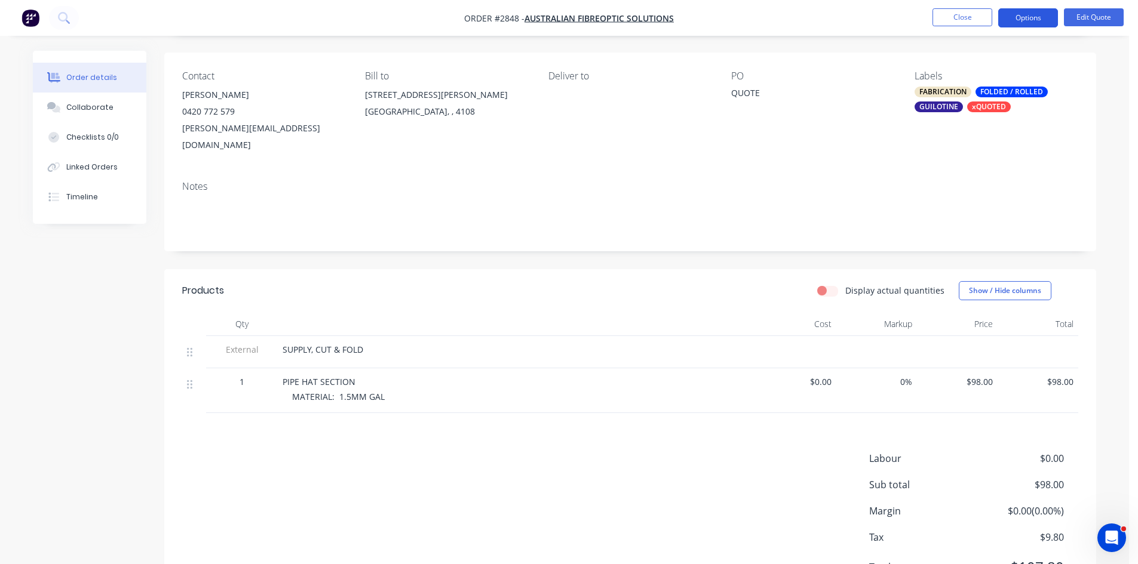
click at [1035, 14] on button "Options" at bounding box center [1028, 17] width 60 height 19
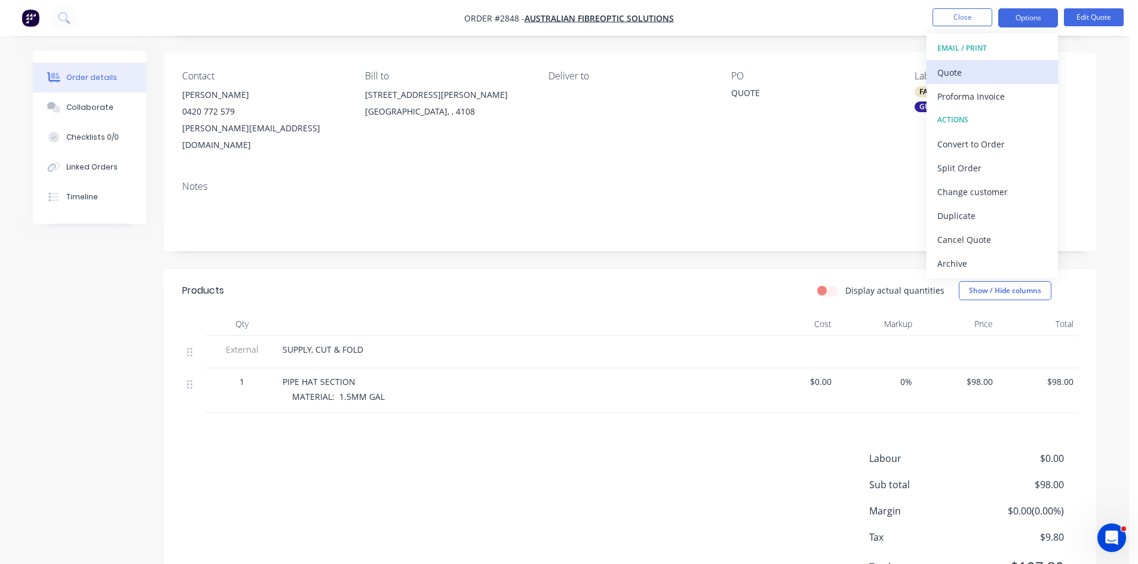
click at [952, 67] on div "Quote" at bounding box center [992, 72] width 110 height 17
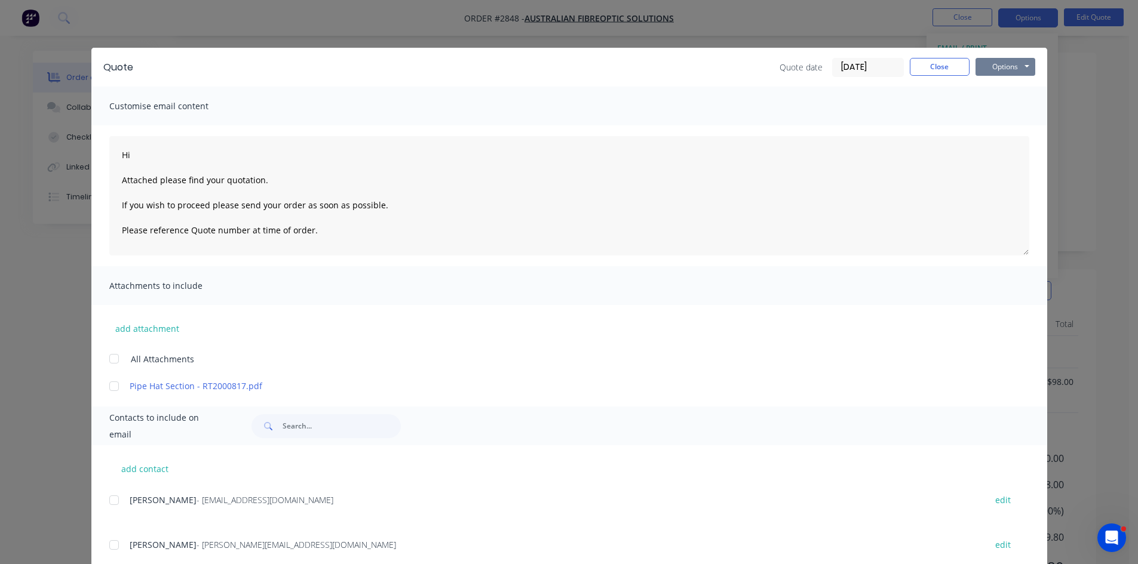
click at [1000, 69] on button "Options" at bounding box center [1005, 67] width 60 height 18
click at [999, 106] on button "Print" at bounding box center [1013, 108] width 76 height 20
click at [948, 62] on button "Close" at bounding box center [939, 67] width 60 height 18
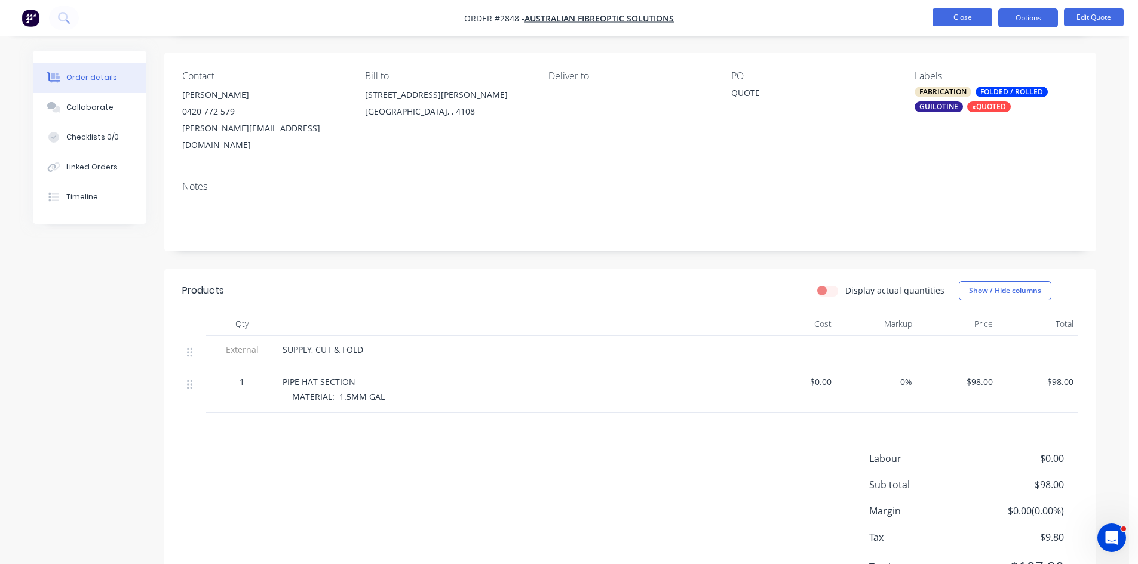
click at [972, 17] on button "Close" at bounding box center [962, 17] width 60 height 18
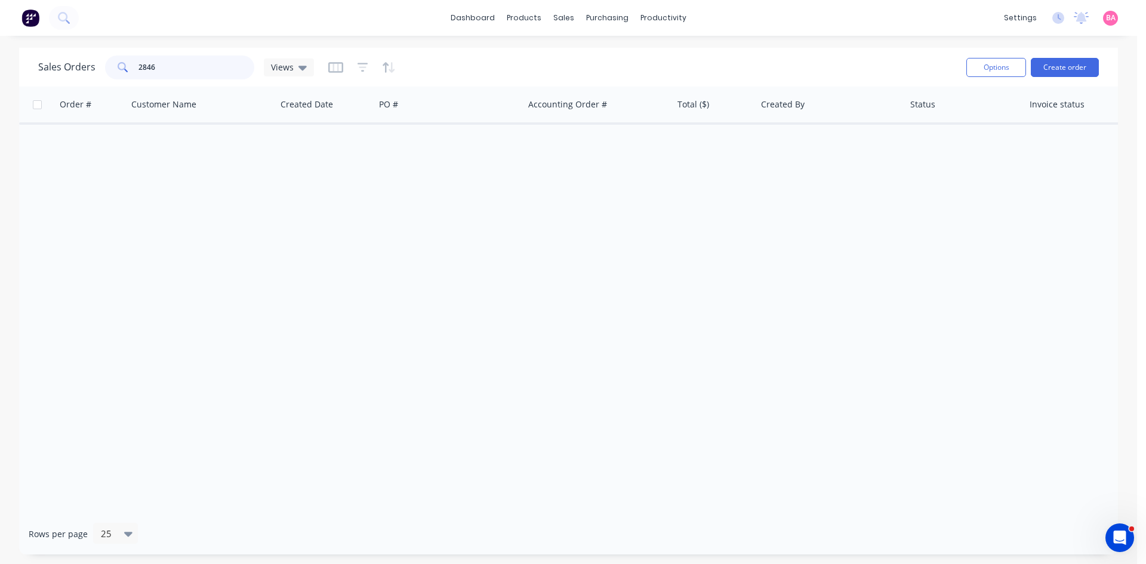
drag, startPoint x: 164, startPoint y: 66, endPoint x: 120, endPoint y: 63, distance: 43.7
click at [120, 63] on div "2846" at bounding box center [179, 68] width 149 height 24
click at [605, 56] on div "Sales Orders" at bounding box center [608, 57] width 49 height 11
click at [174, 64] on input "2846" at bounding box center [197, 68] width 116 height 24
type input "2"
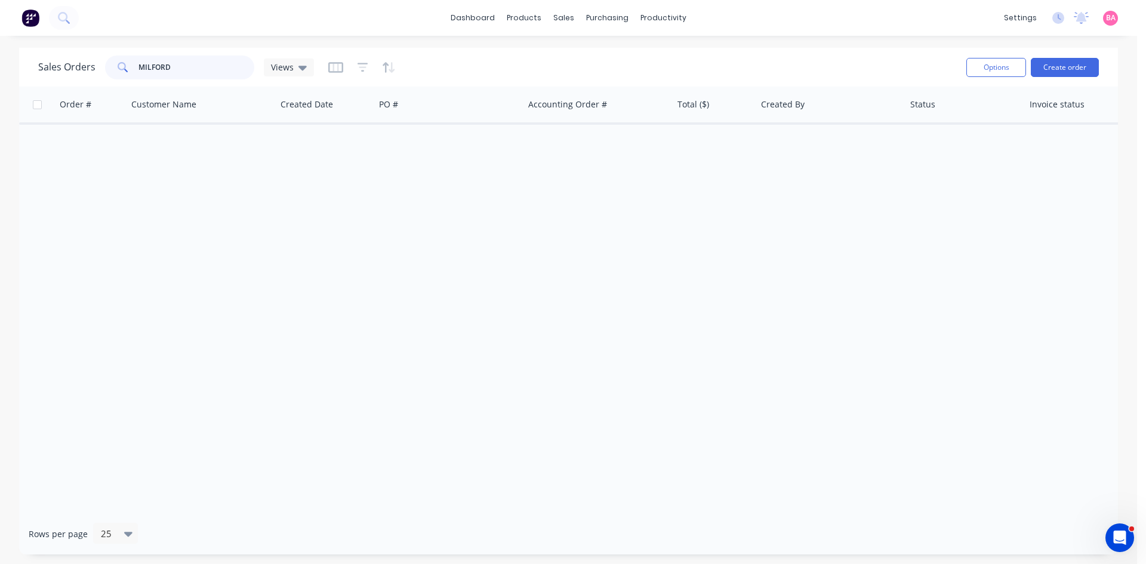
type input "MILFORD"
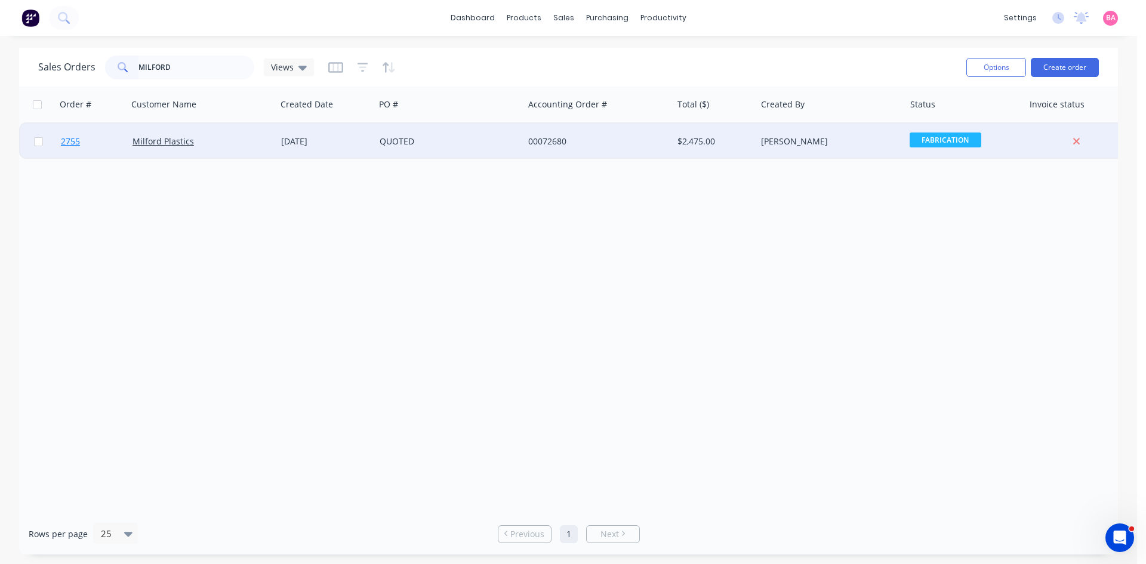
click at [69, 140] on span "2755" at bounding box center [70, 142] width 19 height 12
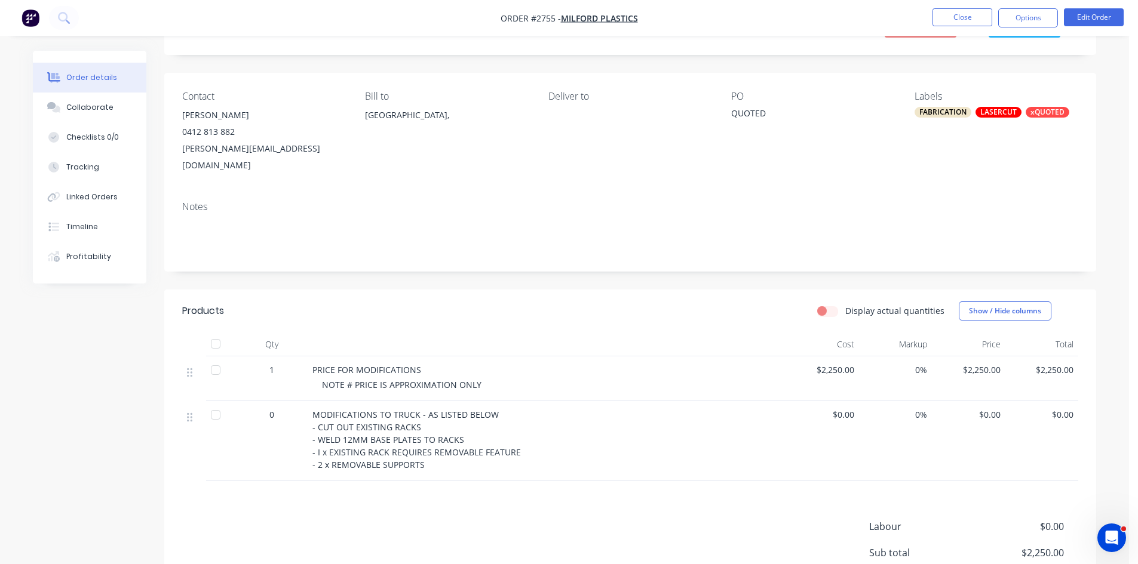
scroll to position [60, 0]
click at [1033, 16] on button "Options" at bounding box center [1028, 17] width 60 height 19
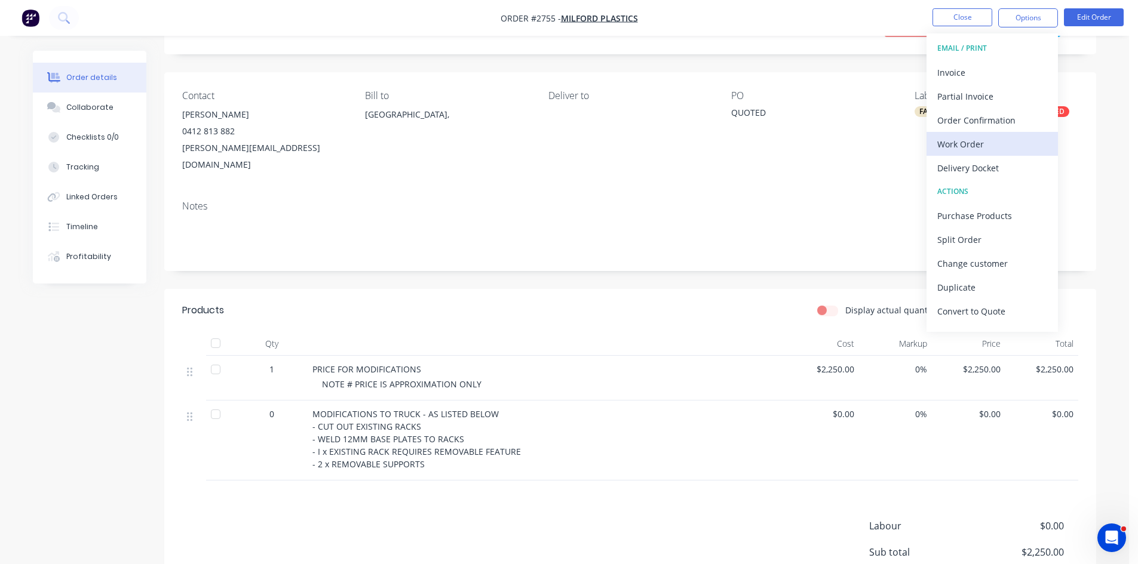
click at [988, 143] on div "Work Order" at bounding box center [992, 144] width 110 height 17
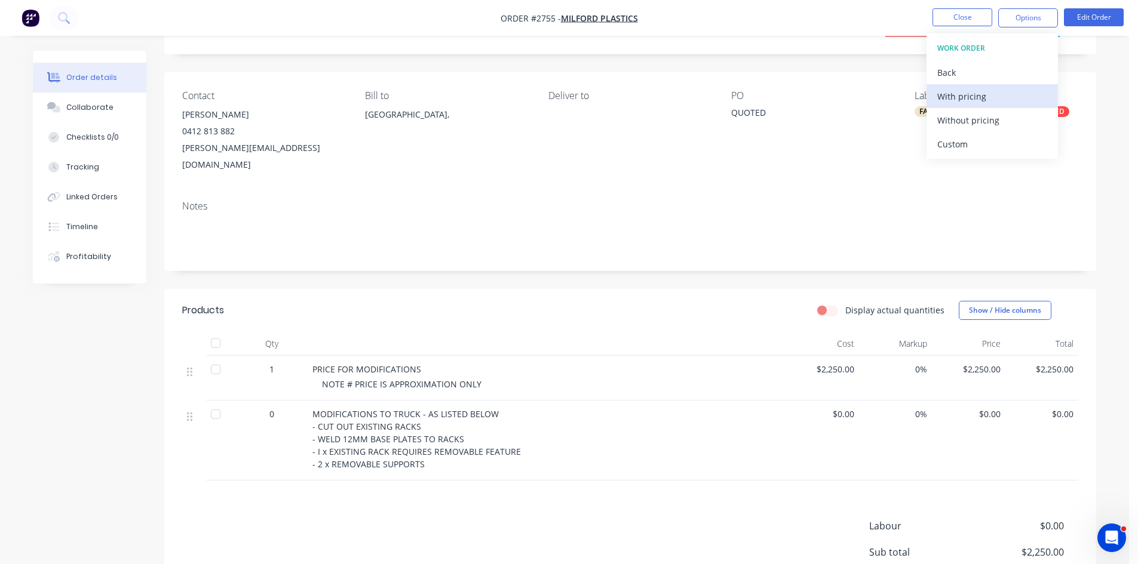
click at [968, 97] on div "With pricing" at bounding box center [992, 96] width 110 height 17
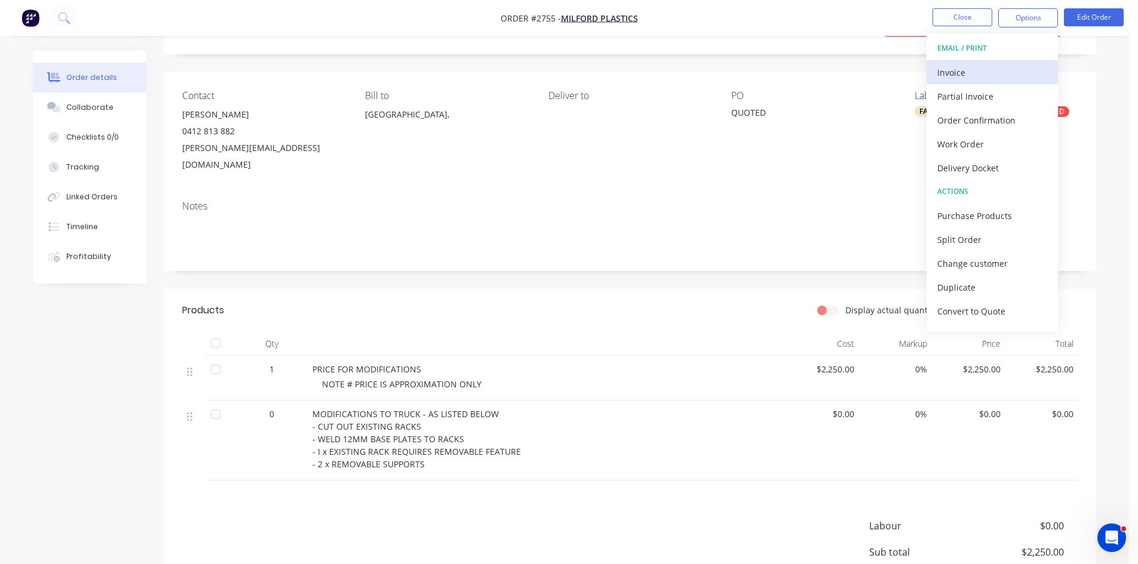
click at [957, 72] on div "Invoice" at bounding box center [992, 72] width 110 height 17
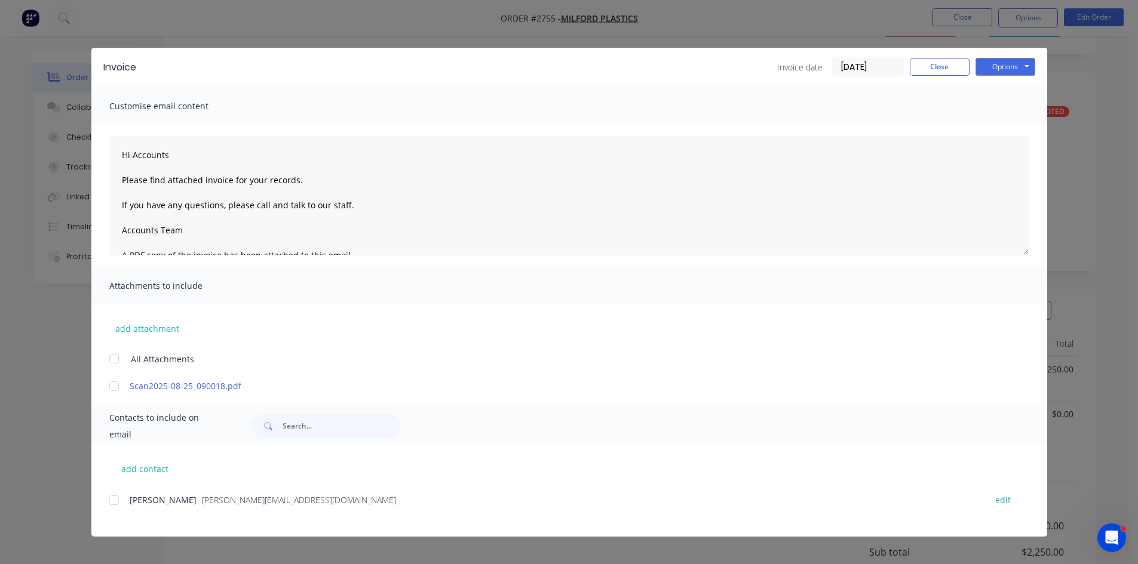
click at [113, 500] on div at bounding box center [114, 500] width 24 height 24
click at [1006, 65] on button "Options" at bounding box center [1005, 67] width 60 height 18
click at [1009, 126] on button "Email" at bounding box center [1013, 128] width 76 height 20
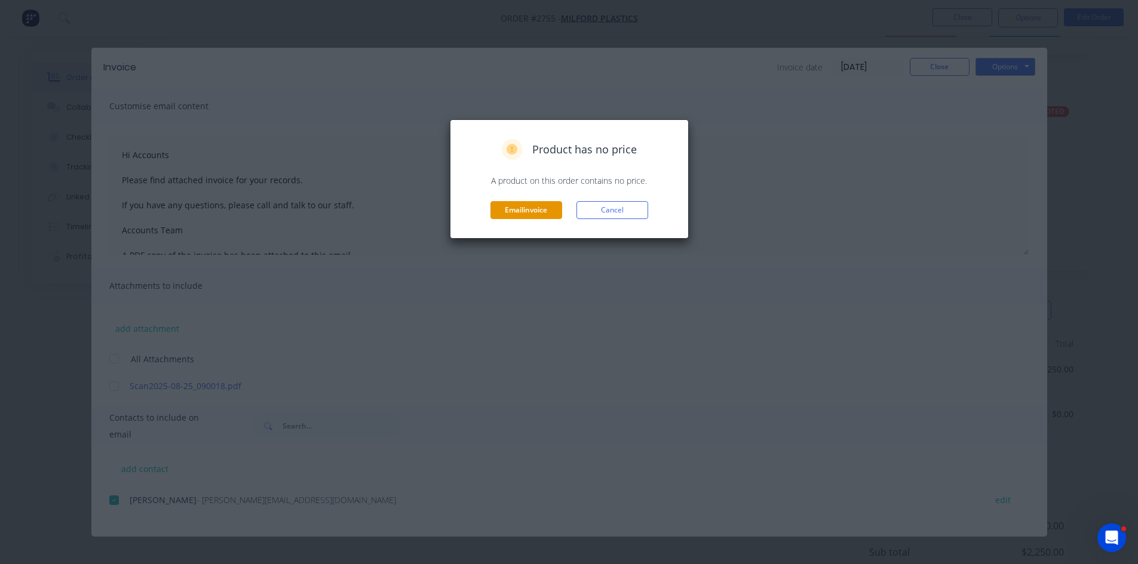
click at [533, 210] on button "Email invoice" at bounding box center [526, 210] width 72 height 18
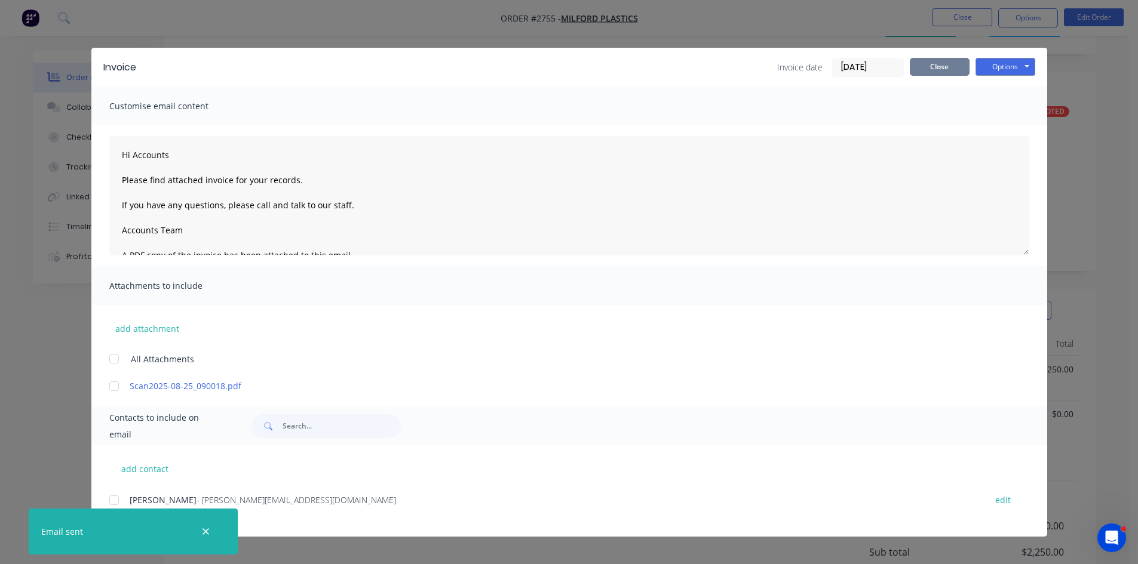
click at [941, 66] on button "Close" at bounding box center [939, 67] width 60 height 18
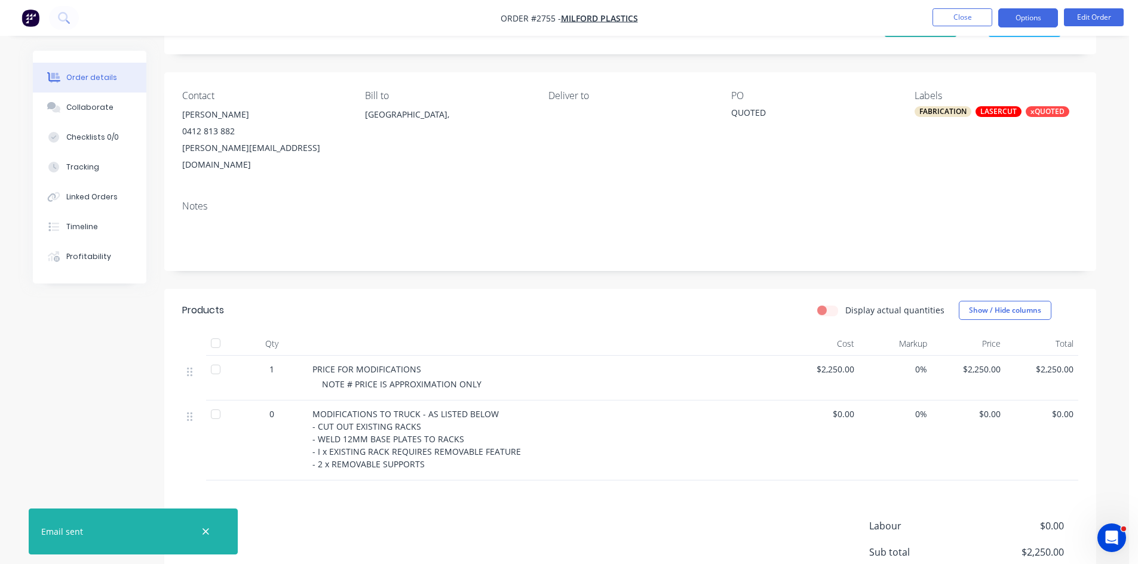
click at [1035, 15] on button "Options" at bounding box center [1028, 17] width 60 height 19
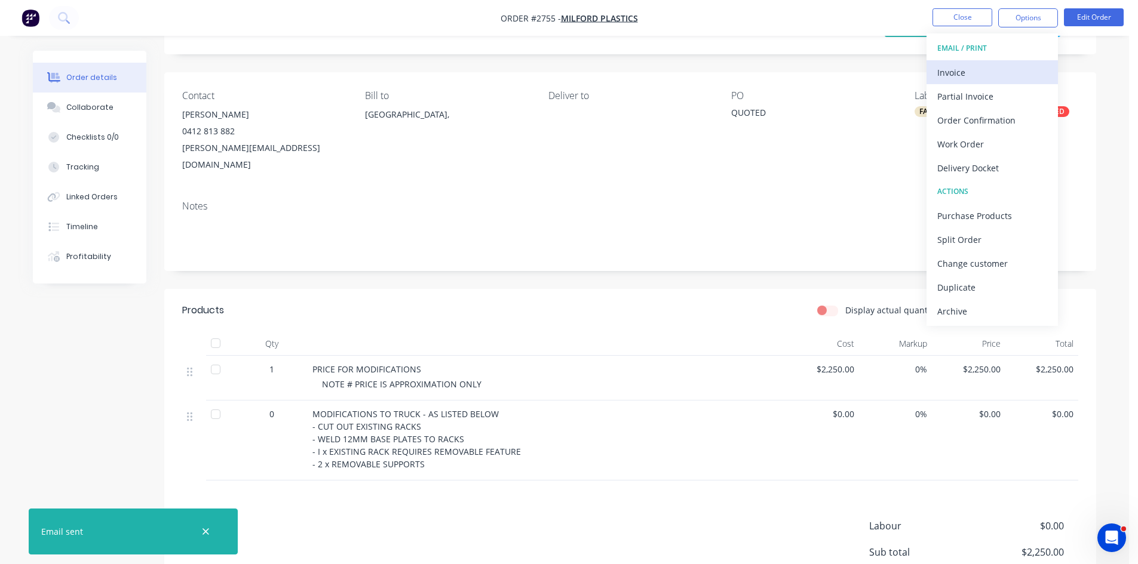
click at [965, 73] on div "Invoice" at bounding box center [992, 72] width 110 height 17
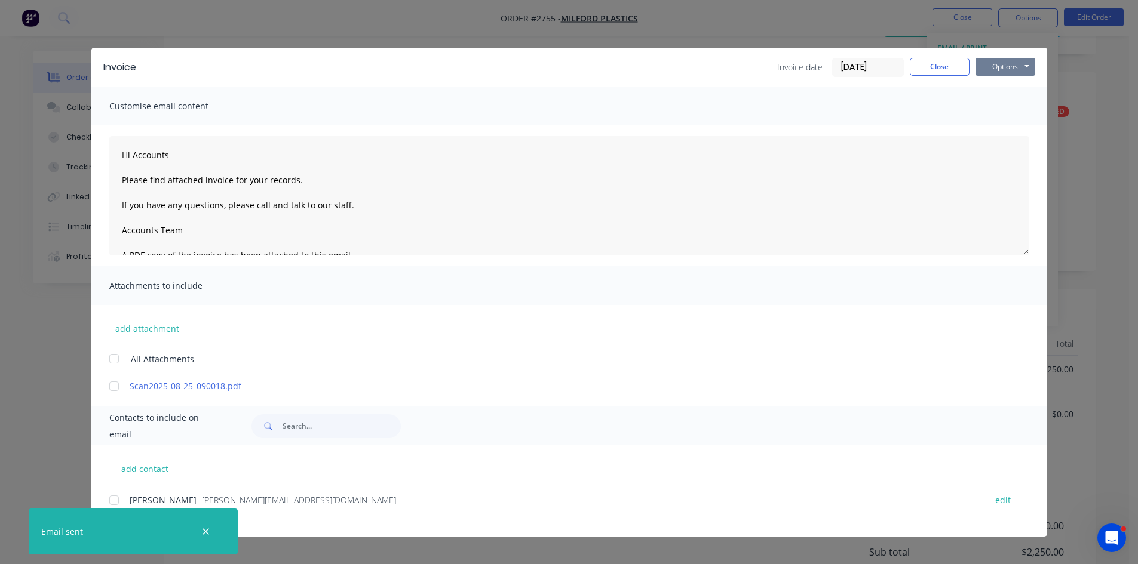
click at [1015, 64] on button "Options" at bounding box center [1005, 67] width 60 height 18
click at [1011, 100] on button "Print" at bounding box center [1013, 108] width 76 height 20
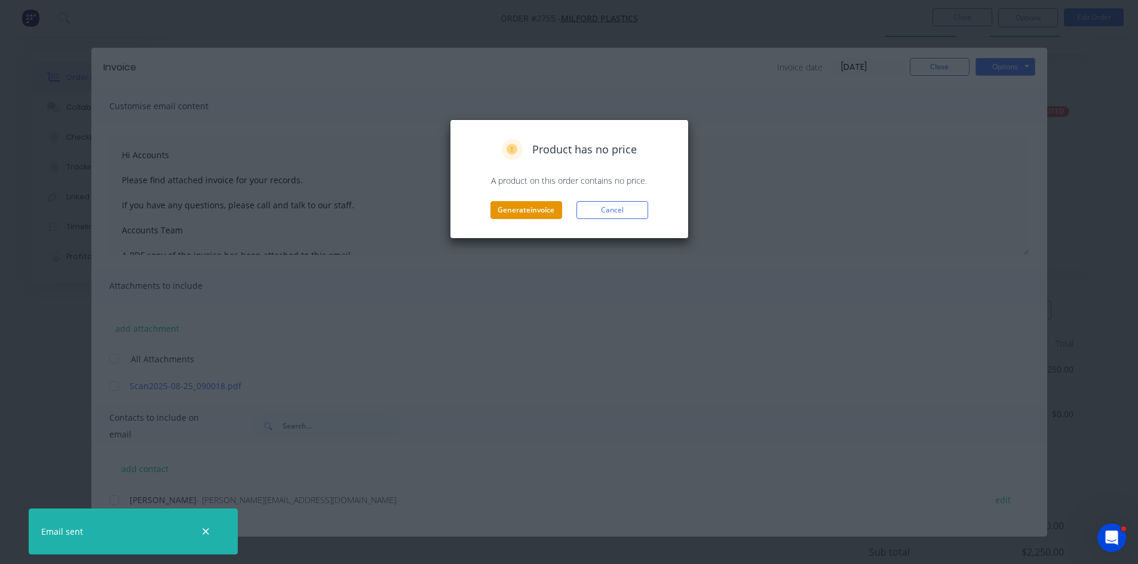
click at [519, 206] on button "Generate invoice" at bounding box center [526, 210] width 72 height 18
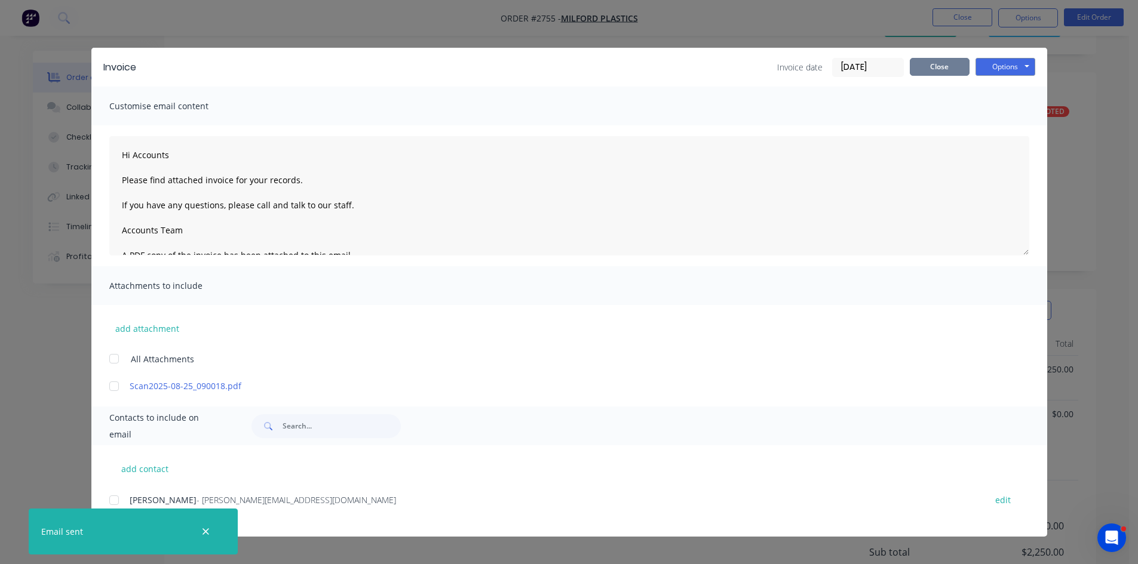
click at [952, 63] on button "Close" at bounding box center [939, 67] width 60 height 18
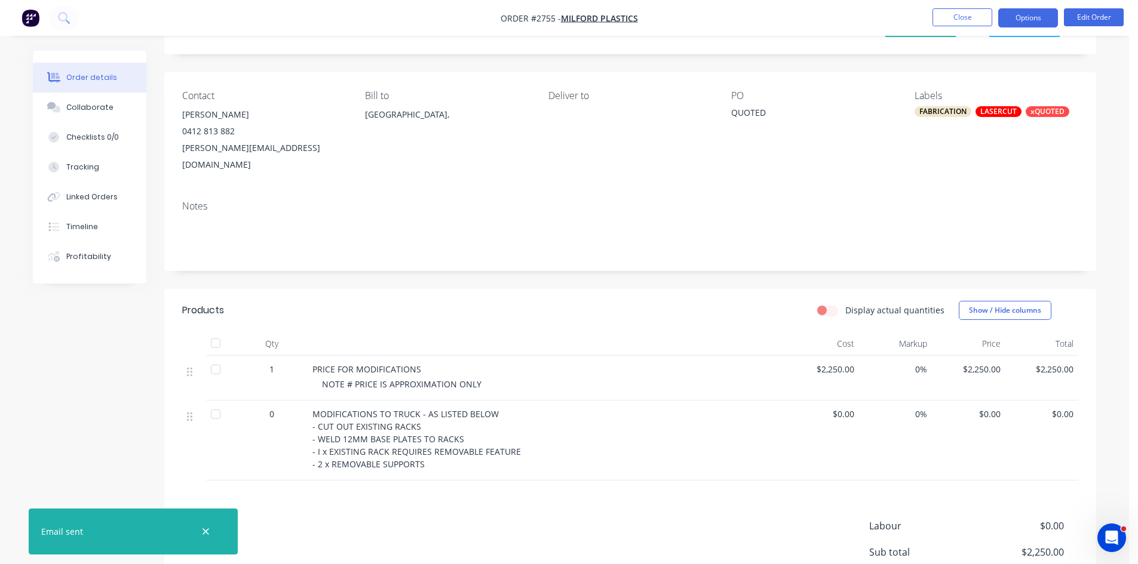
click at [1029, 15] on button "Options" at bounding box center [1028, 17] width 60 height 19
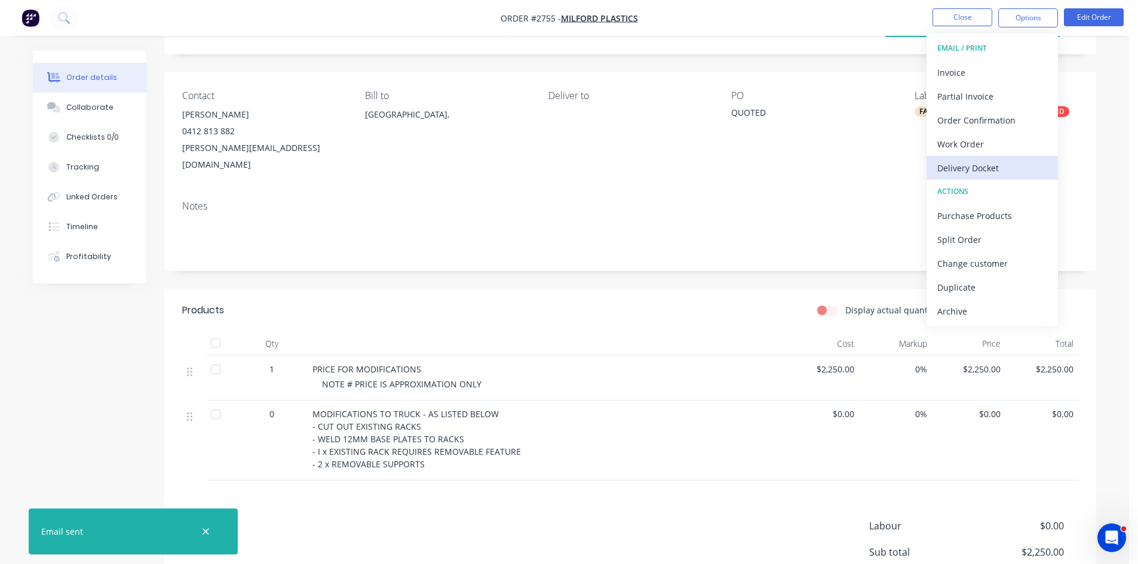
click at [979, 168] on div "Delivery Docket" at bounding box center [992, 167] width 110 height 17
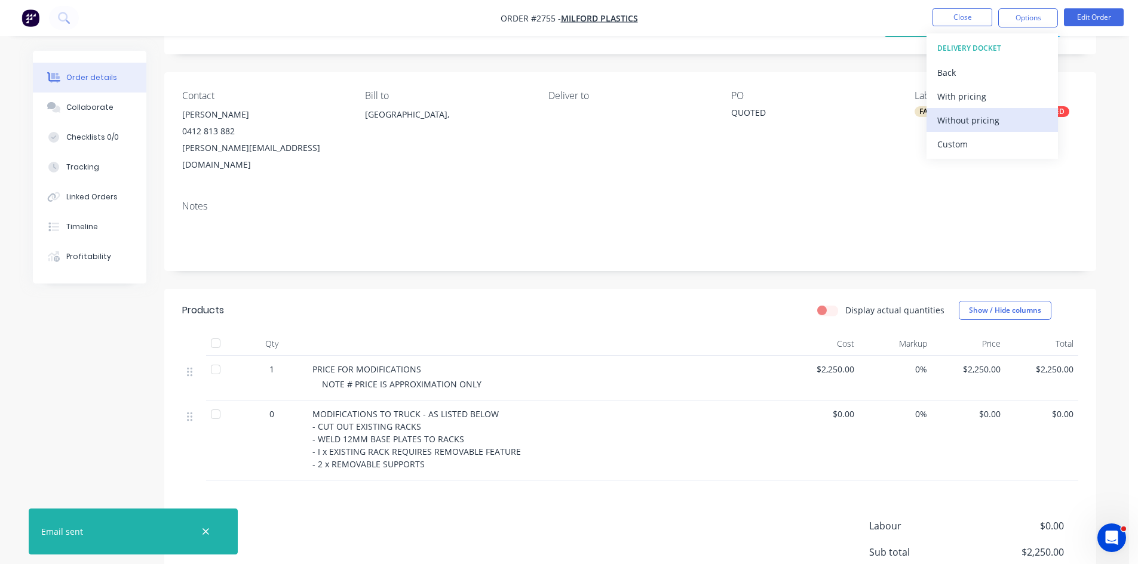
click at [977, 121] on div "Without pricing" at bounding box center [992, 120] width 110 height 17
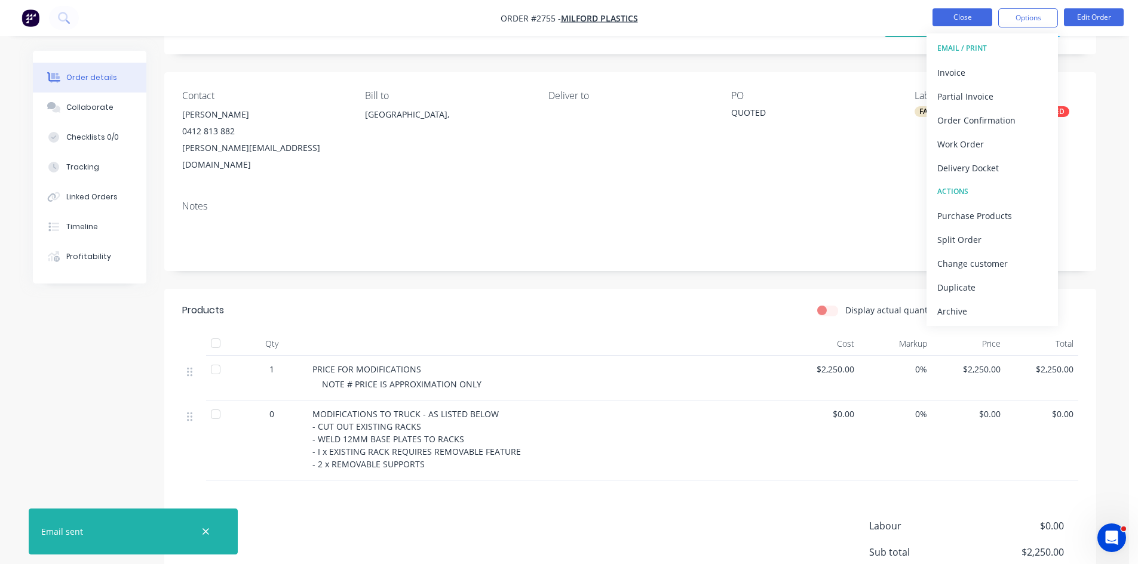
click at [944, 13] on button "Close" at bounding box center [962, 17] width 60 height 18
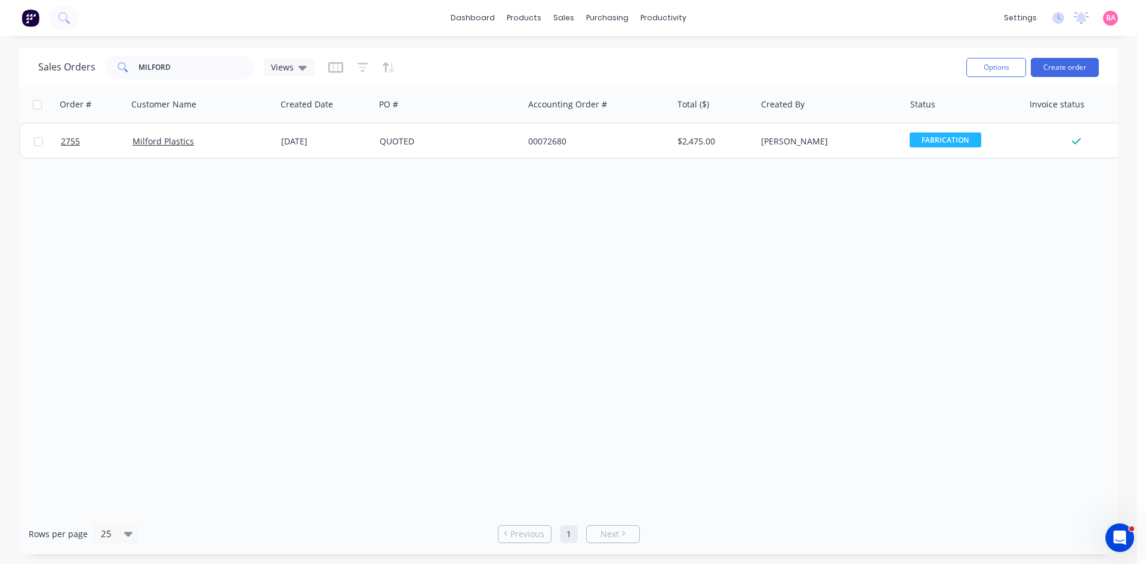
click at [353, 284] on div "Order # Customer Name Created Date PO # Accounting Order # Total ($) Created By…" at bounding box center [568, 300] width 1099 height 427
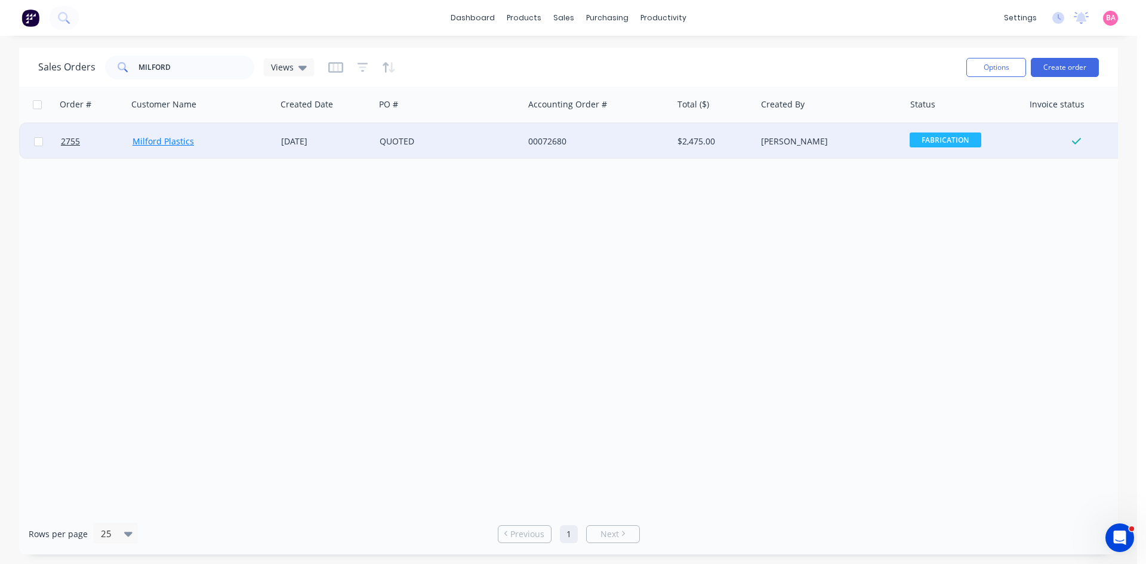
click at [165, 140] on link "Milford Plastics" at bounding box center [164, 141] width 62 height 11
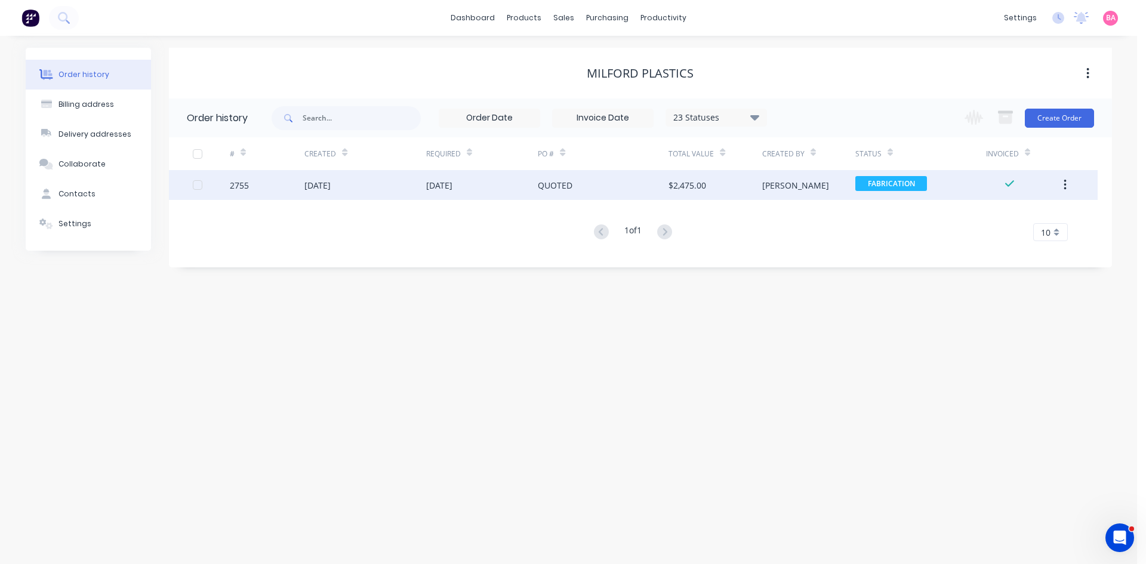
click at [314, 183] on div "[DATE]" at bounding box center [318, 185] width 26 height 13
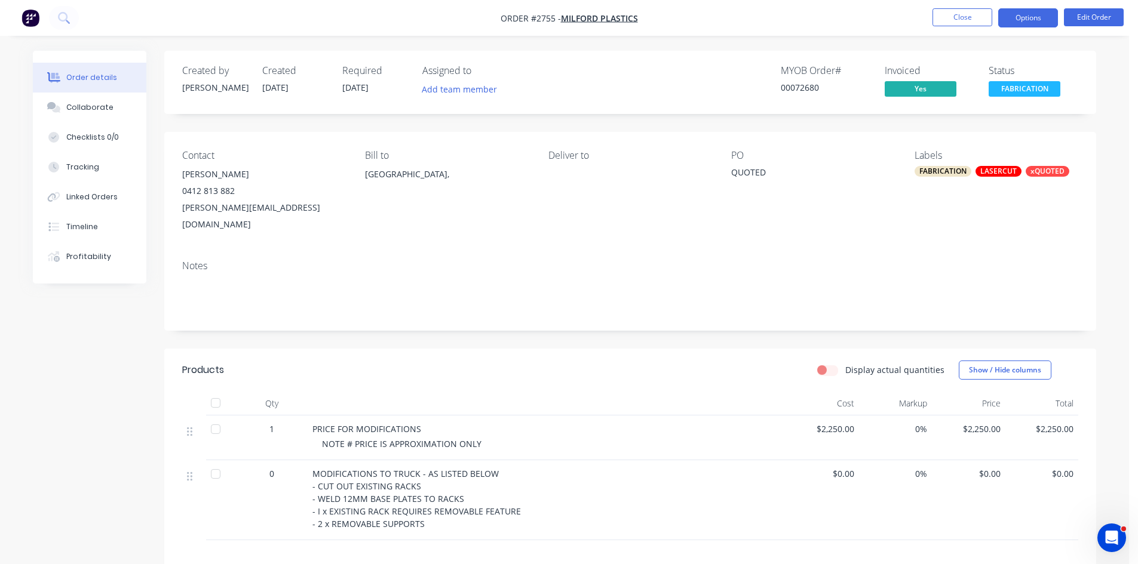
click at [1027, 16] on button "Options" at bounding box center [1028, 17] width 60 height 19
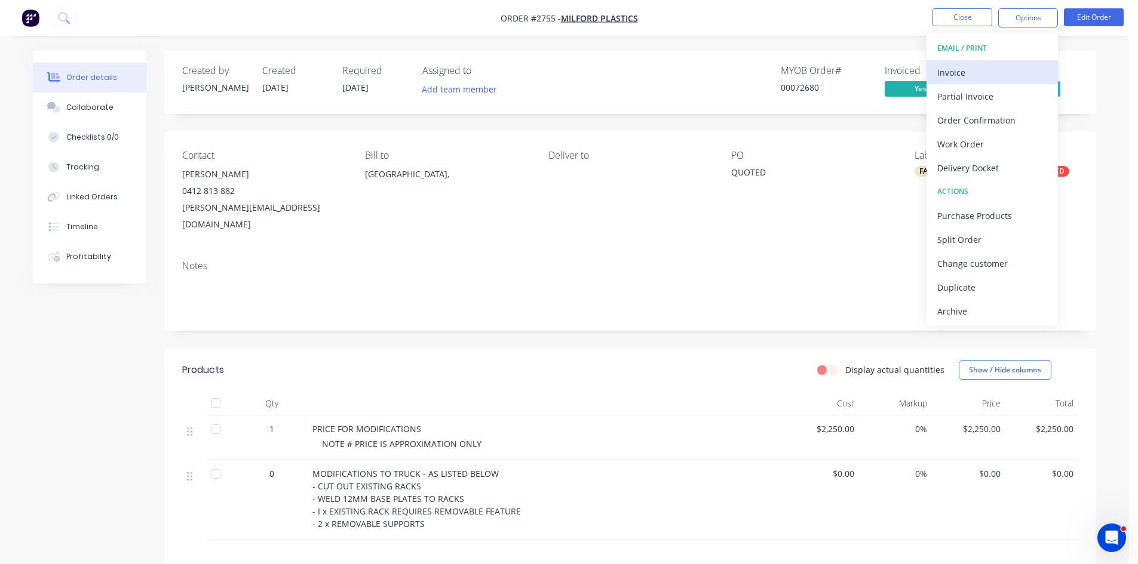
click at [954, 69] on div "Invoice" at bounding box center [992, 72] width 110 height 17
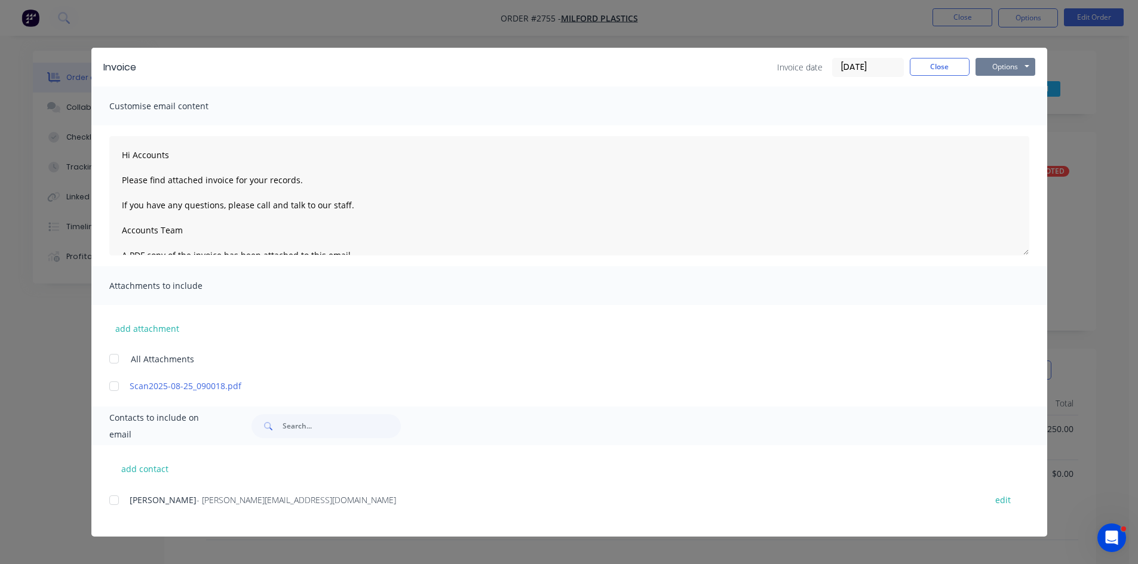
click at [1015, 64] on button "Options" at bounding box center [1005, 67] width 60 height 18
click at [1012, 109] on button "Print" at bounding box center [1013, 108] width 76 height 20
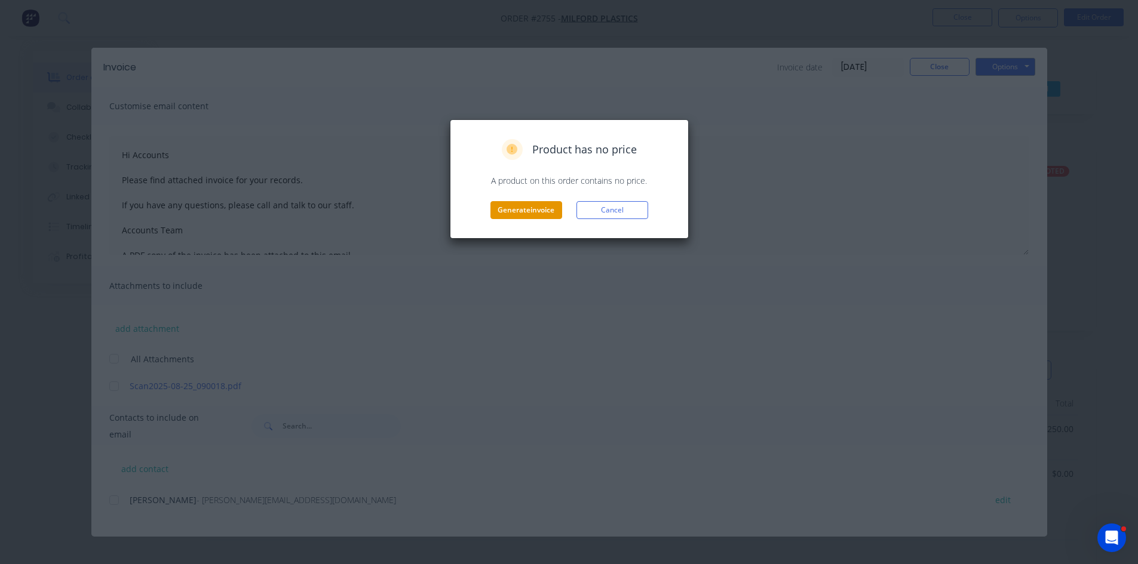
click at [522, 205] on button "Generate invoice" at bounding box center [526, 210] width 72 height 18
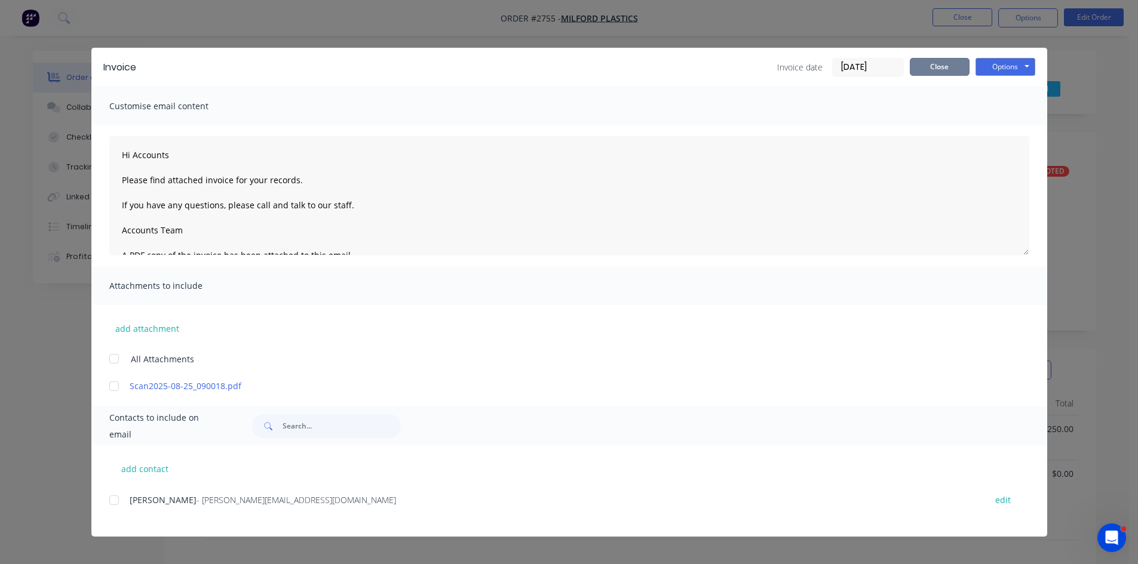
click at [945, 64] on button "Close" at bounding box center [939, 67] width 60 height 18
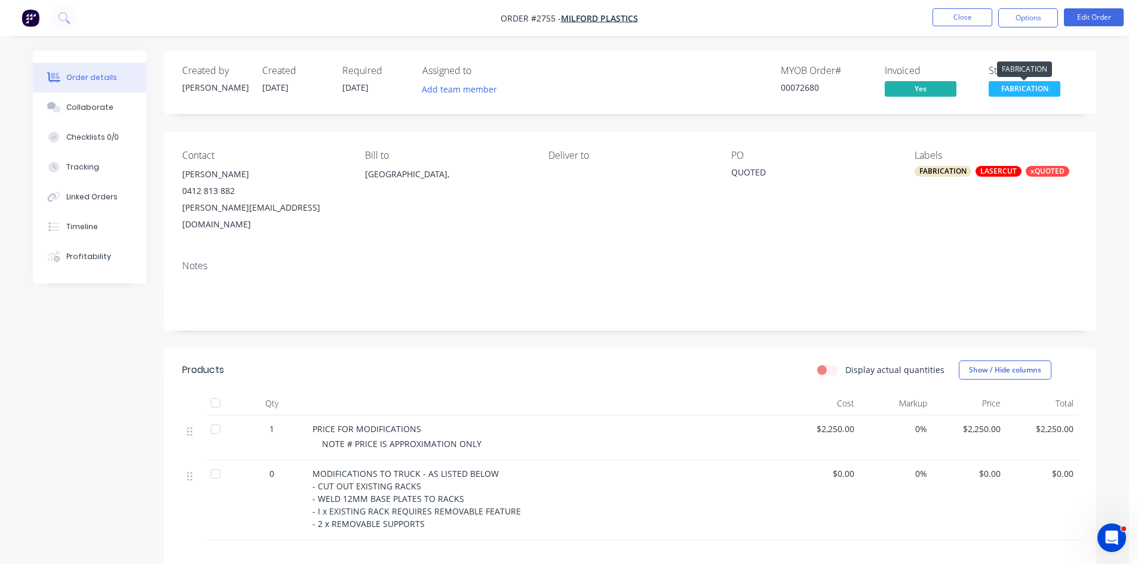
click at [1020, 86] on span "FABRICATION" at bounding box center [1024, 88] width 72 height 15
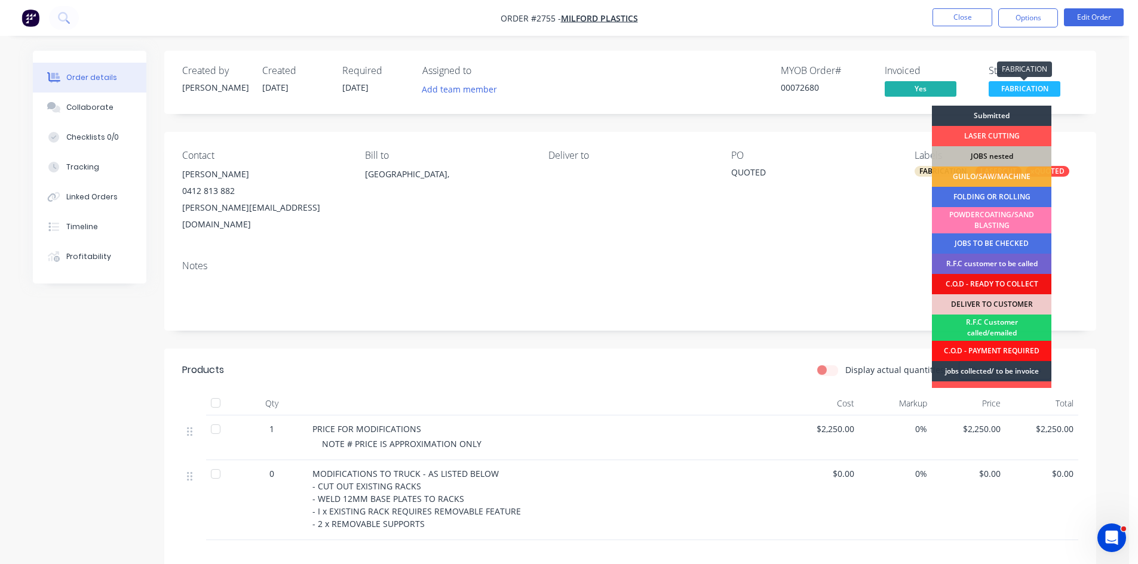
click at [1020, 86] on span "FABRICATION" at bounding box center [1024, 88] width 72 height 15
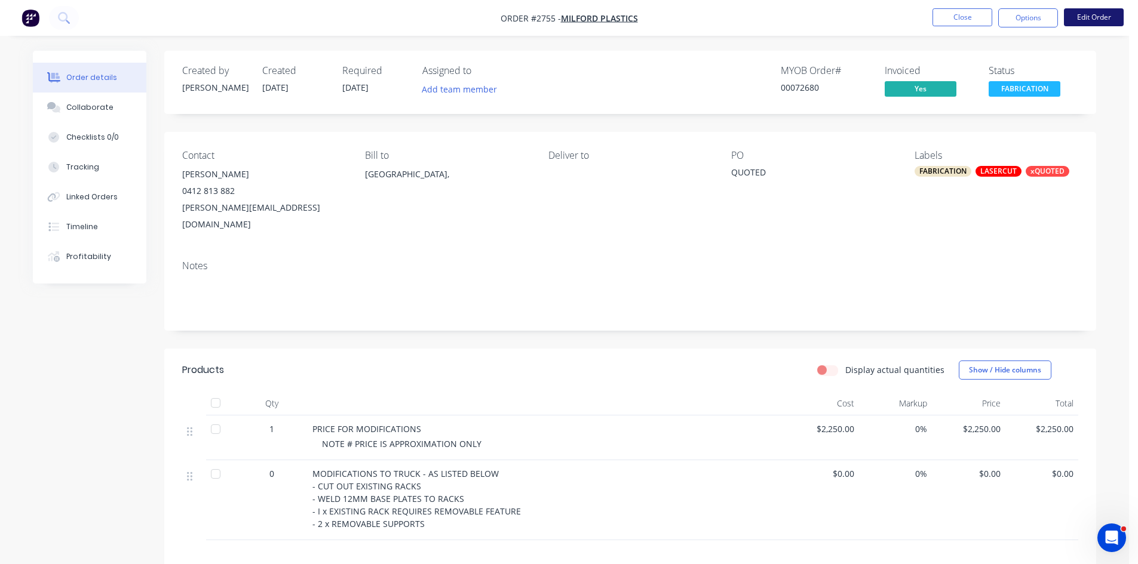
click at [1094, 15] on button "Edit Order" at bounding box center [1093, 17] width 60 height 18
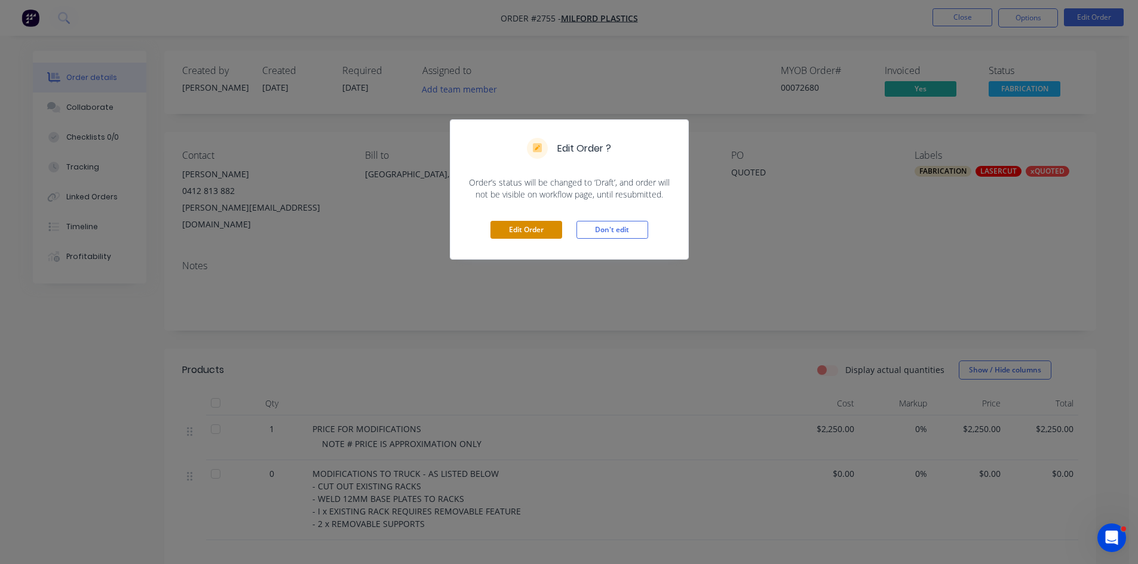
click at [525, 232] on button "Edit Order" at bounding box center [526, 230] width 72 height 18
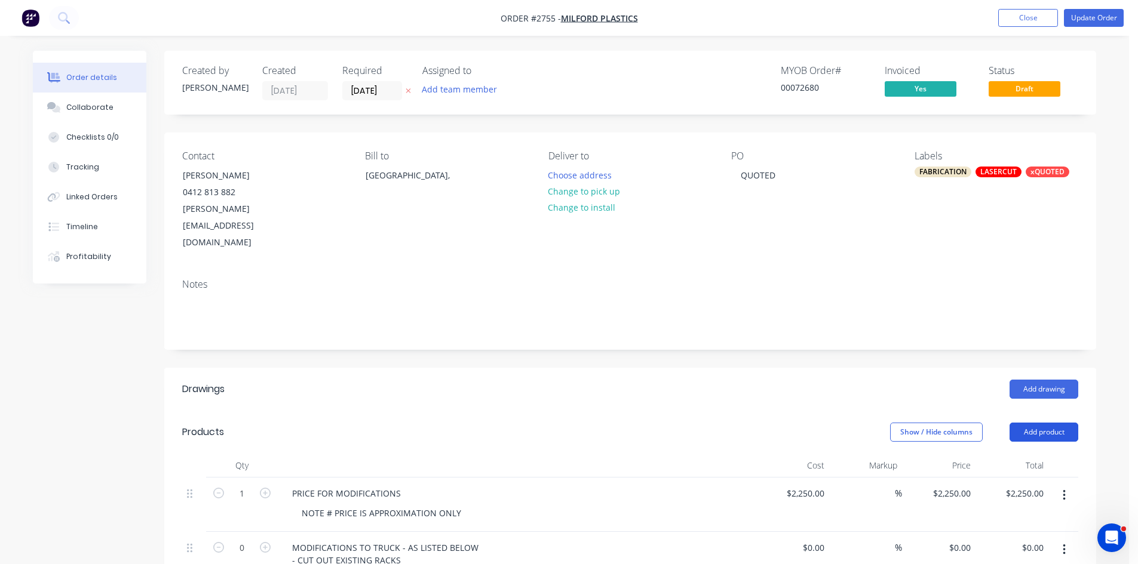
click at [1050, 423] on button "Add product" at bounding box center [1043, 432] width 69 height 19
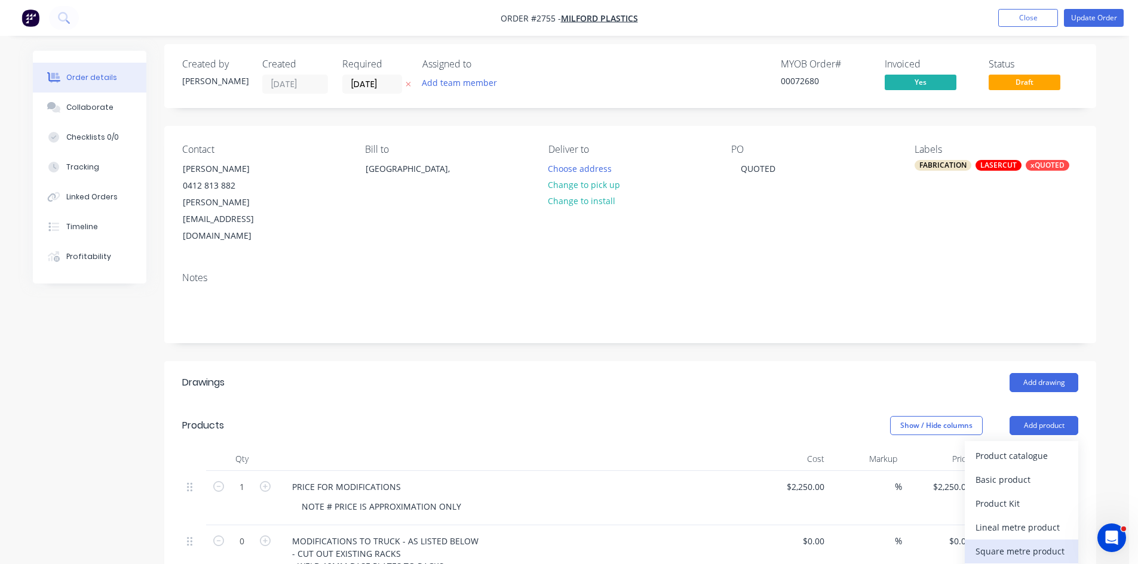
scroll to position [60, 0]
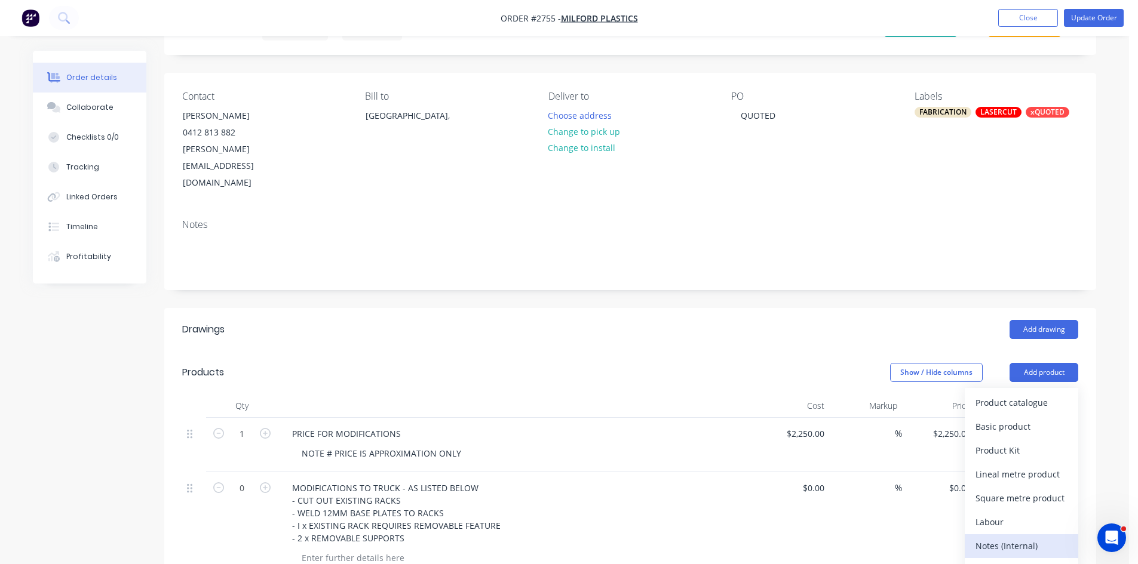
click at [1021, 537] on div "Notes (Internal)" at bounding box center [1021, 545] width 92 height 17
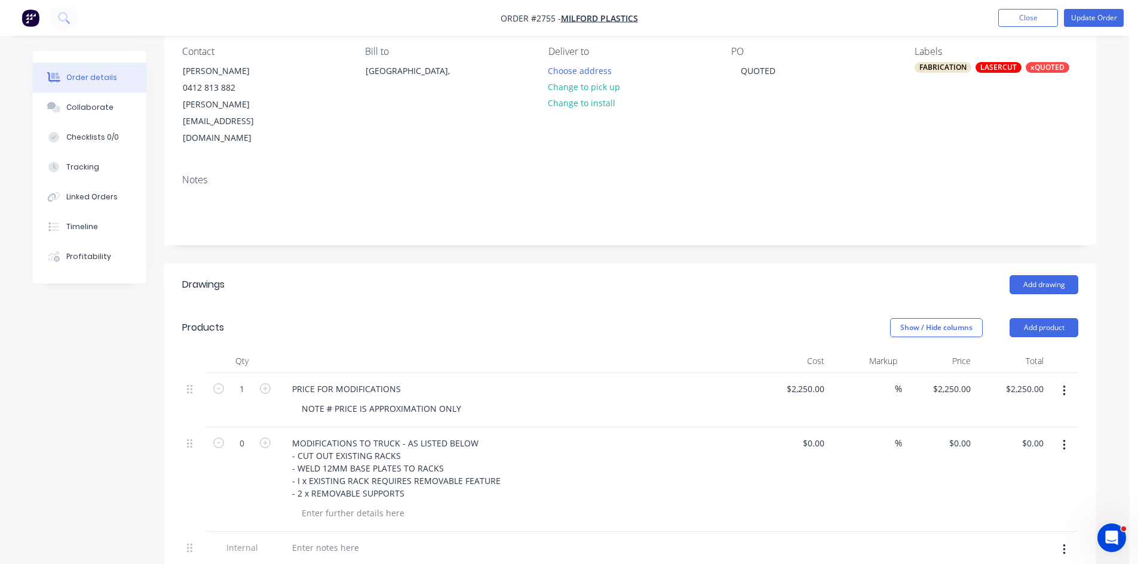
scroll to position [119, 0]
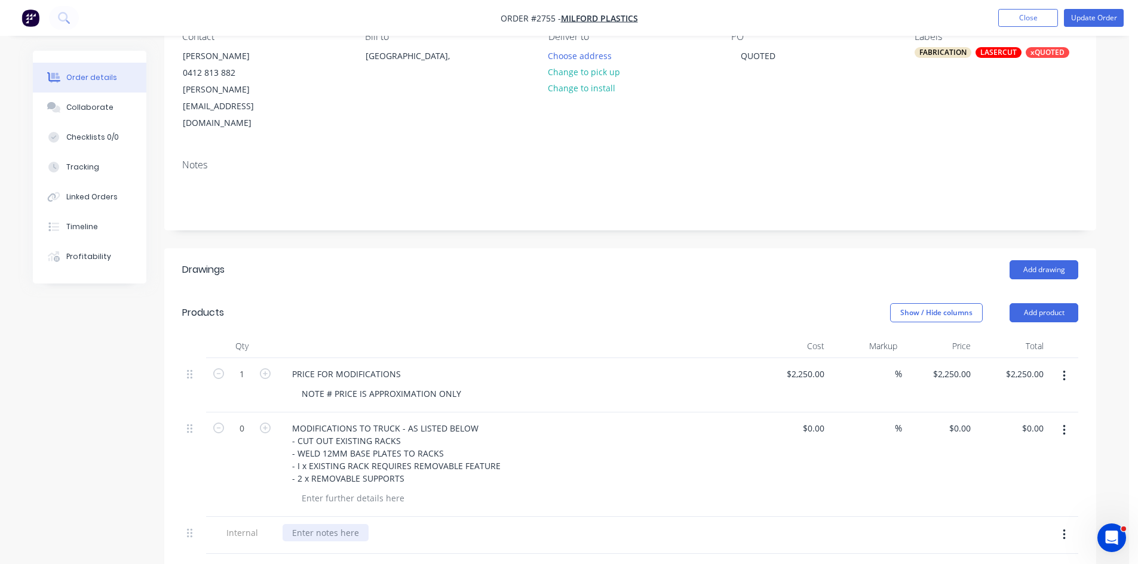
click at [345, 524] on div at bounding box center [325, 532] width 86 height 17
drag, startPoint x: 460, startPoint y: 358, endPoint x: 284, endPoint y: 364, distance: 176.8
click at [284, 364] on div "PRICE FOR MODIFICATIONS NOTE # PRICE IS APPROXIMATION ONLY" at bounding box center [517, 385] width 478 height 54
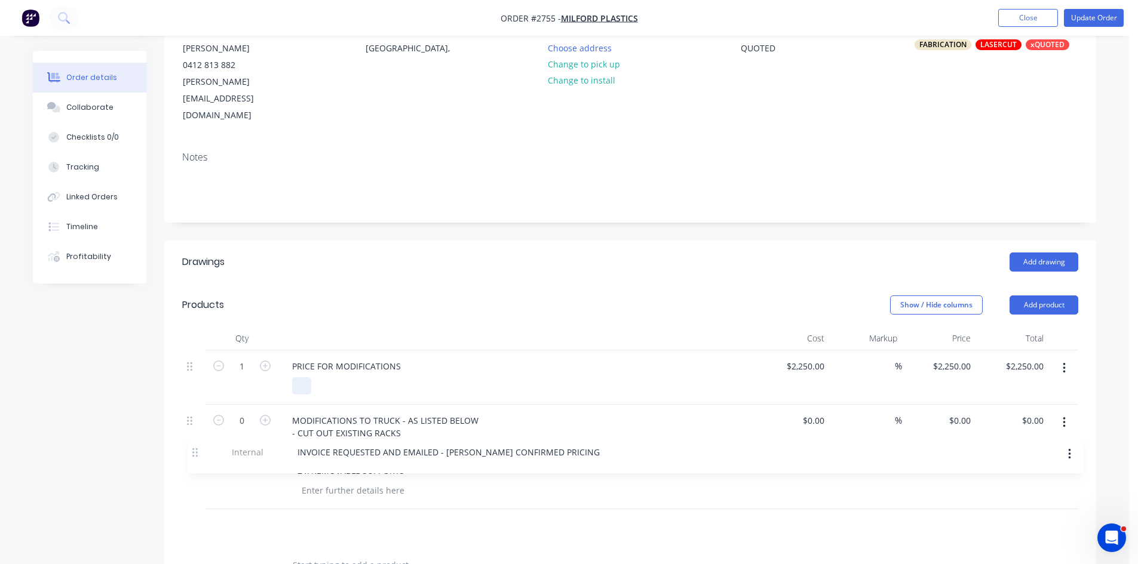
scroll to position [130, 0]
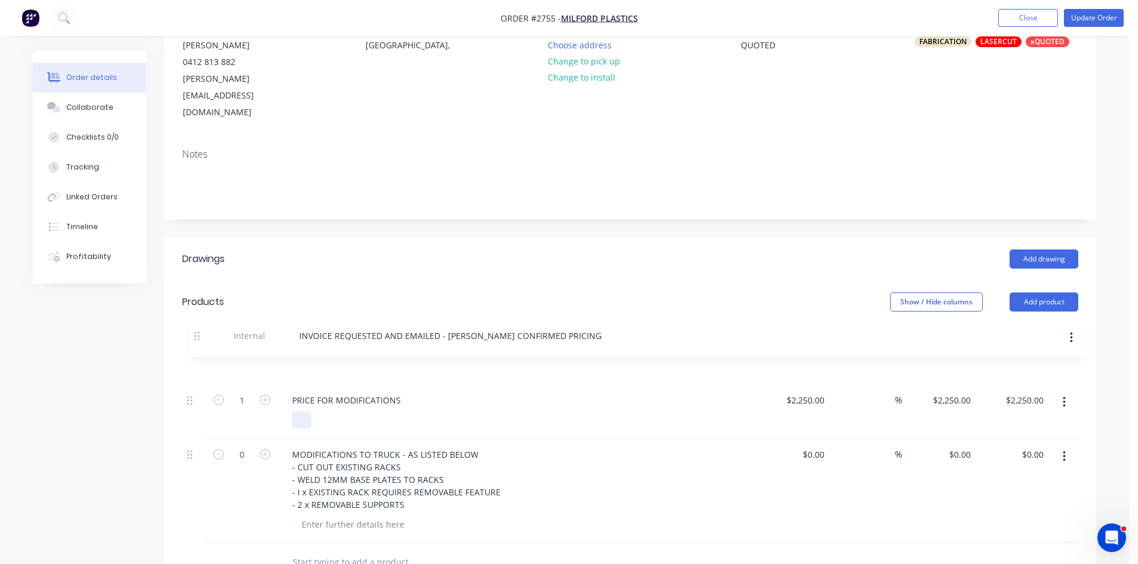
drag, startPoint x: 192, startPoint y: 505, endPoint x: 201, endPoint y: 336, distance: 169.2
click at [201, 348] on div "1 PRICE FOR MODIFICATIONS $2,250.00 $2,250.00 % $2,250.00 $2,250.00 $2,250.00 $…" at bounding box center [630, 446] width 896 height 196
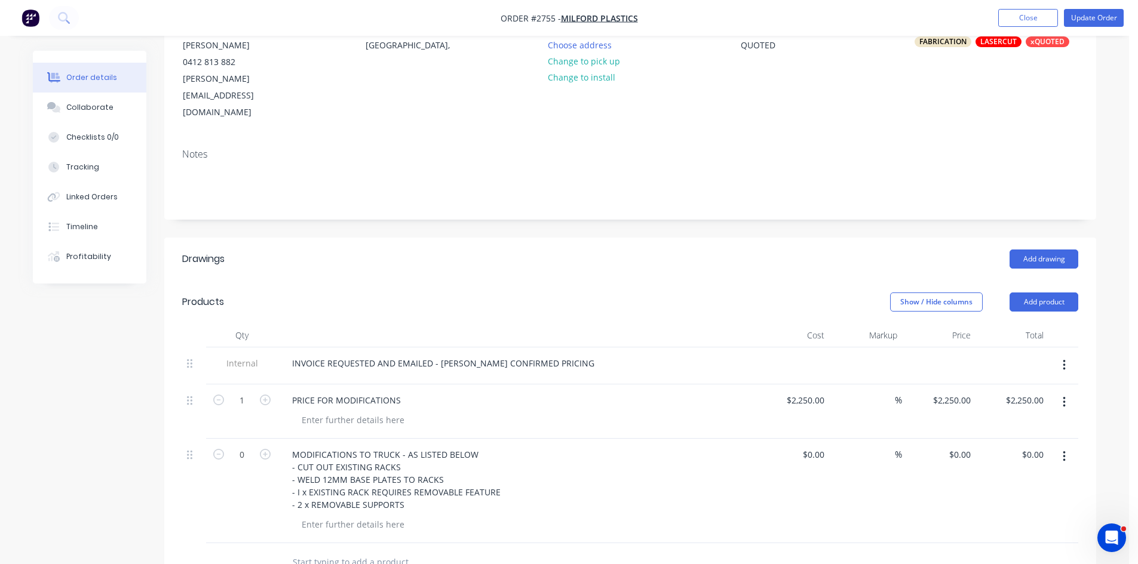
click at [439, 392] on div "PRICE FOR MODIFICATIONS" at bounding box center [516, 400] width 468 height 17
click at [1090, 15] on button "Update Order" at bounding box center [1093, 18] width 60 height 18
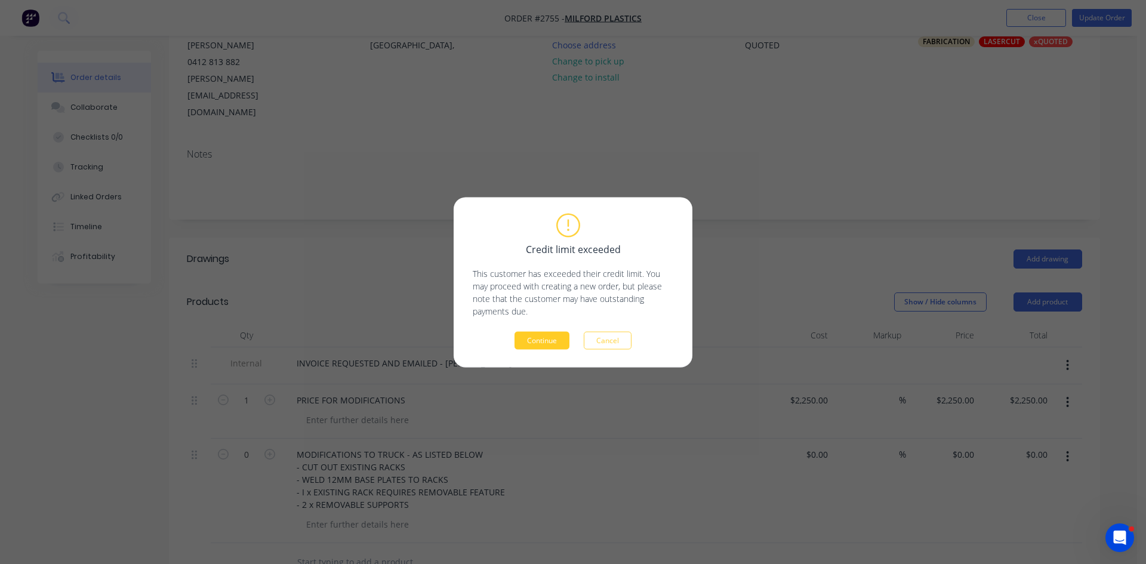
click at [548, 334] on button "Continue" at bounding box center [542, 340] width 55 height 18
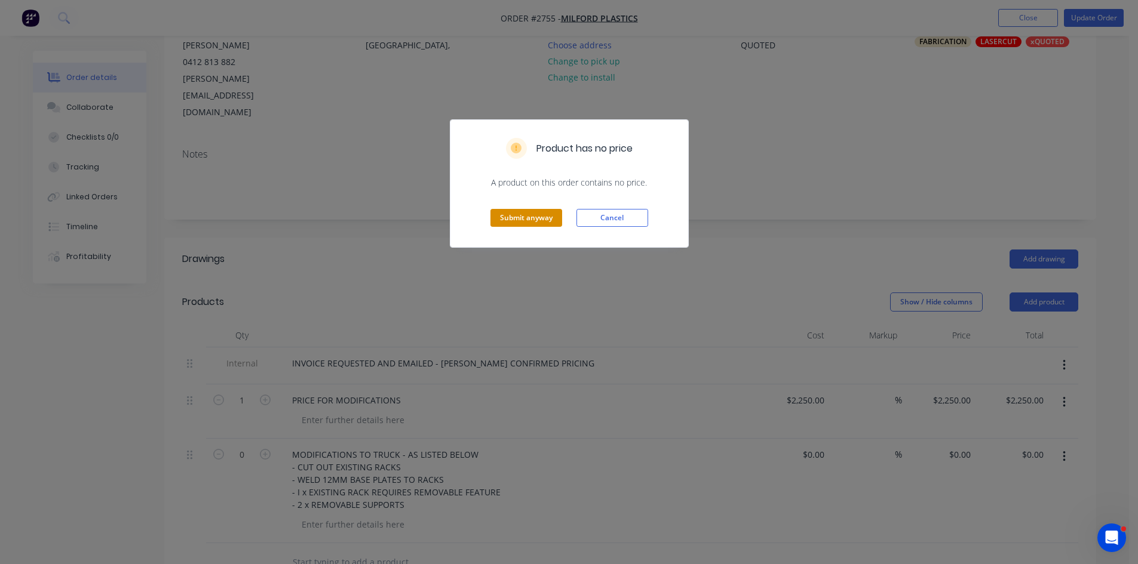
click at [522, 215] on button "Submit anyway" at bounding box center [526, 218] width 72 height 18
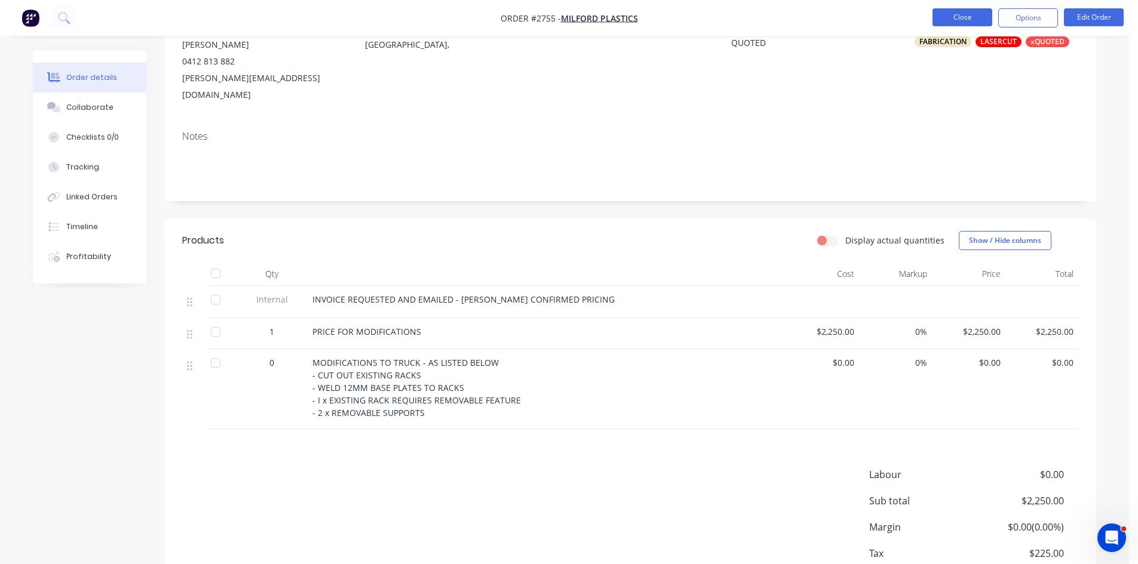
click at [969, 15] on button "Close" at bounding box center [962, 17] width 60 height 18
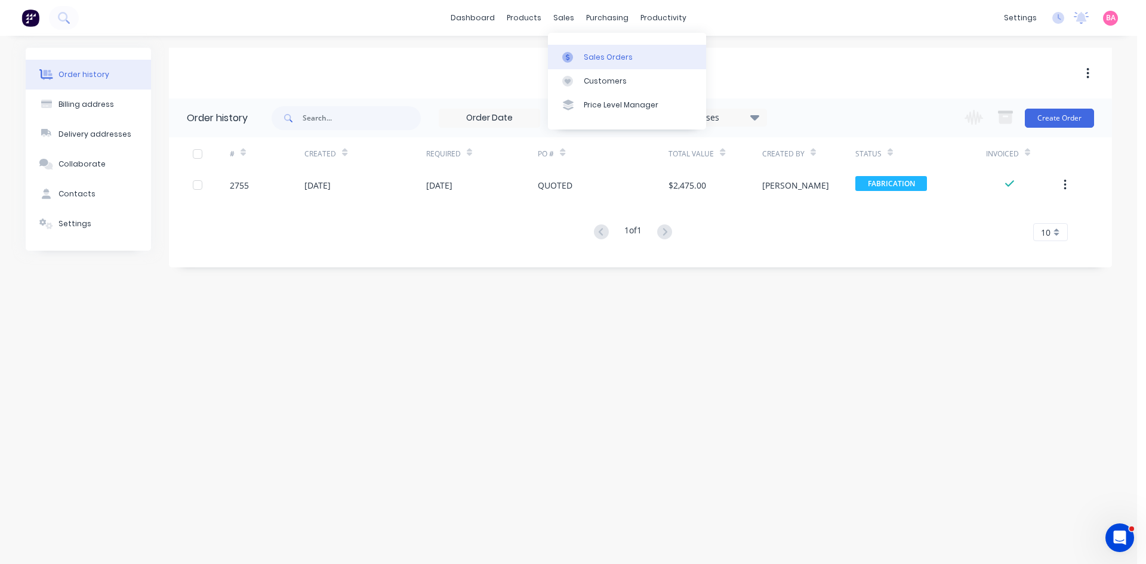
click at [602, 52] on div "Sales Orders" at bounding box center [608, 57] width 49 height 11
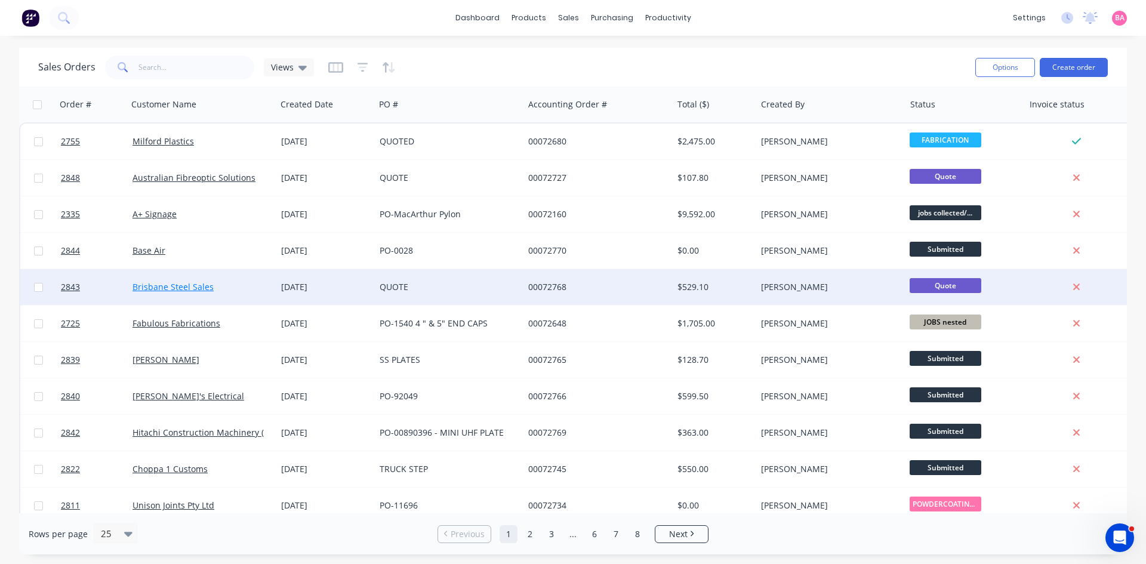
click at [176, 284] on link "Brisbane Steel Sales" at bounding box center [173, 286] width 81 height 11
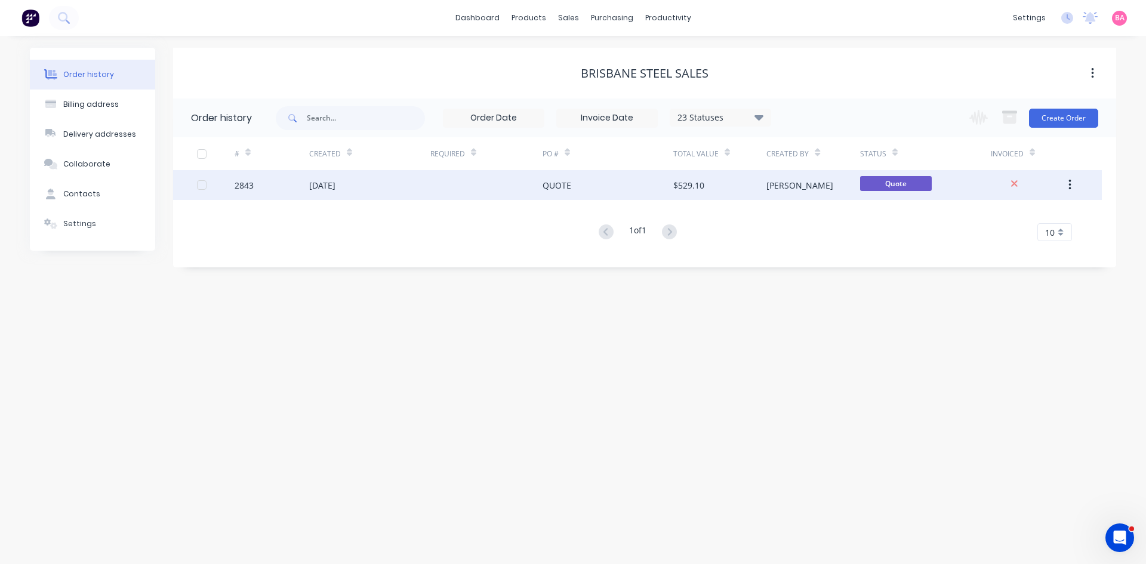
click at [336, 182] on div "[DATE]" at bounding box center [322, 185] width 26 height 13
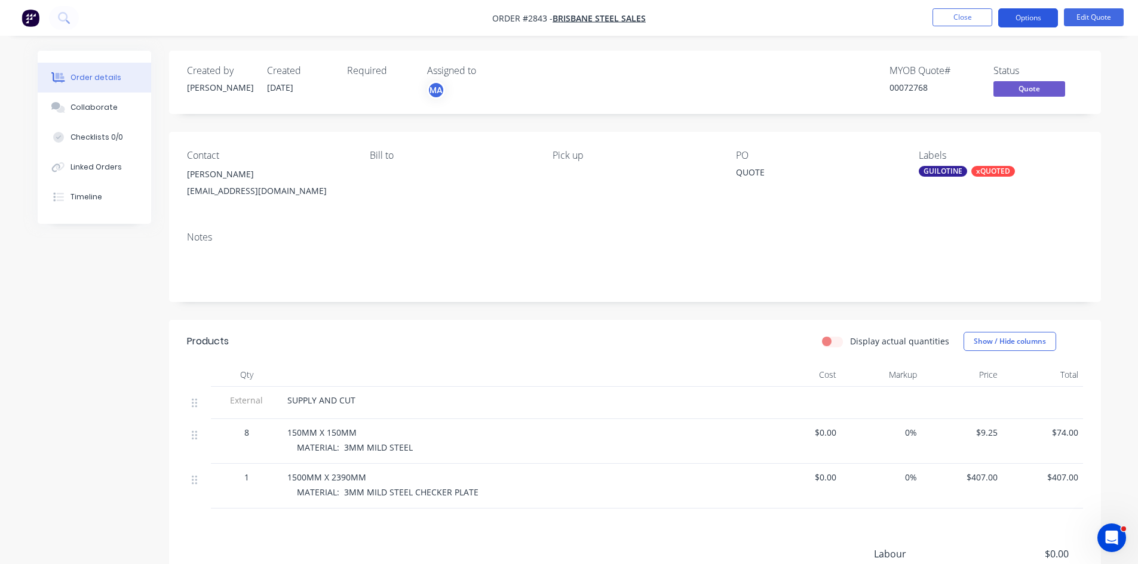
click at [1033, 19] on button "Options" at bounding box center [1028, 17] width 60 height 19
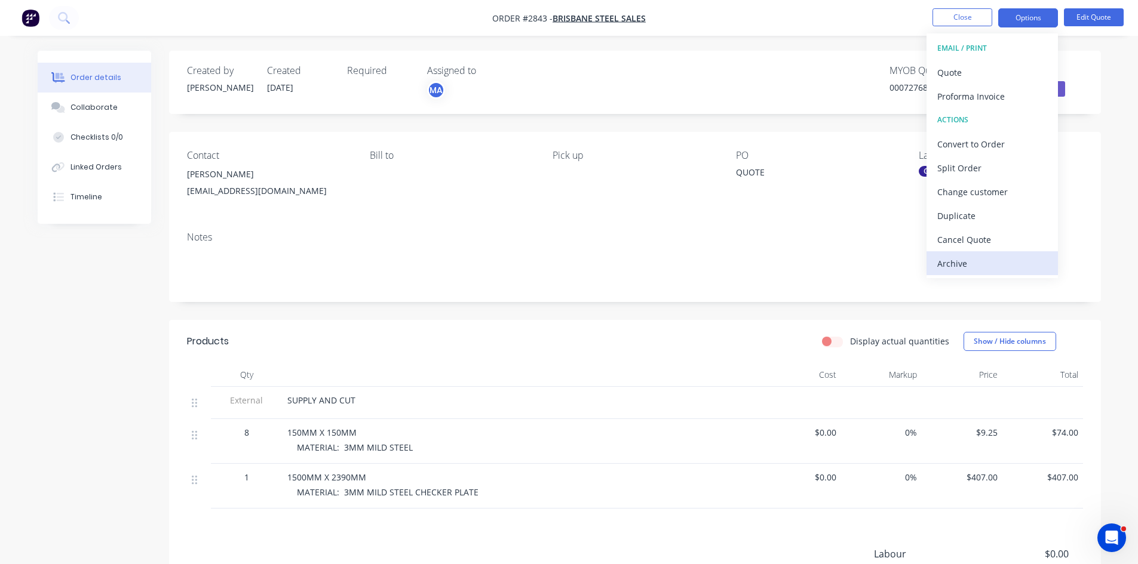
click at [963, 268] on div "Archive" at bounding box center [992, 263] width 110 height 17
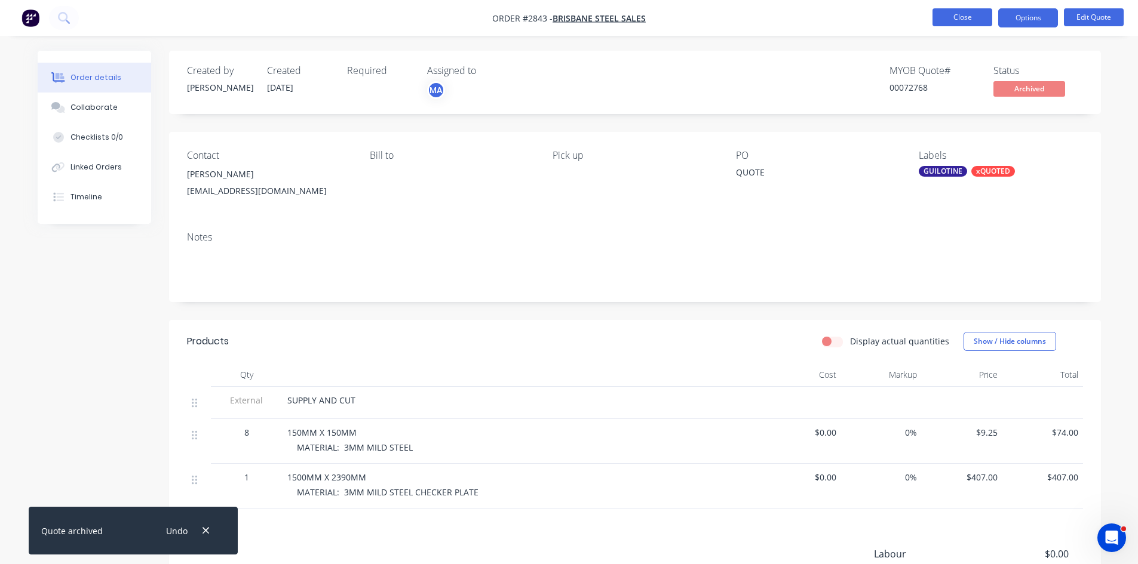
click at [965, 11] on button "Close" at bounding box center [962, 17] width 60 height 18
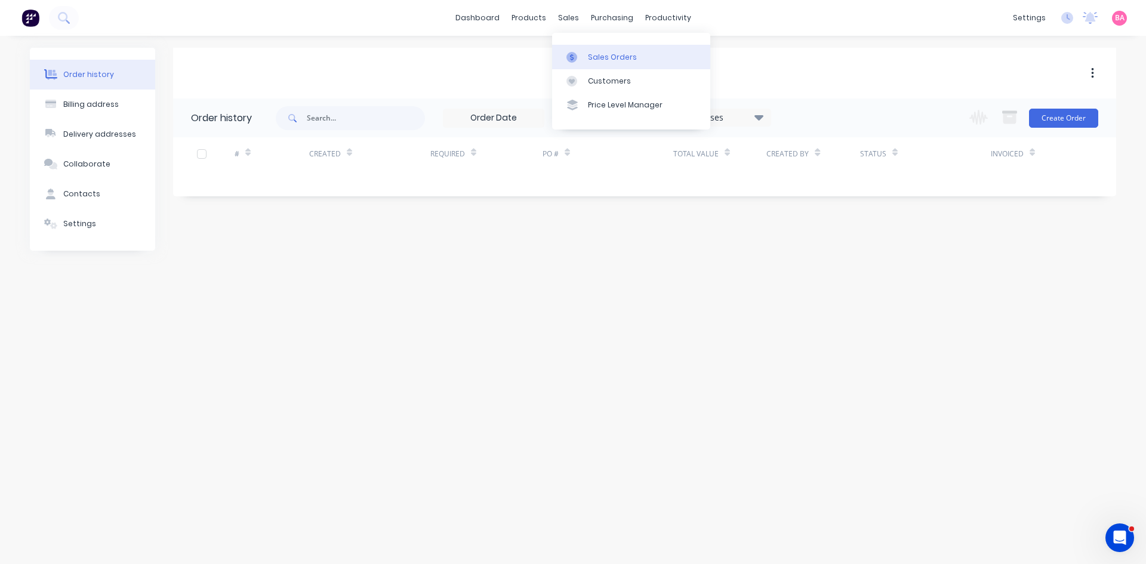
drag, startPoint x: 601, startPoint y: 51, endPoint x: 589, endPoint y: 52, distance: 12.0
click at [601, 51] on link "Sales Orders" at bounding box center [631, 57] width 158 height 24
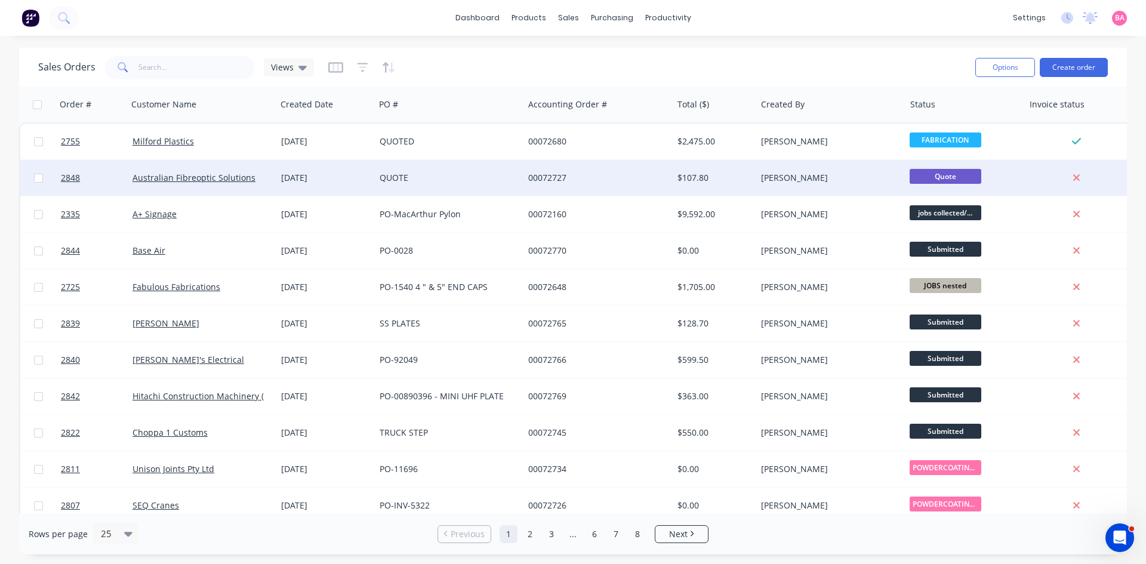
click at [537, 177] on div "00072727" at bounding box center [594, 178] width 133 height 12
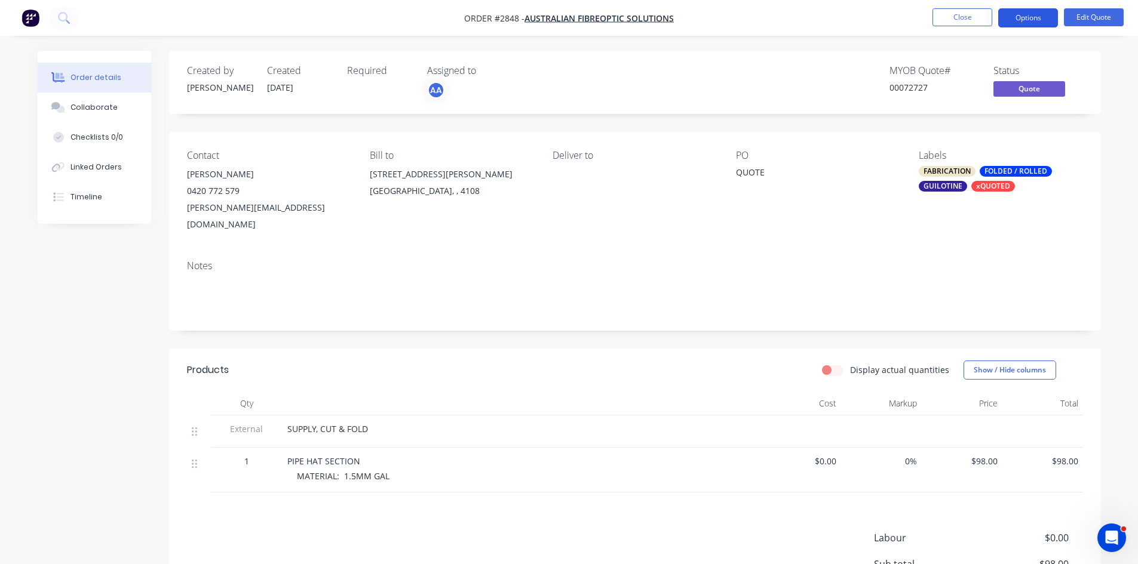
click at [1037, 17] on button "Options" at bounding box center [1028, 17] width 60 height 19
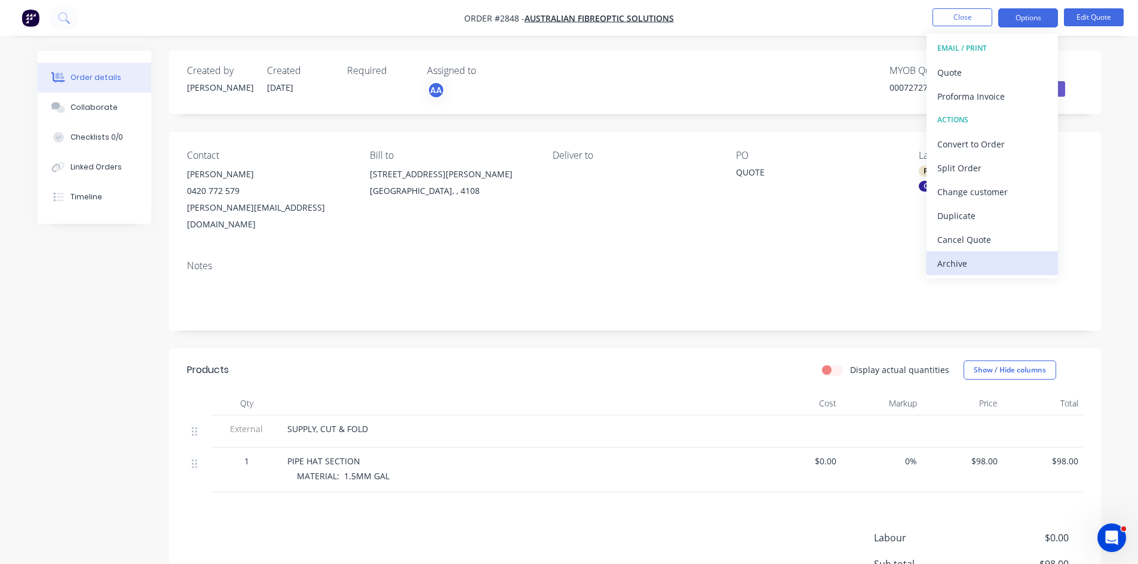
click at [962, 262] on div "Archive" at bounding box center [992, 263] width 110 height 17
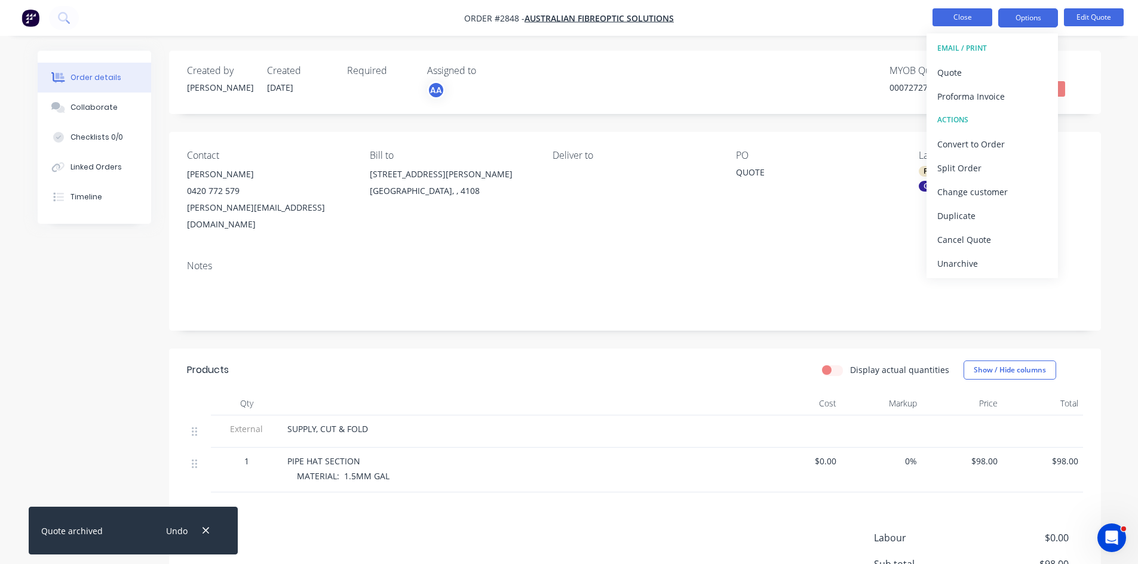
click at [953, 16] on button "Close" at bounding box center [962, 17] width 60 height 18
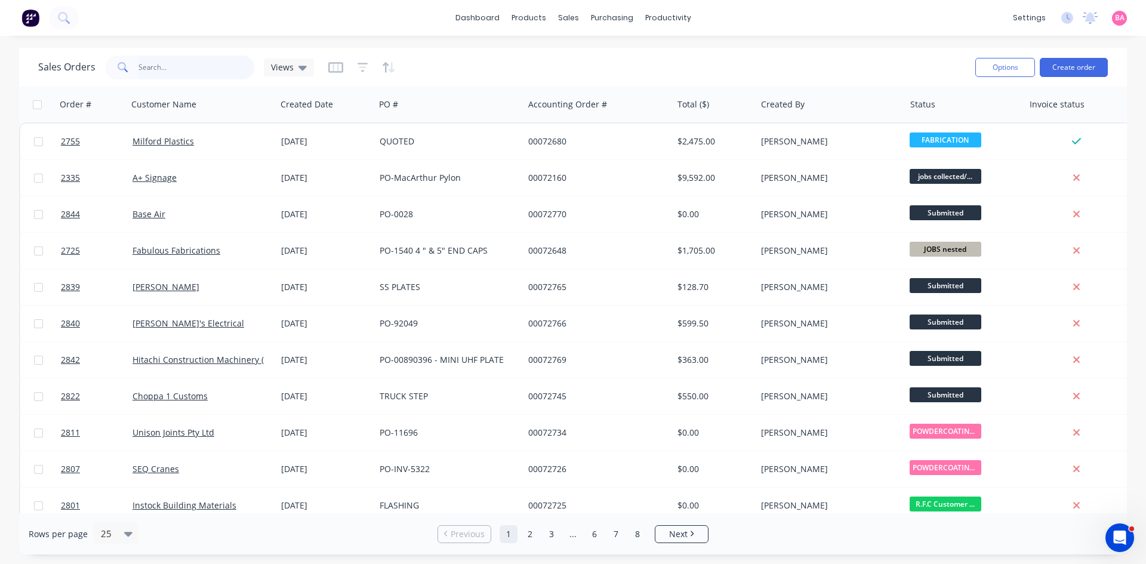
click at [168, 68] on input "text" at bounding box center [197, 68] width 116 height 24
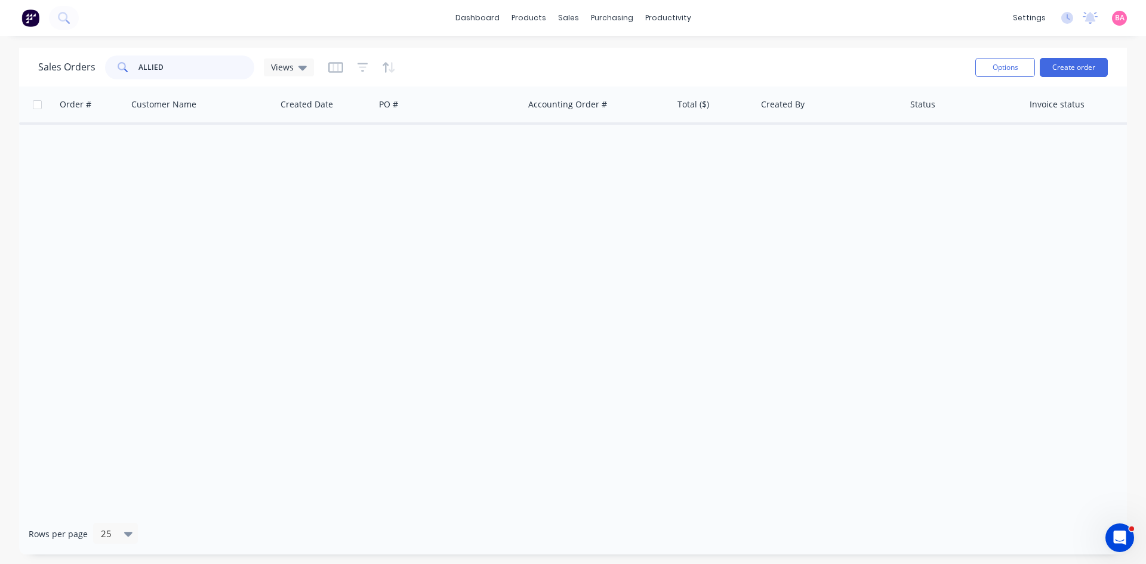
click at [201, 69] on input "ALLIED" at bounding box center [197, 68] width 116 height 24
type input "ALLIED"
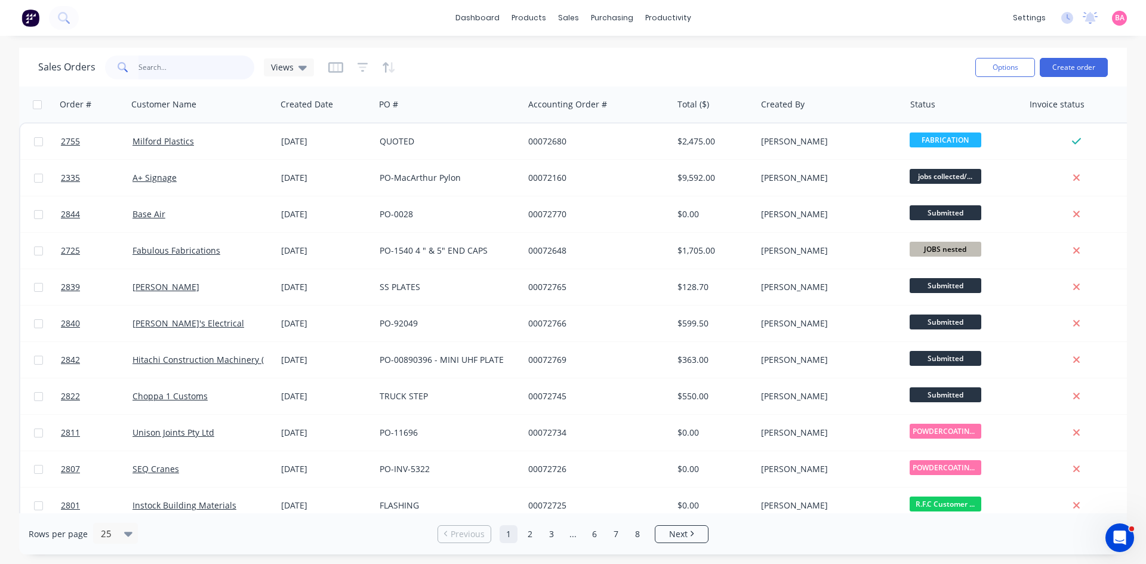
click at [176, 70] on input "text" at bounding box center [197, 68] width 116 height 24
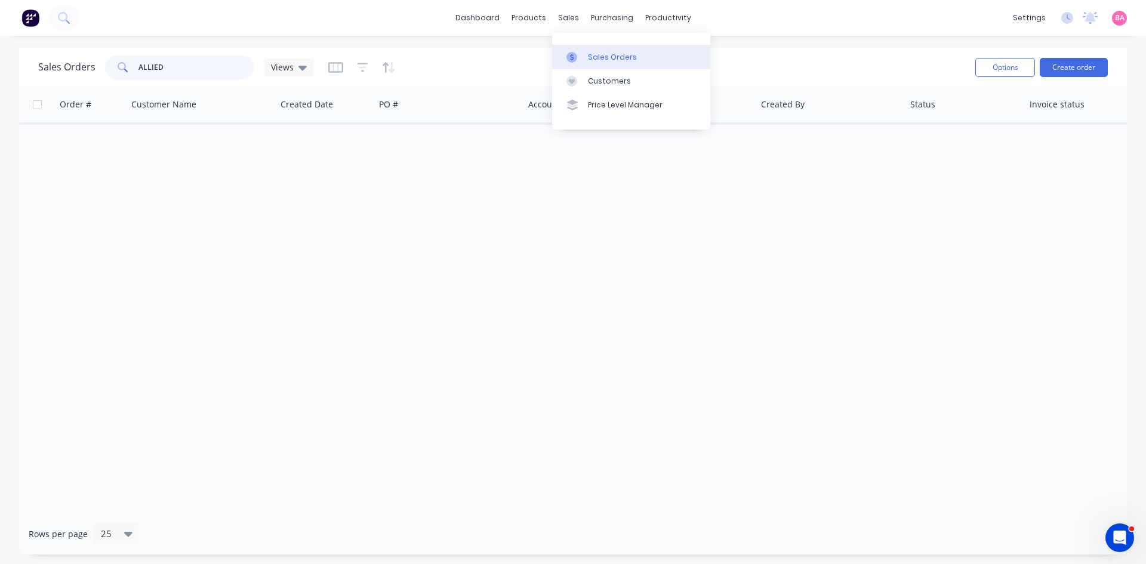
type input "ALLIED"
click at [613, 54] on div "Sales Orders" at bounding box center [612, 57] width 49 height 11
click at [360, 66] on icon "button" at bounding box center [363, 68] width 11 height 12
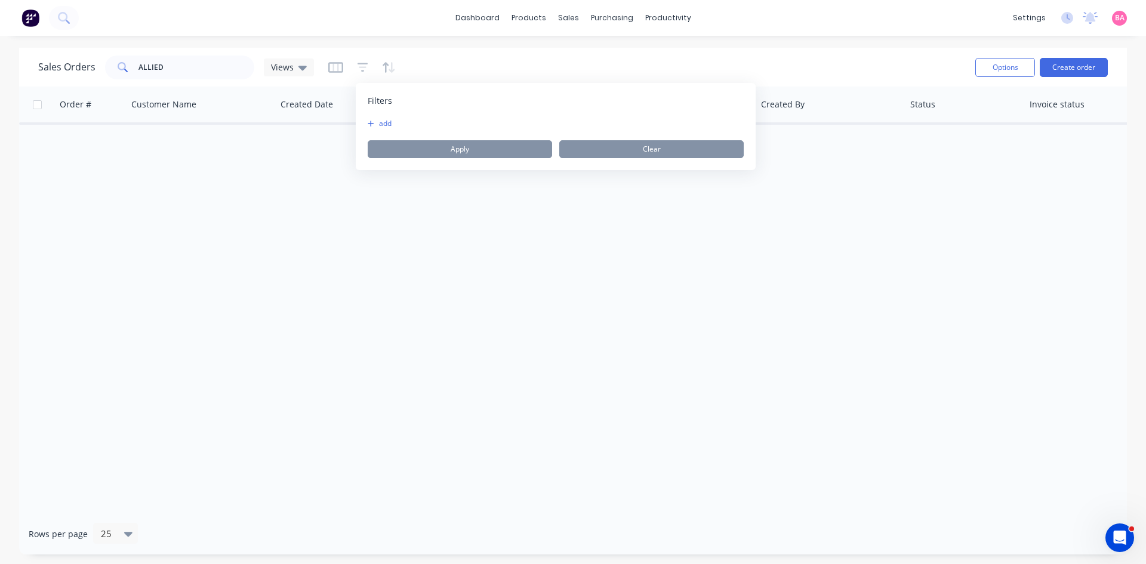
click at [384, 123] on button "add" at bounding box center [383, 124] width 30 height 10
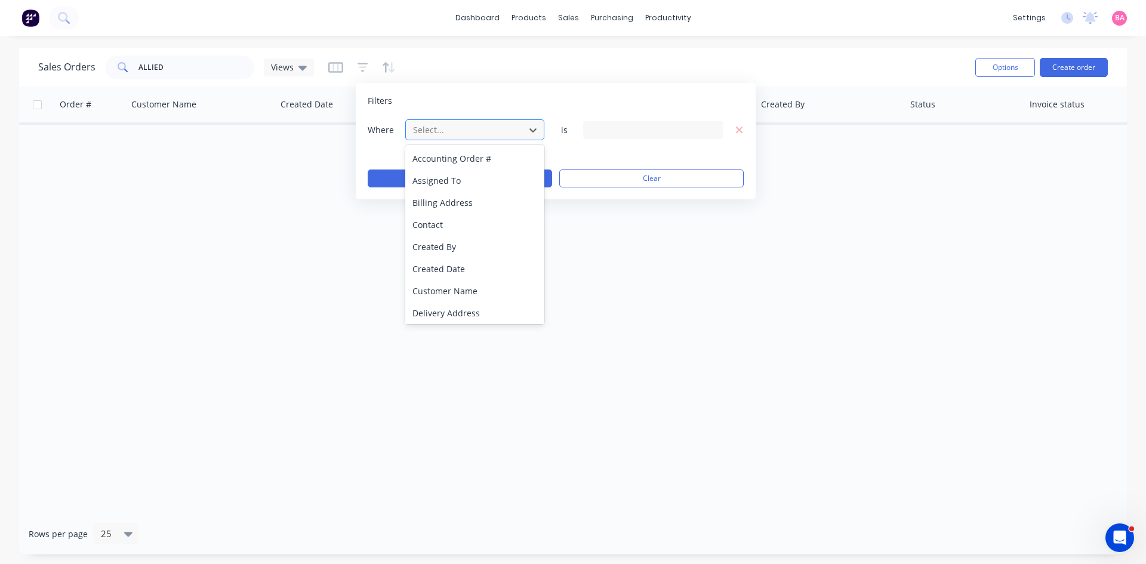
click at [499, 134] on div at bounding box center [465, 129] width 107 height 15
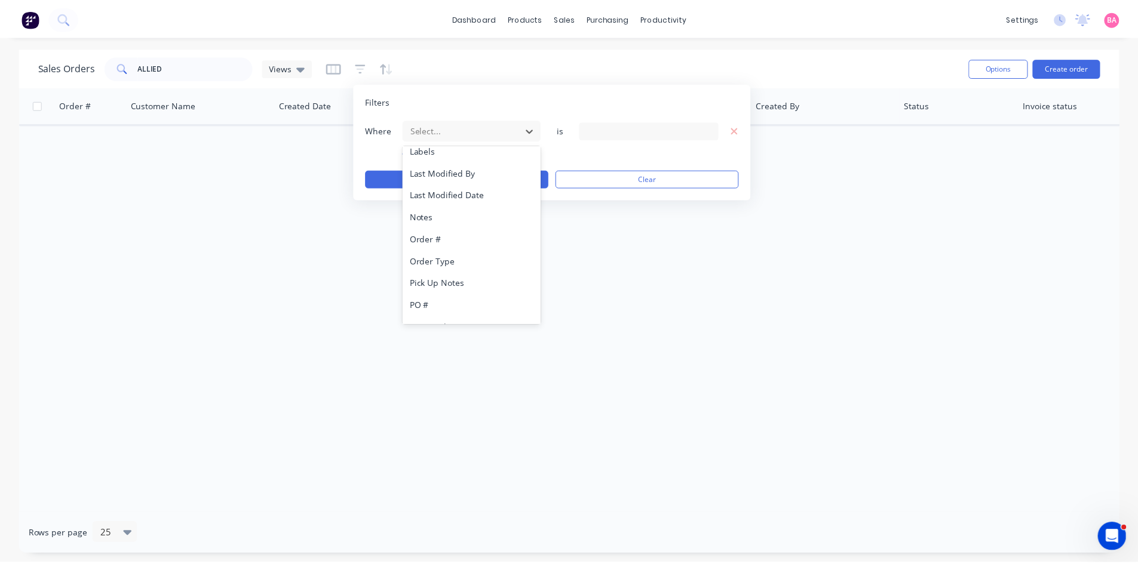
scroll to position [312, 0]
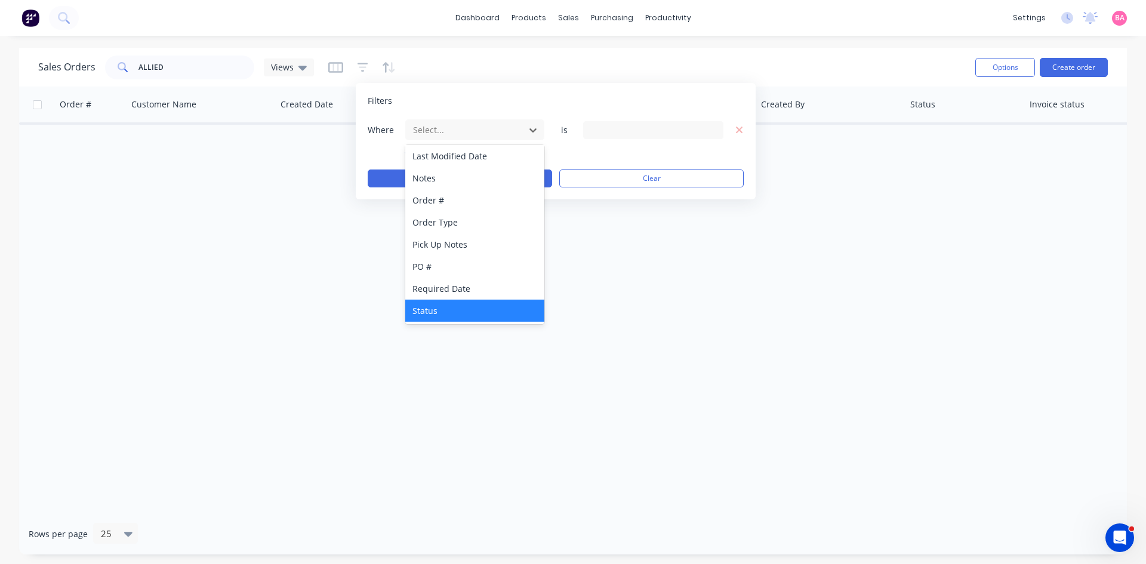
click at [425, 313] on div "Status" at bounding box center [474, 311] width 139 height 22
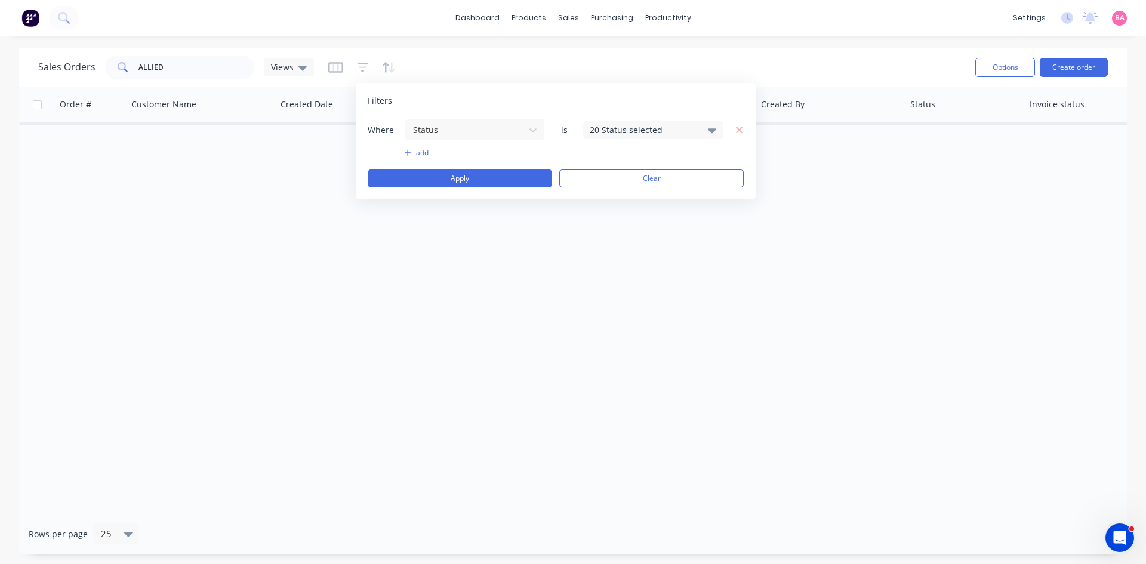
click at [712, 131] on icon at bounding box center [712, 130] width 8 height 5
click at [601, 197] on div at bounding box center [603, 196] width 24 height 24
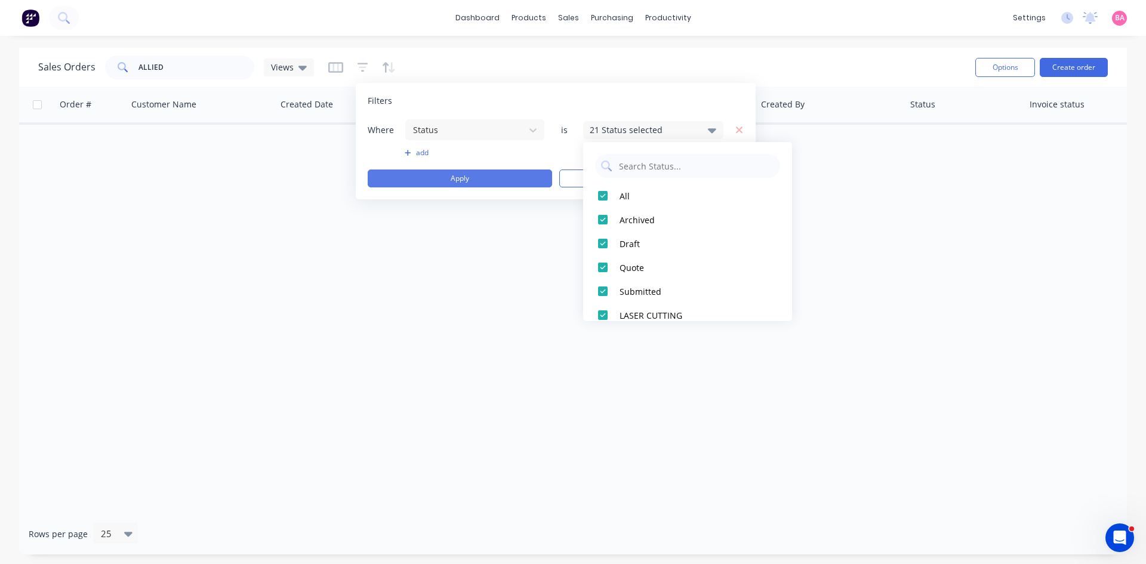
click at [442, 178] on button "Apply" at bounding box center [460, 179] width 185 height 18
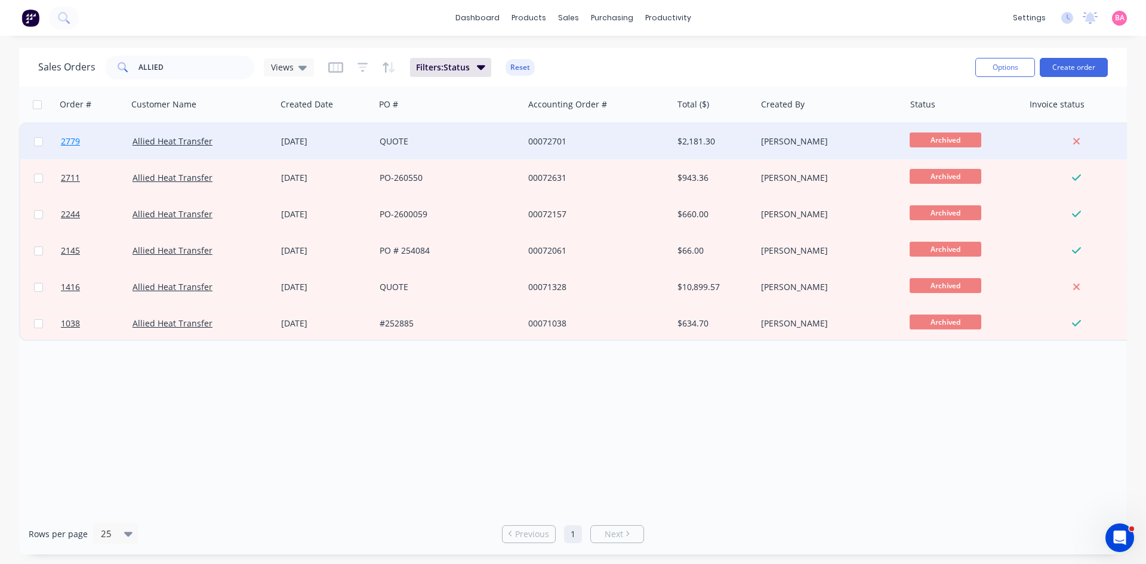
click at [64, 141] on span "2779" at bounding box center [70, 142] width 19 height 12
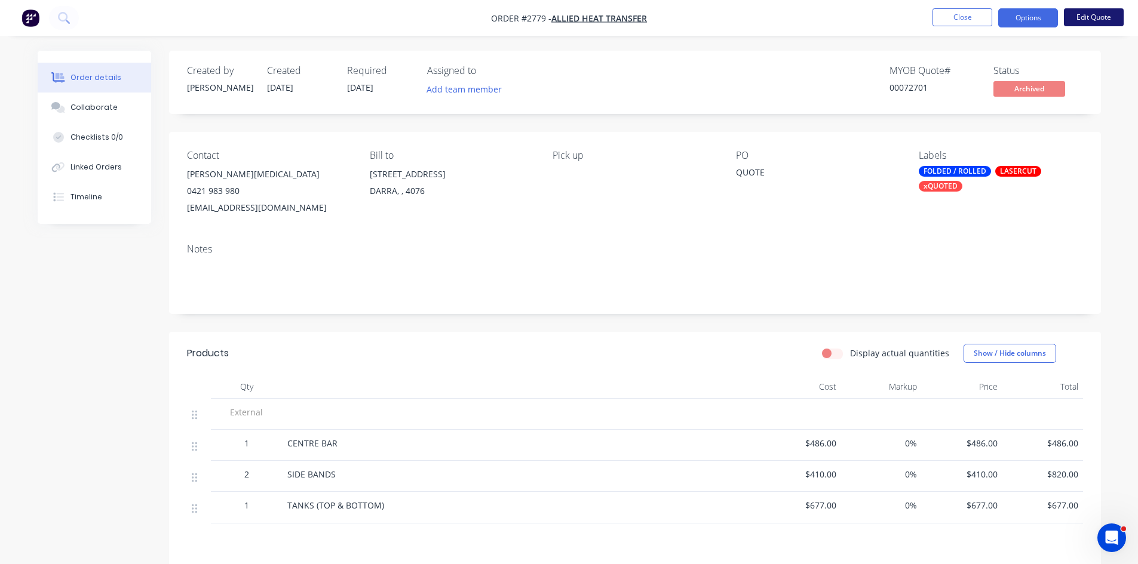
click at [1110, 16] on button "Edit Quote" at bounding box center [1093, 17] width 60 height 18
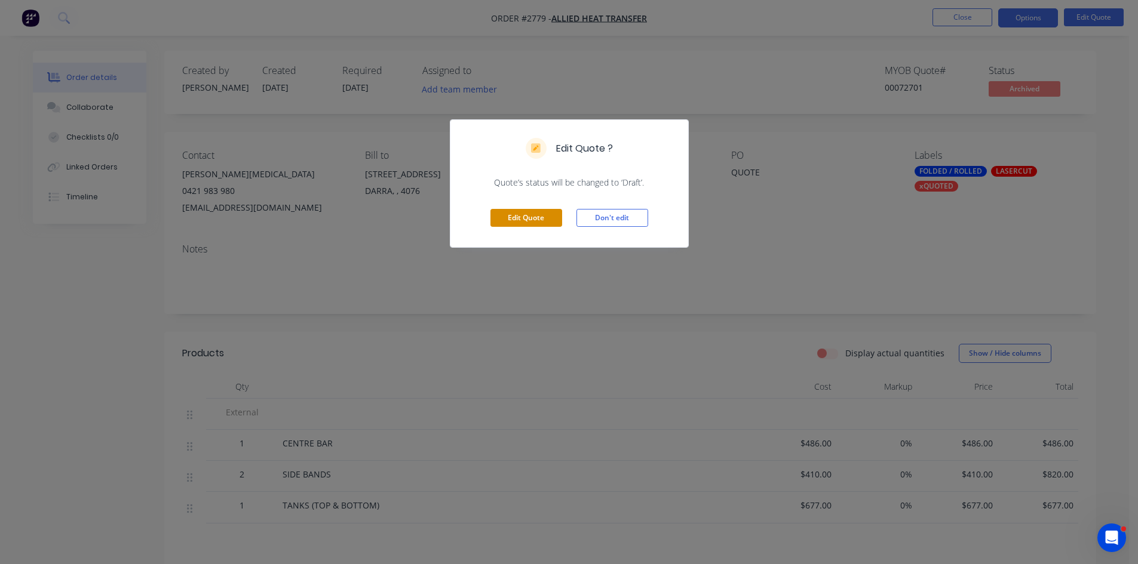
click at [528, 218] on button "Edit Quote" at bounding box center [526, 218] width 72 height 18
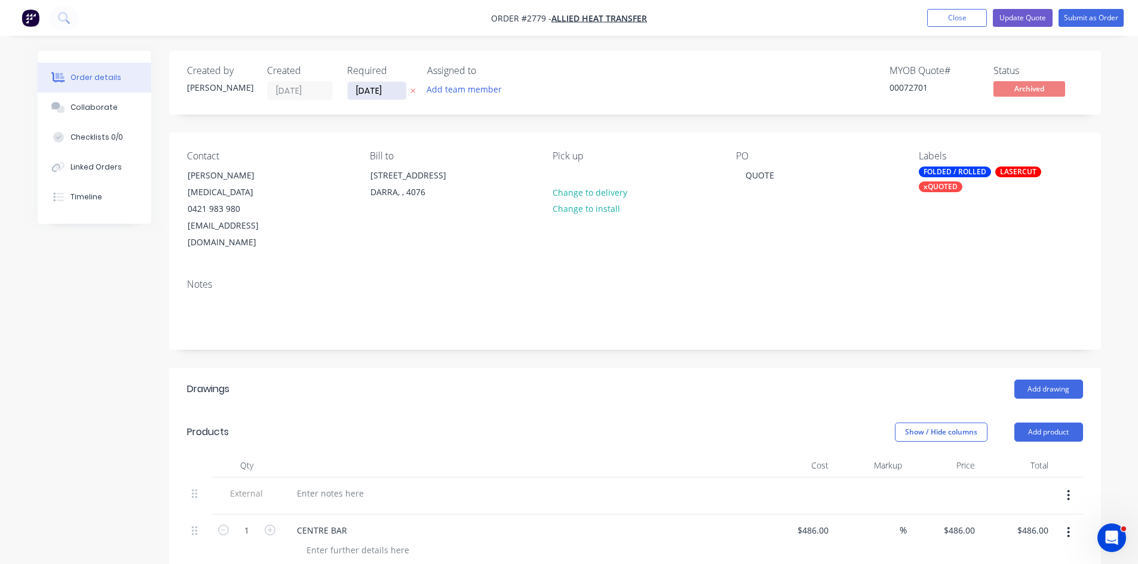
click at [411, 92] on icon at bounding box center [412, 91] width 5 height 5
click at [479, 89] on button "Add team member" at bounding box center [464, 89] width 88 height 16
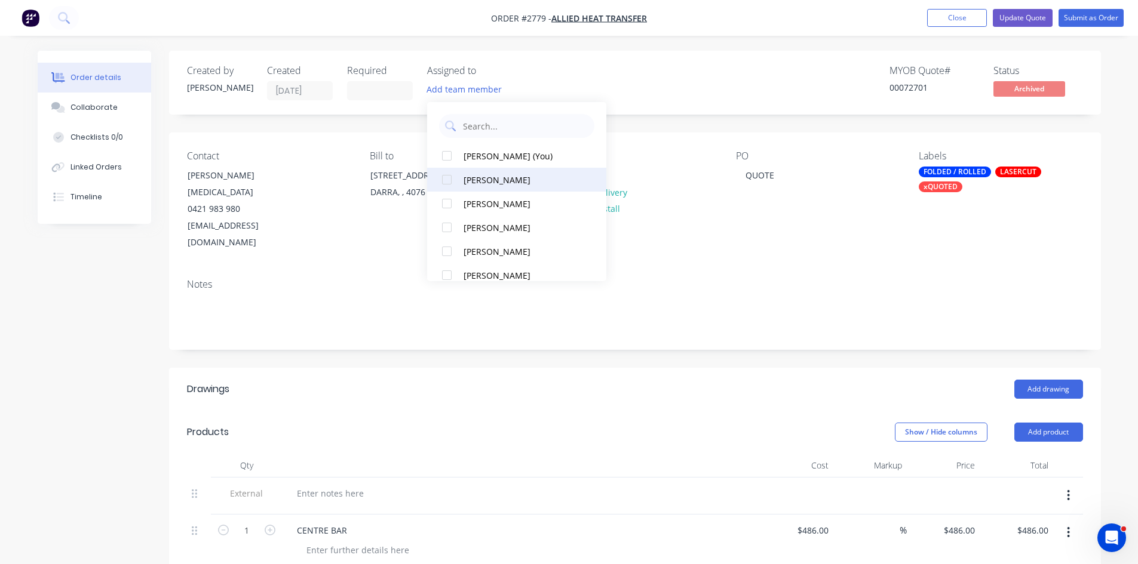
click at [447, 179] on div at bounding box center [447, 180] width 24 height 24
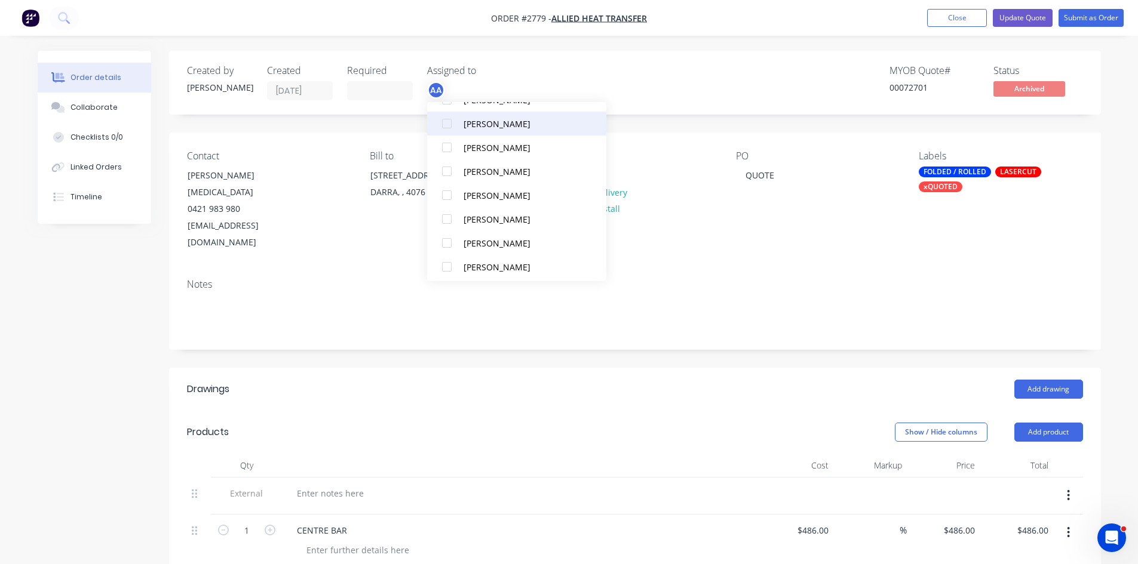
scroll to position [107, 0]
click at [445, 239] on div at bounding box center [447, 240] width 24 height 24
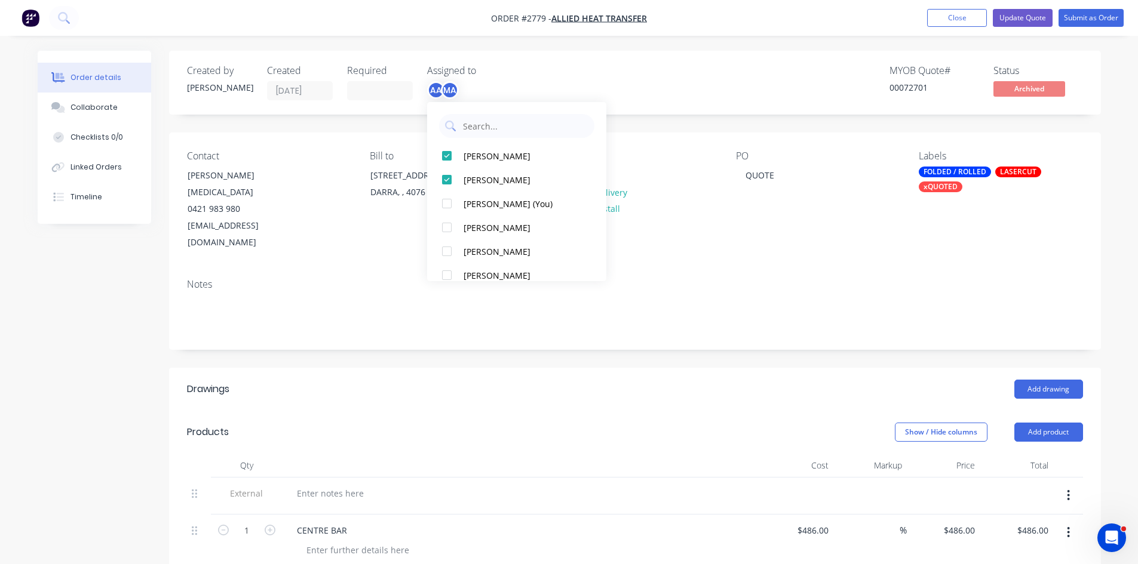
click at [758, 279] on div "Notes" at bounding box center [635, 284] width 896 height 11
drag, startPoint x: 780, startPoint y: 171, endPoint x: 666, endPoint y: 177, distance: 114.2
click at [666, 177] on div "Contact [PERSON_NAME][MEDICAL_DATA] [PHONE_NUMBER] [EMAIL_ADDRESS][DOMAIN_NAME]…" at bounding box center [635, 201] width 932 height 137
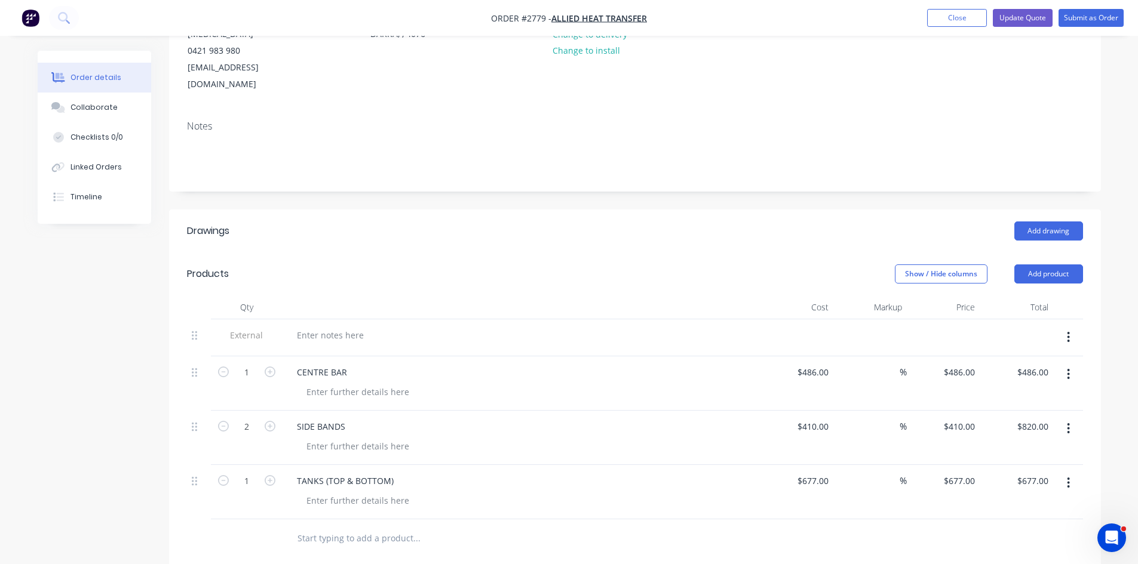
scroll to position [159, 0]
click at [100, 102] on div "Collaborate" at bounding box center [93, 107] width 47 height 11
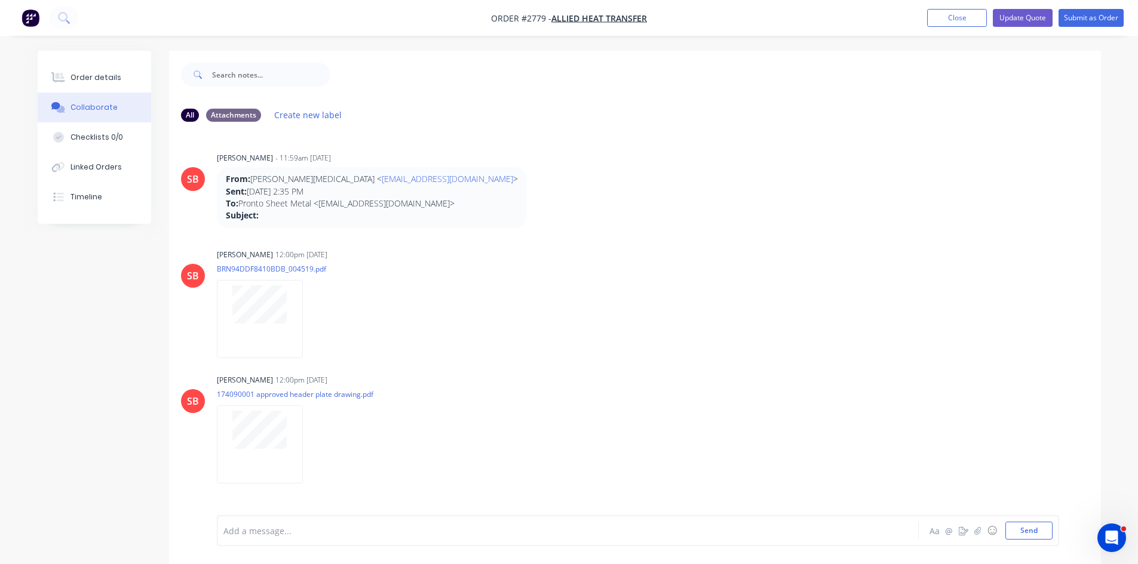
click at [291, 532] on div at bounding box center [534, 531] width 621 height 13
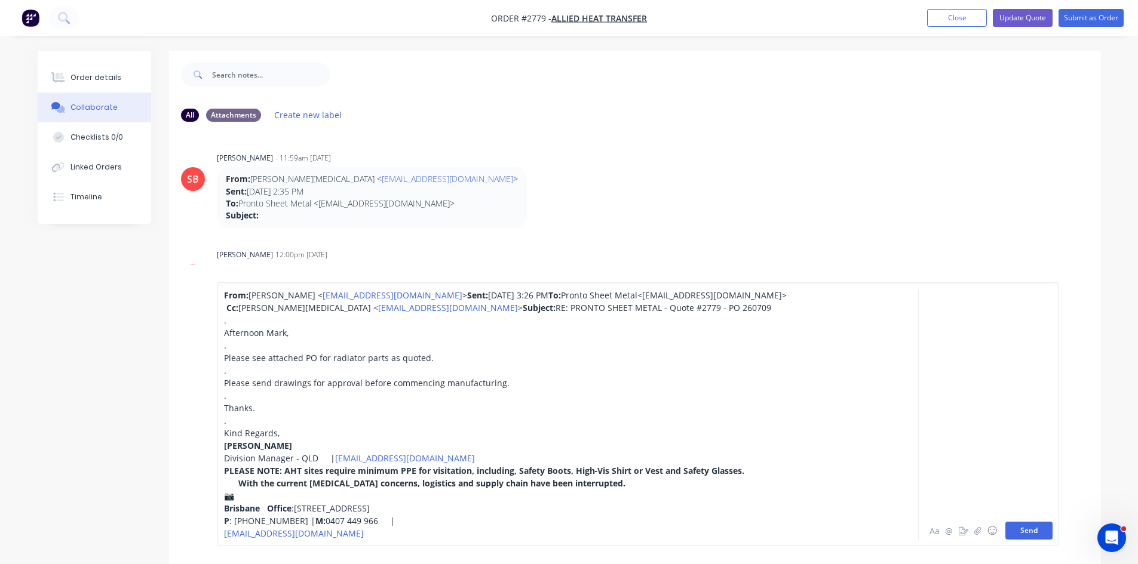
click at [1020, 531] on button "Send" at bounding box center [1028, 531] width 47 height 18
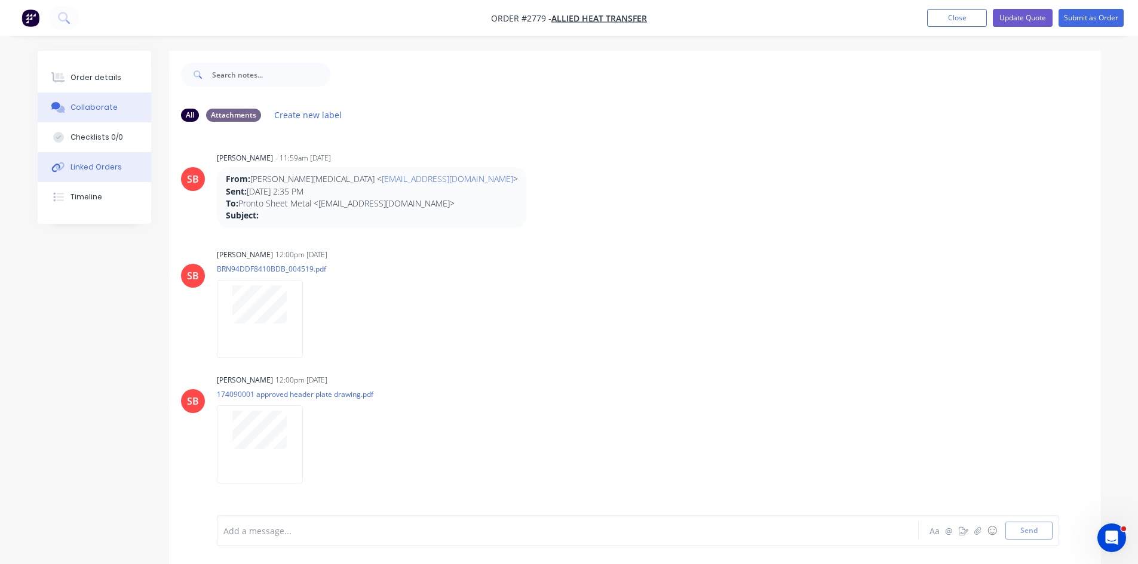
scroll to position [253, 0]
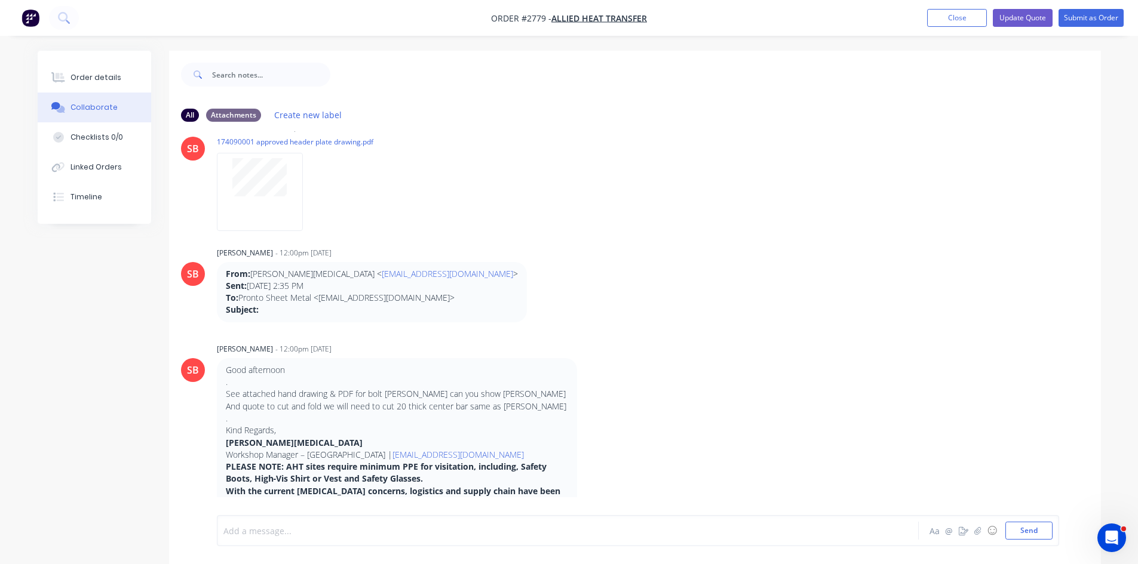
click at [288, 532] on div at bounding box center [534, 531] width 621 height 13
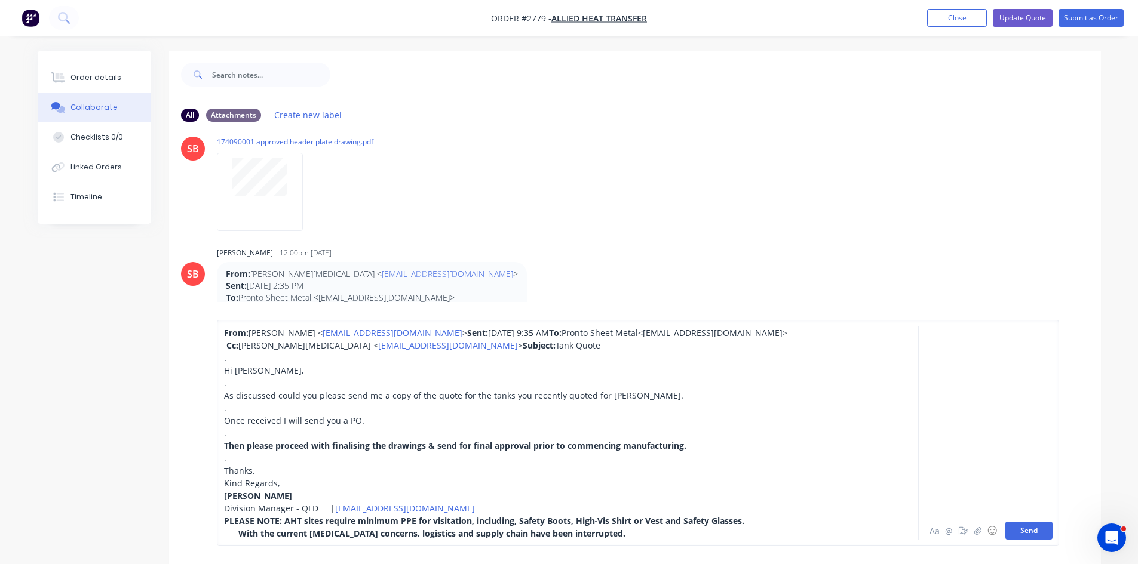
click at [1029, 530] on button "Send" at bounding box center [1028, 531] width 47 height 18
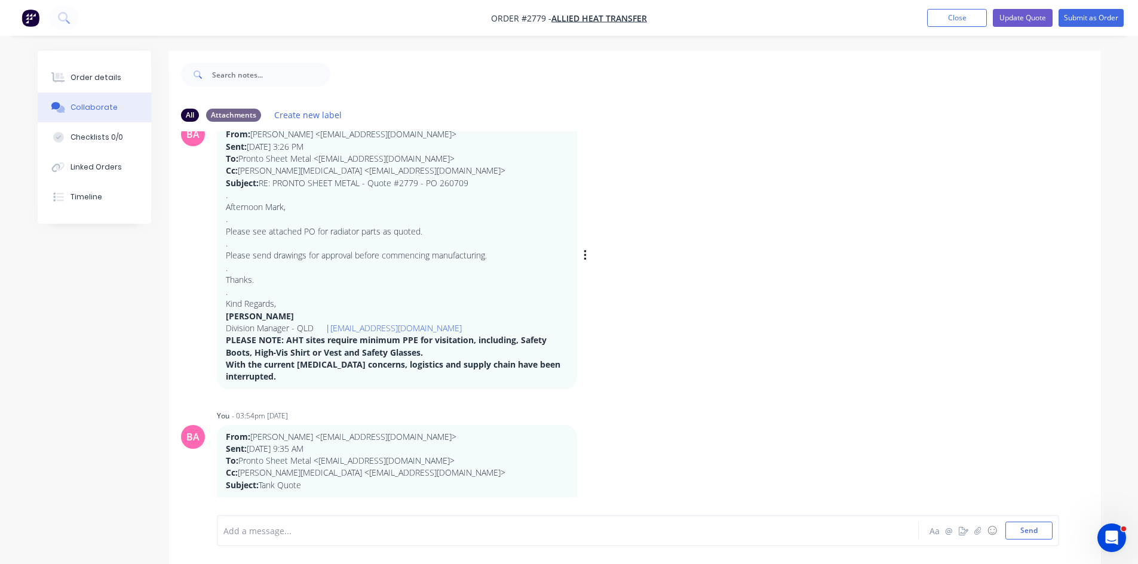
scroll to position [694, 0]
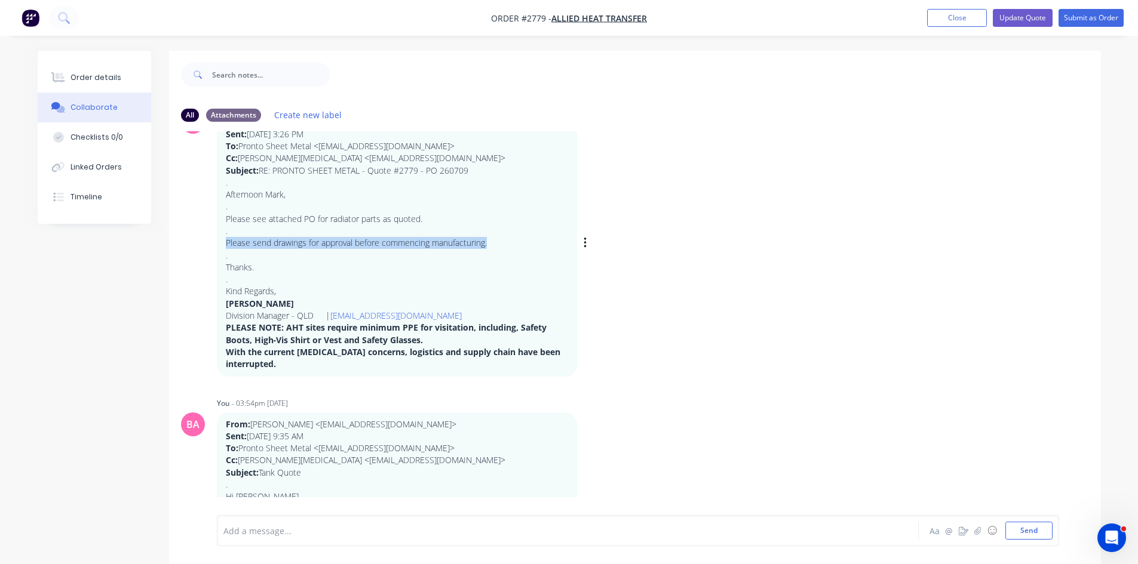
drag, startPoint x: 494, startPoint y: 241, endPoint x: 219, endPoint y: 243, distance: 275.3
click at [219, 243] on div "From: [PERSON_NAME] <[EMAIL_ADDRESS][DOMAIN_NAME]> Sent: [DATE] 3:26 PM To: Pro…" at bounding box center [397, 243] width 360 height 266
copy p "Please send drawings for approval before commencing manufacturing."
click at [103, 78] on div "Order details" at bounding box center [95, 77] width 51 height 11
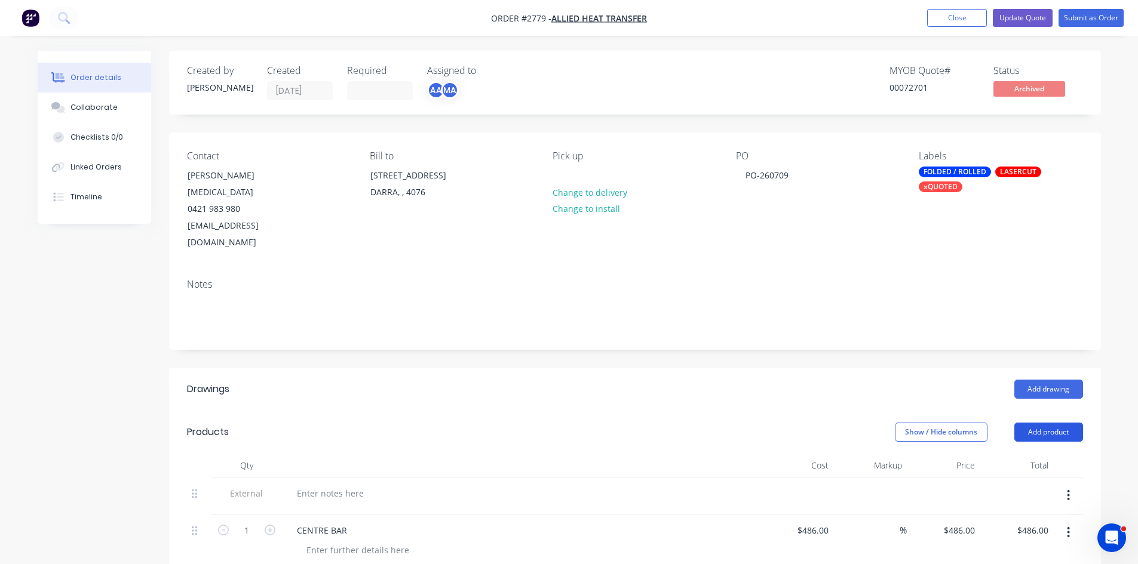
click at [1073, 423] on button "Add product" at bounding box center [1048, 432] width 69 height 19
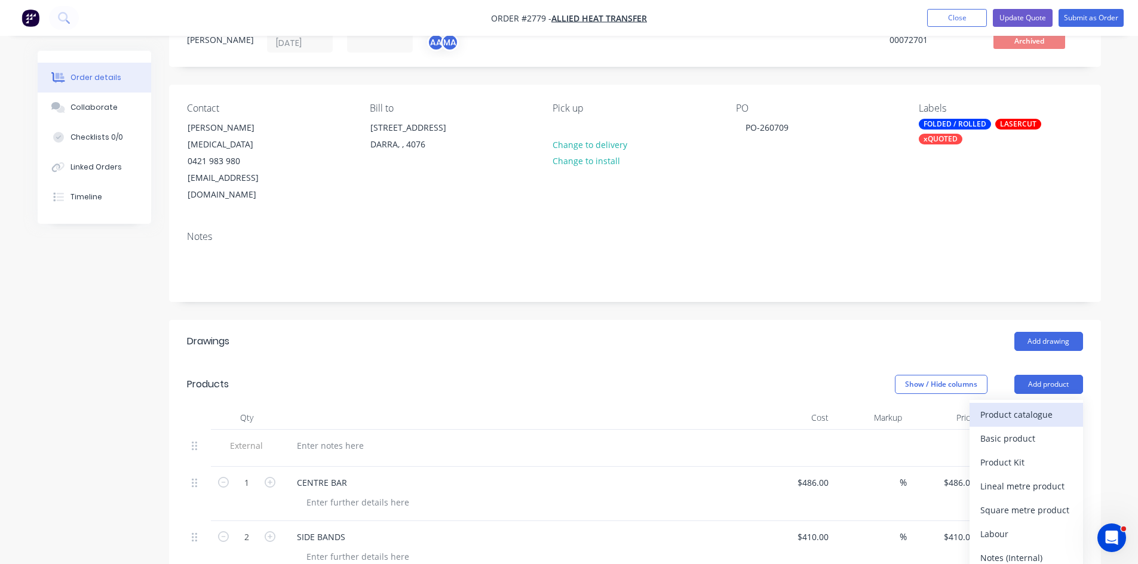
scroll to position [79, 0]
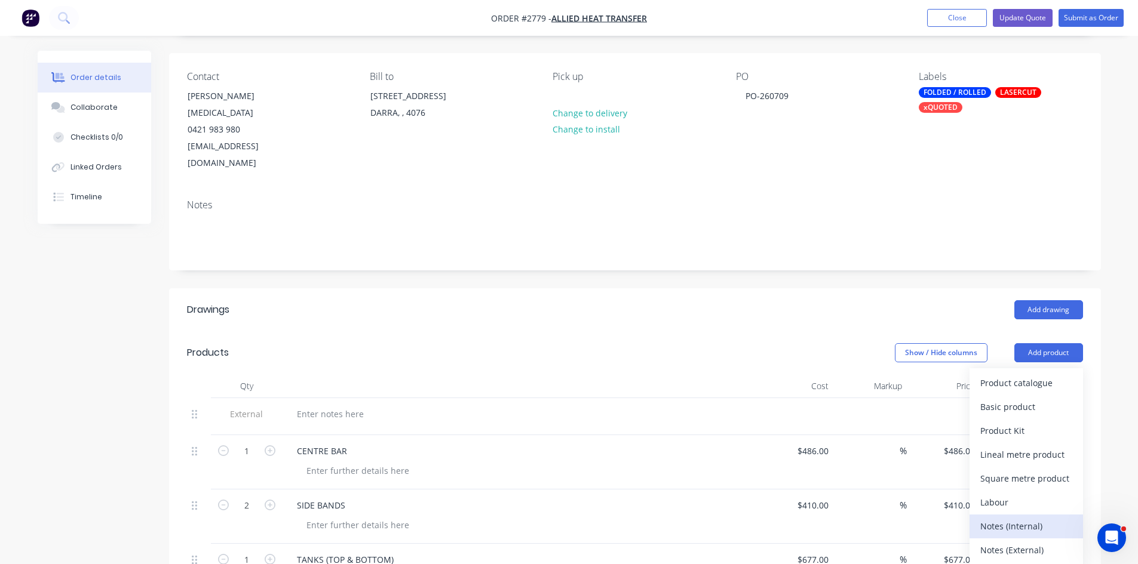
click at [1021, 518] on div "Notes (Internal)" at bounding box center [1026, 526] width 92 height 17
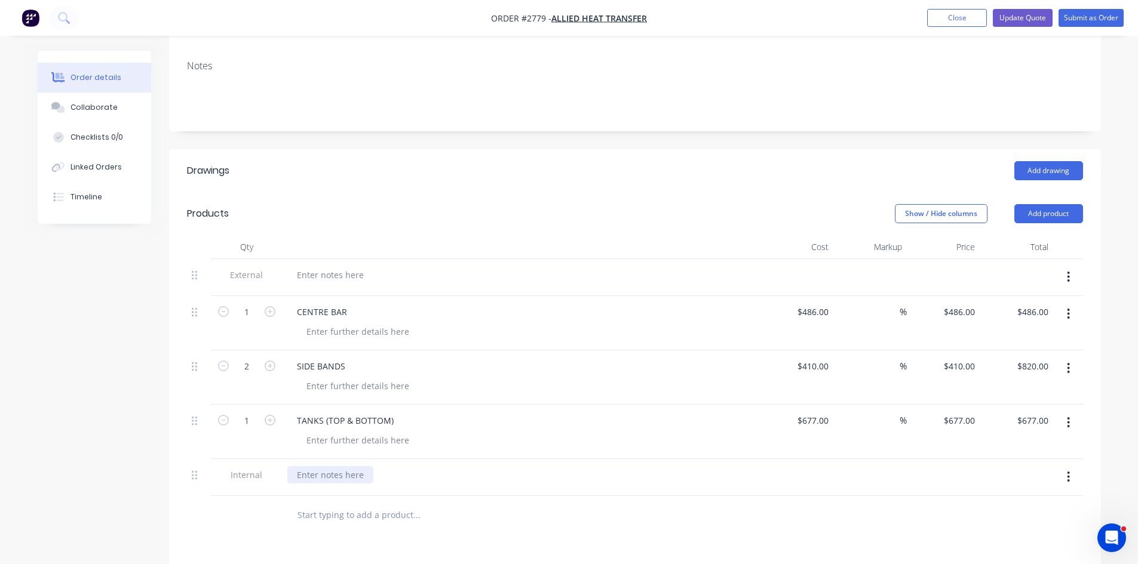
scroll to position [219, 0]
click at [343, 466] on div at bounding box center [330, 474] width 86 height 17
paste div
click at [298, 466] on div "Please send drawings for approval before commencing manufacturing." at bounding box center [439, 474] width 305 height 17
click at [291, 466] on div "NOTE: Please send drawings for approval before commencing manufacturing." at bounding box center [455, 474] width 337 height 17
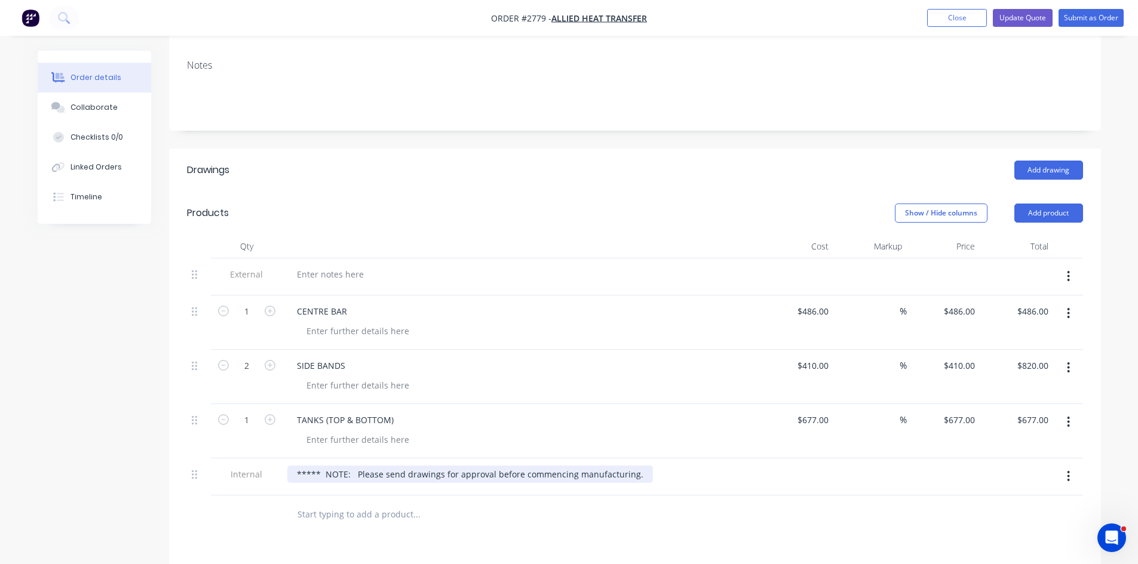
click at [637, 466] on div "***** NOTE: Please send drawings for approval before commencing manufacturing." at bounding box center [469, 474] width 365 height 17
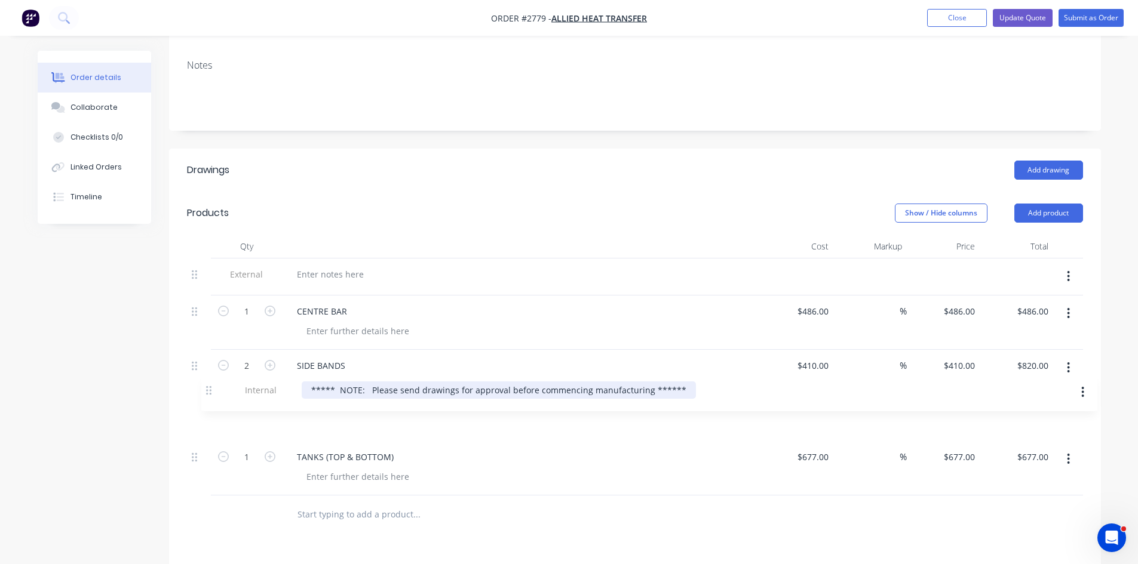
scroll to position [223, 0]
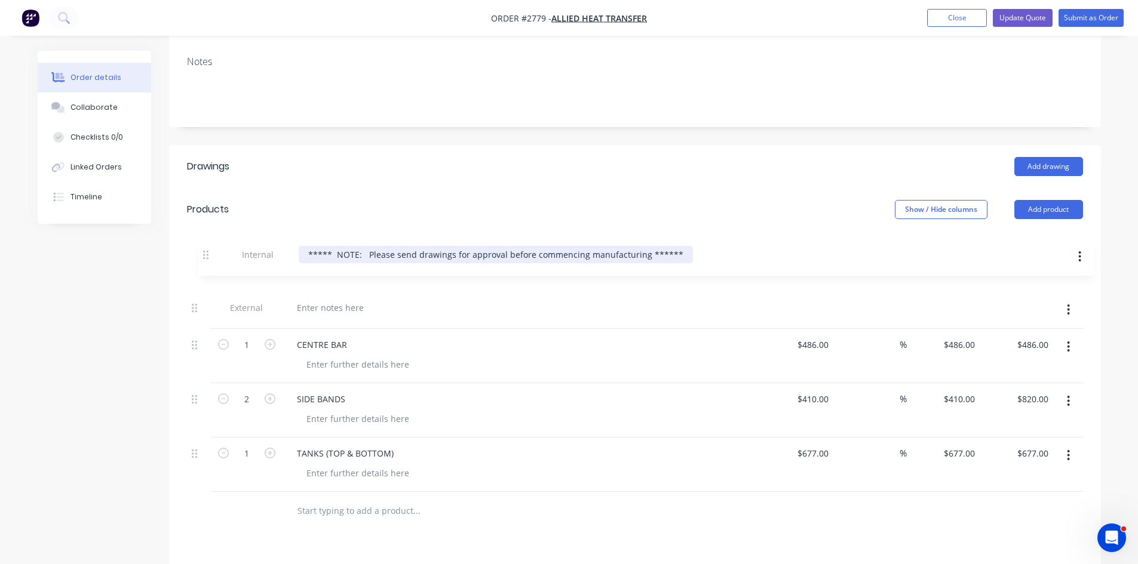
drag, startPoint x: 193, startPoint y: 444, endPoint x: 206, endPoint y: 225, distance: 219.5
click at [206, 255] on div "External 1 CENTRE BAR $486.00 $486.00 % $486.00 $486.00 $486.00 $486.00 2 SIDE …" at bounding box center [635, 373] width 896 height 237
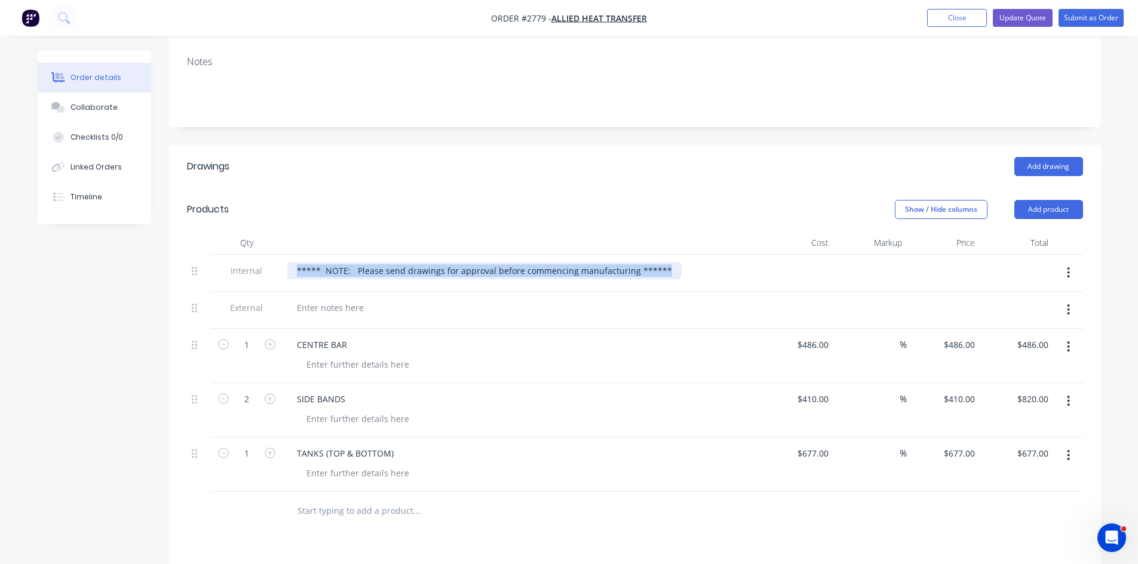
drag, startPoint x: 660, startPoint y: 232, endPoint x: 283, endPoint y: 232, distance: 377.4
click at [283, 255] on div "***** NOTE: Please send drawings for approval before commencing manufacturing *…" at bounding box center [521, 273] width 478 height 37
copy div "***** NOTE: Please send drawings for approval before commencing manufacturing *…"
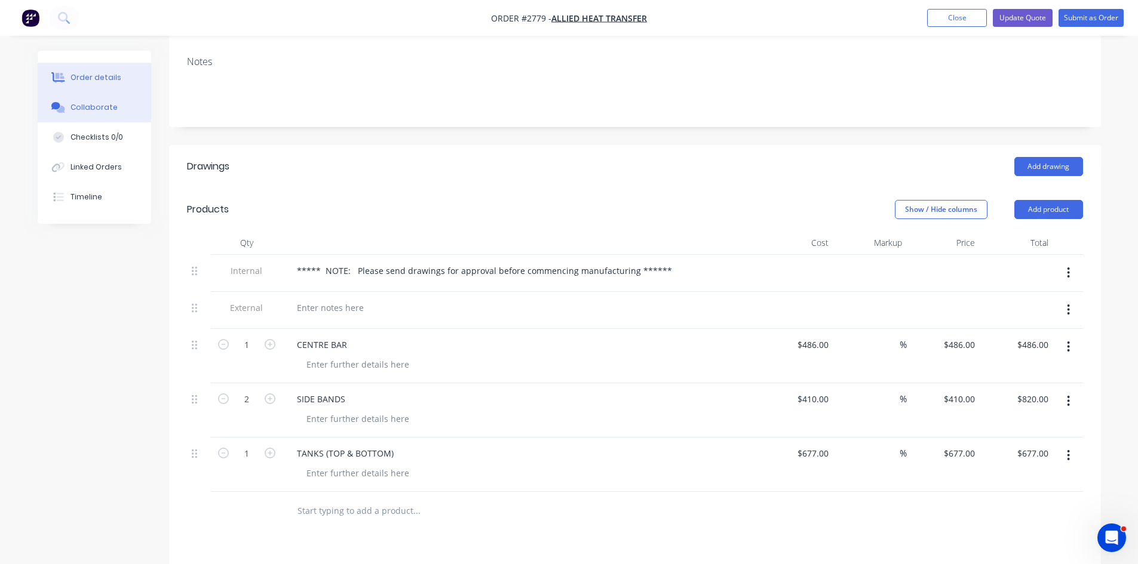
click at [100, 104] on div "Collaborate" at bounding box center [93, 107] width 47 height 11
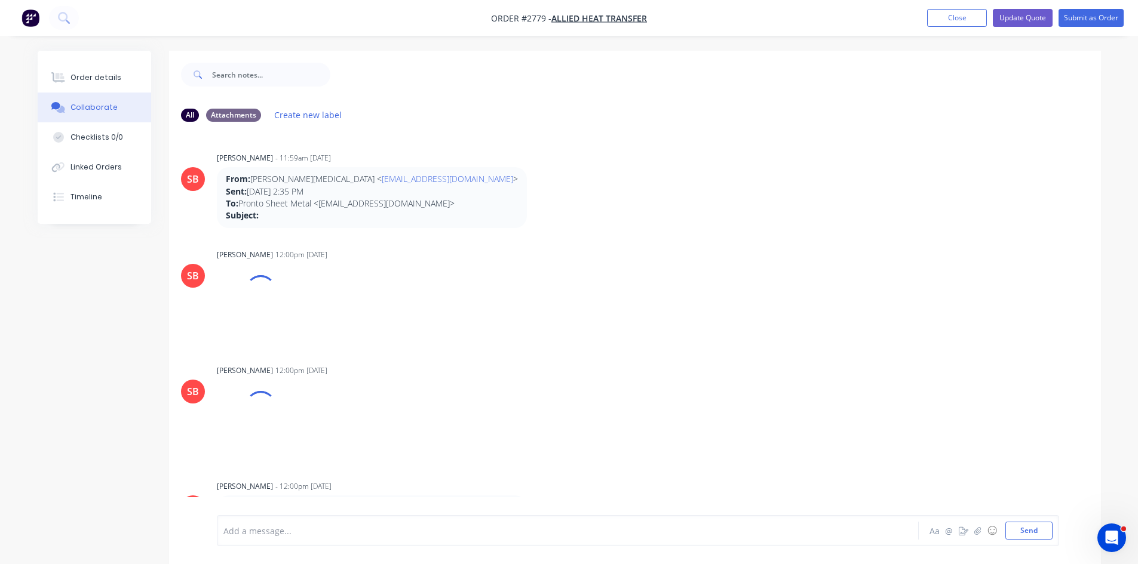
click at [265, 538] on div "Add a message..." at bounding box center [534, 531] width 622 height 18
drag, startPoint x: 265, startPoint y: 538, endPoint x: 239, endPoint y: 530, distance: 27.4
click at [239, 530] on div at bounding box center [534, 531] width 621 height 13
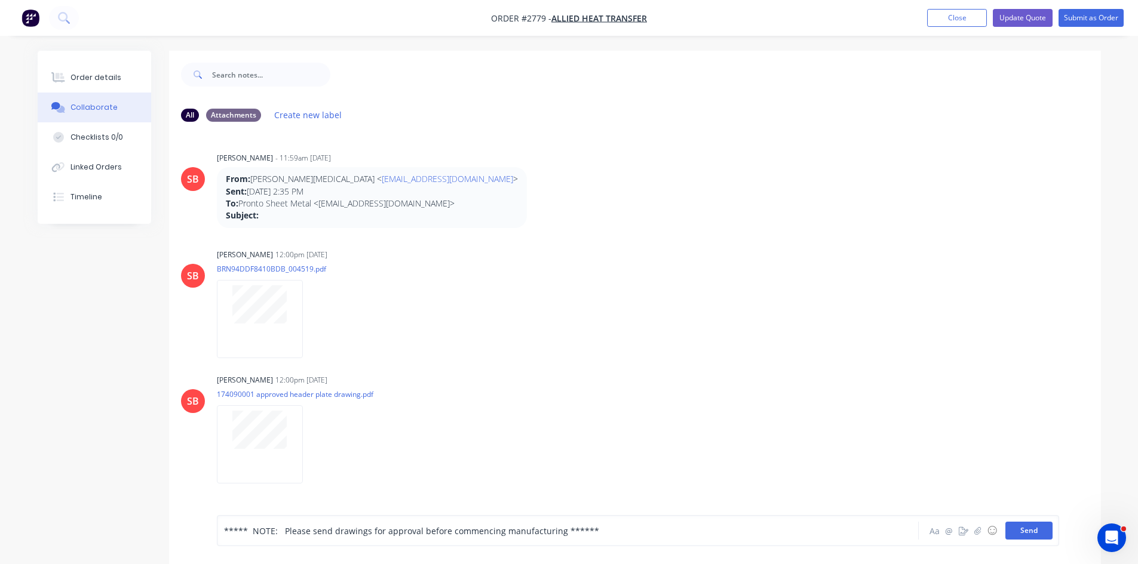
click at [1029, 527] on button "Send" at bounding box center [1028, 531] width 47 height 18
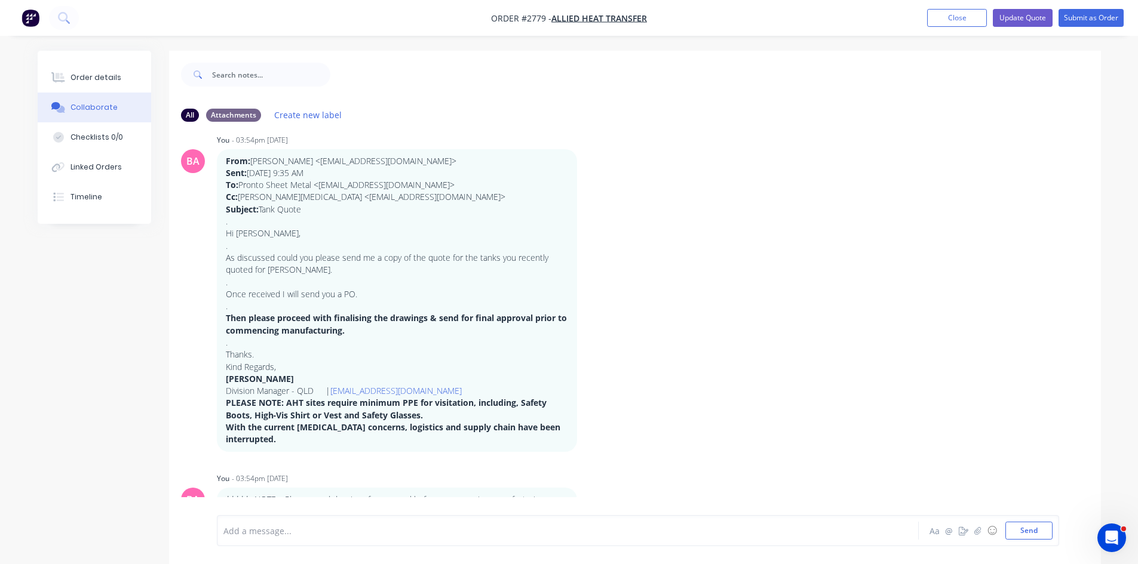
scroll to position [966, 0]
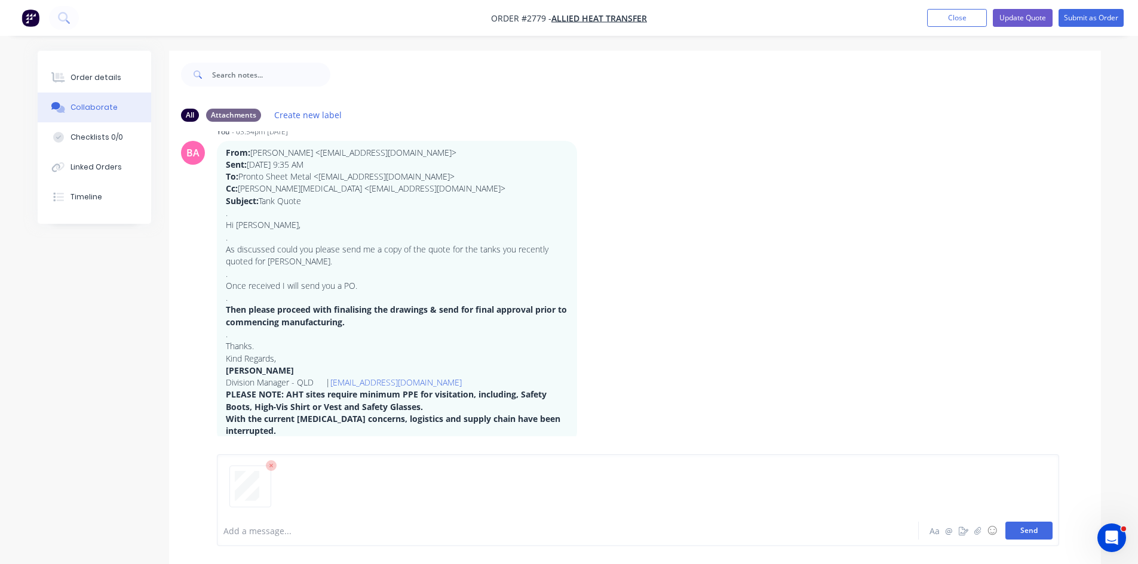
click at [1029, 532] on button "Send" at bounding box center [1028, 531] width 47 height 18
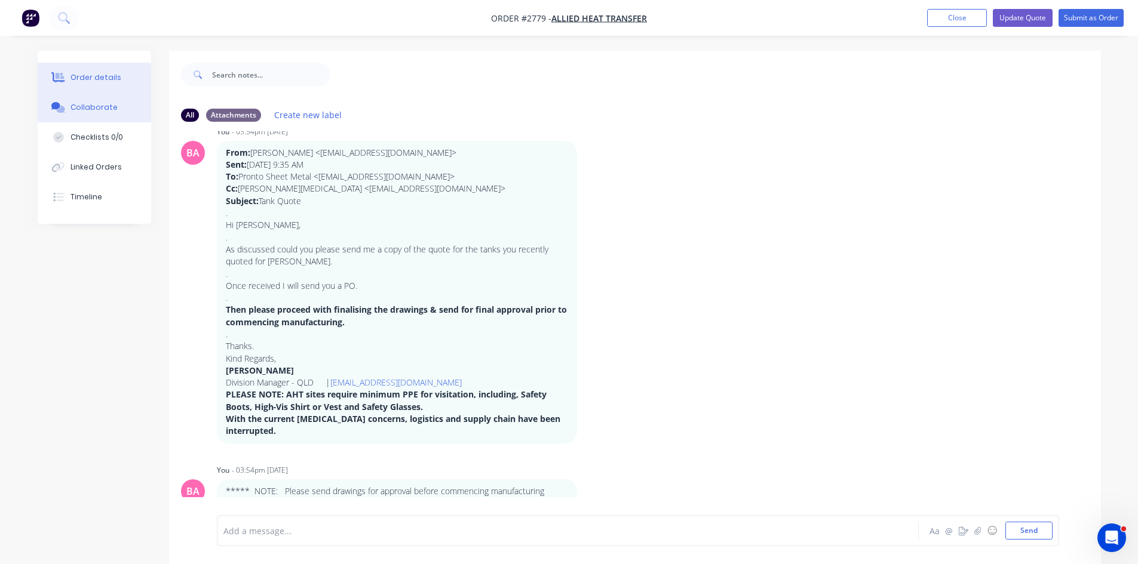
click at [102, 75] on div "Order details" at bounding box center [95, 77] width 51 height 11
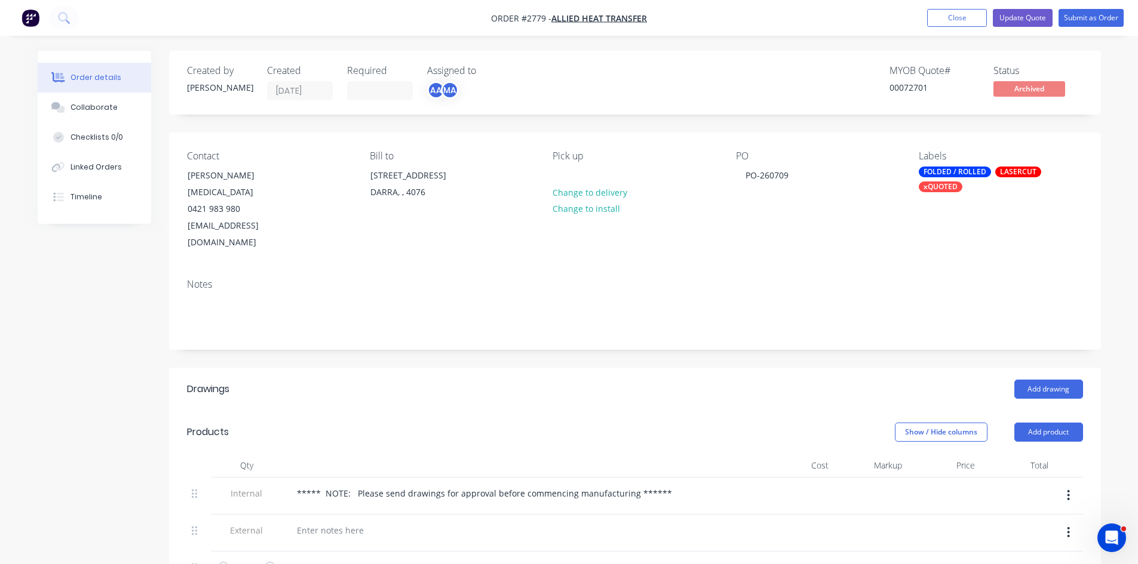
click at [947, 185] on div "xQUOTED" at bounding box center [940, 187] width 44 height 11
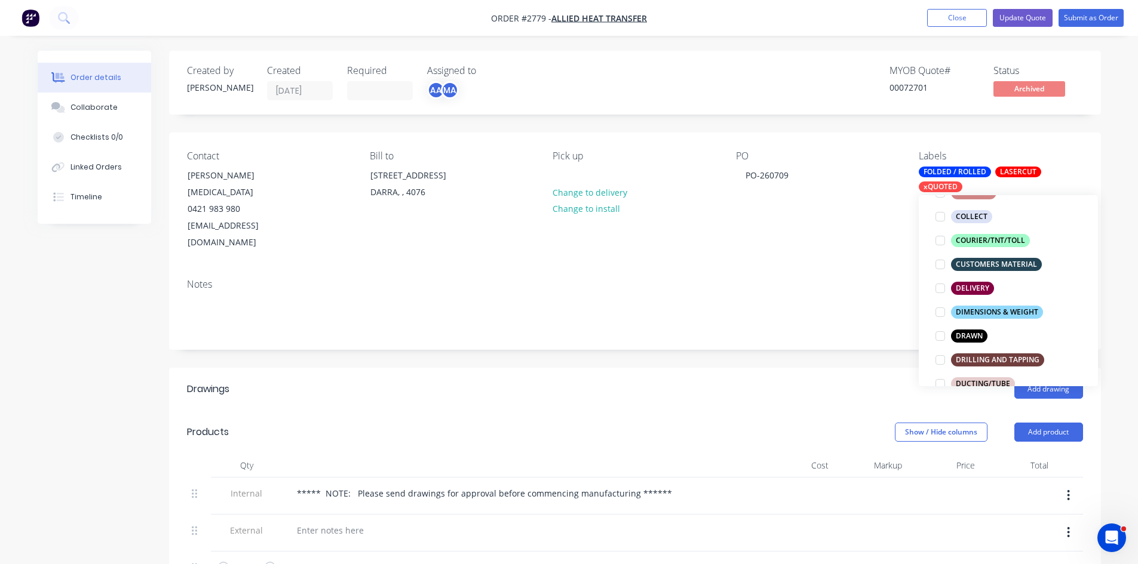
scroll to position [219, 0]
click at [938, 331] on div at bounding box center [940, 334] width 24 height 24
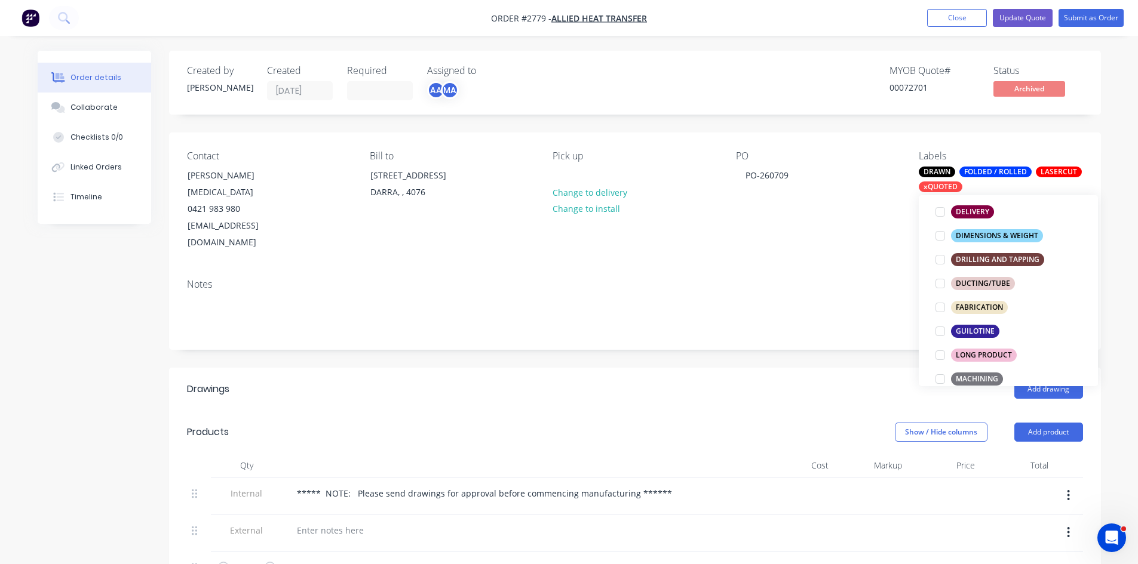
scroll to position [318, 0]
click at [937, 308] on div at bounding box center [940, 307] width 24 height 24
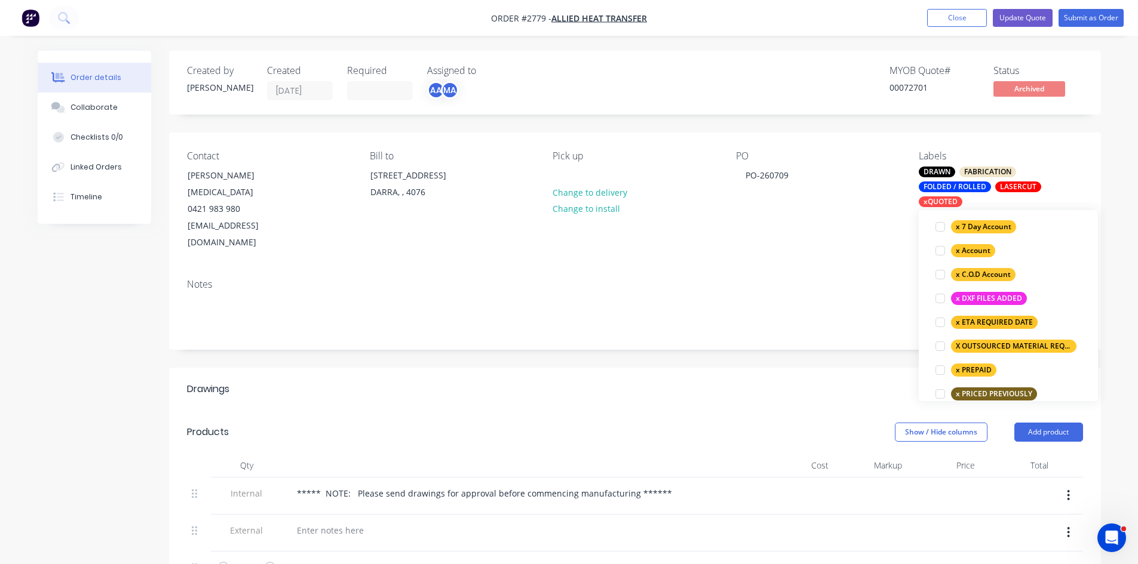
scroll to position [844, 0]
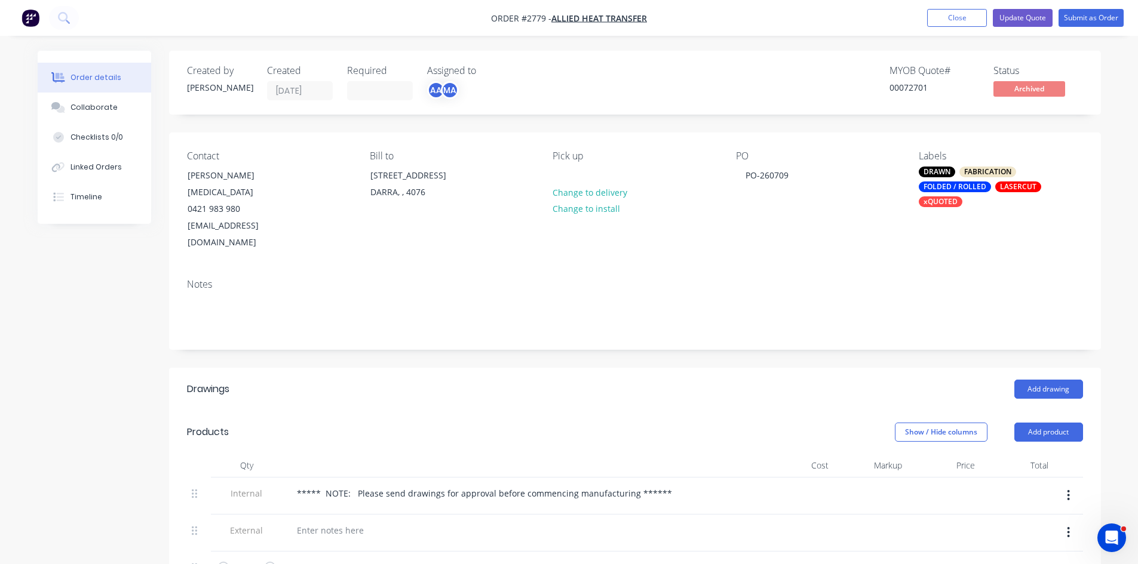
click at [490, 368] on header "Drawings Add drawing" at bounding box center [635, 389] width 932 height 43
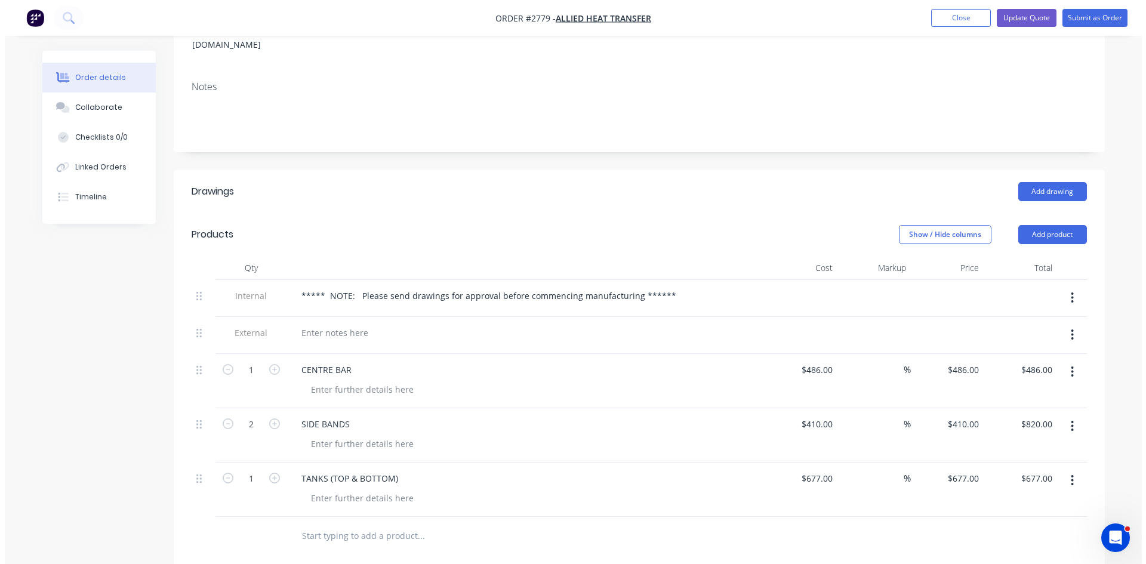
scroll to position [199, 0]
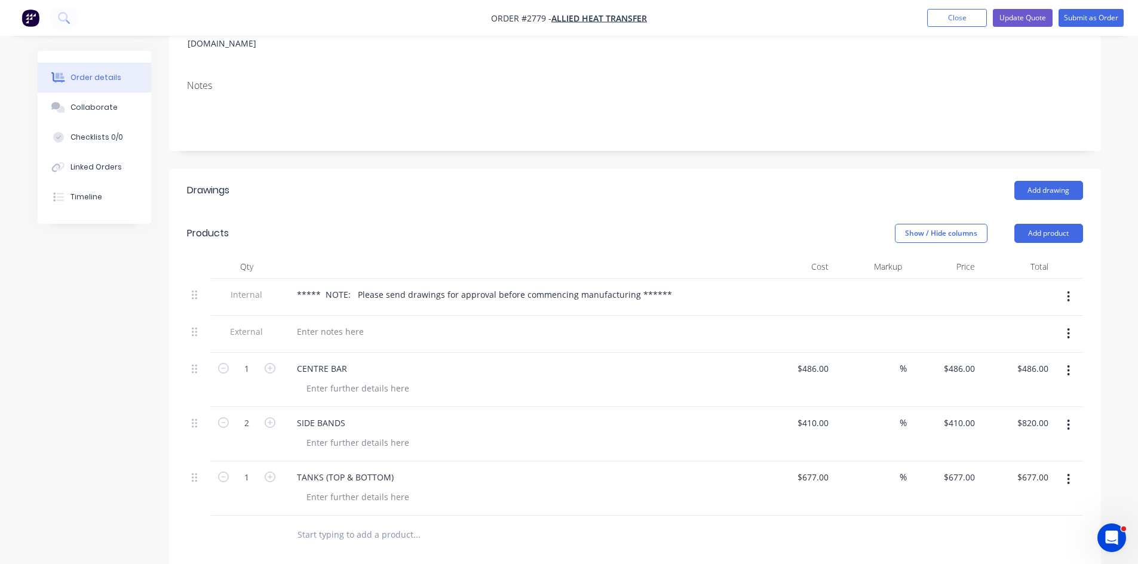
click at [1069, 328] on icon "button" at bounding box center [1068, 333] width 2 height 11
click at [994, 380] on div "Delete" at bounding box center [1026, 388] width 92 height 17
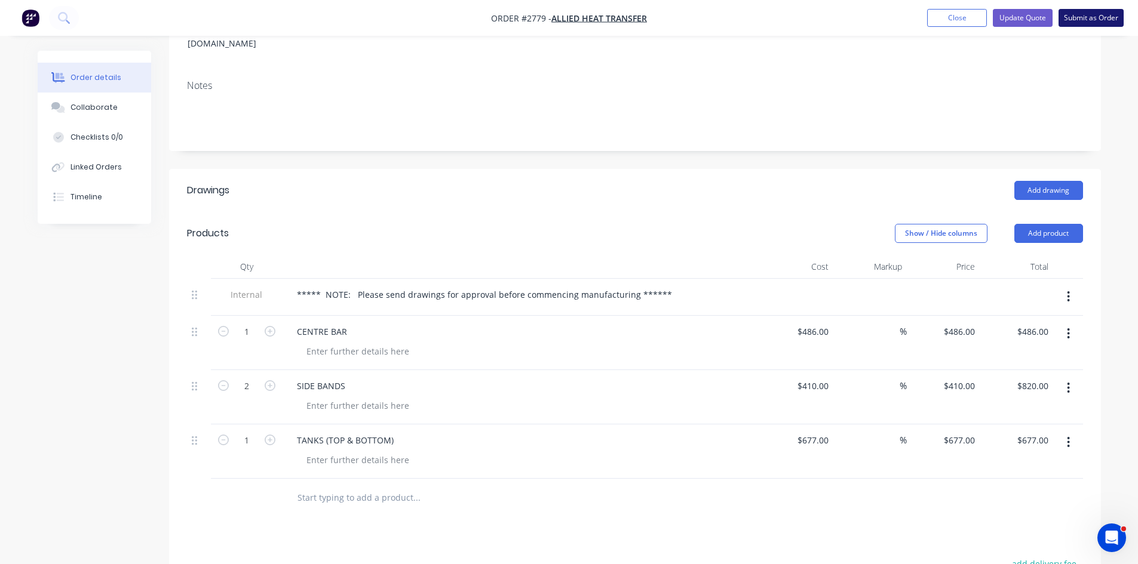
click at [1090, 17] on button "Submit as Order" at bounding box center [1090, 18] width 65 height 18
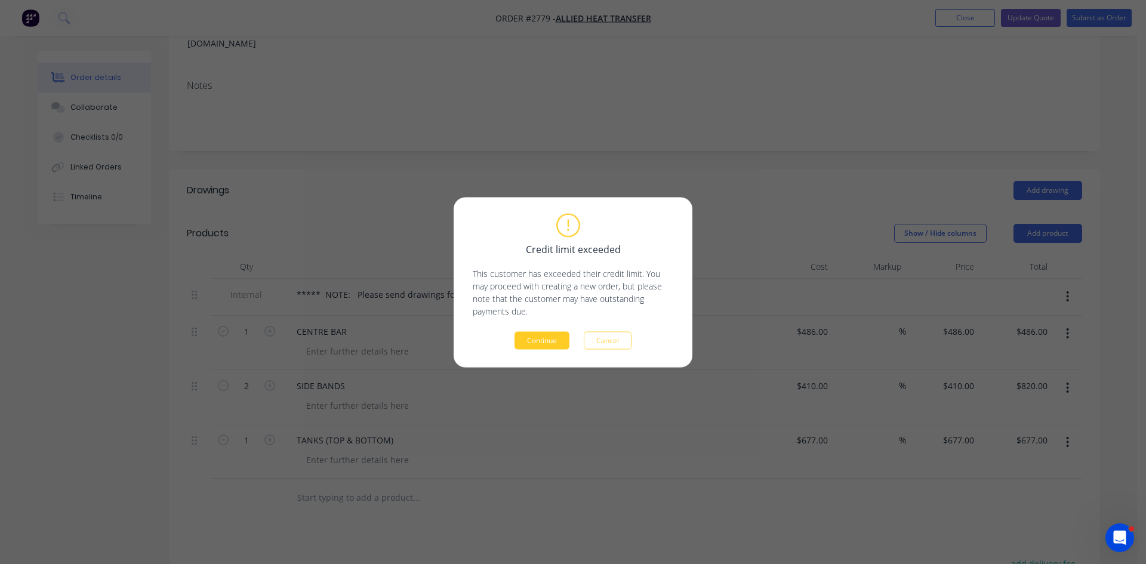
click at [551, 344] on button "Continue" at bounding box center [542, 340] width 55 height 18
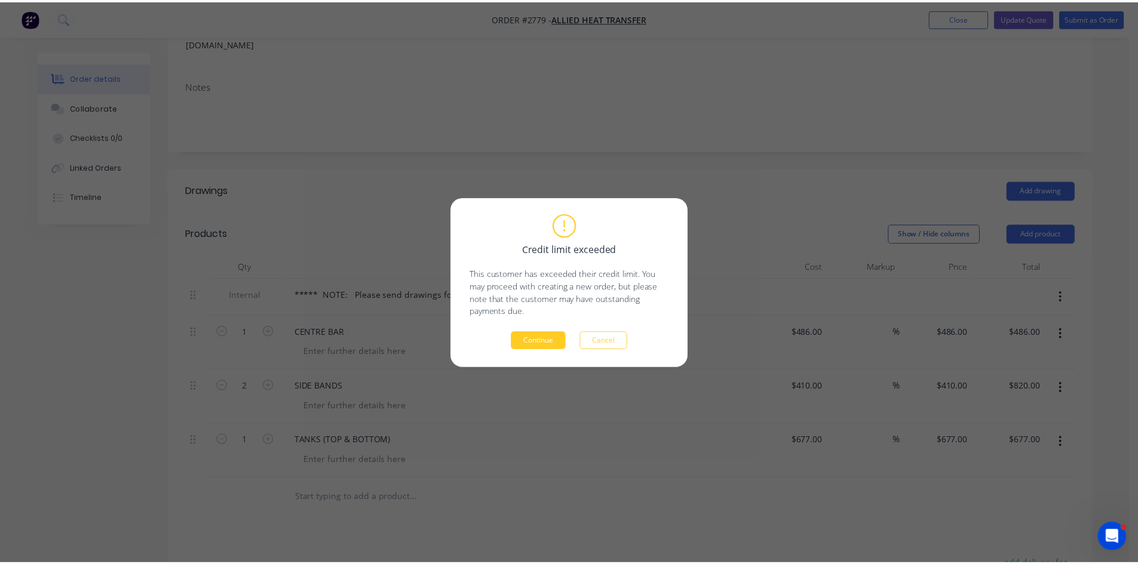
scroll to position [173, 0]
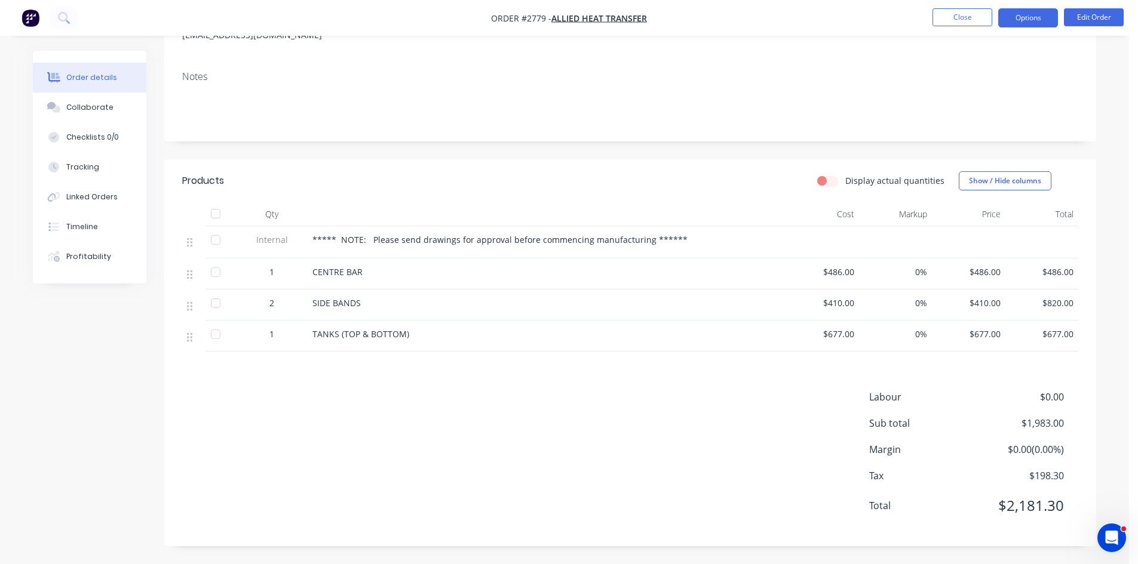
click at [1041, 18] on button "Options" at bounding box center [1028, 17] width 60 height 19
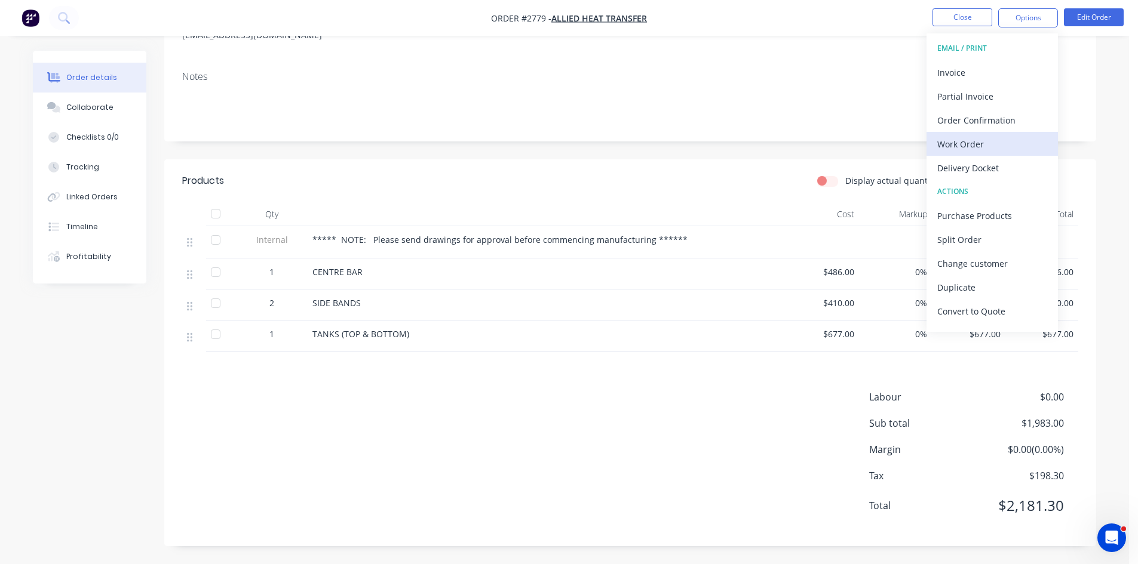
click at [970, 146] on div "Work Order" at bounding box center [992, 144] width 110 height 17
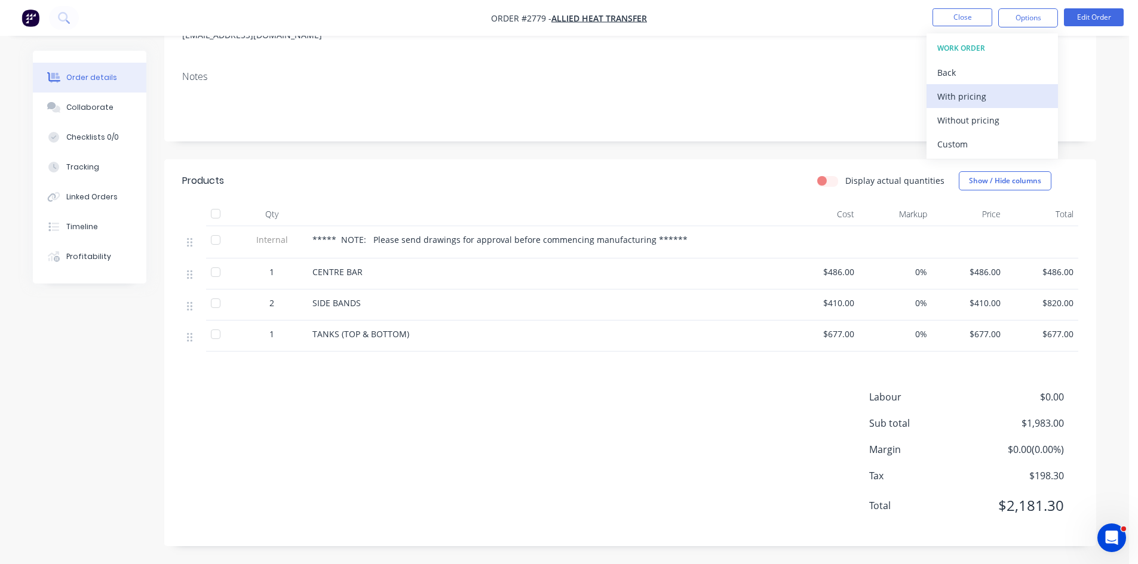
click at [978, 92] on div "With pricing" at bounding box center [992, 96] width 110 height 17
